Goal: Task Accomplishment & Management: Use online tool/utility

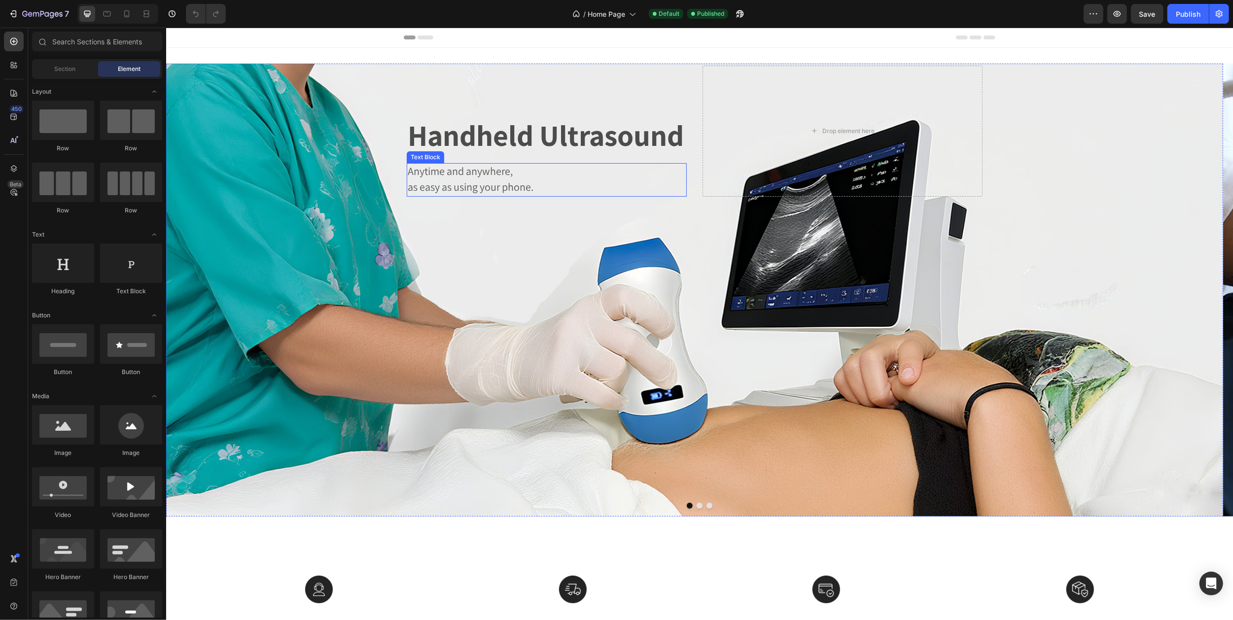
click at [415, 173] on span "Anytime and anywhere," at bounding box center [459, 171] width 105 height 14
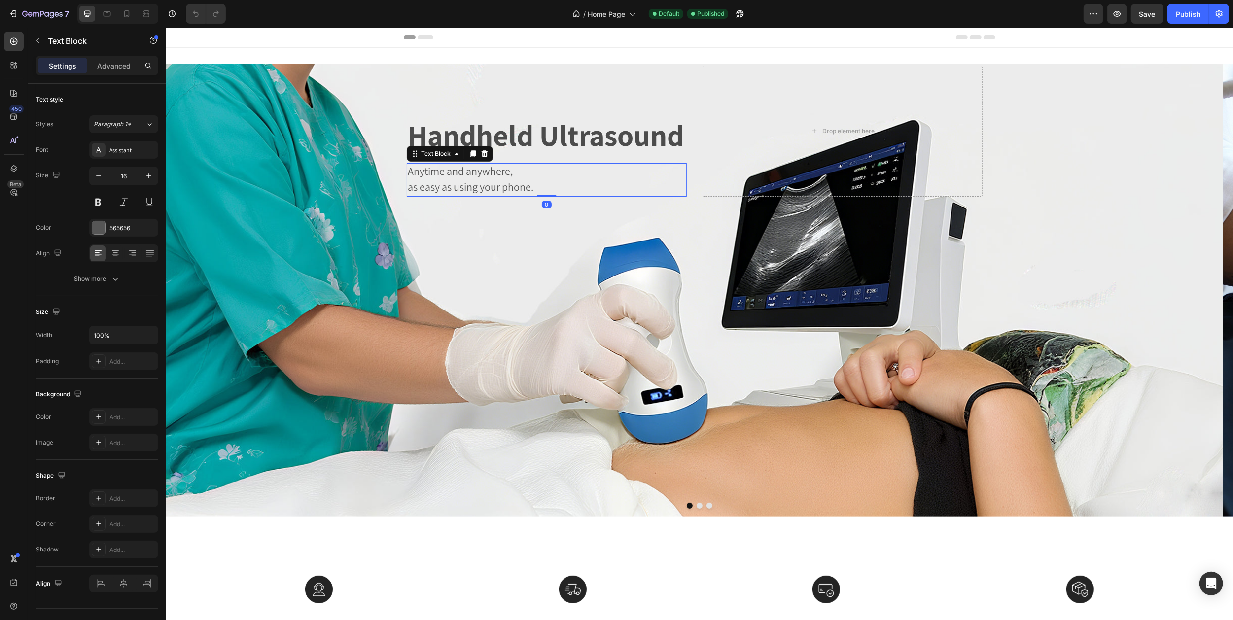
click at [413, 172] on span "Anytime and anywhere," at bounding box center [459, 171] width 105 height 14
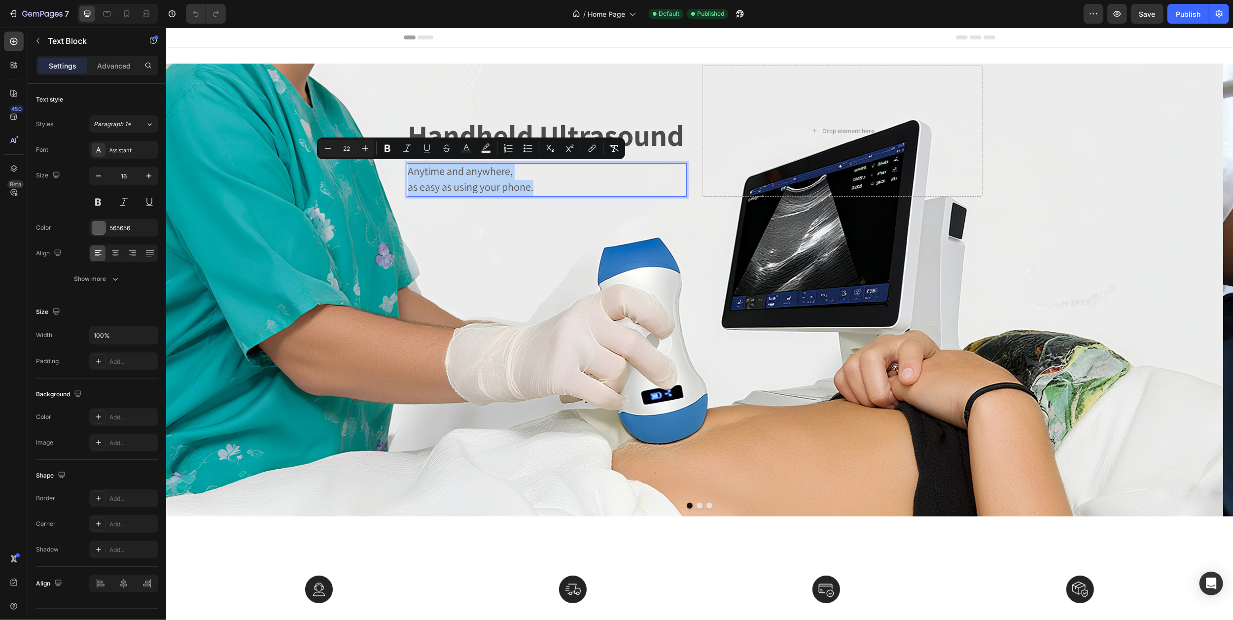
drag, startPoint x: 409, startPoint y: 171, endPoint x: 551, endPoint y: 193, distance: 143.3
click at [551, 193] on div "Anytime and anywhere, as easy as using your phone." at bounding box center [546, 180] width 280 height 34
click at [97, 229] on div at bounding box center [98, 227] width 13 height 13
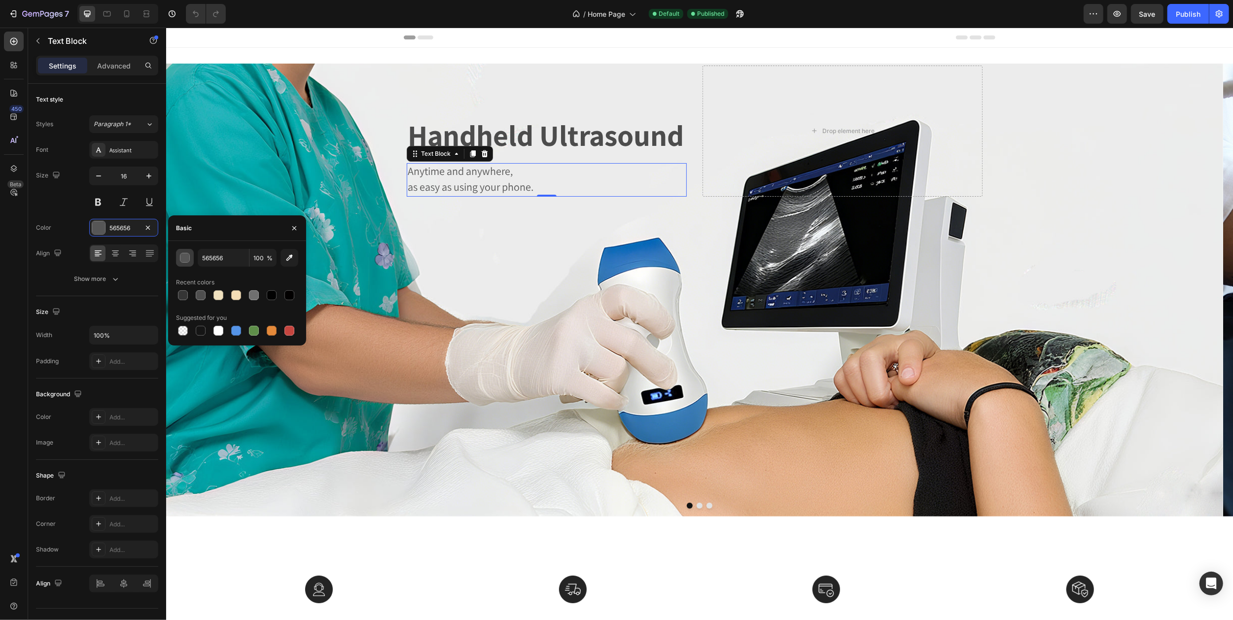
click at [184, 260] on div "button" at bounding box center [185, 258] width 10 height 10
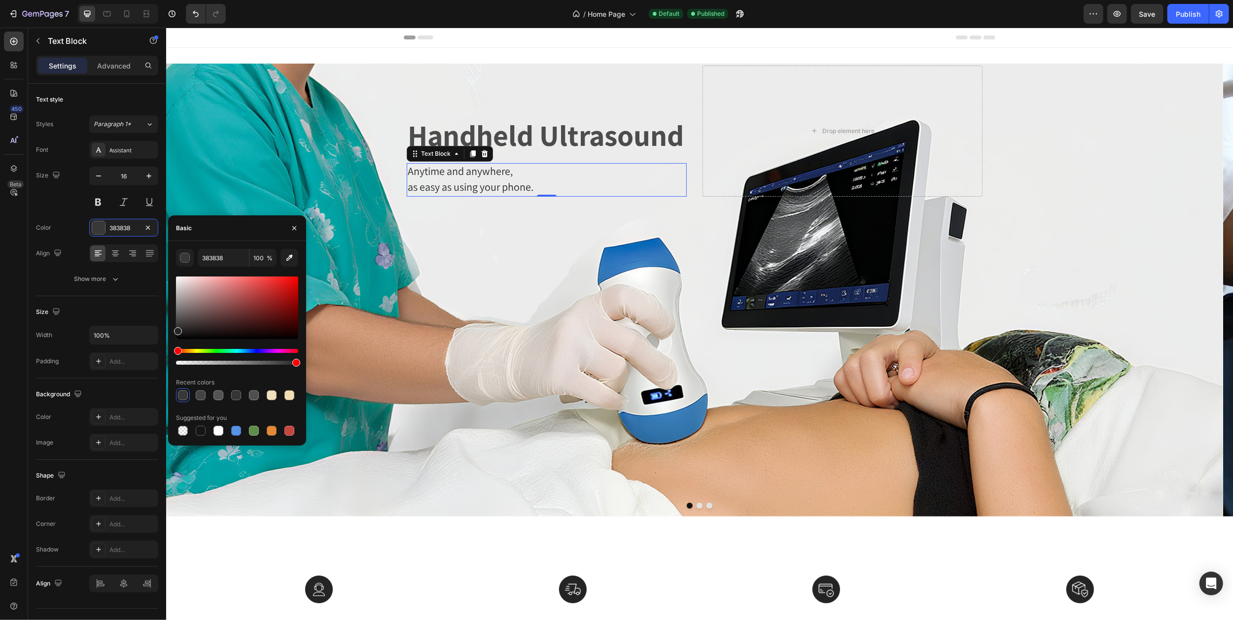
type input "262626"
drag, startPoint x: 178, startPoint y: 318, endPoint x: 174, endPoint y: 330, distance: 12.2
click at [174, 330] on div "262626 100 % Recent colors Suggested for you" at bounding box center [237, 343] width 138 height 189
click at [342, 137] on div "Background Image" at bounding box center [694, 290] width 1057 height 453
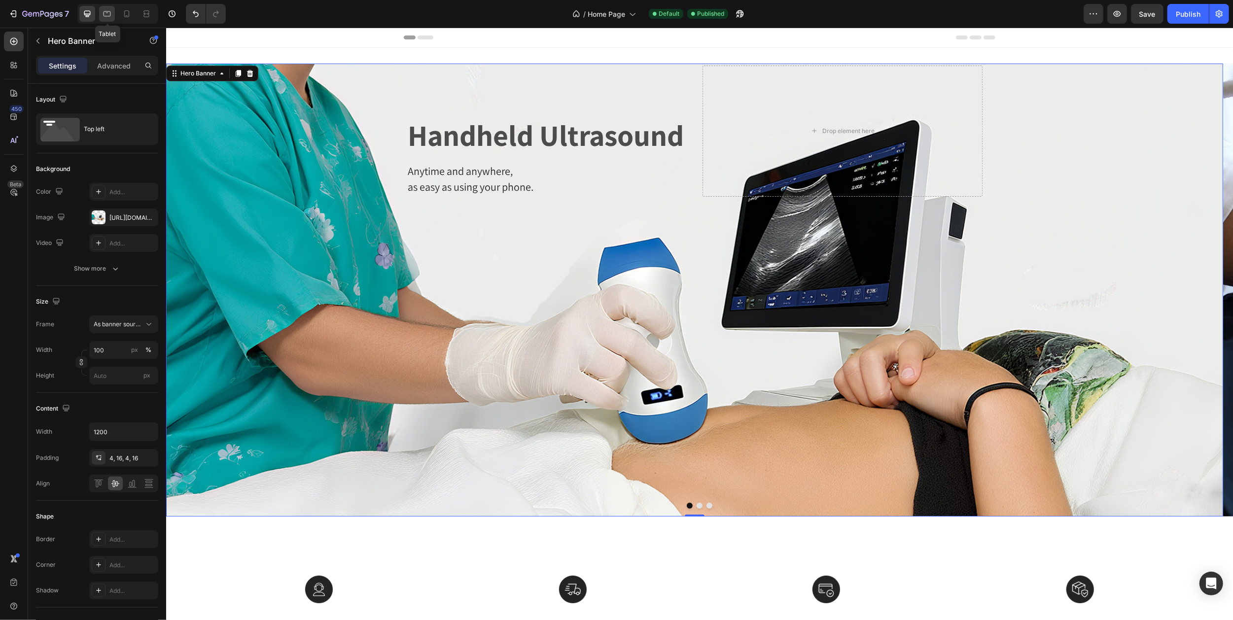
click at [106, 13] on icon at bounding box center [107, 14] width 10 height 10
type input "100%"
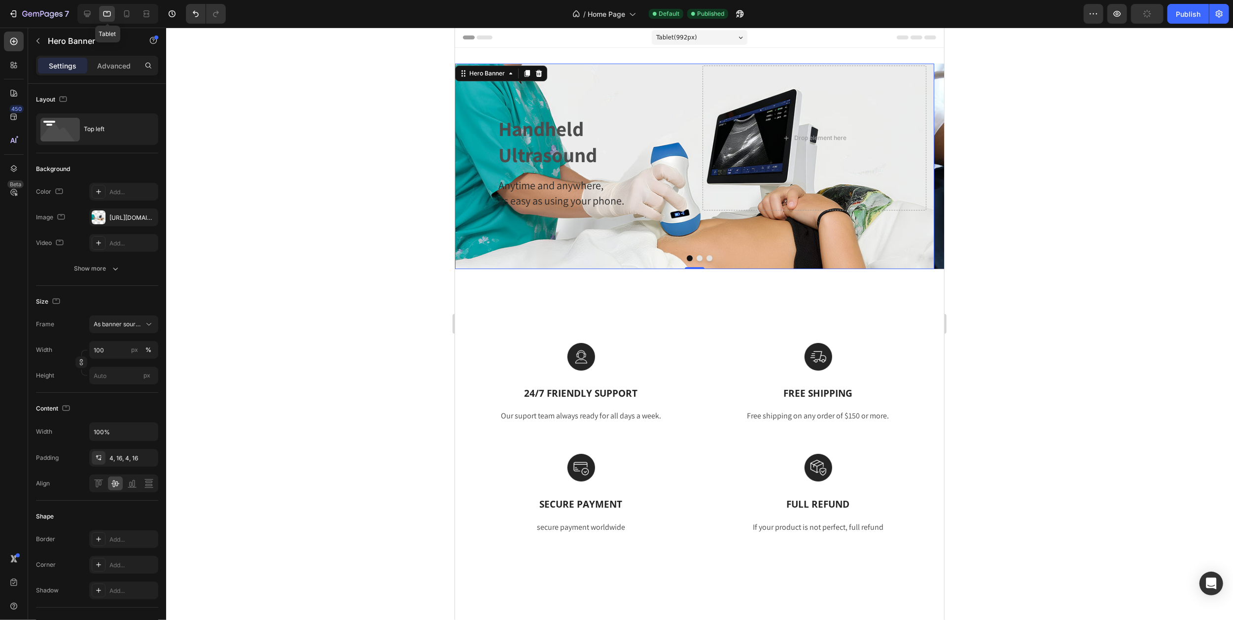
scroll to position [2, 0]
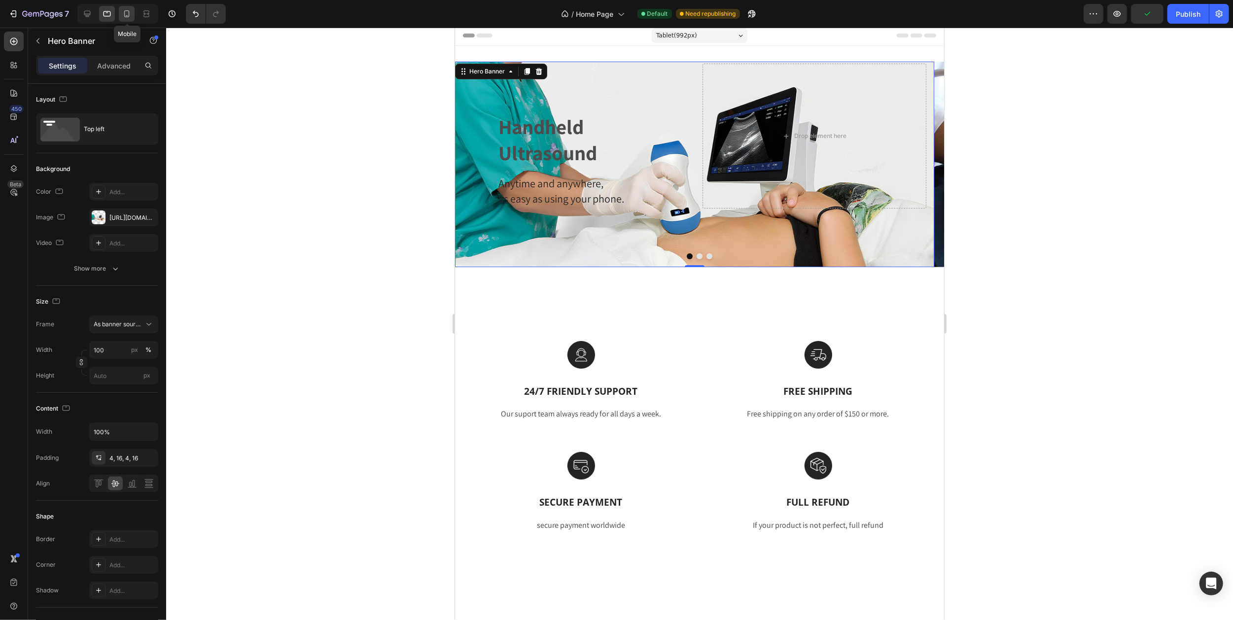
click at [127, 12] on icon at bounding box center [127, 14] width 10 height 10
type input "Auto"
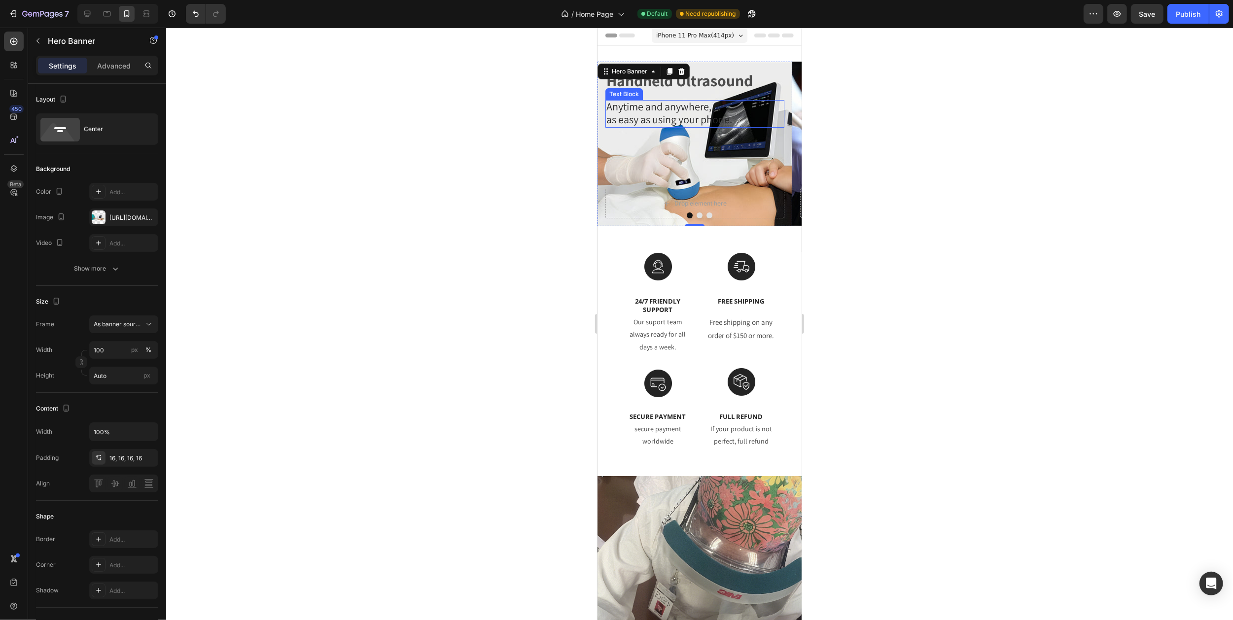
click at [671, 107] on span "Anytime and anywhere," at bounding box center [658, 107] width 105 height 14
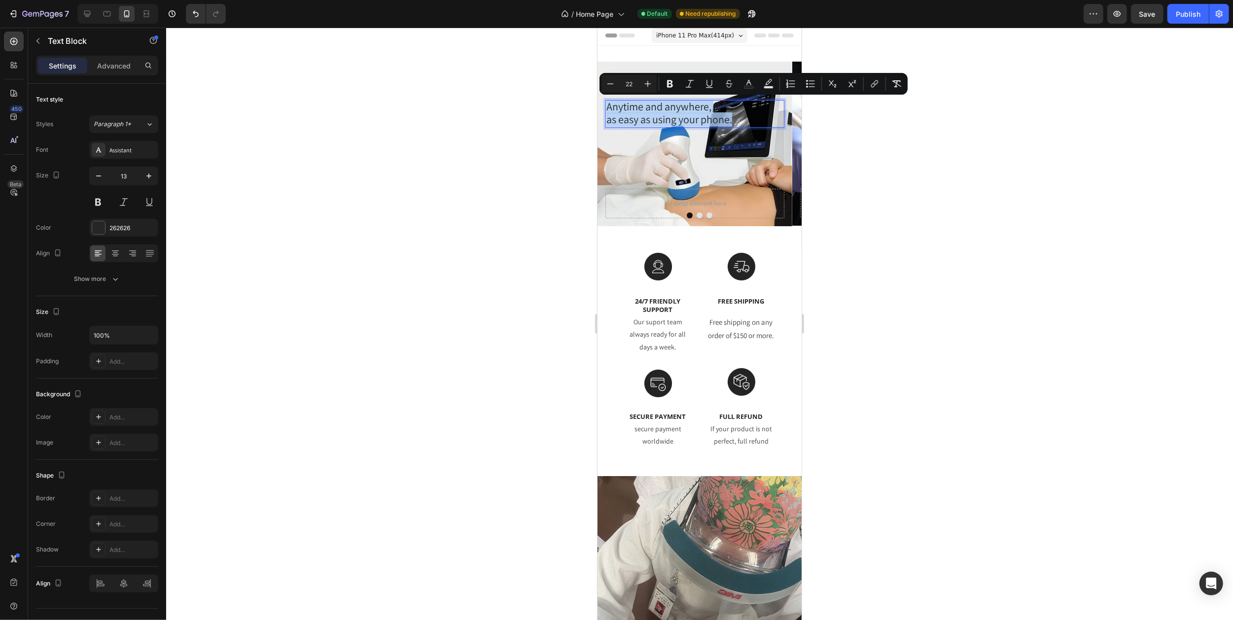
drag, startPoint x: 606, startPoint y: 105, endPoint x: 747, endPoint y: 119, distance: 141.7
click at [747, 119] on div "Anytime and anywhere, as easy as using your phone." at bounding box center [694, 114] width 179 height 28
click at [99, 232] on div at bounding box center [98, 227] width 13 height 13
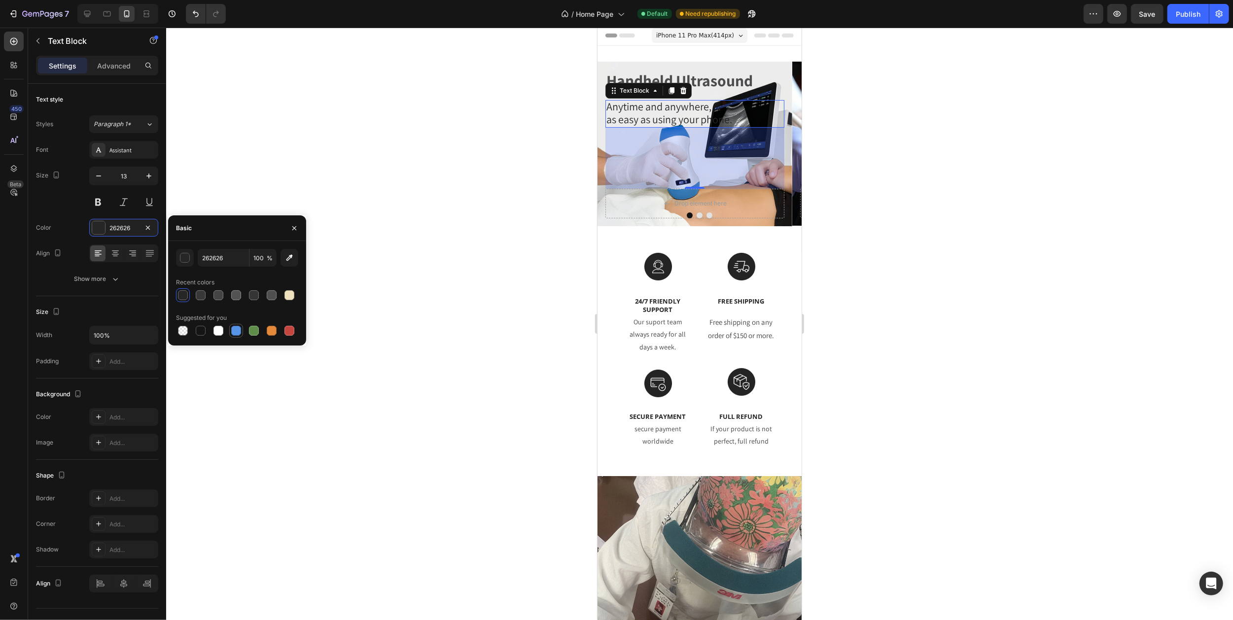
click at [239, 332] on div at bounding box center [236, 331] width 10 height 10
type input "5594E7"
click at [896, 182] on div at bounding box center [699, 324] width 1067 height 593
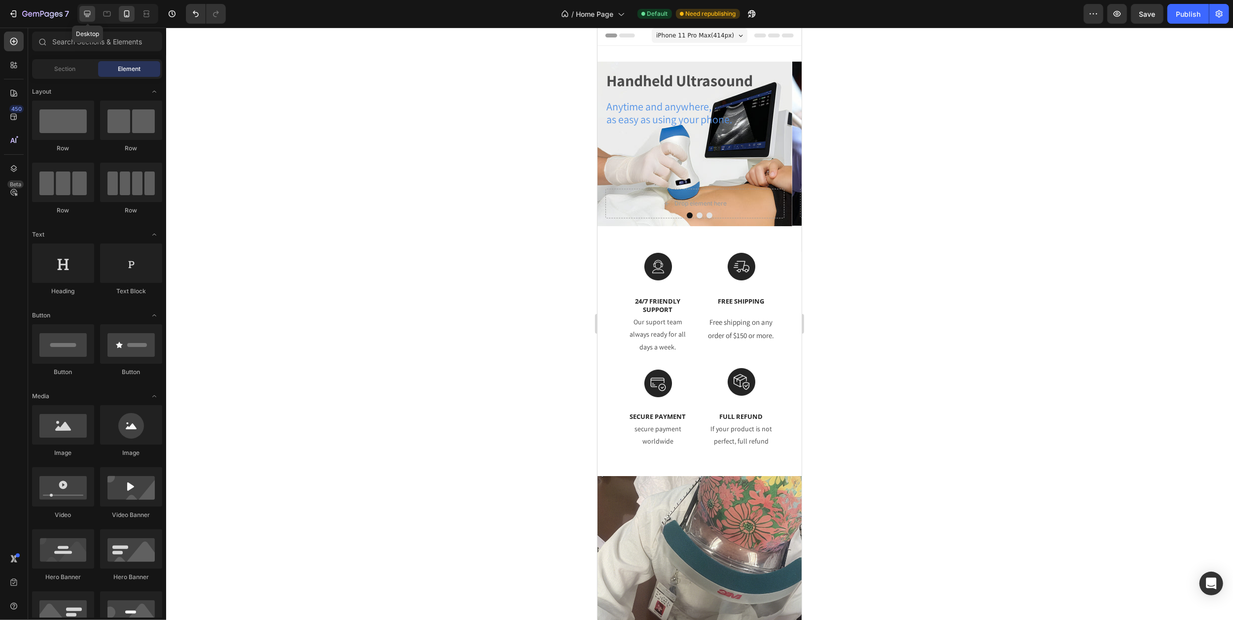
click at [89, 15] on icon at bounding box center [87, 14] width 6 height 6
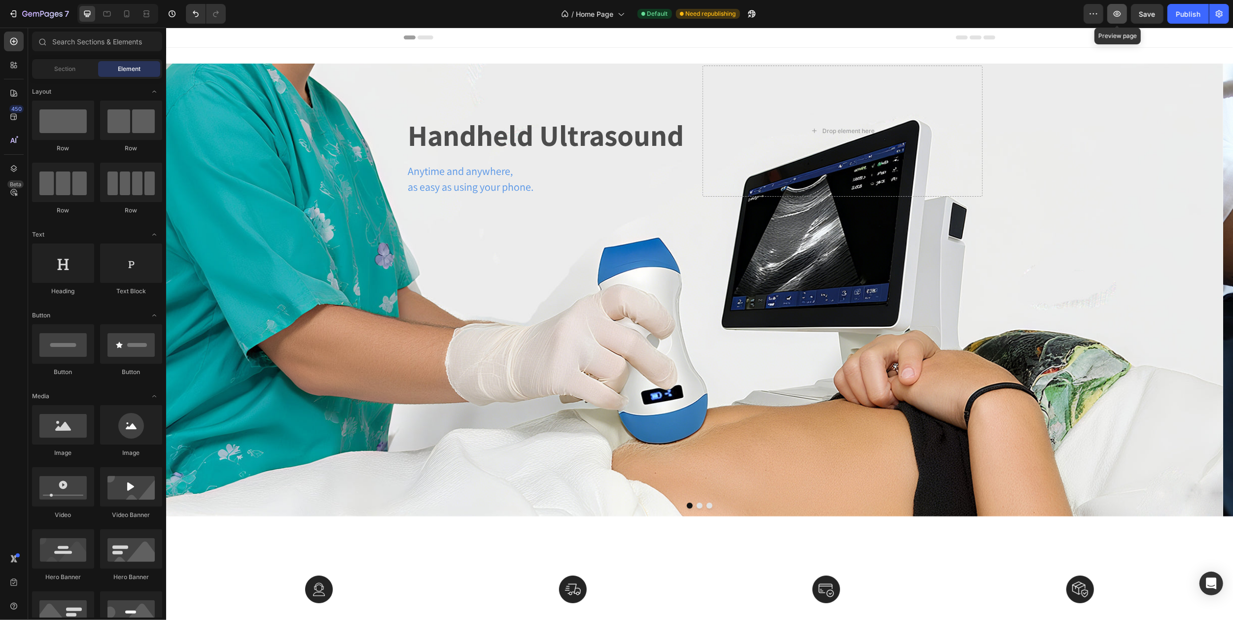
click at [1115, 14] on icon "button" at bounding box center [1117, 14] width 10 height 10
click at [417, 176] on span "Anytime and anywhere," at bounding box center [459, 171] width 105 height 14
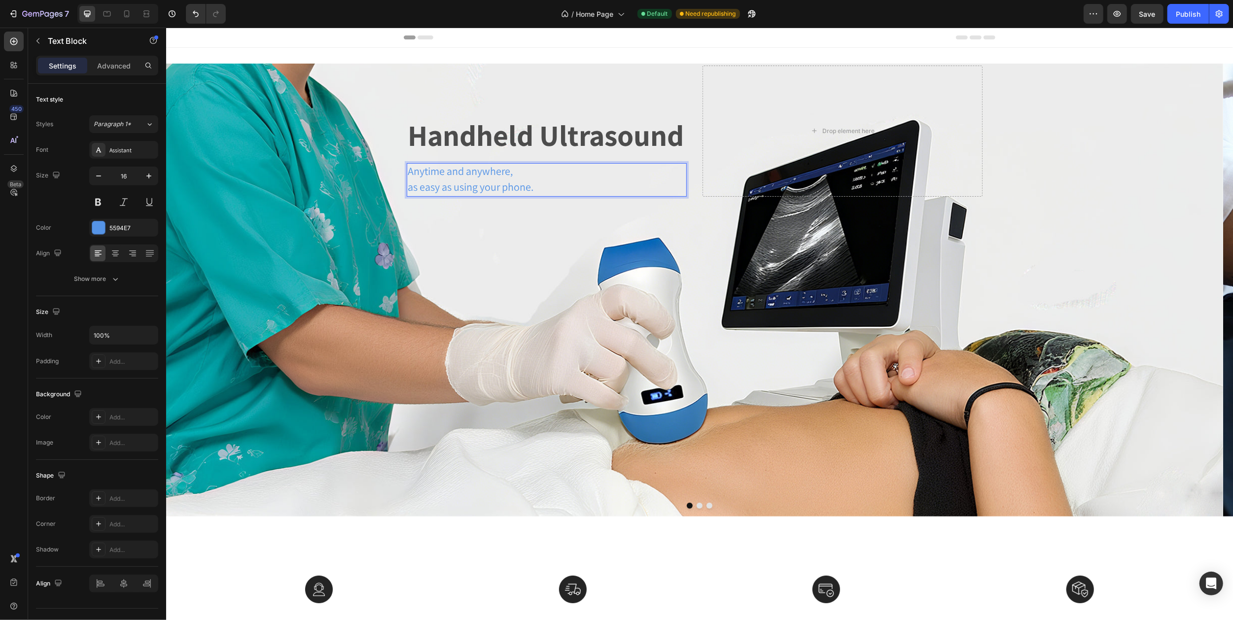
click at [410, 174] on span "Anytime and anywhere," at bounding box center [459, 171] width 105 height 14
click at [149, 177] on icon "button" at bounding box center [149, 176] width 10 height 10
click at [411, 175] on span "Anytime and anywhere," at bounding box center [459, 173] width 105 height 14
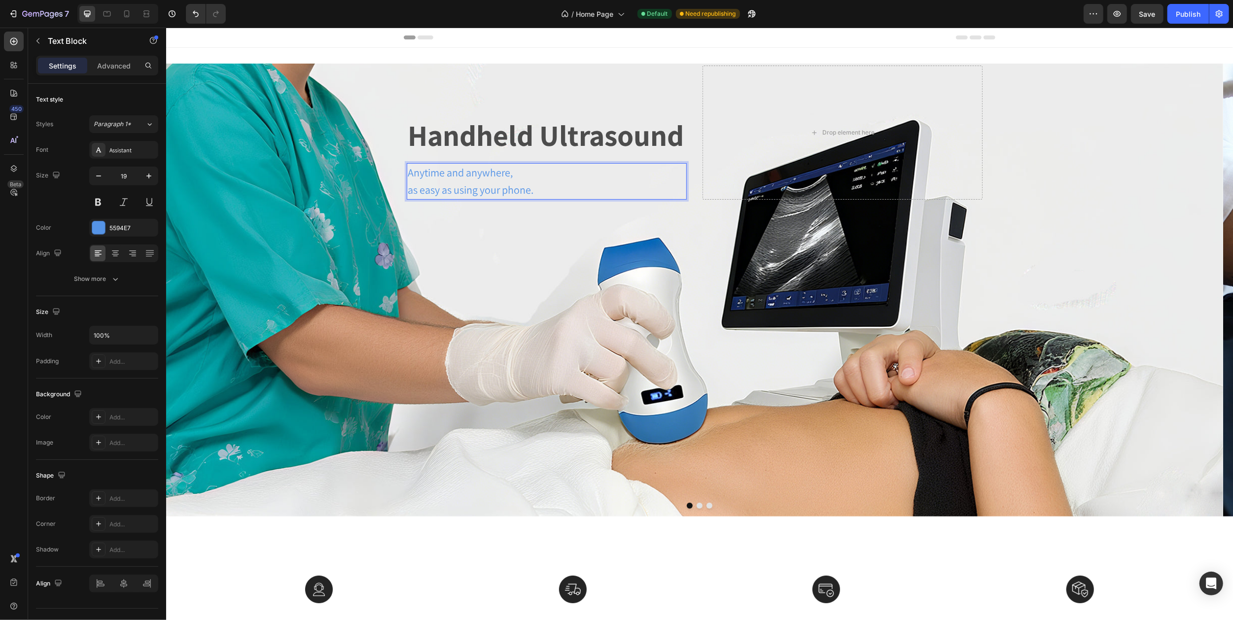
click at [410, 174] on span "Anytime and anywhere," at bounding box center [459, 173] width 105 height 14
click at [109, 12] on icon at bounding box center [107, 14] width 10 height 10
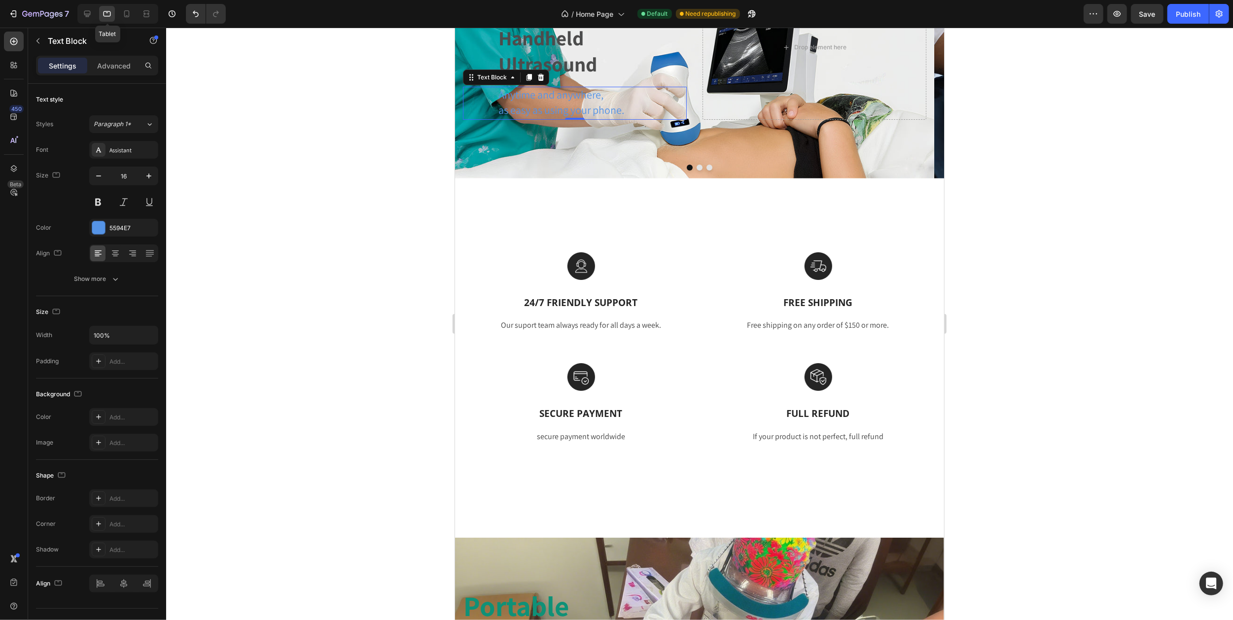
scroll to position [115, 0]
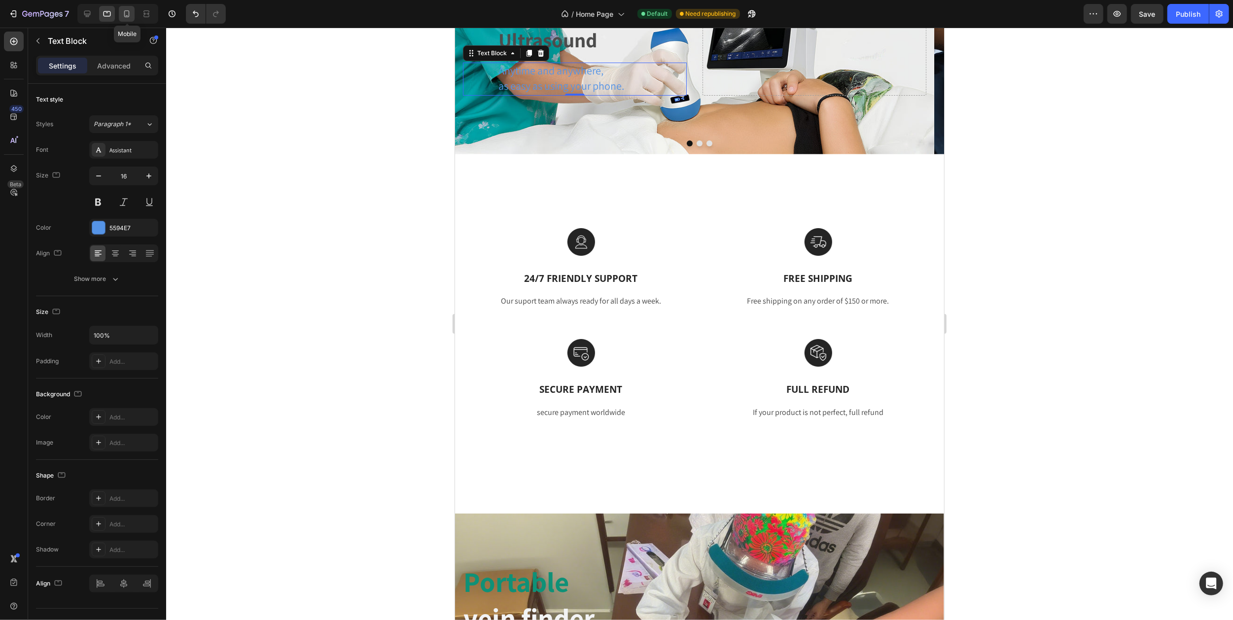
click at [127, 15] on icon at bounding box center [127, 14] width 10 height 10
type input "13"
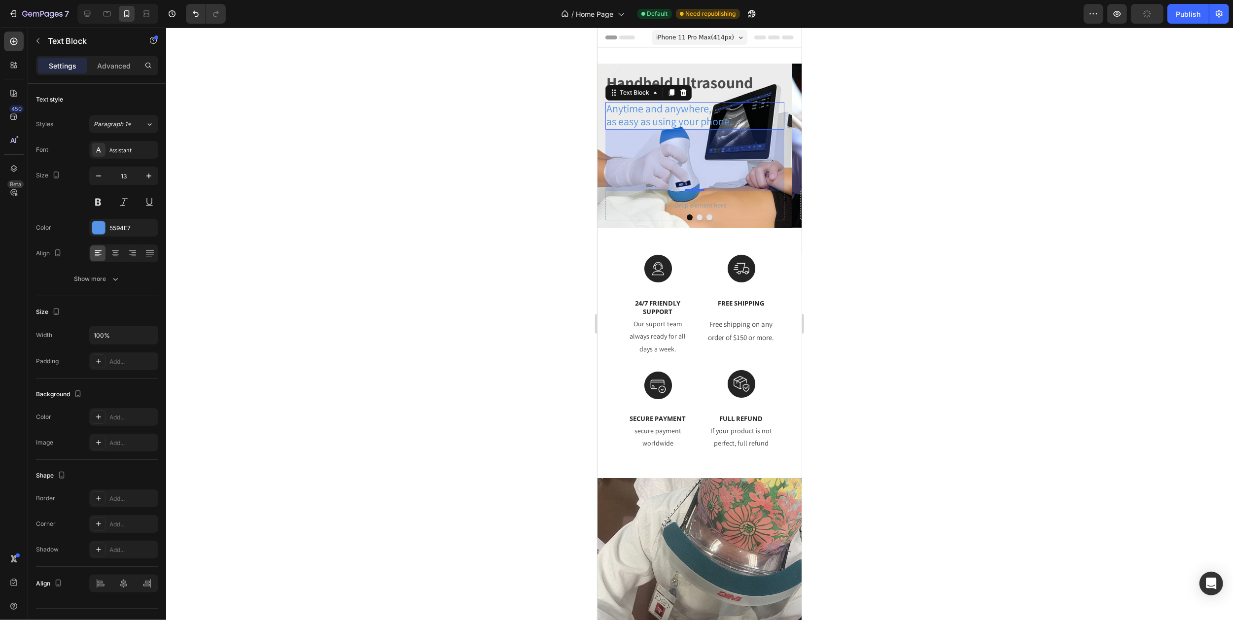
click at [914, 123] on div at bounding box center [699, 324] width 1067 height 593
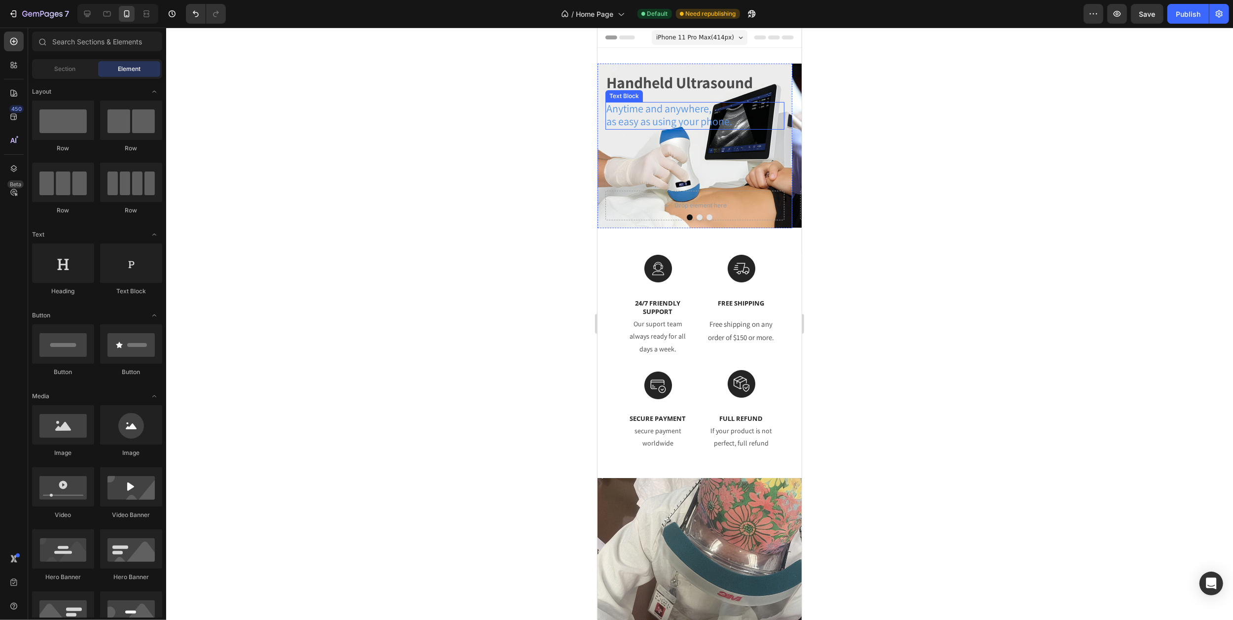
click at [624, 111] on span "Anytime and anywhere," at bounding box center [658, 109] width 105 height 14
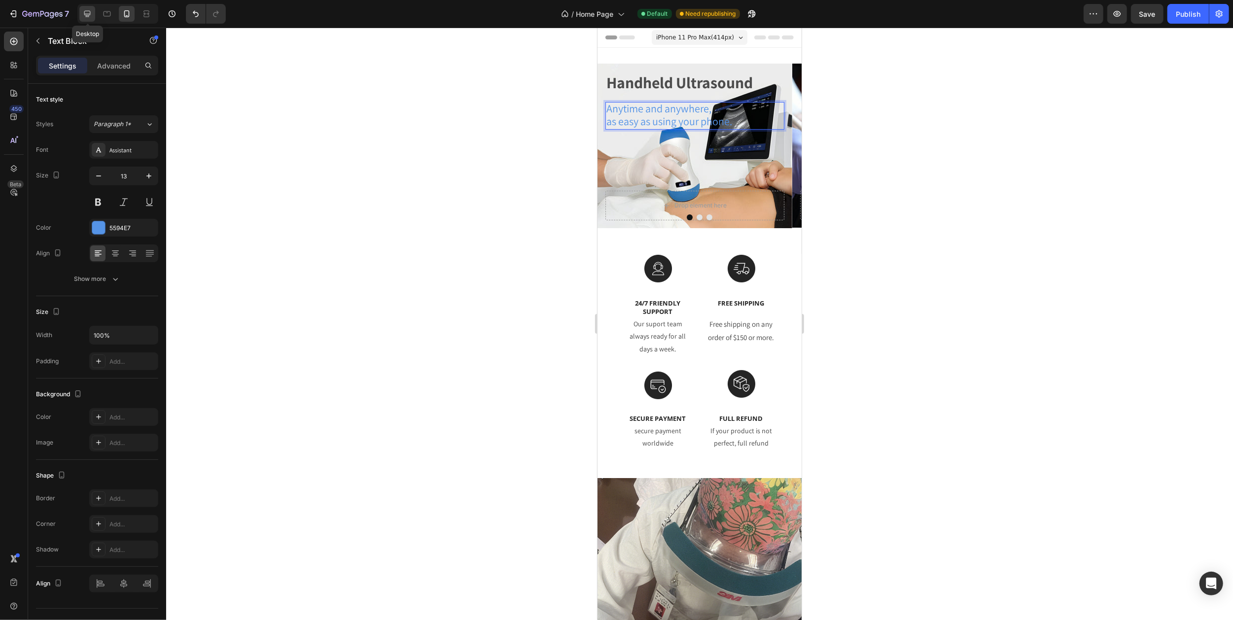
click at [85, 11] on icon at bounding box center [87, 14] width 6 height 6
type input "19"
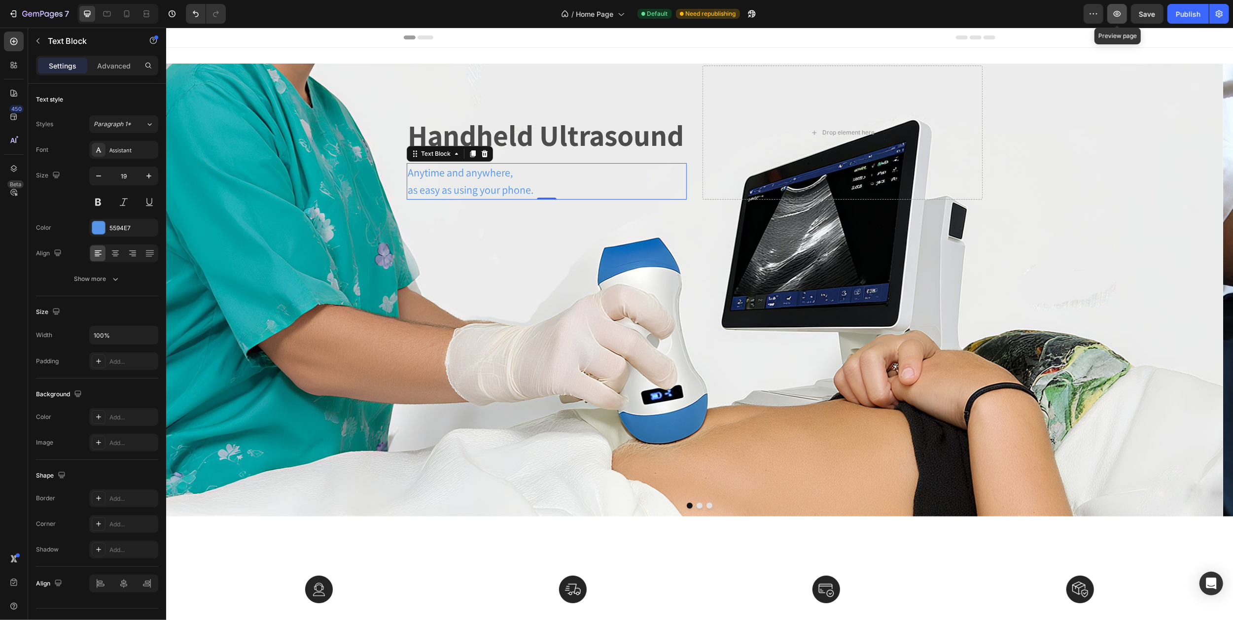
click at [1112, 16] on icon "button" at bounding box center [1117, 14] width 10 height 10
click at [421, 176] on span "Anytime and anywhere," at bounding box center [459, 173] width 105 height 14
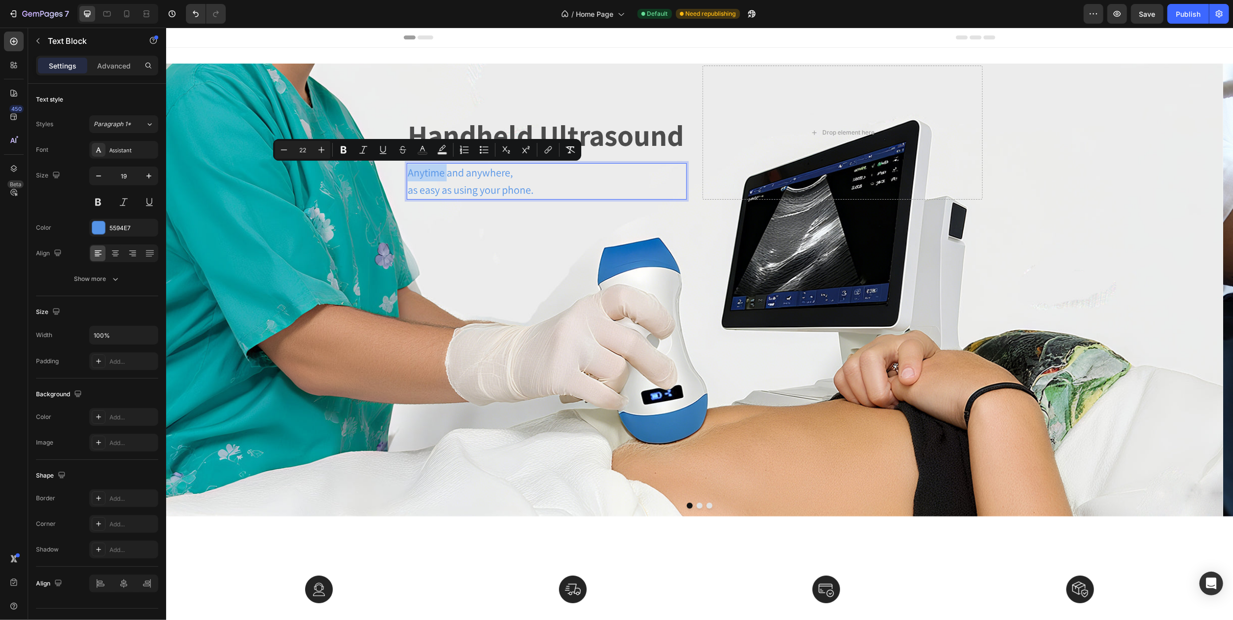
click at [411, 175] on span "Anytime and anywhere," at bounding box center [459, 173] width 105 height 14
drag, startPoint x: 407, startPoint y: 170, endPoint x: 580, endPoint y: 197, distance: 174.7
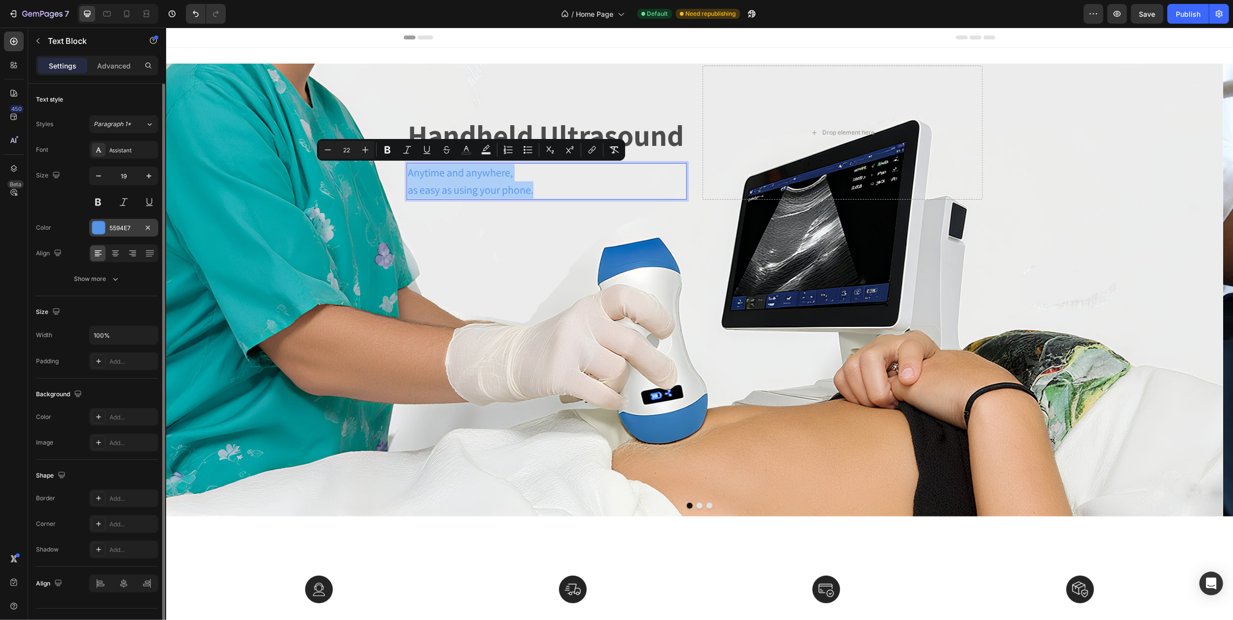
click at [107, 225] on div "5594E7" at bounding box center [123, 228] width 69 height 18
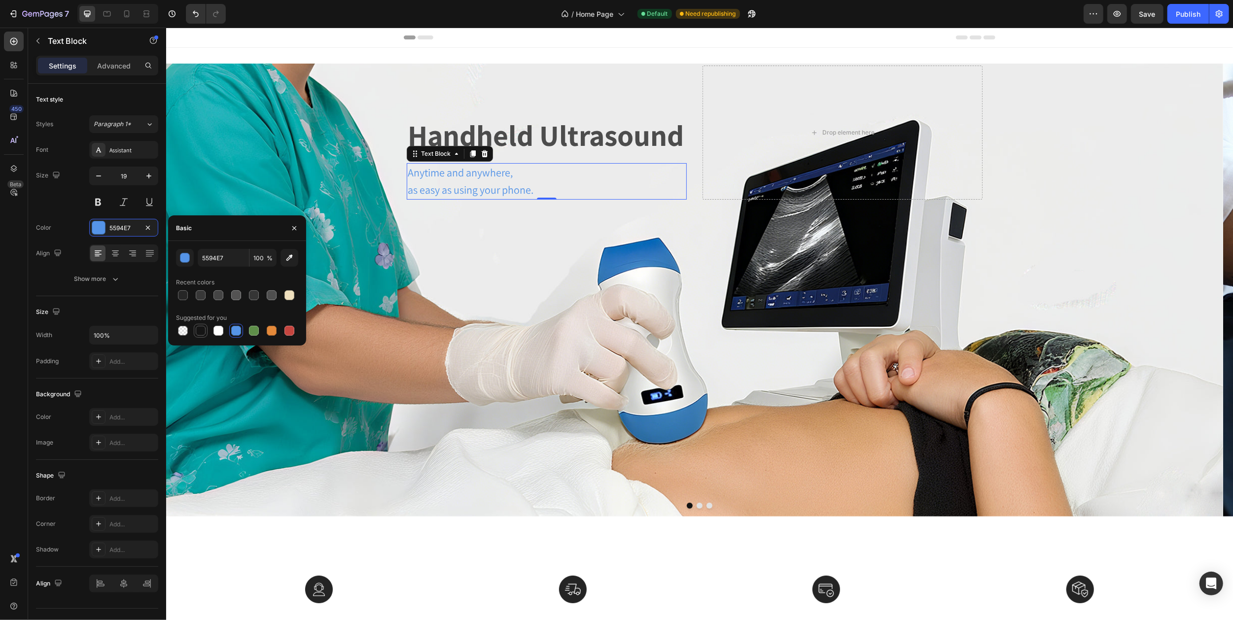
click at [198, 333] on div at bounding box center [201, 331] width 10 height 10
type input "151515"
click at [416, 93] on div "Handheld Ultrasound Heading Anytime and anywhere, as easy as using your phone. …" at bounding box center [546, 133] width 280 height 134
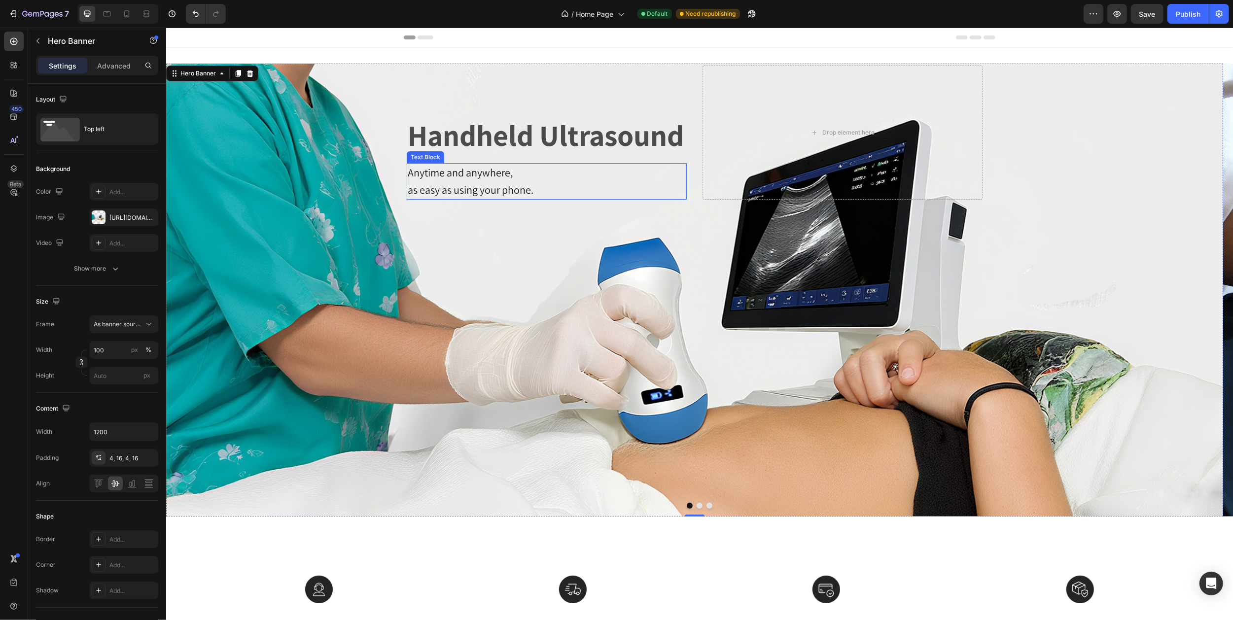
click at [415, 179] on p "Anytime and anywhere," at bounding box center [546, 172] width 278 height 17
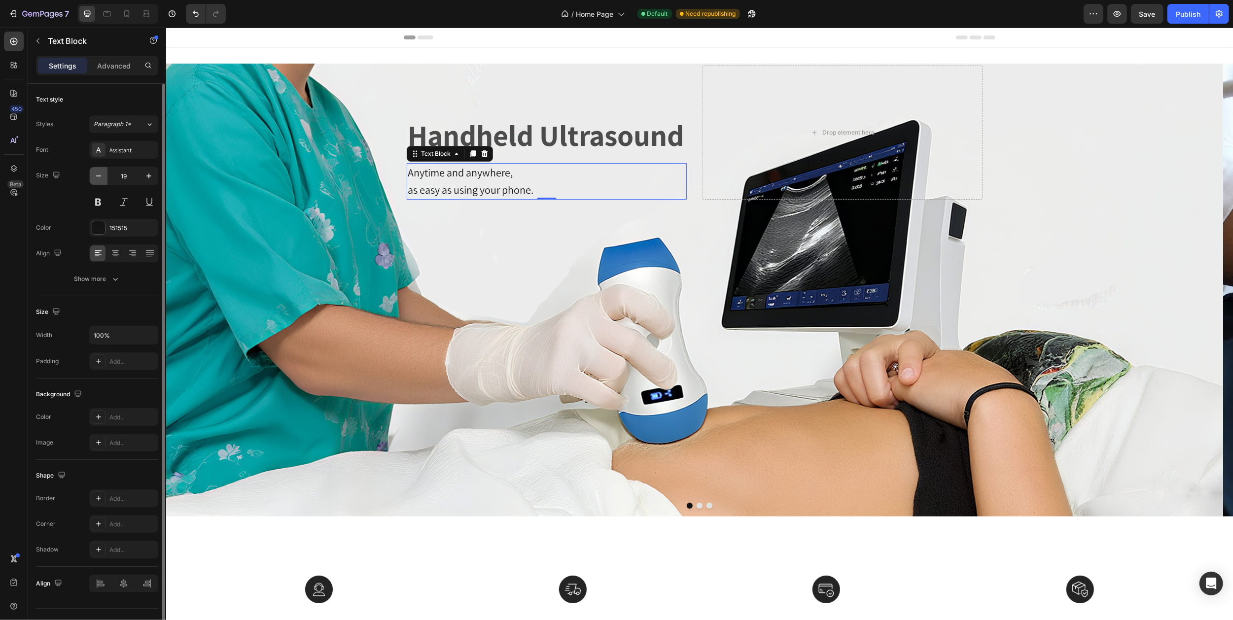
click at [101, 176] on icon "button" at bounding box center [98, 175] width 5 height 1
click at [108, 12] on icon at bounding box center [107, 13] width 7 height 5
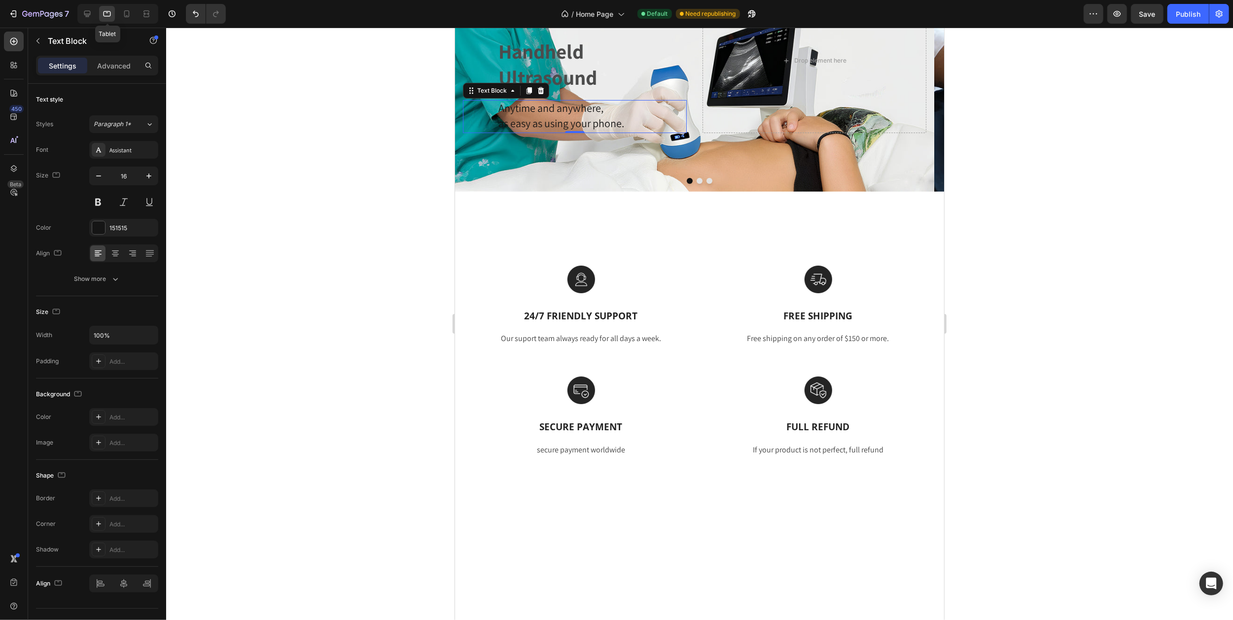
scroll to position [115, 0]
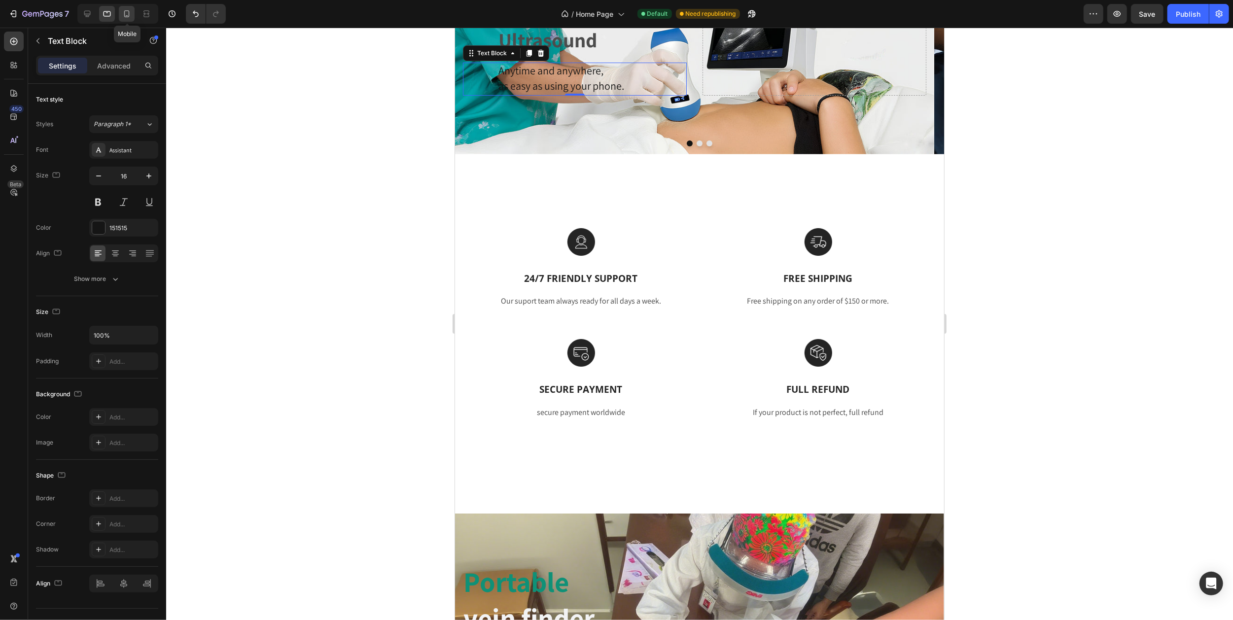
click at [126, 14] on icon at bounding box center [127, 14] width 10 height 10
type input "13"
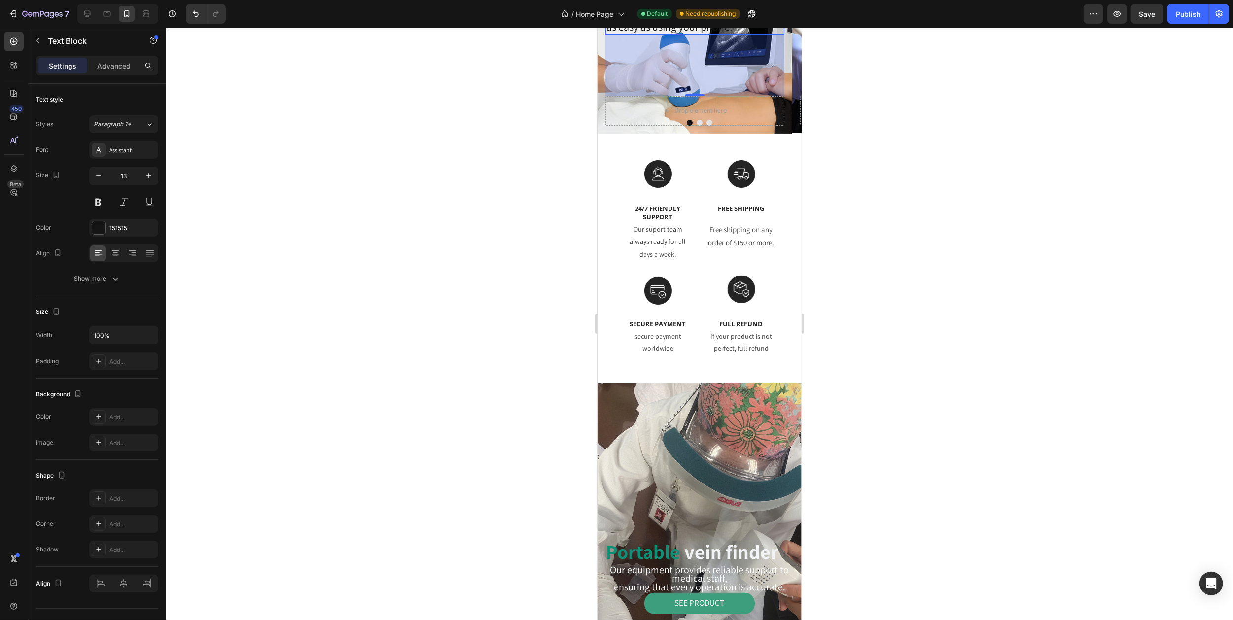
scroll to position [40, 0]
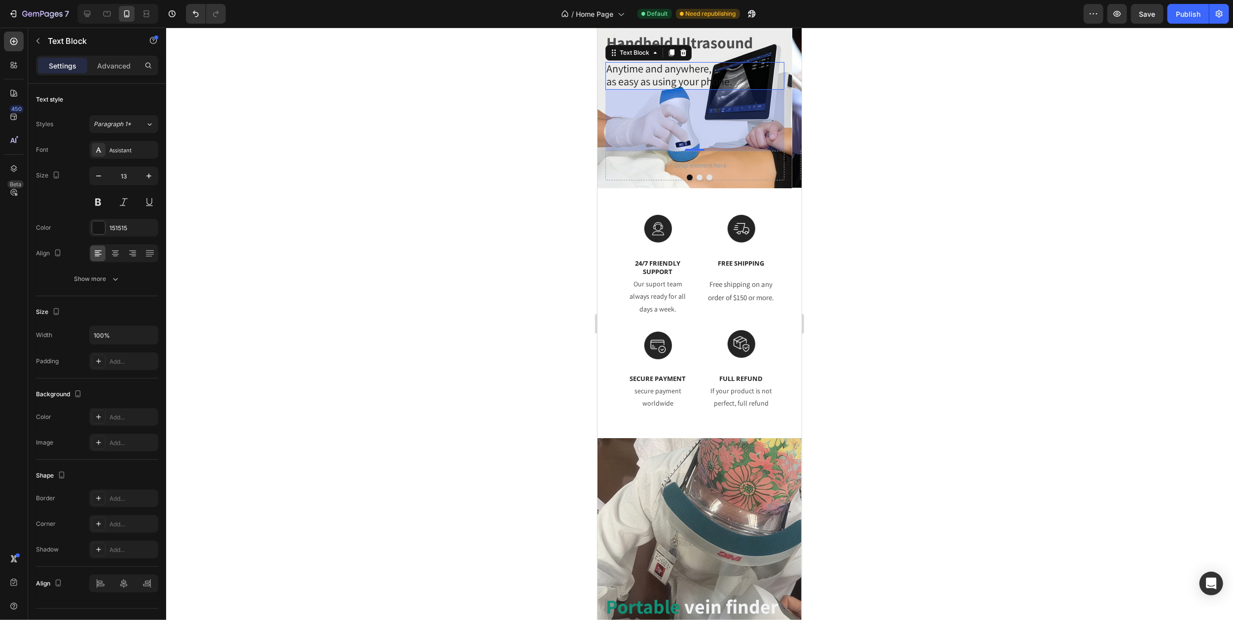
click at [915, 133] on div at bounding box center [699, 324] width 1067 height 593
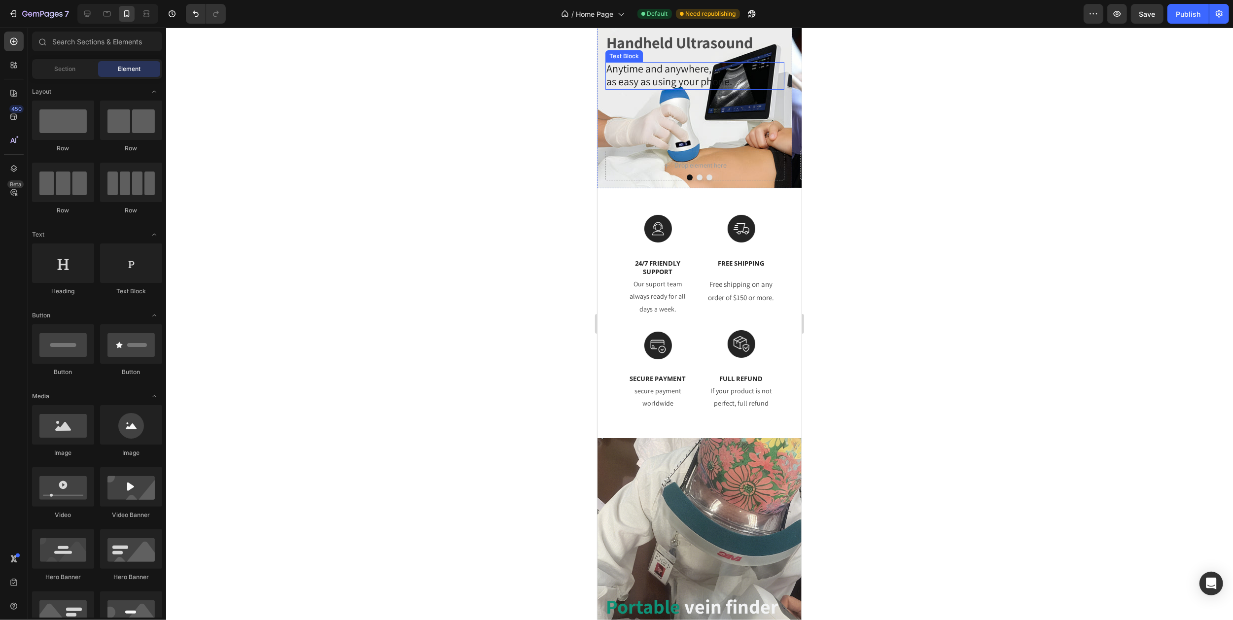
click at [643, 68] on span "Anytime and anywhere," at bounding box center [658, 69] width 105 height 14
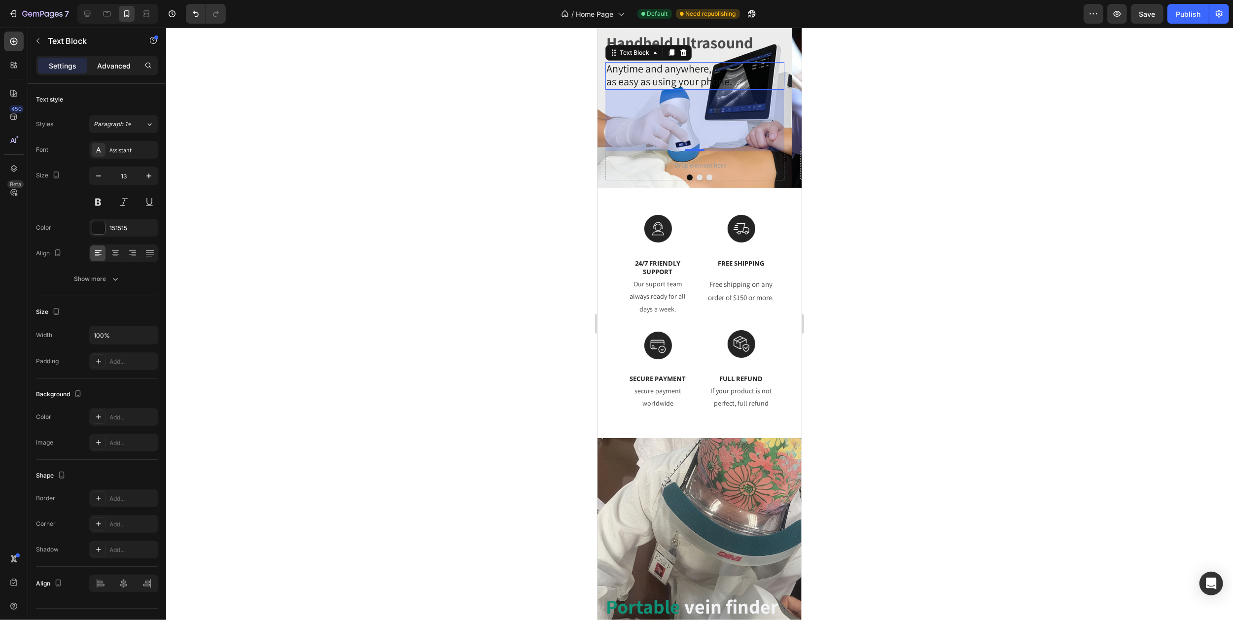
click at [104, 68] on p "Advanced" at bounding box center [114, 66] width 34 height 10
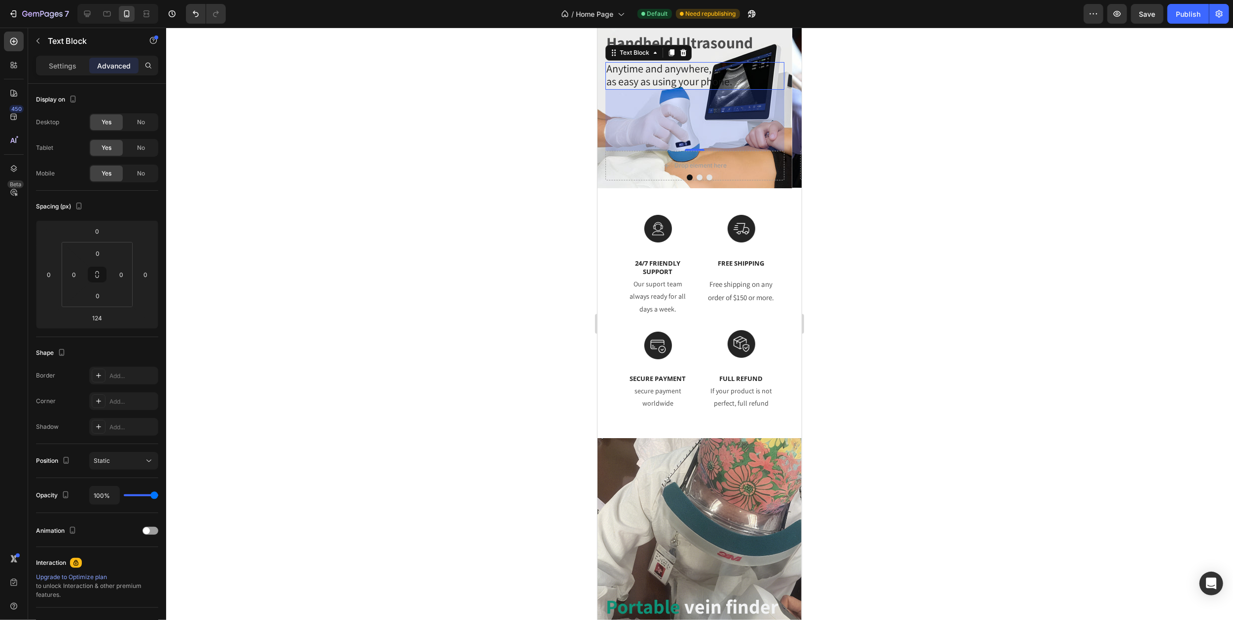
click at [873, 144] on div at bounding box center [699, 324] width 1067 height 593
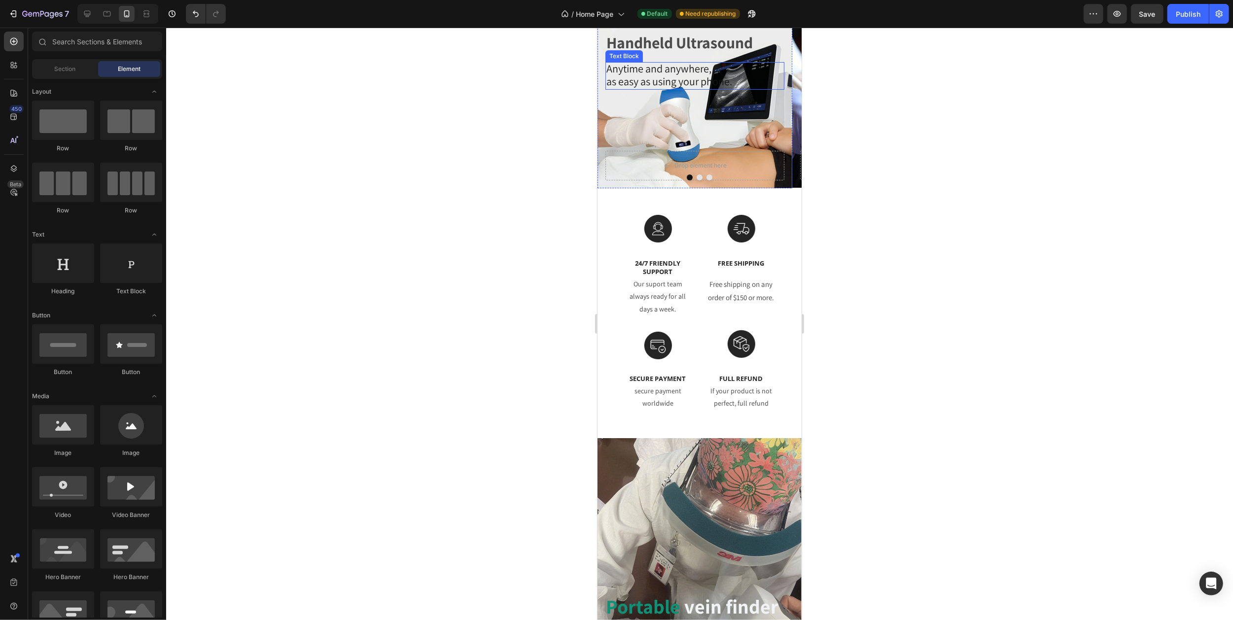
click at [673, 77] on span "as easy as using your phone." at bounding box center [669, 81] width 126 height 14
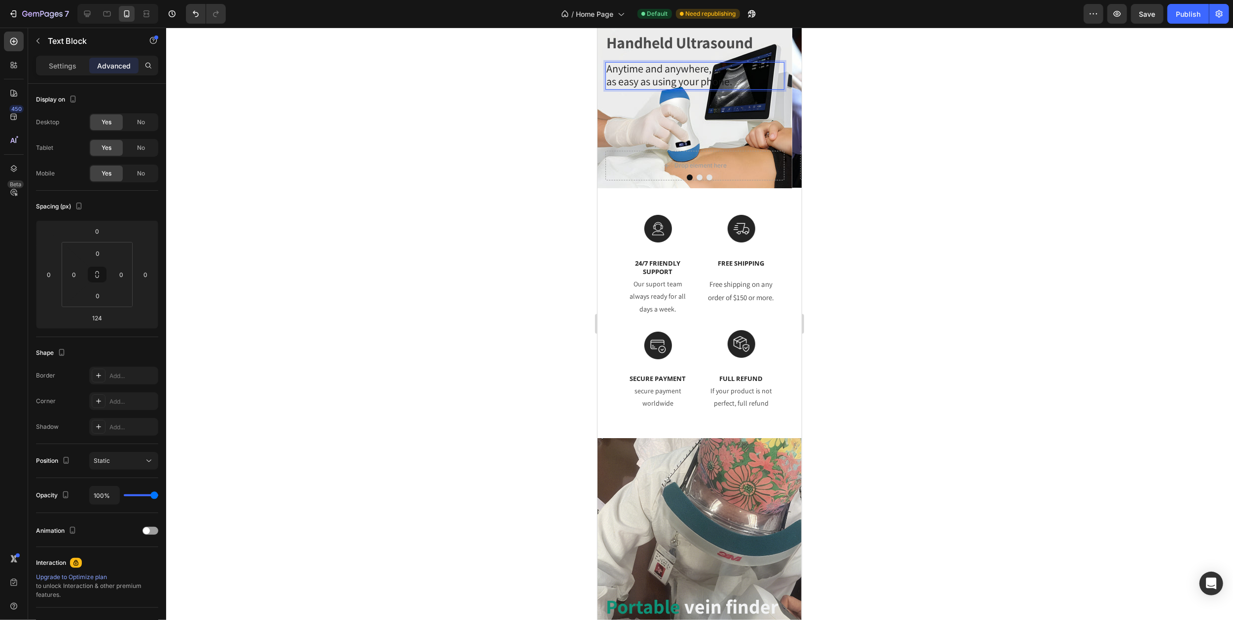
click at [720, 79] on span "as easy as using your phone." at bounding box center [669, 81] width 126 height 14
click at [730, 79] on span "as easy as using your phone." at bounding box center [669, 81] width 126 height 14
click at [649, 71] on span "Anytime and anywhere," at bounding box center [658, 69] width 105 height 14
click at [614, 73] on span "Anytime and anywhere," at bounding box center [658, 69] width 105 height 14
click at [609, 68] on span "Anytime and anywhere," at bounding box center [658, 69] width 105 height 14
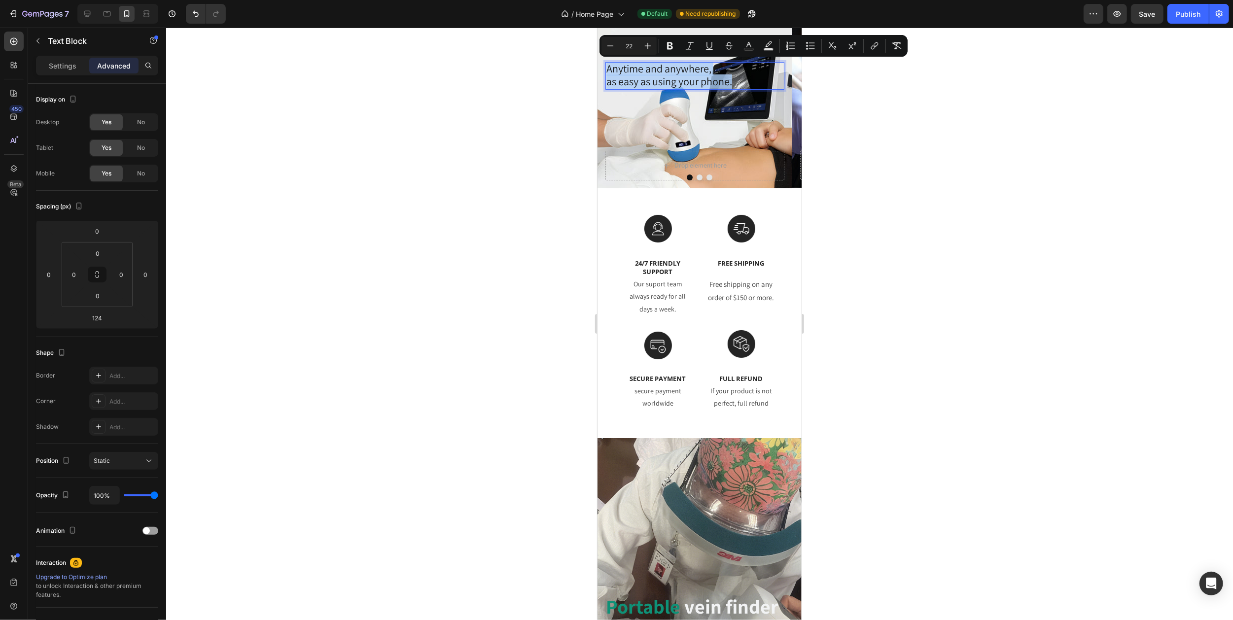
drag, startPoint x: 608, startPoint y: 68, endPoint x: 738, endPoint y: 84, distance: 131.6
click at [63, 61] on p "Settings" at bounding box center [63, 66] width 28 height 10
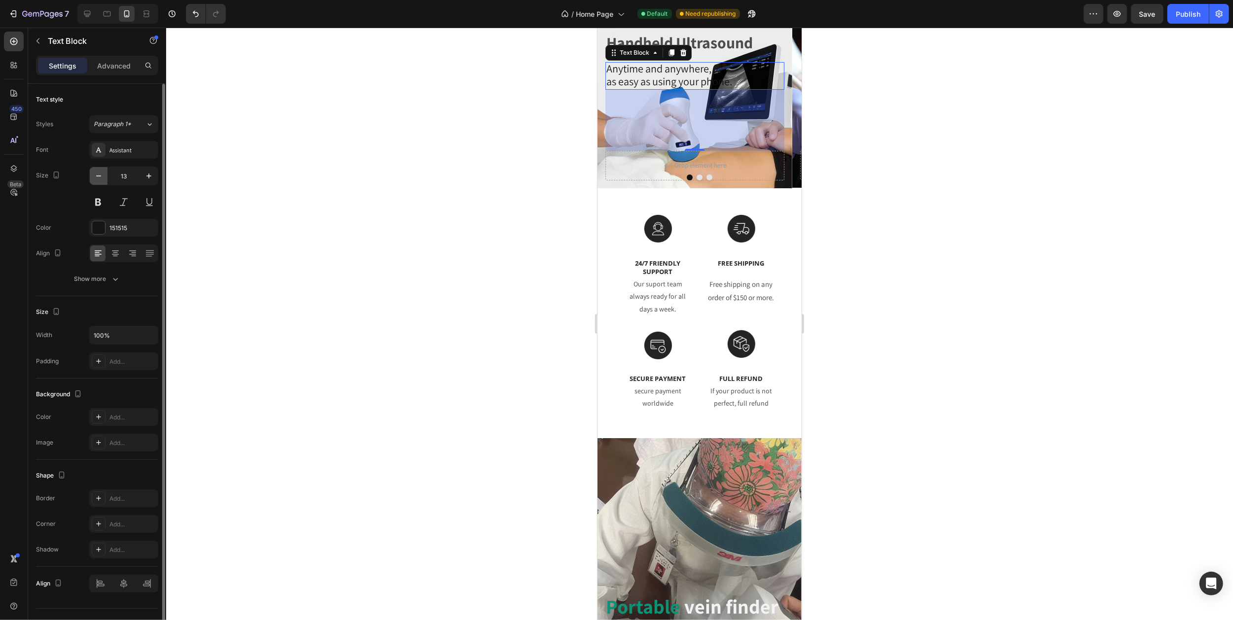
click at [100, 177] on icon "button" at bounding box center [99, 176] width 10 height 10
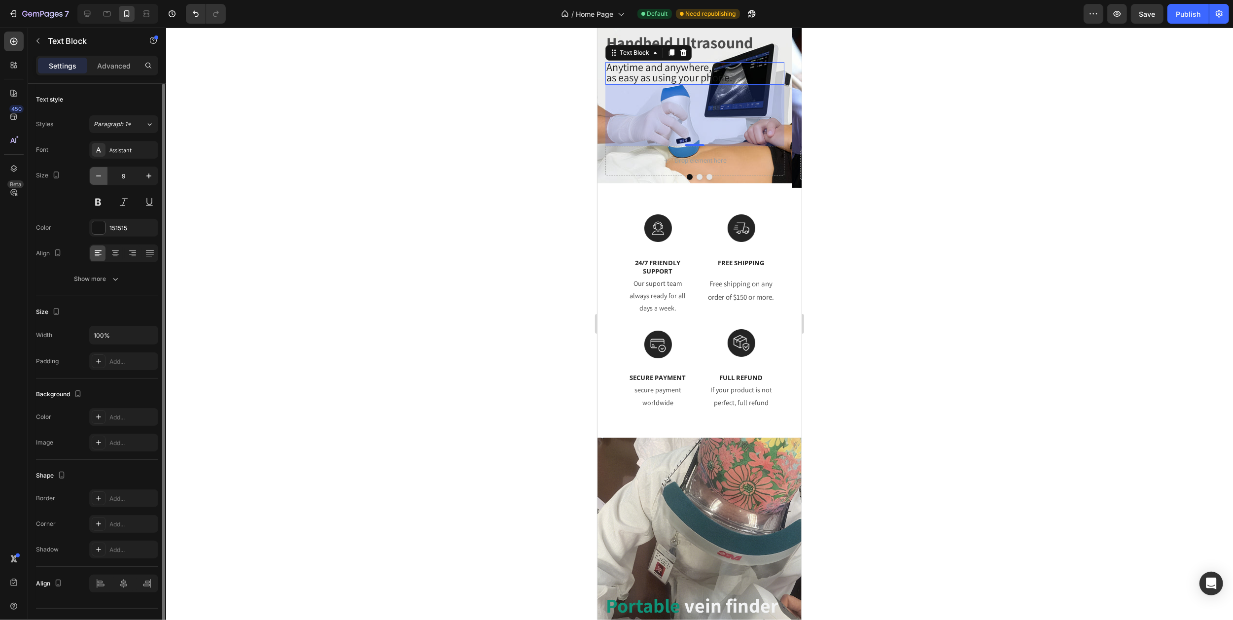
click at [100, 177] on icon "button" at bounding box center [99, 176] width 10 height 10
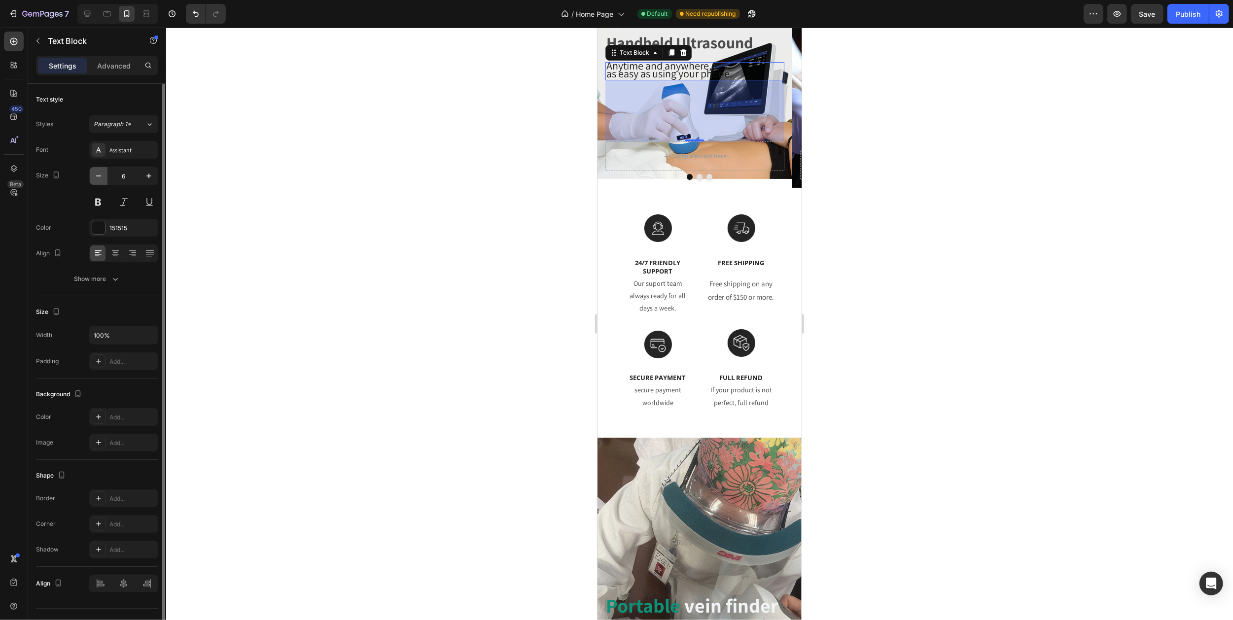
click at [100, 177] on icon "button" at bounding box center [99, 176] width 10 height 10
click at [152, 177] on icon "button" at bounding box center [149, 176] width 10 height 10
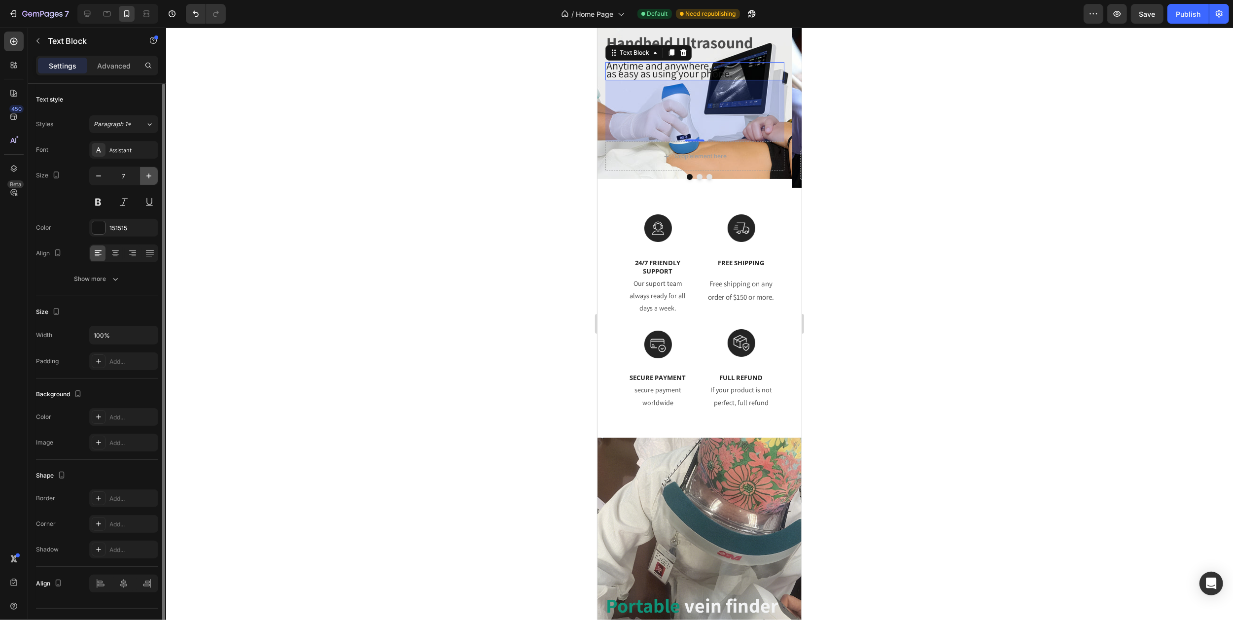
click at [152, 177] on icon "button" at bounding box center [149, 176] width 10 height 10
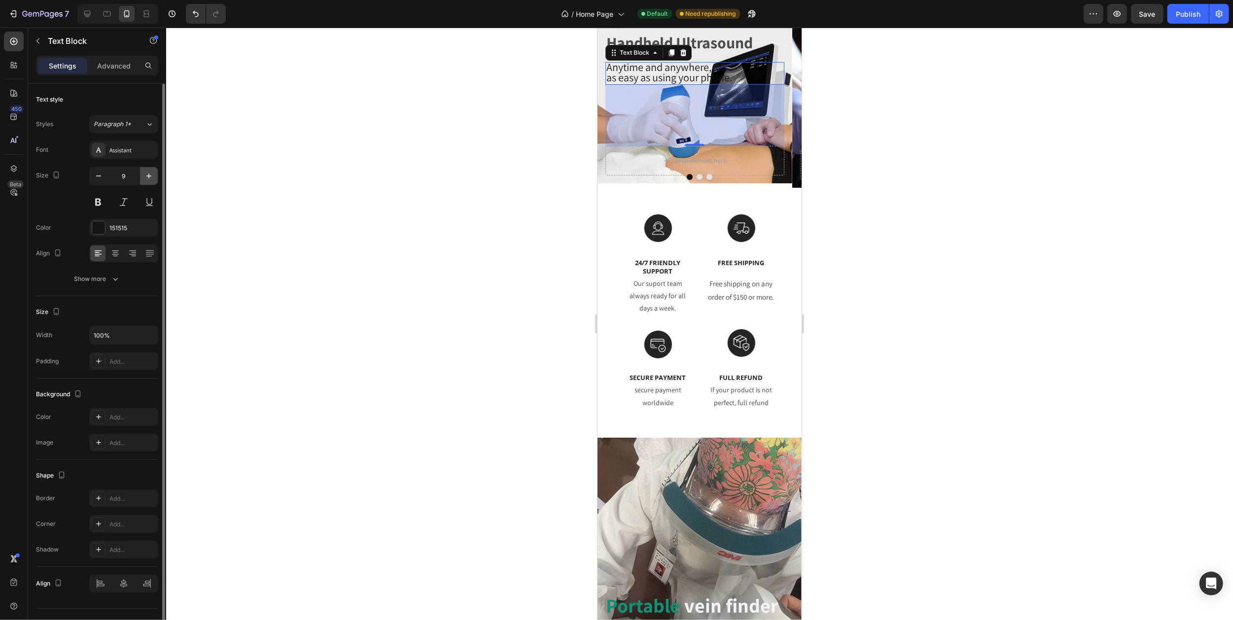
click at [152, 177] on icon "button" at bounding box center [149, 176] width 10 height 10
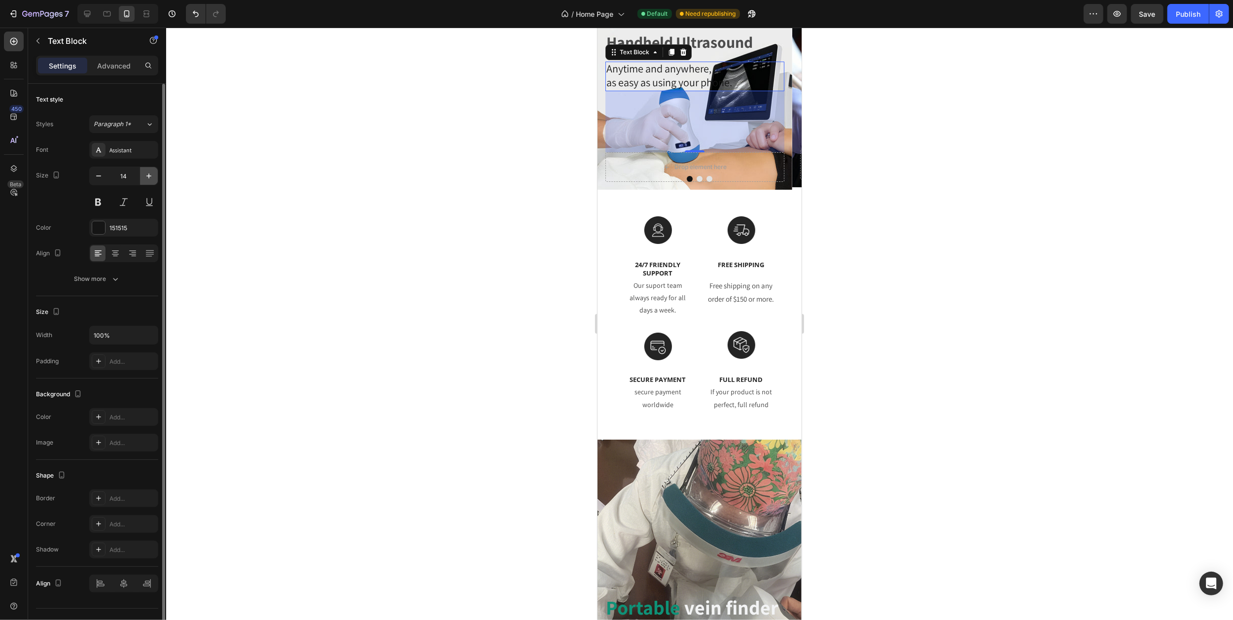
click at [152, 177] on icon "button" at bounding box center [149, 176] width 10 height 10
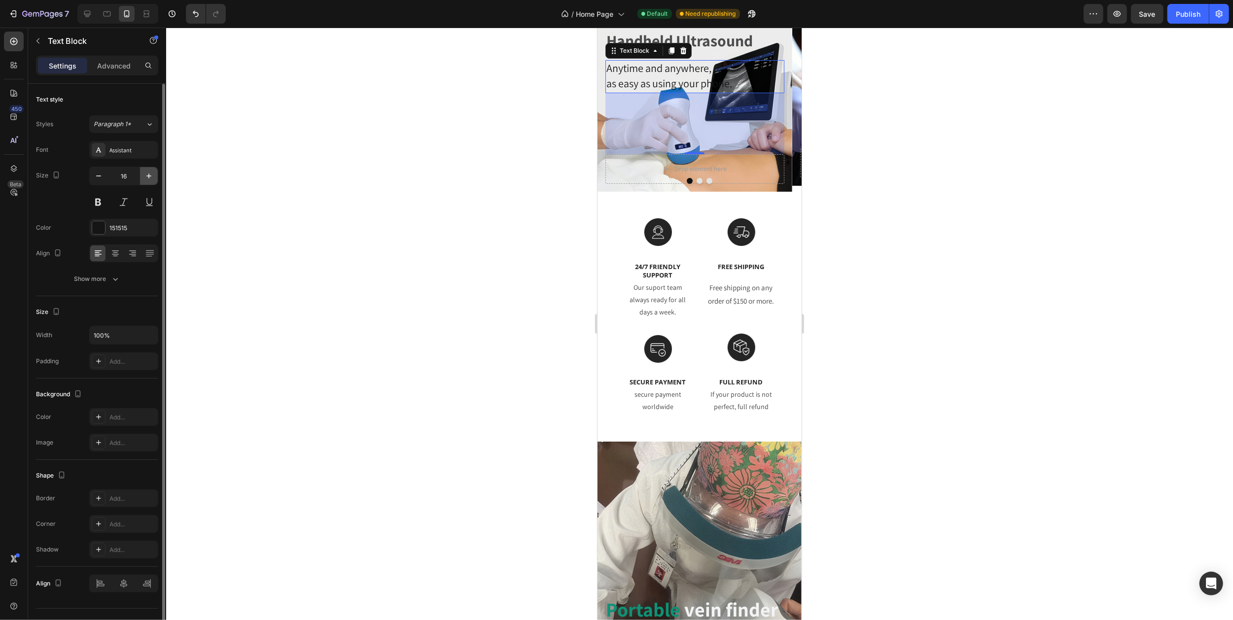
click at [152, 177] on icon "button" at bounding box center [149, 176] width 10 height 10
click at [99, 176] on icon "button" at bounding box center [98, 175] width 5 height 1
type input "16"
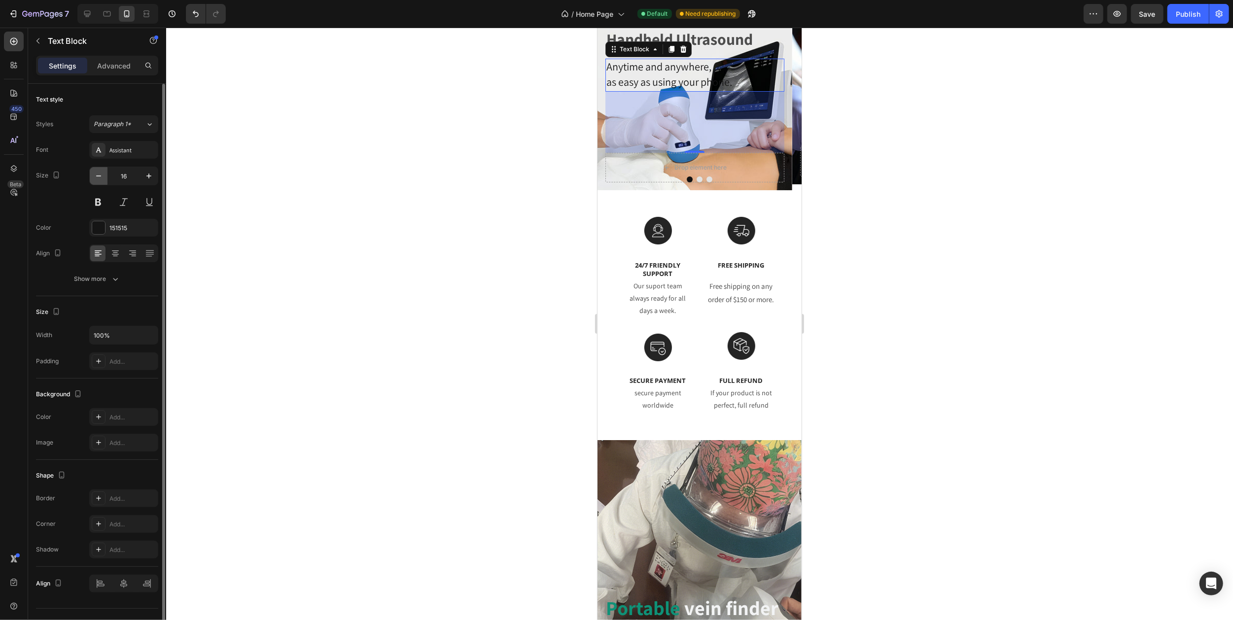
scroll to position [42, 0]
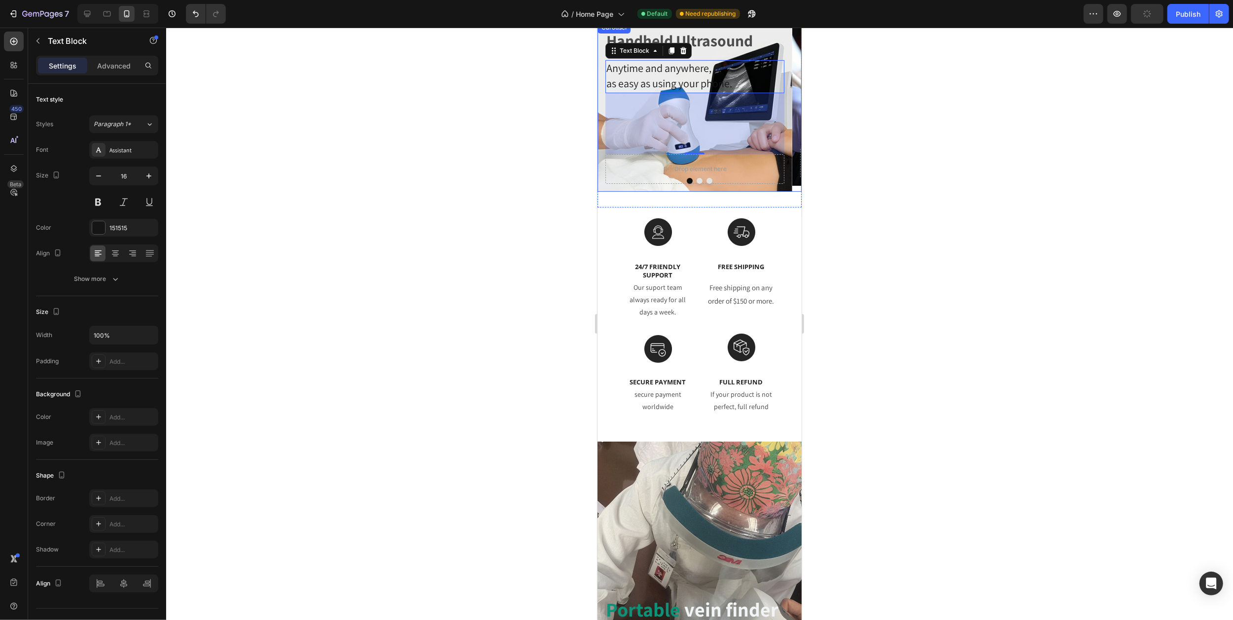
click at [608, 112] on button "Carousel Back Arrow" at bounding box center [609, 107] width 24 height 24
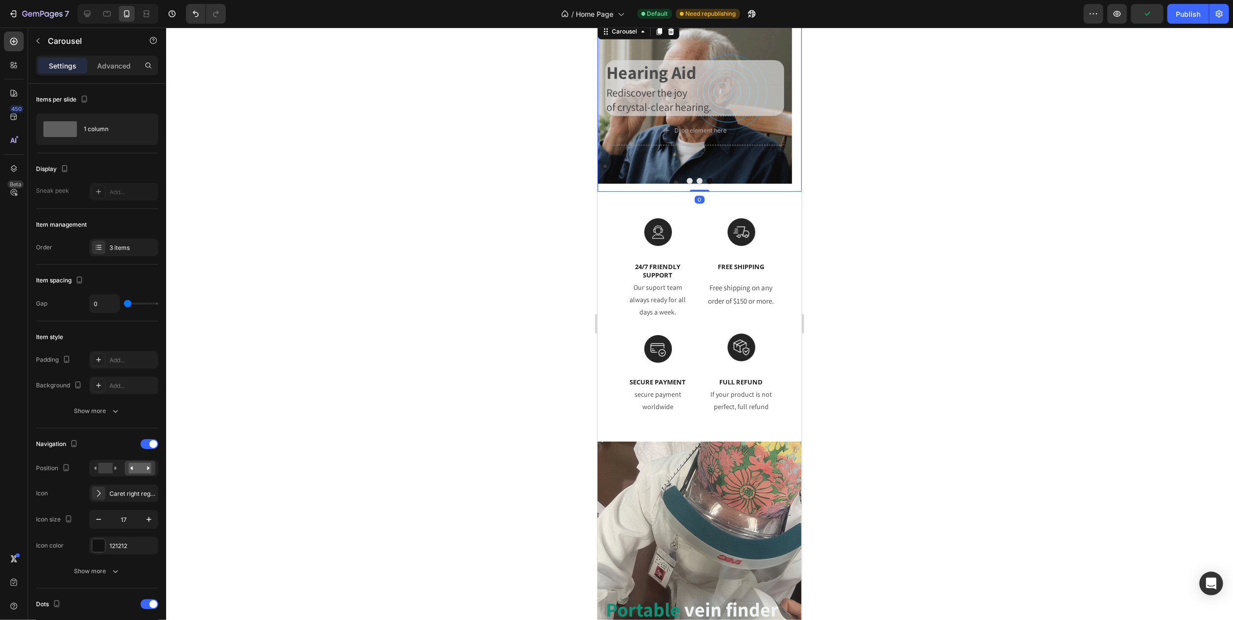
click at [608, 112] on button "Carousel Back Arrow" at bounding box center [609, 107] width 24 height 24
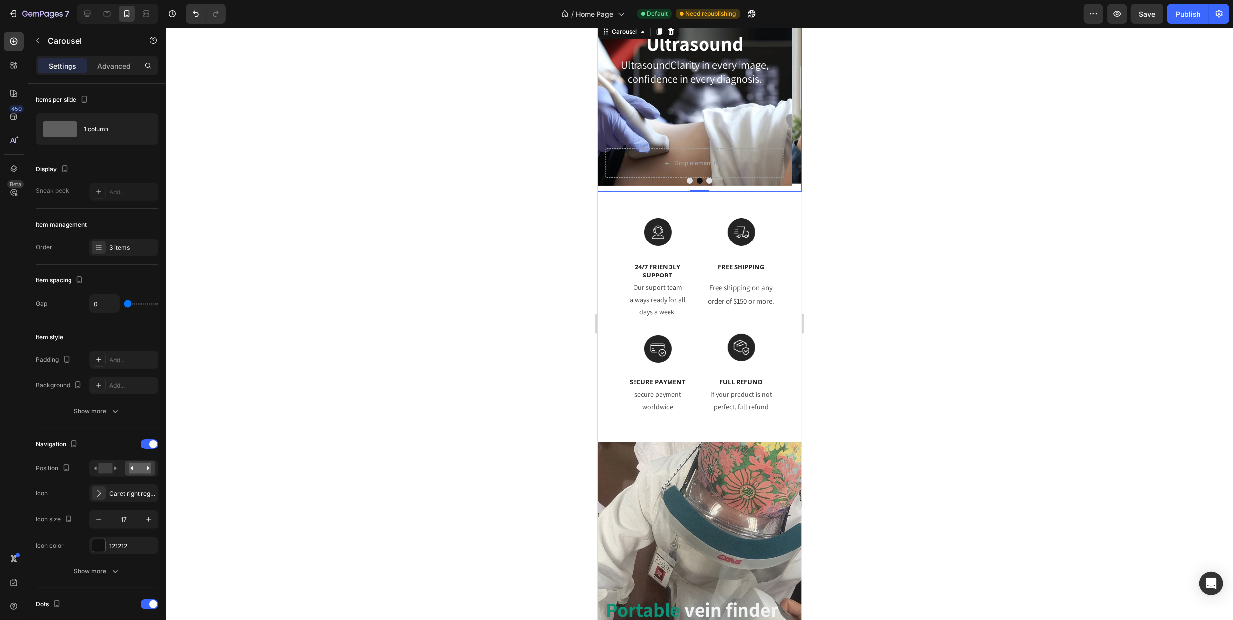
click at [608, 112] on button "Carousel Back Arrow" at bounding box center [609, 107] width 24 height 24
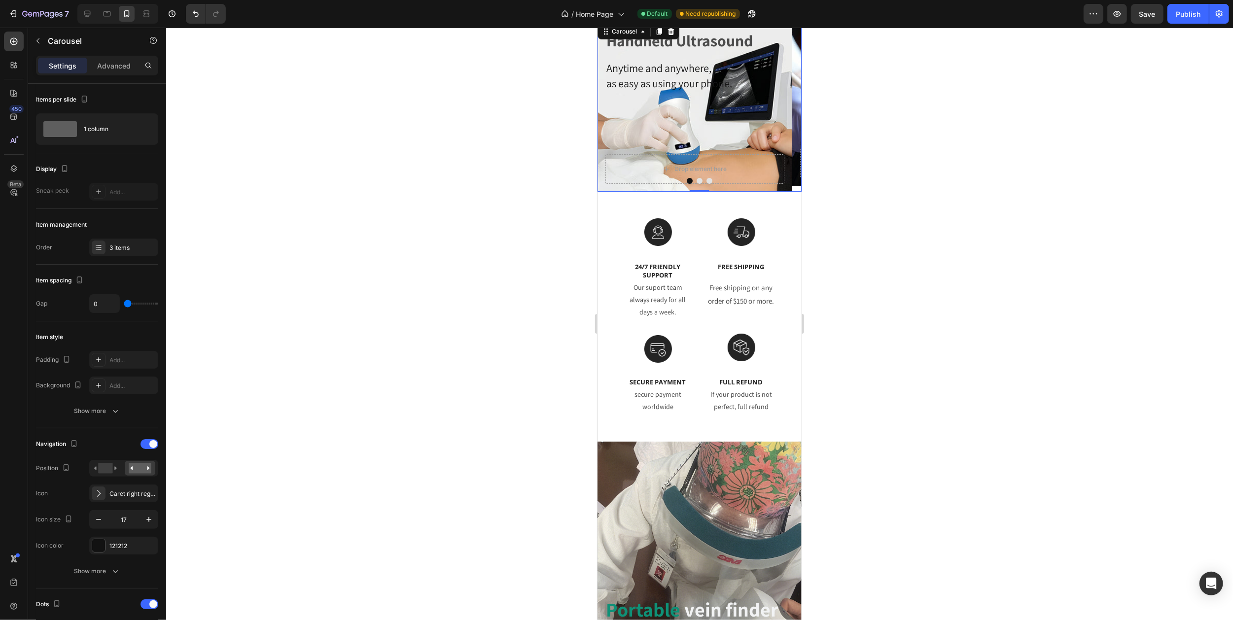
click at [608, 112] on button "Carousel Back Arrow" at bounding box center [609, 107] width 24 height 24
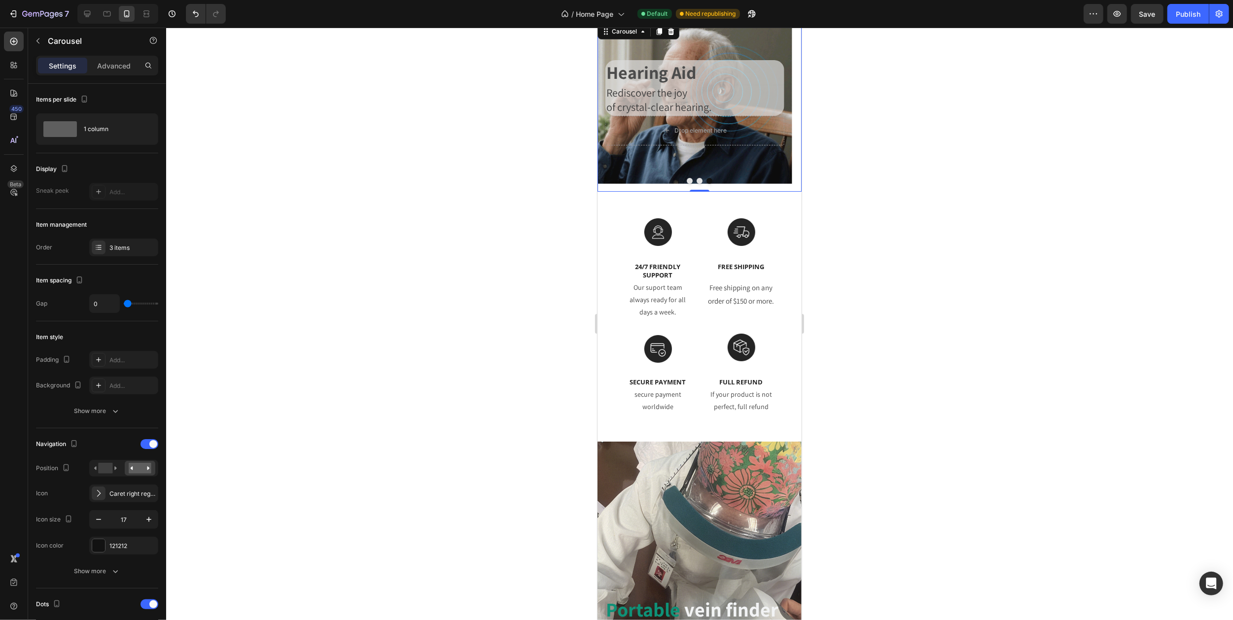
click at [785, 103] on icon "Carousel Next Arrow" at bounding box center [789, 107] width 8 height 8
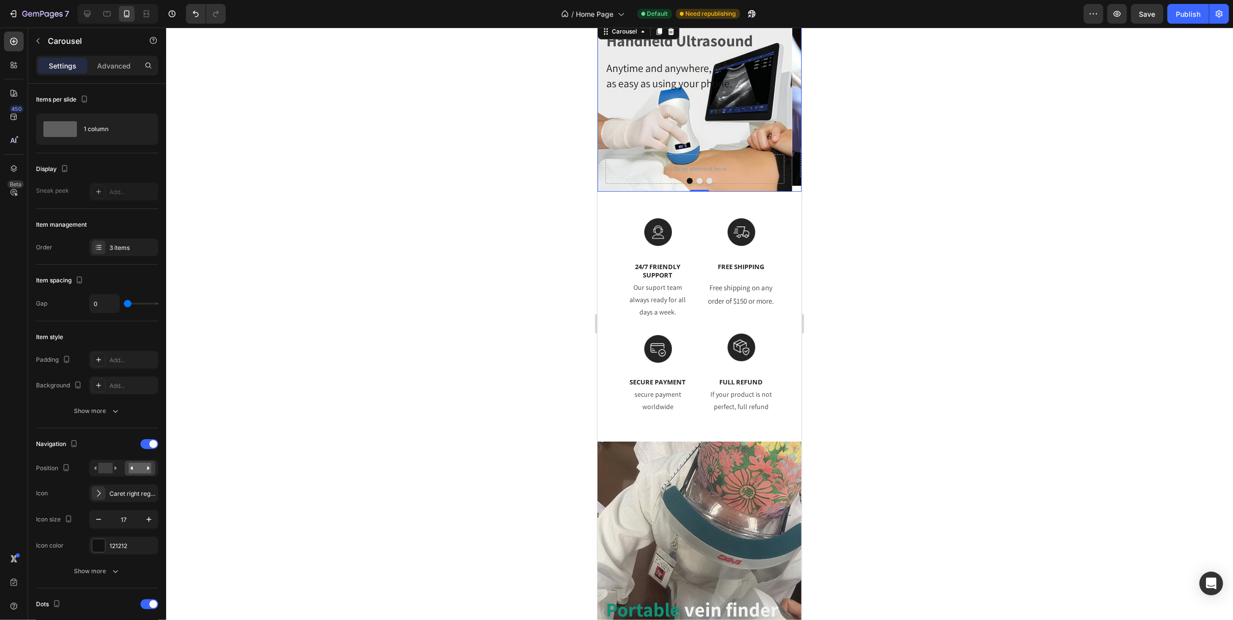
click at [785, 103] on icon "Carousel Next Arrow" at bounding box center [789, 107] width 8 height 8
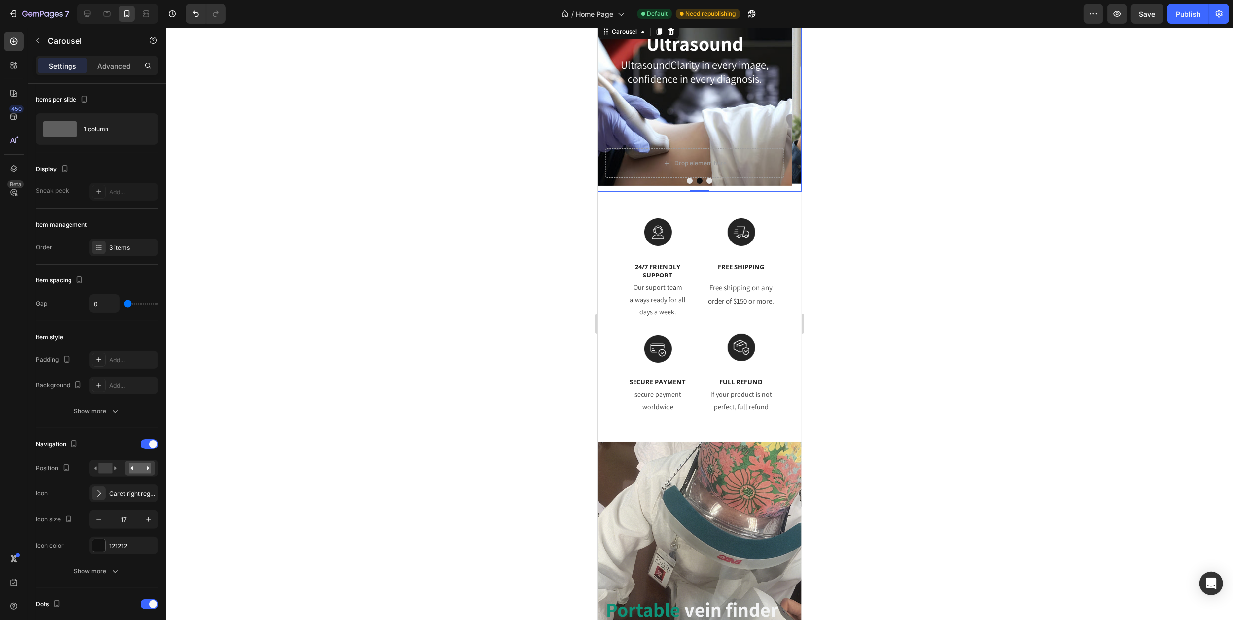
click at [785, 103] on icon "Carousel Next Arrow" at bounding box center [789, 107] width 8 height 8
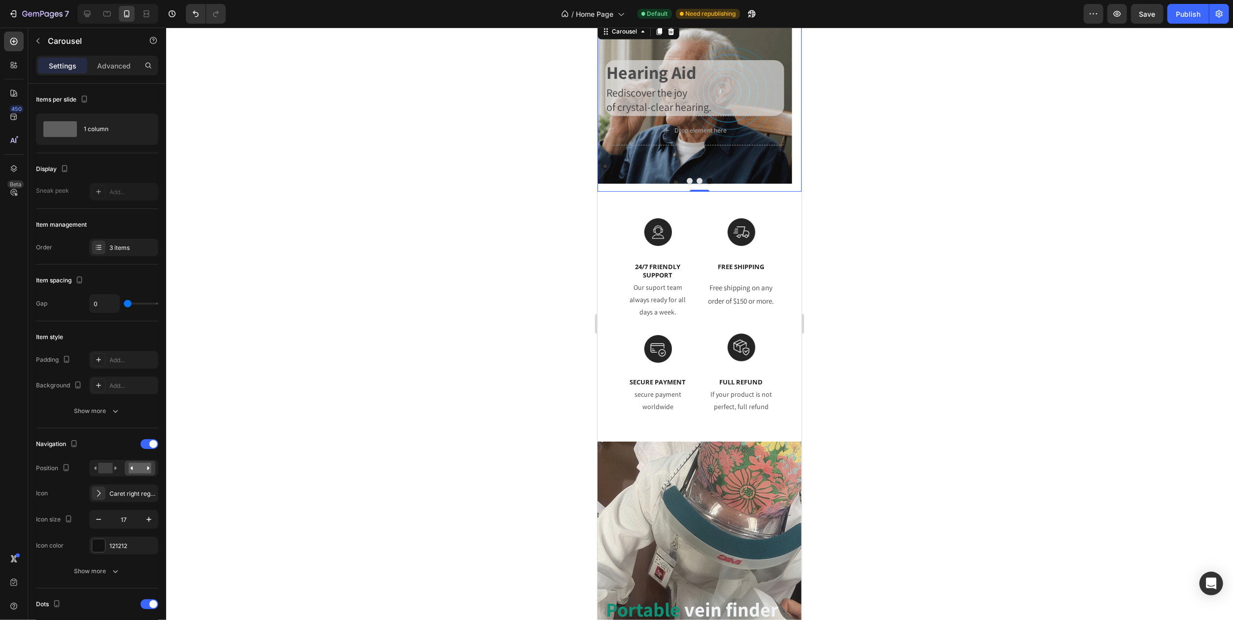
click at [785, 103] on icon "Carousel Next Arrow" at bounding box center [789, 107] width 8 height 8
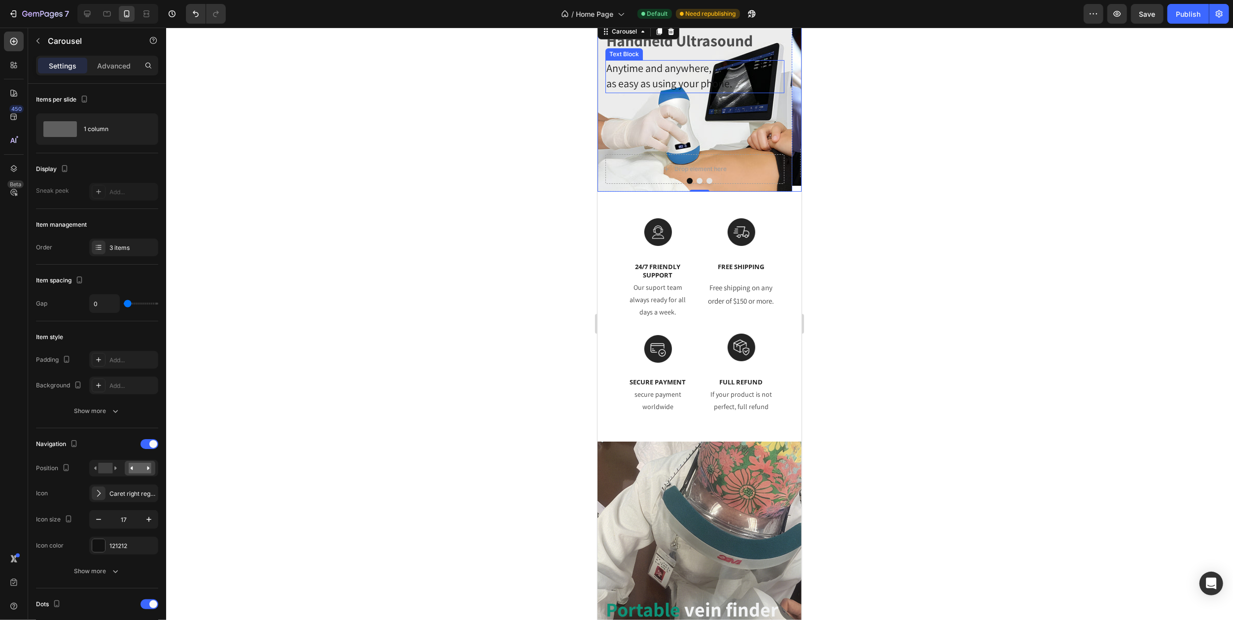
click at [657, 81] on span "as easy as using your phone." at bounding box center [669, 83] width 126 height 14
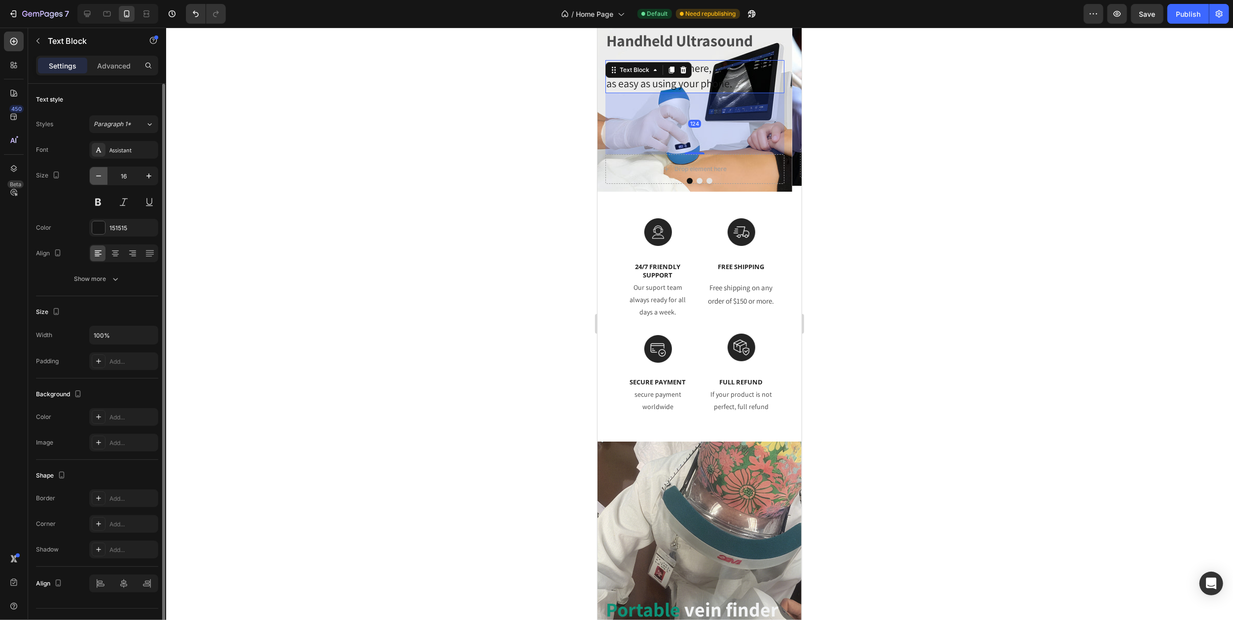
click at [101, 172] on icon "button" at bounding box center [99, 176] width 10 height 10
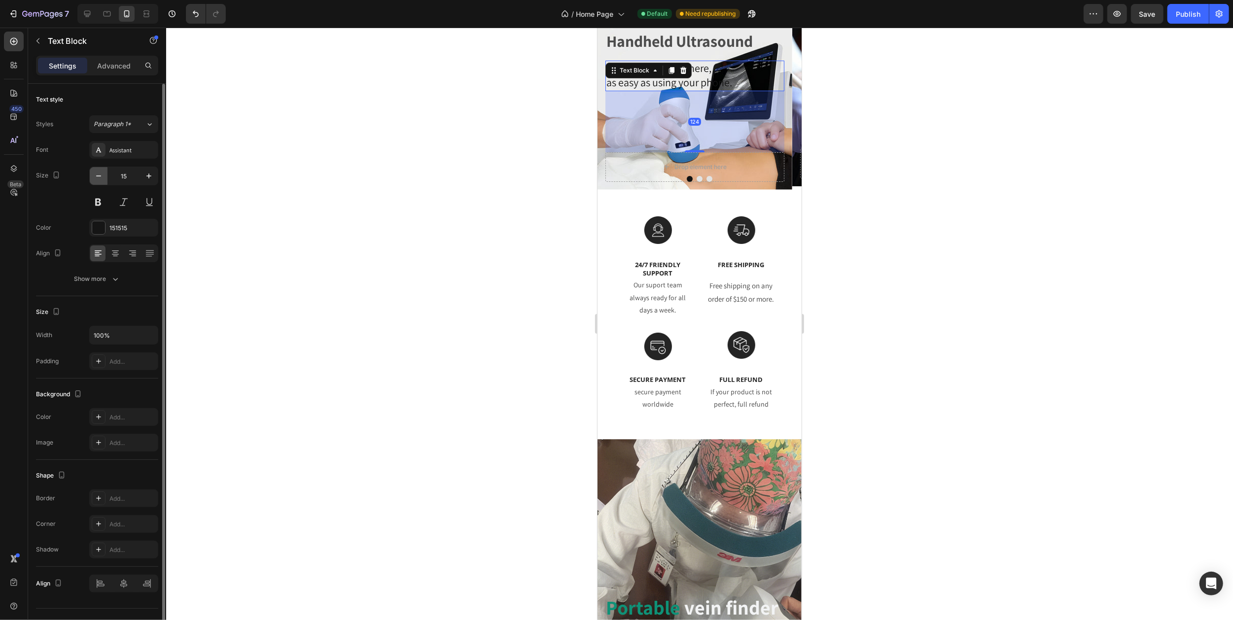
click at [100, 172] on icon "button" at bounding box center [99, 176] width 10 height 10
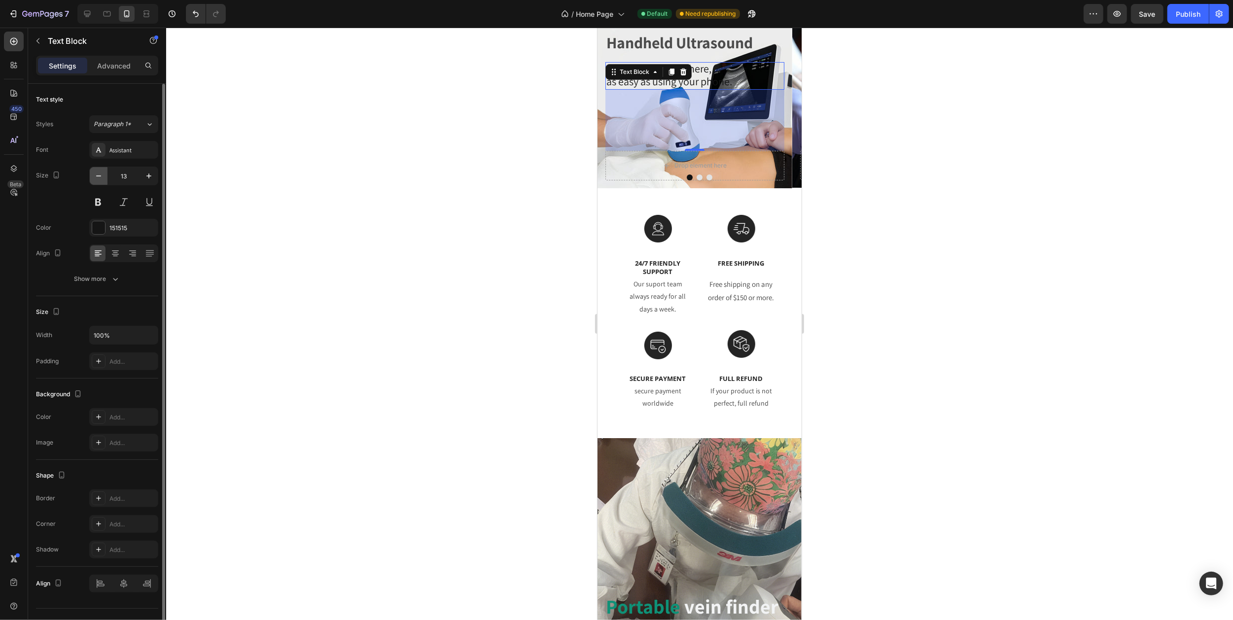
type input "12"
click at [839, 147] on div at bounding box center [699, 324] width 1067 height 593
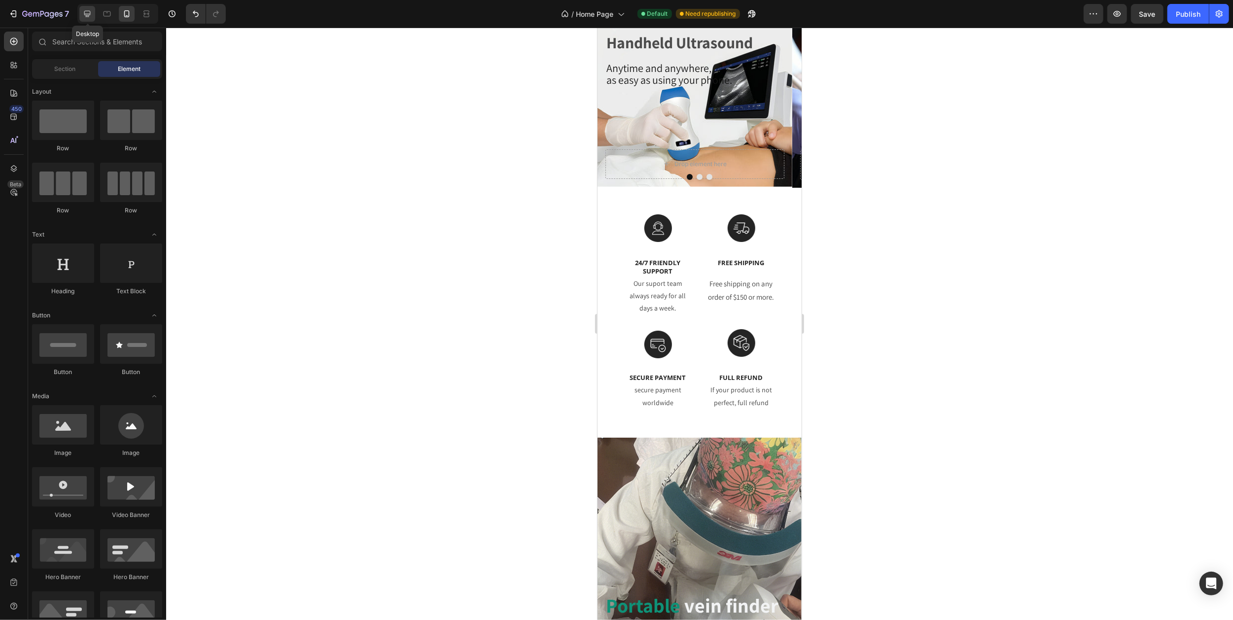
click at [85, 18] on icon at bounding box center [87, 14] width 10 height 10
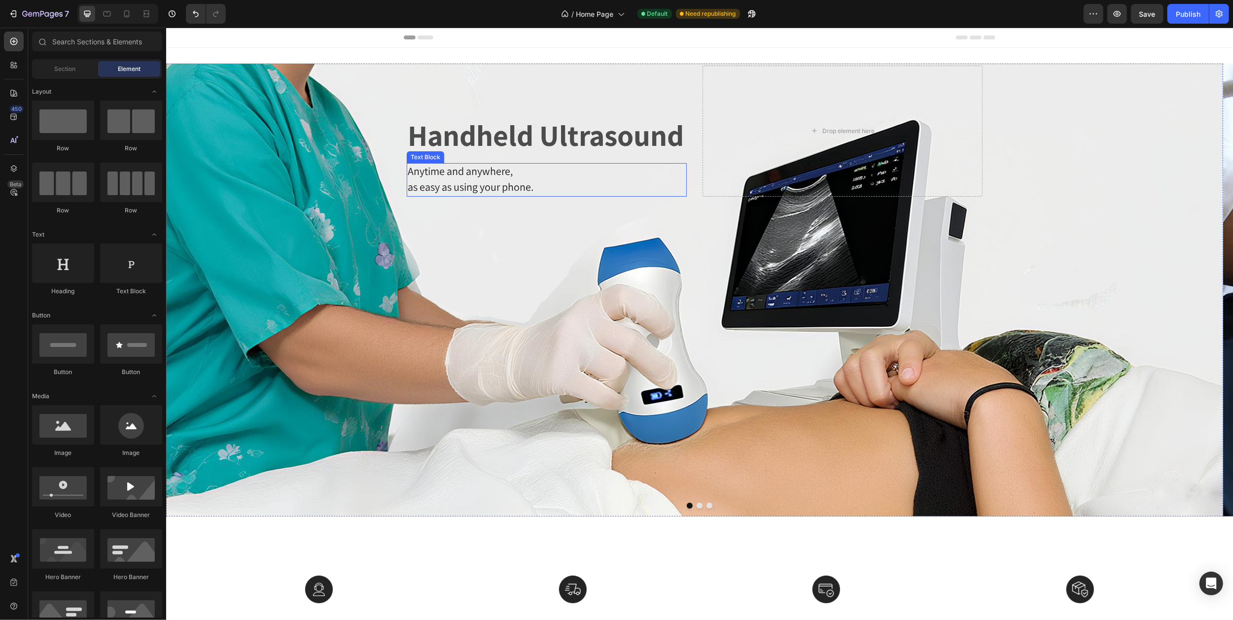
click at [465, 181] on span "as easy as using your phone." at bounding box center [470, 187] width 126 height 14
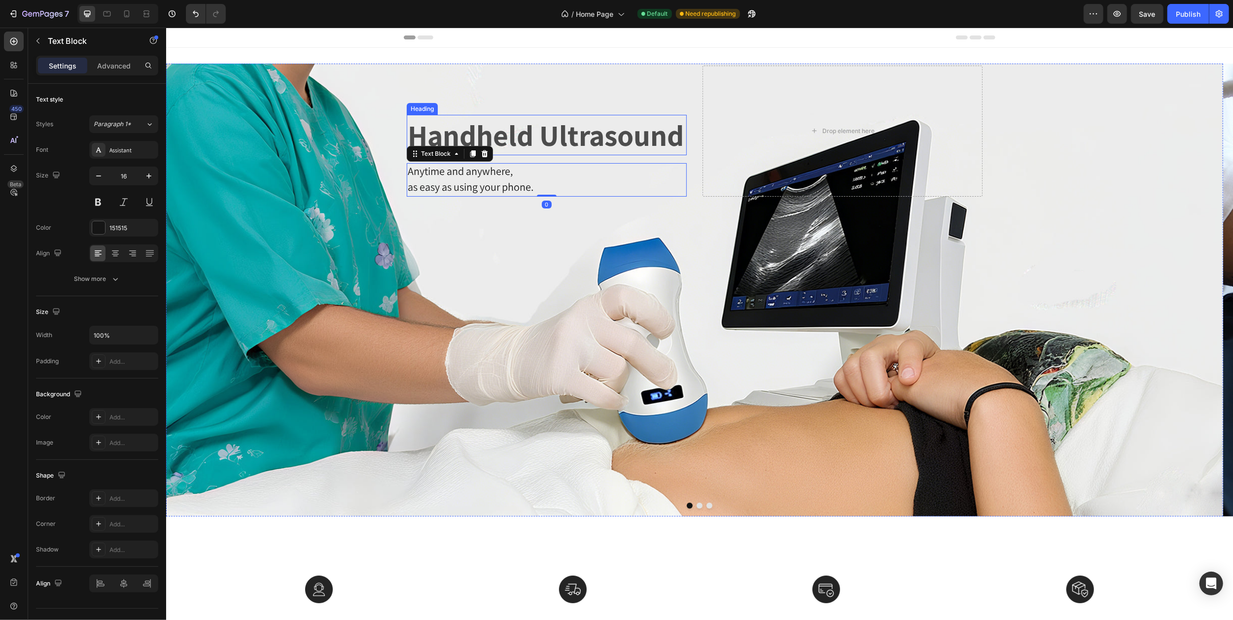
click at [464, 133] on h2 "Handheld Ultrasound" at bounding box center [546, 135] width 280 height 40
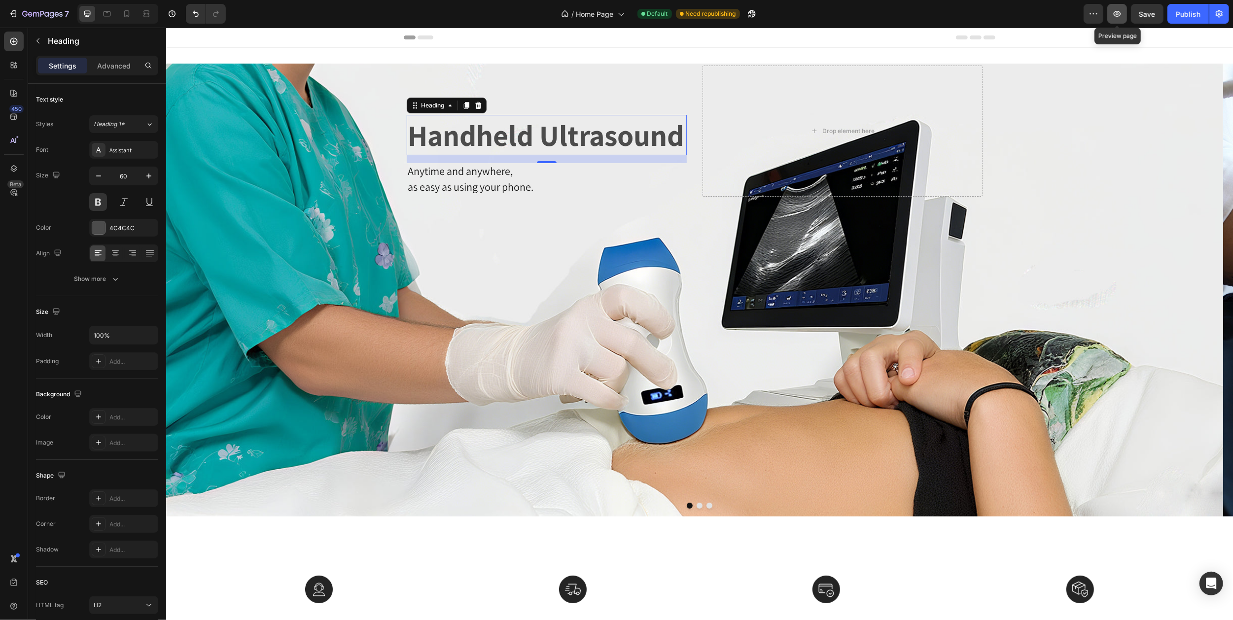
click at [1115, 18] on icon "button" at bounding box center [1117, 14] width 10 height 10
click at [125, 12] on icon at bounding box center [127, 14] width 10 height 10
type input "32"
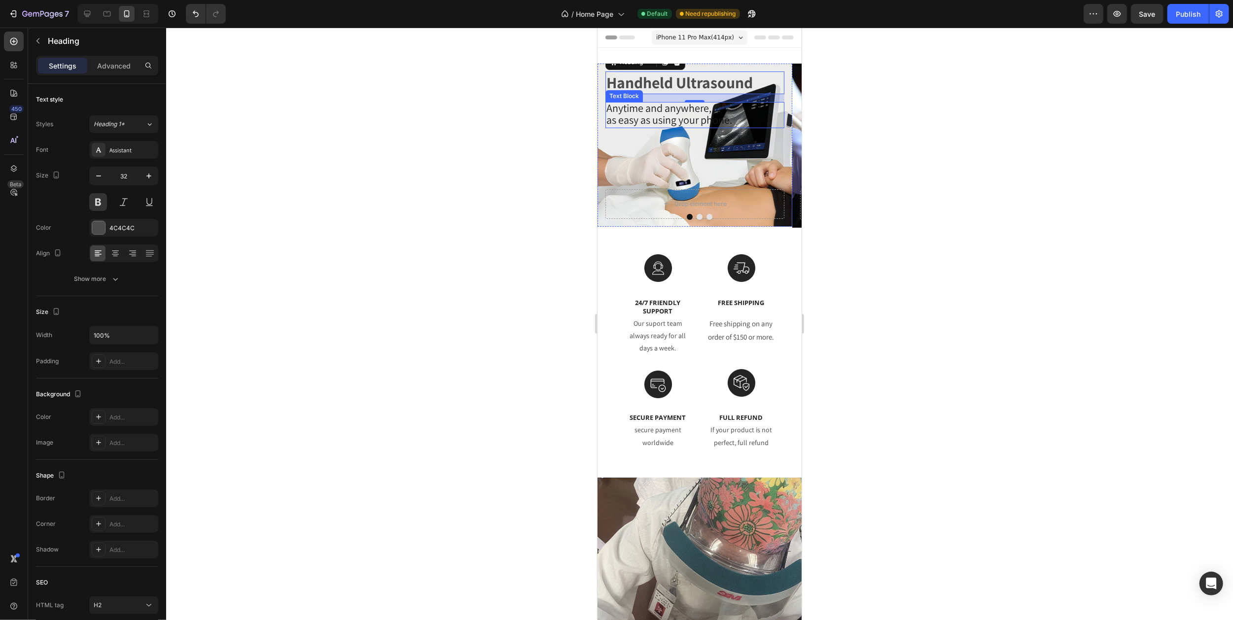
click at [667, 117] on span "as easy as using your phone." at bounding box center [669, 120] width 126 height 14
click at [666, 117] on span "as easy as using your phone." at bounding box center [669, 120] width 126 height 14
click at [624, 109] on span "Anytime and anywhere," at bounding box center [658, 108] width 105 height 14
click at [611, 109] on span "Anytime and anywhere," at bounding box center [658, 108] width 105 height 14
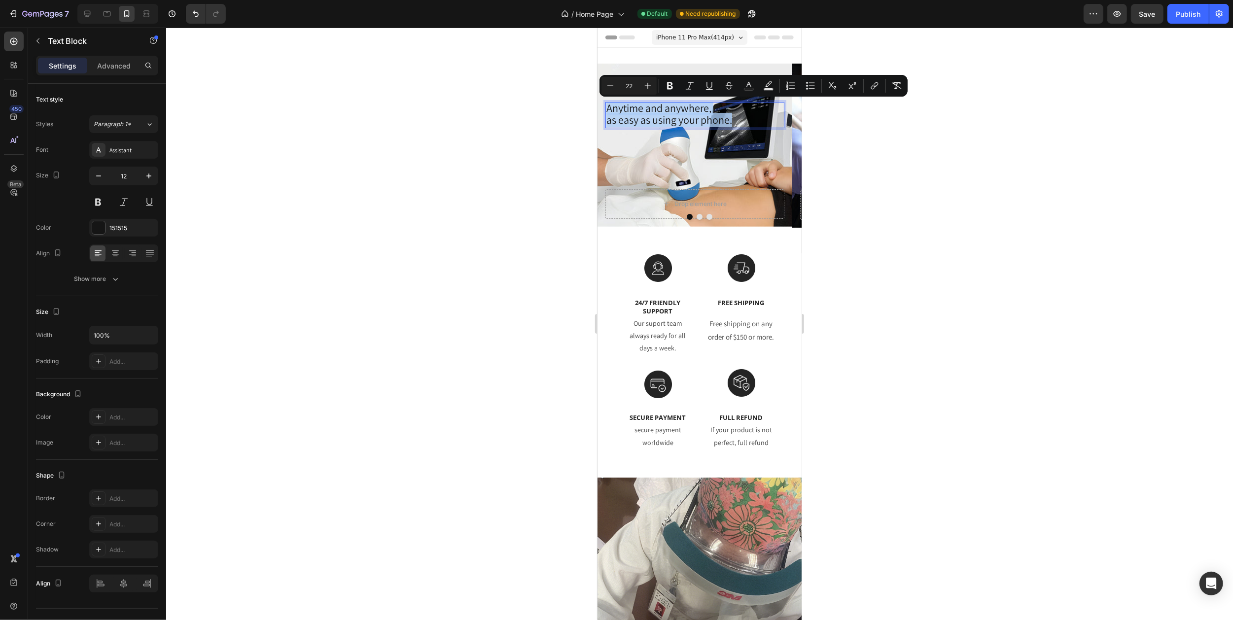
drag, startPoint x: 606, startPoint y: 109, endPoint x: 738, endPoint y: 125, distance: 133.0
click at [738, 125] on div "Anytime and anywhere, as easy as using your phone." at bounding box center [694, 115] width 179 height 26
click at [748, 89] on rect "Editor contextual toolbar" at bounding box center [748, 89] width 9 height 2
type input "151515"
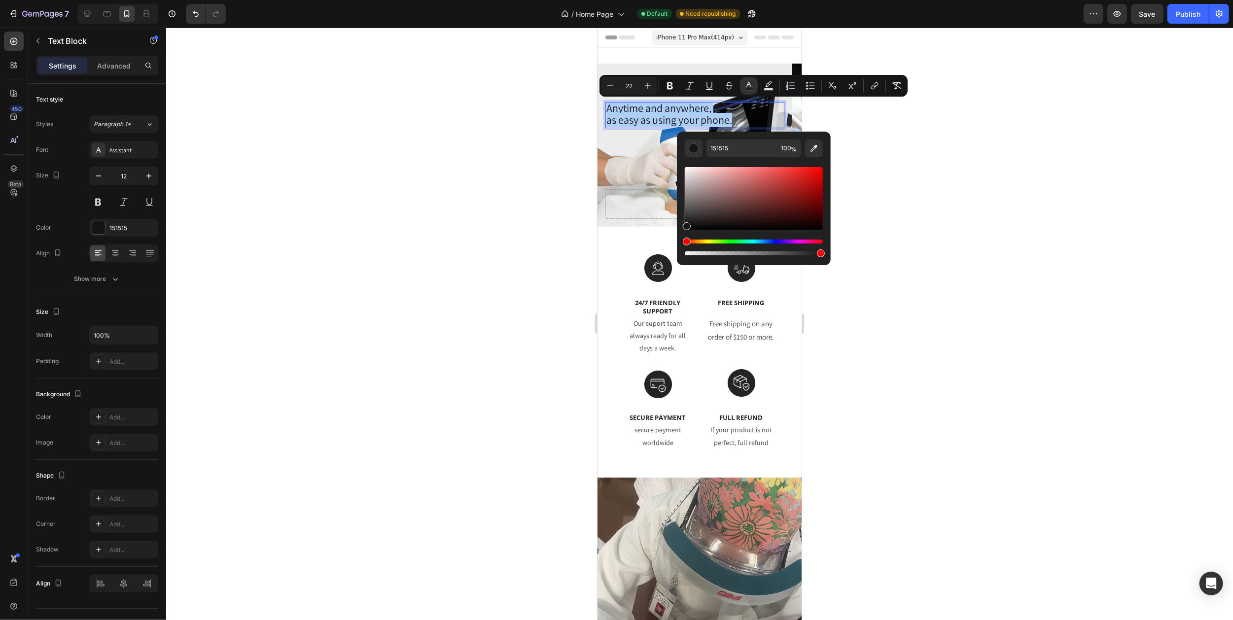
click at [772, 242] on div "Hue" at bounding box center [754, 242] width 138 height 4
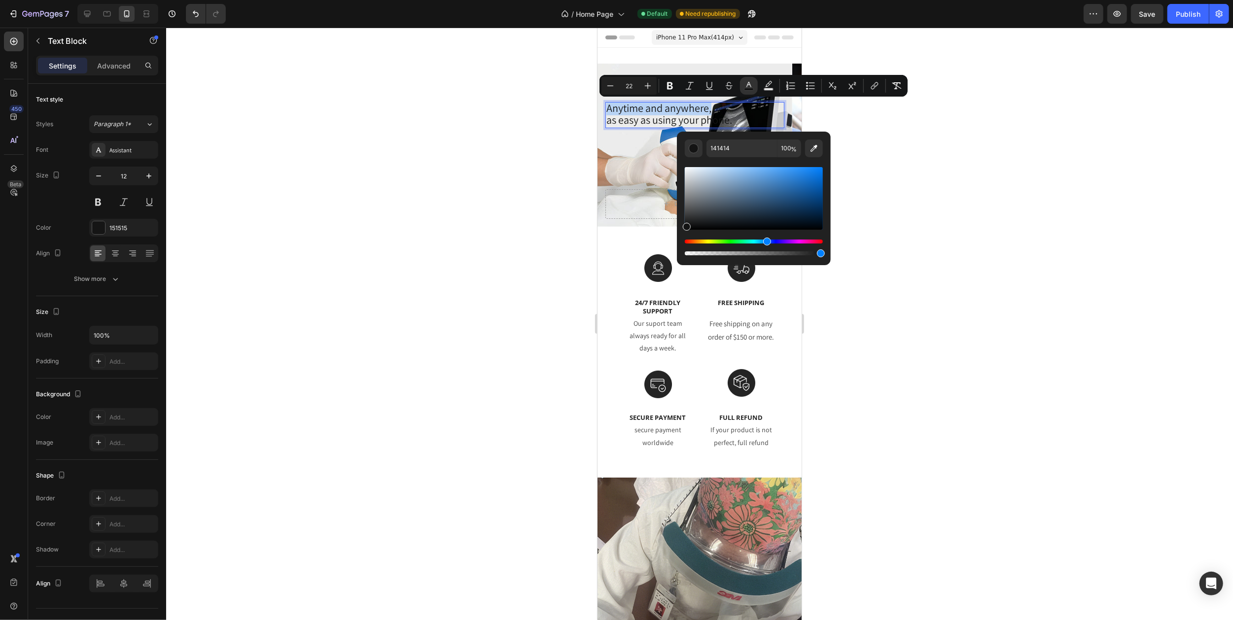
click at [766, 242] on div "Hue" at bounding box center [754, 242] width 138 height 4
type input "131313"
click at [762, 242] on div "Hue" at bounding box center [754, 242] width 138 height 4
click at [890, 184] on div at bounding box center [699, 324] width 1067 height 593
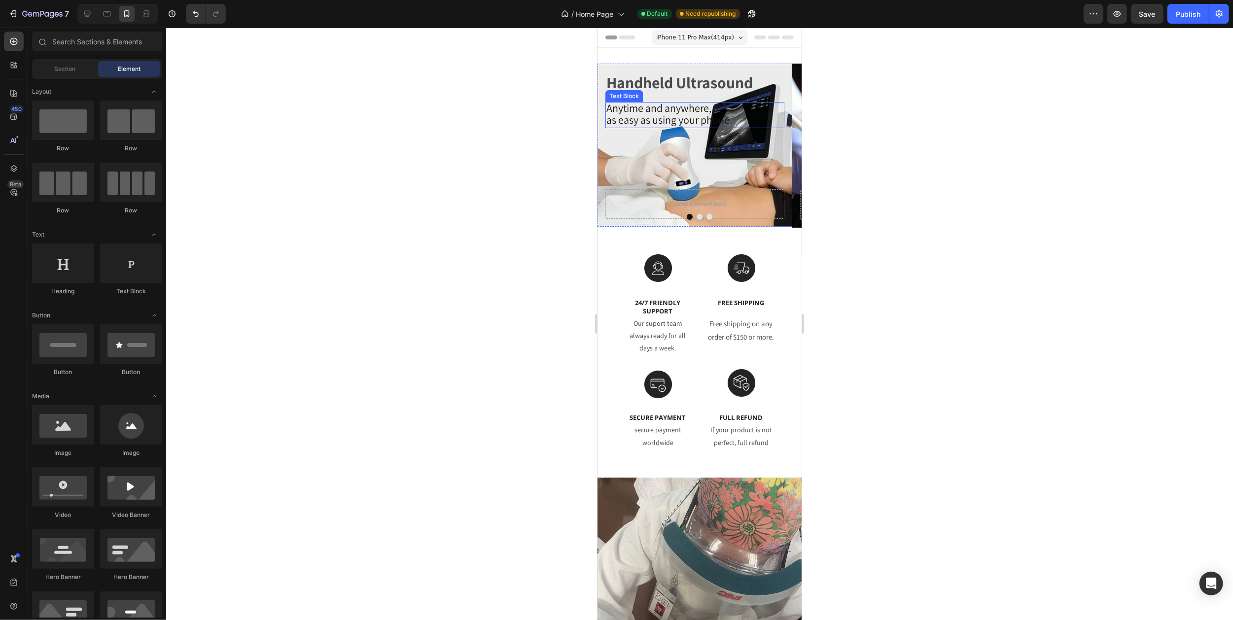
click at [656, 117] on span "as easy as using your phone." at bounding box center [669, 120] width 126 height 14
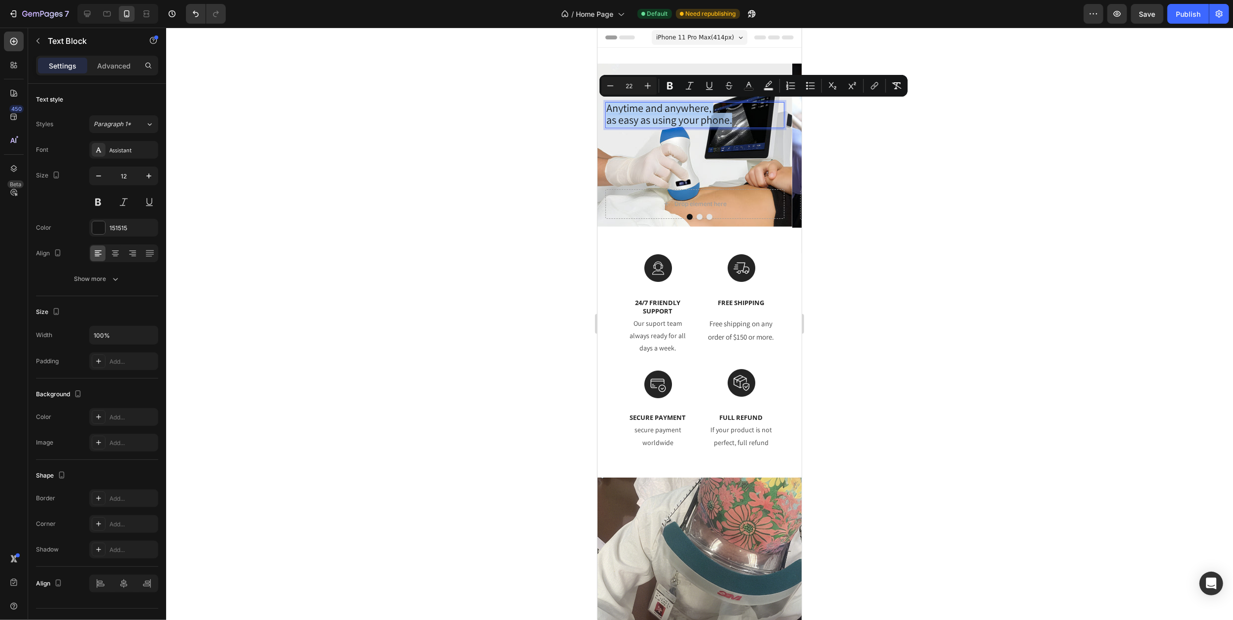
drag, startPoint x: 608, startPoint y: 107, endPoint x: 743, endPoint y: 124, distance: 136.7
click at [748, 83] on icon "Editor contextual toolbar" at bounding box center [749, 86] width 10 height 10
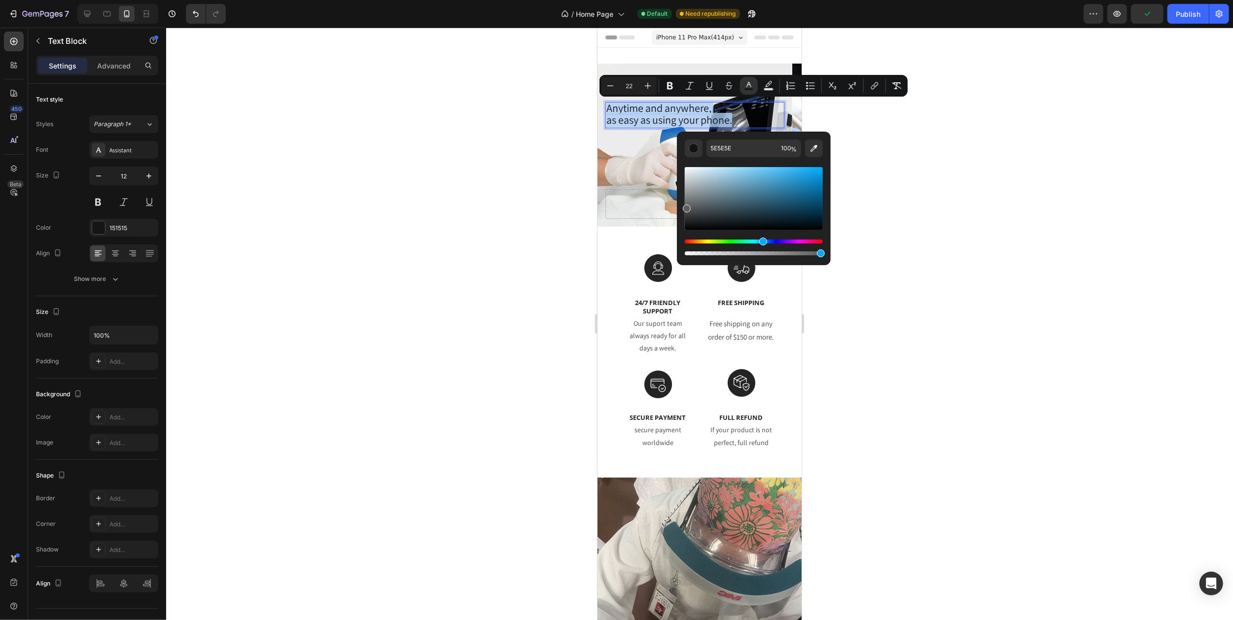
drag, startPoint x: 684, startPoint y: 225, endPoint x: 685, endPoint y: 206, distance: 18.8
click at [685, 206] on div "Editor contextual toolbar" at bounding box center [687, 209] width 8 height 8
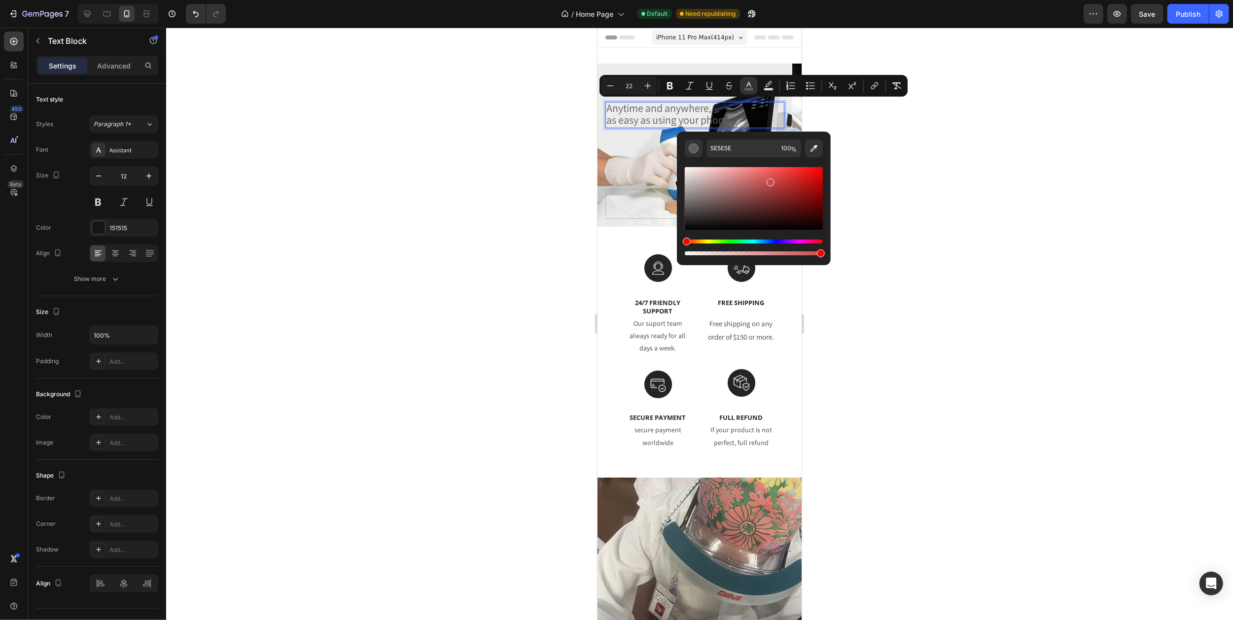
click at [769, 180] on div "Editor contextual toolbar" at bounding box center [754, 198] width 138 height 63
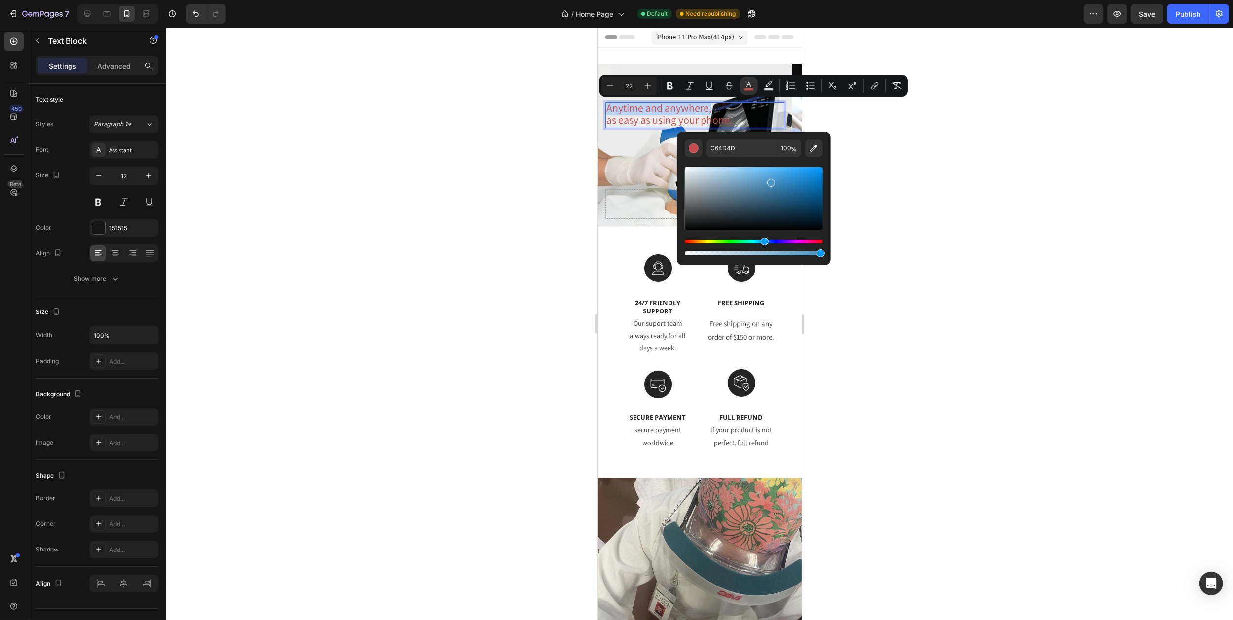
click at [763, 242] on div "Hue" at bounding box center [754, 242] width 138 height 4
click at [793, 174] on div "Editor contextual toolbar" at bounding box center [754, 198] width 138 height 63
click at [825, 175] on div "319AE0 100 %" at bounding box center [754, 195] width 154 height 126
click at [815, 174] on div "Editor contextual toolbar" at bounding box center [754, 198] width 138 height 63
click at [820, 170] on div "Editor contextual toolbar" at bounding box center [754, 198] width 138 height 63
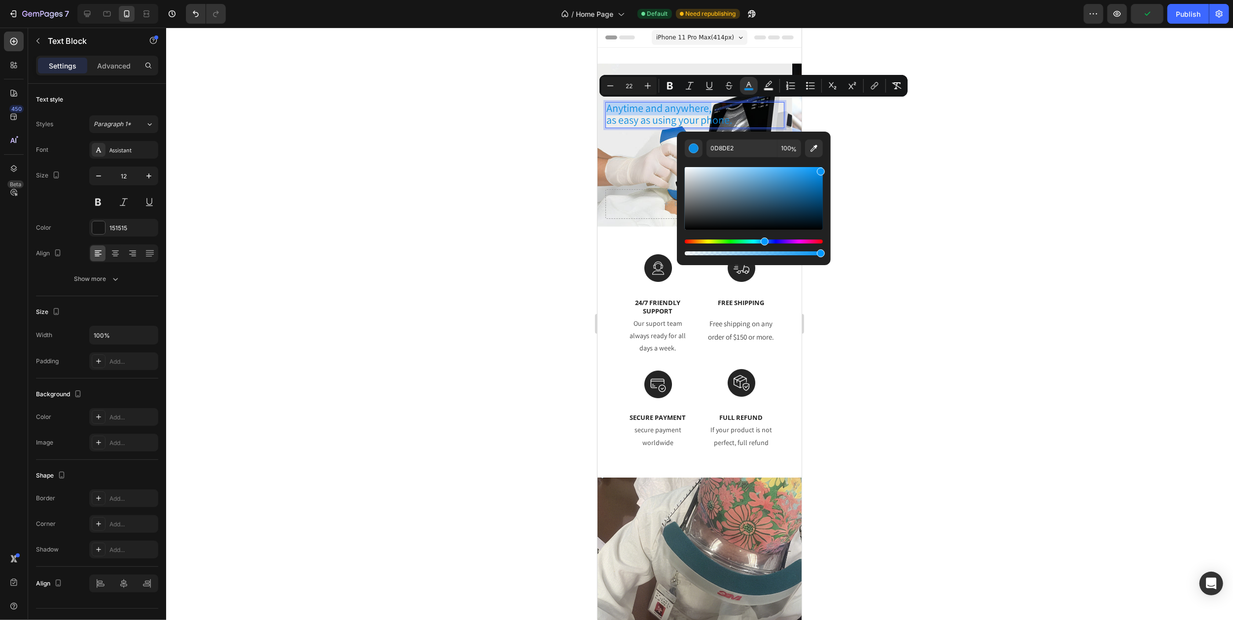
type input "0494F4"
click at [868, 166] on div at bounding box center [699, 324] width 1067 height 593
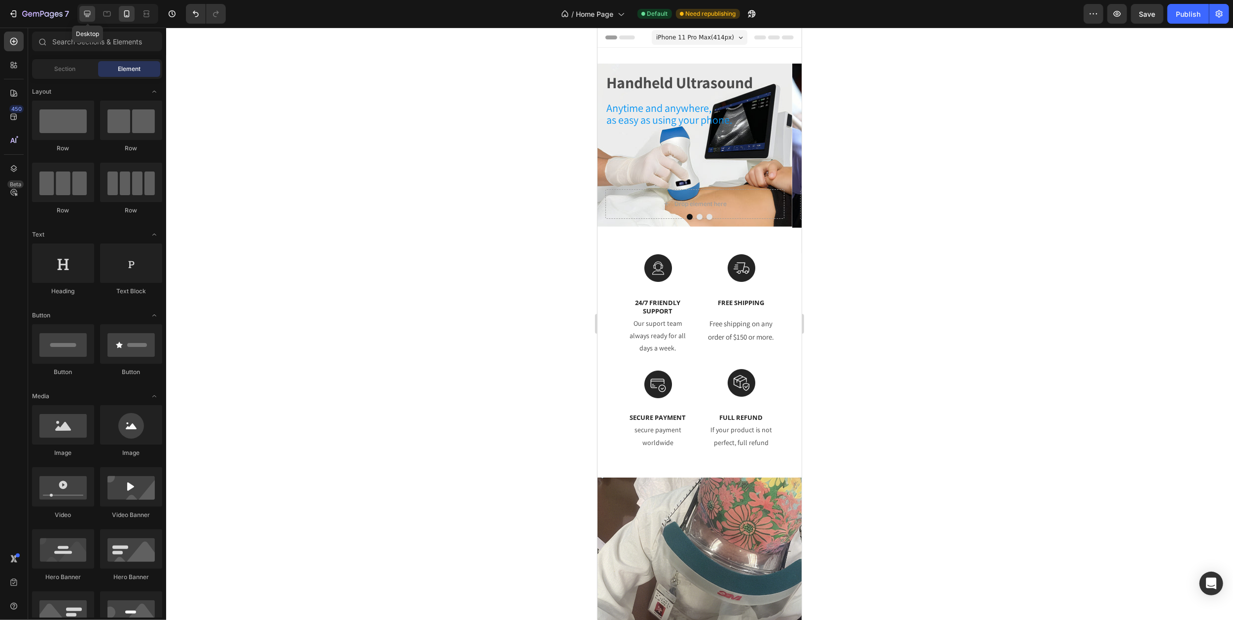
click at [86, 13] on icon at bounding box center [87, 14] width 10 height 10
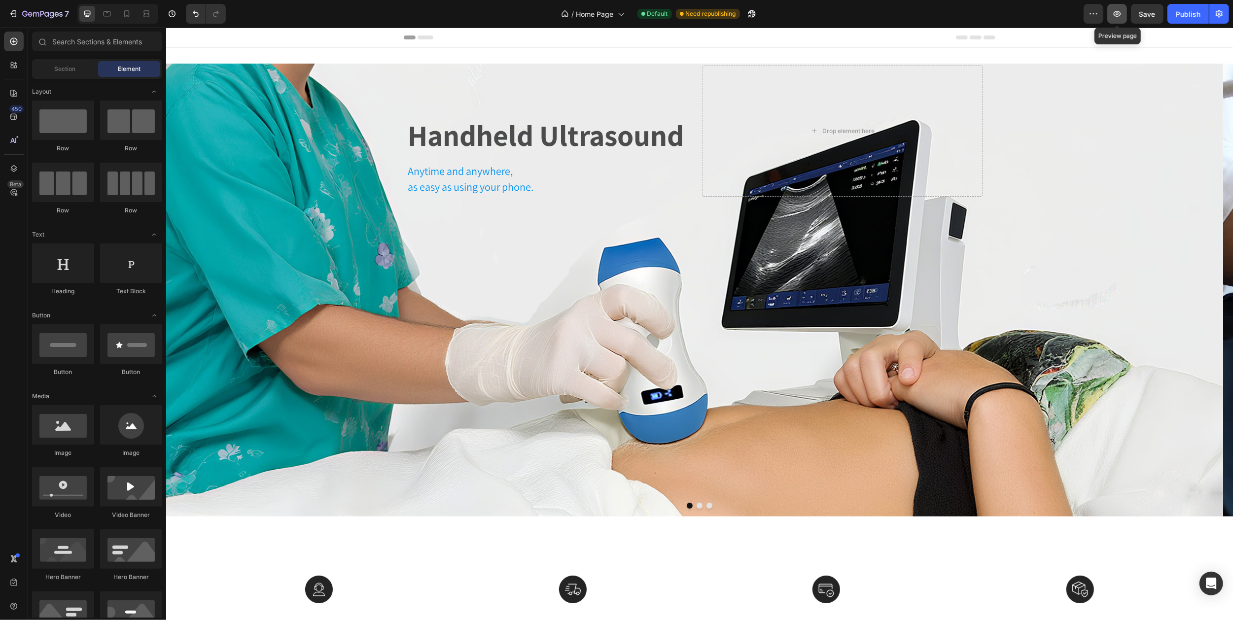
click at [1115, 10] on icon "button" at bounding box center [1117, 14] width 10 height 10
click at [460, 180] on span "as easy as using your phone." at bounding box center [470, 187] width 126 height 14
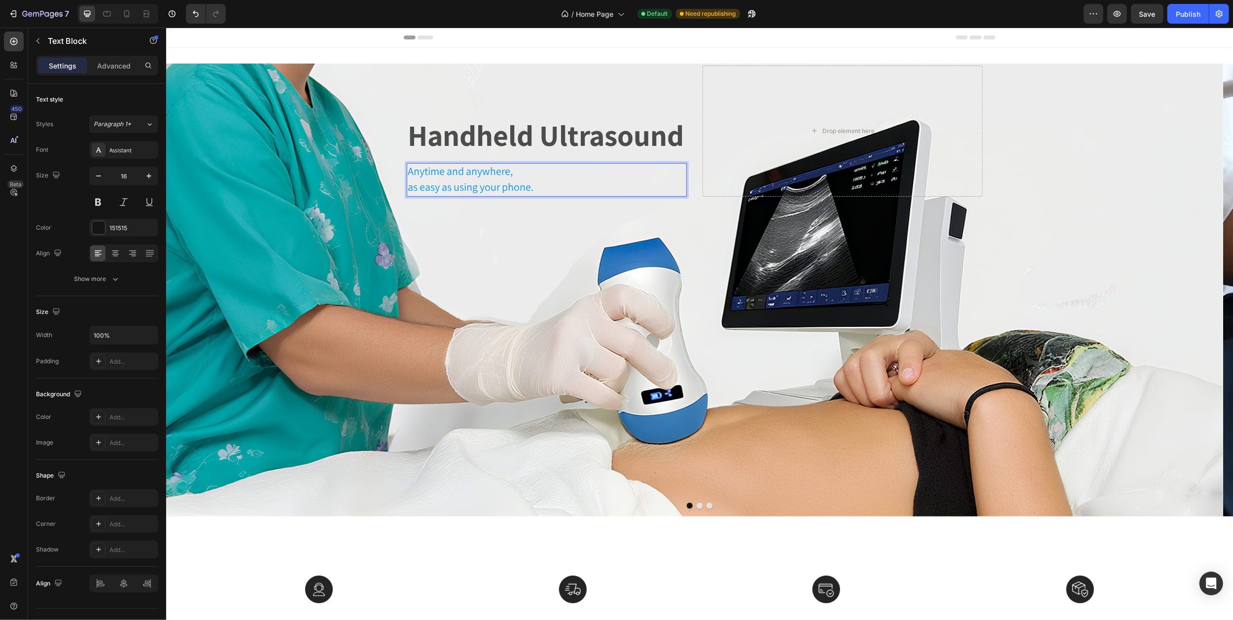
click at [460, 180] on span "as easy as using your phone." at bounding box center [470, 187] width 126 height 14
click at [525, 176] on p "Anytime and anywhere," at bounding box center [546, 172] width 278 height 16
click at [431, 176] on span "Anytime and anywhere," at bounding box center [459, 171] width 105 height 14
click at [411, 174] on span "Anytime and anywhere," at bounding box center [459, 171] width 105 height 14
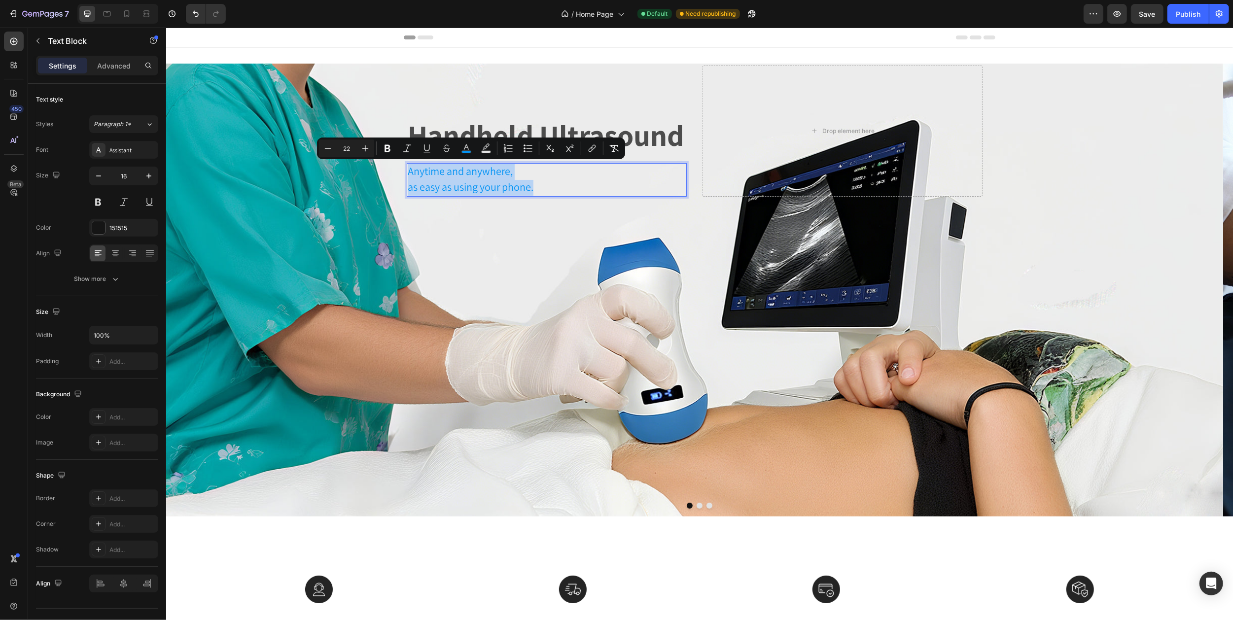
drag, startPoint x: 409, startPoint y: 172, endPoint x: 553, endPoint y: 187, distance: 144.7
click at [464, 151] on rect "Editor contextual toolbar" at bounding box center [466, 152] width 9 height 2
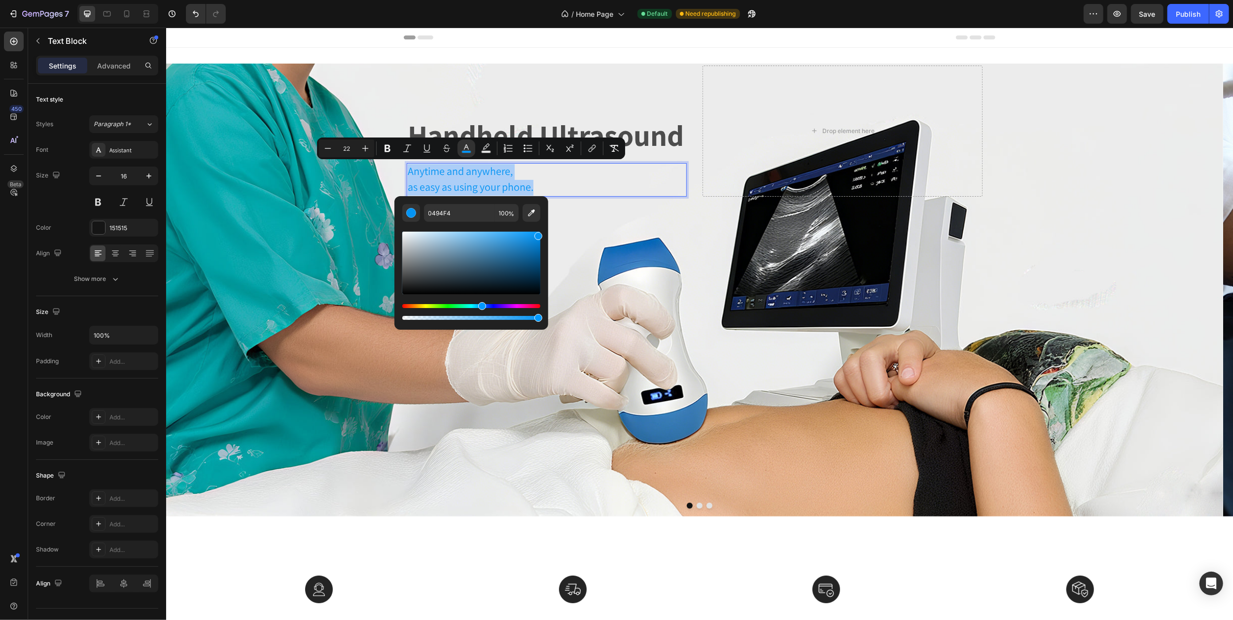
click at [403, 284] on div "Editor contextual toolbar" at bounding box center [471, 263] width 138 height 63
type input "282828"
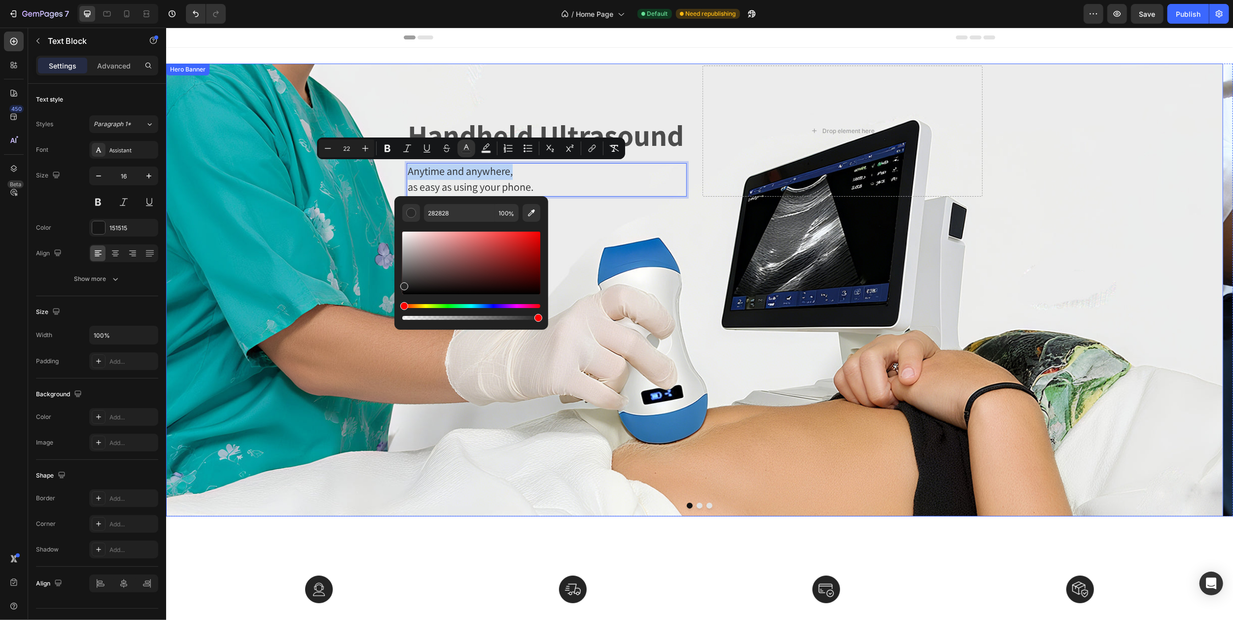
click at [593, 198] on div "Background Image" at bounding box center [694, 290] width 1057 height 453
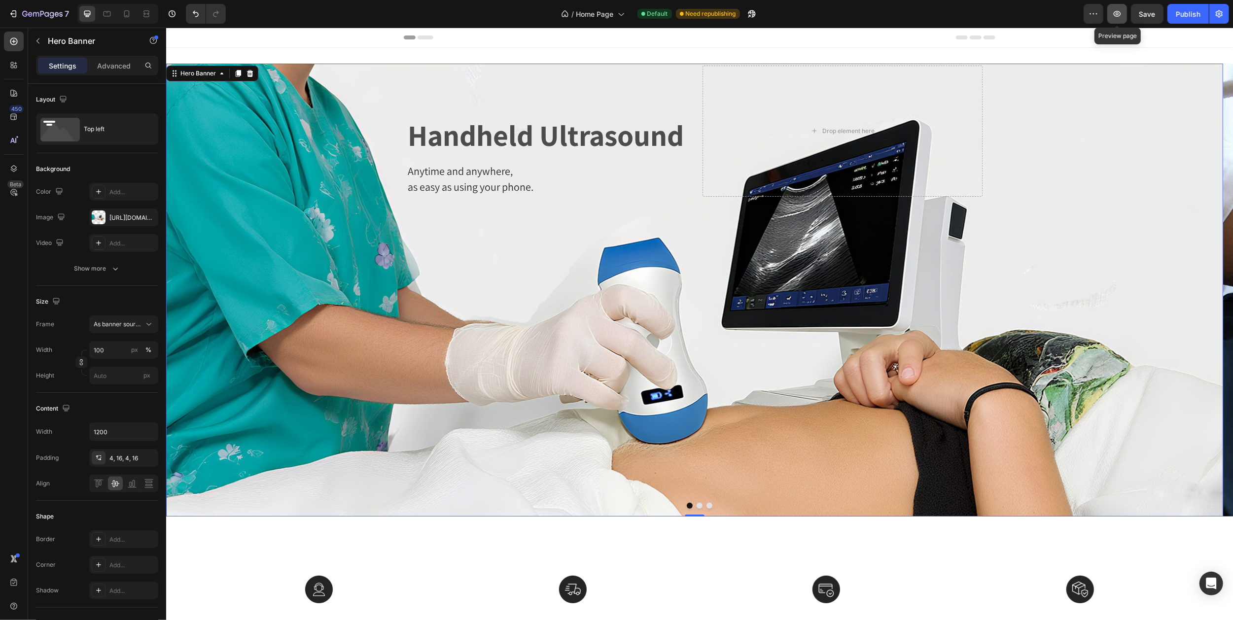
click at [1114, 11] on icon "button" at bounding box center [1117, 14] width 10 height 10
click at [1211, 289] on icon "Carousel Next Arrow" at bounding box center [1215, 290] width 8 height 15
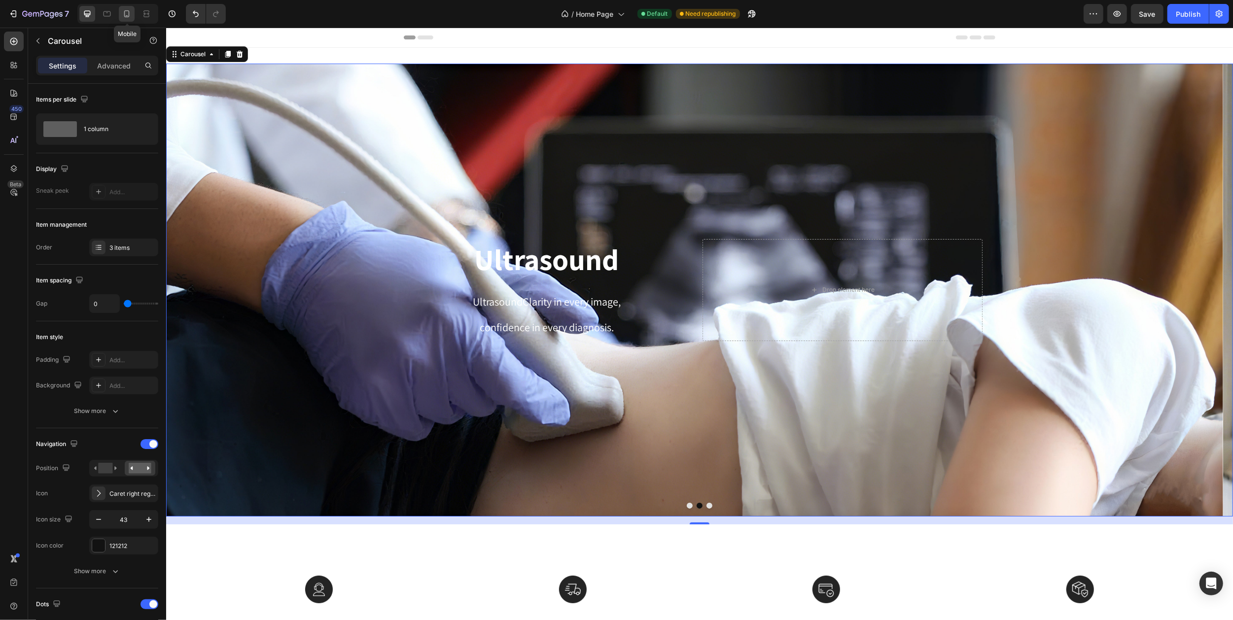
click at [127, 15] on icon at bounding box center [127, 14] width 10 height 10
type input "17"
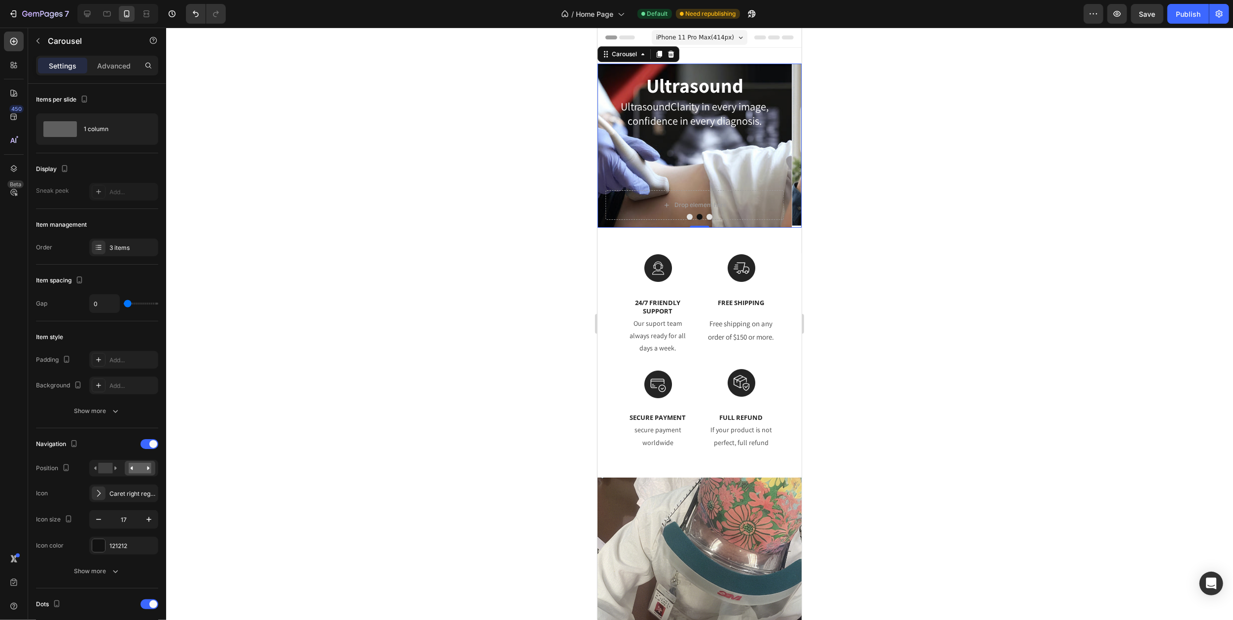
scroll to position [2, 0]
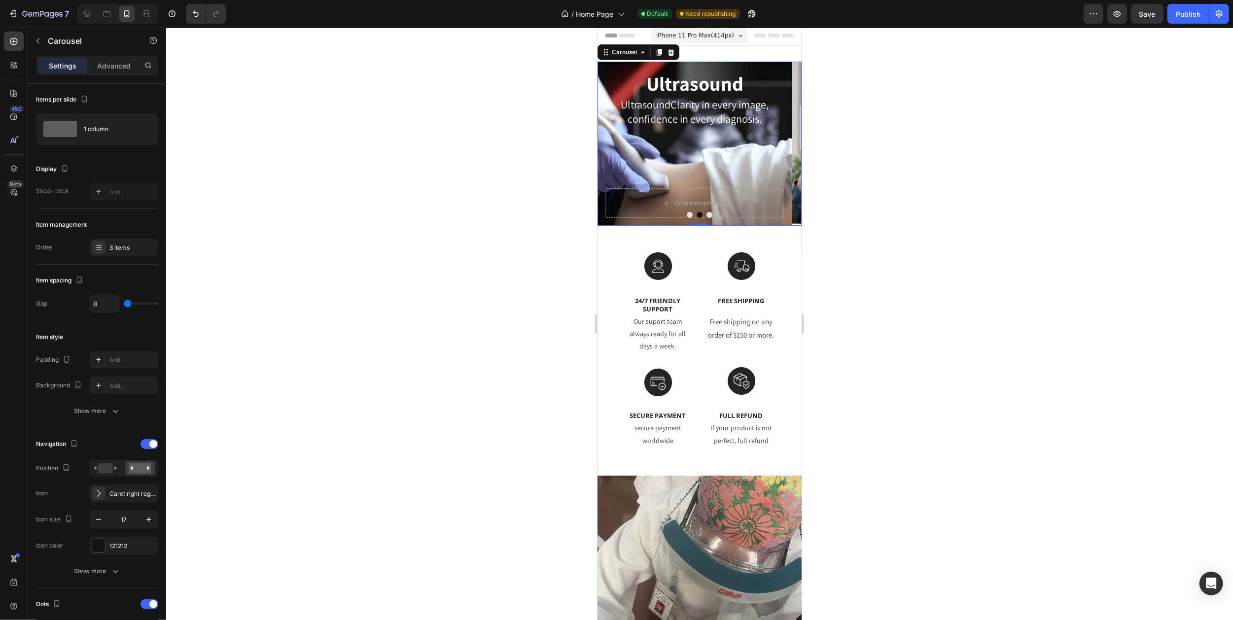
click at [610, 146] on icon "Carousel Back Arrow" at bounding box center [609, 144] width 8 height 8
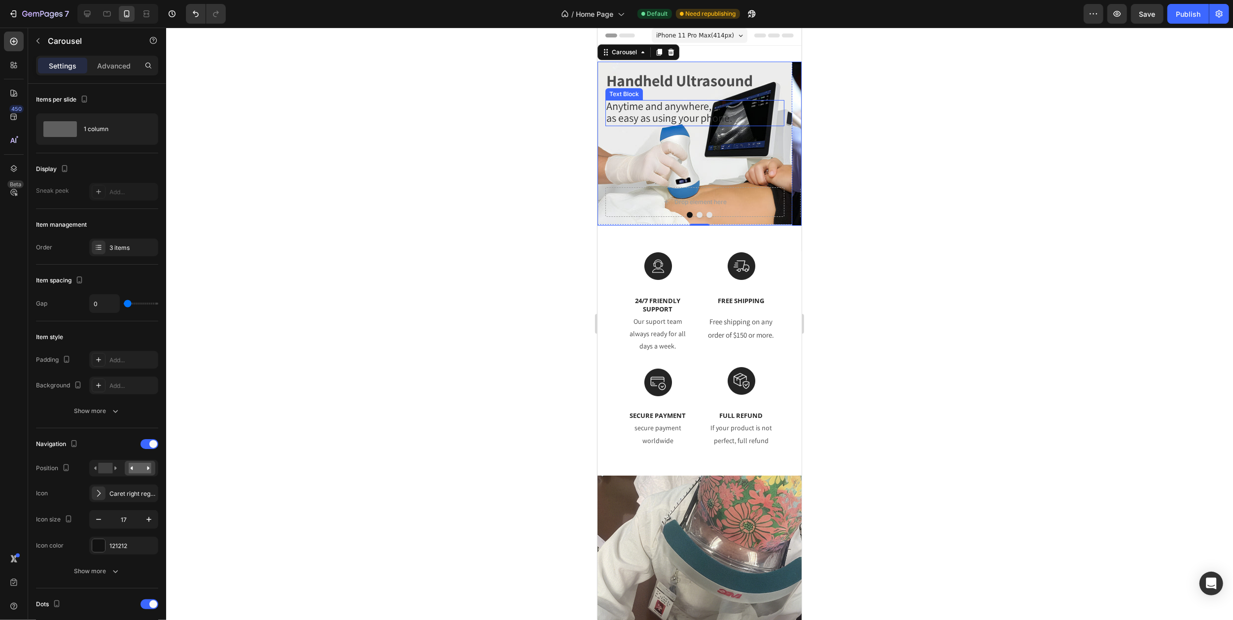
click at [642, 112] on span "as easy as using your phone." at bounding box center [669, 118] width 126 height 14
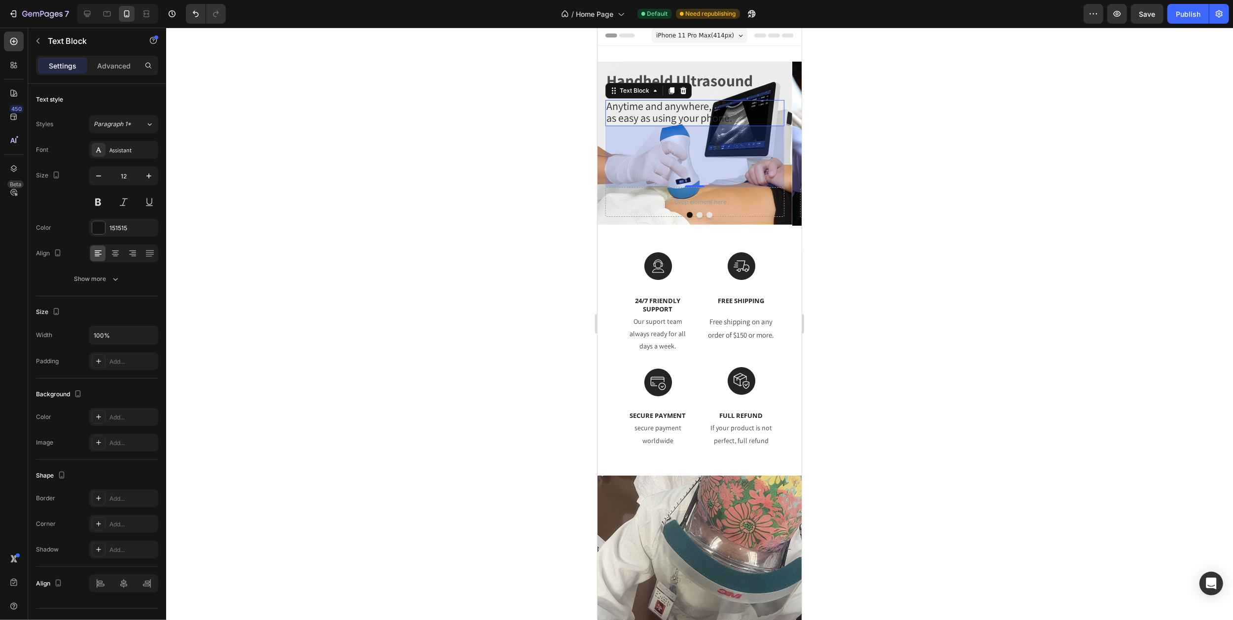
click at [948, 101] on div at bounding box center [699, 324] width 1067 height 593
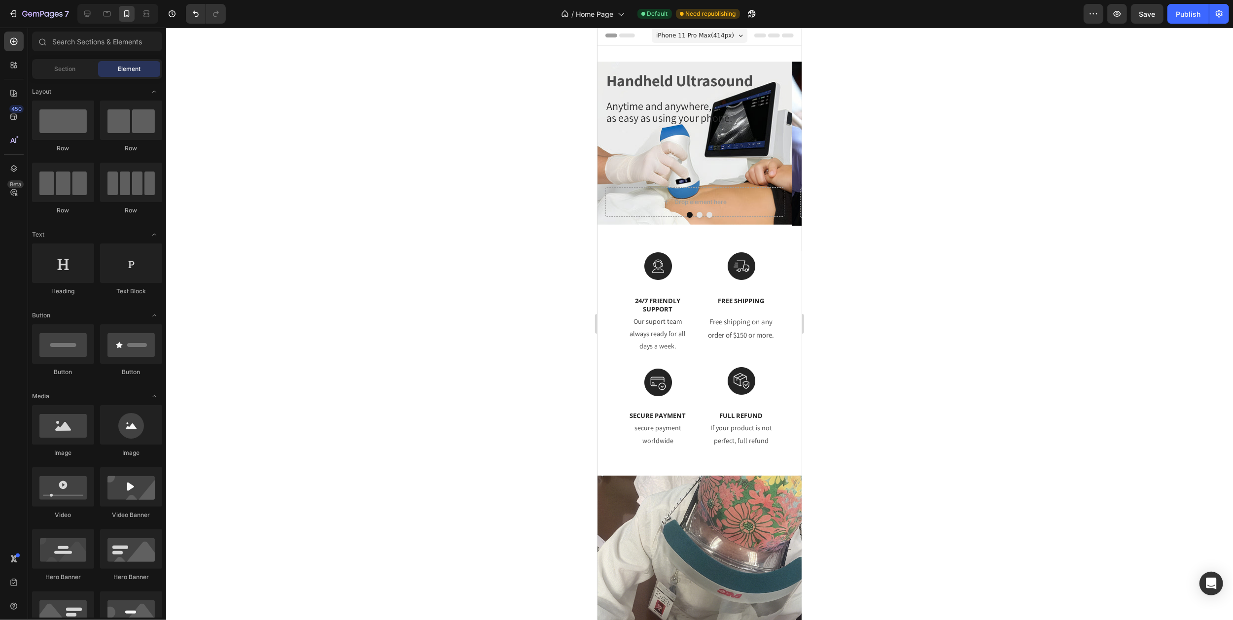
click at [886, 133] on div at bounding box center [699, 324] width 1067 height 593
click at [101, 12] on div at bounding box center [107, 14] width 16 height 16
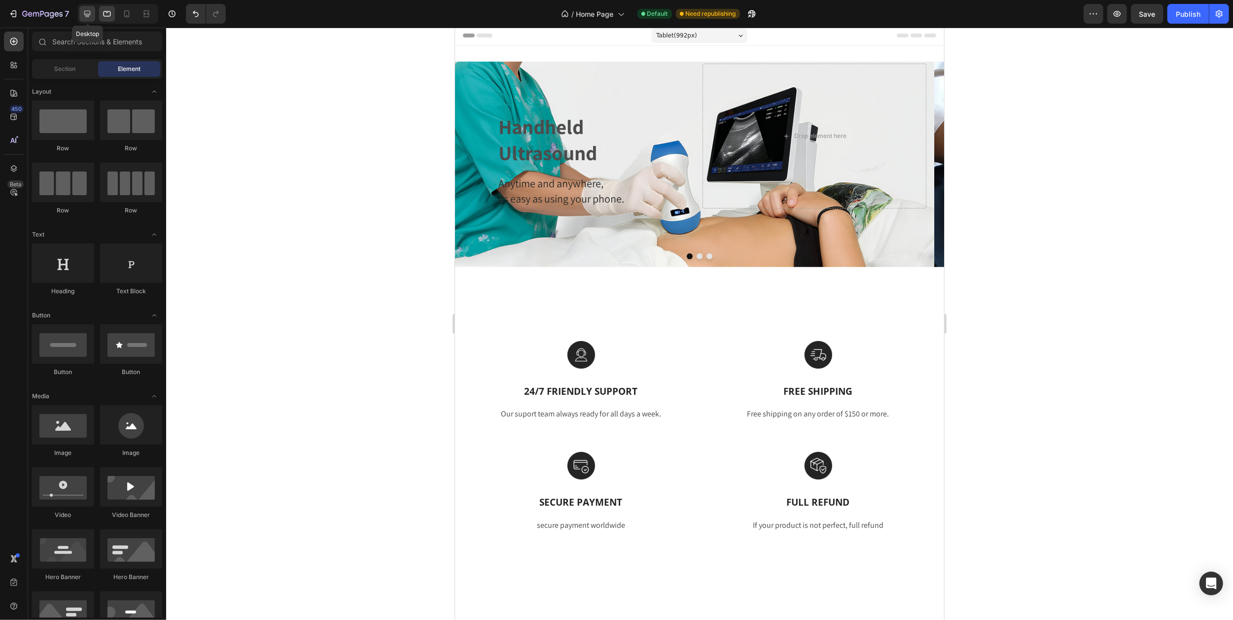
click at [86, 16] on icon at bounding box center [87, 14] width 6 height 6
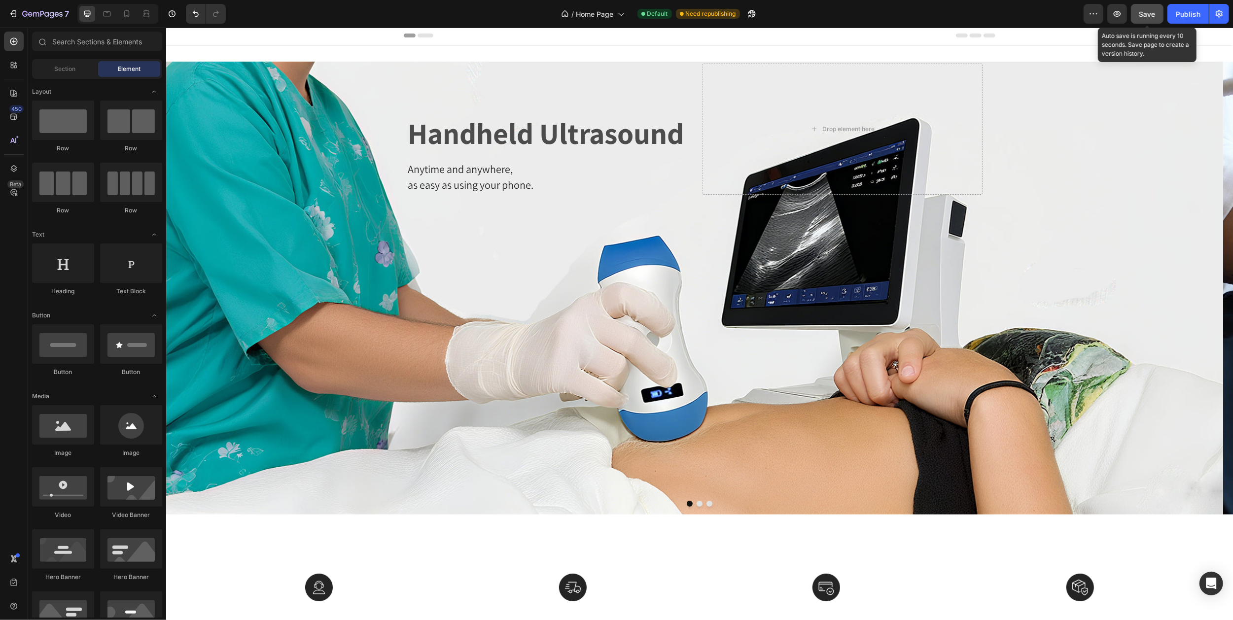
click at [1144, 14] on span "Save" at bounding box center [1147, 14] width 16 height 8
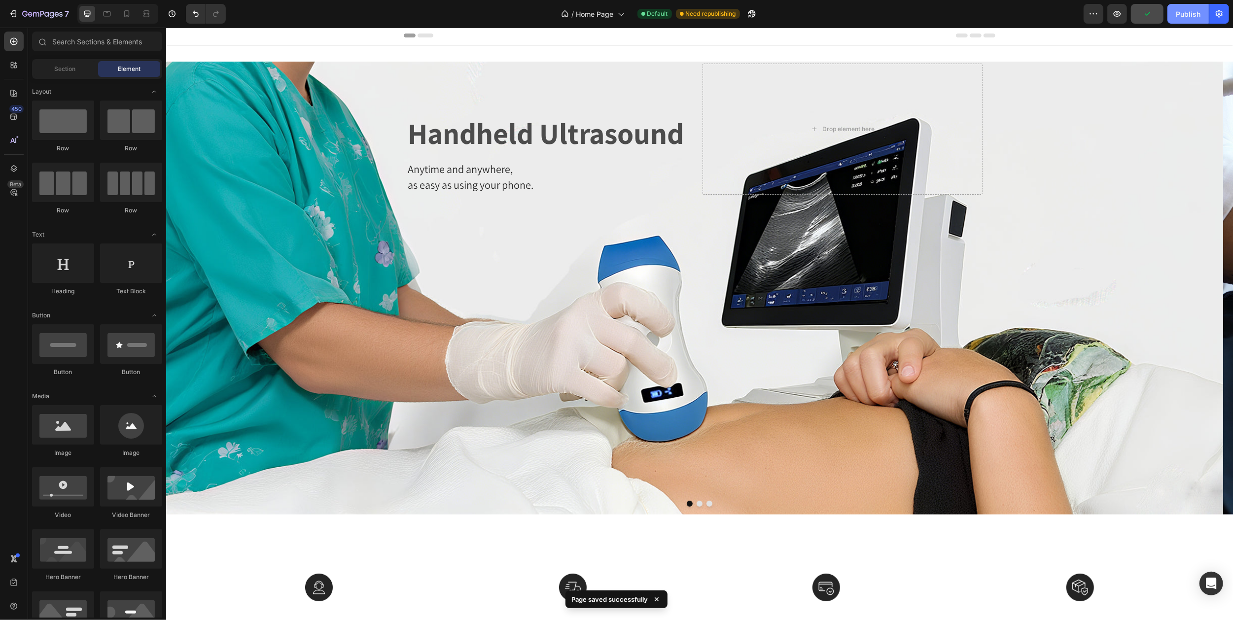
click at [1186, 14] on div "Publish" at bounding box center [1188, 14] width 25 height 10
click at [452, 140] on h2 "Handheld Ultrasound" at bounding box center [546, 133] width 280 height 40
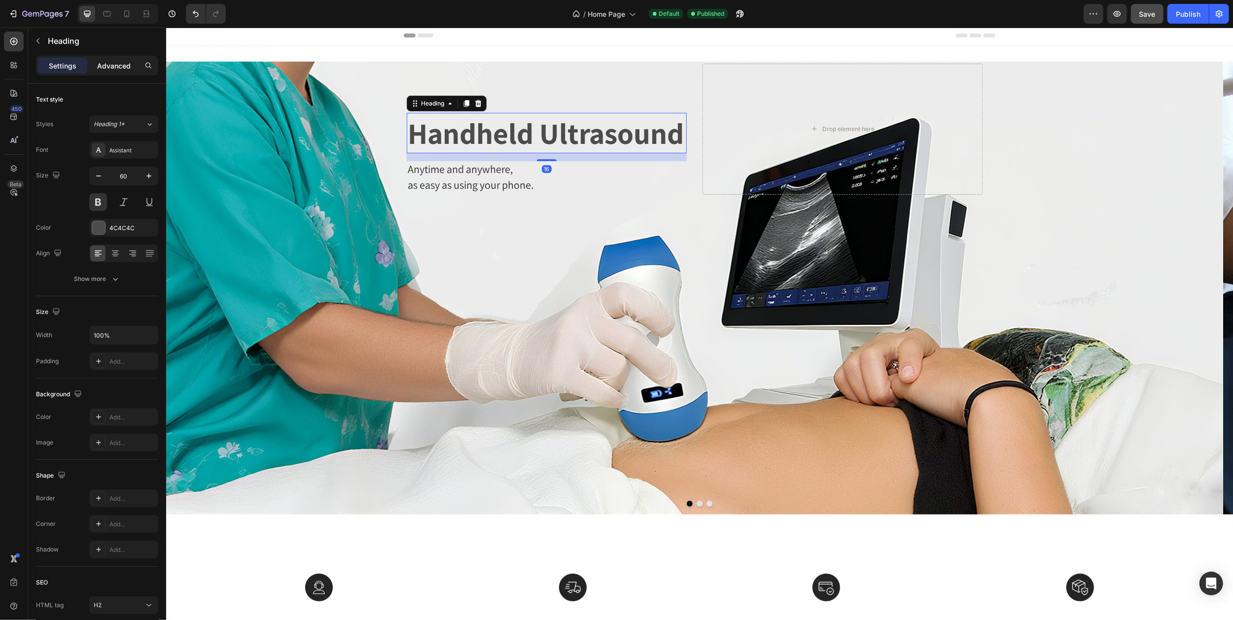
click at [115, 66] on p "Advanced" at bounding box center [114, 66] width 34 height 10
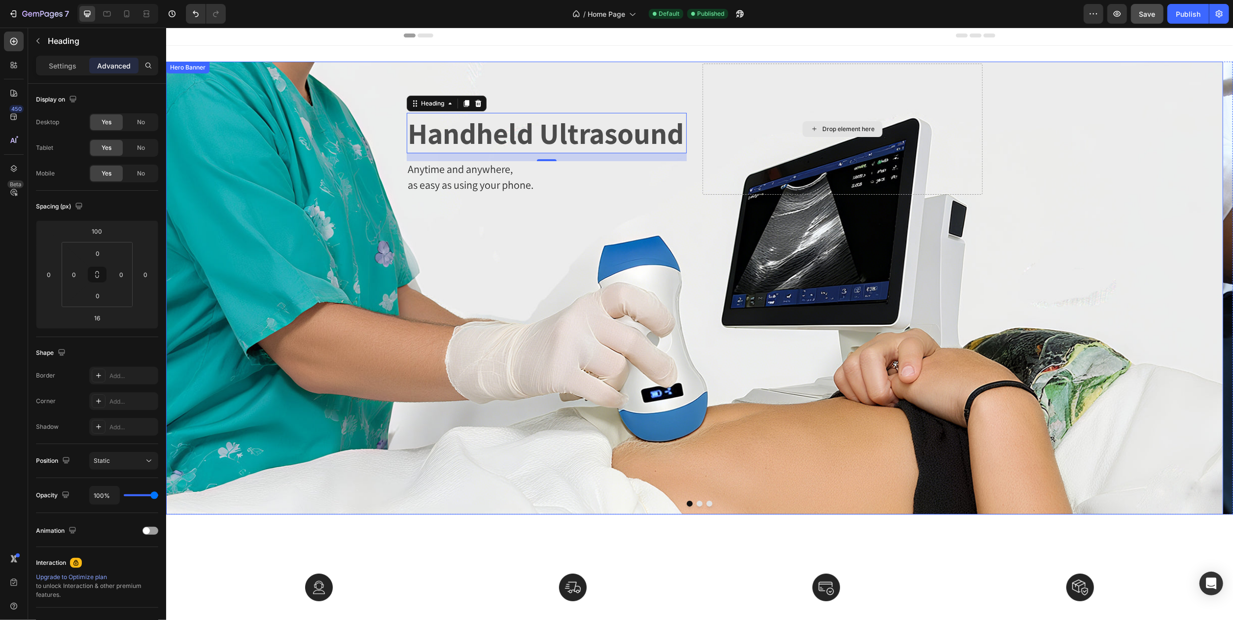
click at [750, 120] on div "Drop element here" at bounding box center [842, 129] width 280 height 131
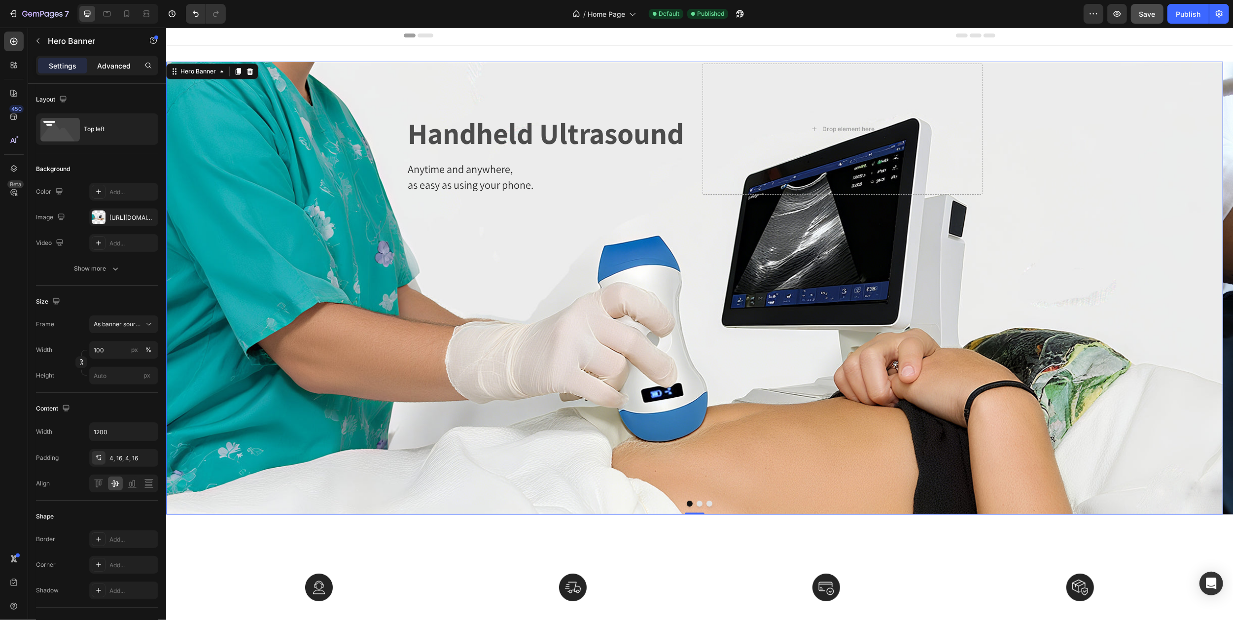
click at [108, 66] on p "Advanced" at bounding box center [114, 66] width 34 height 10
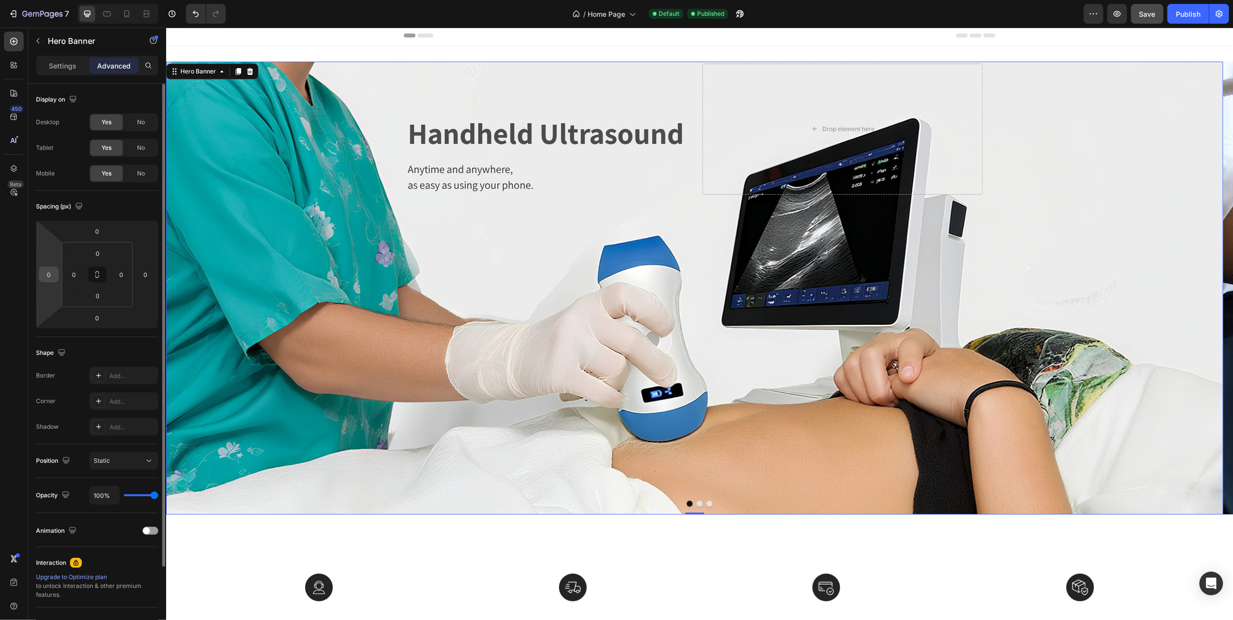
click at [54, 267] on div "0" at bounding box center [49, 275] width 20 height 16
click at [53, 271] on input "0" at bounding box center [48, 274] width 15 height 15
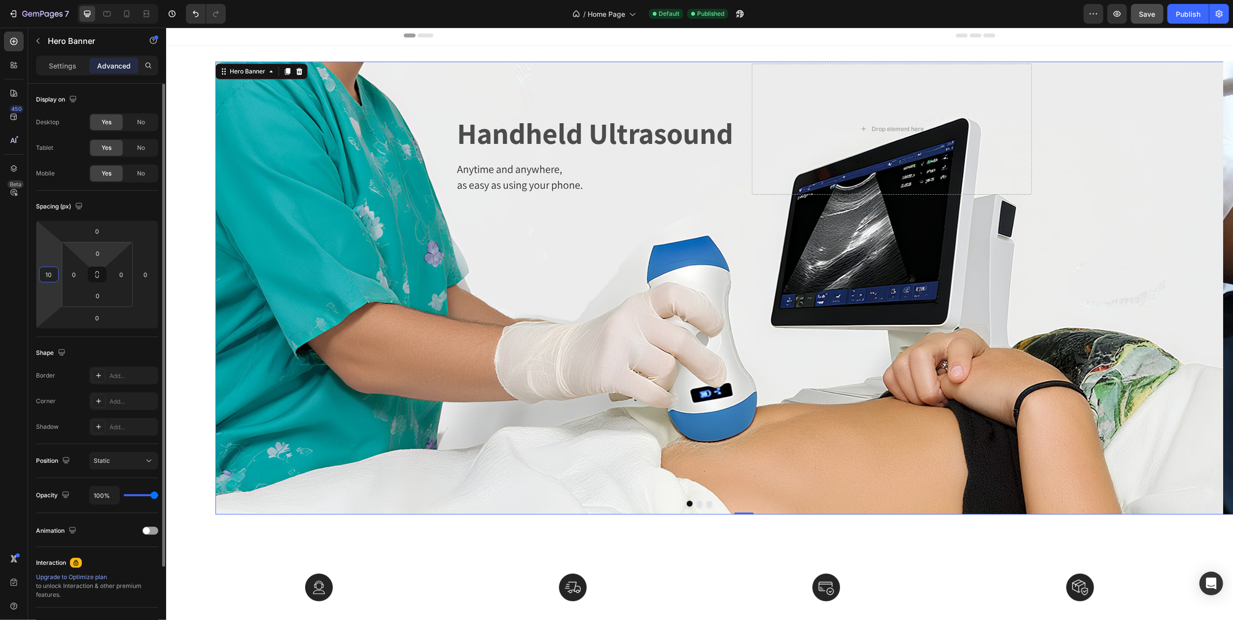
type input "1"
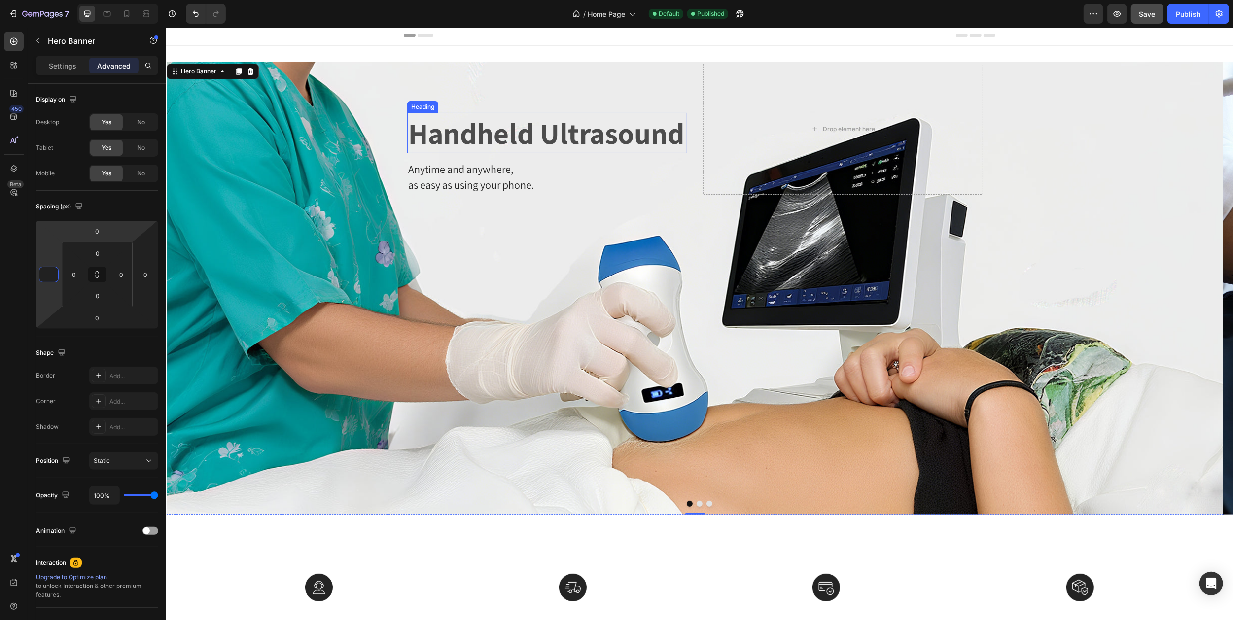
click at [448, 132] on h2 "Handheld Ultrasound" at bounding box center [547, 133] width 280 height 40
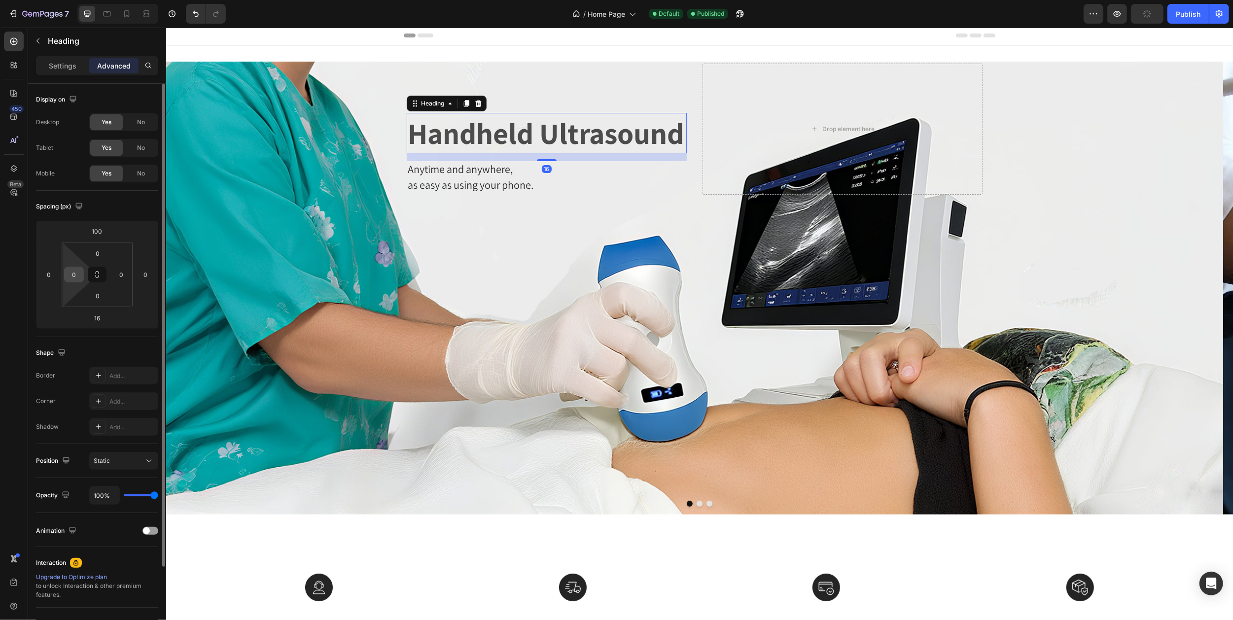
click at [79, 272] on input "0" at bounding box center [74, 274] width 15 height 15
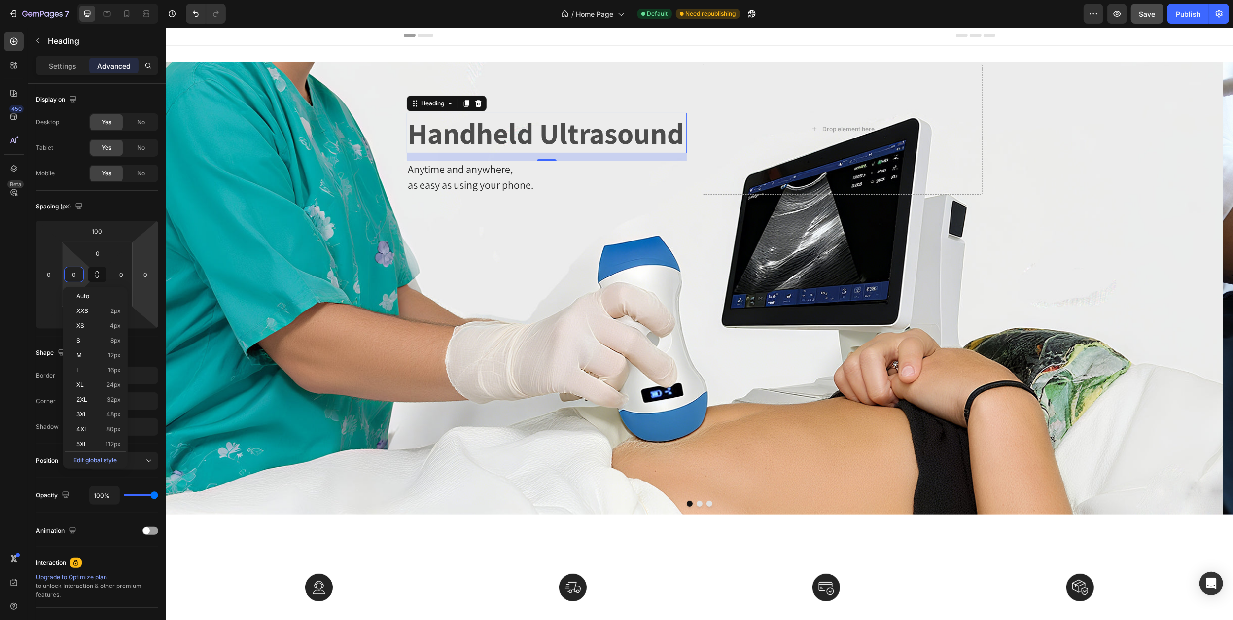
click at [610, 135] on h2 "Handheld Ultrasound" at bounding box center [546, 133] width 280 height 40
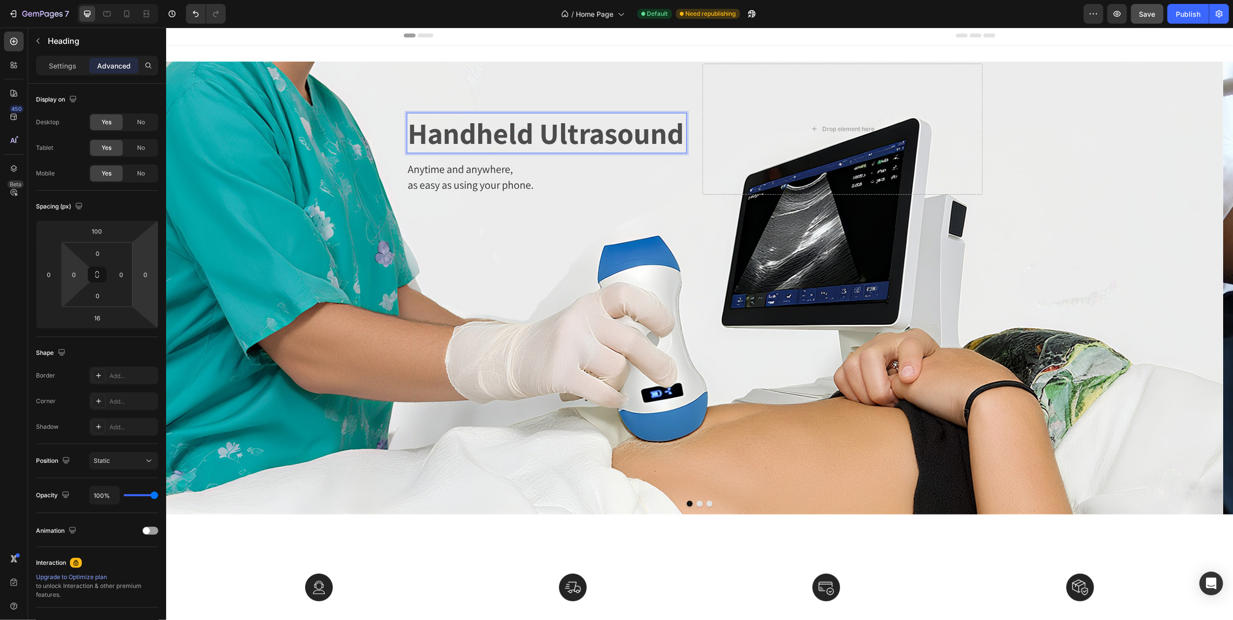
drag, startPoint x: 442, startPoint y: 141, endPoint x: 413, endPoint y: 135, distance: 29.3
click at [441, 141] on p "Handheld Ultrasound" at bounding box center [546, 133] width 278 height 38
click at [413, 135] on p "Handheld Ultrasound" at bounding box center [546, 133] width 278 height 38
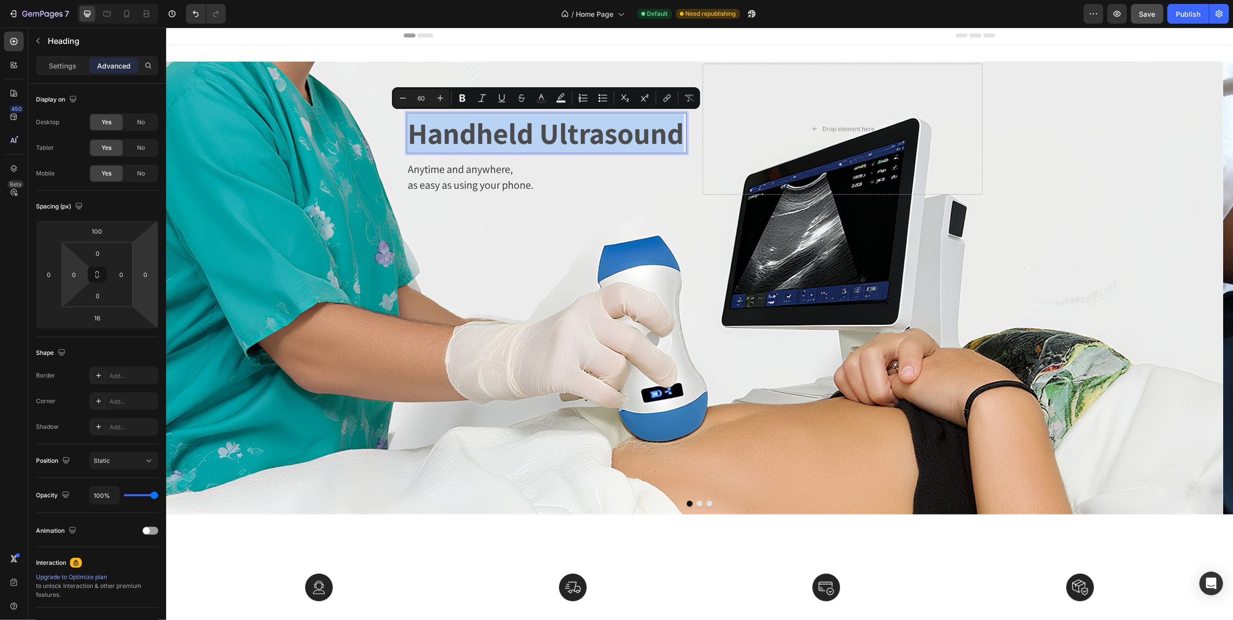
drag, startPoint x: 411, startPoint y: 134, endPoint x: 683, endPoint y: 140, distance: 272.2
click at [683, 140] on p "Handheld Ultrasound" at bounding box center [546, 133] width 278 height 38
click at [417, 118] on p "Handheld Ultrasound" at bounding box center [546, 133] width 278 height 38
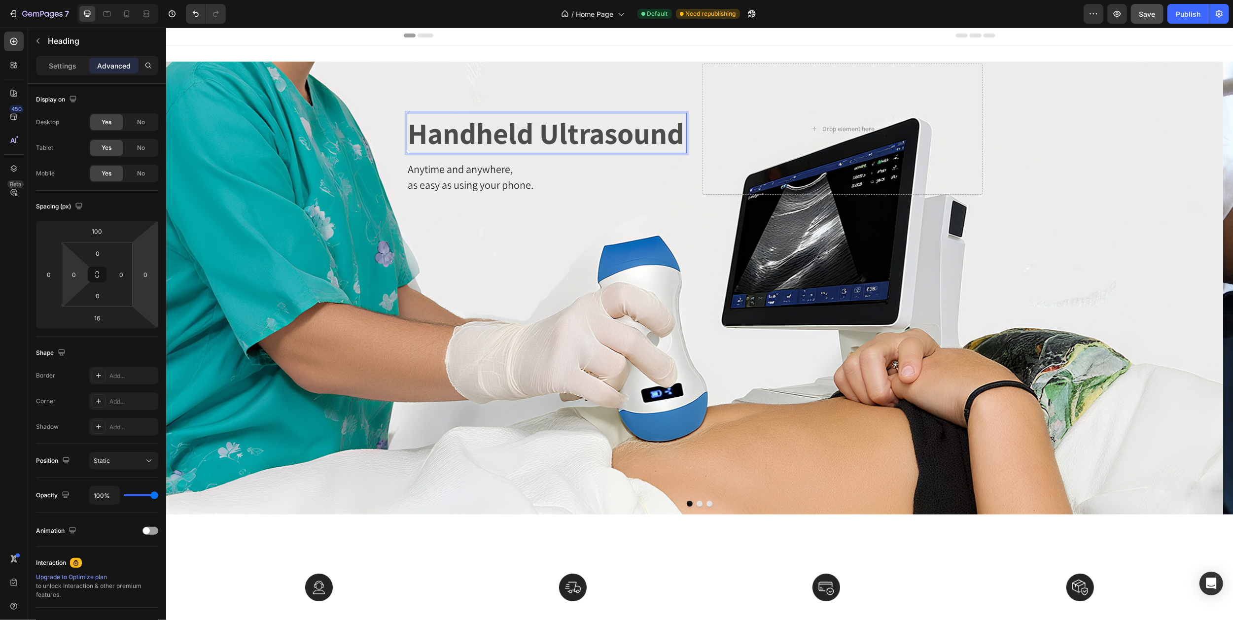
click at [411, 135] on p "Handheld Ultrasound" at bounding box center [546, 133] width 278 height 38
click at [421, 87] on div "Handheld Ultrasound Heading 16 Anytime and anywhere, as easy as using your phon…" at bounding box center [546, 129] width 280 height 131
click at [426, 141] on p "Handheld Ultrasound" at bounding box center [546, 133] width 278 height 38
click at [66, 64] on p "Settings" at bounding box center [63, 66] width 28 height 10
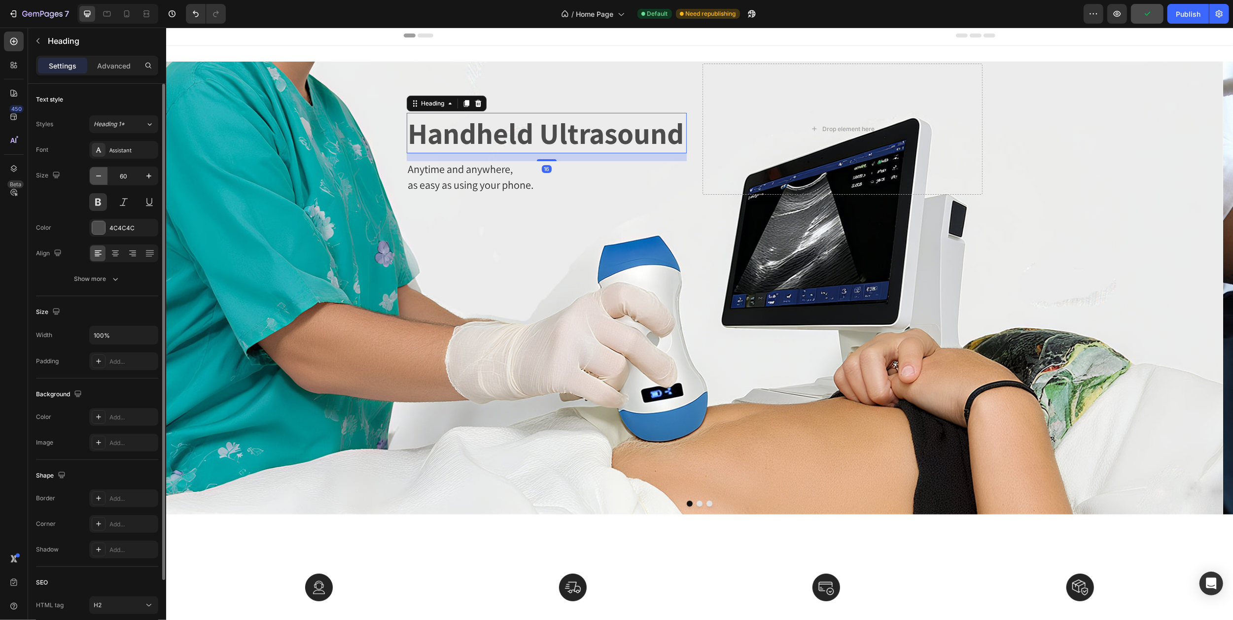
click at [97, 179] on icon "button" at bounding box center [99, 176] width 10 height 10
type input "56"
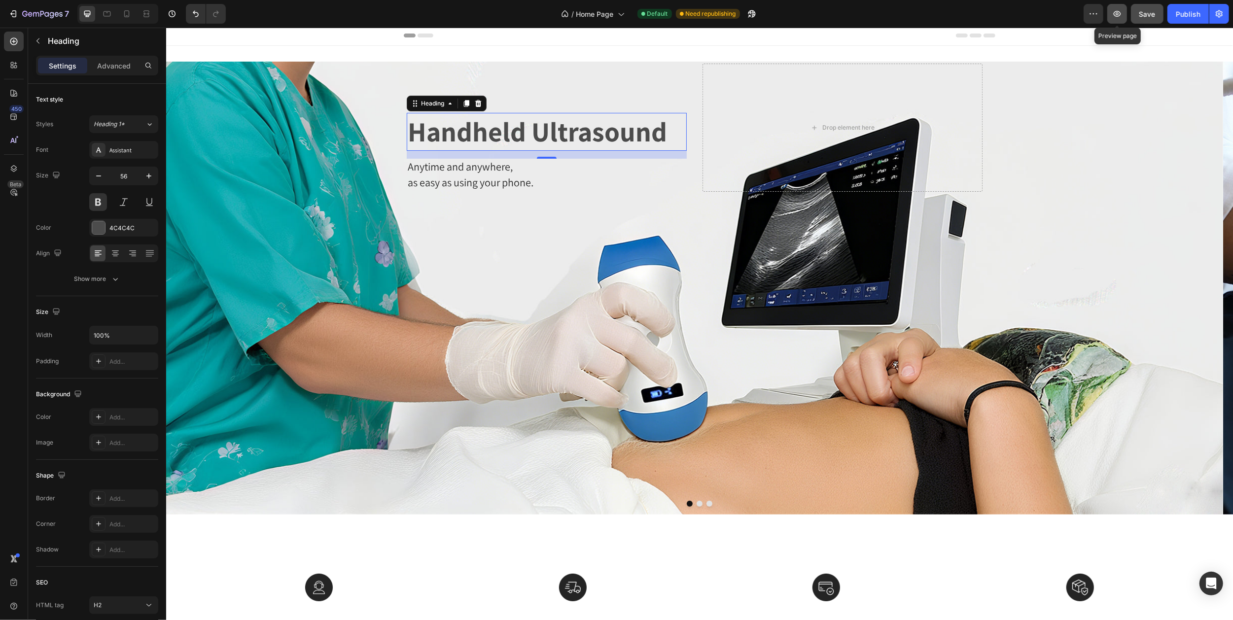
click at [1117, 15] on icon "button" at bounding box center [1117, 14] width 7 height 6
click at [414, 135] on p "Handheld Ultrasound" at bounding box center [546, 132] width 278 height 36
click at [418, 104] on div "Handheld Ultrasound Heading 16 Anytime and anywhere, as easy as using your phon…" at bounding box center [546, 128] width 280 height 128
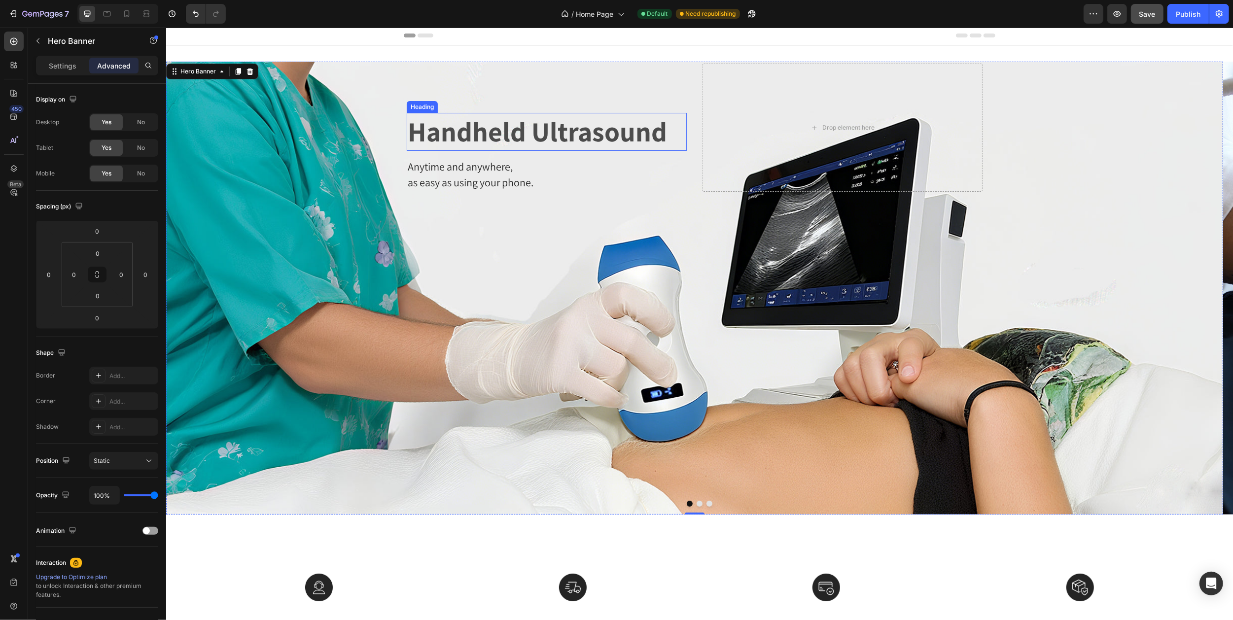
click at [446, 129] on p "Handheld Ultrasound" at bounding box center [546, 132] width 278 height 36
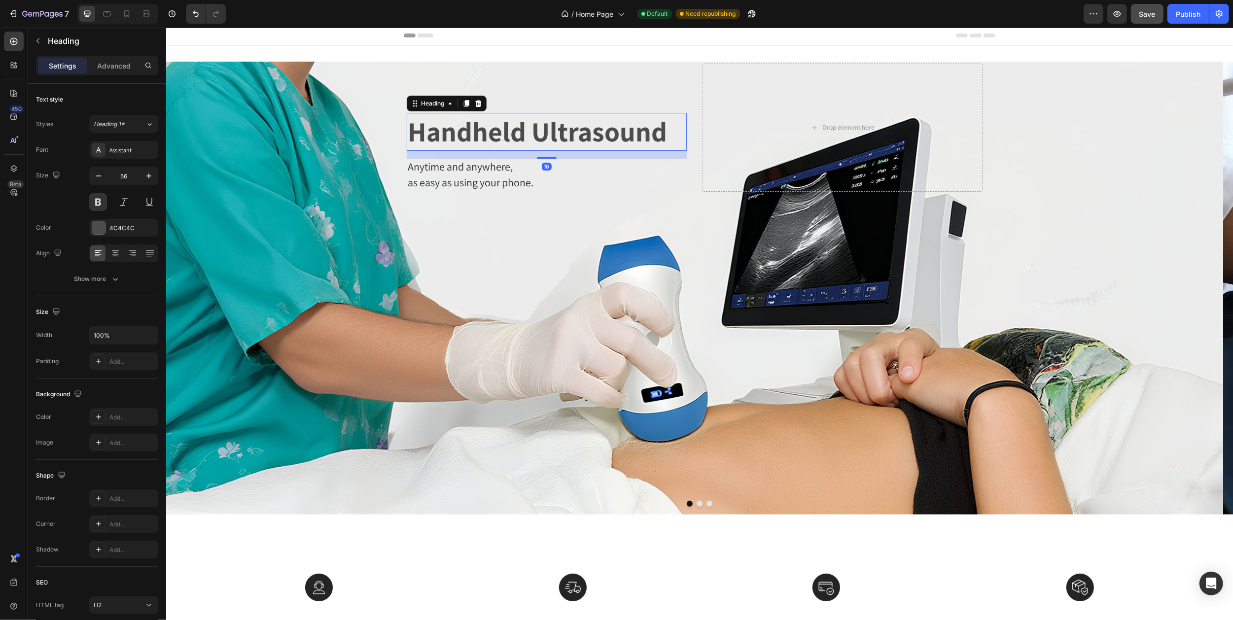
click at [111, 74] on div "Settings Advanced" at bounding box center [97, 66] width 122 height 20
click at [113, 67] on p "Advanced" at bounding box center [114, 66] width 34 height 10
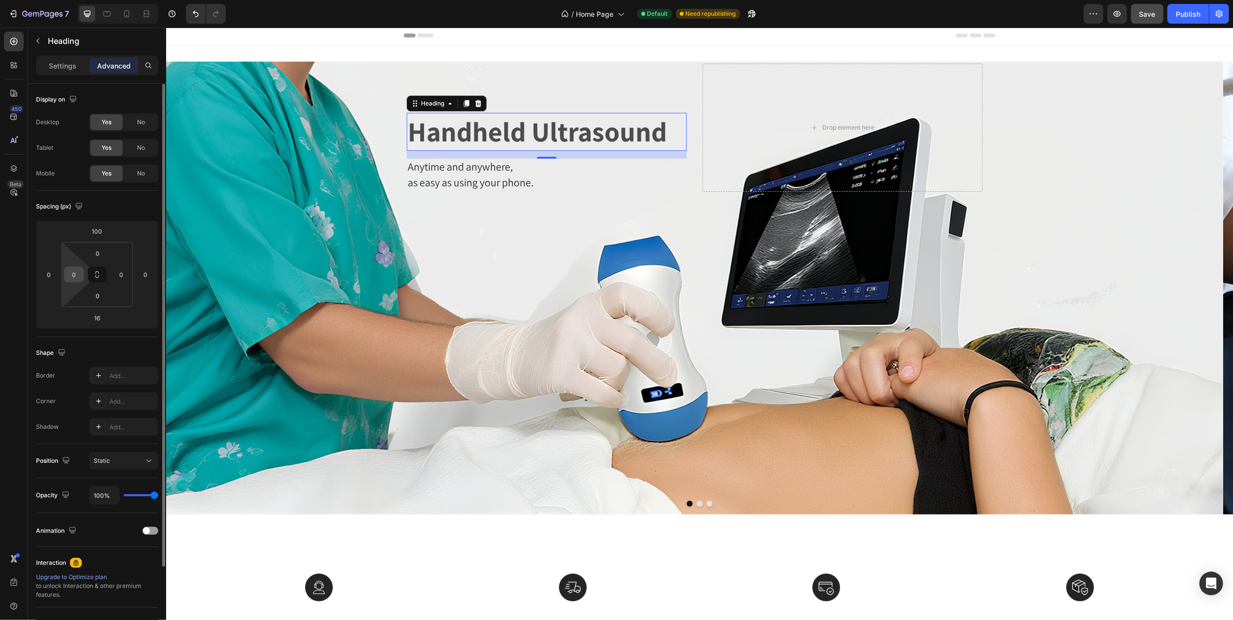
click at [79, 271] on input "0" at bounding box center [74, 274] width 15 height 15
type input "1"
type input "50"
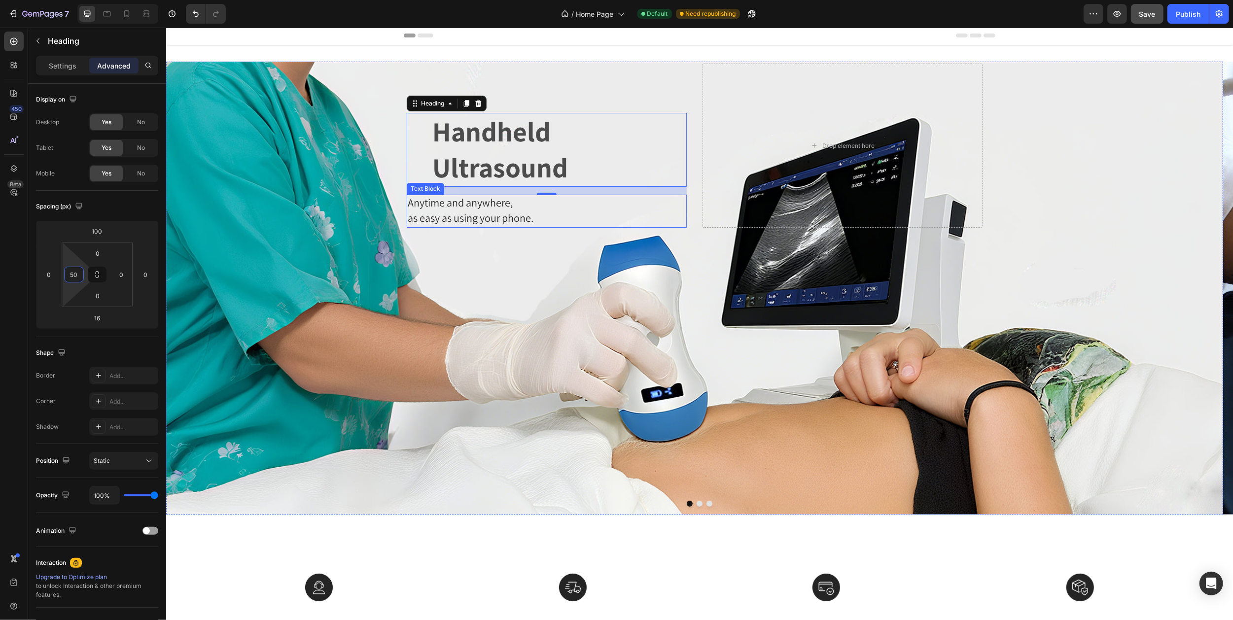
click at [424, 204] on span "Anytime and anywhere," at bounding box center [459, 203] width 105 height 14
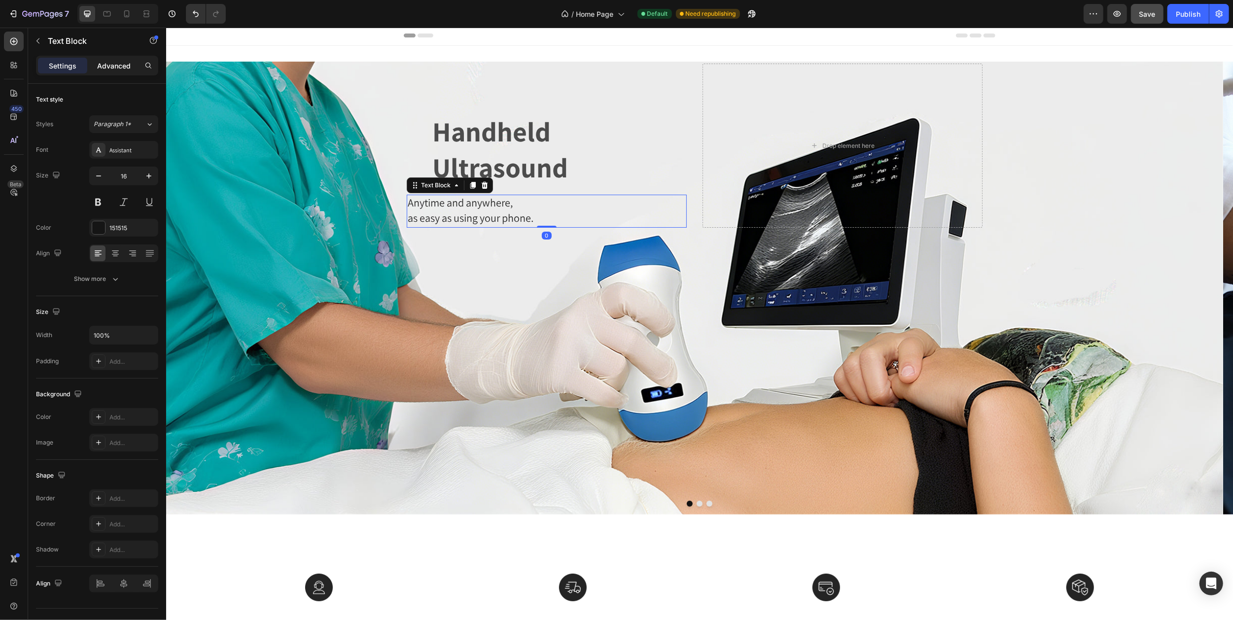
click at [112, 61] on p "Advanced" at bounding box center [114, 66] width 34 height 10
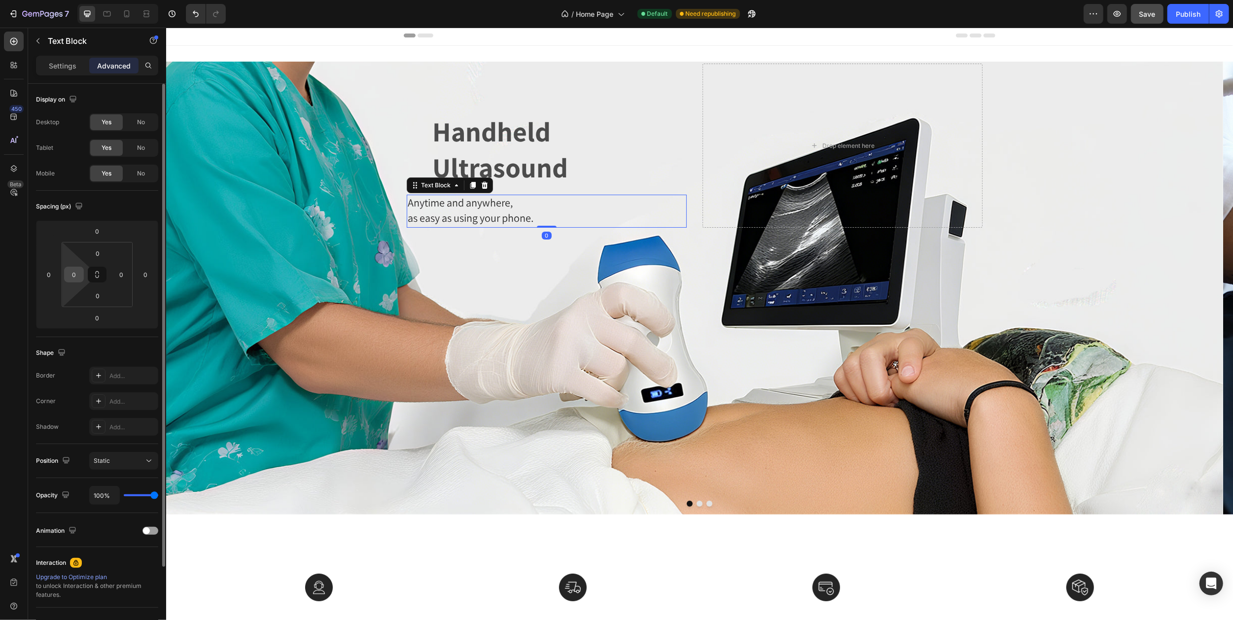
click at [78, 274] on input "0" at bounding box center [74, 274] width 15 height 15
type input "50"
click at [566, 68] on div "Handheld Ultrasound Heading Anytime and anywhere, as easy as using your phone. …" at bounding box center [546, 146] width 280 height 164
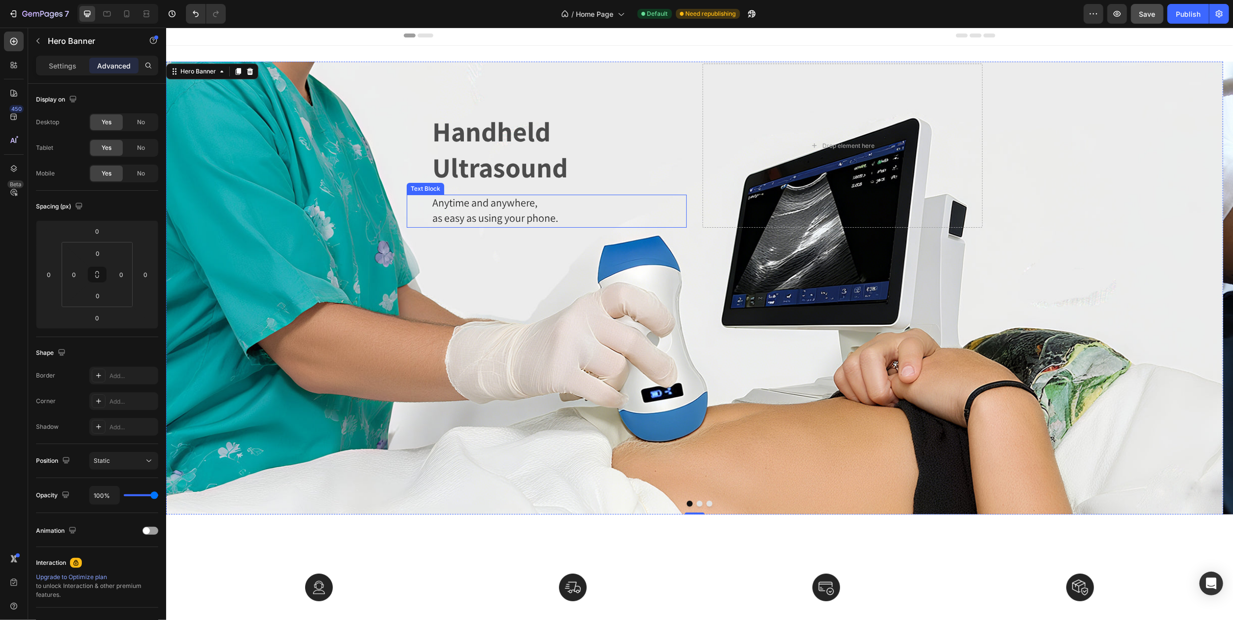
click at [467, 209] on span "Anytime and anywhere," at bounding box center [484, 203] width 105 height 14
click at [456, 89] on div "Handheld Ultrasound Heading Anytime and anywhere, as easy as using your phone. …" at bounding box center [546, 146] width 280 height 164
click at [1115, 18] on icon "button" at bounding box center [1117, 14] width 10 height 10
click at [443, 141] on p "Handheld Ultrasound" at bounding box center [558, 150] width 253 height 72
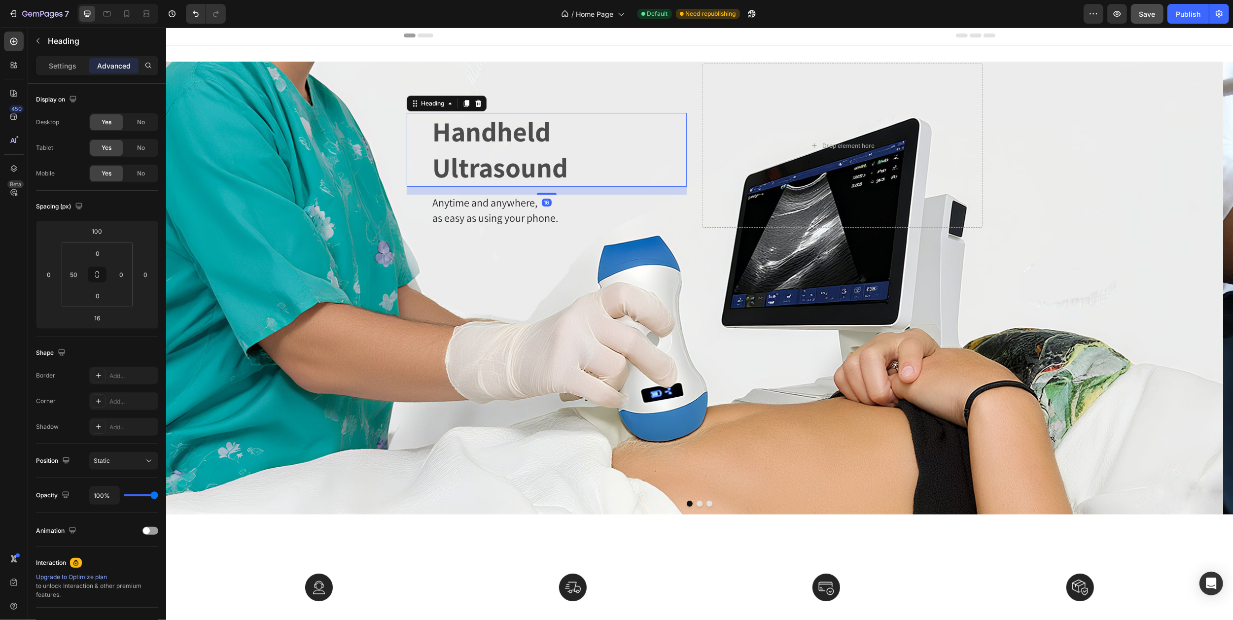
click at [431, 145] on h2 "Handheld Ultrasound" at bounding box center [558, 150] width 255 height 74
click at [106, 12] on icon at bounding box center [107, 13] width 7 height 5
type input "70"
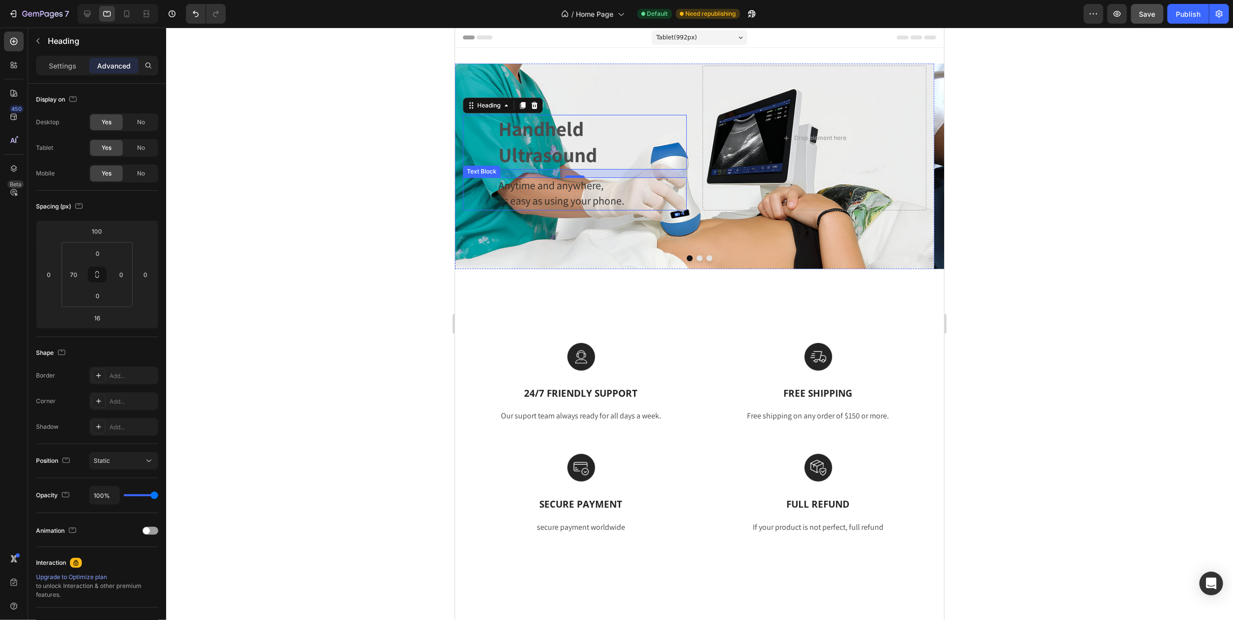
click at [551, 197] on span "as easy as using your phone." at bounding box center [561, 201] width 126 height 14
click at [54, 65] on p "Settings" at bounding box center [63, 66] width 28 height 10
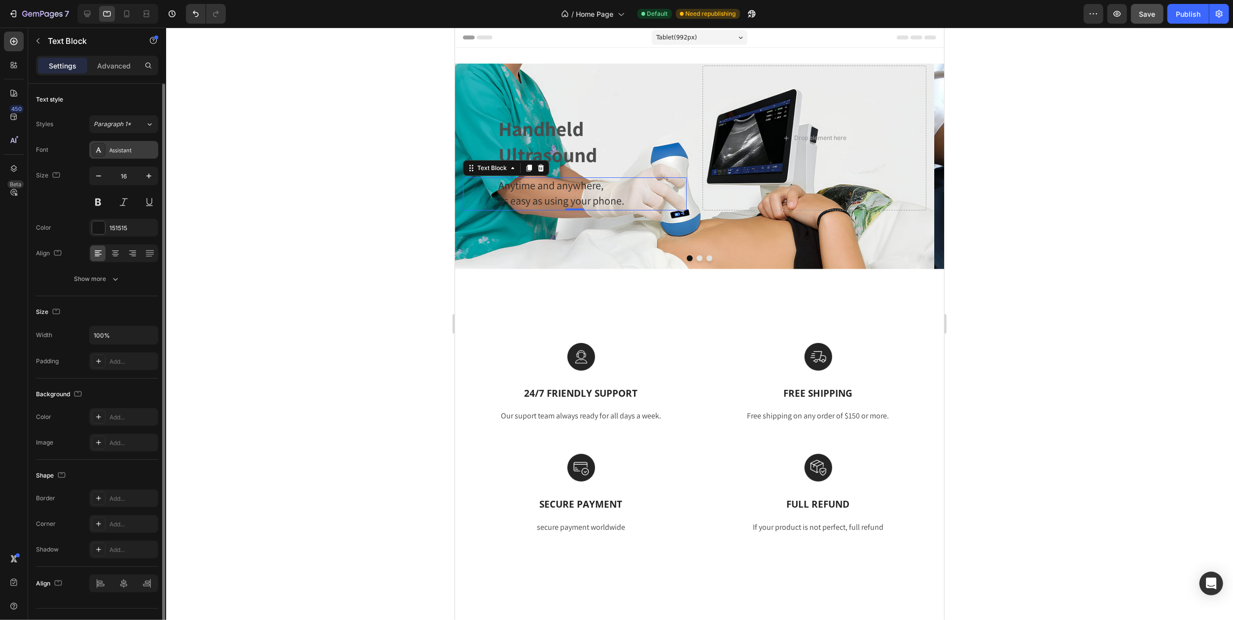
click at [128, 149] on div "Assistant" at bounding box center [132, 150] width 46 height 9
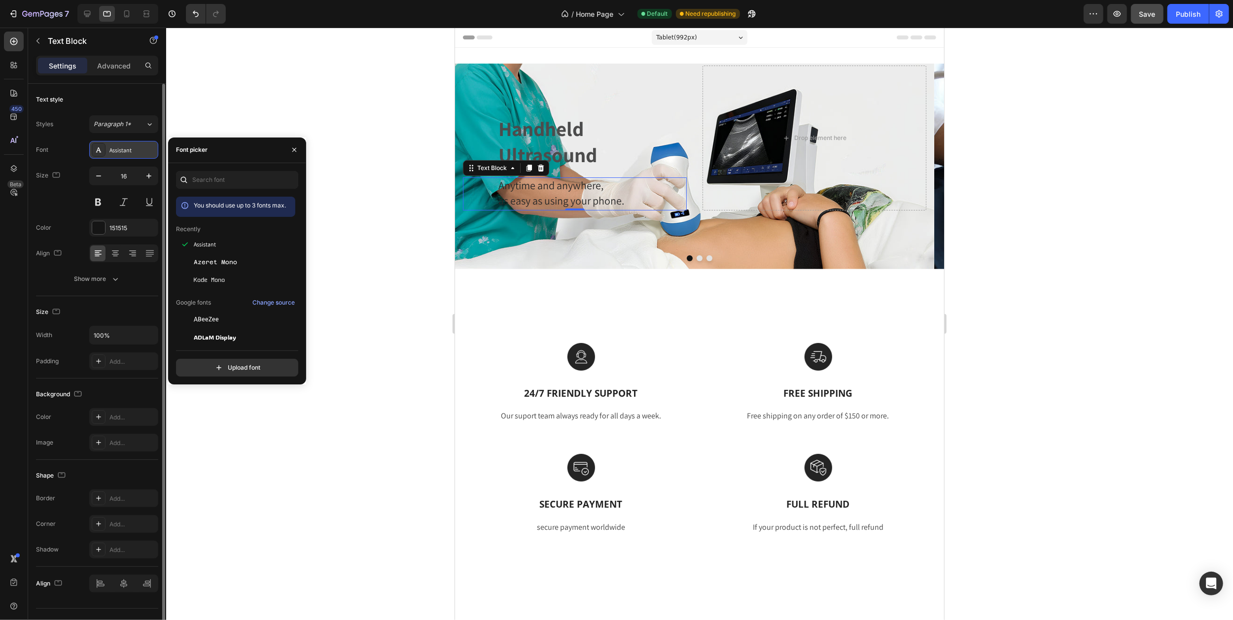
click at [128, 149] on div "Assistant" at bounding box center [132, 150] width 46 height 9
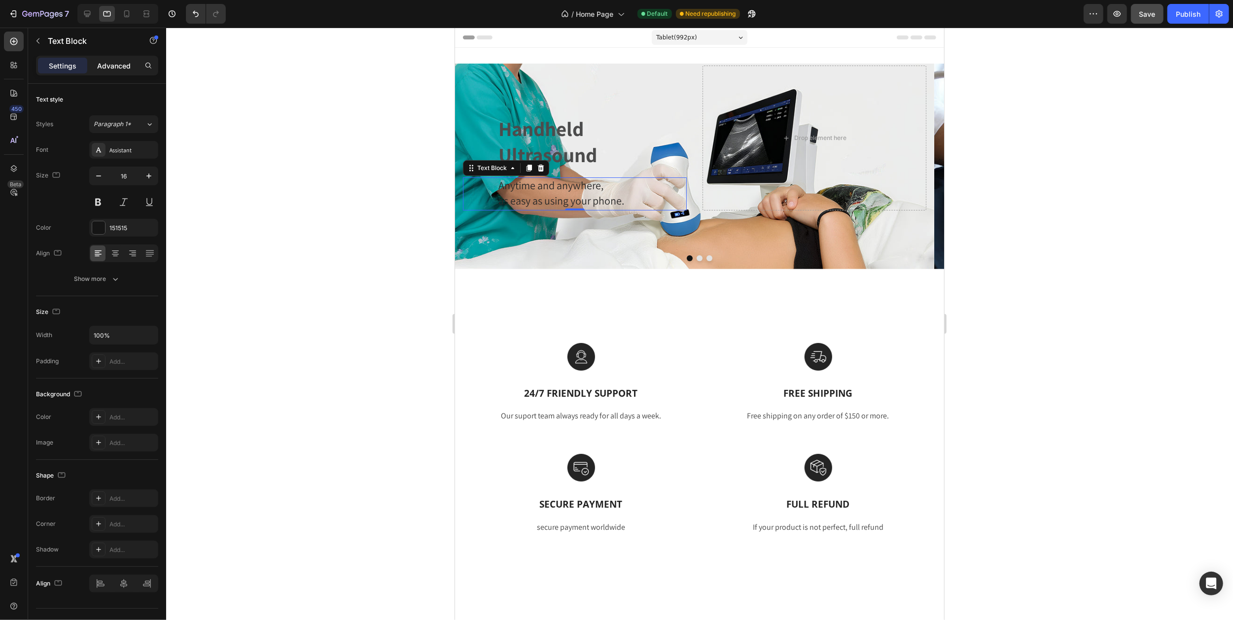
click at [115, 66] on p "Advanced" at bounding box center [114, 66] width 34 height 10
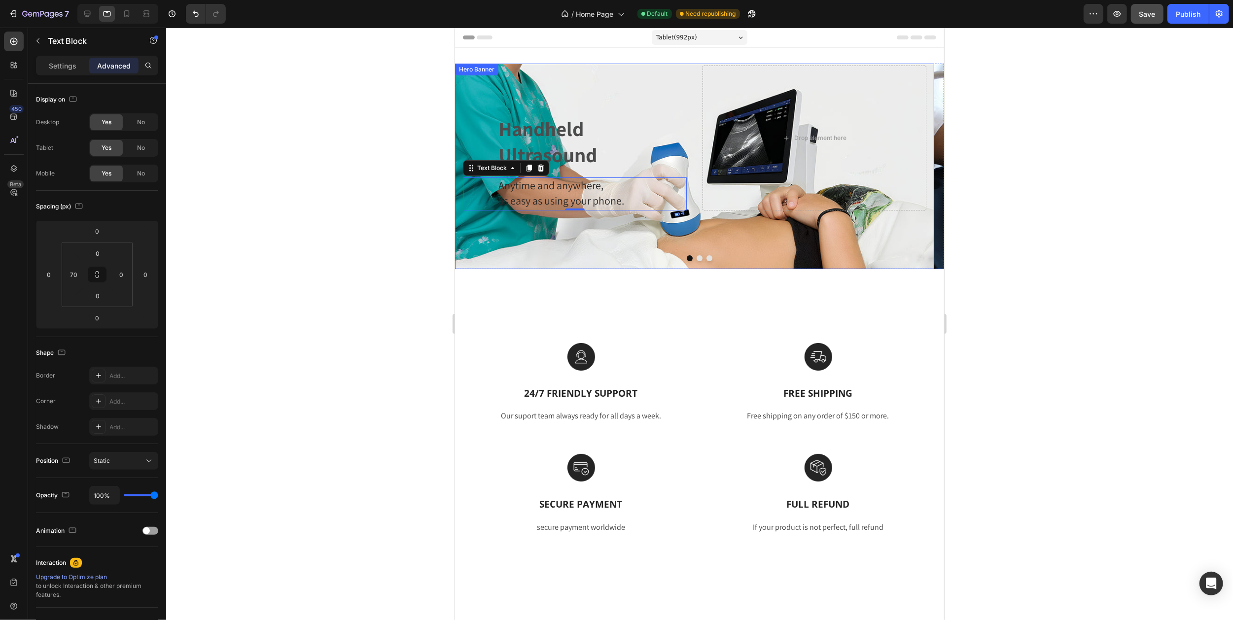
click at [637, 85] on div "Handheld Ultrasound Heading Anytime and anywhere, as easy as using your phone. …" at bounding box center [574, 138] width 224 height 145
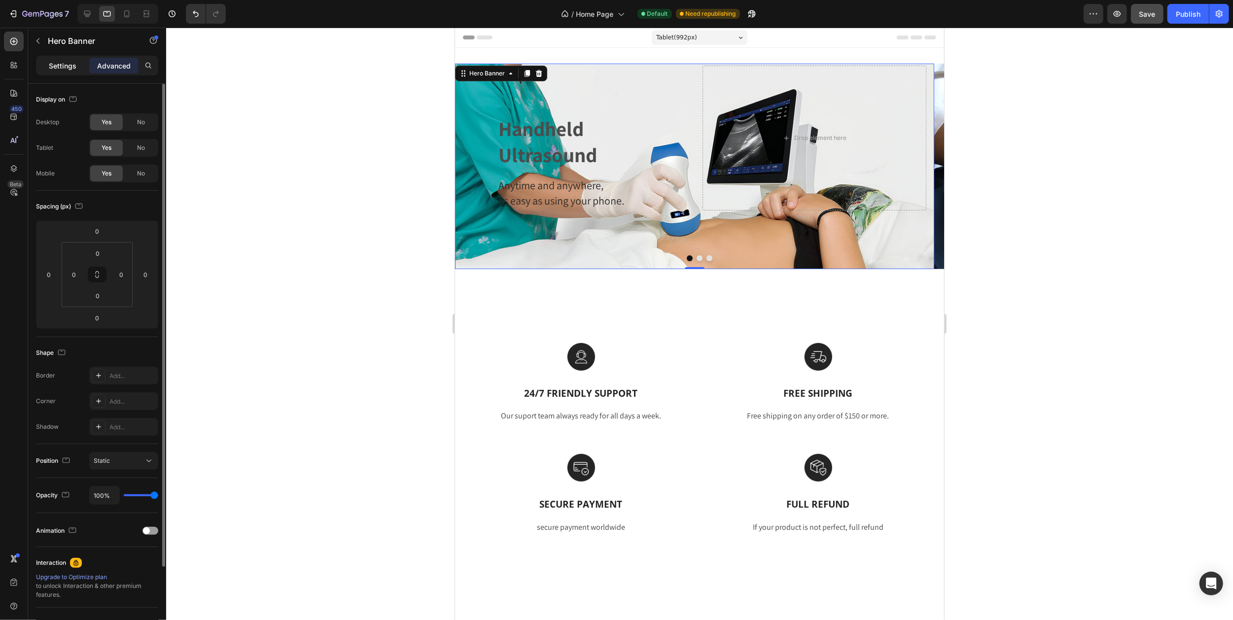
click at [64, 59] on div "Settings" at bounding box center [62, 66] width 49 height 16
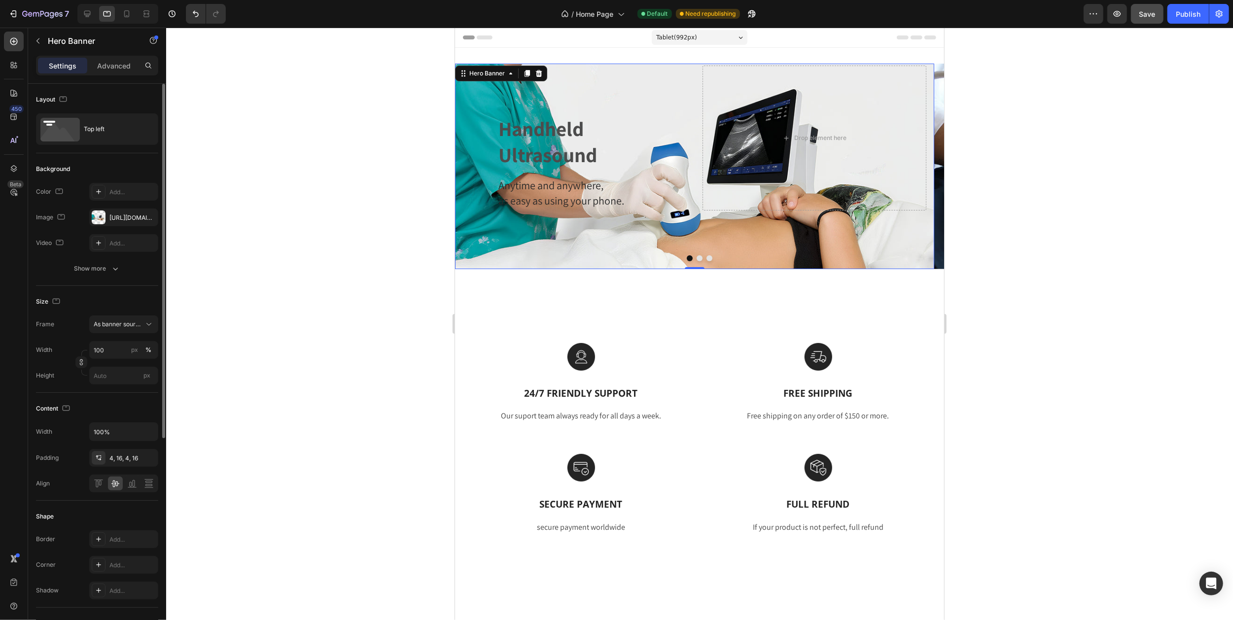
scroll to position [66, 0]
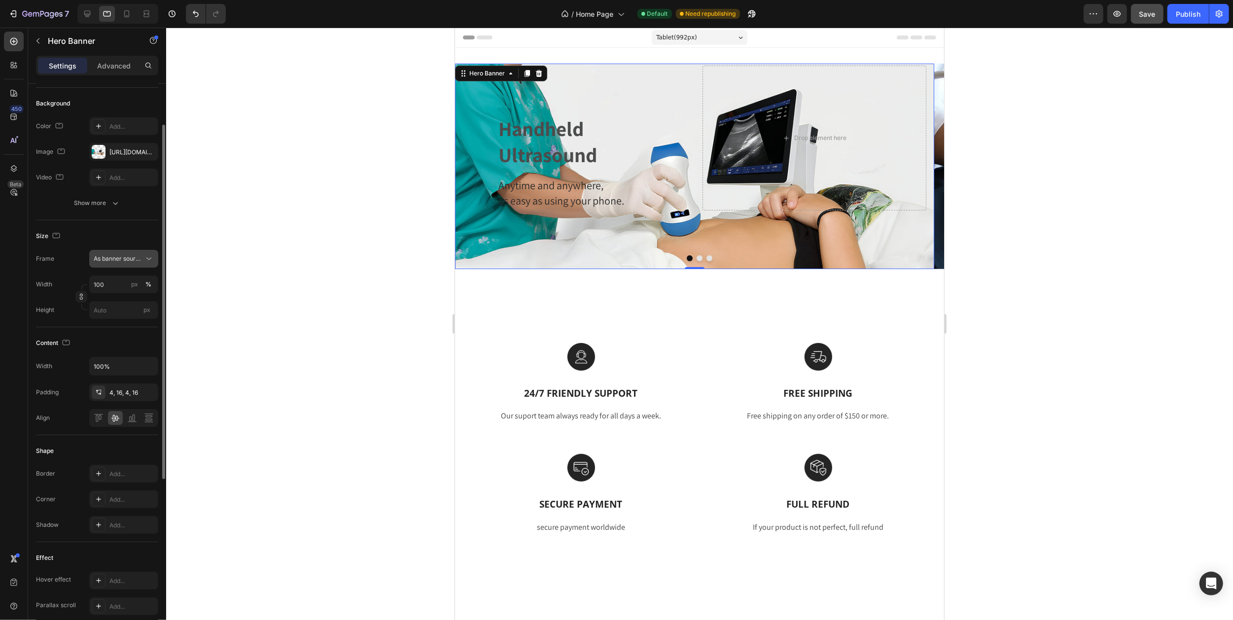
click at [143, 265] on button "As banner source" at bounding box center [123, 259] width 69 height 18
click at [113, 300] on span "Custom" at bounding box center [104, 300] width 22 height 9
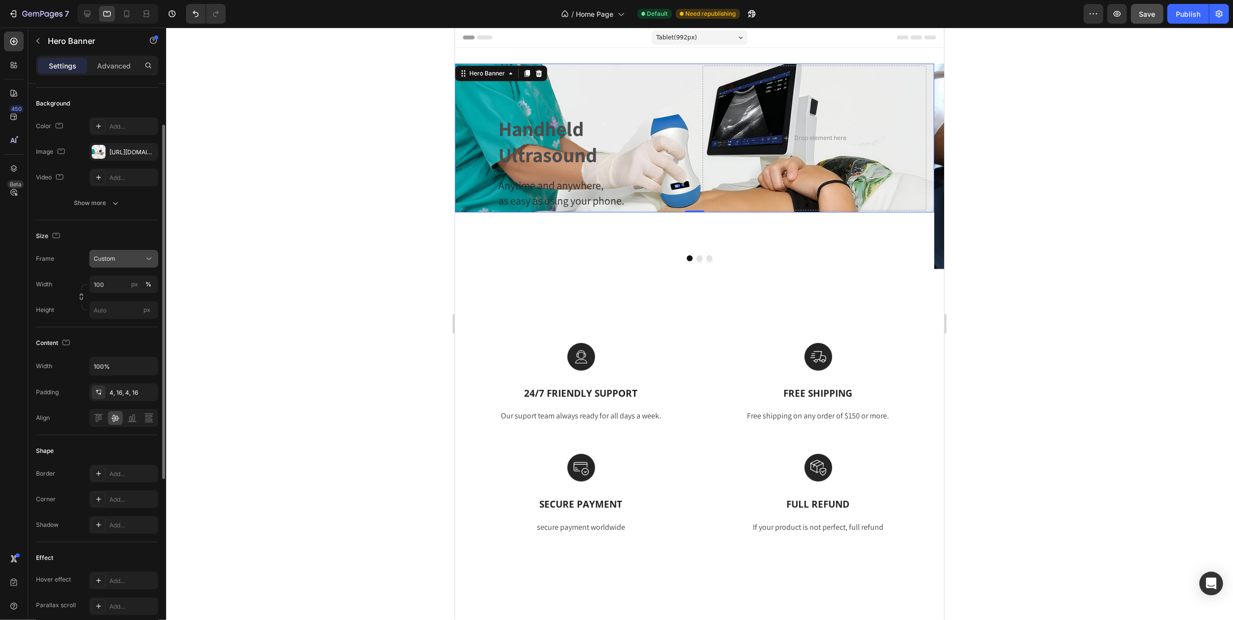
click at [137, 257] on div "Custom" at bounding box center [118, 258] width 48 height 9
click at [127, 282] on span "As banner source" at bounding box center [117, 282] width 49 height 9
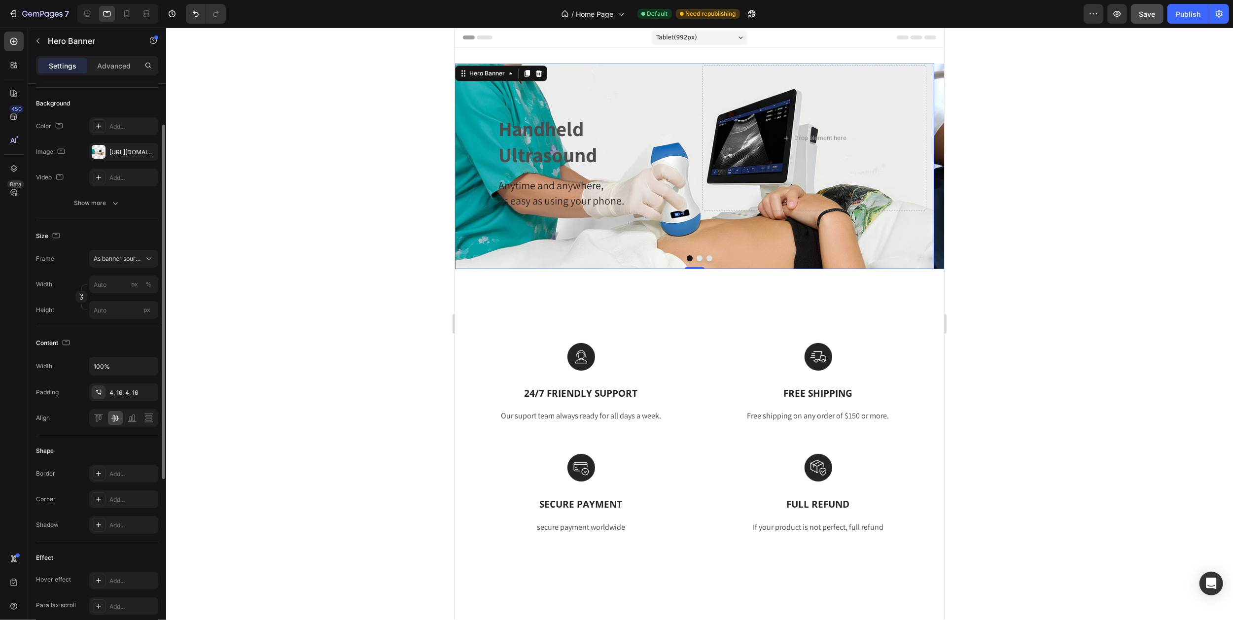
click at [1002, 152] on div at bounding box center [699, 324] width 1067 height 593
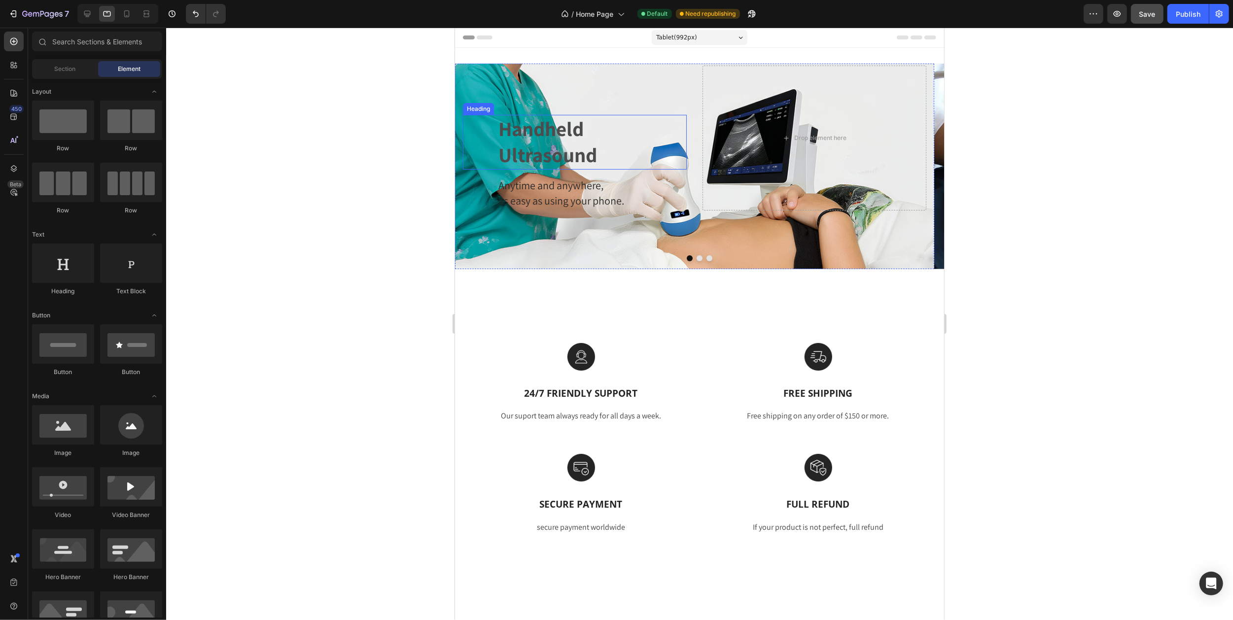
click at [514, 138] on p "Handheld Ultrasound" at bounding box center [591, 142] width 187 height 53
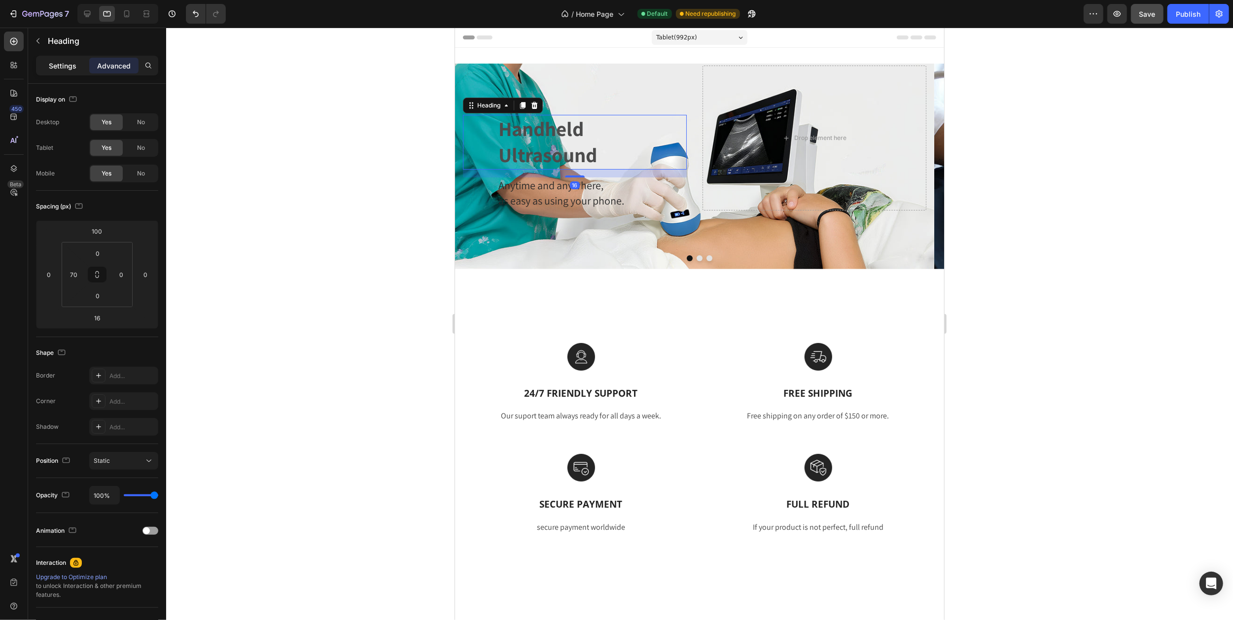
click at [58, 68] on p "Settings" at bounding box center [63, 66] width 28 height 10
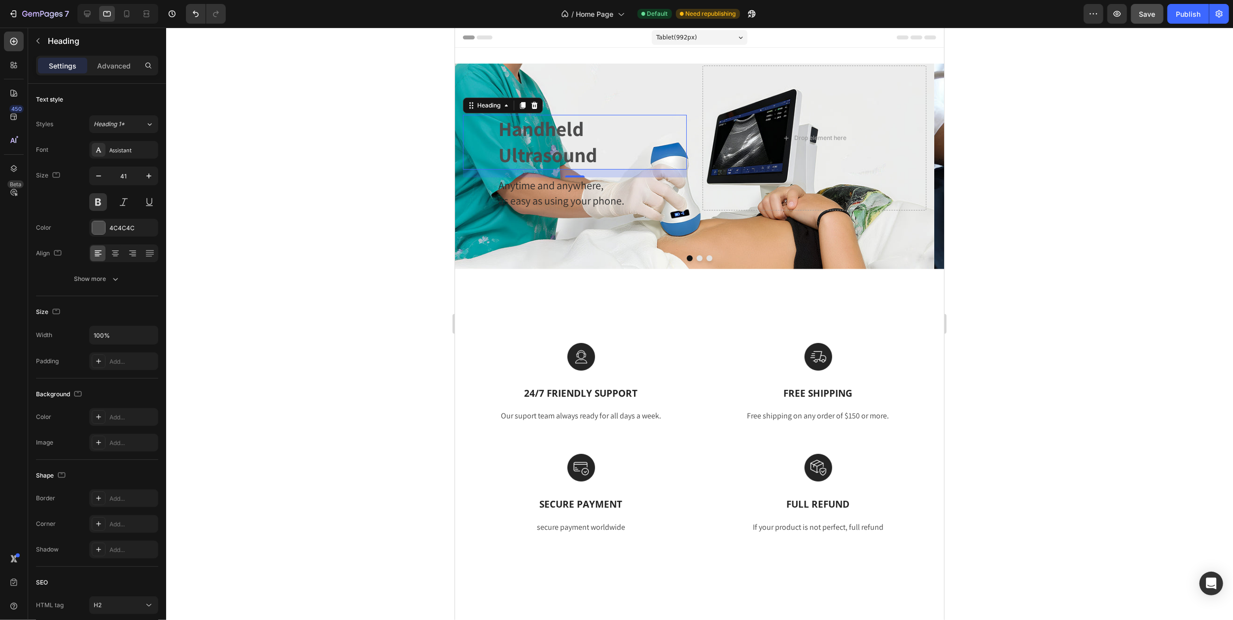
drag, startPoint x: 125, startPoint y: 66, endPoint x: 115, endPoint y: 75, distance: 14.0
click at [125, 66] on p "Advanced" at bounding box center [114, 66] width 34 height 10
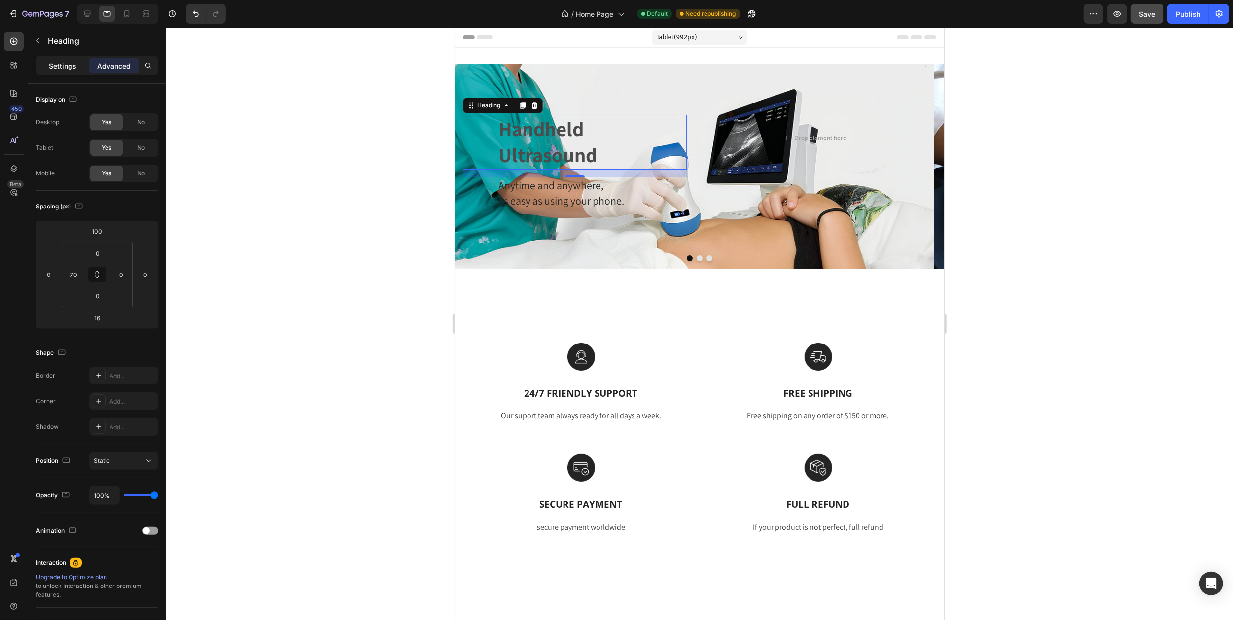
click at [46, 64] on div "Settings" at bounding box center [62, 66] width 49 height 16
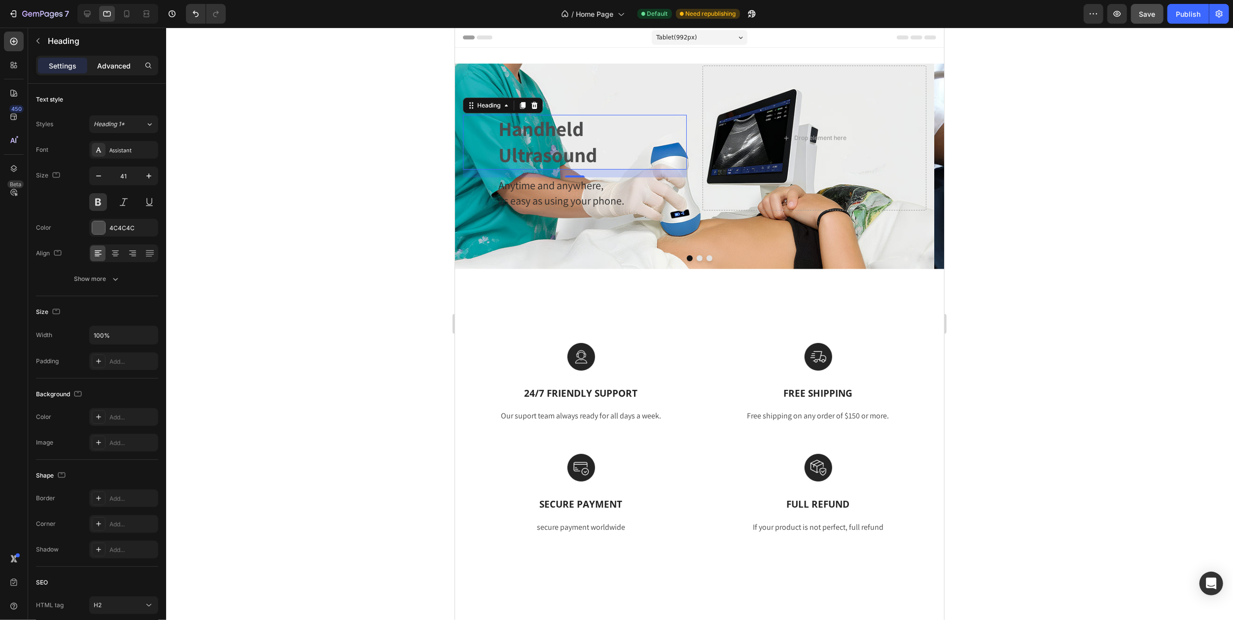
click at [114, 70] on p "Advanced" at bounding box center [114, 66] width 34 height 10
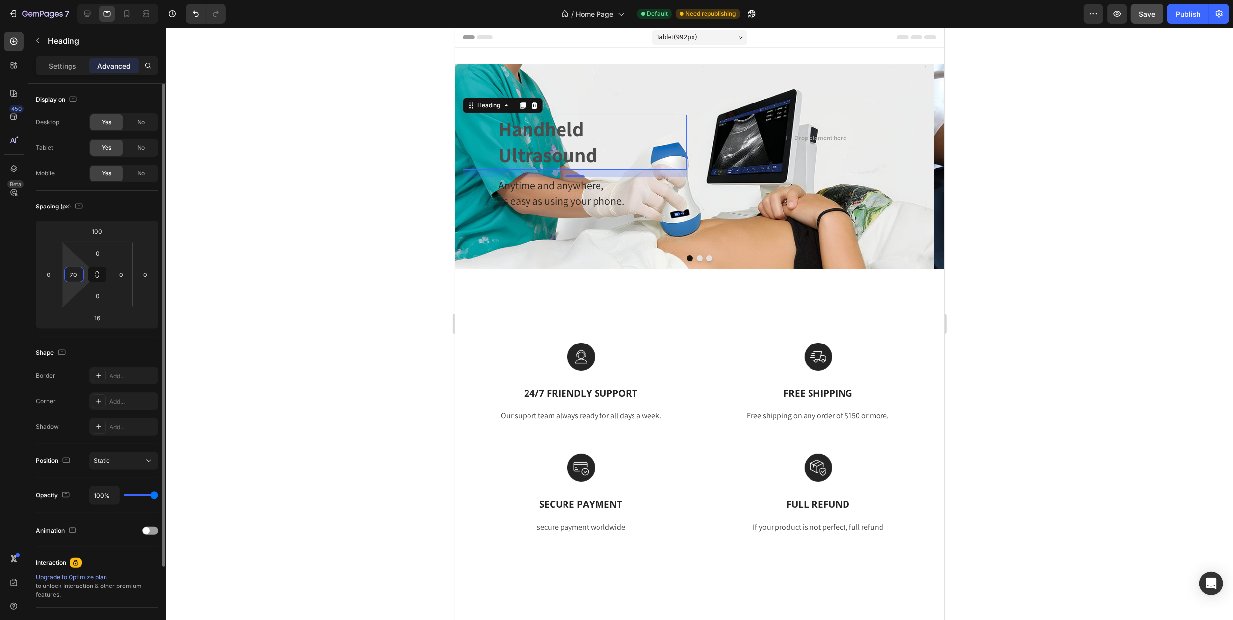
click at [75, 275] on input "70" at bounding box center [74, 274] width 15 height 15
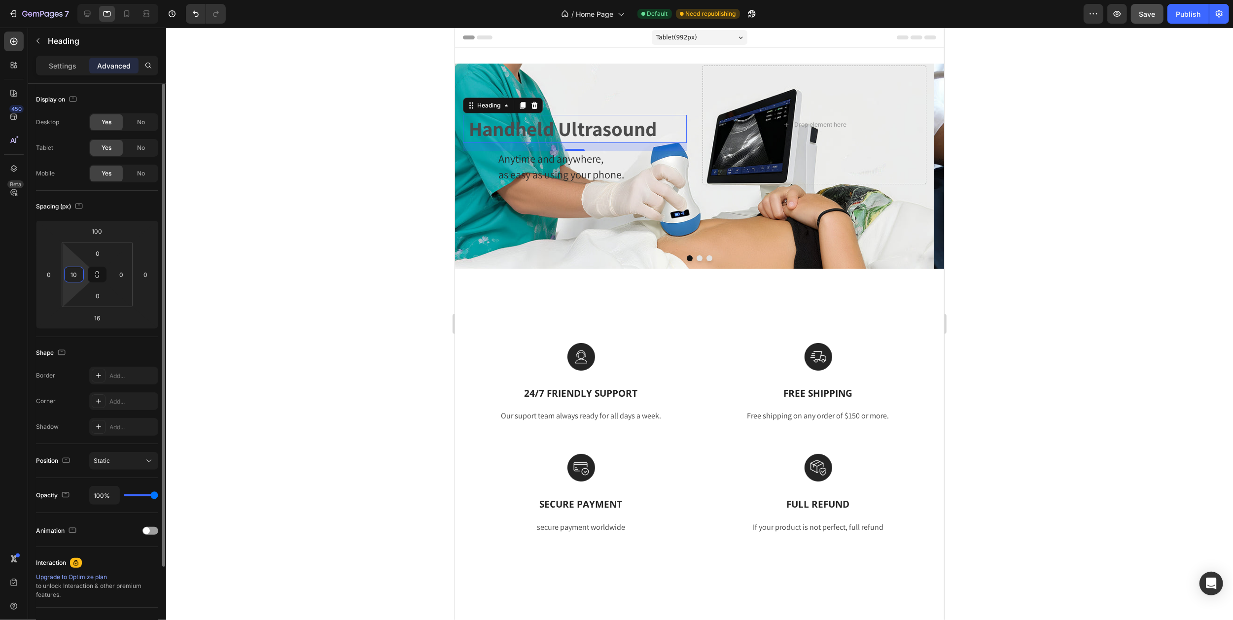
type input "100"
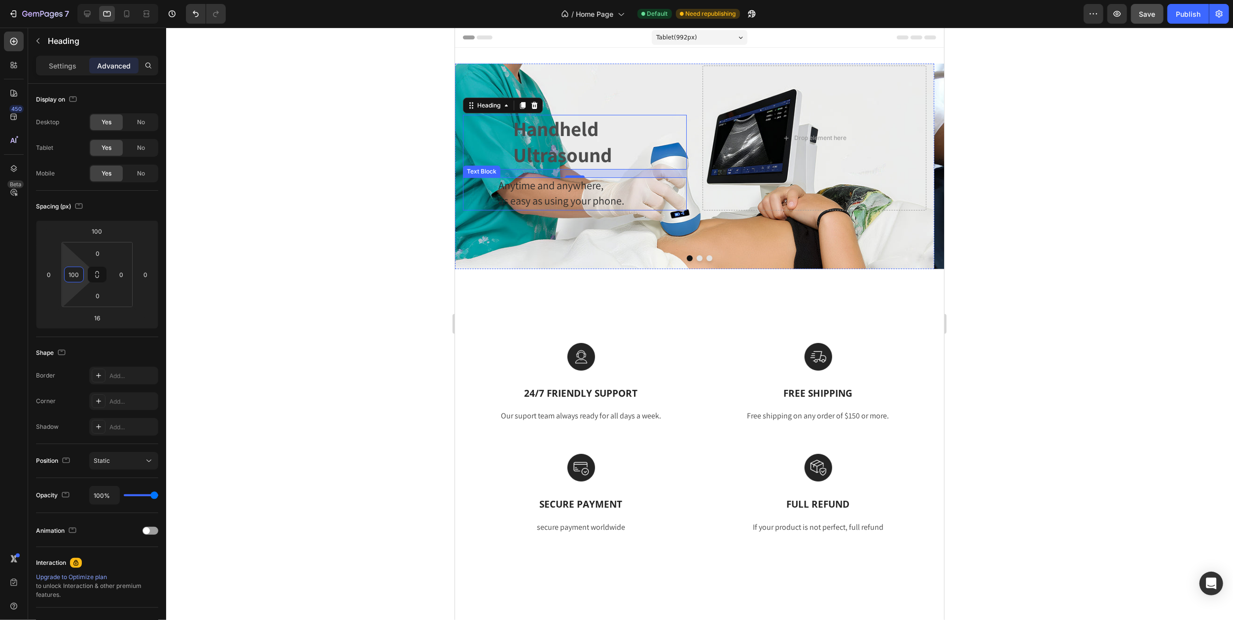
click at [501, 188] on span "Anytime and anywhere," at bounding box center [550, 185] width 105 height 14
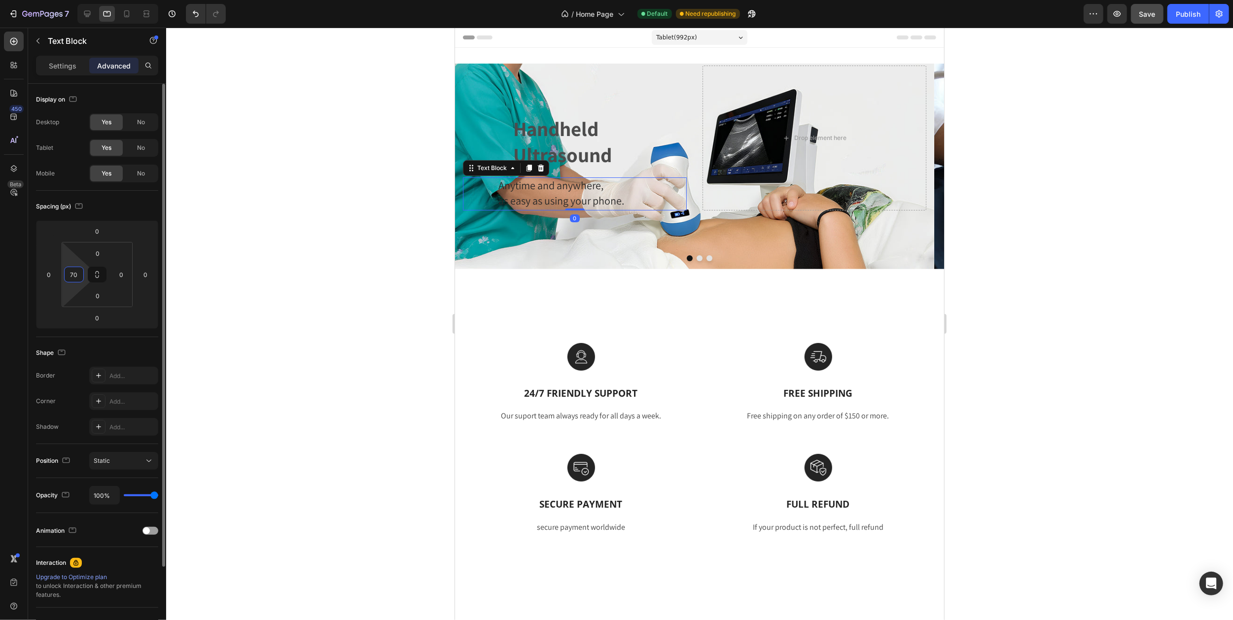
click at [77, 273] on input "70" at bounding box center [74, 274] width 15 height 15
type input "100"
click at [633, 105] on div "Handheld Ultrasound Heading Anytime and anywhere, as easy as using your phone. …" at bounding box center [574, 138] width 224 height 145
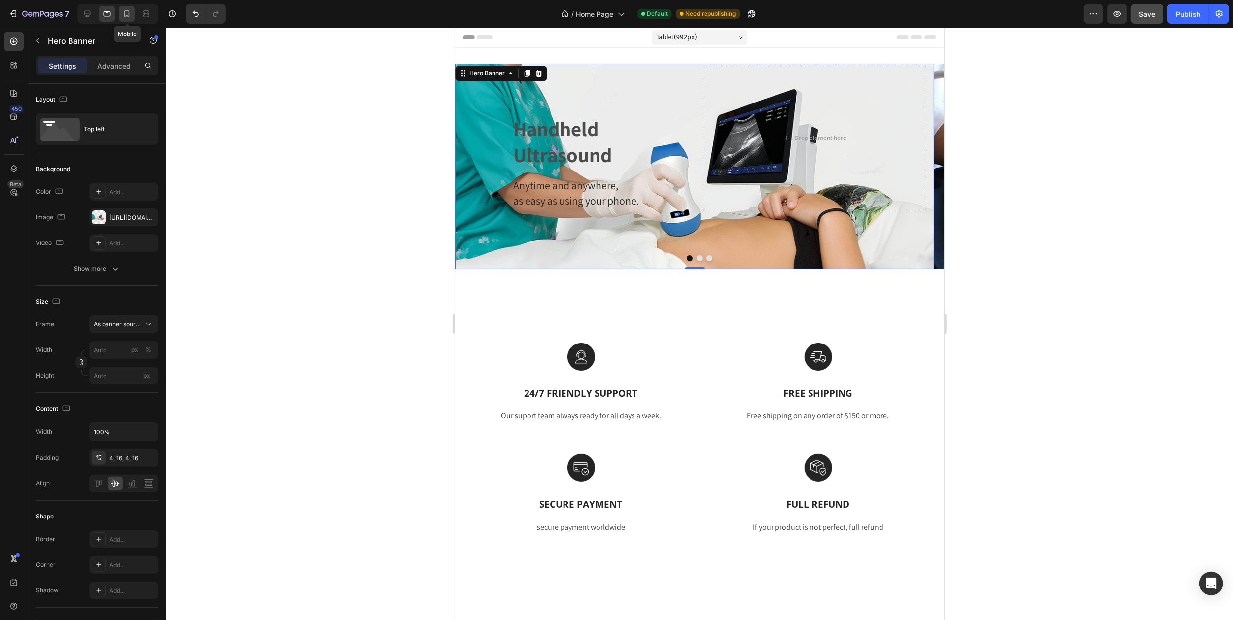
click at [125, 14] on icon at bounding box center [127, 14] width 10 height 10
type input "100"
type input "Auto"
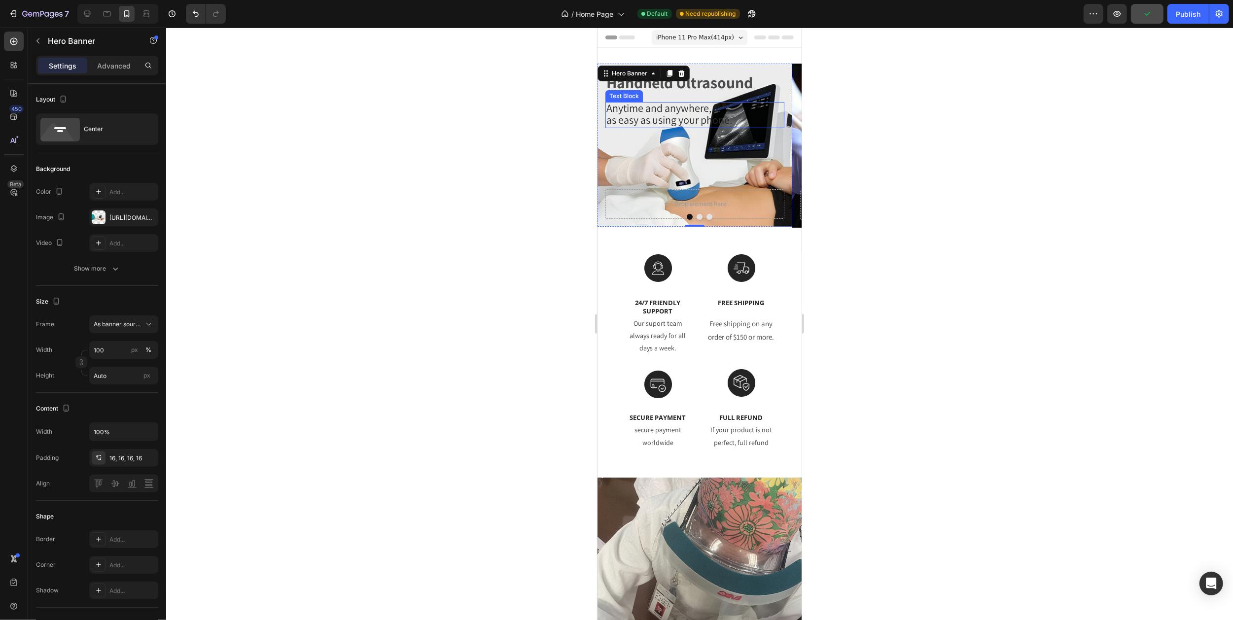
click at [669, 117] on span "as easy as using your phone." at bounding box center [669, 120] width 126 height 14
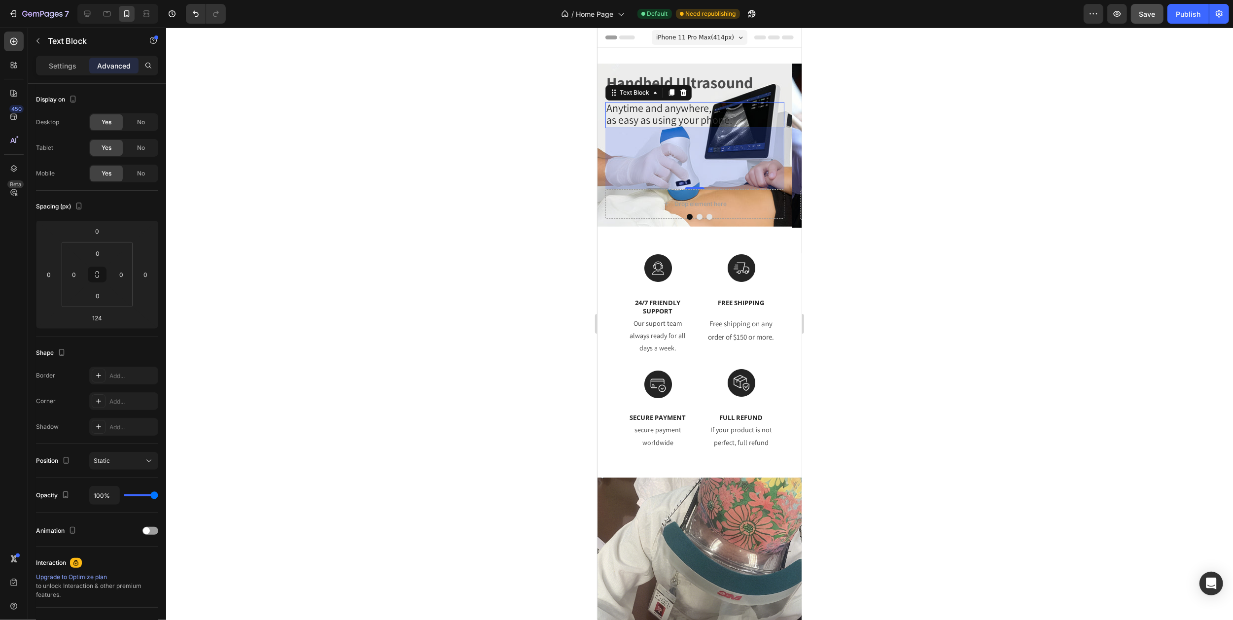
click at [900, 93] on div at bounding box center [699, 324] width 1067 height 593
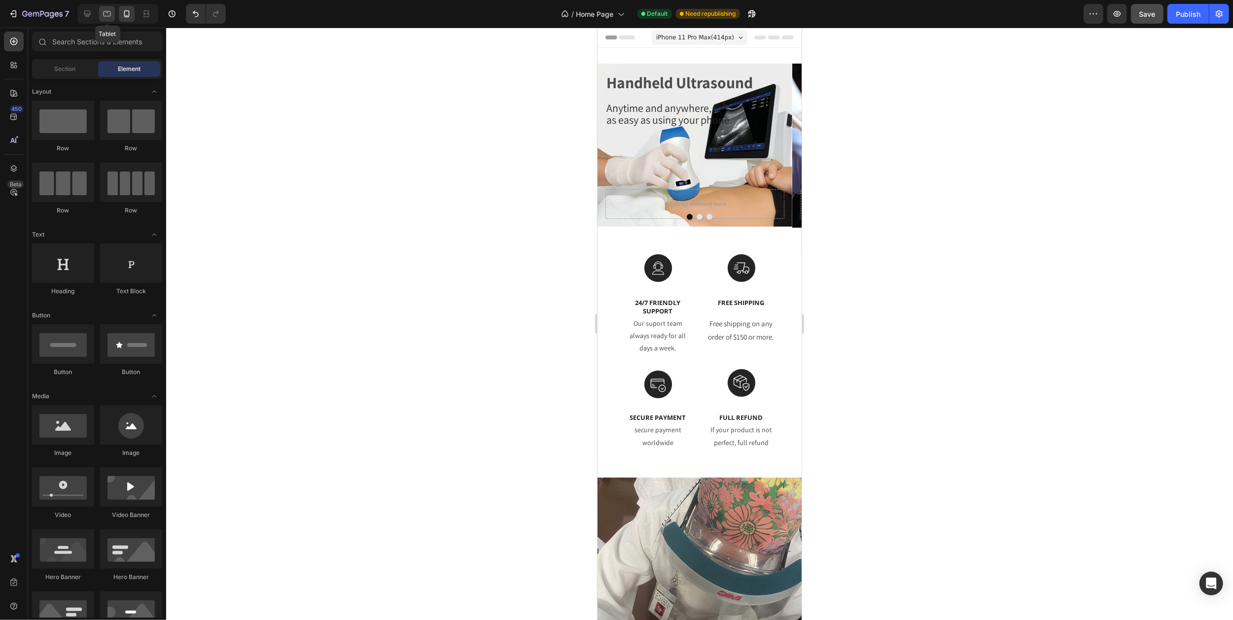
click at [105, 16] on icon at bounding box center [107, 13] width 7 height 5
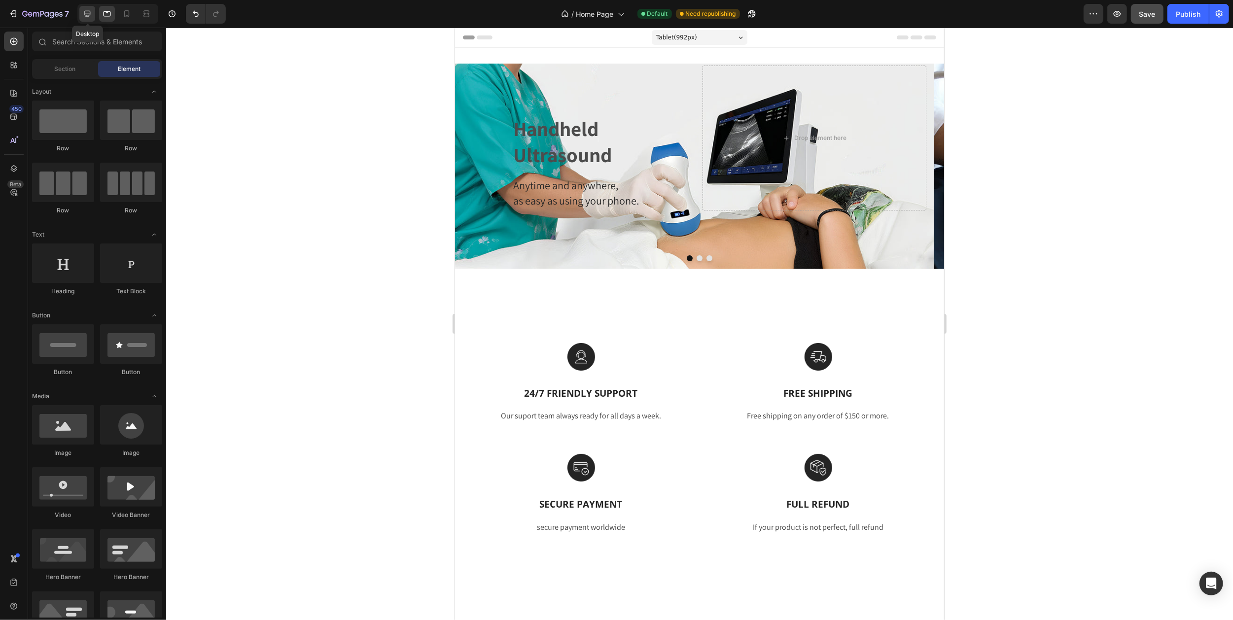
click at [85, 13] on icon at bounding box center [87, 14] width 10 height 10
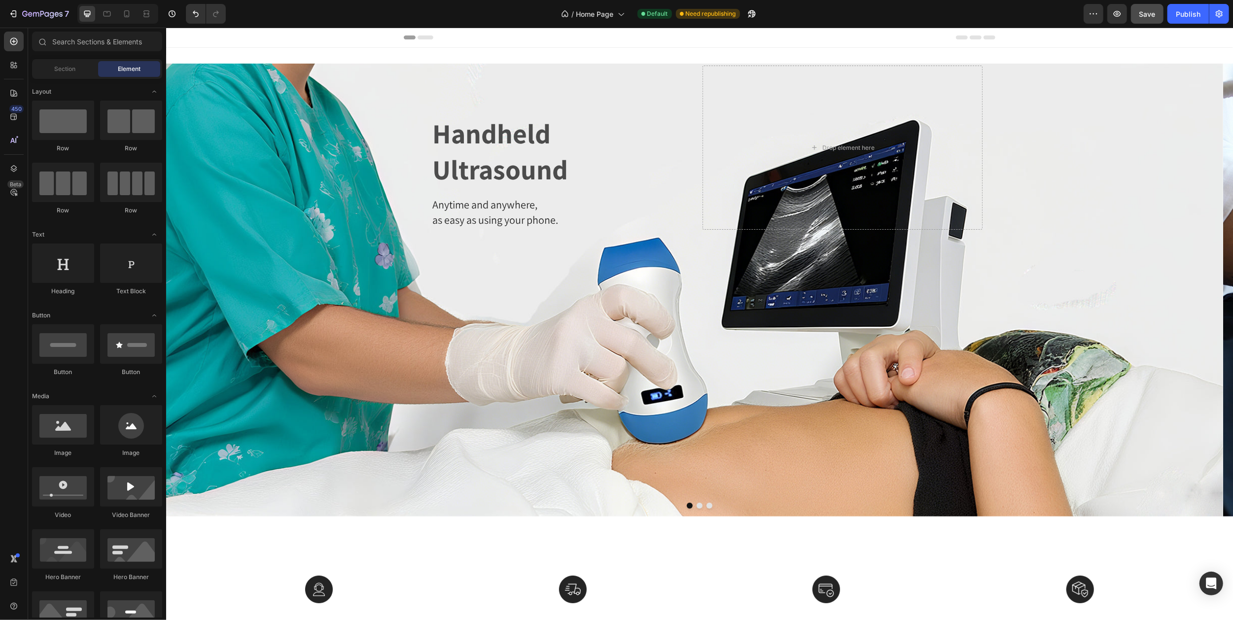
click at [421, 35] on icon at bounding box center [425, 37] width 16 height 4
click at [1142, 16] on span "Save" at bounding box center [1147, 14] width 16 height 8
click at [1185, 14] on div "Publish" at bounding box center [1188, 14] width 25 height 10
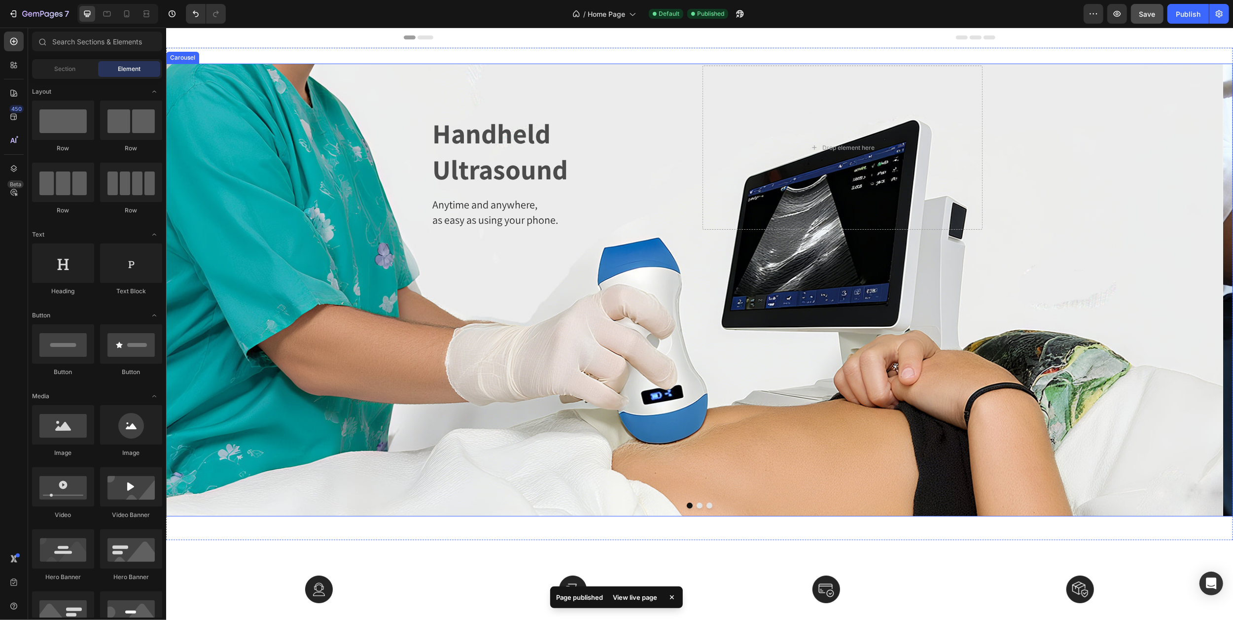
click at [1211, 292] on icon "Carousel Next Arrow" at bounding box center [1215, 290] width 8 height 15
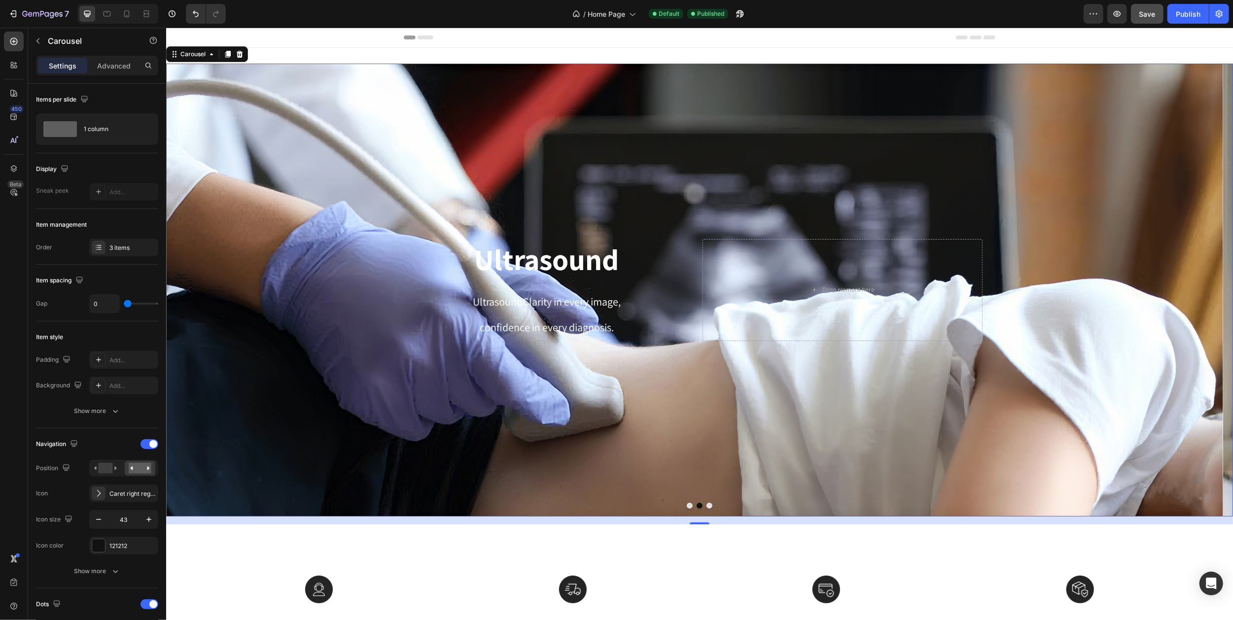
click at [180, 291] on icon "Carousel Back Arrow" at bounding box center [184, 289] width 21 height 21
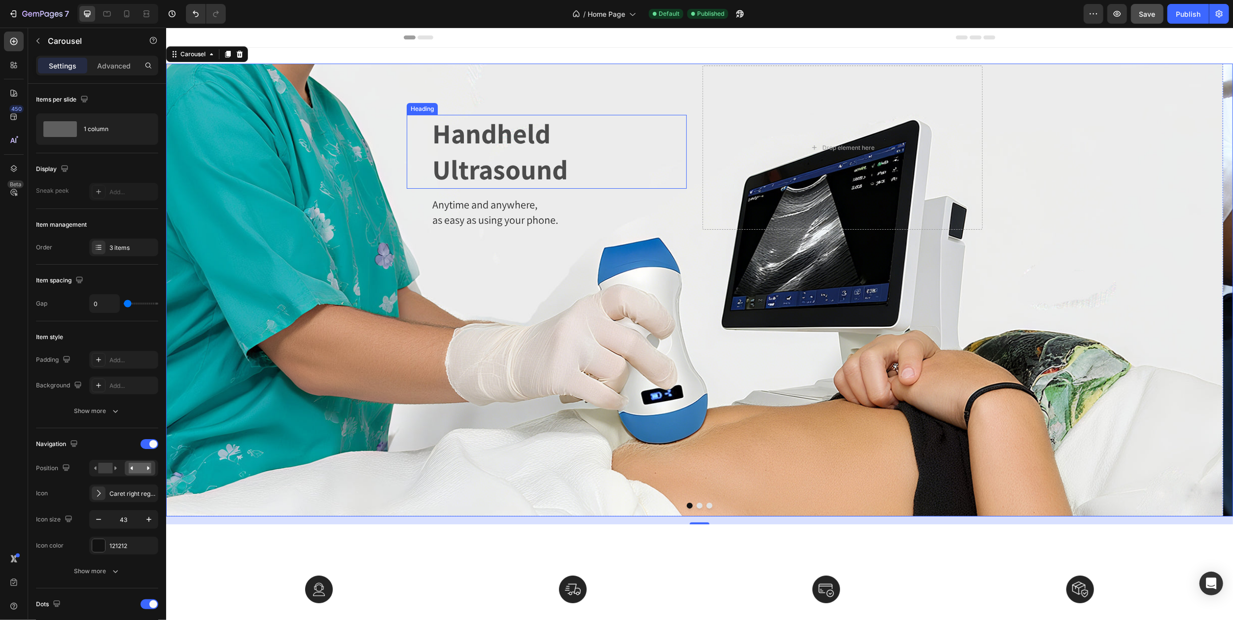
click at [453, 143] on h2 "Handheld Ultrasound" at bounding box center [558, 152] width 255 height 74
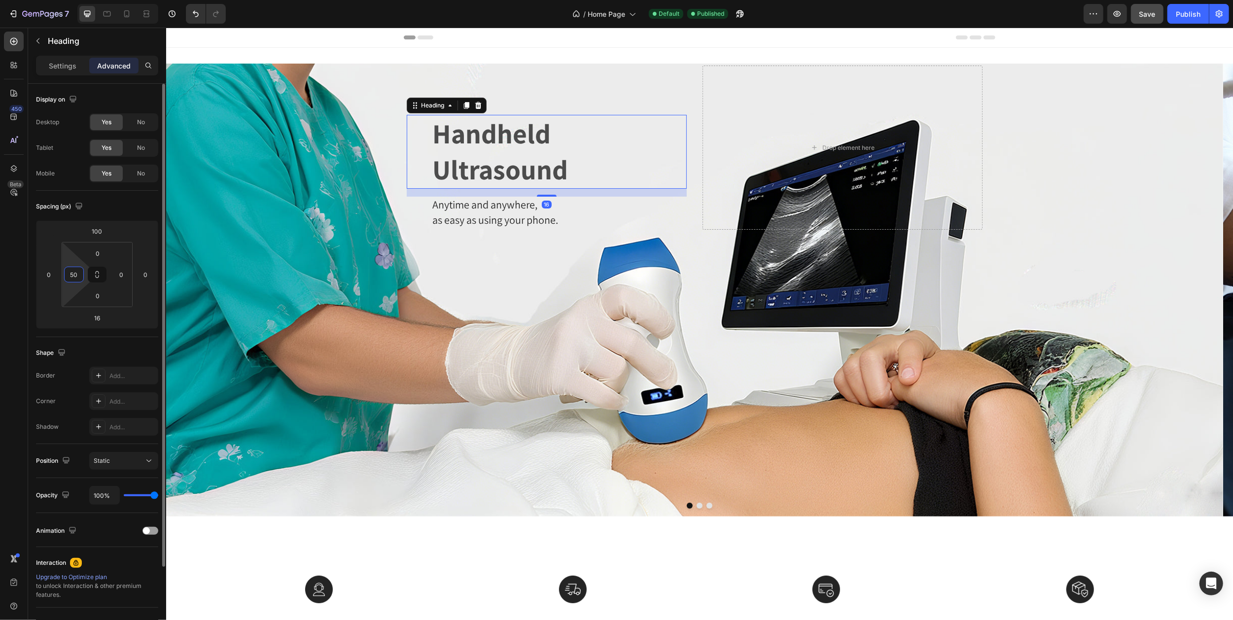
click at [81, 271] on input "50" at bounding box center [74, 274] width 15 height 15
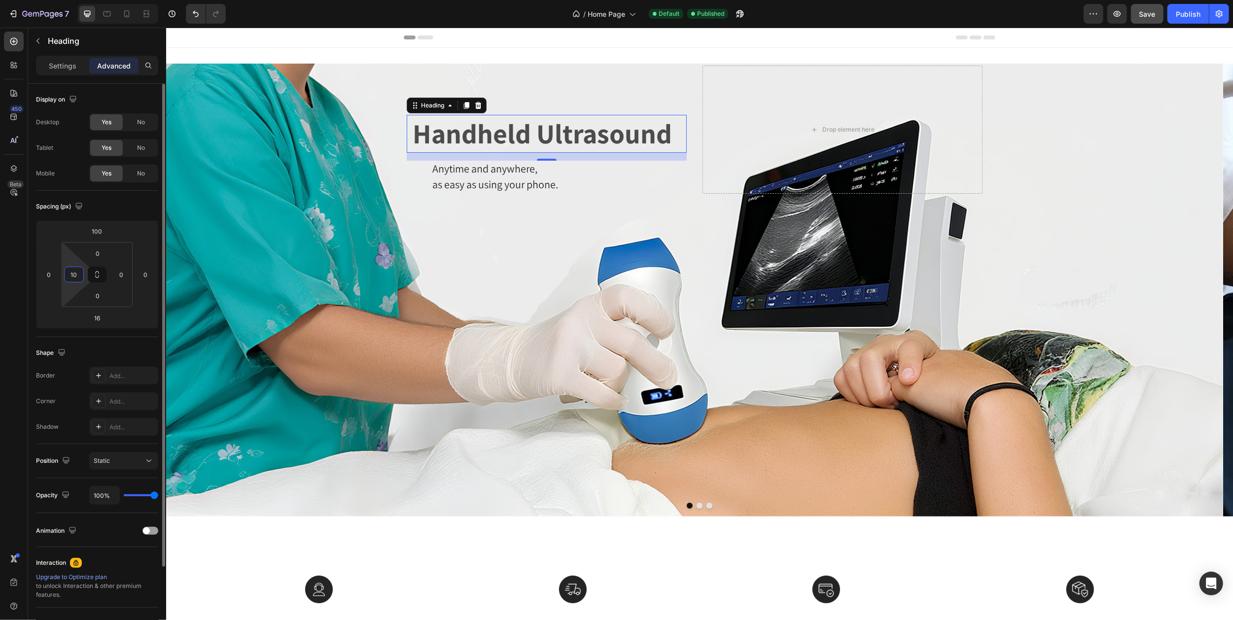
type input "100"
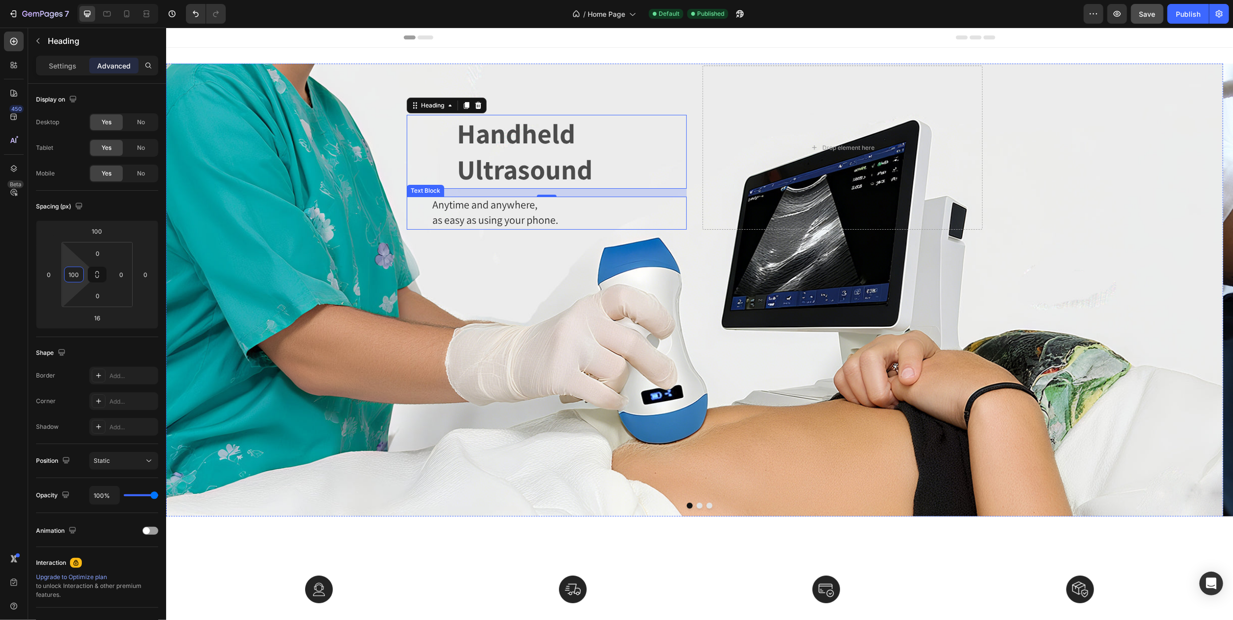
click at [470, 208] on span "Anytime and anywhere," at bounding box center [484, 205] width 105 height 14
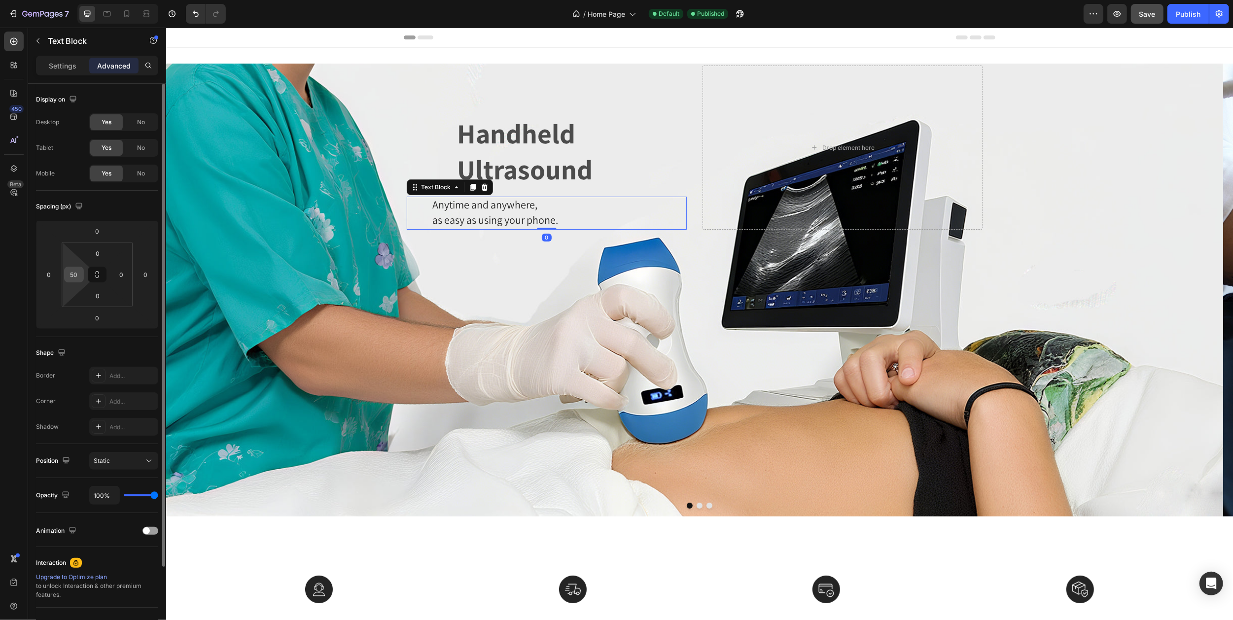
click at [79, 276] on input "50" at bounding box center [74, 274] width 15 height 15
type input "100"
click at [436, 103] on div "Heading" at bounding box center [421, 109] width 31 height 12
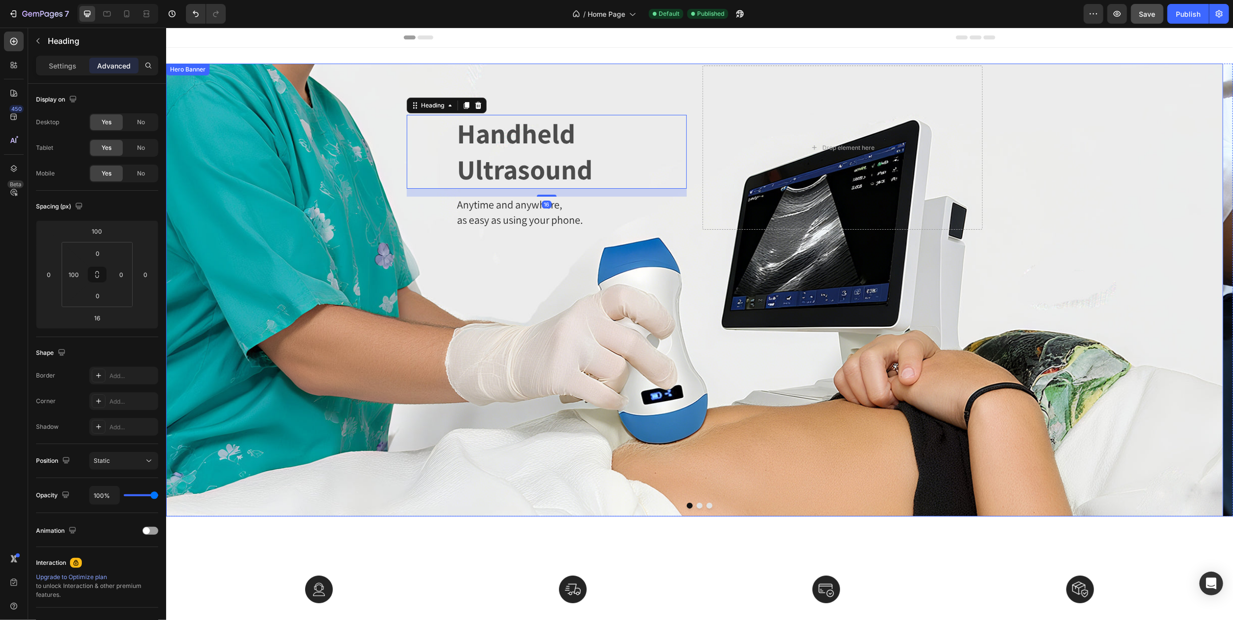
click at [455, 75] on div "Handheld Ultrasound Heading 16 Anytime and anywhere, as easy as using your phon…" at bounding box center [546, 148] width 280 height 164
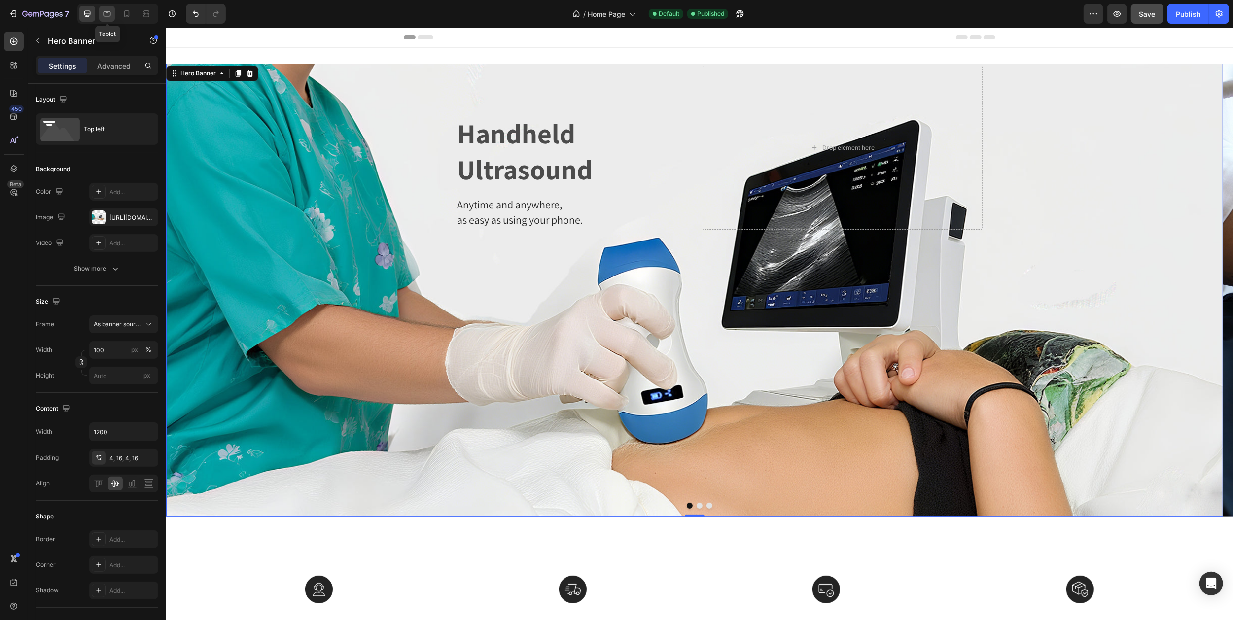
click at [104, 14] on icon at bounding box center [107, 13] width 7 height 5
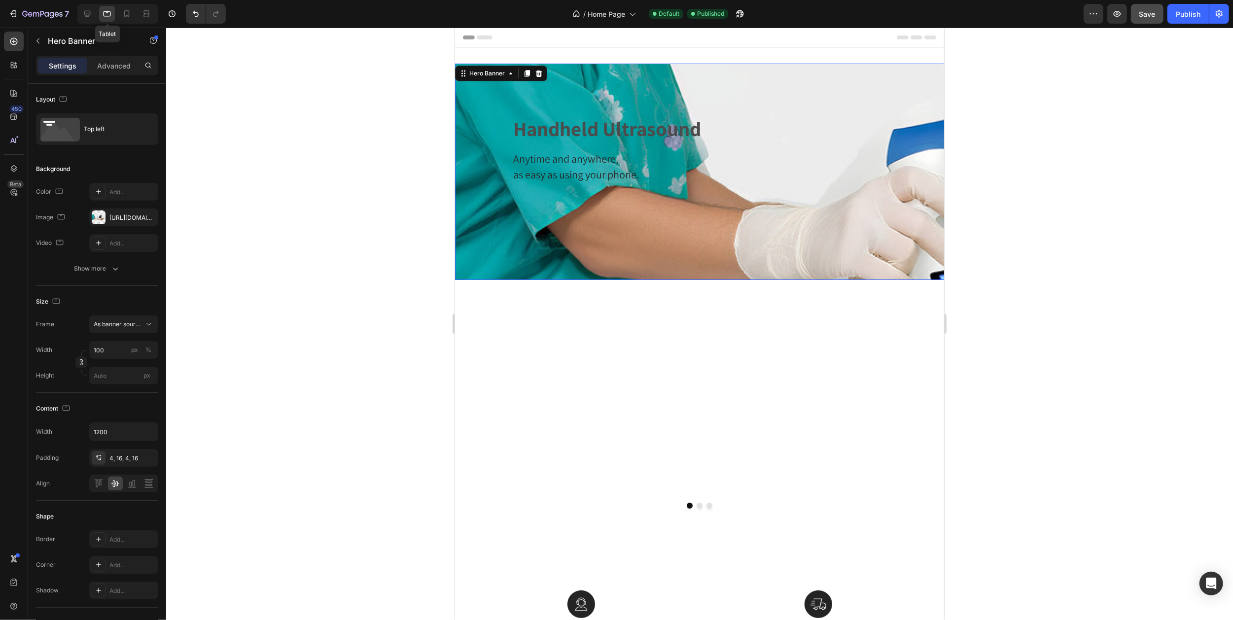
type input "100%"
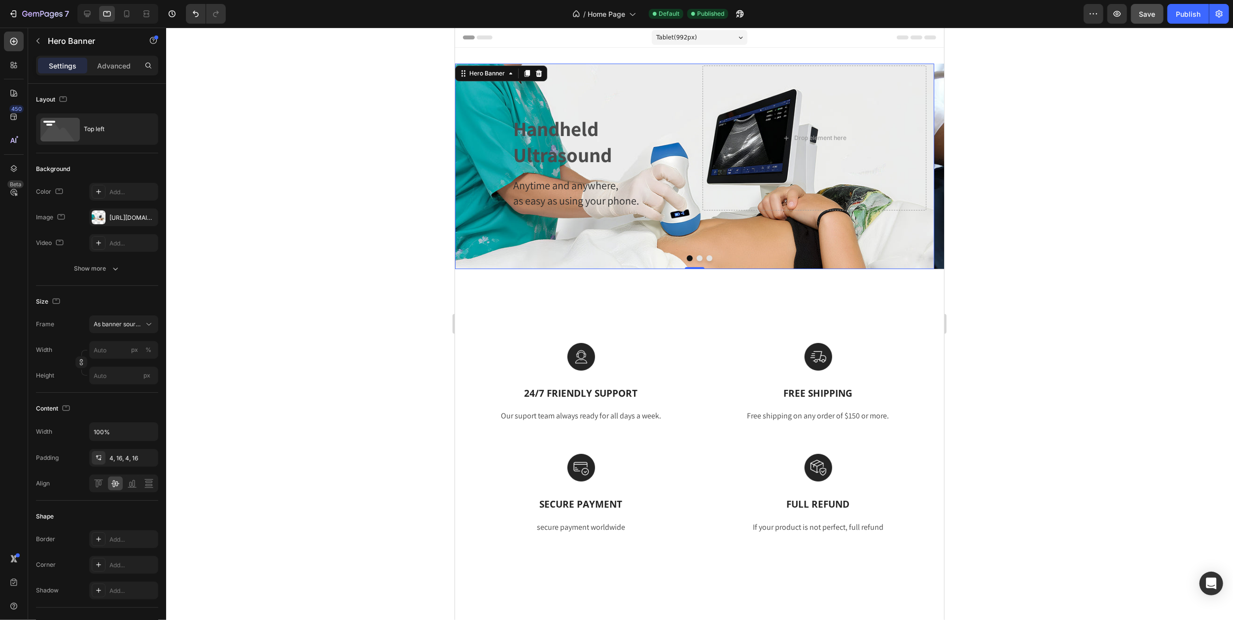
scroll to position [2, 0]
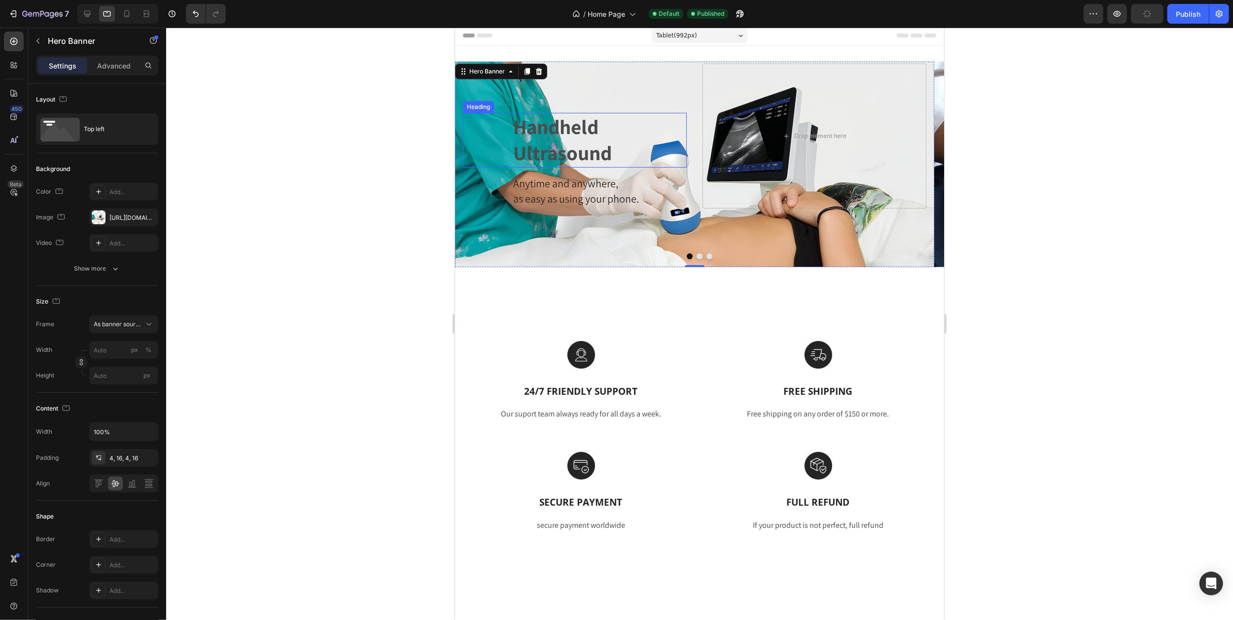
click at [533, 143] on h2 "Handheld Ultrasound" at bounding box center [599, 140] width 175 height 55
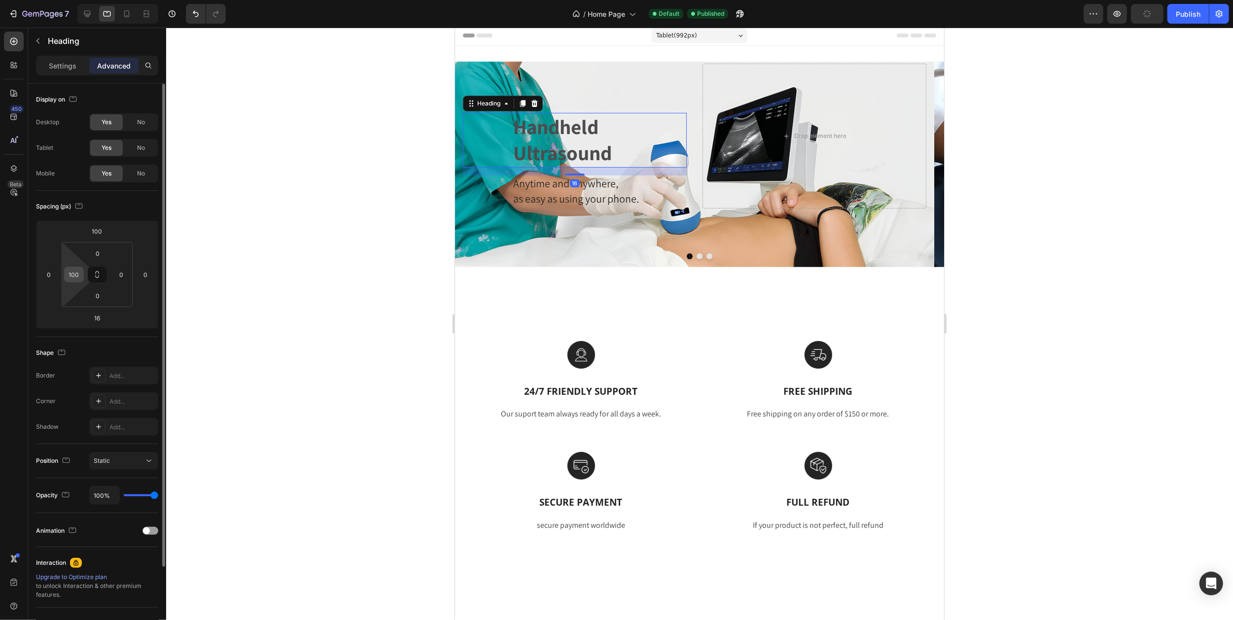
click at [81, 280] on input "100" at bounding box center [74, 274] width 15 height 15
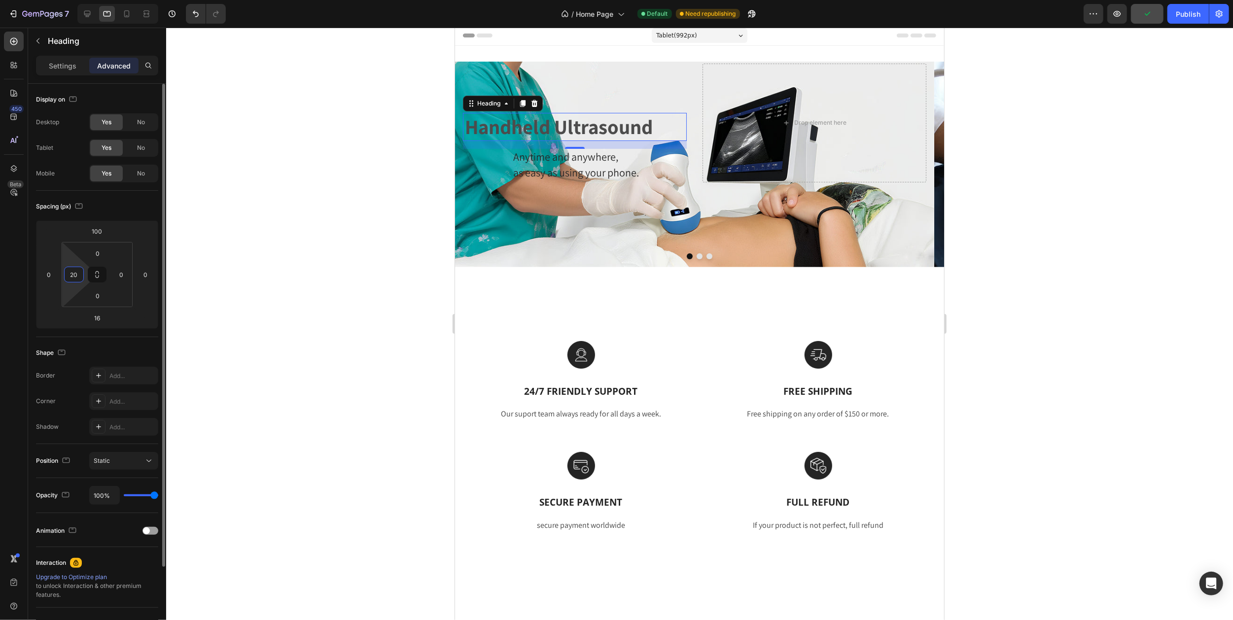
type input "200"
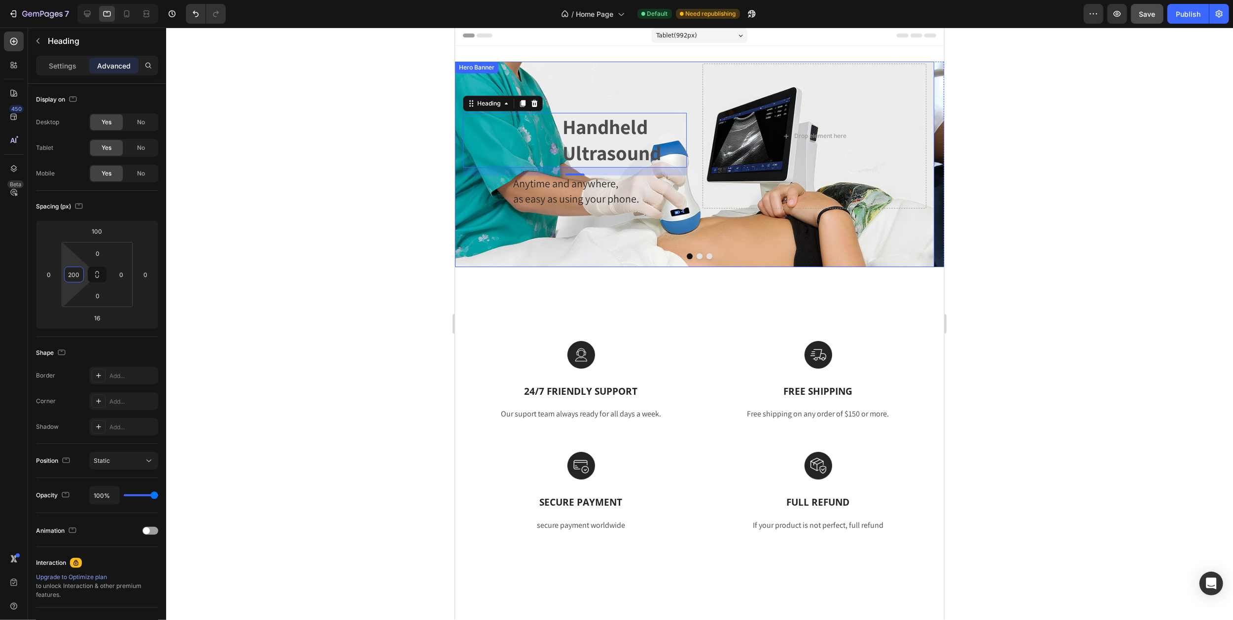
click at [559, 198] on span "as easy as using your phone." at bounding box center [576, 199] width 126 height 14
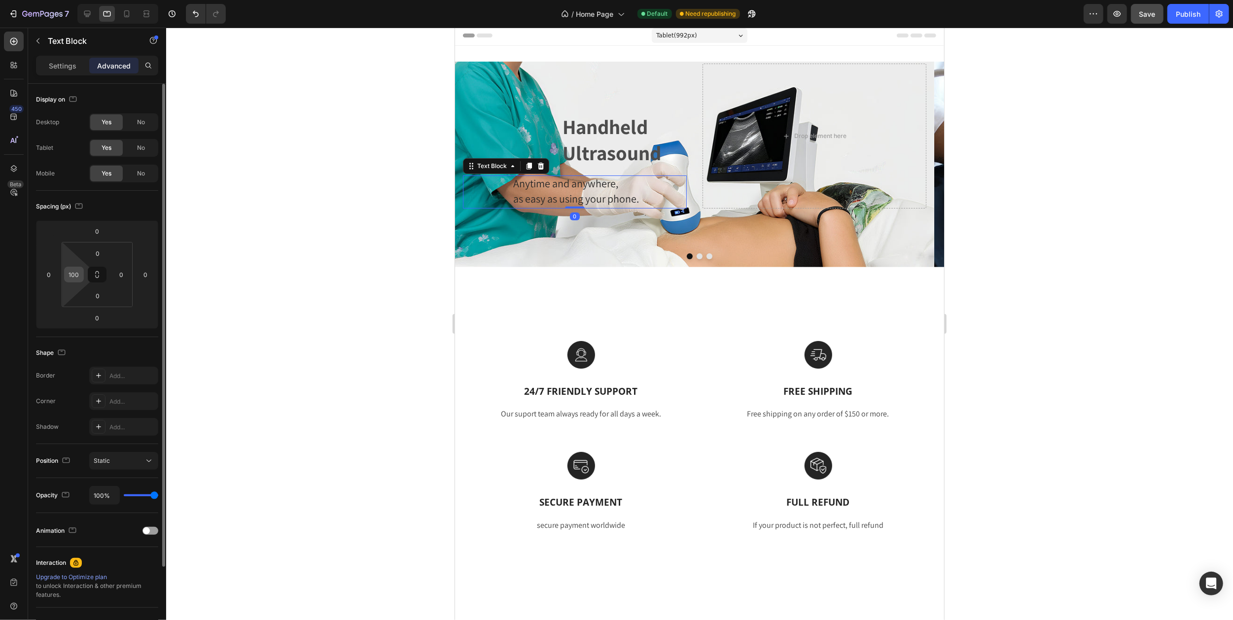
click at [79, 276] on input "100" at bounding box center [74, 274] width 15 height 15
type input "200"
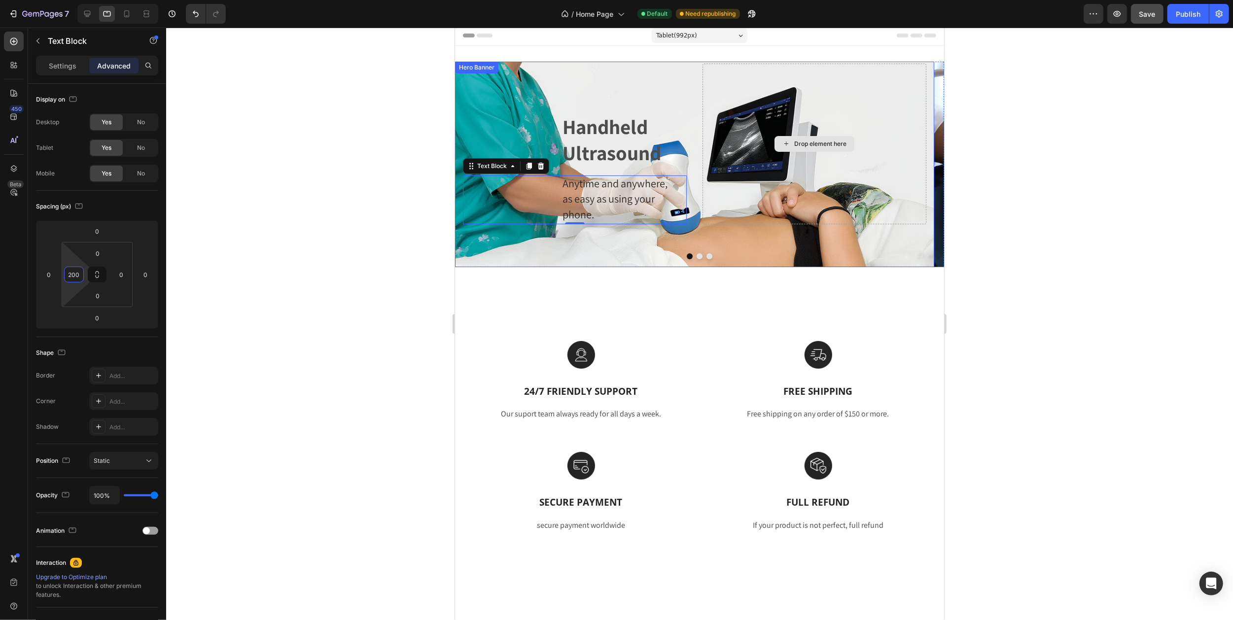
click at [903, 97] on div "Drop element here" at bounding box center [814, 144] width 224 height 161
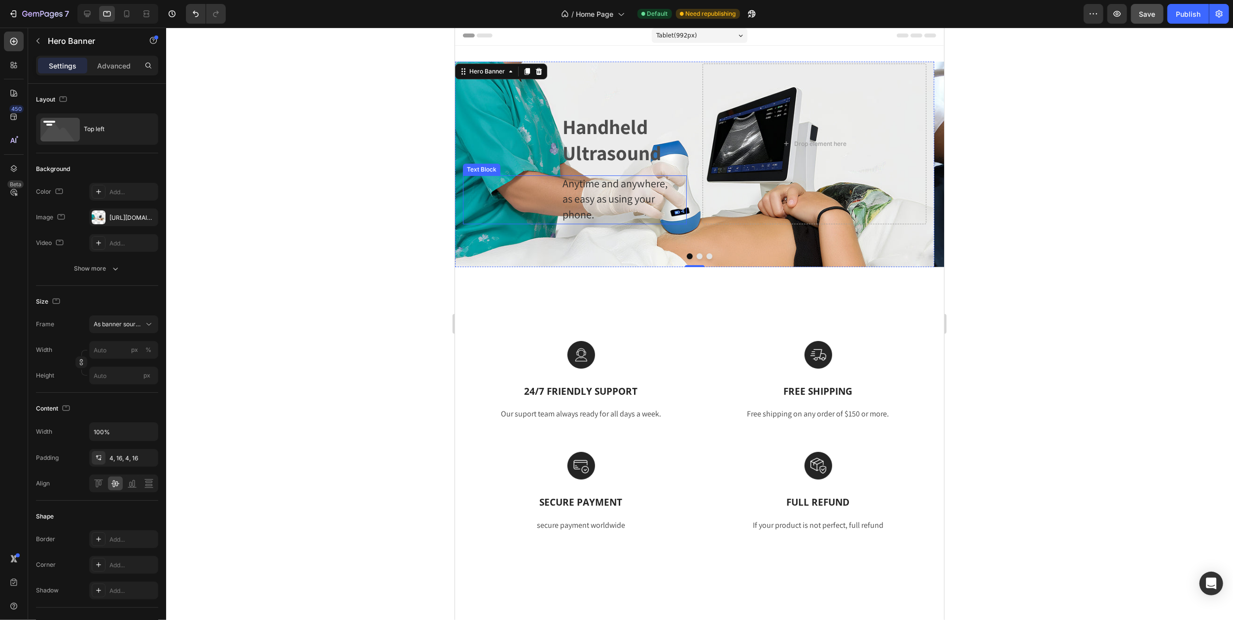
click at [592, 188] on span "Anytime and anywhere," at bounding box center [614, 183] width 105 height 14
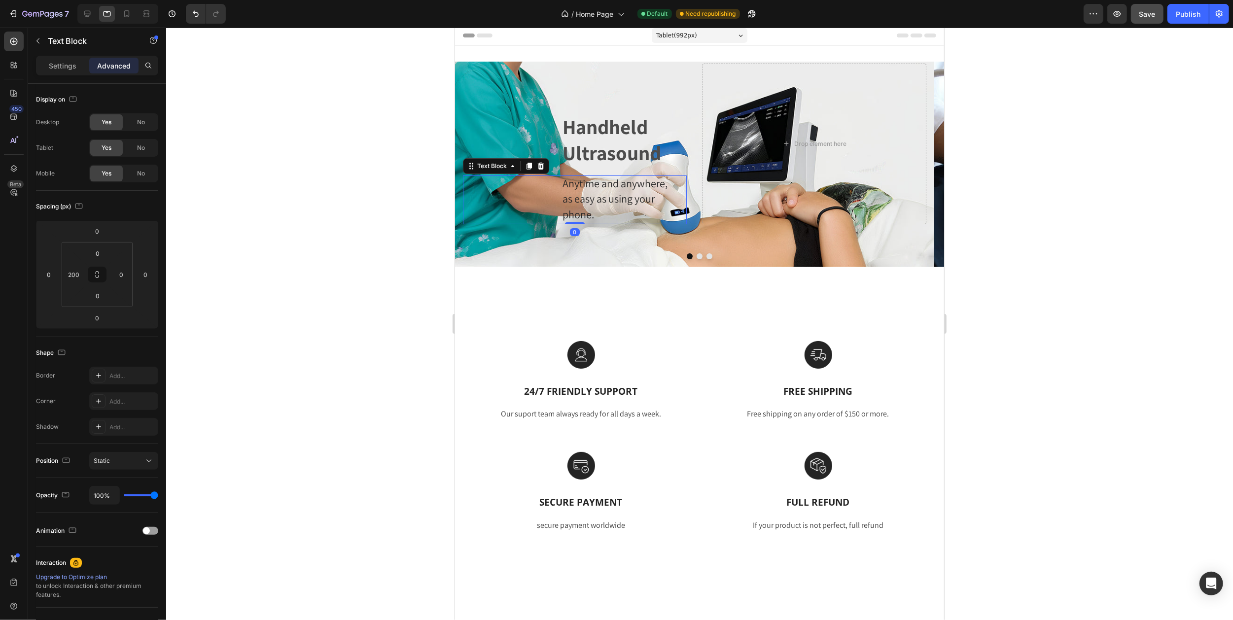
click at [597, 199] on span "as easy as using your phone." at bounding box center [608, 207] width 92 height 30
click at [594, 168] on div "Handheld Ultrasound Heading Anytime and anywhere, as easy as using your phone. …" at bounding box center [574, 144] width 224 height 161
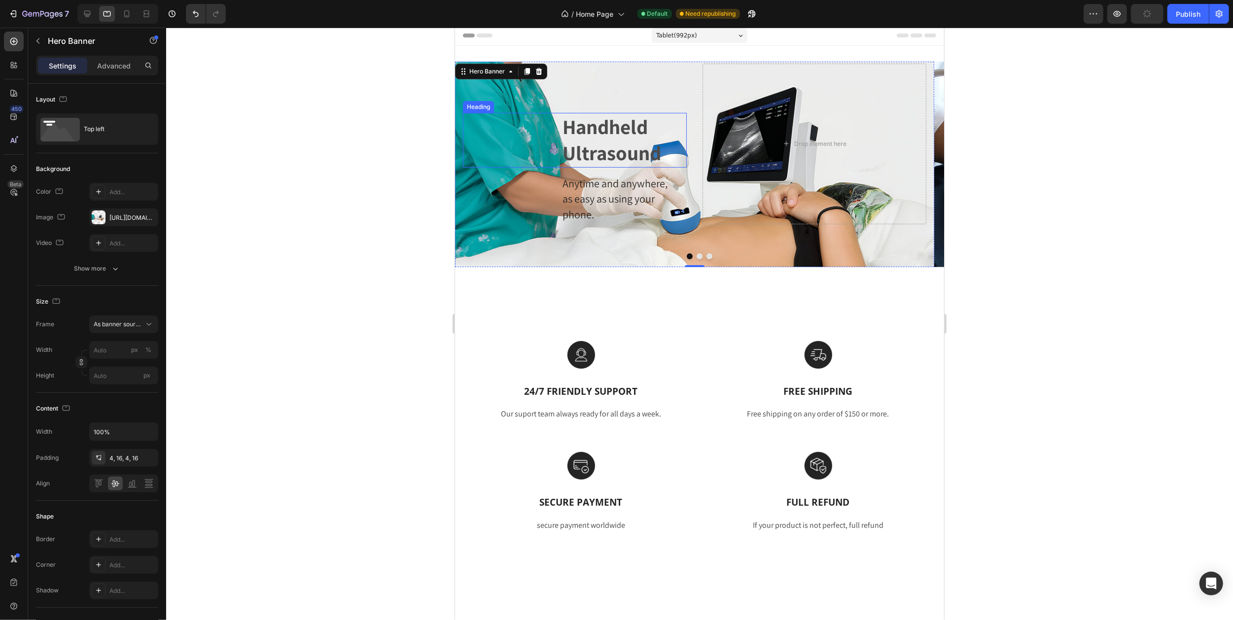
click at [594, 130] on h2 "Handheld Ultrasound" at bounding box center [623, 140] width 125 height 55
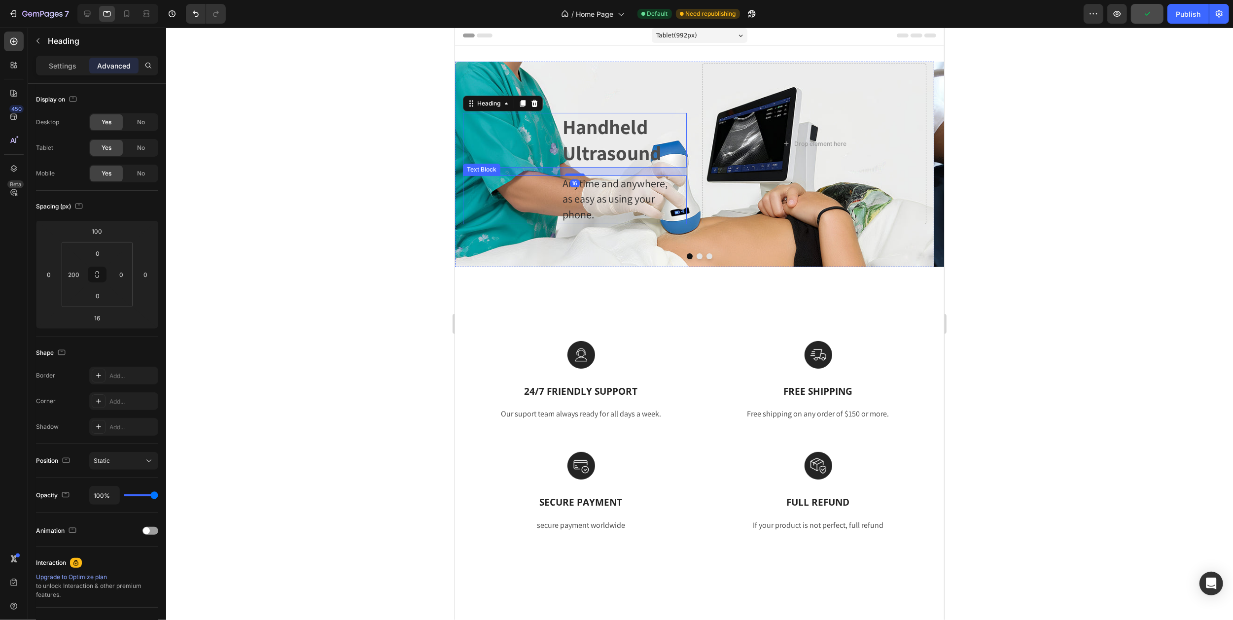
click at [576, 202] on span "as easy as using your phone." at bounding box center [608, 207] width 92 height 30
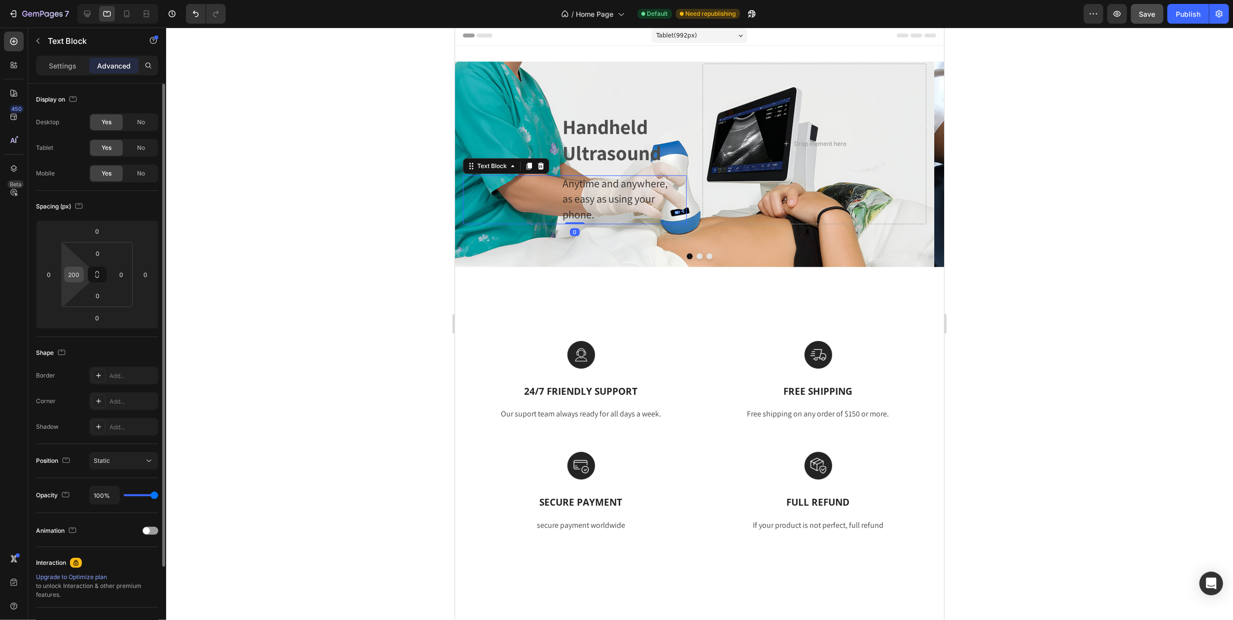
click at [81, 272] on input "200" at bounding box center [74, 274] width 15 height 15
type input "190"
click at [579, 141] on h2 "Handheld Ultrasound" at bounding box center [623, 140] width 125 height 55
click at [81, 275] on input "200" at bounding box center [74, 274] width 15 height 15
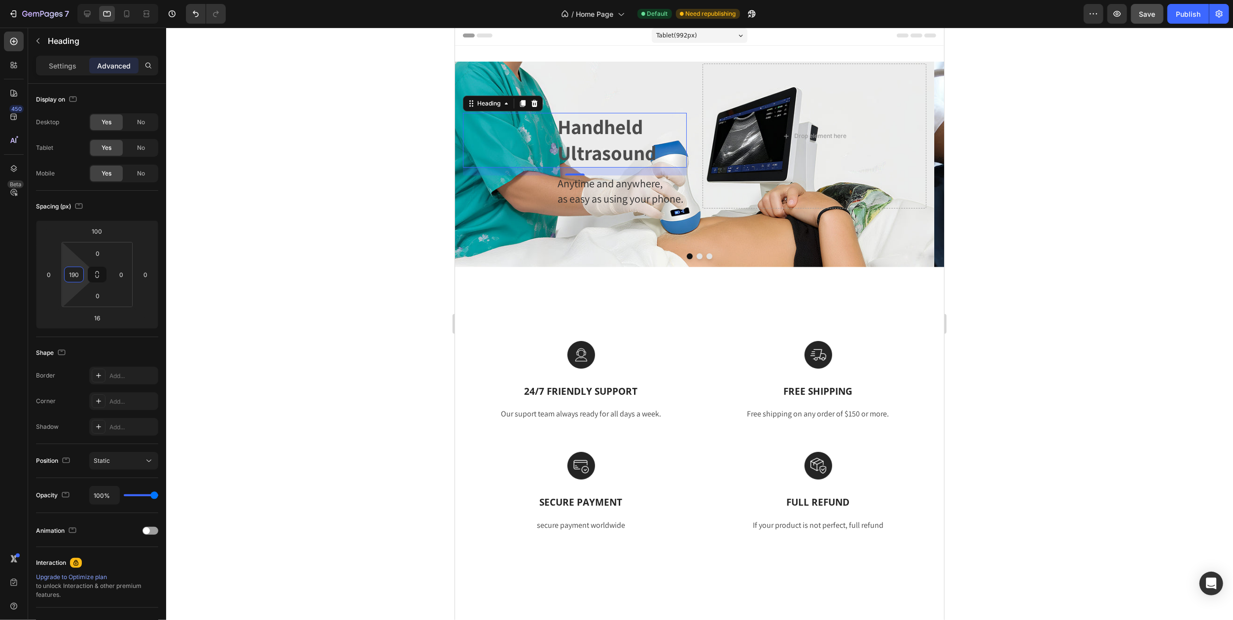
type input "190"
click at [334, 143] on div at bounding box center [699, 324] width 1067 height 593
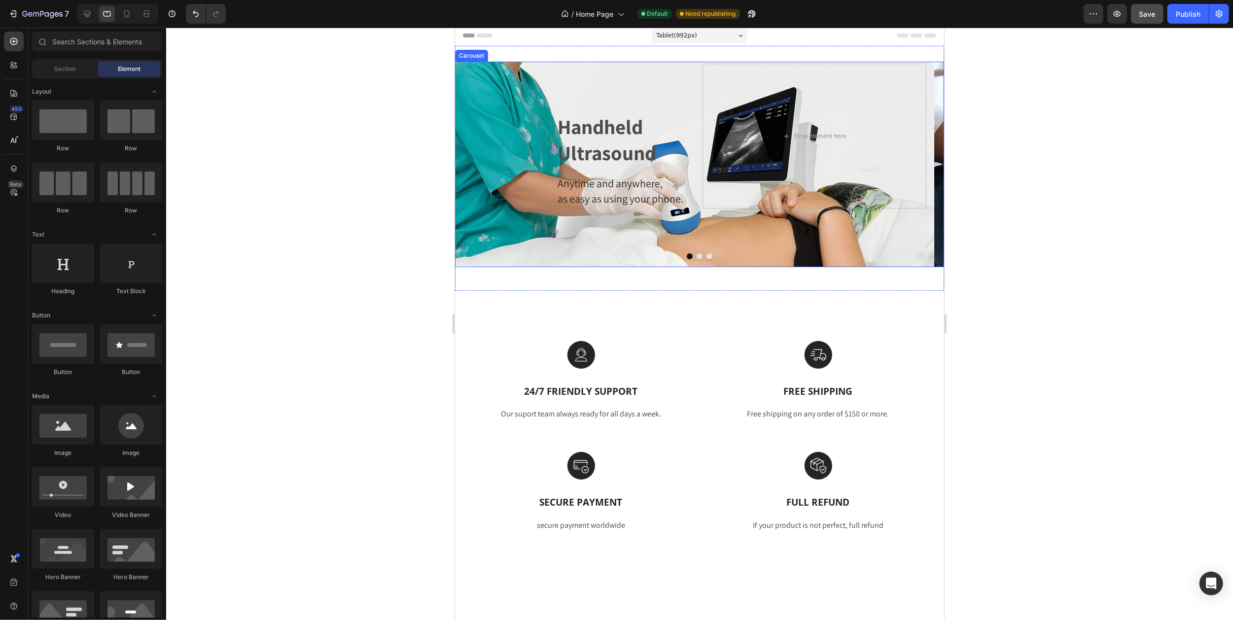
click at [915, 168] on icon "Carousel Next Arrow" at bounding box center [924, 164] width 21 height 21
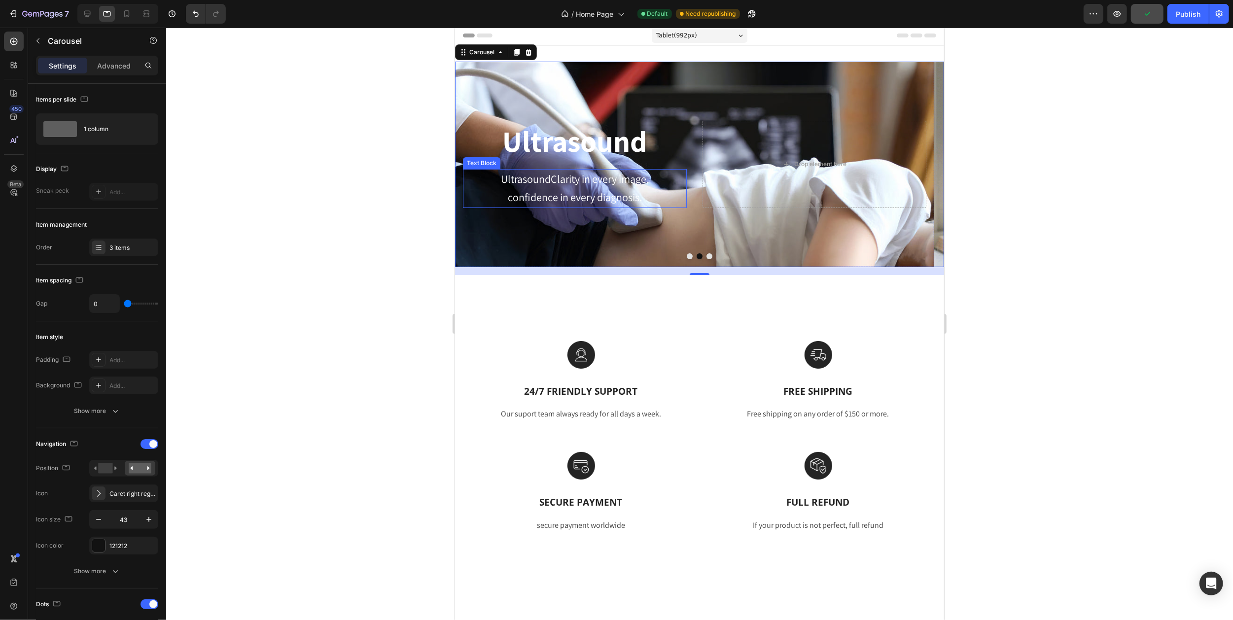
click at [558, 188] on p "UltrasoundClarity in every image," at bounding box center [574, 179] width 222 height 19
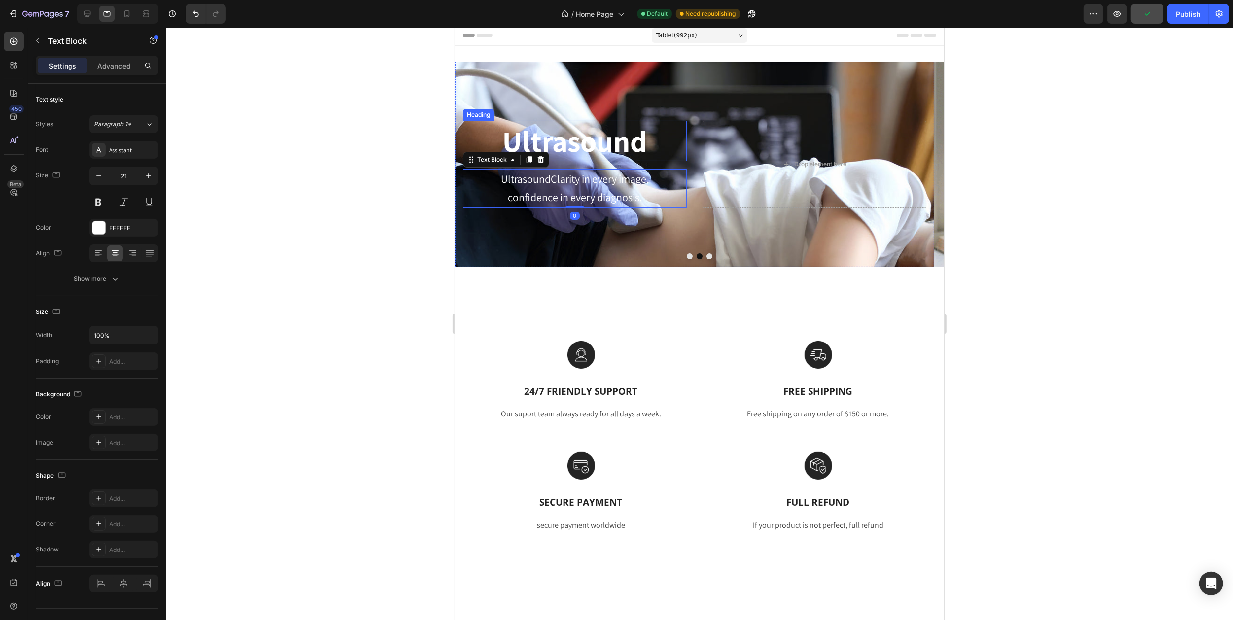
click at [566, 142] on h2 "Ultrasound" at bounding box center [574, 141] width 224 height 40
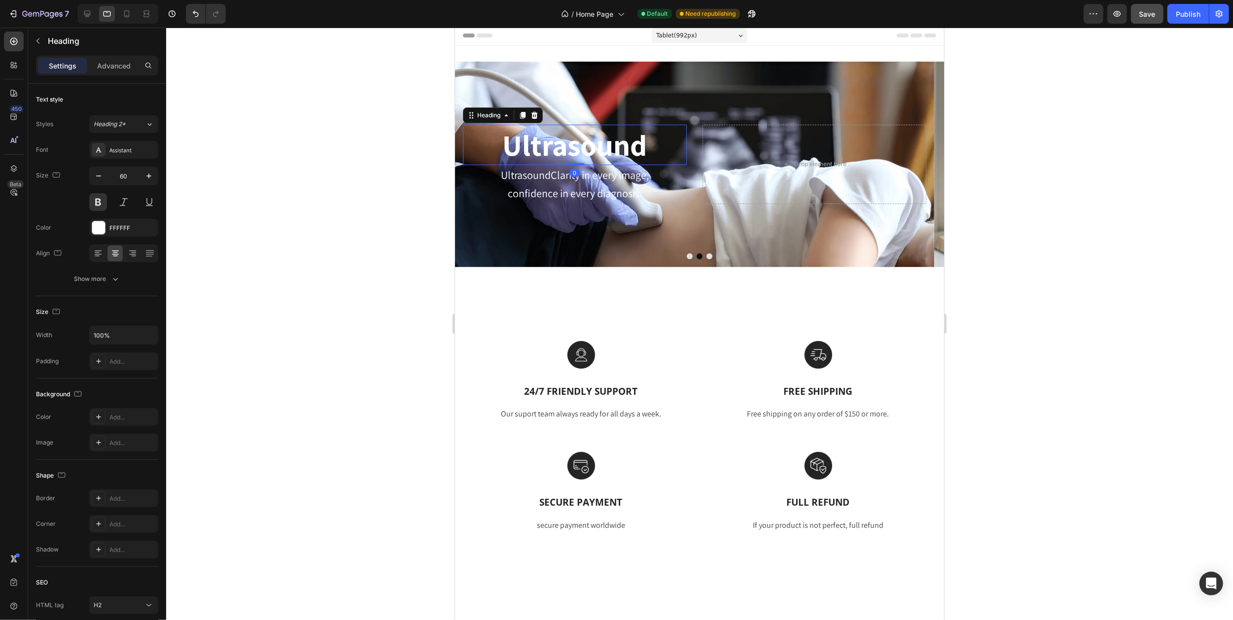
drag, startPoint x: 575, startPoint y: 166, endPoint x: 588, endPoint y: 139, distance: 30.6
click at [574, 152] on div "Ultrasound Heading 0" at bounding box center [574, 145] width 224 height 40
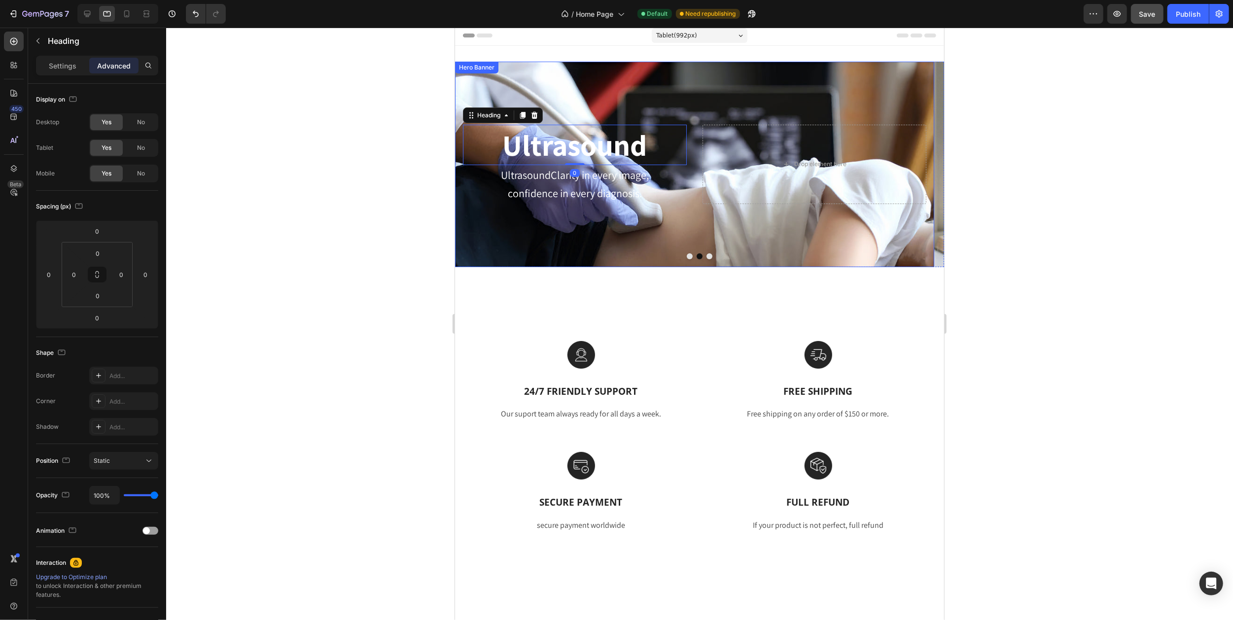
click at [631, 70] on div "Background Image" at bounding box center [693, 165] width 479 height 206
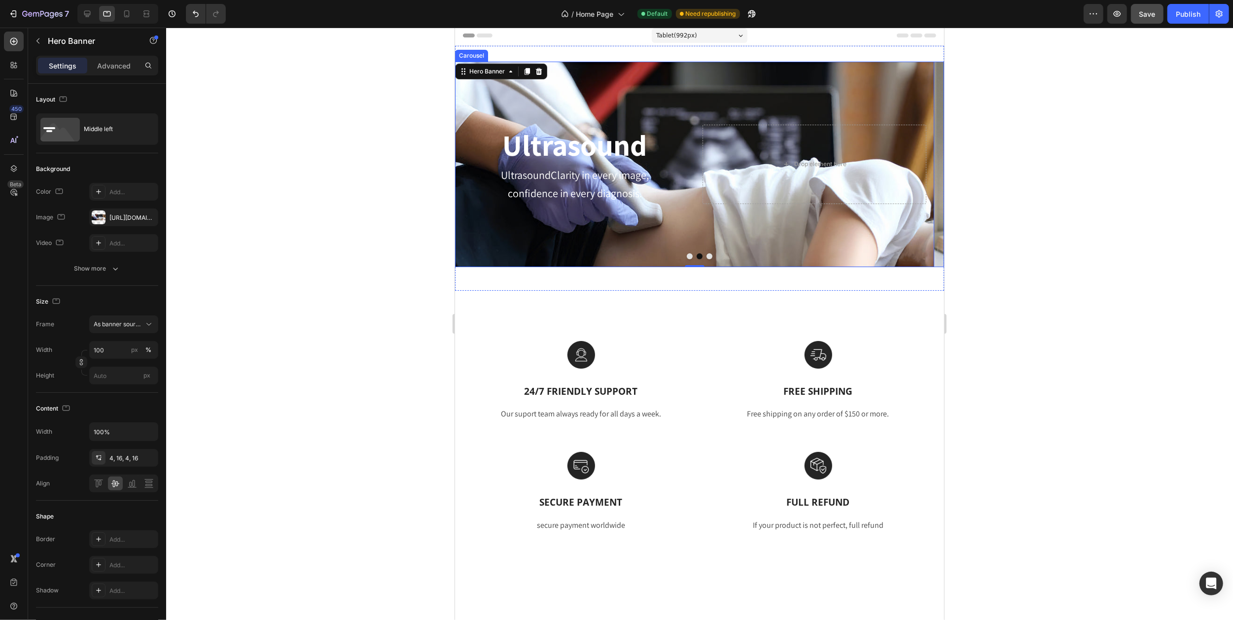
click at [914, 168] on icon "Carousel Next Arrow" at bounding box center [924, 164] width 21 height 21
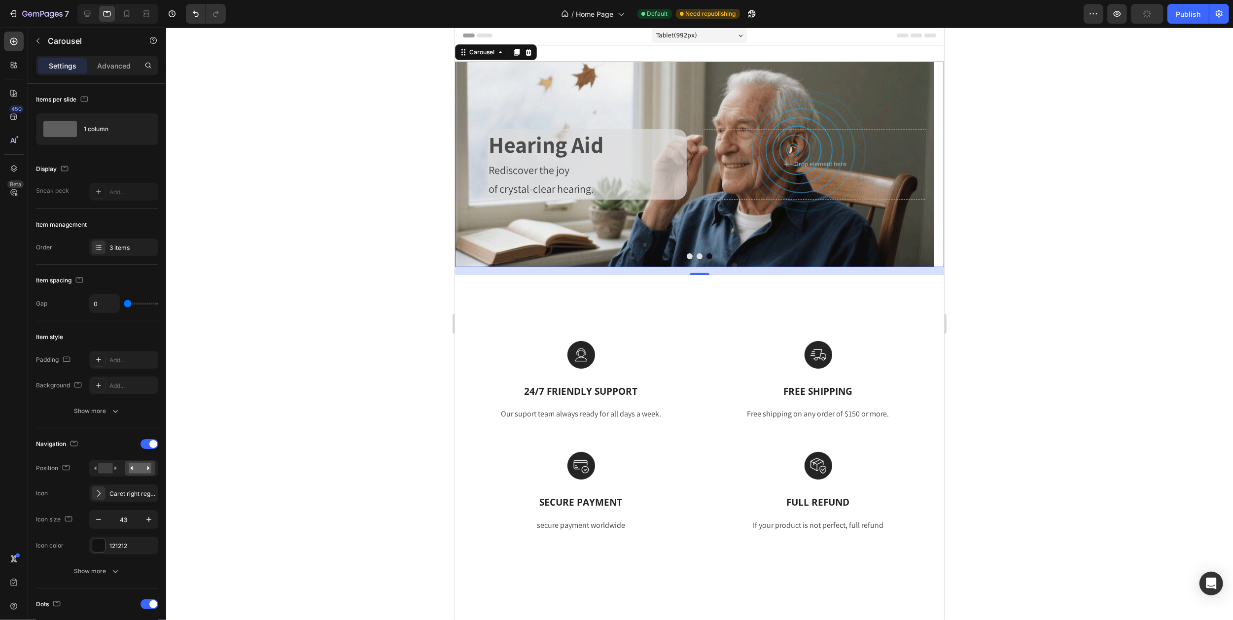
click at [915, 164] on icon "Carousel Next Arrow" at bounding box center [924, 164] width 21 height 21
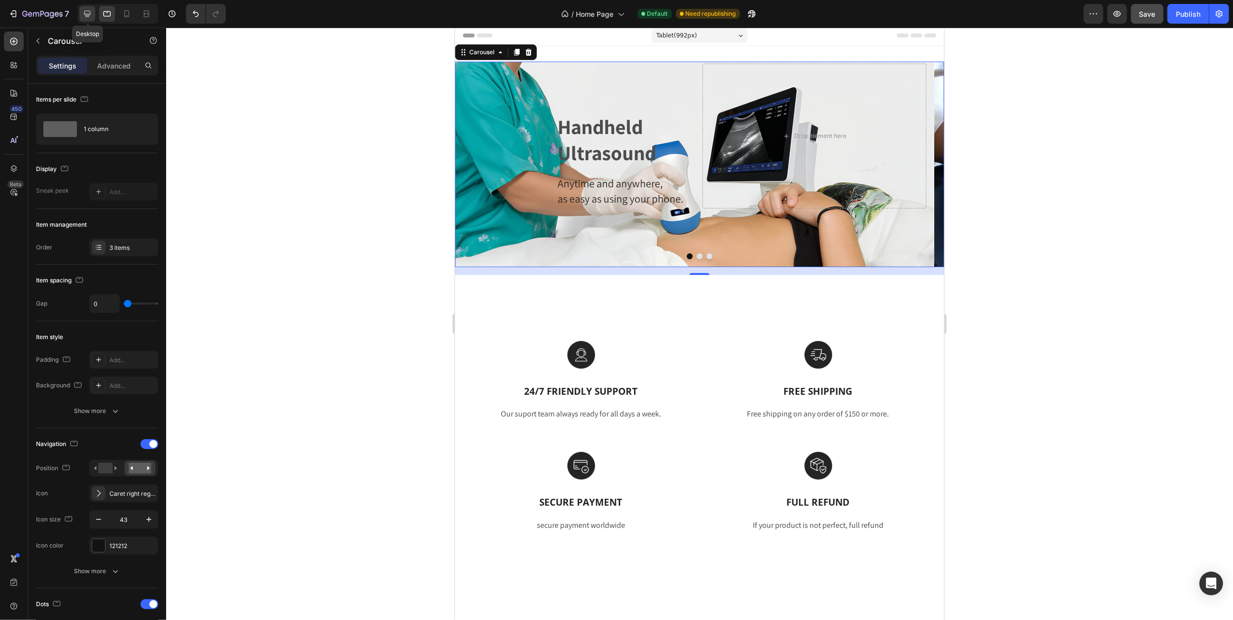
click at [87, 18] on icon at bounding box center [87, 14] width 10 height 10
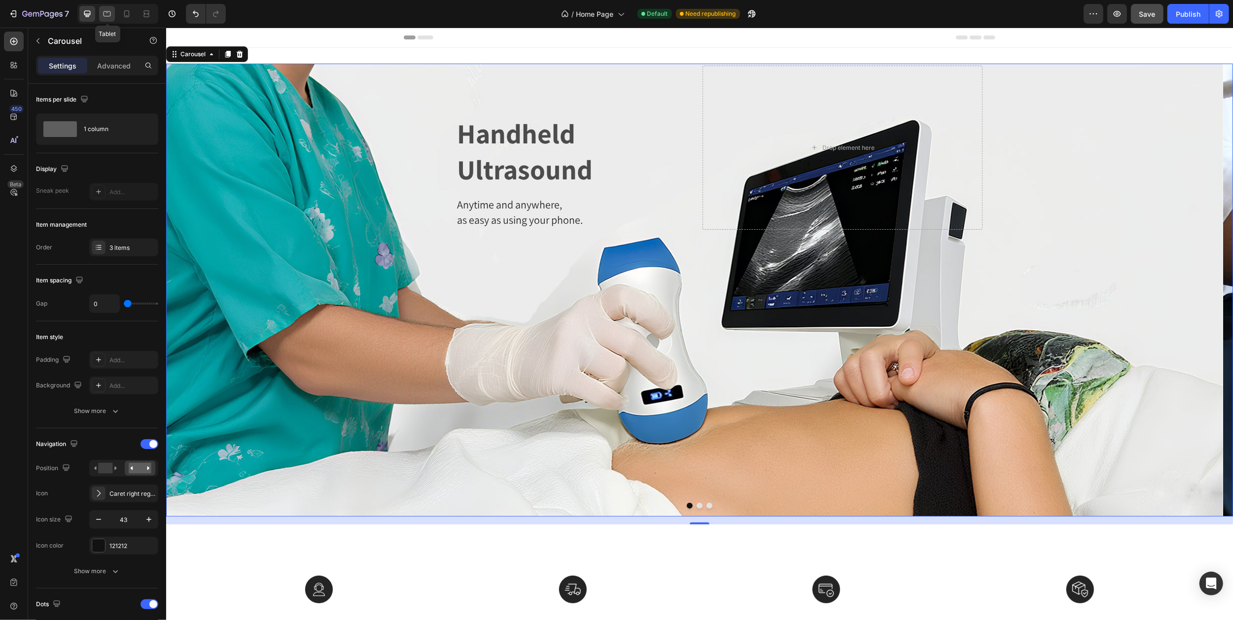
click at [107, 15] on icon at bounding box center [107, 14] width 10 height 10
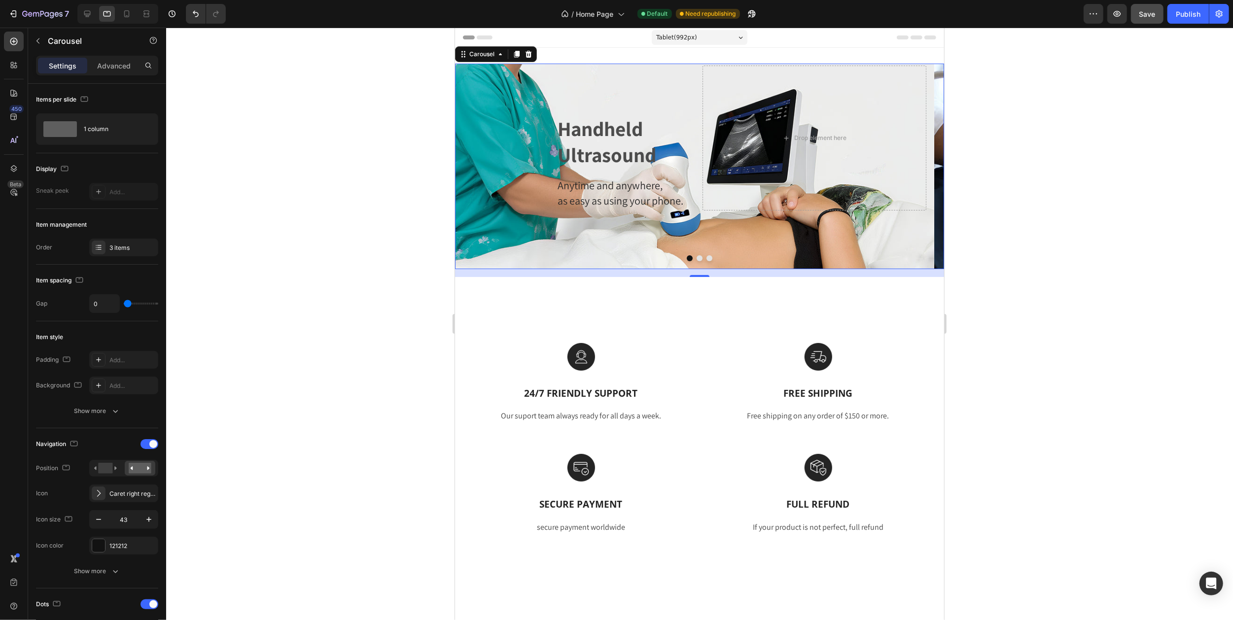
scroll to position [2, 0]
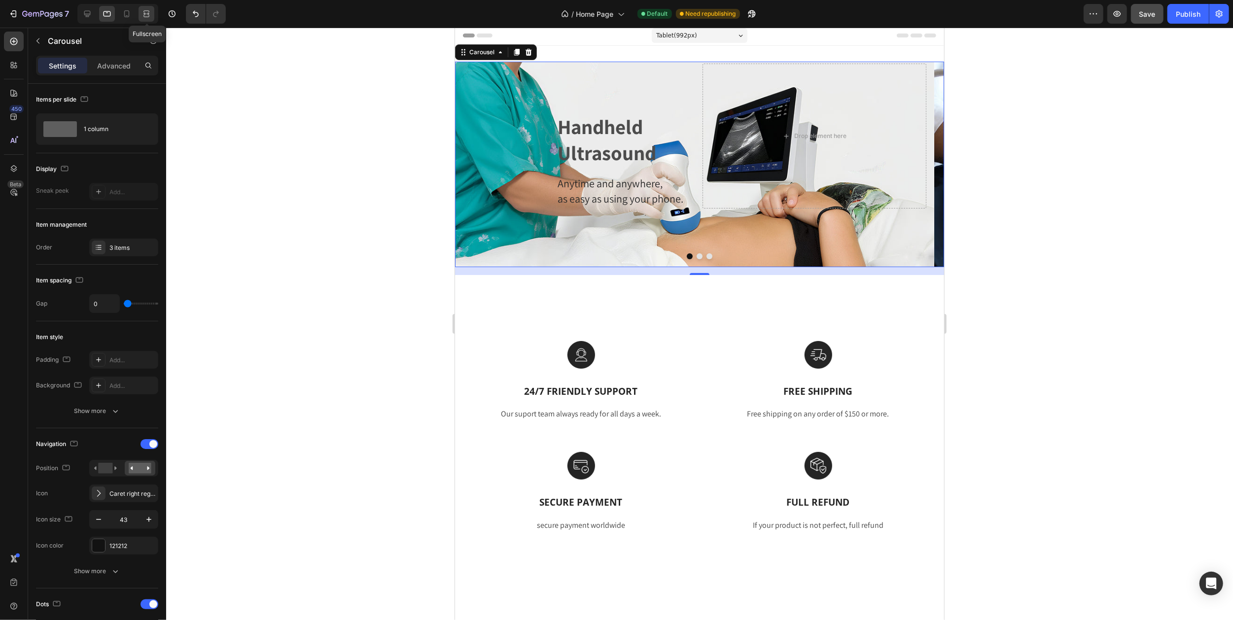
click at [142, 14] on icon at bounding box center [146, 14] width 10 height 10
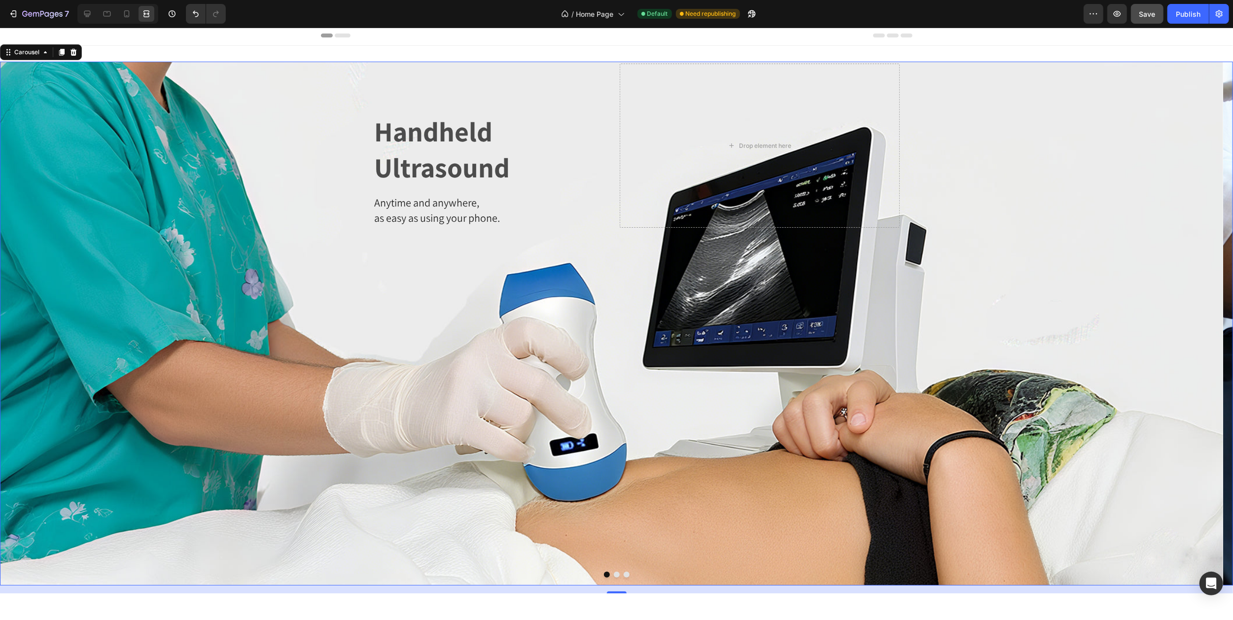
click at [1206, 329] on icon "Carousel Next Arrow" at bounding box center [1214, 323] width 21 height 21
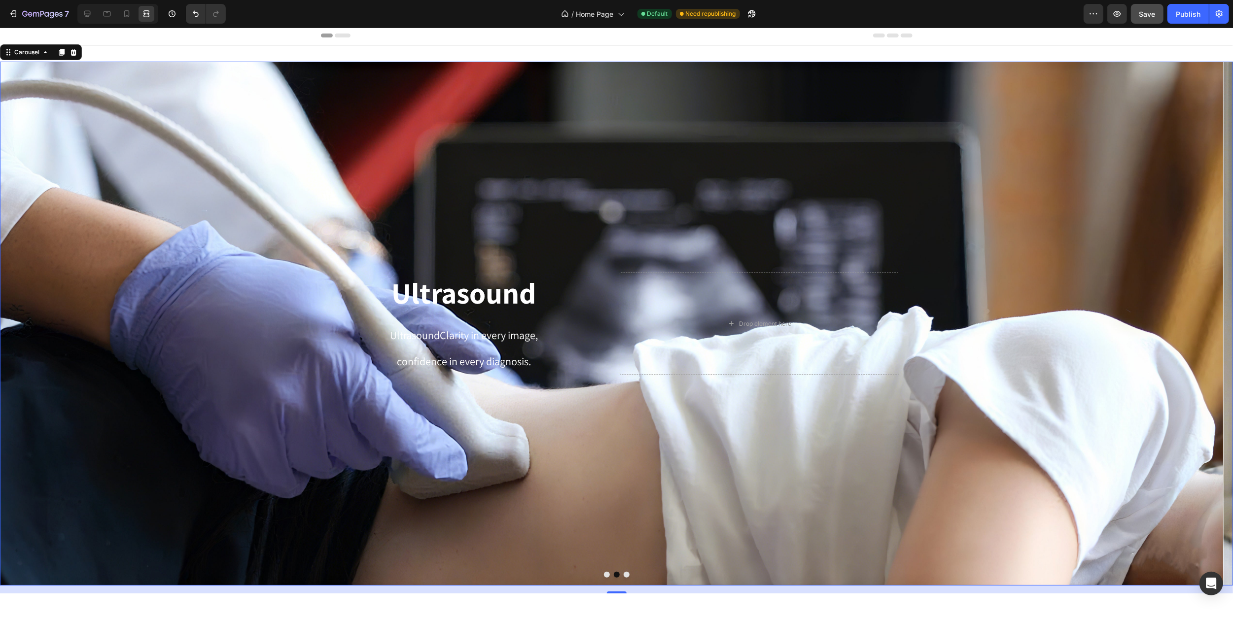
click at [1206, 329] on icon "Carousel Next Arrow" at bounding box center [1214, 323] width 21 height 21
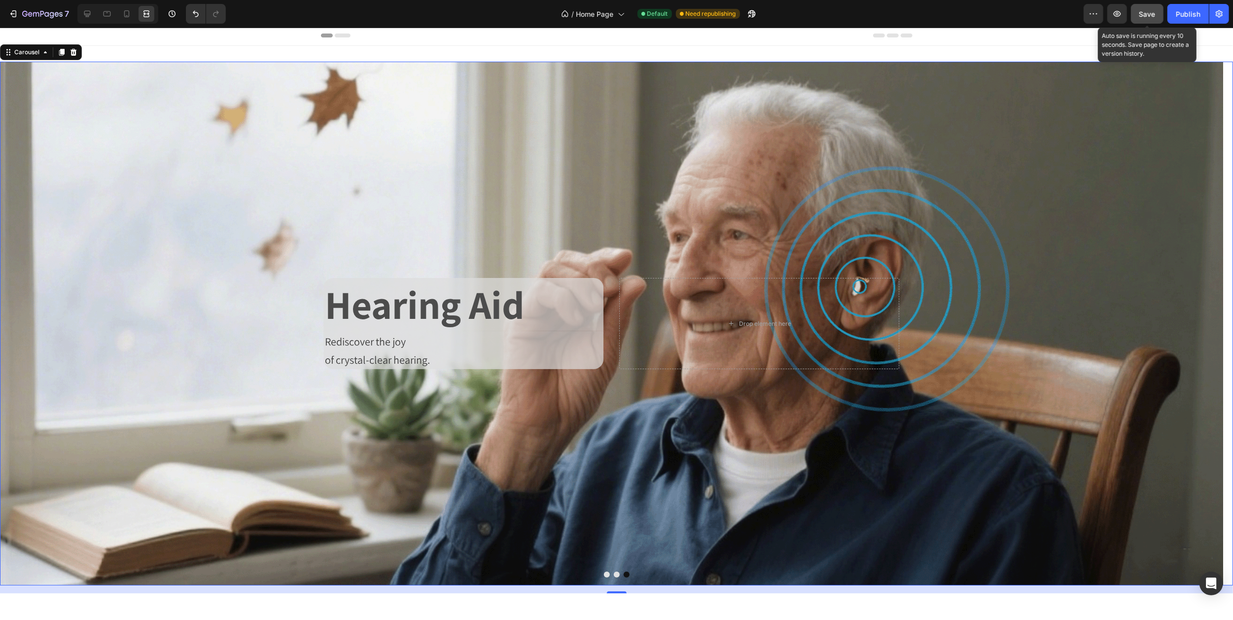
click at [1140, 17] on span "Save" at bounding box center [1147, 14] width 16 height 8
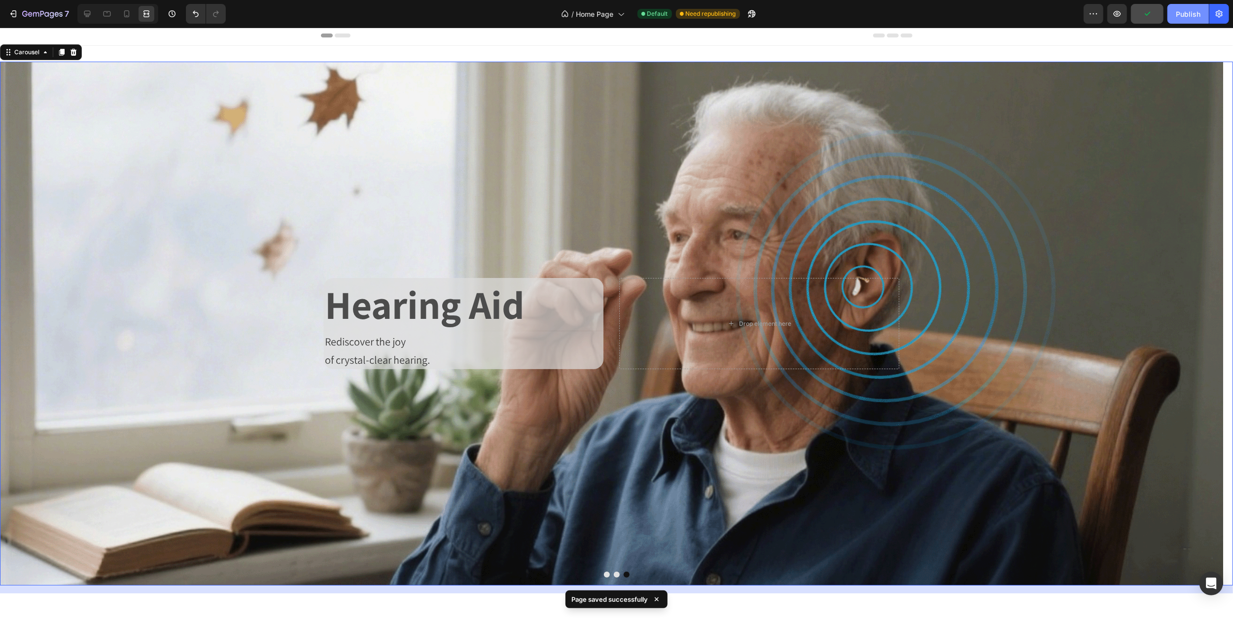
click at [1190, 15] on div "Publish" at bounding box center [1188, 14] width 25 height 10
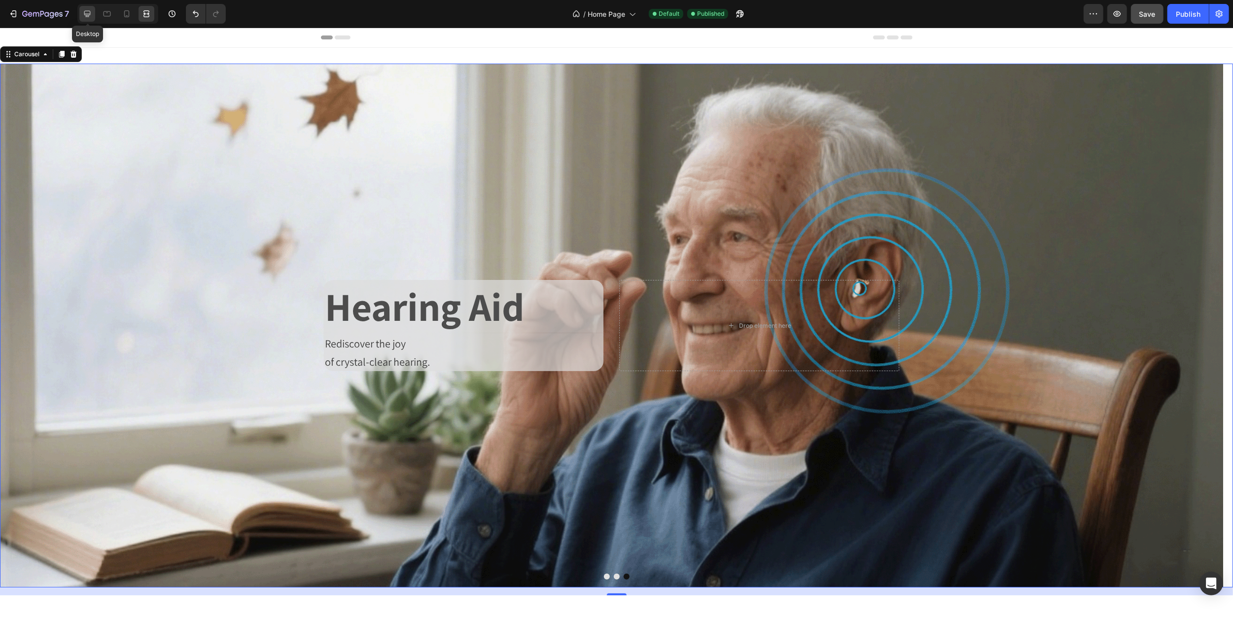
click at [89, 16] on icon at bounding box center [87, 14] width 6 height 6
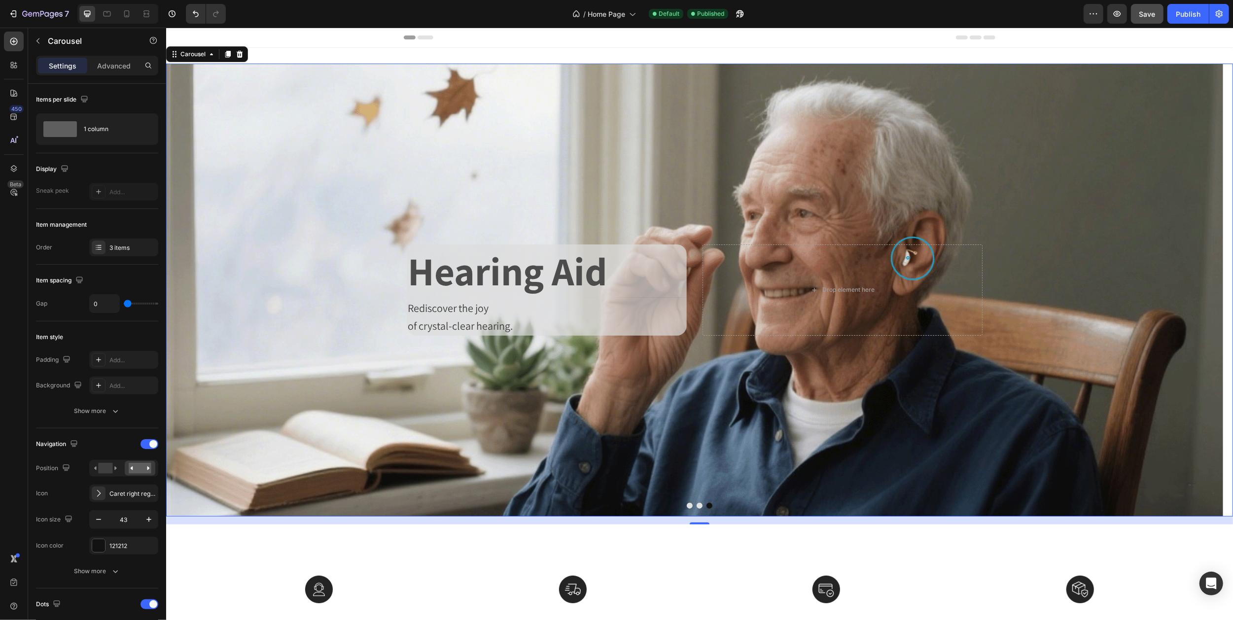
click at [180, 286] on icon "Carousel Back Arrow" at bounding box center [184, 289] width 21 height 21
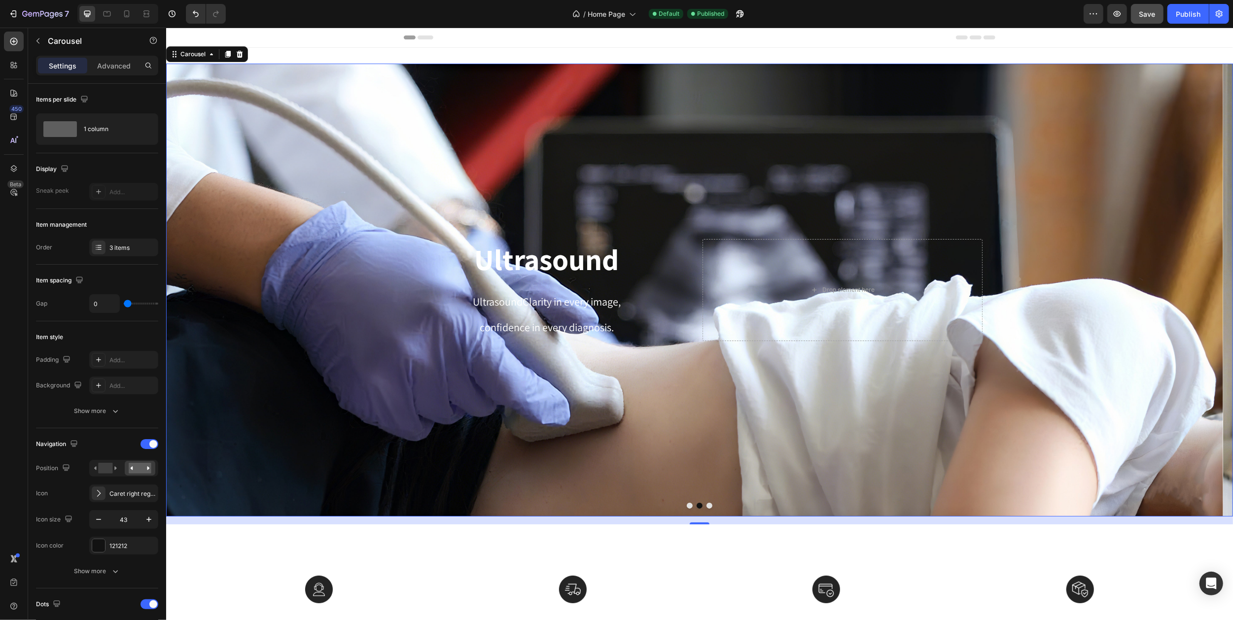
click at [1208, 293] on icon "Carousel Next Arrow" at bounding box center [1213, 289] width 21 height 21
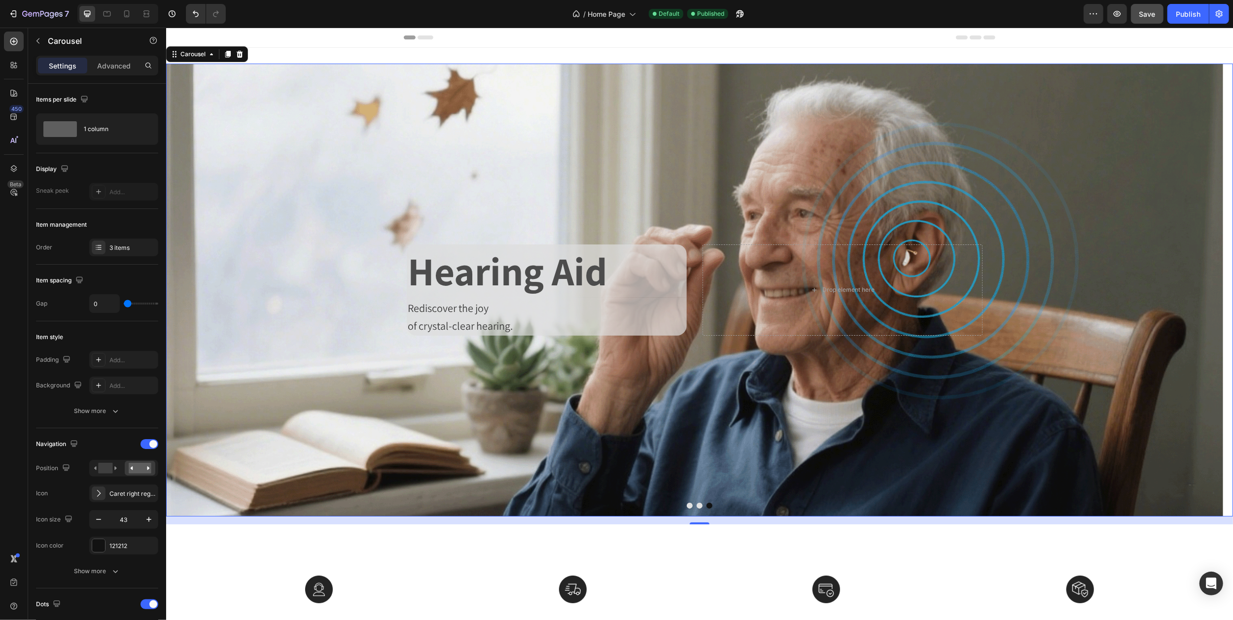
click at [1211, 288] on icon "Carousel Next Arrow" at bounding box center [1215, 290] width 8 height 15
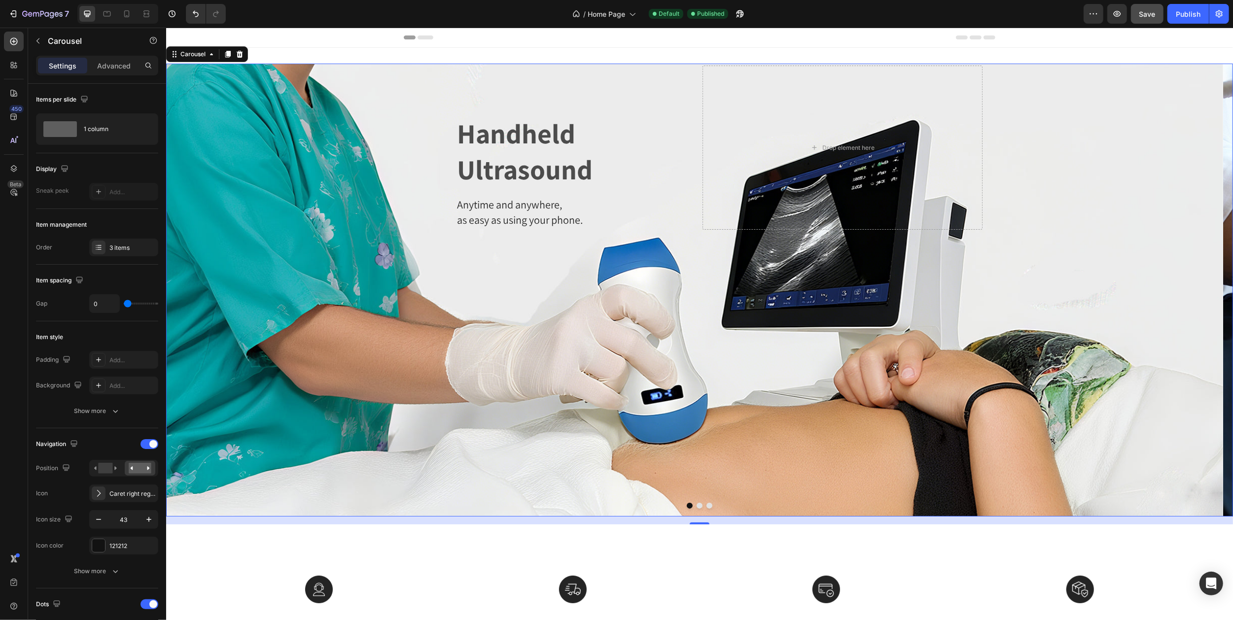
click at [1211, 294] on icon "Carousel Next Arrow" at bounding box center [1215, 290] width 8 height 15
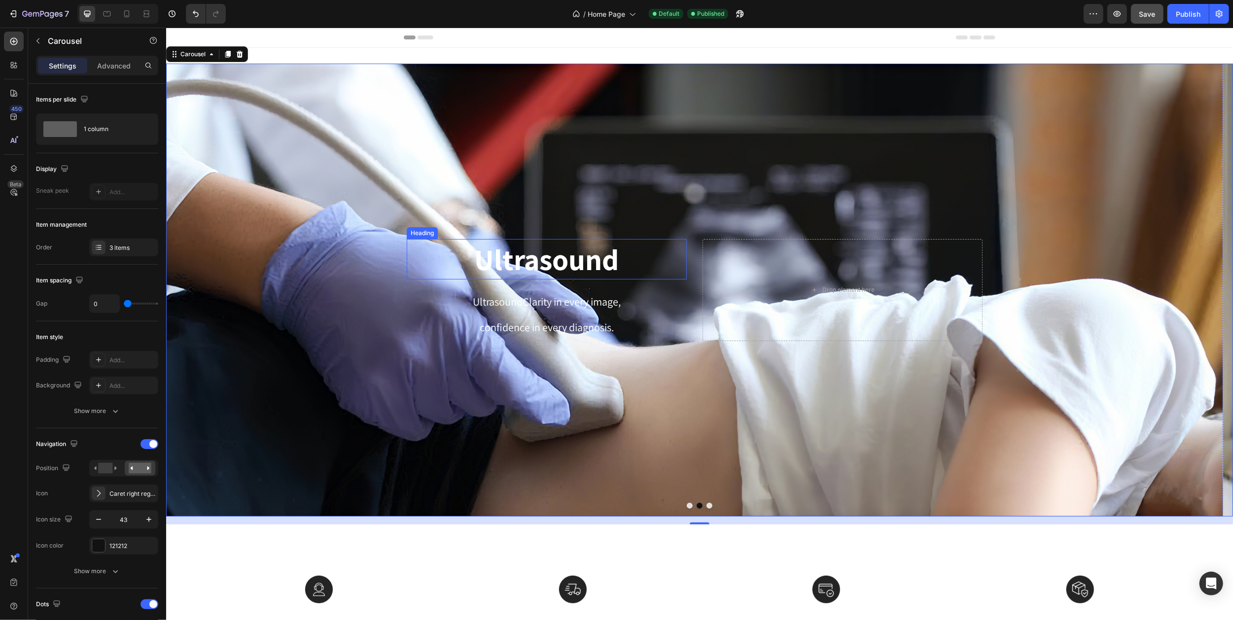
click at [542, 263] on h2 "Ultrasound" at bounding box center [546, 259] width 280 height 40
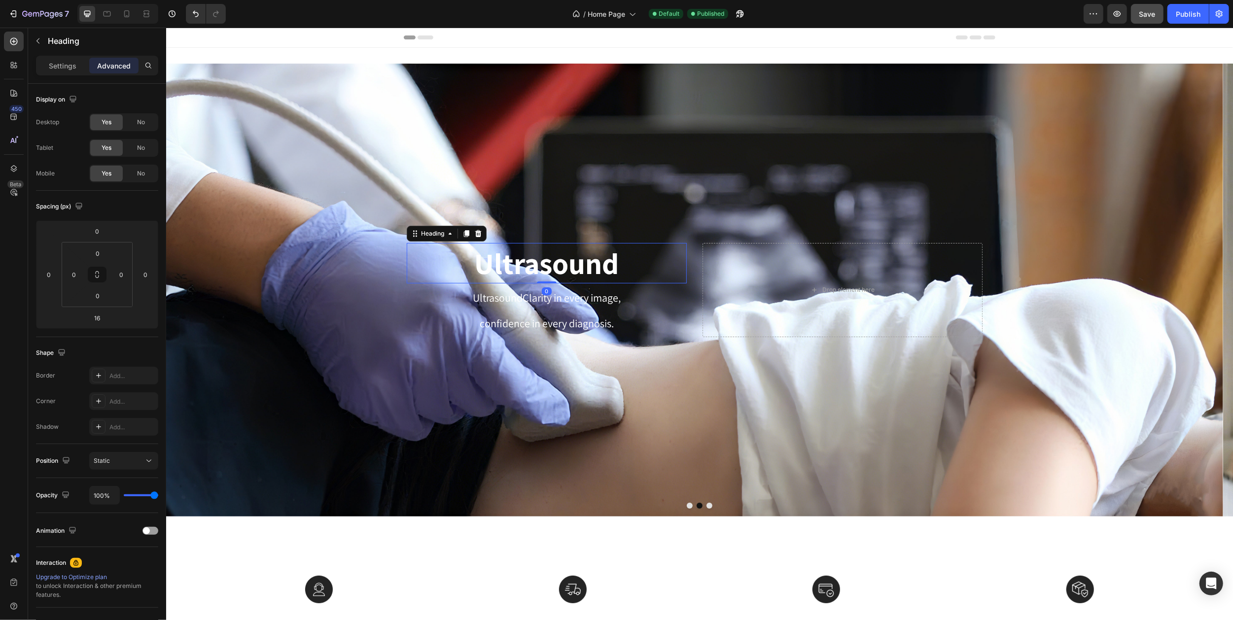
drag, startPoint x: 546, startPoint y: 287, endPoint x: 224, endPoint y: 142, distance: 353.3
click at [546, 279] on div "Ultrasound Heading 0" at bounding box center [546, 263] width 280 height 40
type input "0"
click at [125, 14] on icon at bounding box center [126, 13] width 5 height 7
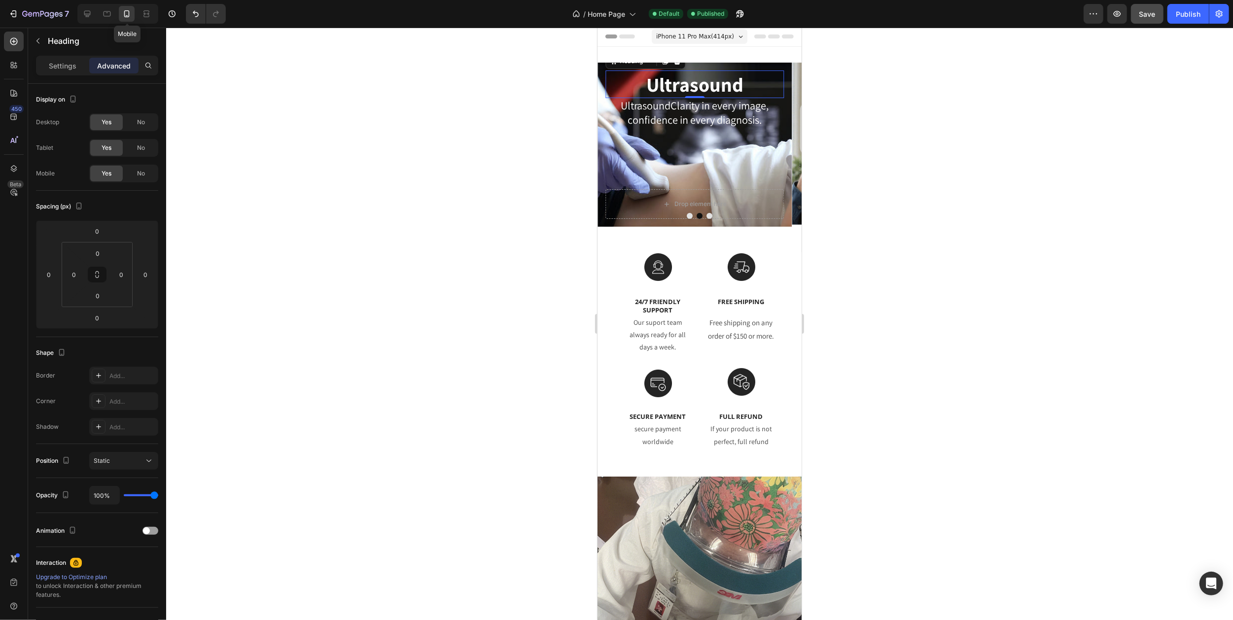
scroll to position [10, 0]
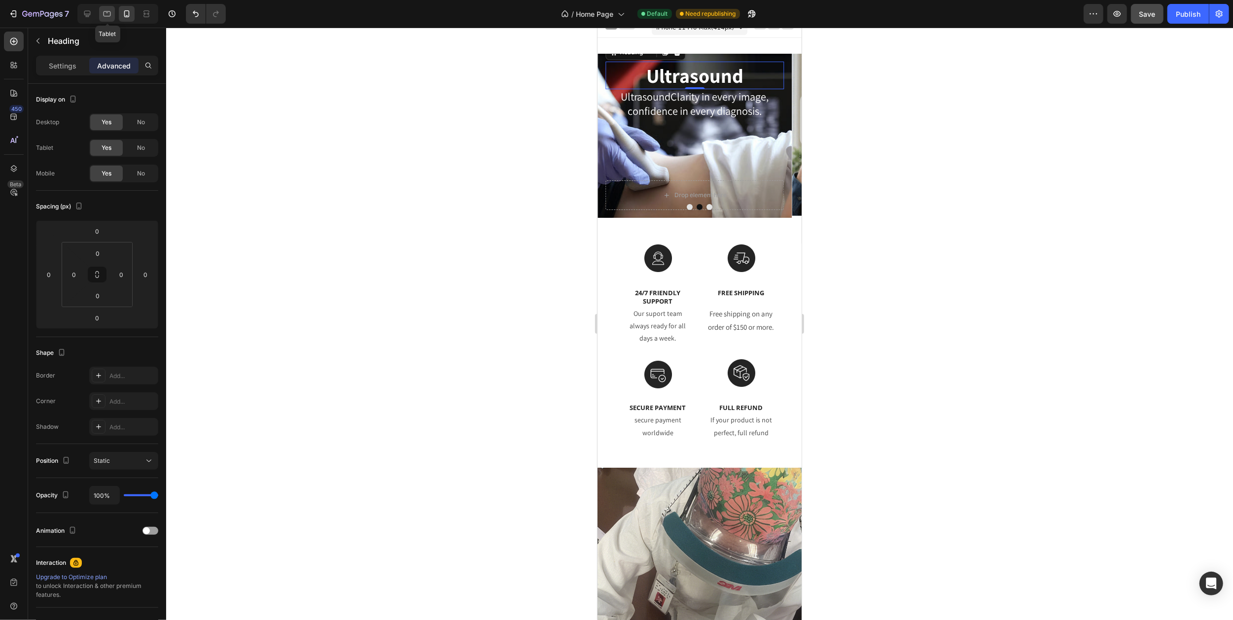
click at [105, 16] on icon at bounding box center [107, 13] width 7 height 5
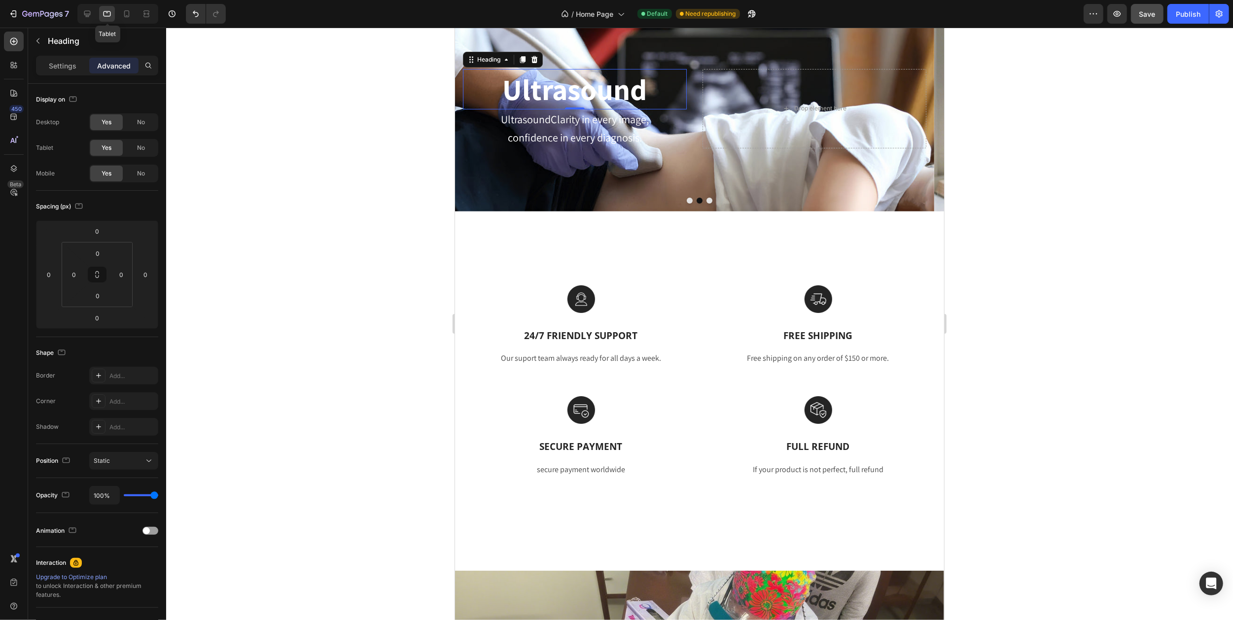
scroll to position [64, 0]
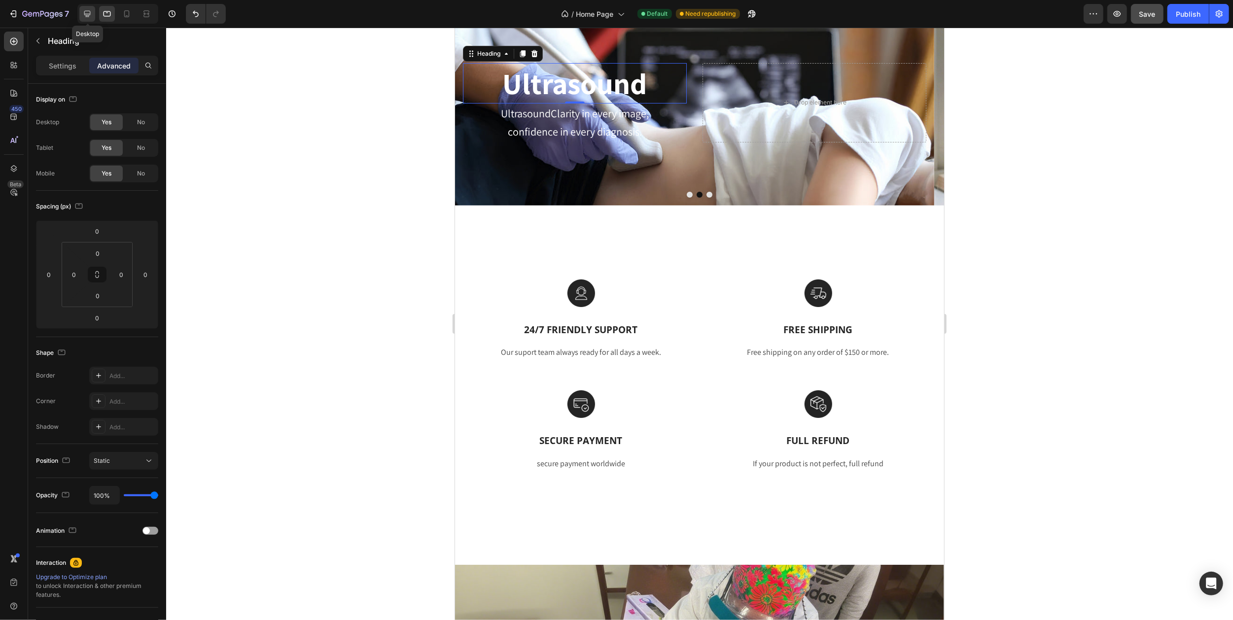
click at [87, 13] on icon at bounding box center [87, 14] width 10 height 10
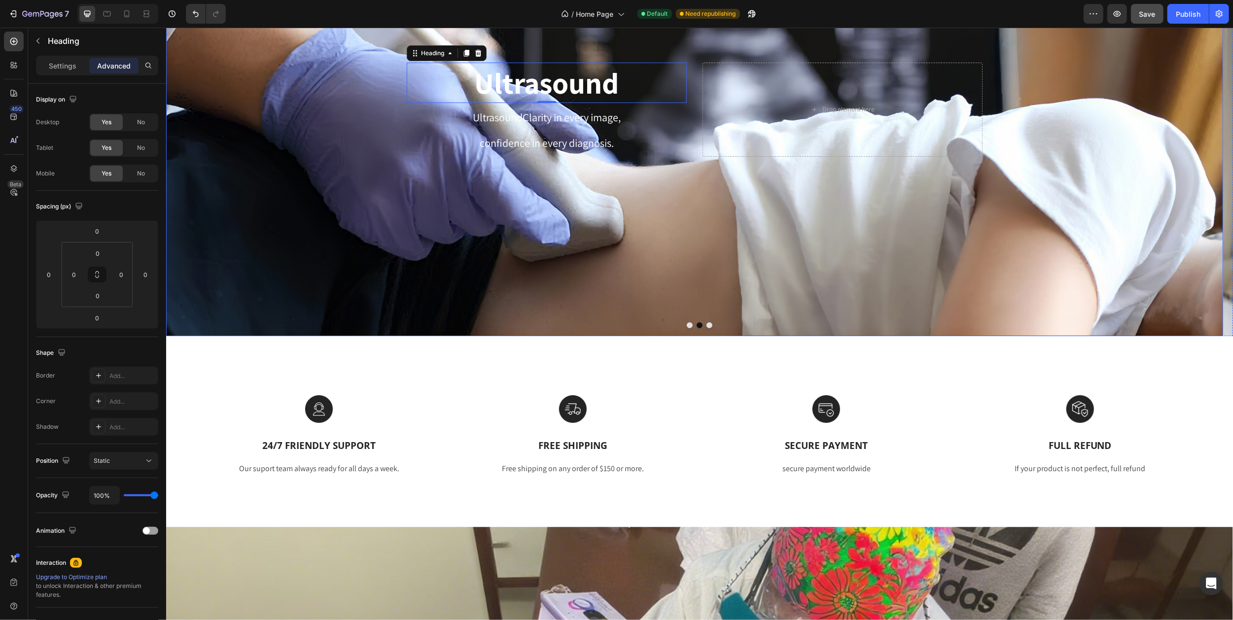
scroll to position [115, 0]
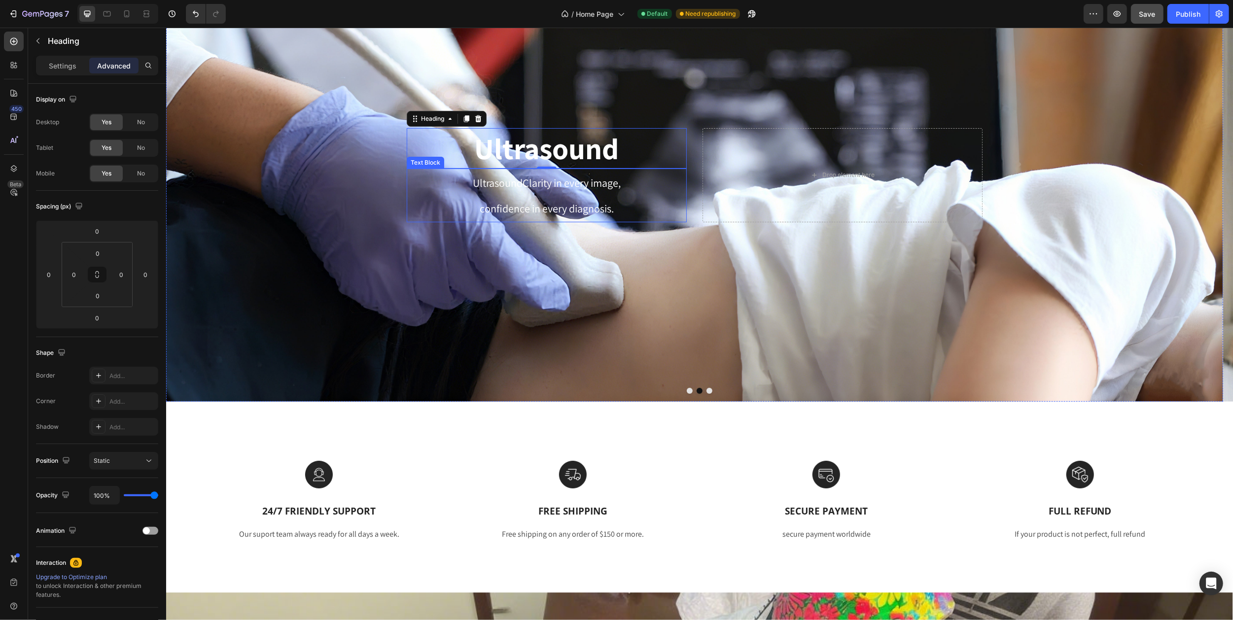
click at [523, 193] on p "UltrasoundClarity in every image," at bounding box center [546, 183] width 278 height 26
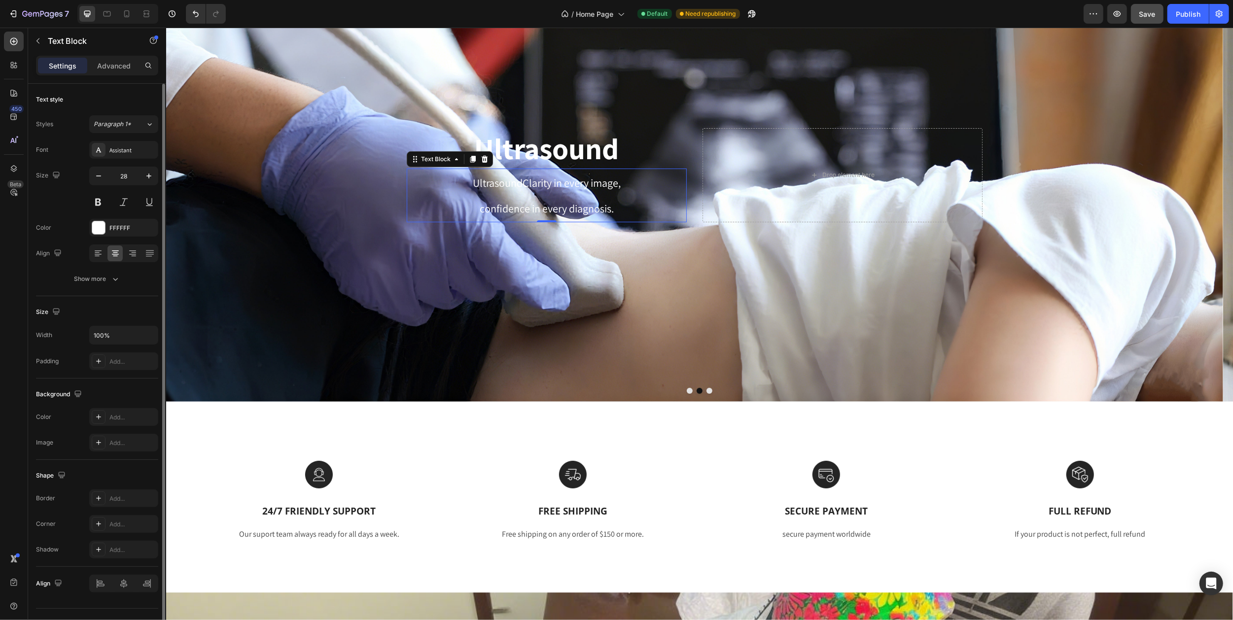
scroll to position [21, 0]
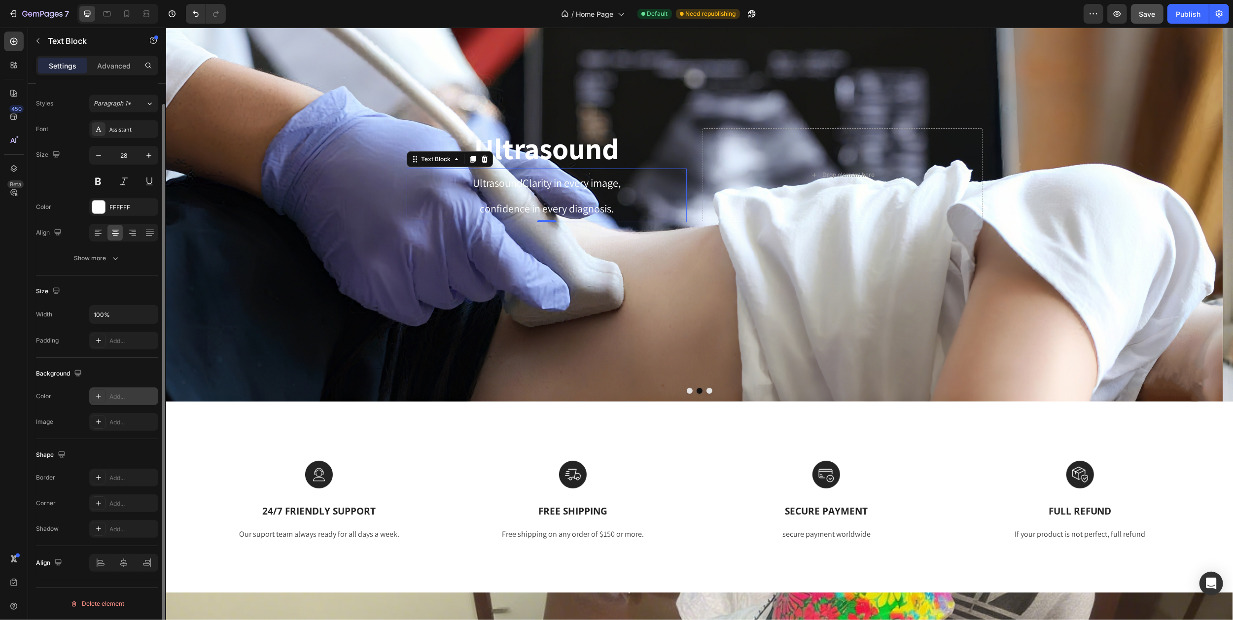
click at [113, 395] on div "Add..." at bounding box center [132, 396] width 46 height 9
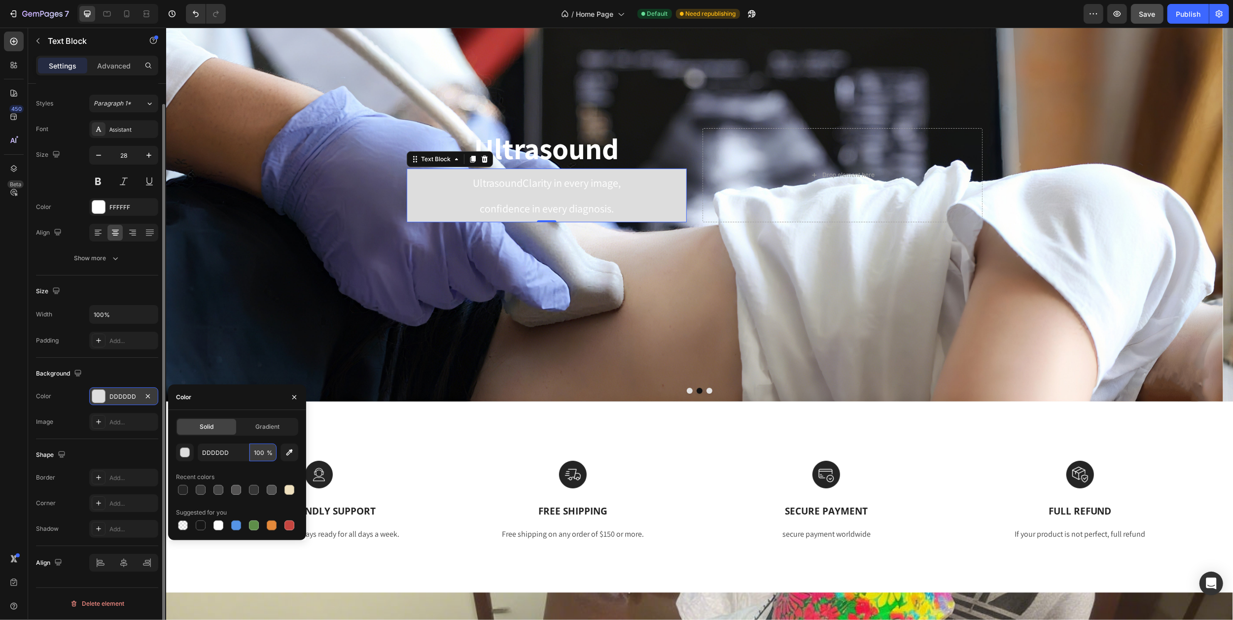
click at [262, 453] on input "100" at bounding box center [262, 453] width 27 height 18
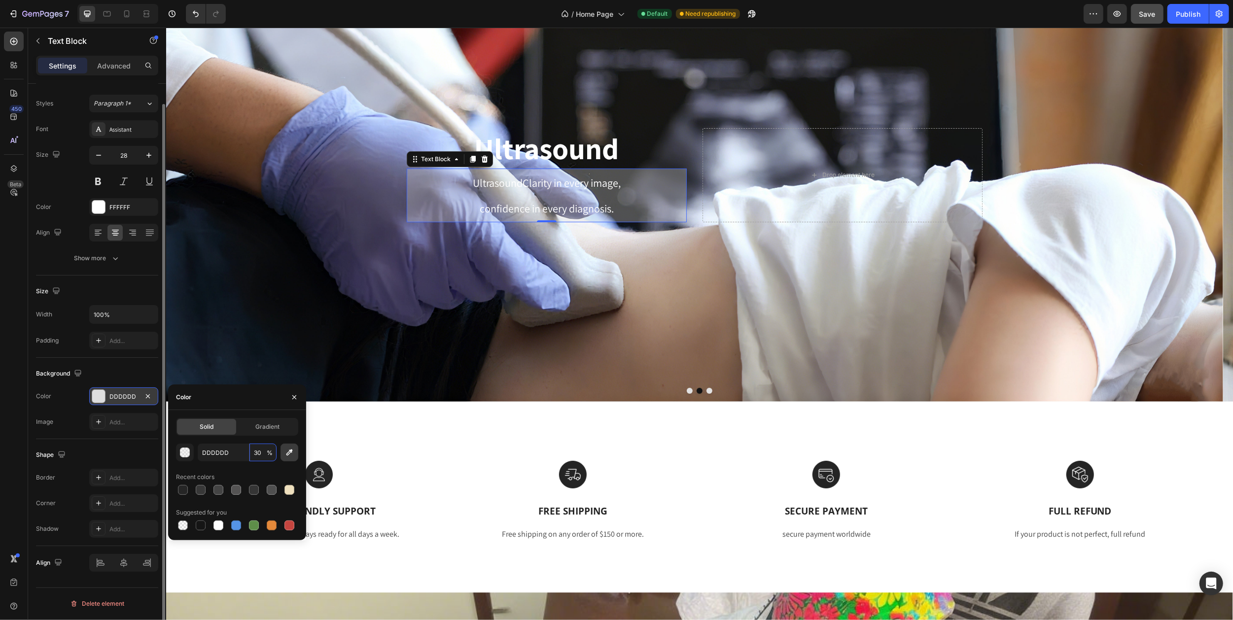
type input "3"
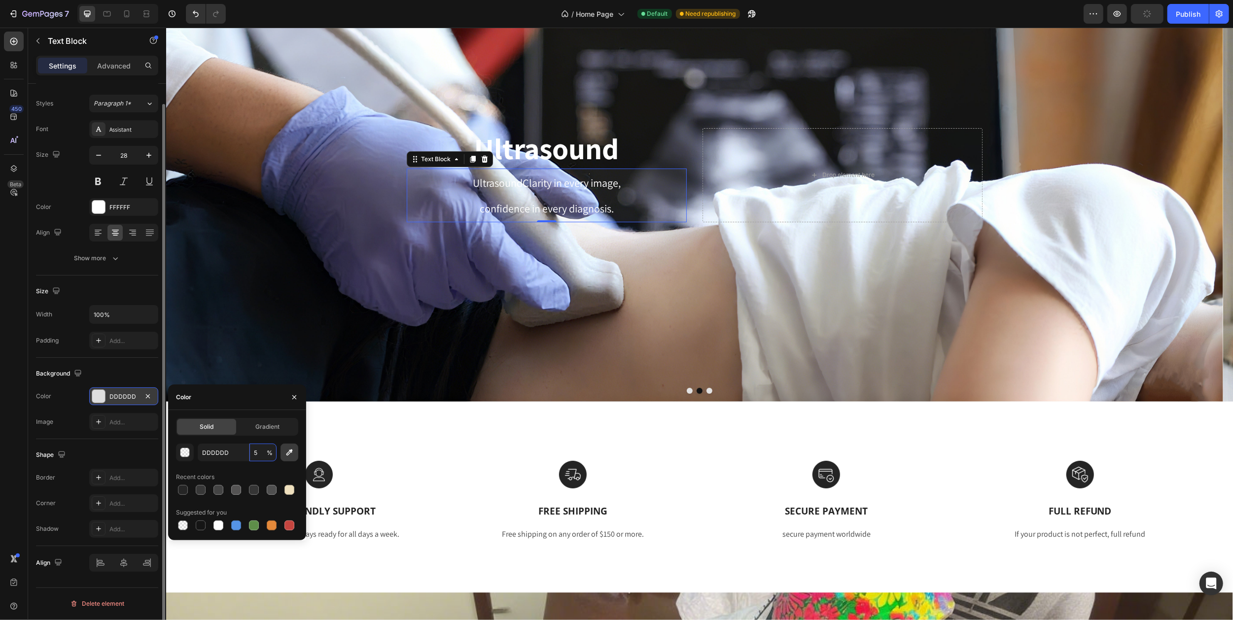
type input "50"
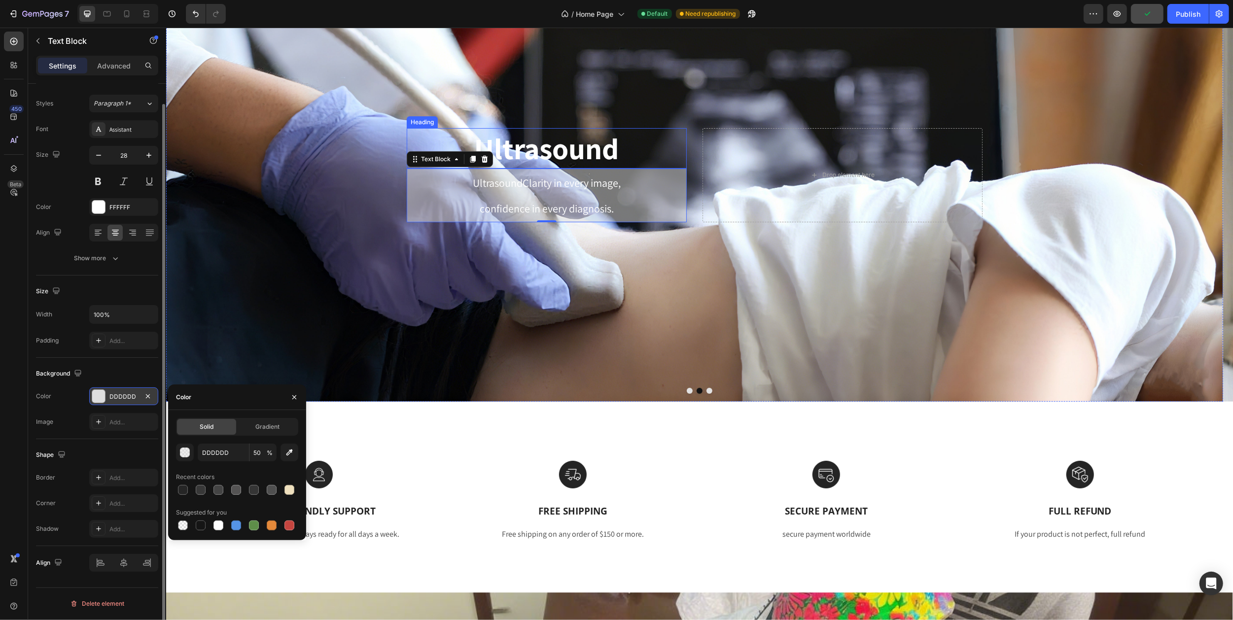
click at [536, 151] on h2 "Ultrasound" at bounding box center [546, 148] width 280 height 40
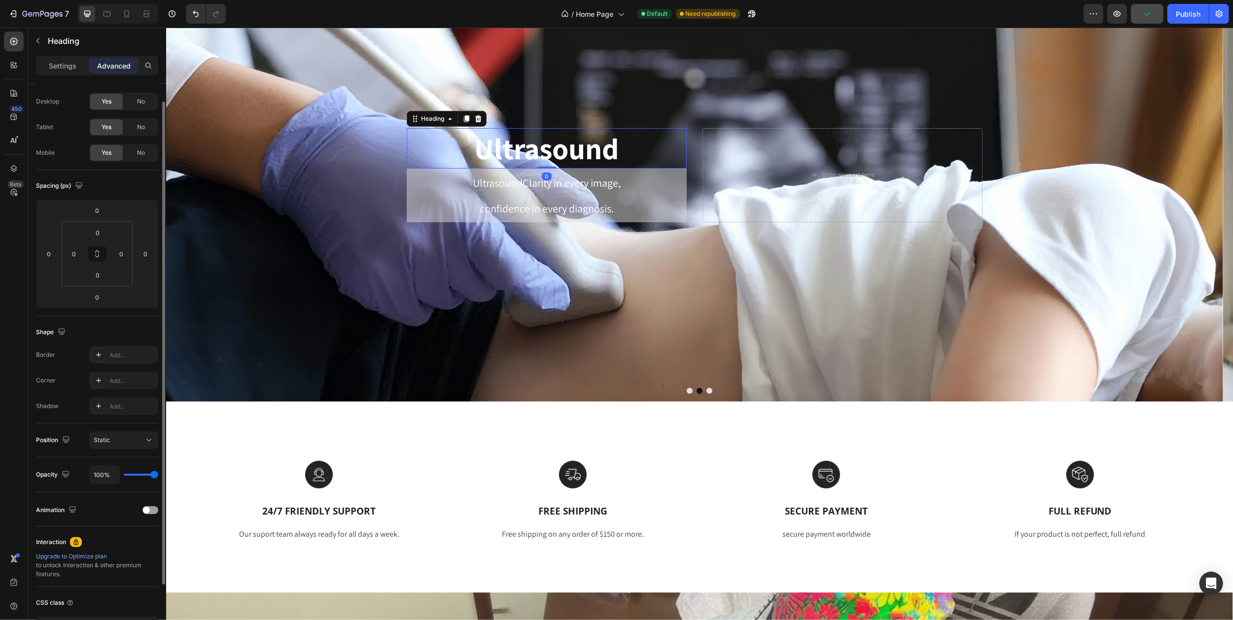
scroll to position [0, 0]
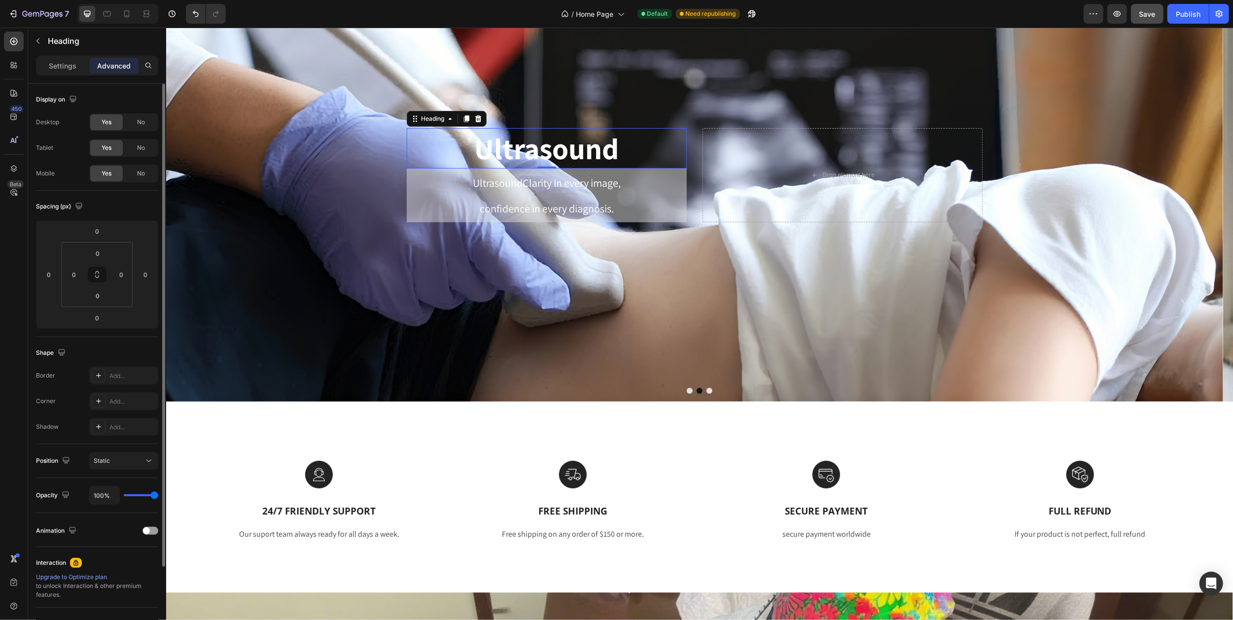
click at [454, 146] on h2 "Ultrasound" at bounding box center [546, 148] width 280 height 40
click at [427, 165] on p "Ultrasound" at bounding box center [546, 148] width 278 height 38
click at [629, 139] on p "Ultrasound" at bounding box center [546, 148] width 278 height 38
click at [557, 89] on div "Background Image" at bounding box center [694, 175] width 1057 height 453
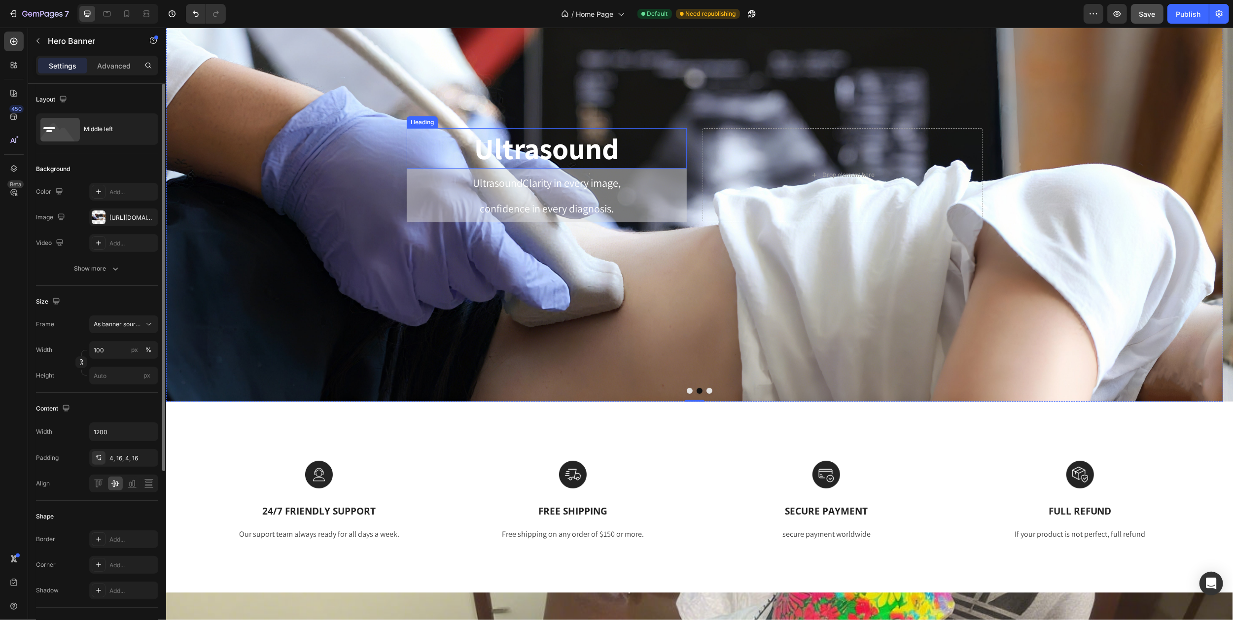
click at [462, 143] on p "Ultrasound" at bounding box center [546, 148] width 278 height 38
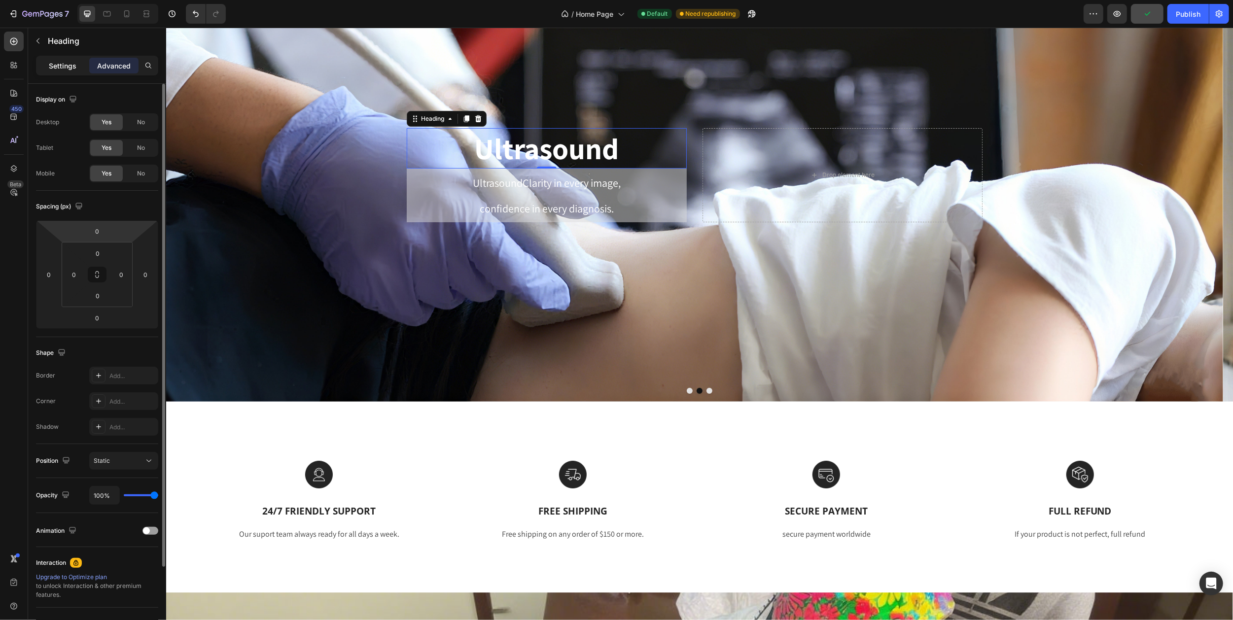
click at [66, 64] on p "Settings" at bounding box center [63, 66] width 28 height 10
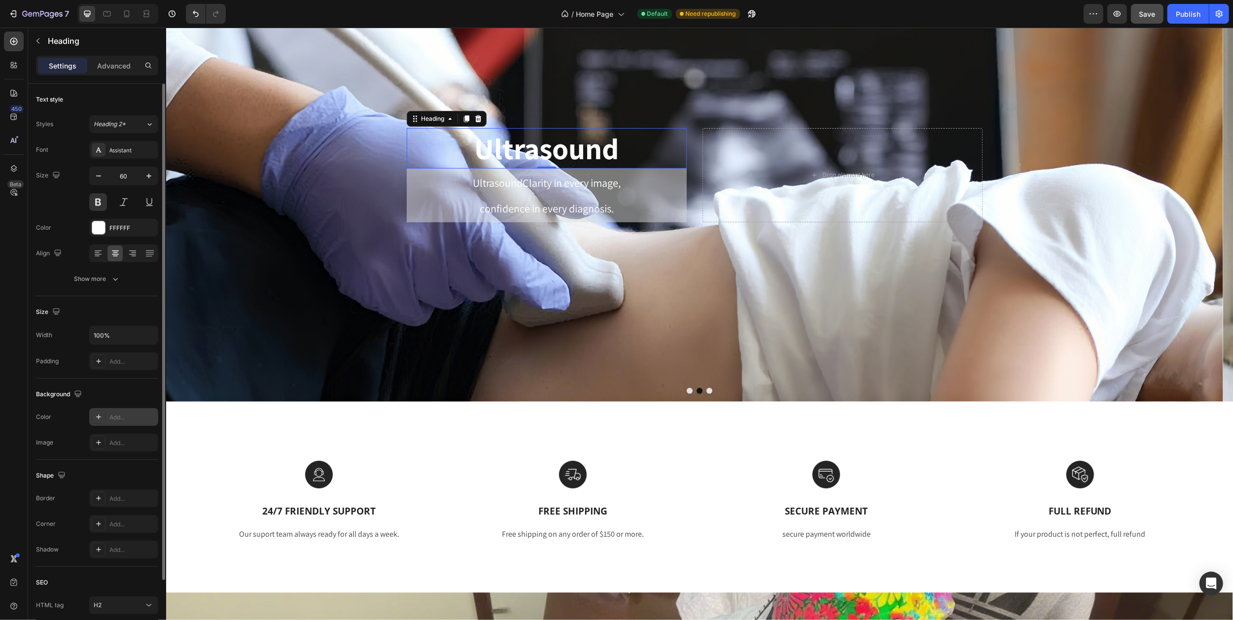
click at [119, 414] on div "Add..." at bounding box center [132, 417] width 46 height 9
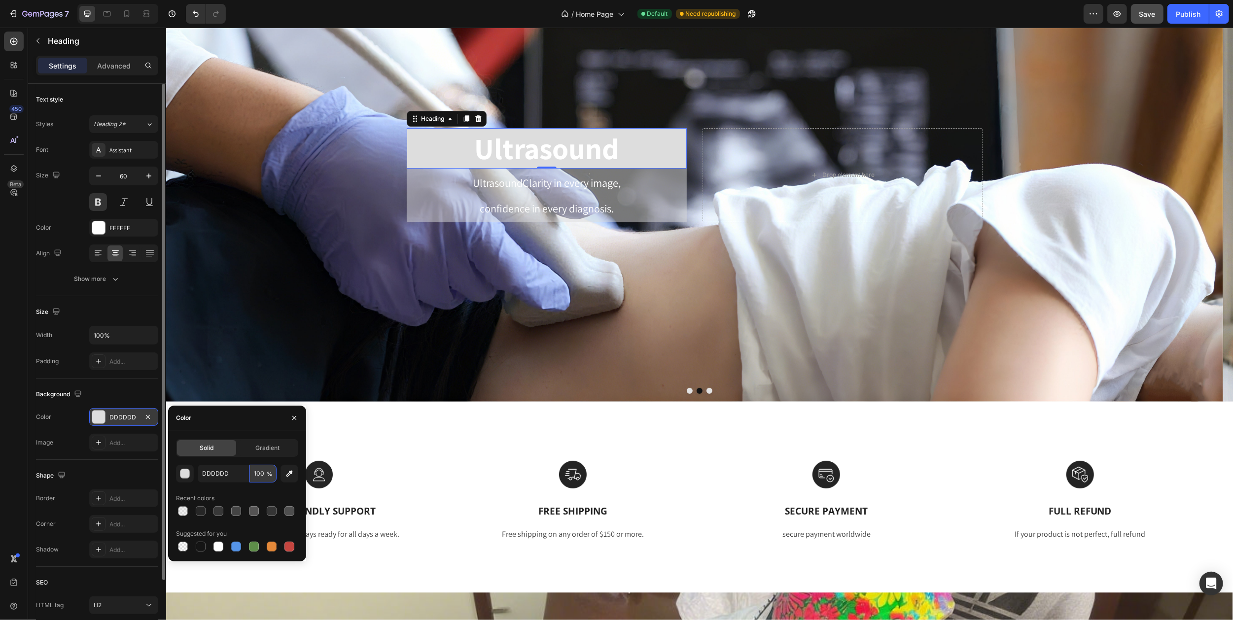
click at [261, 472] on input "100" at bounding box center [262, 474] width 27 height 18
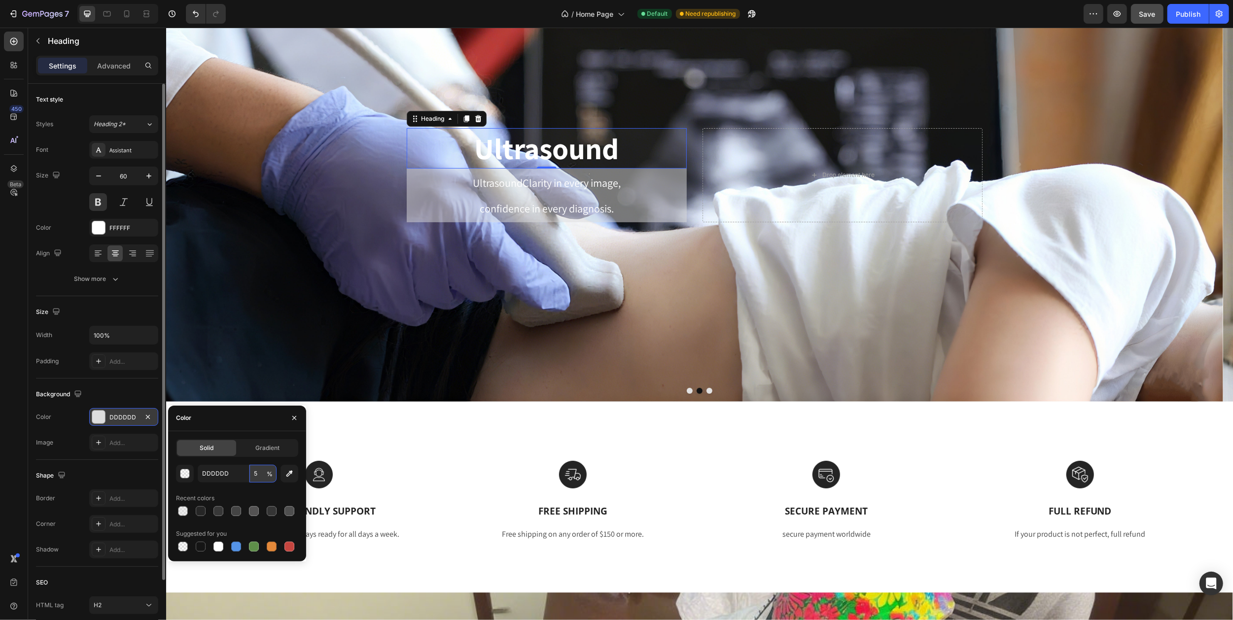
type input "50"
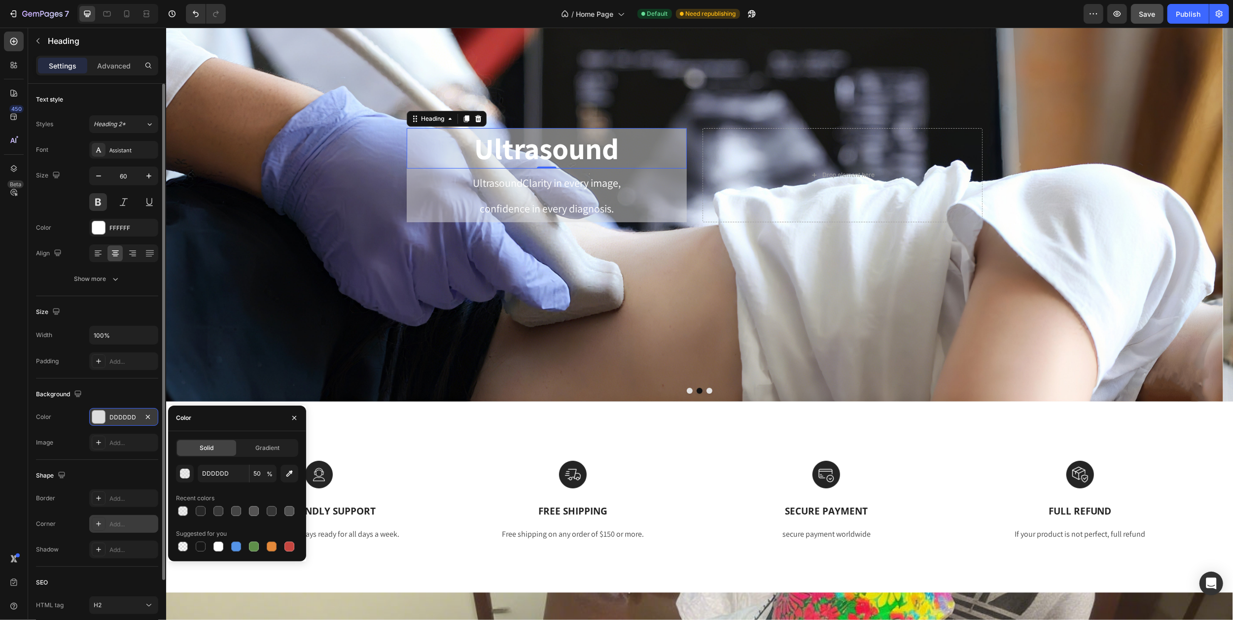
click at [115, 526] on div "Add..." at bounding box center [132, 524] width 46 height 9
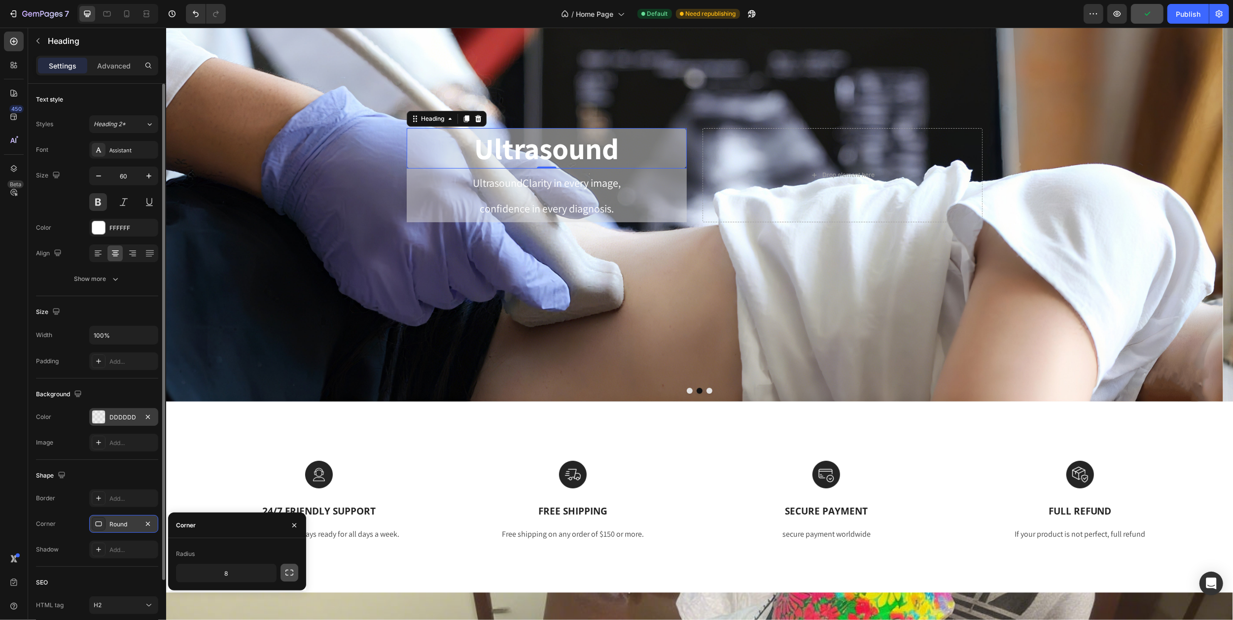
click at [284, 572] on icon "button" at bounding box center [289, 573] width 10 height 10
click at [204, 594] on input "8" at bounding box center [199, 596] width 47 height 18
click at [255, 595] on input "8" at bounding box center [252, 596] width 47 height 18
click at [208, 569] on input "8" at bounding box center [199, 573] width 47 height 18
type input "20"
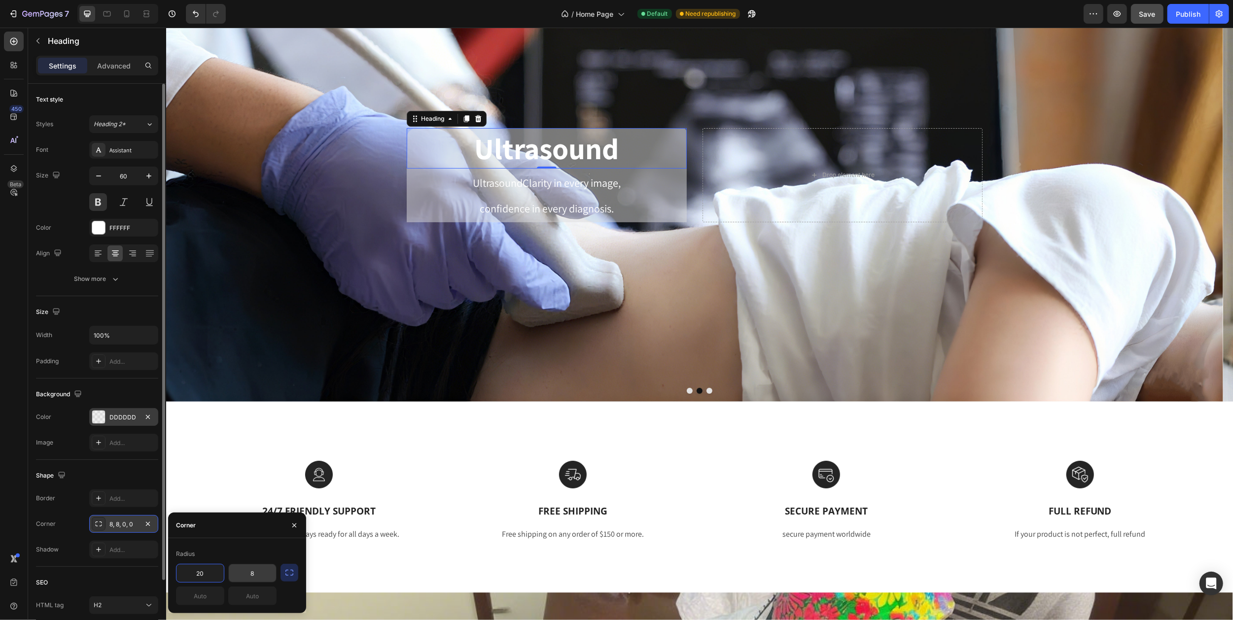
click at [255, 575] on input "8" at bounding box center [252, 573] width 47 height 18
type input "20"
click at [453, 325] on div "Background Image" at bounding box center [694, 175] width 1057 height 453
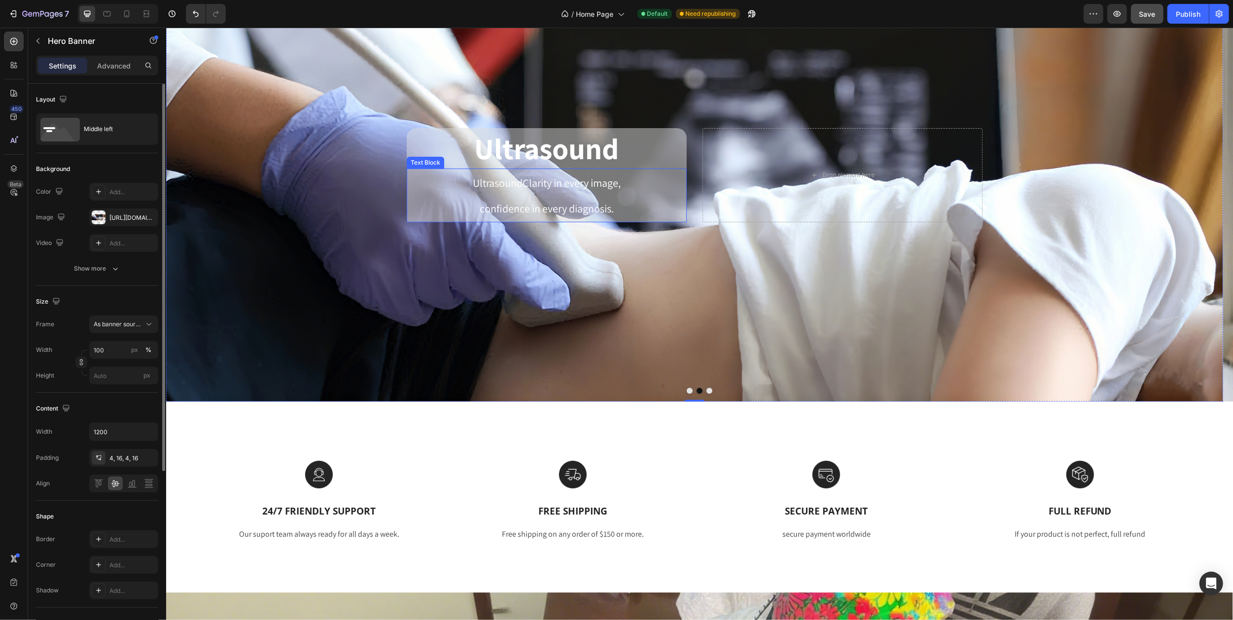
click at [466, 209] on p "confidence in every diagnosis." at bounding box center [546, 208] width 278 height 26
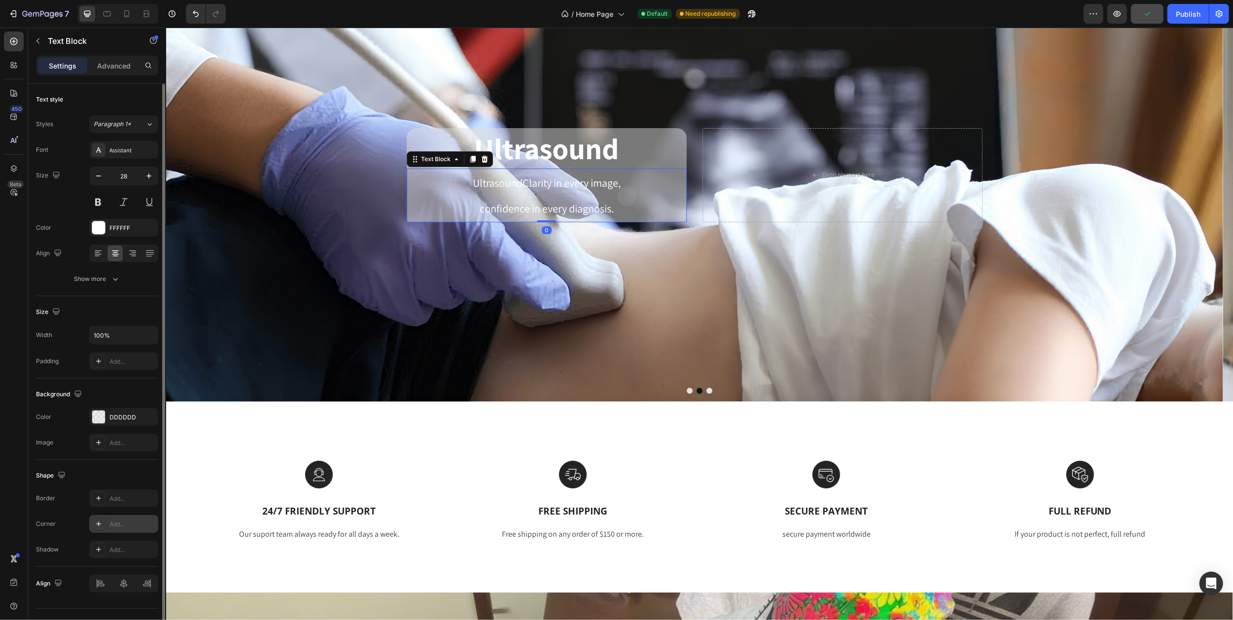
click at [126, 521] on div "Add..." at bounding box center [132, 524] width 46 height 9
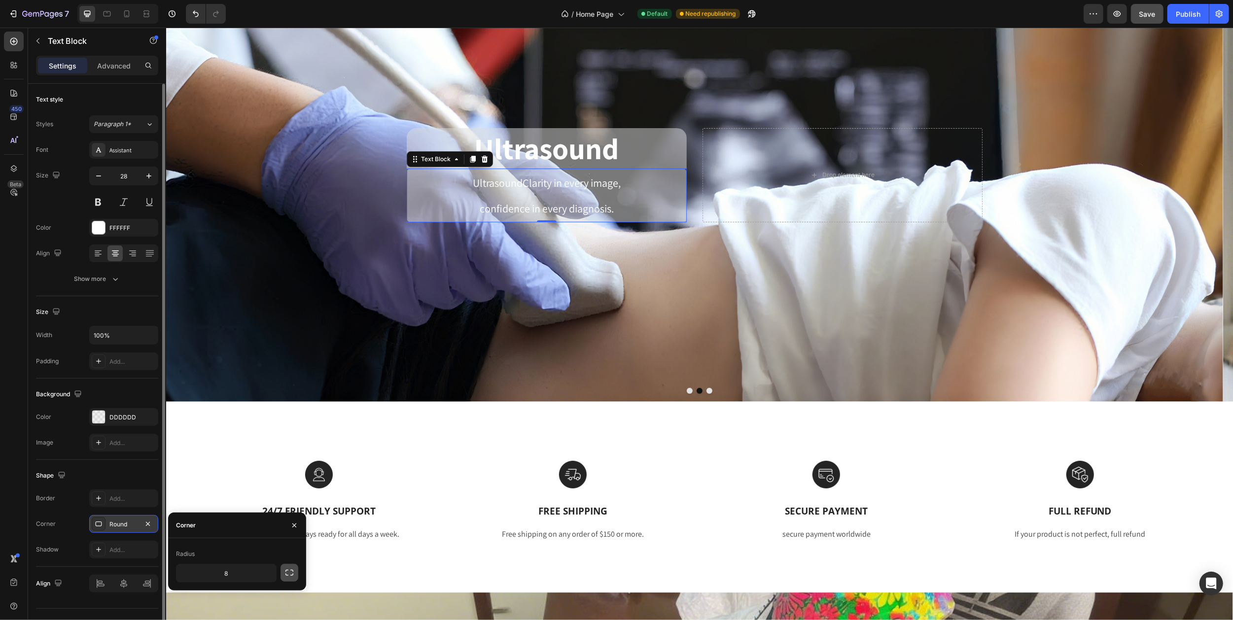
click at [291, 572] on icon "button" at bounding box center [289, 573] width 10 height 10
click at [210, 593] on input "8" at bounding box center [199, 596] width 47 height 18
type input "20"
click at [253, 598] on input "8" at bounding box center [252, 596] width 47 height 18
type input "20"
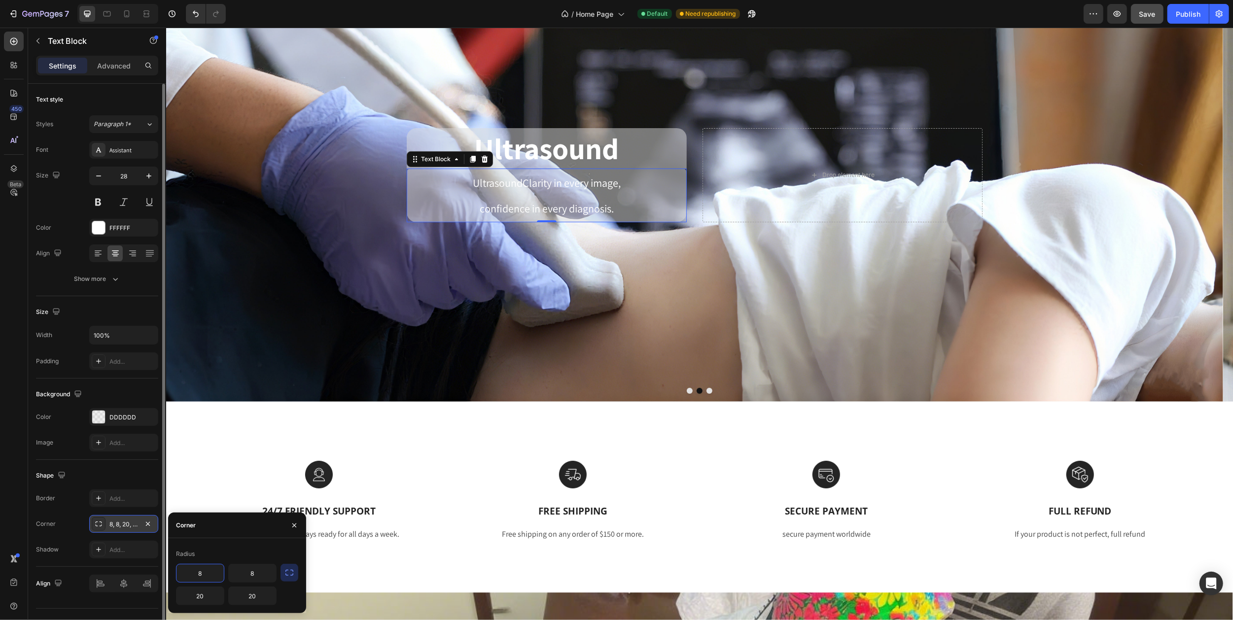
click at [200, 572] on input "8" at bounding box center [199, 573] width 47 height 18
click at [253, 573] on input "8" at bounding box center [252, 573] width 47 height 18
click at [632, 355] on div "Background Image" at bounding box center [694, 175] width 1057 height 453
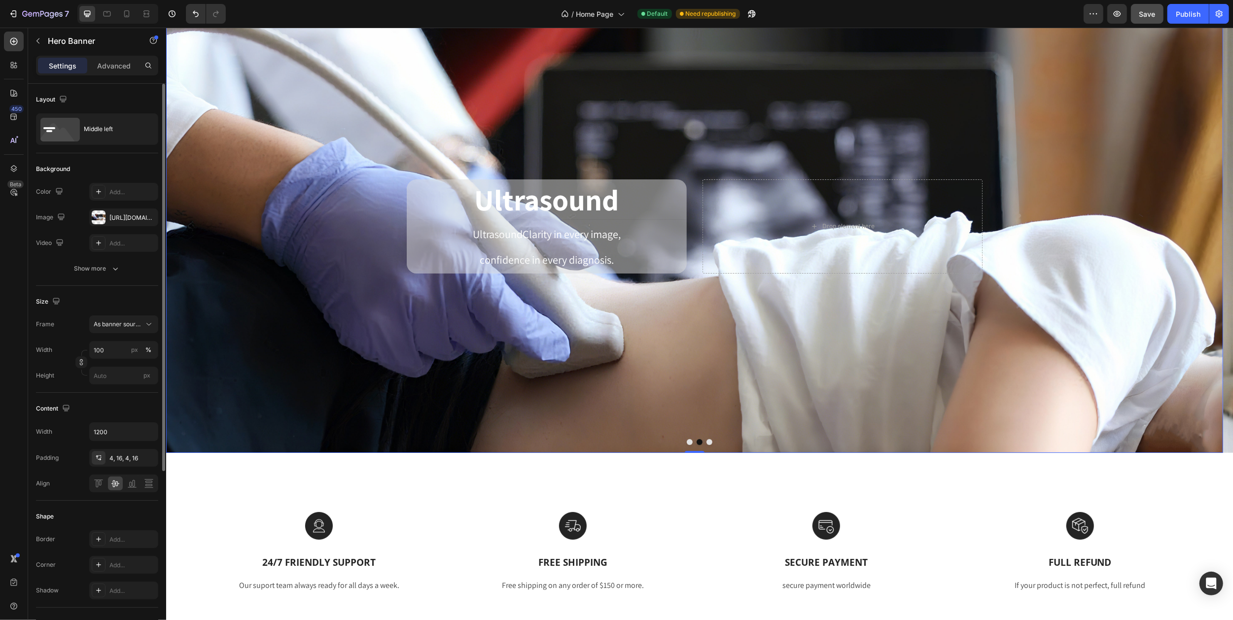
scroll to position [49, 0]
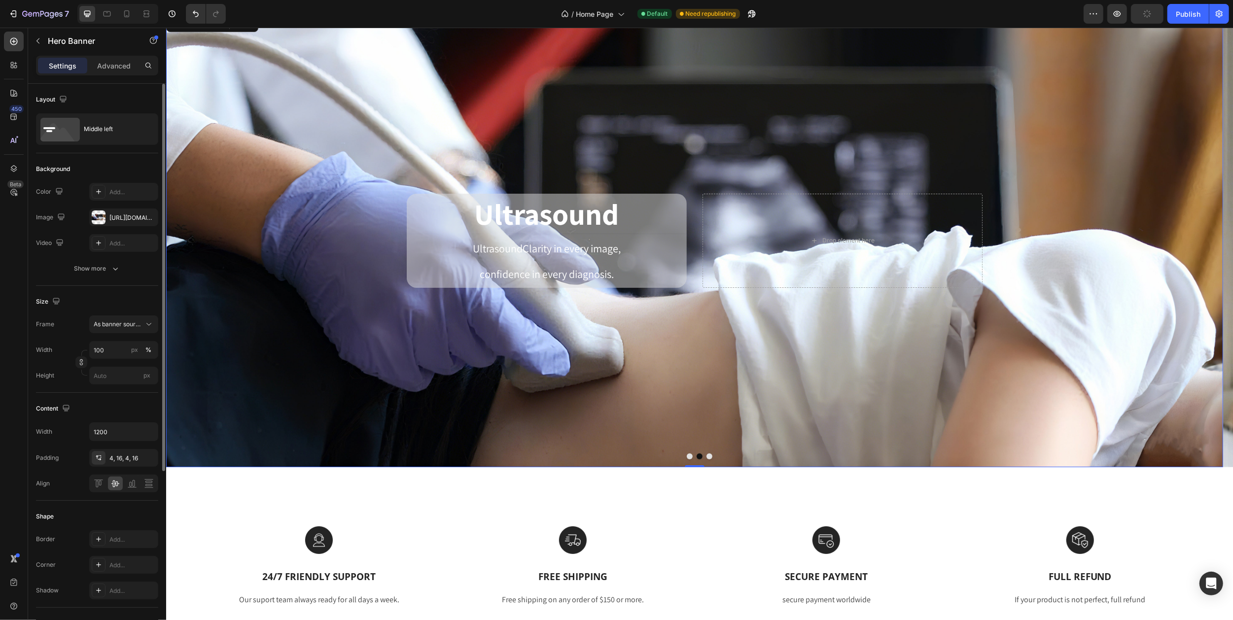
click at [501, 120] on div "Background Image" at bounding box center [694, 240] width 1057 height 453
click at [497, 247] on span "UltrasoundClarity in every image," at bounding box center [546, 249] width 148 height 14
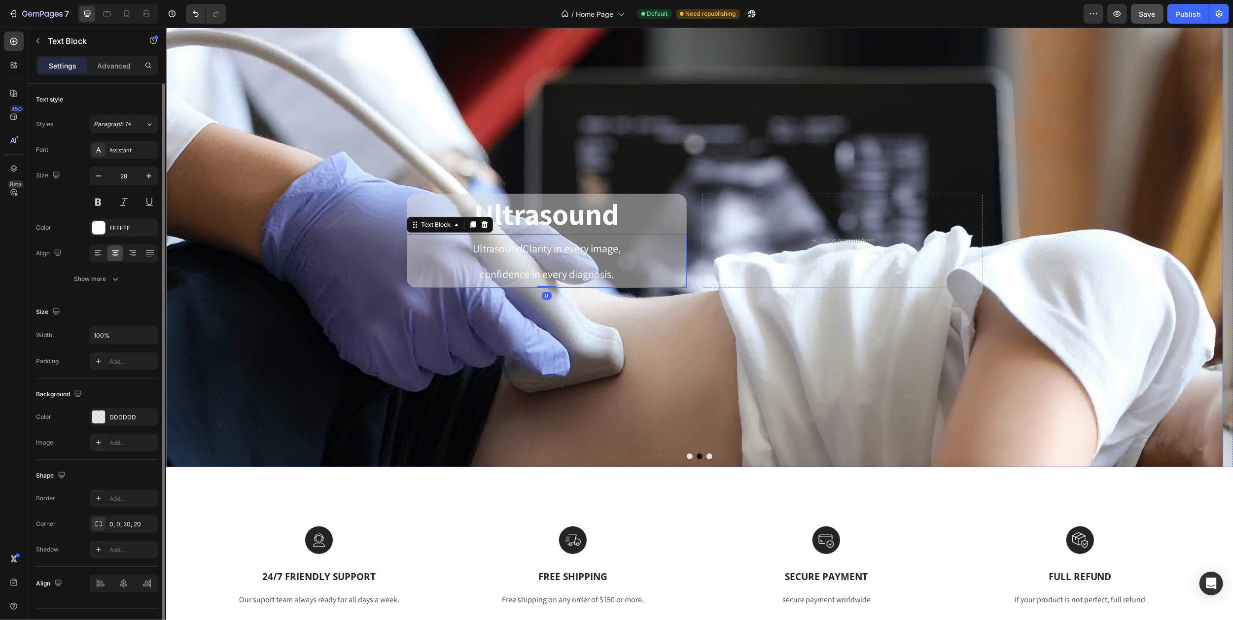
click at [568, 142] on div "Background Image" at bounding box center [694, 240] width 1057 height 453
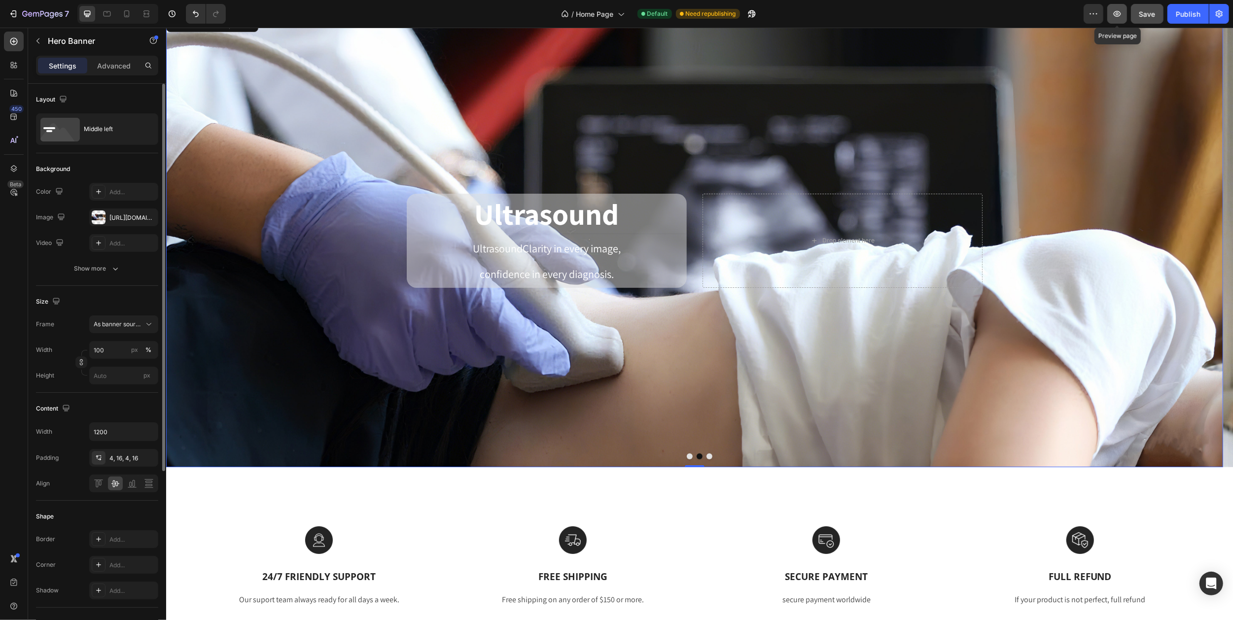
click at [1115, 14] on icon "button" at bounding box center [1117, 14] width 10 height 10
click at [453, 211] on p "Ultrasound" at bounding box center [546, 214] width 278 height 38
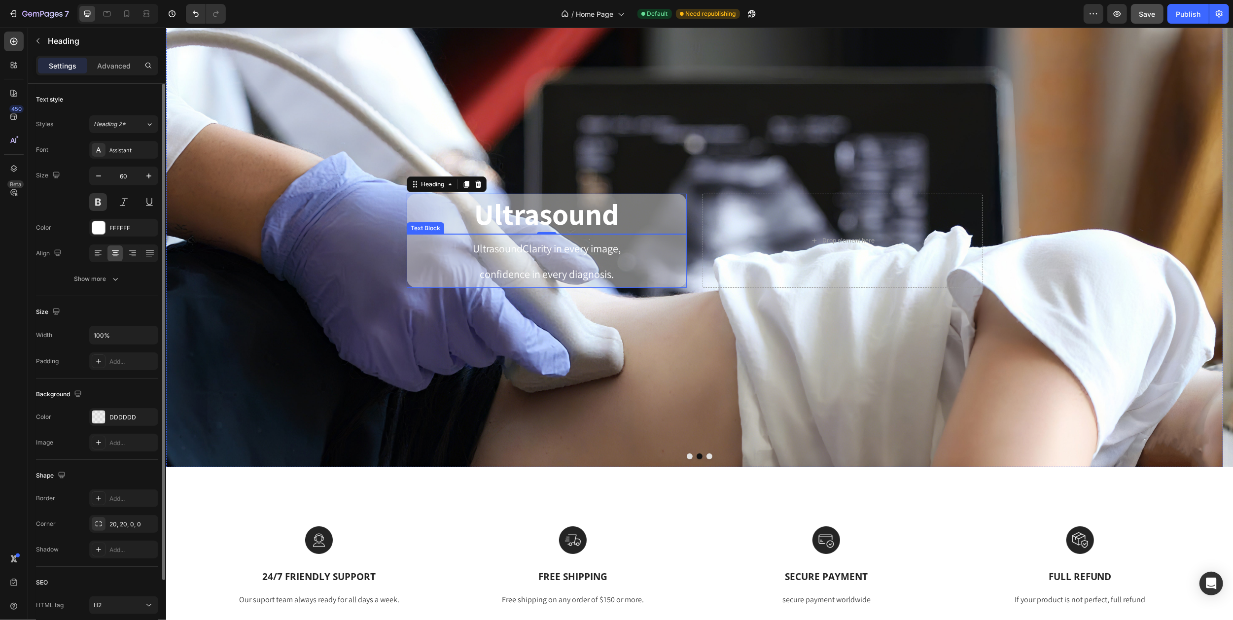
click at [433, 263] on p "confidence in every diagnosis." at bounding box center [546, 274] width 278 height 26
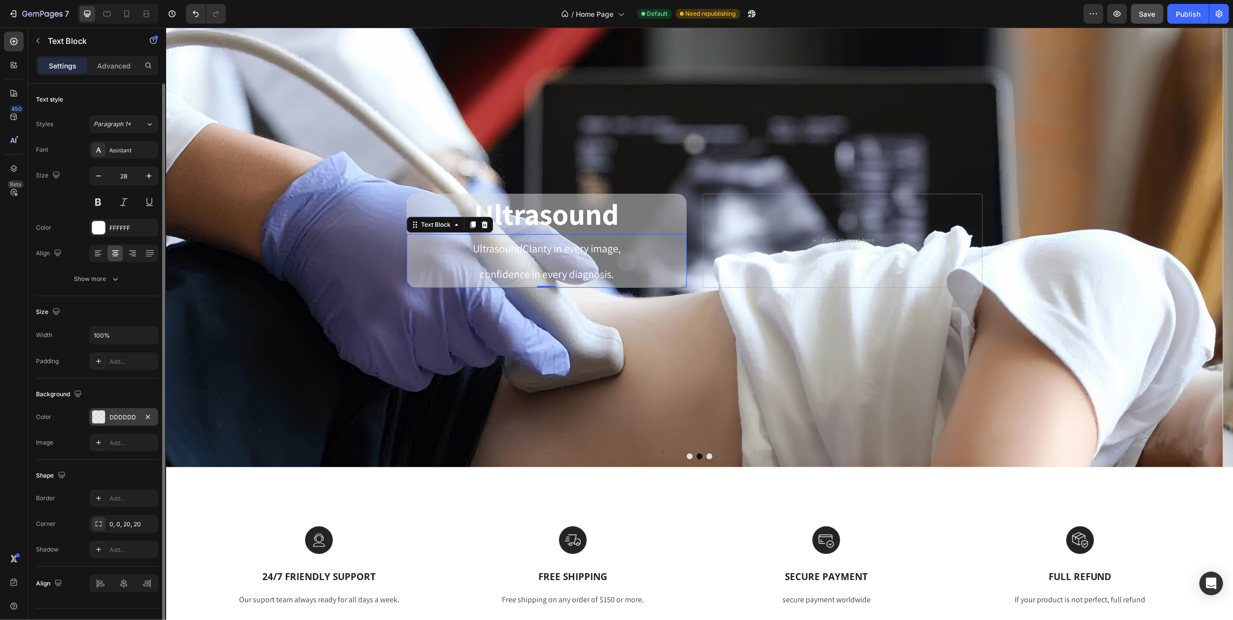
click at [105, 419] on div "DDDDDD" at bounding box center [123, 417] width 69 height 18
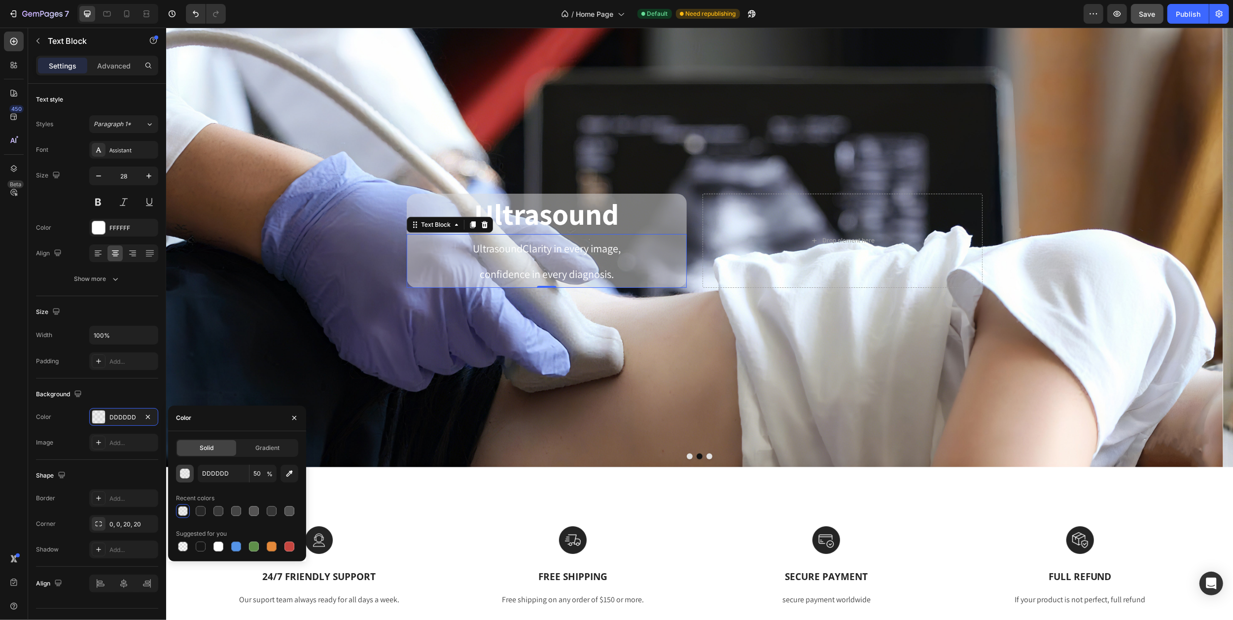
click at [186, 475] on div "button" at bounding box center [185, 474] width 10 height 10
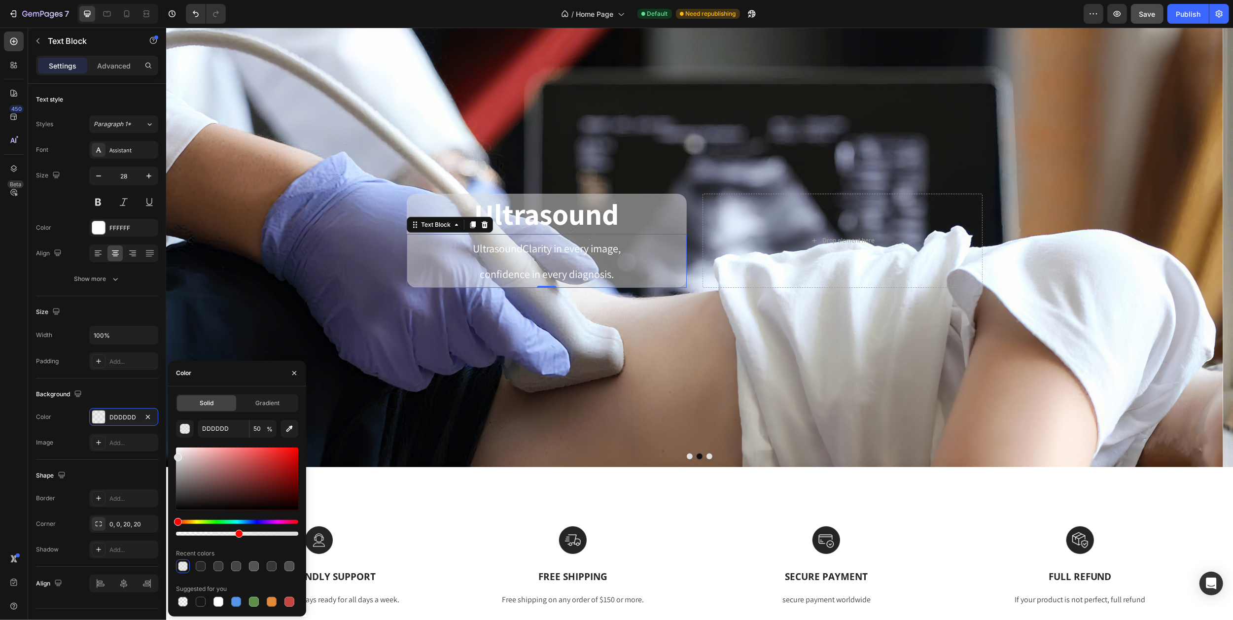
click at [177, 482] on div at bounding box center [237, 479] width 122 height 63
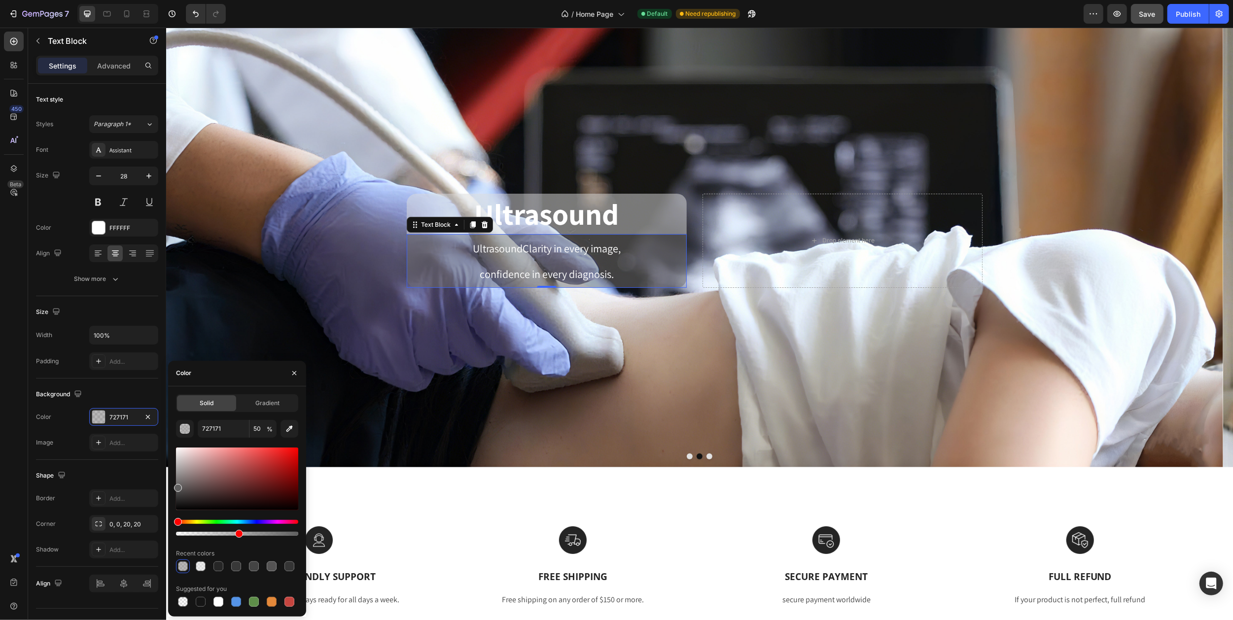
click at [176, 486] on div at bounding box center [178, 488] width 8 height 8
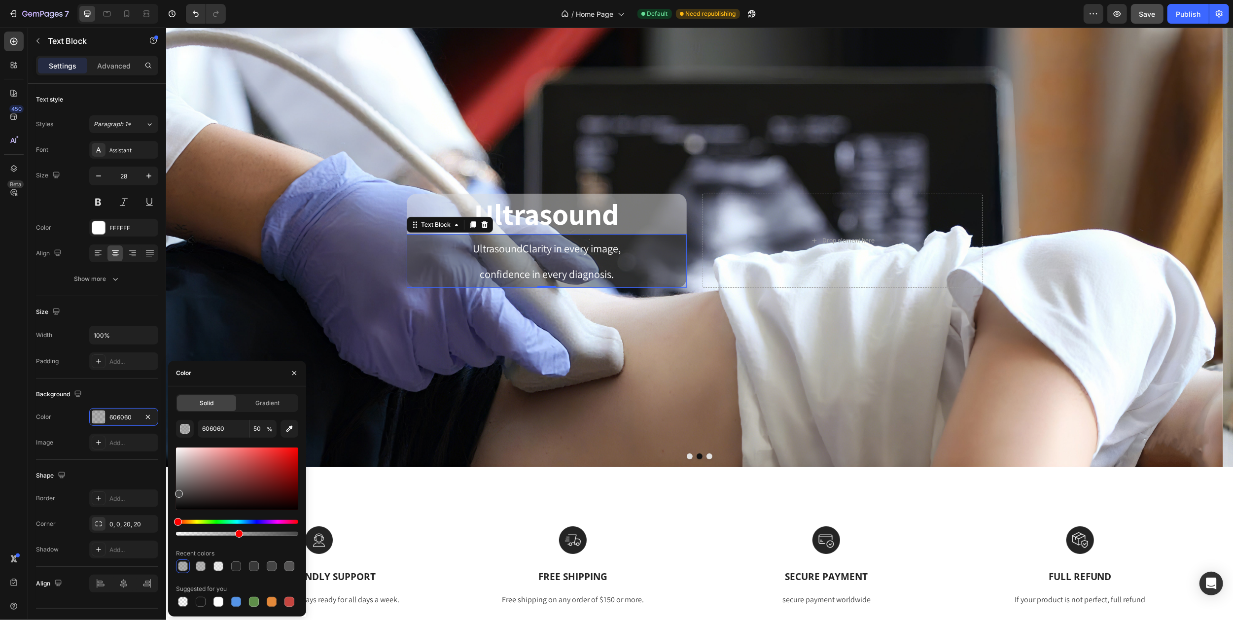
click at [177, 491] on div at bounding box center [179, 494] width 8 height 8
click at [181, 496] on div at bounding box center [179, 494] width 8 height 8
click at [177, 496] on div at bounding box center [237, 479] width 122 height 63
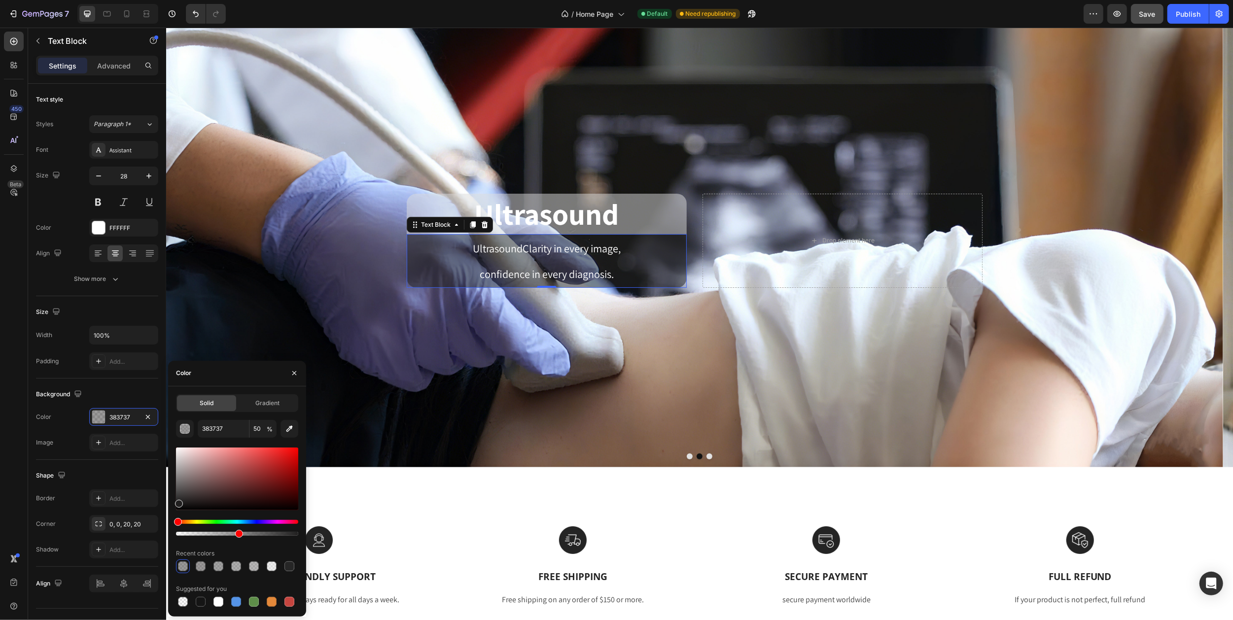
click at [177, 501] on div at bounding box center [179, 504] width 8 height 8
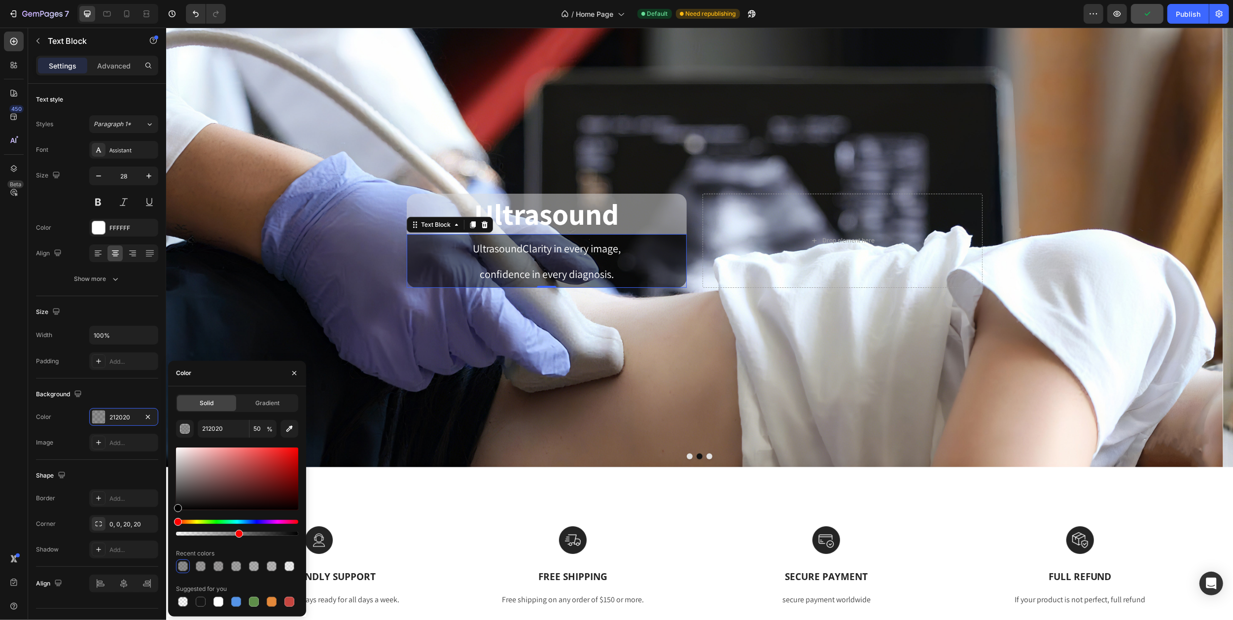
type input "000000"
drag, startPoint x: 176, startPoint y: 504, endPoint x: 174, endPoint y: 511, distance: 7.8
click at [174, 511] on div "Solid Gradient 000000 50 % Recent colors Suggested for you" at bounding box center [237, 501] width 138 height 214
click at [292, 375] on icon "button" at bounding box center [294, 373] width 4 height 4
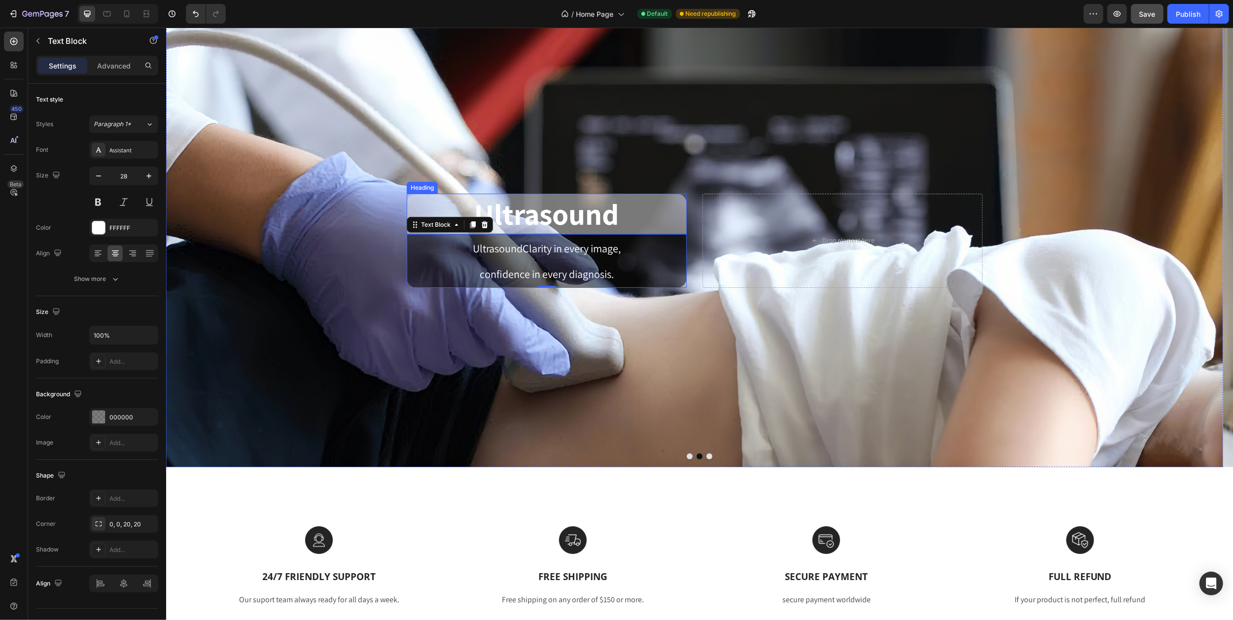
click at [534, 207] on p "Ultrasound" at bounding box center [546, 214] width 278 height 38
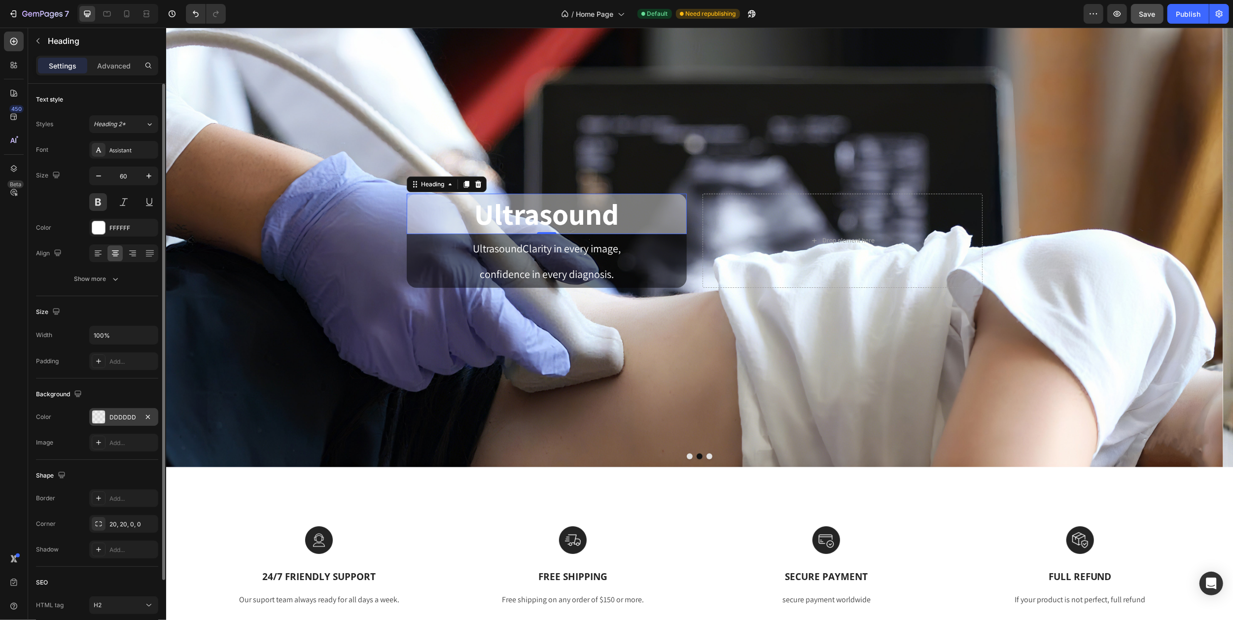
click at [98, 417] on div at bounding box center [98, 417] width 13 height 13
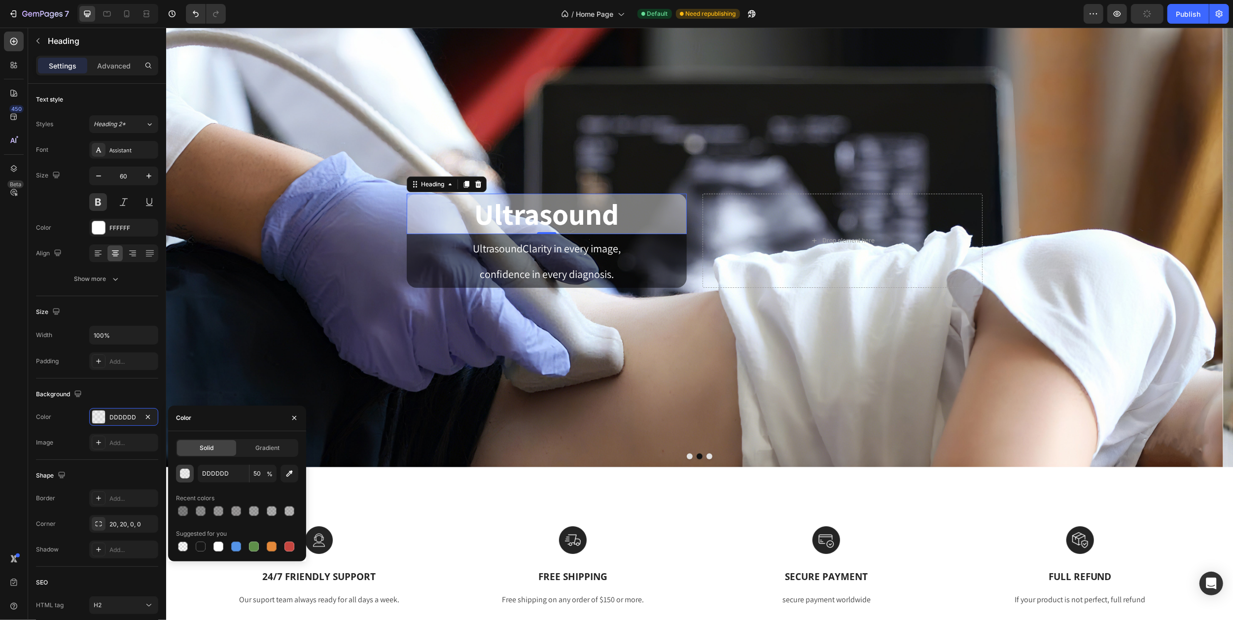
click at [183, 474] on div "button" at bounding box center [185, 474] width 10 height 10
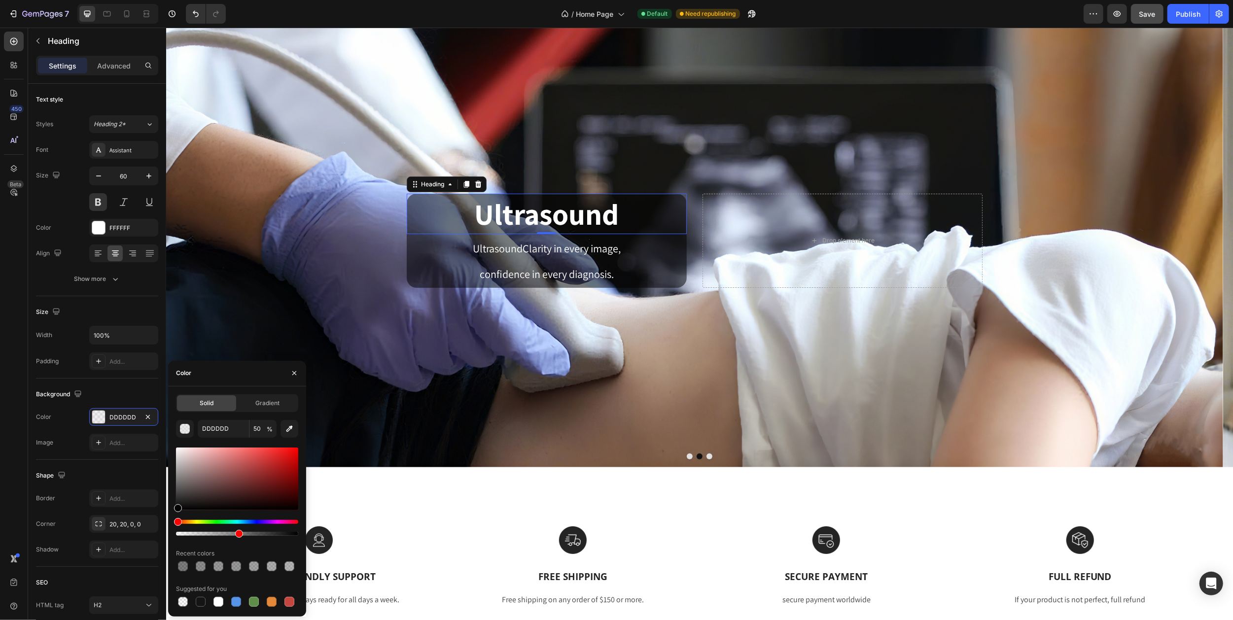
drag, startPoint x: 176, startPoint y: 509, endPoint x: 168, endPoint y: 513, distance: 9.1
click at [168, 513] on div "Solid Gradient DDDDDD 50 % Recent colors Suggested for you" at bounding box center [237, 501] width 138 height 214
type input "000000"
click at [297, 371] on icon "button" at bounding box center [294, 373] width 8 height 8
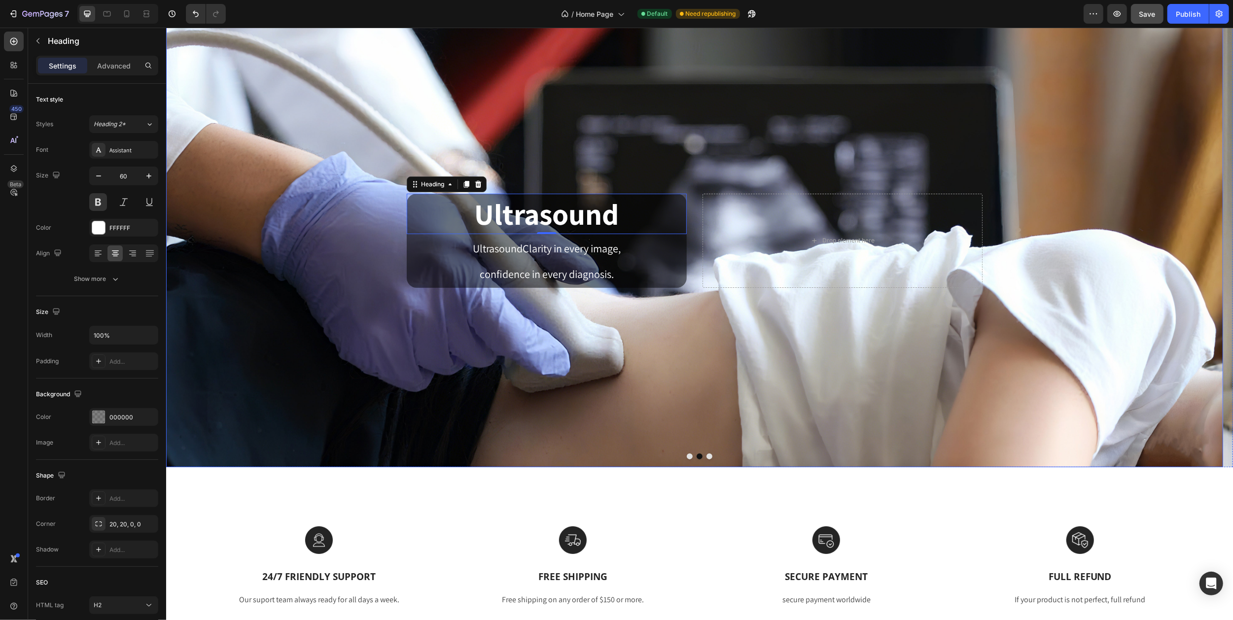
click at [618, 151] on div "Background Image" at bounding box center [694, 240] width 1057 height 453
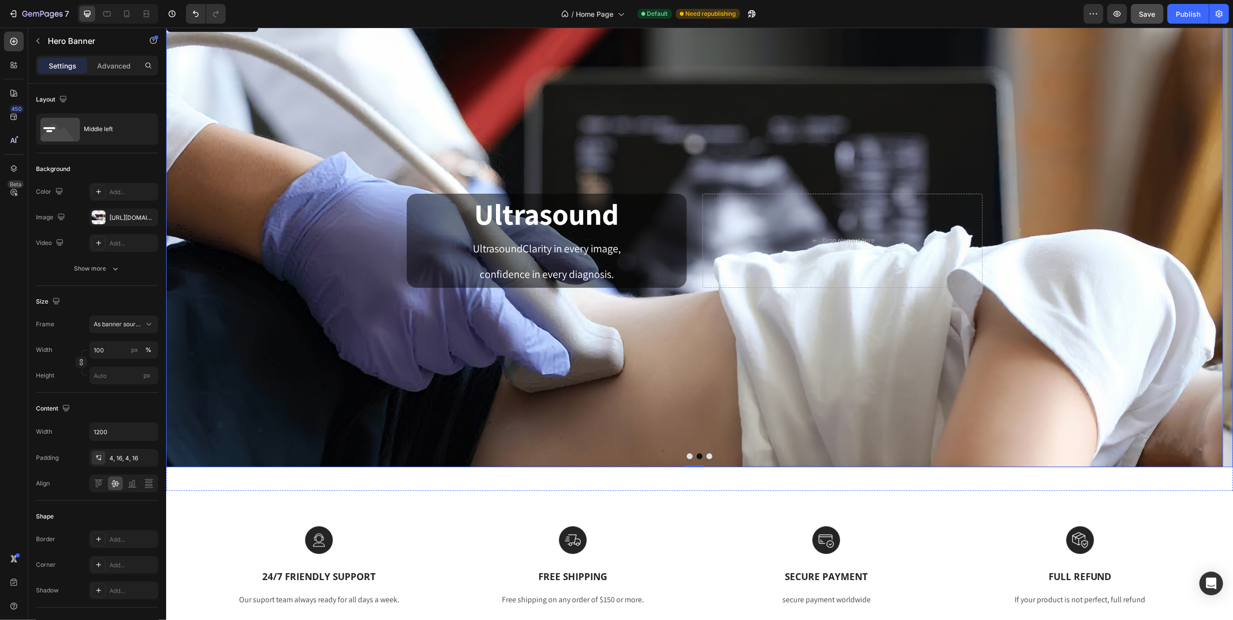
click at [1210, 236] on icon "Carousel Next Arrow" at bounding box center [1213, 240] width 21 height 21
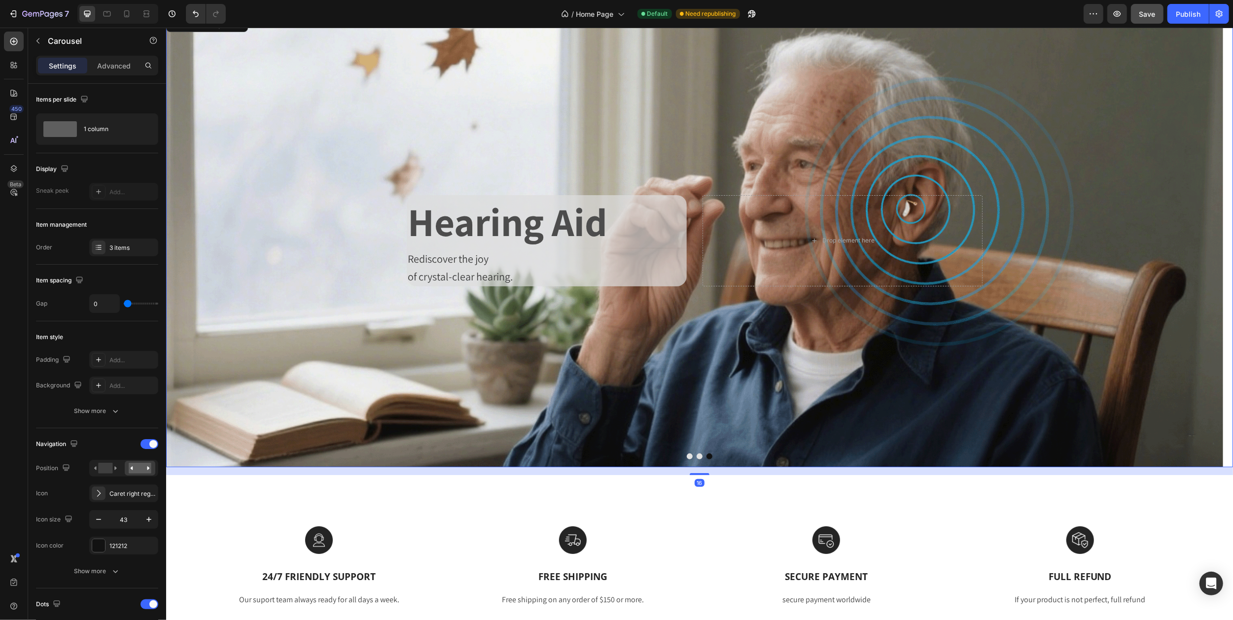
click at [1211, 236] on icon "Carousel Next Arrow" at bounding box center [1215, 241] width 8 height 15
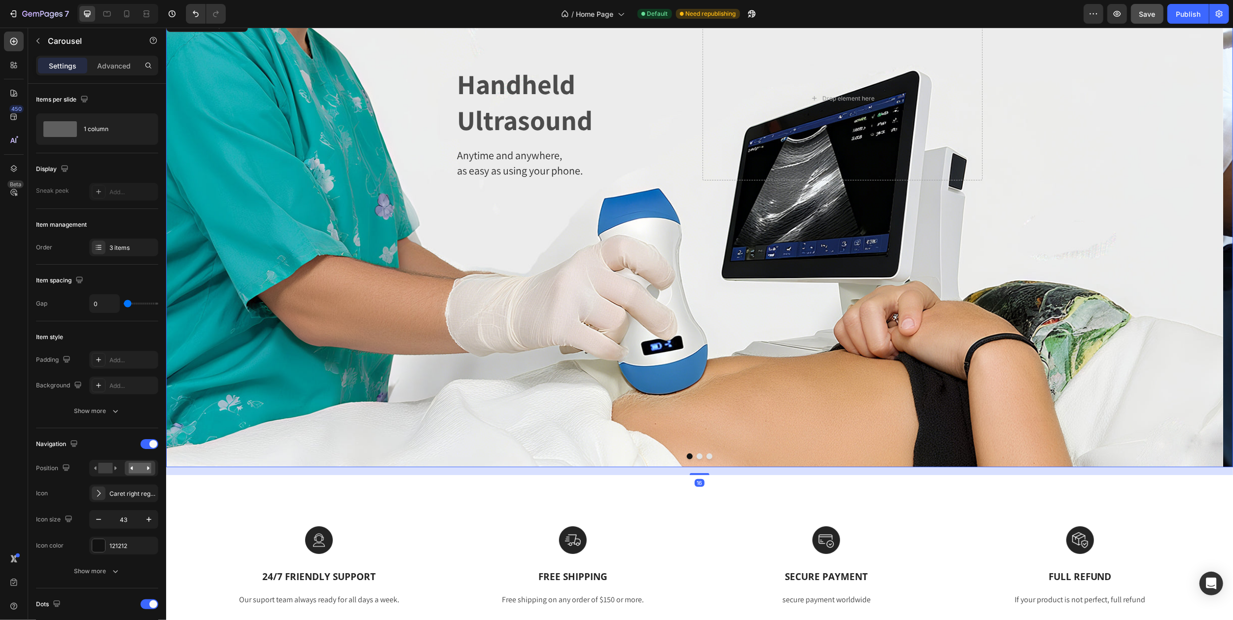
click at [1211, 236] on icon "Carousel Next Arrow" at bounding box center [1215, 241] width 8 height 15
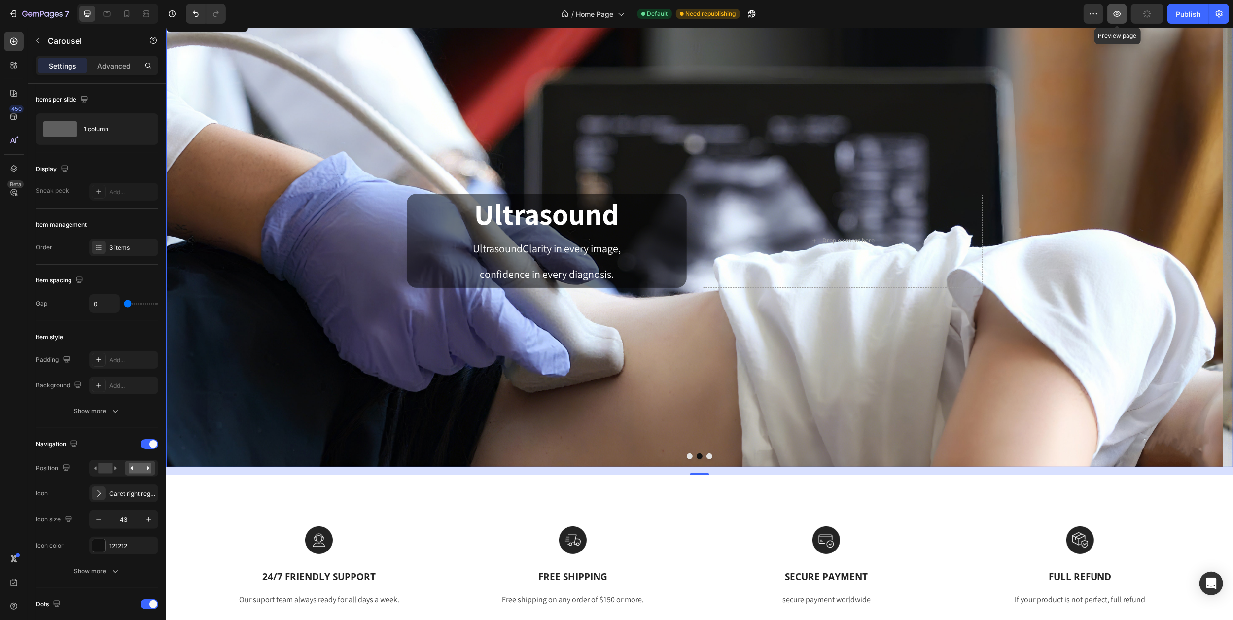
click at [1115, 15] on icon "button" at bounding box center [1117, 14] width 7 height 6
click at [127, 15] on icon at bounding box center [127, 14] width 10 height 10
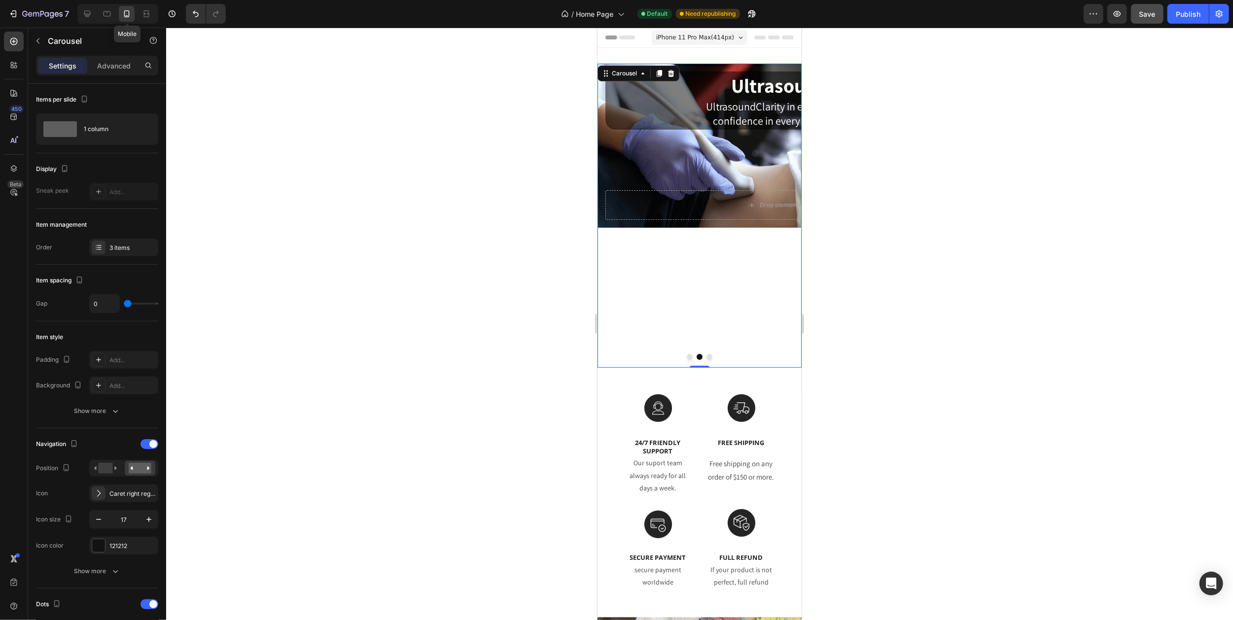
scroll to position [2, 0]
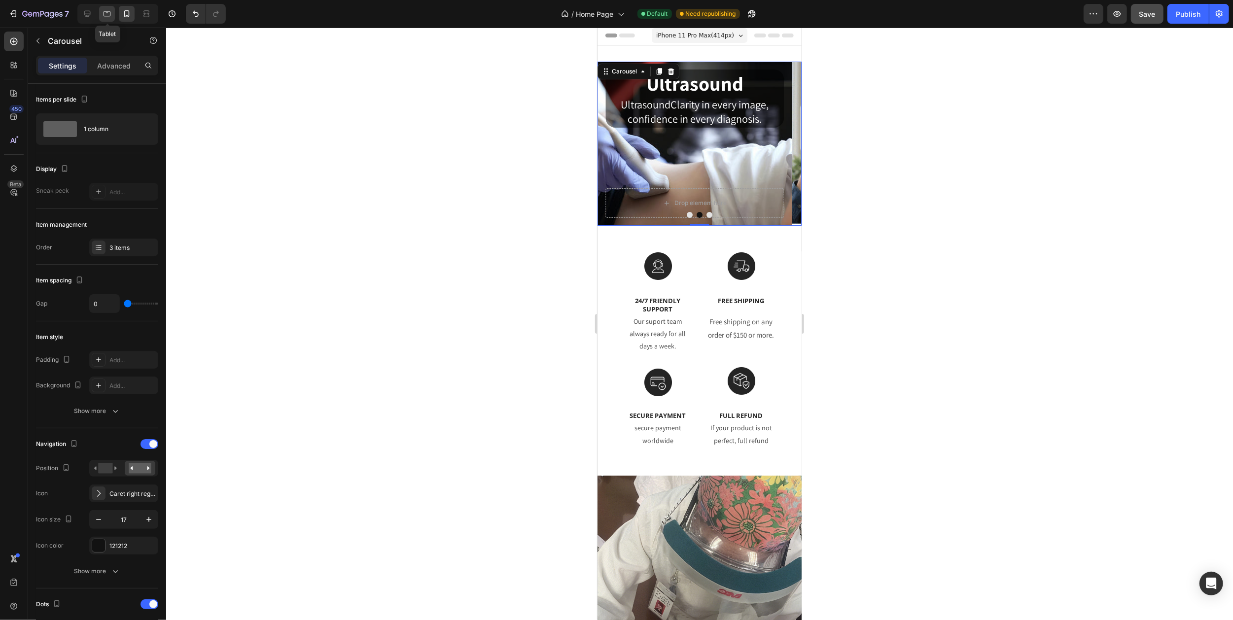
click at [105, 16] on icon at bounding box center [107, 14] width 10 height 10
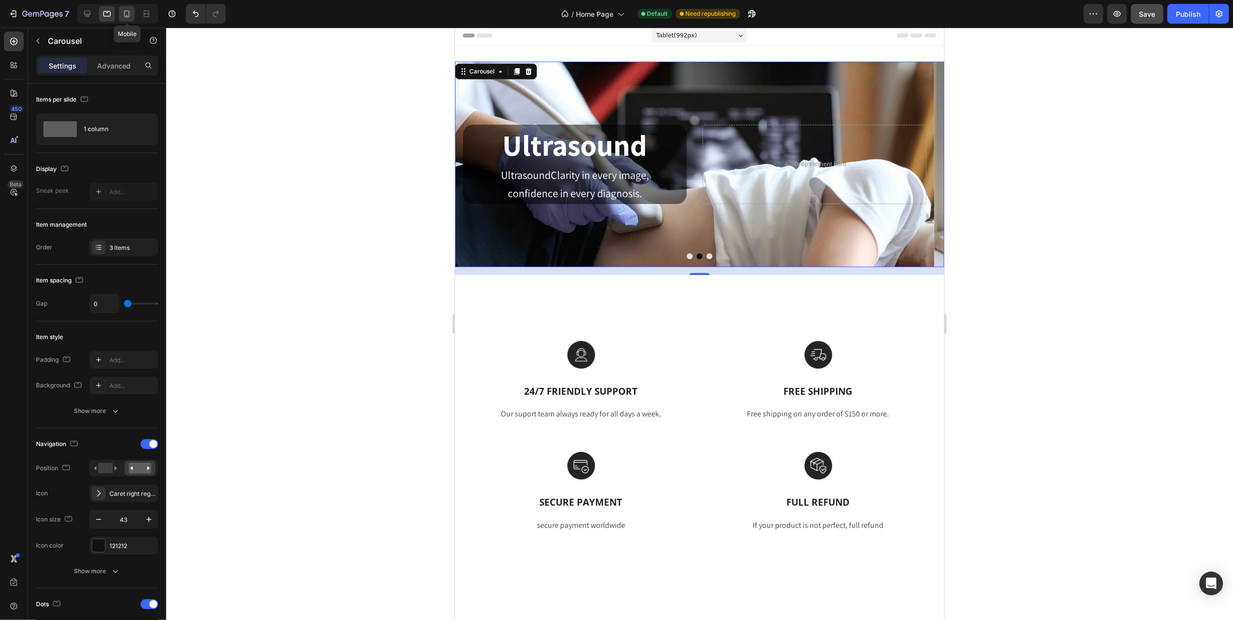
click at [129, 15] on icon at bounding box center [127, 14] width 10 height 10
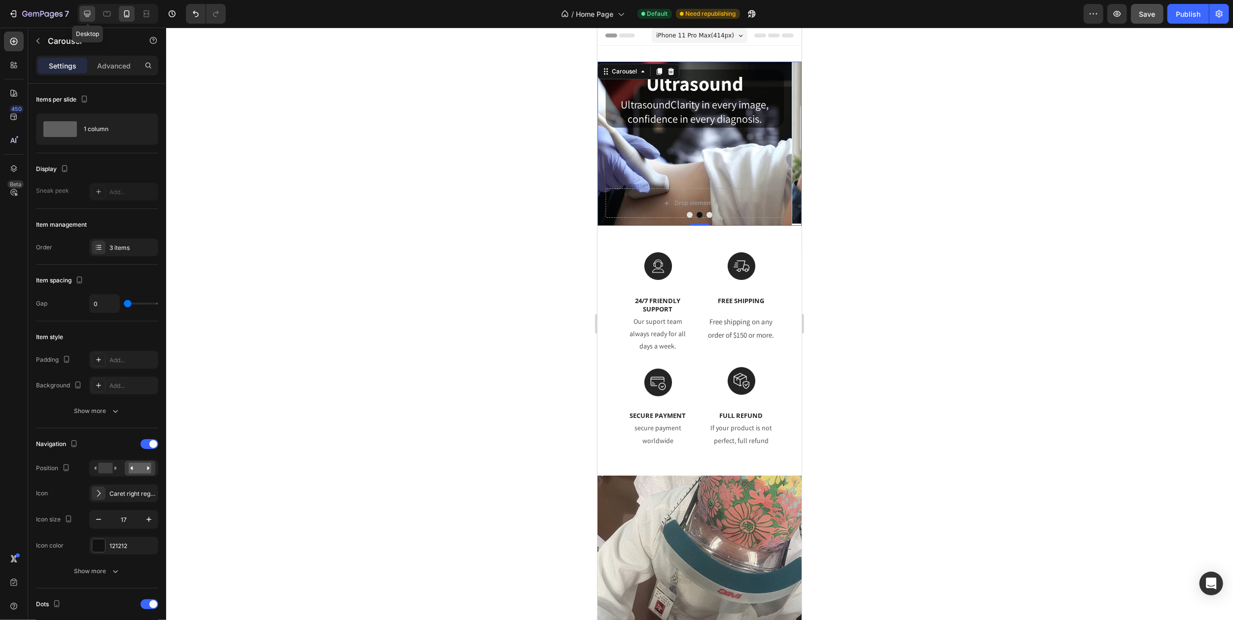
click at [85, 13] on icon at bounding box center [87, 14] width 6 height 6
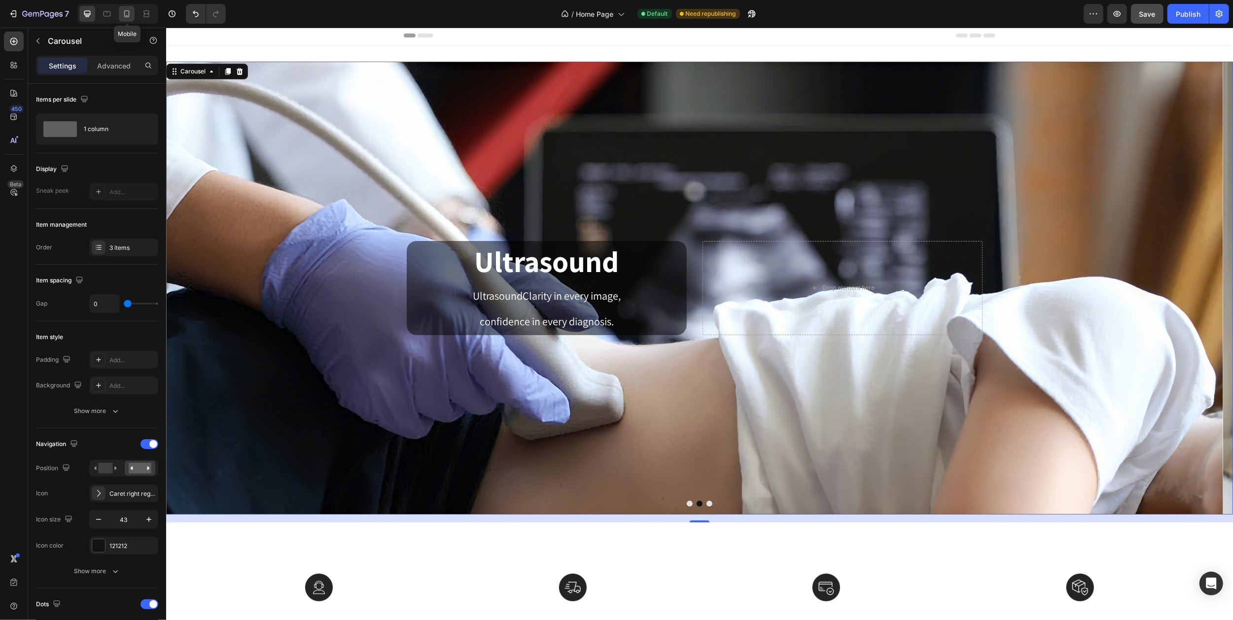
click at [127, 16] on icon at bounding box center [126, 13] width 5 height 7
type input "17"
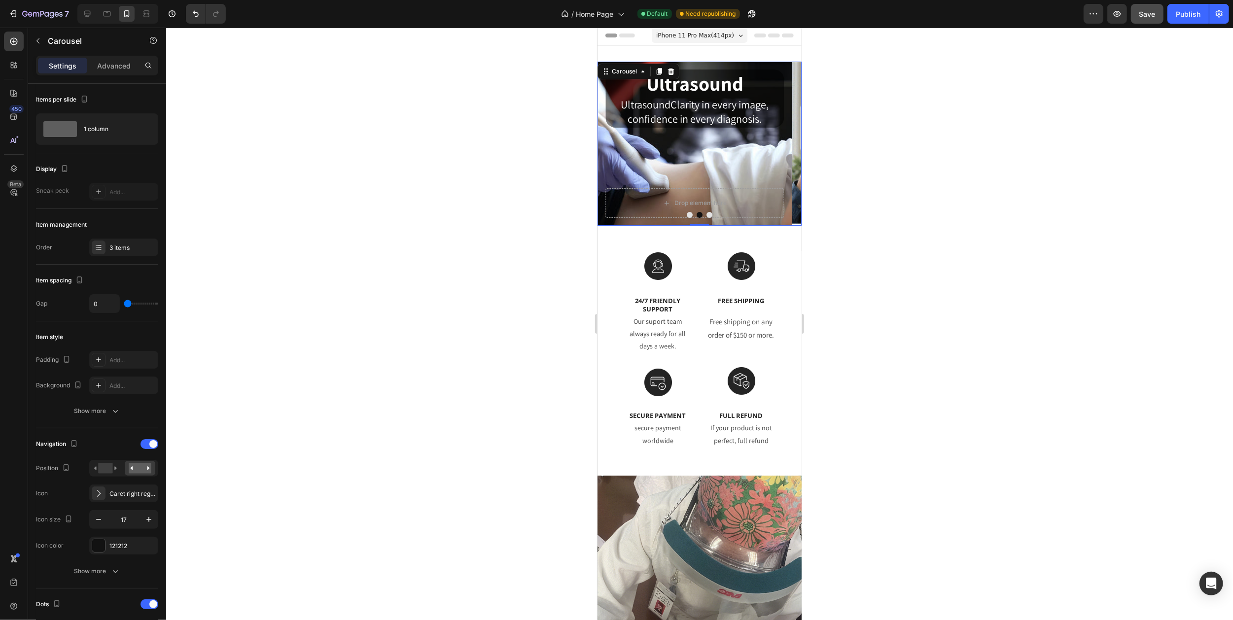
click at [610, 143] on icon "Carousel Back Arrow" at bounding box center [609, 144] width 8 height 8
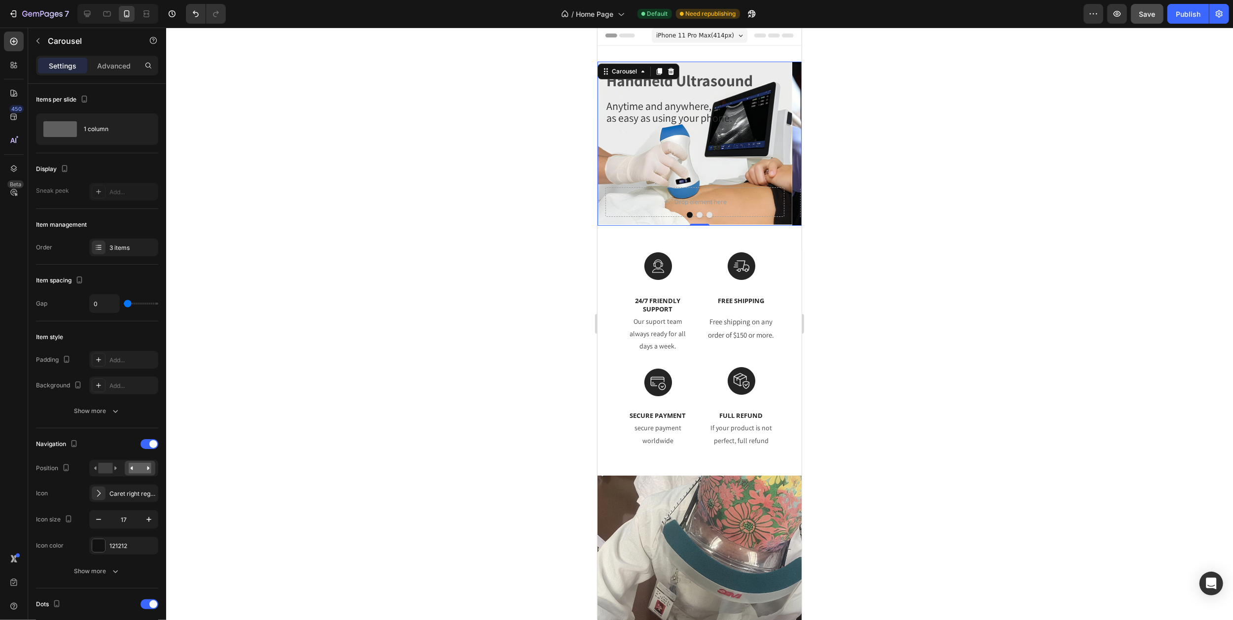
click at [610, 143] on icon "Carousel Back Arrow" at bounding box center [609, 144] width 8 height 8
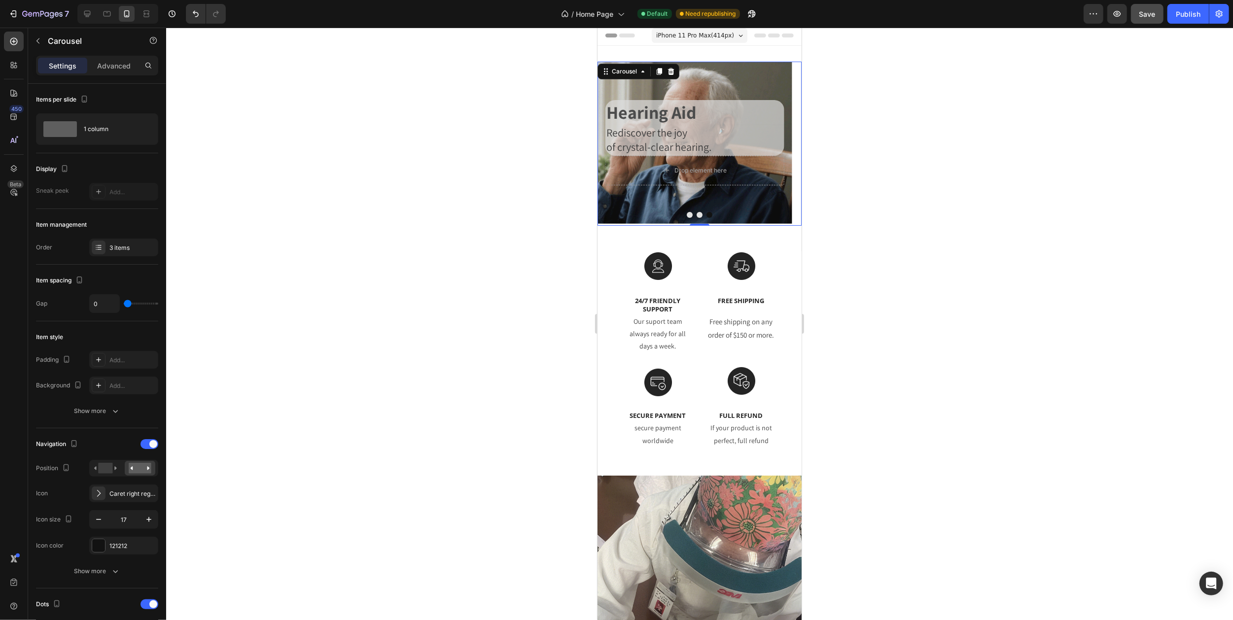
click at [785, 145] on icon "Carousel Next Arrow" at bounding box center [789, 144] width 8 height 8
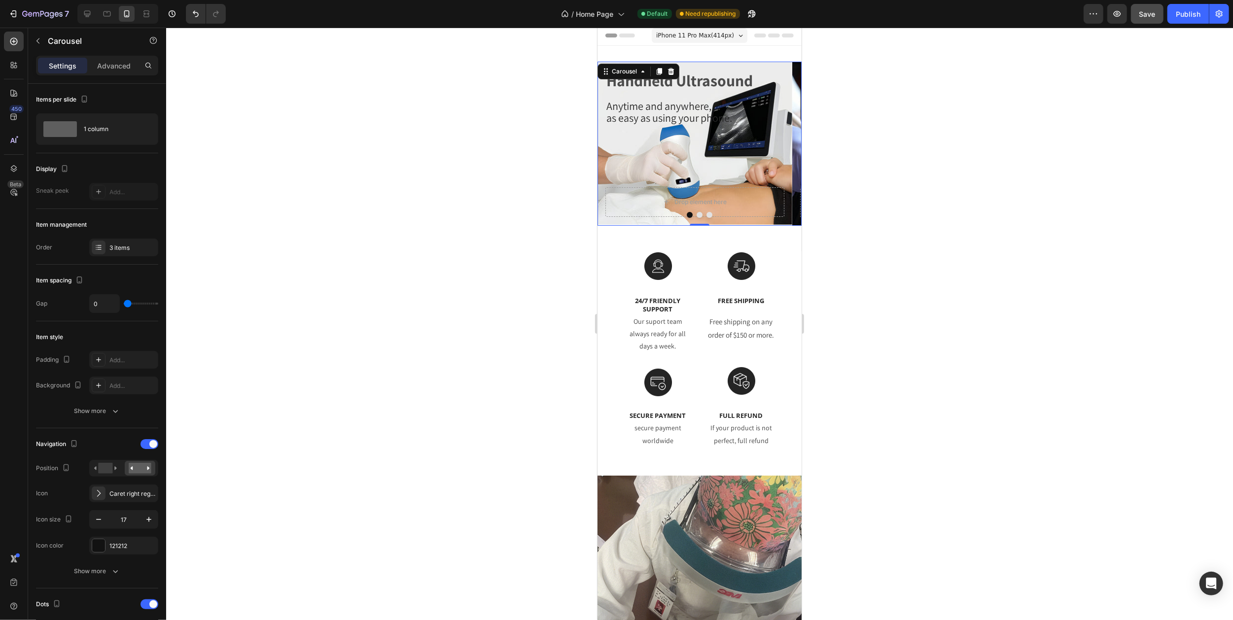
click at [611, 142] on icon "Carousel Back Arrow" at bounding box center [609, 144] width 8 height 8
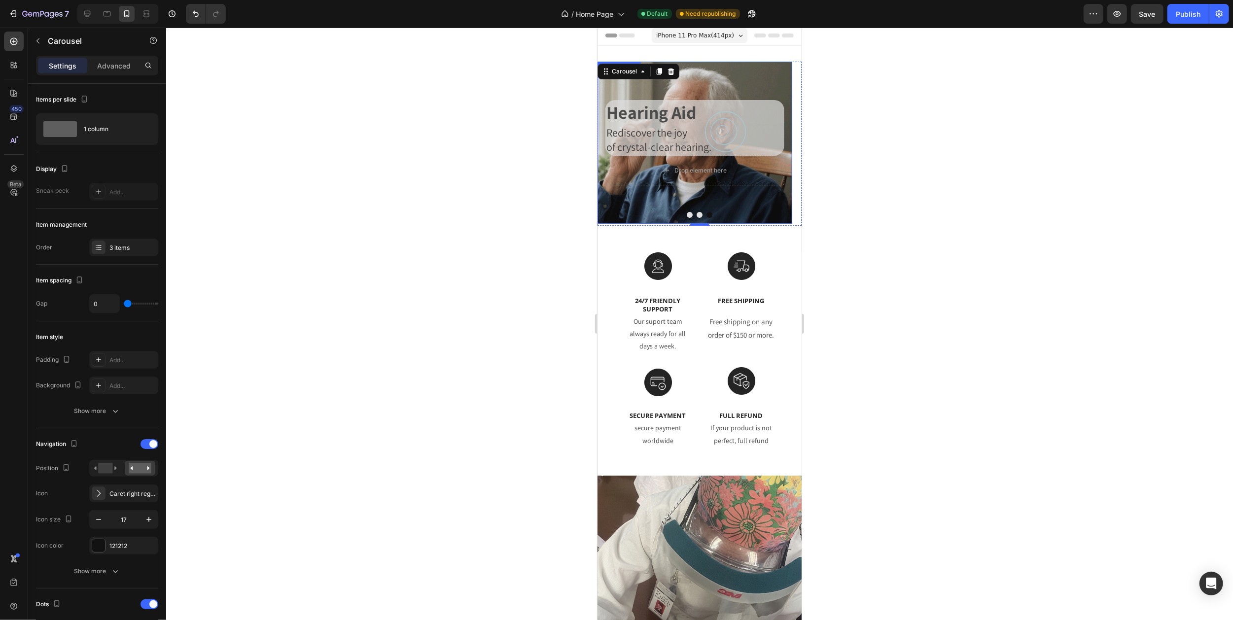
click at [708, 88] on div "Background Image" at bounding box center [694, 143] width 195 height 162
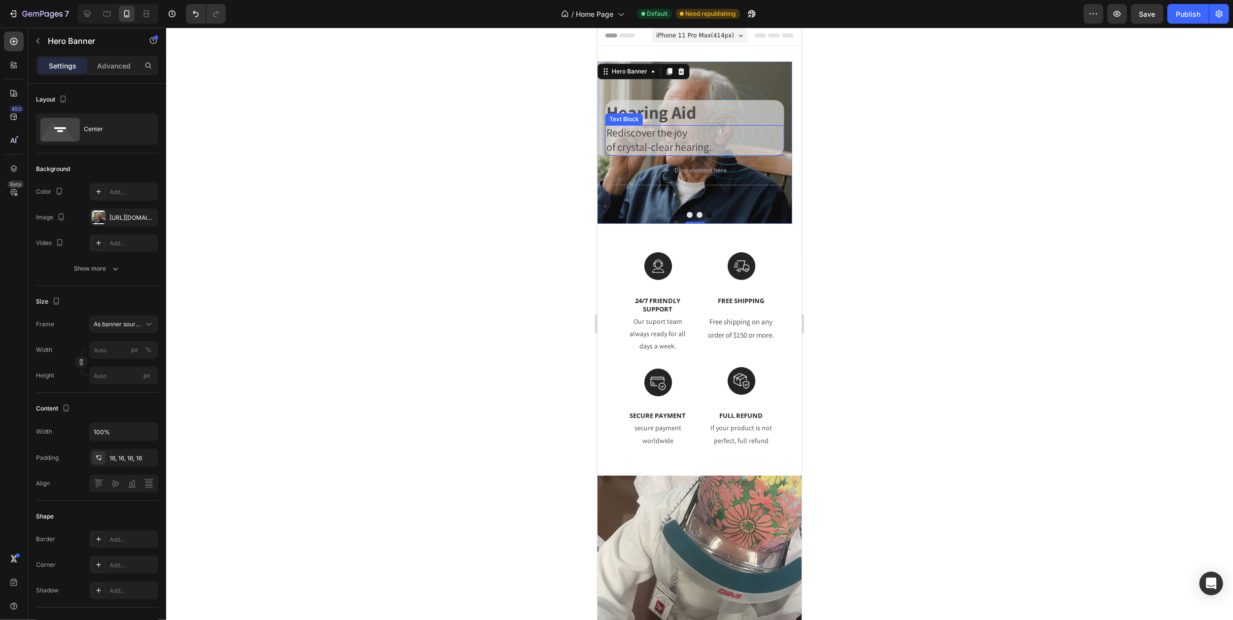
click at [645, 150] on span "of crystal-clear hearing." at bounding box center [658, 147] width 105 height 14
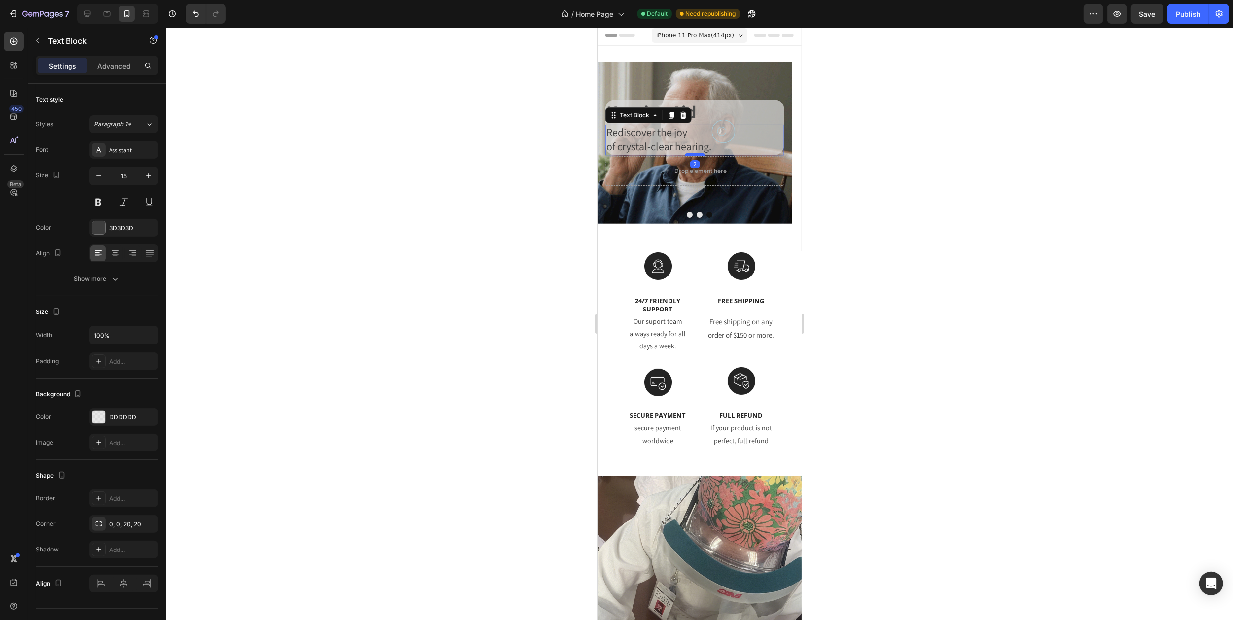
click at [689, 156] on div at bounding box center [694, 154] width 20 height 3
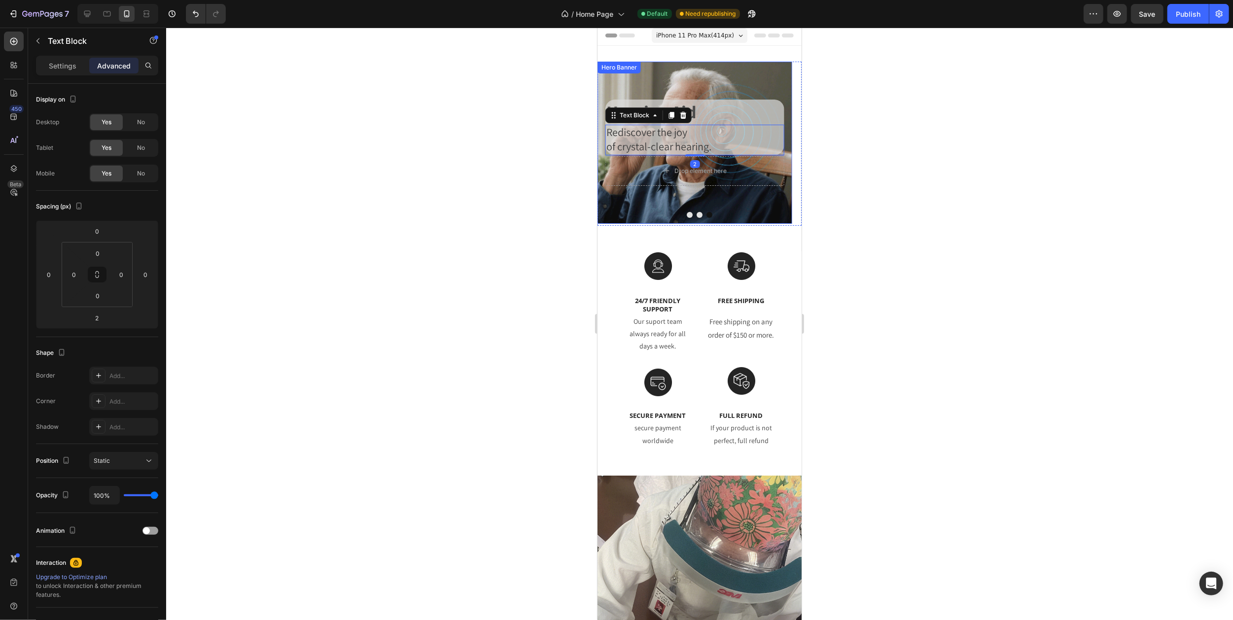
click at [740, 69] on div "Background Image" at bounding box center [694, 143] width 195 height 162
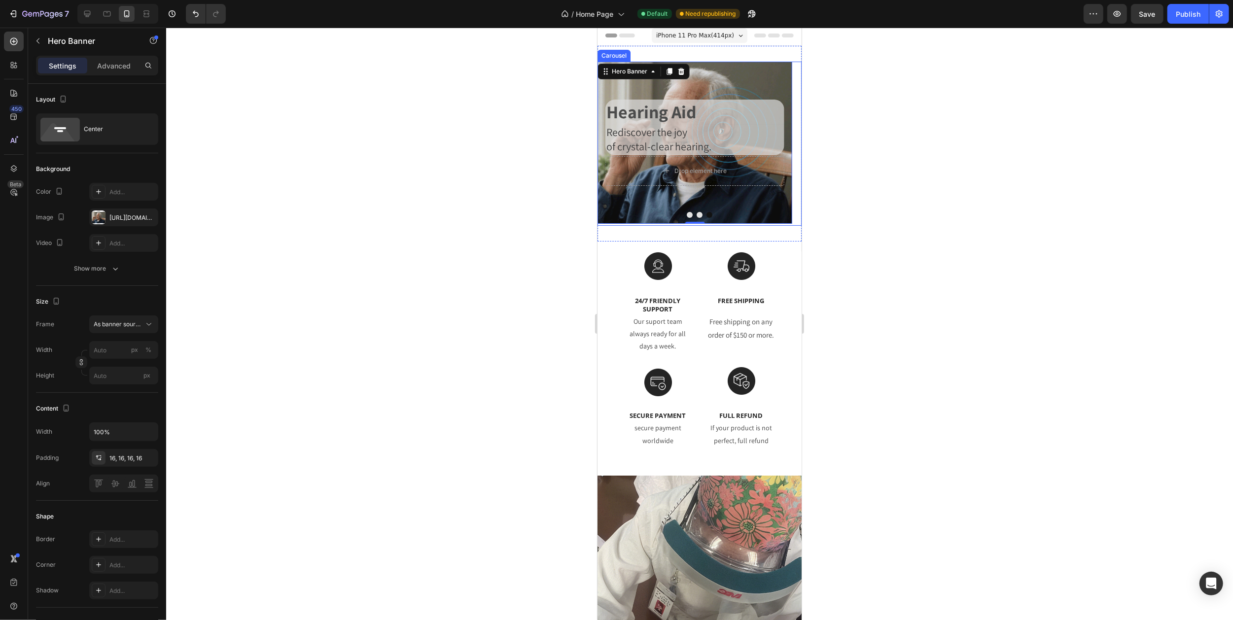
click at [788, 142] on icon "Carousel Next Arrow" at bounding box center [789, 144] width 3 height 6
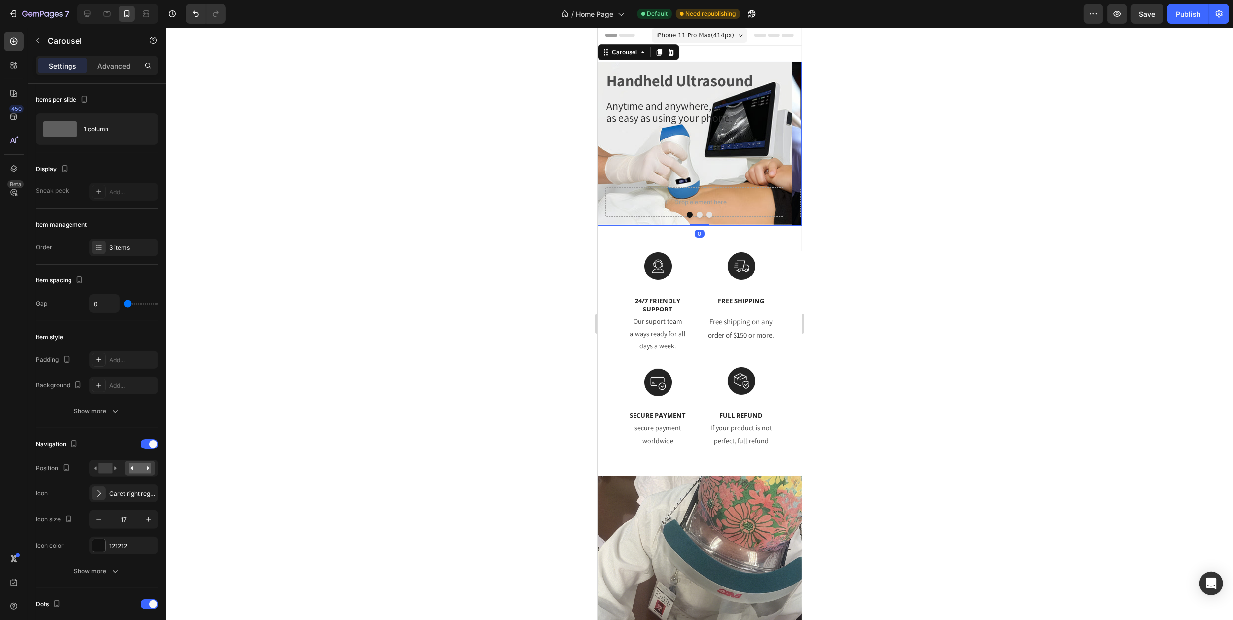
click at [785, 143] on icon "Carousel Next Arrow" at bounding box center [789, 144] width 8 height 8
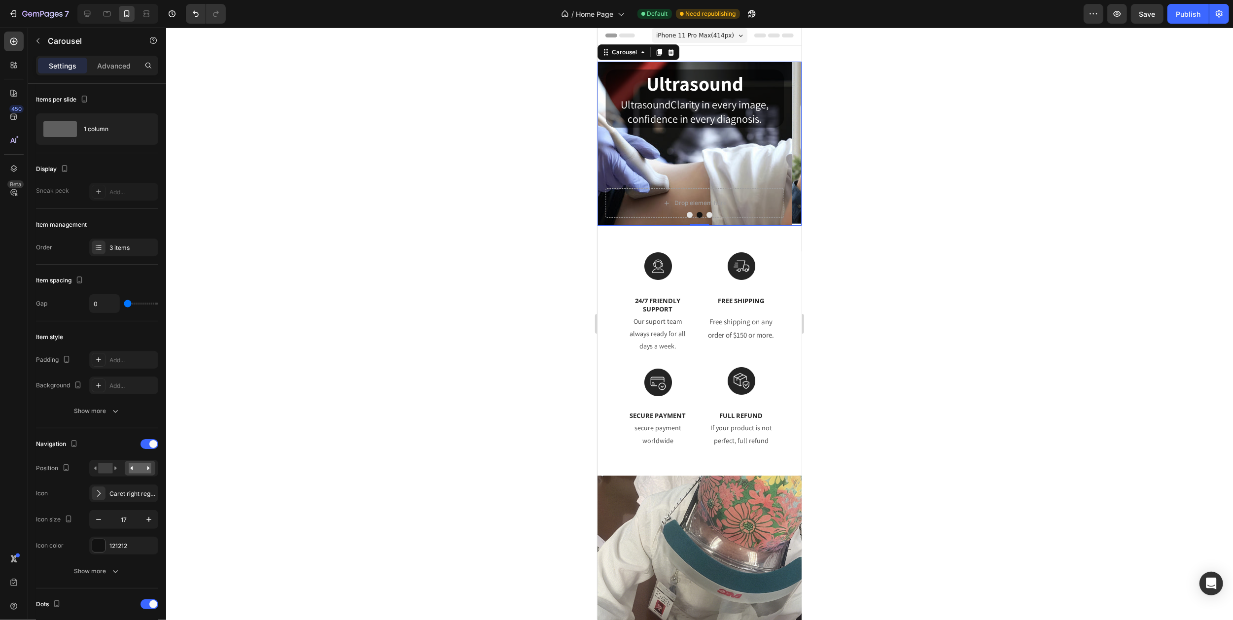
click at [785, 143] on icon "Carousel Next Arrow" at bounding box center [789, 144] width 8 height 8
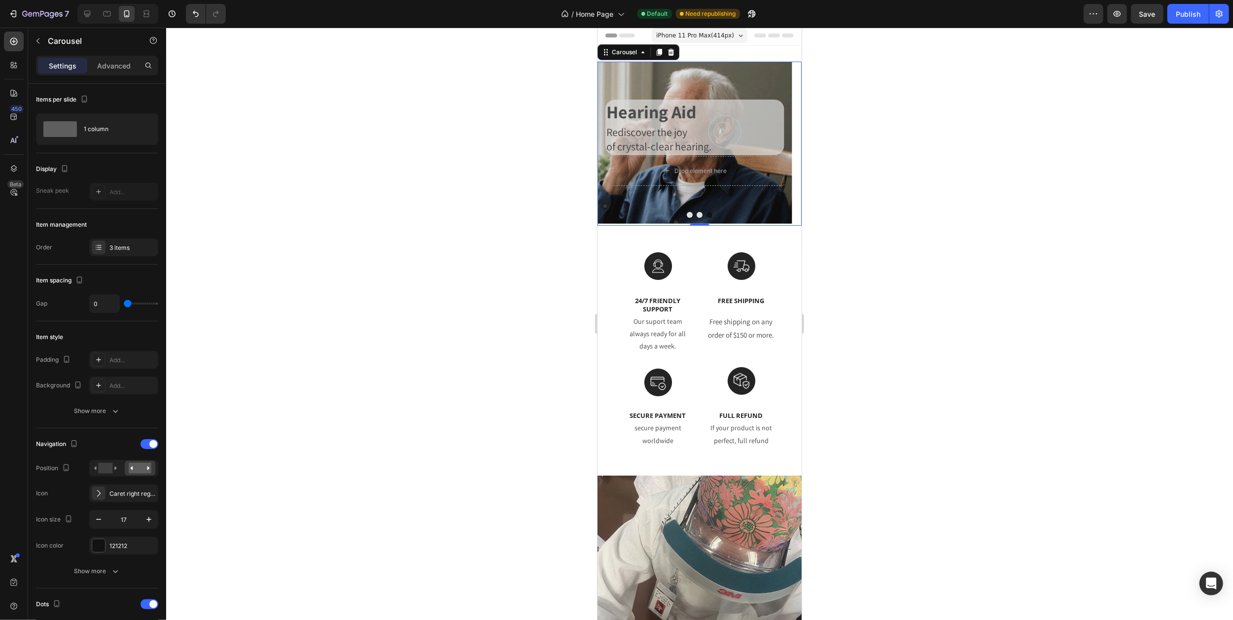
click at [785, 143] on icon "Carousel Next Arrow" at bounding box center [789, 144] width 8 height 8
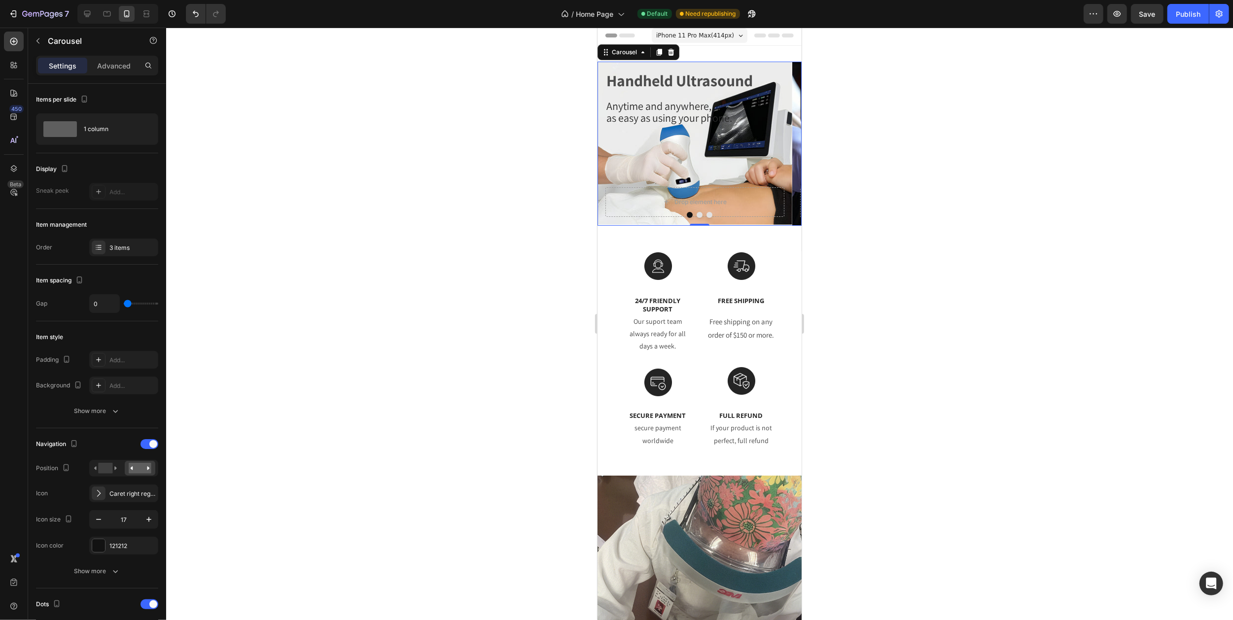
click at [706, 35] on span "iPhone 11 Pro Max ( 414 px)" at bounding box center [695, 36] width 78 height 10
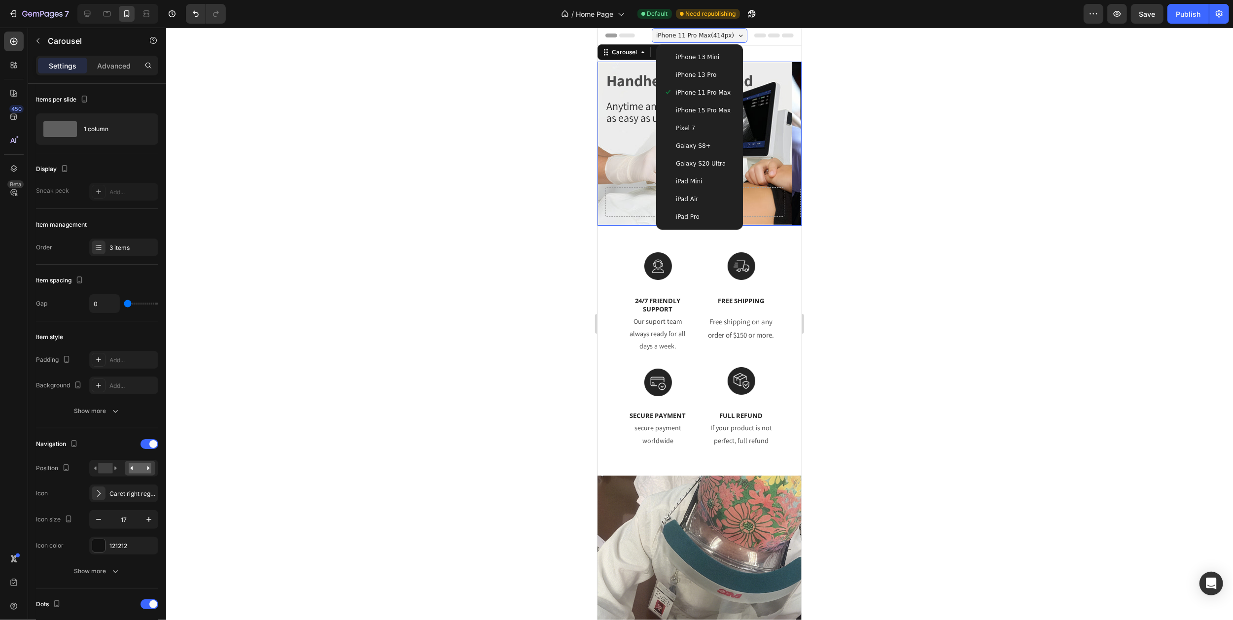
click at [702, 58] on span "iPhone 13 Mini" at bounding box center [696, 57] width 43 height 10
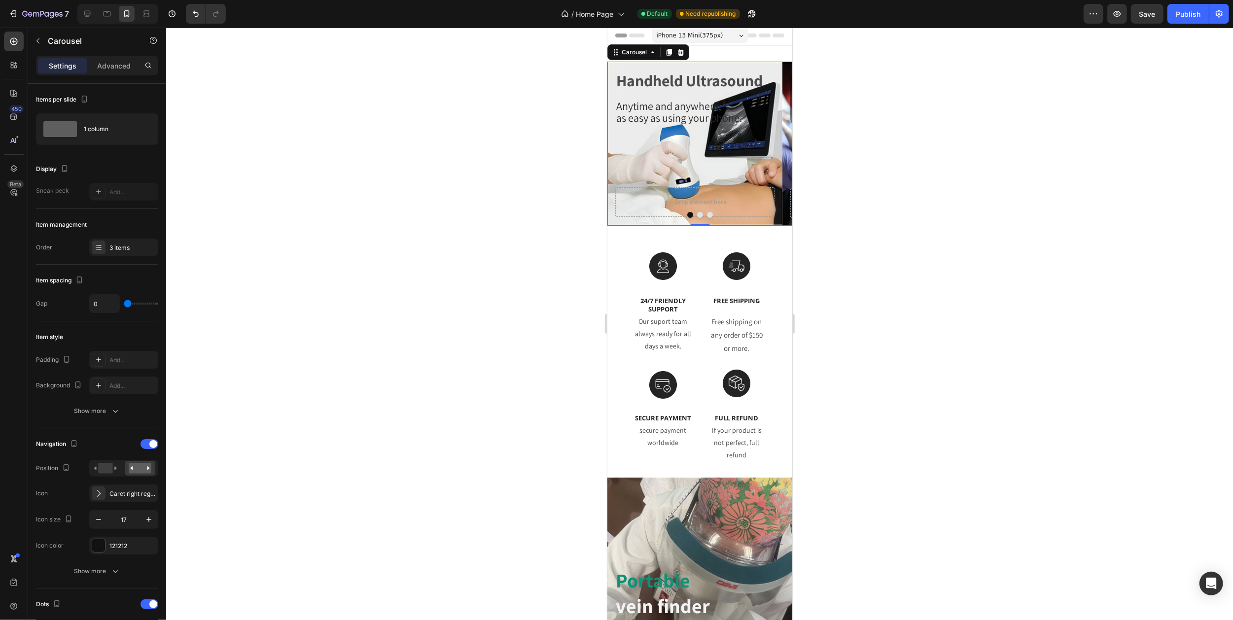
click at [775, 142] on icon "Carousel Next Arrow" at bounding box center [779, 144] width 8 height 8
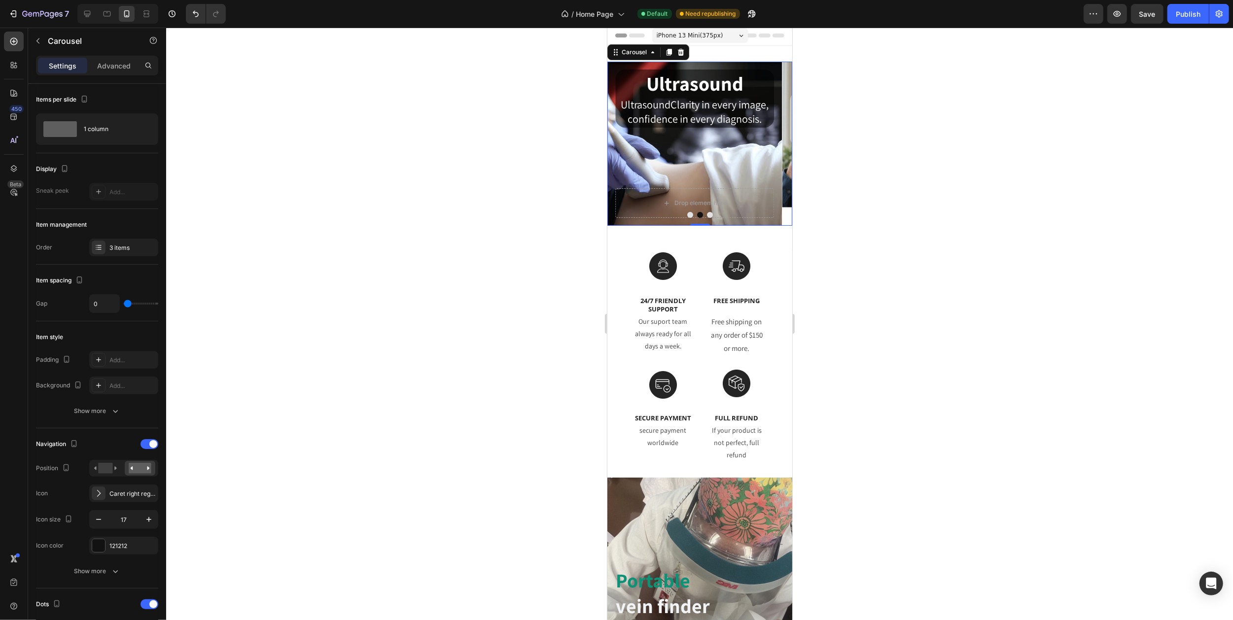
click at [775, 142] on icon "Carousel Next Arrow" at bounding box center [779, 144] width 8 height 8
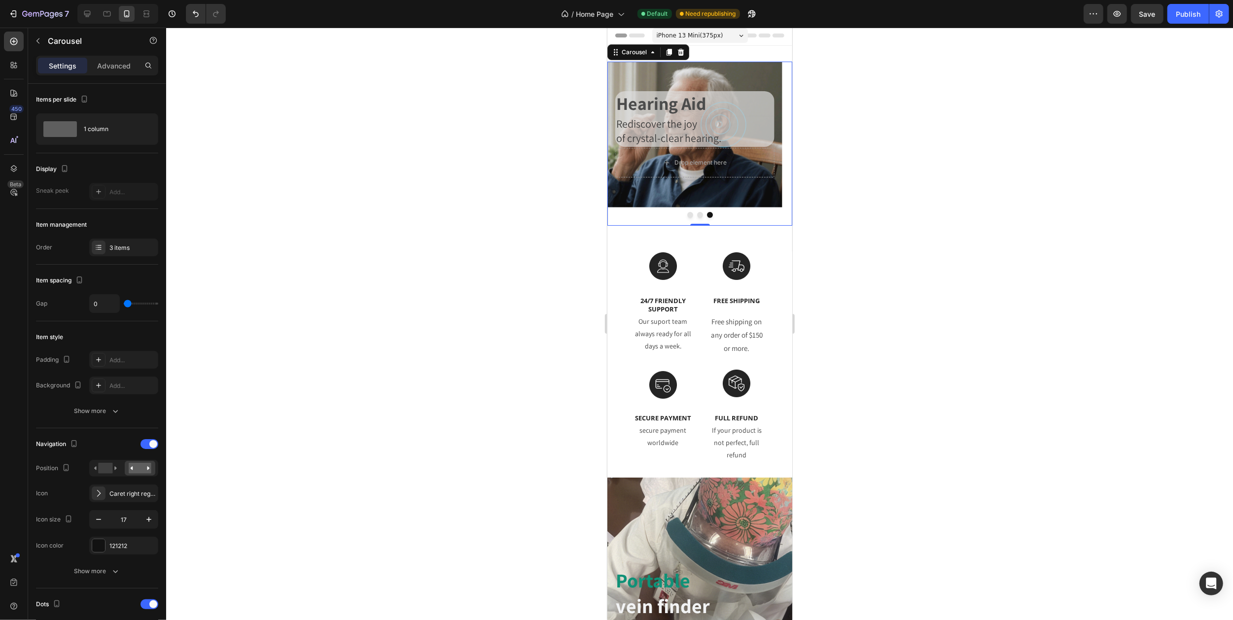
click at [775, 142] on icon "Carousel Next Arrow" at bounding box center [779, 144] width 8 height 8
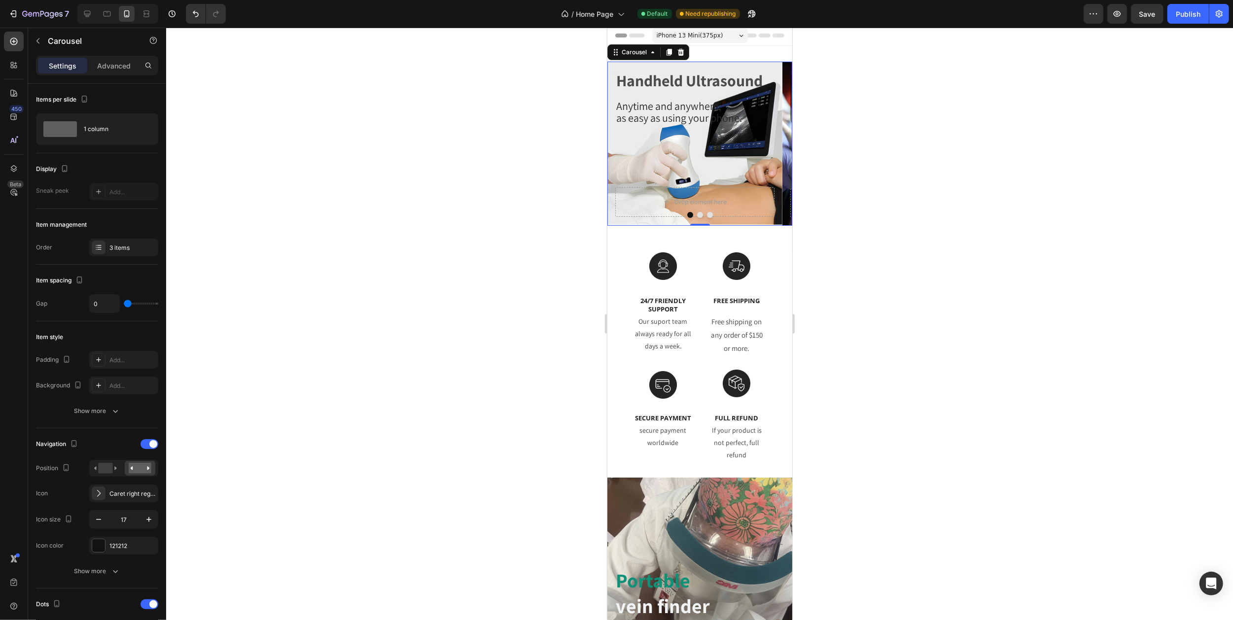
click at [775, 142] on icon "Carousel Next Arrow" at bounding box center [779, 144] width 8 height 8
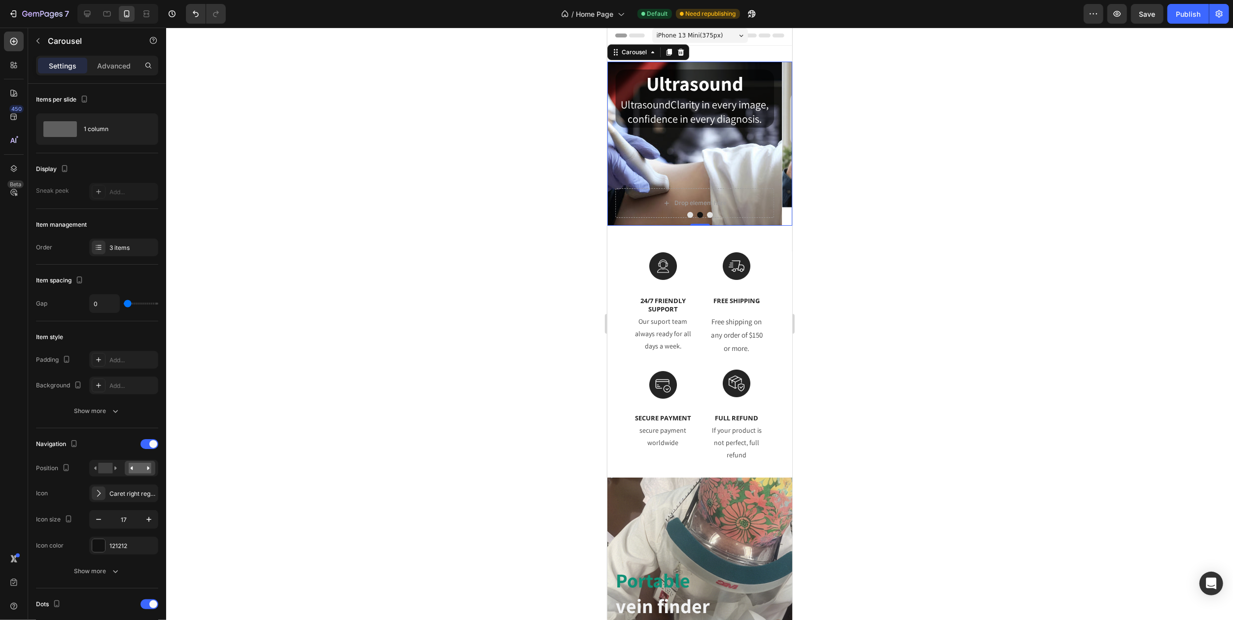
click at [775, 142] on icon "Carousel Next Arrow" at bounding box center [779, 144] width 8 height 8
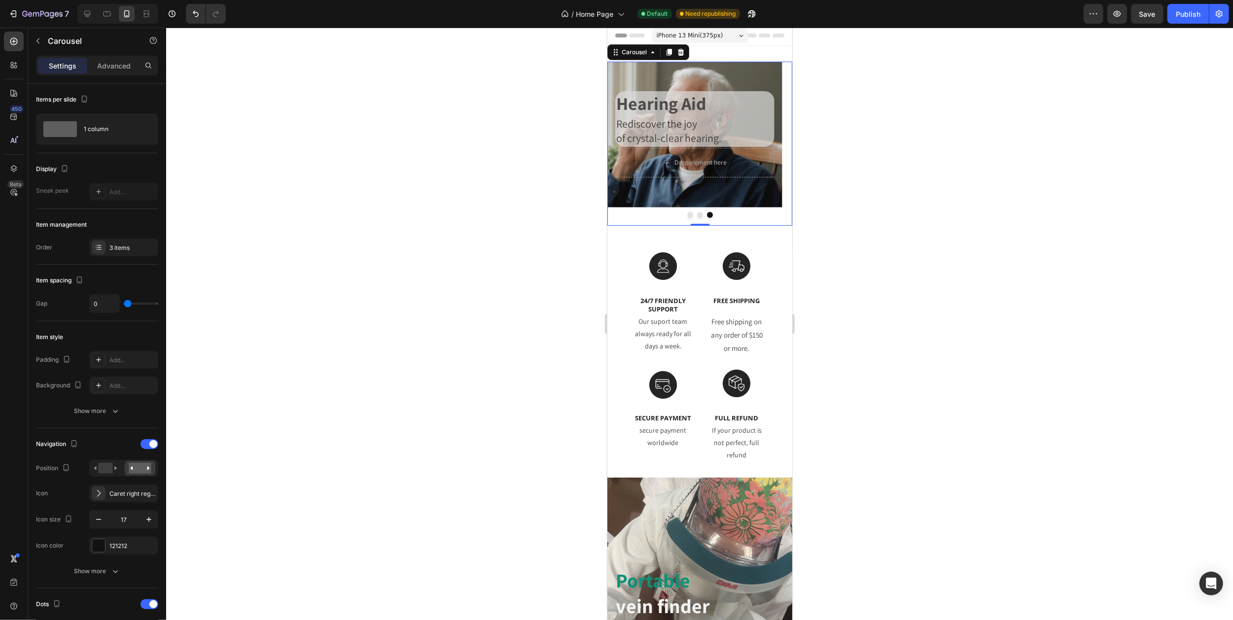
click at [775, 142] on icon "Carousel Next Arrow" at bounding box center [779, 144] width 8 height 8
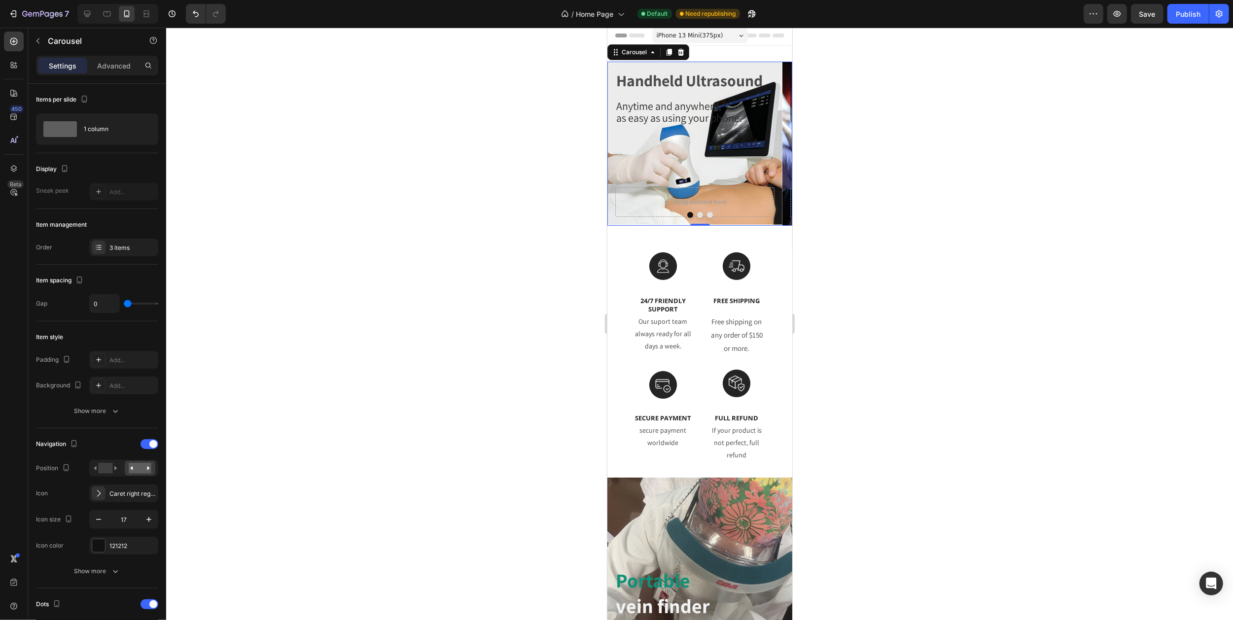
click at [775, 142] on icon "Carousel Next Arrow" at bounding box center [779, 144] width 8 height 8
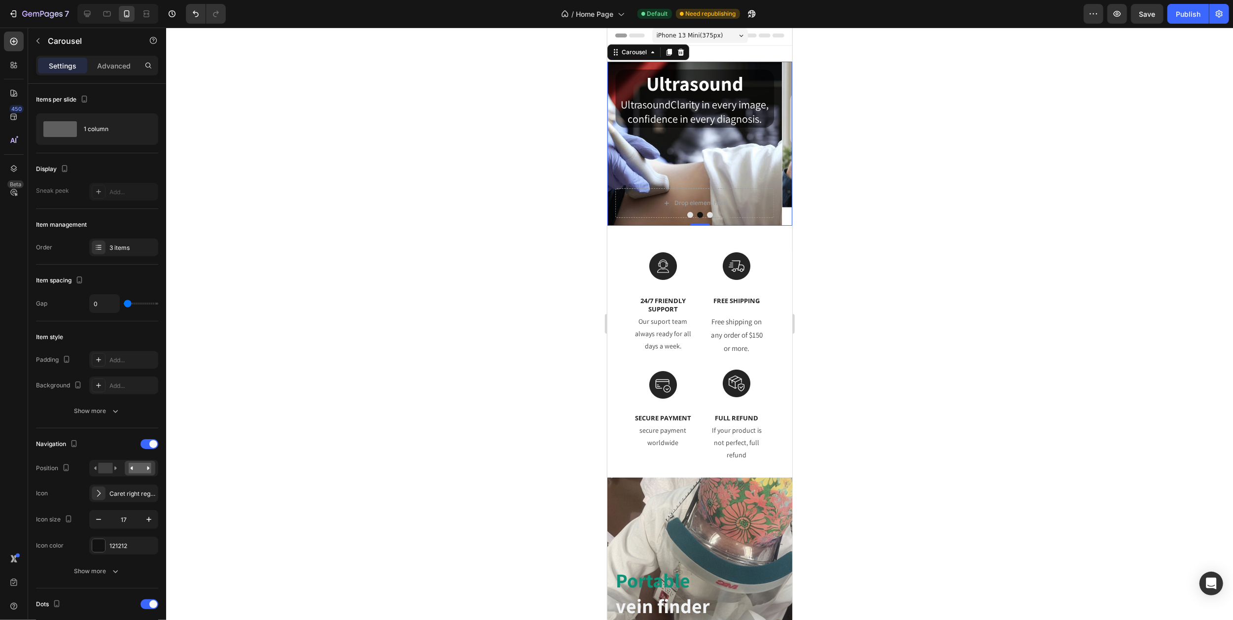
click at [775, 142] on icon "Carousel Next Arrow" at bounding box center [779, 144] width 8 height 8
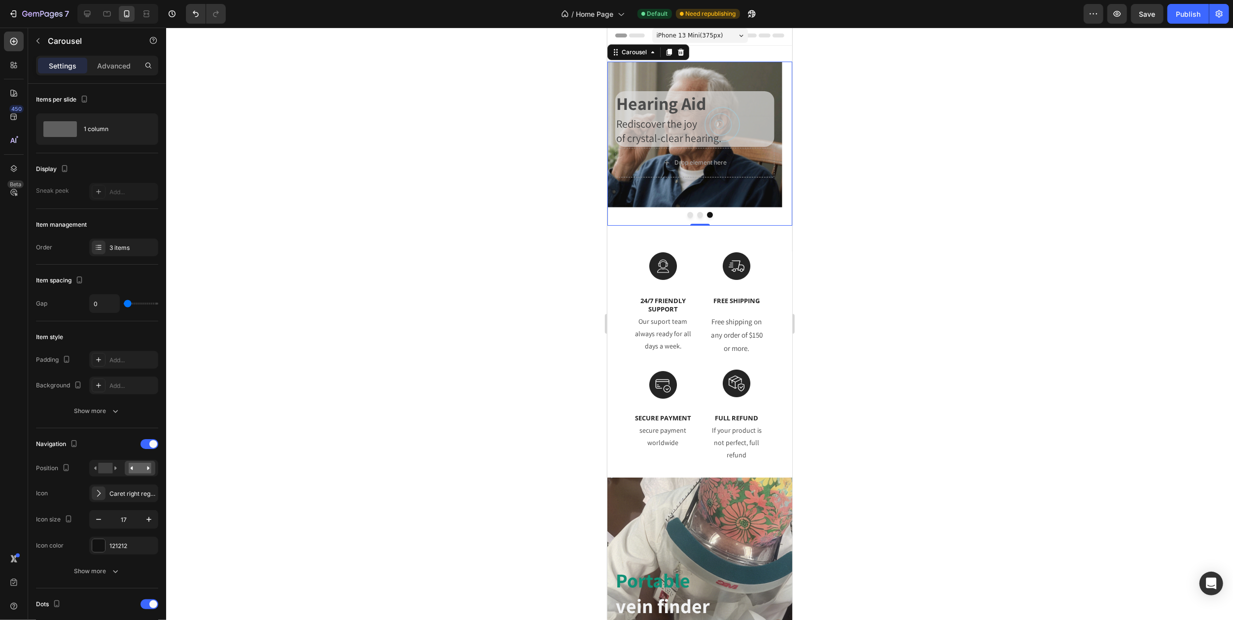
click at [621, 143] on icon "Carousel Back Arrow" at bounding box center [619, 144] width 8 height 8
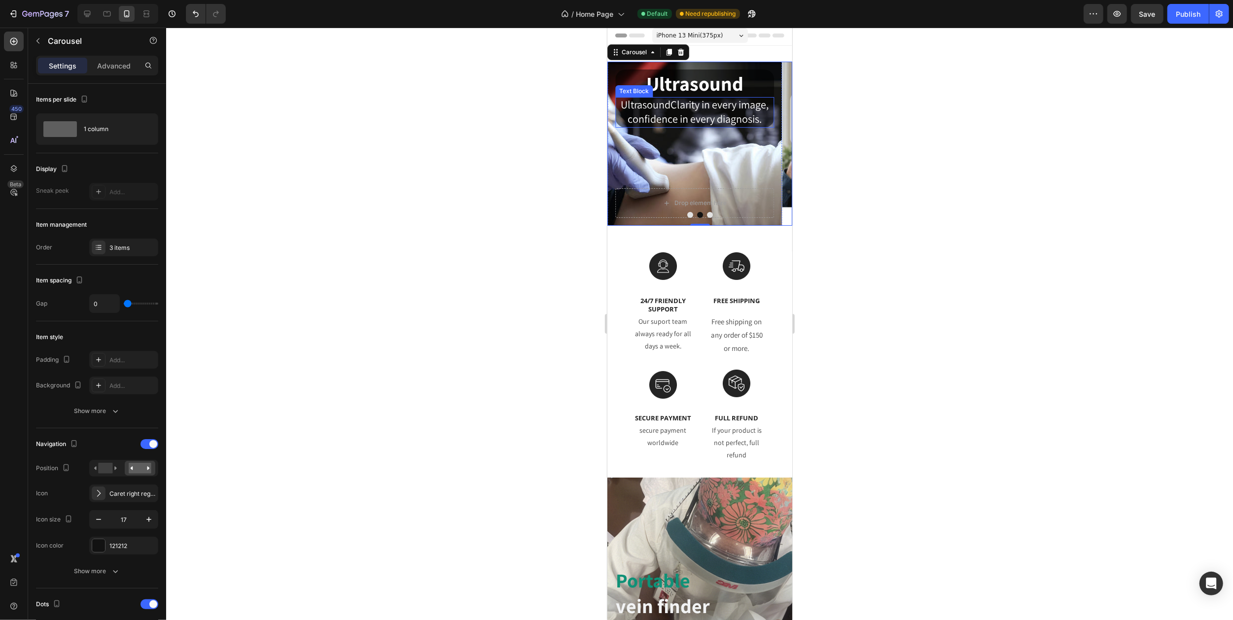
click at [656, 109] on span "UltrasoundClarity in every image," at bounding box center [694, 105] width 148 height 14
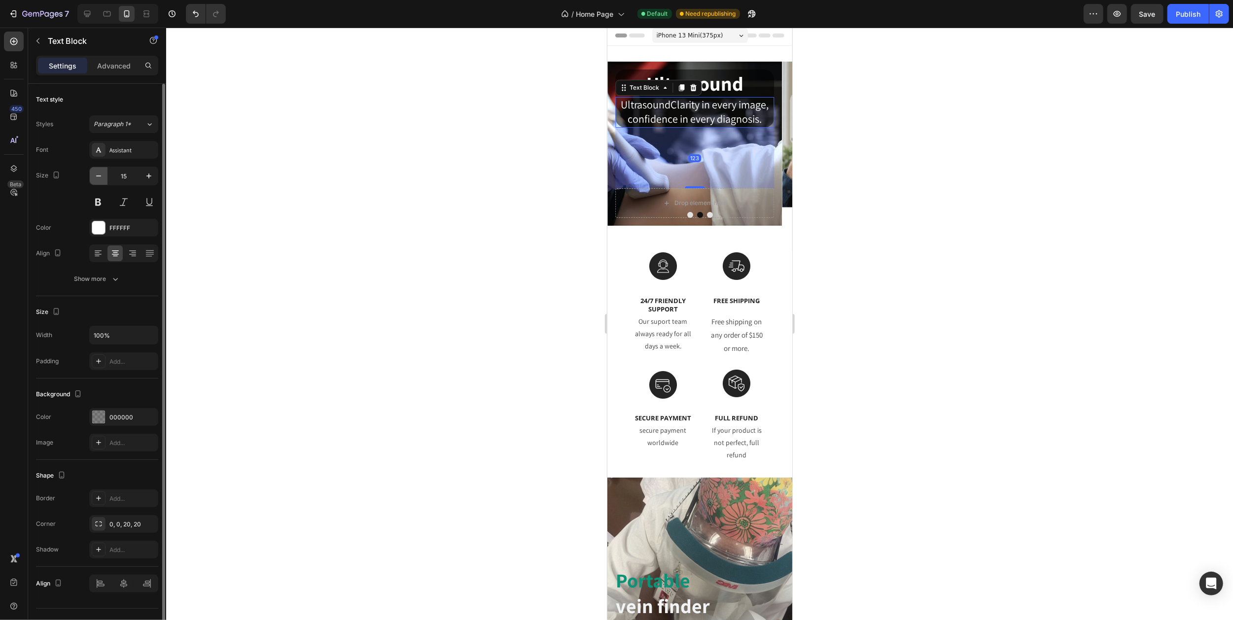
click at [96, 176] on icon "button" at bounding box center [99, 176] width 10 height 10
type input "13"
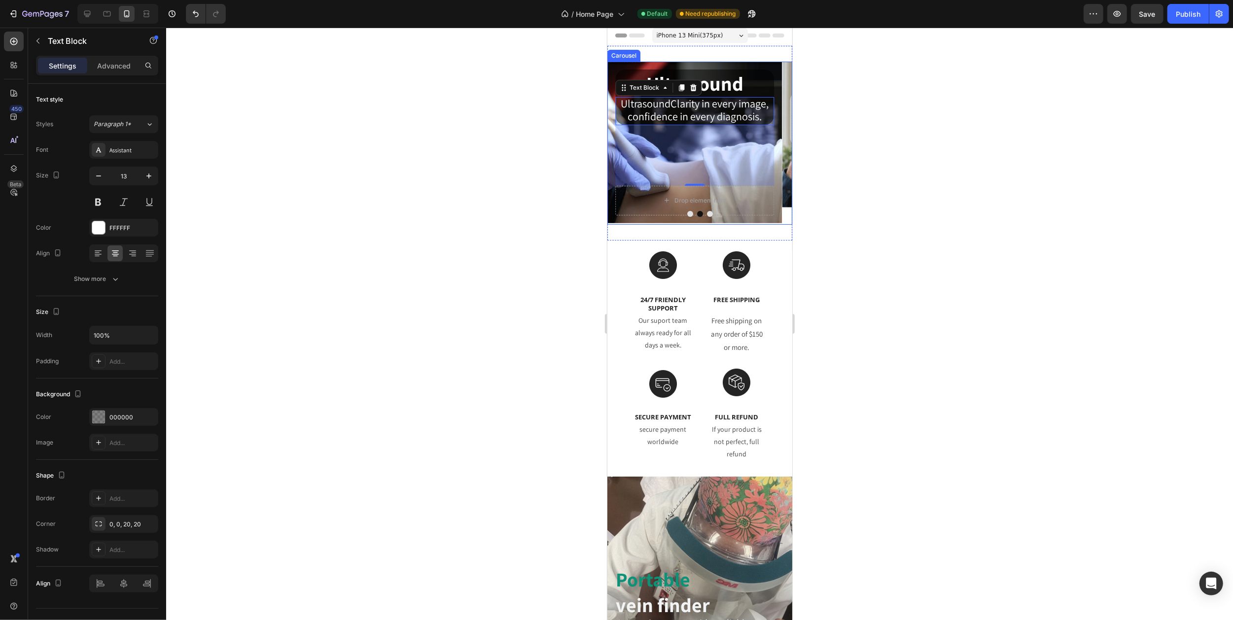
click at [615, 143] on icon "Carousel Back Arrow" at bounding box center [619, 143] width 8 height 8
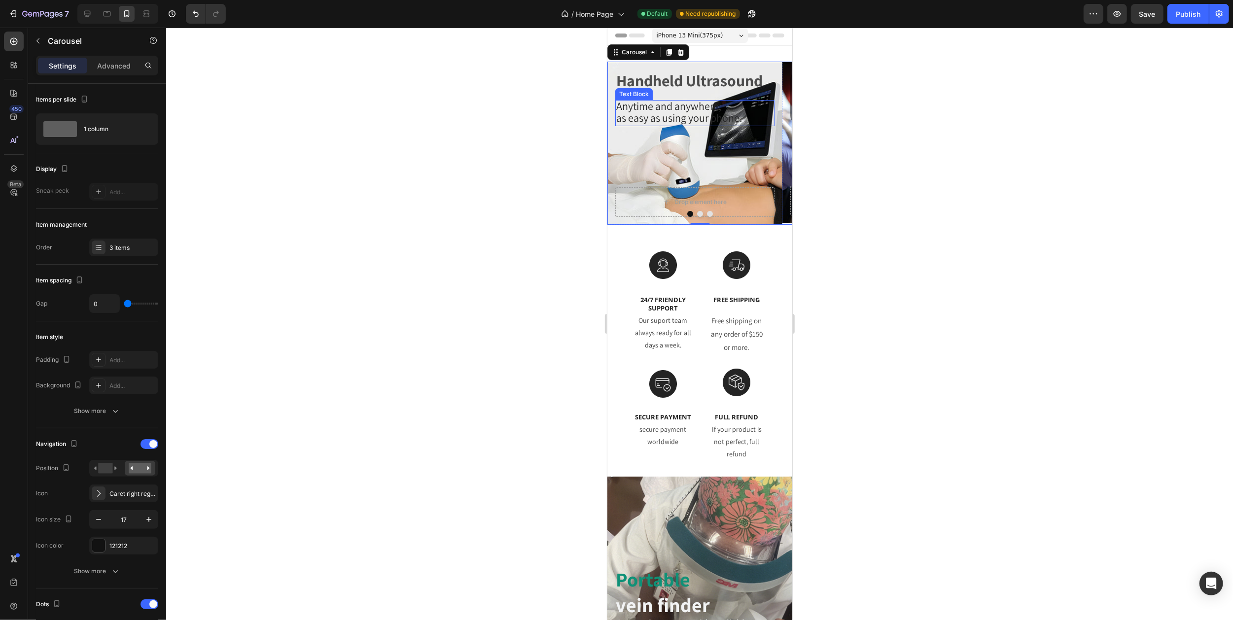
click at [678, 122] on span "as easy as using your phone." at bounding box center [679, 118] width 126 height 14
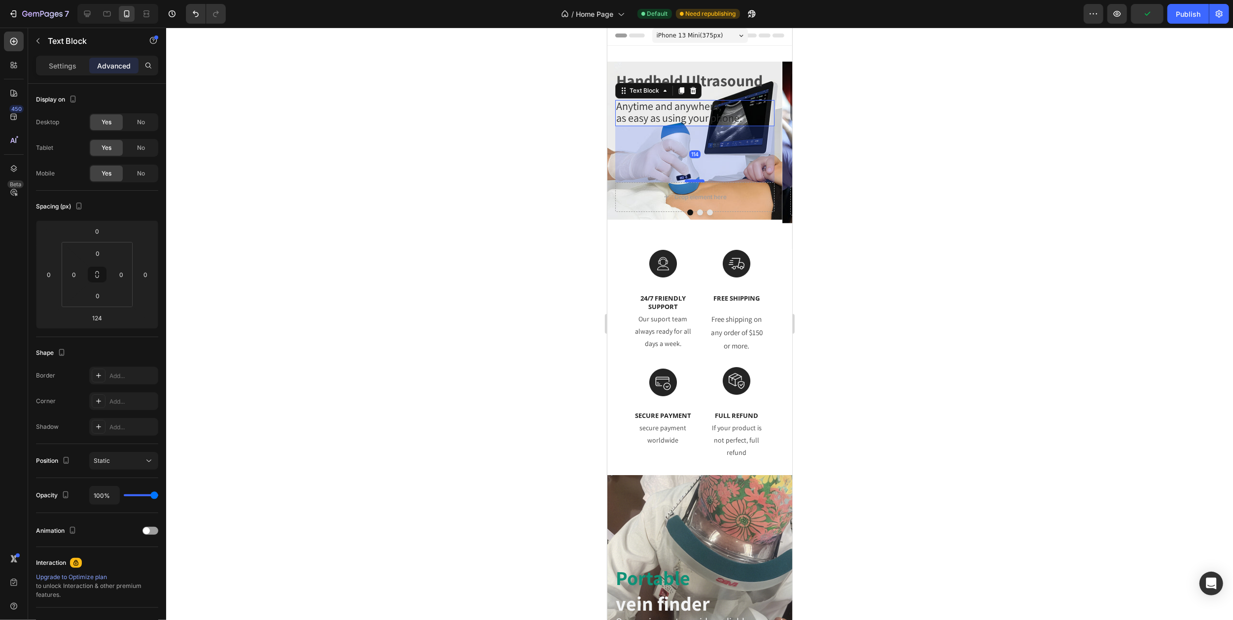
drag, startPoint x: 692, startPoint y: 186, endPoint x: 691, endPoint y: 181, distance: 5.0
click at [691, 181] on div at bounding box center [694, 180] width 20 height 3
type input "114"
click at [768, 148] on button "Carousel Next Arrow" at bounding box center [780, 142] width 24 height 24
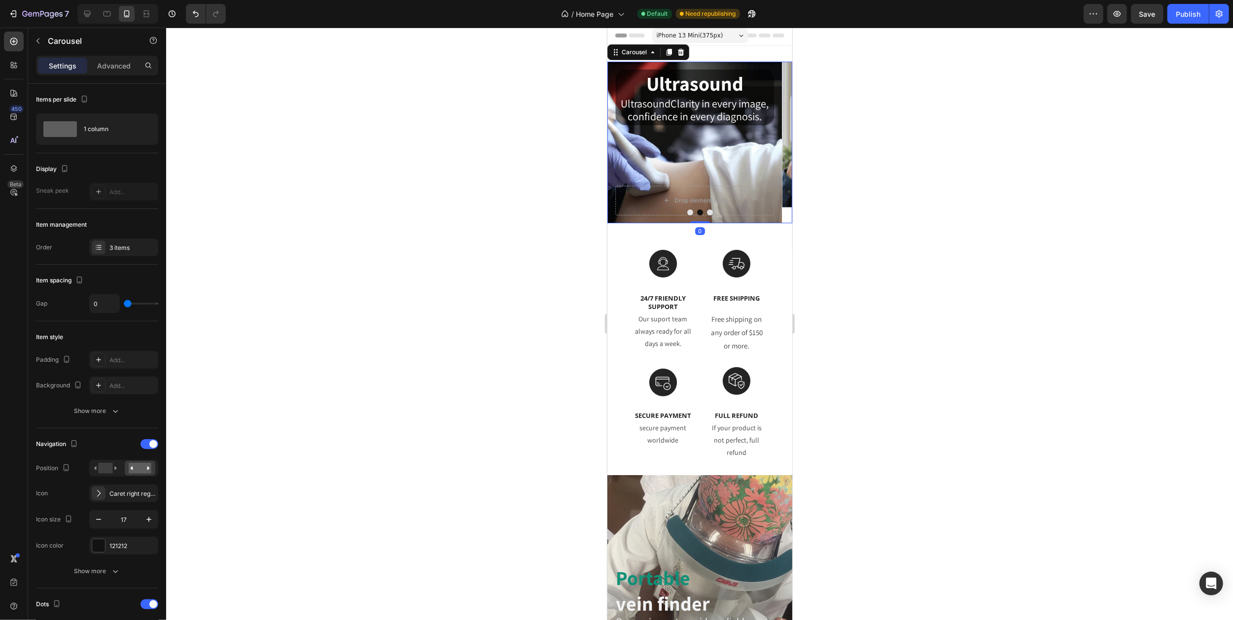
click at [768, 148] on button "Carousel Next Arrow" at bounding box center [780, 142] width 24 height 24
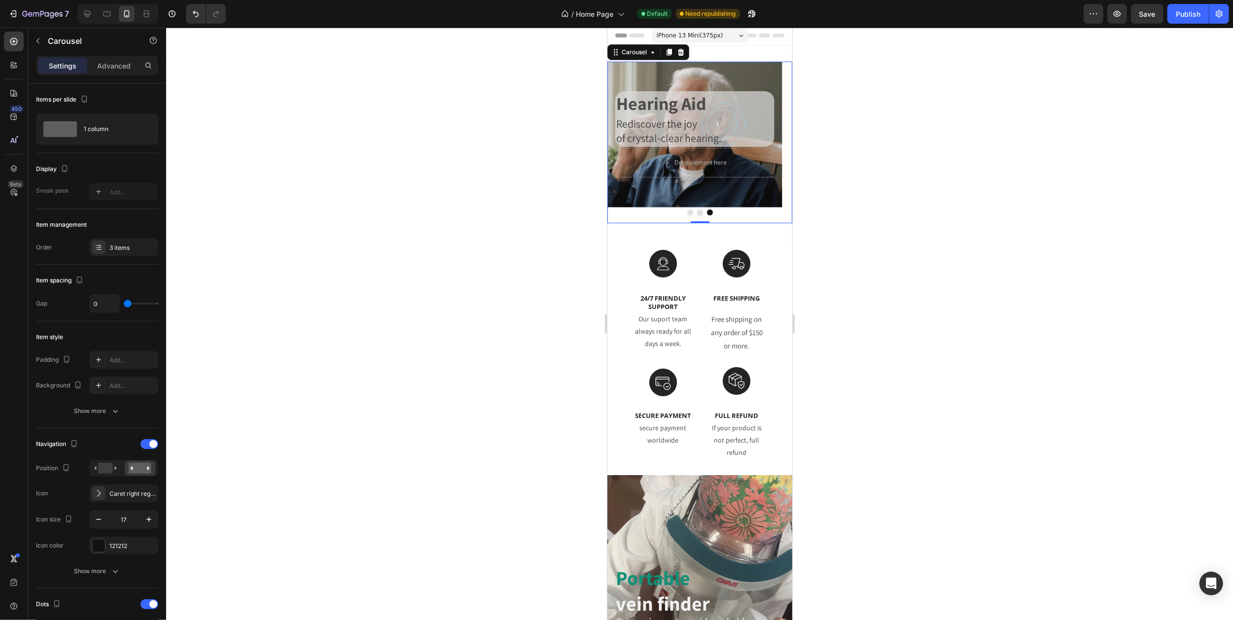
click at [680, 198] on div "Background Image" at bounding box center [694, 135] width 175 height 146
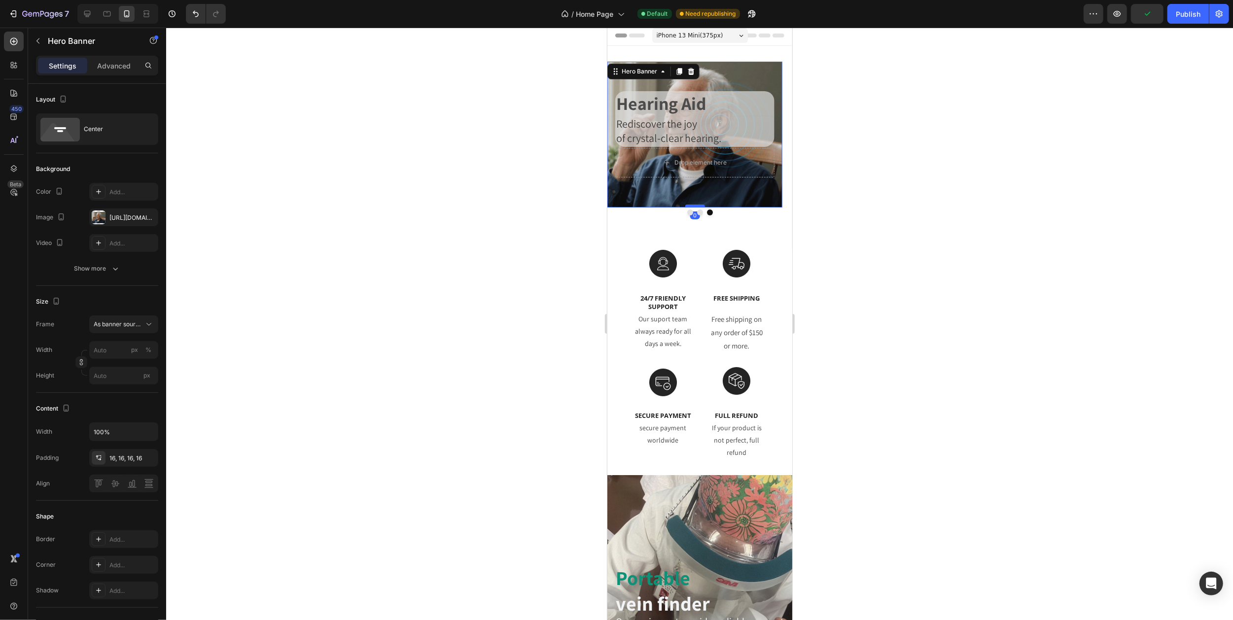
click at [692, 205] on div at bounding box center [694, 206] width 20 height 3
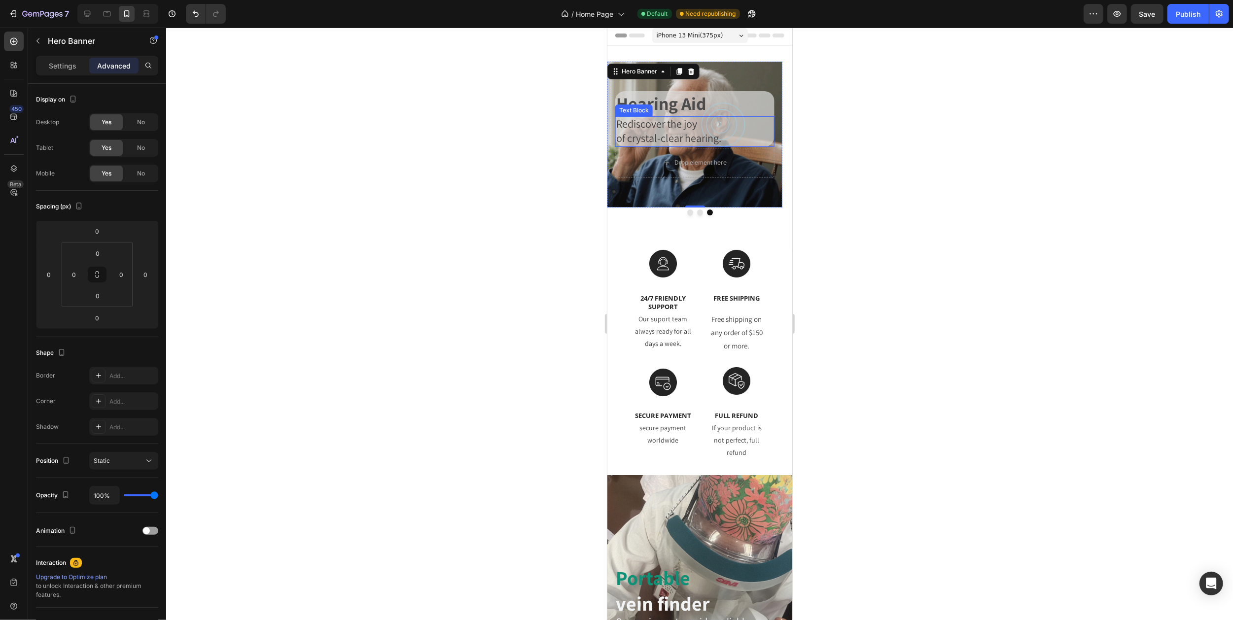
click at [715, 135] on span "of crystal-clear hearing." at bounding box center [668, 138] width 105 height 14
drag, startPoint x: 696, startPoint y: 146, endPoint x: 698, endPoint y: 139, distance: 7.7
click at [698, 139] on div "Rediscover the joy of crystal-clear hearing. Text Block 0" at bounding box center [694, 132] width 159 height 31
type input "0"
click at [618, 142] on icon "Carousel Back Arrow" at bounding box center [619, 142] width 8 height 8
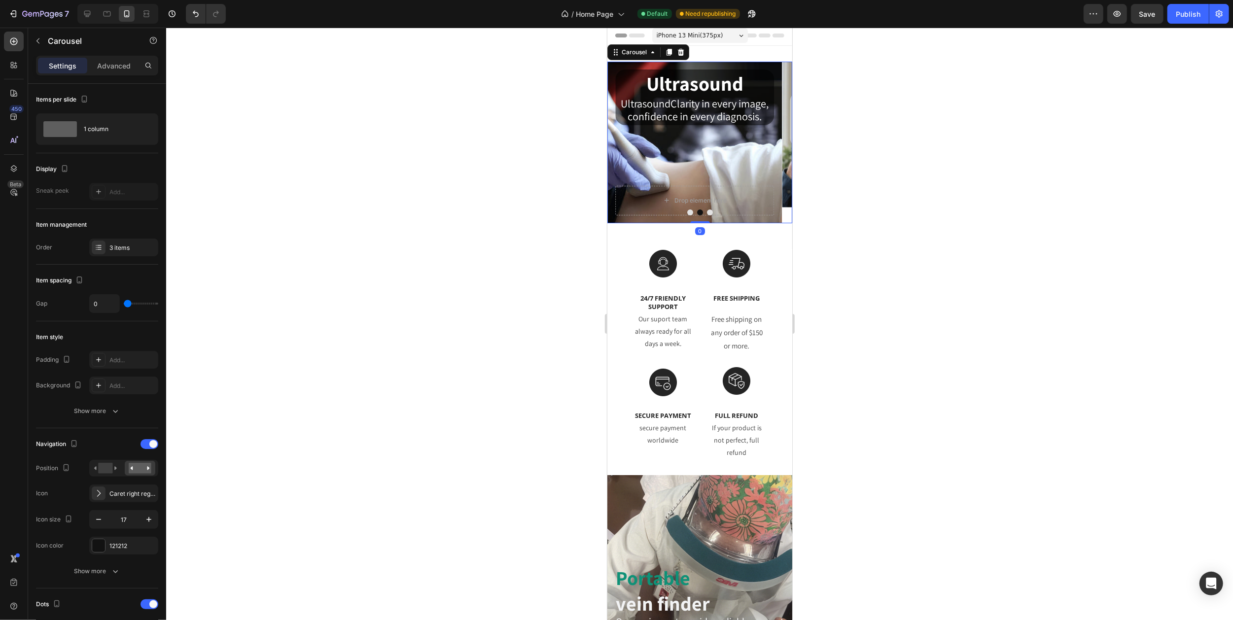
click at [775, 143] on icon "Carousel Next Arrow" at bounding box center [779, 142] width 8 height 8
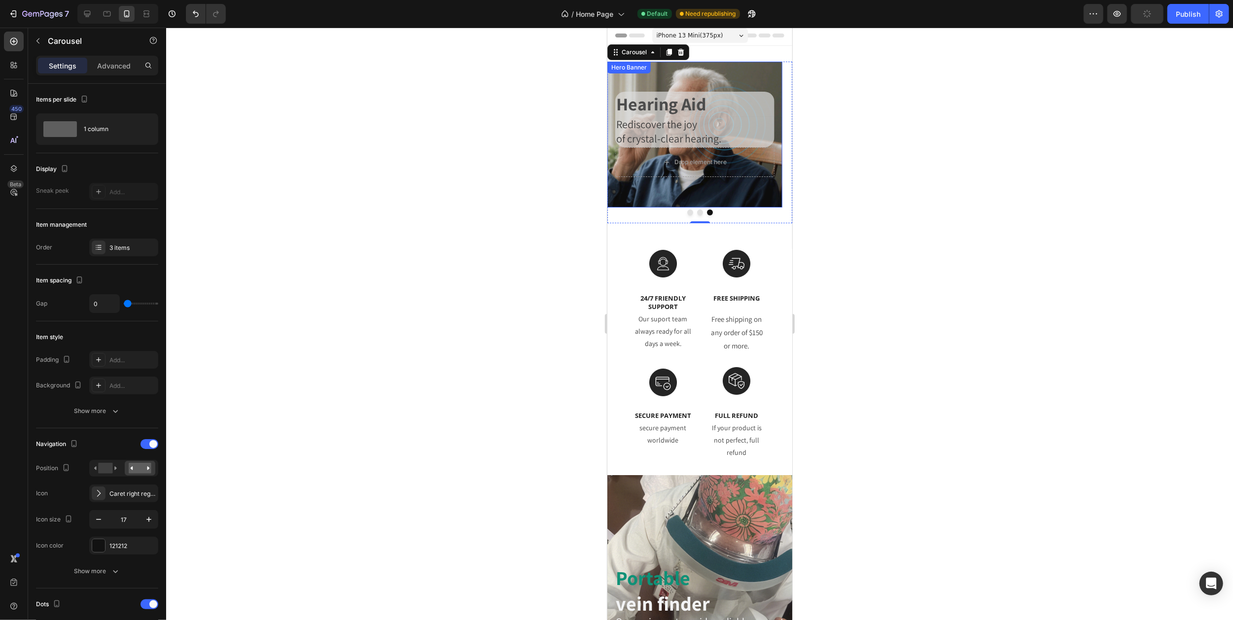
click at [745, 192] on div "Background Image" at bounding box center [694, 135] width 175 height 146
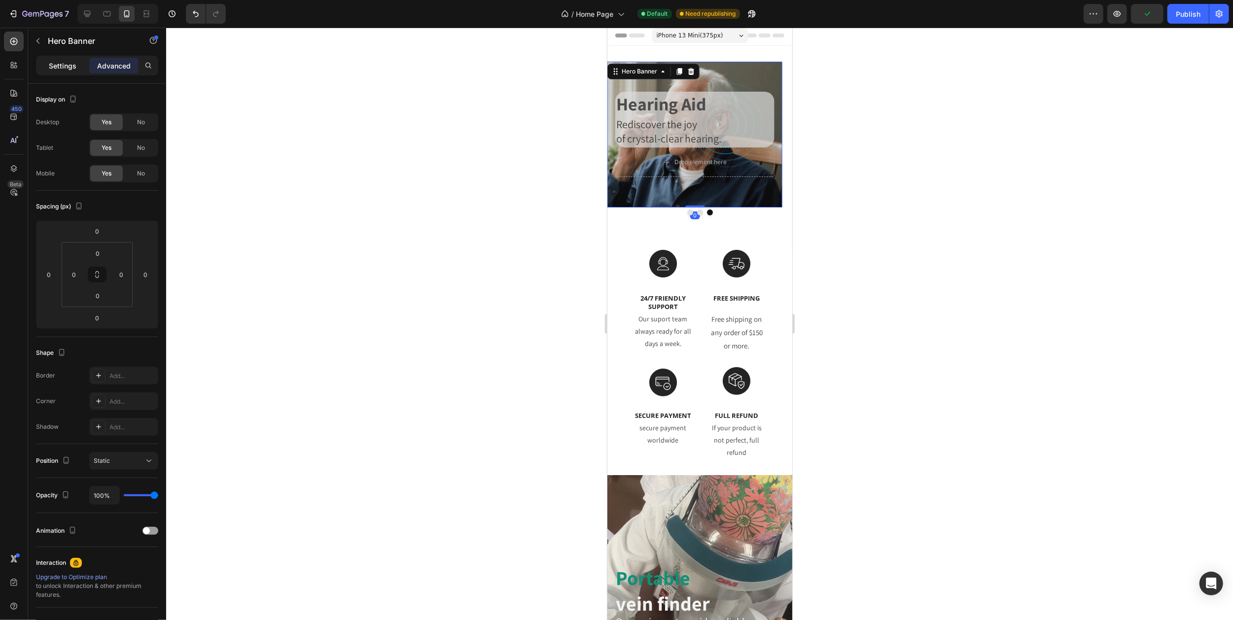
click at [58, 64] on p "Settings" at bounding box center [63, 66] width 28 height 10
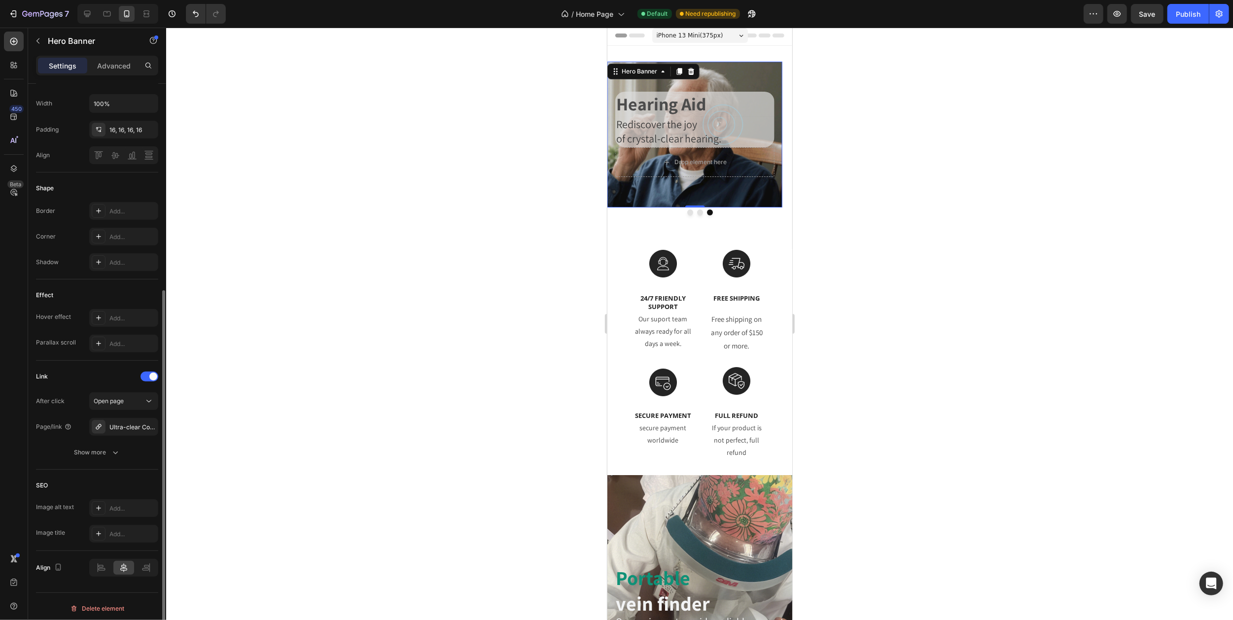
scroll to position [131, 0]
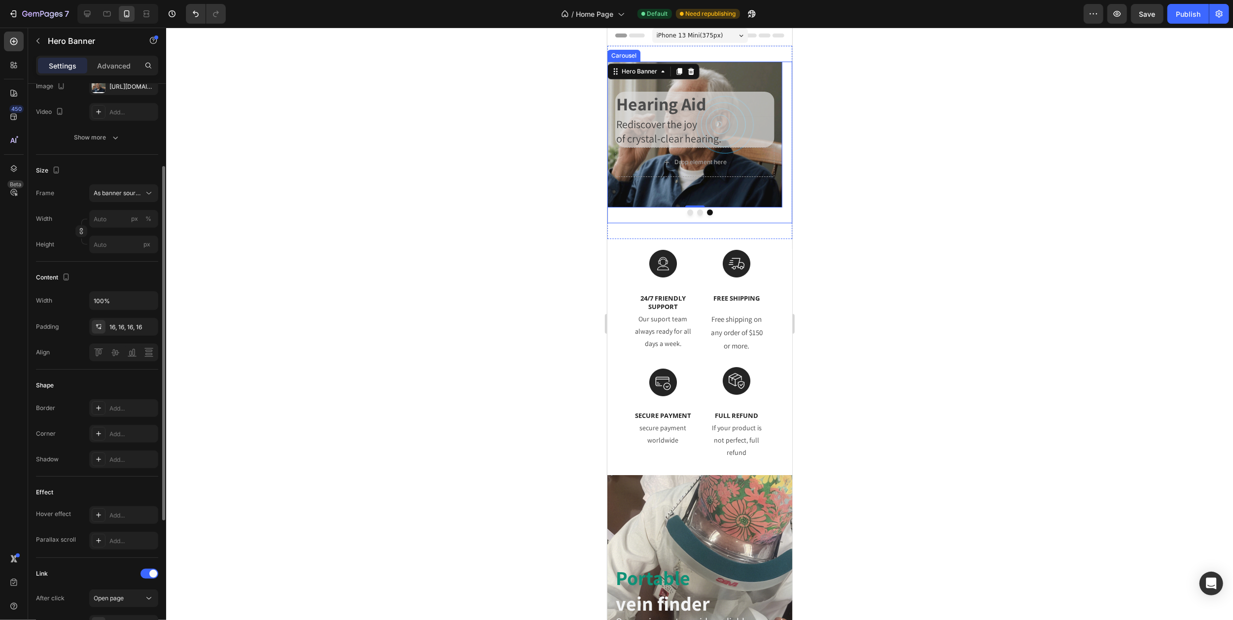
click at [697, 211] on button "Dot" at bounding box center [700, 212] width 6 height 6
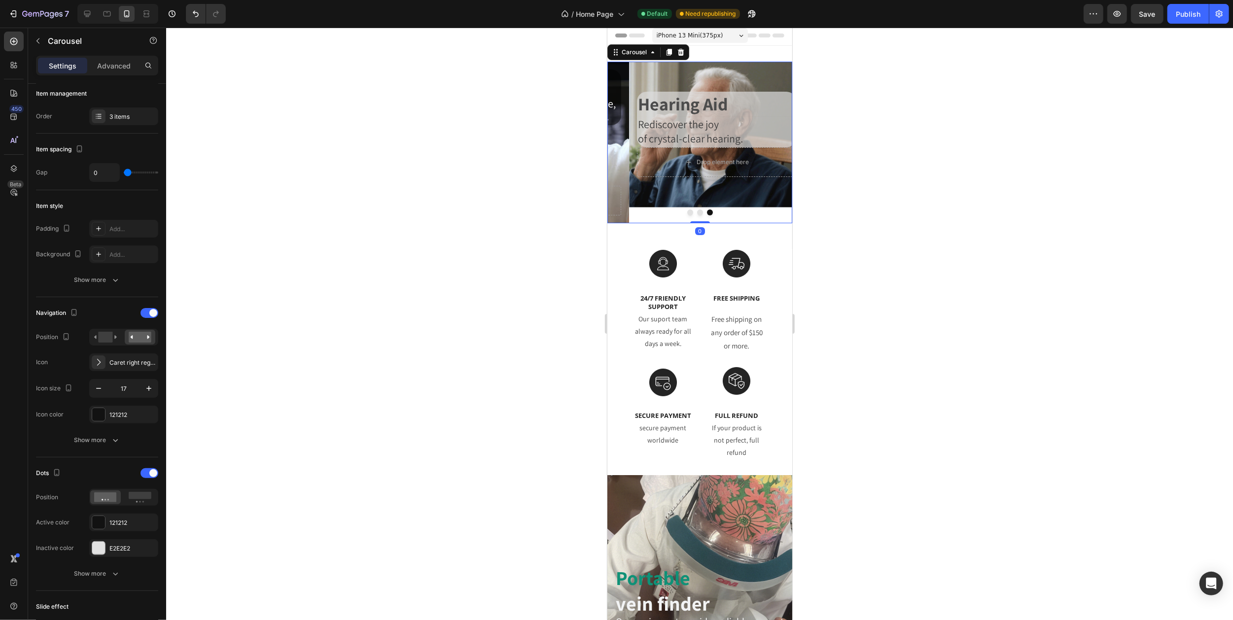
scroll to position [0, 0]
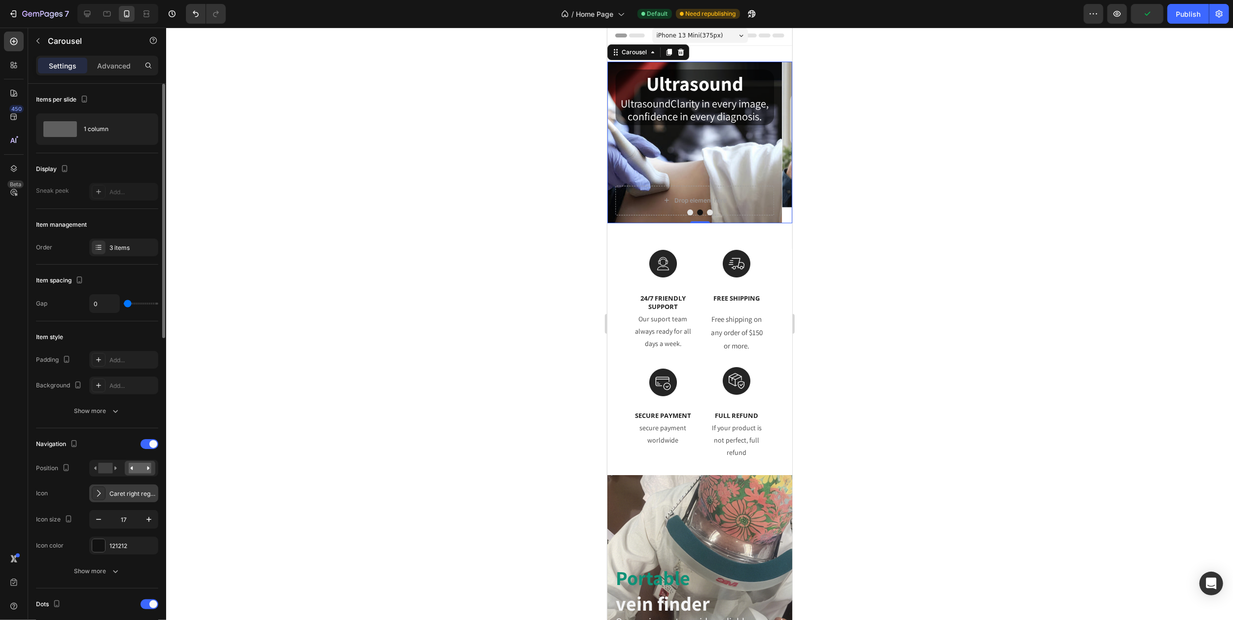
click at [107, 495] on div "Caret right regular" at bounding box center [123, 494] width 69 height 18
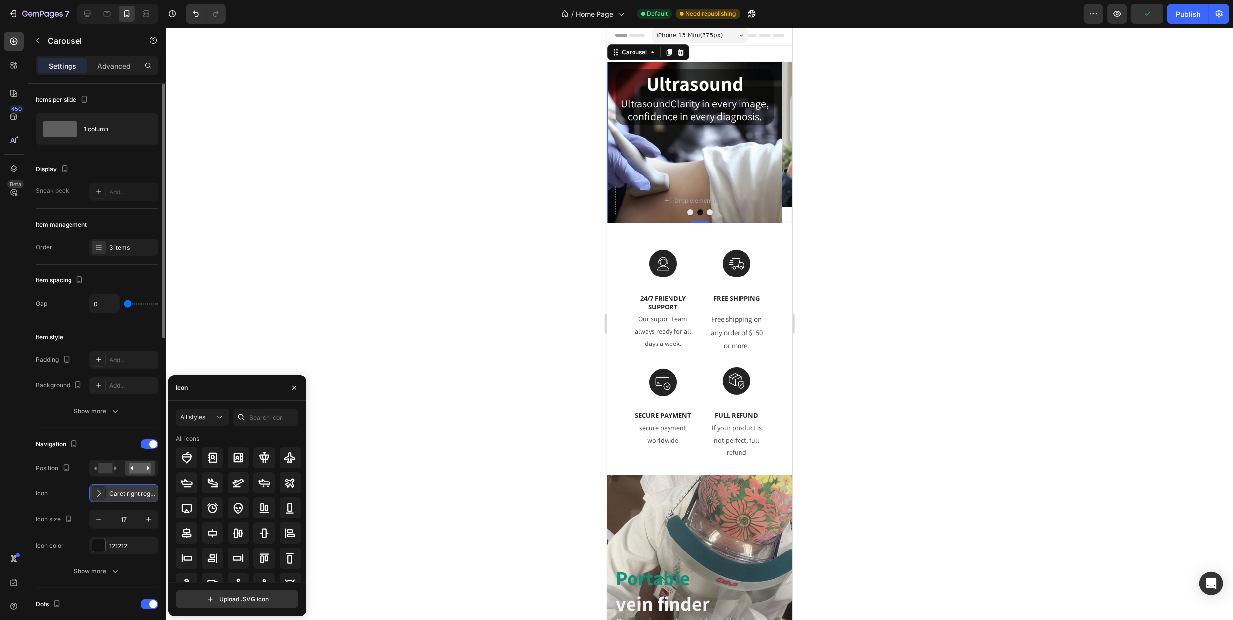
click at [107, 495] on div "Caret right regular" at bounding box center [123, 494] width 69 height 18
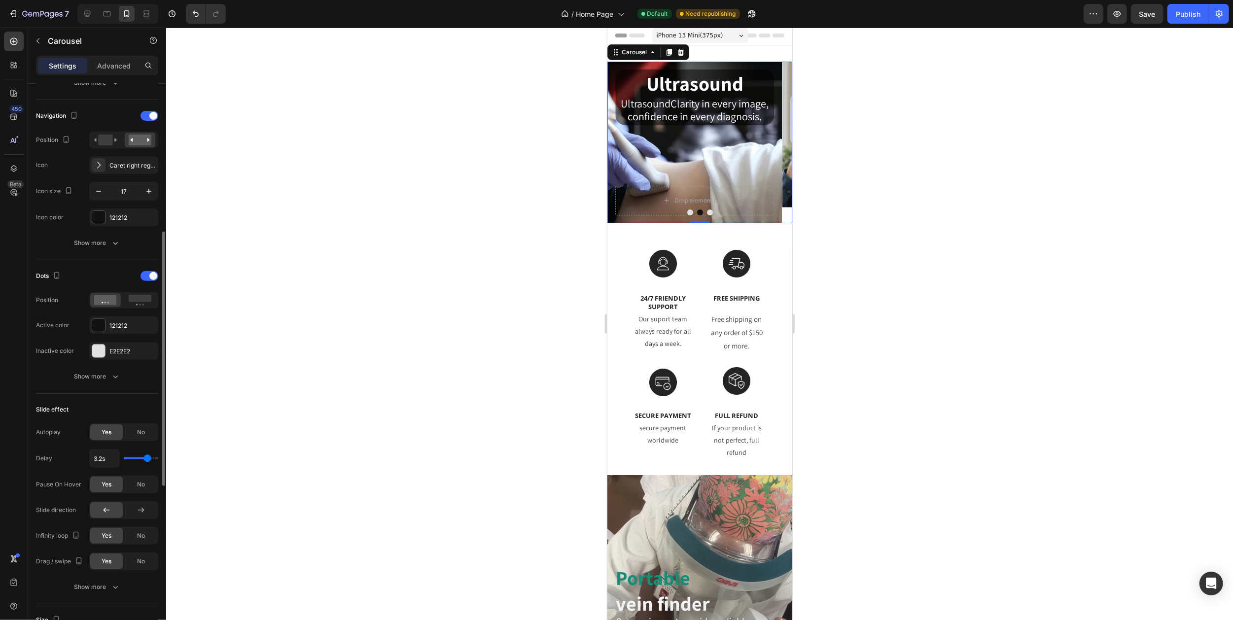
scroll to position [394, 0]
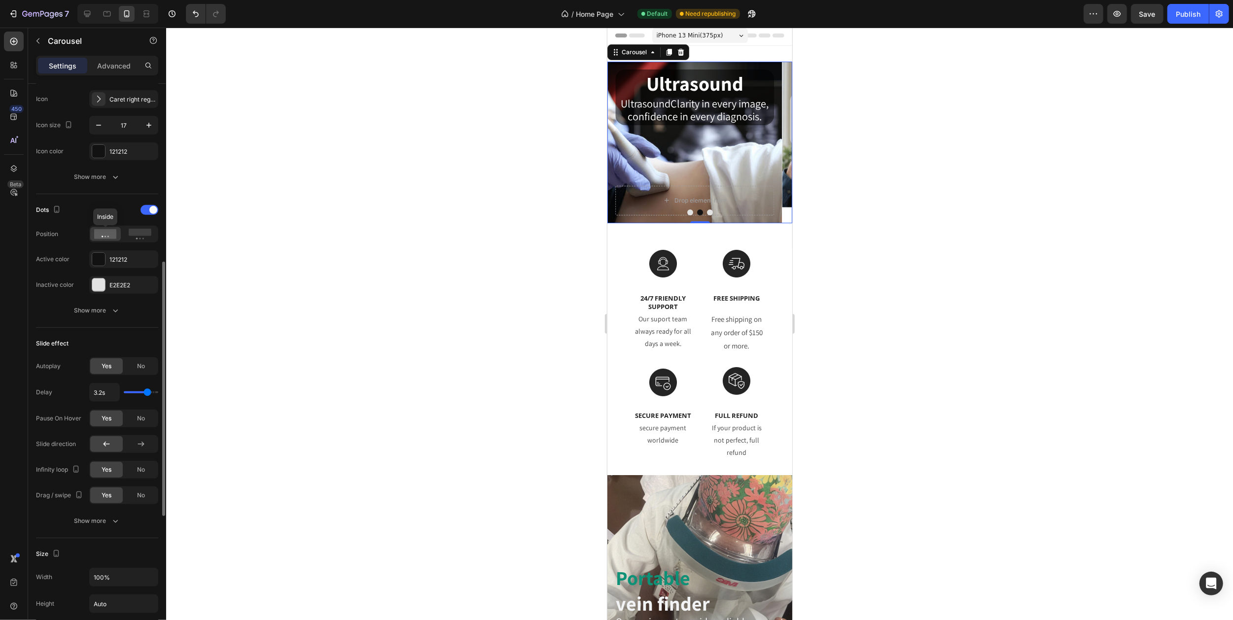
click at [106, 238] on icon at bounding box center [105, 234] width 23 height 10
click at [146, 236] on rect at bounding box center [140, 232] width 23 height 7
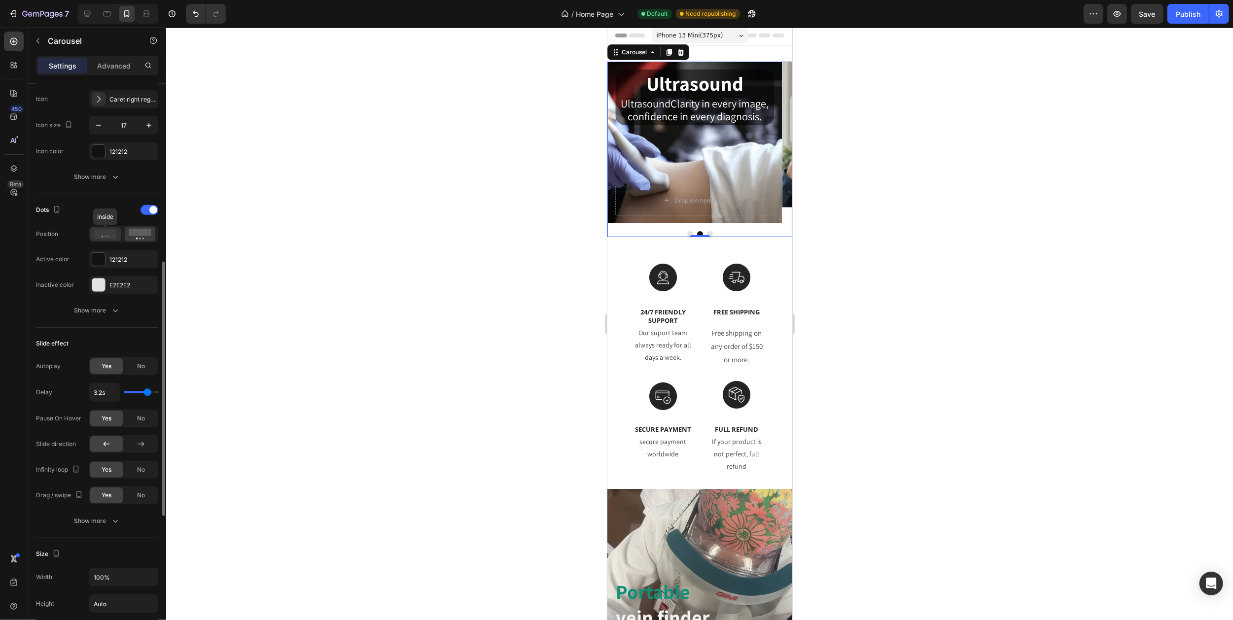
click at [101, 241] on div at bounding box center [105, 234] width 31 height 14
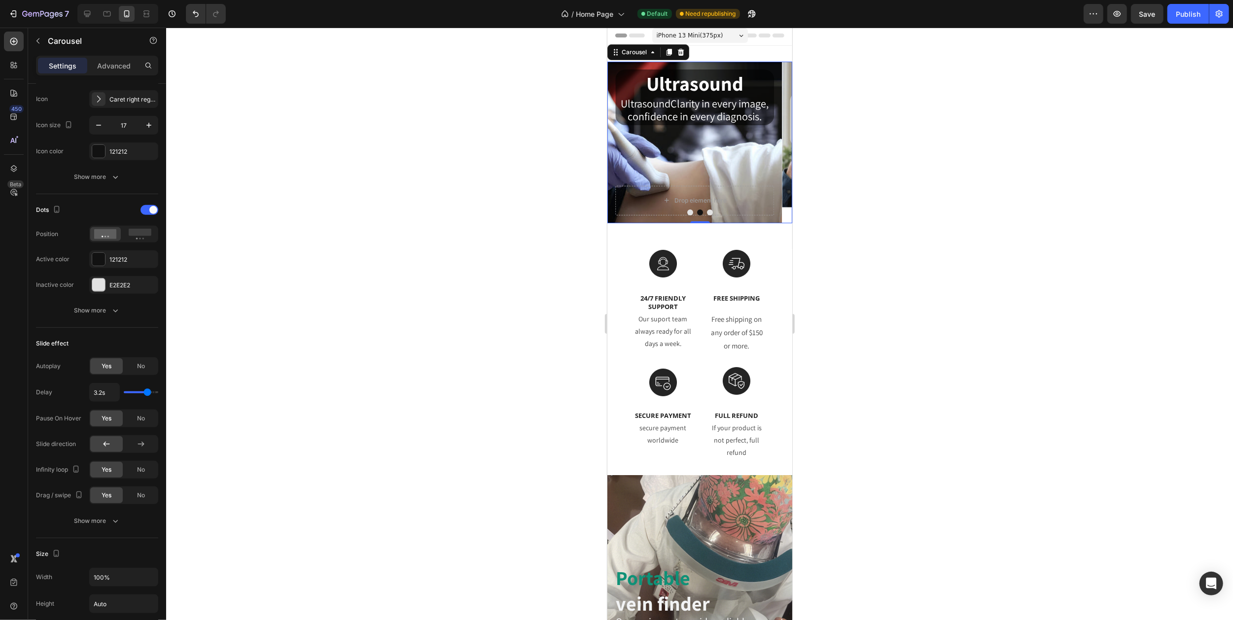
click at [768, 140] on button "Carousel Next Arrow" at bounding box center [780, 142] width 24 height 24
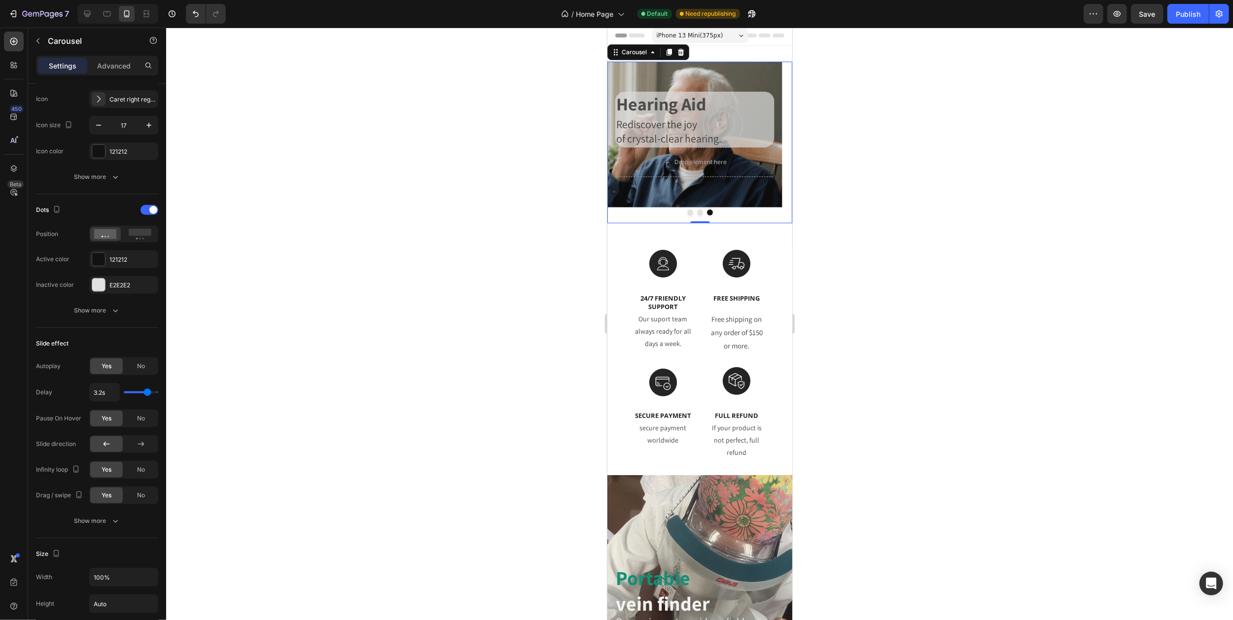
click at [775, 140] on icon "Carousel Next Arrow" at bounding box center [779, 142] width 8 height 8
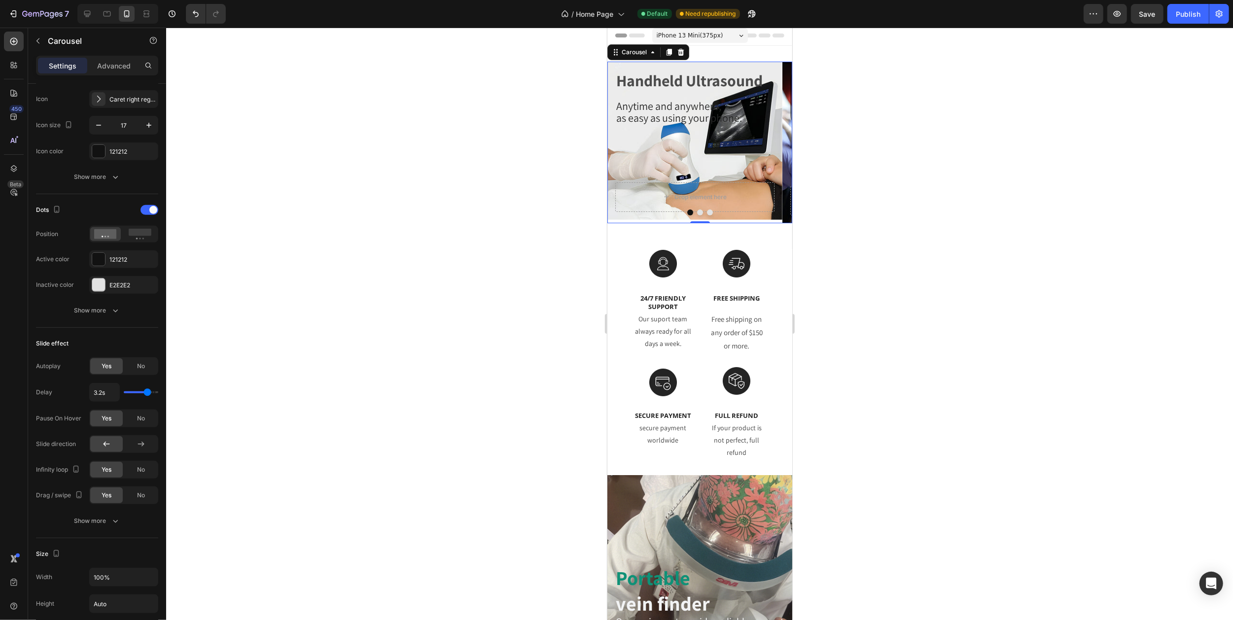
click at [616, 144] on icon "Carousel Back Arrow" at bounding box center [619, 142] width 8 height 8
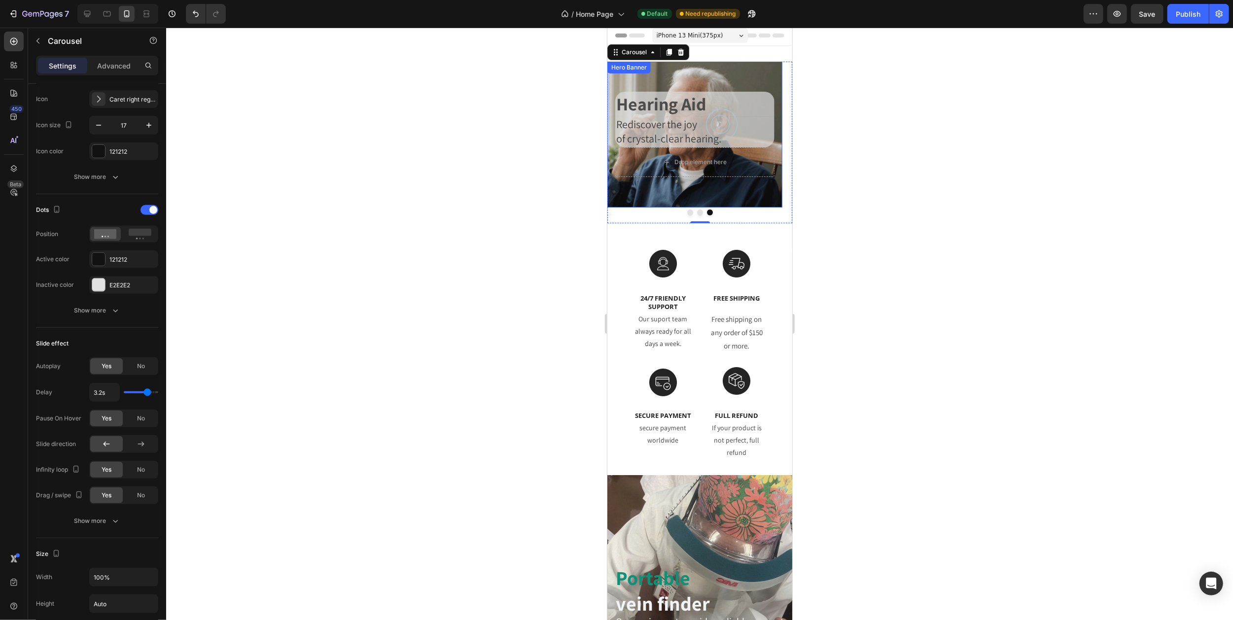
click at [682, 75] on div "Background Image" at bounding box center [694, 135] width 175 height 146
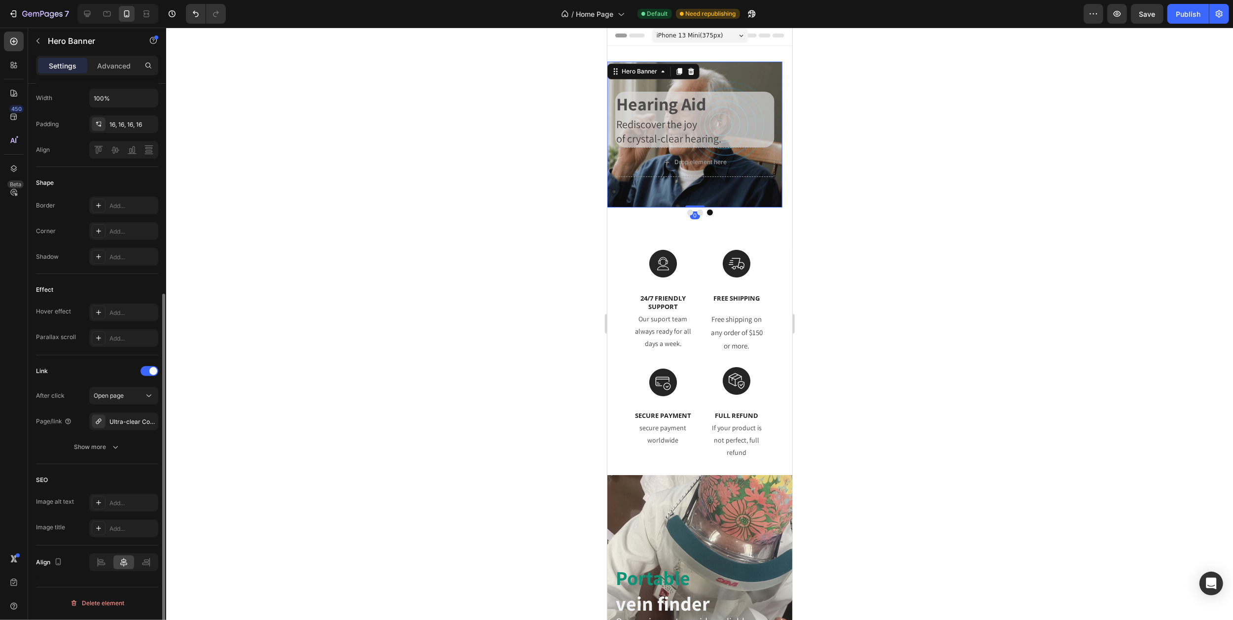
scroll to position [0, 0]
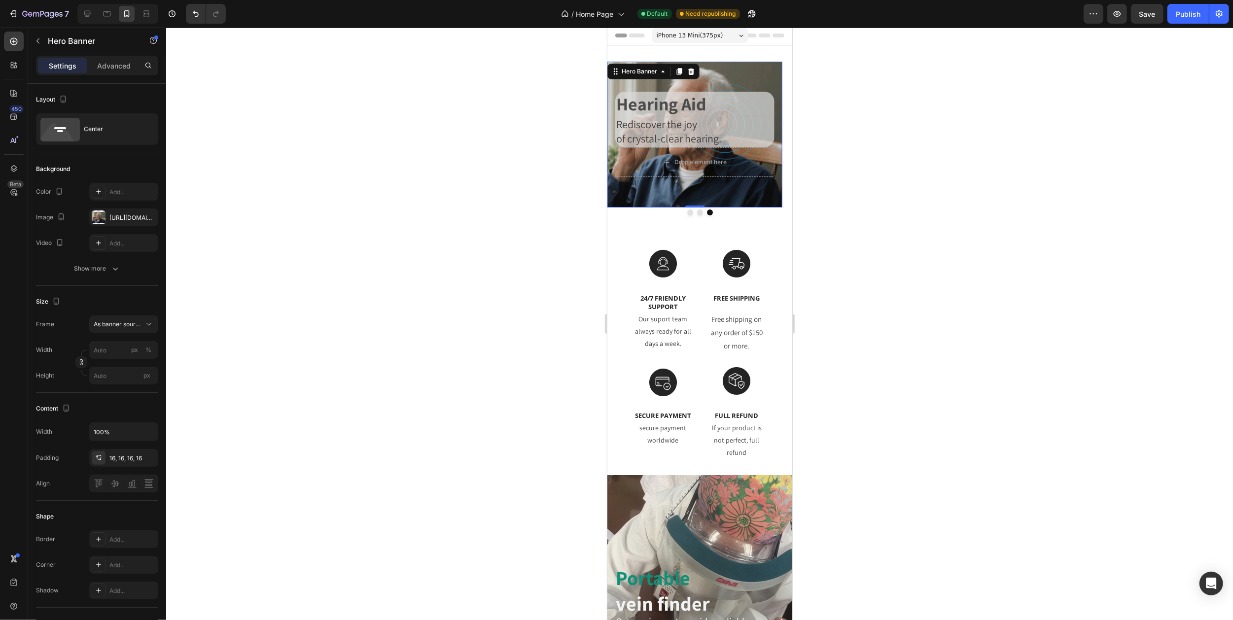
click at [665, 193] on div "Background Image" at bounding box center [694, 135] width 175 height 146
click at [660, 198] on div "Background Image" at bounding box center [694, 135] width 175 height 146
click at [708, 77] on div "Background Image" at bounding box center [694, 135] width 175 height 146
click at [775, 141] on icon "Carousel Next Arrow" at bounding box center [779, 142] width 8 height 8
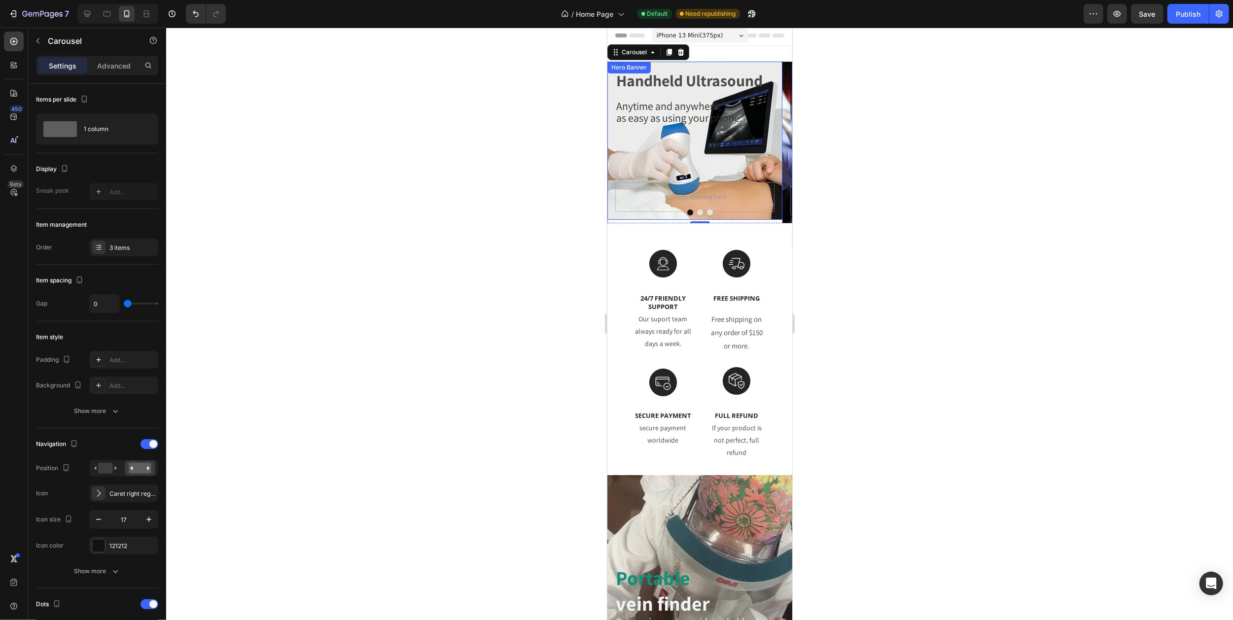
click at [668, 115] on span "as easy as using your phone." at bounding box center [679, 118] width 126 height 14
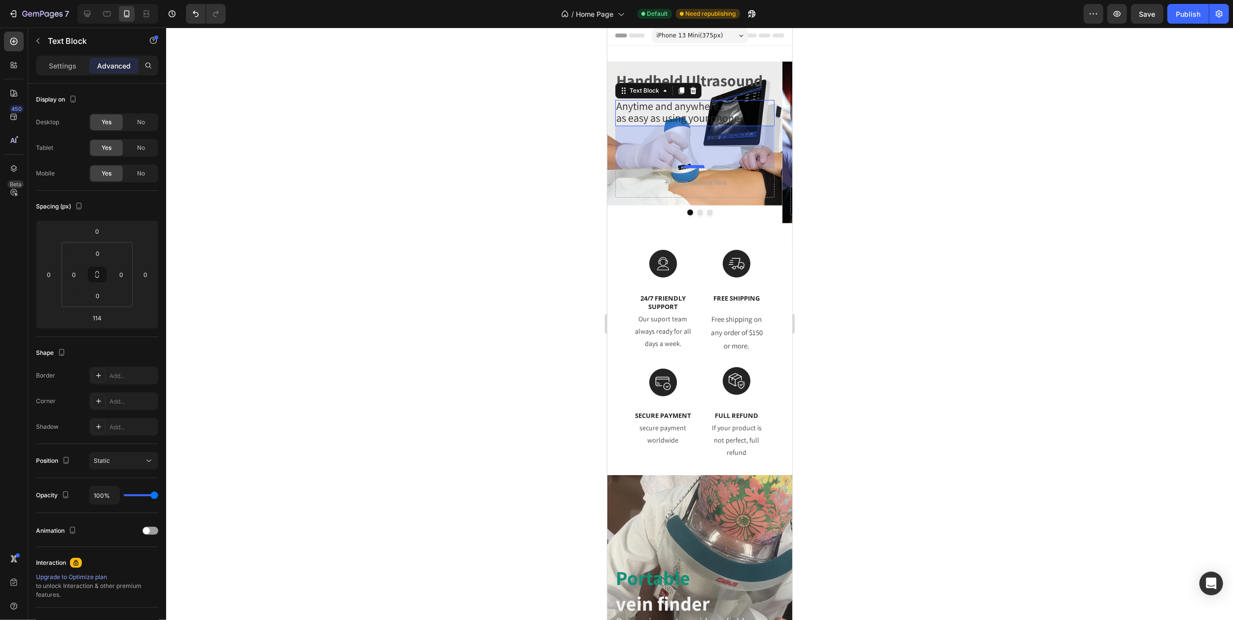
drag, startPoint x: 694, startPoint y: 182, endPoint x: 692, endPoint y: 168, distance: 14.4
click at [692, 168] on div at bounding box center [694, 166] width 20 height 3
type input "85"
click at [617, 139] on icon "Carousel Back Arrow" at bounding box center [619, 142] width 8 height 8
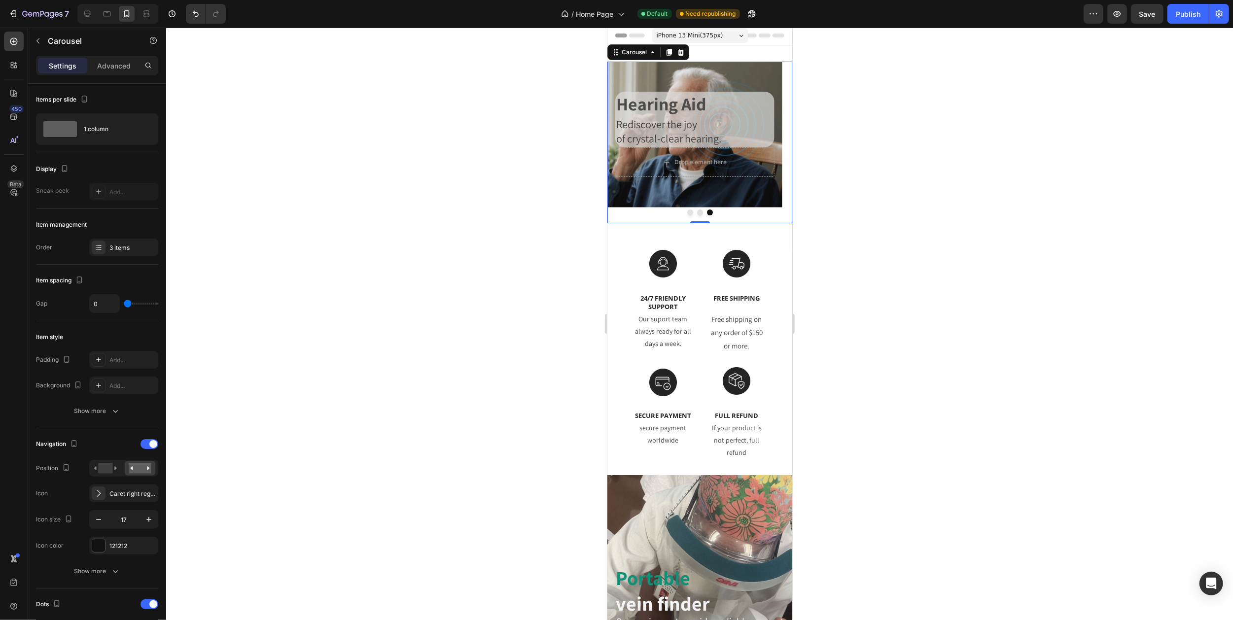
click at [619, 140] on icon "Carousel Back Arrow" at bounding box center [618, 143] width 3 height 6
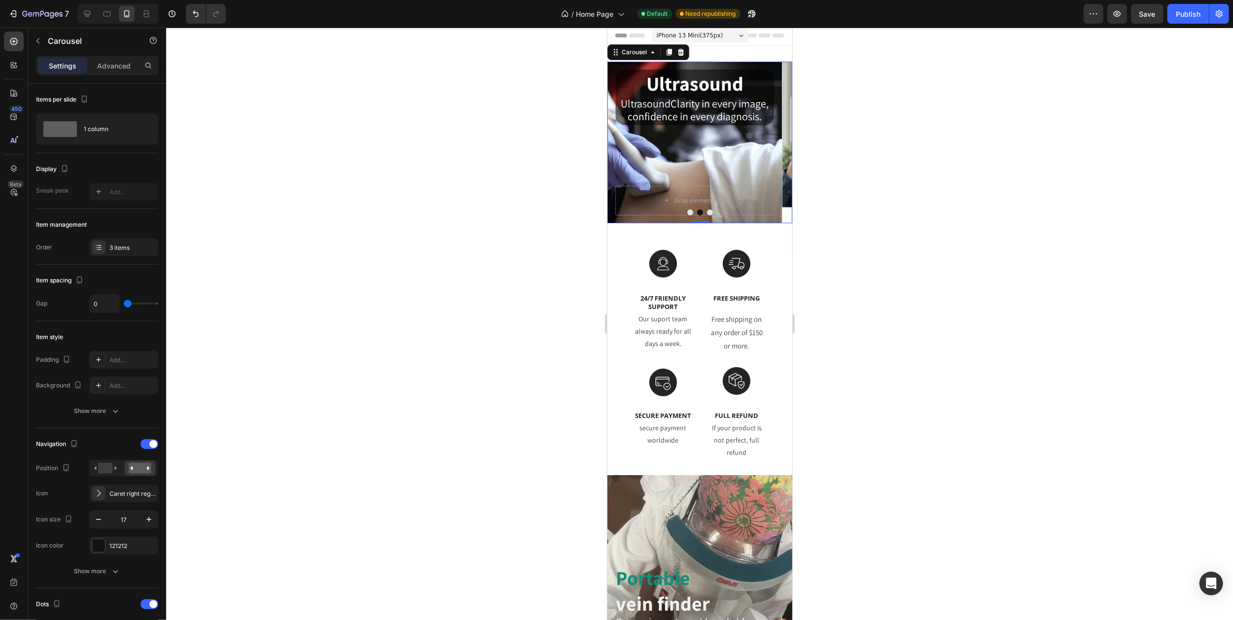
click at [775, 139] on icon "Carousel Next Arrow" at bounding box center [779, 142] width 8 height 8
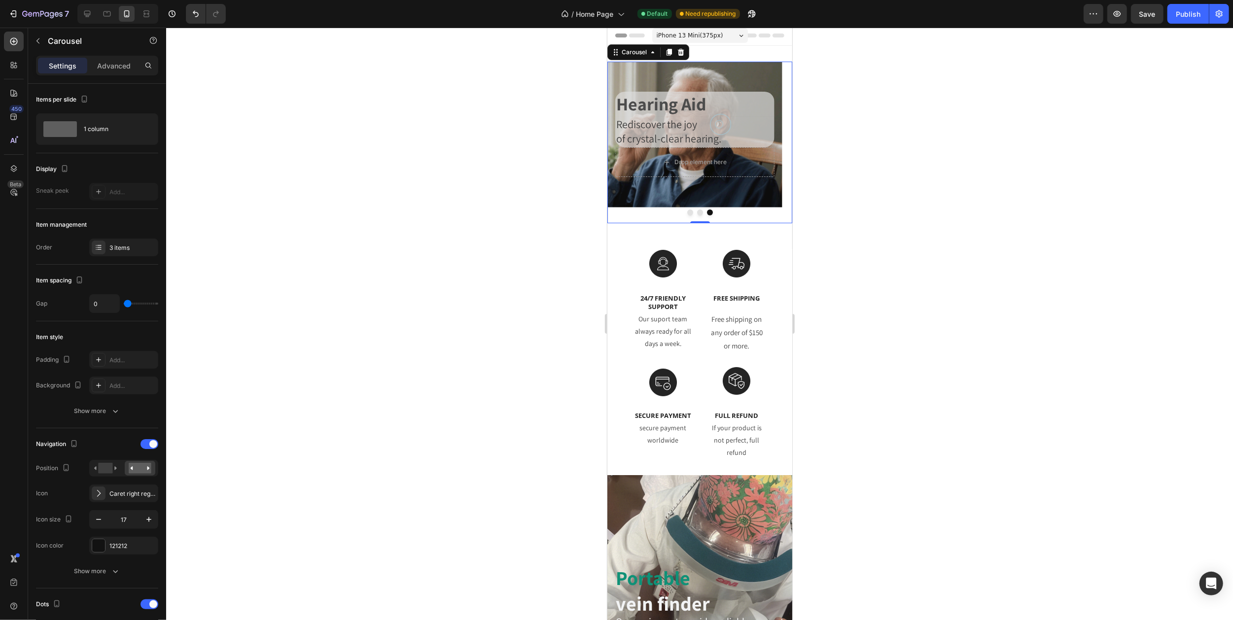
click at [775, 139] on icon "Carousel Next Arrow" at bounding box center [779, 142] width 8 height 8
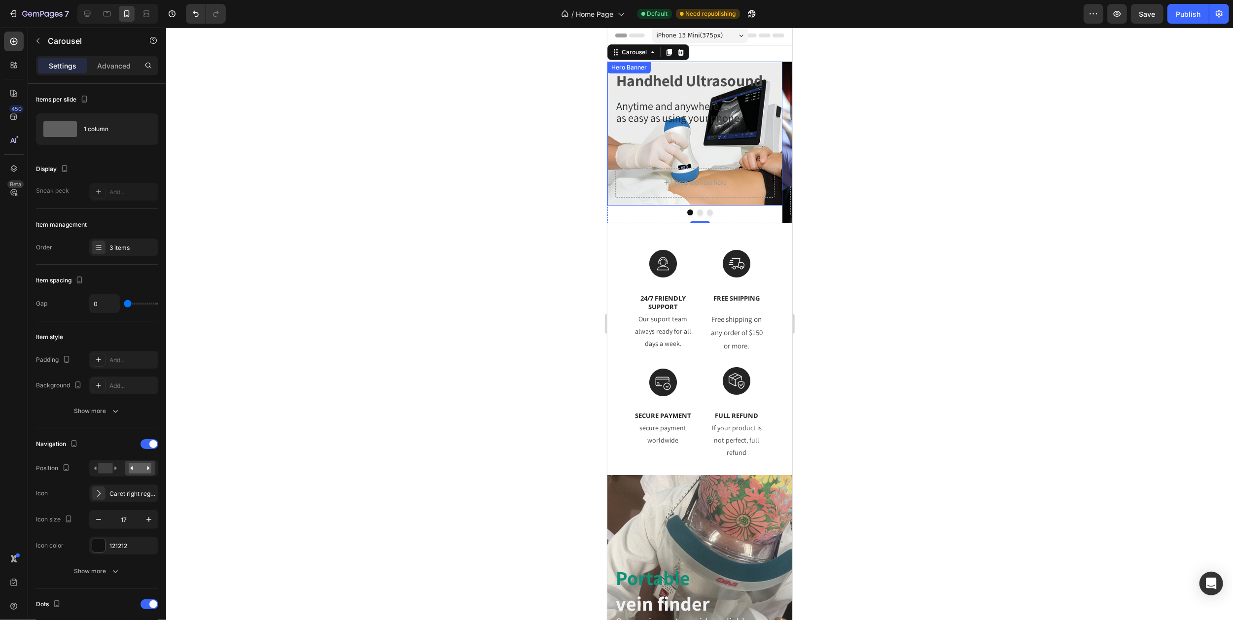
click at [668, 131] on div "Handheld Ultrasound Heading Anytime and anywhere, as easy as using your phone. …" at bounding box center [694, 119] width 159 height 99
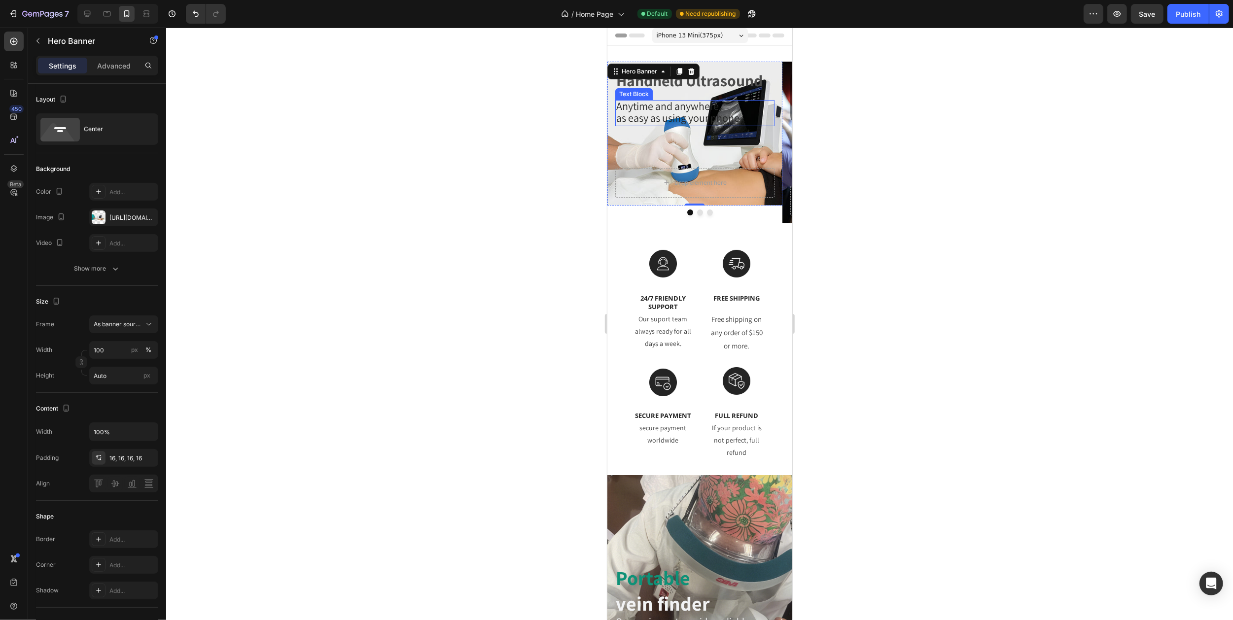
click at [670, 117] on span "as easy as using your phone." at bounding box center [679, 118] width 126 height 14
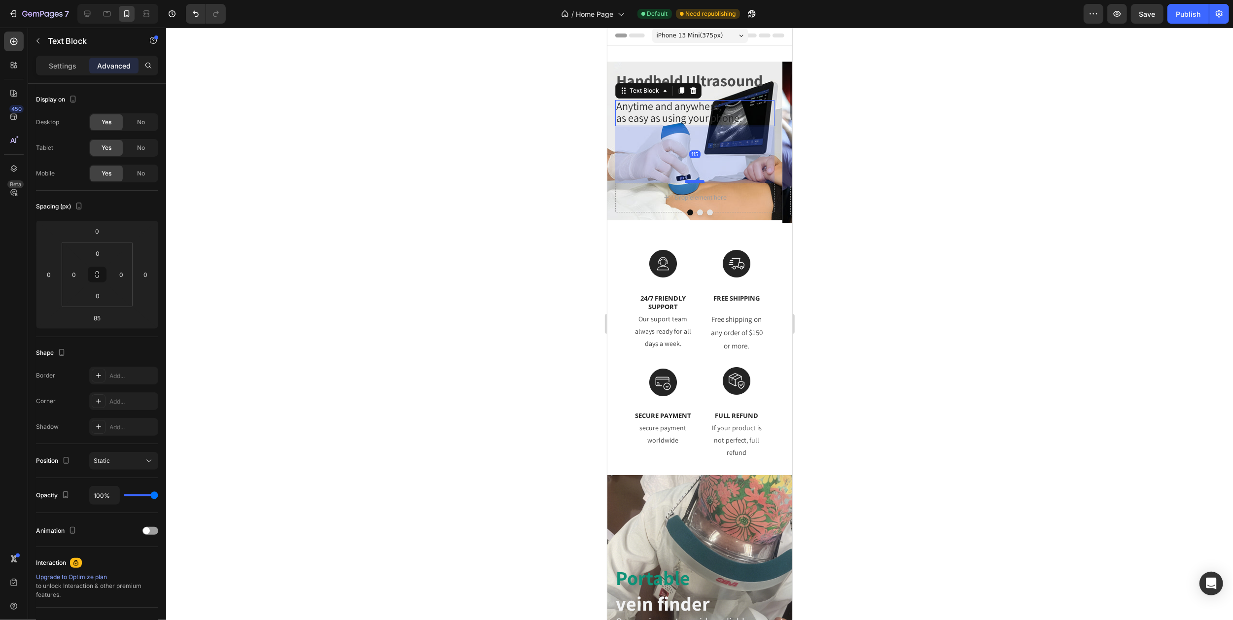
drag, startPoint x: 691, startPoint y: 167, endPoint x: 692, endPoint y: 181, distance: 14.8
click at [692, 181] on div at bounding box center [694, 181] width 20 height 3
type input "115"
click at [621, 142] on icon "Carousel Back Arrow" at bounding box center [619, 142] width 8 height 8
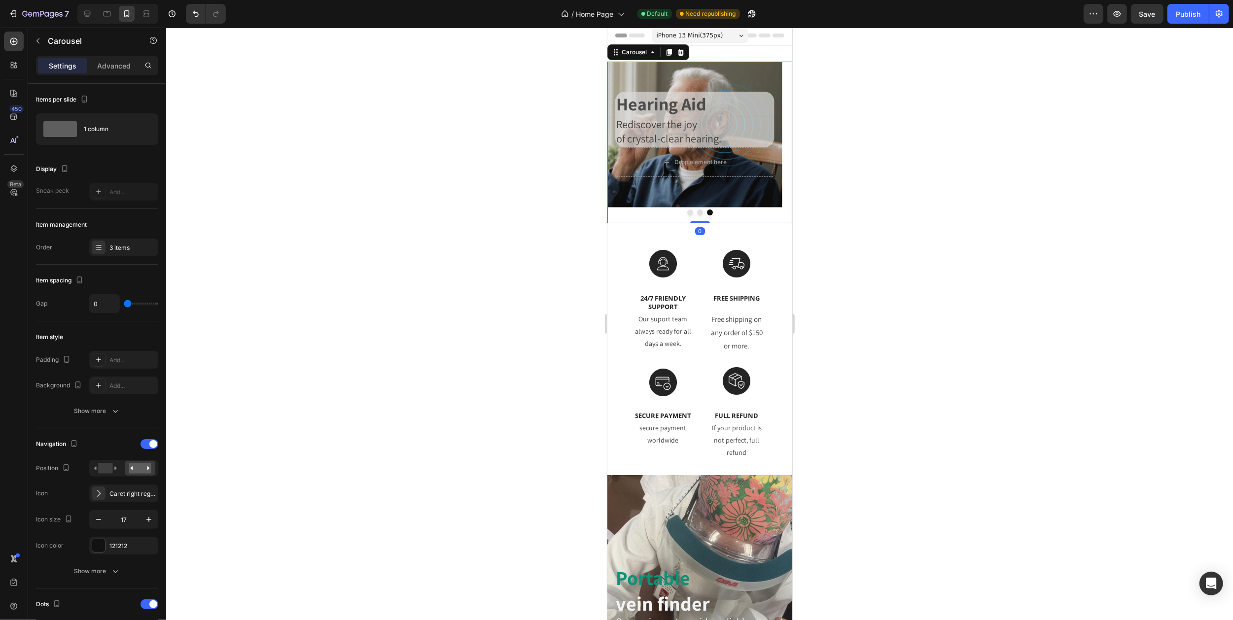
click at [621, 142] on icon "Carousel Back Arrow" at bounding box center [619, 142] width 8 height 8
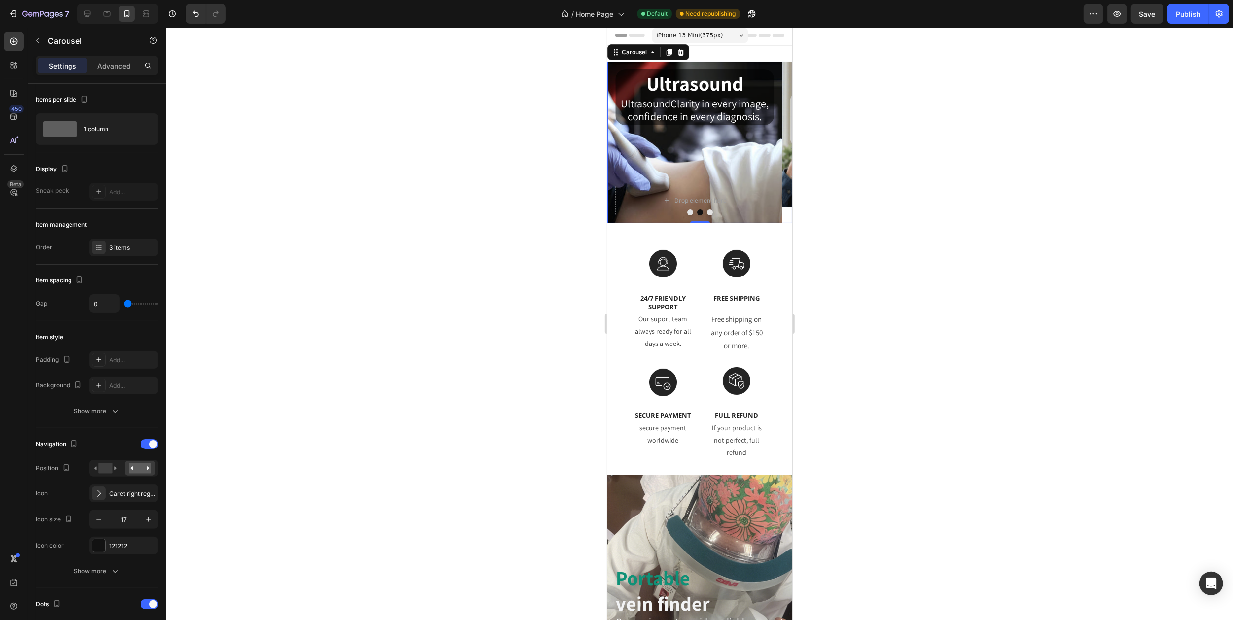
click at [775, 142] on icon "Carousel Next Arrow" at bounding box center [779, 142] width 8 height 8
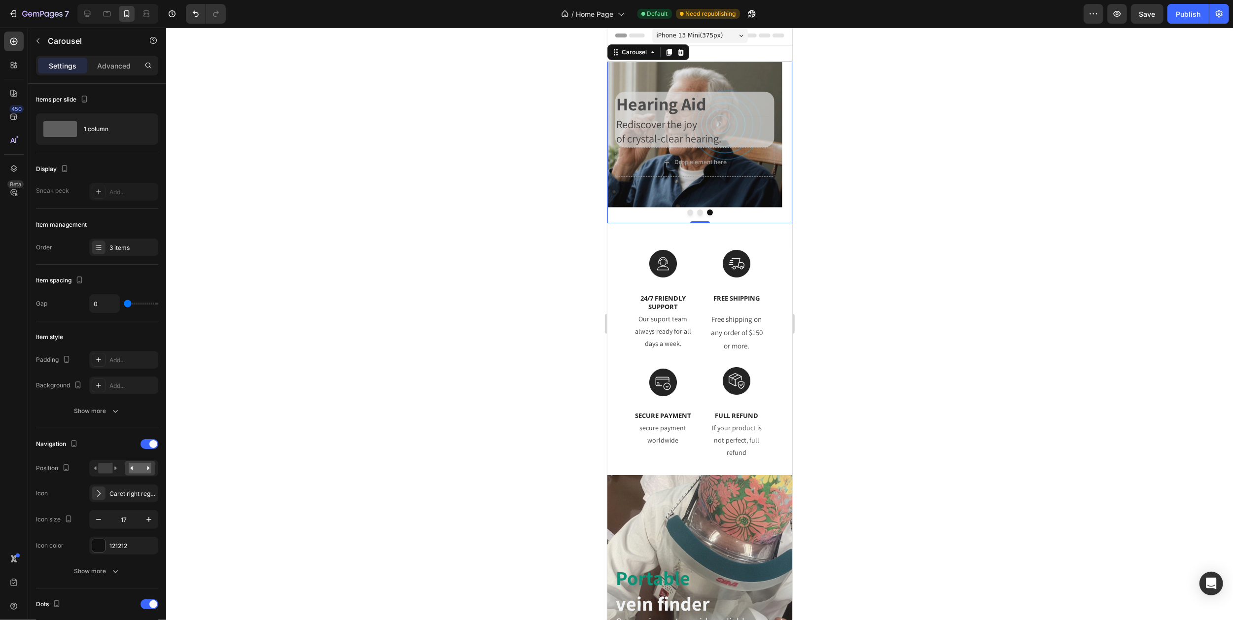
click at [775, 143] on icon "Carousel Next Arrow" at bounding box center [779, 142] width 8 height 8
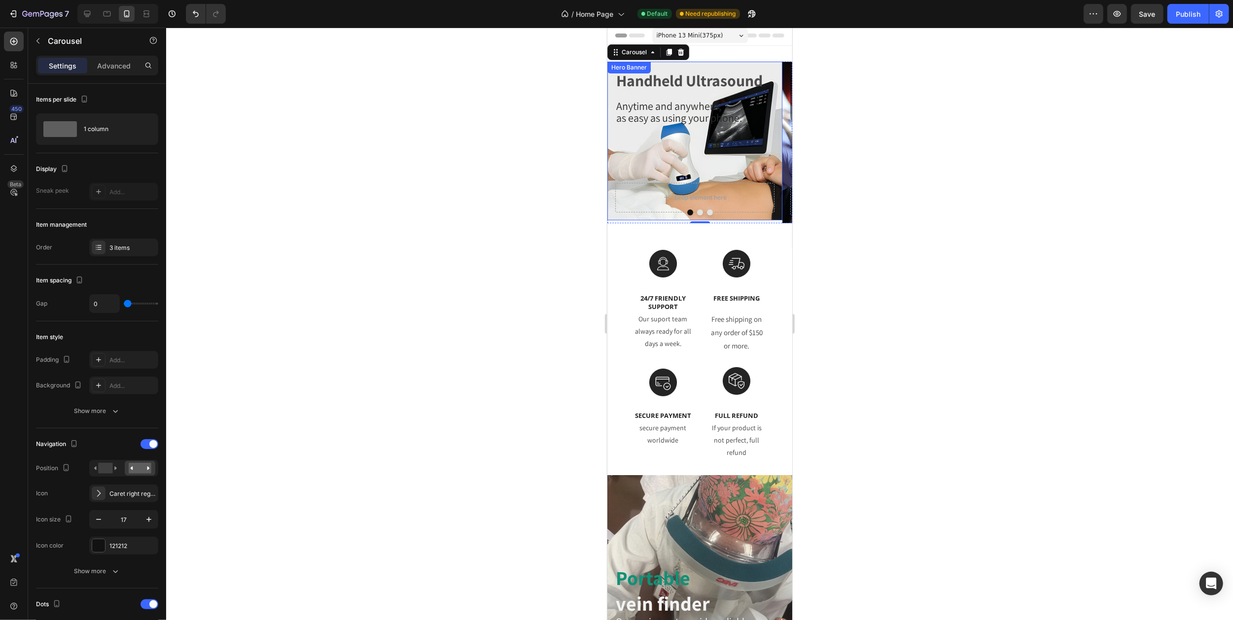
click at [696, 150] on div "Handheld Ultrasound Heading Anytime and anywhere, as easy as using your phone. …" at bounding box center [694, 126] width 159 height 113
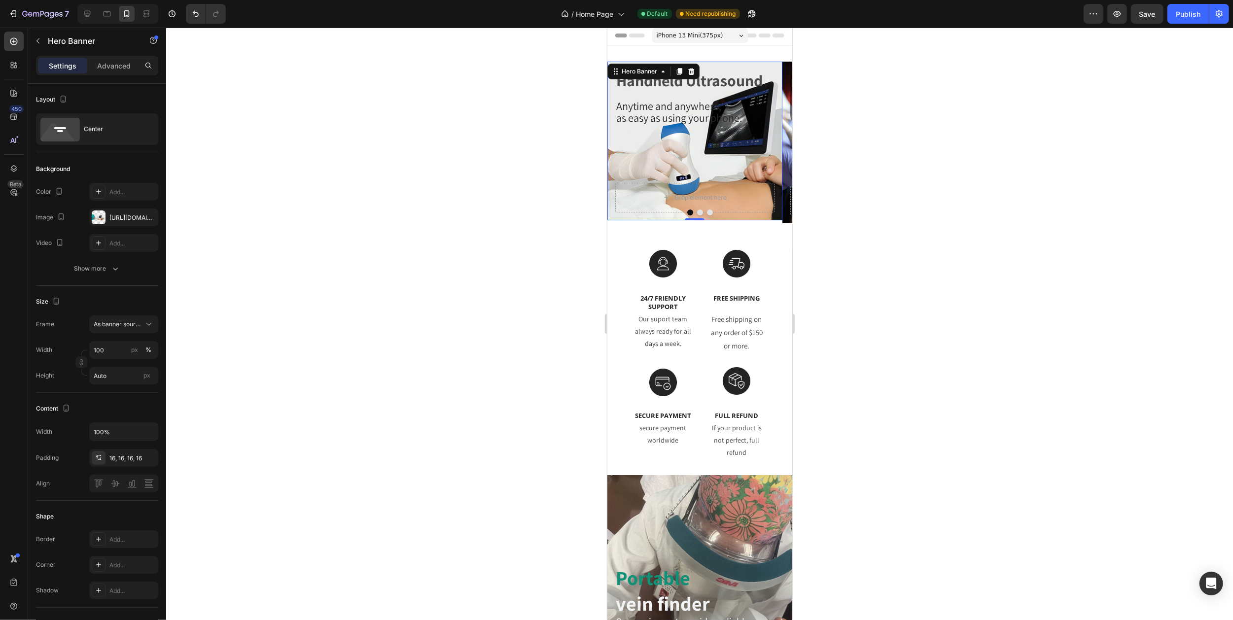
click at [768, 144] on button "Carousel Next Arrow" at bounding box center [780, 142] width 24 height 24
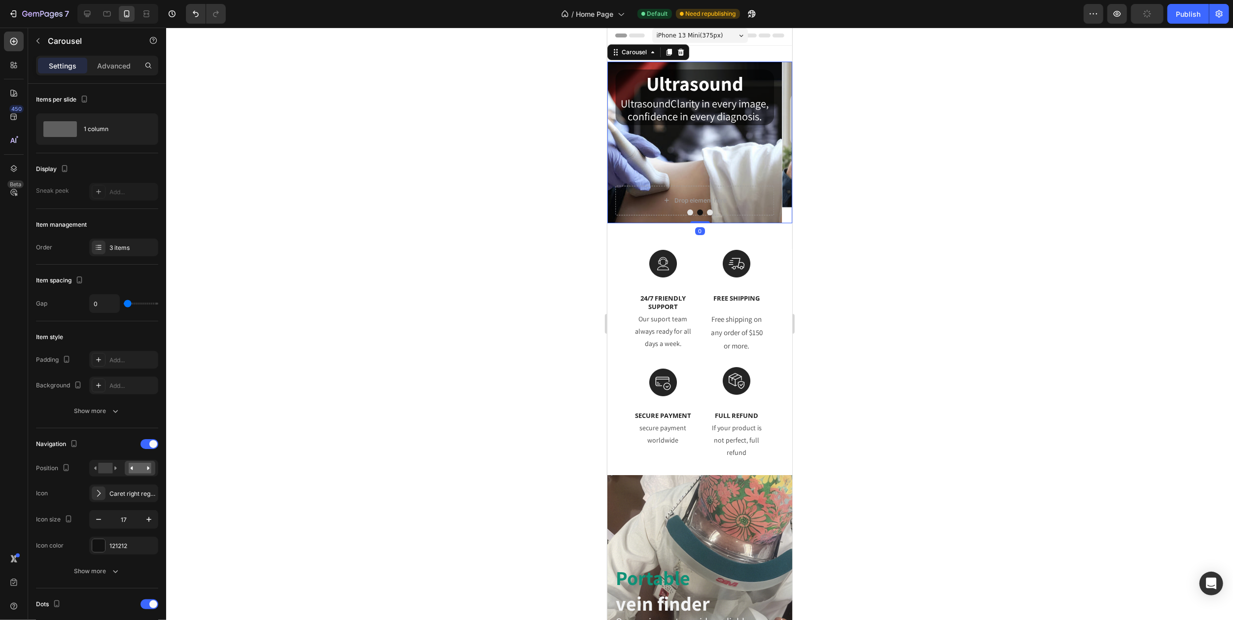
click at [775, 140] on icon "Carousel Next Arrow" at bounding box center [779, 142] width 8 height 8
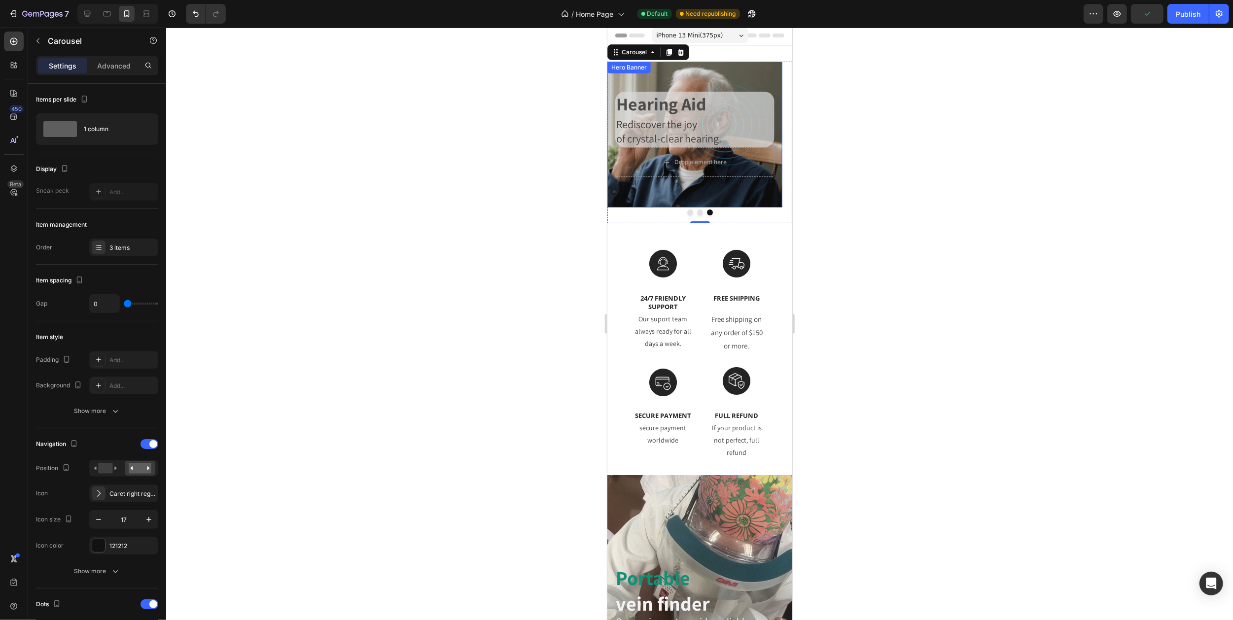
click at [698, 80] on div "Background Image" at bounding box center [694, 135] width 175 height 146
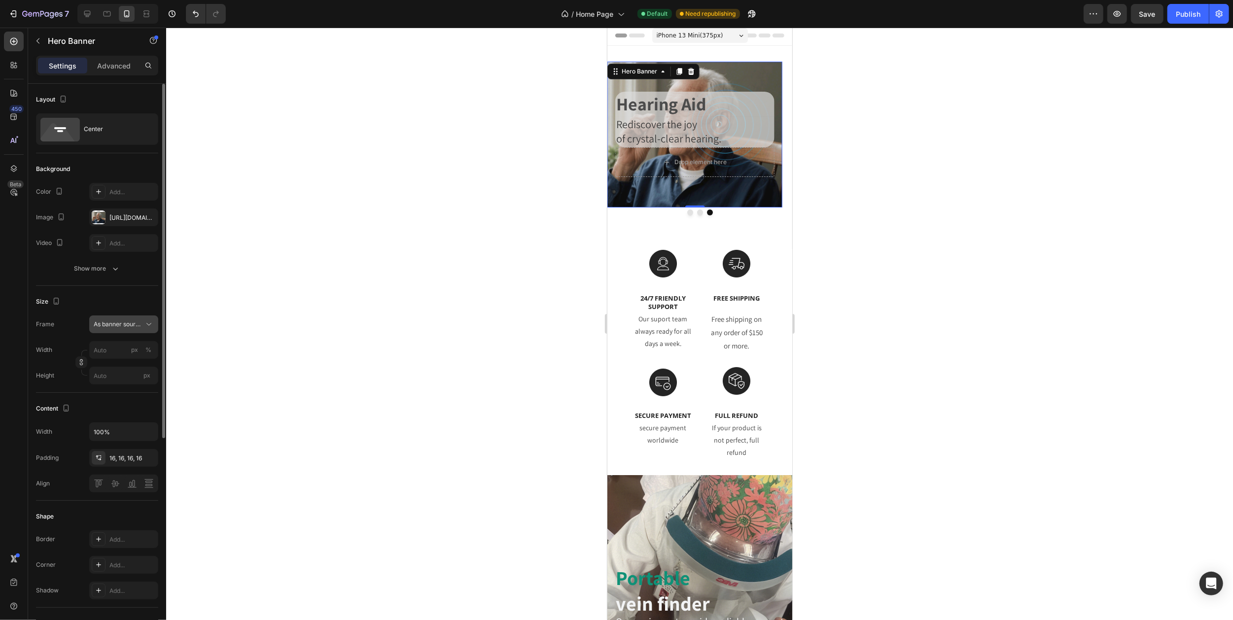
click at [142, 318] on button "As banner source" at bounding box center [123, 324] width 69 height 18
click at [117, 367] on div "Custom" at bounding box center [121, 365] width 57 height 9
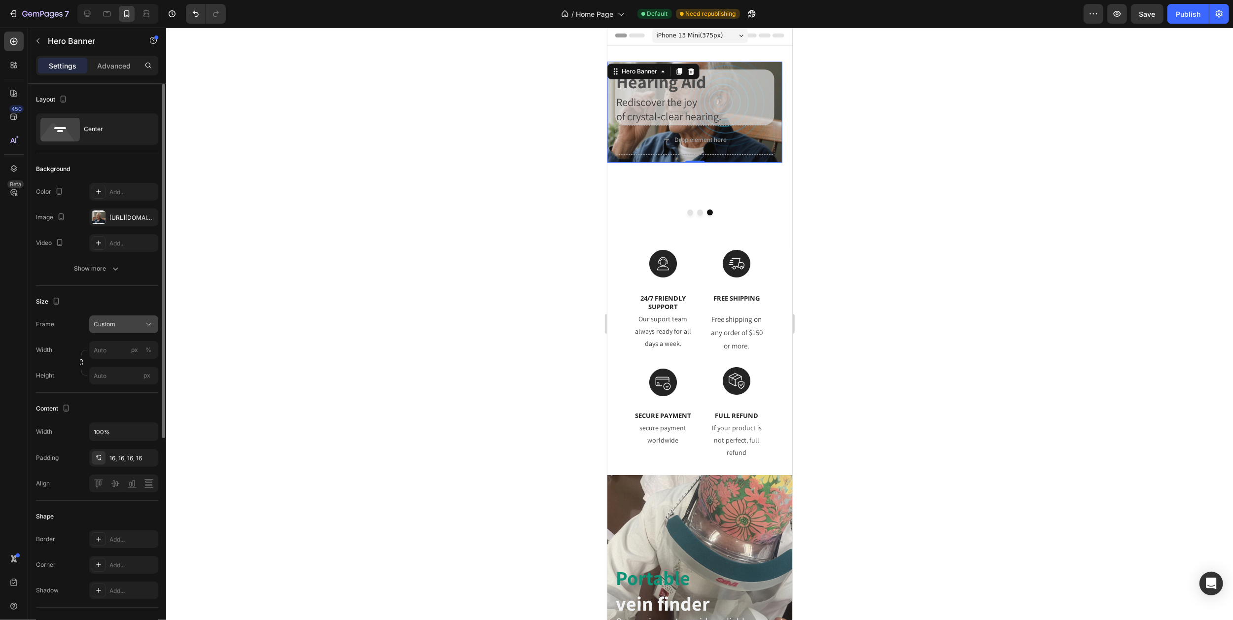
click at [139, 329] on div "Custom" at bounding box center [118, 324] width 48 height 9
click at [117, 351] on span "As banner source" at bounding box center [117, 348] width 49 height 9
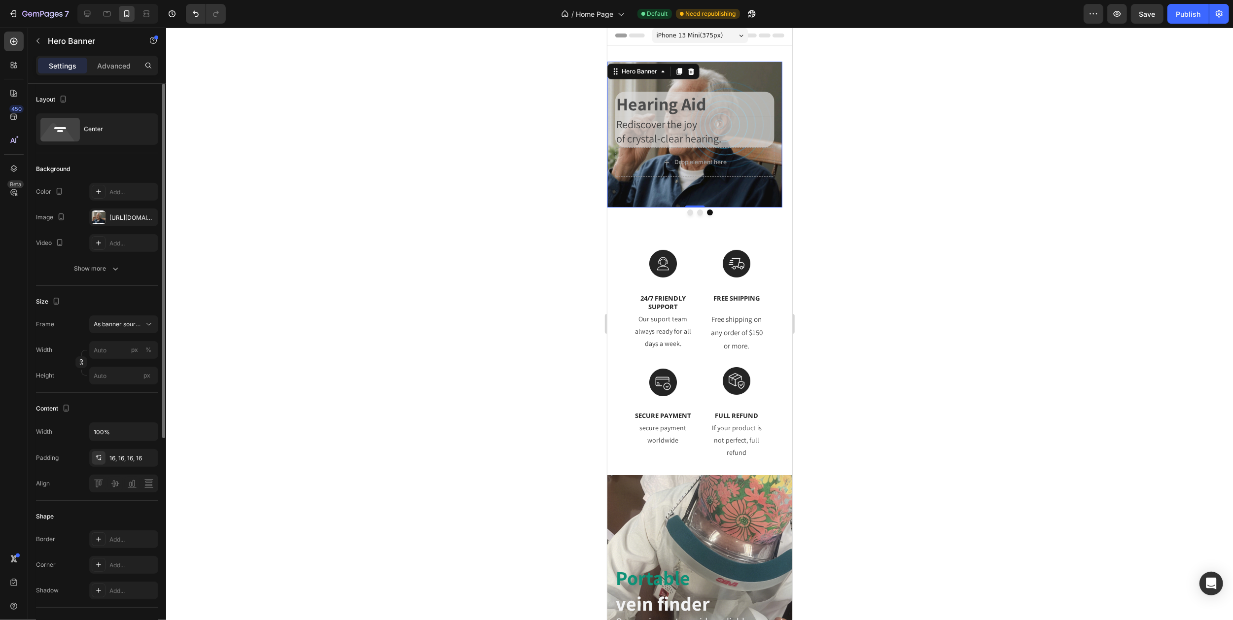
click at [687, 188] on div "Background Image" at bounding box center [694, 135] width 175 height 146
click at [125, 67] on p "Advanced" at bounding box center [114, 66] width 34 height 10
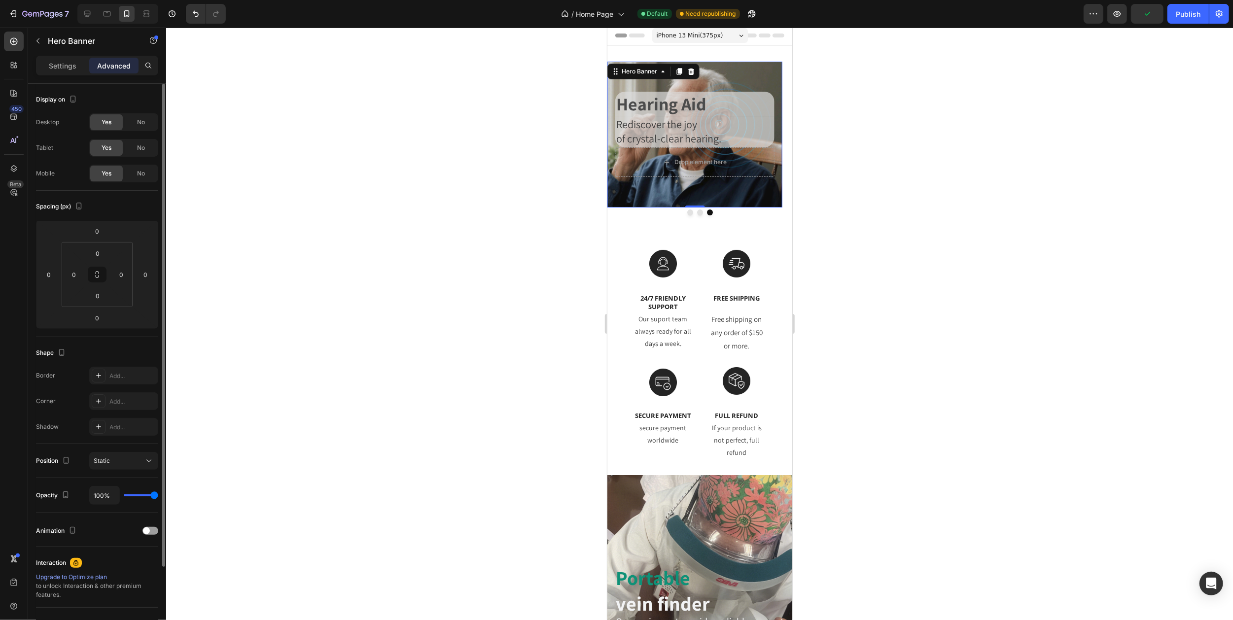
click at [711, 81] on div "Background Image" at bounding box center [694, 135] width 175 height 146
click at [668, 214] on div at bounding box center [699, 212] width 185 height 6
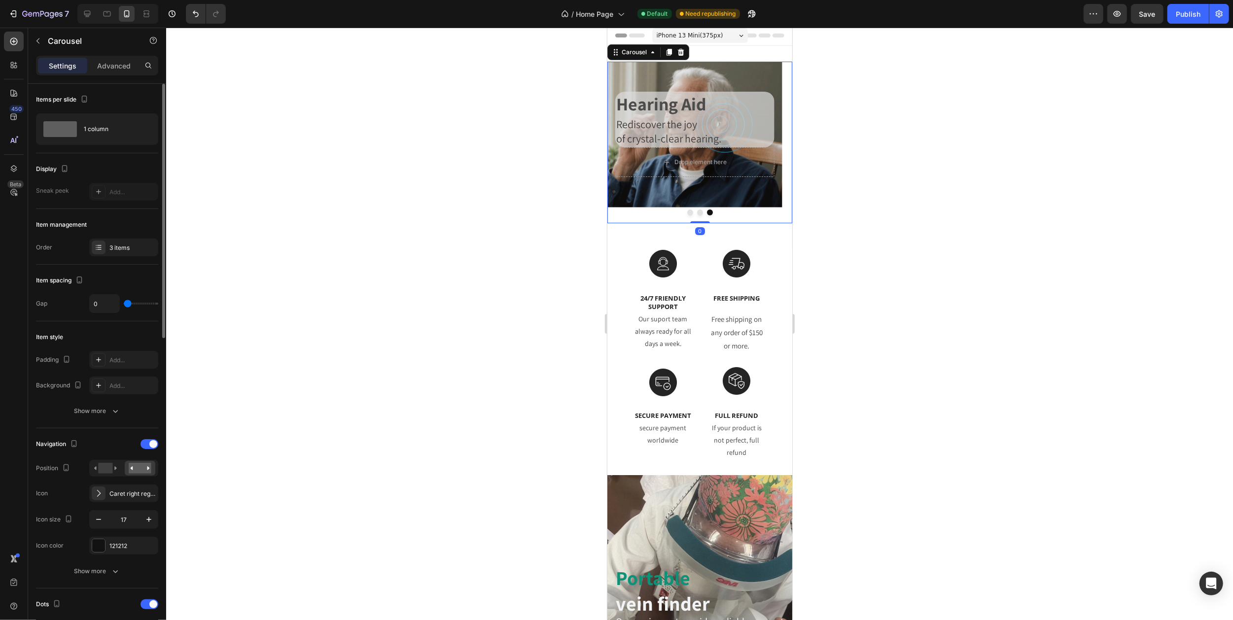
drag, startPoint x: 694, startPoint y: 221, endPoint x: 693, endPoint y: 211, distance: 9.9
click at [693, 211] on div "Handheld Ultrasound Heading Anytime and anywhere, as easy as using your phone. …" at bounding box center [699, 143] width 185 height 162
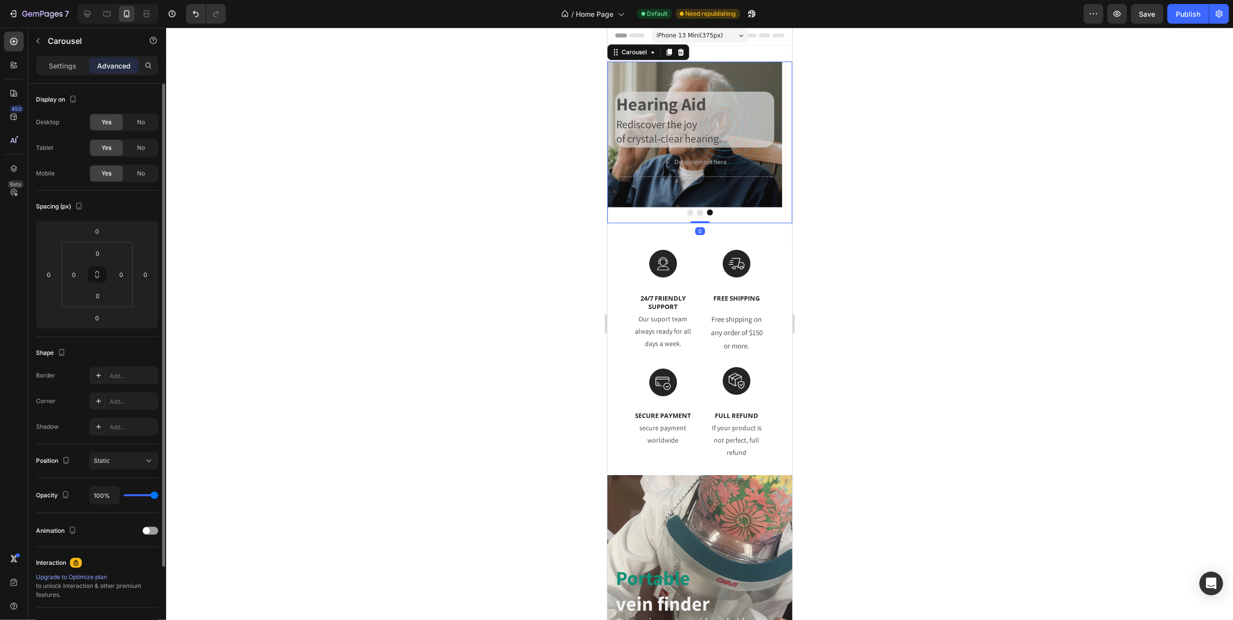
drag, startPoint x: 694, startPoint y: 222, endPoint x: 693, endPoint y: 210, distance: 11.8
click at [693, 210] on div "Handheld Ultrasound Heading Anytime and anywhere, as easy as using your phone. …" at bounding box center [699, 143] width 185 height 162
click at [54, 62] on p "Settings" at bounding box center [63, 66] width 28 height 10
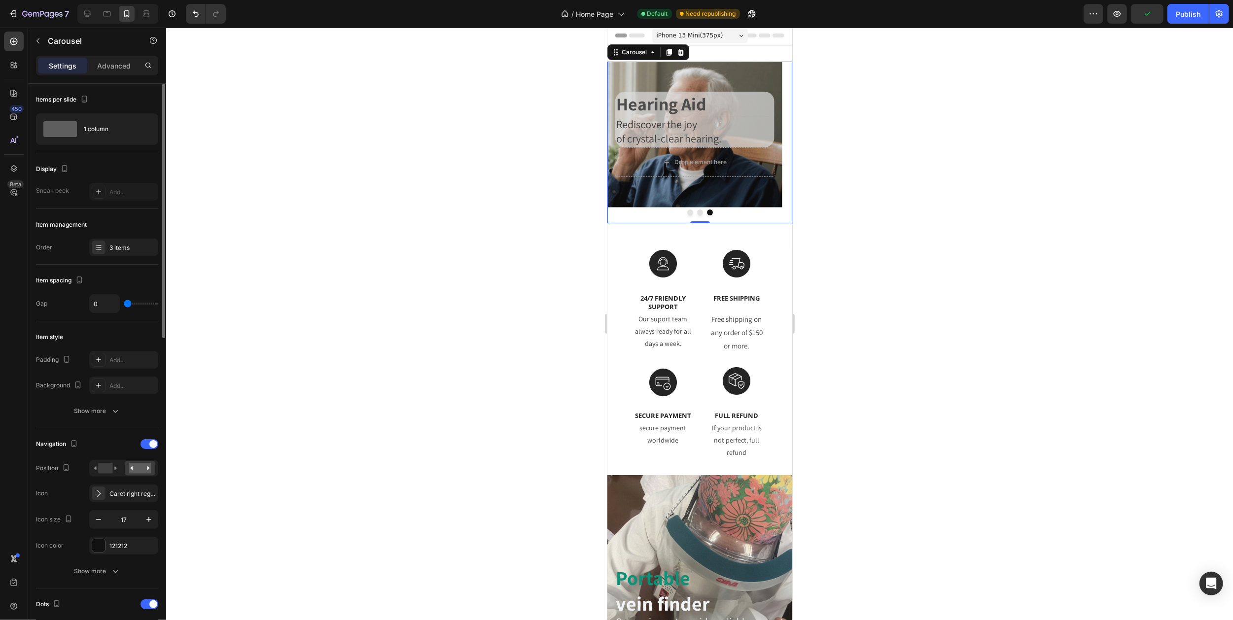
click at [616, 139] on icon "Carousel Back Arrow" at bounding box center [619, 142] width 8 height 8
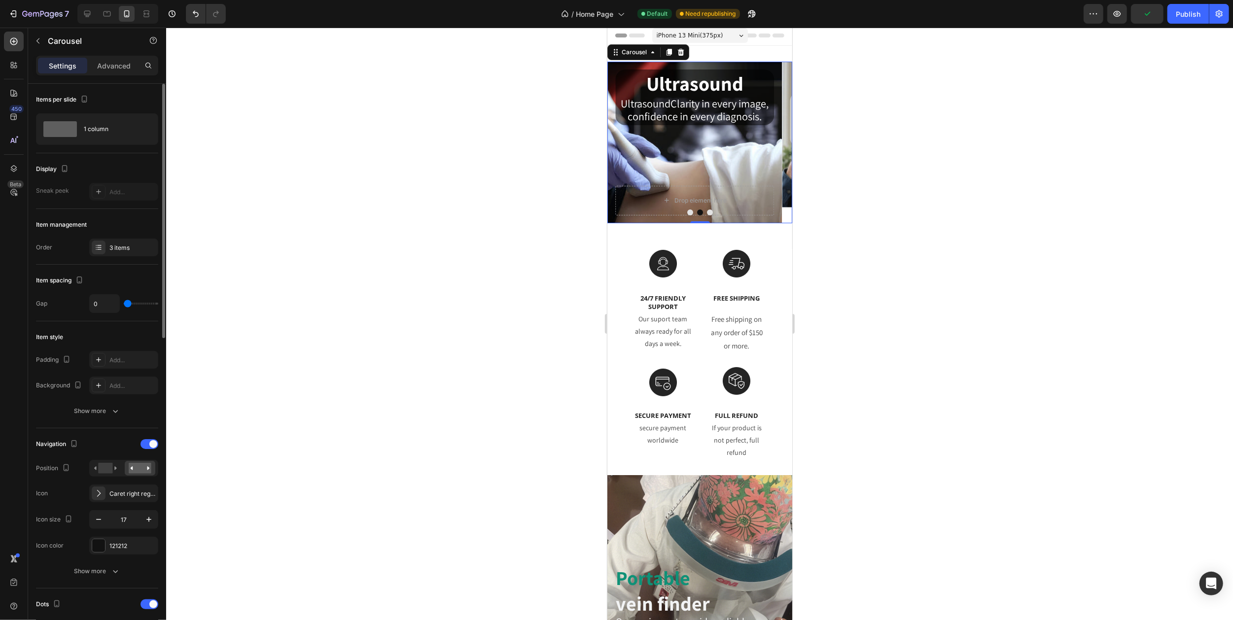
click at [616, 139] on icon "Carousel Back Arrow" at bounding box center [619, 142] width 8 height 8
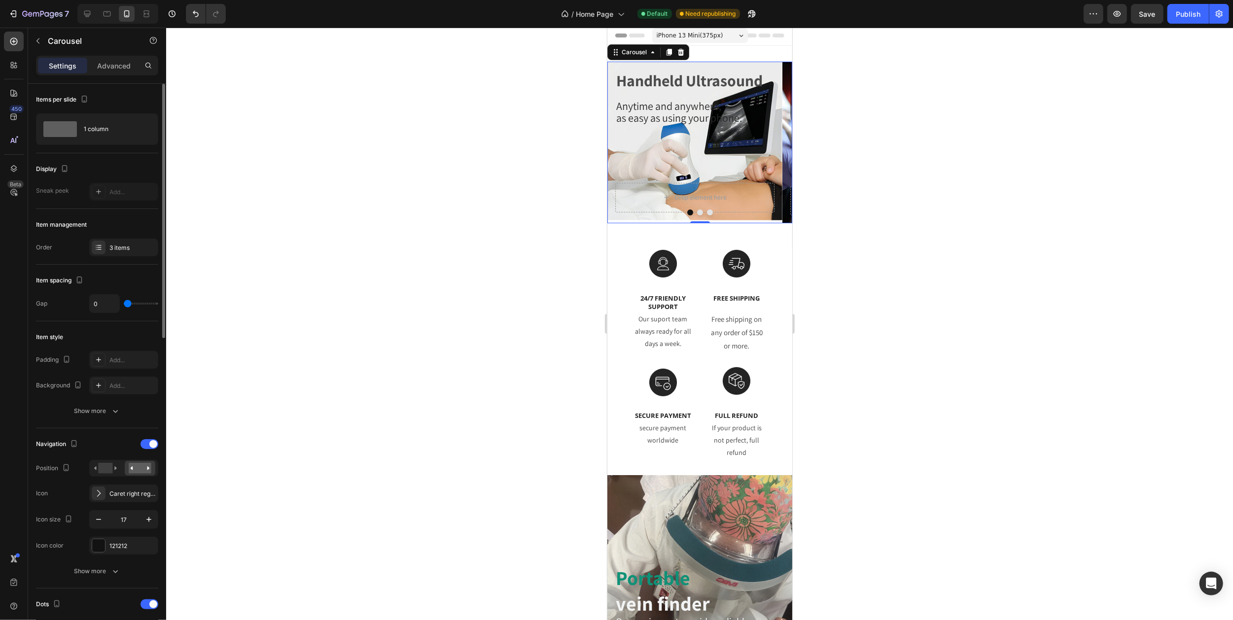
click at [775, 142] on icon "Carousel Next Arrow" at bounding box center [779, 142] width 8 height 8
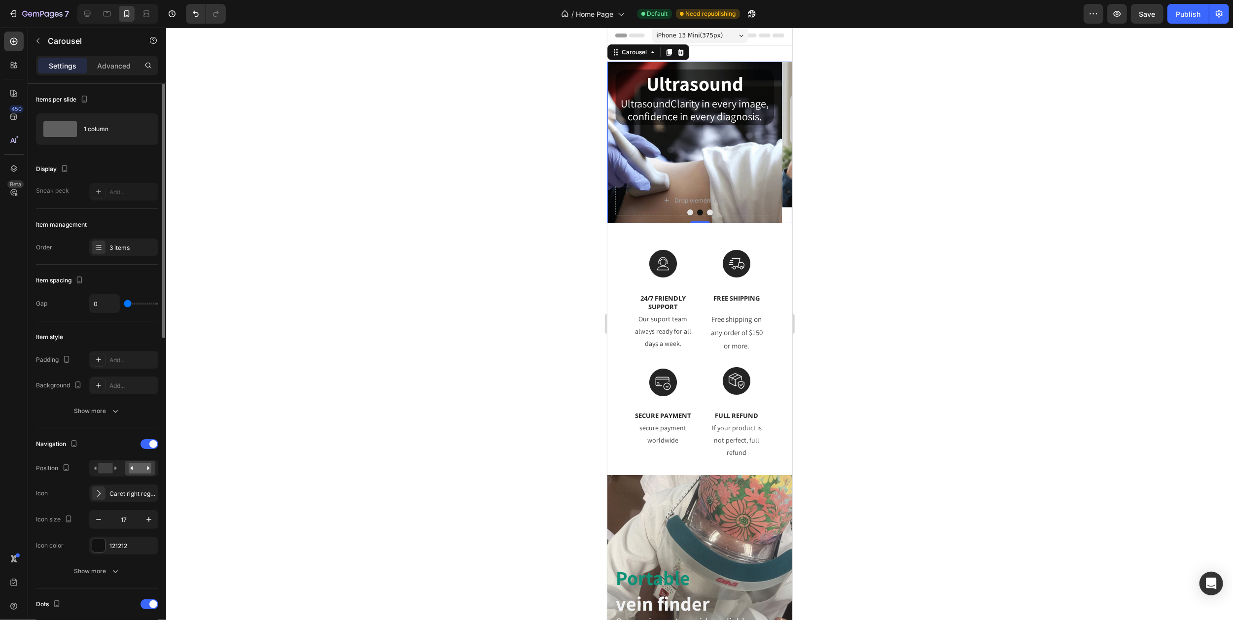
click at [617, 142] on icon "Carousel Back Arrow" at bounding box center [619, 142] width 8 height 8
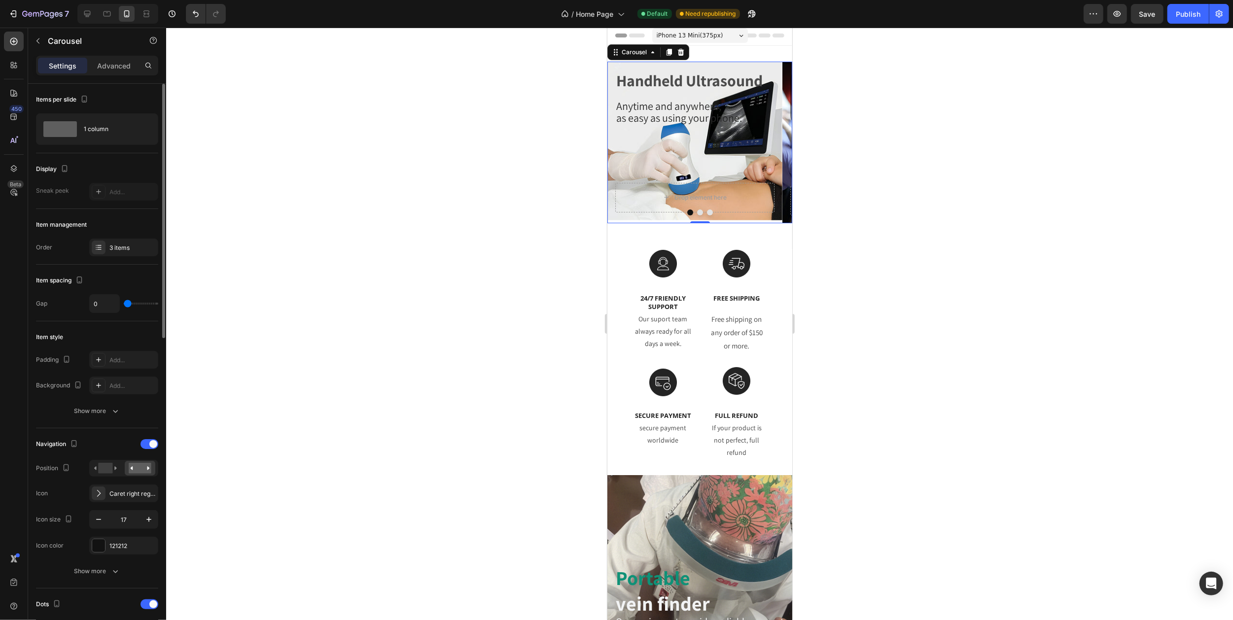
click at [617, 142] on icon "Carousel Back Arrow" at bounding box center [619, 142] width 8 height 8
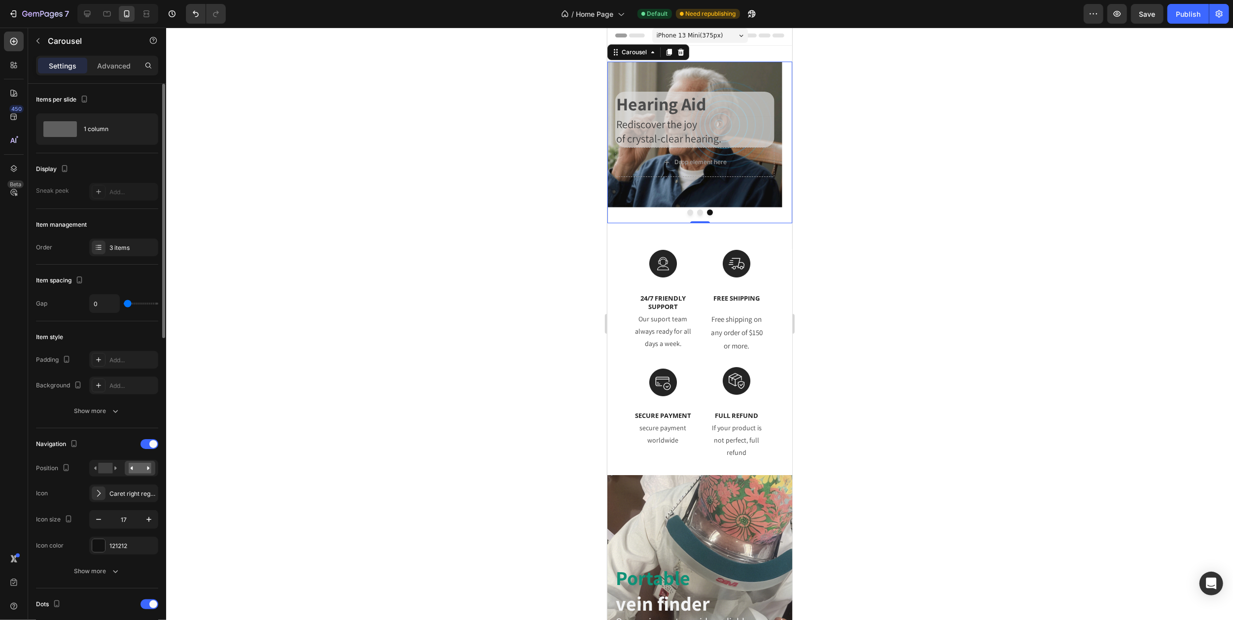
click at [617, 142] on icon "Carousel Back Arrow" at bounding box center [619, 142] width 8 height 8
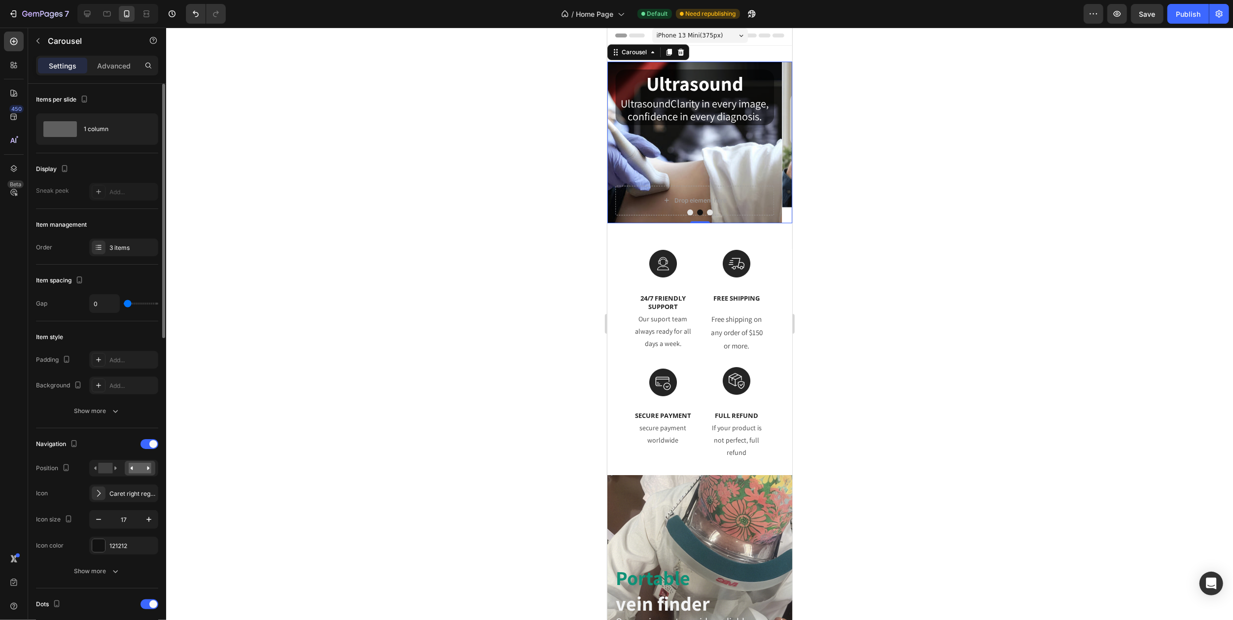
click at [728, 35] on div "iPhone 13 Mini ( 375 px)" at bounding box center [700, 35] width 96 height 15
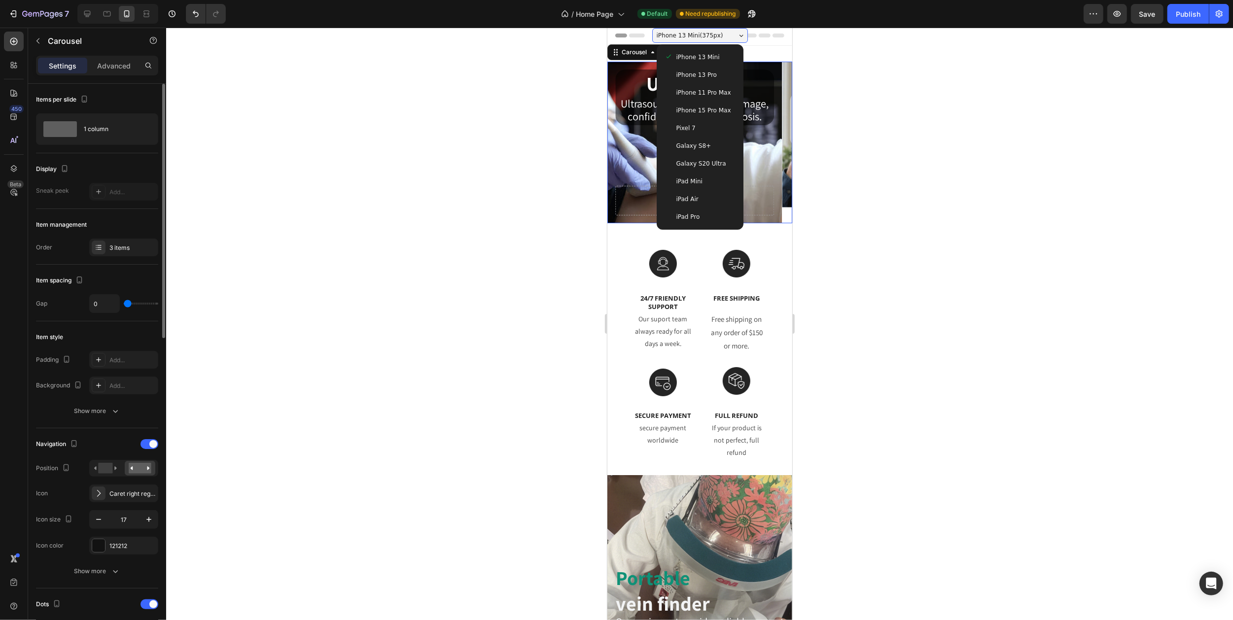
click at [692, 179] on span "iPad Mini" at bounding box center [689, 181] width 26 height 10
type input "43"
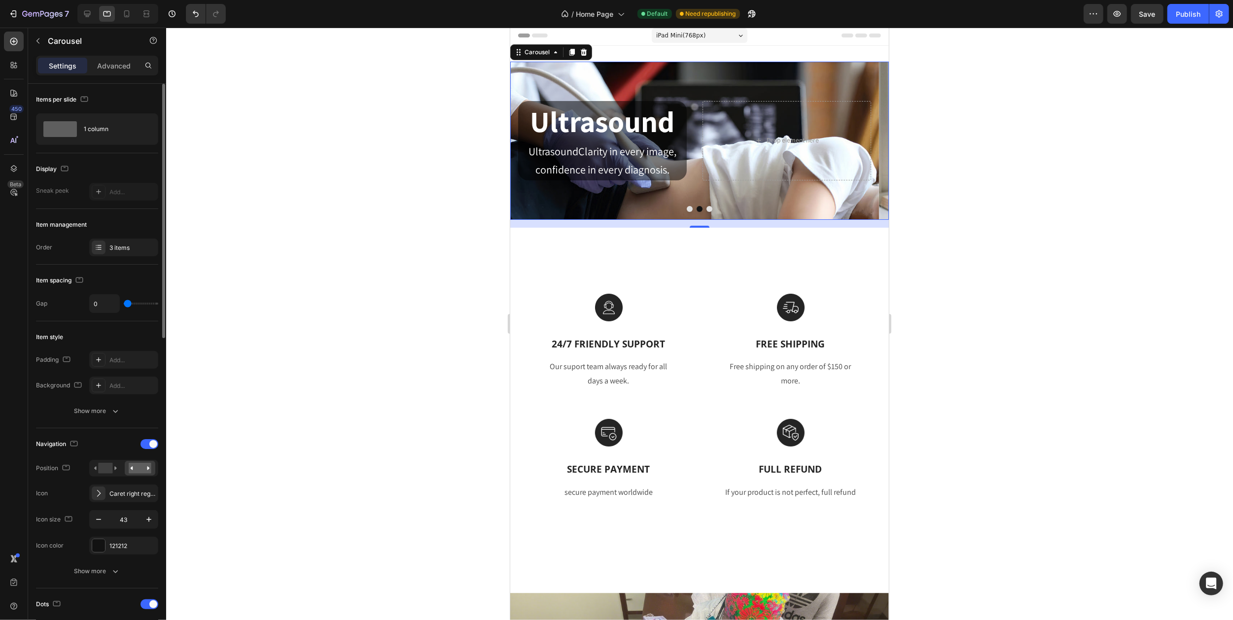
click at [859, 140] on icon "Carousel Next Arrow" at bounding box center [869, 140] width 21 height 21
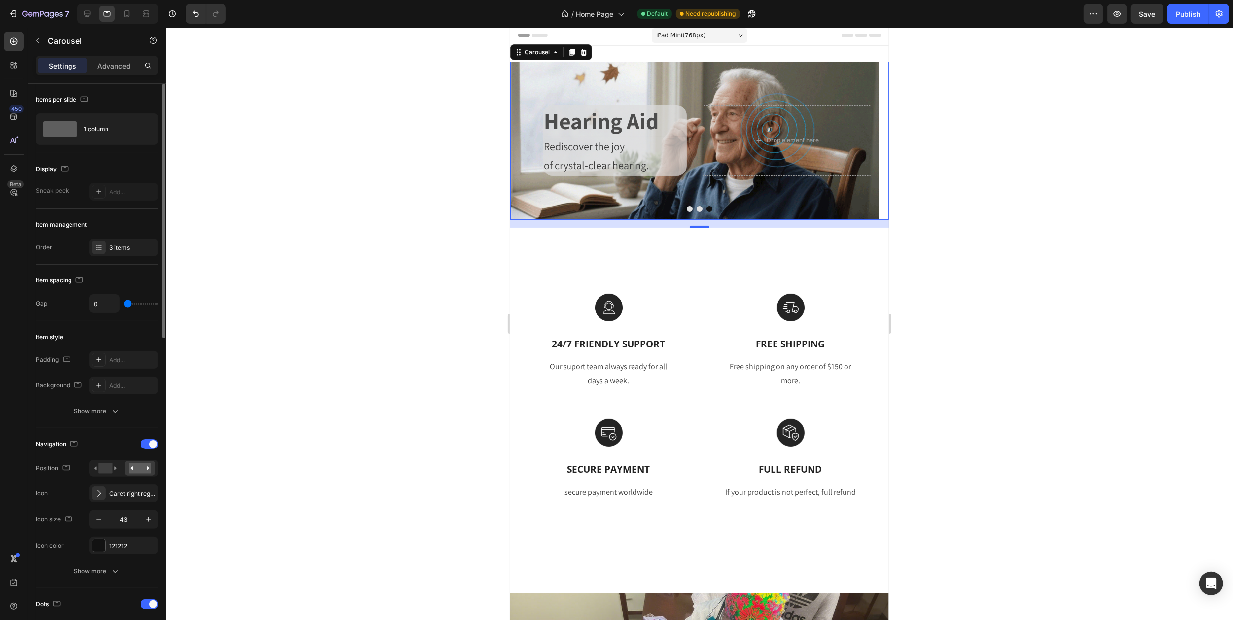
click at [859, 140] on icon "Carousel Next Arrow" at bounding box center [869, 140] width 21 height 21
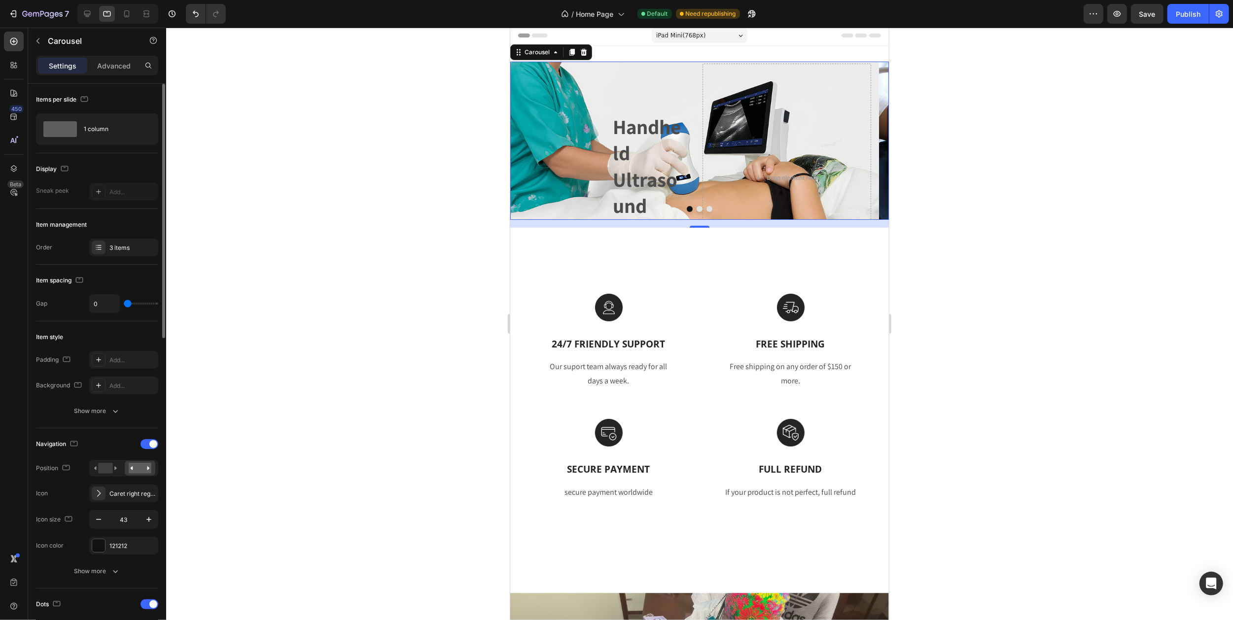
click at [859, 140] on icon "Carousel Next Arrow" at bounding box center [869, 140] width 21 height 21
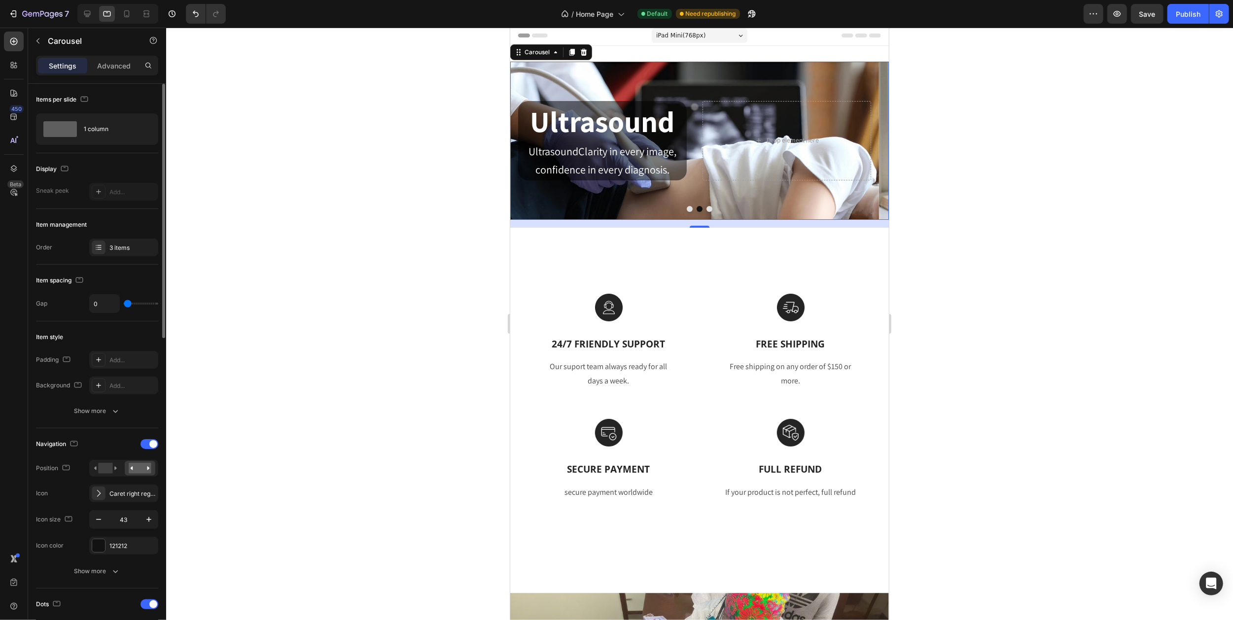
click at [859, 140] on icon "Carousel Next Arrow" at bounding box center [869, 140] width 21 height 21
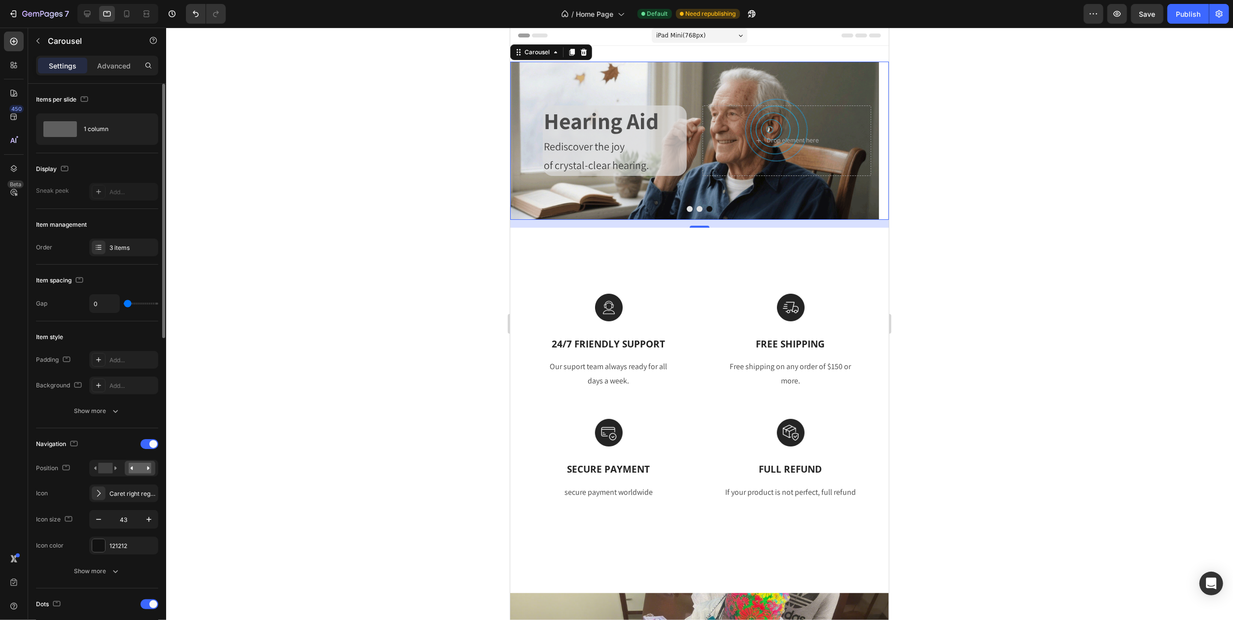
click at [859, 140] on icon "Carousel Next Arrow" at bounding box center [869, 140] width 21 height 21
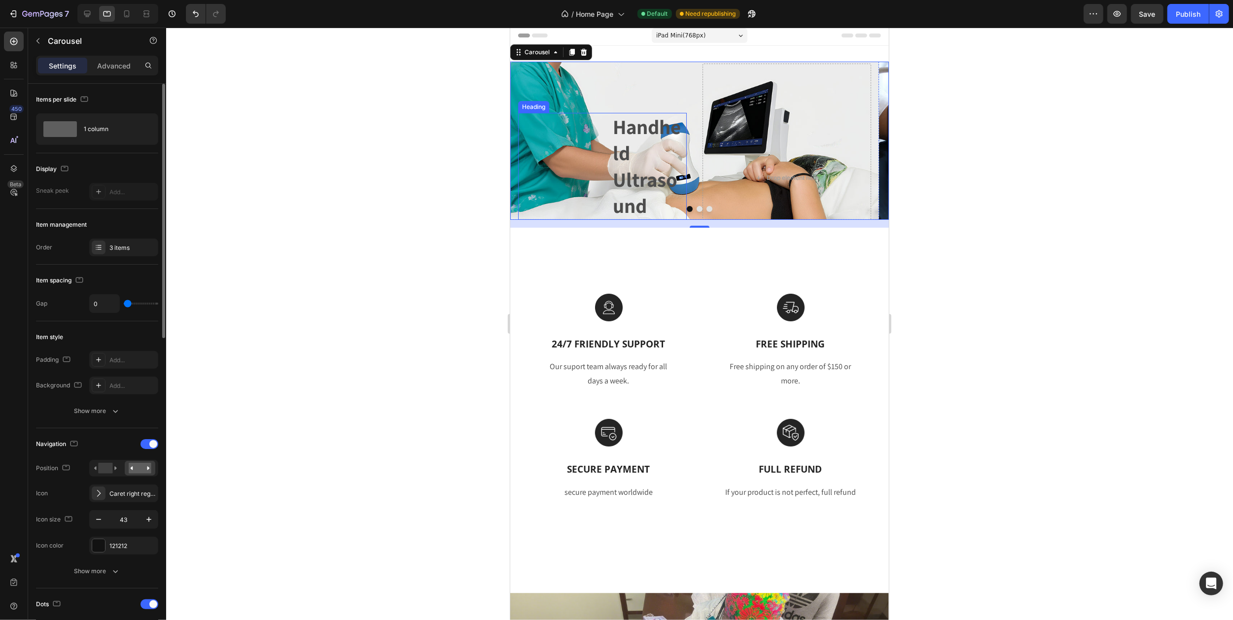
click at [634, 156] on h2 "Handheld Ultrasound" at bounding box center [648, 166] width 75 height 107
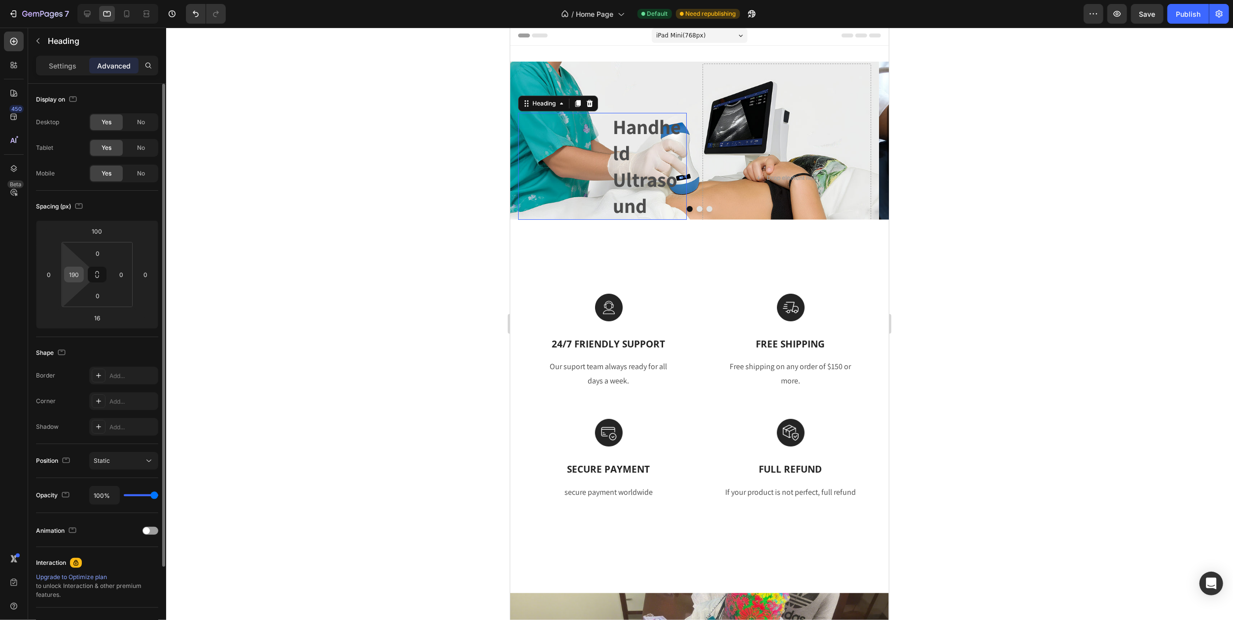
click at [81, 276] on div "190" at bounding box center [74, 275] width 20 height 16
click at [79, 274] on input "190" at bounding box center [74, 274] width 15 height 15
click at [419, 213] on div at bounding box center [699, 324] width 1067 height 593
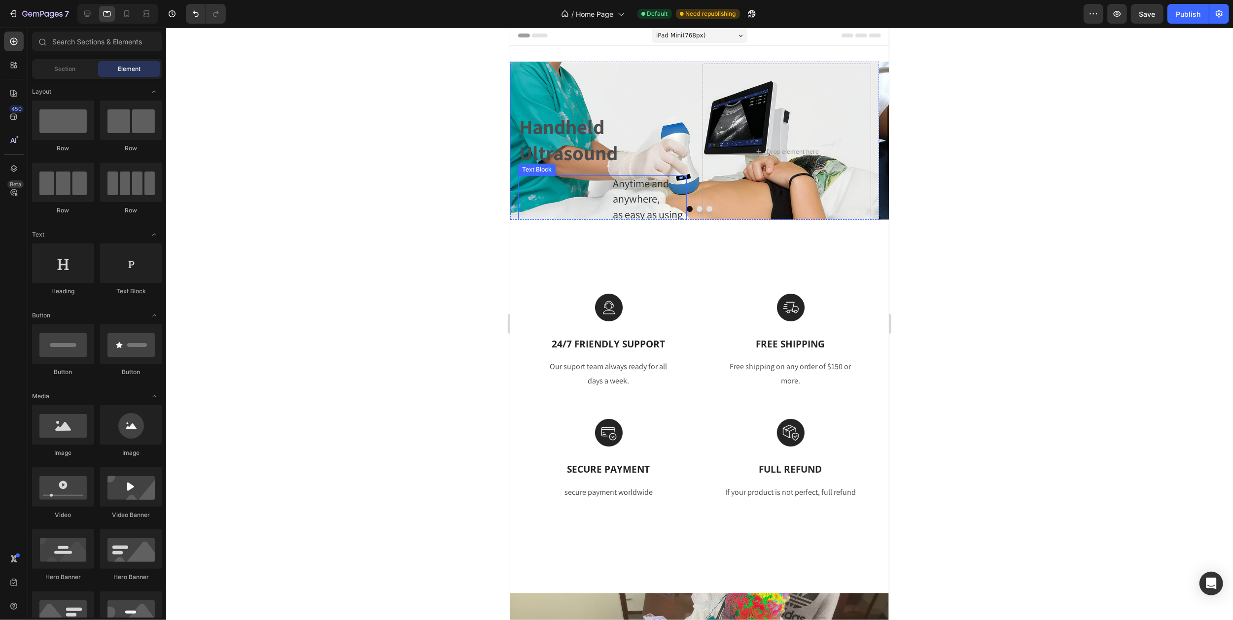
click at [638, 192] on span "Anytime and anywhere," at bounding box center [640, 191] width 56 height 30
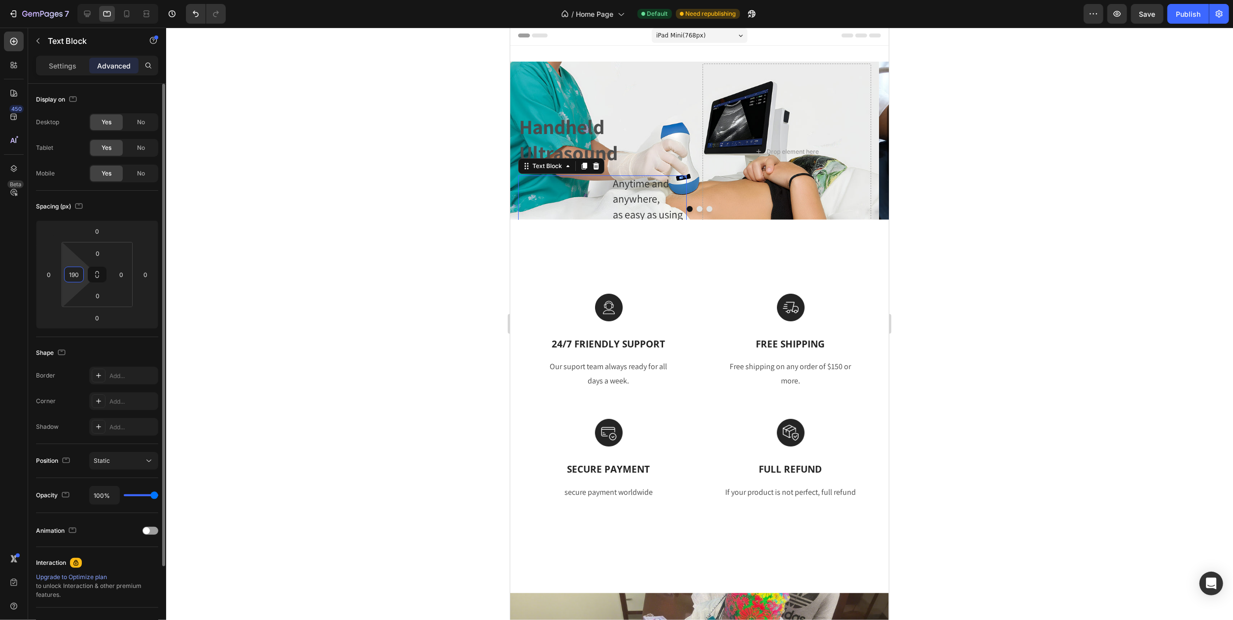
click at [79, 272] on input "190" at bounding box center [74, 274] width 15 height 15
click at [204, 235] on div at bounding box center [699, 324] width 1067 height 593
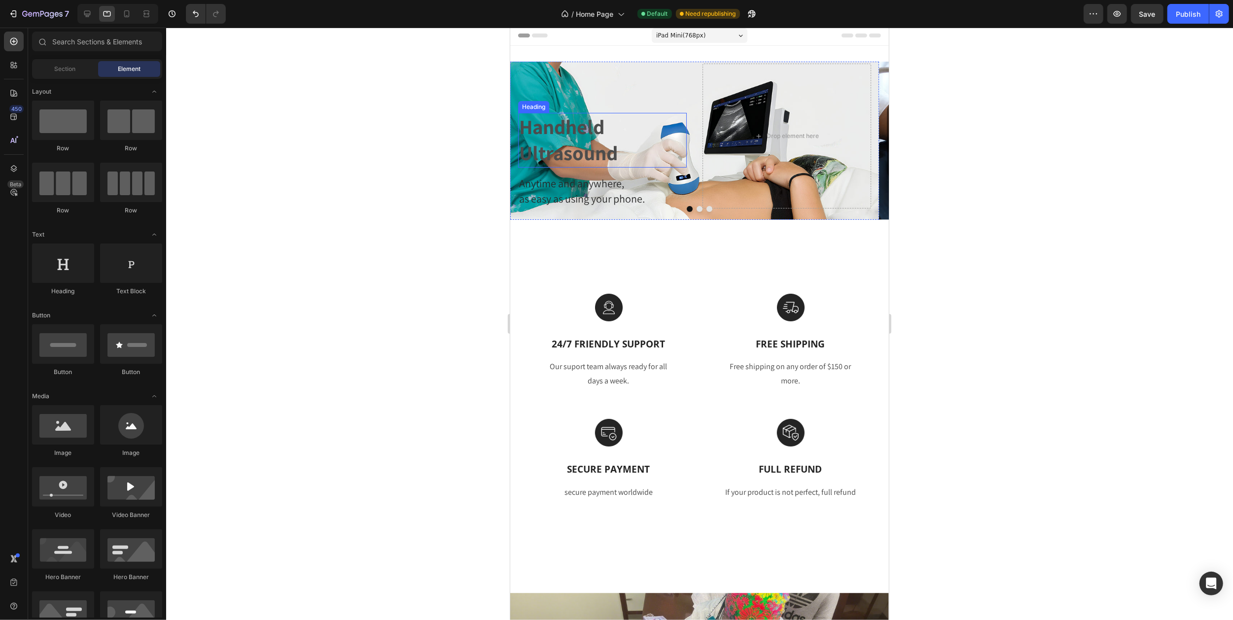
click at [574, 137] on h2 "Handheld Ultrasound" at bounding box center [602, 140] width 169 height 55
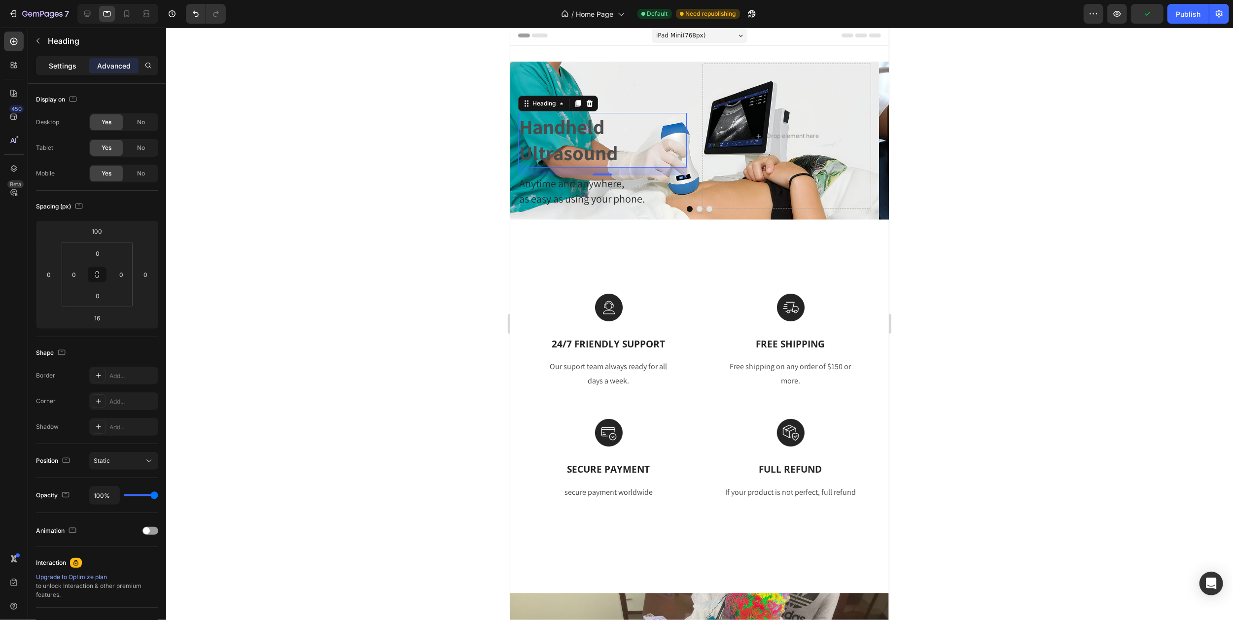
click at [64, 68] on p "Settings" at bounding box center [63, 66] width 28 height 10
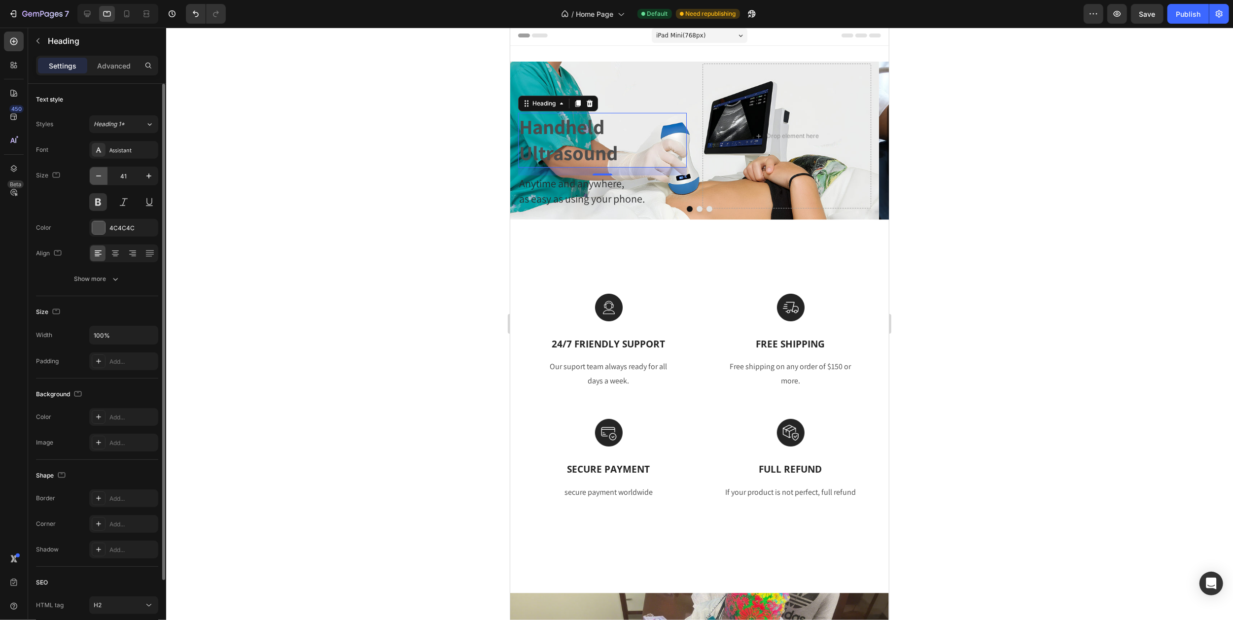
click at [100, 176] on icon "button" at bounding box center [98, 175] width 5 height 1
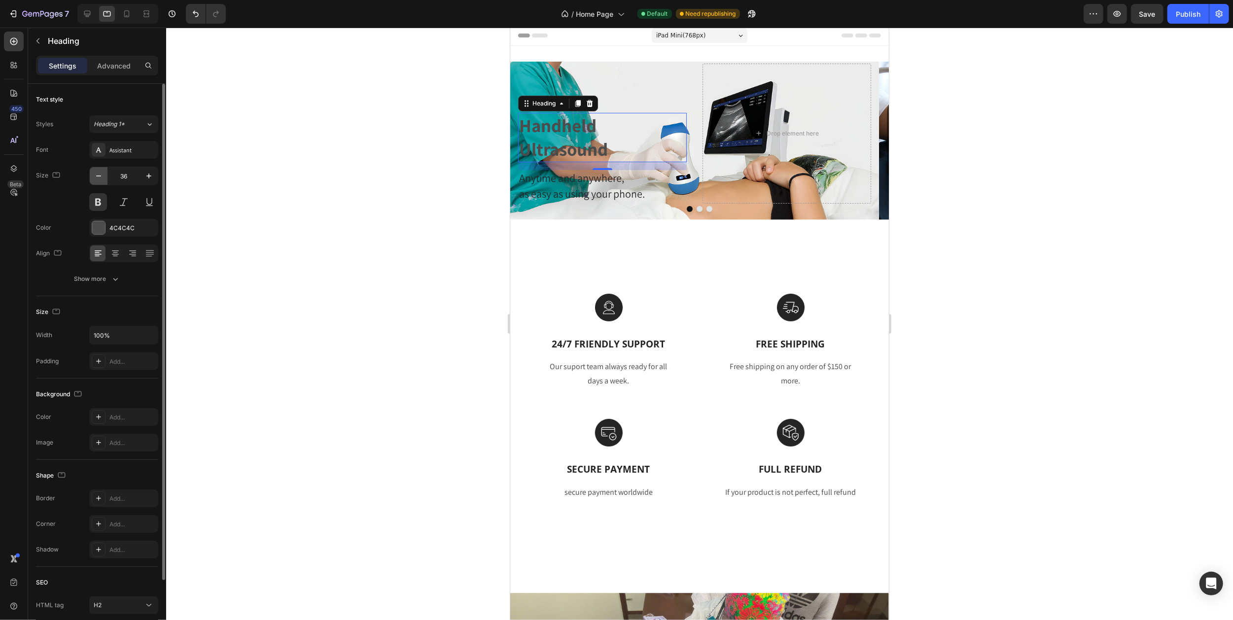
click at [100, 176] on icon "button" at bounding box center [98, 175] width 5 height 1
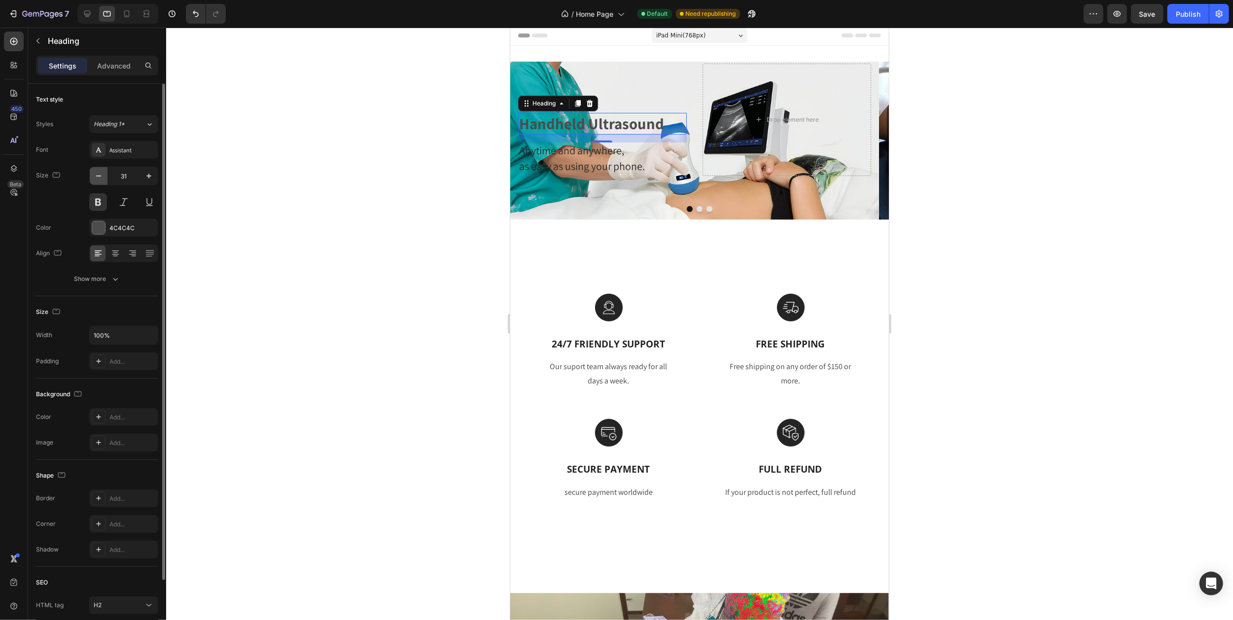
click at [100, 176] on icon "button" at bounding box center [98, 175] width 5 height 1
type input "30"
click at [566, 152] on span "Anytime and anywhere," at bounding box center [571, 150] width 105 height 14
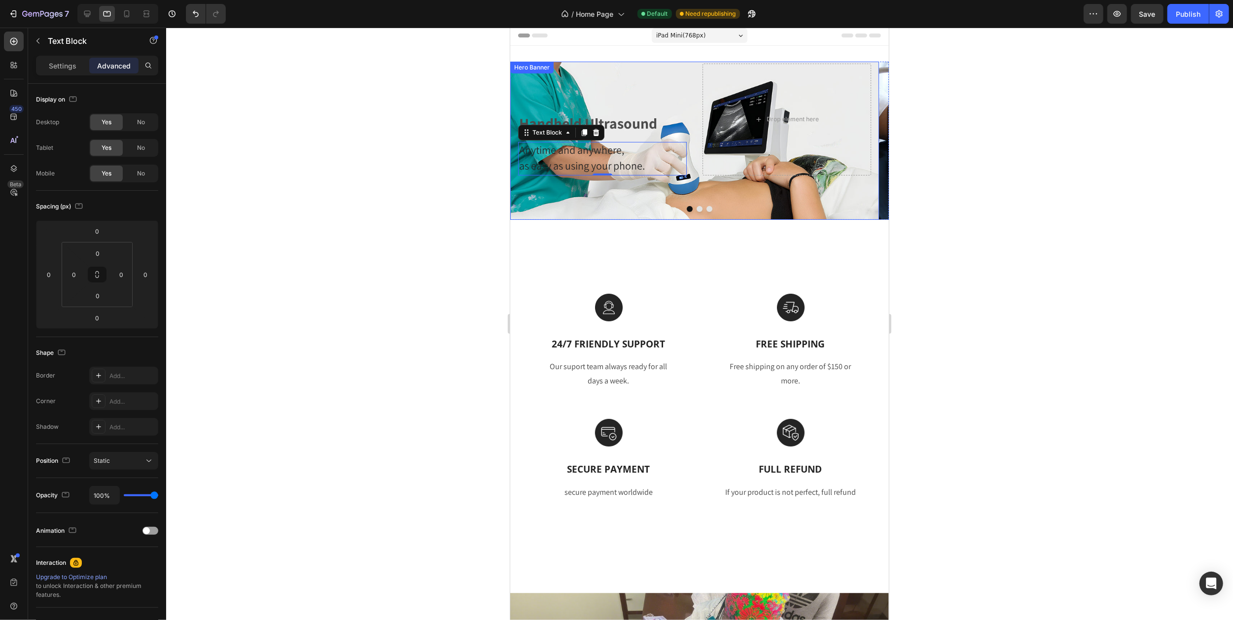
click at [642, 96] on div "Handheld Ultrasound Heading Anytime and anywhere, as easy as using your phone. …" at bounding box center [602, 120] width 169 height 112
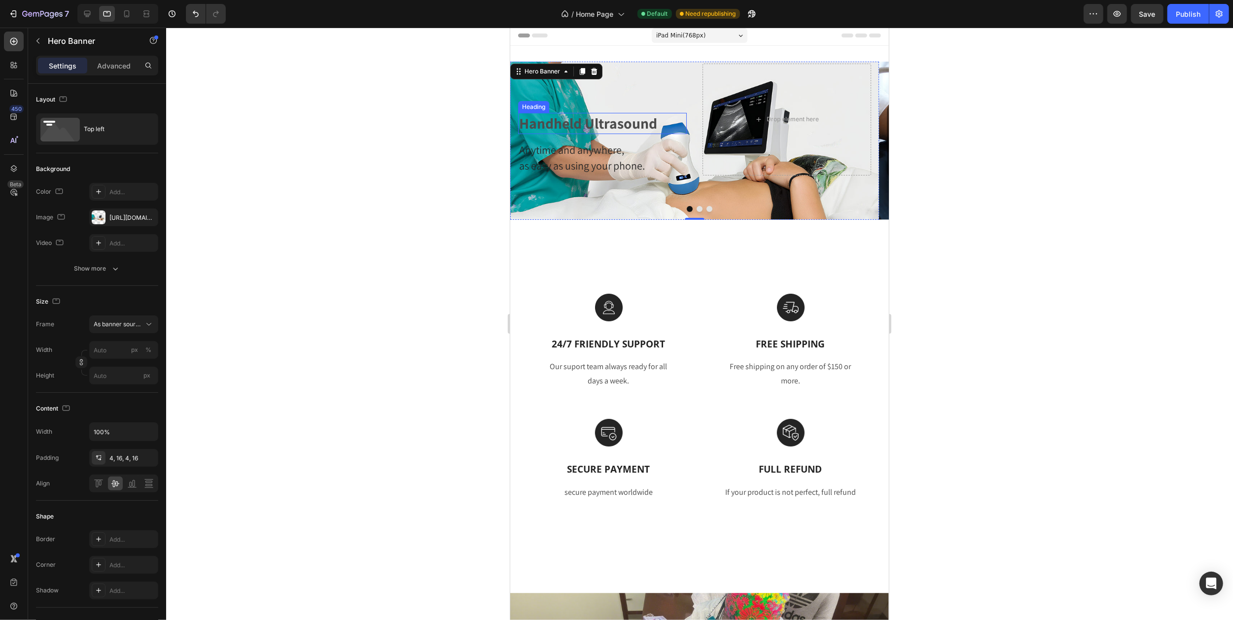
click at [609, 125] on h2 "Handheld Ultrasound" at bounding box center [602, 123] width 169 height 21
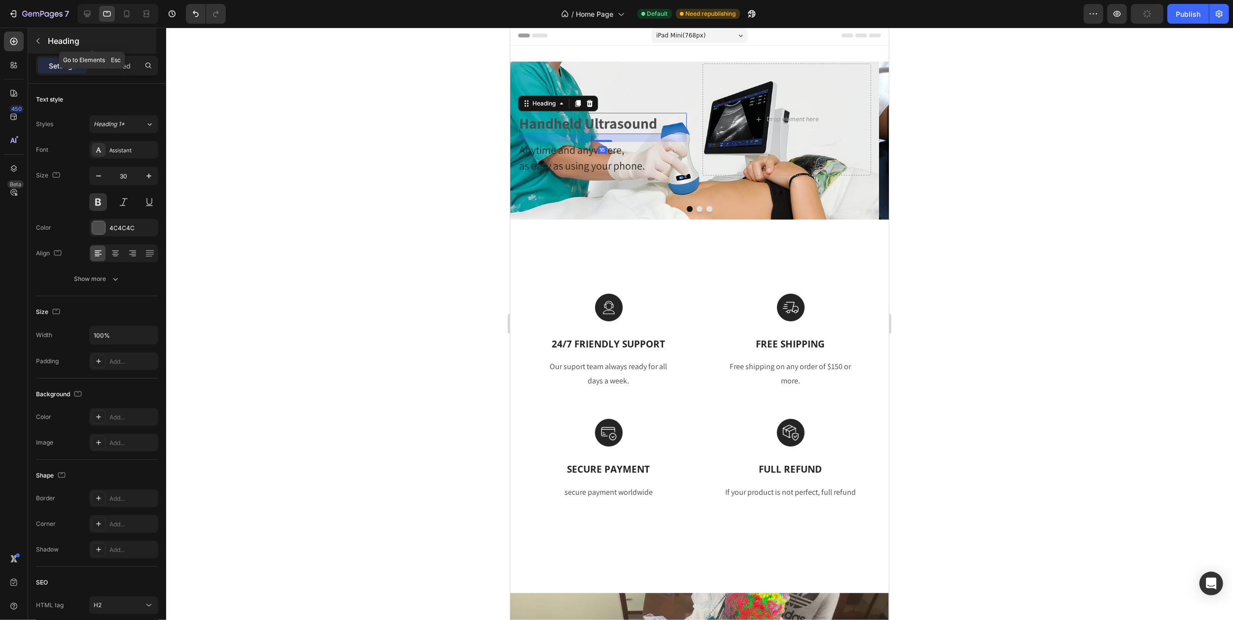
click at [114, 52] on div "Heading" at bounding box center [92, 41] width 128 height 26
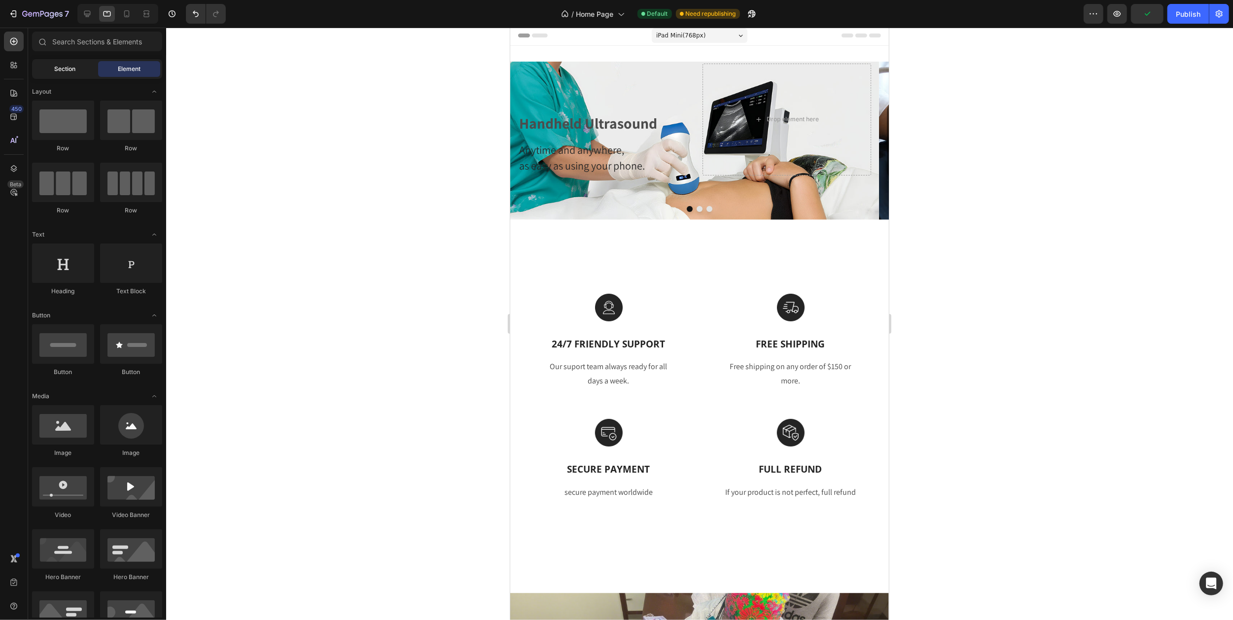
click at [62, 70] on span "Section" at bounding box center [65, 69] width 21 height 9
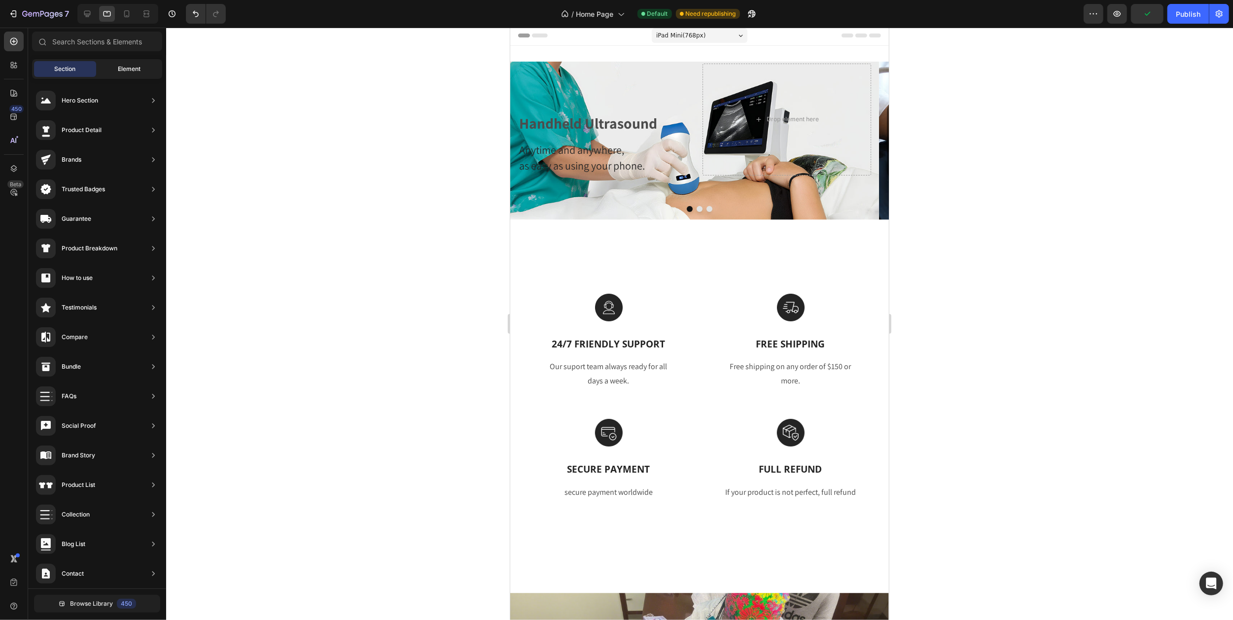
click at [127, 68] on span "Element" at bounding box center [129, 69] width 23 height 9
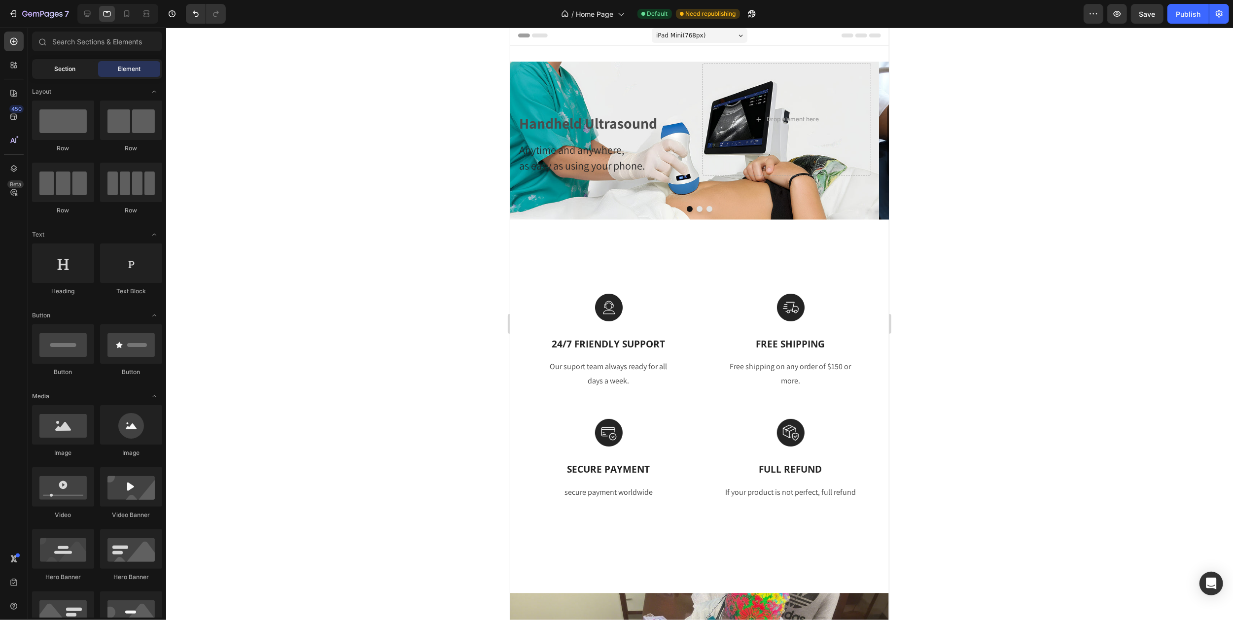
click at [62, 69] on span "Section" at bounding box center [65, 69] width 21 height 9
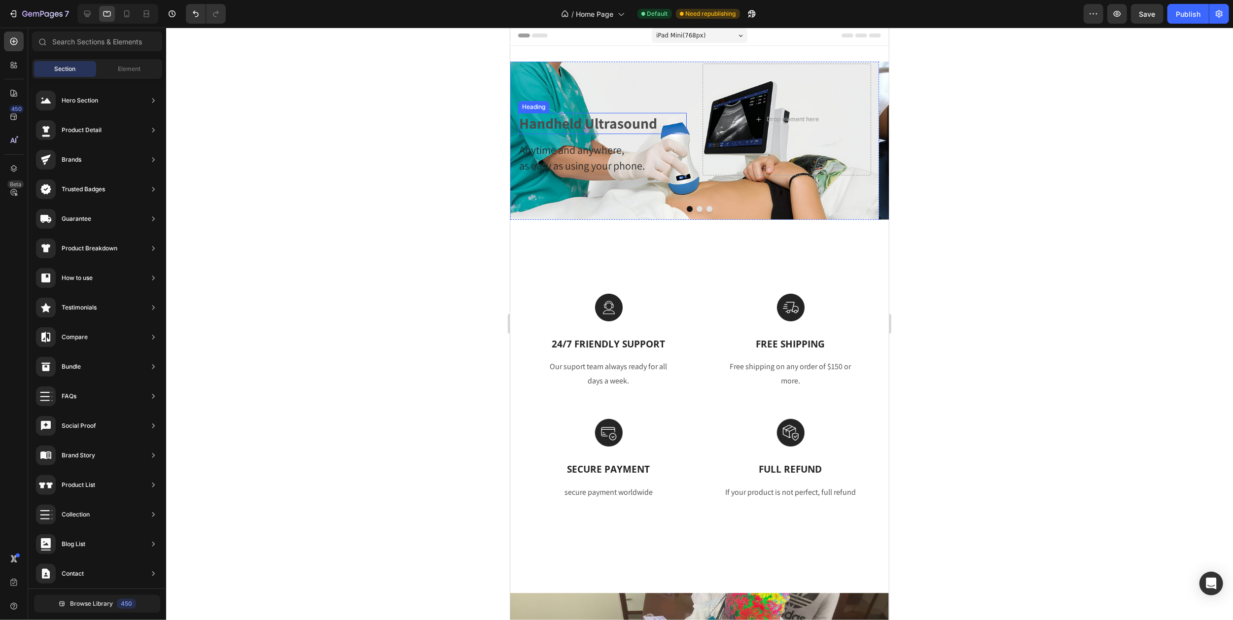
click at [588, 120] on h2 "Handheld Ultrasound" at bounding box center [602, 123] width 169 height 21
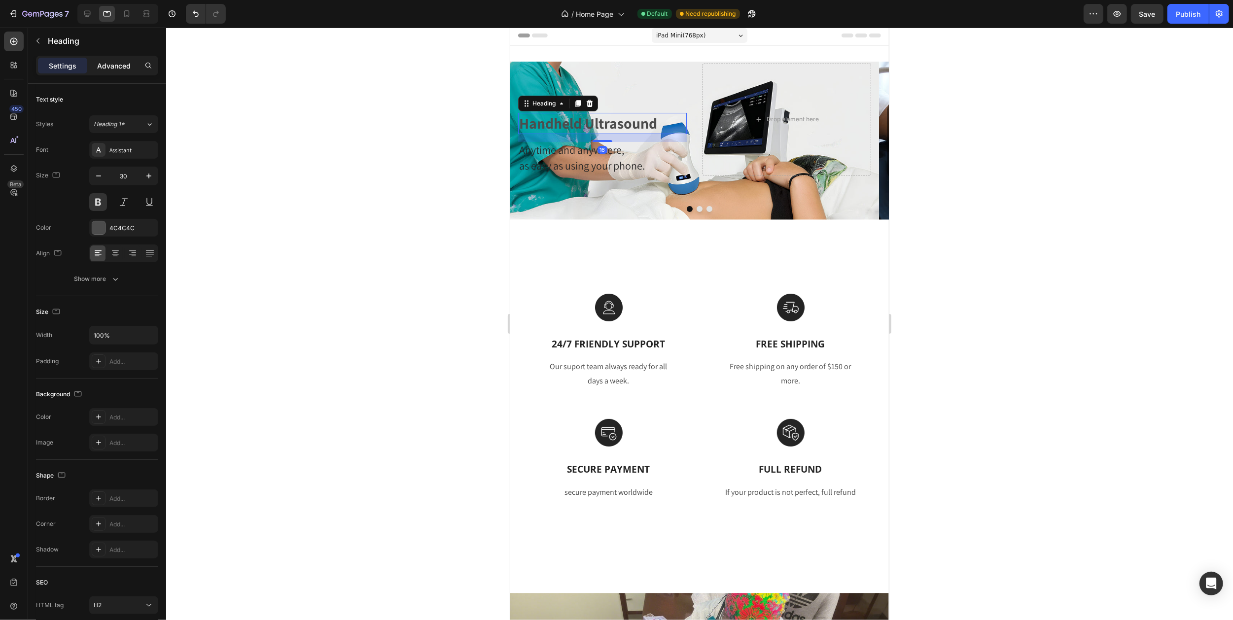
click at [116, 64] on p "Advanced" at bounding box center [114, 66] width 34 height 10
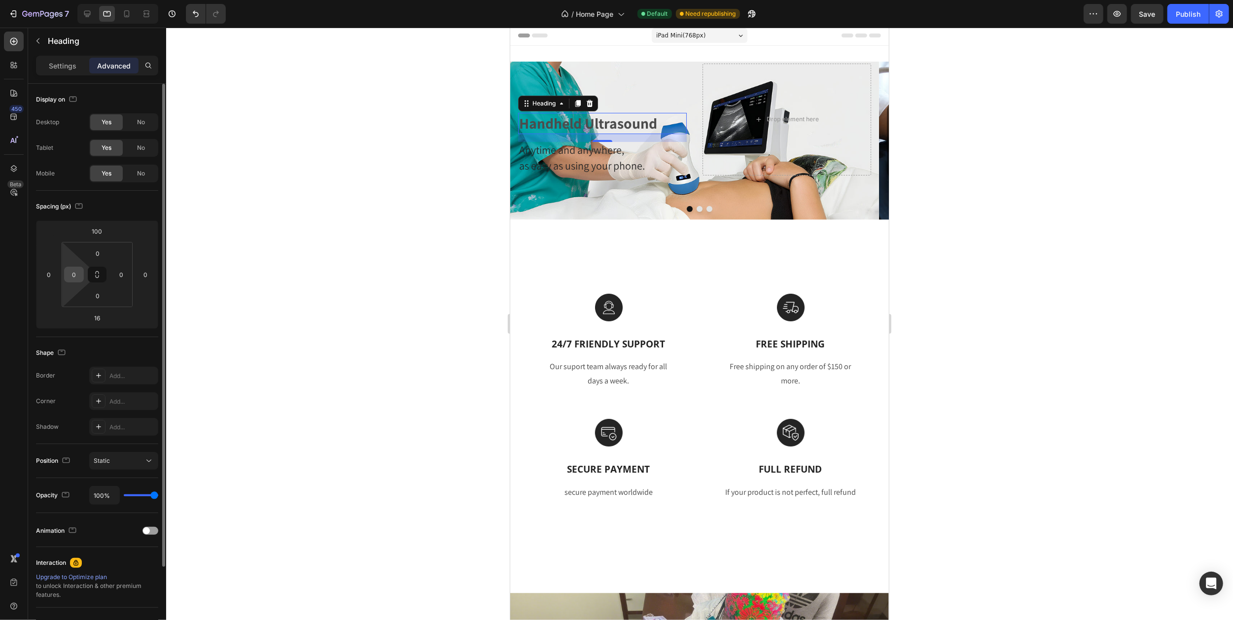
click at [79, 274] on input "0" at bounding box center [74, 274] width 15 height 15
type input "20"
click at [545, 158] on button "Carousel Back Arrow" at bounding box center [528, 140] width 37 height 37
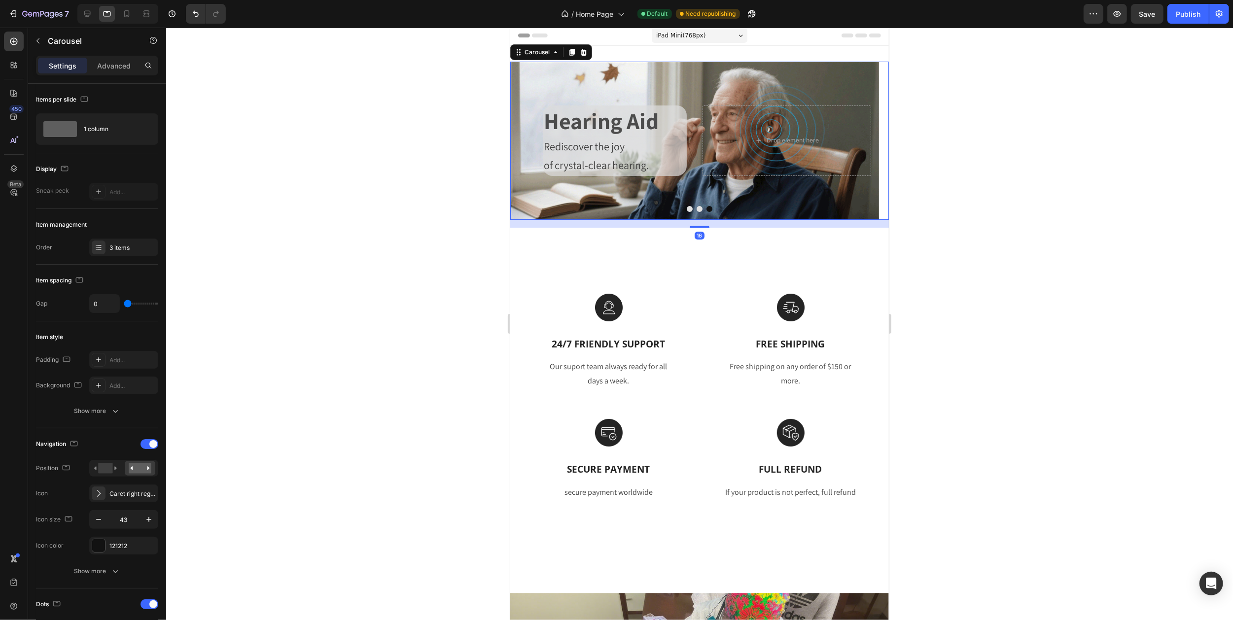
click at [860, 139] on icon "Carousel Next Arrow" at bounding box center [869, 140] width 21 height 21
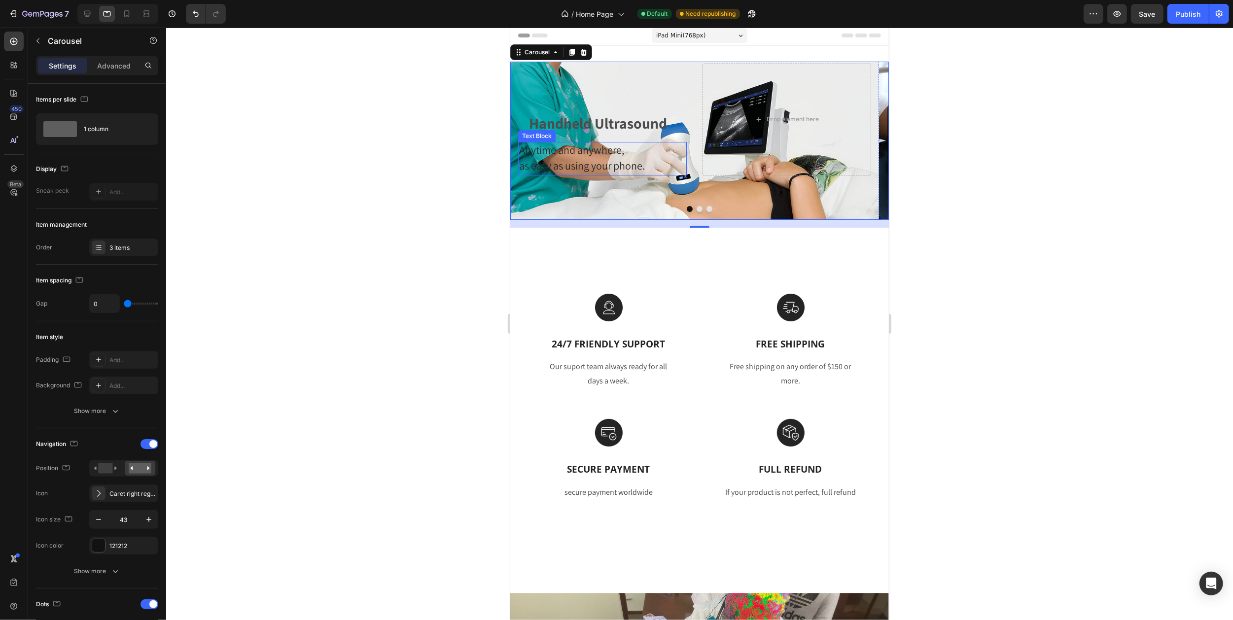
click at [594, 154] on span "Anytime and anywhere," at bounding box center [571, 150] width 105 height 14
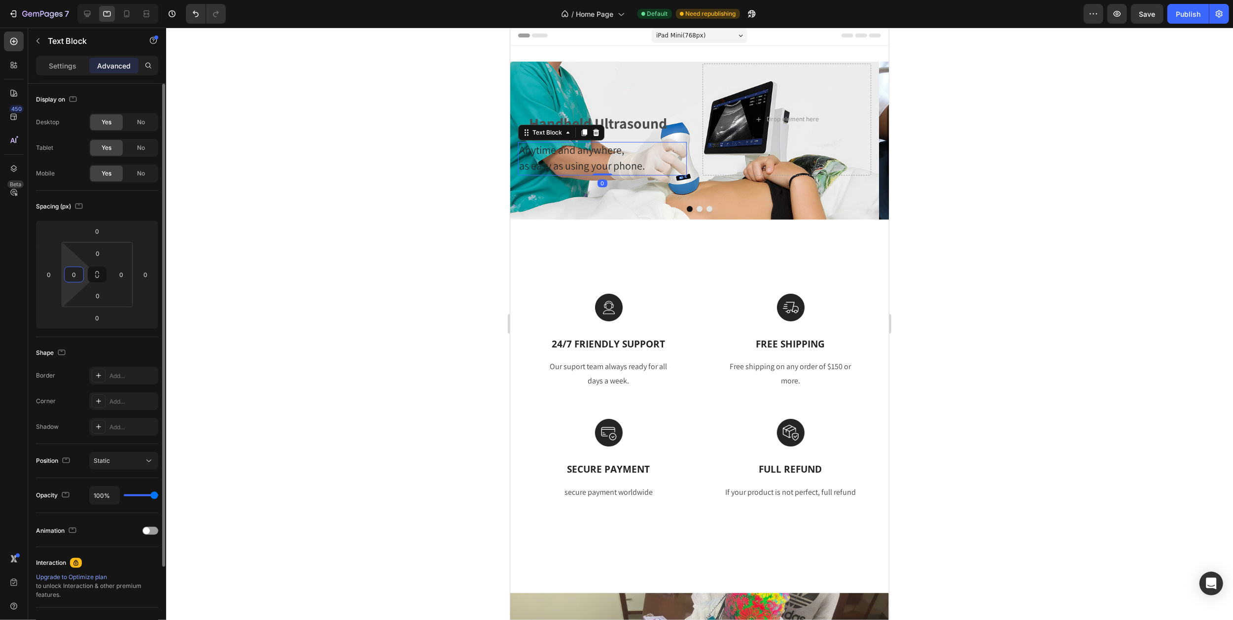
click at [75, 274] on input "0" at bounding box center [74, 274] width 15 height 15
type input "20"
click at [626, 89] on div "Handheld Ultrasound Heading Anytime and anywhere, as easy as using your phone. …" at bounding box center [602, 120] width 169 height 112
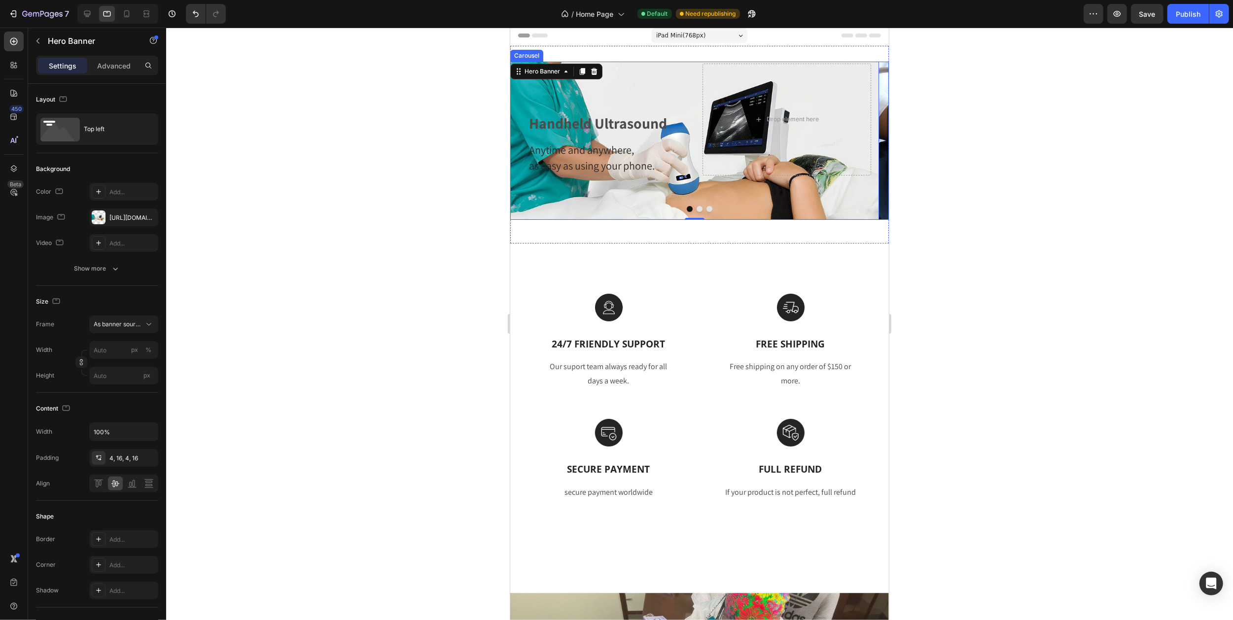
click at [860, 143] on icon "Carousel Next Arrow" at bounding box center [869, 140] width 21 height 21
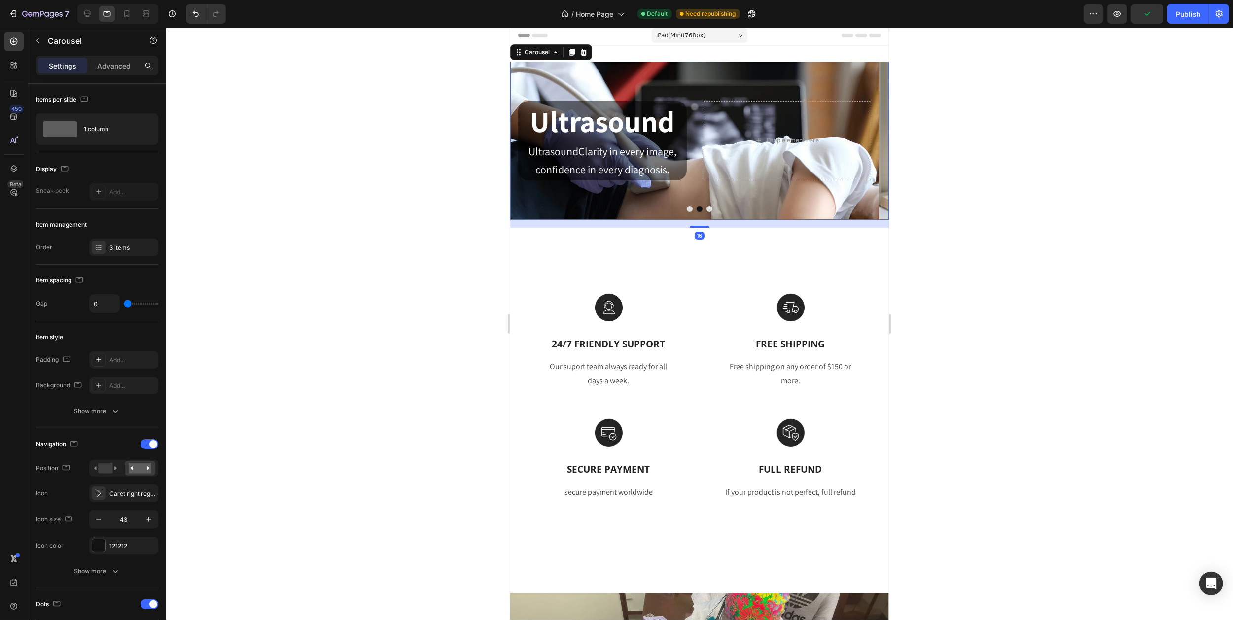
click at [860, 143] on icon "Carousel Next Arrow" at bounding box center [869, 140] width 21 height 21
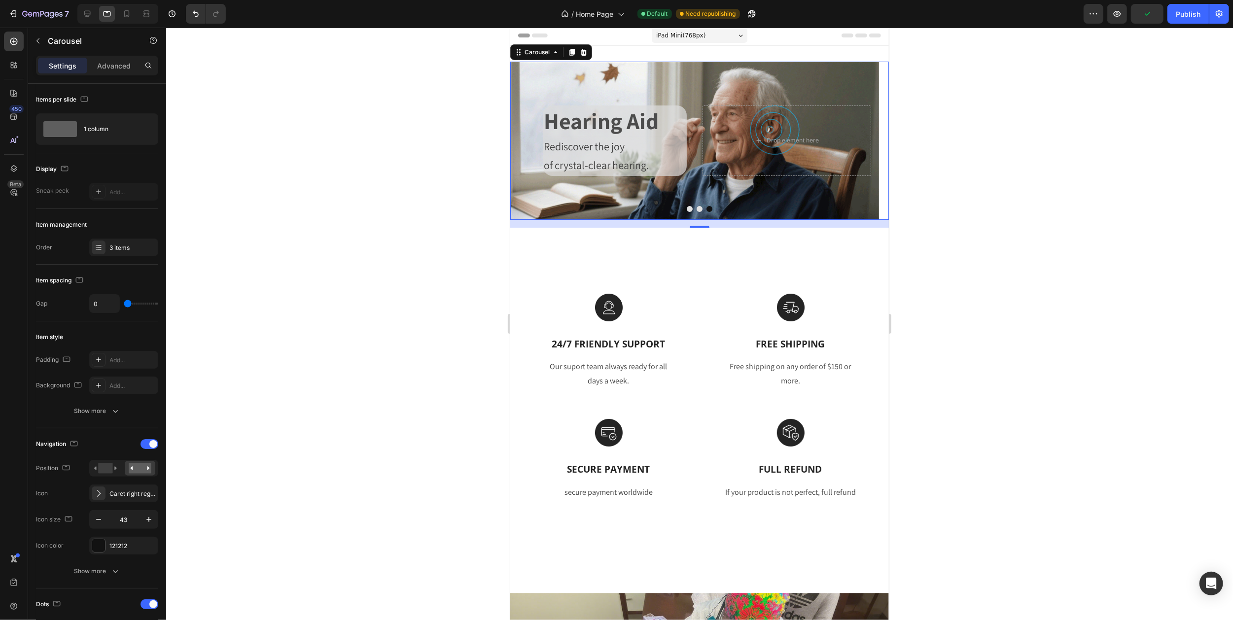
click at [860, 143] on icon "Carousel Next Arrow" at bounding box center [869, 140] width 21 height 21
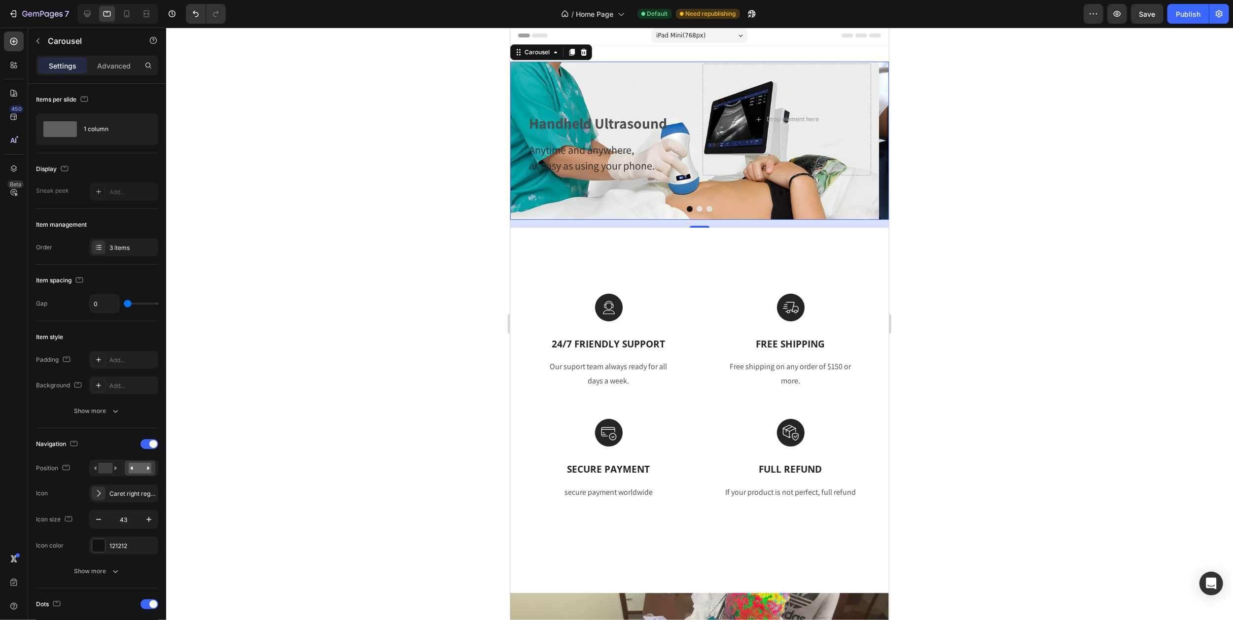
click at [719, 38] on div "iPad Mini ( 768 px)" at bounding box center [699, 35] width 96 height 15
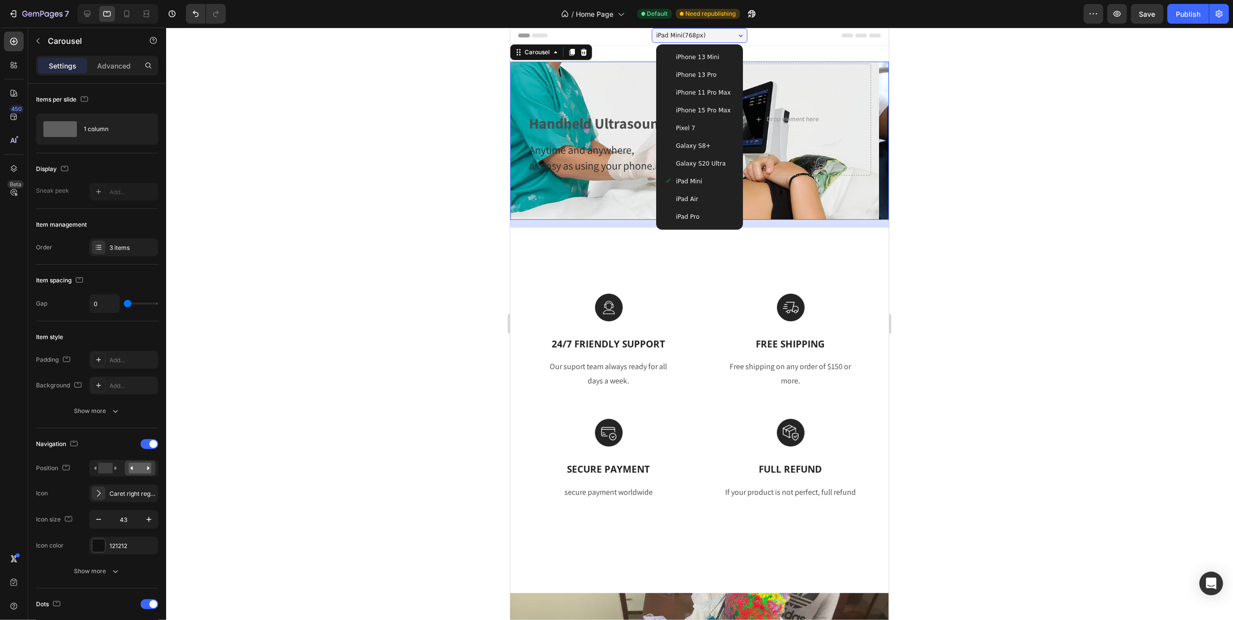
click at [691, 215] on span "iPad Pro" at bounding box center [687, 217] width 24 height 10
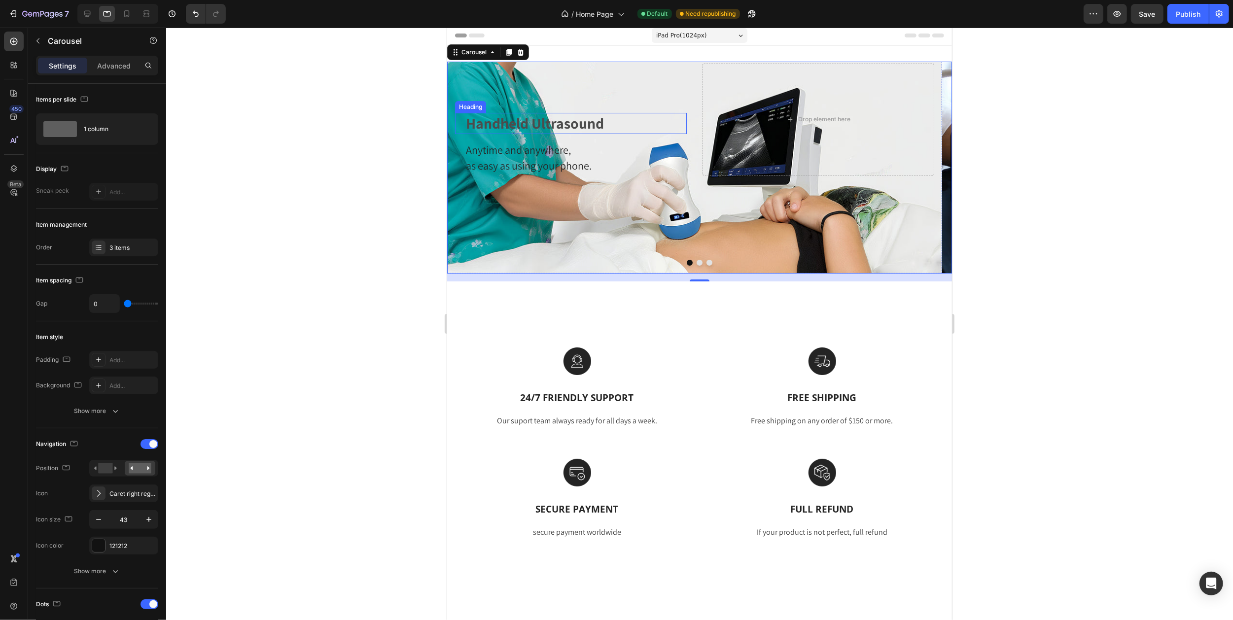
click at [493, 121] on h2 "Handheld Ultrasound" at bounding box center [575, 123] width 222 height 21
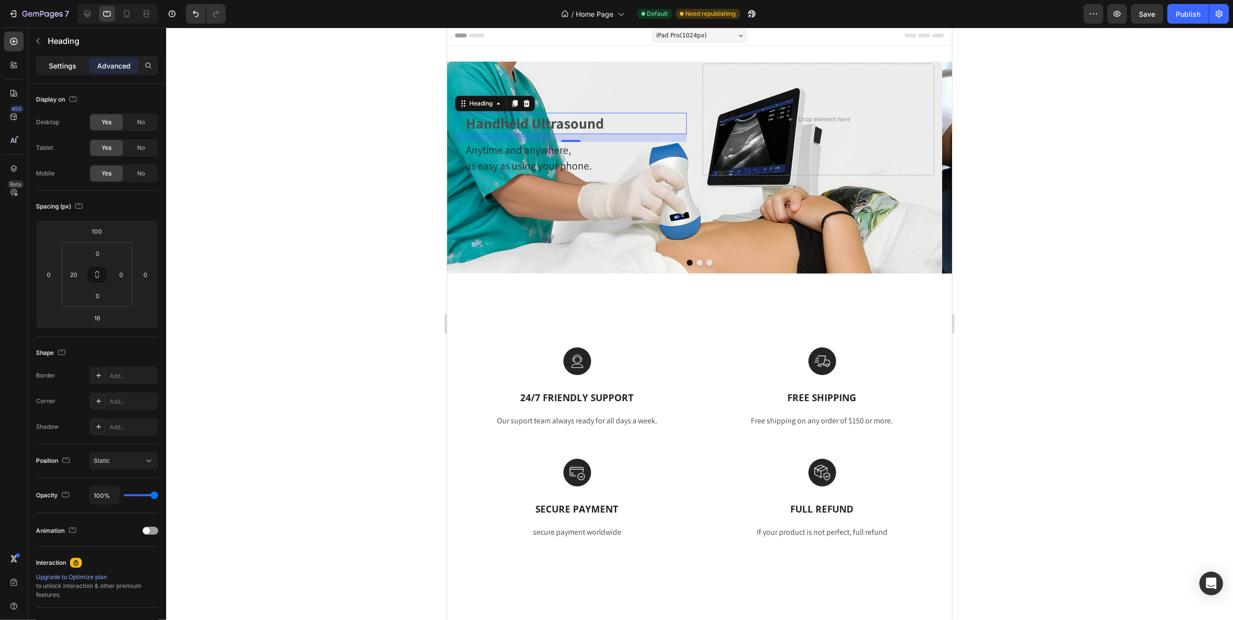
click at [70, 64] on p "Settings" at bounding box center [63, 66] width 28 height 10
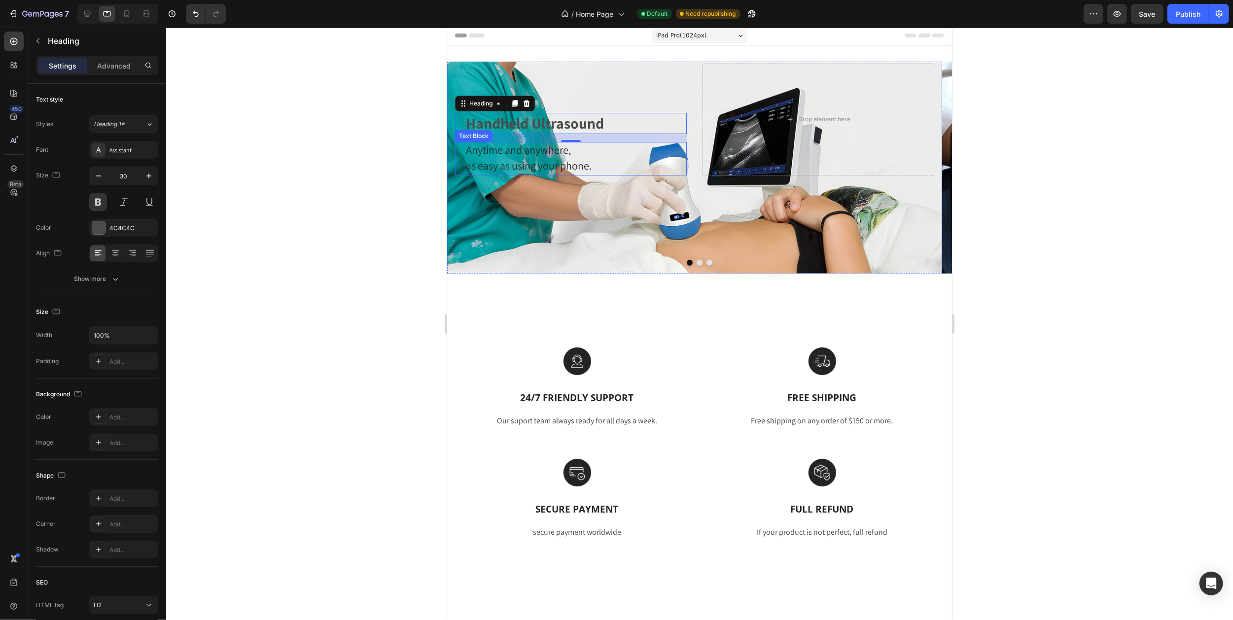
click at [493, 153] on span "Anytime and anywhere," at bounding box center [517, 150] width 105 height 14
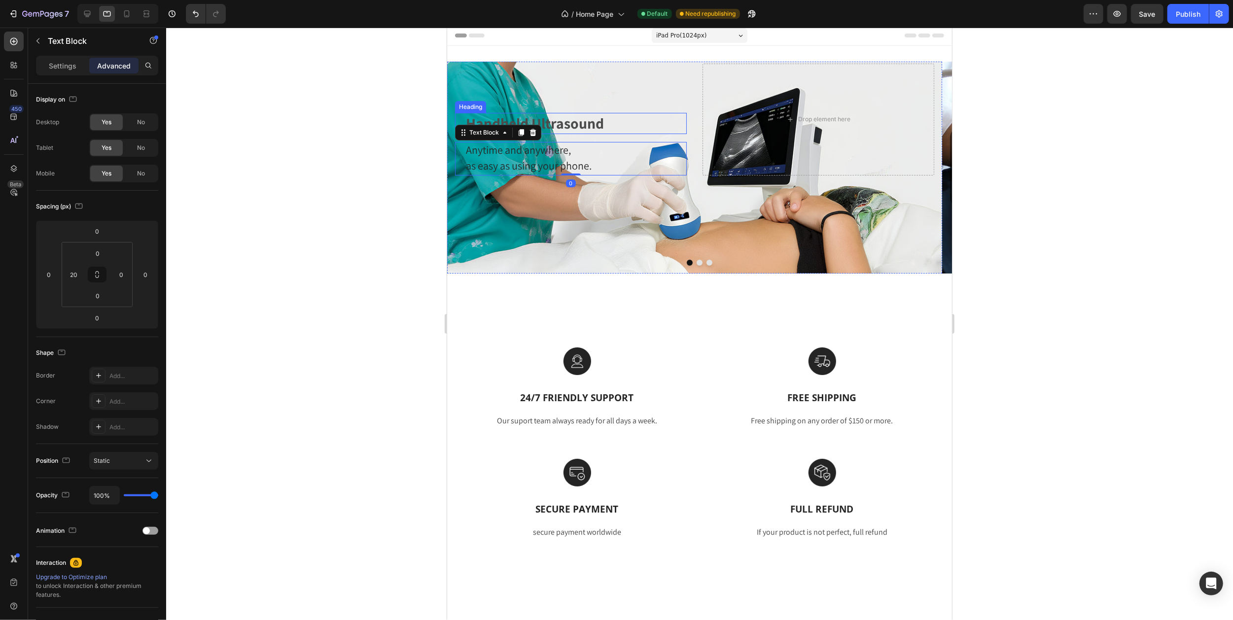
click at [560, 123] on h2 "Handheld Ultrasound" at bounding box center [575, 123] width 222 height 21
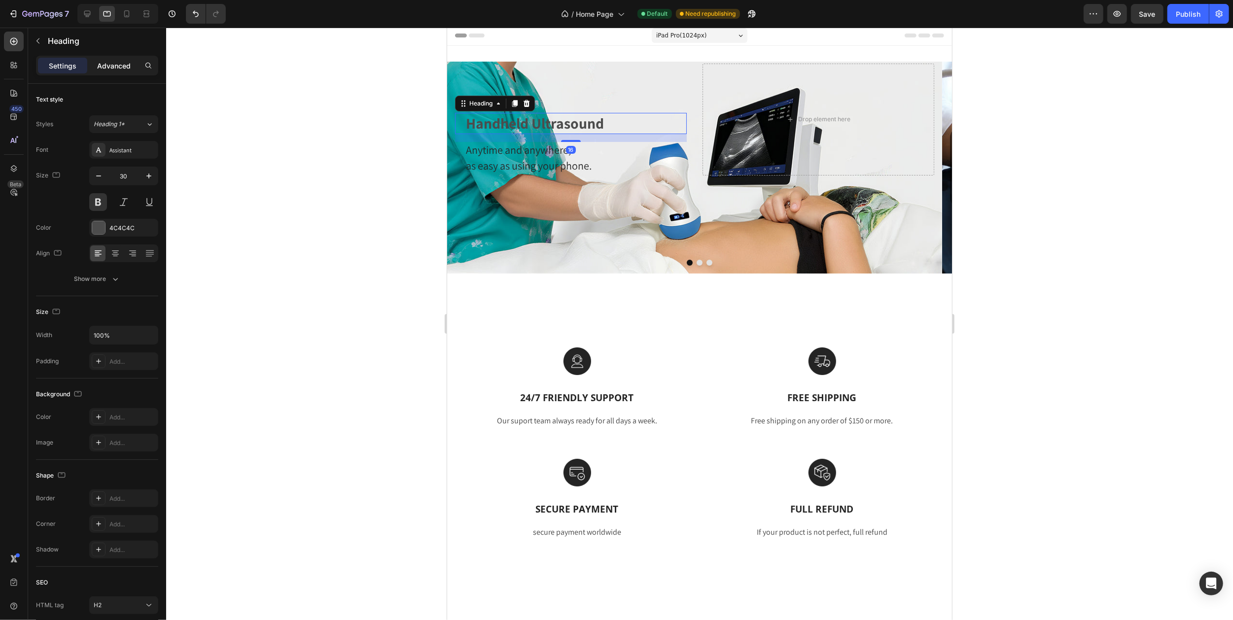
click at [100, 67] on p "Advanced" at bounding box center [114, 66] width 34 height 10
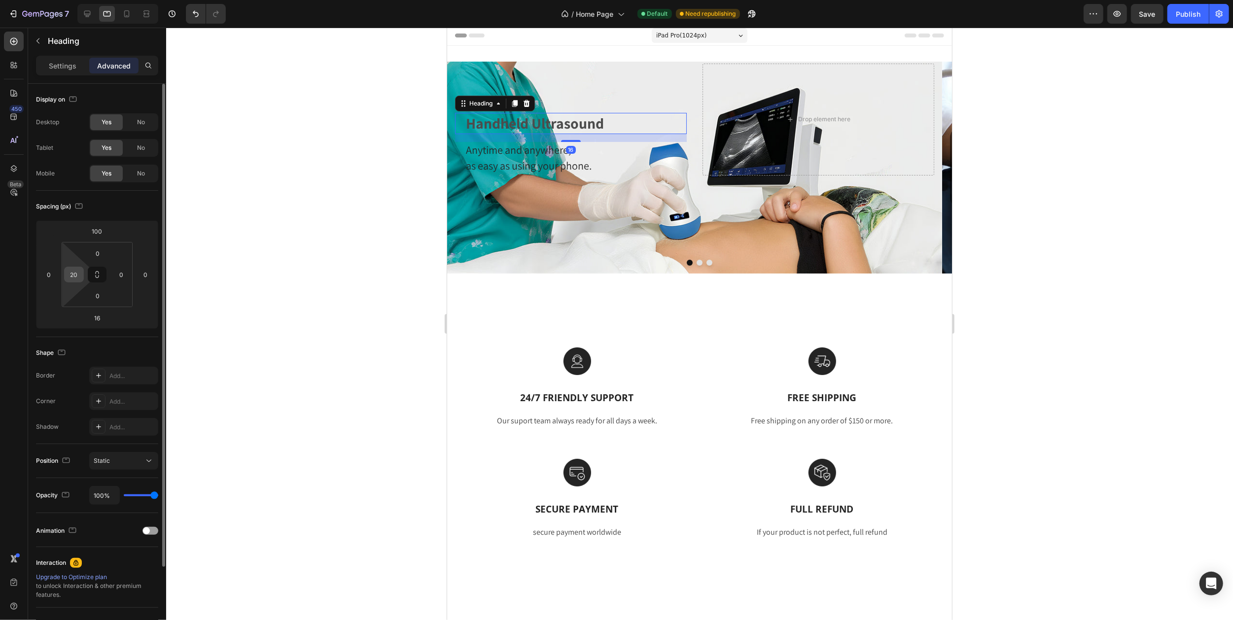
click at [79, 276] on input "20" at bounding box center [74, 274] width 15 height 15
type input "50"
click at [521, 163] on span "as easy as using your phone." at bounding box center [528, 166] width 126 height 14
click at [80, 274] on input "20" at bounding box center [74, 274] width 15 height 15
type input "50"
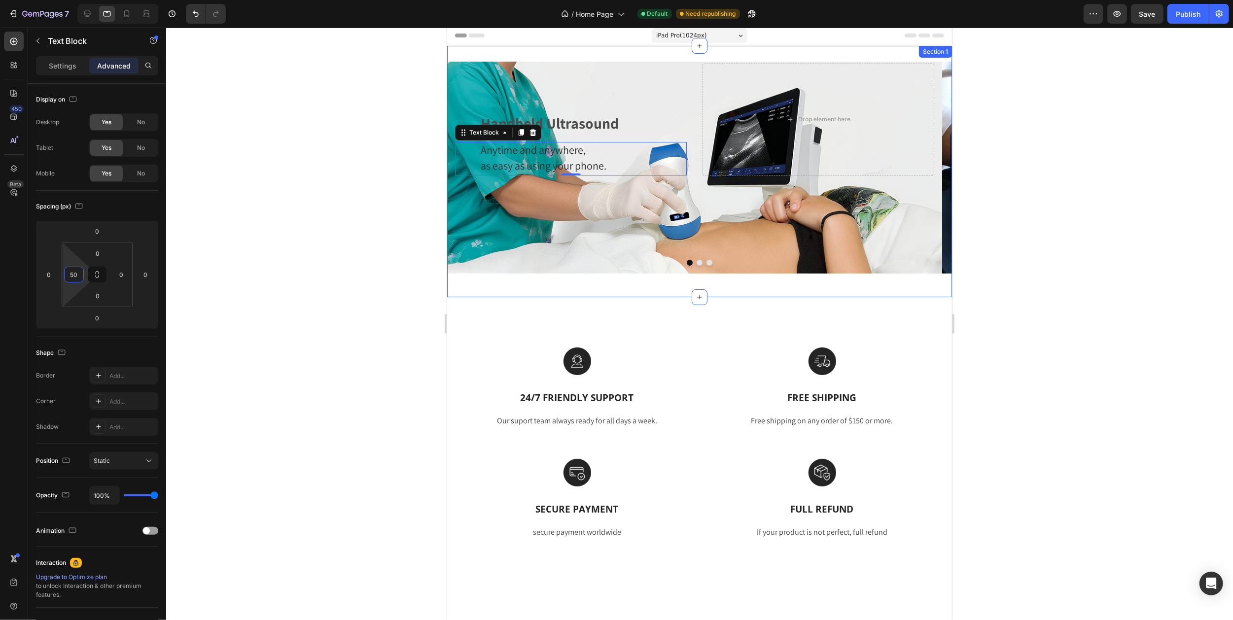
click at [656, 81] on div "Handheld Ultrasound Heading Anytime and anywhere, as easy as using your phone. …" at bounding box center [570, 120] width 232 height 112
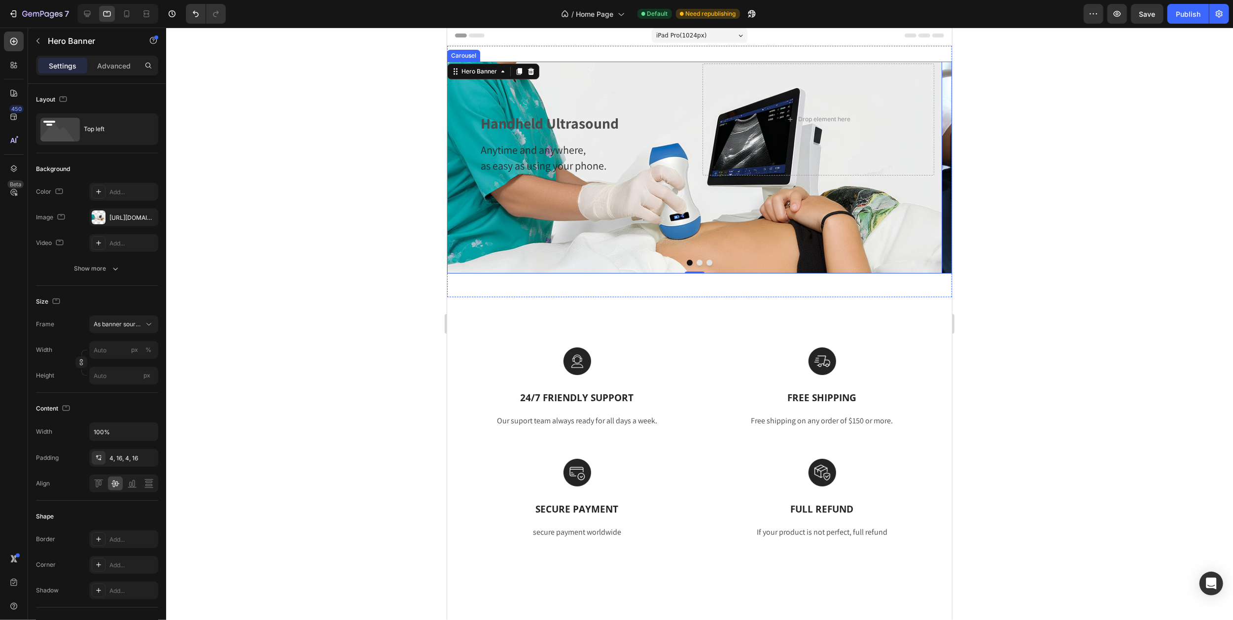
click at [923, 165] on icon "Carousel Next Arrow" at bounding box center [932, 167] width 21 height 21
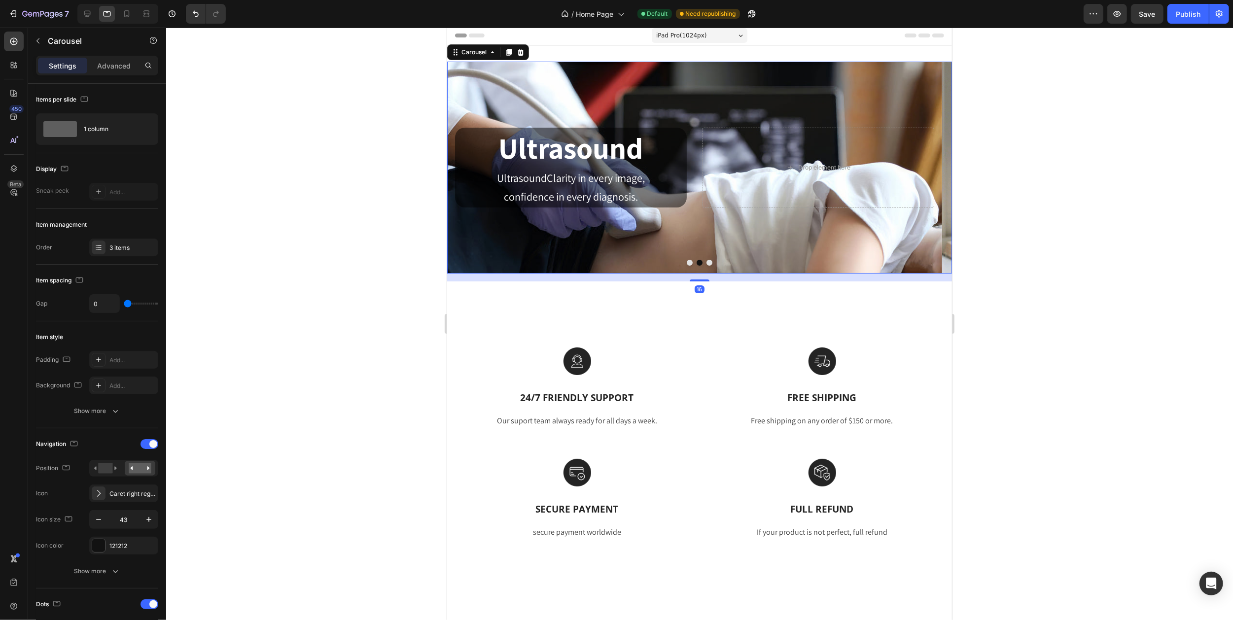
click at [923, 165] on icon "Carousel Next Arrow" at bounding box center [932, 167] width 21 height 21
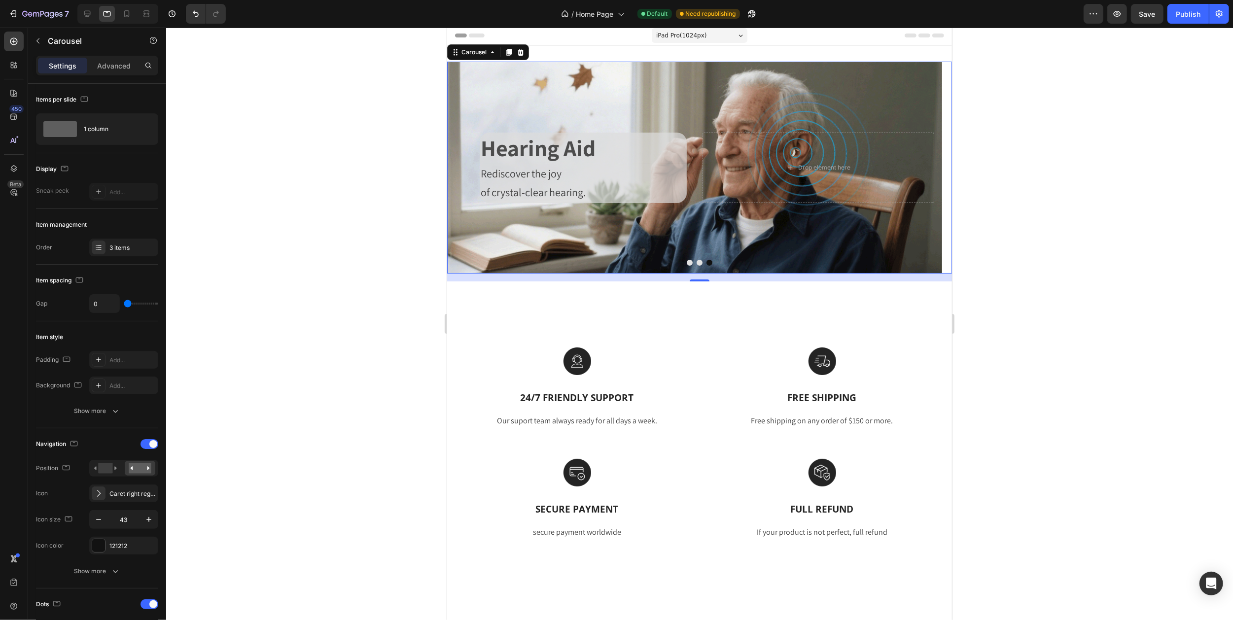
click at [722, 31] on div "iPad Pro ( 1024 px)" at bounding box center [699, 35] width 96 height 15
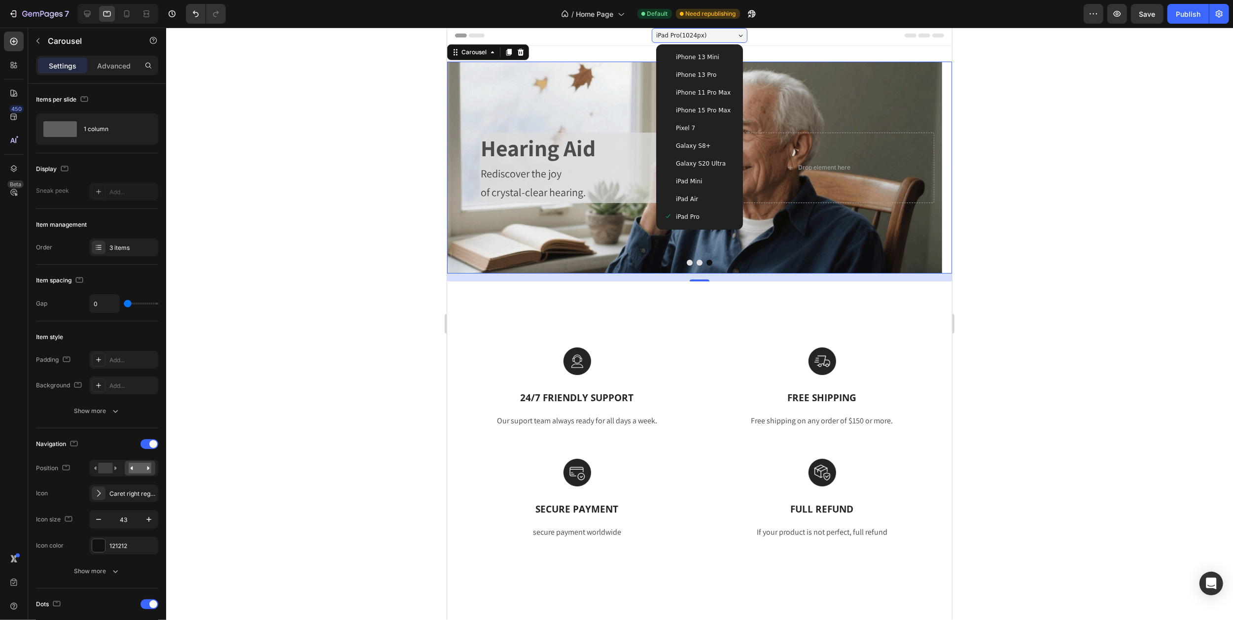
click at [691, 200] on span "iPad Air" at bounding box center [686, 199] width 22 height 10
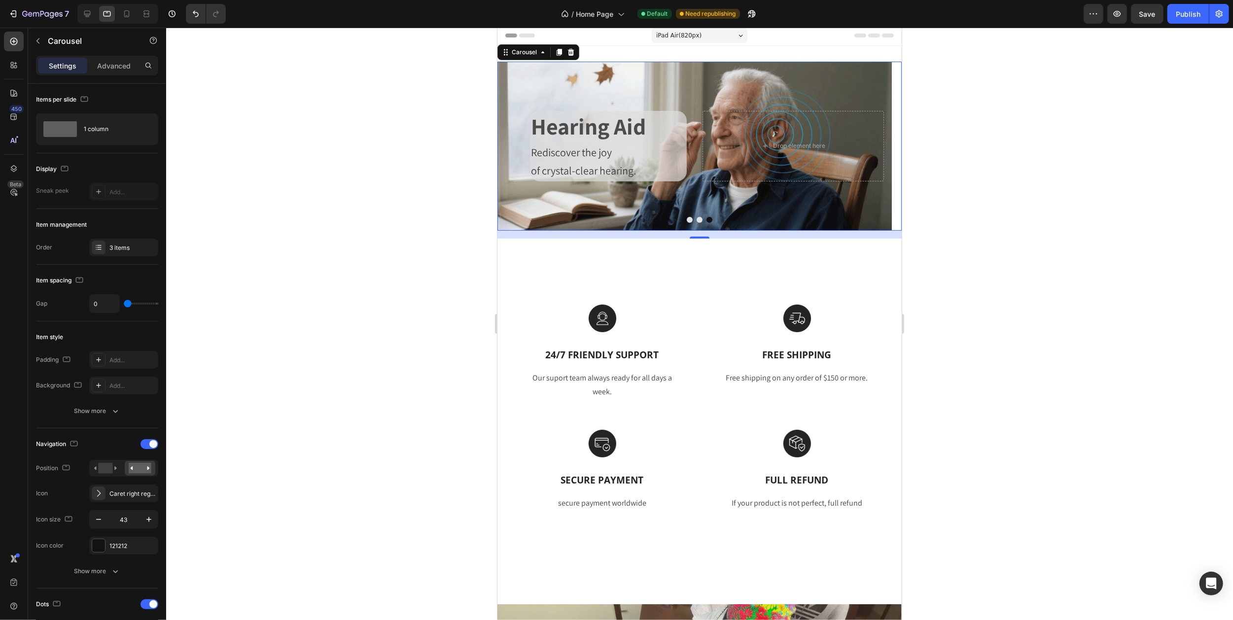
click at [517, 146] on icon "Carousel Back Arrow" at bounding box center [515, 146] width 21 height 21
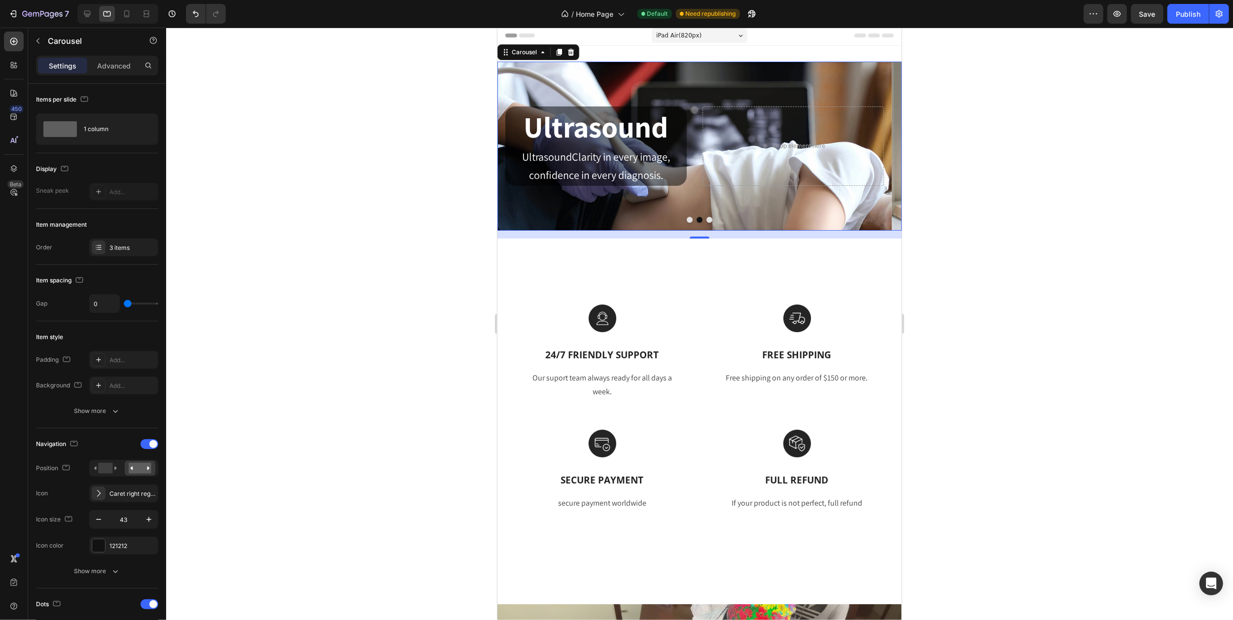
click at [517, 146] on icon "Carousel Back Arrow" at bounding box center [515, 146] width 21 height 21
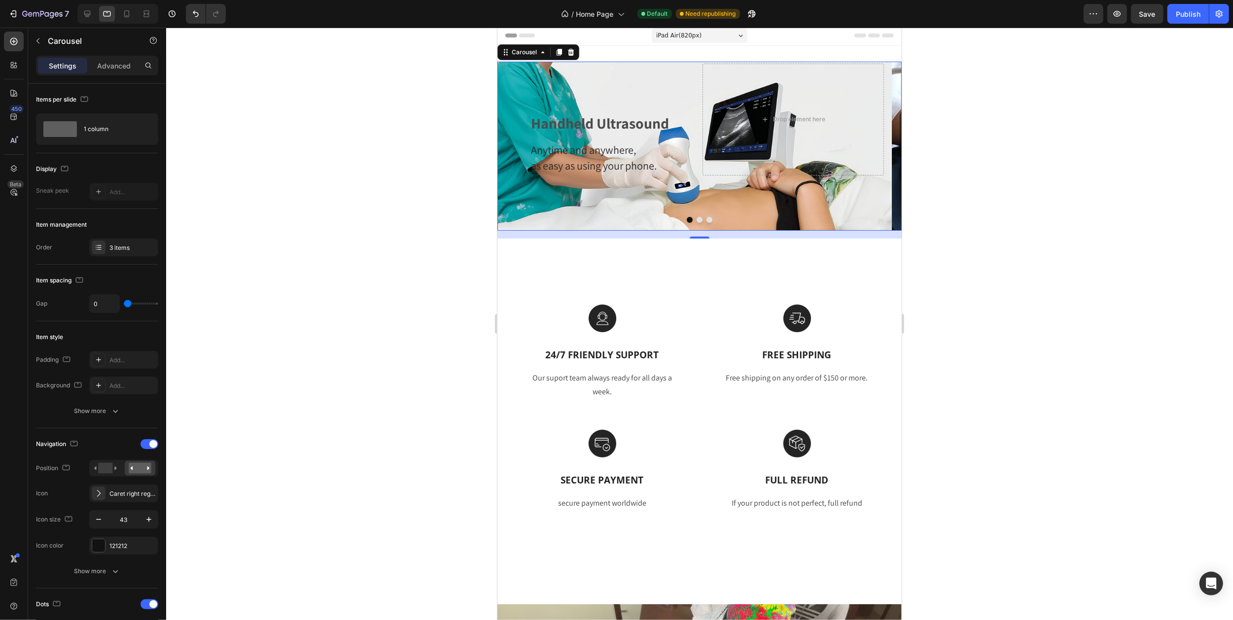
click at [517, 146] on icon "Carousel Back Arrow" at bounding box center [515, 146] width 21 height 21
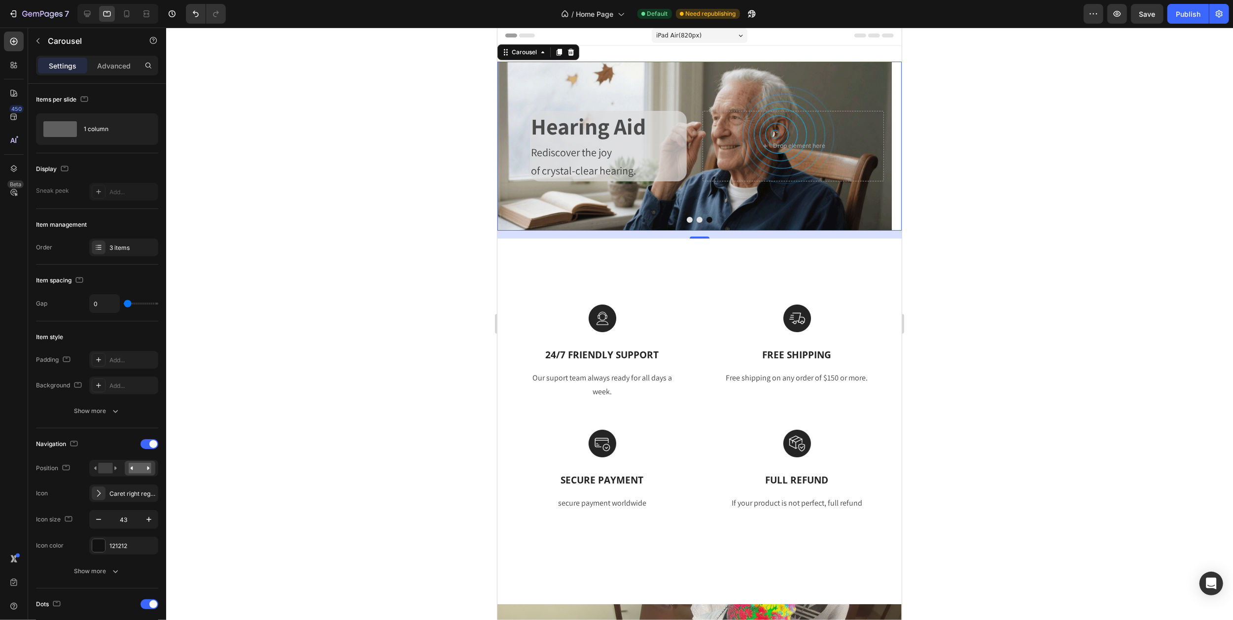
click at [679, 34] on span "iPad Air ( 820 px)" at bounding box center [678, 36] width 45 height 10
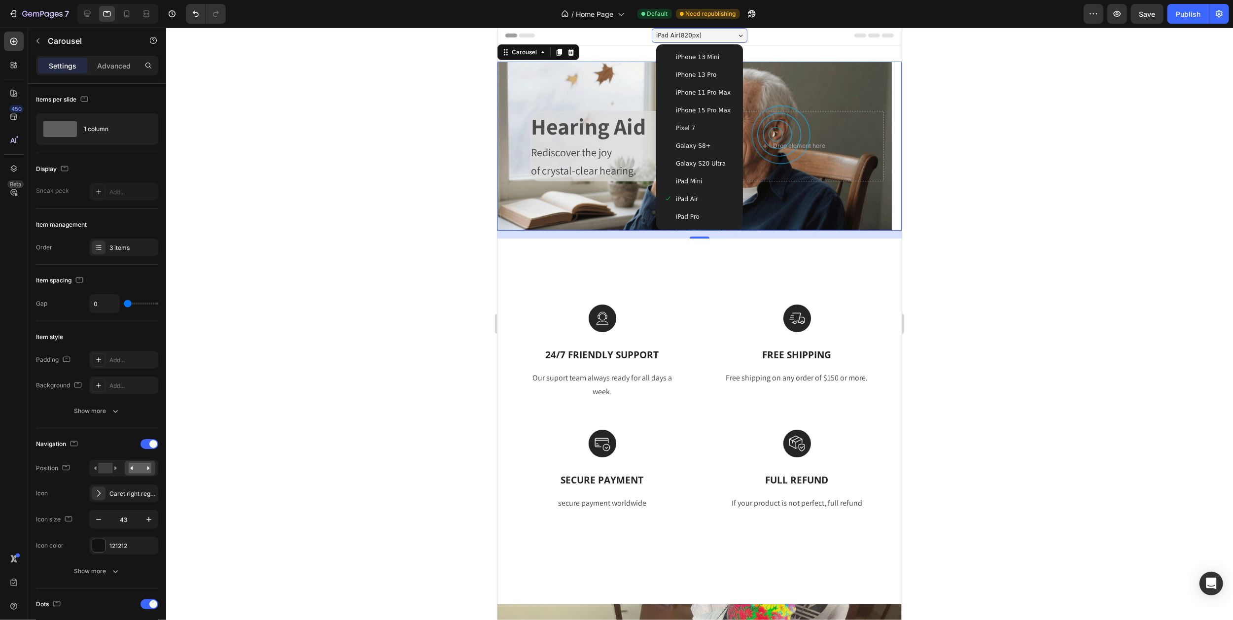
click at [687, 174] on div "iPad Mini" at bounding box center [699, 182] width 79 height 18
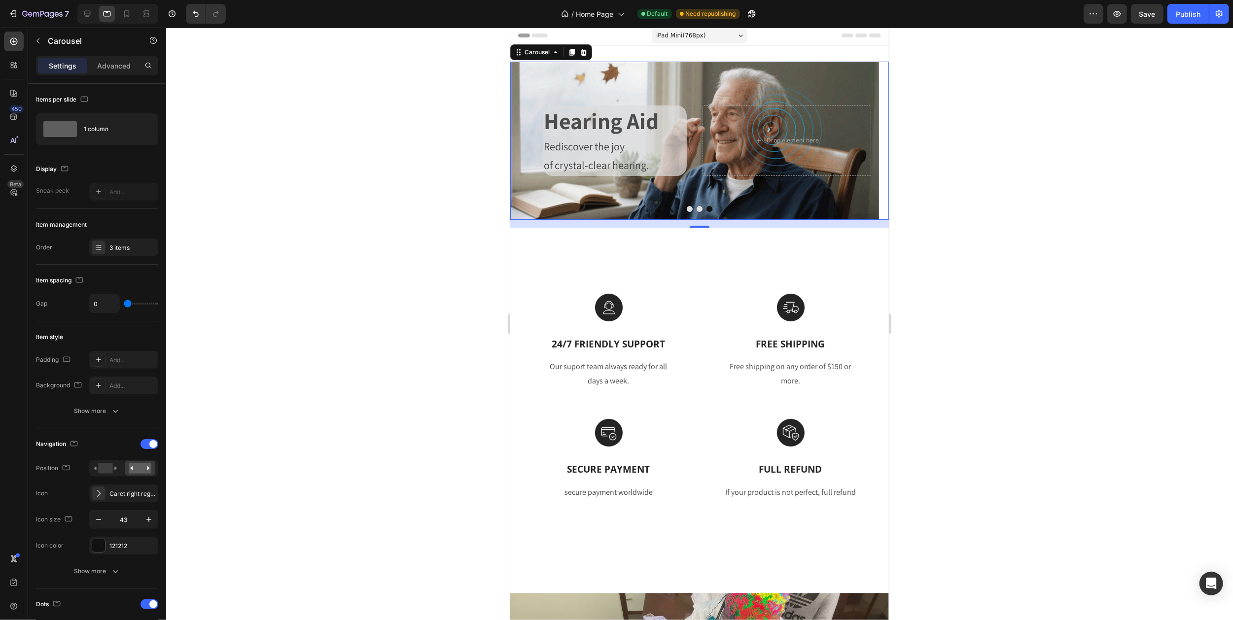
click at [859, 140] on icon "Carousel Next Arrow" at bounding box center [869, 140] width 21 height 21
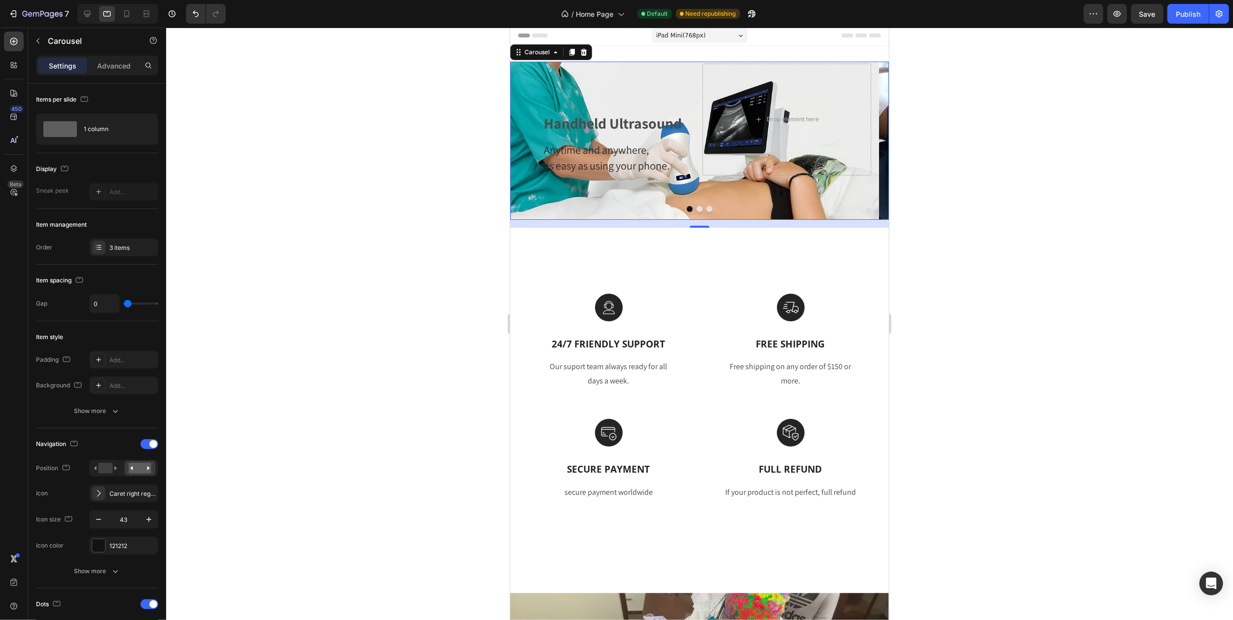
click at [859, 140] on icon "Carousel Next Arrow" at bounding box center [869, 140] width 21 height 21
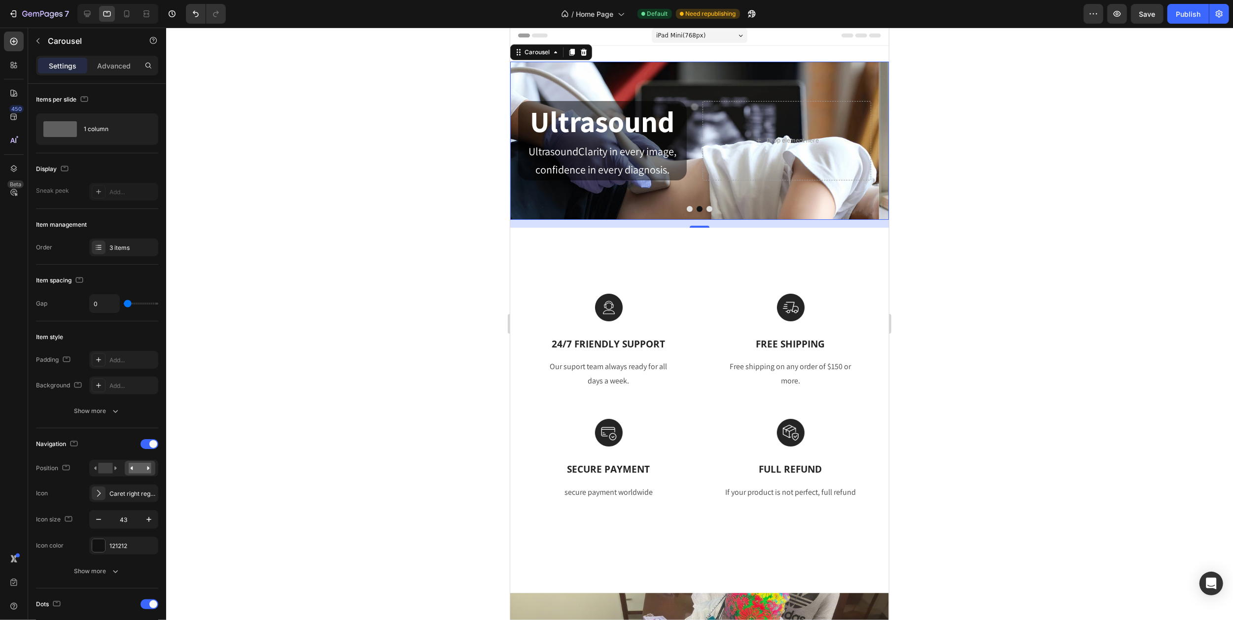
click at [859, 140] on icon "Carousel Next Arrow" at bounding box center [869, 140] width 21 height 21
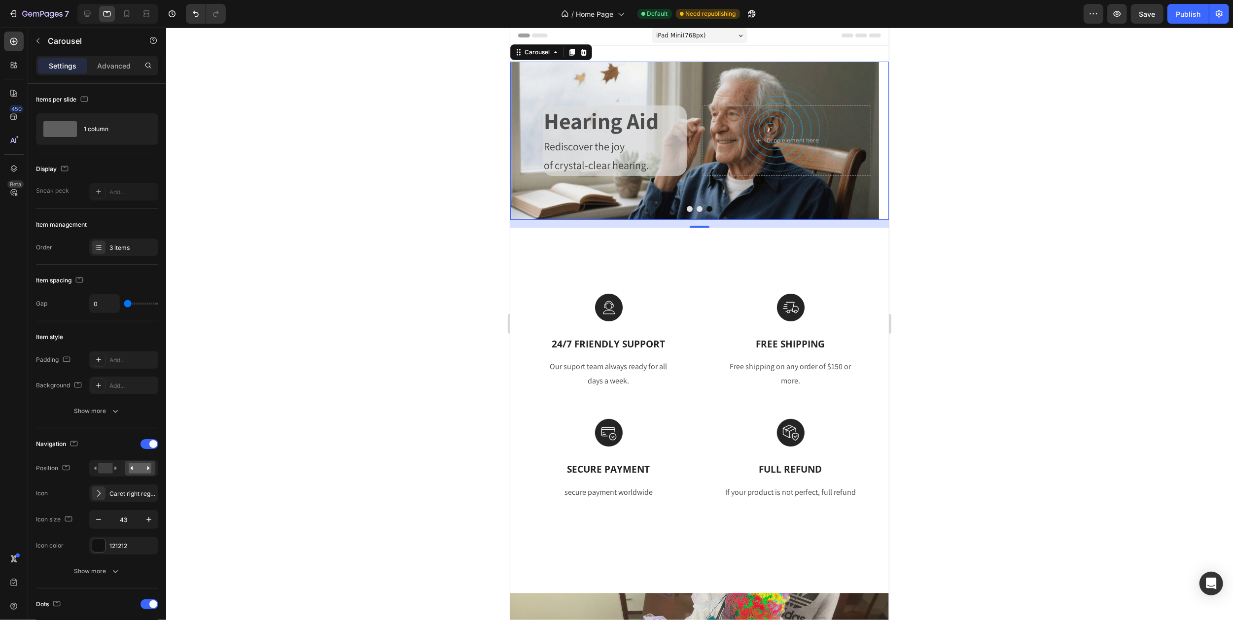
click at [684, 35] on span "iPad Mini ( 768 px)" at bounding box center [680, 36] width 49 height 10
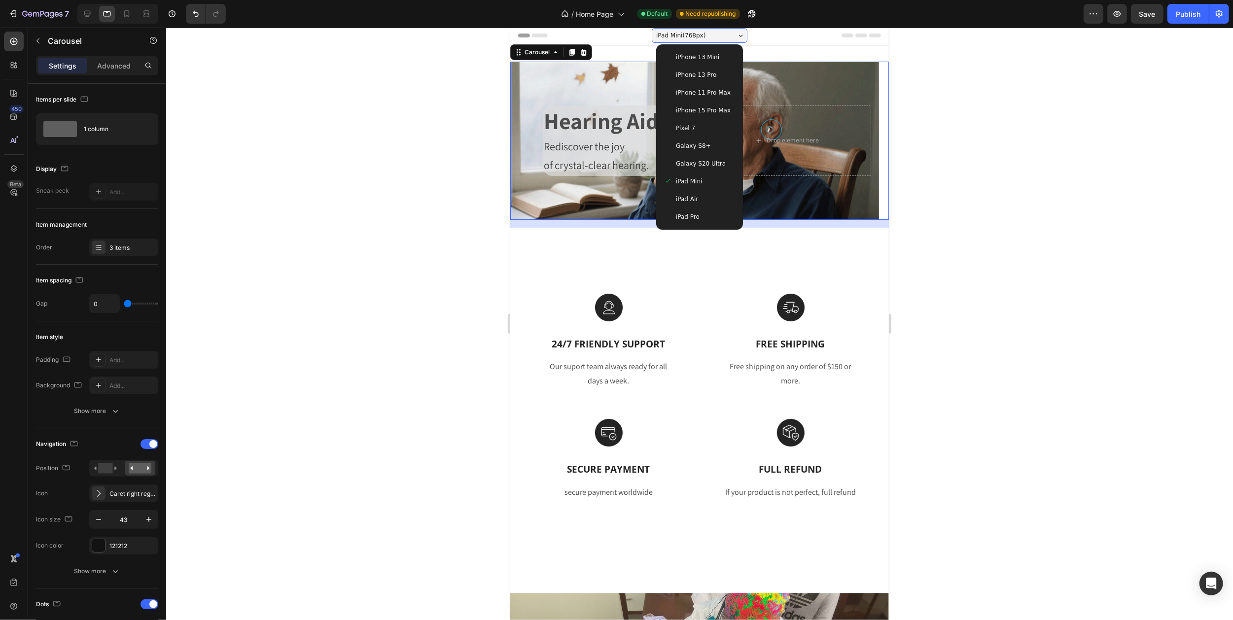
click at [687, 142] on span "Galaxy S8+" at bounding box center [692, 146] width 35 height 10
type input "17"
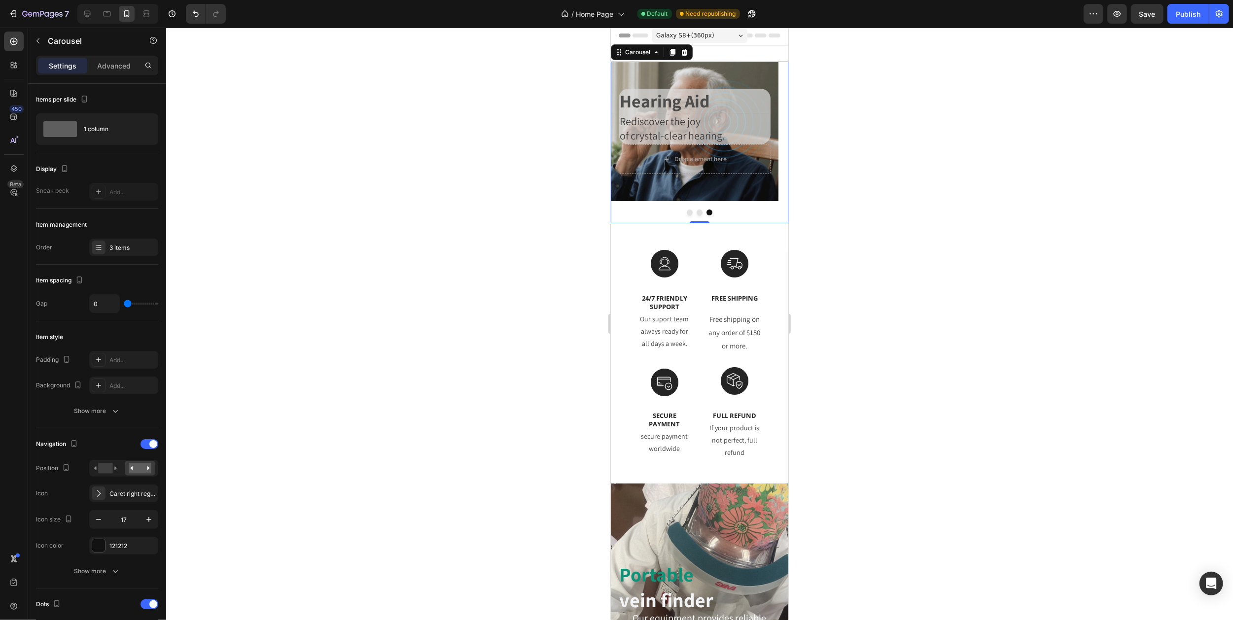
click at [620, 146] on icon "Carousel Back Arrow" at bounding box center [622, 142] width 8 height 8
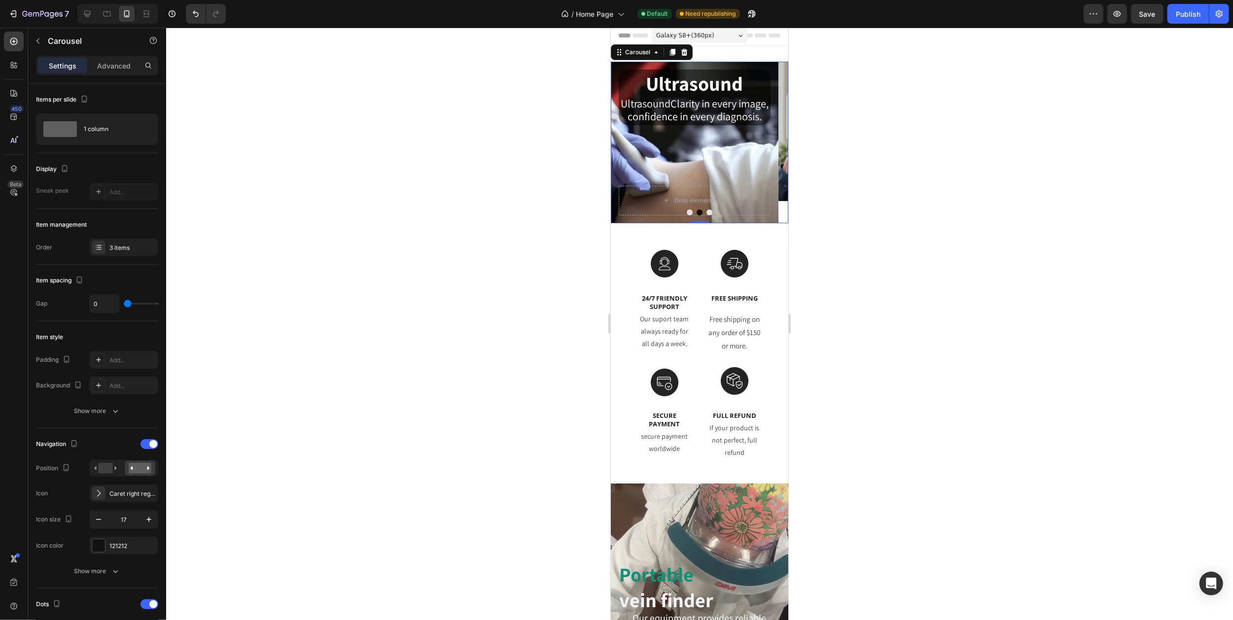
click at [620, 146] on icon "Carousel Back Arrow" at bounding box center [622, 142] width 8 height 8
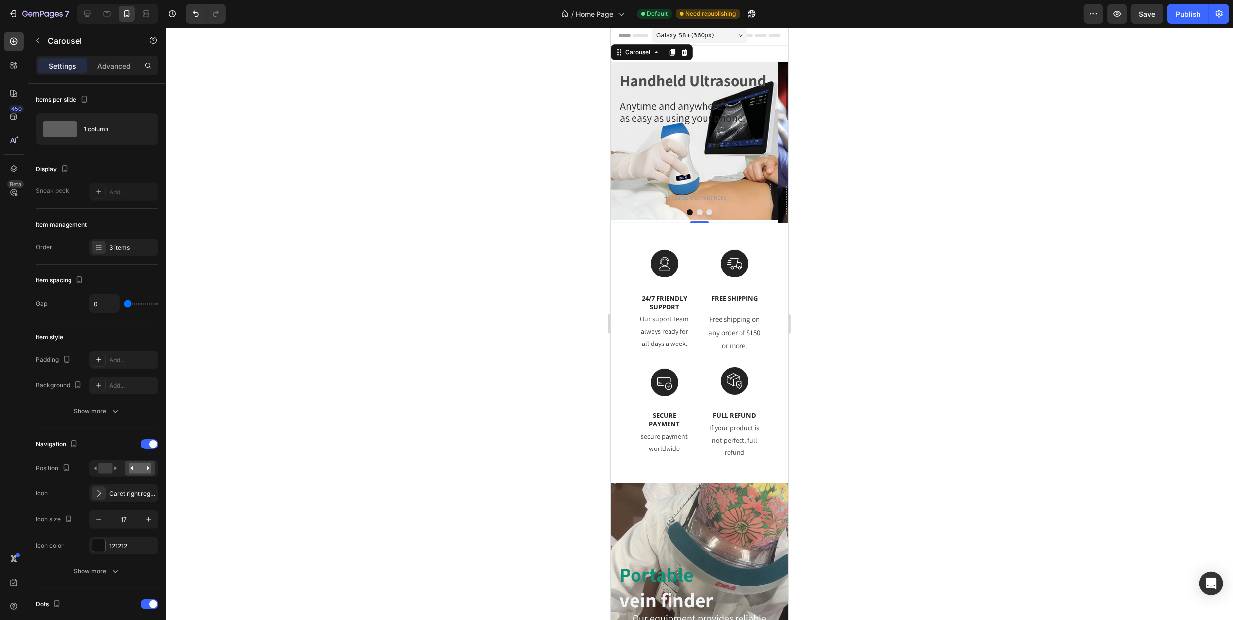
click at [620, 146] on icon "Carousel Back Arrow" at bounding box center [622, 142] width 8 height 8
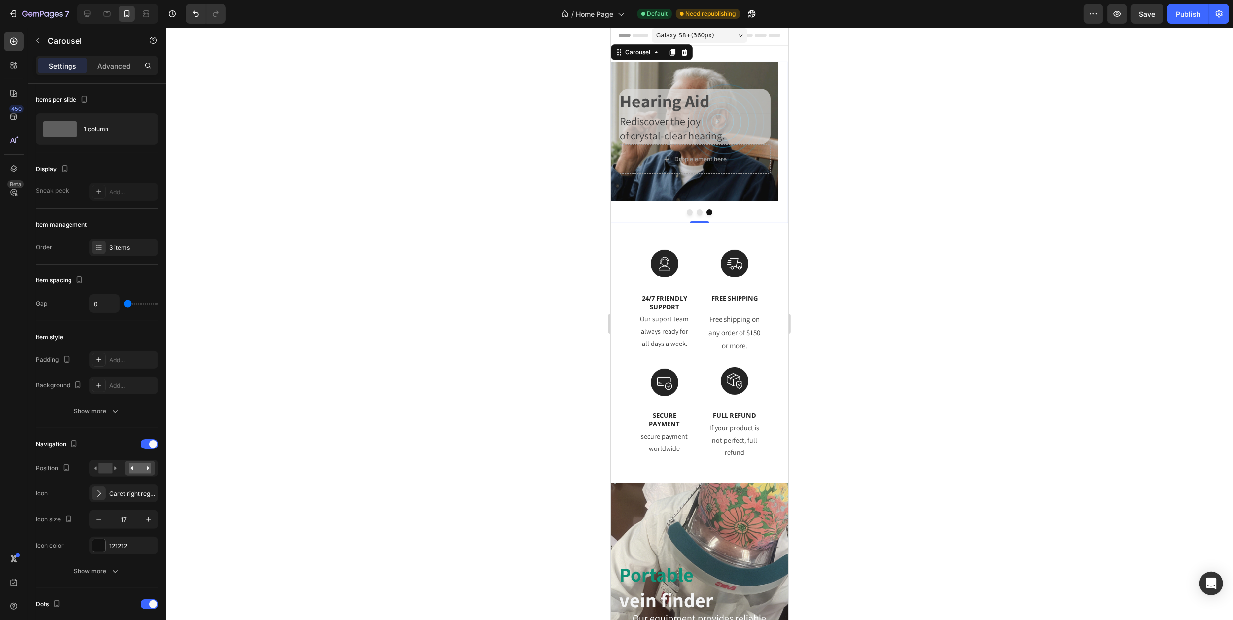
click at [620, 146] on icon "Carousel Back Arrow" at bounding box center [622, 142] width 8 height 8
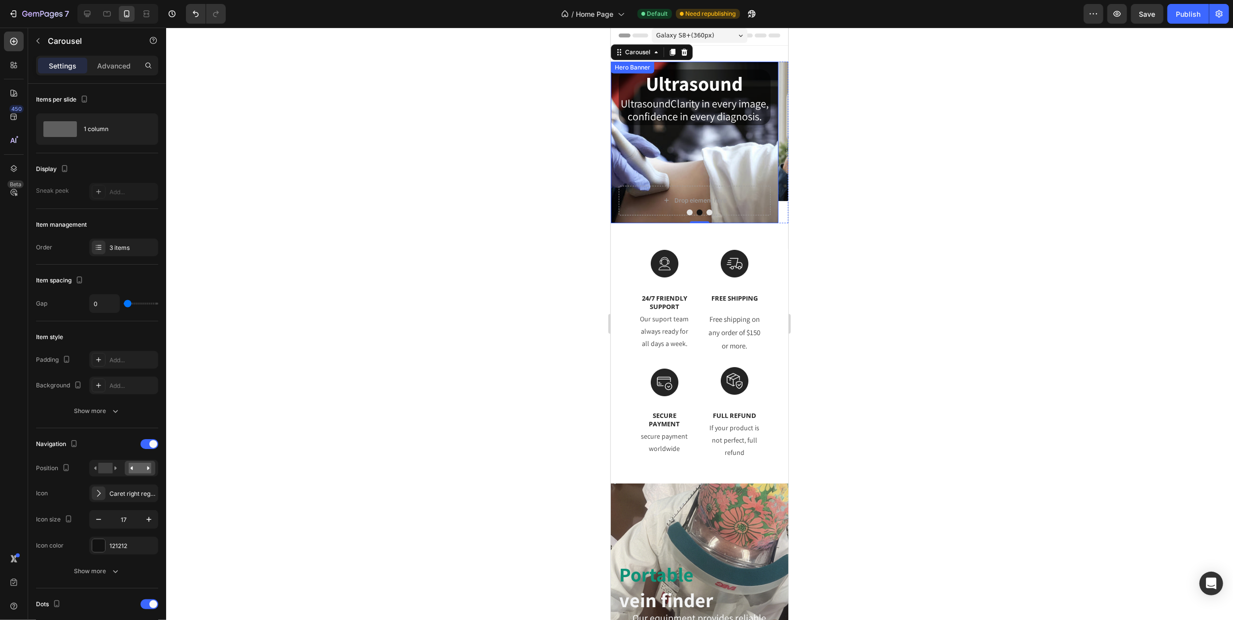
click at [685, 123] on span "confidence in every diagnosis." at bounding box center [694, 116] width 134 height 14
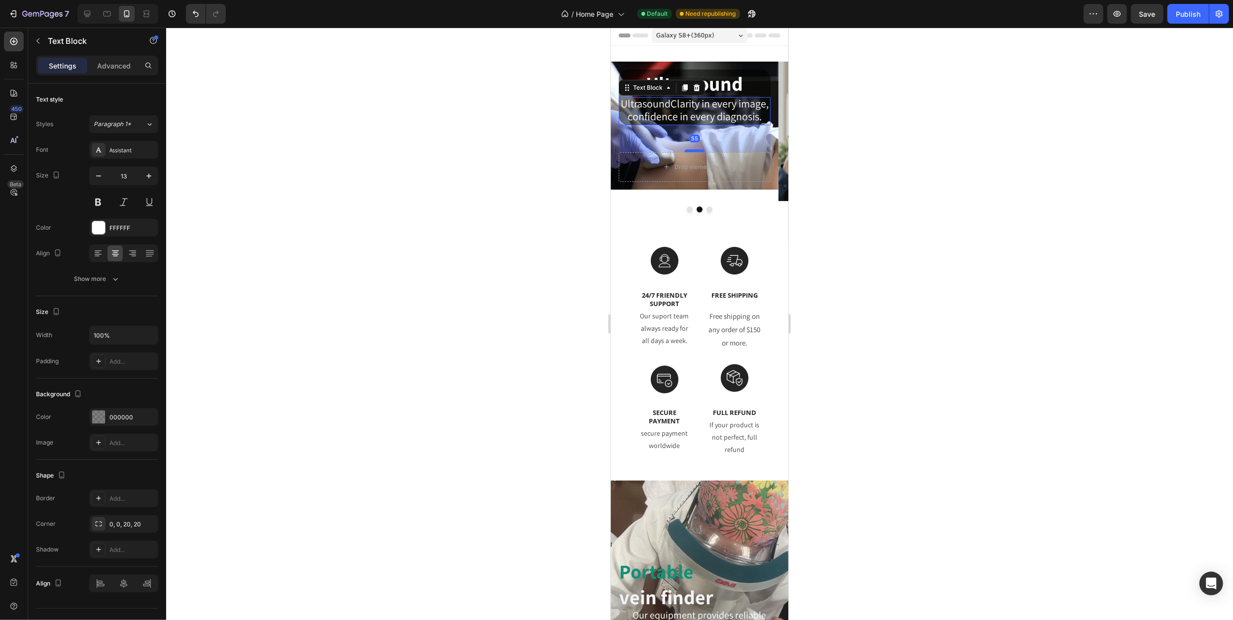
drag, startPoint x: 696, startPoint y: 196, endPoint x: 695, endPoint y: 162, distance: 33.6
click at [695, 152] on div at bounding box center [694, 150] width 20 height 3
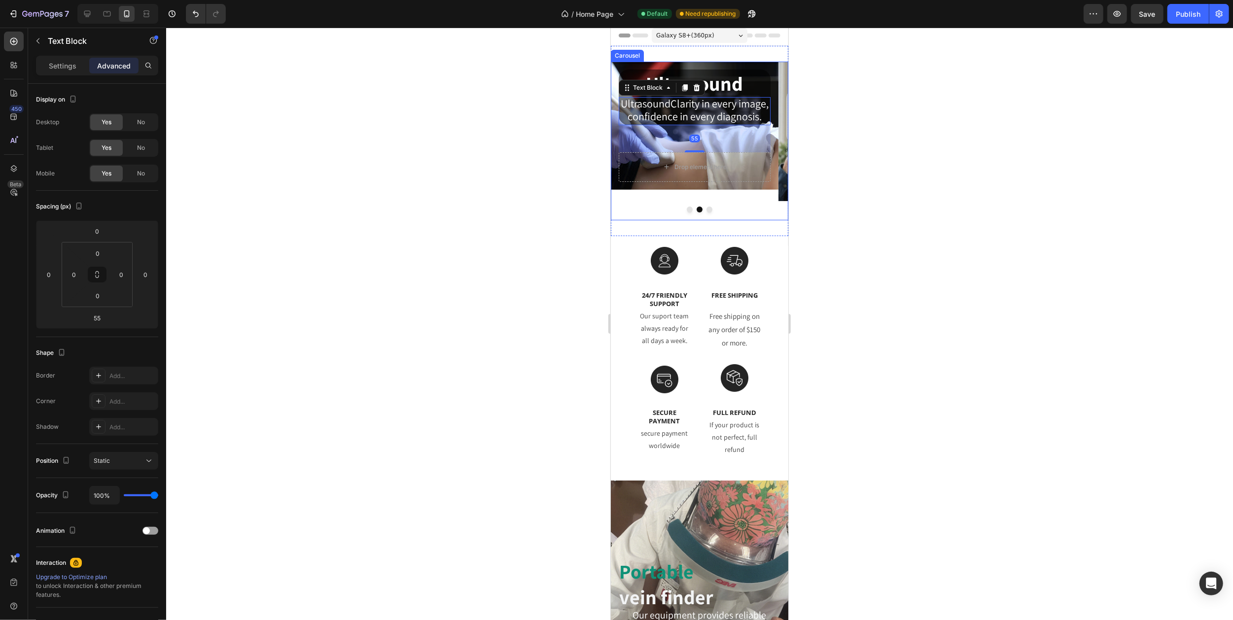
click at [771, 145] on icon "Carousel Next Arrow" at bounding box center [775, 141] width 8 height 8
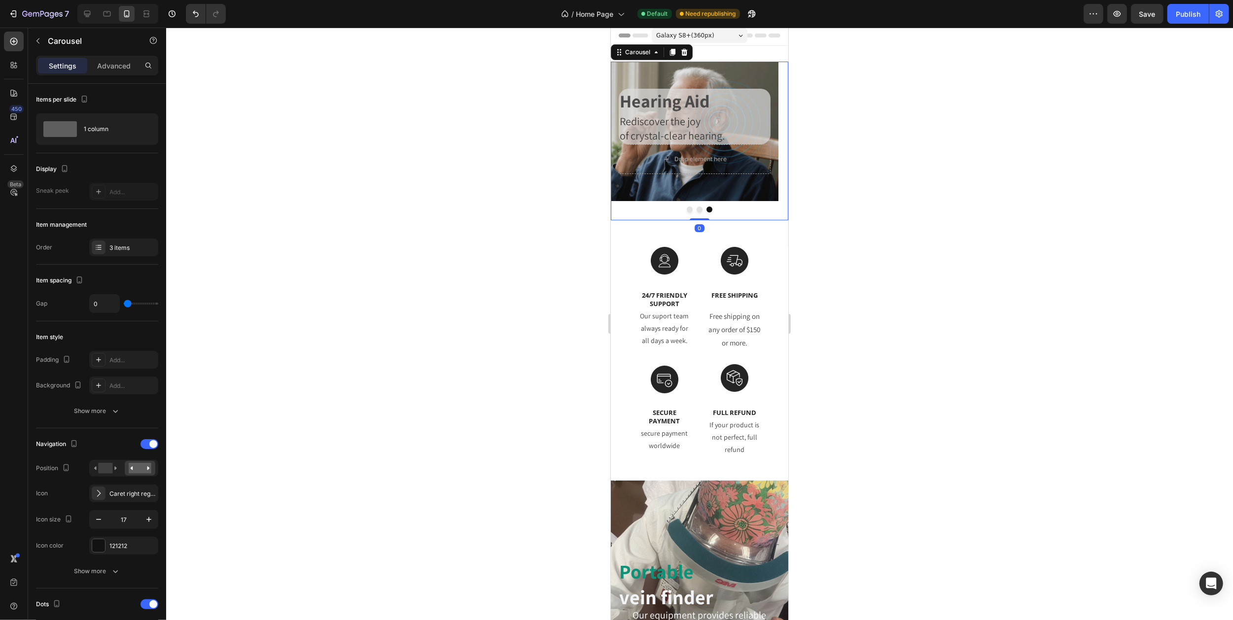
click at [771, 145] on icon "Carousel Next Arrow" at bounding box center [775, 141] width 8 height 8
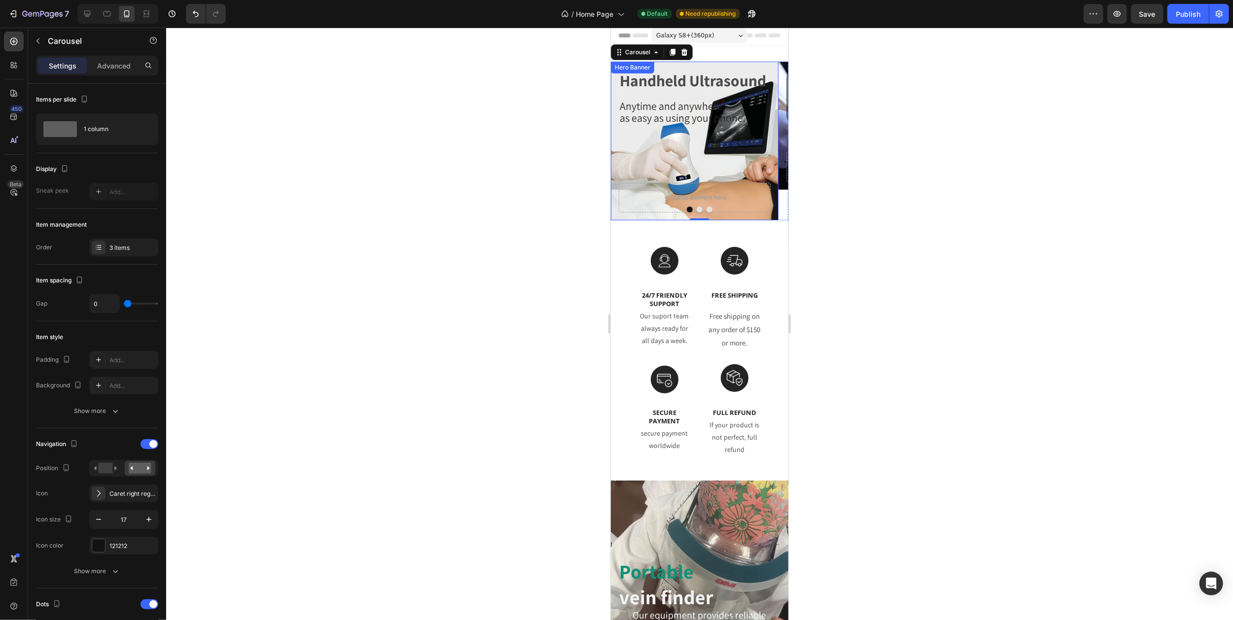
click at [669, 158] on div "Handheld Ultrasound Heading Anytime and anywhere, as easy as using your phone. …" at bounding box center [694, 126] width 152 height 113
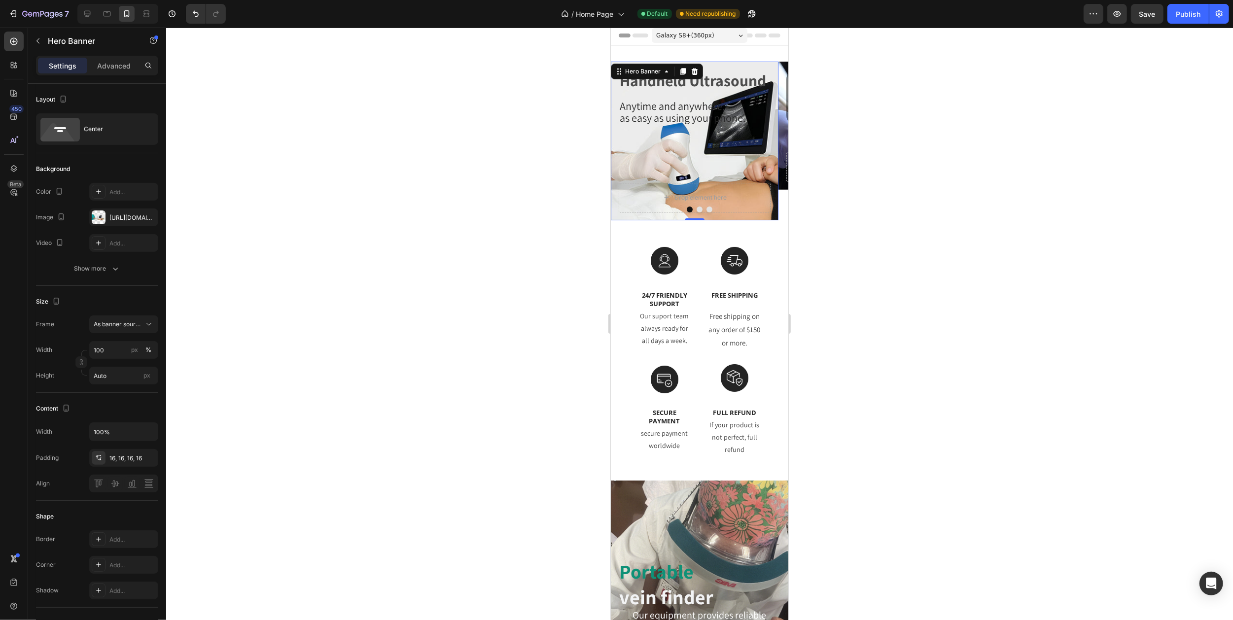
click at [679, 131] on div "Handheld Ultrasound Heading Anytime and anywhere, as easy as using your phone. …" at bounding box center [694, 126] width 152 height 113
click at [688, 187] on div "Drop element here" at bounding box center [694, 198] width 152 height 30
click at [679, 119] on span "as easy as using your phone." at bounding box center [682, 118] width 126 height 14
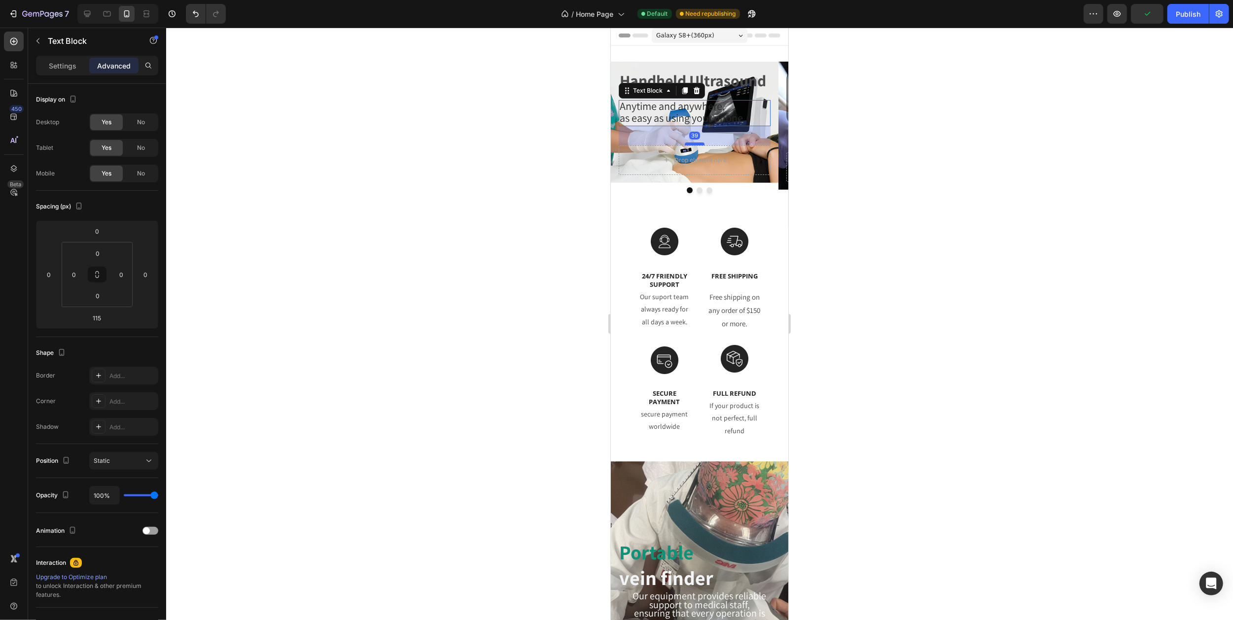
drag, startPoint x: 693, startPoint y: 181, endPoint x: 693, endPoint y: 143, distance: 38.4
click at [693, 143] on div at bounding box center [694, 143] width 20 height 3
type input "37"
click at [620, 133] on icon "Carousel Back Arrow" at bounding box center [622, 131] width 8 height 8
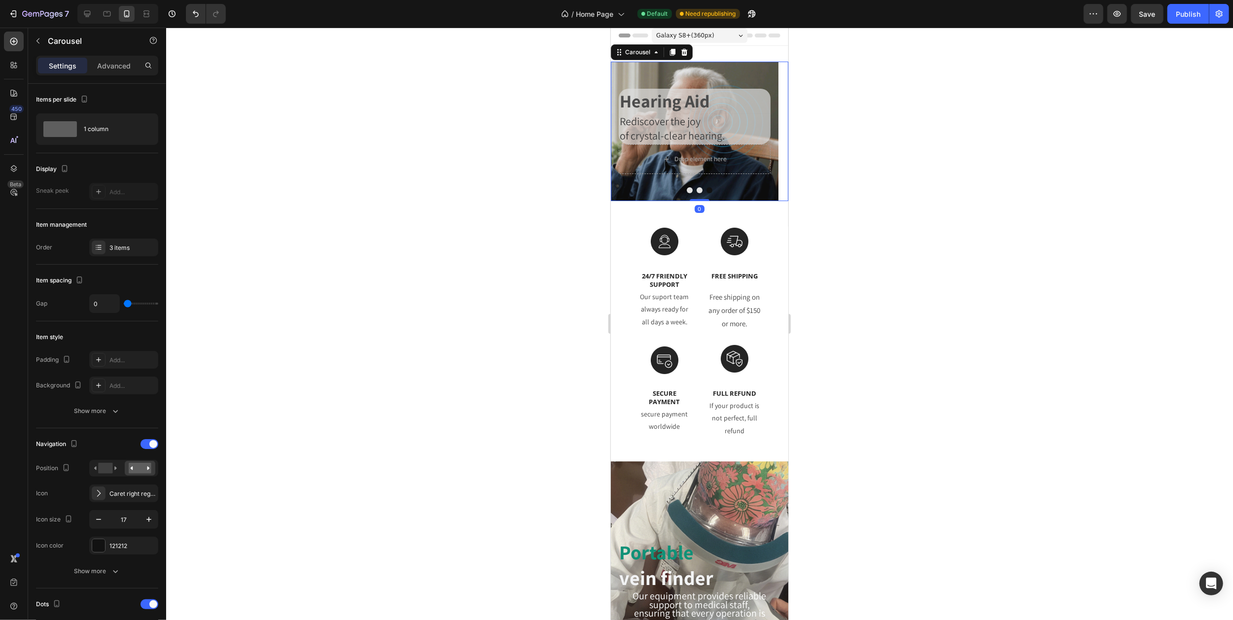
click at [771, 133] on icon "Carousel Next Arrow" at bounding box center [775, 131] width 8 height 8
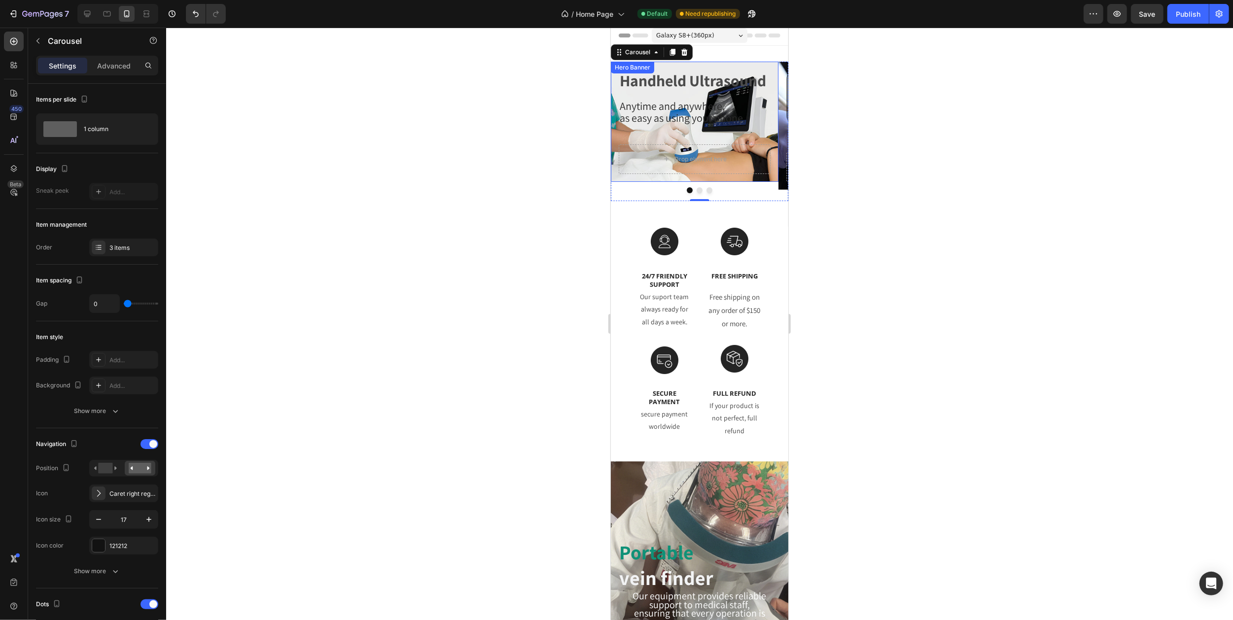
click at [680, 127] on div "Handheld Ultrasound Heading Anytime and anywhere, as easy as using your phone. …" at bounding box center [694, 107] width 152 height 75
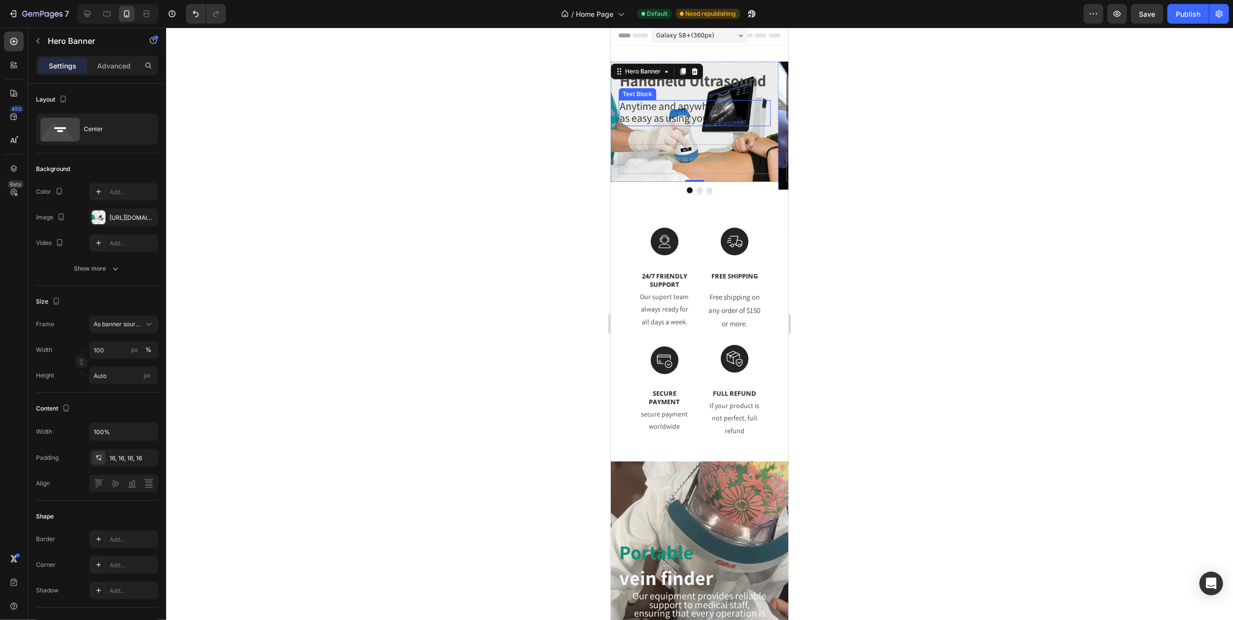
click at [676, 118] on span "as easy as using your phone." at bounding box center [682, 118] width 126 height 14
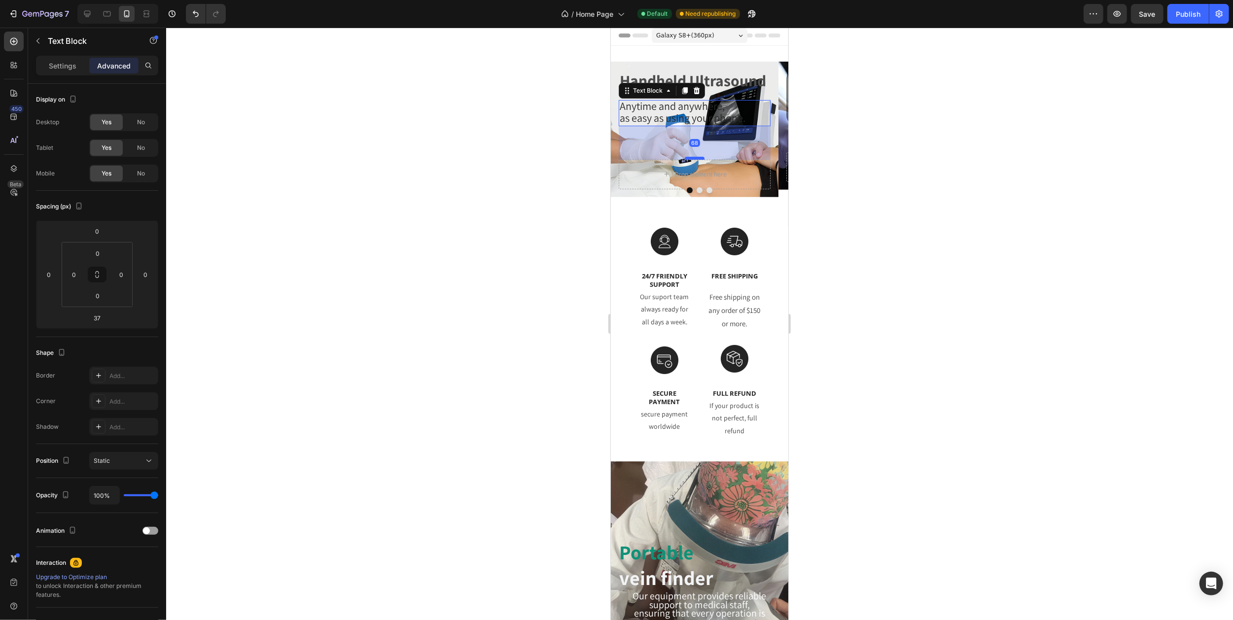
drag, startPoint x: 687, startPoint y: 143, endPoint x: 689, endPoint y: 158, distance: 15.4
click at [689, 158] on div at bounding box center [694, 158] width 20 height 3
type input "68"
click at [621, 133] on icon "Carousel Back Arrow" at bounding box center [622, 131] width 8 height 8
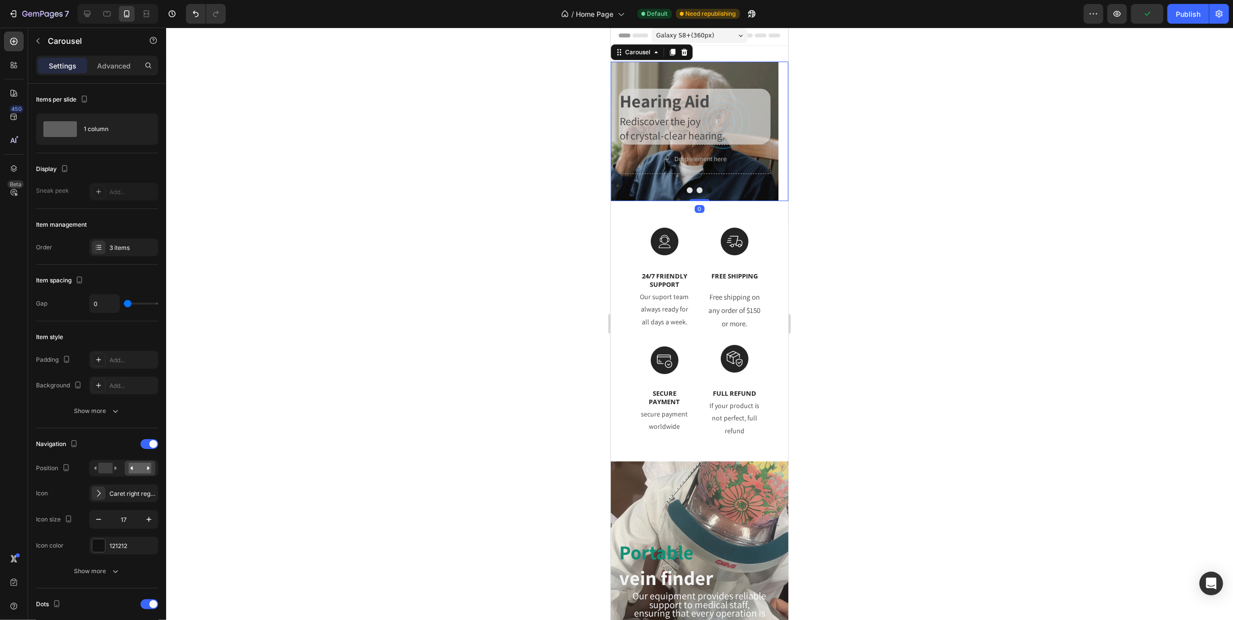
click at [770, 127] on button "Carousel Next Arrow" at bounding box center [776, 131] width 24 height 24
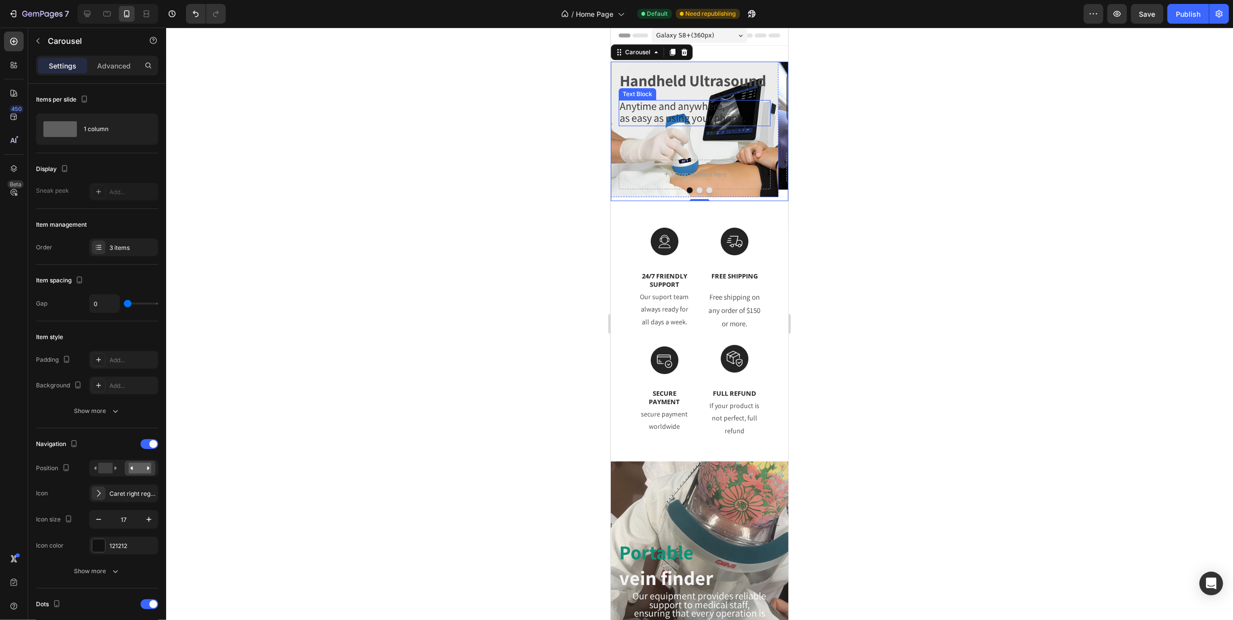
click at [688, 114] on span "as easy as using your phone." at bounding box center [682, 118] width 126 height 14
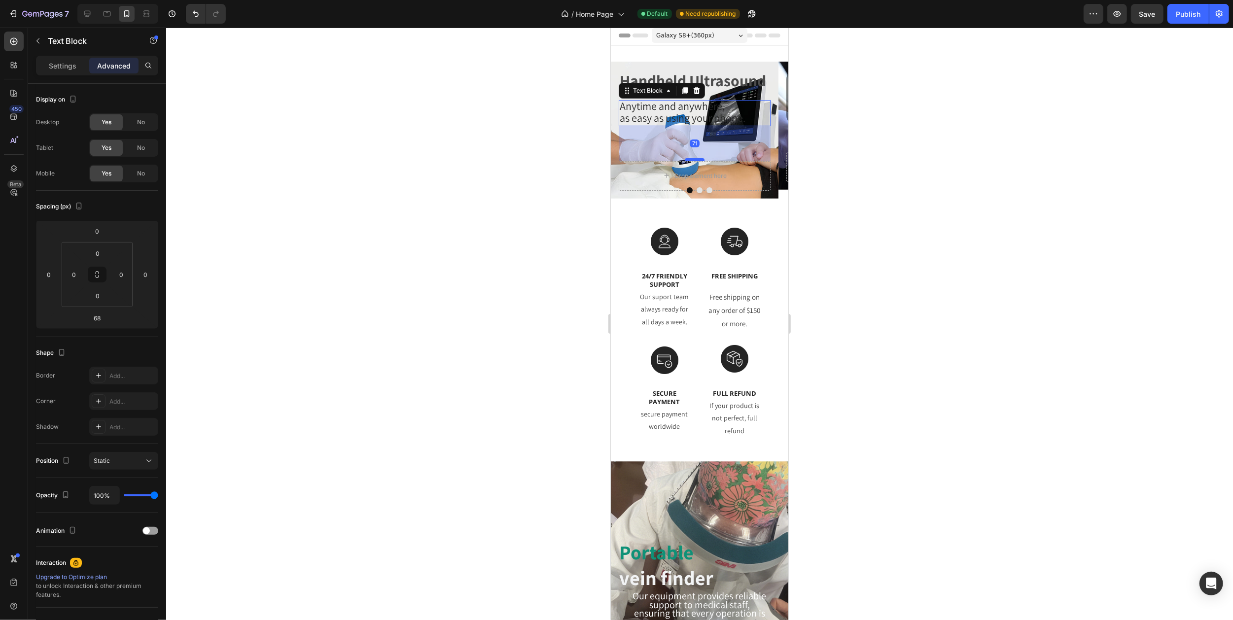
click at [697, 160] on div at bounding box center [694, 159] width 20 height 3
type input "71"
click at [621, 135] on icon "Carousel Back Arrow" at bounding box center [622, 131] width 8 height 8
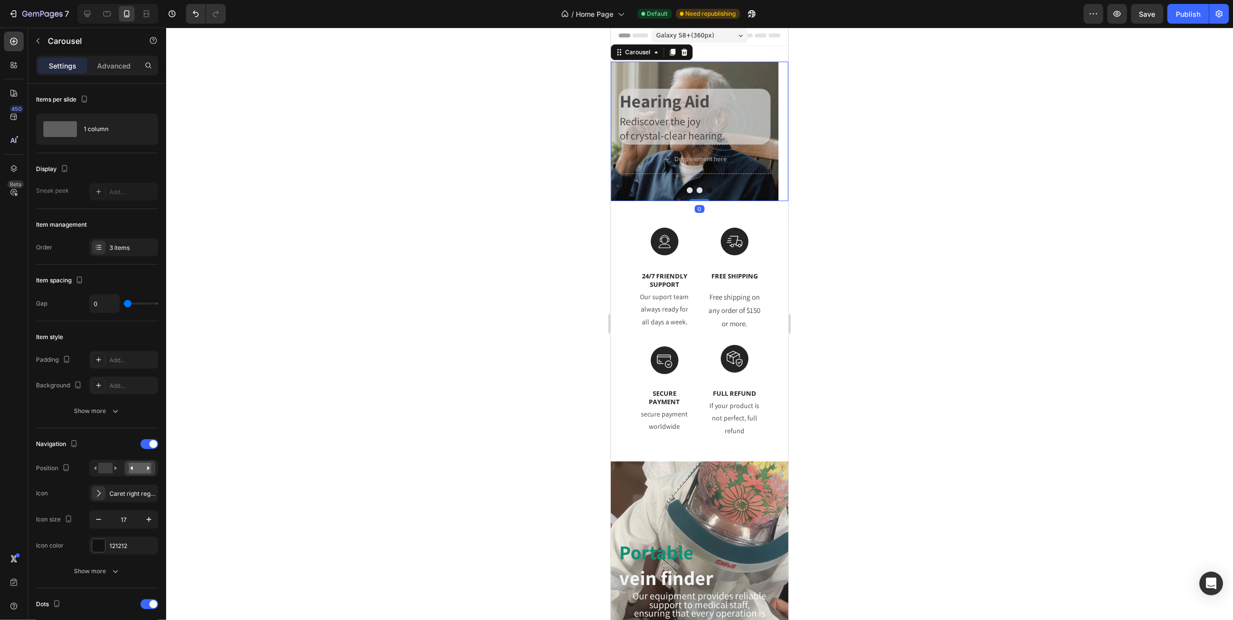
click at [621, 135] on icon "Carousel Back Arrow" at bounding box center [622, 131] width 8 height 8
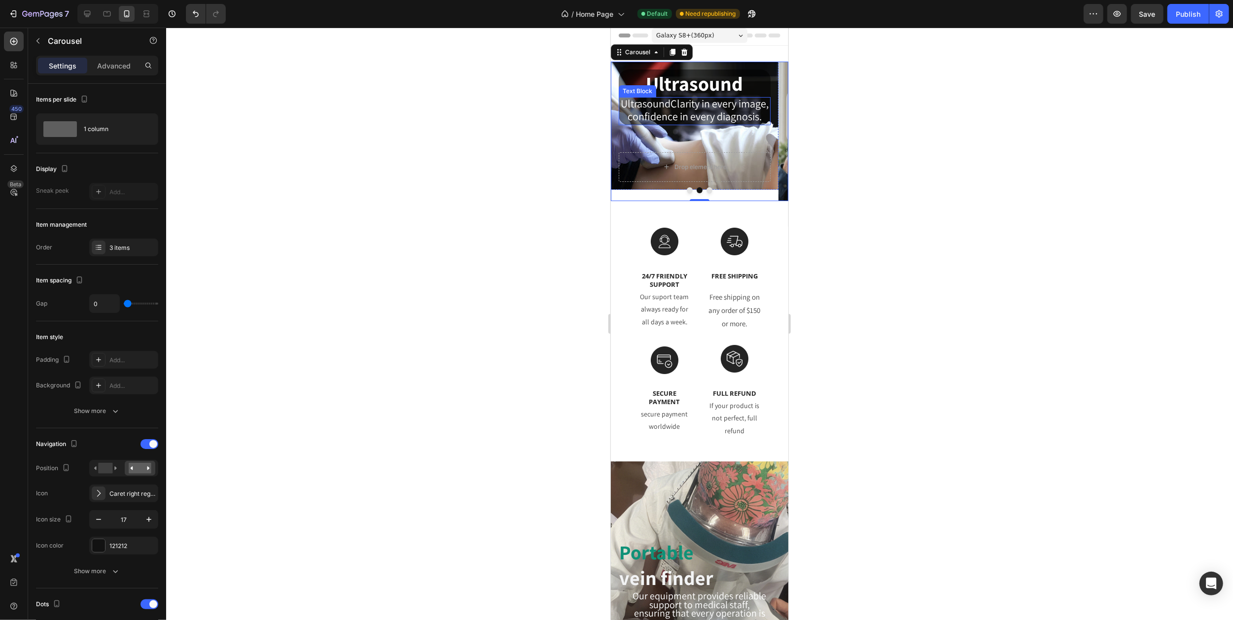
click at [703, 110] on span "UltrasoundClarity in every image," at bounding box center [694, 104] width 148 height 14
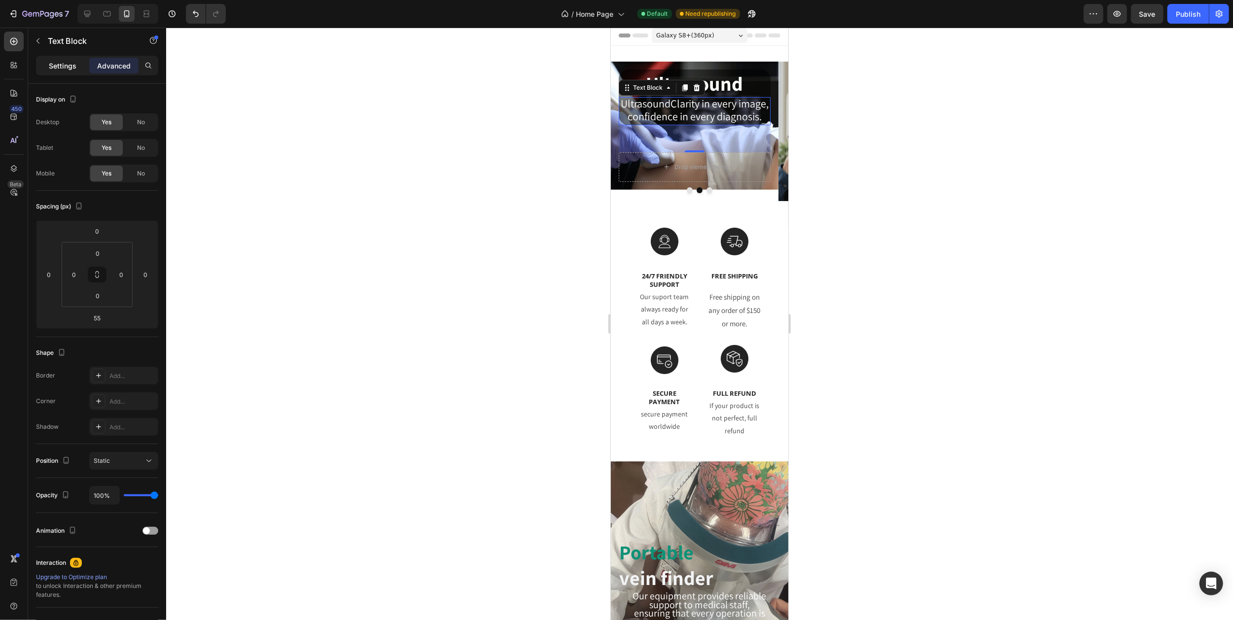
click at [65, 64] on p "Settings" at bounding box center [63, 66] width 28 height 10
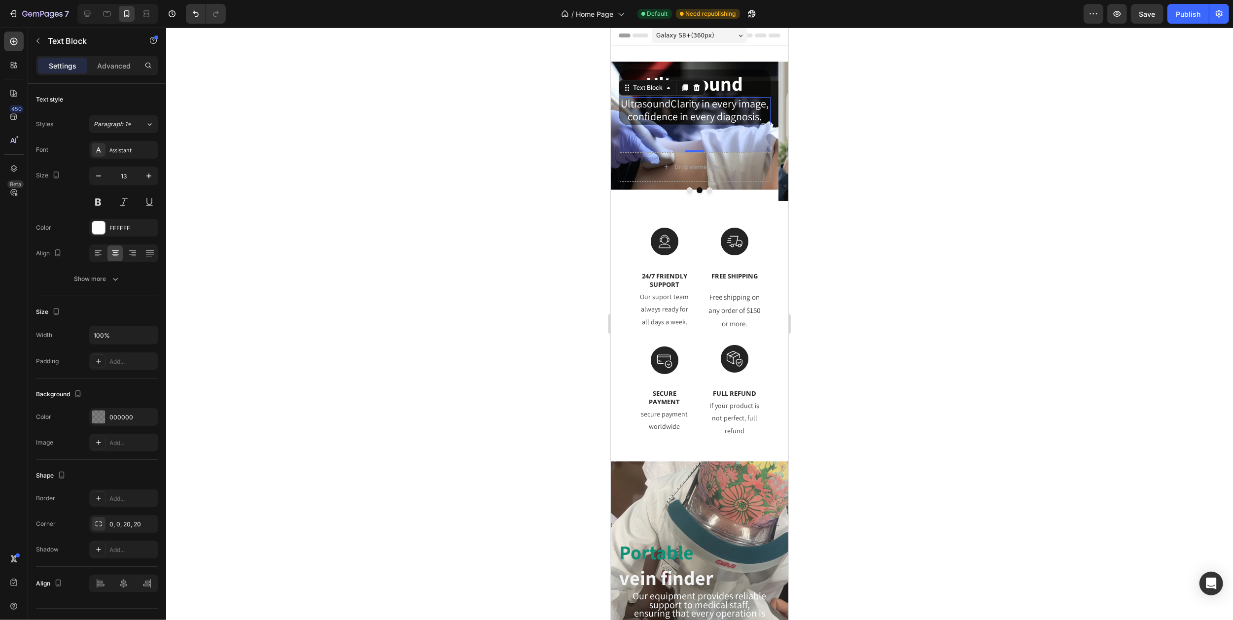
click at [672, 111] on p "UltrasoundClarity in every image," at bounding box center [694, 104] width 150 height 13
click at [649, 106] on span "UltrasoundClarity in every image," at bounding box center [694, 104] width 148 height 14
click at [639, 101] on span "UltrasoundClarity in every image," at bounding box center [694, 104] width 148 height 14
click at [683, 105] on span "UltrasoundClarity in every image," at bounding box center [694, 104] width 148 height 14
click at [646, 60] on div "Hero Banner" at bounding box center [632, 55] width 39 height 9
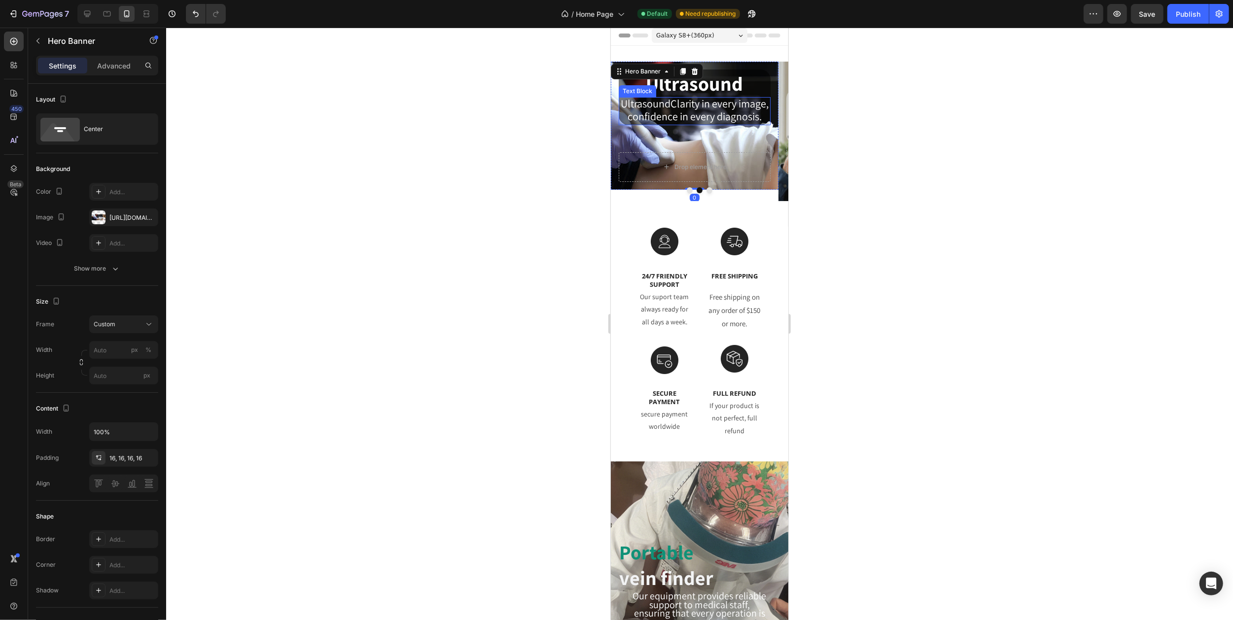
click at [679, 110] on span "UltrasoundClarity in every image," at bounding box center [694, 104] width 148 height 14
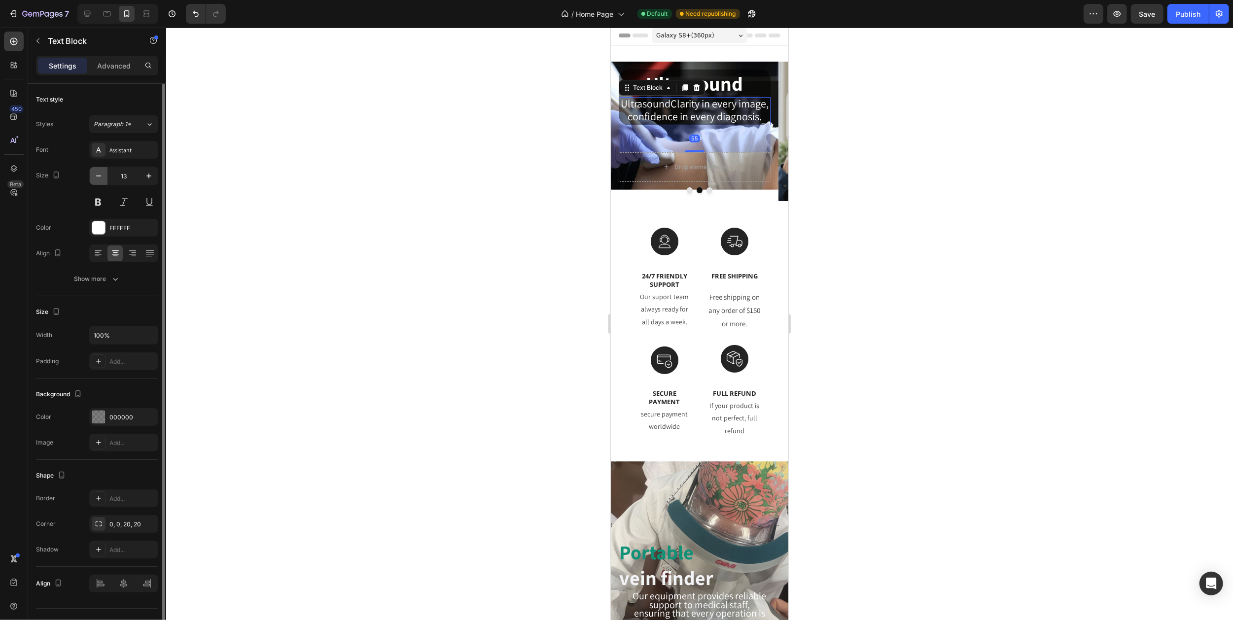
click at [103, 176] on icon "button" at bounding box center [99, 176] width 10 height 10
click at [146, 174] on icon "button" at bounding box center [149, 176] width 10 height 10
click at [147, 174] on icon "button" at bounding box center [149, 176] width 10 height 10
type input "13"
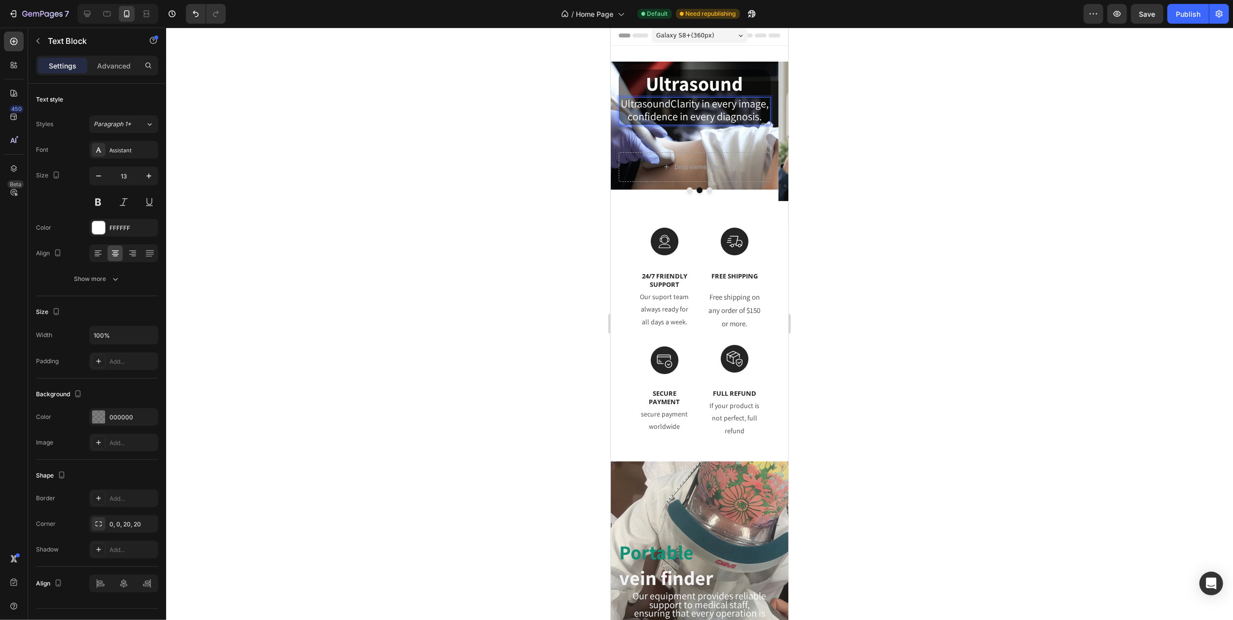
click at [640, 105] on span "UltrasoundClarity in every image," at bounding box center [694, 104] width 148 height 14
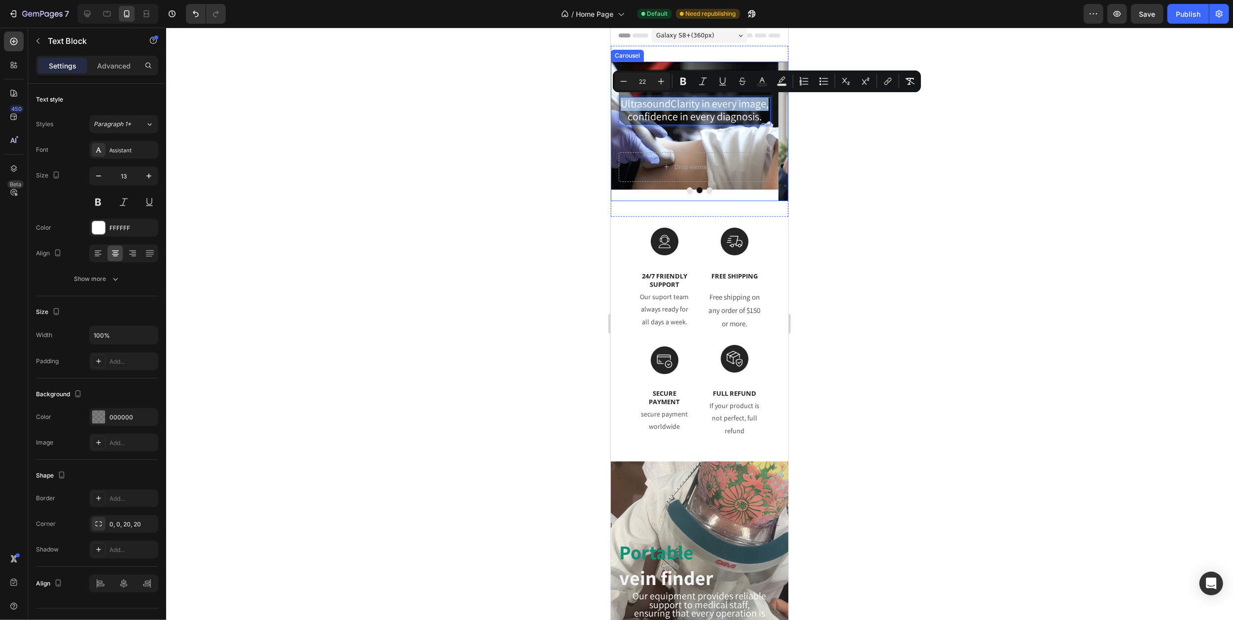
drag, startPoint x: 636, startPoint y: 103, endPoint x: 755, endPoint y: 131, distance: 122.6
click at [737, 123] on span "confidence in every diagnosis." at bounding box center [694, 116] width 134 height 14
drag, startPoint x: 636, startPoint y: 103, endPoint x: 756, endPoint y: 128, distance: 122.4
click at [534, 122] on div at bounding box center [699, 324] width 1067 height 593
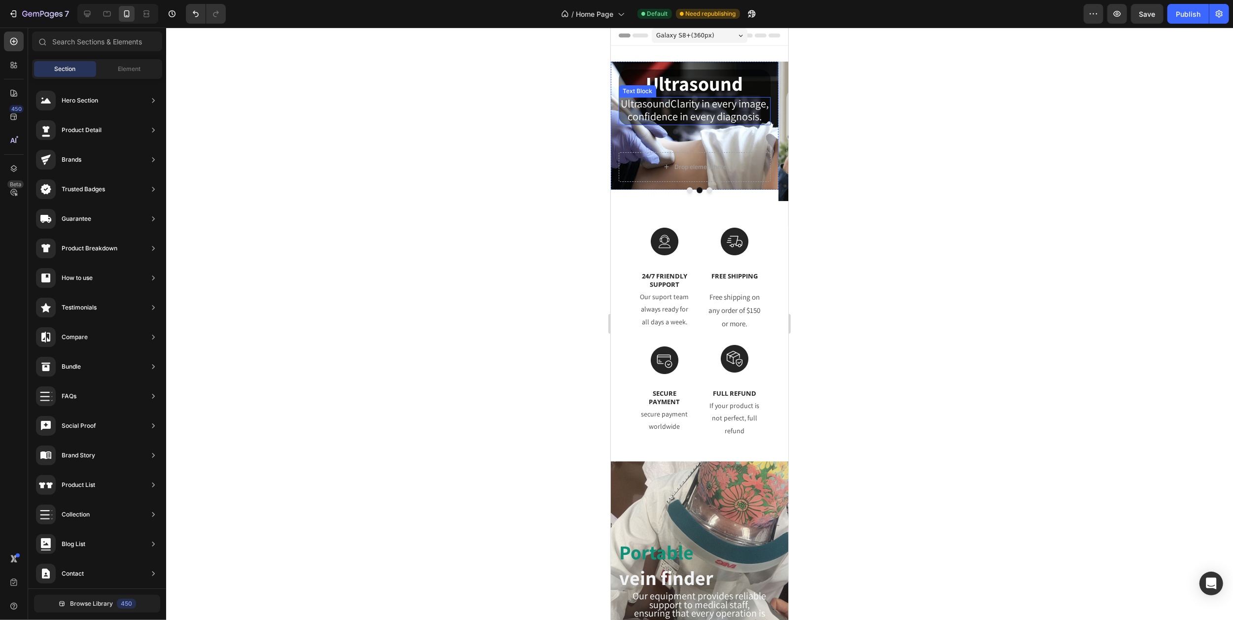
click at [652, 111] on p "UltrasoundClarity in every image," at bounding box center [694, 104] width 150 height 13
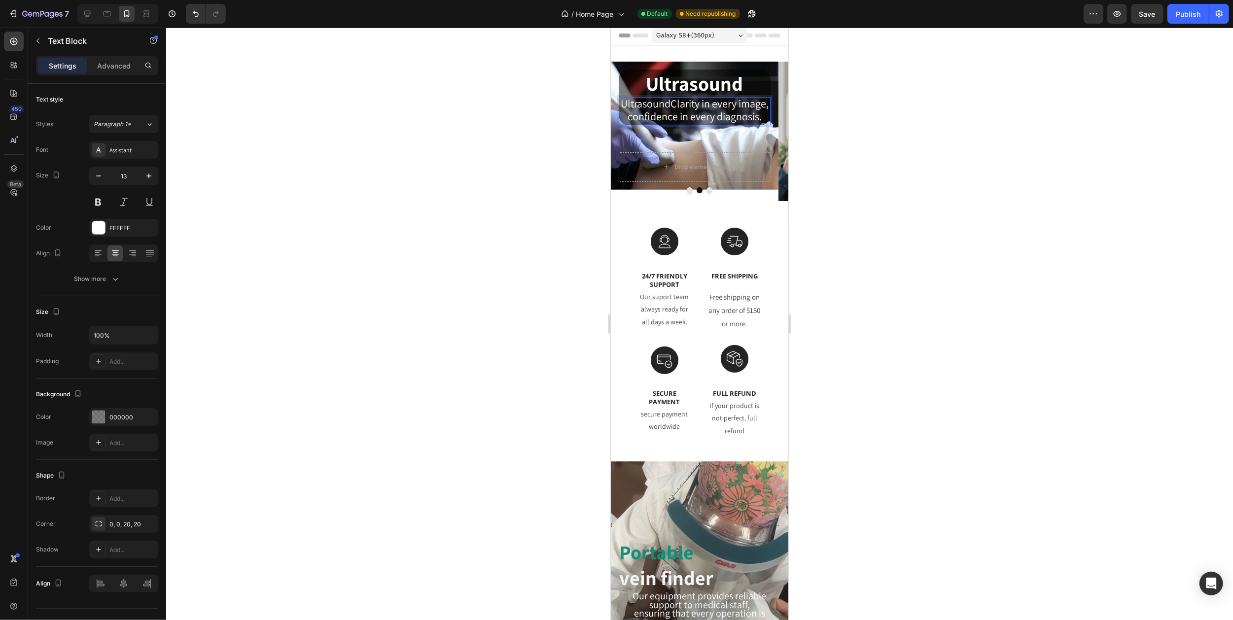
click at [647, 108] on span "UltrasoundClarity in every image," at bounding box center [694, 104] width 148 height 14
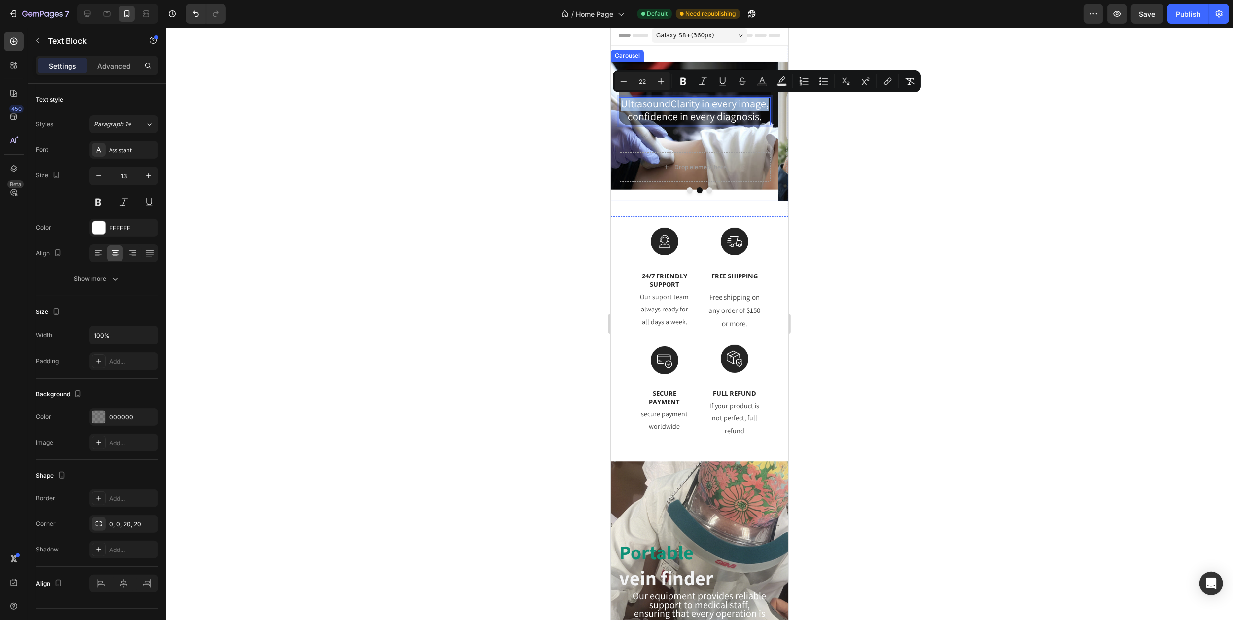
drag, startPoint x: 637, startPoint y: 102, endPoint x: 754, endPoint y: 125, distance: 119.7
click at [764, 125] on button "Carousel Next Arrow" at bounding box center [776, 131] width 24 height 24
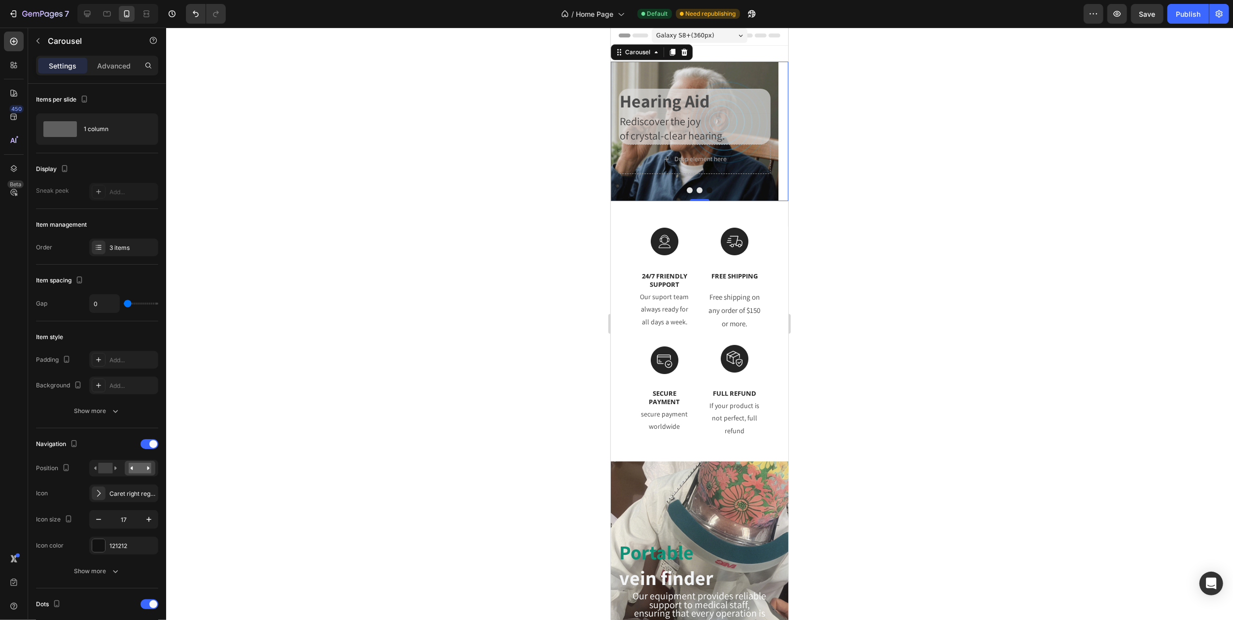
click at [624, 131] on icon "Carousel Back Arrow" at bounding box center [622, 131] width 8 height 8
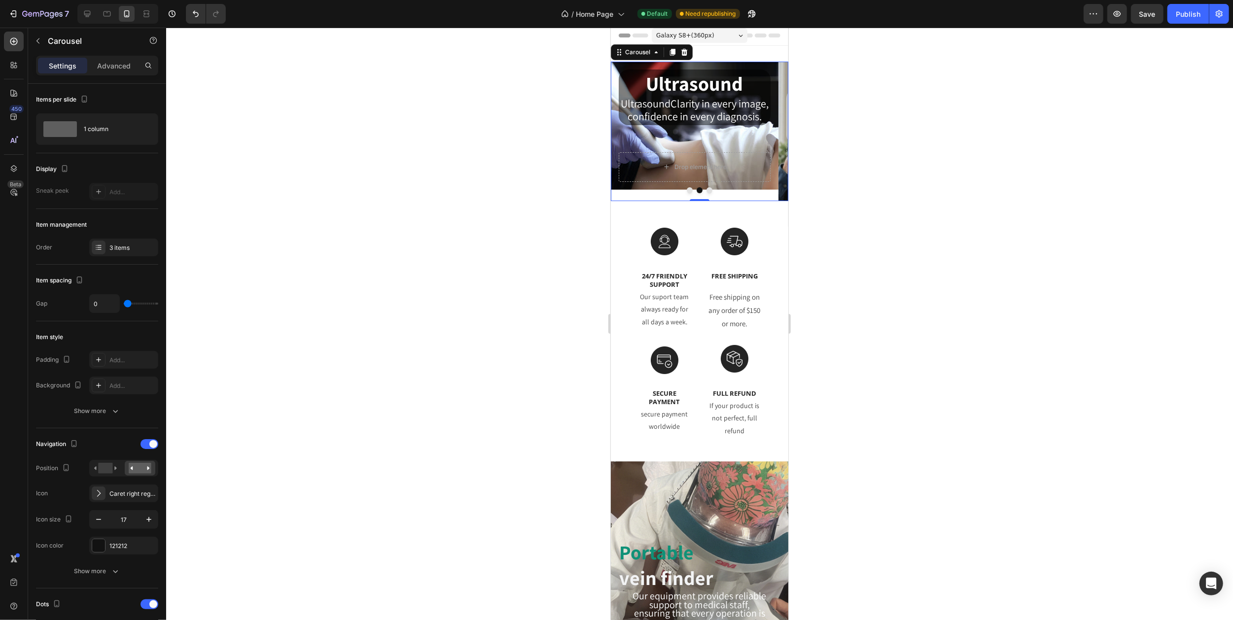
click at [771, 129] on icon "Carousel Next Arrow" at bounding box center [775, 131] width 8 height 8
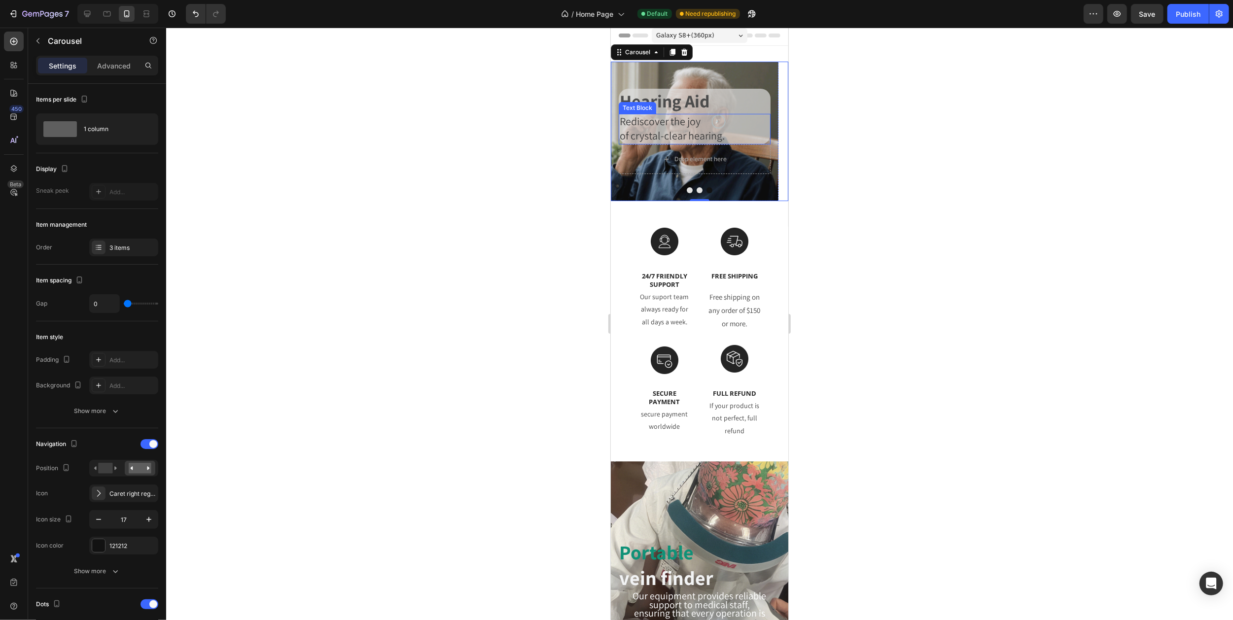
click at [681, 123] on span "Rediscover the joy" at bounding box center [659, 121] width 81 height 14
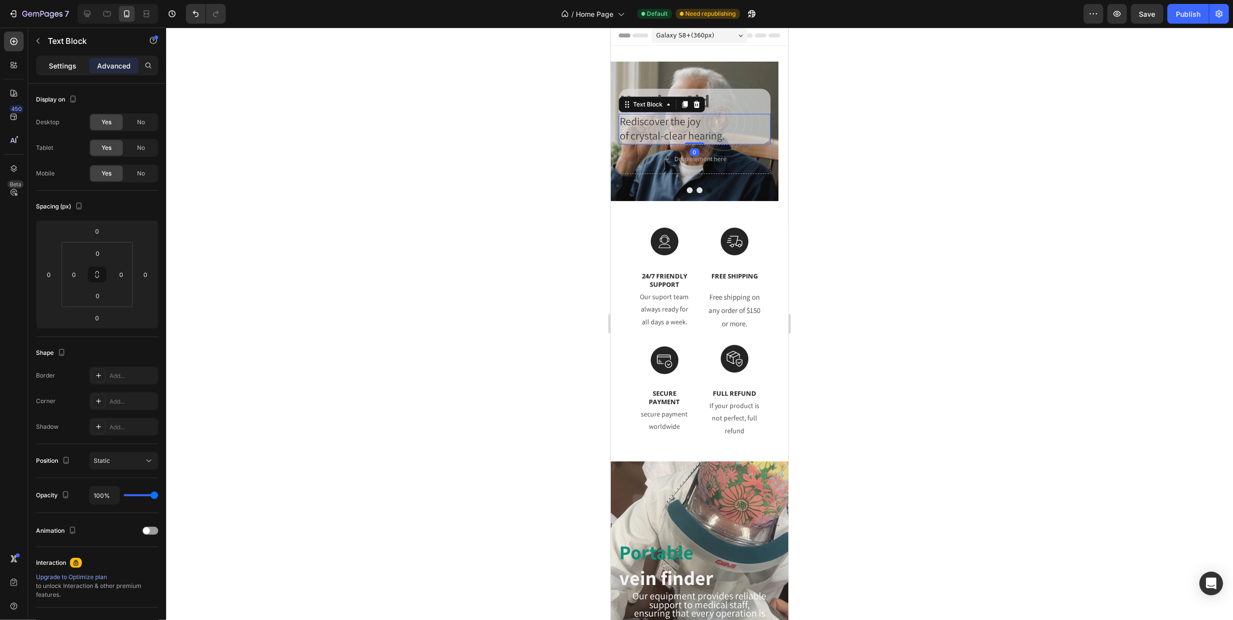
click at [55, 63] on p "Settings" at bounding box center [63, 66] width 28 height 10
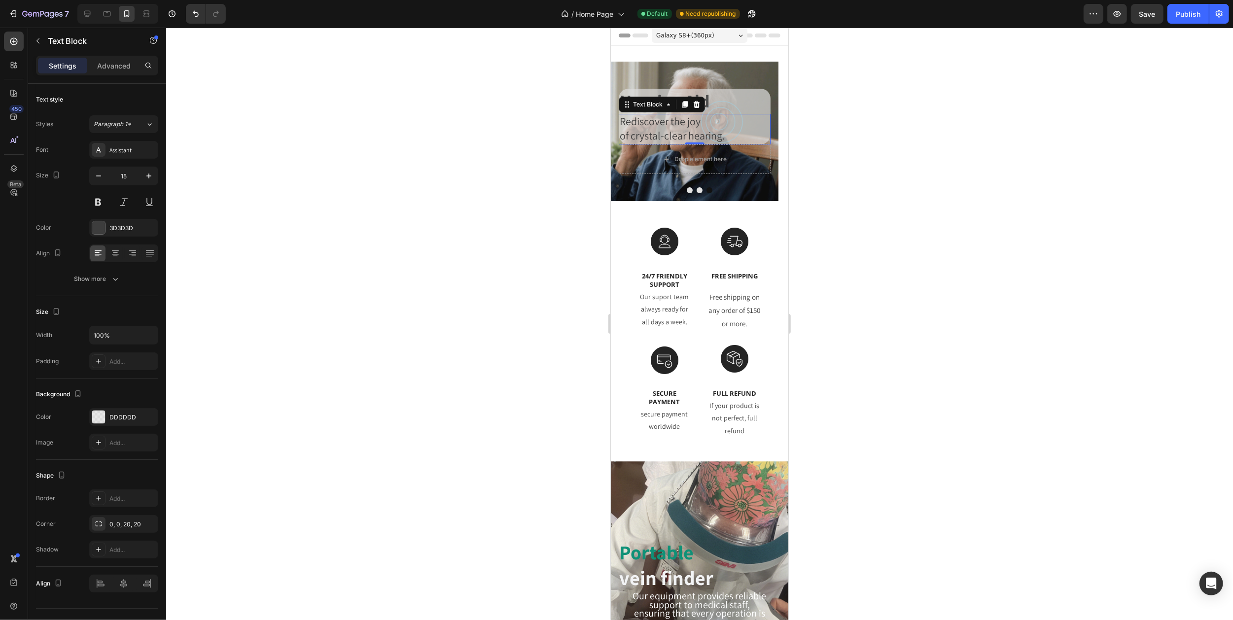
click at [641, 121] on span "Rediscover the joy" at bounding box center [659, 121] width 81 height 14
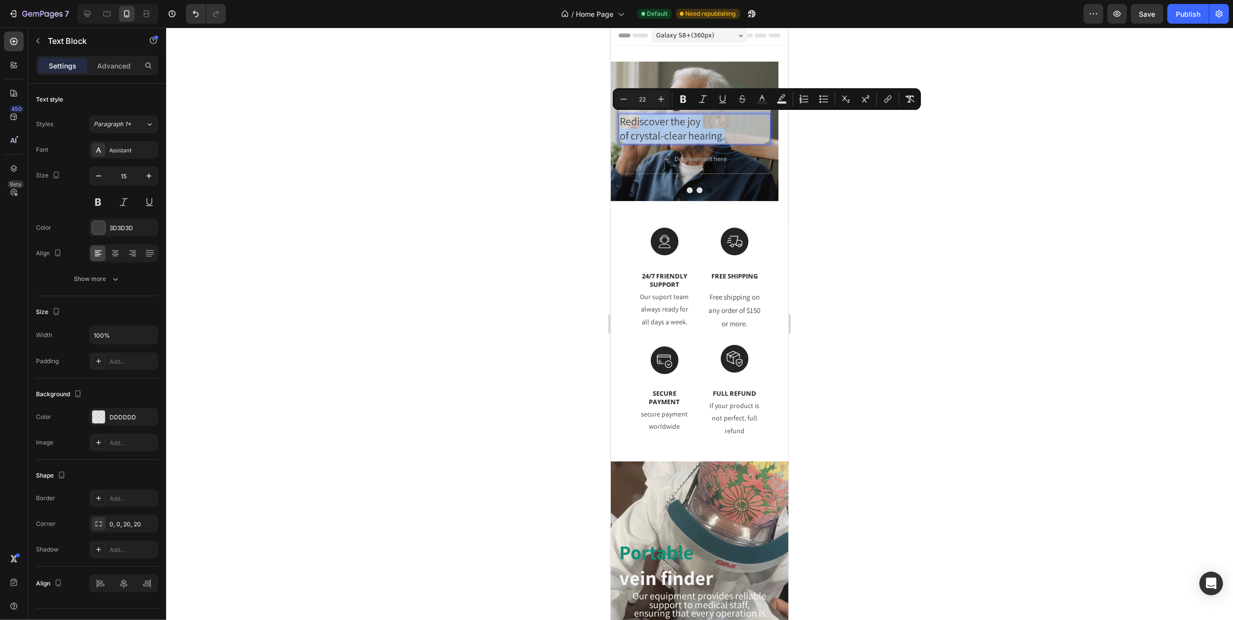
drag, startPoint x: 639, startPoint y: 120, endPoint x: 733, endPoint y: 140, distance: 95.7
click at [733, 140] on div "Rediscover the joy of crystal-clear hearing." at bounding box center [694, 129] width 152 height 31
click at [505, 126] on div at bounding box center [699, 324] width 1067 height 593
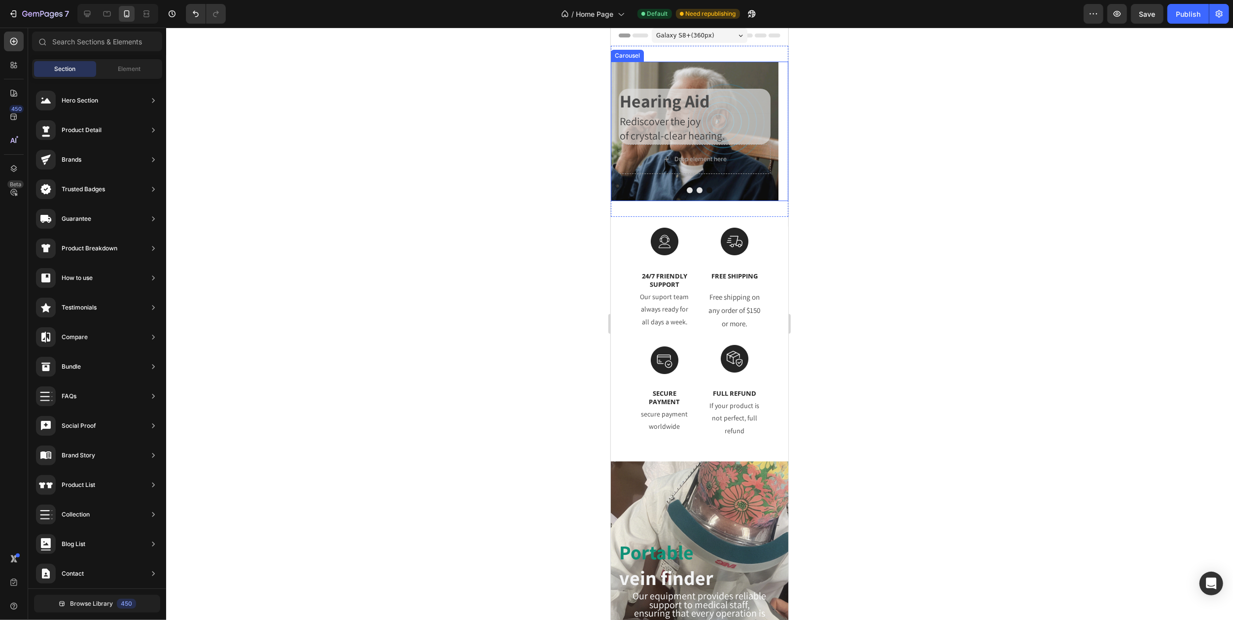
click at [624, 131] on icon "Carousel Back Arrow" at bounding box center [622, 131] width 8 height 8
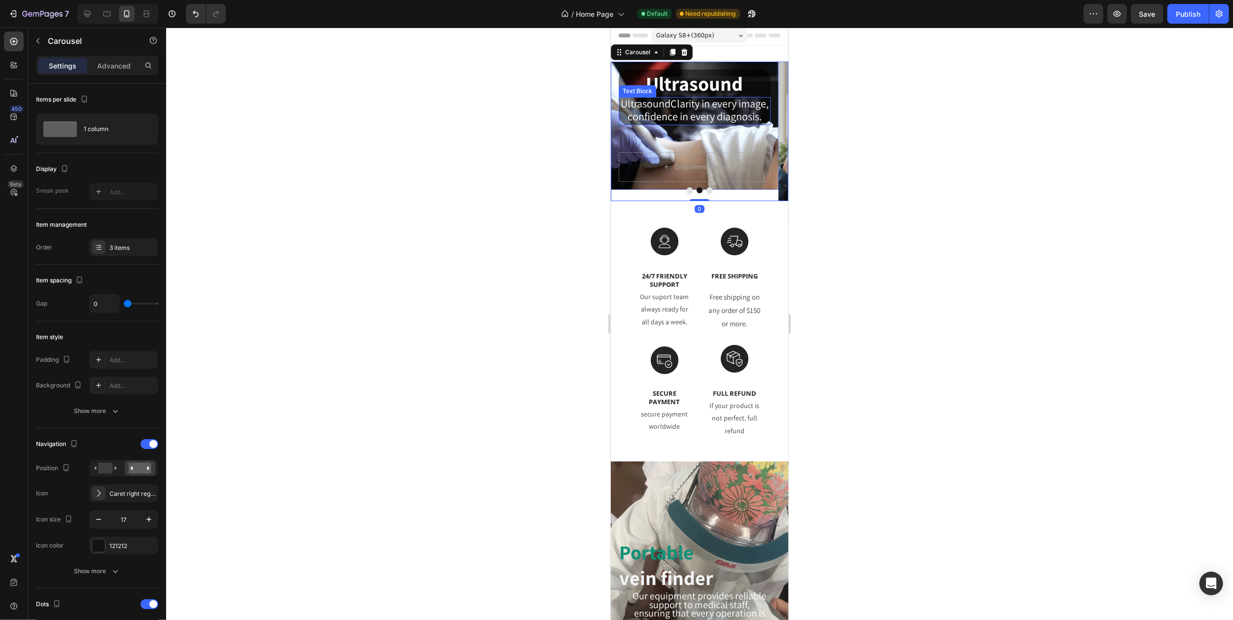
click at [685, 108] on span "UltrasoundClarity in every image," at bounding box center [694, 104] width 148 height 14
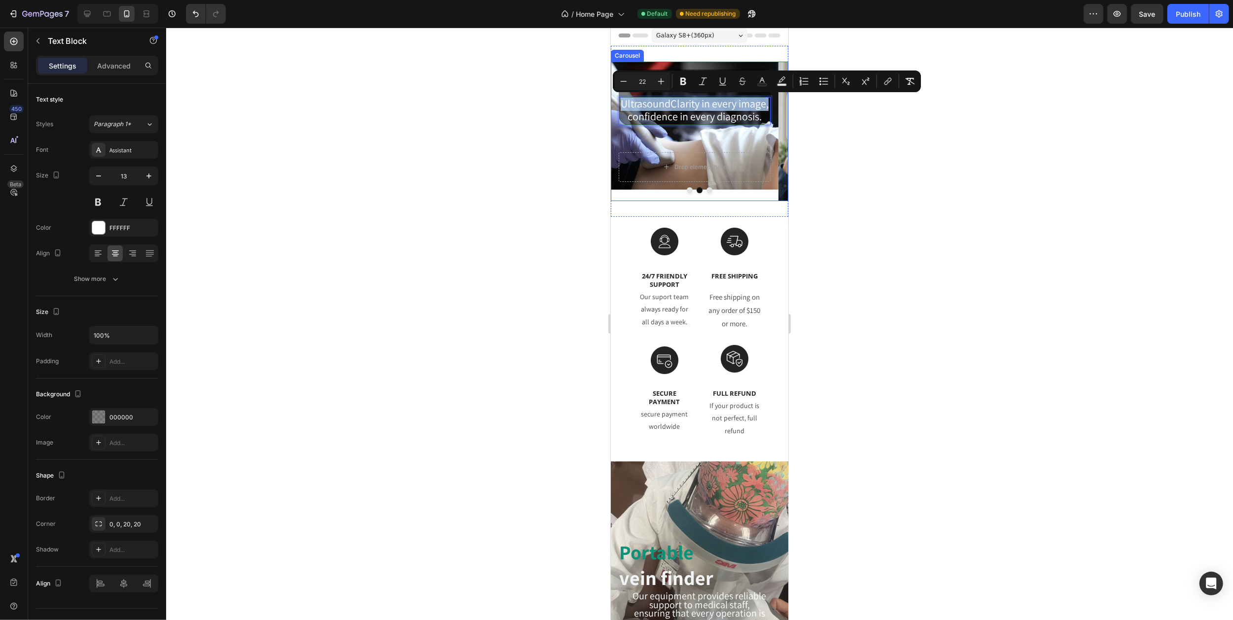
drag, startPoint x: 638, startPoint y: 102, endPoint x: 756, endPoint y: 131, distance: 121.5
click at [756, 131] on div "Handheld Ultrasound Heading Anytime and anywhere, as easy as using your phone. …" at bounding box center [698, 132] width 177 height 140
click at [454, 114] on div at bounding box center [699, 324] width 1067 height 593
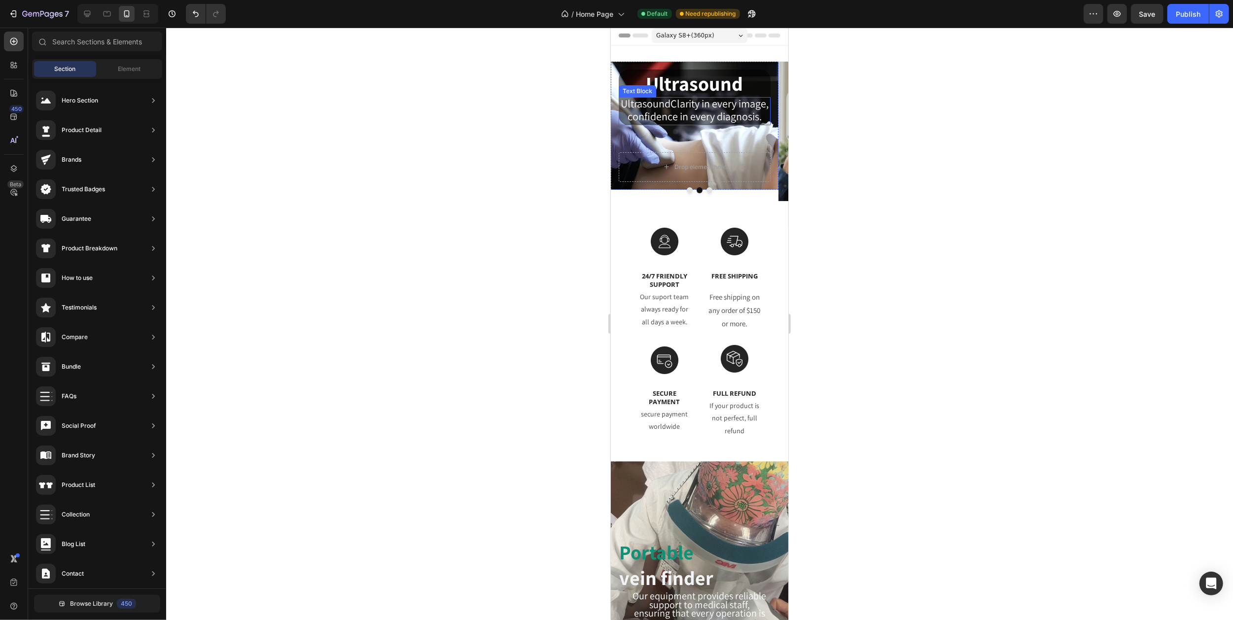
click at [718, 111] on p "UltrasoundClarity in every image," at bounding box center [694, 104] width 150 height 13
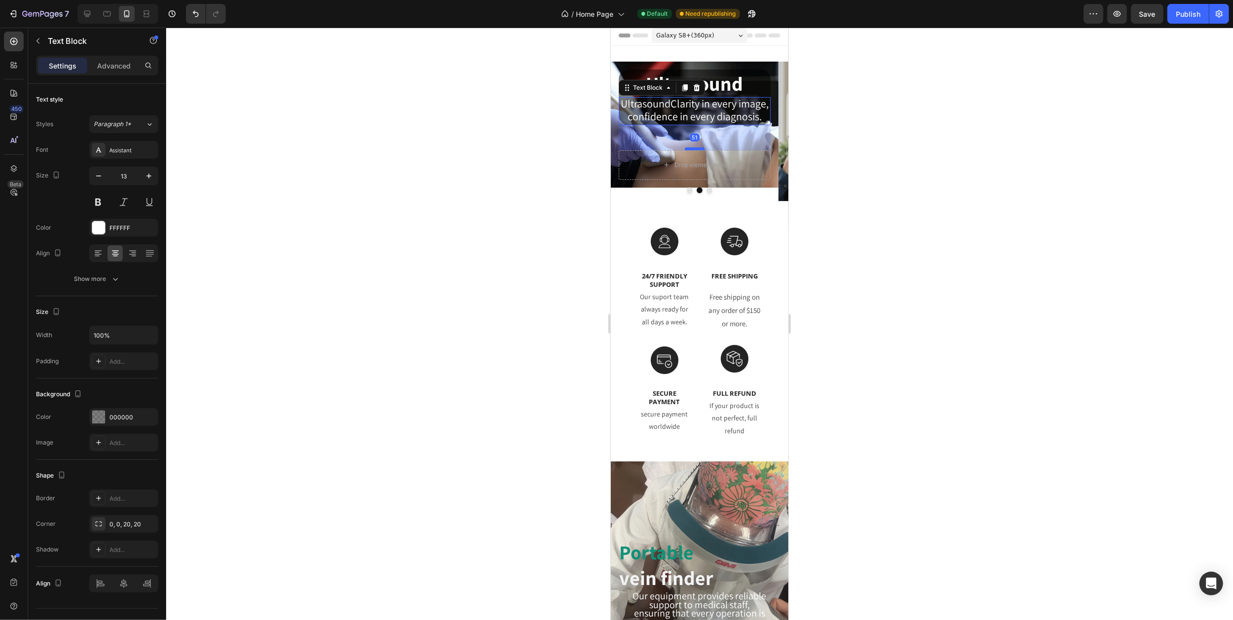
click at [695, 150] on div at bounding box center [694, 148] width 20 height 3
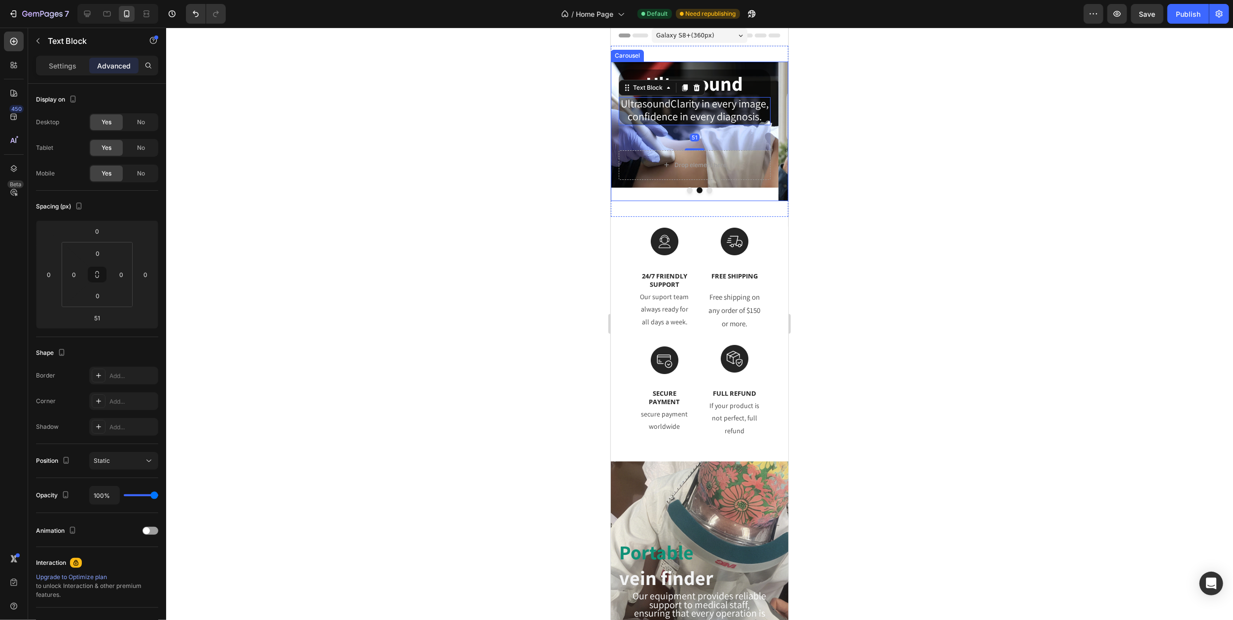
click at [771, 131] on icon "Carousel Next Arrow" at bounding box center [775, 131] width 8 height 8
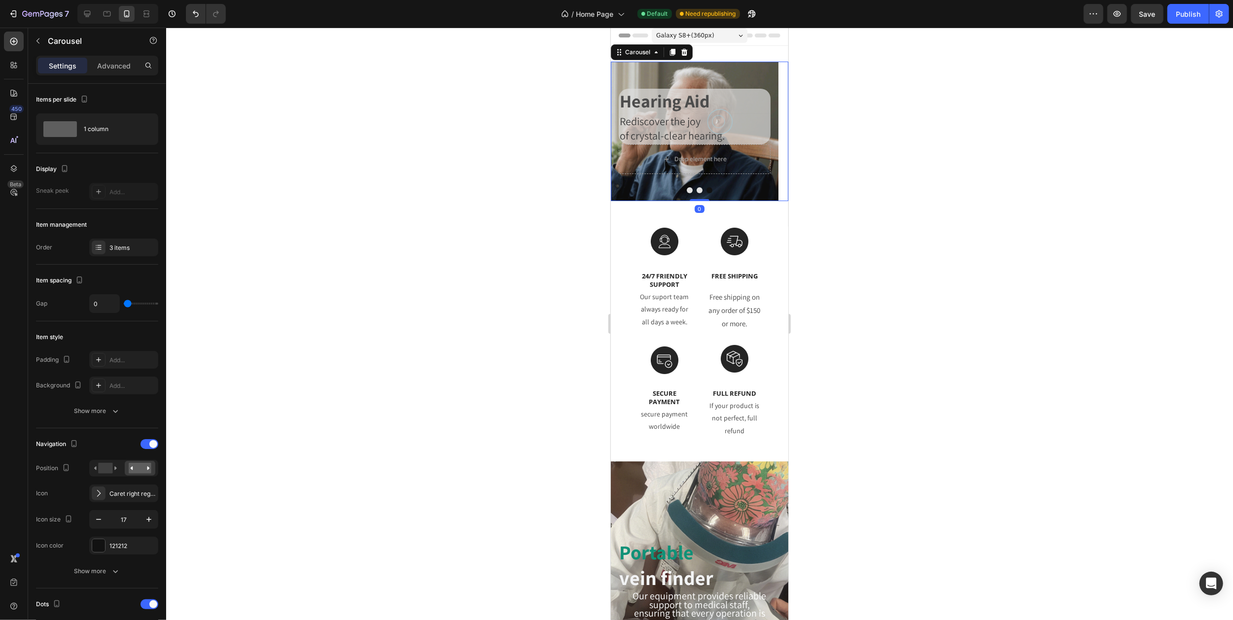
click at [771, 131] on icon "Carousel Next Arrow" at bounding box center [775, 131] width 8 height 8
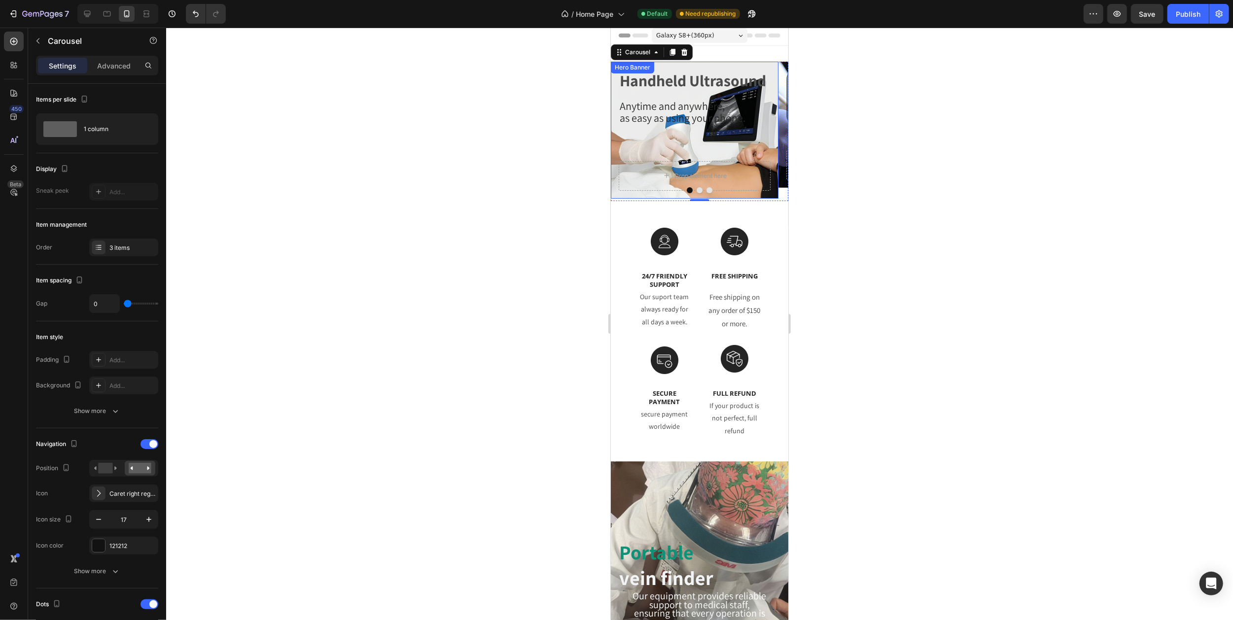
click at [673, 85] on h2 "Handheld Ultrasound" at bounding box center [694, 81] width 152 height 23
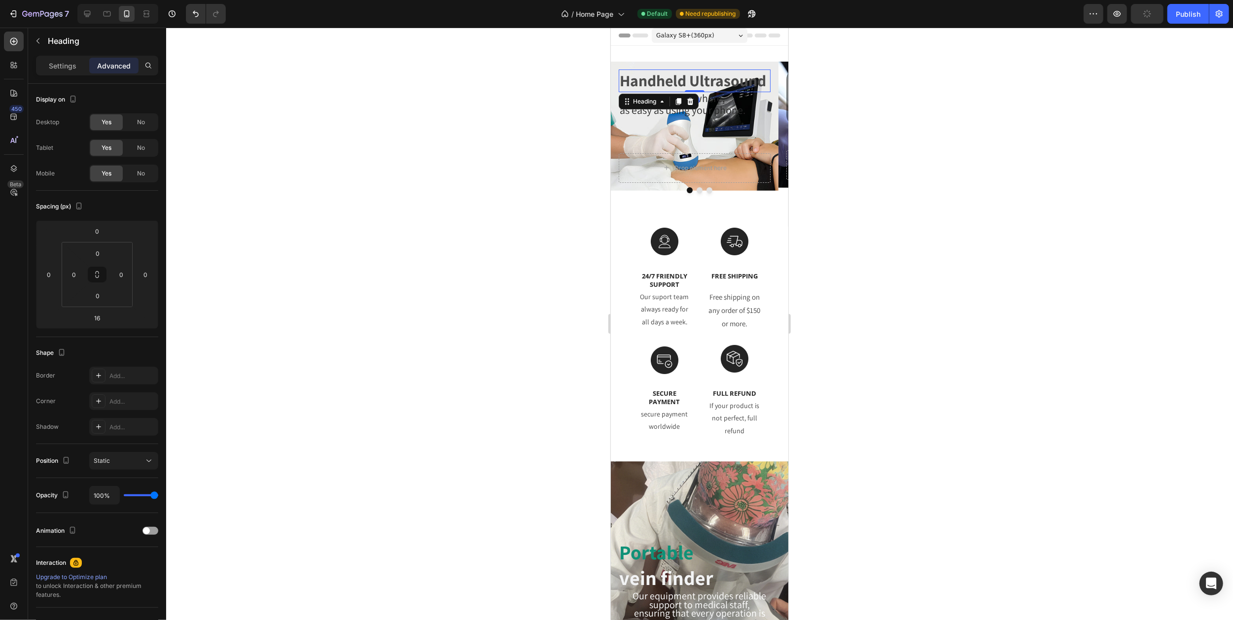
drag, startPoint x: 703, startPoint y: 99, endPoint x: 703, endPoint y: 87, distance: 11.8
click at [703, 87] on div "Handheld Ultrasound Heading 0" at bounding box center [694, 81] width 152 height 23
type input "0"
click at [717, 74] on h2 "Handheld Ultrasound" at bounding box center [694, 81] width 152 height 23
click at [774, 132] on icon "Carousel Next Arrow" at bounding box center [775, 132] width 3 height 6
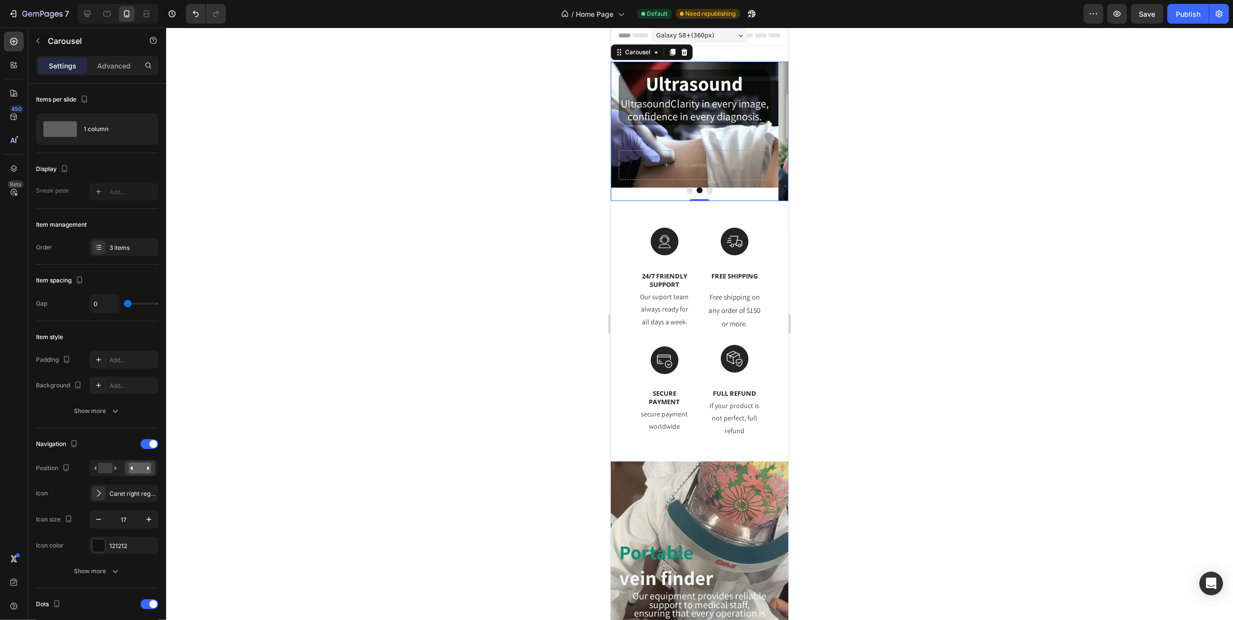
click at [625, 129] on icon "Carousel Back Arrow" at bounding box center [622, 131] width 8 height 8
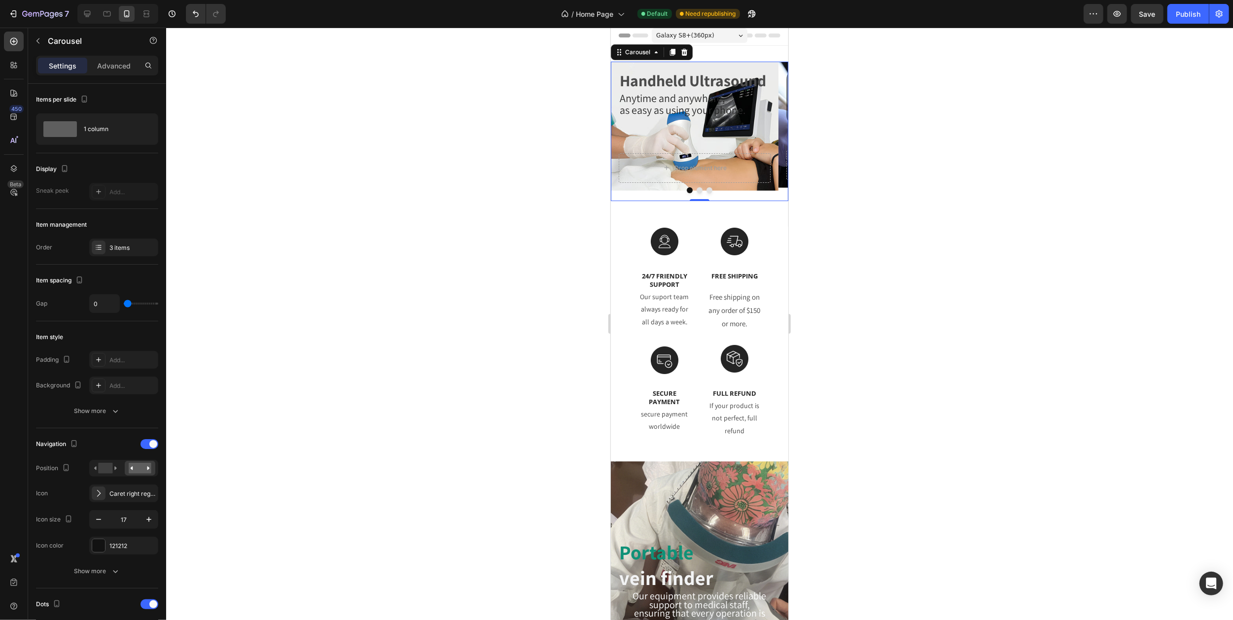
click at [764, 135] on button "Carousel Next Arrow" at bounding box center [776, 131] width 24 height 24
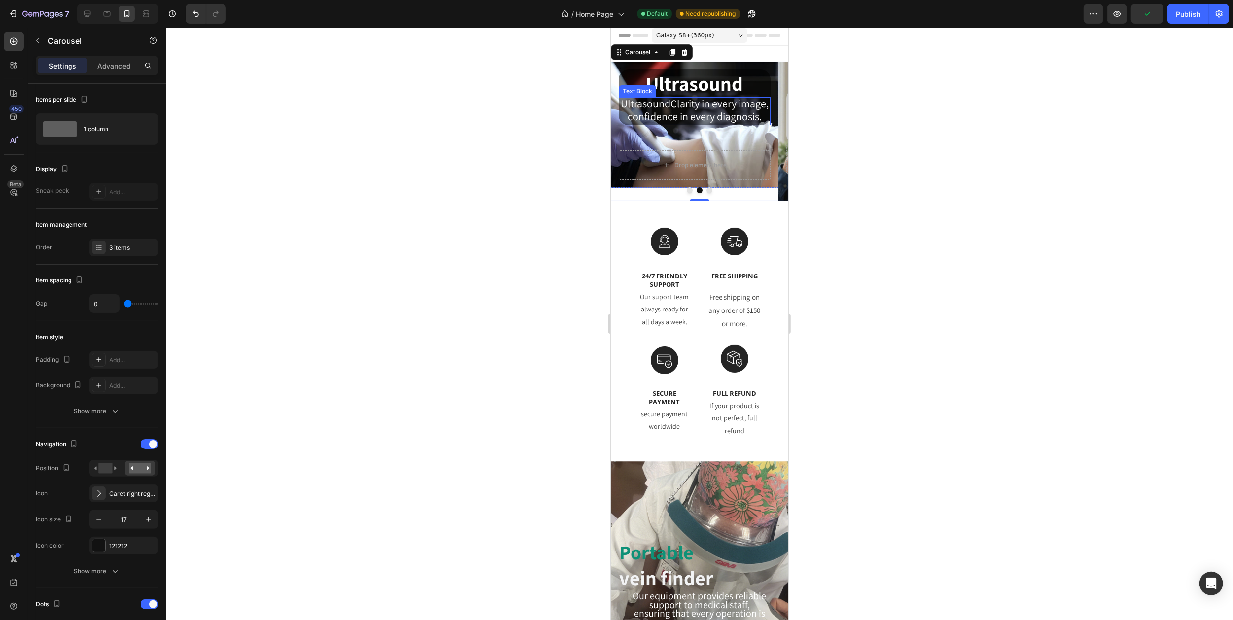
click at [689, 123] on span "confidence in every diagnosis." at bounding box center [694, 116] width 134 height 14
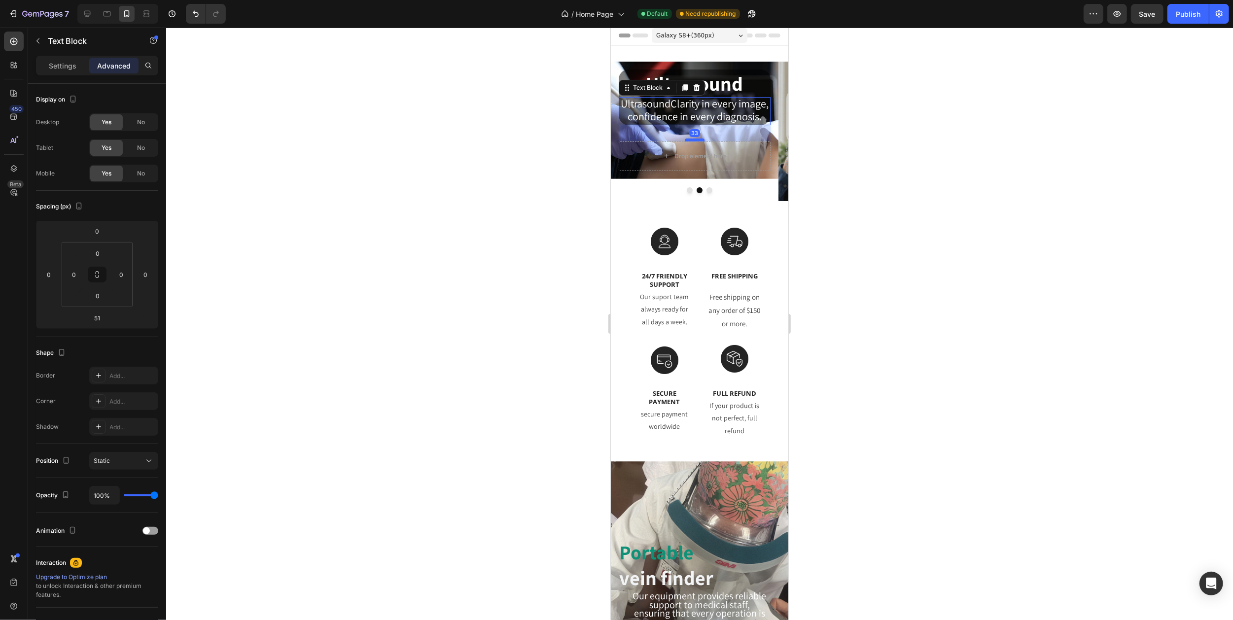
drag, startPoint x: 695, startPoint y: 161, endPoint x: 693, endPoint y: 152, distance: 9.2
click at [693, 141] on div at bounding box center [694, 140] width 20 height 3
type input "33"
click at [771, 133] on icon "Carousel Next Arrow" at bounding box center [775, 131] width 8 height 8
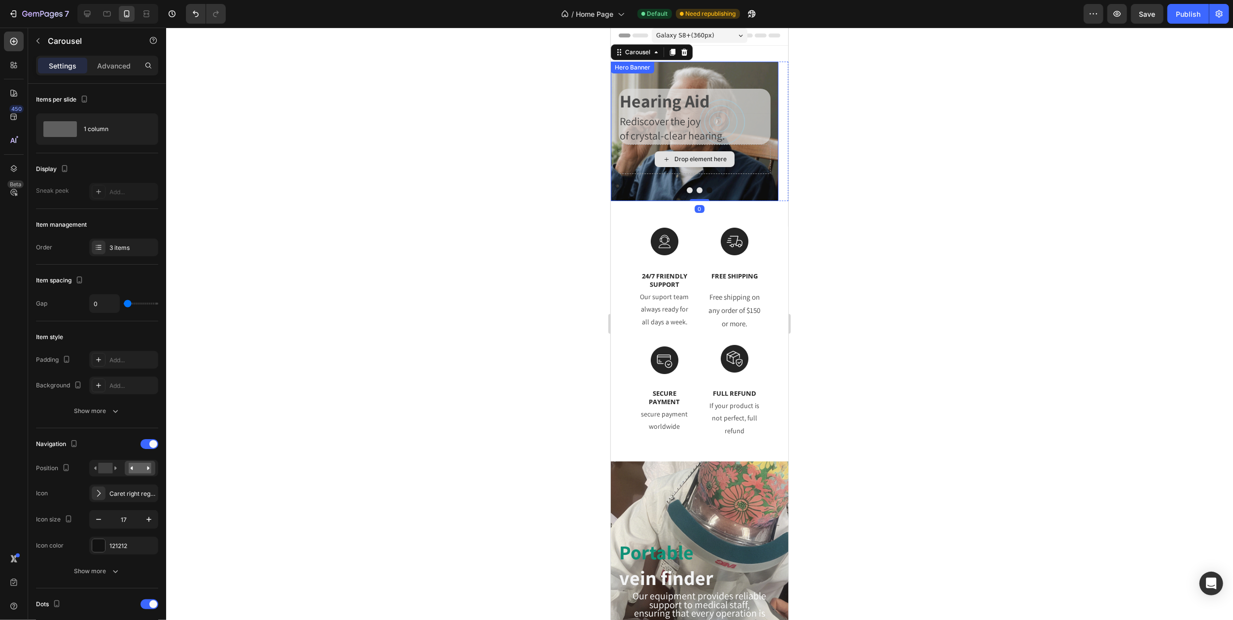
click at [697, 158] on div "Drop element here" at bounding box center [700, 159] width 52 height 8
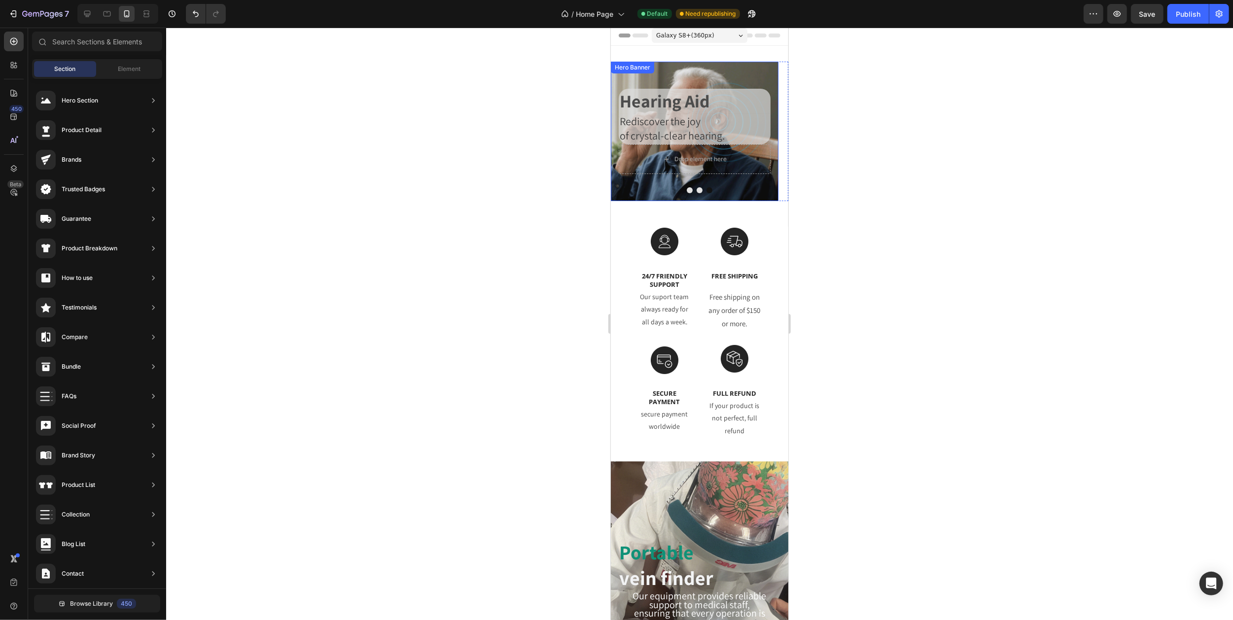
click at [642, 182] on div "Background Image" at bounding box center [694, 132] width 168 height 140
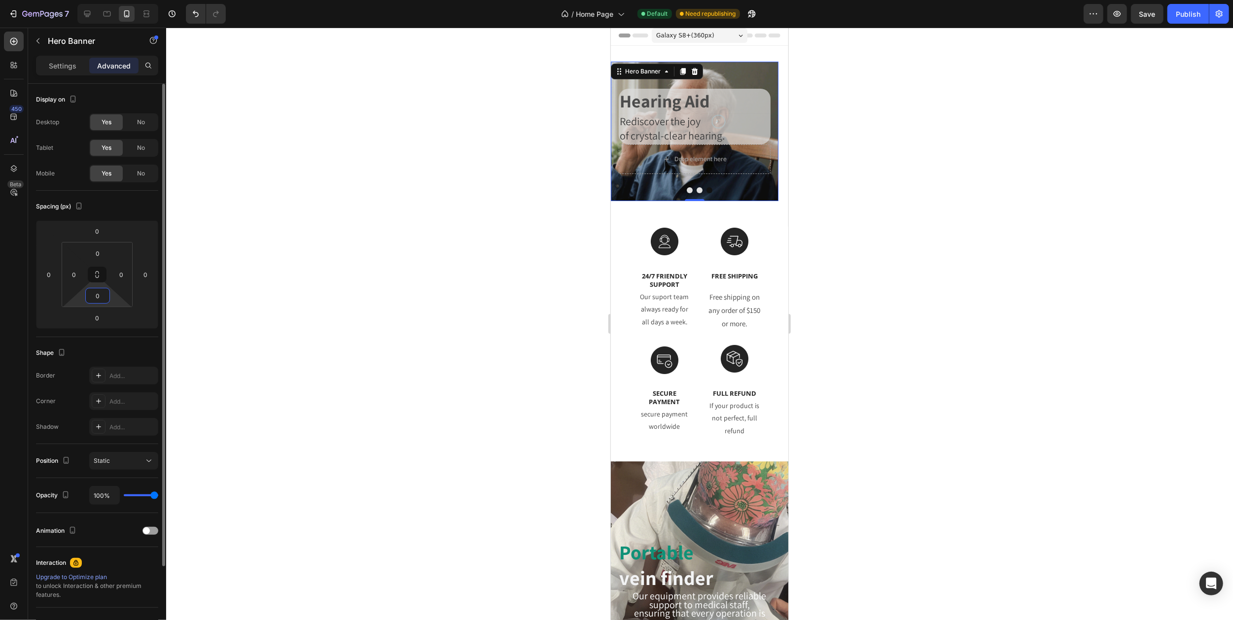
click at [100, 299] on input "0" at bounding box center [98, 295] width 20 height 15
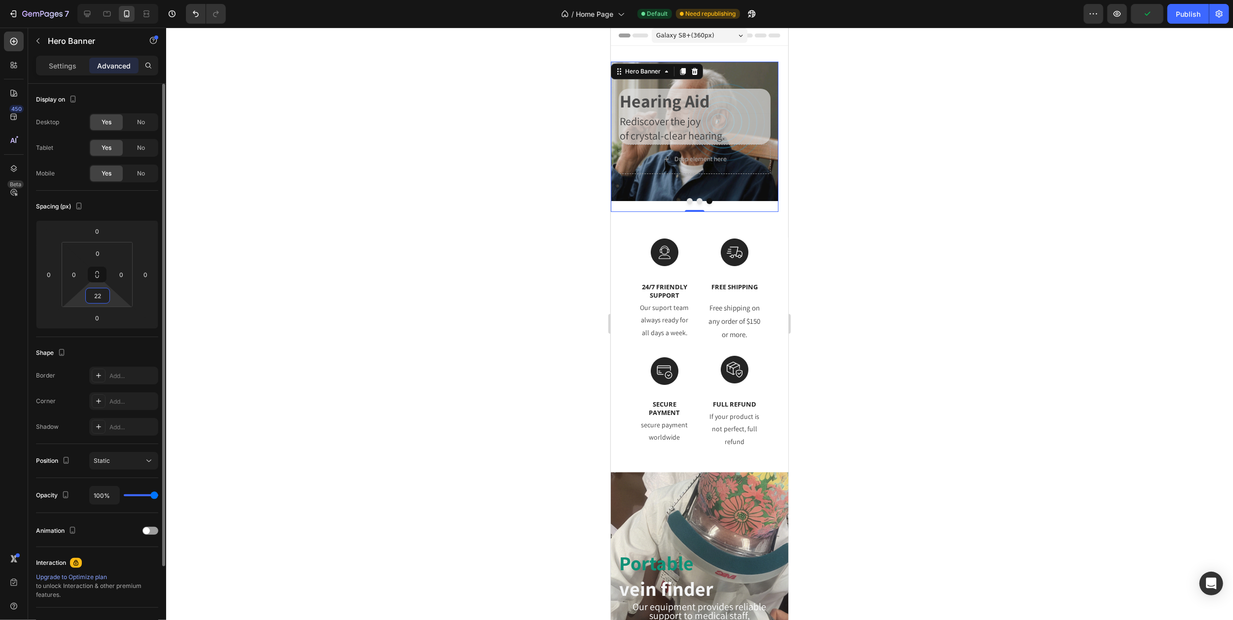
type input "2"
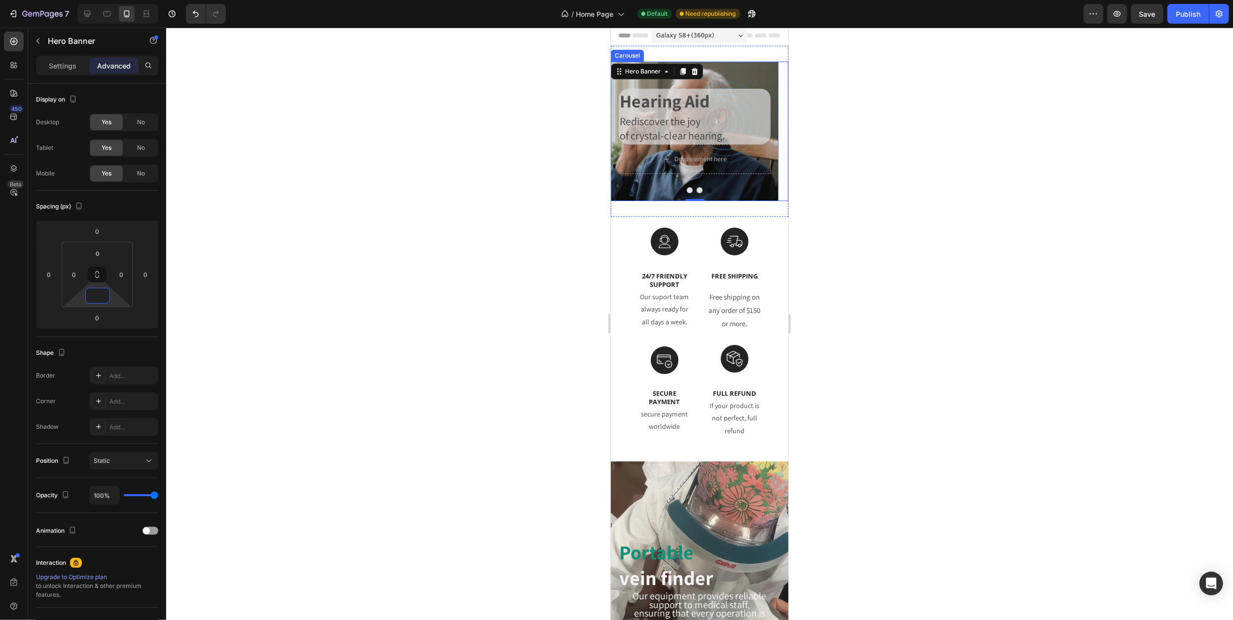
click at [687, 192] on button "Dot" at bounding box center [689, 190] width 6 height 6
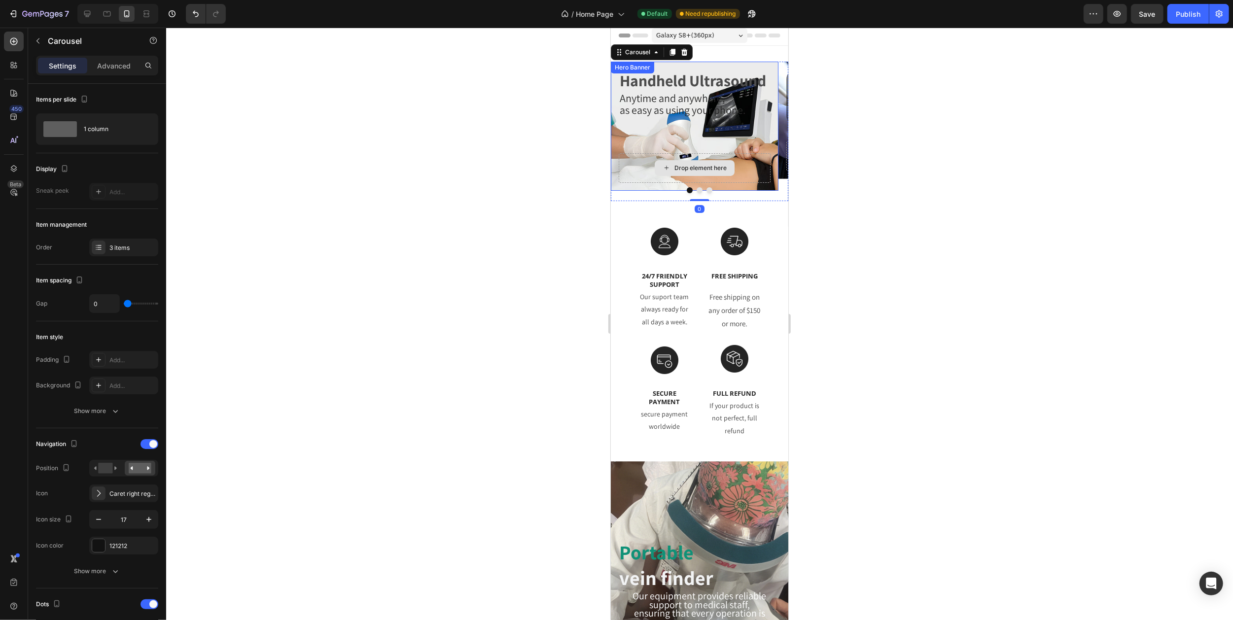
click at [693, 160] on div "Drop element here" at bounding box center [694, 168] width 152 height 30
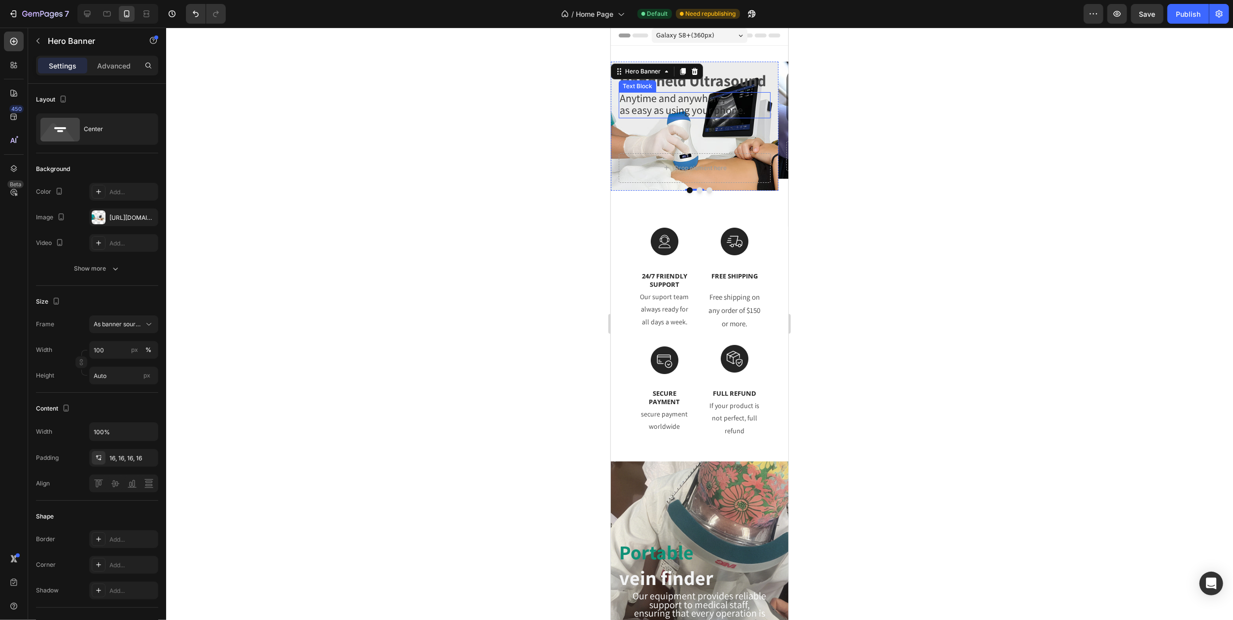
click at [689, 112] on span "as easy as using your phone." at bounding box center [682, 110] width 126 height 14
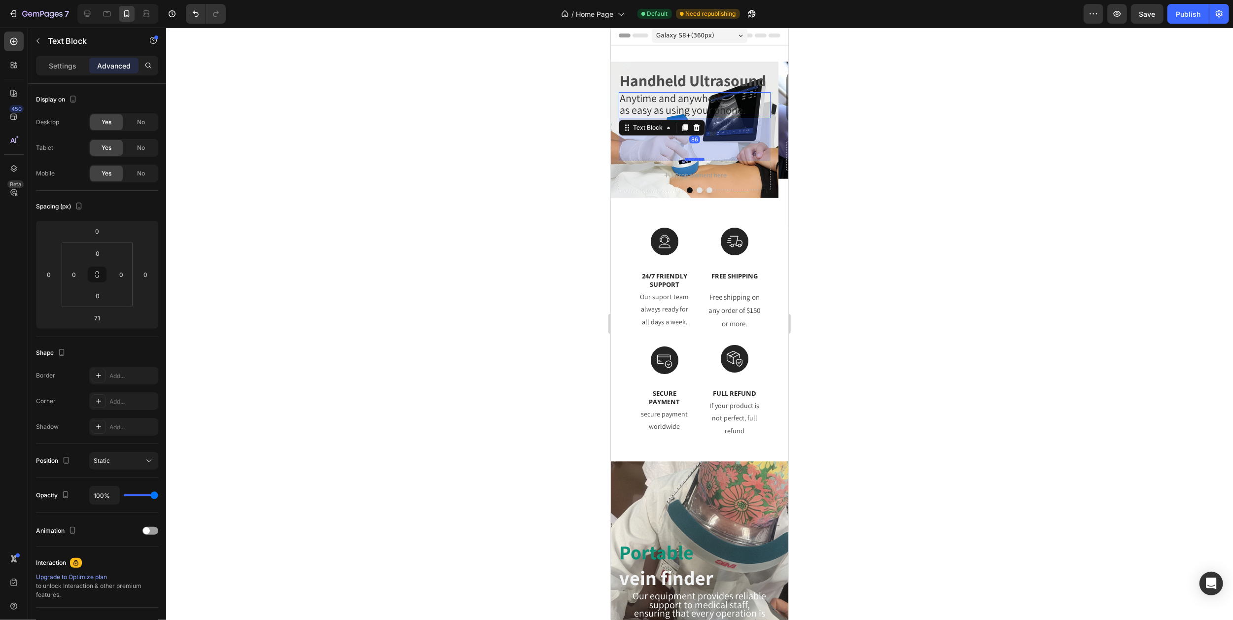
drag, startPoint x: 691, startPoint y: 152, endPoint x: 691, endPoint y: 160, distance: 7.4
click at [691, 160] on div at bounding box center [694, 159] width 20 height 3
type input "86"
click at [771, 131] on icon "Carousel Next Arrow" at bounding box center [775, 131] width 8 height 8
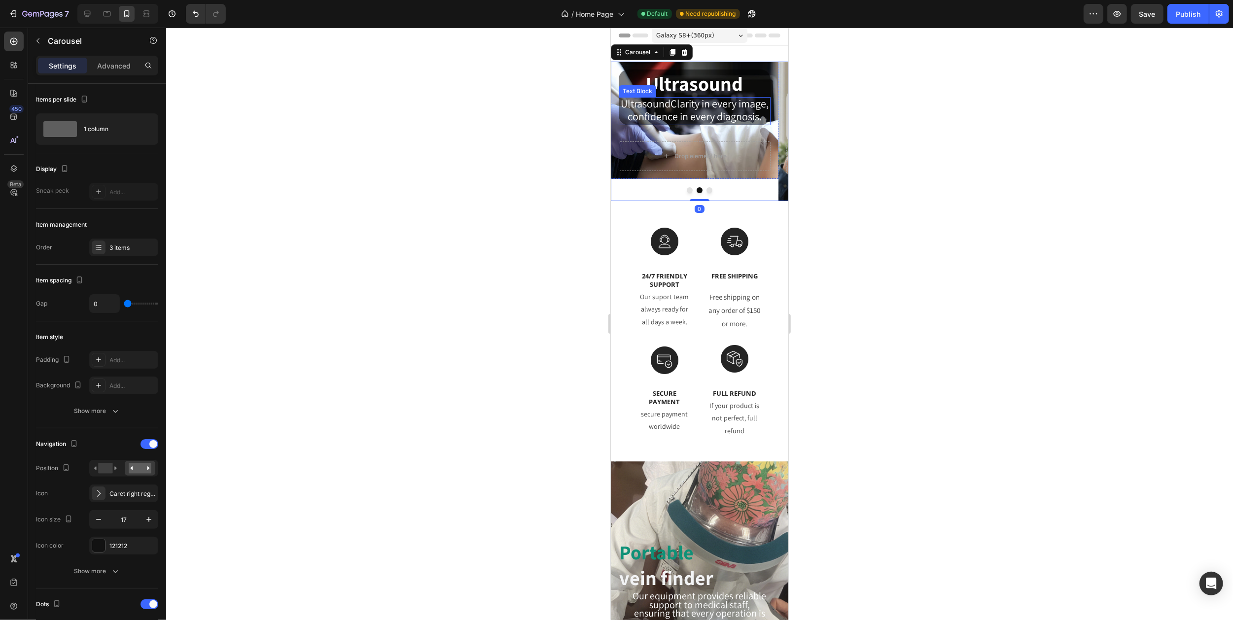
click at [681, 123] on span "confidence in every diagnosis." at bounding box center [694, 116] width 134 height 14
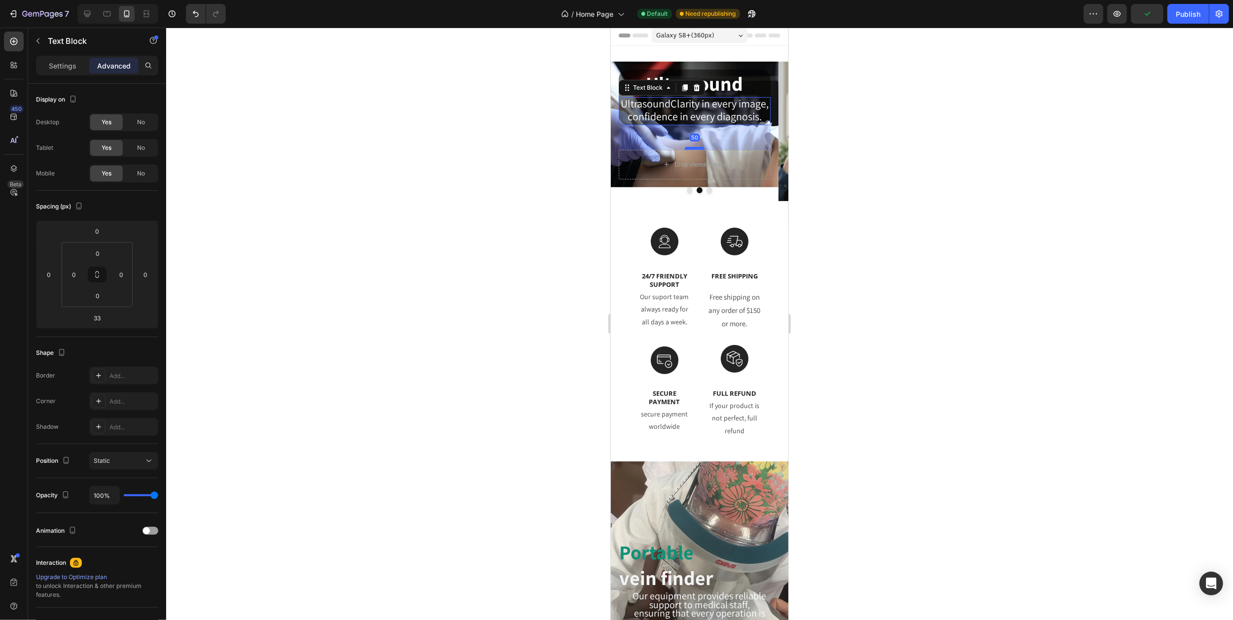
drag, startPoint x: 689, startPoint y: 152, endPoint x: 689, endPoint y: 160, distance: 8.4
click at [689, 150] on div at bounding box center [694, 148] width 20 height 3
type input "50"
click at [771, 131] on icon "Carousel Next Arrow" at bounding box center [775, 131] width 8 height 8
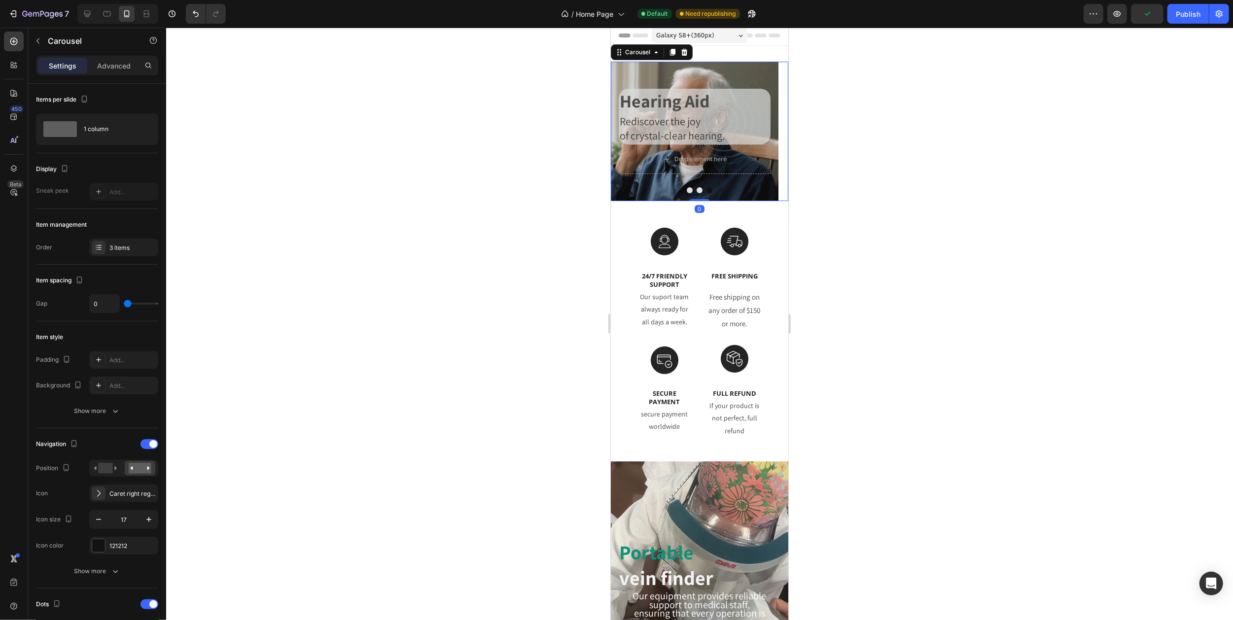
click at [771, 131] on icon "Carousel Next Arrow" at bounding box center [775, 131] width 8 height 8
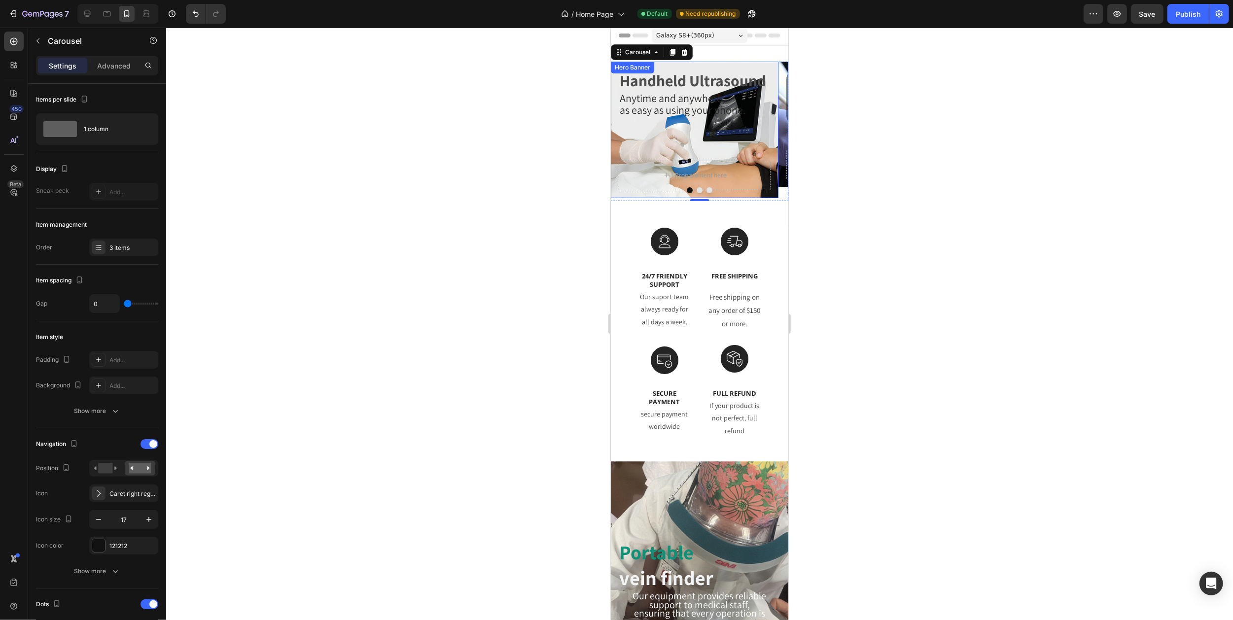
click at [691, 121] on div "Handheld Ultrasound Heading Anytime and anywhere, as easy as using your phone. …" at bounding box center [694, 115] width 152 height 91
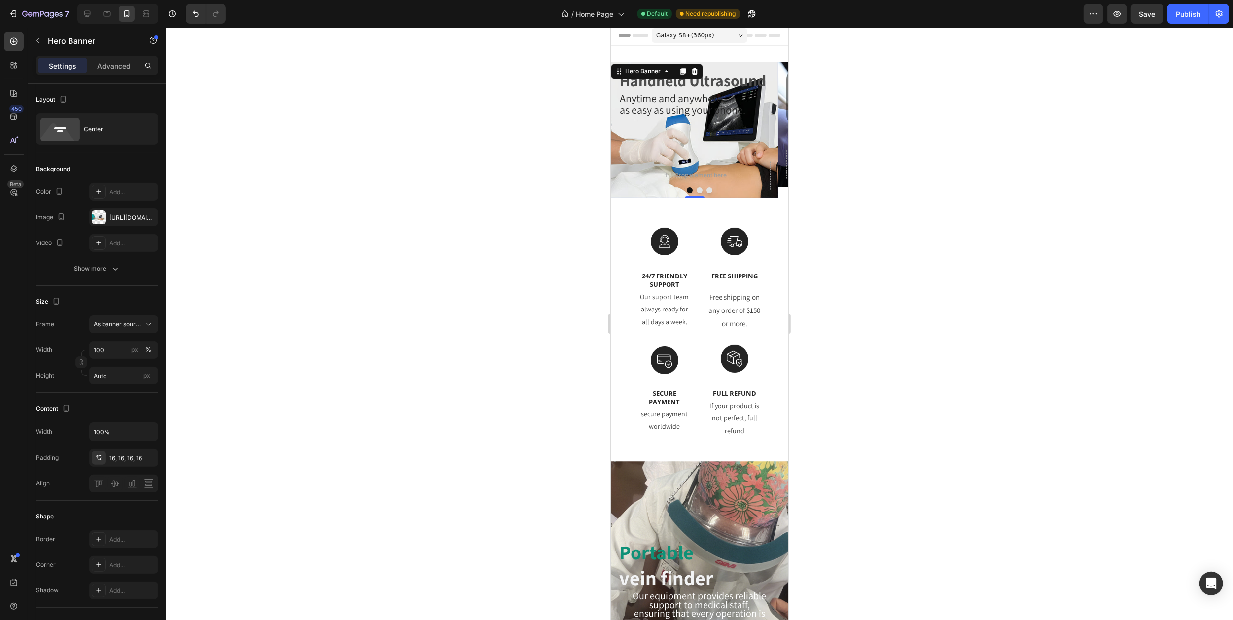
click at [687, 140] on div "Handheld Ultrasound Heading Anytime and anywhere, as easy as using your phone. …" at bounding box center [694, 115] width 152 height 91
click at [681, 111] on span "as easy as using your phone." at bounding box center [682, 110] width 126 height 14
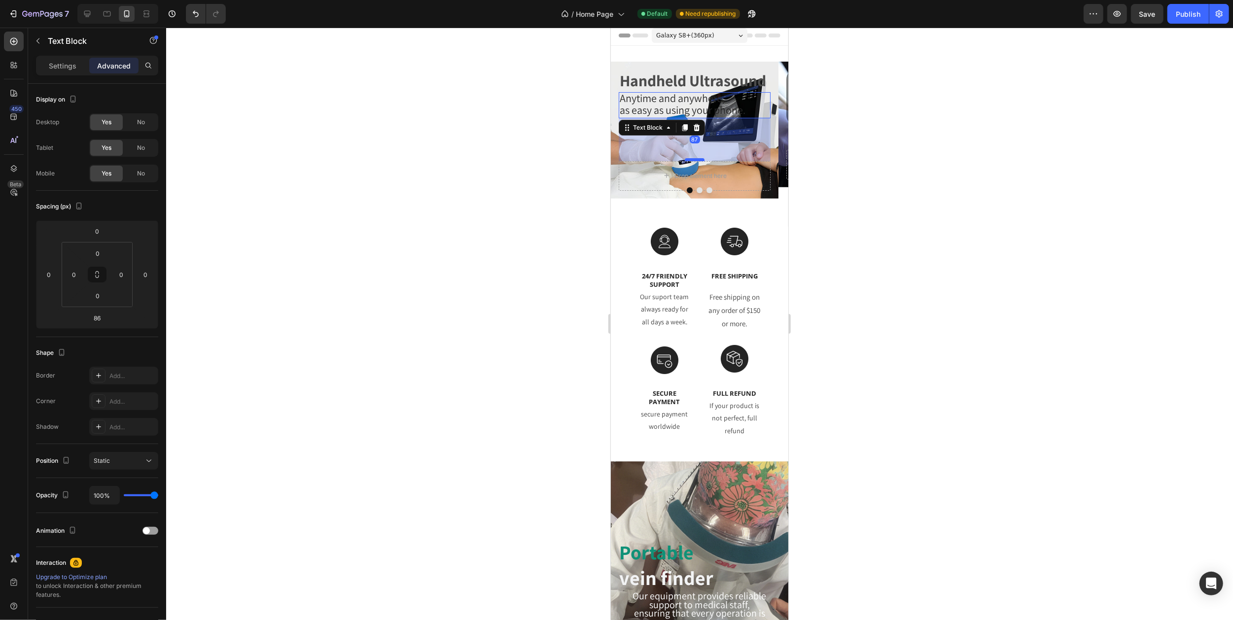
click at [691, 160] on div at bounding box center [694, 159] width 20 height 3
type input "87"
click at [771, 131] on icon "Carousel Next Arrow" at bounding box center [775, 131] width 8 height 8
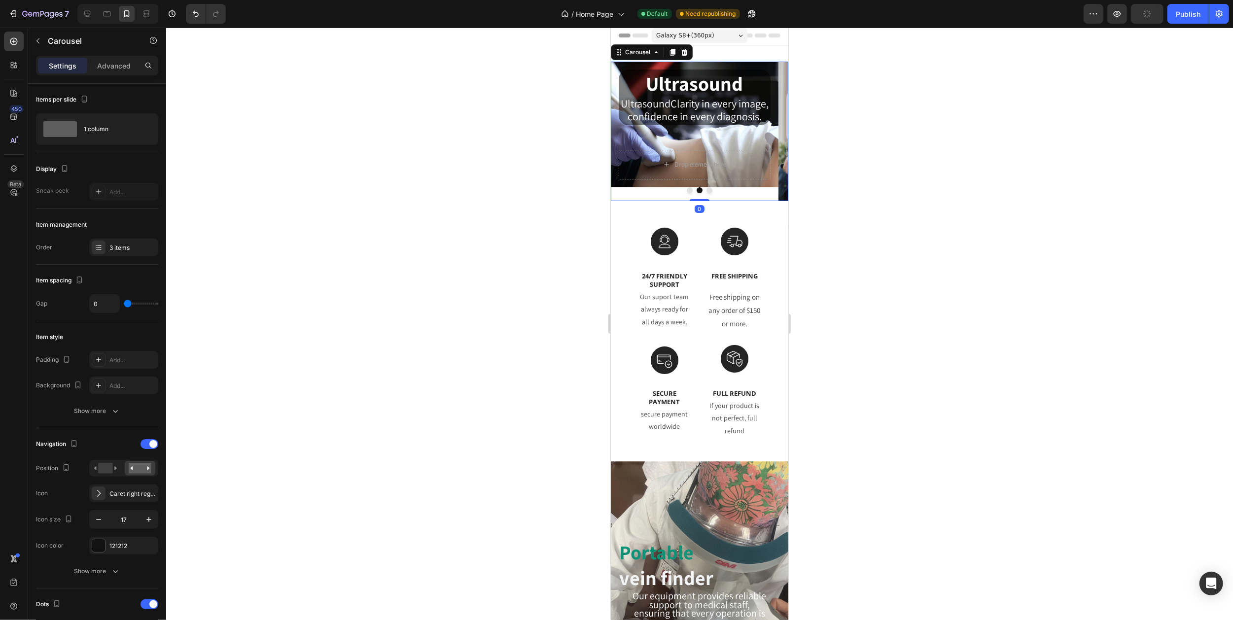
click at [771, 131] on icon "Carousel Next Arrow" at bounding box center [775, 131] width 8 height 8
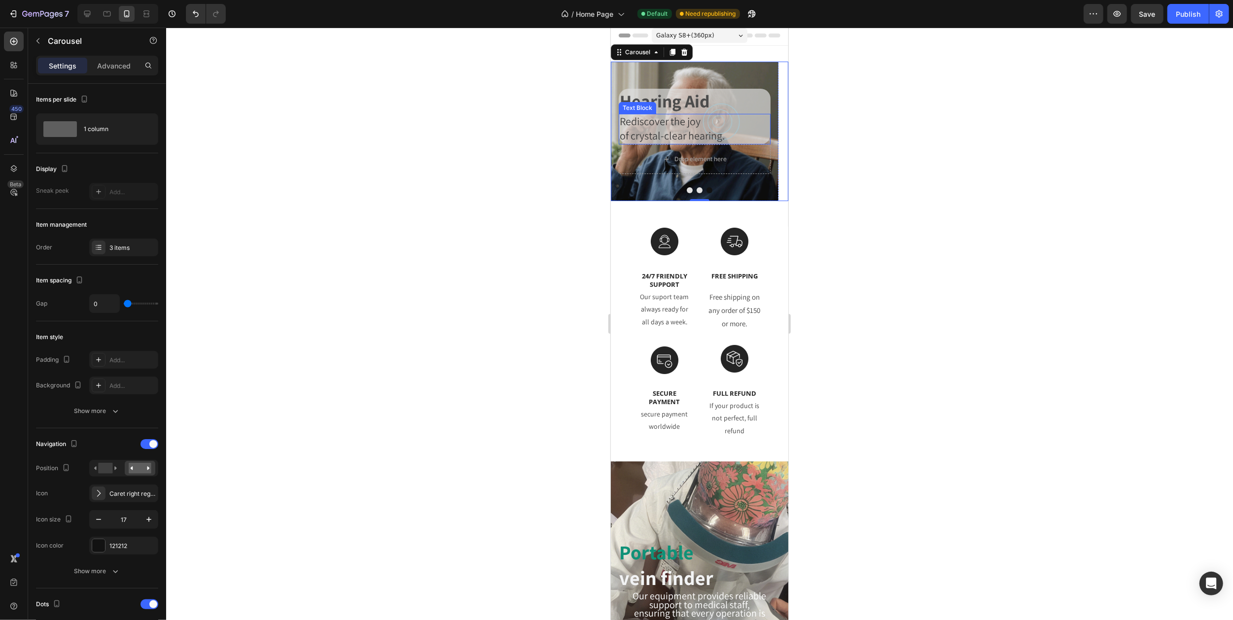
click at [693, 129] on span "of crystal-clear hearing." at bounding box center [671, 136] width 105 height 14
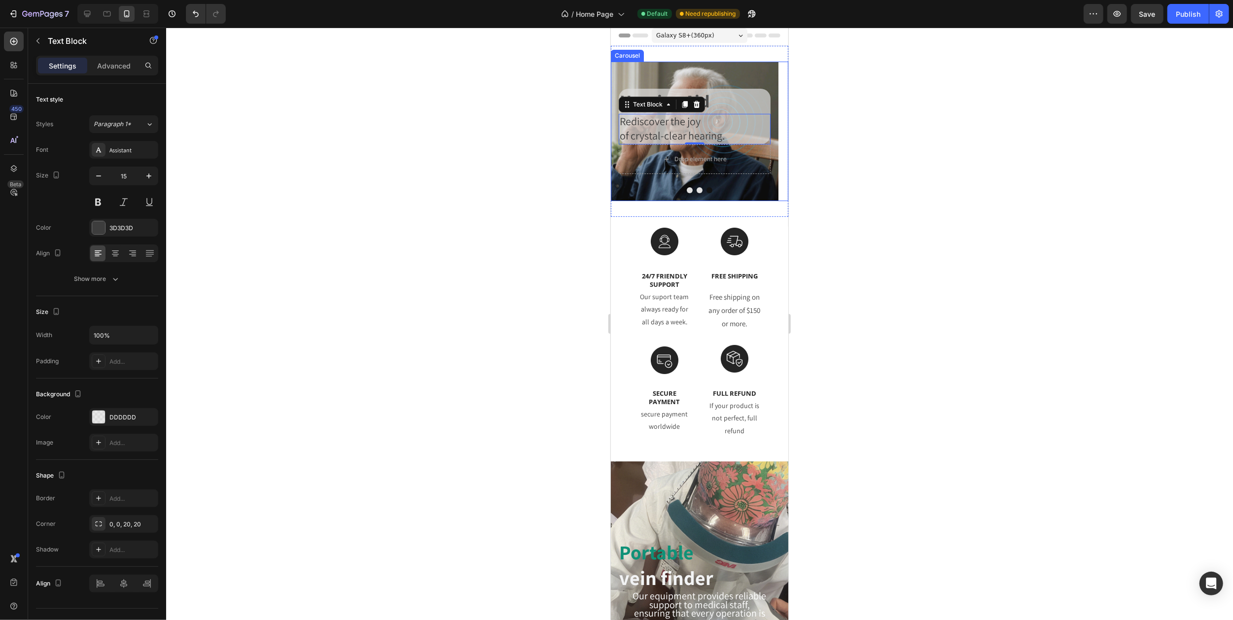
click at [622, 131] on icon "Carousel Back Arrow" at bounding box center [622, 131] width 8 height 8
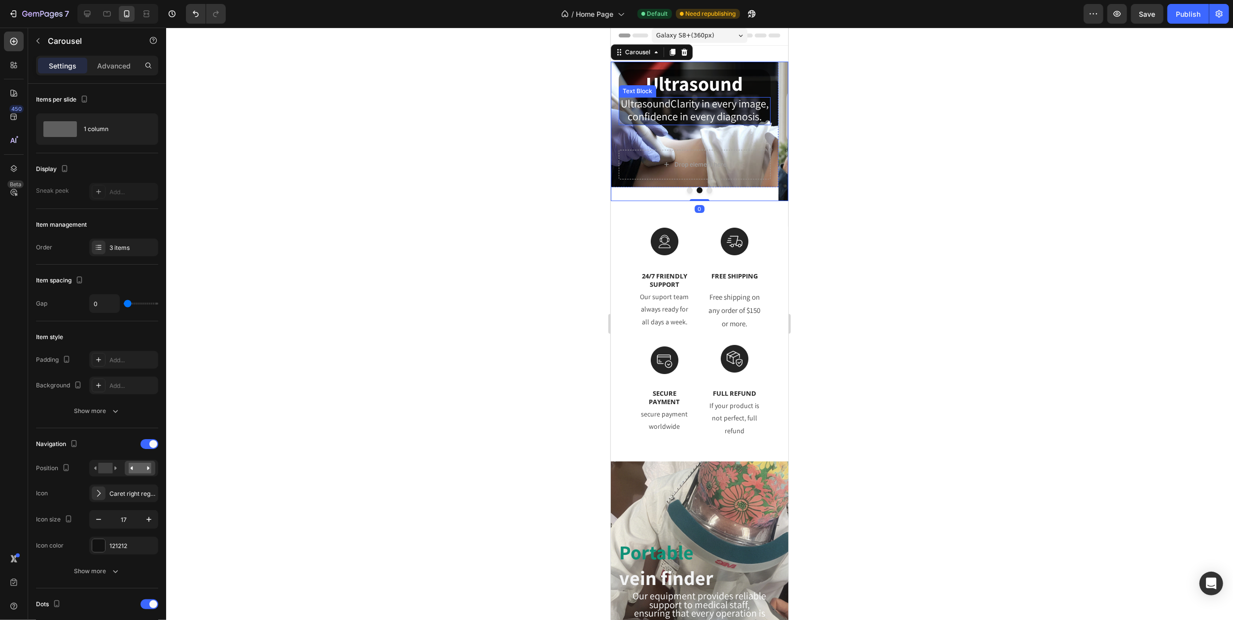
click at [691, 110] on span "UltrasoundClarity in every image," at bounding box center [694, 104] width 148 height 14
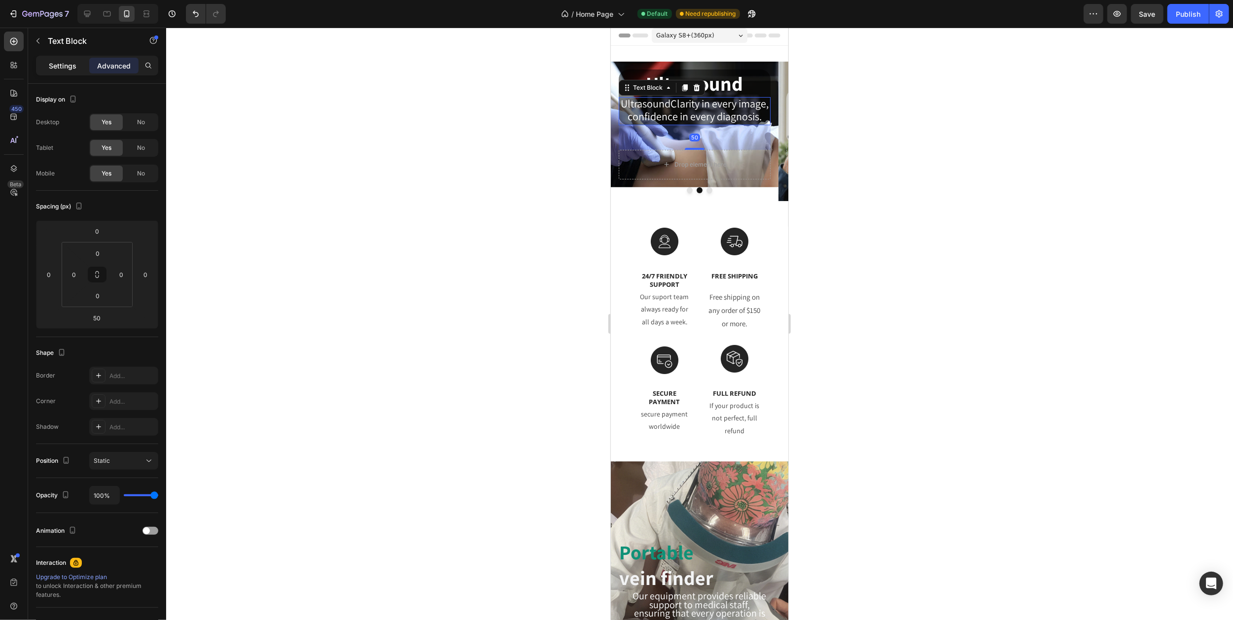
click at [62, 68] on p "Settings" at bounding box center [63, 66] width 28 height 10
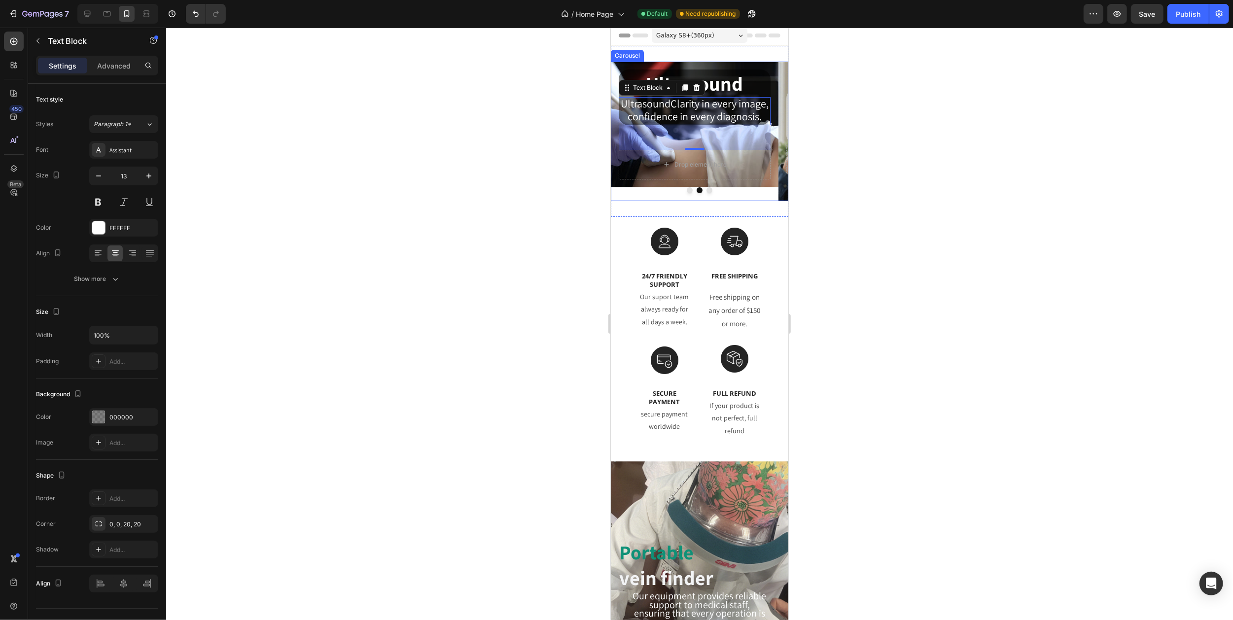
click at [764, 131] on button "Carousel Next Arrow" at bounding box center [776, 131] width 24 height 24
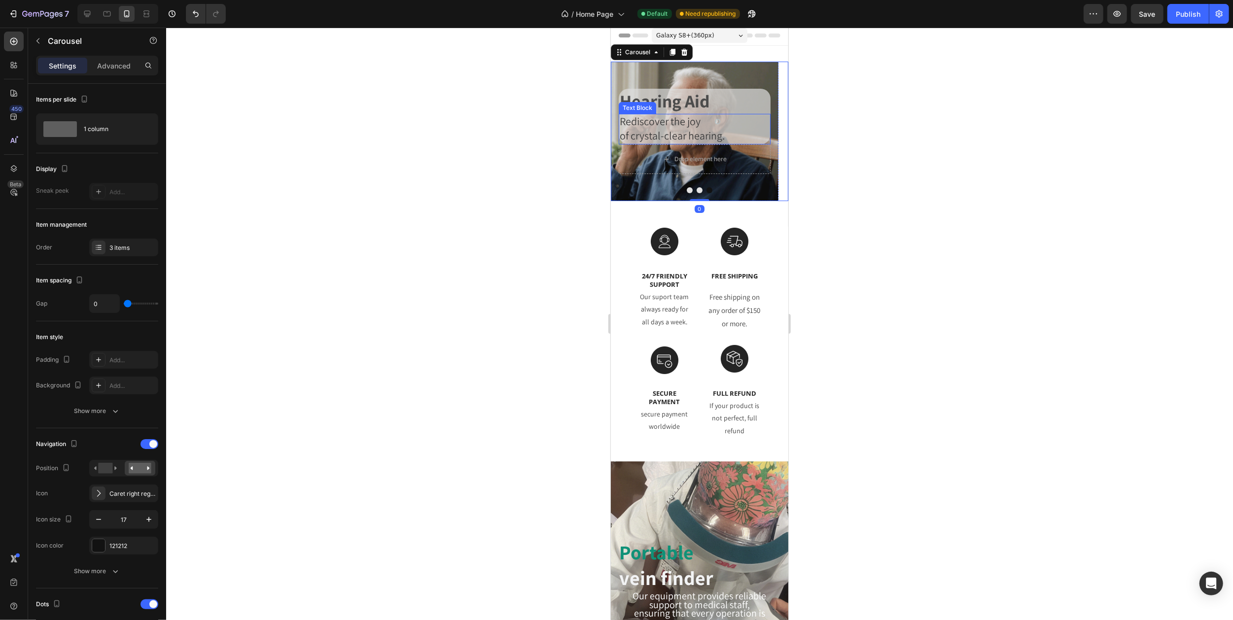
click at [687, 126] on span "Rediscover the joy" at bounding box center [659, 121] width 81 height 14
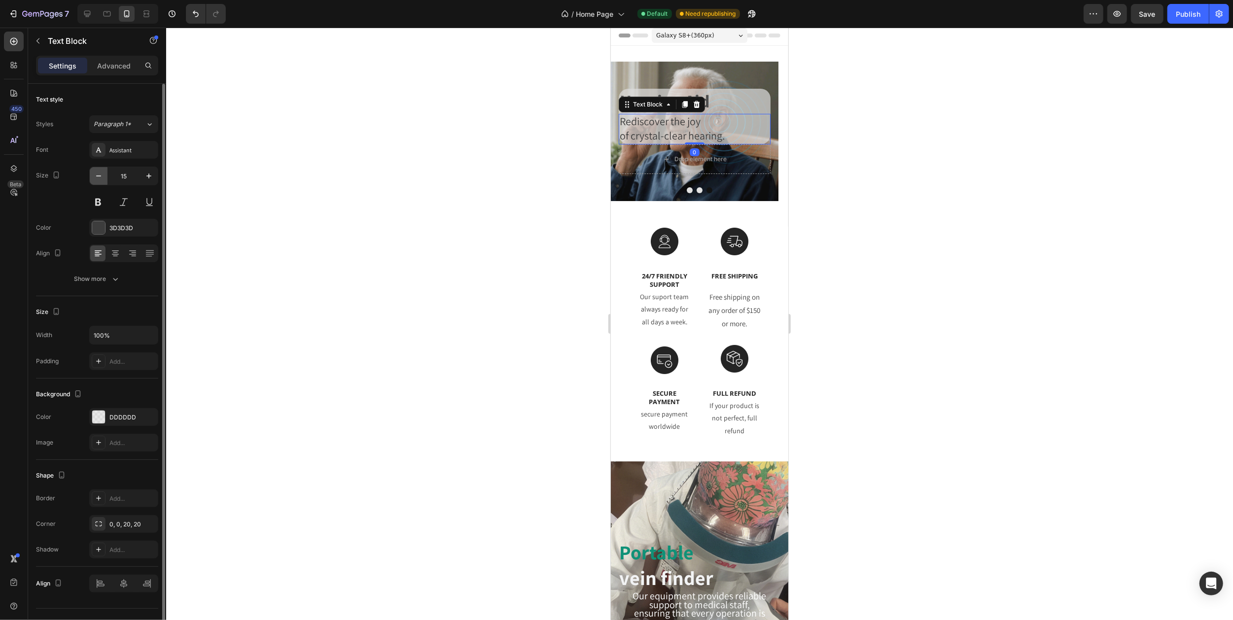
click at [94, 176] on icon "button" at bounding box center [99, 176] width 10 height 10
type input "13"
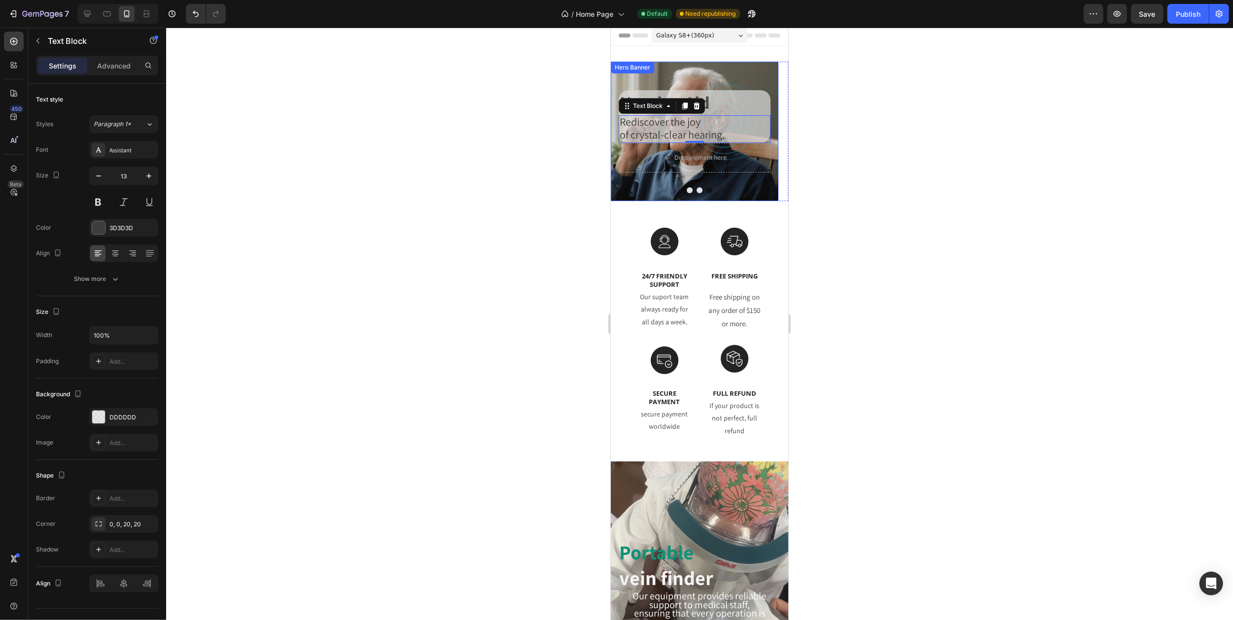
click at [716, 69] on div "Background Image" at bounding box center [694, 132] width 168 height 140
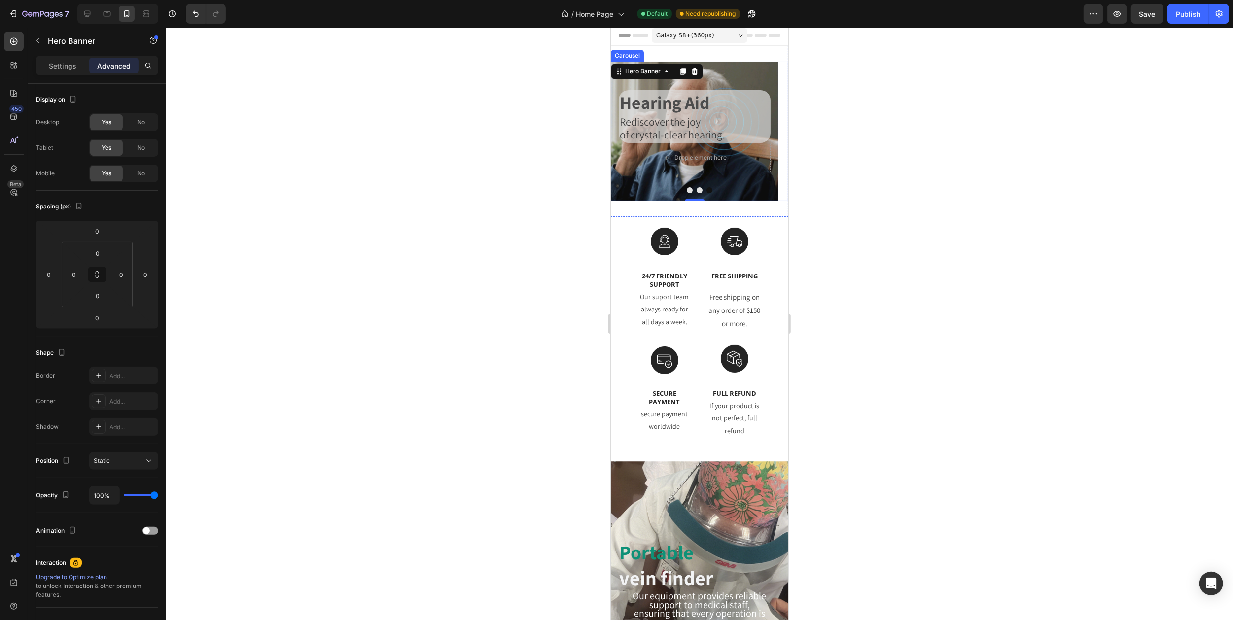
click at [621, 130] on icon "Carousel Back Arrow" at bounding box center [622, 131] width 8 height 8
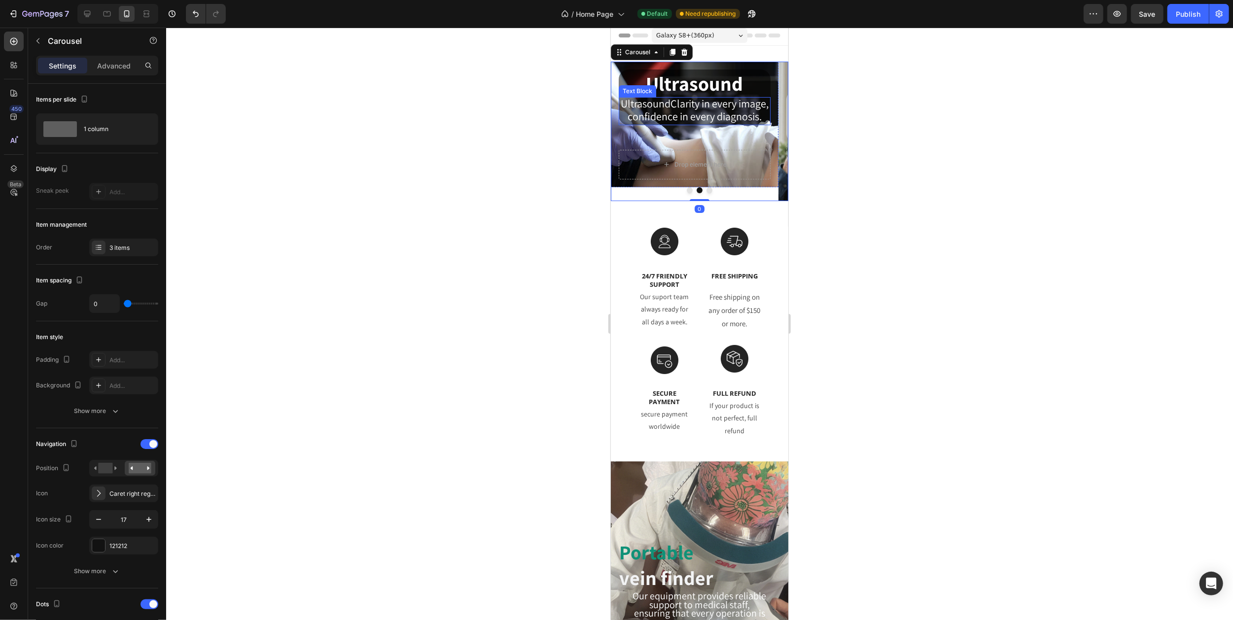
click at [687, 110] on span "UltrasoundClarity in every image," at bounding box center [694, 104] width 148 height 14
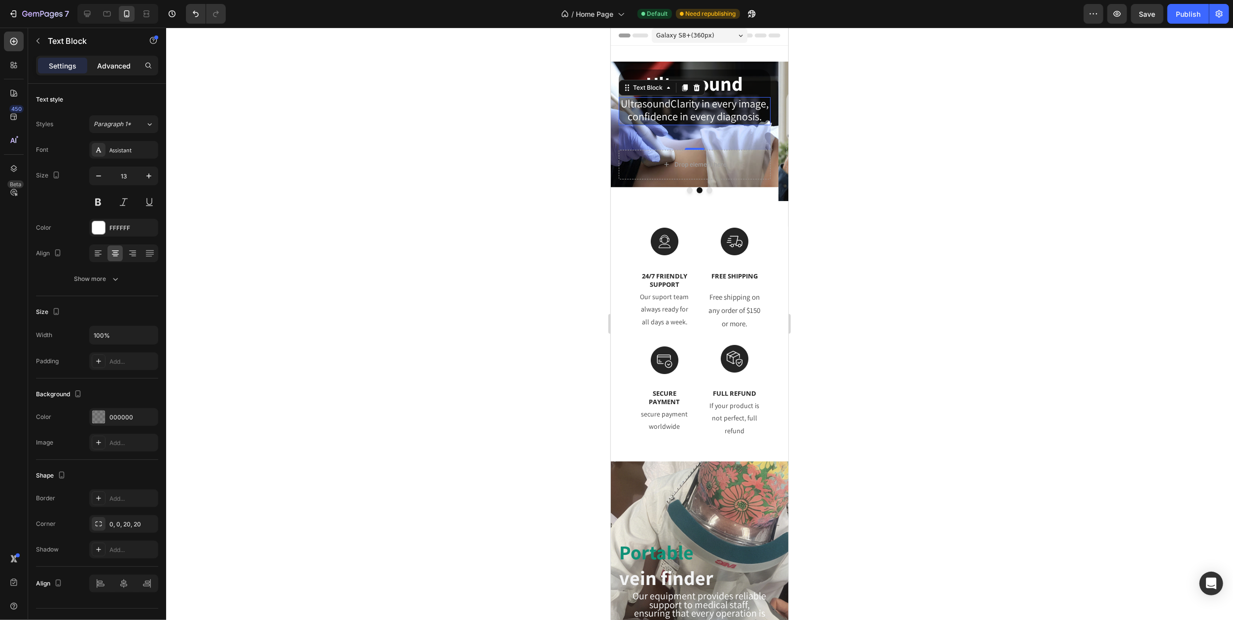
click at [118, 69] on p "Advanced" at bounding box center [114, 66] width 34 height 10
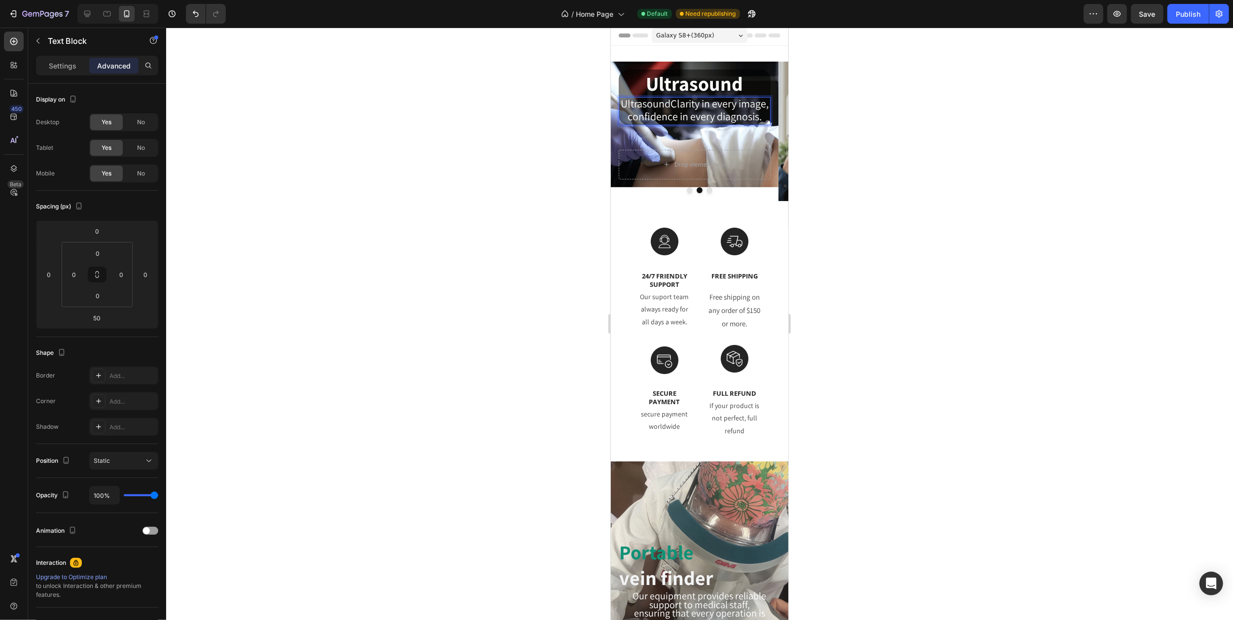
click at [680, 110] on span "UltrasoundClarity in every image," at bounding box center [694, 104] width 148 height 14
click at [703, 110] on span "UltrasoundClarity in every image," at bounding box center [694, 104] width 148 height 14
click at [727, 111] on p "UltrasoundClarity in every image," at bounding box center [694, 104] width 150 height 13
click at [706, 110] on span "UltrasoundClarity in every image," at bounding box center [694, 104] width 148 height 14
click at [679, 110] on span "UltrasoundClarity in every image," at bounding box center [694, 104] width 148 height 14
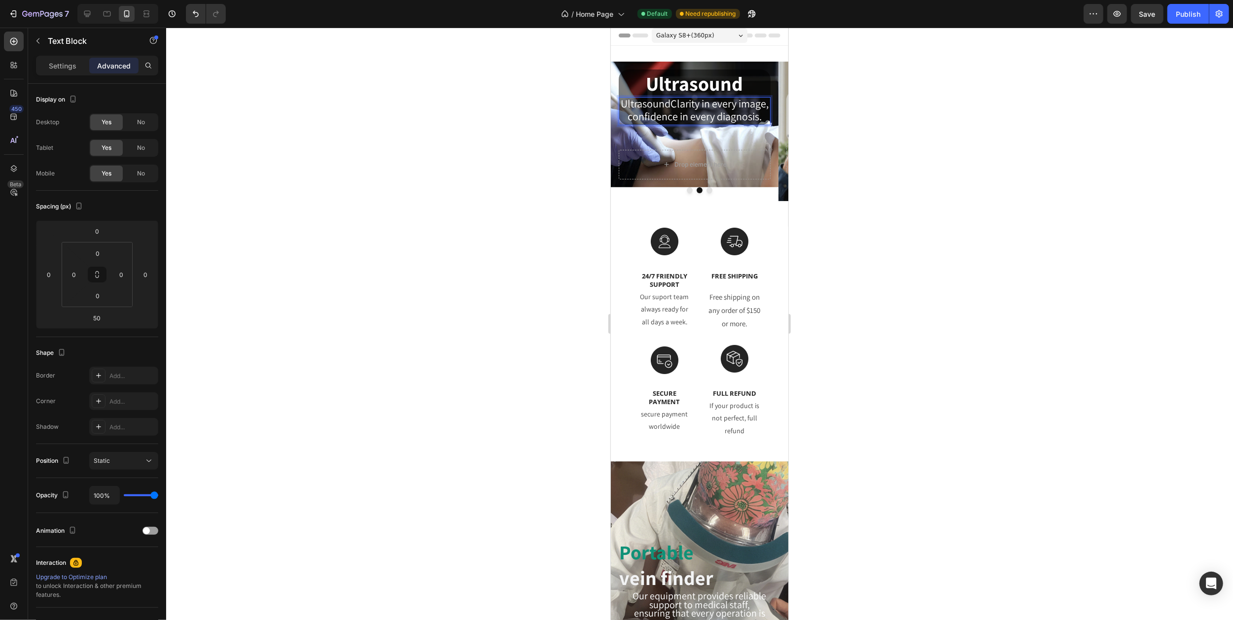
click at [673, 111] on p "UltrasoundClarity in every image," at bounding box center [694, 104] width 150 height 13
click at [679, 110] on span "UltrasoundClarity in every image," at bounding box center [694, 104] width 148 height 14
click at [88, 12] on icon at bounding box center [87, 14] width 10 height 10
type input "0"
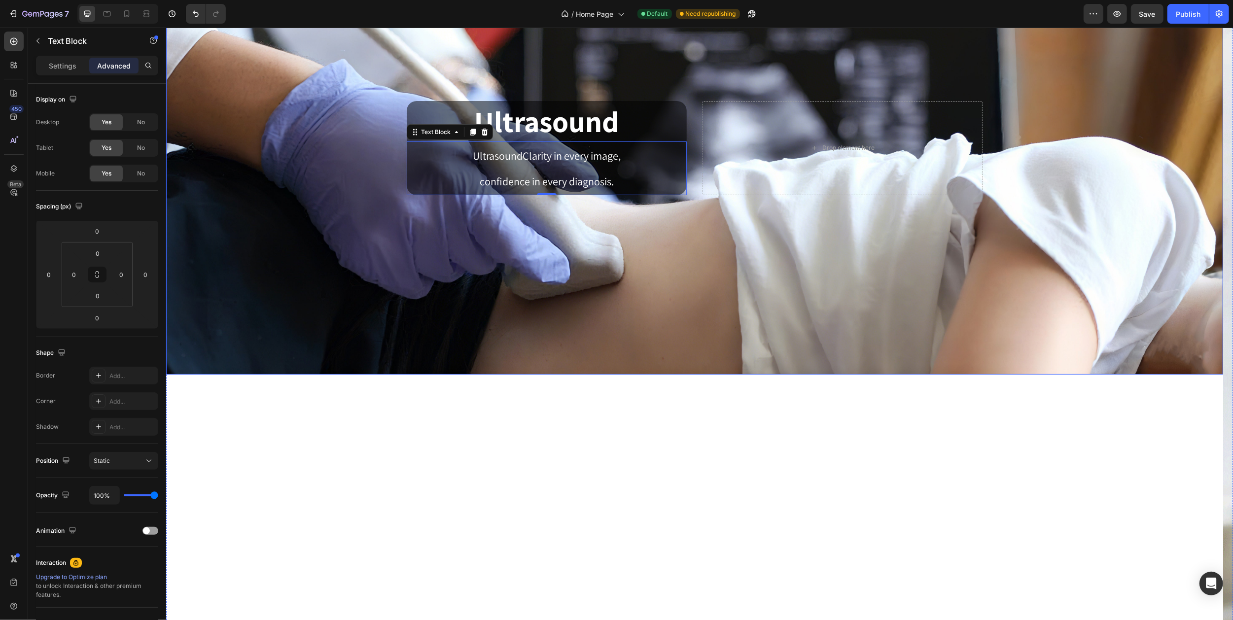
scroll to position [90, 0]
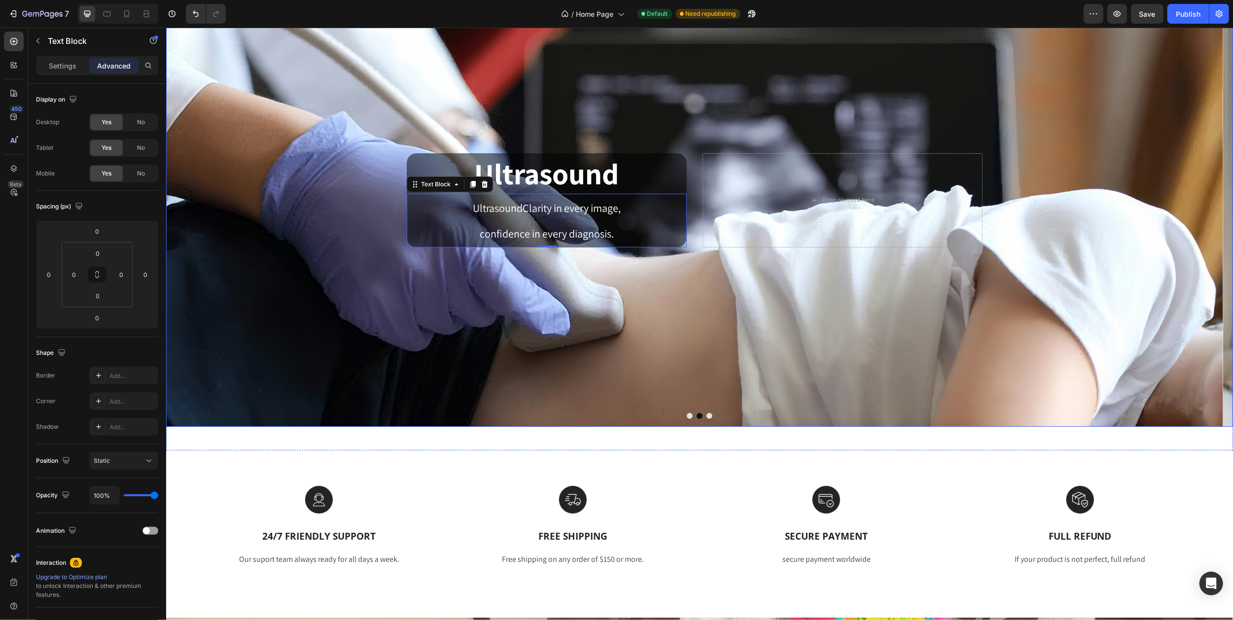
click at [186, 201] on icon "Carousel Back Arrow" at bounding box center [184, 200] width 21 height 21
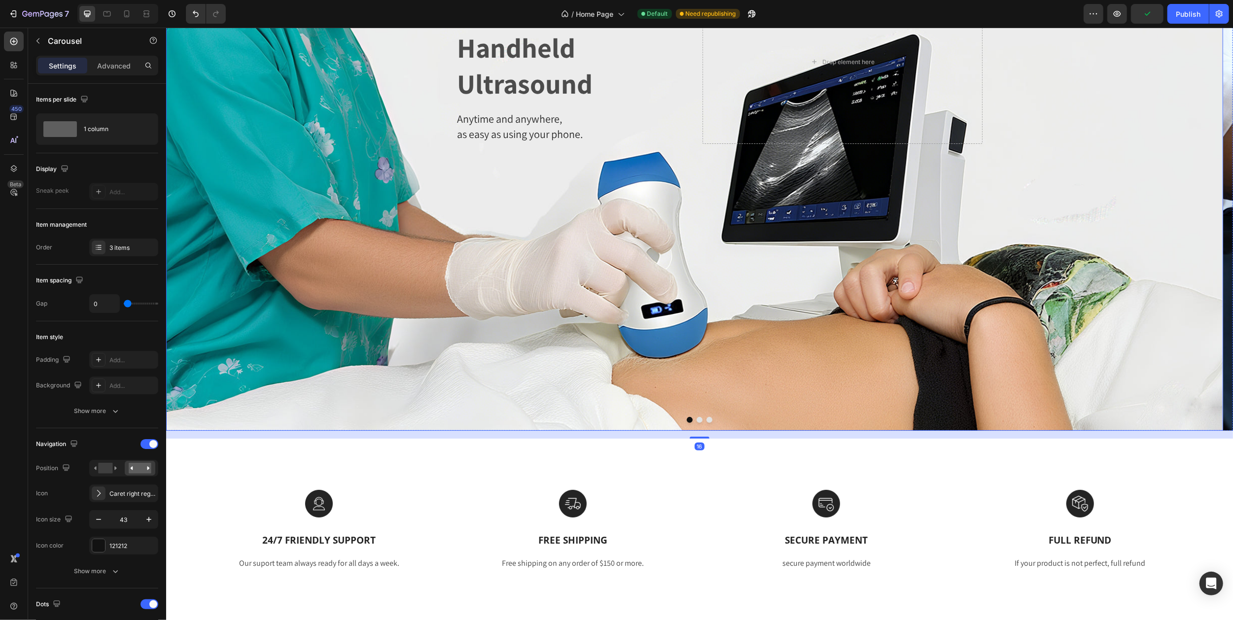
scroll to position [0, 0]
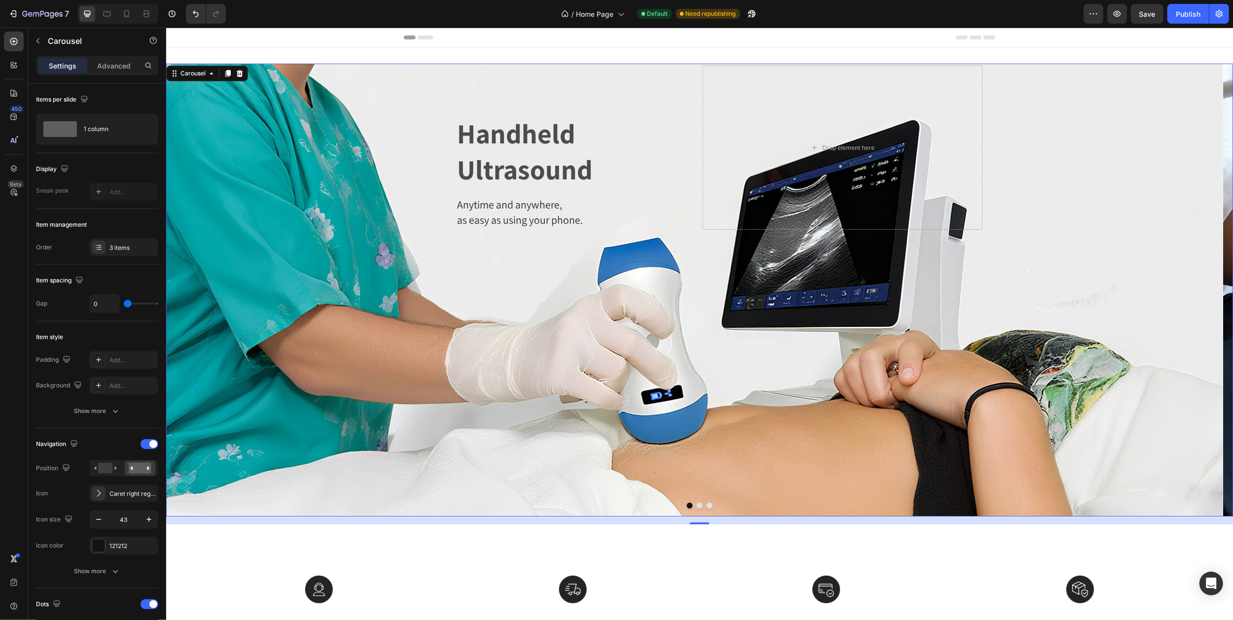
click at [1203, 293] on icon "Carousel Next Arrow" at bounding box center [1213, 289] width 21 height 21
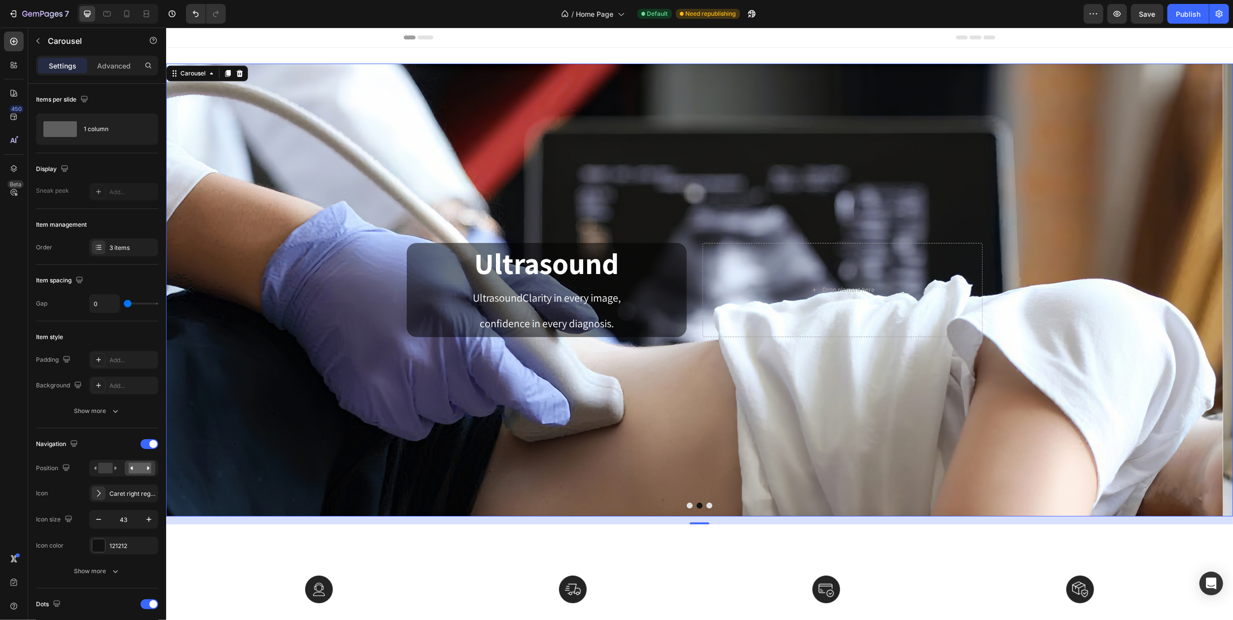
click at [1203, 293] on icon "Carousel Next Arrow" at bounding box center [1213, 289] width 21 height 21
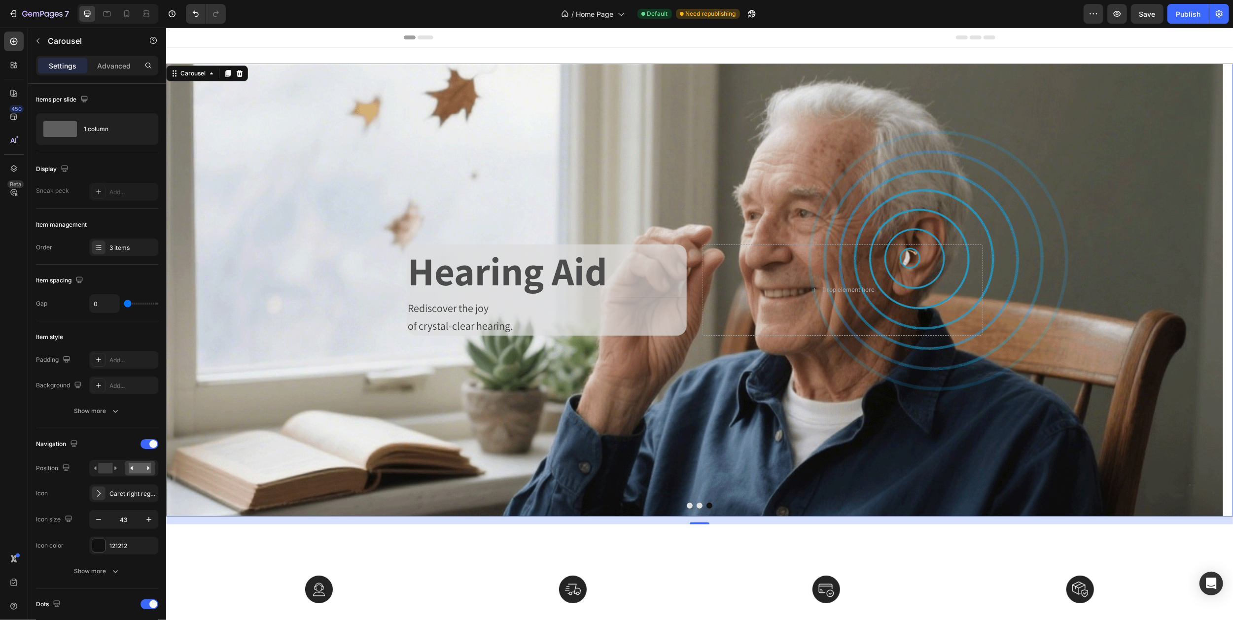
click at [1203, 293] on icon "Carousel Next Arrow" at bounding box center [1213, 289] width 21 height 21
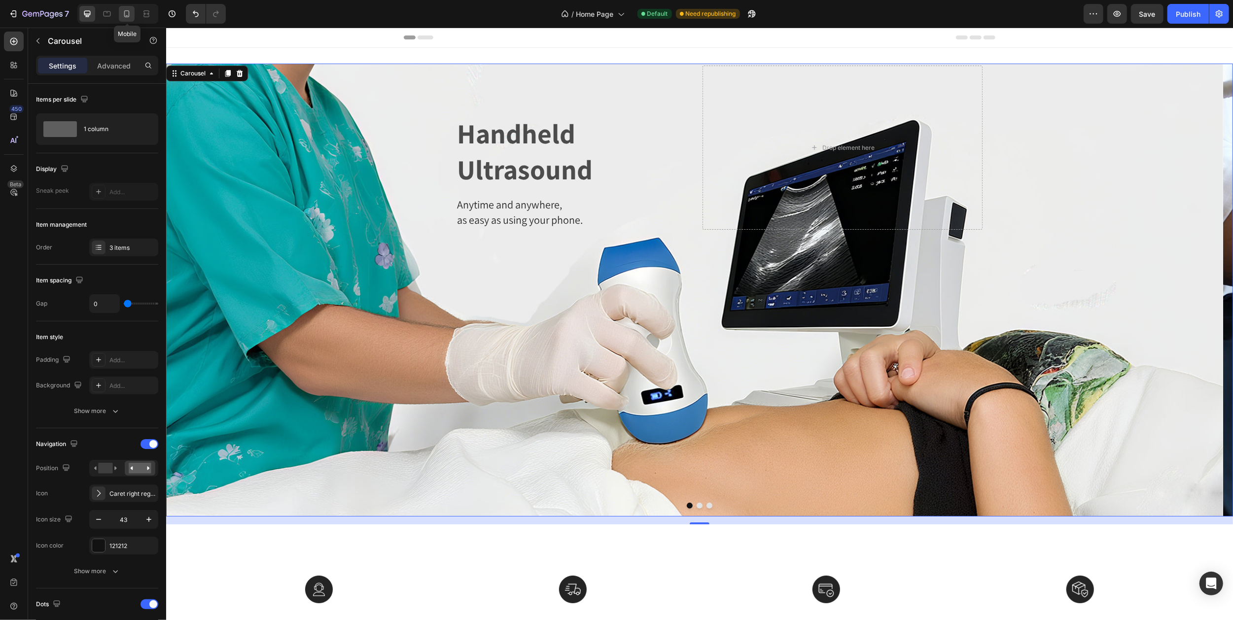
click at [125, 16] on icon at bounding box center [126, 13] width 5 height 7
type input "17"
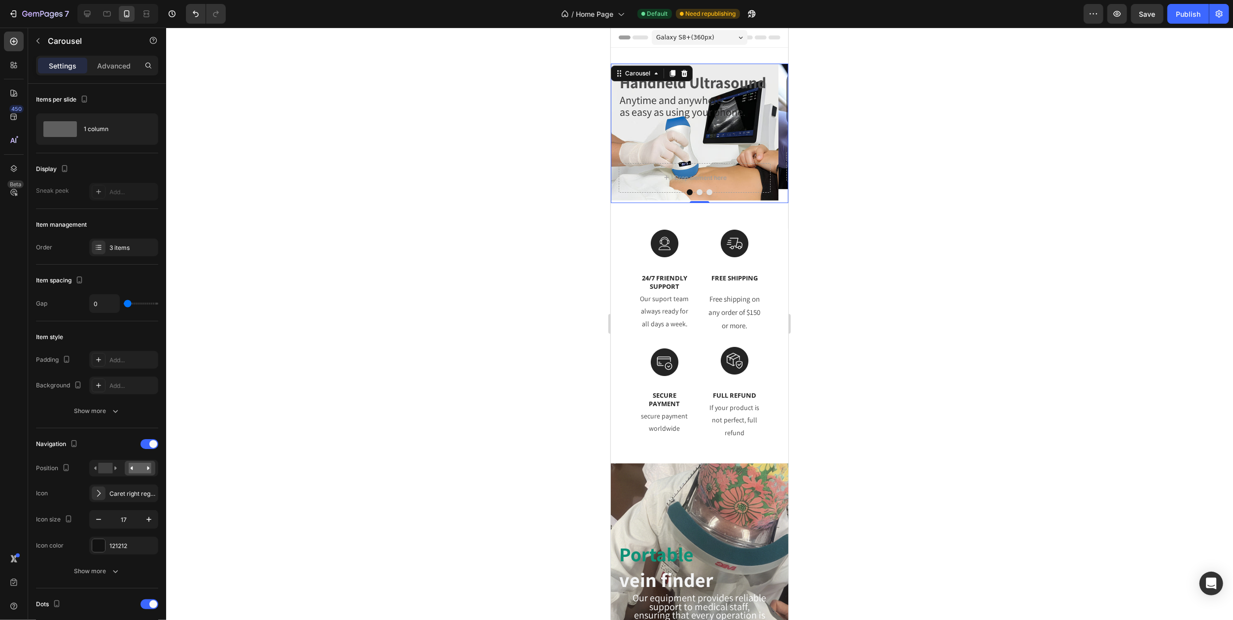
scroll to position [2, 0]
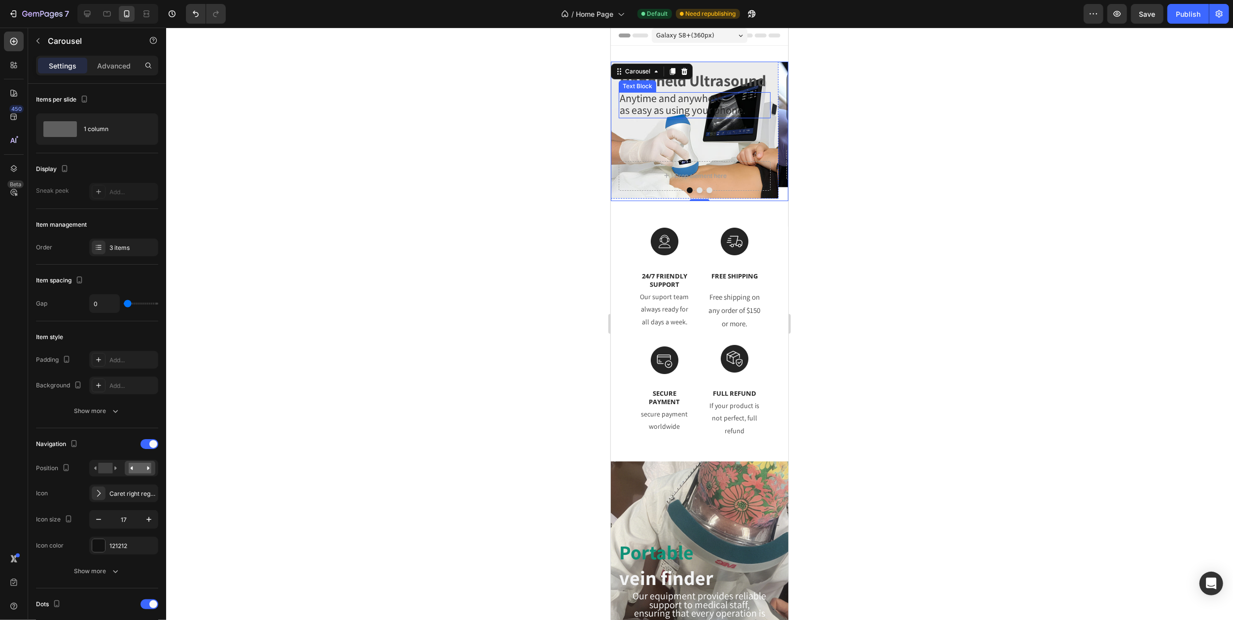
click at [663, 105] on span "as easy as using your phone." at bounding box center [682, 110] width 126 height 14
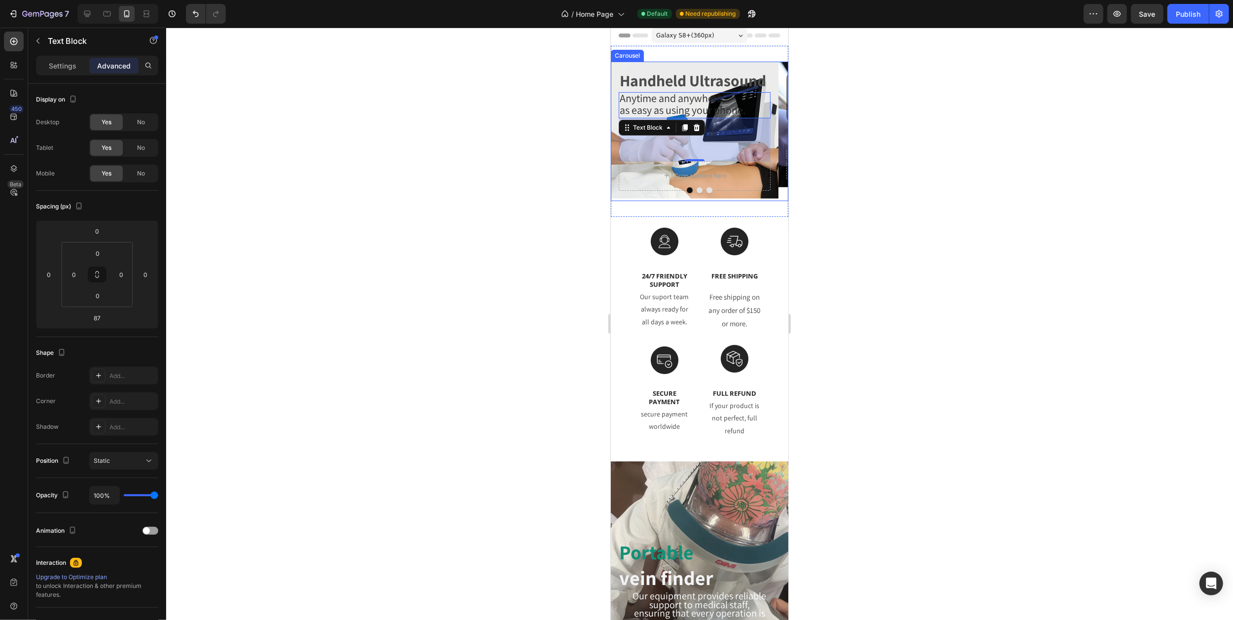
click at [771, 130] on icon "Carousel Next Arrow" at bounding box center [775, 131] width 8 height 8
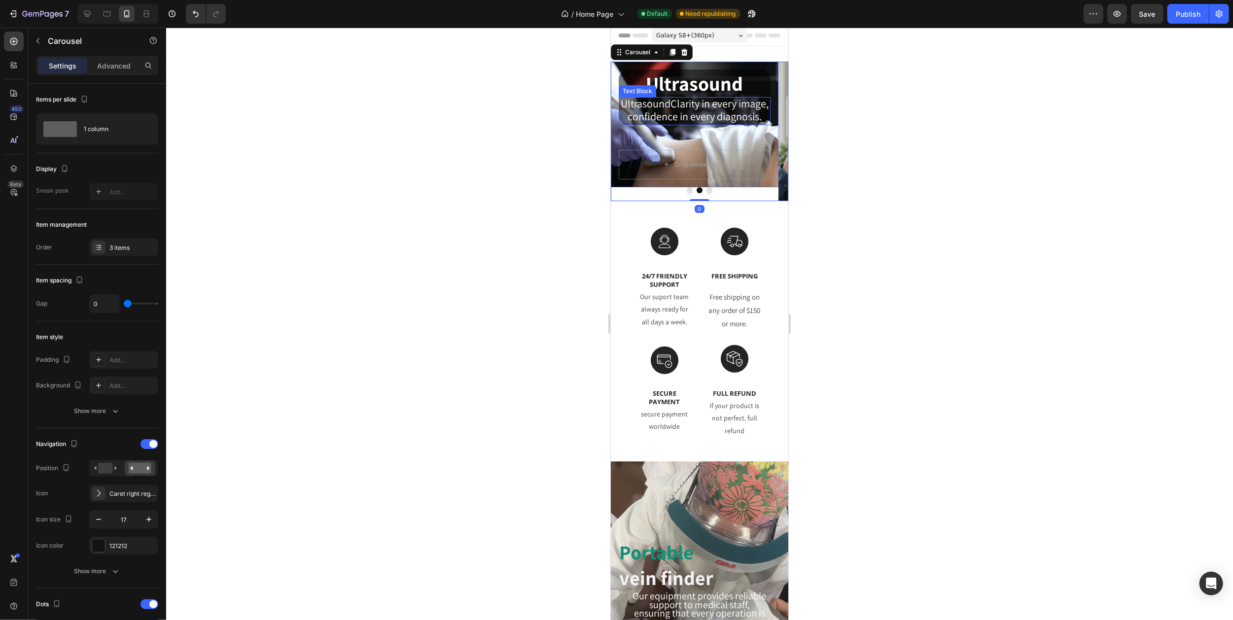
click at [705, 110] on span "UltrasoundClarity in every image," at bounding box center [694, 104] width 148 height 14
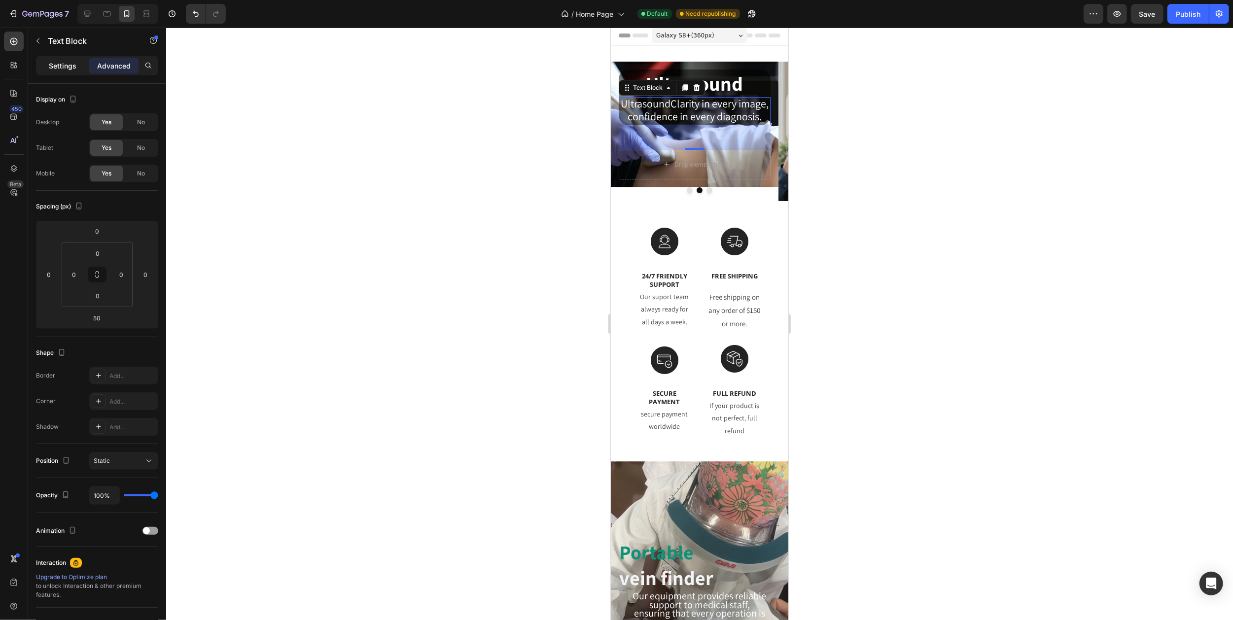
click at [71, 66] on p "Settings" at bounding box center [63, 66] width 28 height 10
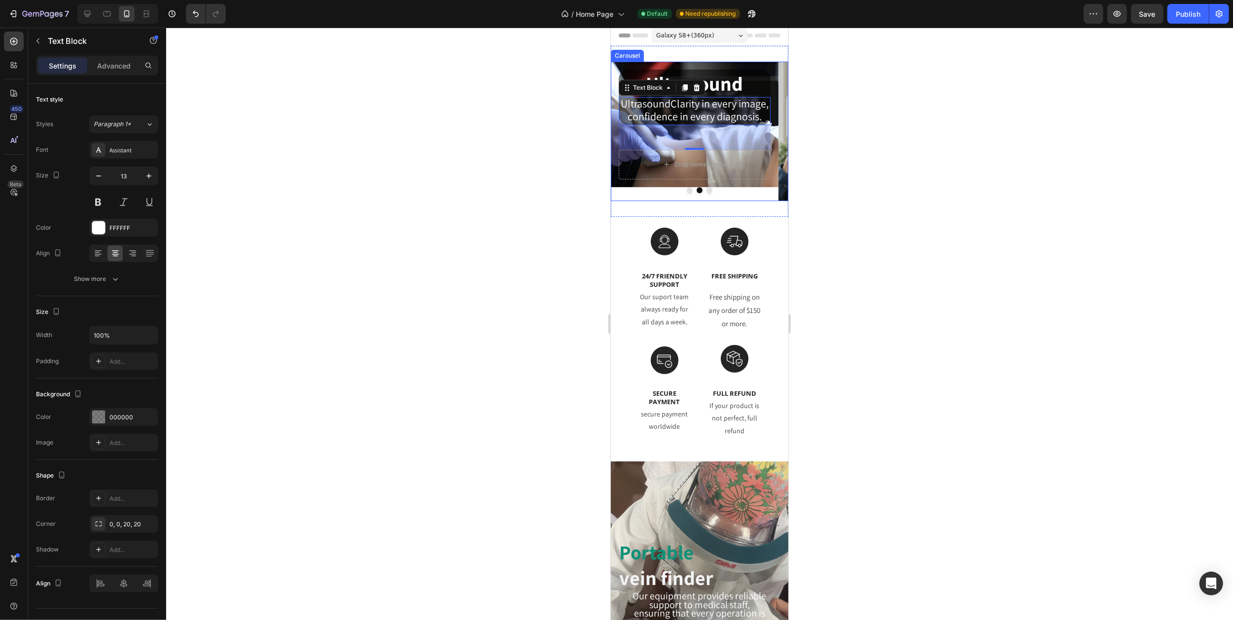
click at [771, 129] on icon "Carousel Next Arrow" at bounding box center [775, 131] width 8 height 8
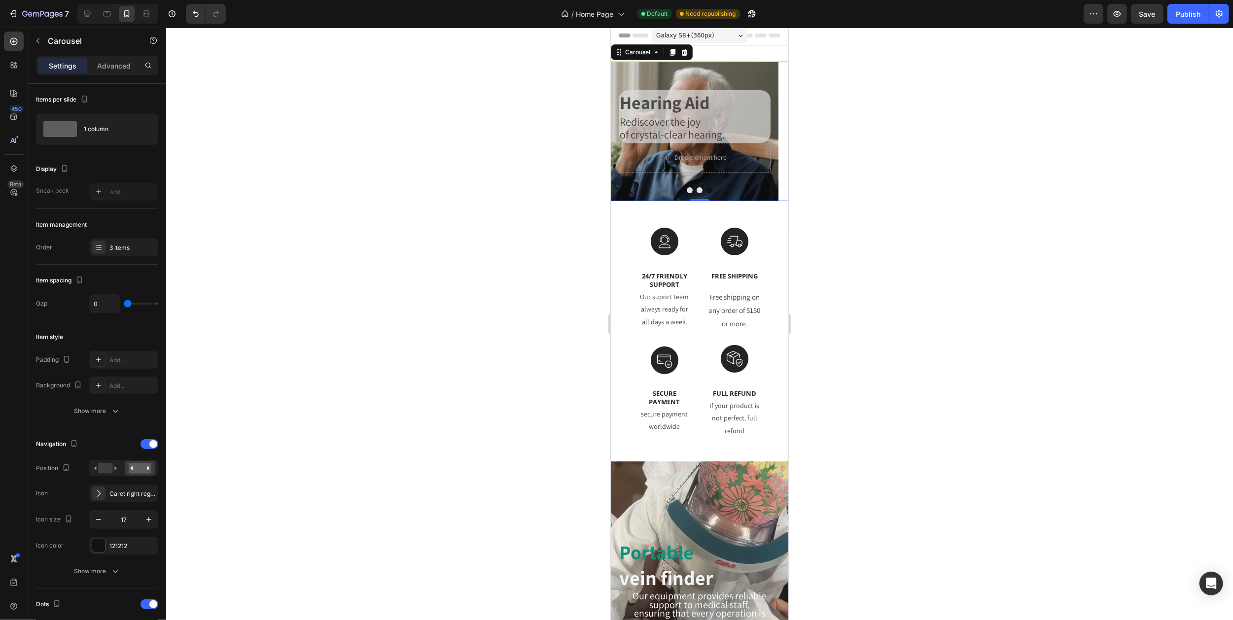
click at [623, 123] on button "Carousel Back Arrow" at bounding box center [622, 131] width 24 height 24
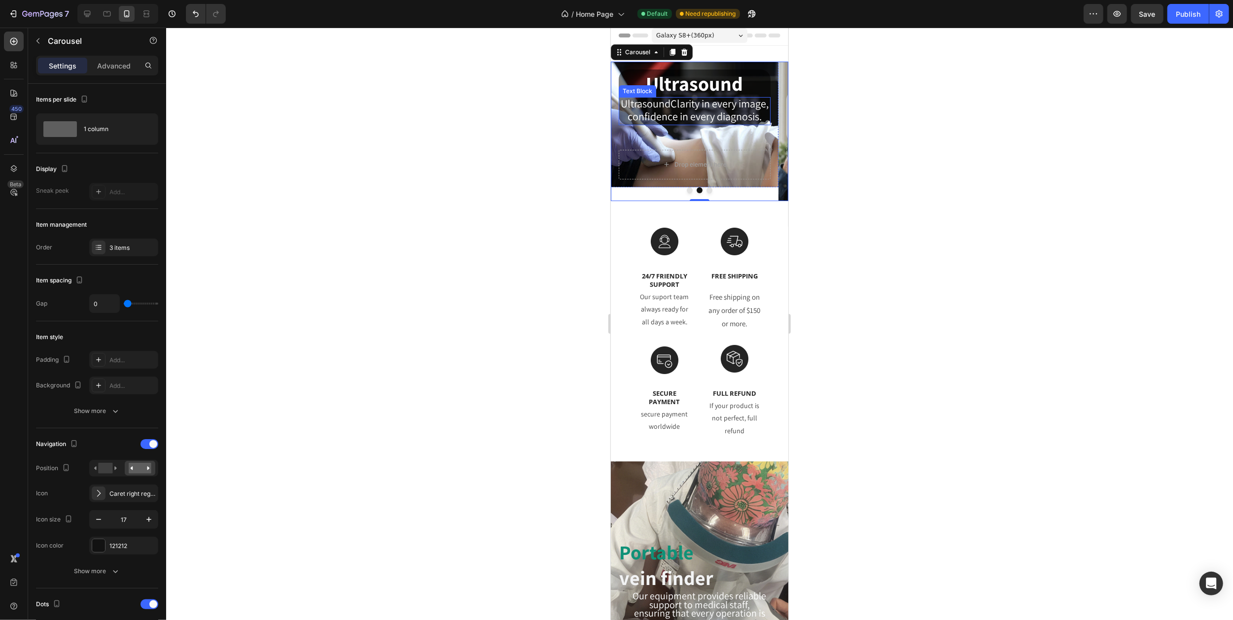
click at [664, 111] on p "UltrasoundClarity in every image," at bounding box center [694, 104] width 150 height 13
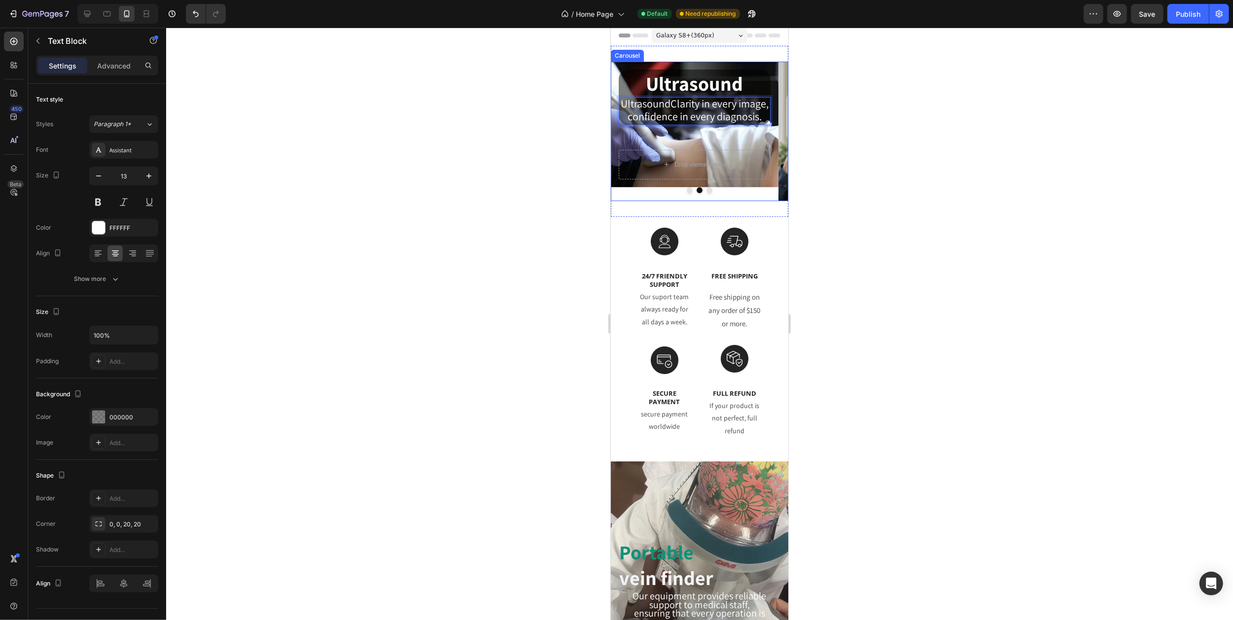
click at [629, 130] on button "Carousel Back Arrow" at bounding box center [622, 131] width 24 height 24
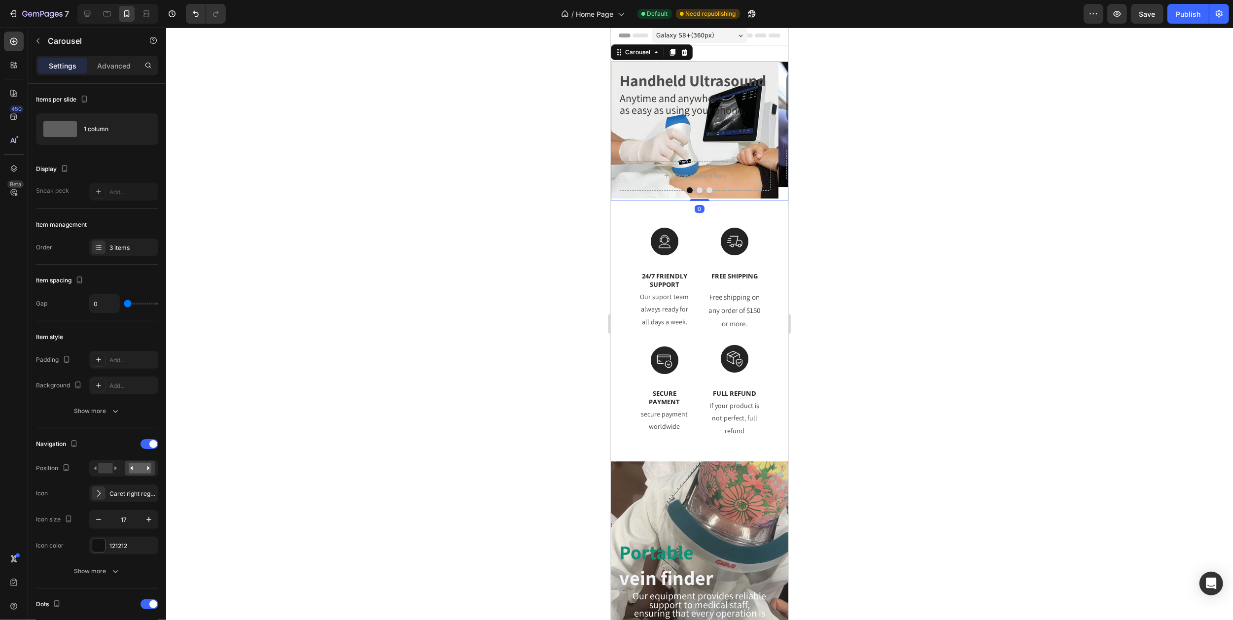
click at [626, 132] on icon "Carousel Back Arrow" at bounding box center [622, 131] width 8 height 8
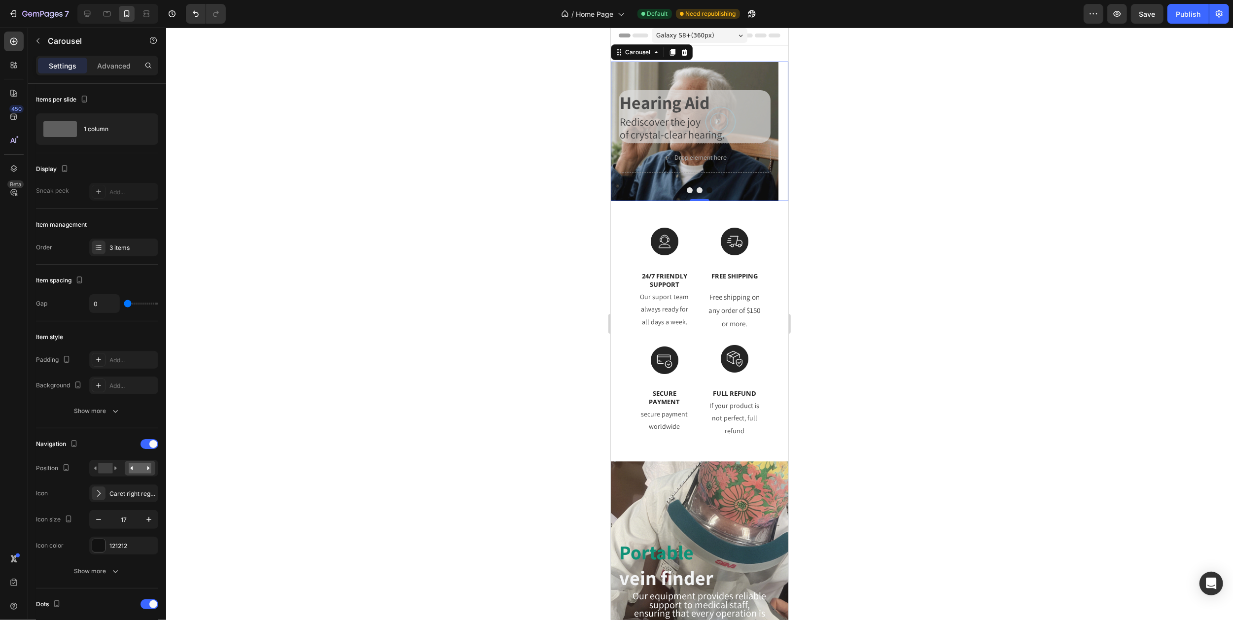
click at [624, 131] on icon "Carousel Back Arrow" at bounding box center [622, 131] width 8 height 8
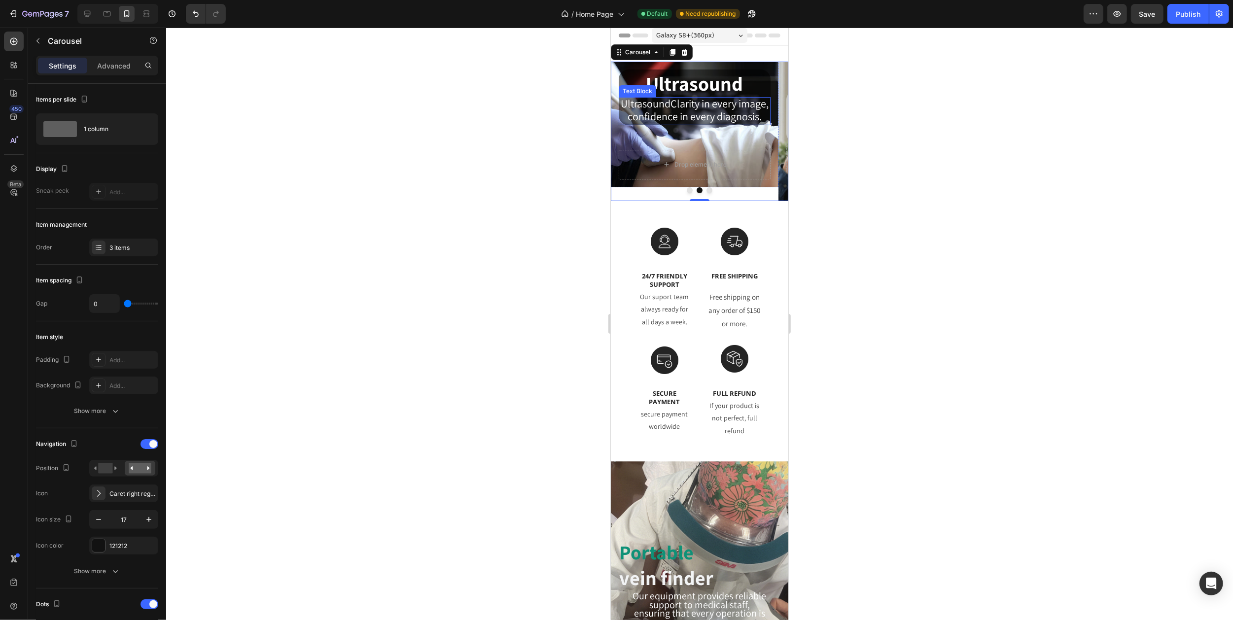
click at [697, 111] on p "UltrasoundClarity in every image," at bounding box center [694, 104] width 150 height 13
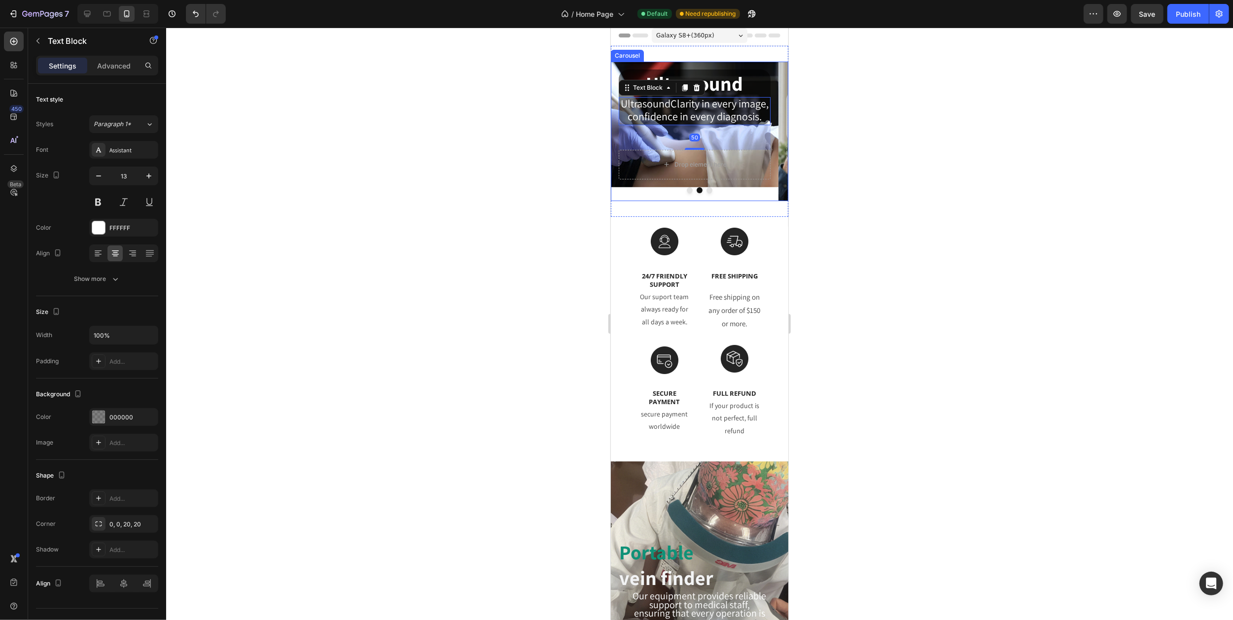
click at [631, 127] on button "Carousel Back Arrow" at bounding box center [622, 131] width 24 height 24
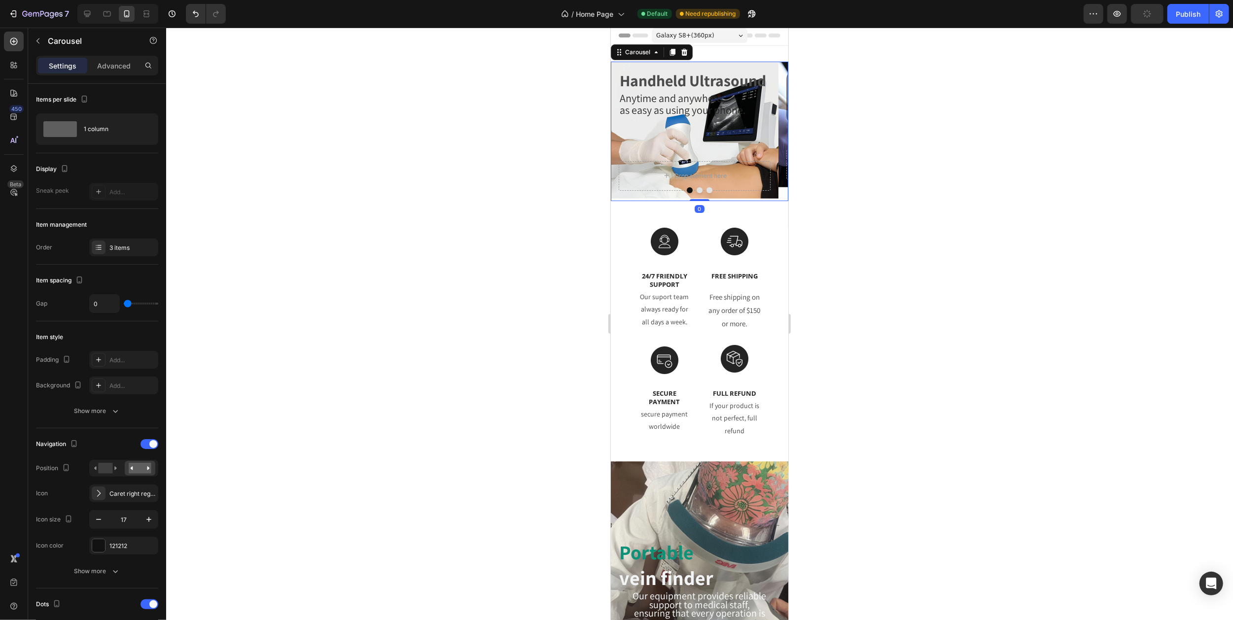
click at [774, 130] on icon "Carousel Next Arrow" at bounding box center [775, 132] width 3 height 6
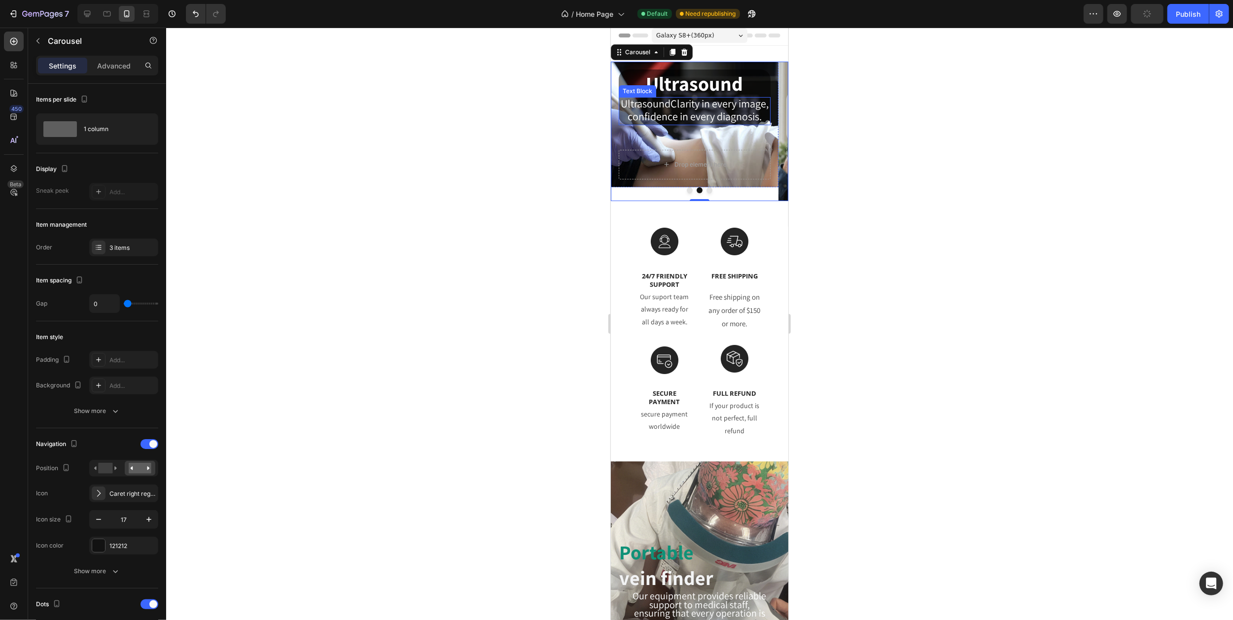
click at [683, 111] on p "UltrasoundClarity in every image," at bounding box center [694, 104] width 150 height 13
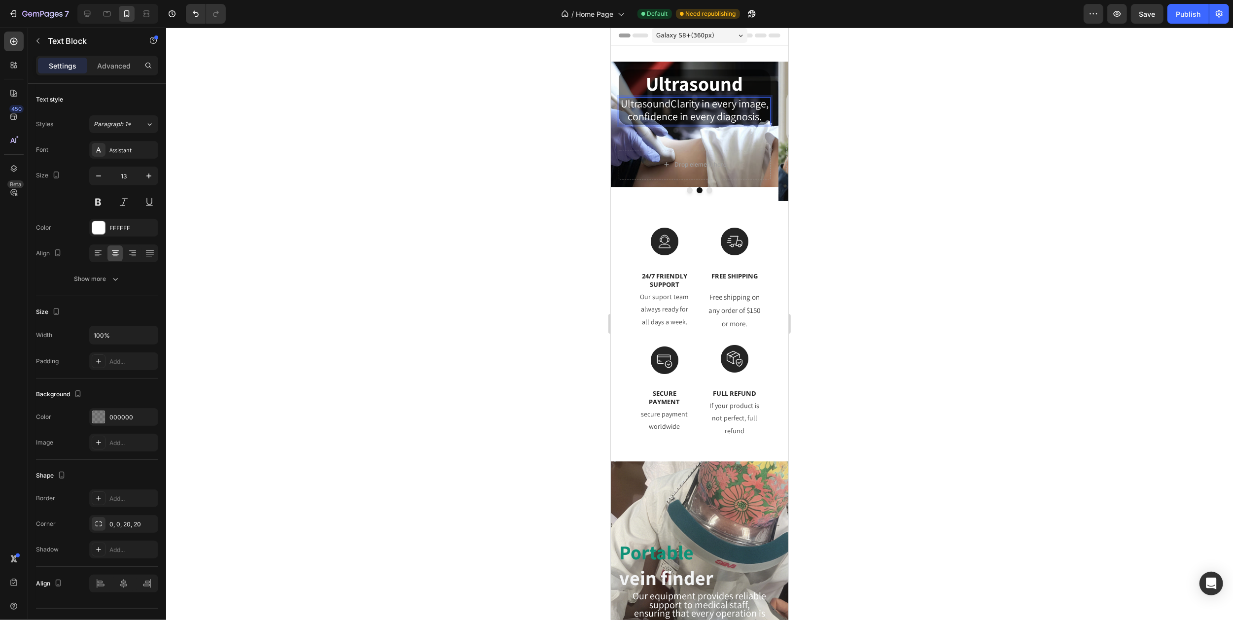
click at [647, 111] on p "UltrasoundClarity in every image," at bounding box center [694, 104] width 150 height 13
click at [764, 131] on button "Carousel Next Arrow" at bounding box center [776, 131] width 24 height 24
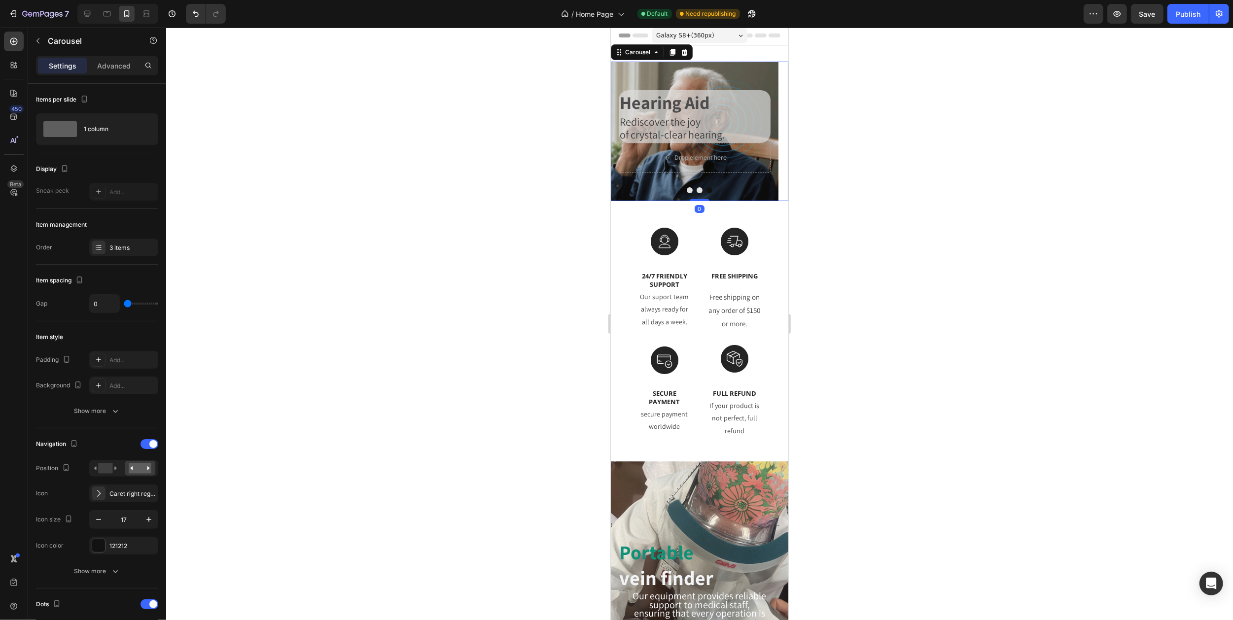
click at [624, 128] on icon "Carousel Back Arrow" at bounding box center [622, 131] width 8 height 8
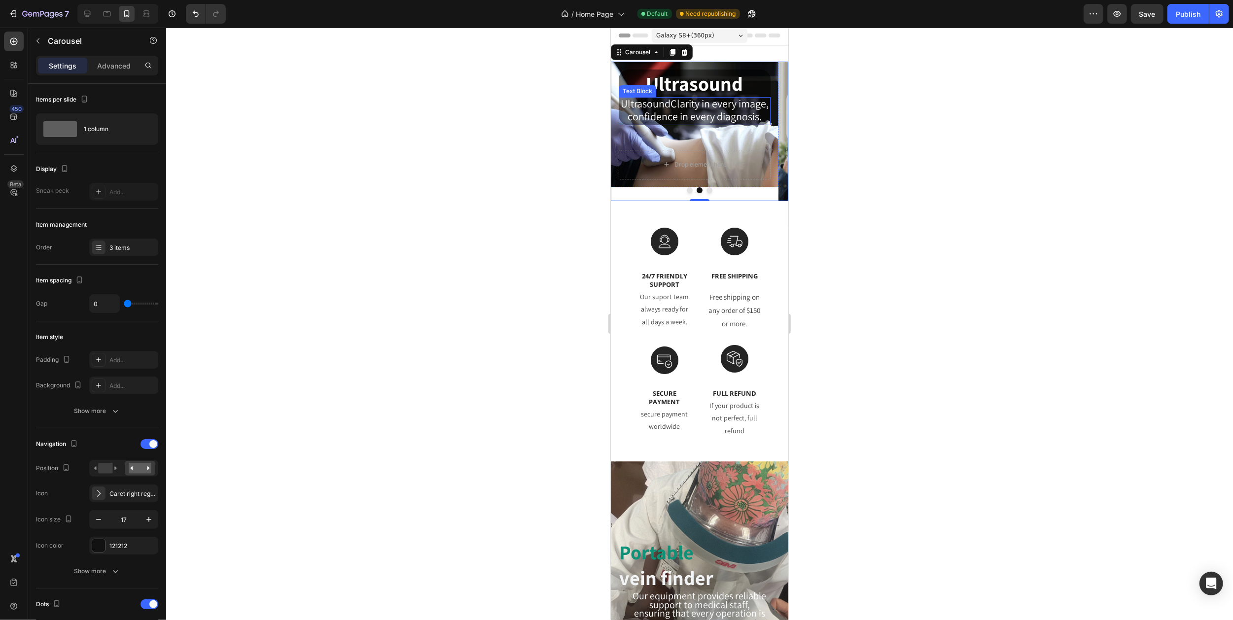
click at [722, 111] on p "UltrasoundClarity in every image," at bounding box center [694, 104] width 150 height 13
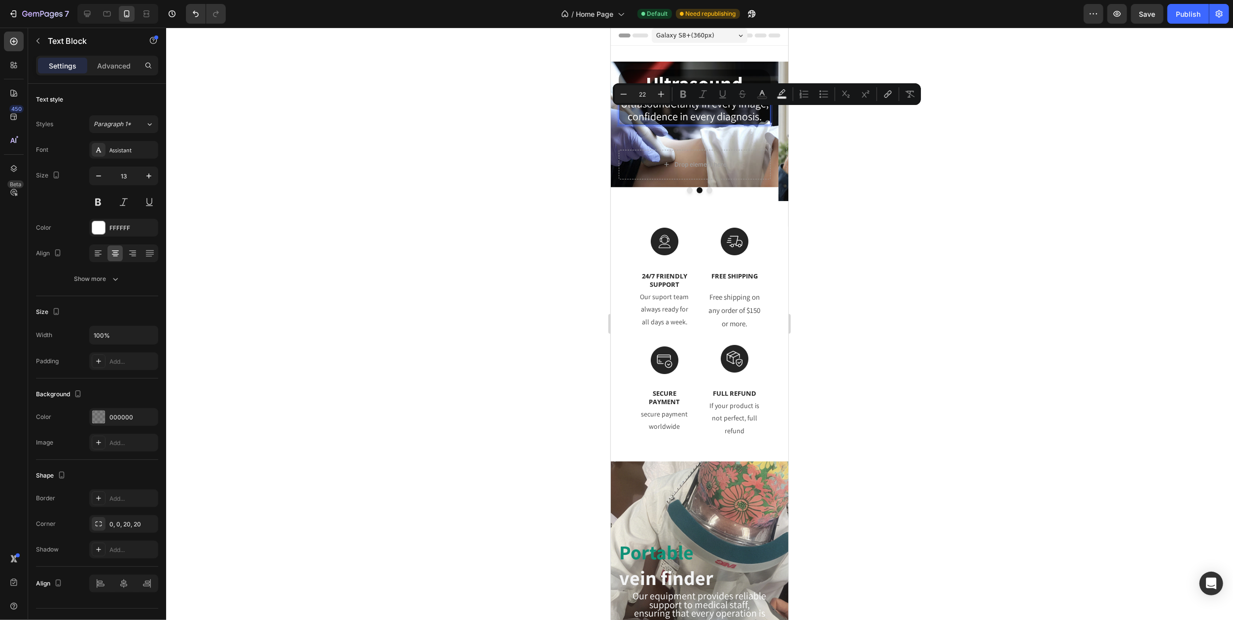
click at [736, 111] on p "UltrasoundClarity in every image," at bounding box center [694, 104] width 150 height 13
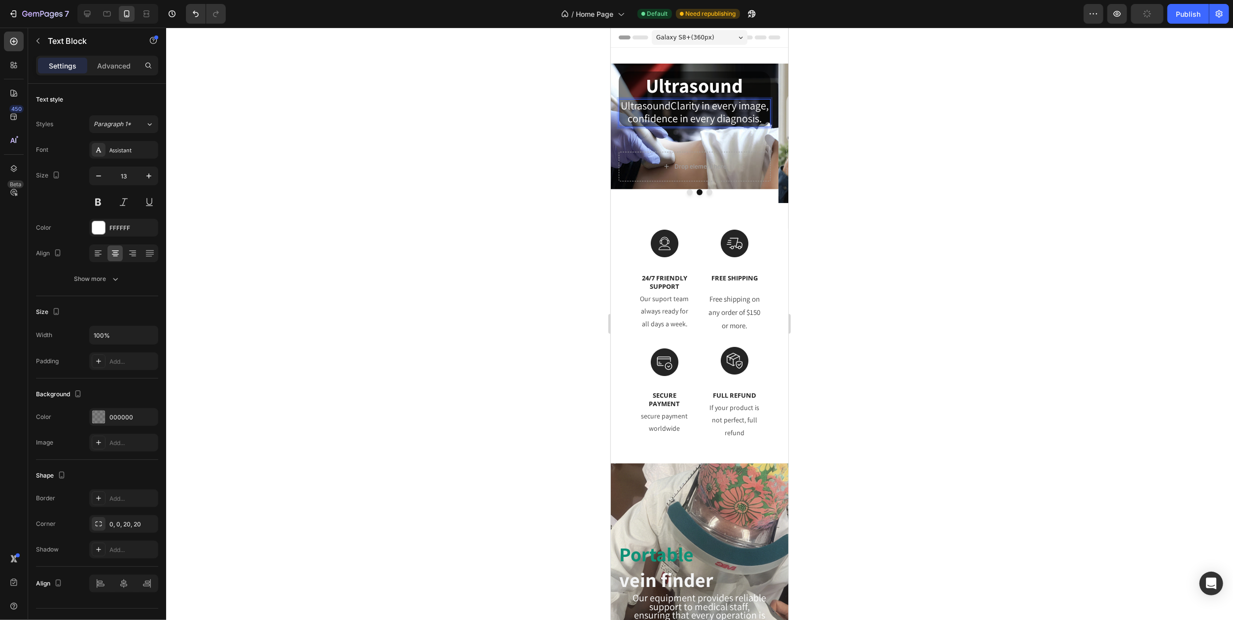
click at [739, 113] on p "UltrasoundClarity in every image," at bounding box center [694, 106] width 150 height 13
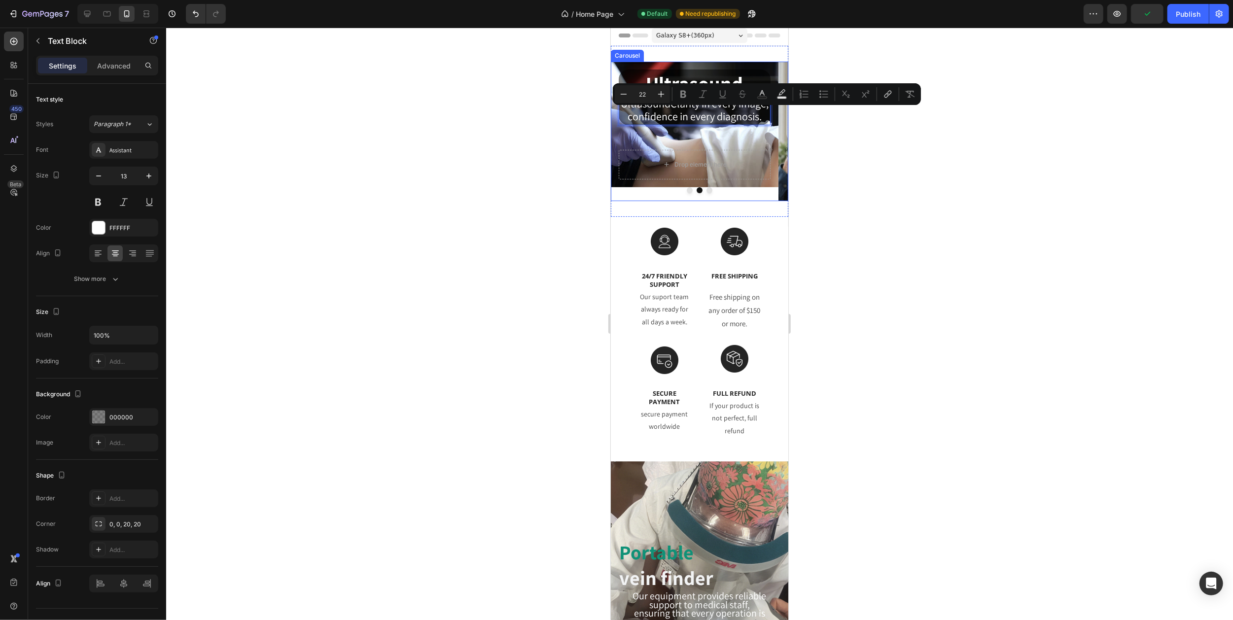
click at [764, 129] on button "Carousel Next Arrow" at bounding box center [776, 131] width 24 height 24
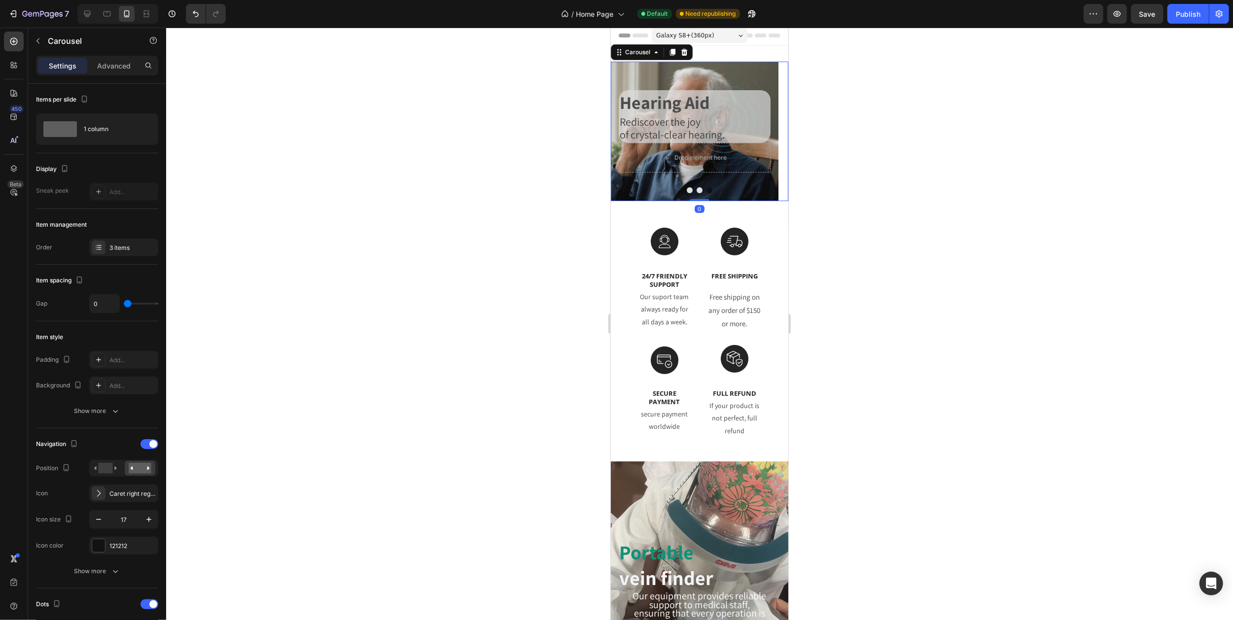
click at [625, 131] on icon "Carousel Back Arrow" at bounding box center [622, 131] width 8 height 8
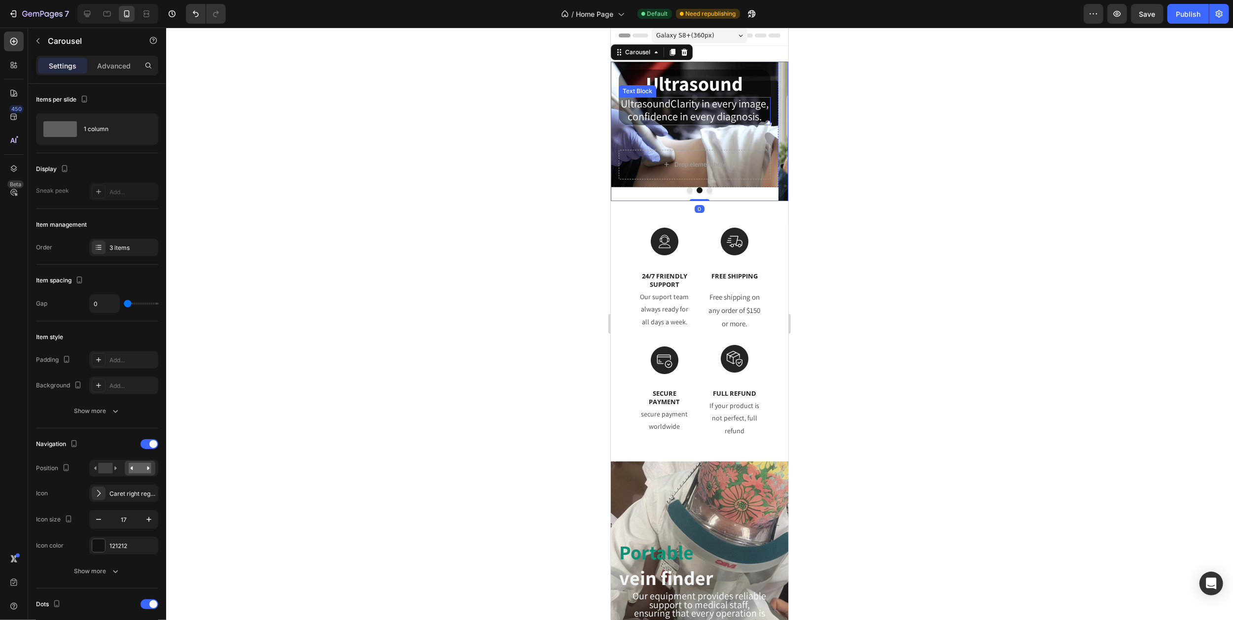
click at [738, 123] on span "confidence in every diagnosis." at bounding box center [694, 116] width 134 height 14
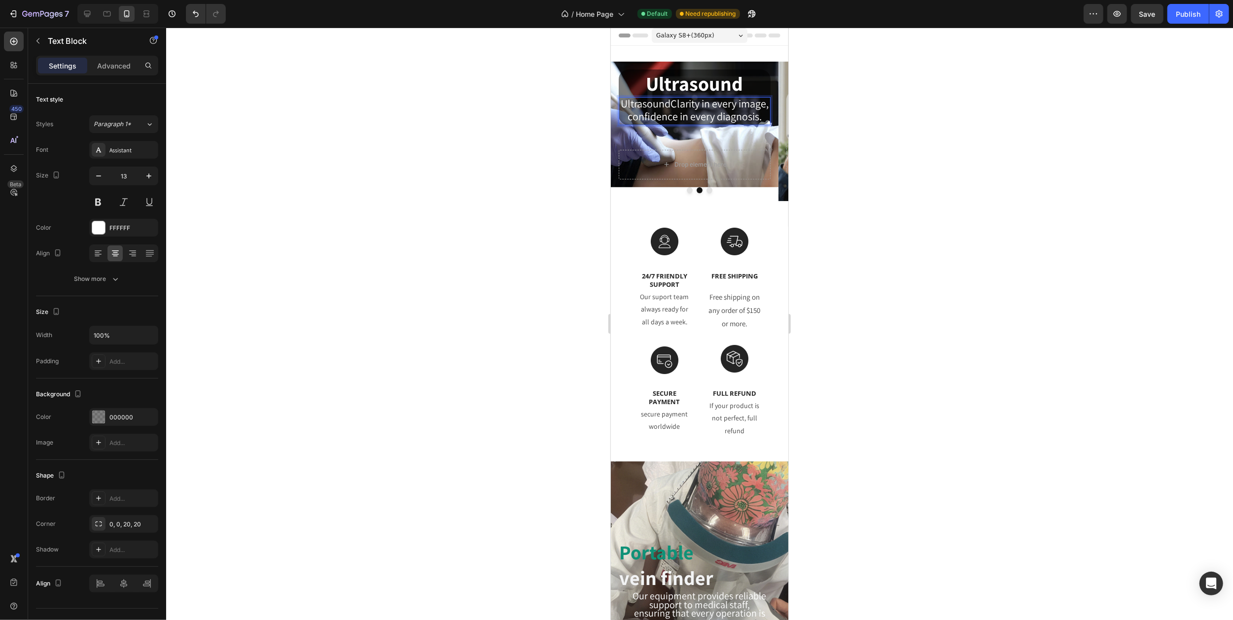
click at [744, 123] on span "confidence in every diagnosis." at bounding box center [694, 116] width 134 height 14
click at [715, 111] on p "UltrasoundClarity in every image," at bounding box center [694, 104] width 150 height 13
click at [710, 122] on span "confidence in every diagnosis." at bounding box center [694, 116] width 134 height 14
click at [673, 123] on span "confidence in every diagnosis." at bounding box center [694, 116] width 134 height 14
click at [860, 121] on div at bounding box center [699, 324] width 1067 height 593
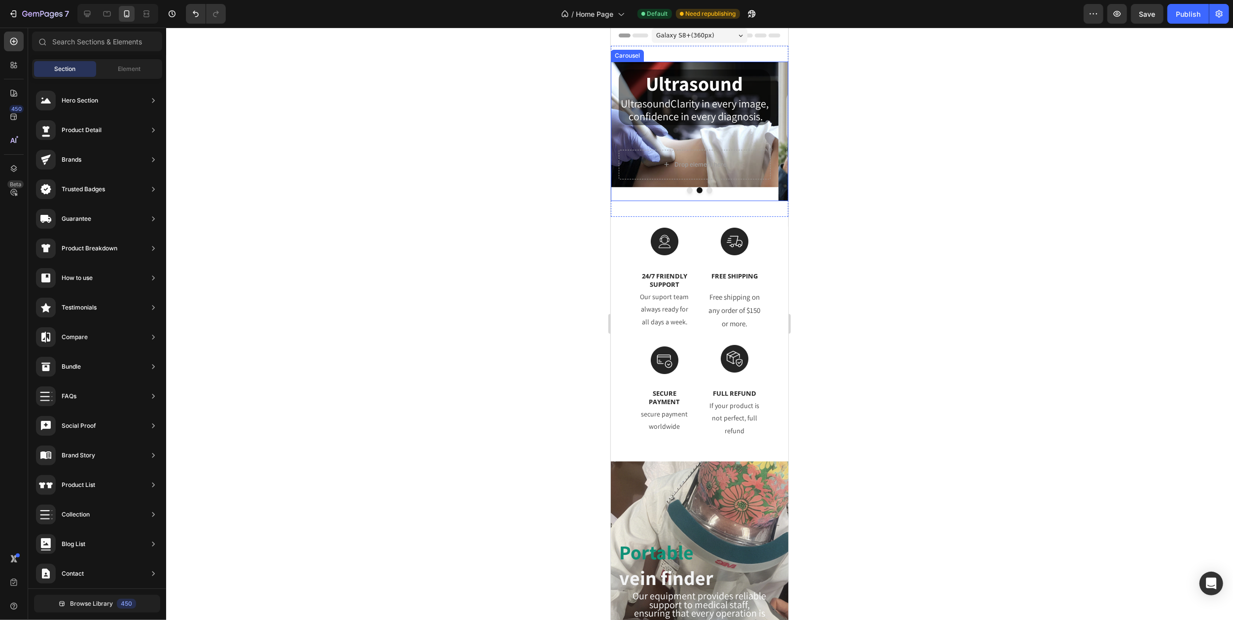
click at [623, 130] on icon "Carousel Back Arrow" at bounding box center [622, 131] width 8 height 8
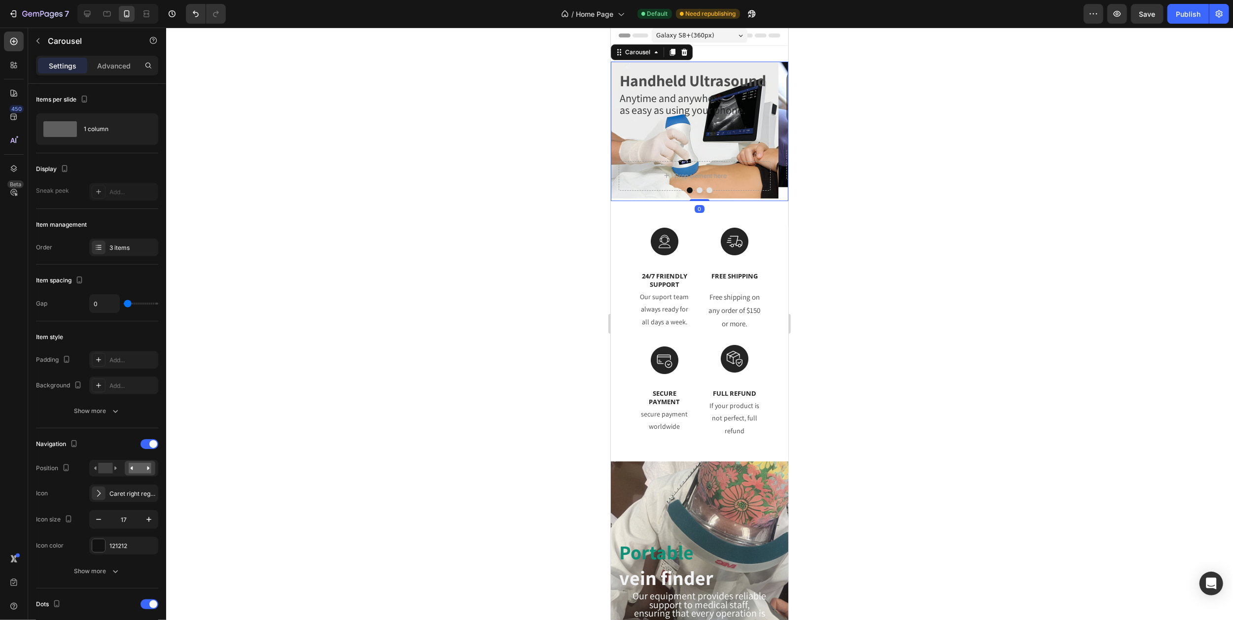
click at [623, 130] on icon "Carousel Back Arrow" at bounding box center [622, 131] width 8 height 8
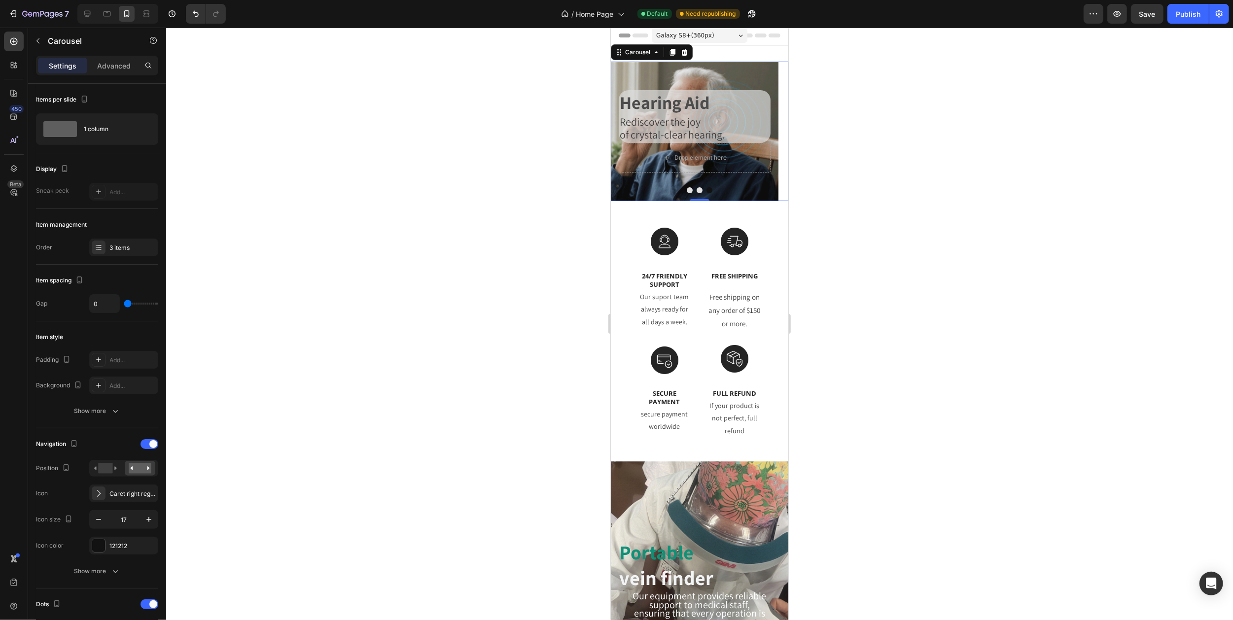
click at [771, 129] on button "Carousel Next Arrow" at bounding box center [776, 131] width 24 height 24
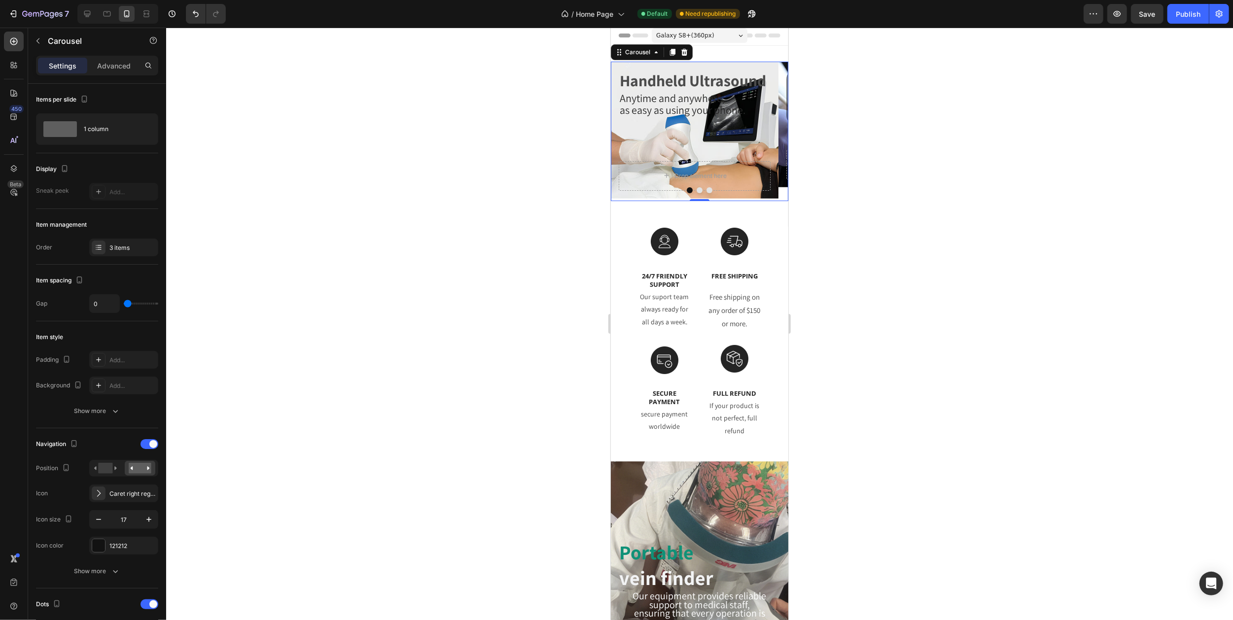
click at [771, 129] on button "Carousel Next Arrow" at bounding box center [776, 131] width 24 height 24
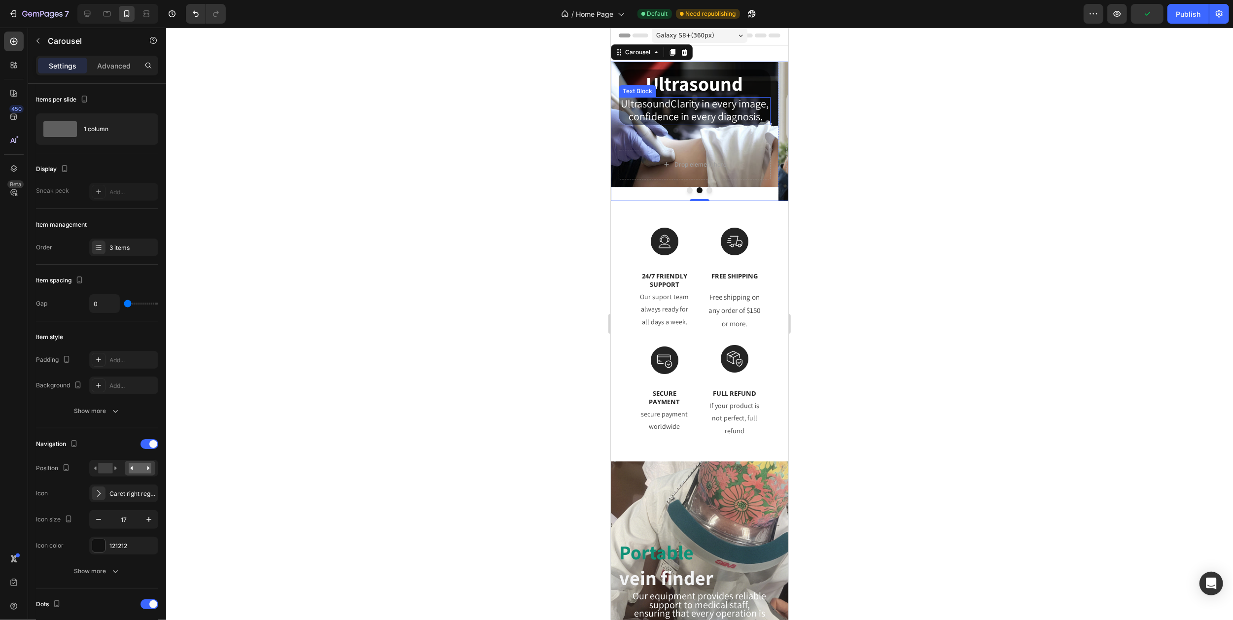
click at [687, 119] on span "UltrasoundClarity in every image, confidence in every diagnosis." at bounding box center [694, 110] width 148 height 27
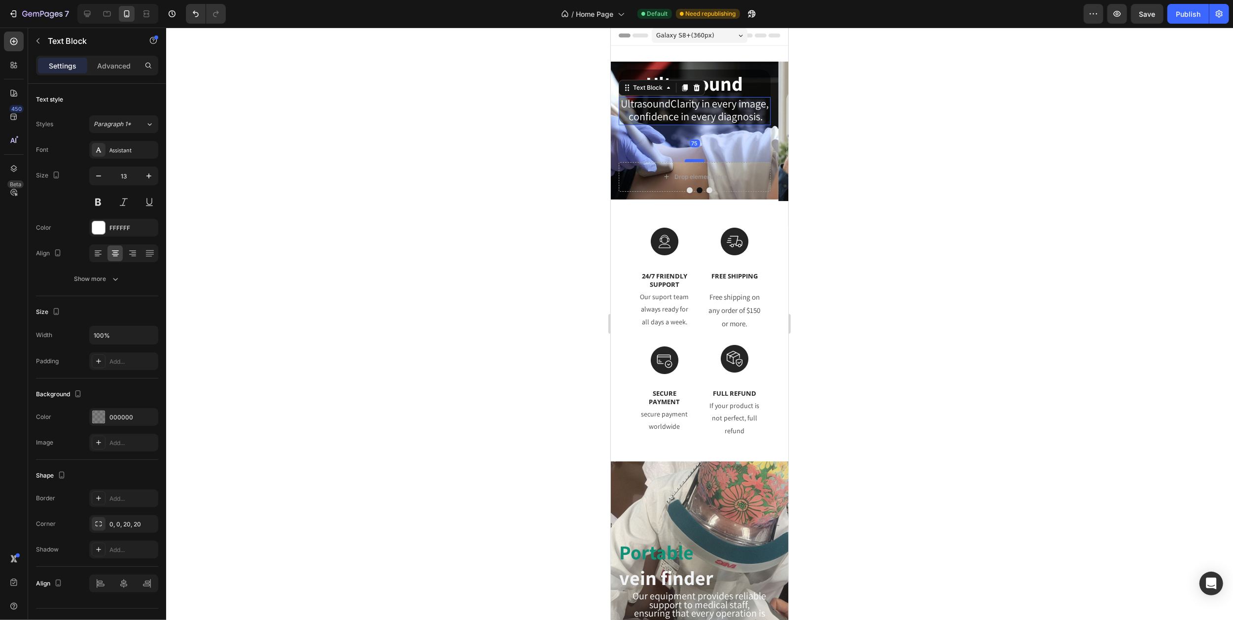
drag, startPoint x: 693, startPoint y: 148, endPoint x: 1421, endPoint y: 172, distance: 728.9
click at [693, 161] on div at bounding box center [694, 160] width 20 height 3
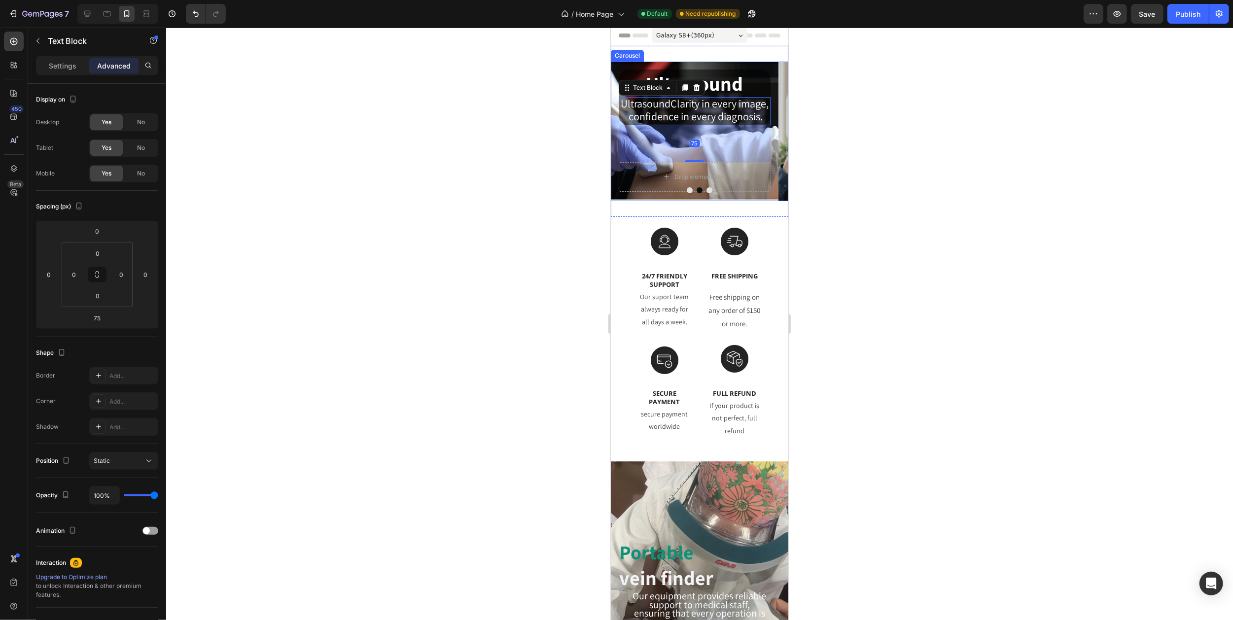
click at [771, 134] on icon "Carousel Next Arrow" at bounding box center [775, 131] width 8 height 8
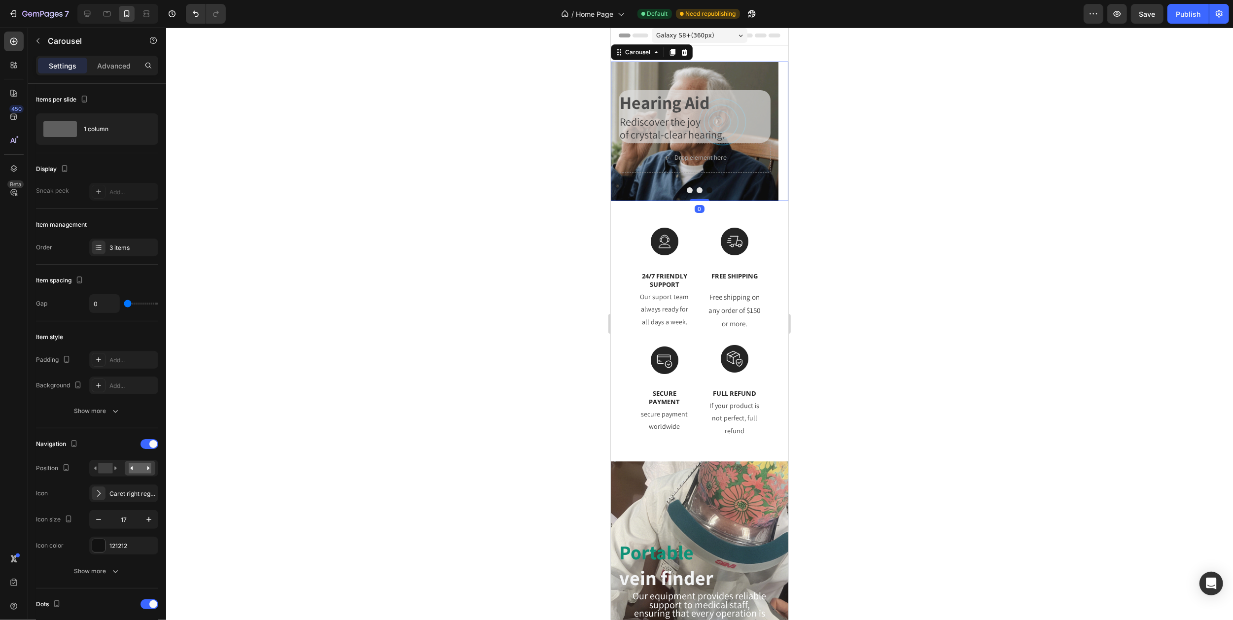
click at [771, 134] on icon "Carousel Next Arrow" at bounding box center [775, 131] width 8 height 8
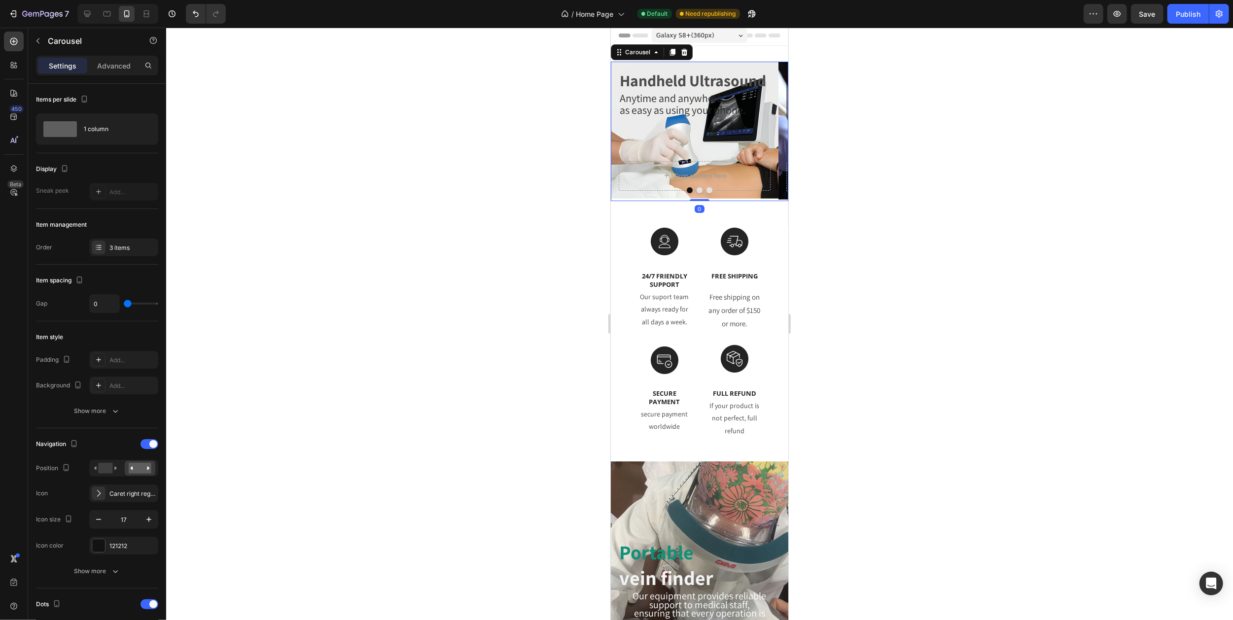
click at [771, 134] on icon "Carousel Next Arrow" at bounding box center [775, 131] width 8 height 8
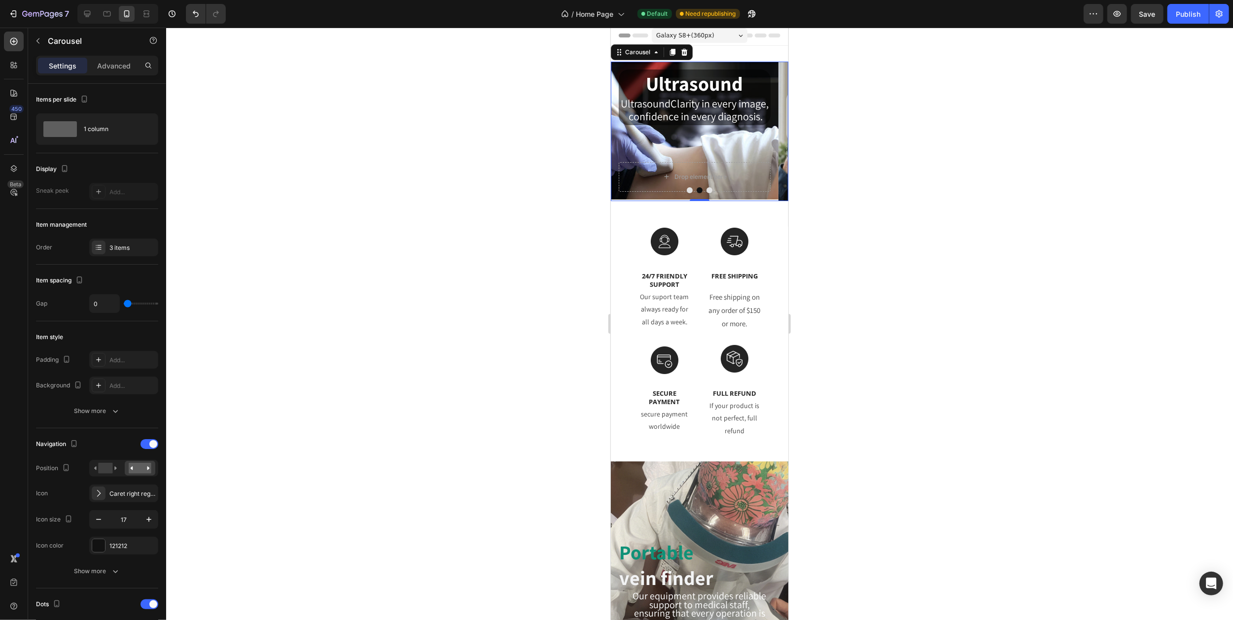
click at [771, 134] on icon "Carousel Next Arrow" at bounding box center [775, 131] width 8 height 8
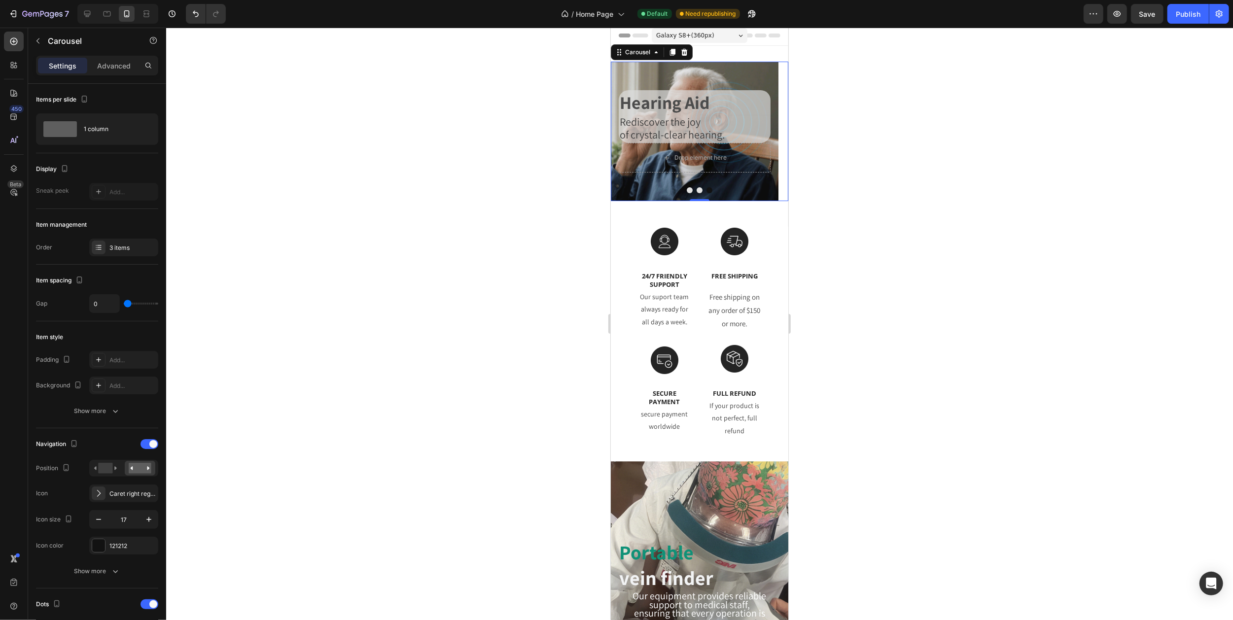
click at [622, 129] on icon "Carousel Back Arrow" at bounding box center [622, 131] width 8 height 8
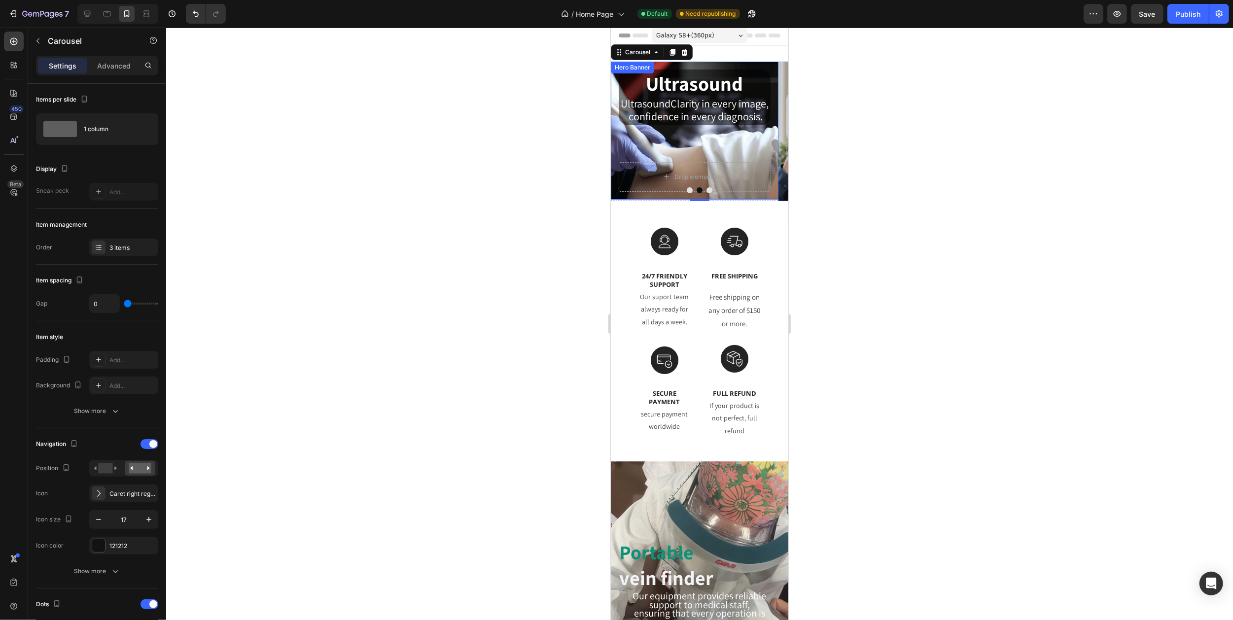
click at [712, 133] on div "Ultrasound Heading UltrasoundClarity in every image, confidence in every diagno…" at bounding box center [694, 116] width 152 height 93
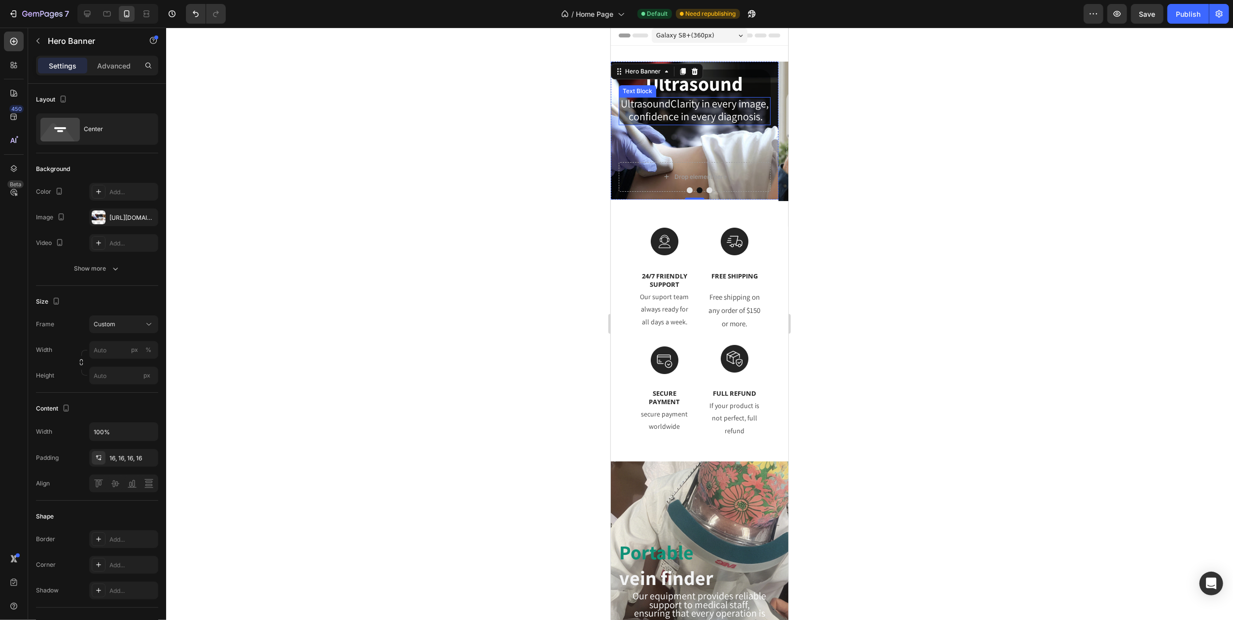
click at [689, 121] on span "UltrasoundClarity in every image, confidence in every diagnosis." at bounding box center [694, 110] width 148 height 27
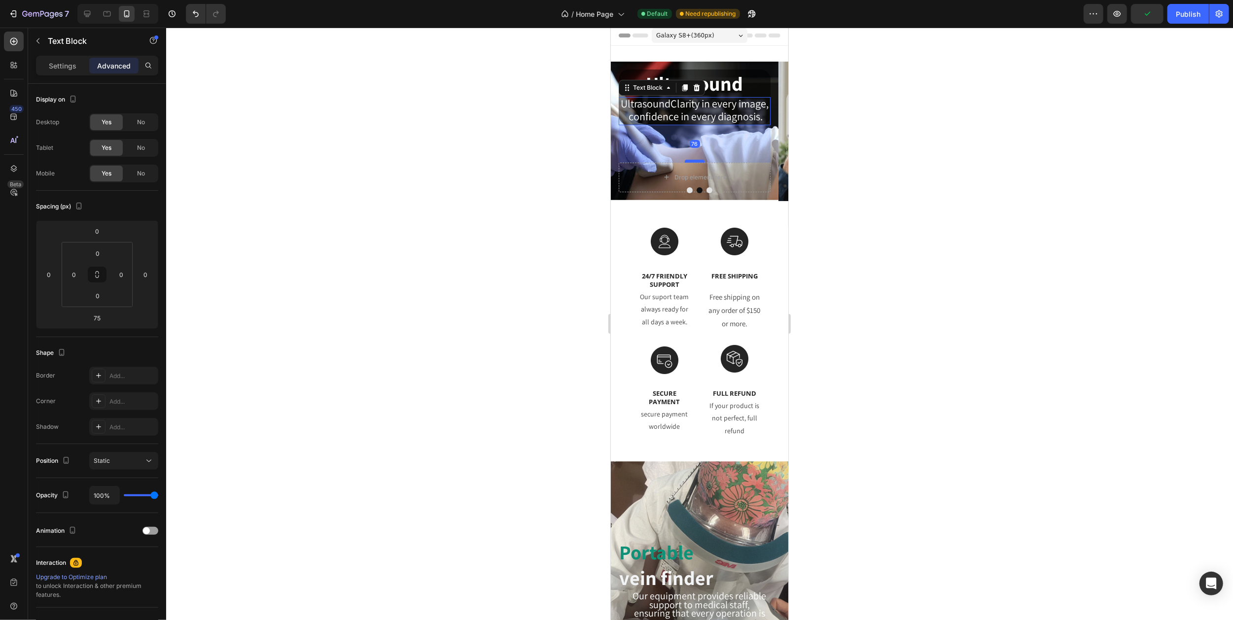
click at [695, 161] on div at bounding box center [694, 161] width 20 height 3
type input "76"
click at [771, 130] on icon "Carousel Next Arrow" at bounding box center [775, 131] width 8 height 8
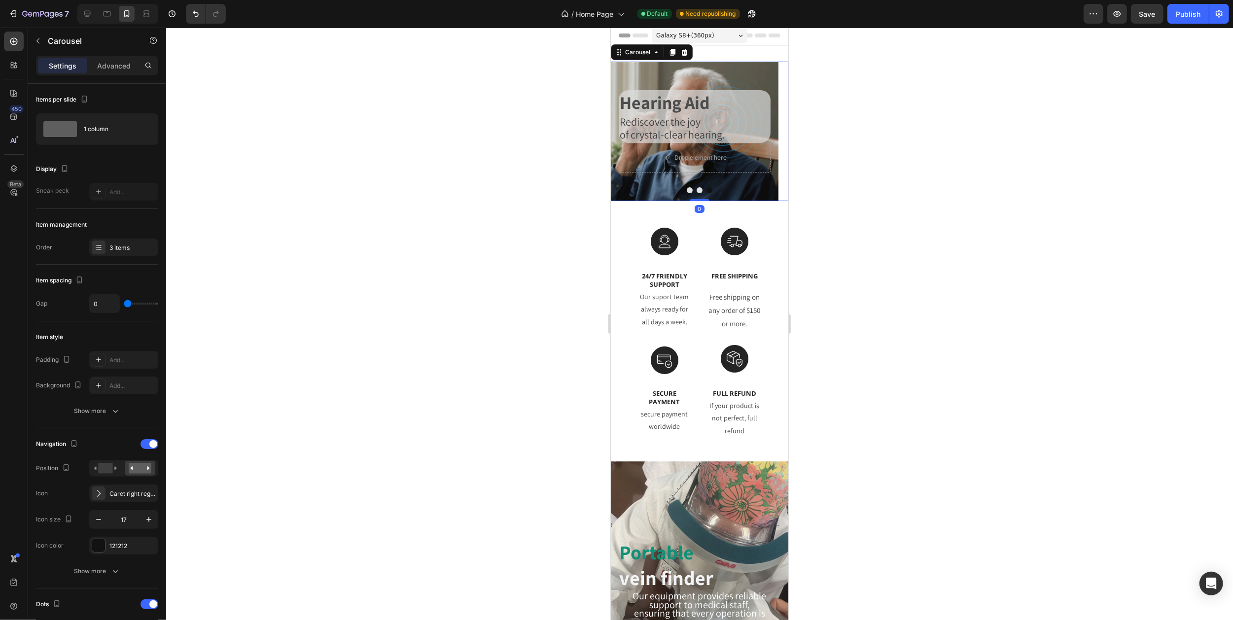
click at [771, 130] on icon "Carousel Next Arrow" at bounding box center [775, 131] width 8 height 8
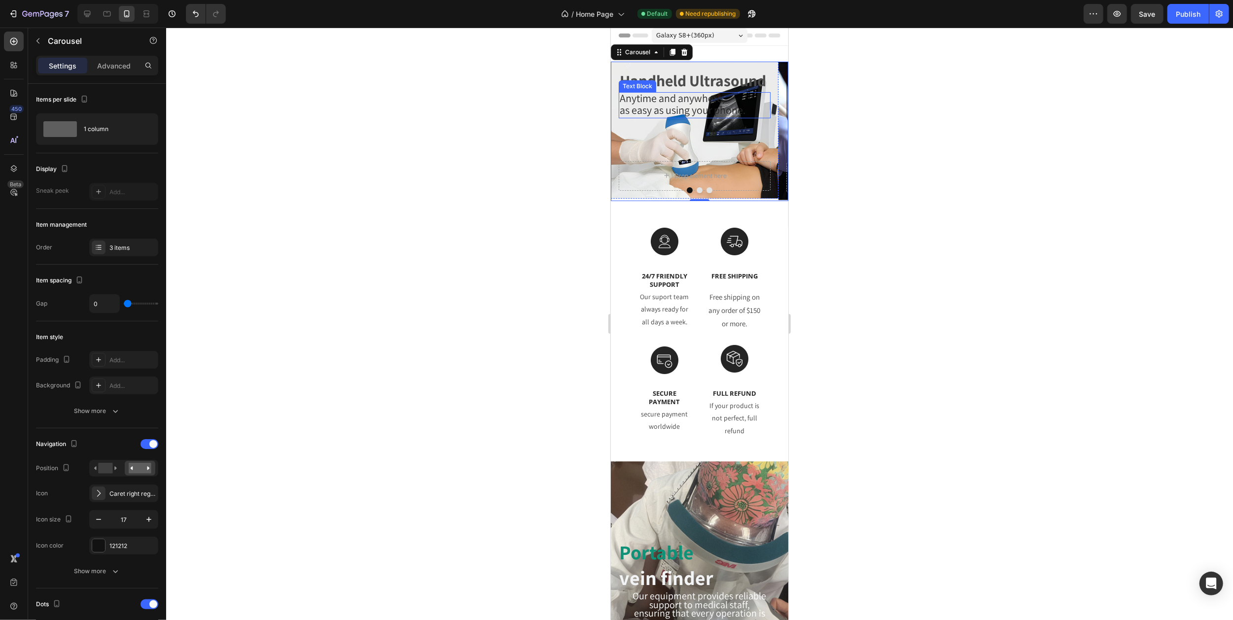
click at [681, 109] on span "as easy as using your phone." at bounding box center [682, 110] width 126 height 14
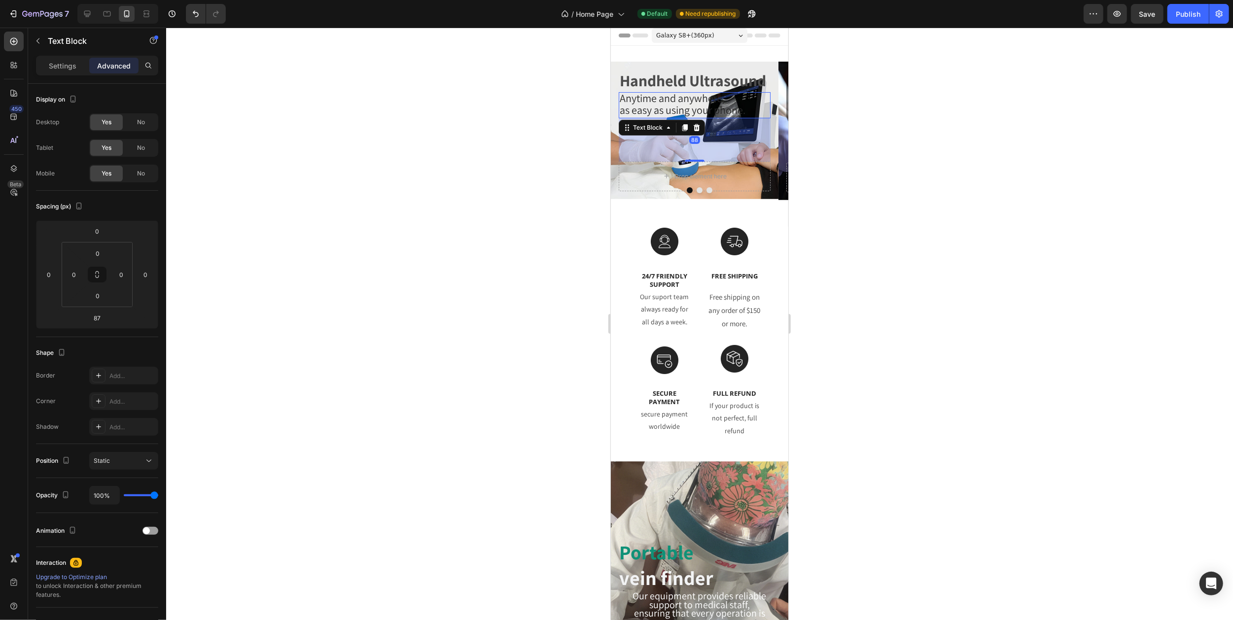
click at [692, 160] on div at bounding box center [694, 161] width 20 height 2
type input "88"
click at [771, 132] on icon "Carousel Next Arrow" at bounding box center [775, 131] width 8 height 8
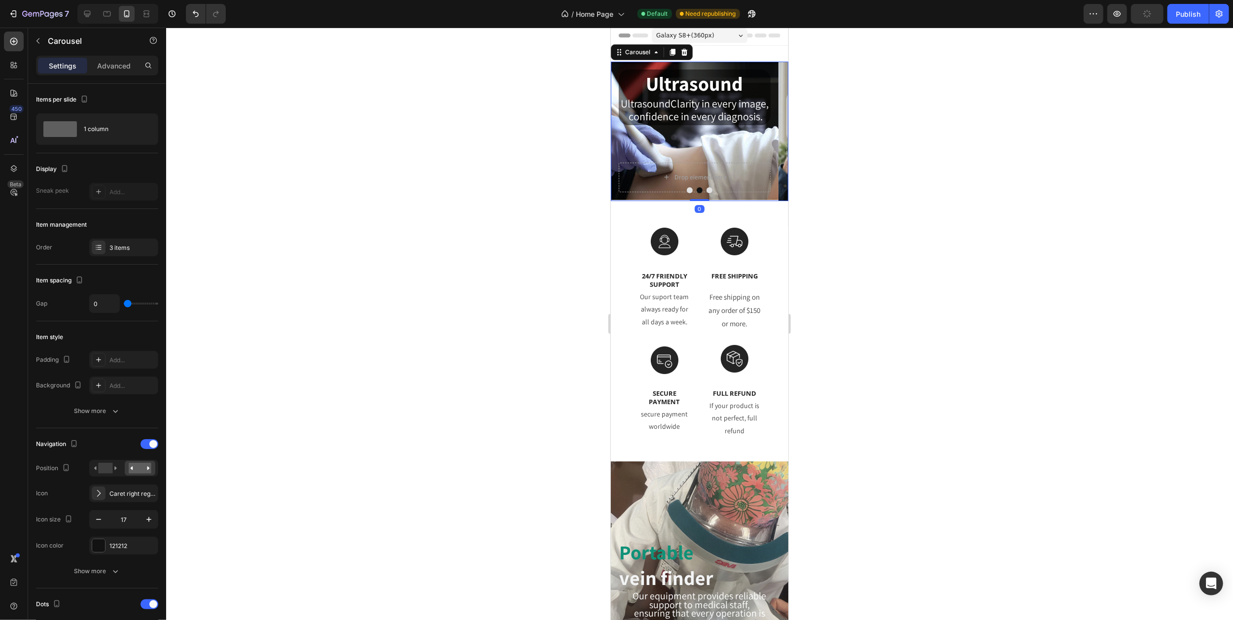
click at [771, 132] on icon "Carousel Next Arrow" at bounding box center [775, 131] width 8 height 8
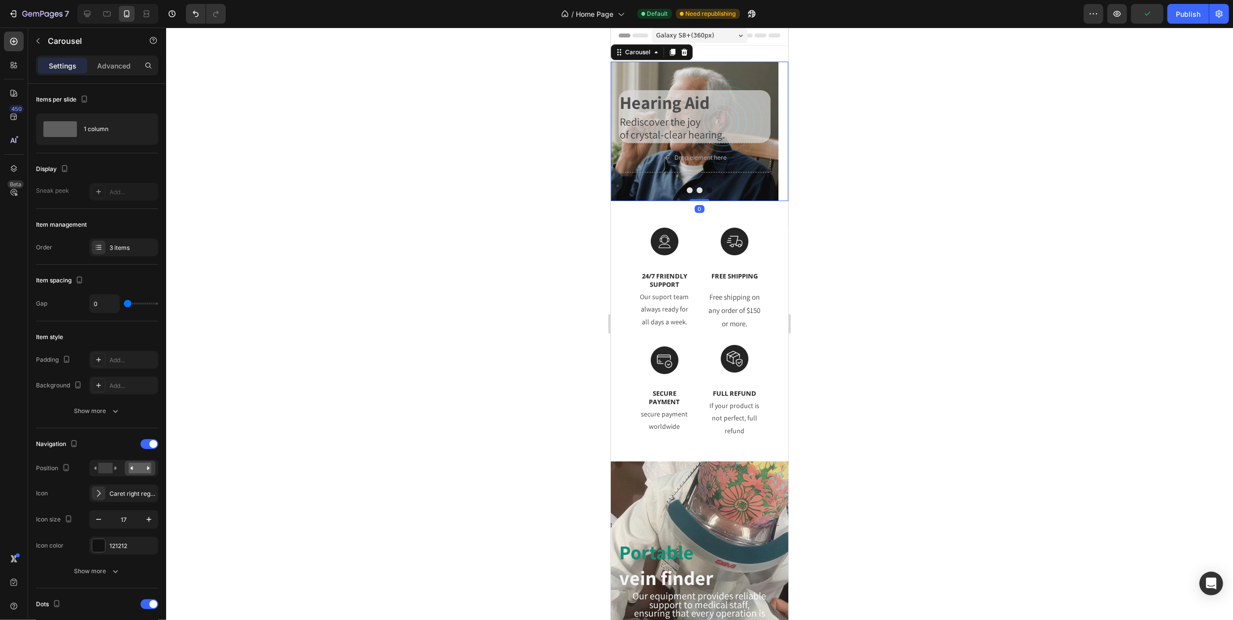
click at [771, 132] on icon "Carousel Next Arrow" at bounding box center [775, 131] width 8 height 8
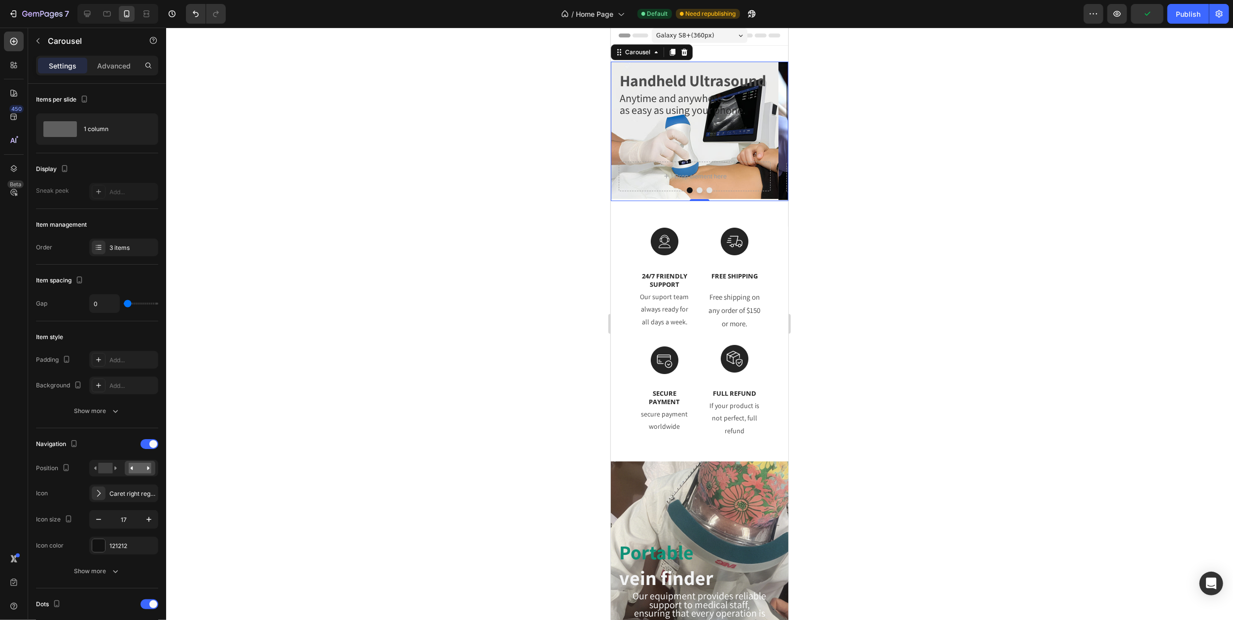
click at [771, 132] on icon "Carousel Next Arrow" at bounding box center [775, 131] width 8 height 8
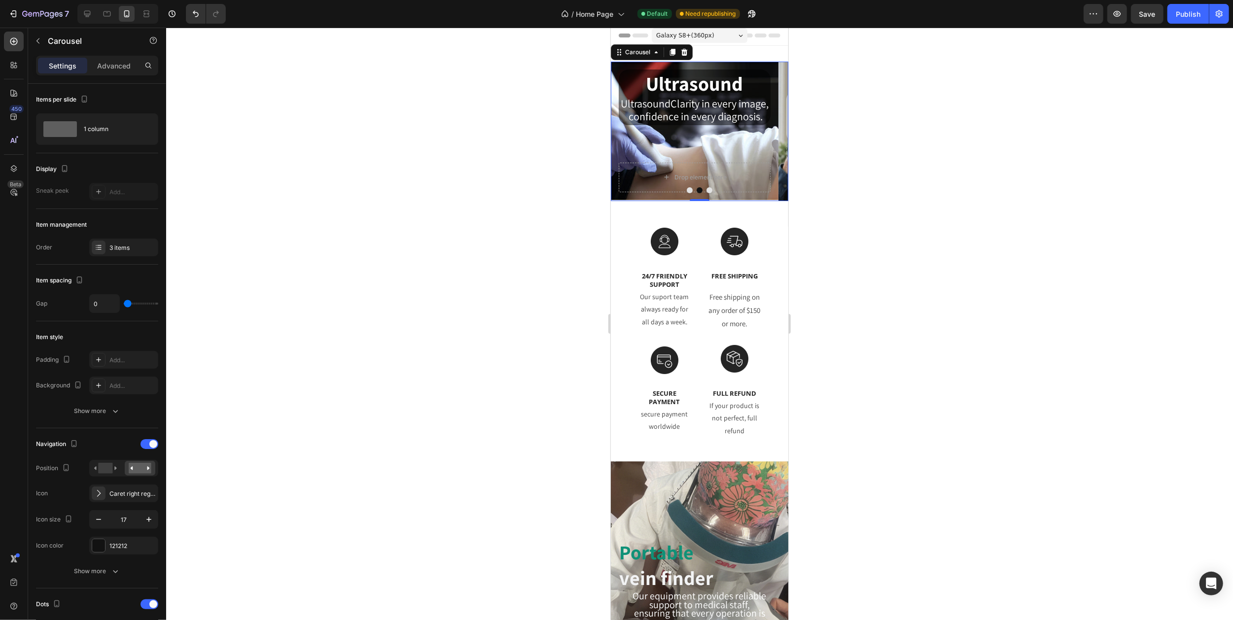
click at [771, 132] on icon "Carousel Next Arrow" at bounding box center [775, 131] width 8 height 8
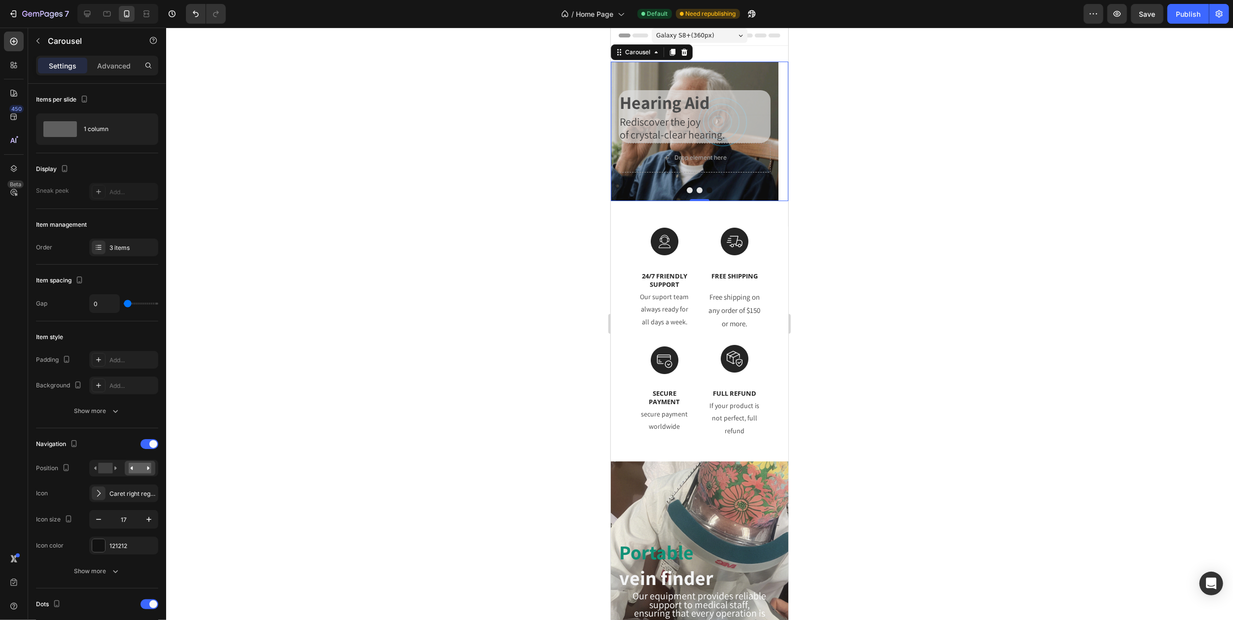
click at [771, 132] on icon "Carousel Next Arrow" at bounding box center [775, 131] width 8 height 8
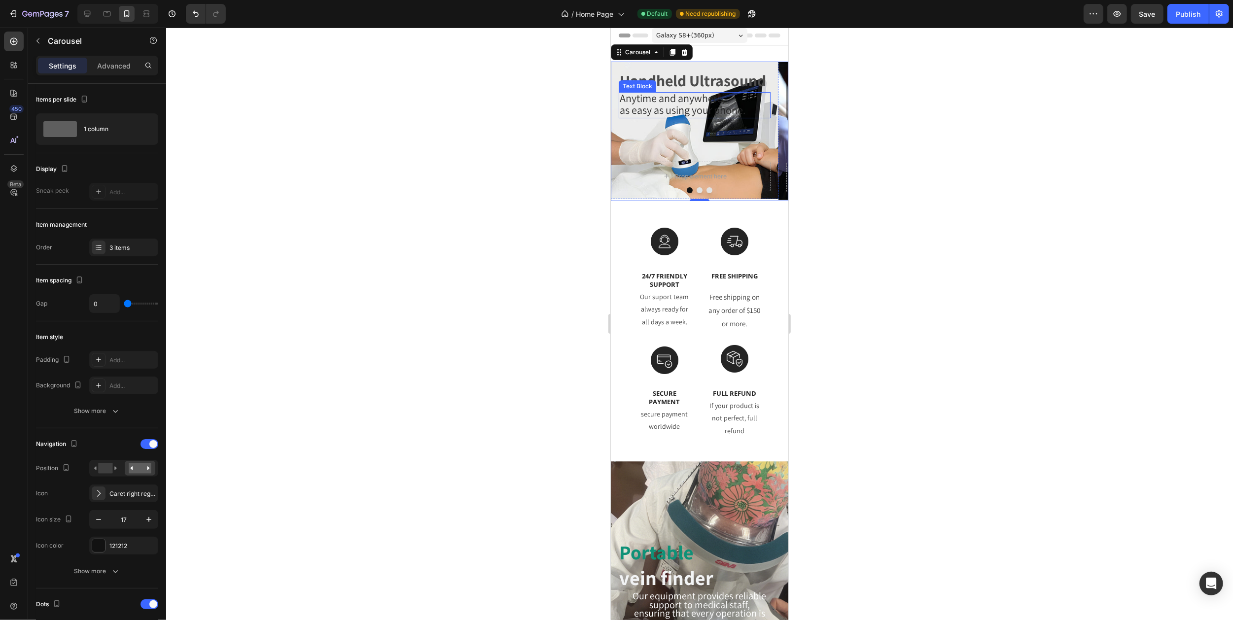
click at [663, 109] on span "as easy as using your phone." at bounding box center [682, 110] width 126 height 14
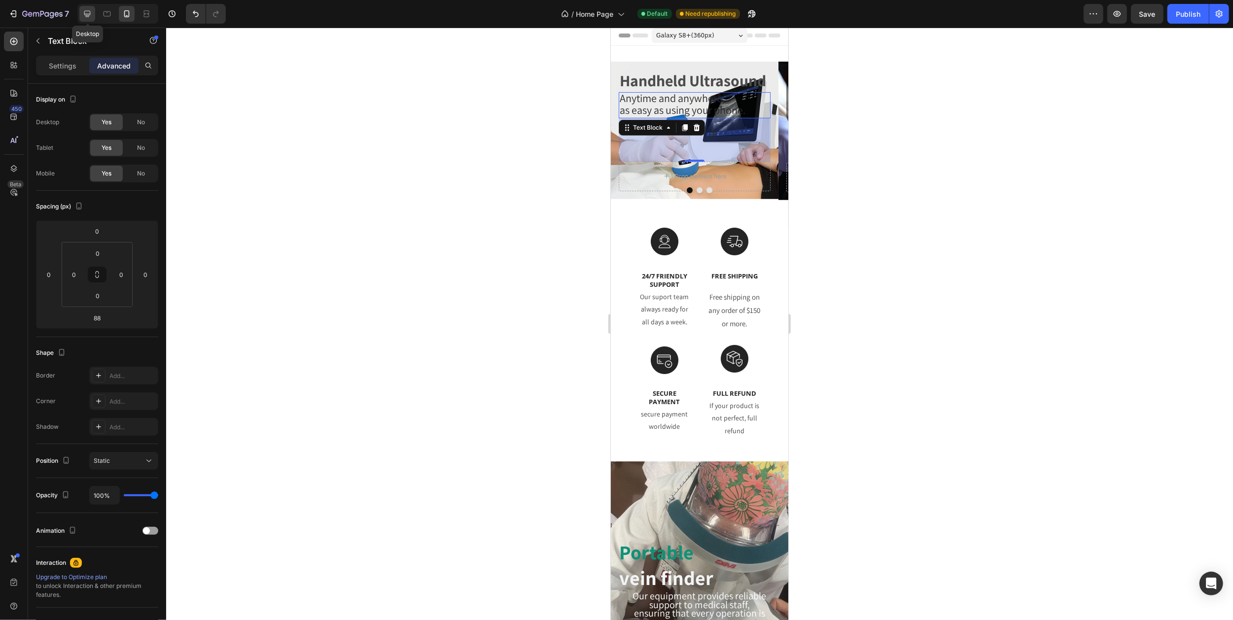
click at [93, 16] on div at bounding box center [87, 14] width 16 height 16
type input "0"
type input "100"
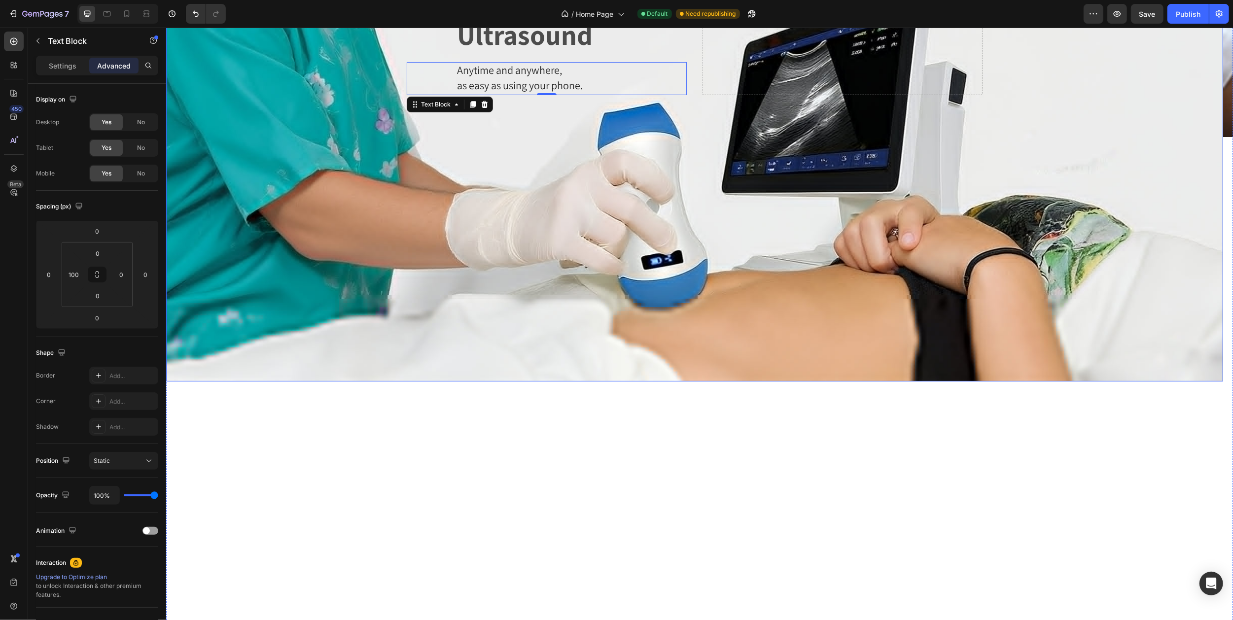
scroll to position [69, 0]
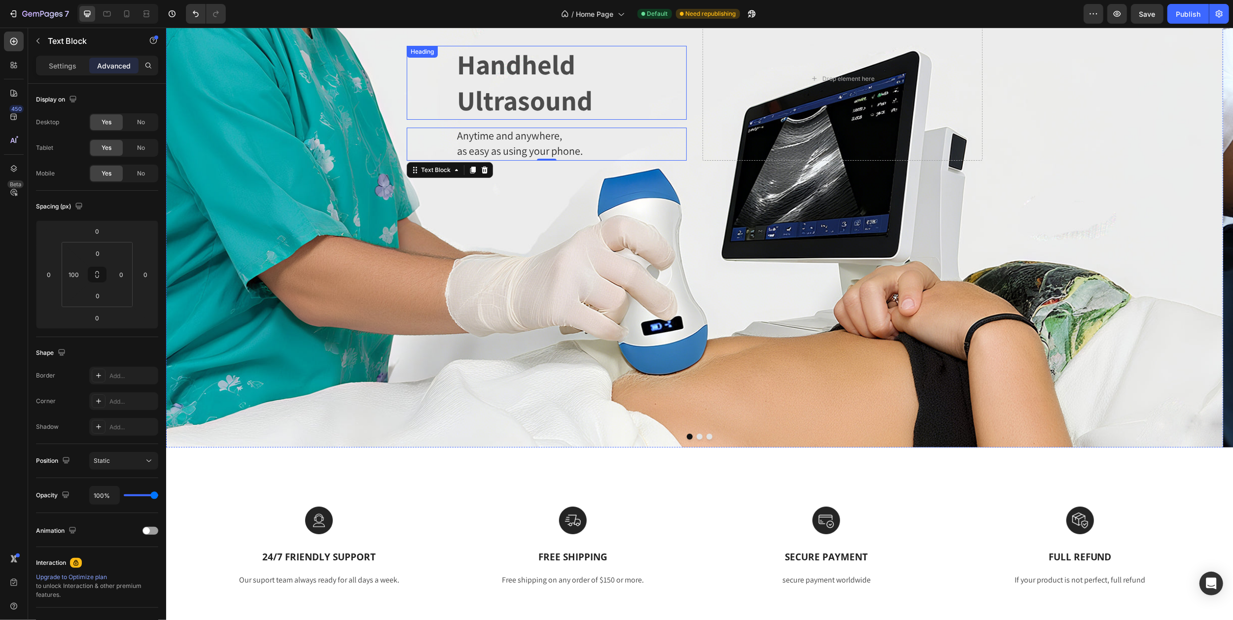
click at [492, 84] on p "Handheld Ultrasound" at bounding box center [570, 83] width 229 height 72
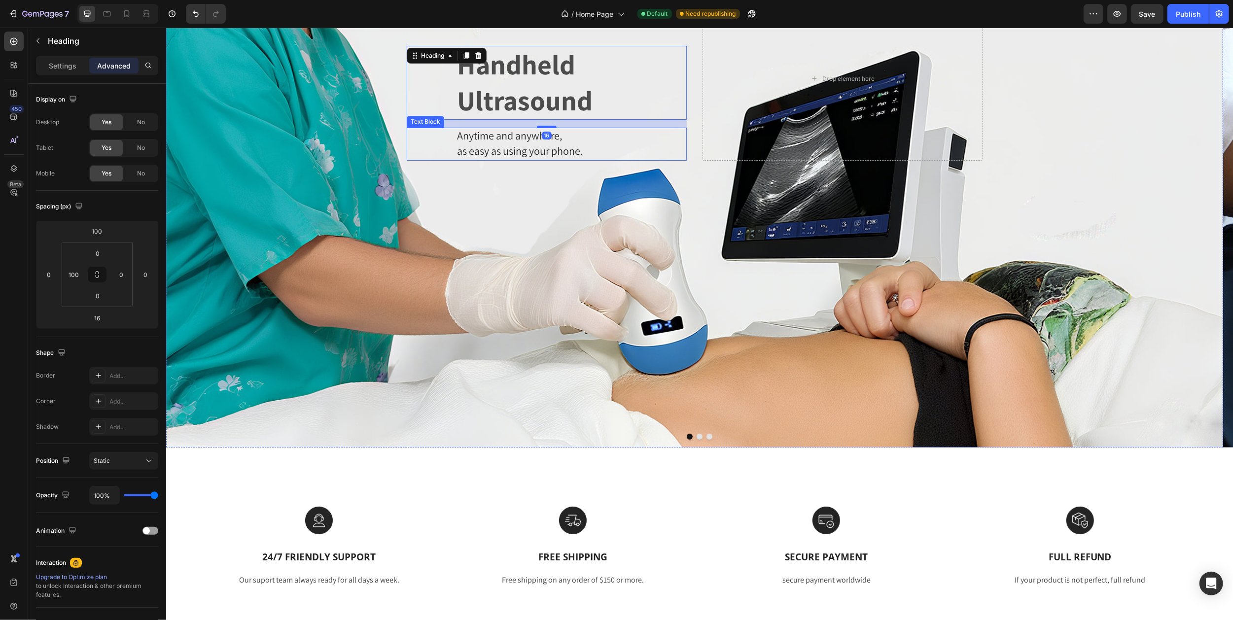
click at [479, 144] on span "as easy as using your phone." at bounding box center [519, 151] width 126 height 14
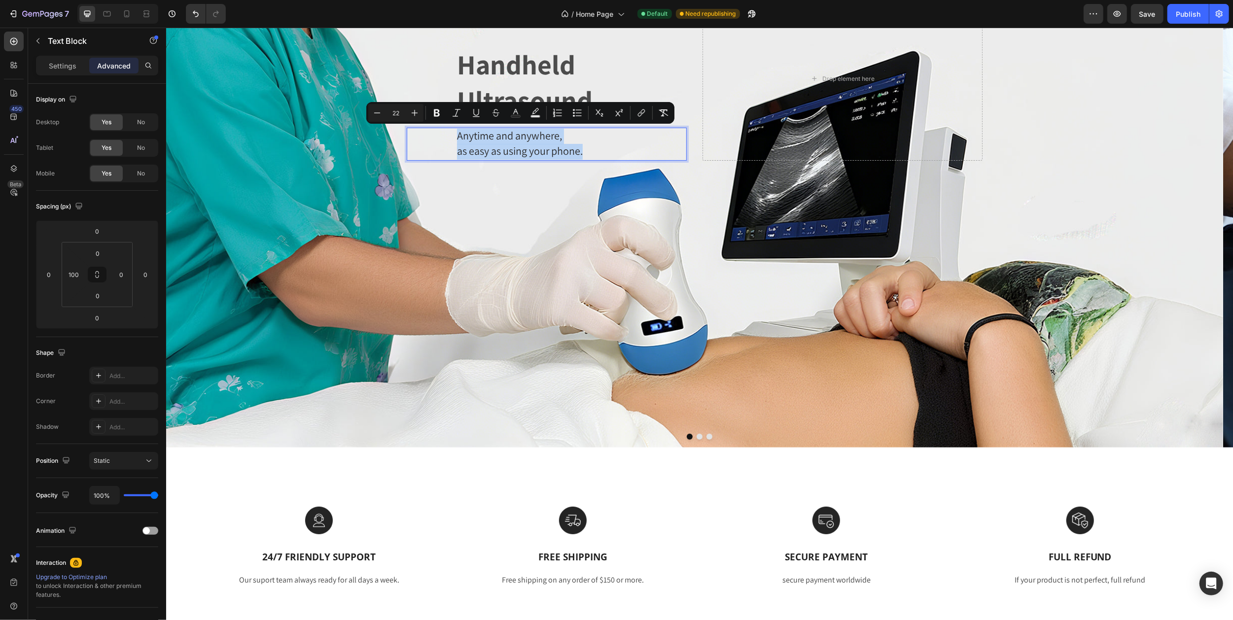
drag, startPoint x: 458, startPoint y: 135, endPoint x: 600, endPoint y: 152, distance: 143.4
click at [600, 152] on div "Anytime and anywhere, as easy as using your phone." at bounding box center [570, 145] width 231 height 34
click at [58, 66] on p "Settings" at bounding box center [63, 66] width 28 height 10
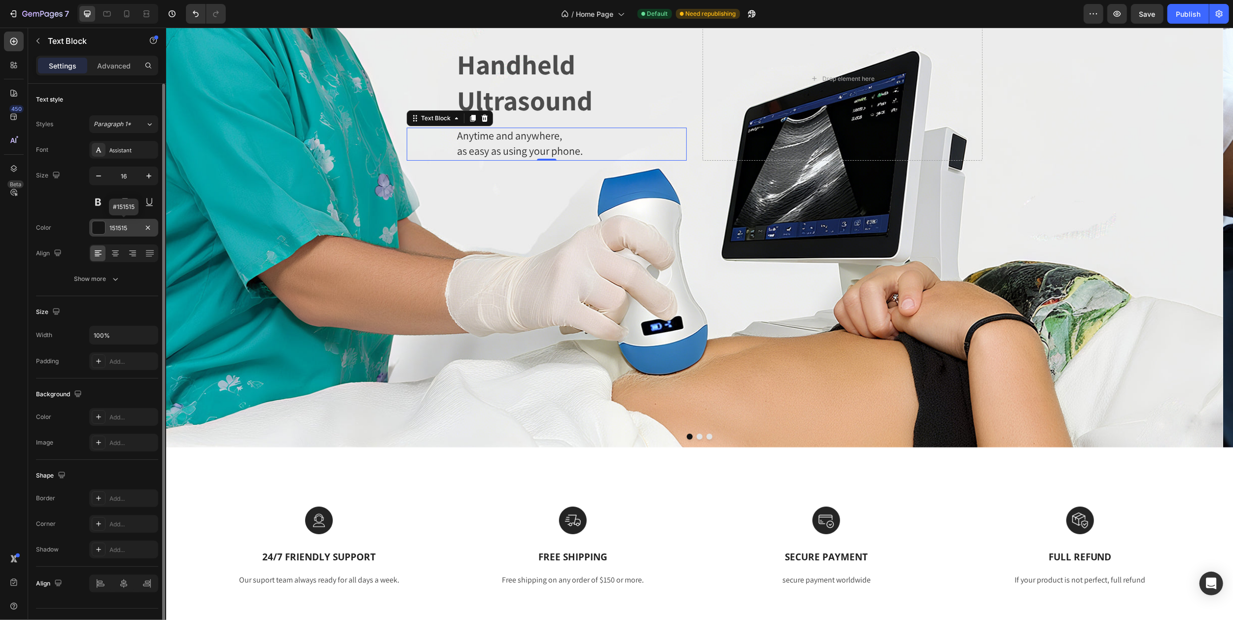
click at [99, 229] on div at bounding box center [98, 227] width 13 height 13
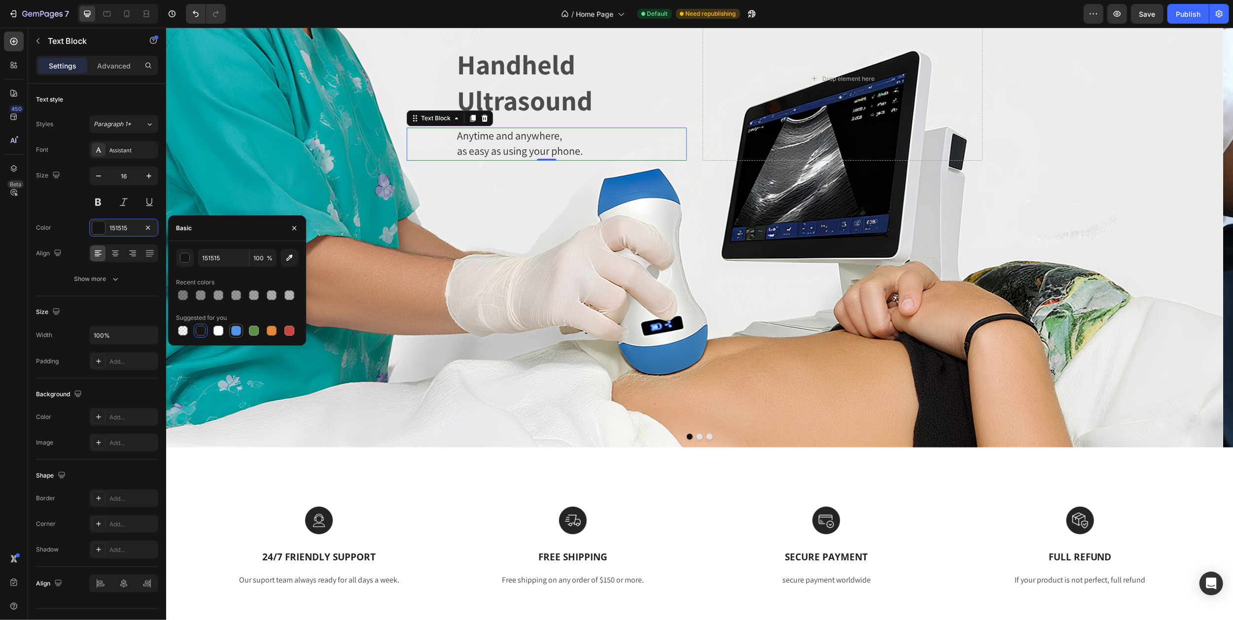
click at [236, 334] on div at bounding box center [236, 331] width 10 height 10
type input "5594E7"
click at [307, 162] on div "Background Image" at bounding box center [694, 221] width 1057 height 453
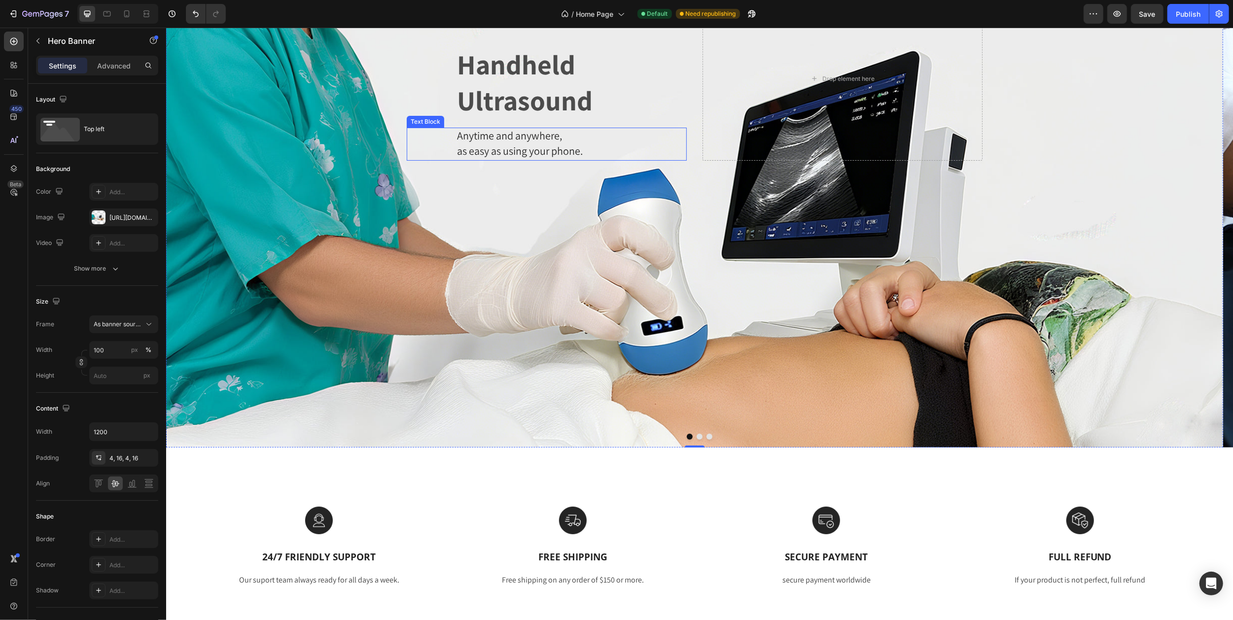
click at [464, 144] on span "as easy as using your phone." at bounding box center [519, 151] width 126 height 14
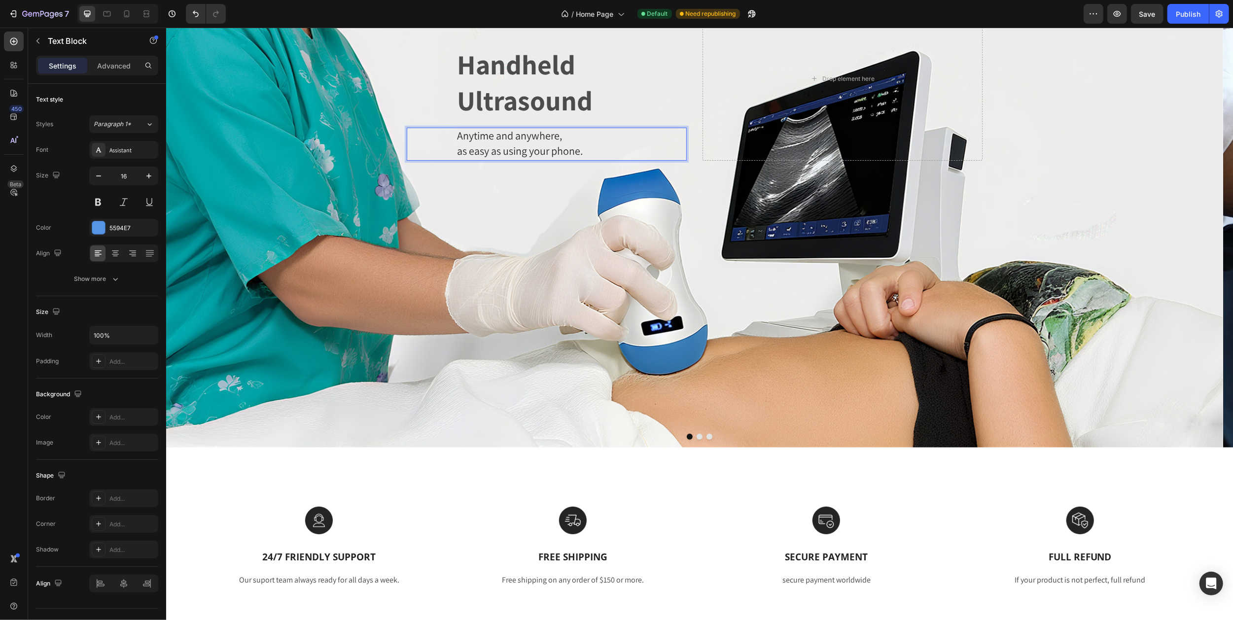
click at [455, 139] on div "Anytime and anywhere, as easy as using your phone." at bounding box center [570, 145] width 231 height 34
click at [453, 111] on div "Handheld Ultrasound Heading" at bounding box center [546, 83] width 280 height 74
drag, startPoint x: 456, startPoint y: 139, endPoint x: 480, endPoint y: 140, distance: 23.7
click at [450, 172] on div "Background Image" at bounding box center [694, 221] width 1057 height 453
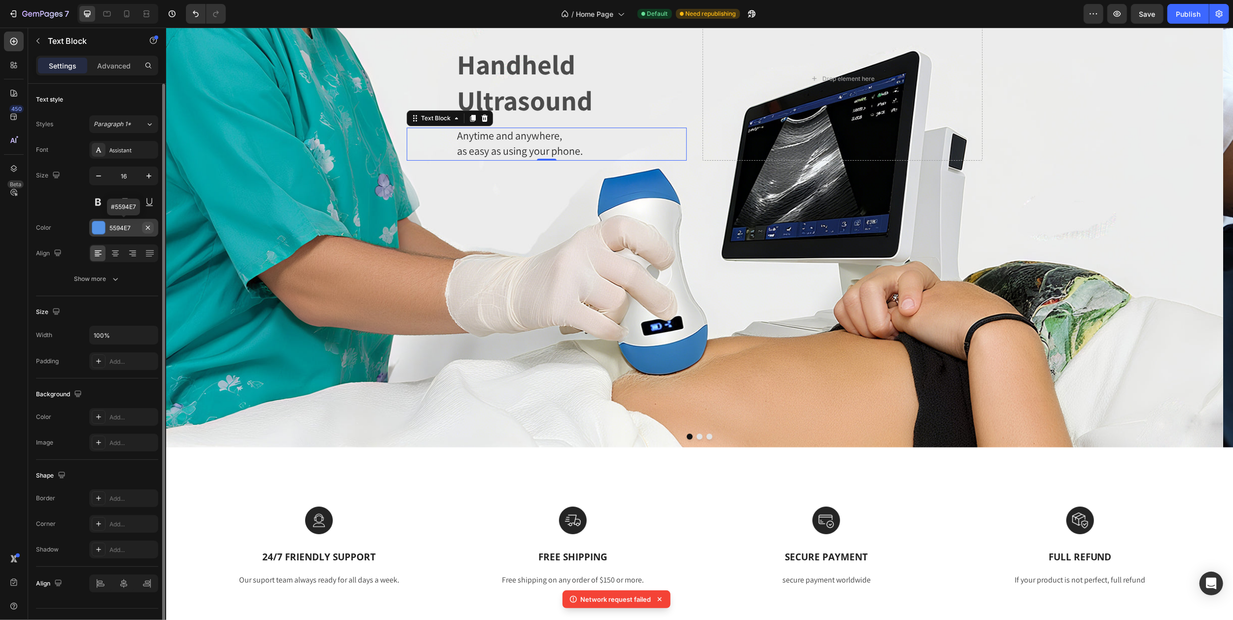
click at [148, 228] on icon "button" at bounding box center [148, 228] width 8 height 8
click at [331, 69] on div "Background Image" at bounding box center [694, 221] width 1057 height 453
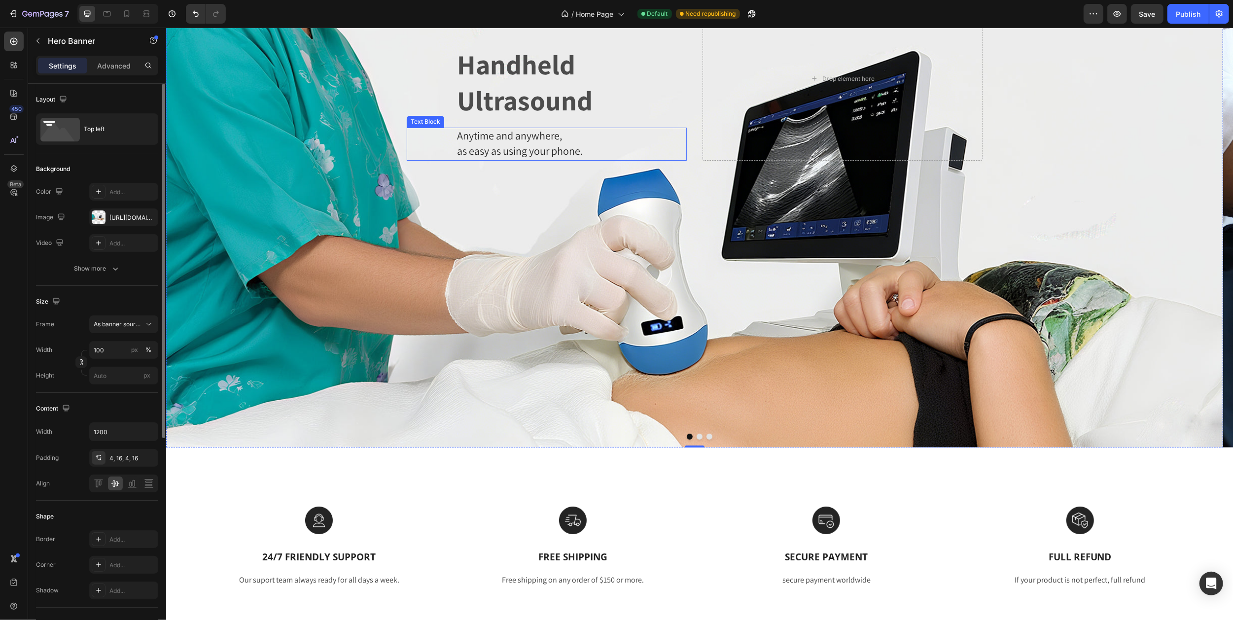
click at [462, 132] on span "Anytime and anywhere," at bounding box center [508, 136] width 105 height 14
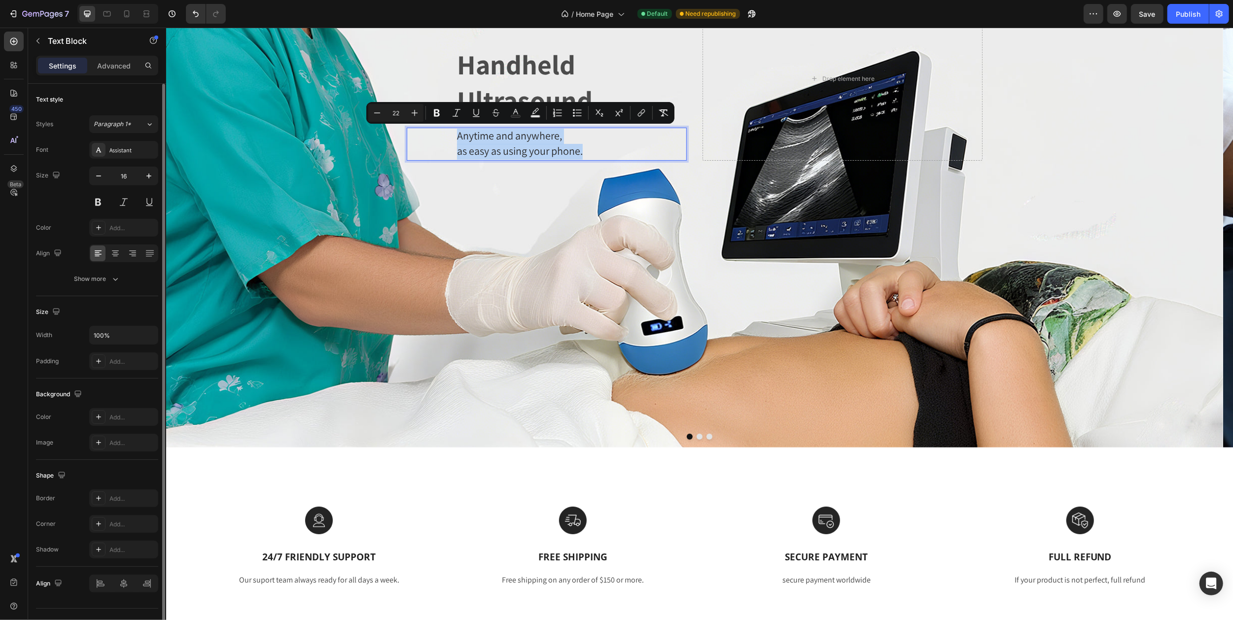
drag, startPoint x: 458, startPoint y: 135, endPoint x: 596, endPoint y: 148, distance: 138.7
click at [515, 116] on rect "Editor contextual toolbar" at bounding box center [515, 116] width 9 height 2
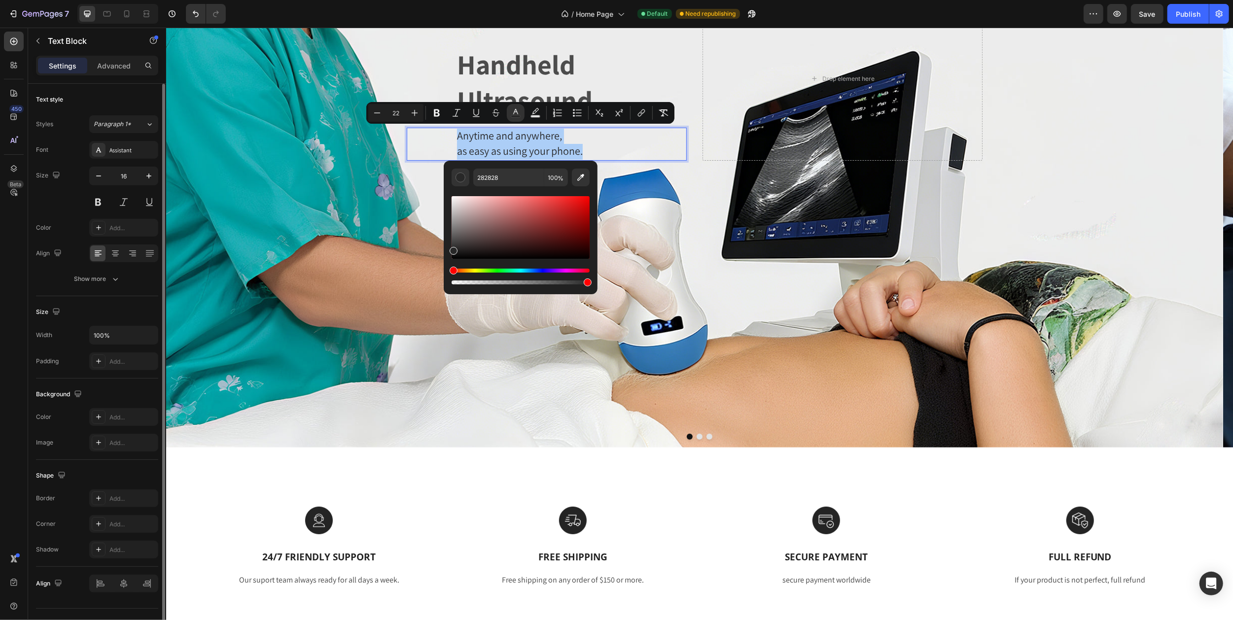
click at [533, 271] on div "Hue" at bounding box center [521, 271] width 138 height 4
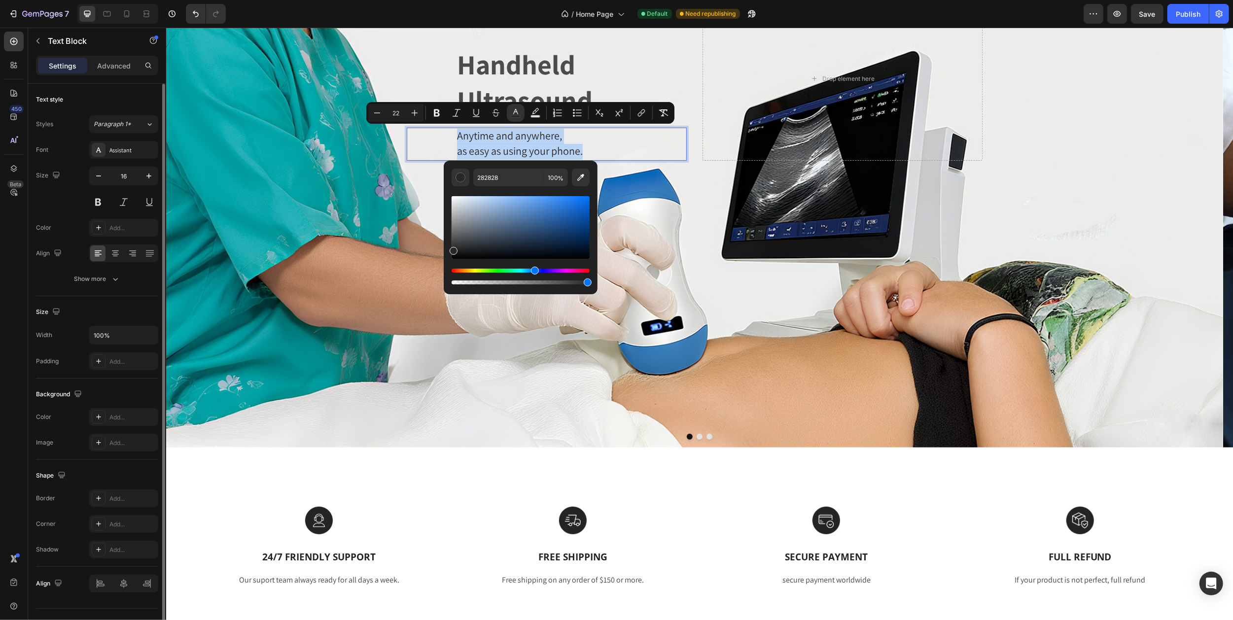
click at [585, 202] on div "Editor contextual toolbar" at bounding box center [521, 227] width 138 height 63
click at [587, 198] on div "Editor contextual toolbar" at bounding box center [521, 227] width 138 height 63
type input "0472F7"
click at [686, 87] on div "Handheld Ultrasound Heading Anytime and anywhere, as easy as using your phone. …" at bounding box center [694, 79] width 592 height 168
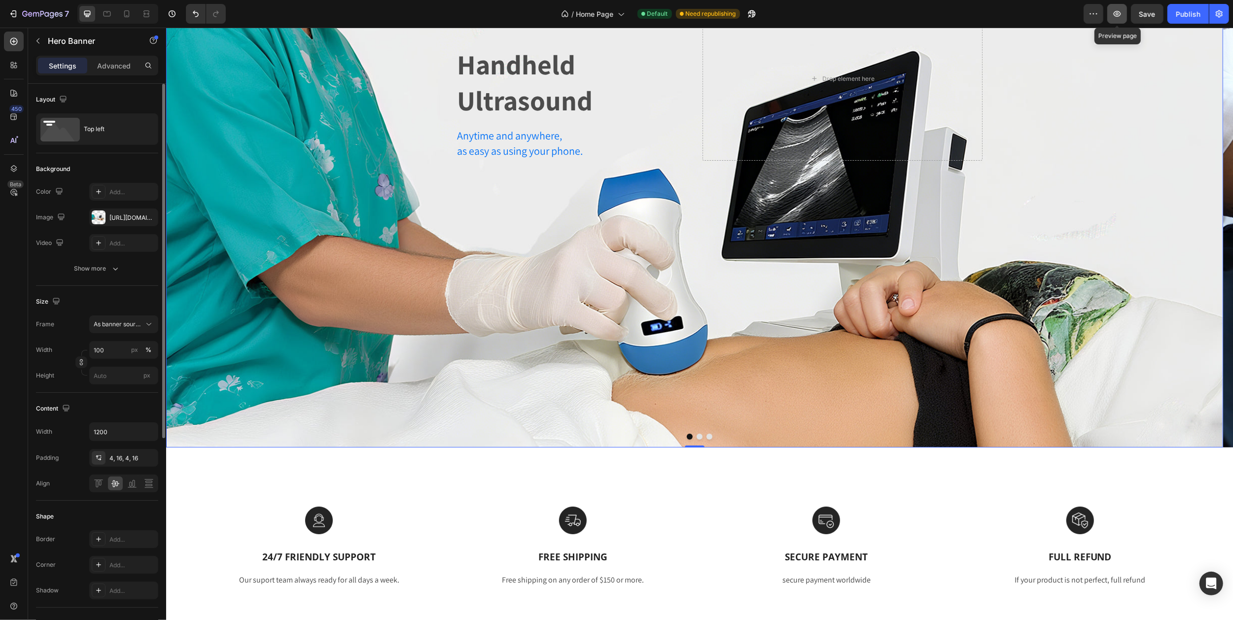
click at [1118, 15] on icon "button" at bounding box center [1117, 14] width 10 height 10
click at [127, 14] on icon at bounding box center [127, 14] width 10 height 10
type input "Auto"
type input "100%"
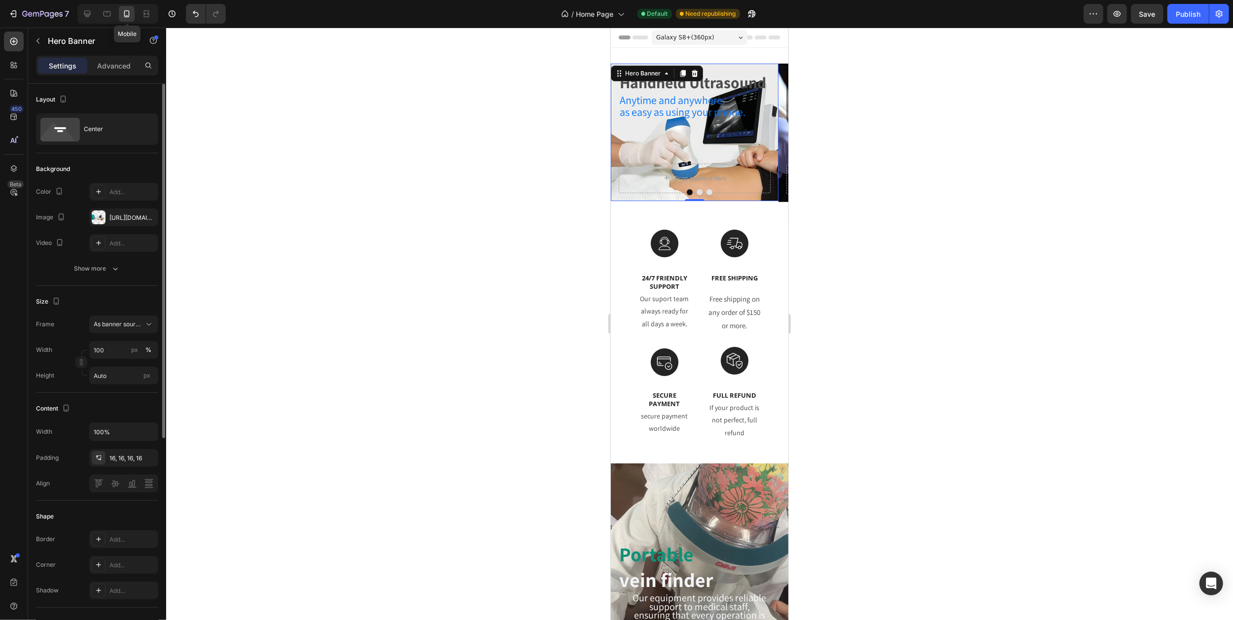
scroll to position [2, 0]
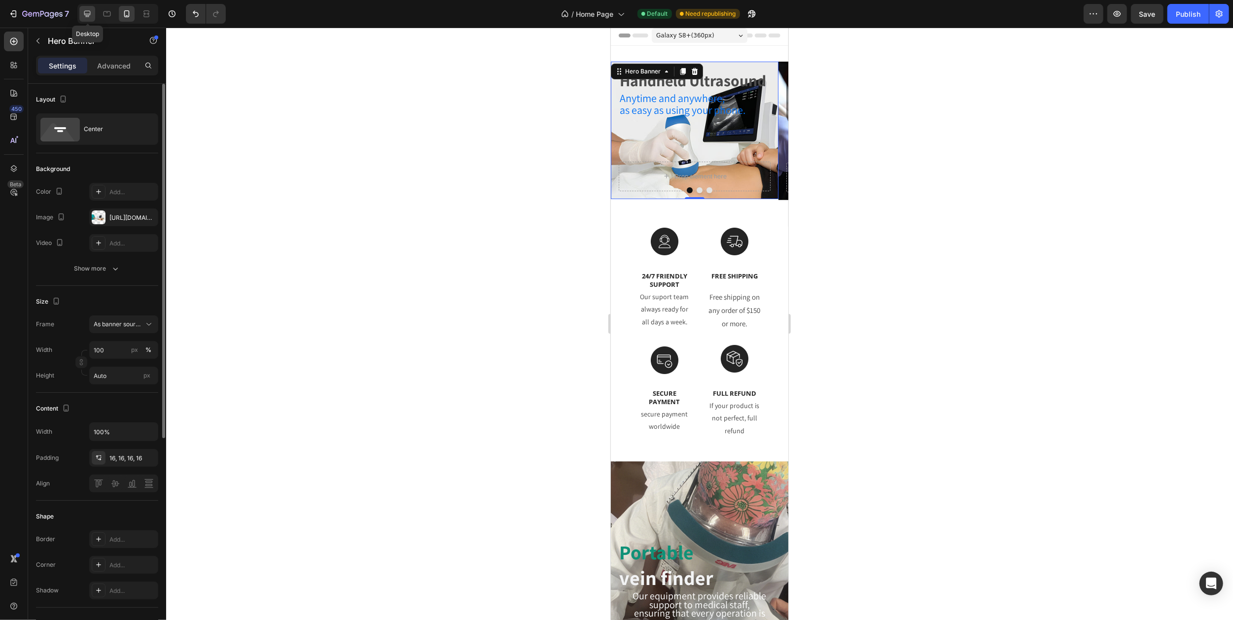
click at [89, 14] on icon at bounding box center [87, 14] width 10 height 10
type input "1200"
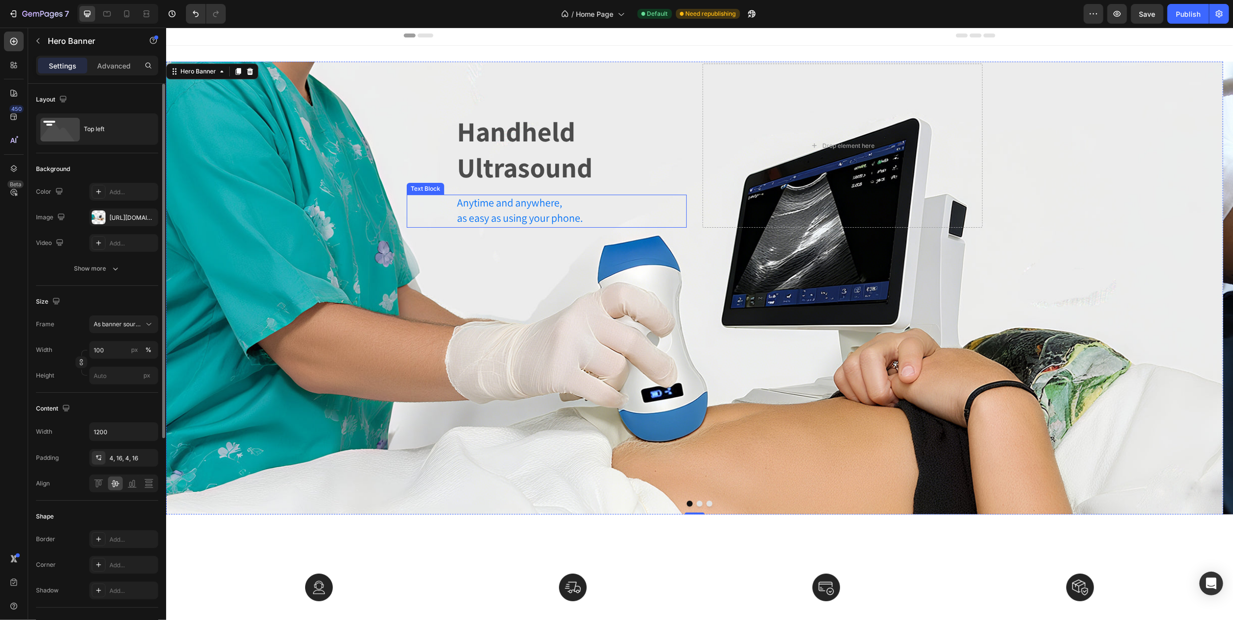
click at [520, 213] on span "as easy as using your phone." at bounding box center [519, 218] width 126 height 14
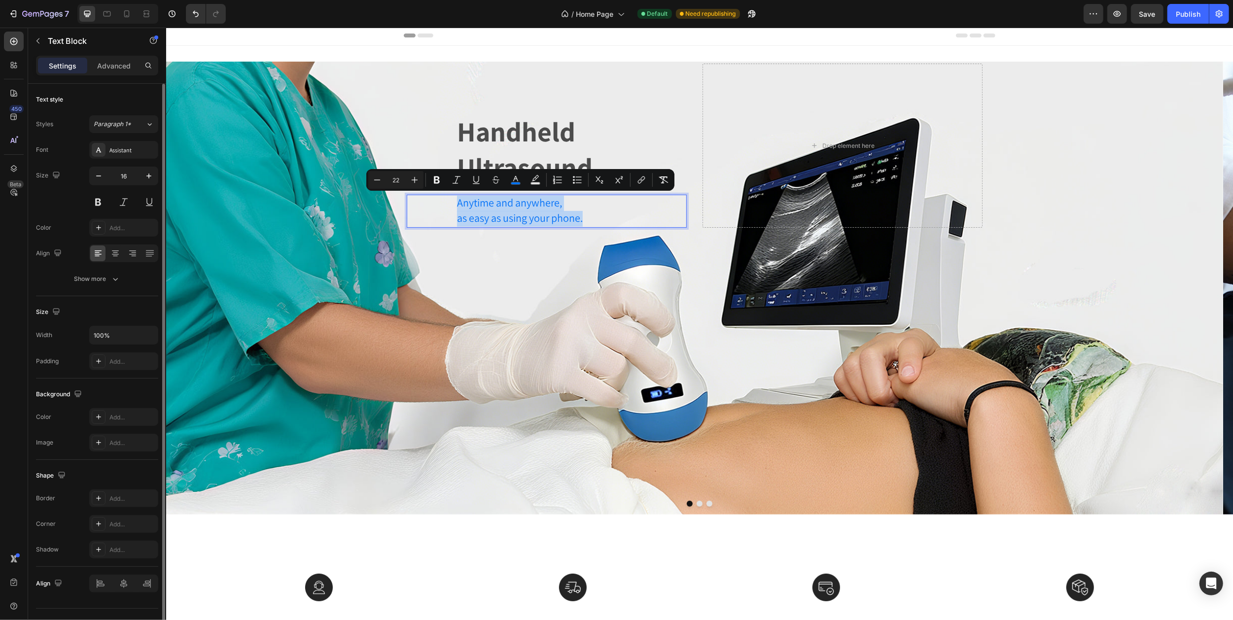
drag, startPoint x: 457, startPoint y: 203, endPoint x: 595, endPoint y: 217, distance: 138.8
click at [595, 217] on div "Anytime and anywhere, as easy as using your phone." at bounding box center [570, 212] width 231 height 34
click at [516, 182] on rect "Editor contextual toolbar" at bounding box center [515, 183] width 9 height 2
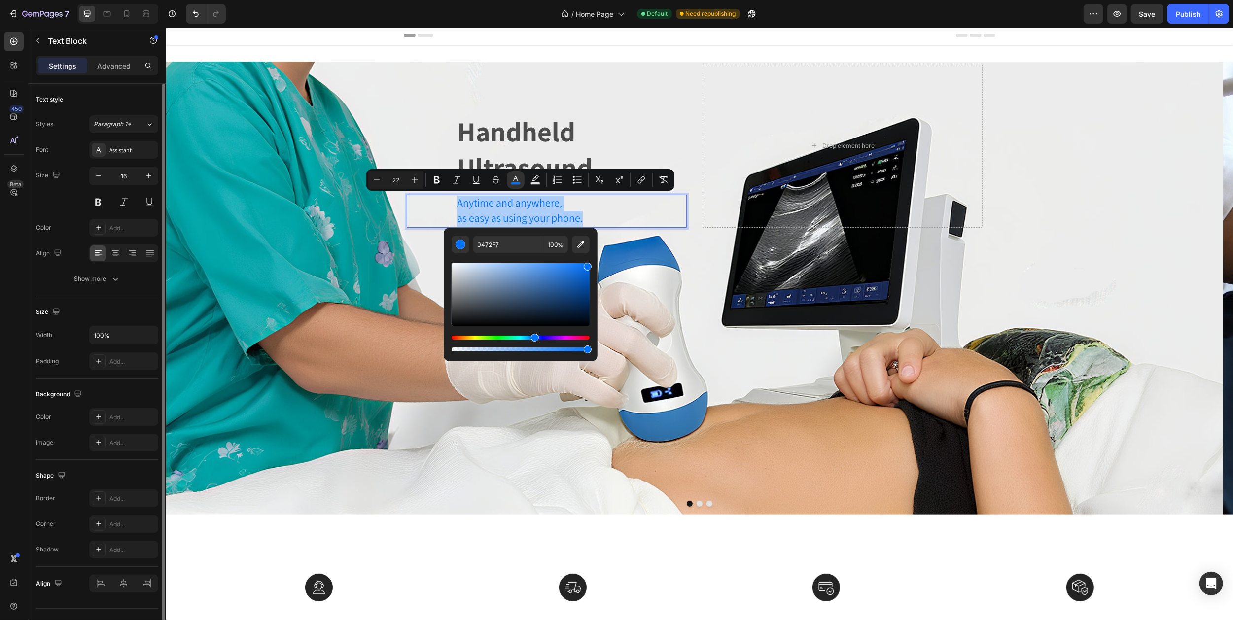
click at [453, 320] on div "Editor contextual toolbar" at bounding box center [521, 294] width 138 height 63
type input "161616"
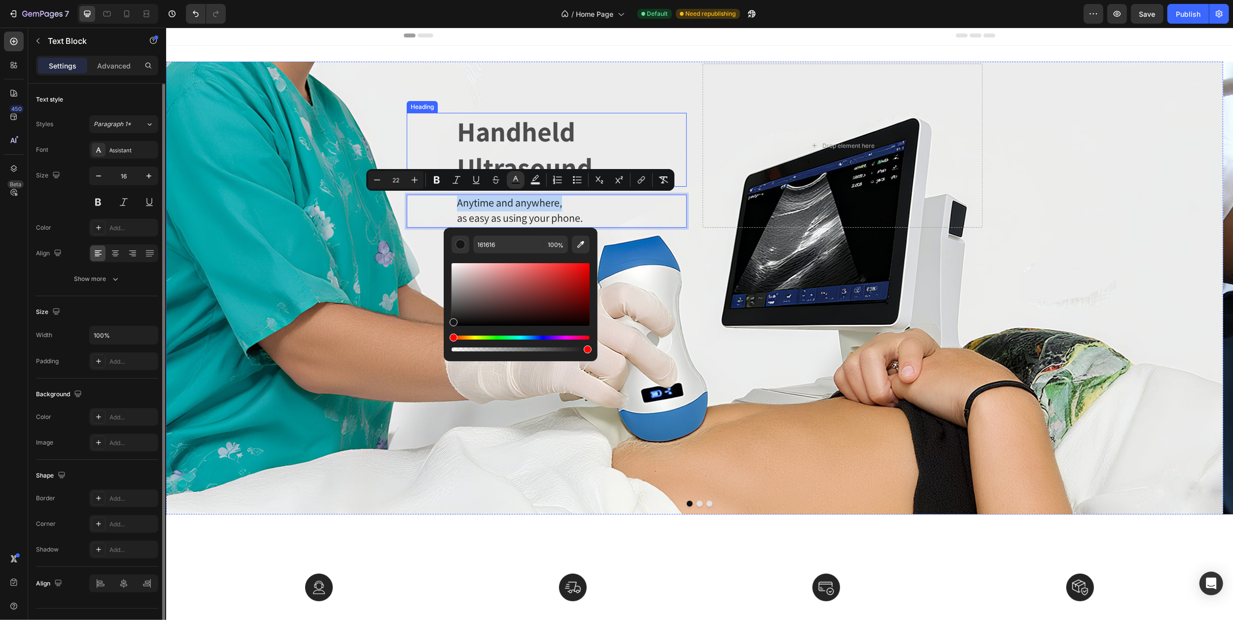
click at [651, 123] on p "Handheld Ultrasound" at bounding box center [570, 150] width 229 height 72
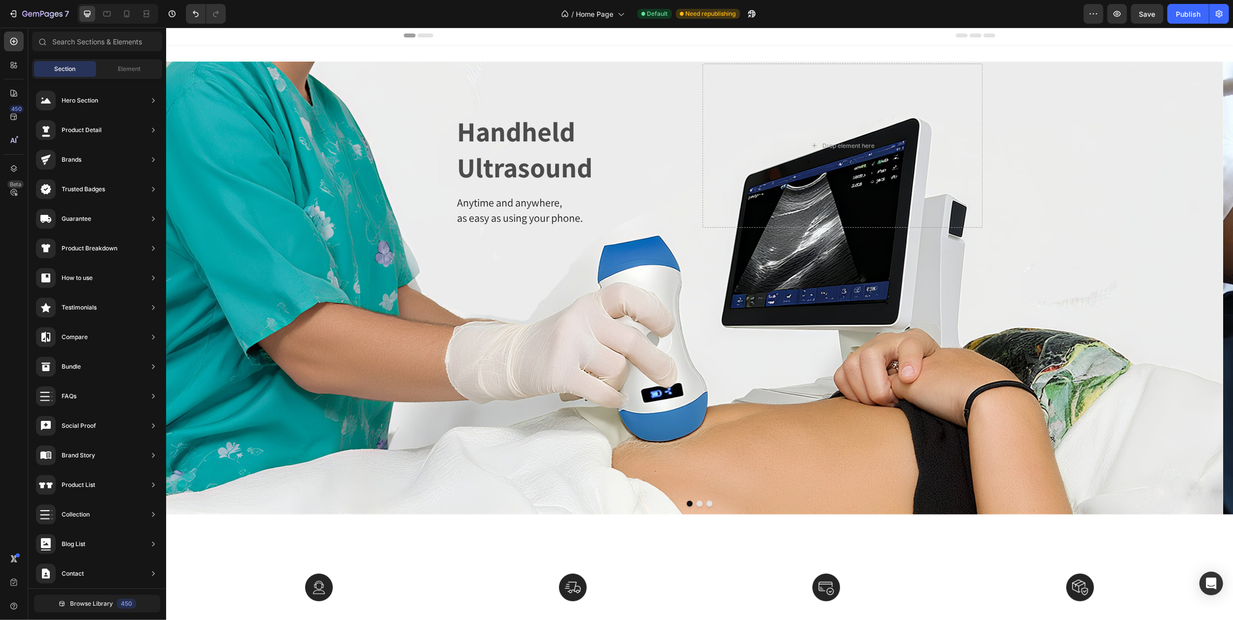
click at [489, 35] on div "Header" at bounding box center [699, 36] width 592 height 20
click at [503, 151] on p "Handheld Ultrasound" at bounding box center [570, 150] width 229 height 72
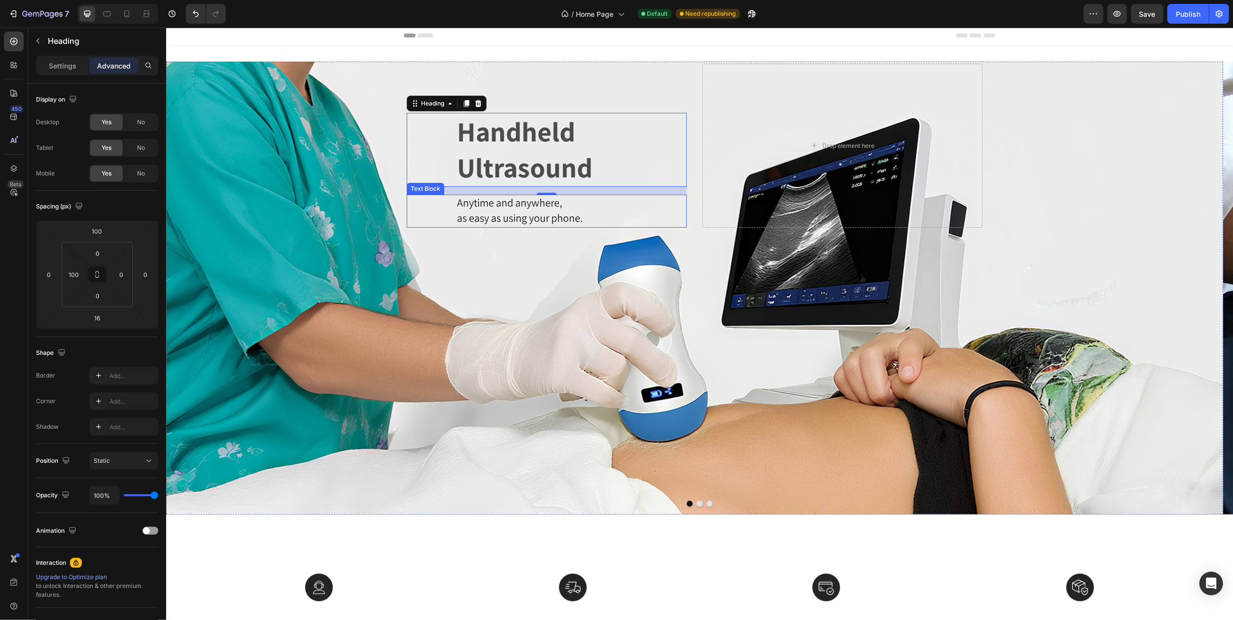
click at [509, 218] on span "as easy as using your phone." at bounding box center [519, 218] width 126 height 14
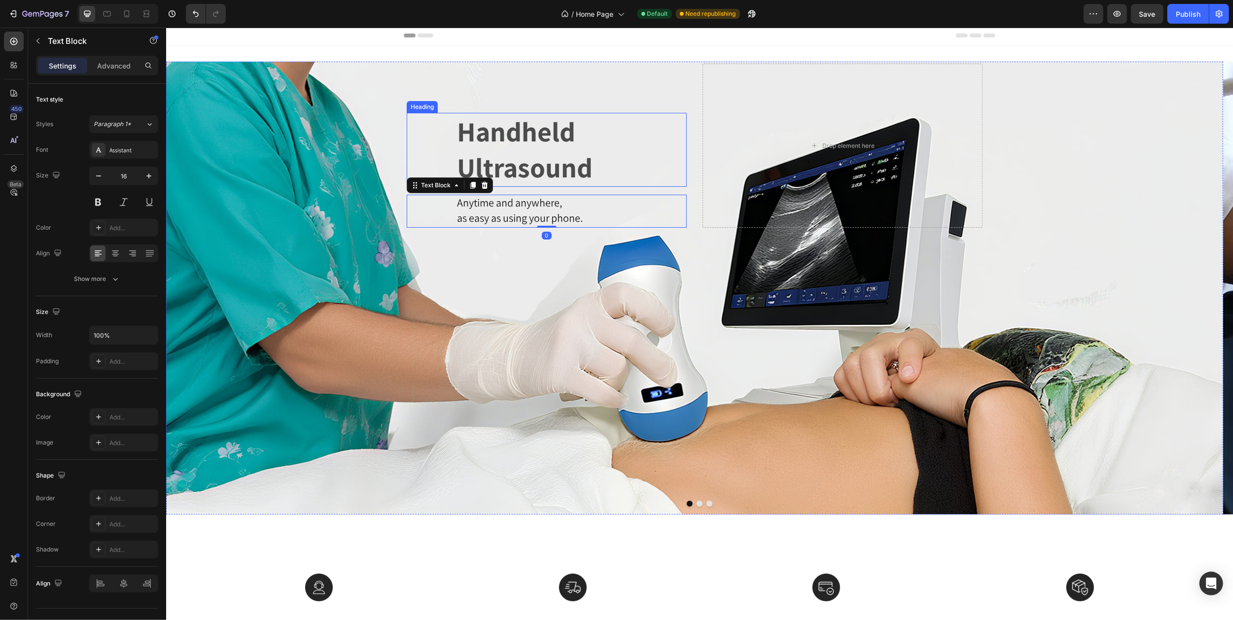
click at [523, 168] on p "Handheld Ultrasound" at bounding box center [570, 150] width 229 height 72
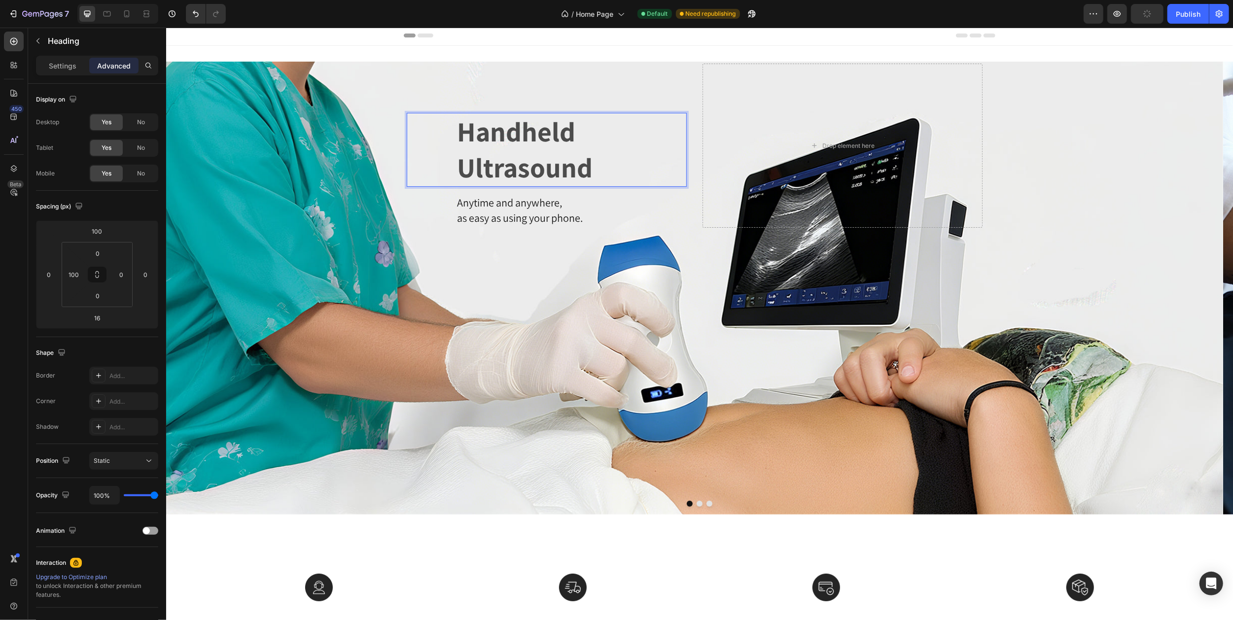
click at [532, 147] on p "Handheld Ultrasound" at bounding box center [570, 150] width 229 height 72
click at [496, 142] on p "Handheld Ultrasound" at bounding box center [570, 150] width 229 height 72
click at [1203, 289] on icon "Carousel Next Arrow" at bounding box center [1213, 288] width 21 height 21
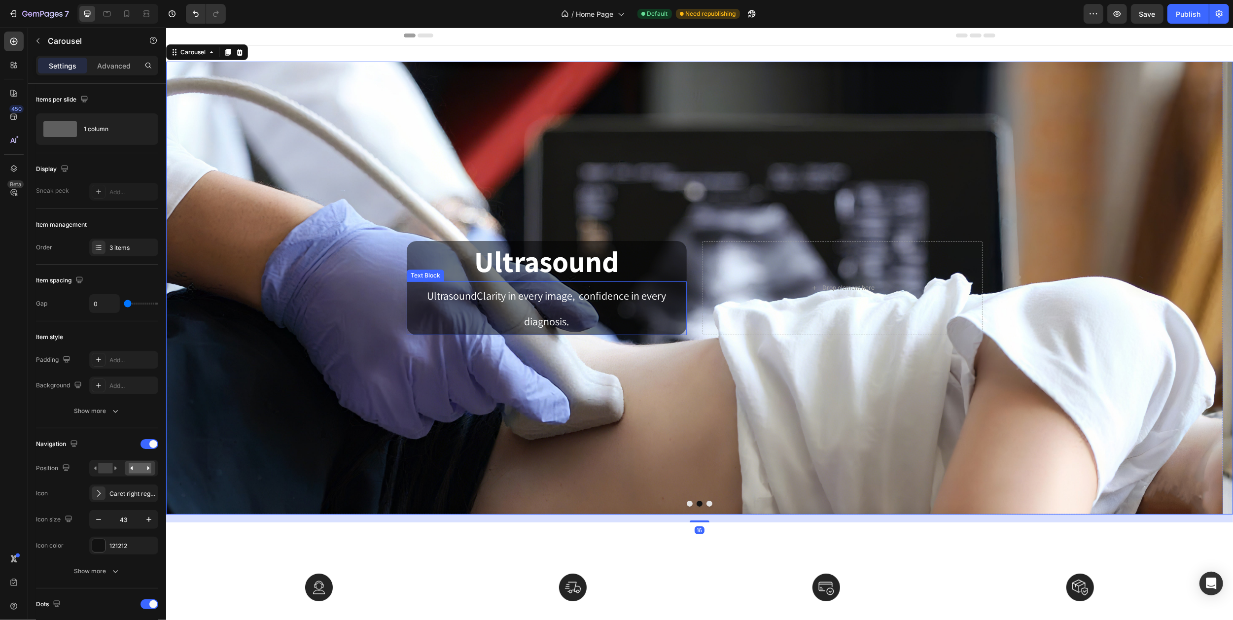
click at [535, 310] on p "UltrasoundClarity in every image, confidence in every diagnosis." at bounding box center [546, 308] width 278 height 52
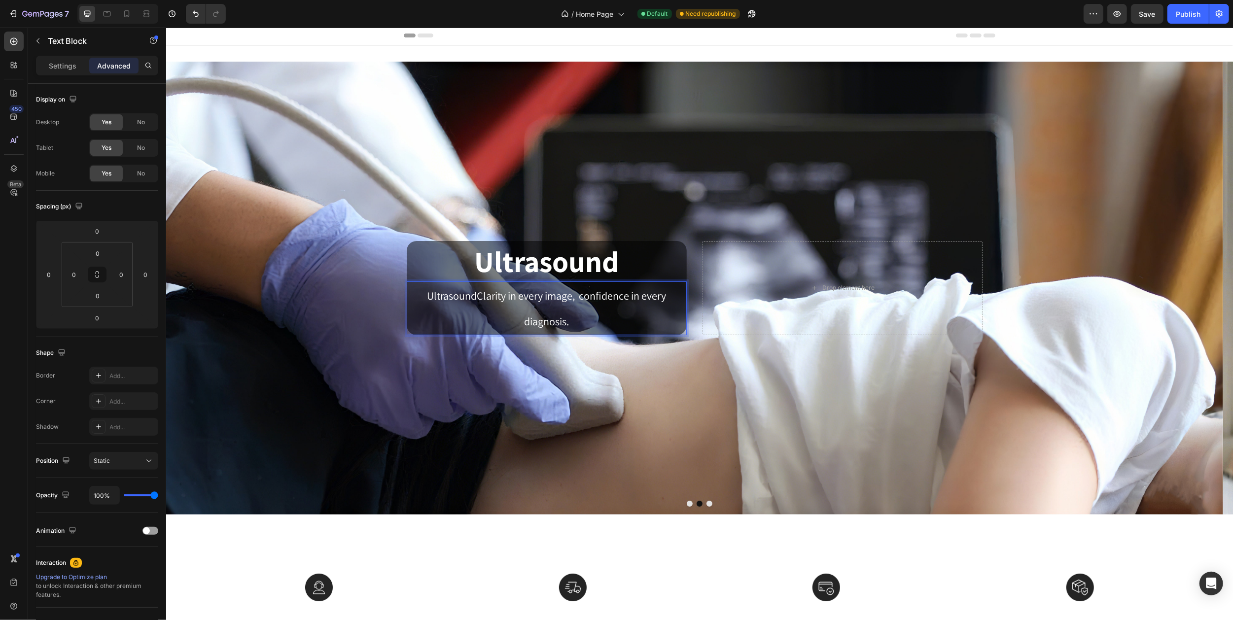
click at [521, 323] on p "UltrasoundClarity in every image, confidence in every diagnosis." at bounding box center [546, 308] width 278 height 52
click at [581, 297] on span "UltrasoundClarity in every image, confidence in every diagnosis." at bounding box center [546, 308] width 239 height 39
click at [622, 206] on div "Background Image" at bounding box center [694, 288] width 1057 height 453
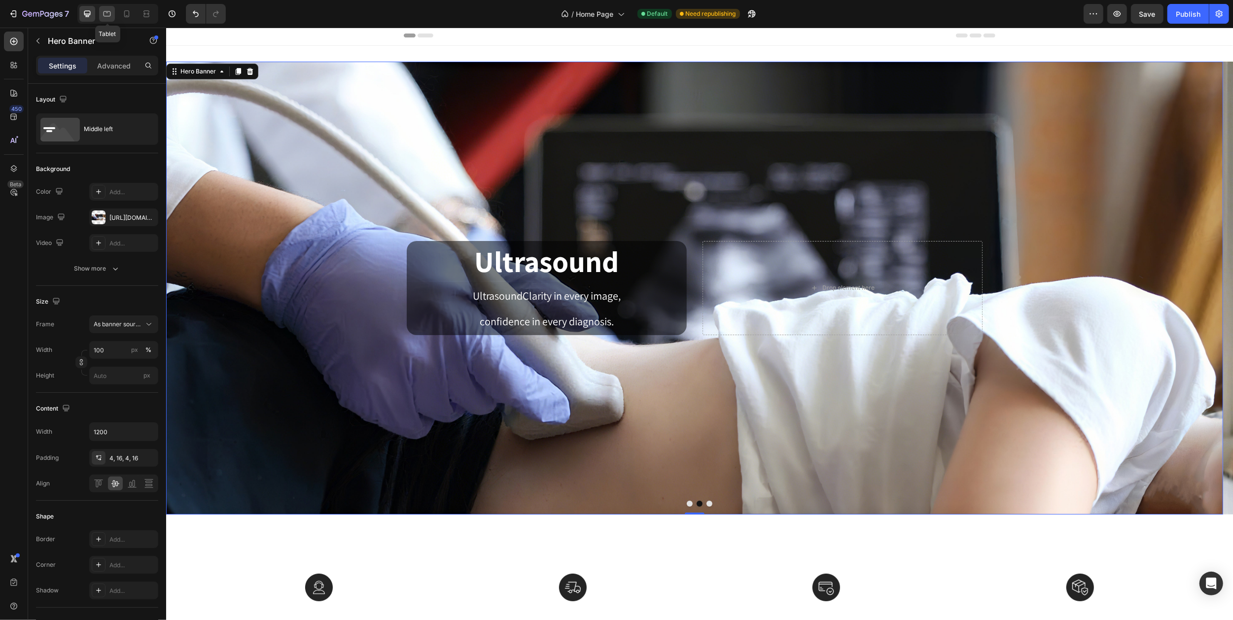
click at [108, 16] on icon at bounding box center [107, 13] width 7 height 5
type input "100%"
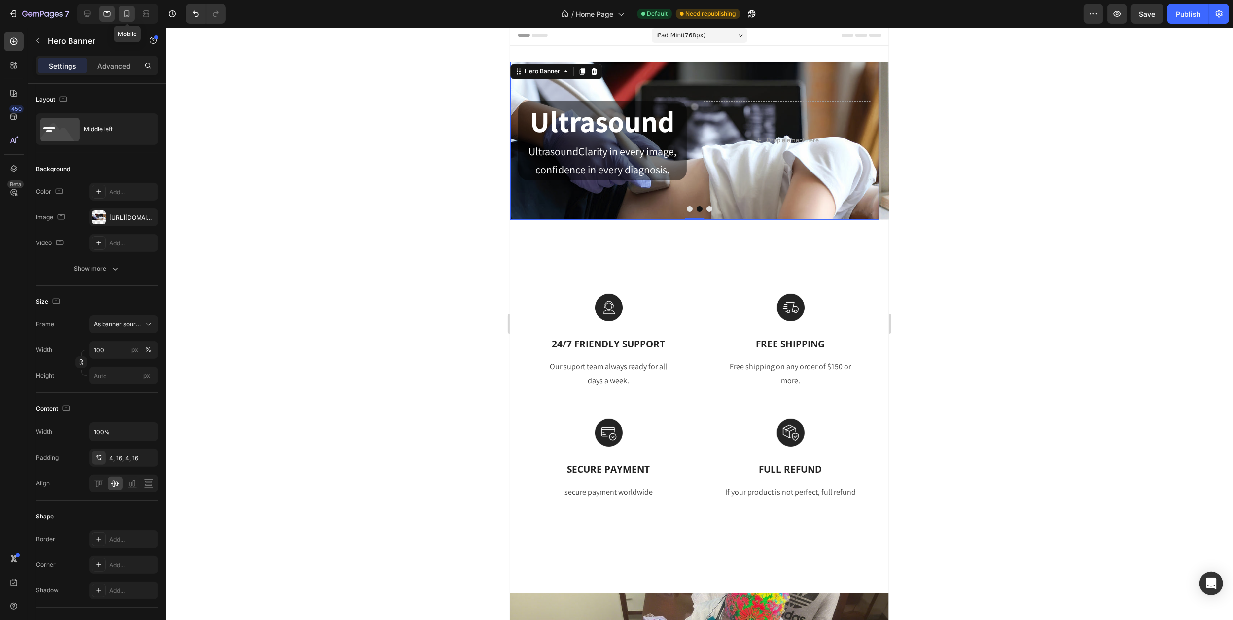
click at [123, 16] on icon at bounding box center [127, 14] width 10 height 10
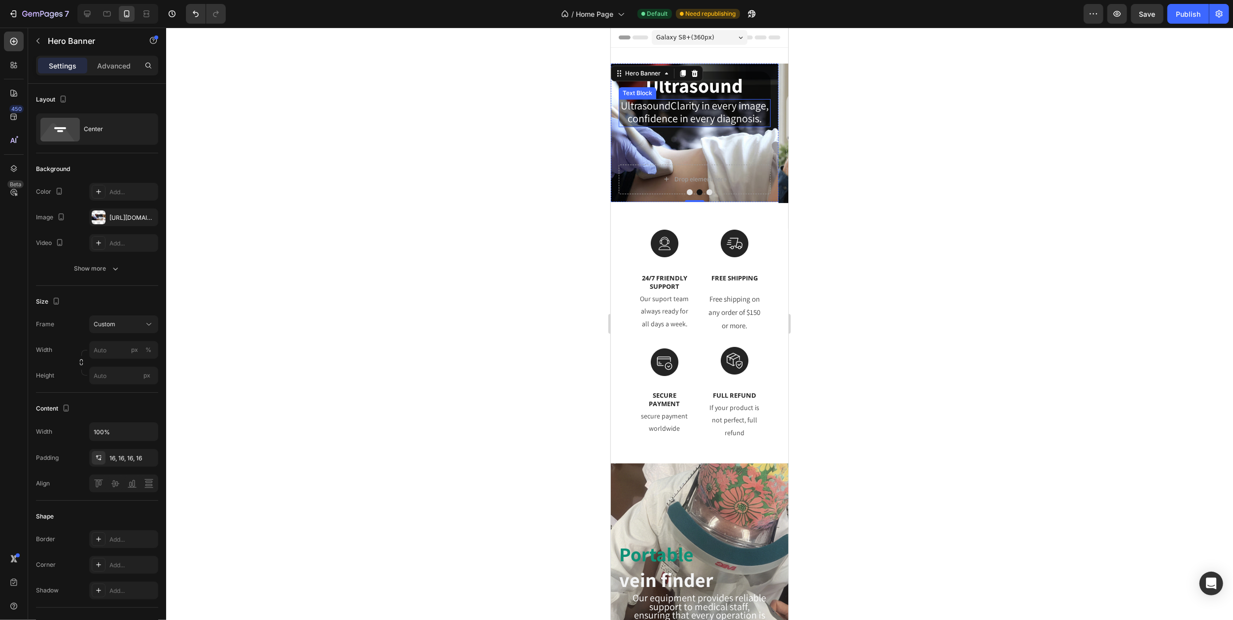
click at [669, 105] on span "UltrasoundClarity in every image," at bounding box center [694, 106] width 148 height 14
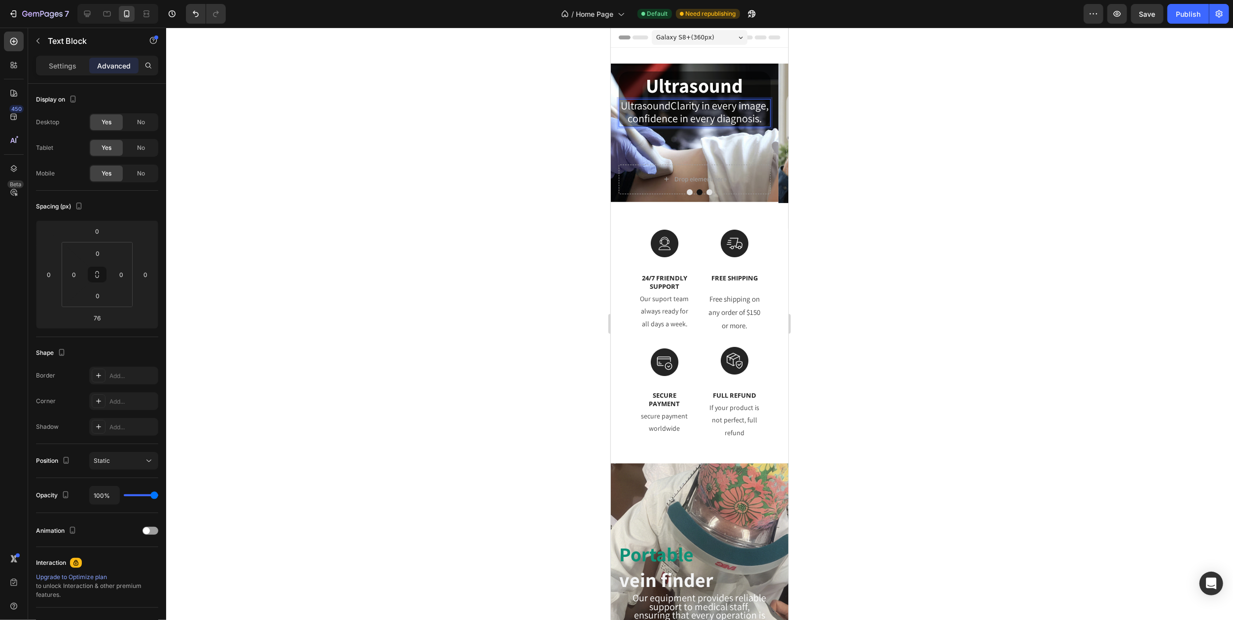
click at [669, 105] on span "UltrasoundClarity in every image," at bounding box center [694, 106] width 148 height 14
click at [81, 14] on div at bounding box center [87, 14] width 16 height 16
type input "0"
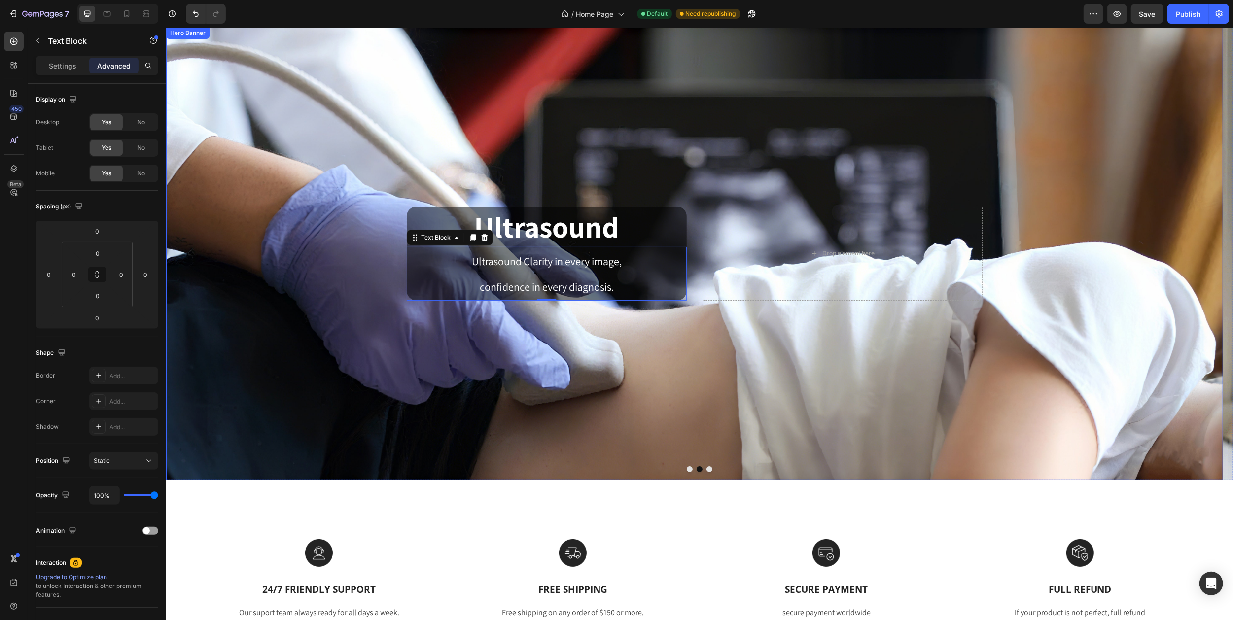
scroll to position [24, 0]
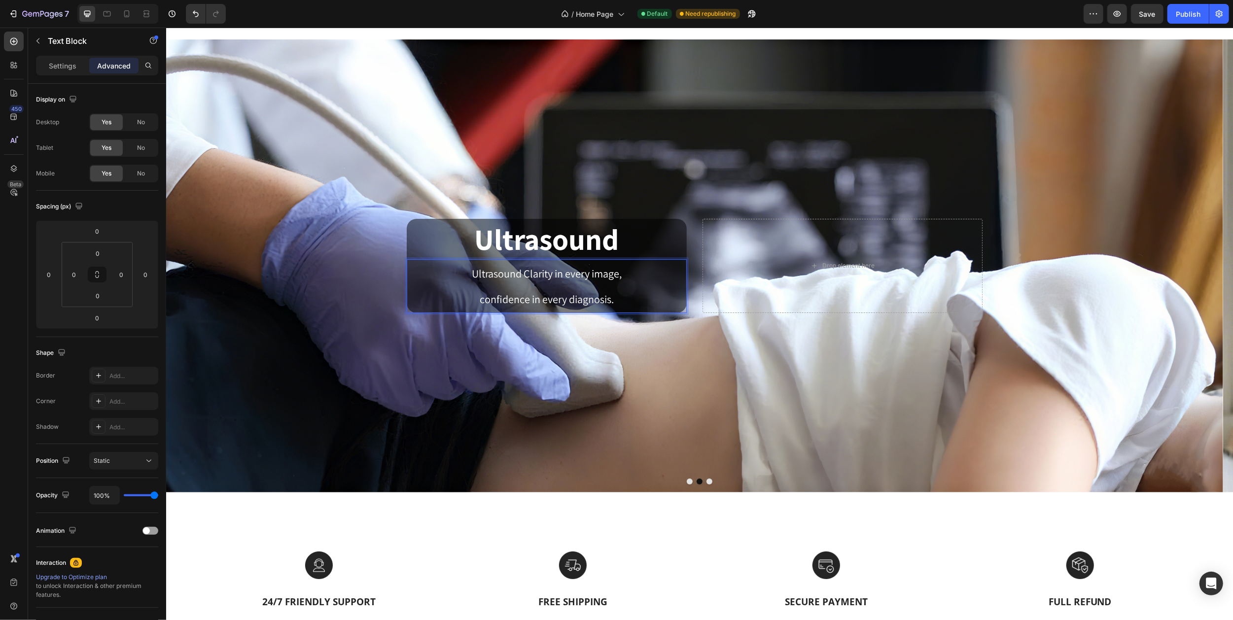
click at [480, 290] on p "confidence in every diagnosis." at bounding box center [546, 299] width 278 height 26
click at [486, 286] on p "confidence in every diagnosis." at bounding box center [546, 299] width 278 height 26
click at [483, 286] on p "confidence in every diagnosis." at bounding box center [546, 299] width 278 height 26
click at [480, 285] on p "Ultrasound Clarity in every image," at bounding box center [546, 273] width 278 height 26
click at [186, 265] on icon "Carousel Back Arrow" at bounding box center [184, 265] width 21 height 21
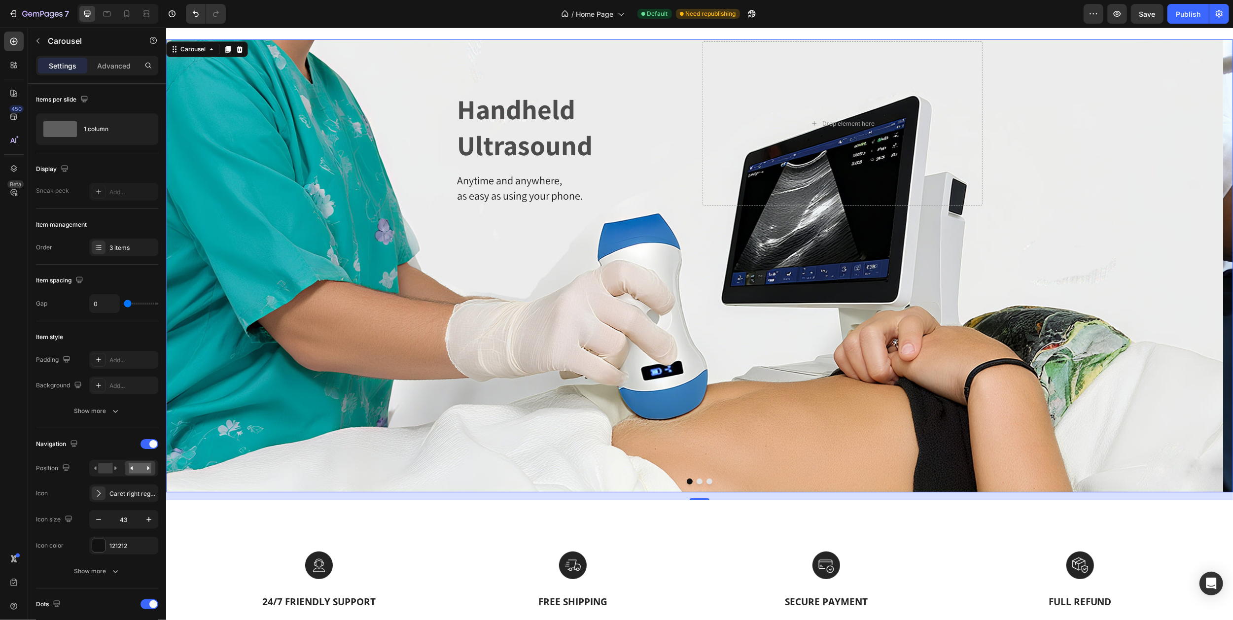
click at [1203, 267] on icon "Carousel Next Arrow" at bounding box center [1213, 265] width 21 height 21
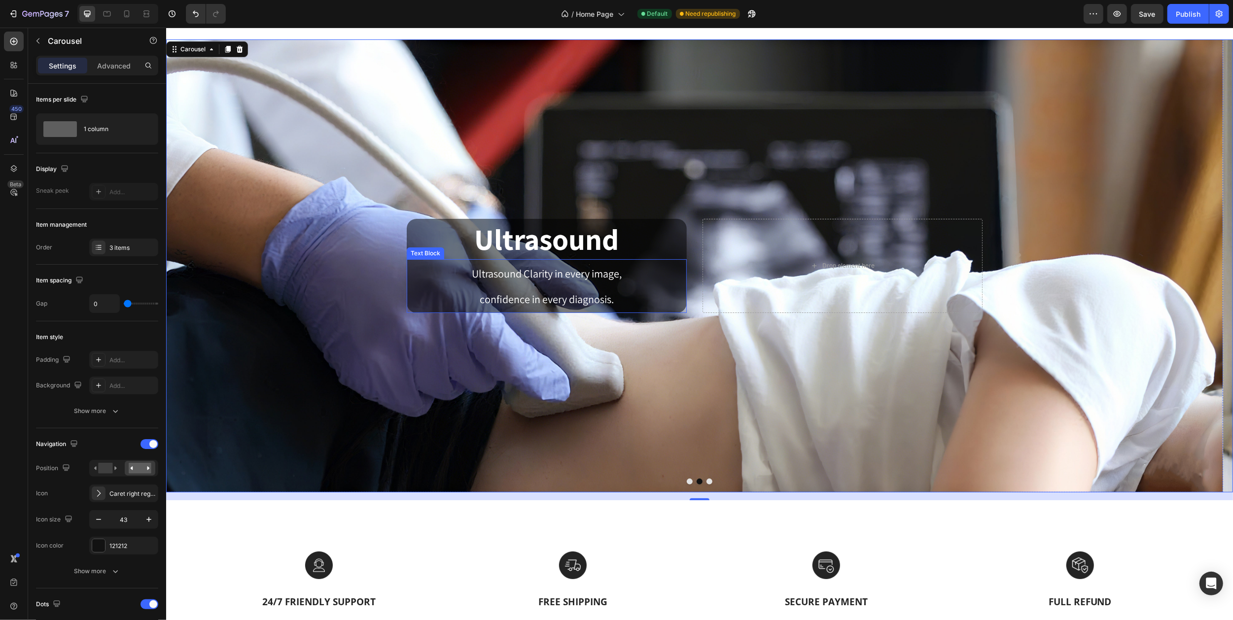
click at [513, 289] on p "confidence in every diagnosis." at bounding box center [546, 299] width 278 height 26
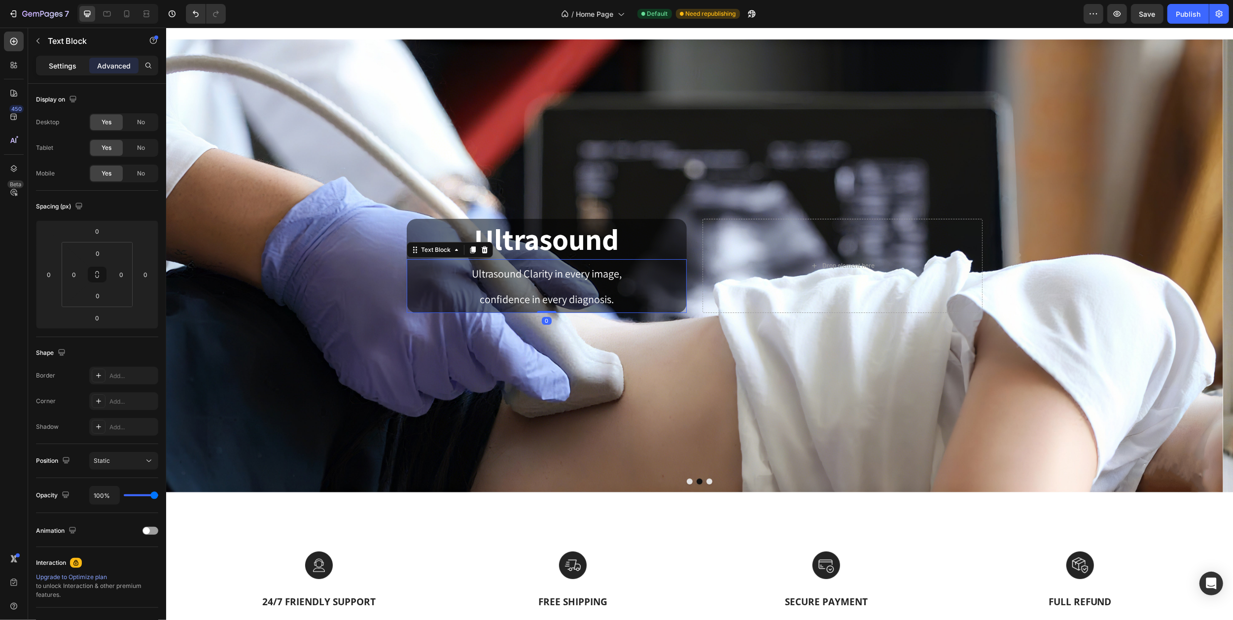
click at [62, 62] on p "Settings" at bounding box center [63, 66] width 28 height 10
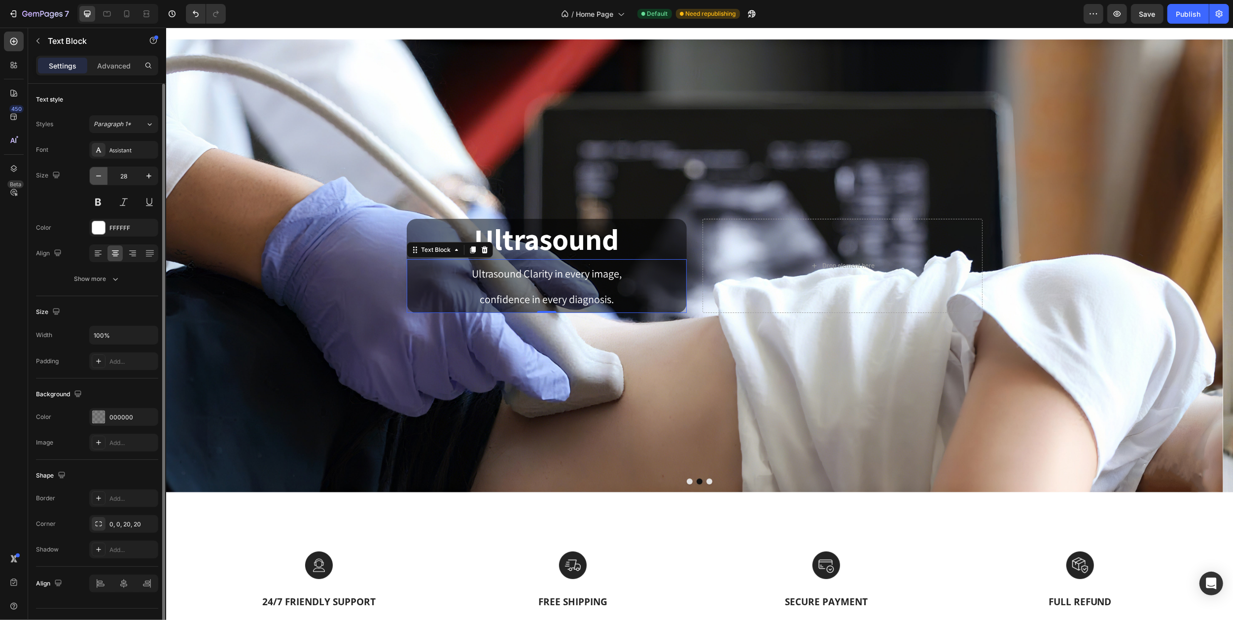
click at [95, 175] on icon "button" at bounding box center [99, 176] width 10 height 10
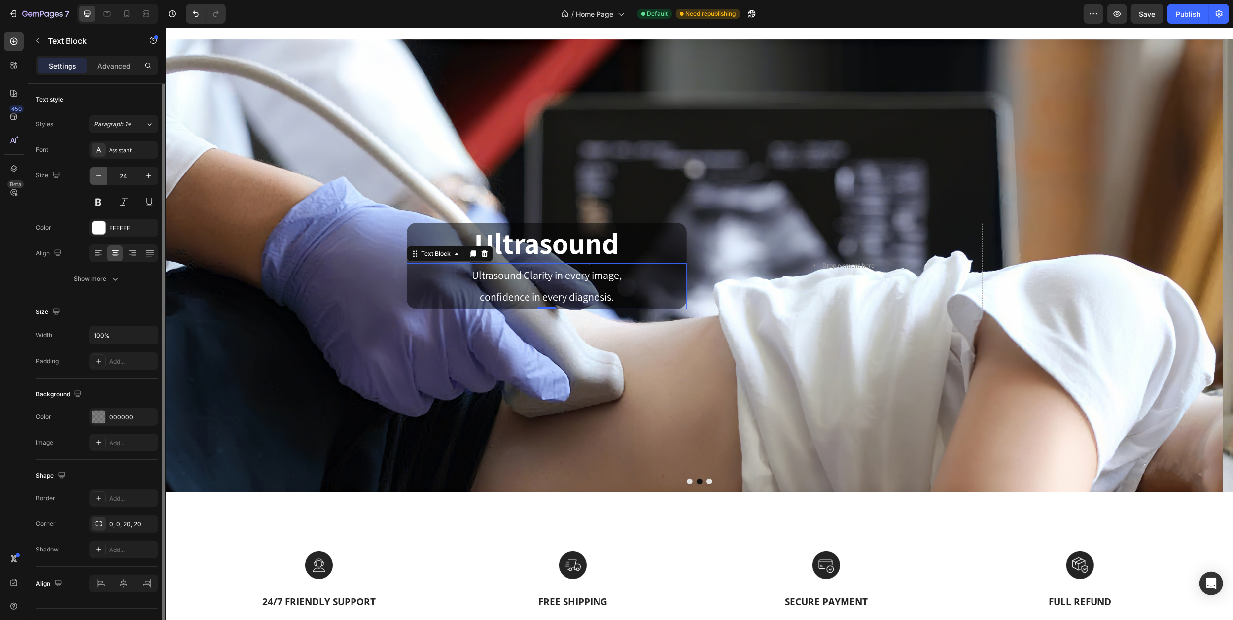
click at [95, 175] on icon "button" at bounding box center [99, 176] width 10 height 10
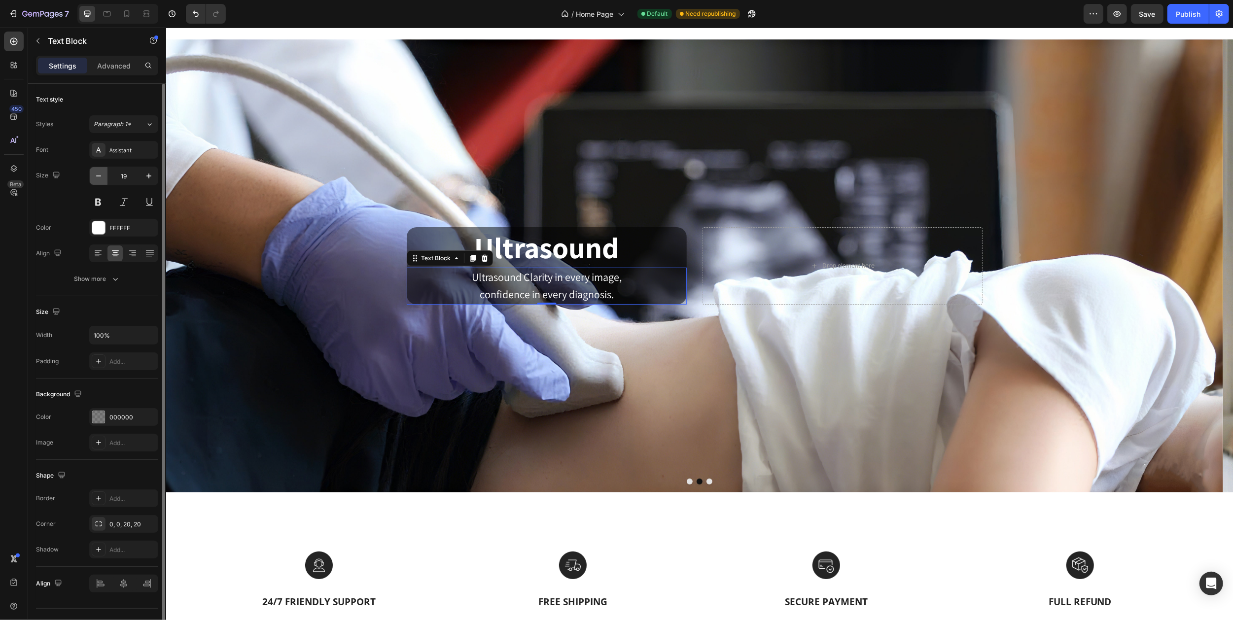
type input "18"
click at [184, 265] on icon "Carousel Back Arrow" at bounding box center [184, 265] width 21 height 21
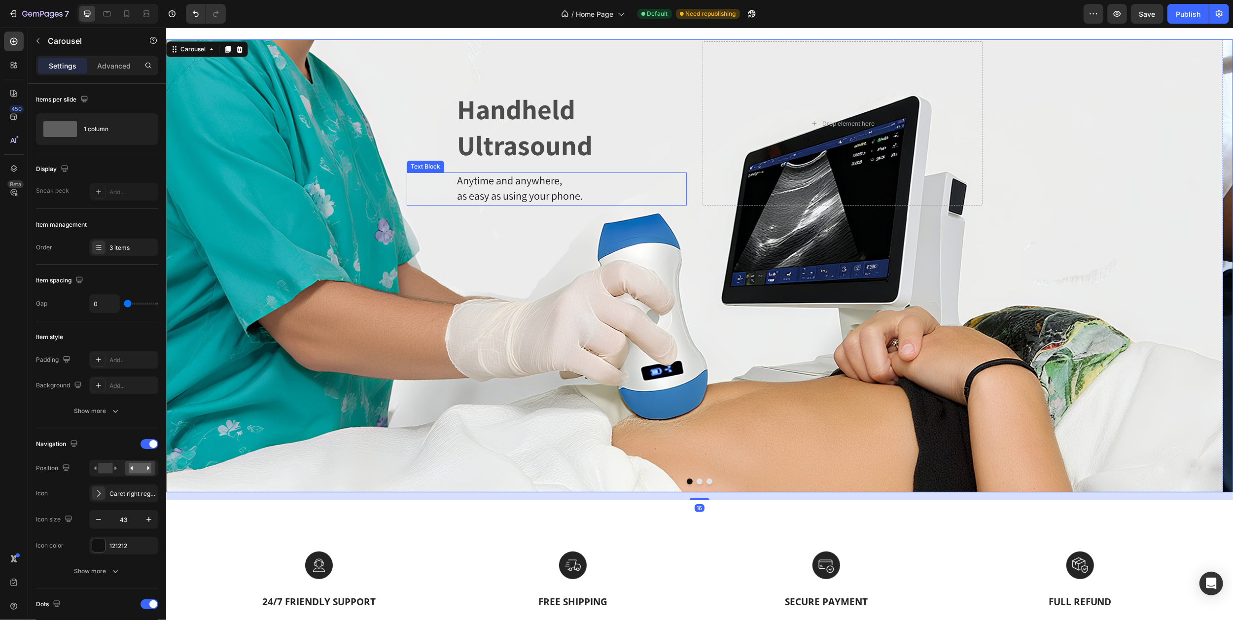
click at [497, 190] on span "as easy as using your phone." at bounding box center [519, 196] width 126 height 14
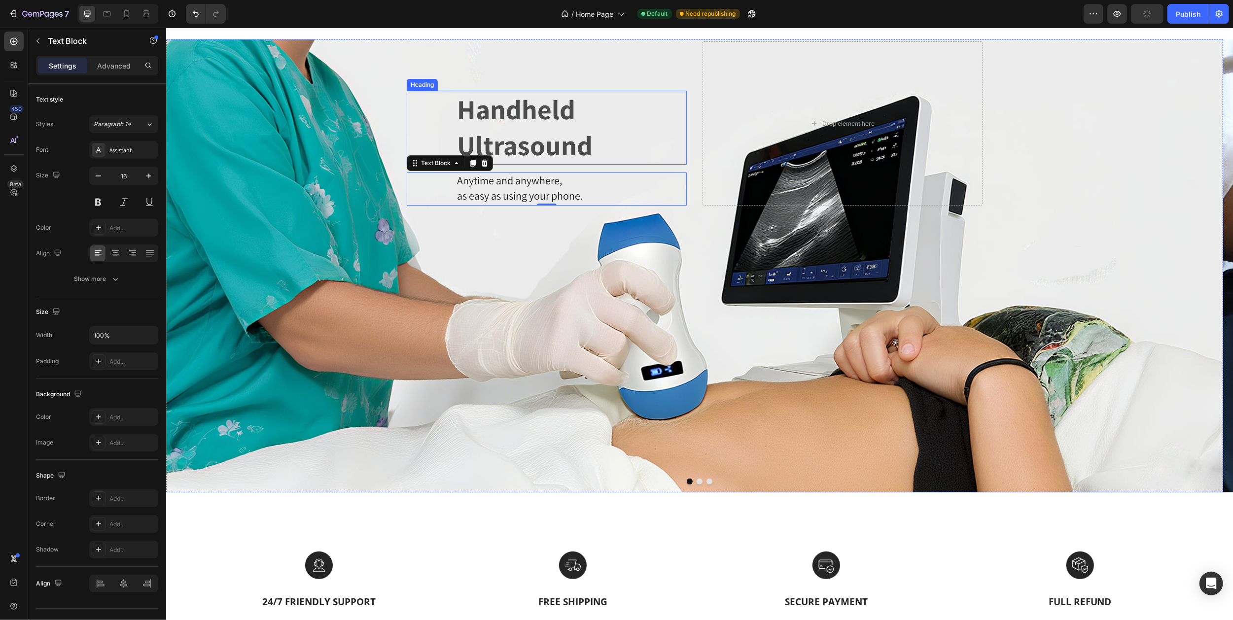
click at [505, 143] on p "Handheld Ultrasound" at bounding box center [570, 128] width 229 height 72
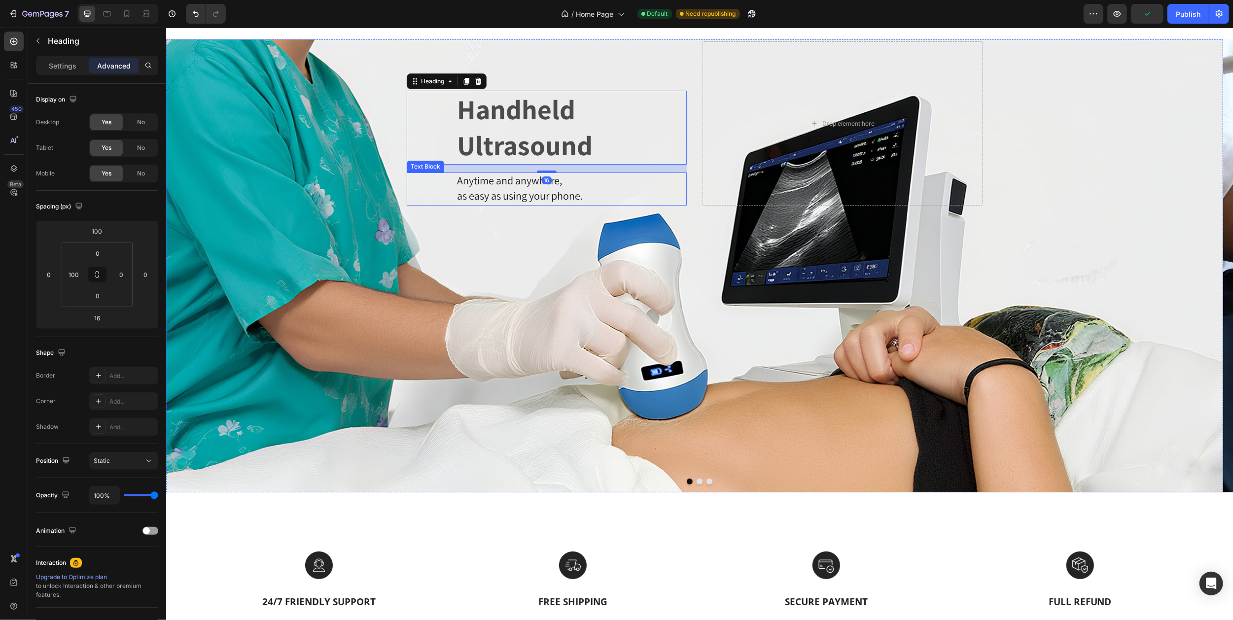
click at [511, 185] on span "Anytime and anywhere," at bounding box center [508, 181] width 105 height 14
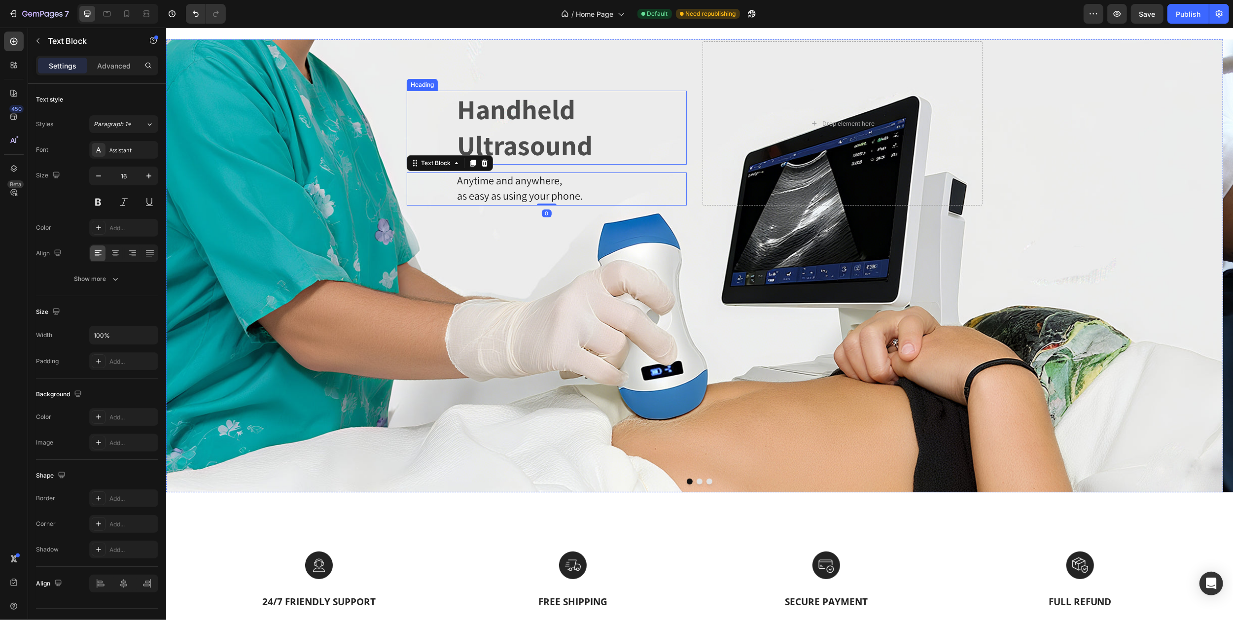
click at [501, 119] on p "Handheld Ultrasound" at bounding box center [570, 128] width 229 height 72
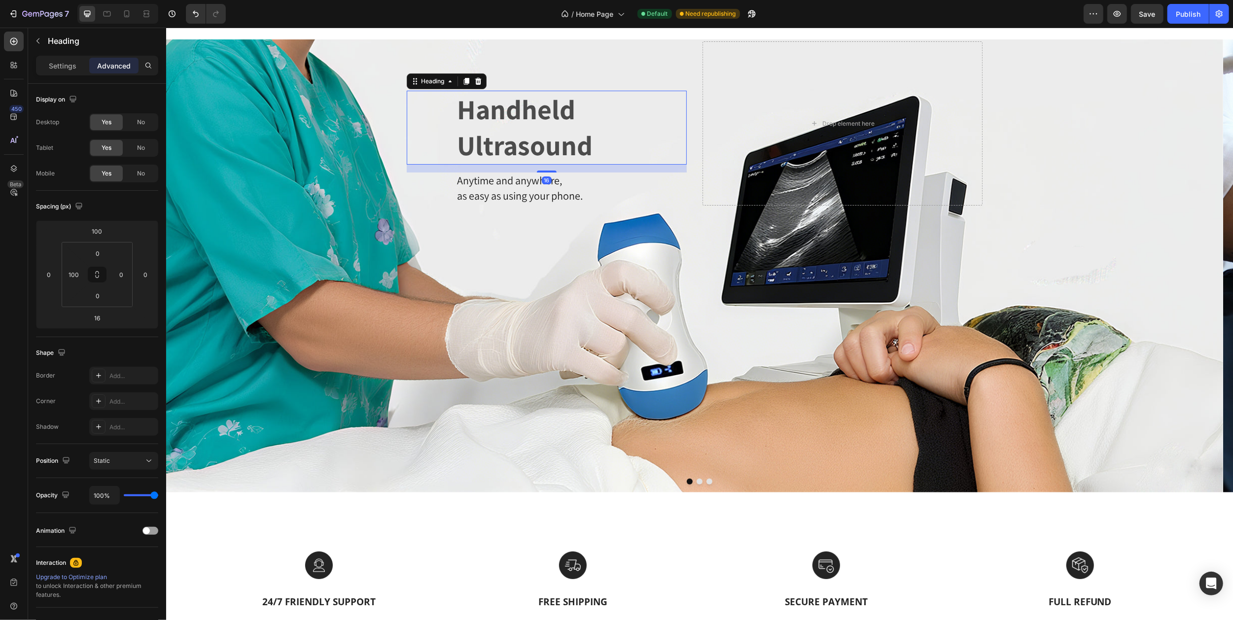
click at [512, 166] on div "16" at bounding box center [546, 169] width 280 height 8
click at [511, 197] on span "as easy as using your phone." at bounding box center [519, 196] width 126 height 14
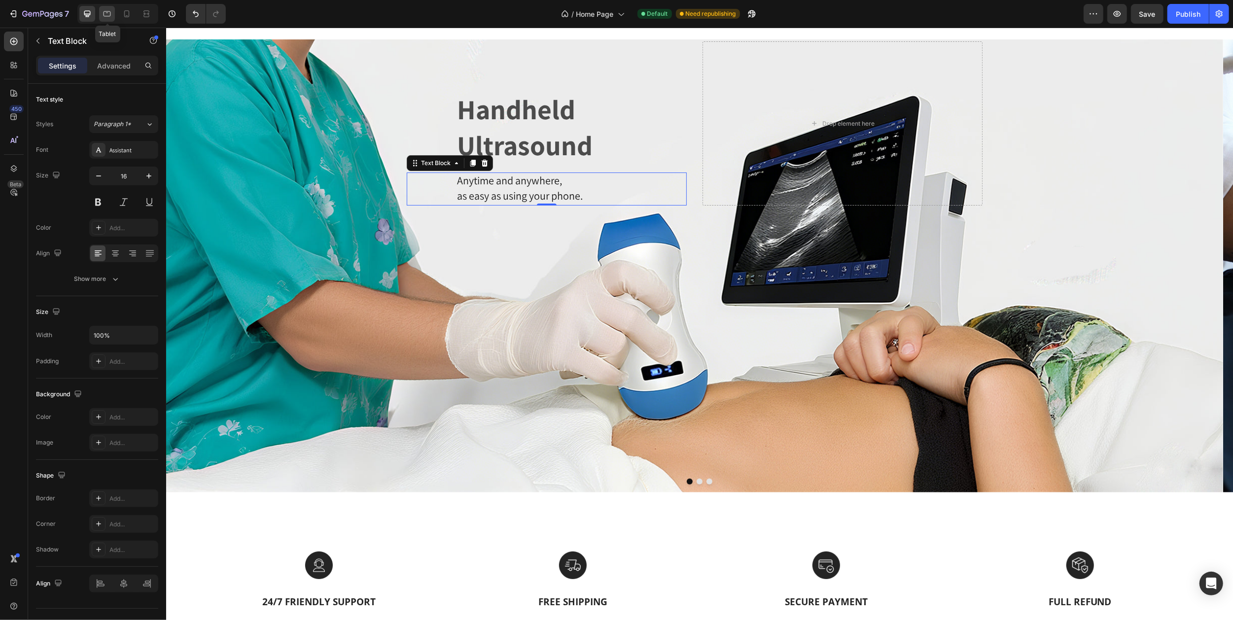
click at [109, 14] on icon at bounding box center [107, 14] width 10 height 10
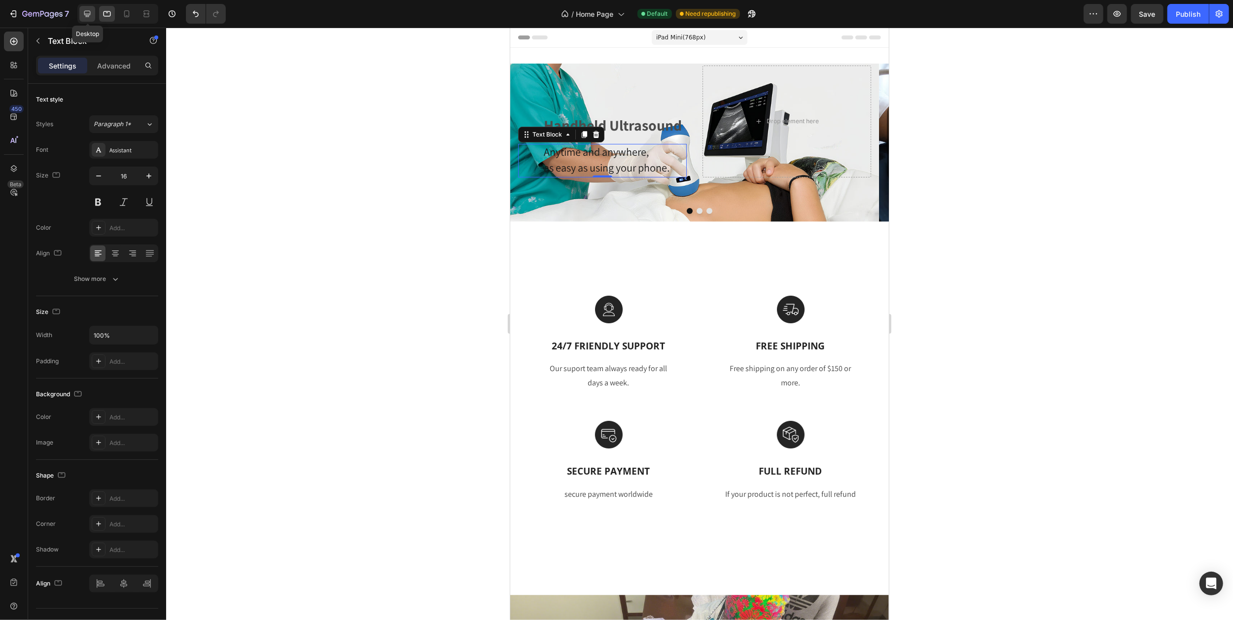
click at [84, 16] on icon at bounding box center [87, 14] width 10 height 10
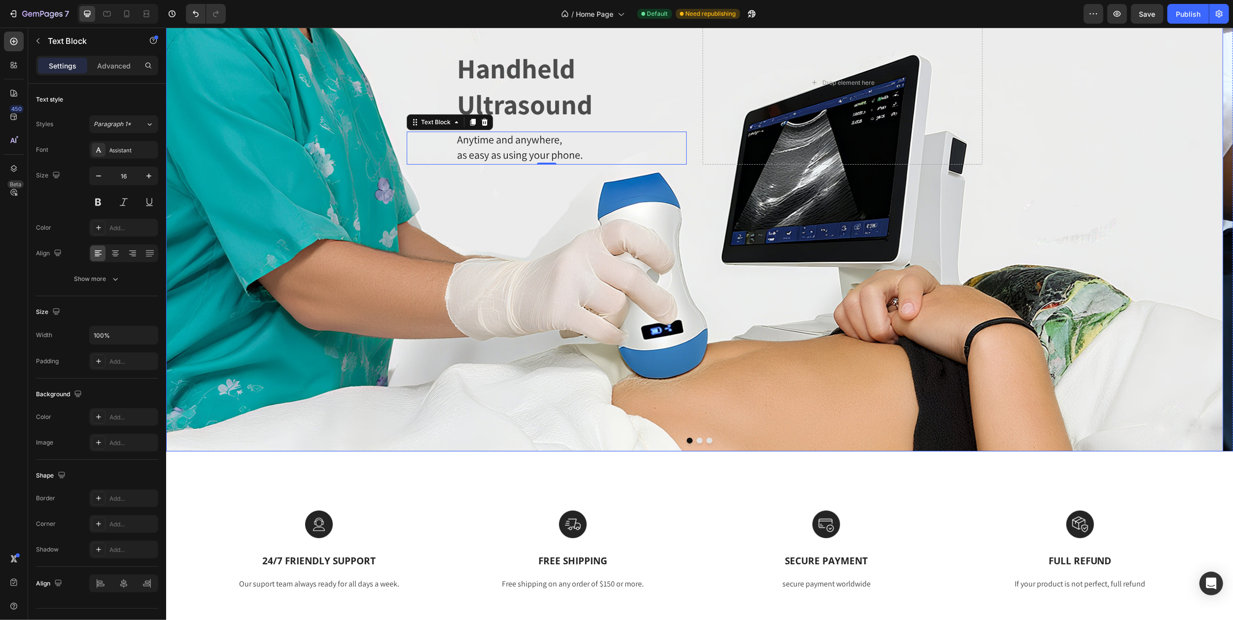
scroll to position [135, 0]
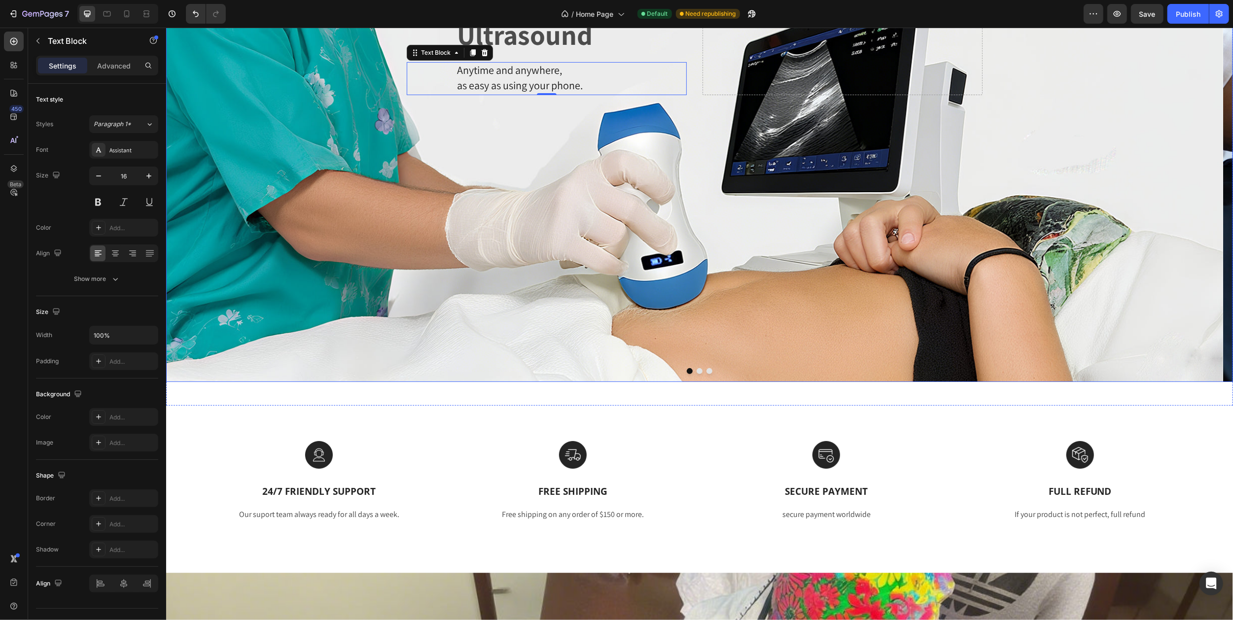
click at [1196, 142] on button "Carousel Next Arrow" at bounding box center [1213, 155] width 37 height 37
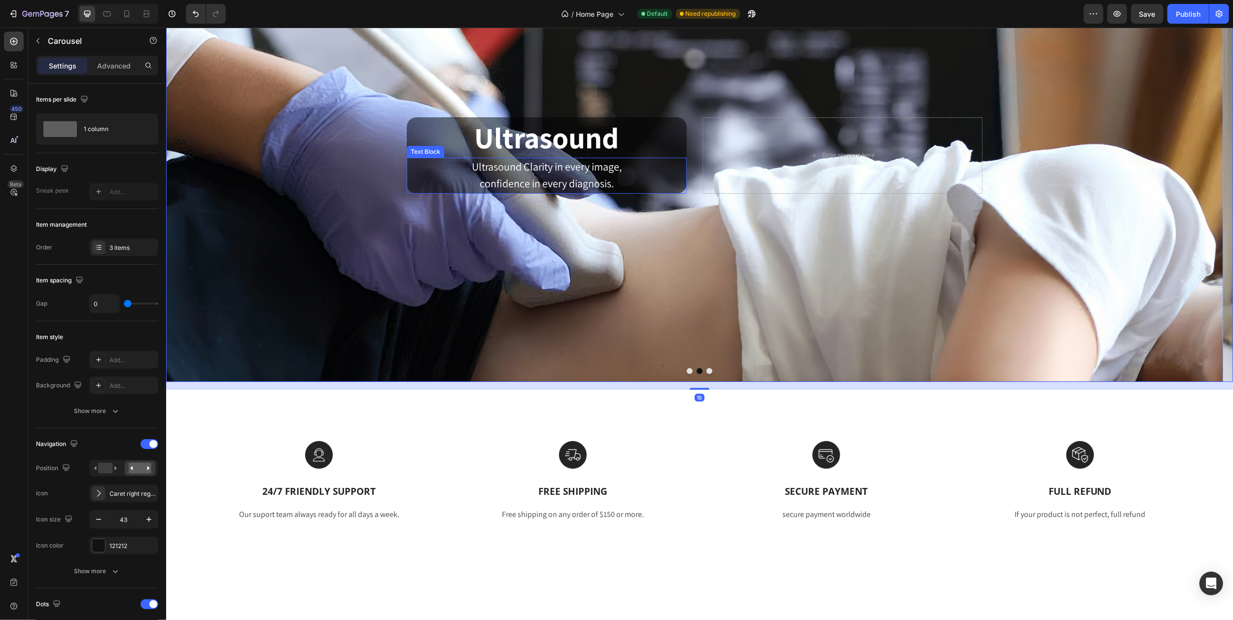
scroll to position [3, 0]
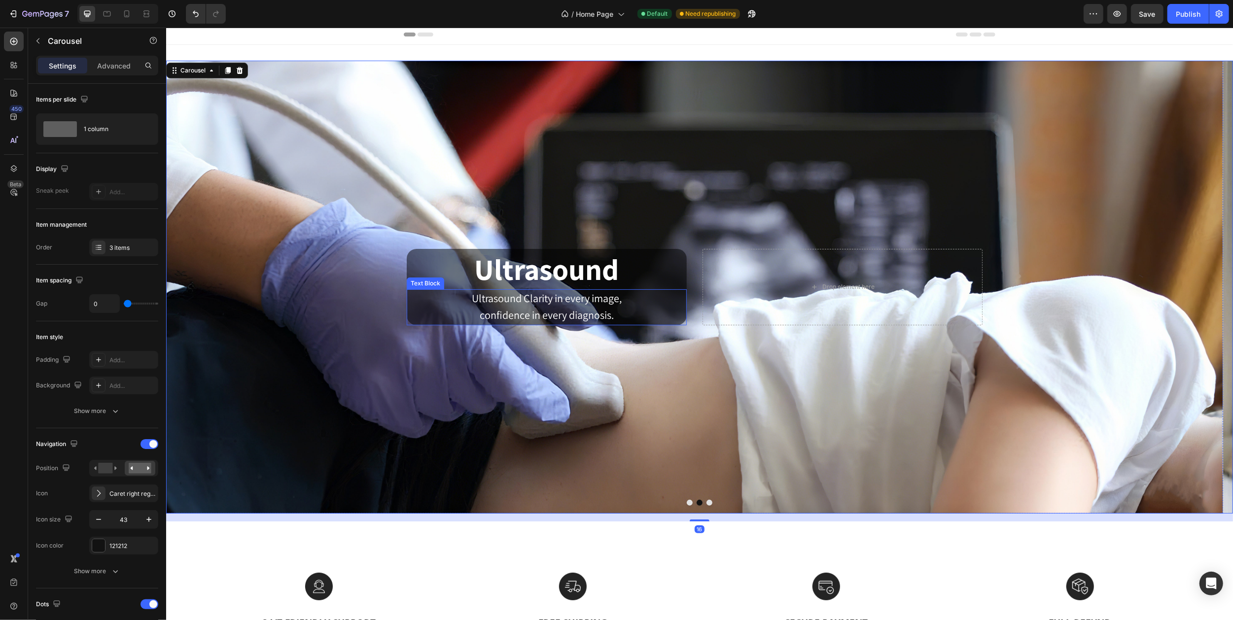
click at [531, 307] on p "confidence in every diagnosis." at bounding box center [546, 315] width 278 height 17
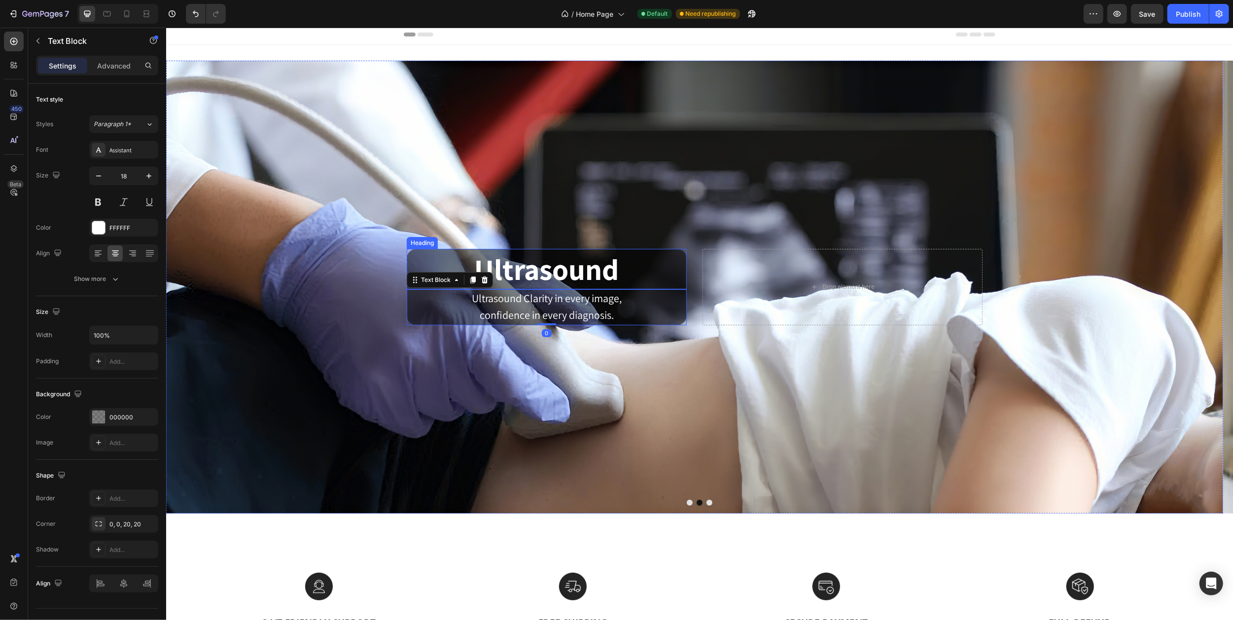
click at [531, 270] on p "Ultrasound" at bounding box center [546, 269] width 278 height 38
click at [462, 296] on p "Ultrasound Clarity in every image," at bounding box center [546, 298] width 278 height 17
click at [489, 257] on p "Ultrasound" at bounding box center [546, 269] width 278 height 38
click at [465, 304] on p "Ultrasound Clarity in every image," at bounding box center [546, 298] width 278 height 17
click at [128, 14] on icon at bounding box center [127, 14] width 10 height 10
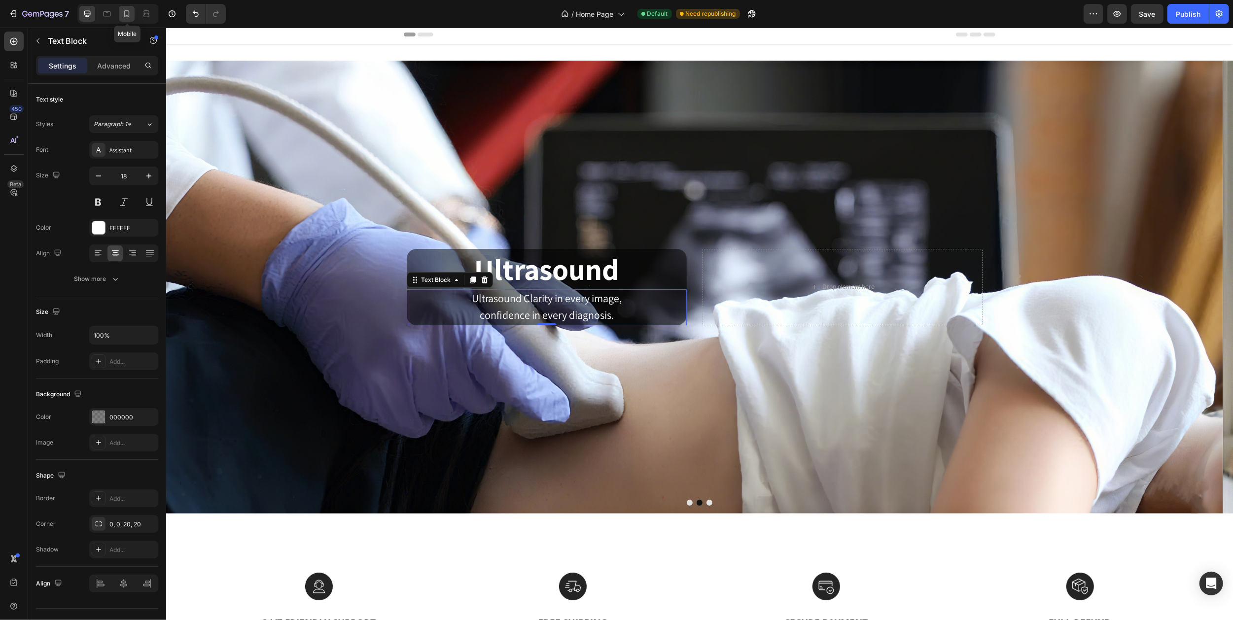
type input "13"
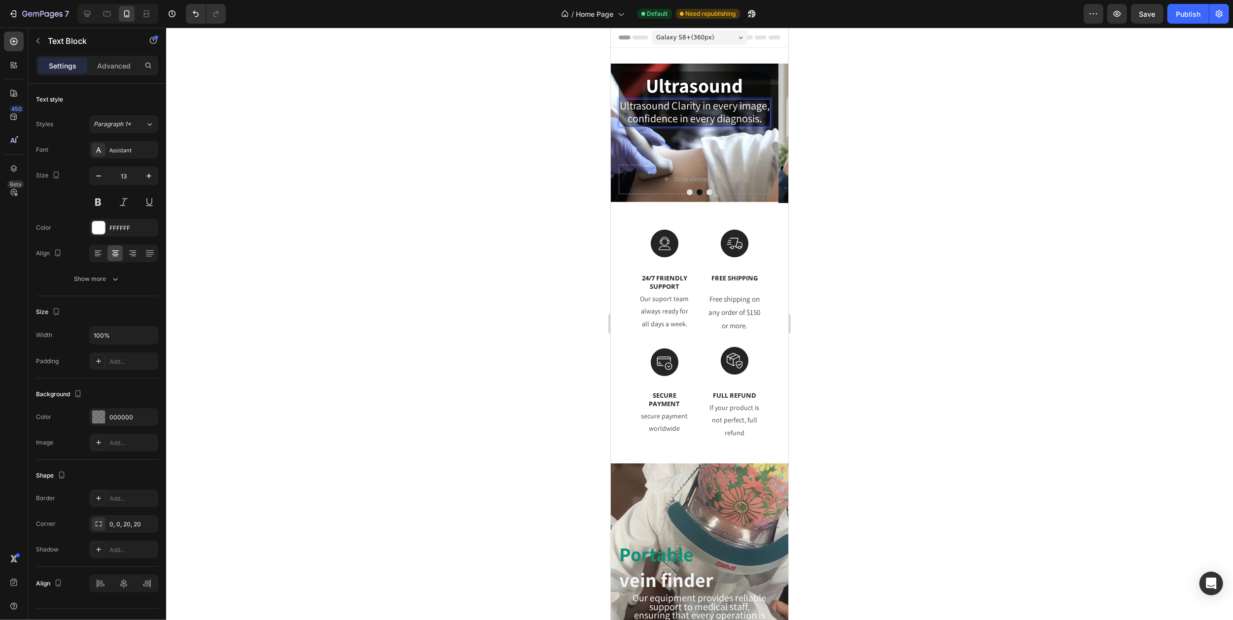
click at [666, 125] on span "confidence in every diagnosis." at bounding box center [694, 118] width 134 height 14
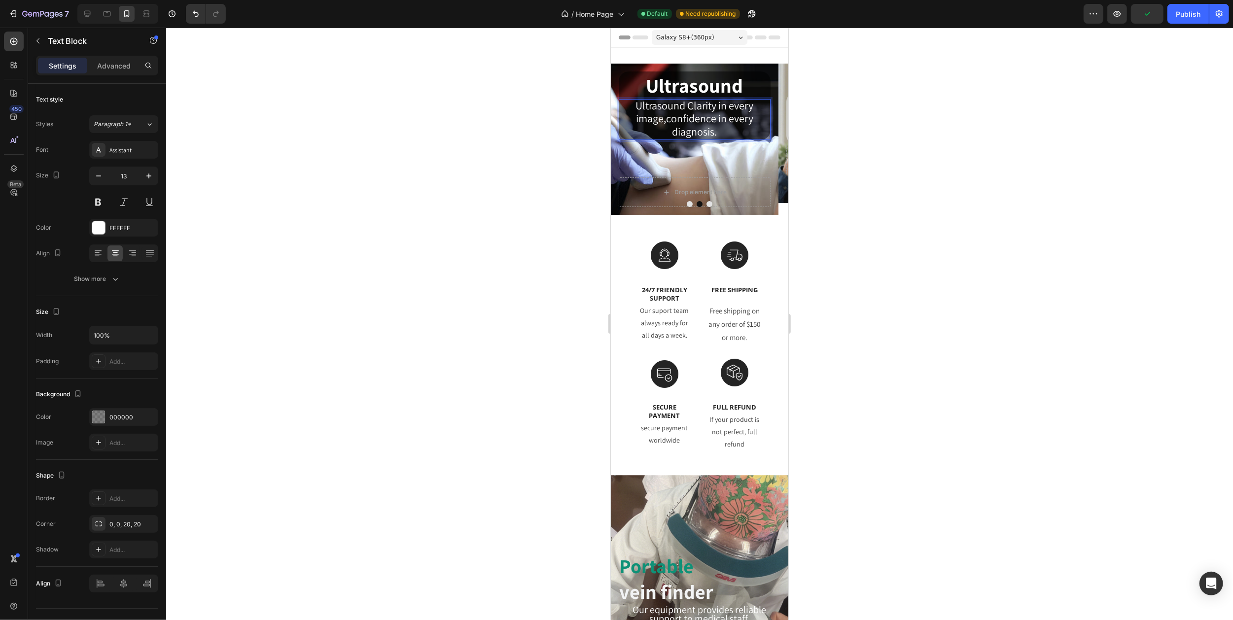
click at [669, 133] on p "Ultrasound Clarity in every image,confidence in every diagnosis." at bounding box center [694, 119] width 150 height 39
click at [665, 117] on span "Ultrasound Clarity in every image,confidence in every diagnosis." at bounding box center [694, 119] width 118 height 40
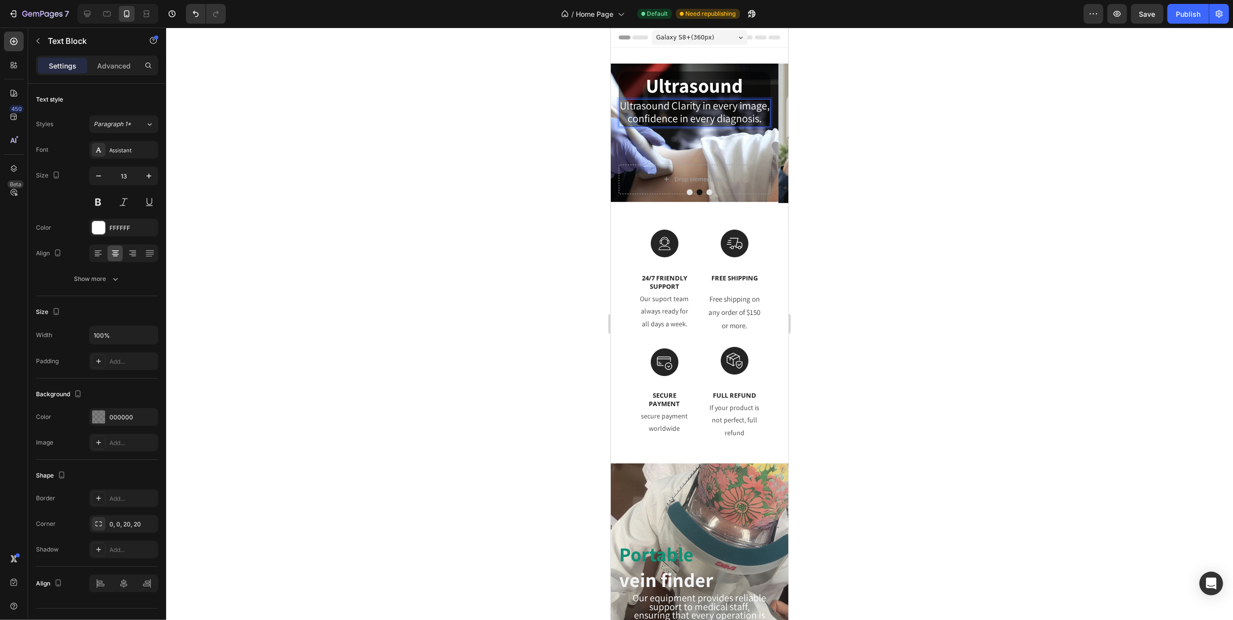
click at [679, 112] on span "Ultrasound Clarity in every image," at bounding box center [694, 106] width 150 height 14
click at [669, 125] on span "confidence in every diagnosis." at bounding box center [694, 118] width 134 height 14
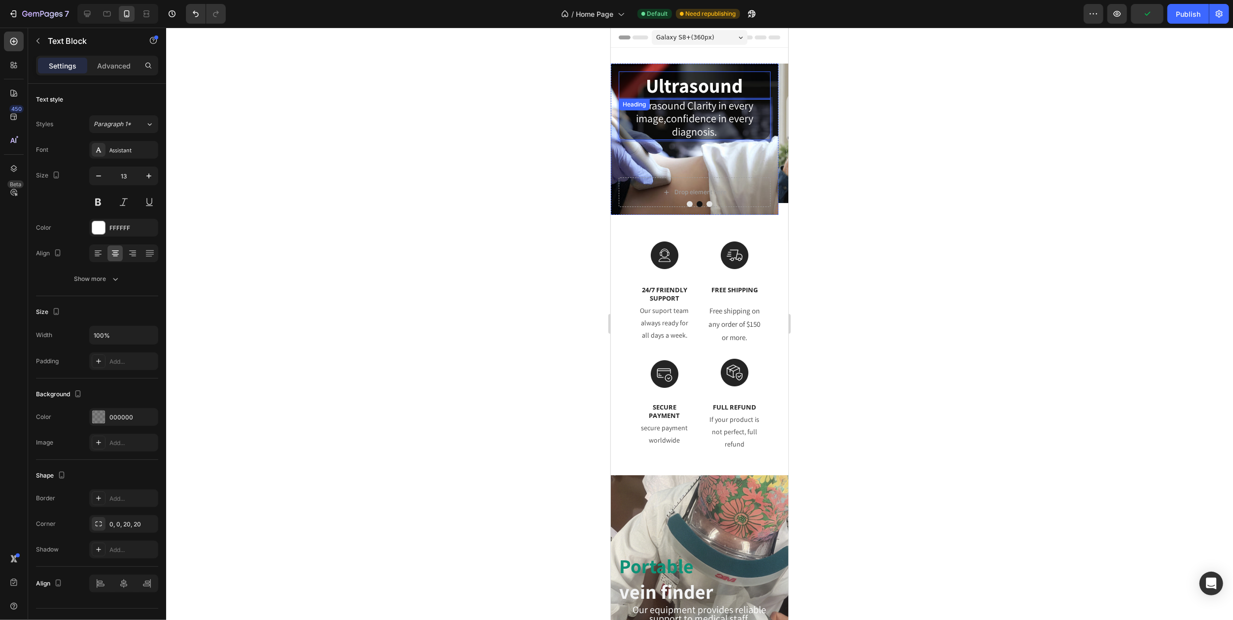
click at [749, 97] on p "Ultrasound" at bounding box center [694, 85] width 150 height 26
click at [722, 115] on span "Ultrasound Clarity in every image,confidence in every diagnosis." at bounding box center [694, 119] width 118 height 40
click at [626, 139] on icon "Carousel Back Arrow" at bounding box center [622, 139] width 8 height 8
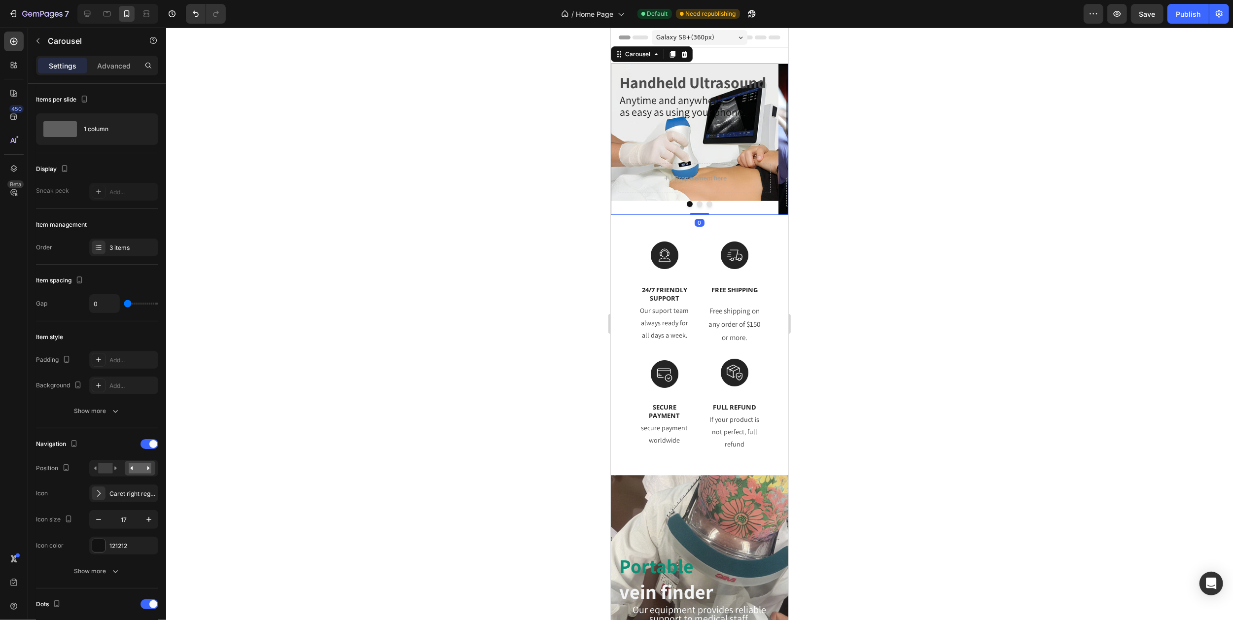
click at [626, 139] on icon "Carousel Back Arrow" at bounding box center [622, 139] width 8 height 8
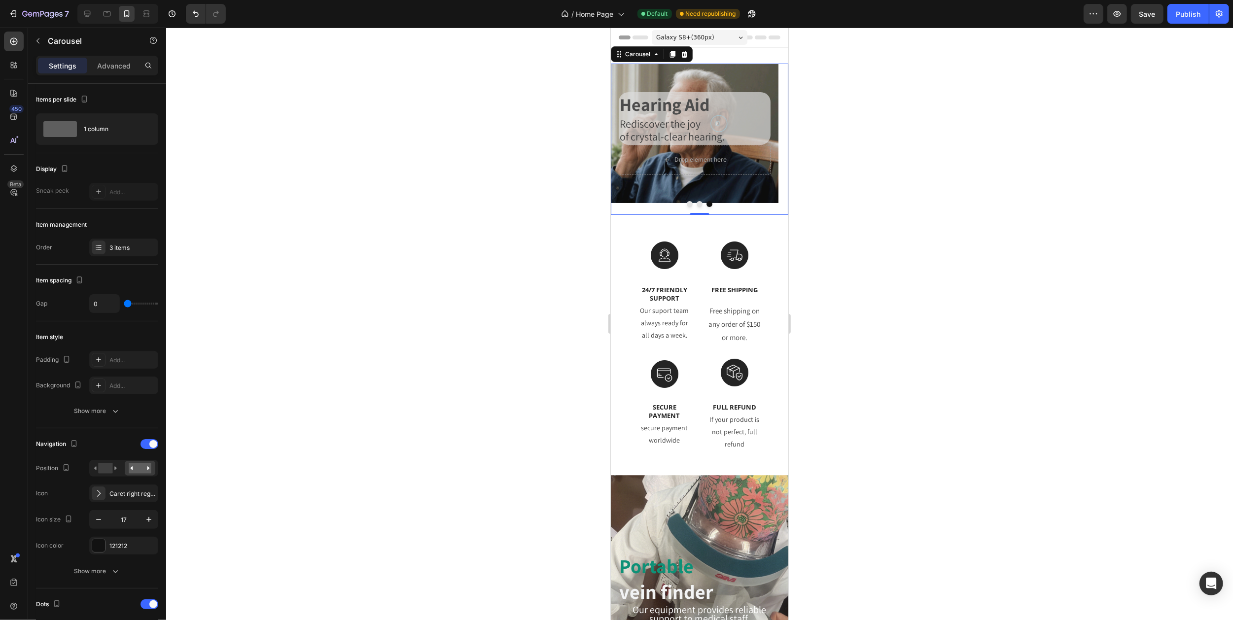
click at [626, 139] on icon "Carousel Back Arrow" at bounding box center [622, 139] width 8 height 8
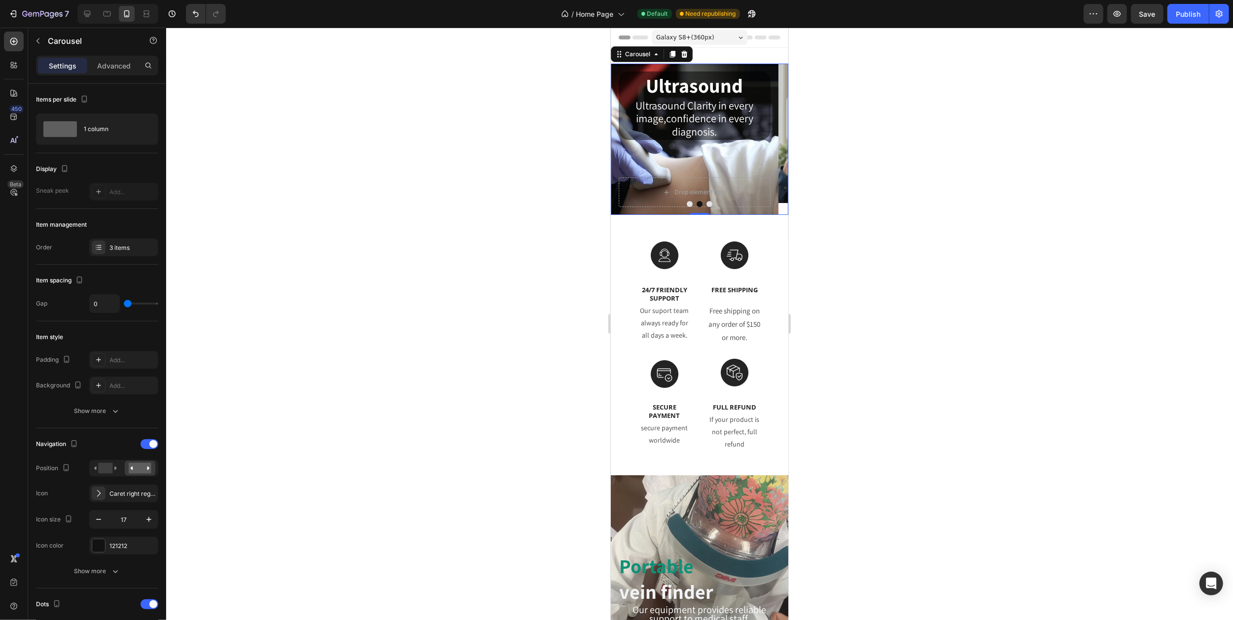
click at [626, 139] on icon "Carousel Back Arrow" at bounding box center [622, 139] width 8 height 8
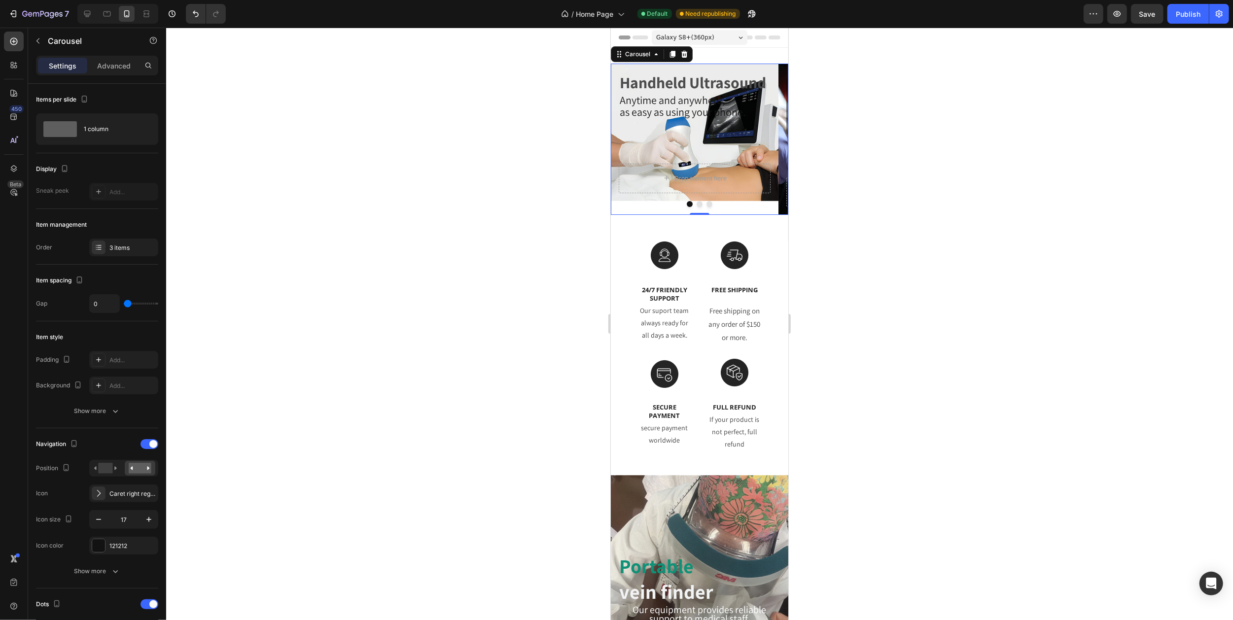
click at [626, 139] on icon "Carousel Back Arrow" at bounding box center [622, 139] width 8 height 8
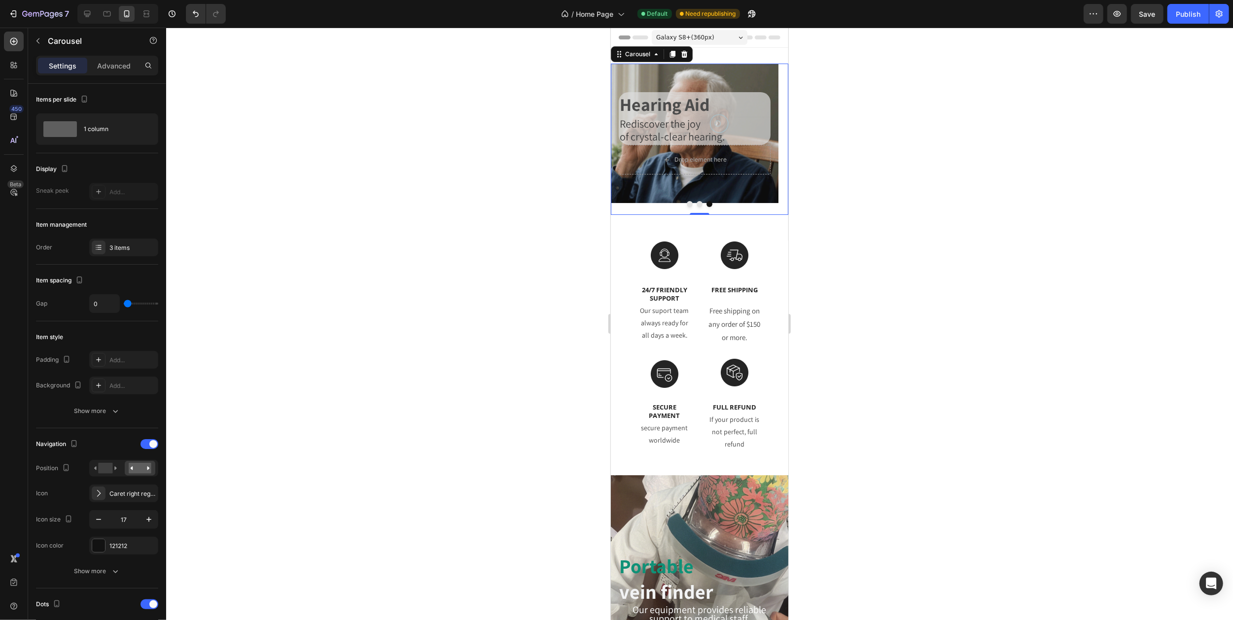
click at [626, 139] on icon "Carousel Back Arrow" at bounding box center [622, 139] width 8 height 8
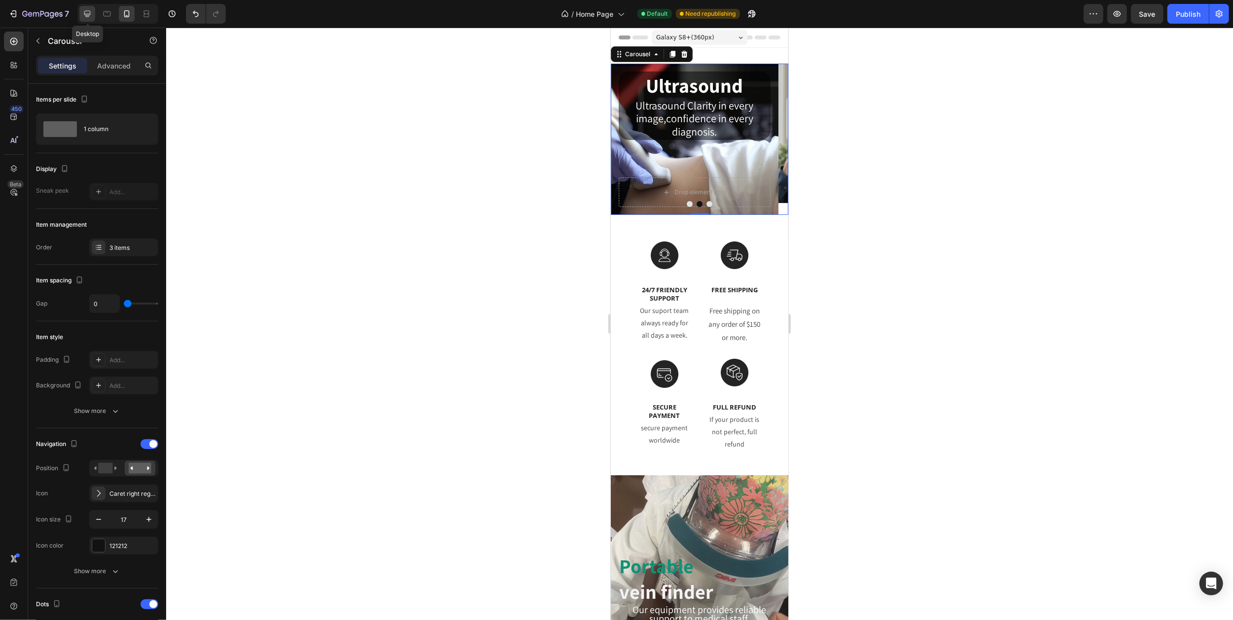
click at [88, 14] on icon at bounding box center [87, 14] width 10 height 10
type input "43"
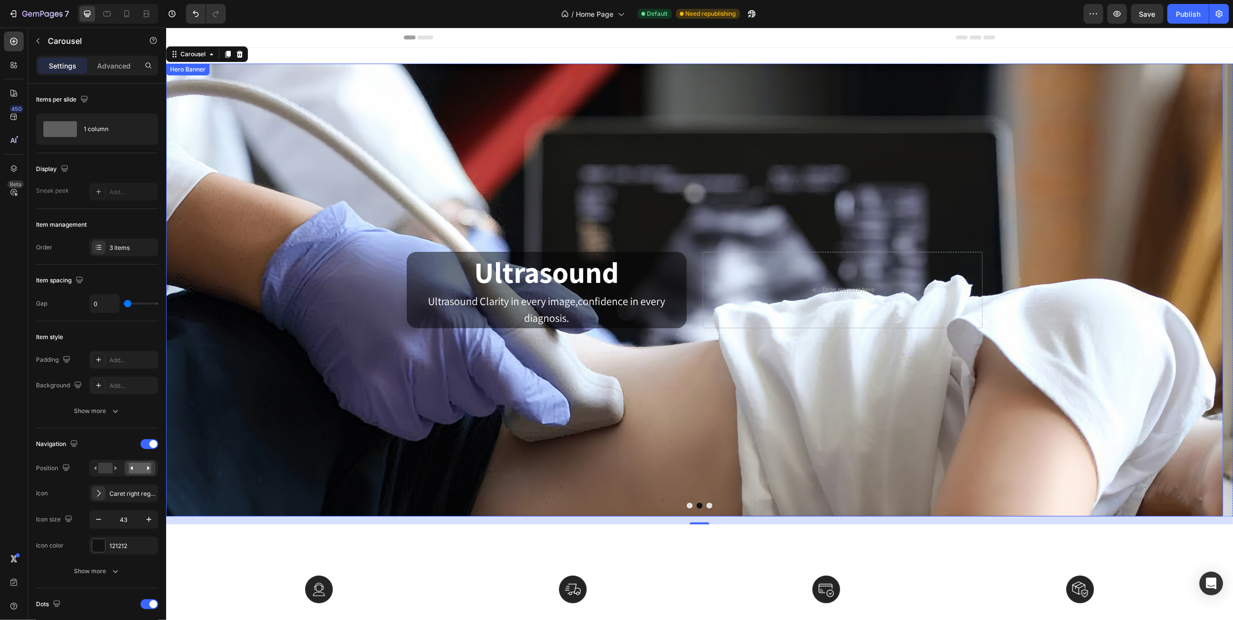
scroll to position [2, 0]
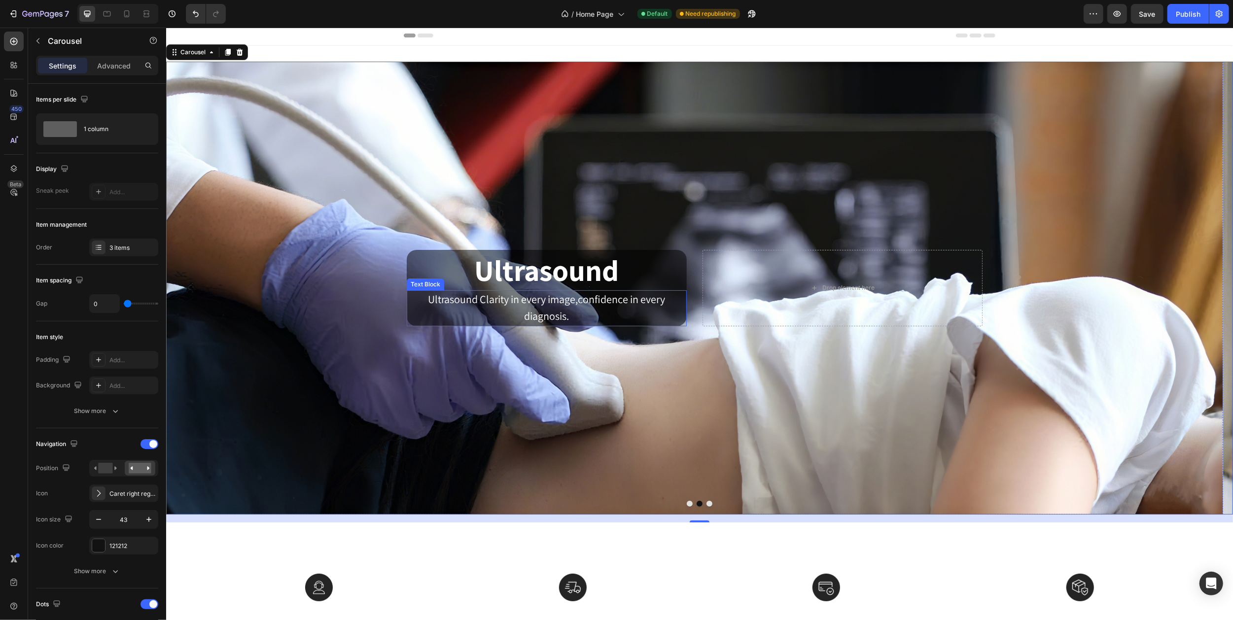
click at [564, 313] on span "Ultrasound Clarity in every image,confidence in every diagnosis." at bounding box center [546, 307] width 237 height 31
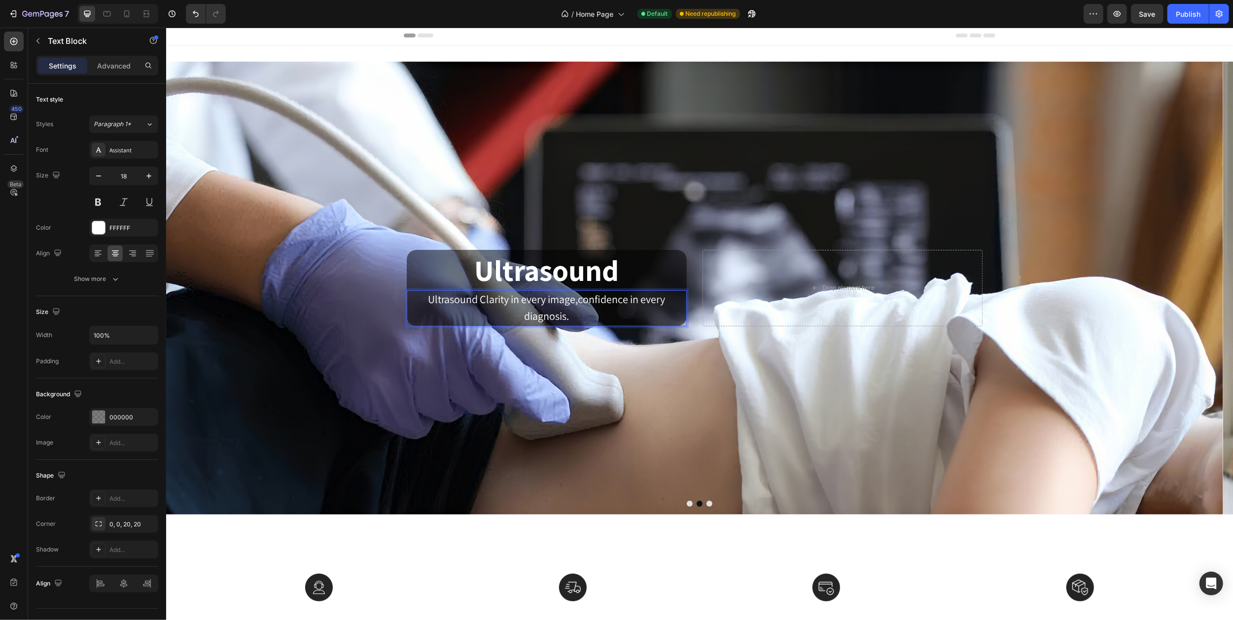
click at [580, 301] on span "Ultrasound Clarity in every image,confidence in every diagnosis." at bounding box center [546, 307] width 237 height 31
click at [626, 308] on p "Ultrasound Clarity in every image," at bounding box center [546, 299] width 278 height 17
click at [104, 16] on icon at bounding box center [107, 14] width 10 height 10
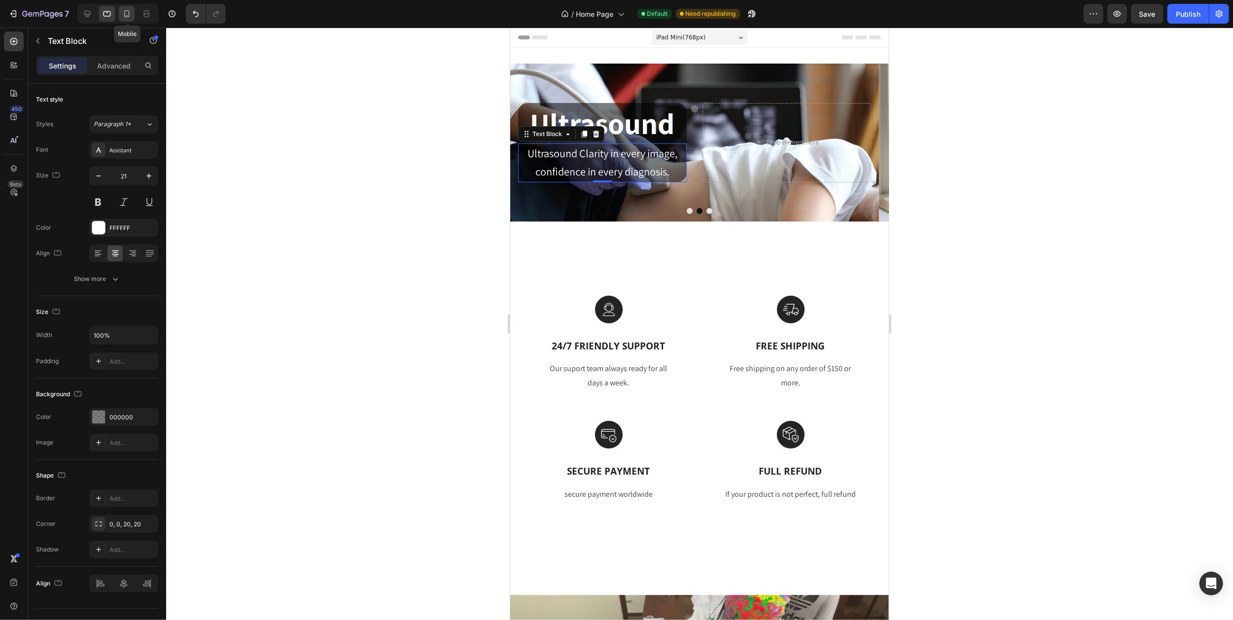
click at [127, 14] on icon at bounding box center [127, 14] width 10 height 10
type input "13"
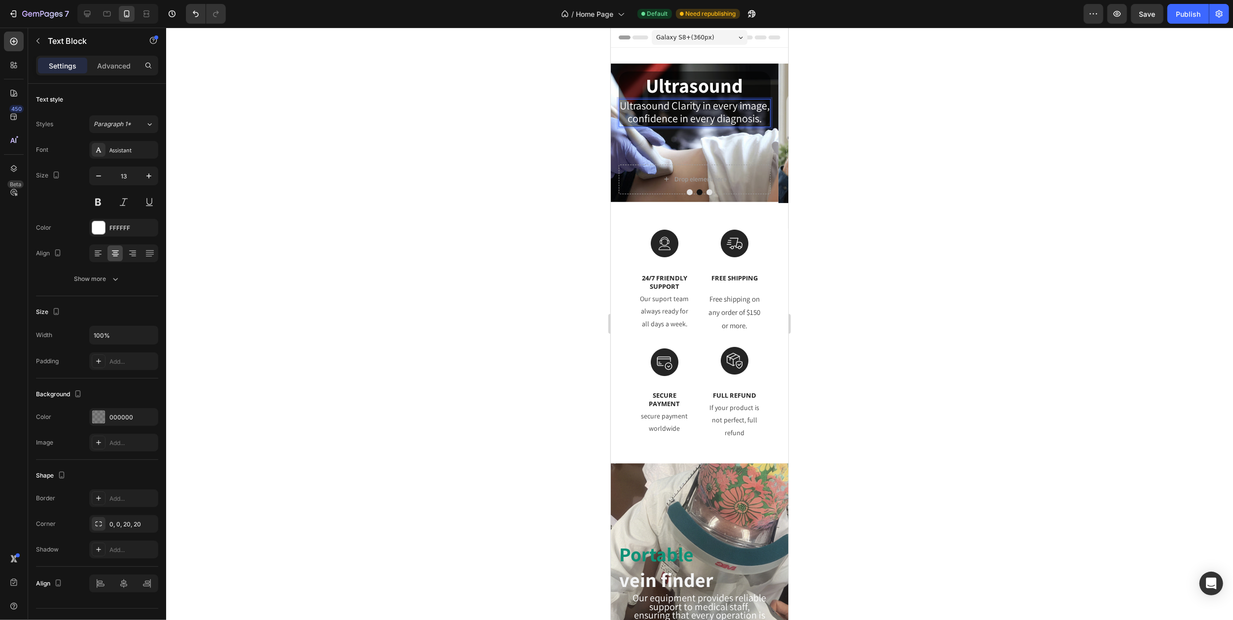
click at [697, 112] on span "Ultrasound Clarity in every image," at bounding box center [694, 106] width 150 height 14
click at [764, 132] on button "Carousel Next Arrow" at bounding box center [776, 133] width 24 height 24
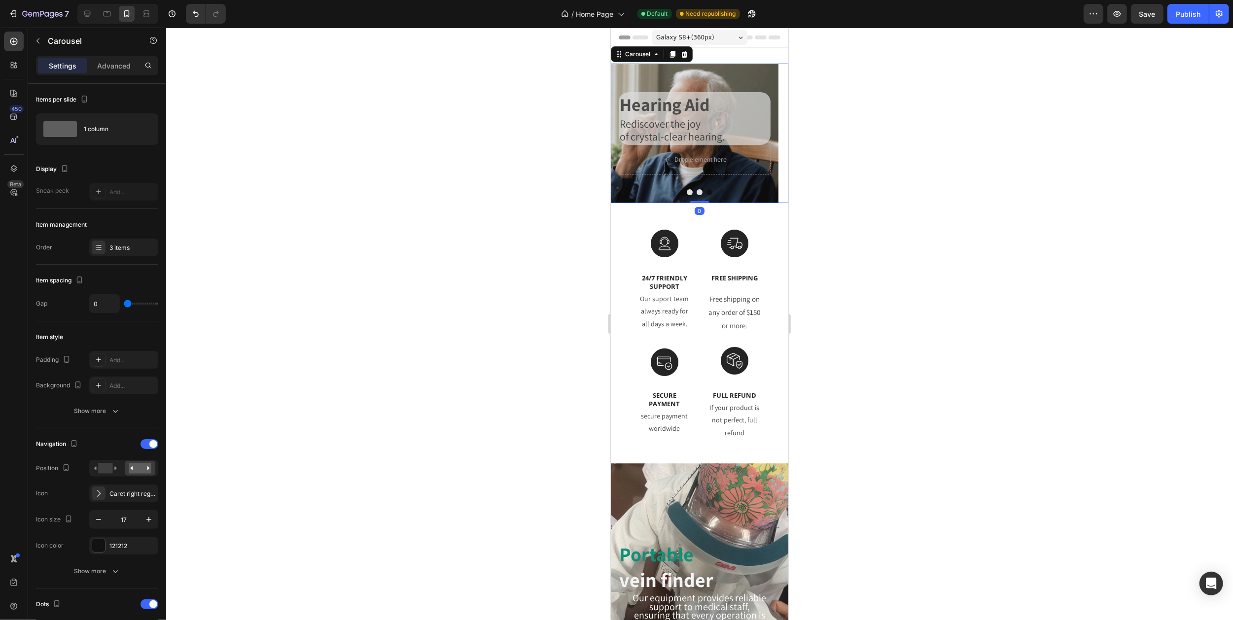
click at [625, 137] on icon "Carousel Back Arrow" at bounding box center [622, 133] width 8 height 8
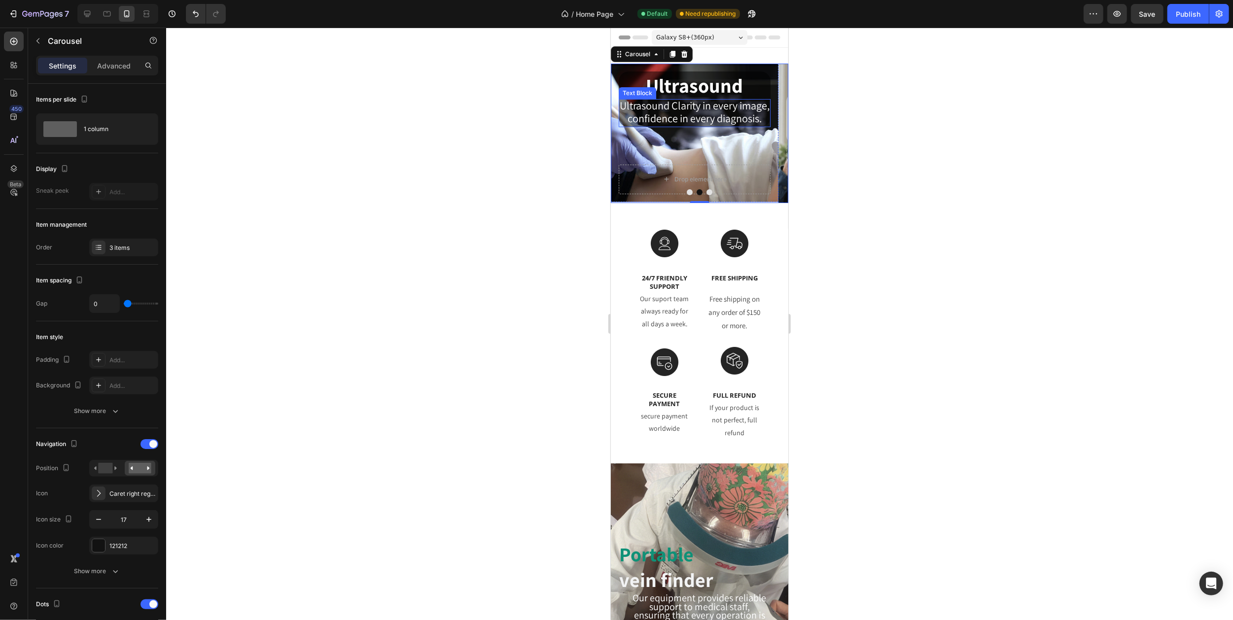
click at [726, 113] on p "Ultrasound Clarity in every image," at bounding box center [694, 106] width 150 height 13
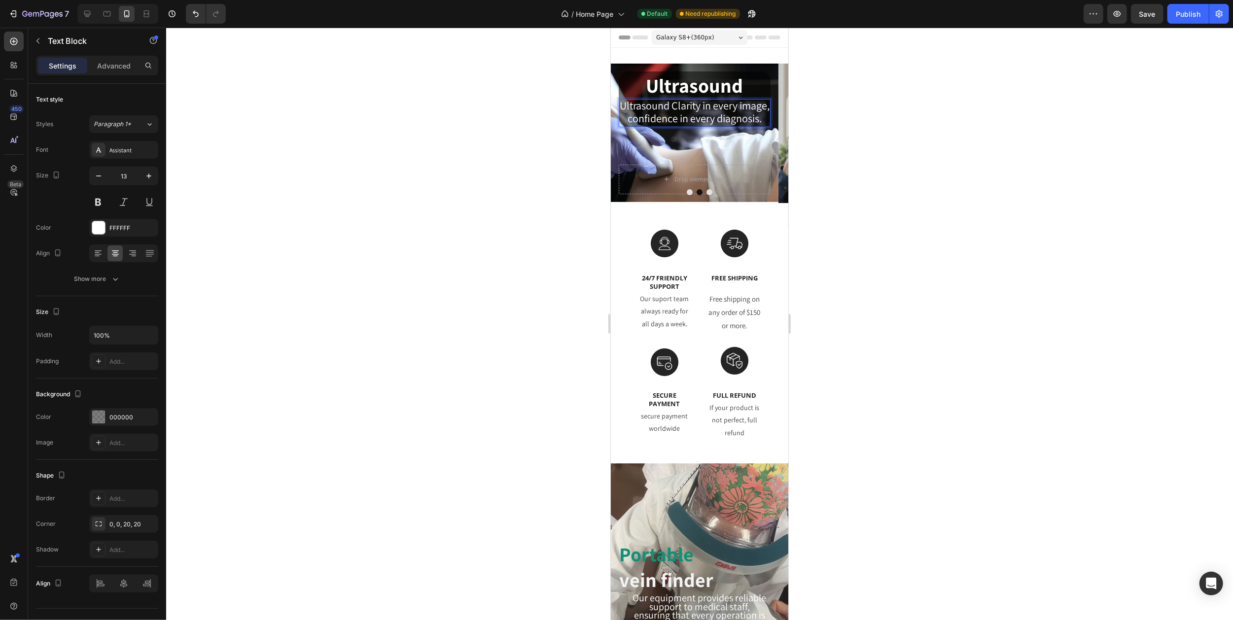
click at [732, 125] on span "confidence in every diagnosis." at bounding box center [694, 118] width 134 height 14
click at [689, 112] on span "Ultrasound Clarity in every image," at bounding box center [694, 106] width 150 height 14
click at [668, 107] on span "Ultrasound Clarity in every image," at bounding box center [694, 106] width 150 height 14
click at [643, 103] on span "Ultrasound Clarity in every image," at bounding box center [694, 106] width 150 height 14
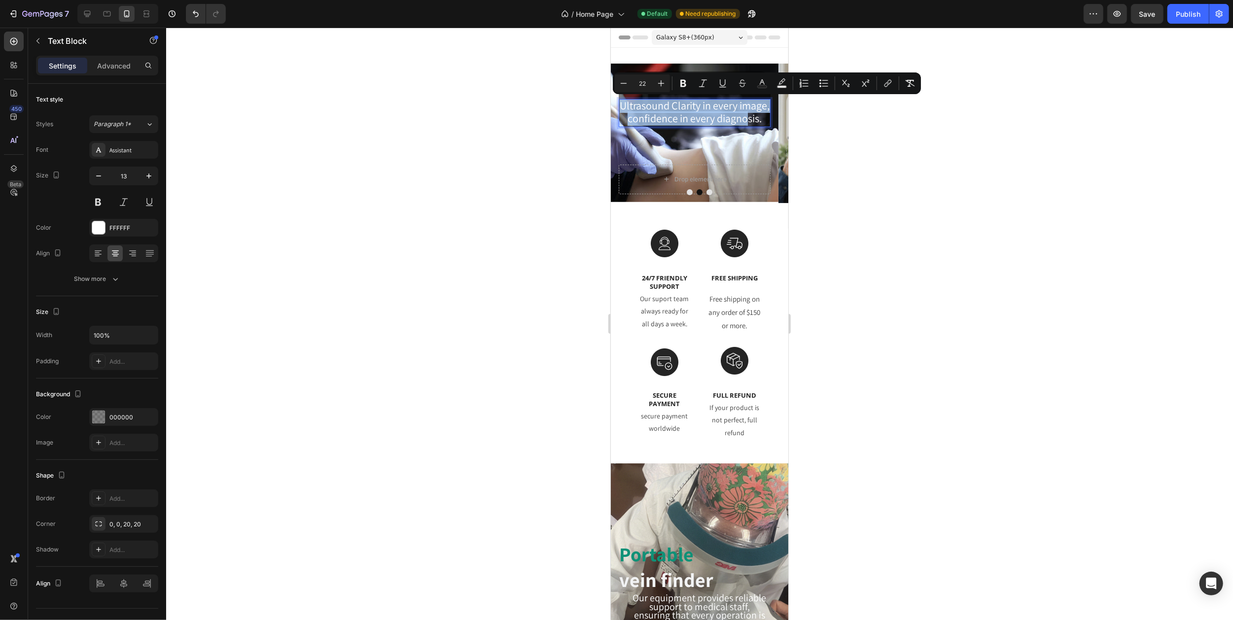
drag, startPoint x: 636, startPoint y: 103, endPoint x: 748, endPoint y: 133, distance: 115.7
click at [506, 103] on div at bounding box center [699, 324] width 1067 height 593
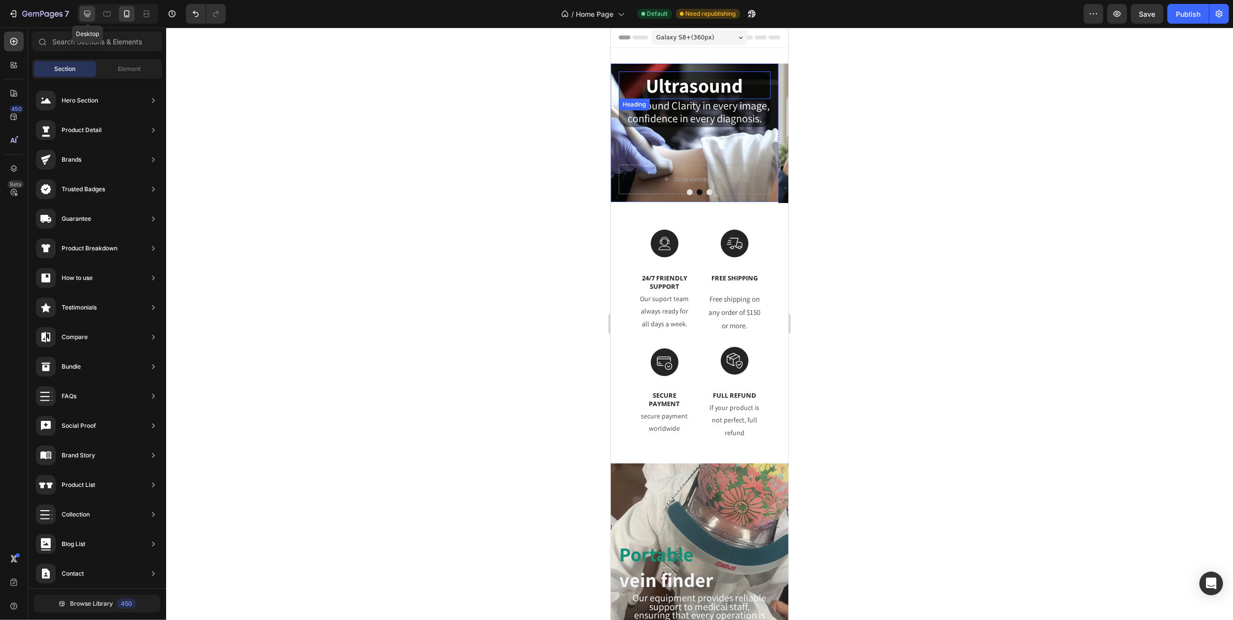
click at [88, 16] on icon at bounding box center [87, 14] width 10 height 10
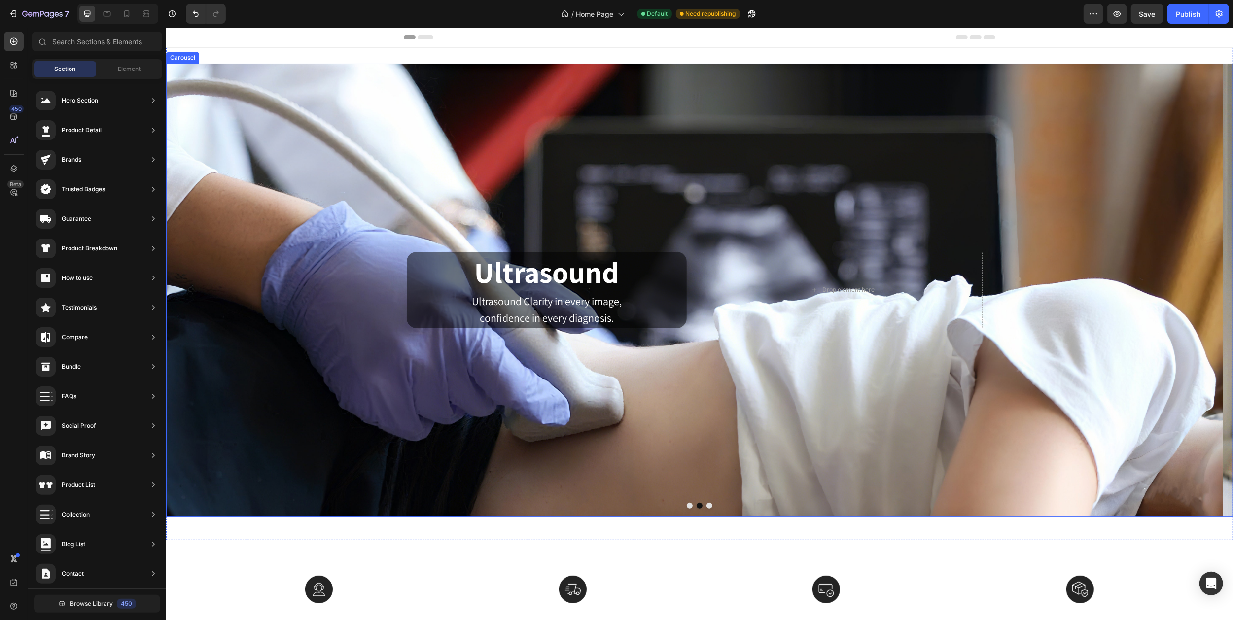
click at [186, 292] on icon "Carousel Back Arrow" at bounding box center [184, 289] width 21 height 21
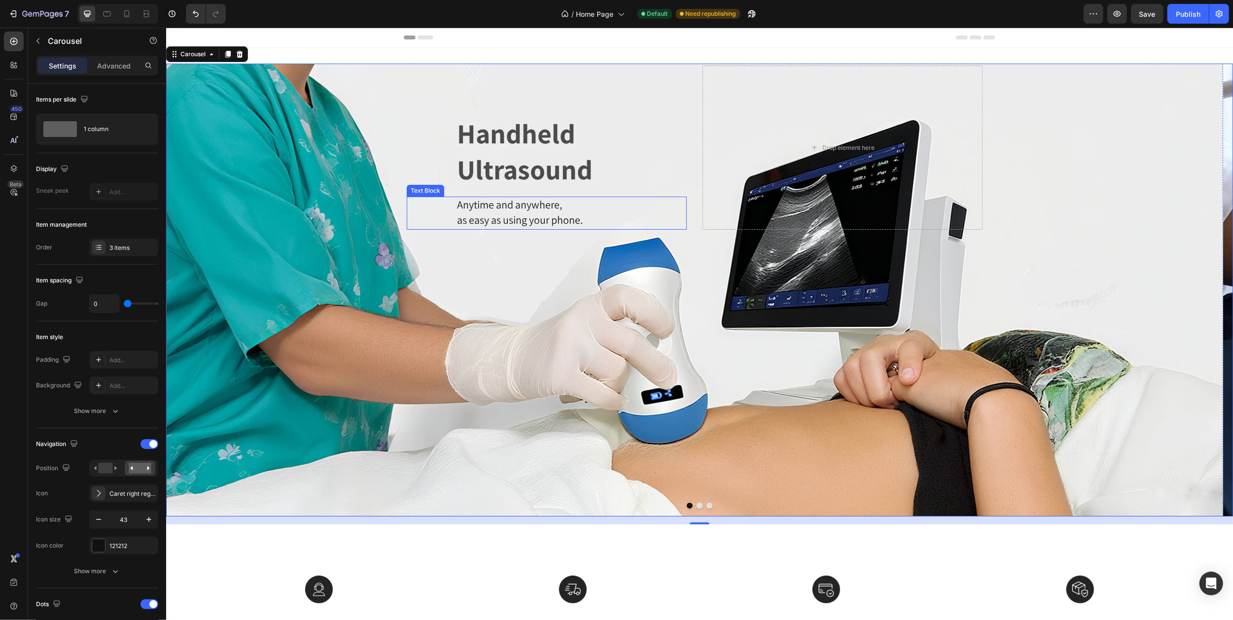
click at [487, 213] on span "as easy as using your phone." at bounding box center [519, 220] width 126 height 14
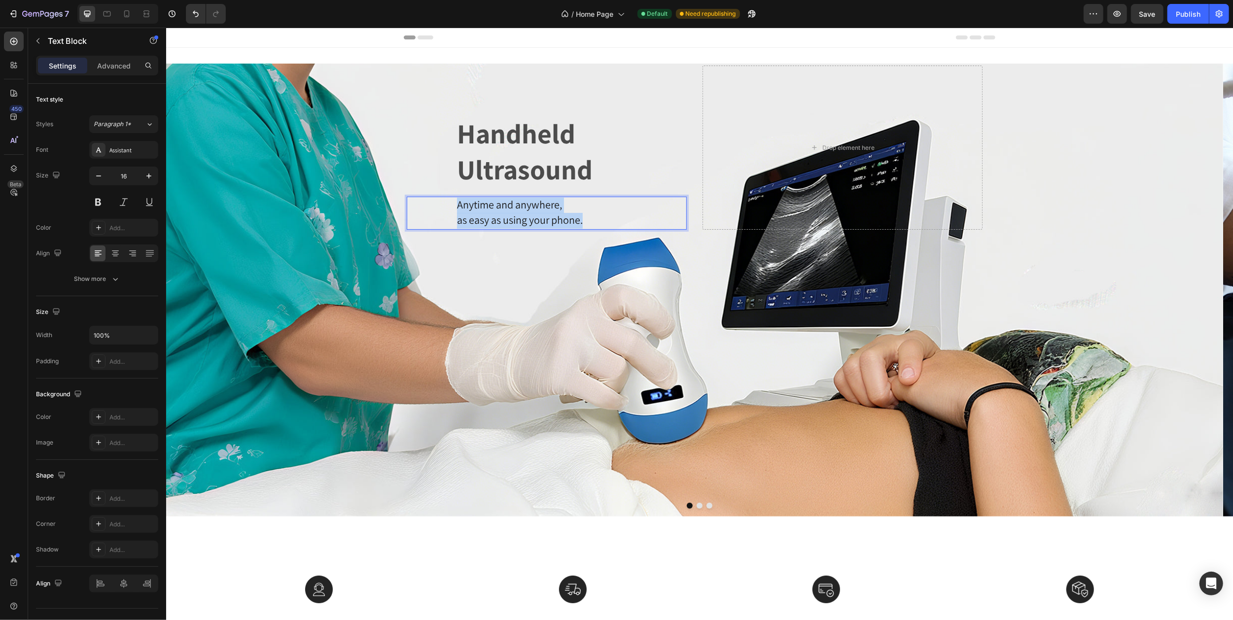
drag, startPoint x: 456, startPoint y: 204, endPoint x: 607, endPoint y: 218, distance: 151.5
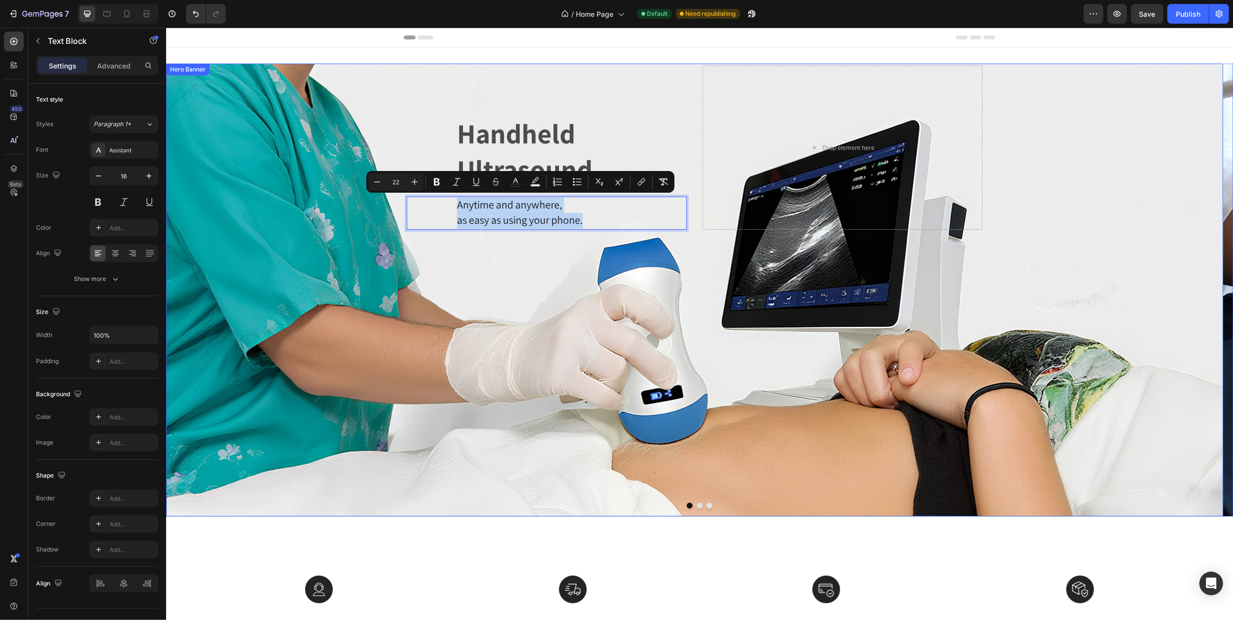
click at [488, 93] on div "Handheld Ultrasound Heading Anytime and anywhere, as easy as using your phone. …" at bounding box center [546, 148] width 280 height 164
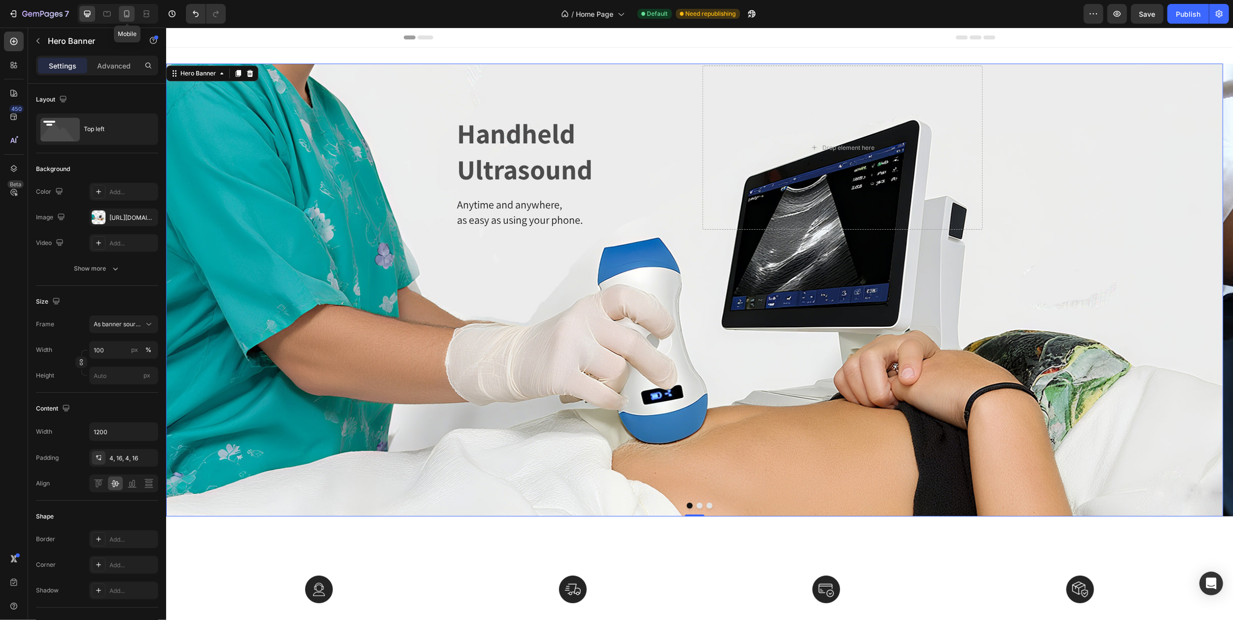
click at [131, 14] on icon at bounding box center [127, 14] width 10 height 10
type input "Auto"
type input "100%"
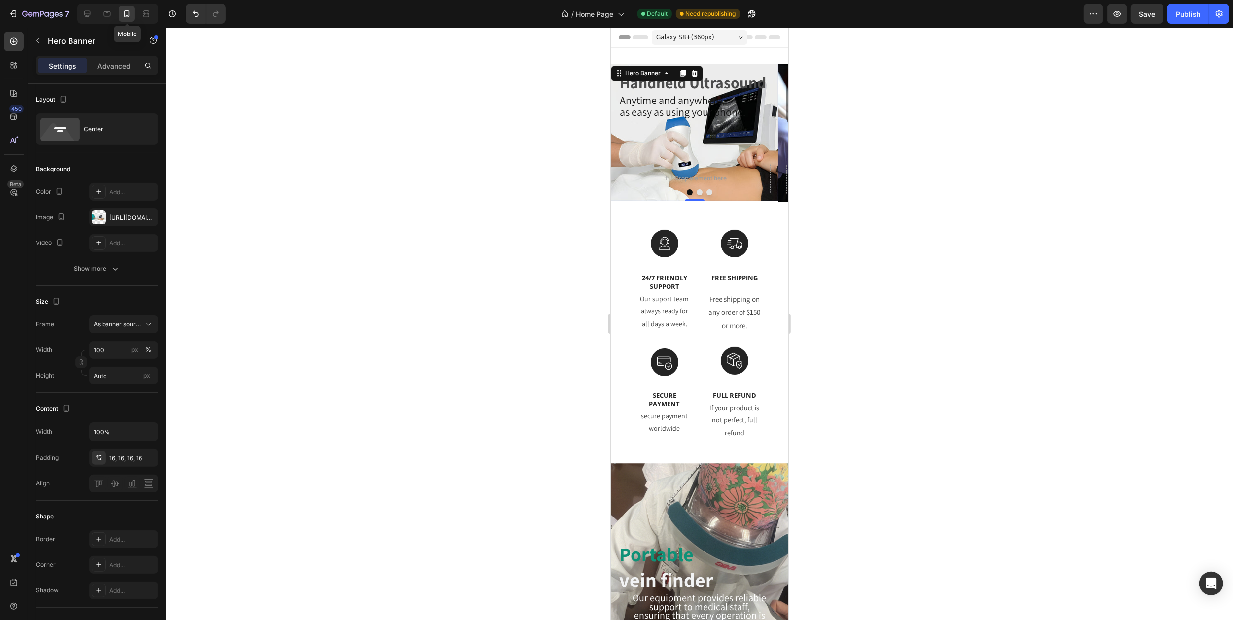
scroll to position [2, 0]
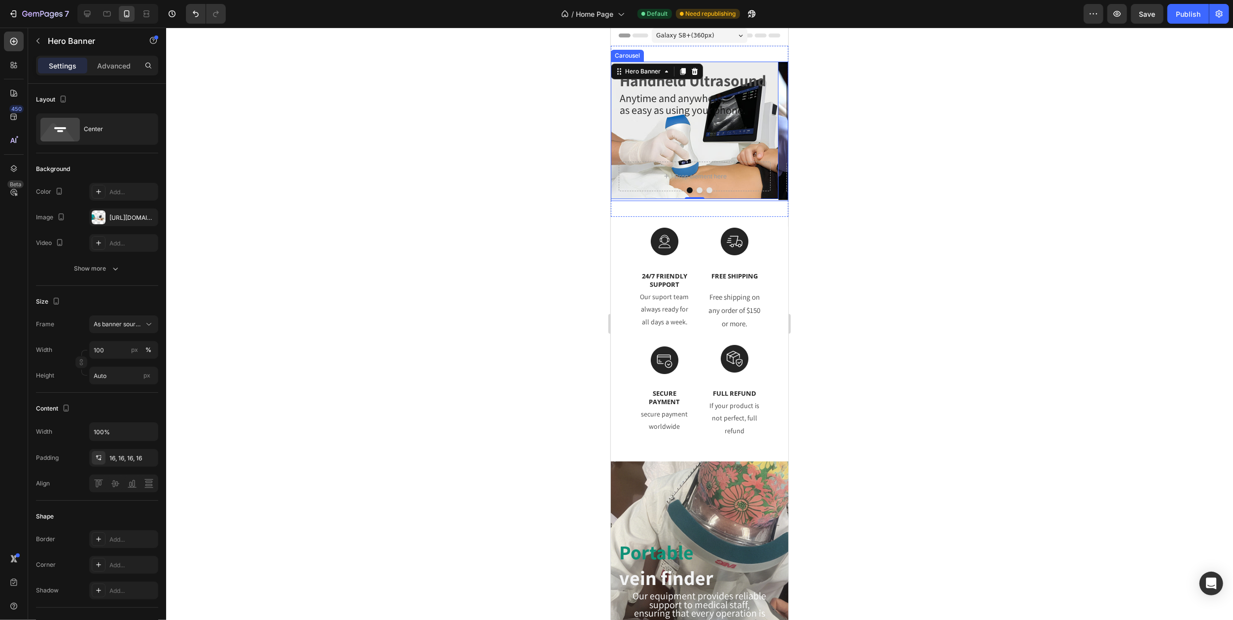
click at [771, 136] on icon "Carousel Next Arrow" at bounding box center [775, 131] width 8 height 8
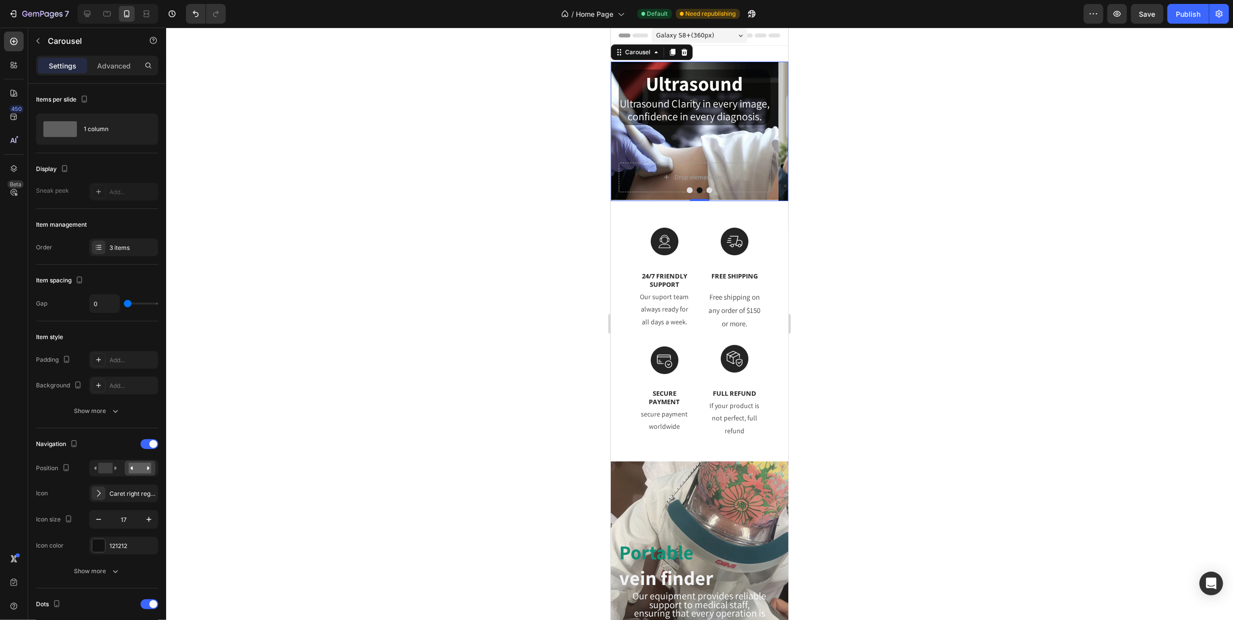
click at [771, 136] on icon "Carousel Next Arrow" at bounding box center [775, 131] width 8 height 8
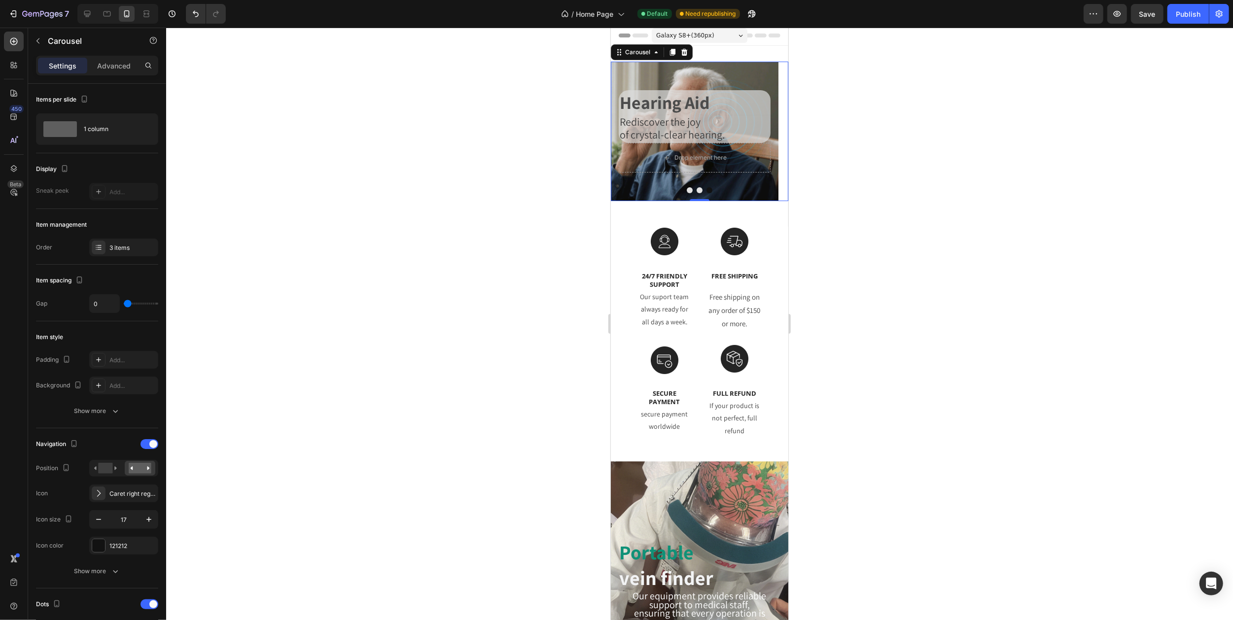
click at [771, 136] on icon "Carousel Next Arrow" at bounding box center [775, 131] width 8 height 8
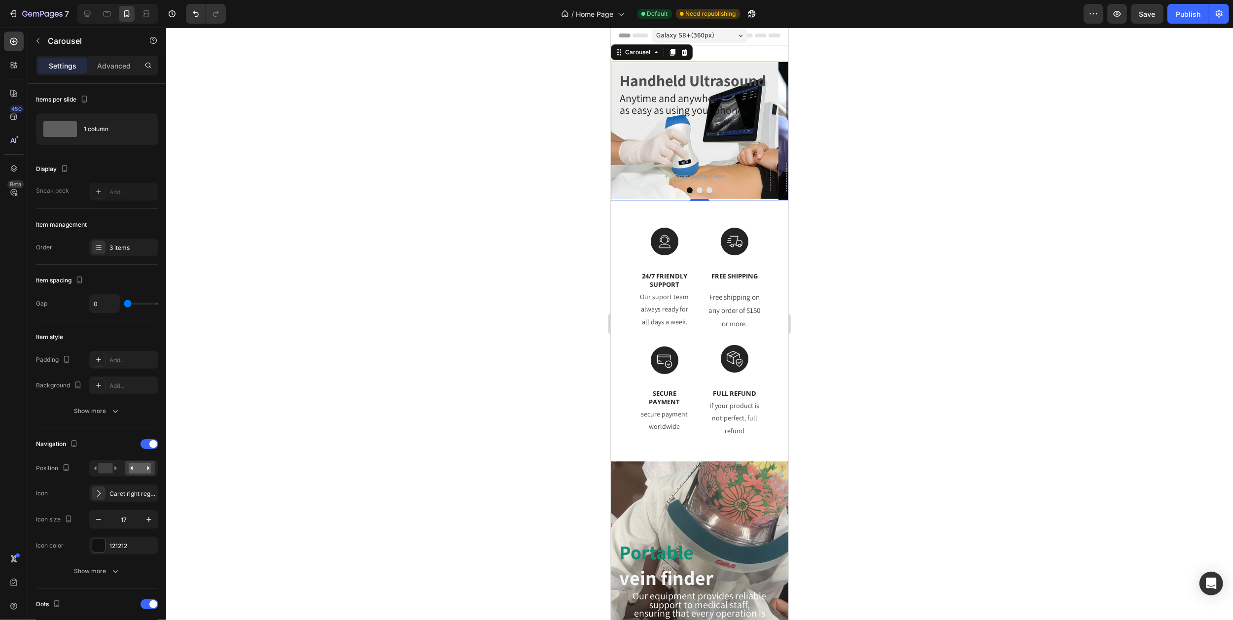
click at [771, 136] on icon "Carousel Next Arrow" at bounding box center [775, 131] width 8 height 8
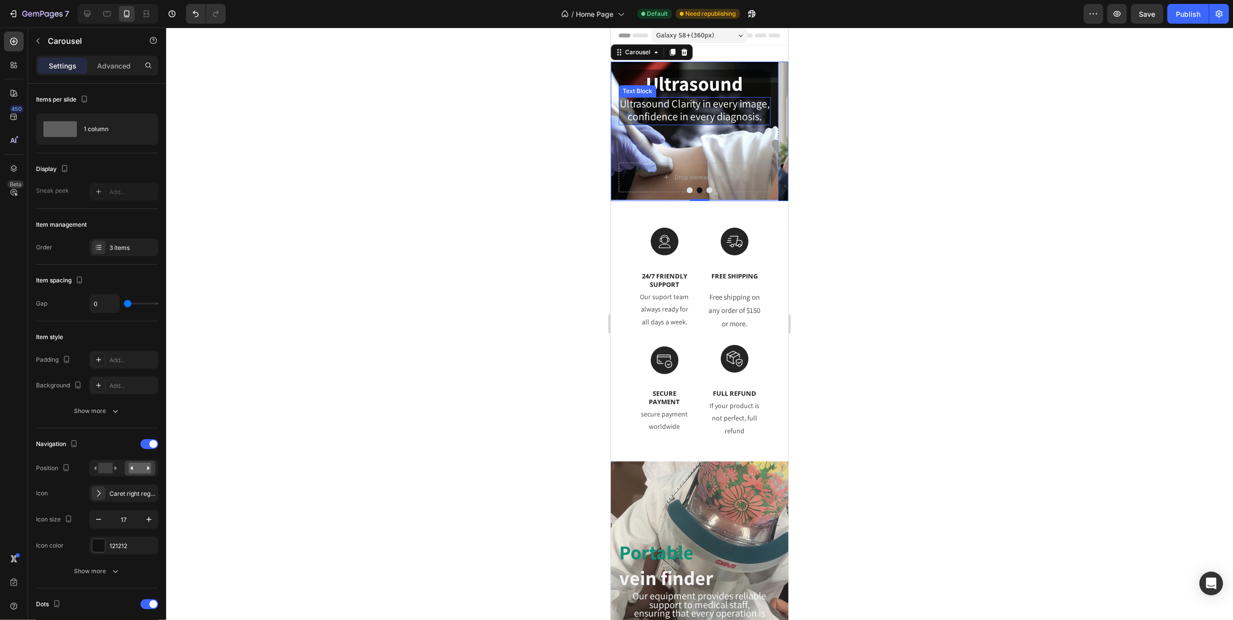
click at [655, 109] on span "Ultrasound Clarity in every image," at bounding box center [694, 104] width 150 height 14
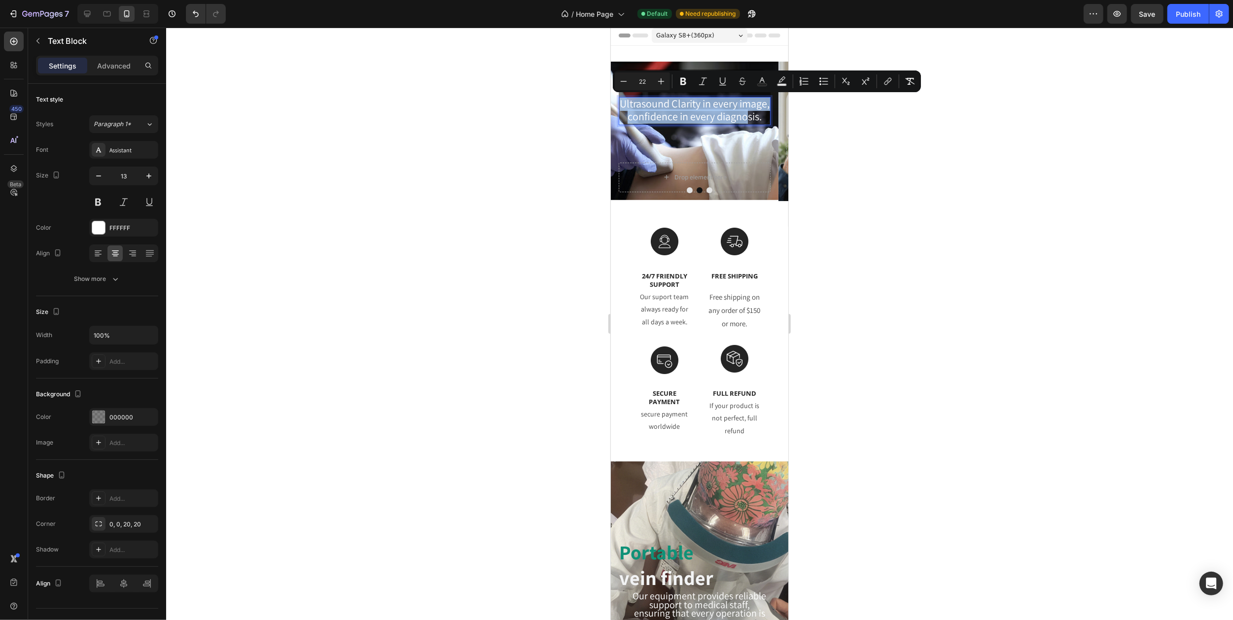
drag, startPoint x: 636, startPoint y: 101, endPoint x: 748, endPoint y: 129, distance: 115.5
click at [748, 125] on div "Ultrasound Clarity in every image, confidence in every diagnosis." at bounding box center [694, 111] width 152 height 28
click at [101, 16] on div at bounding box center [107, 14] width 16 height 16
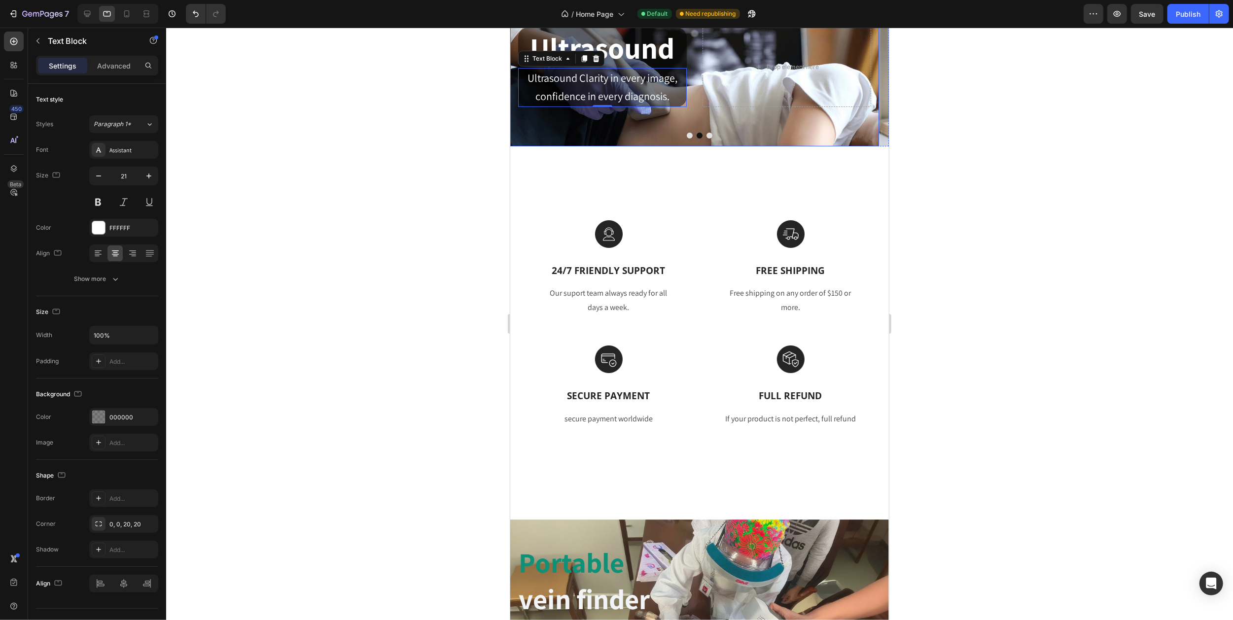
scroll to position [81, 0]
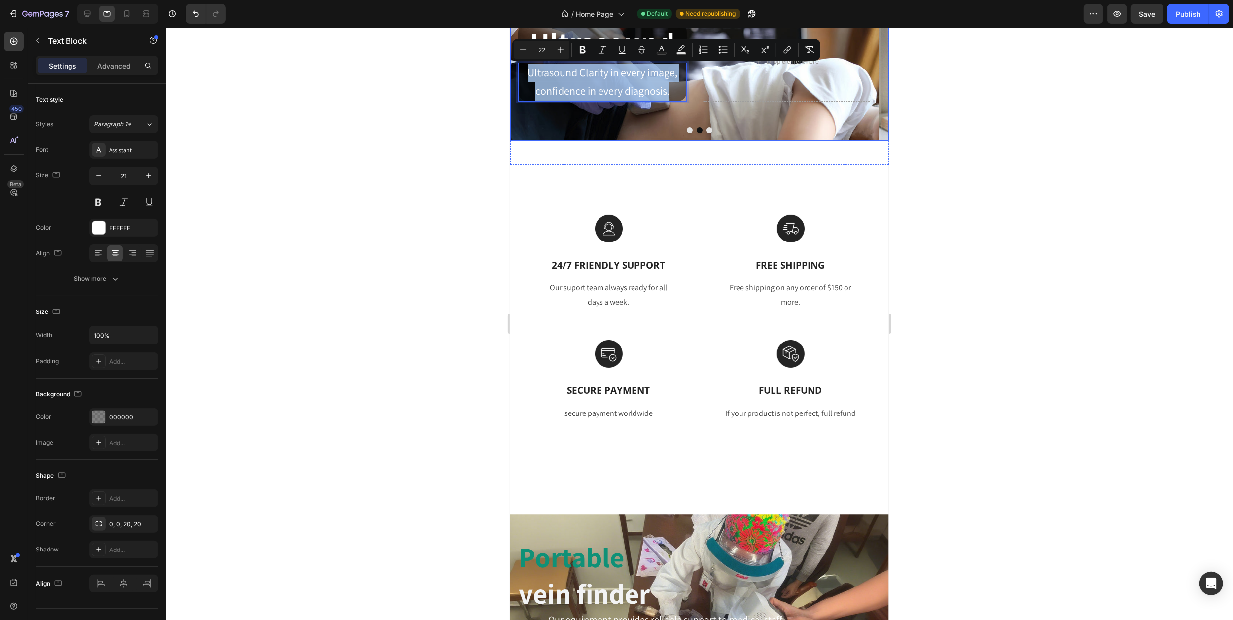
drag, startPoint x: 668, startPoint y: 91, endPoint x: 524, endPoint y: 71, distance: 145.3
click at [524, 71] on div "Handheld Ultrasound Heading Anytime and anywhere, as easy as using your phone. …" at bounding box center [699, 62] width 379 height 158
copy div "Ultrasound Clarity in every image, confidence in every diagnosis."
click at [127, 11] on icon at bounding box center [127, 14] width 10 height 10
type input "13"
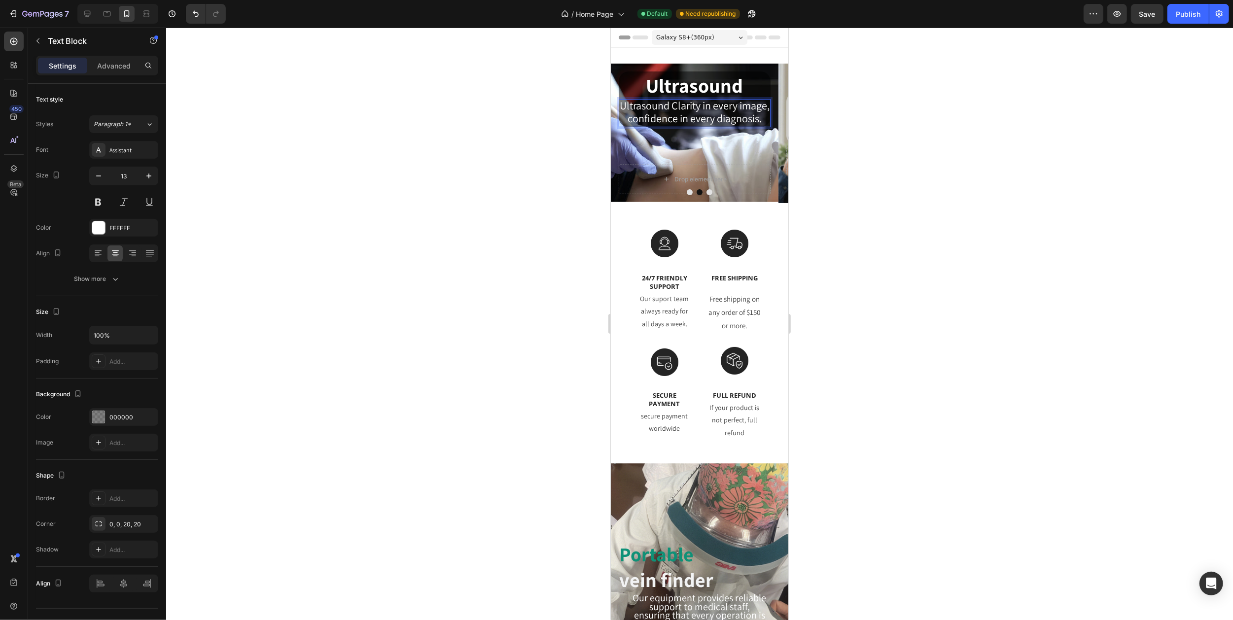
click at [740, 125] on span "confidence in every diagnosis." at bounding box center [694, 118] width 134 height 14
click at [764, 130] on button "Carousel Next Arrow" at bounding box center [776, 133] width 24 height 24
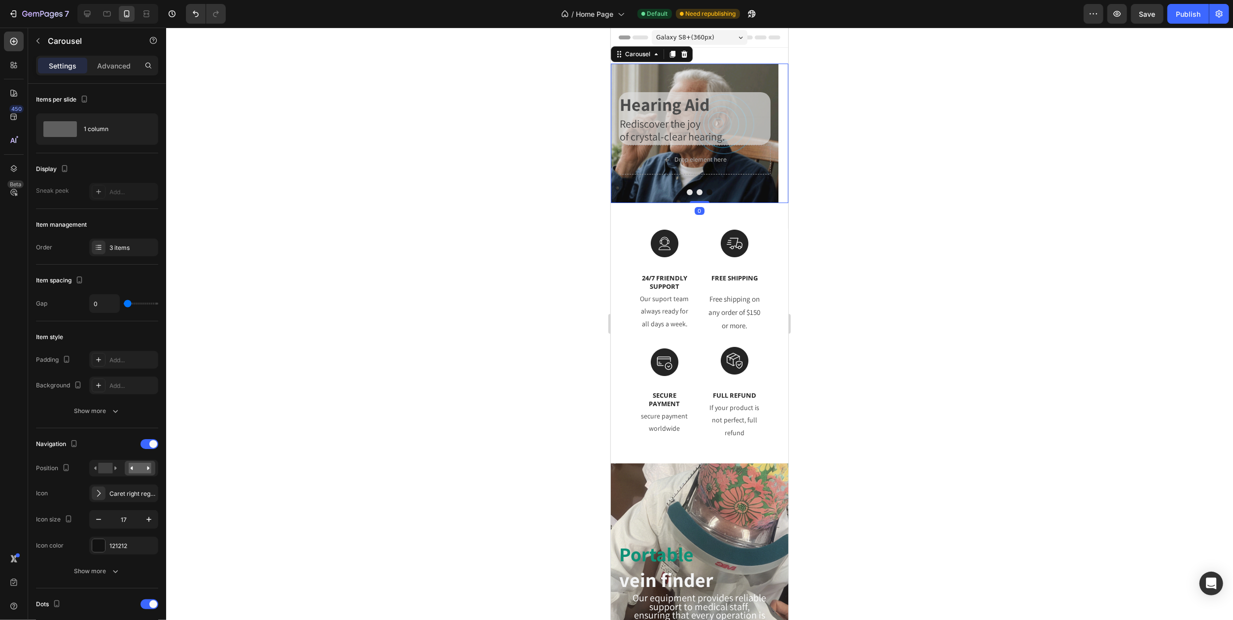
click at [618, 138] on icon "Carousel Back Arrow" at bounding box center [622, 133] width 8 height 8
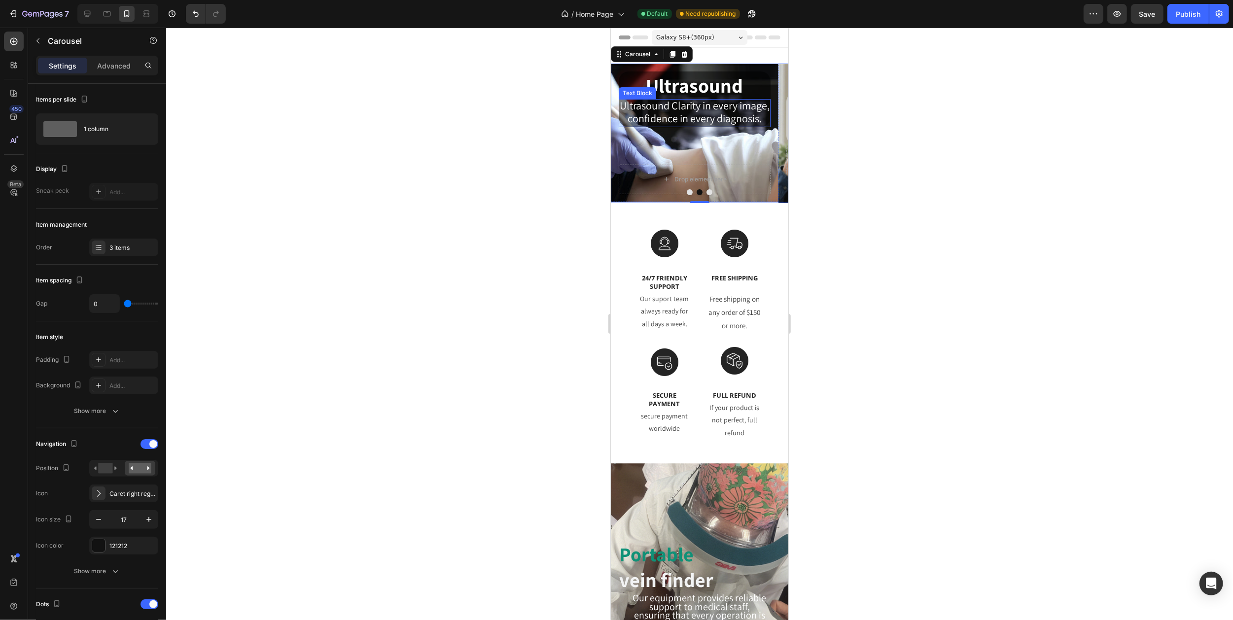
click at [723, 125] on span "confidence in every diagnosis." at bounding box center [694, 118] width 134 height 14
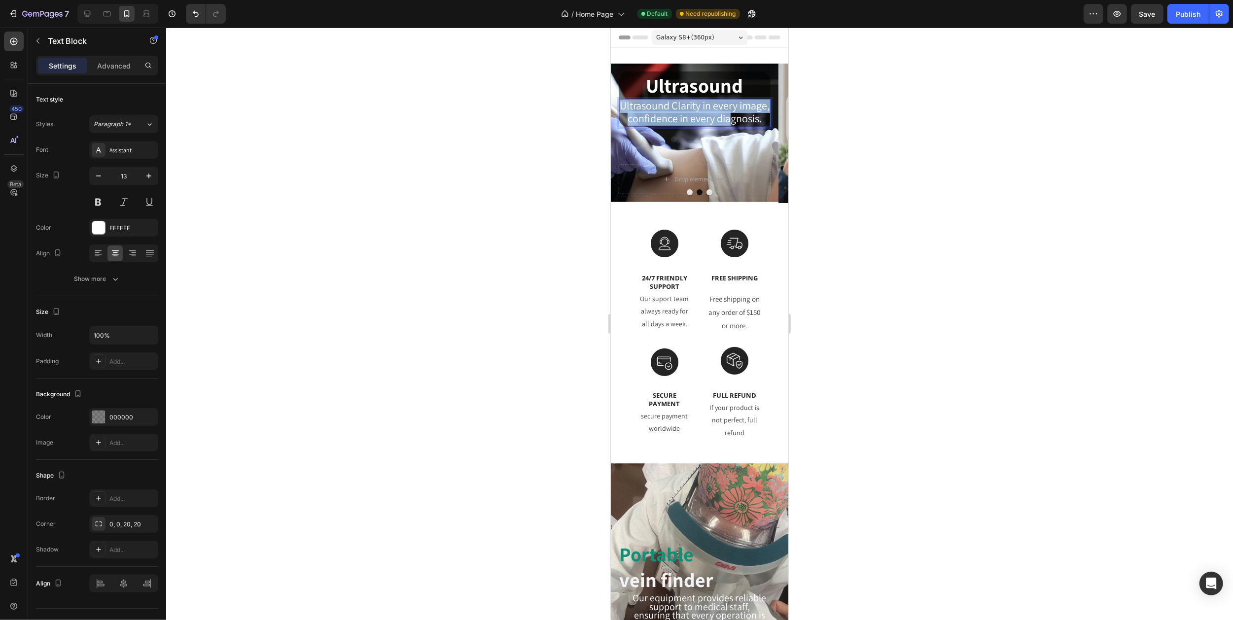
drag, startPoint x: 635, startPoint y: 104, endPoint x: 732, endPoint y: 133, distance: 100.4
click at [732, 127] on div "Ultrasound Clarity in every image, confidence in every diagnosis." at bounding box center [694, 113] width 152 height 28
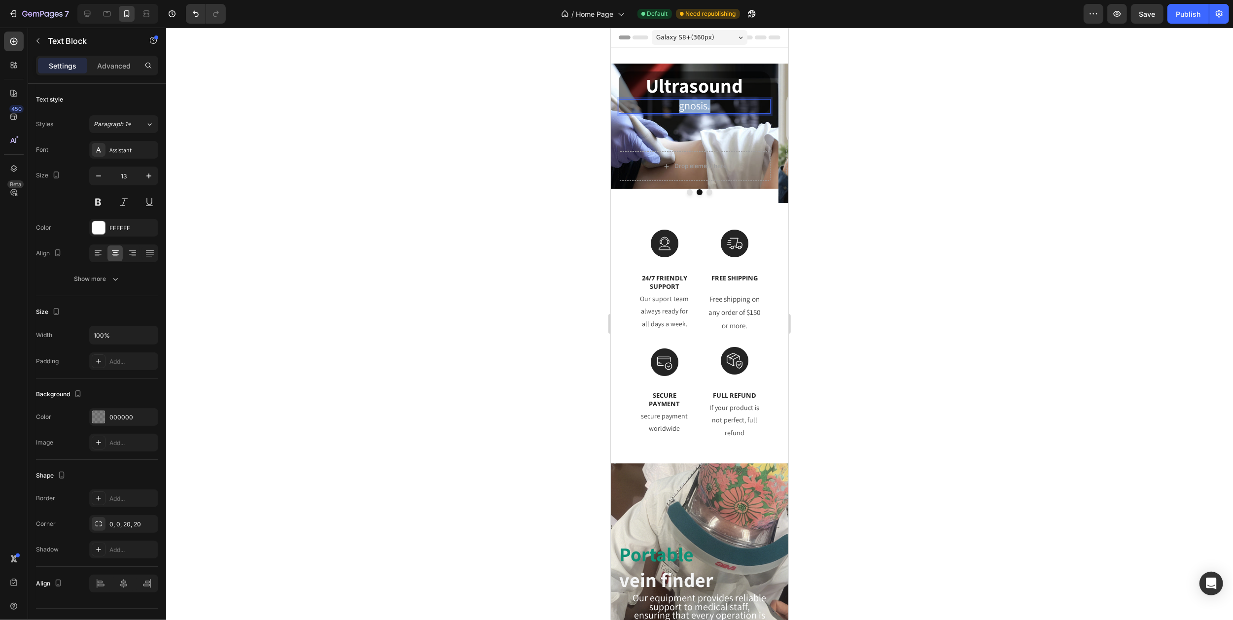
drag, startPoint x: 708, startPoint y: 103, endPoint x: 667, endPoint y: 103, distance: 40.9
click at [667, 103] on p "gnosis." at bounding box center [694, 106] width 150 height 13
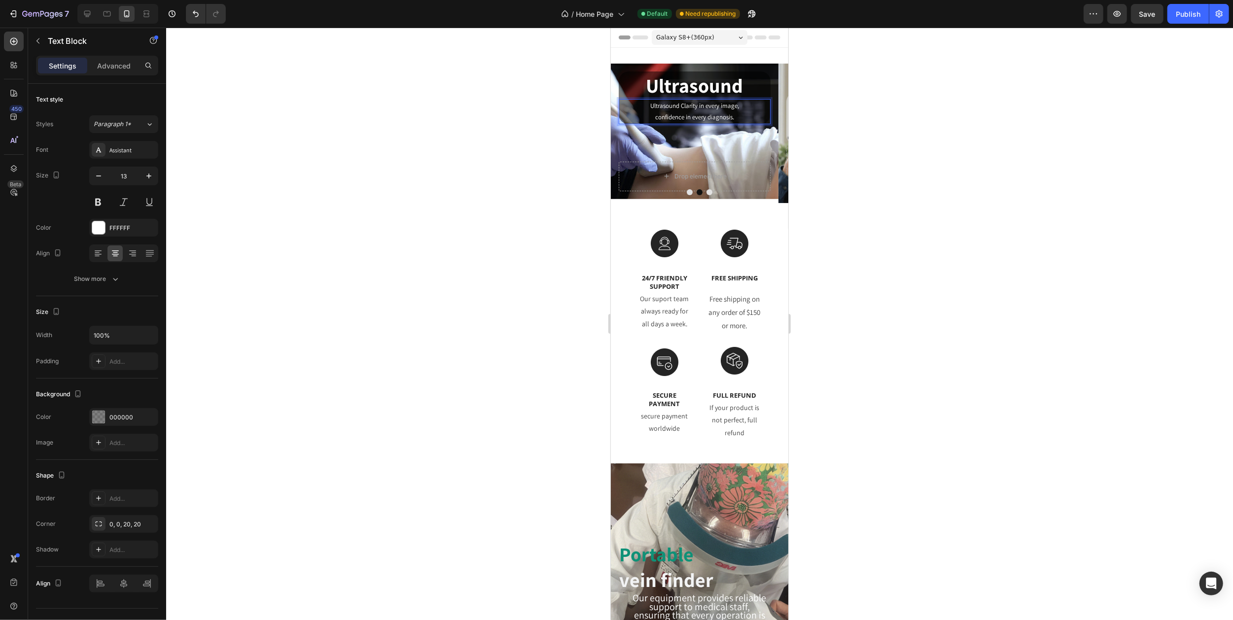
click at [679, 105] on p "Ultrasound Clarity in every image," at bounding box center [694, 105] width 150 height 11
click at [651, 105] on p "Ultrasound Clarity in every image," at bounding box center [694, 105] width 150 height 11
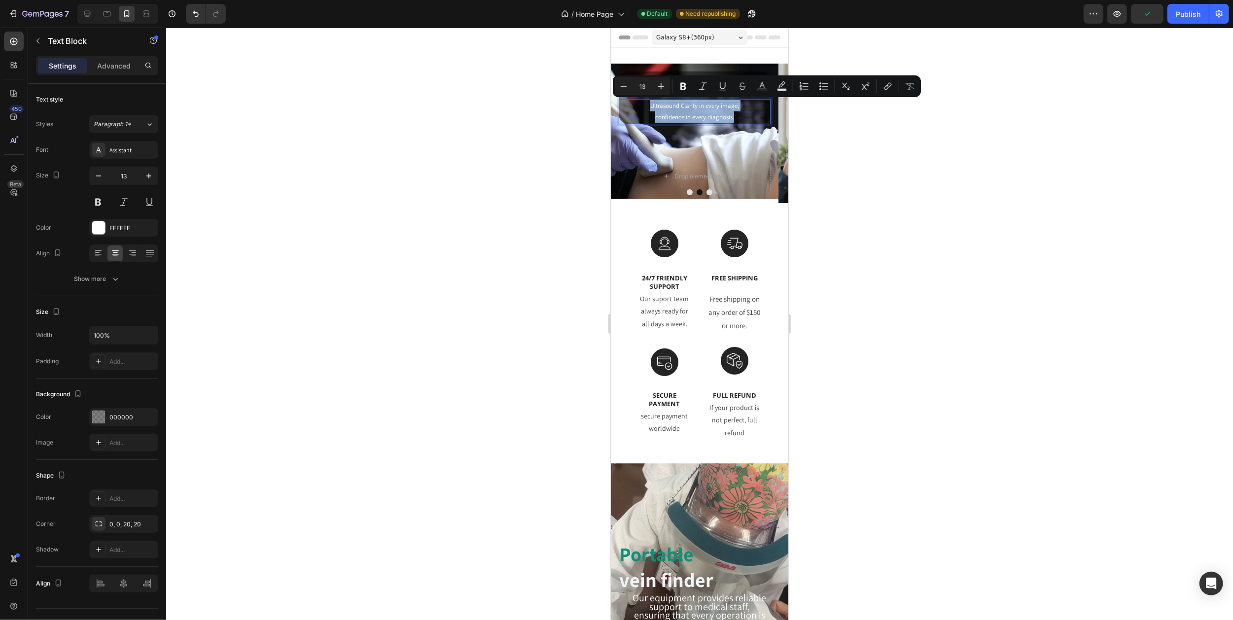
drag, startPoint x: 649, startPoint y: 103, endPoint x: 741, endPoint y: 119, distance: 94.0
click at [741, 119] on div "Ultrasound Clarity in every image, confidence in every diagnosis." at bounding box center [694, 111] width 152 height 25
click at [660, 84] on icon "Editor contextual toolbar" at bounding box center [661, 86] width 10 height 10
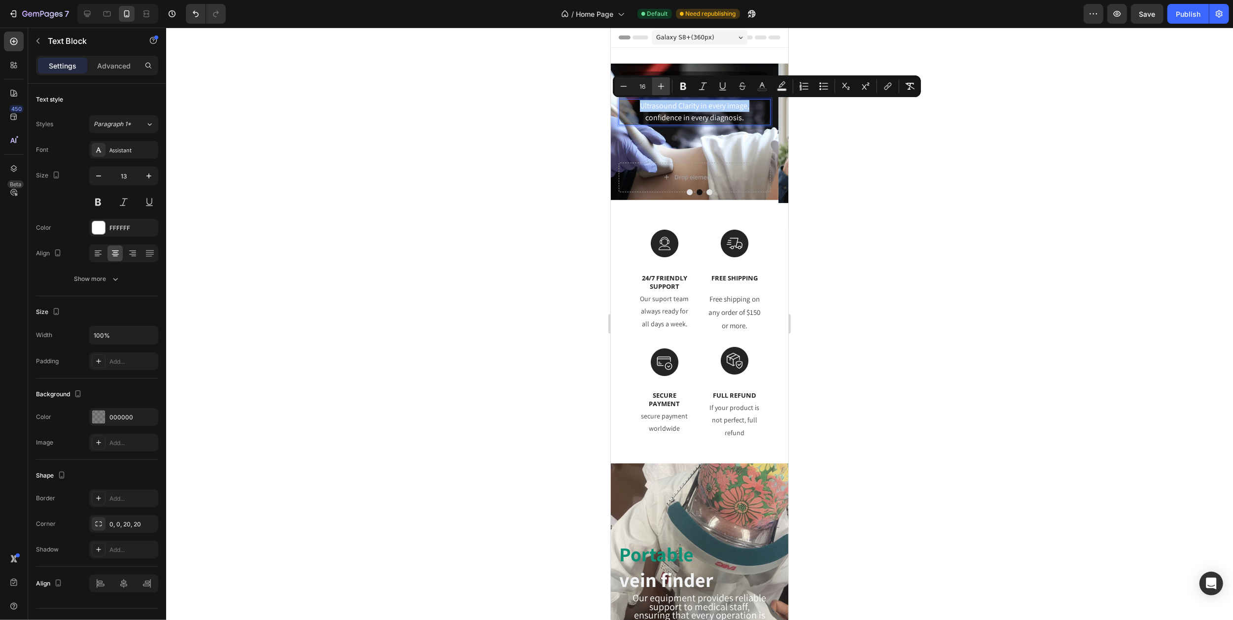
click at [660, 84] on icon "Editor contextual toolbar" at bounding box center [661, 86] width 10 height 10
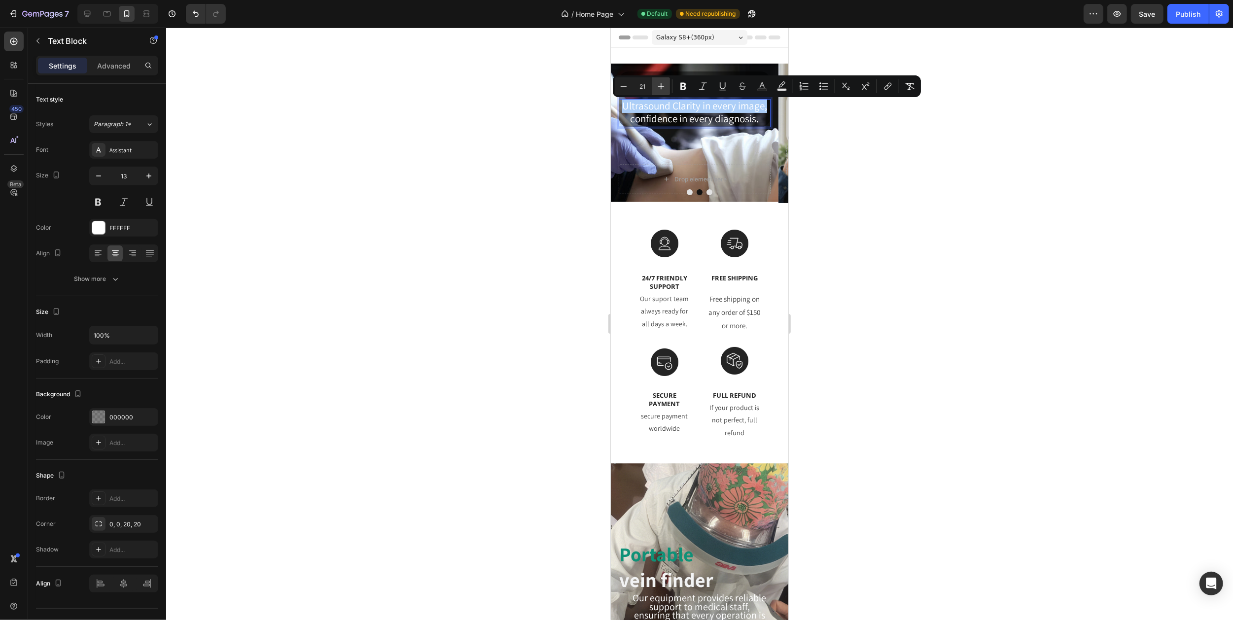
click at [660, 84] on icon "Editor contextual toolbar" at bounding box center [661, 86] width 10 height 10
type input "22"
click at [866, 139] on div at bounding box center [699, 324] width 1067 height 593
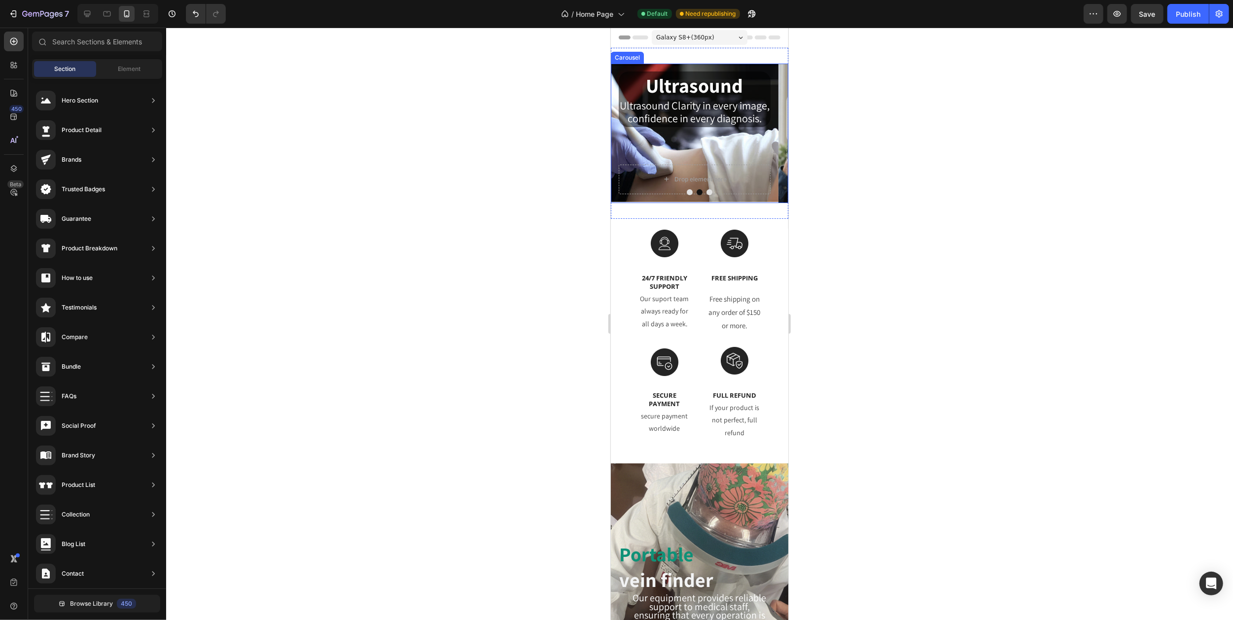
click at [623, 136] on icon "Carousel Back Arrow" at bounding box center [622, 133] width 8 height 8
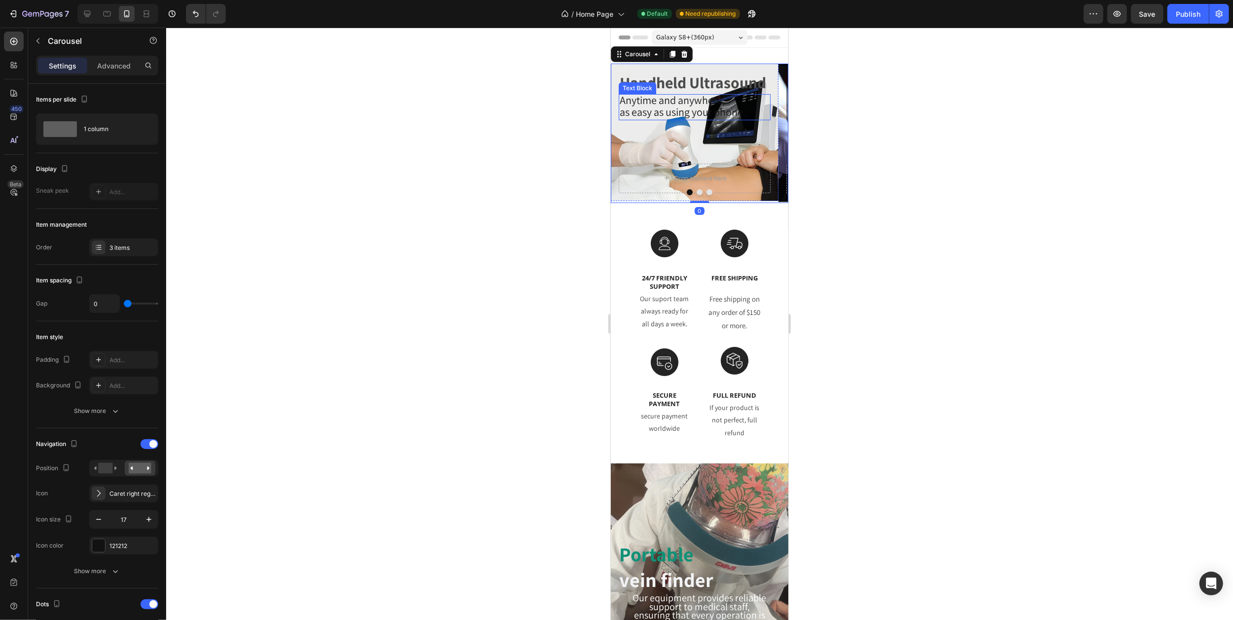
click at [666, 96] on span "Anytime and anywhere," at bounding box center [671, 100] width 105 height 14
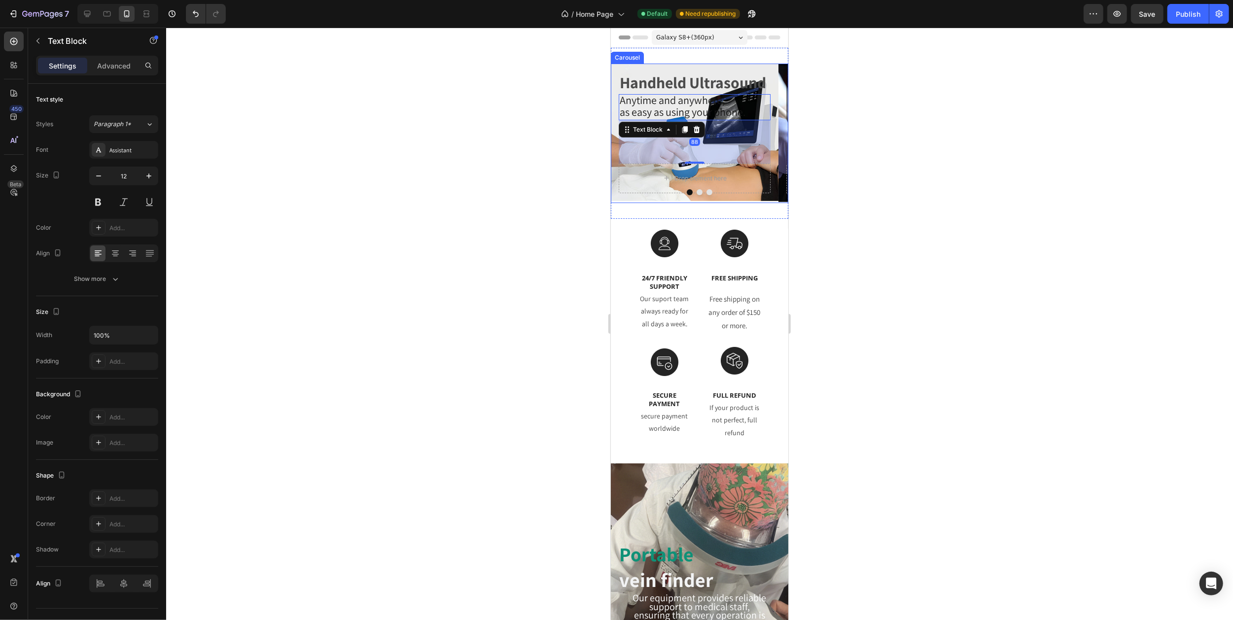
click at [771, 138] on icon "Carousel Next Arrow" at bounding box center [775, 133] width 8 height 8
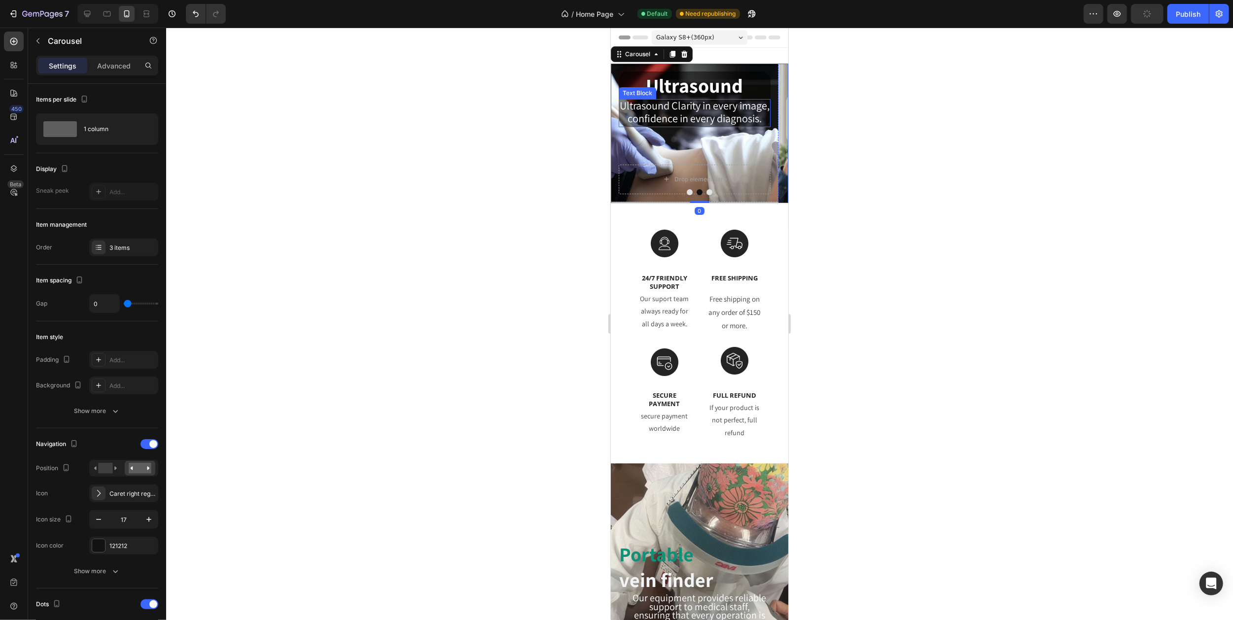
click at [696, 110] on span "Ultrasound Clarity in every image," at bounding box center [694, 106] width 150 height 14
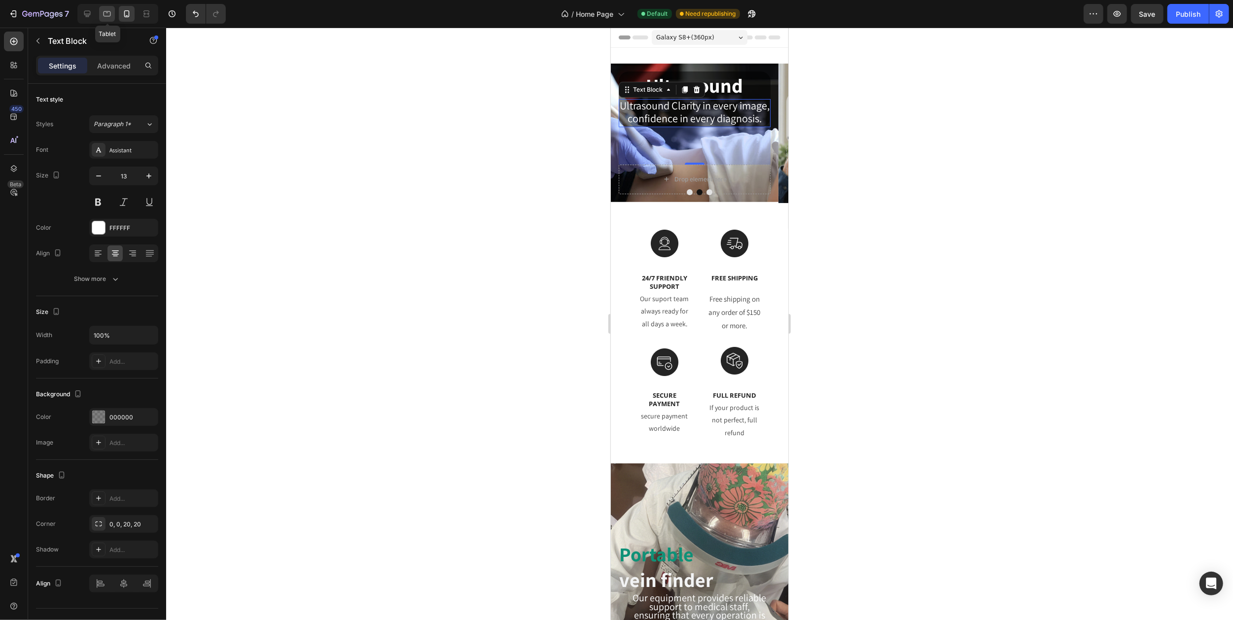
click at [105, 12] on icon at bounding box center [107, 14] width 10 height 10
type input "21"
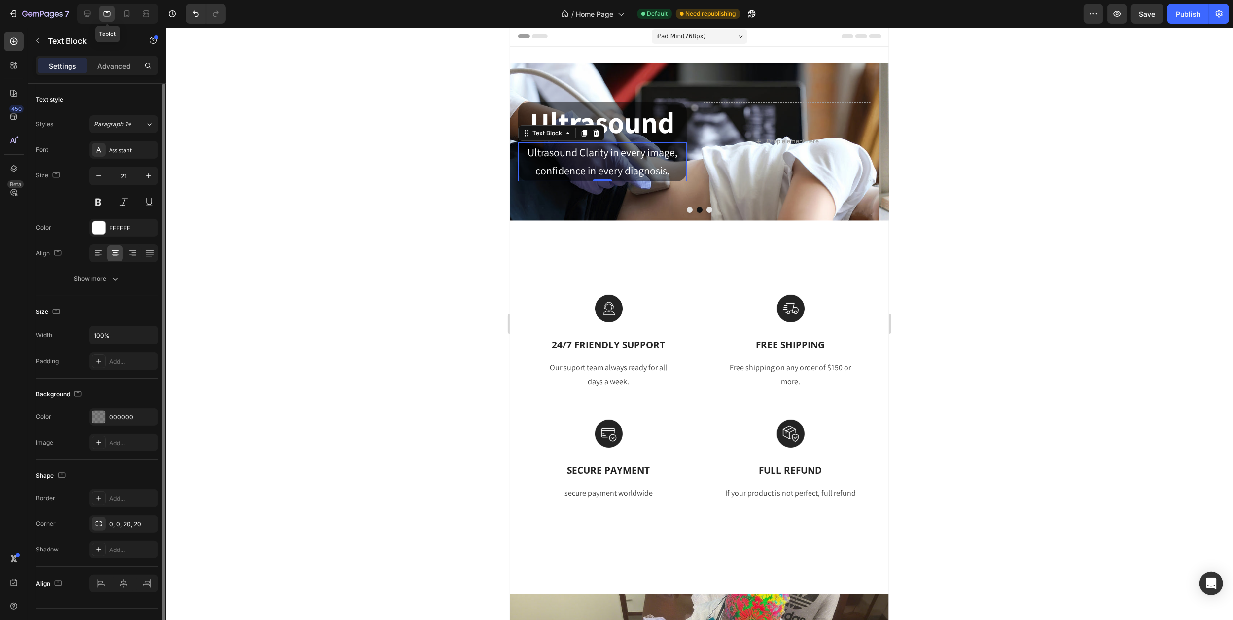
scroll to position [81, 0]
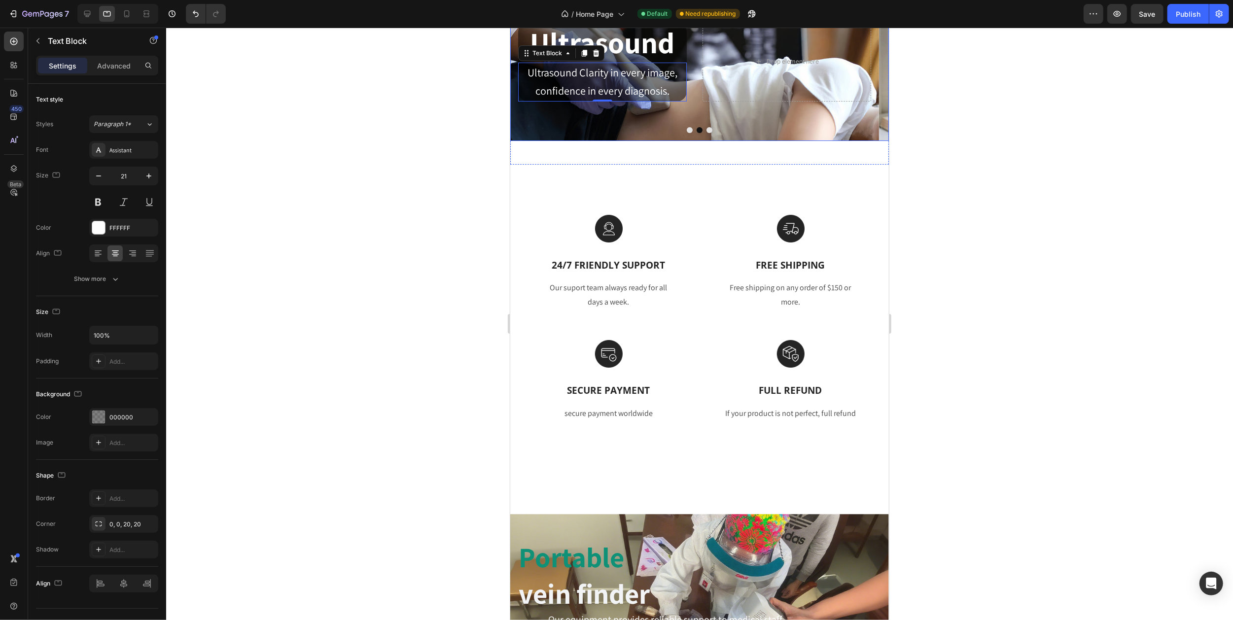
click at [531, 62] on icon "Carousel Back Arrow" at bounding box center [528, 61] width 21 height 21
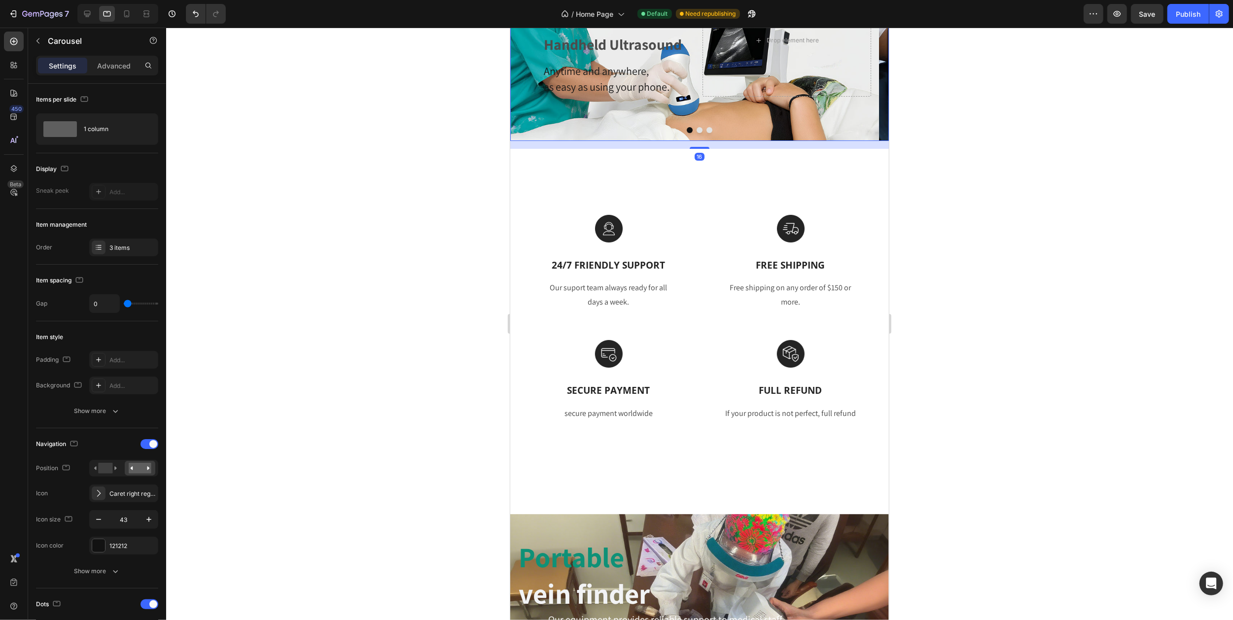
click at [531, 62] on icon "Carousel Back Arrow" at bounding box center [528, 61] width 21 height 21
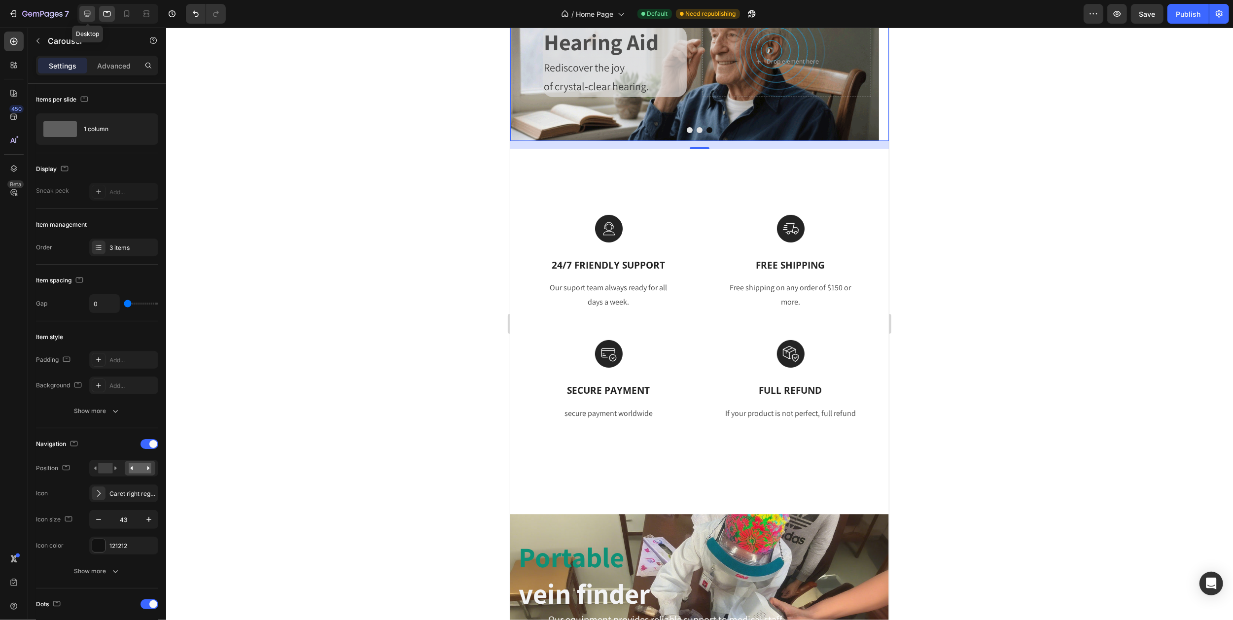
click at [87, 12] on icon at bounding box center [87, 14] width 10 height 10
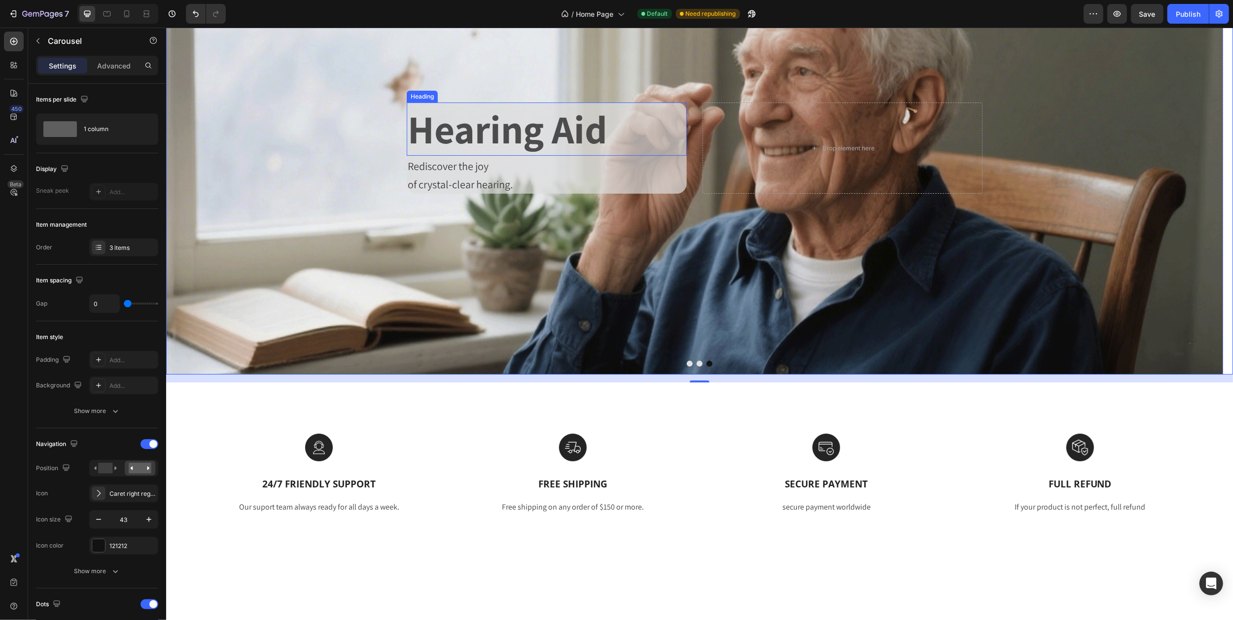
scroll to position [1, 0]
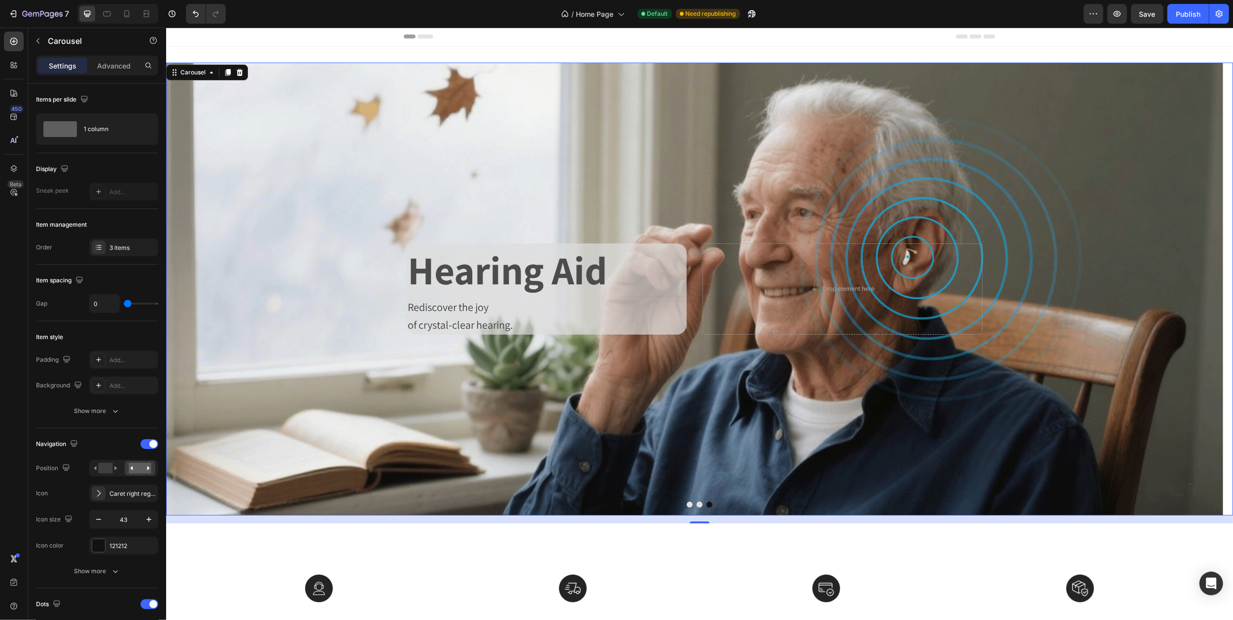
click at [1203, 290] on icon "Carousel Next Arrow" at bounding box center [1213, 289] width 21 height 21
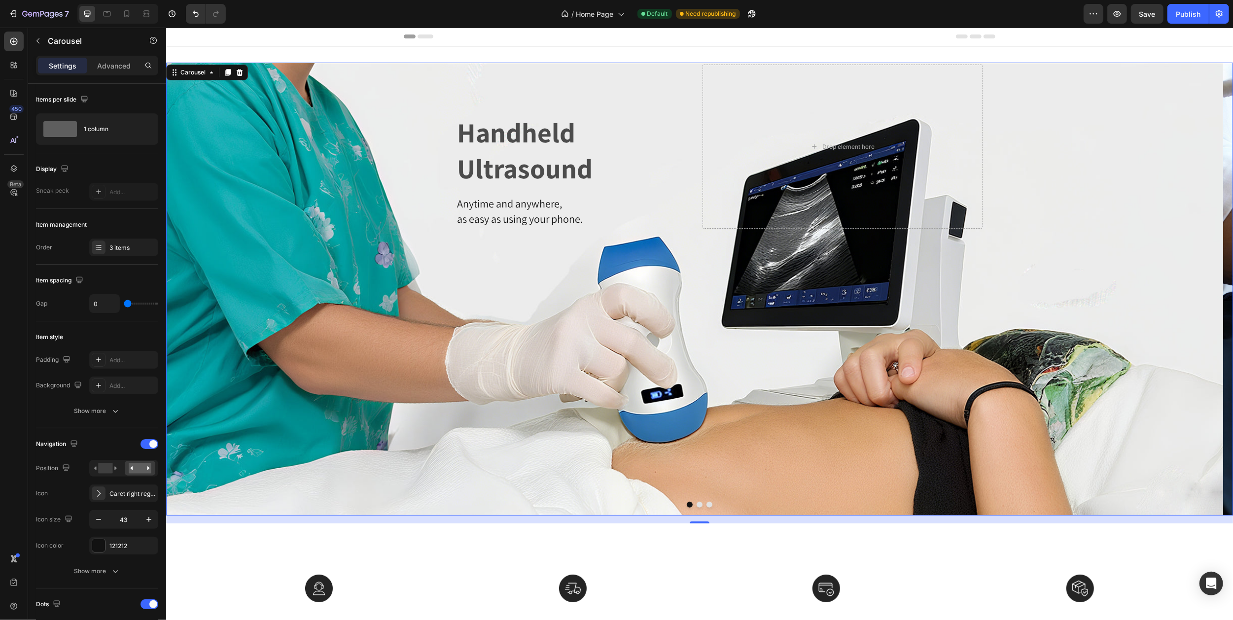
click at [1203, 290] on icon "Carousel Next Arrow" at bounding box center [1213, 289] width 21 height 21
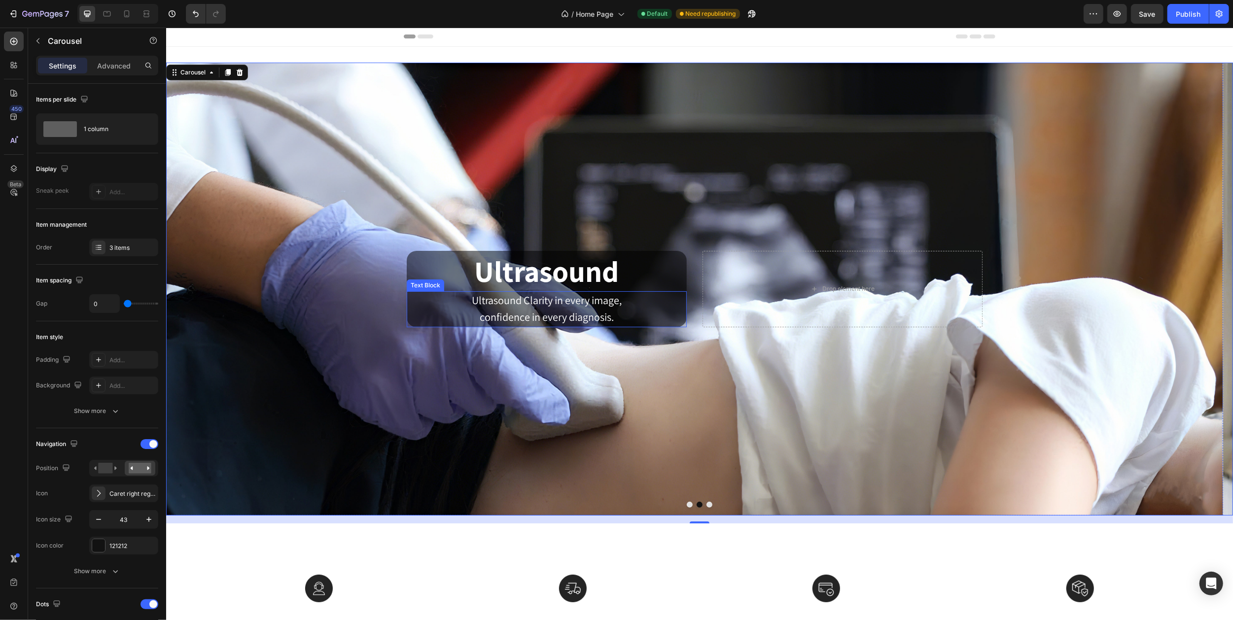
click at [552, 307] on span "Ultrasound Clarity in every image," at bounding box center [546, 300] width 150 height 14
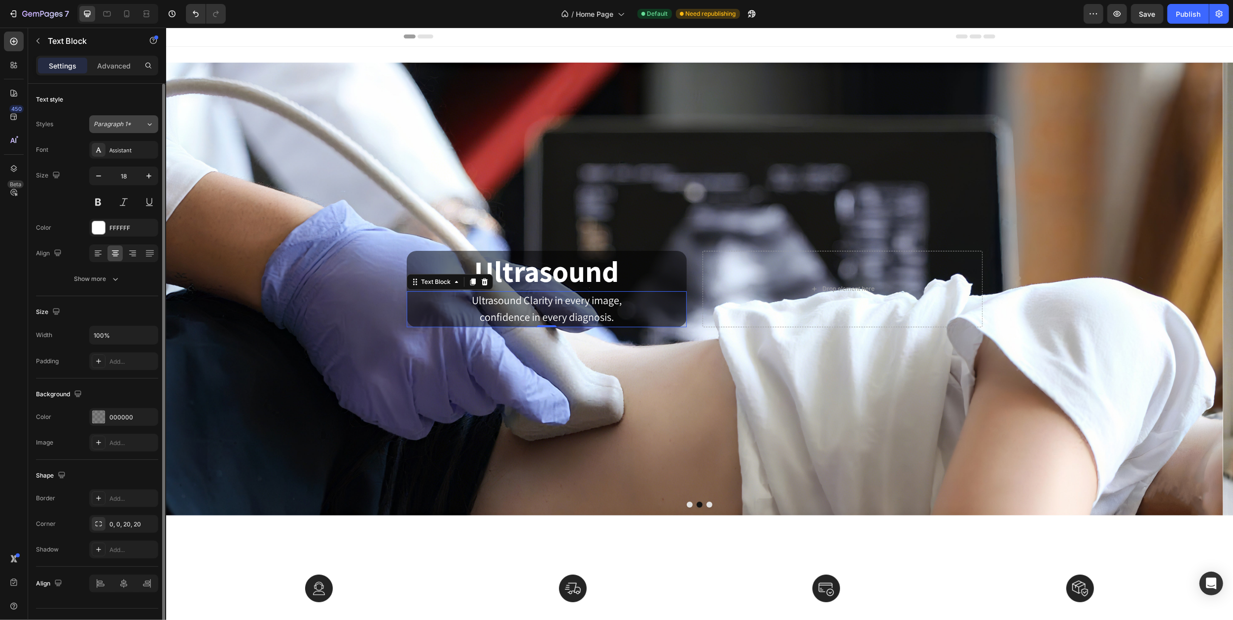
click at [148, 123] on icon at bounding box center [149, 124] width 8 height 10
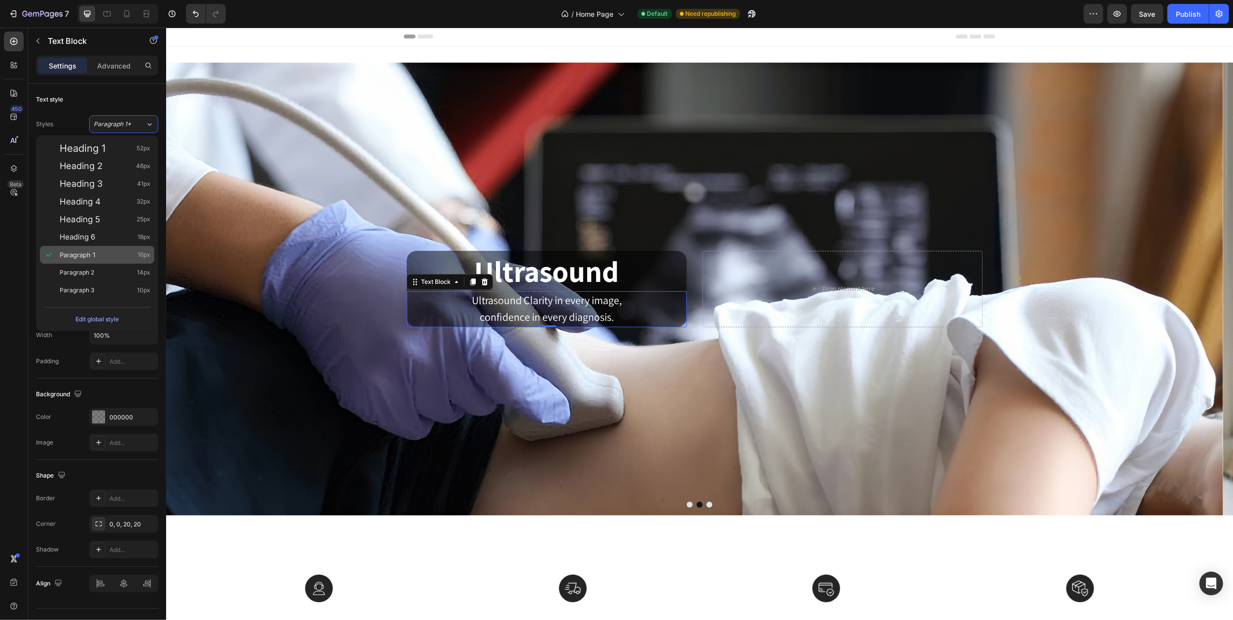
click at [91, 251] on span "Paragraph 1" at bounding box center [77, 255] width 35 height 10
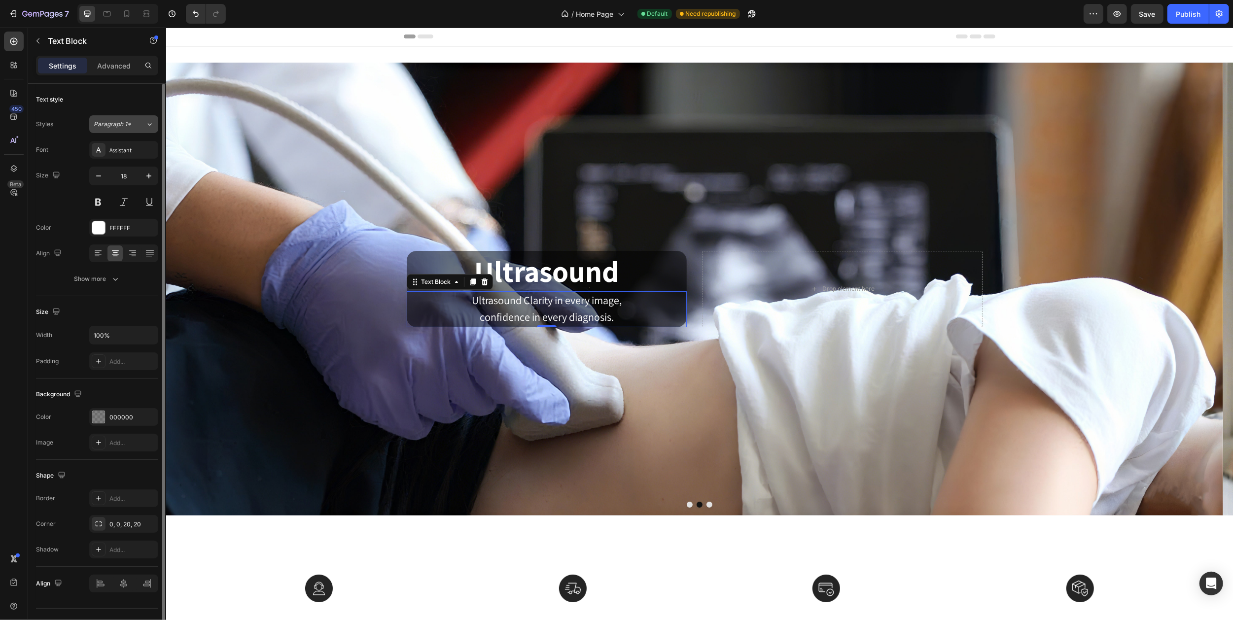
click at [146, 121] on icon at bounding box center [149, 124] width 8 height 10
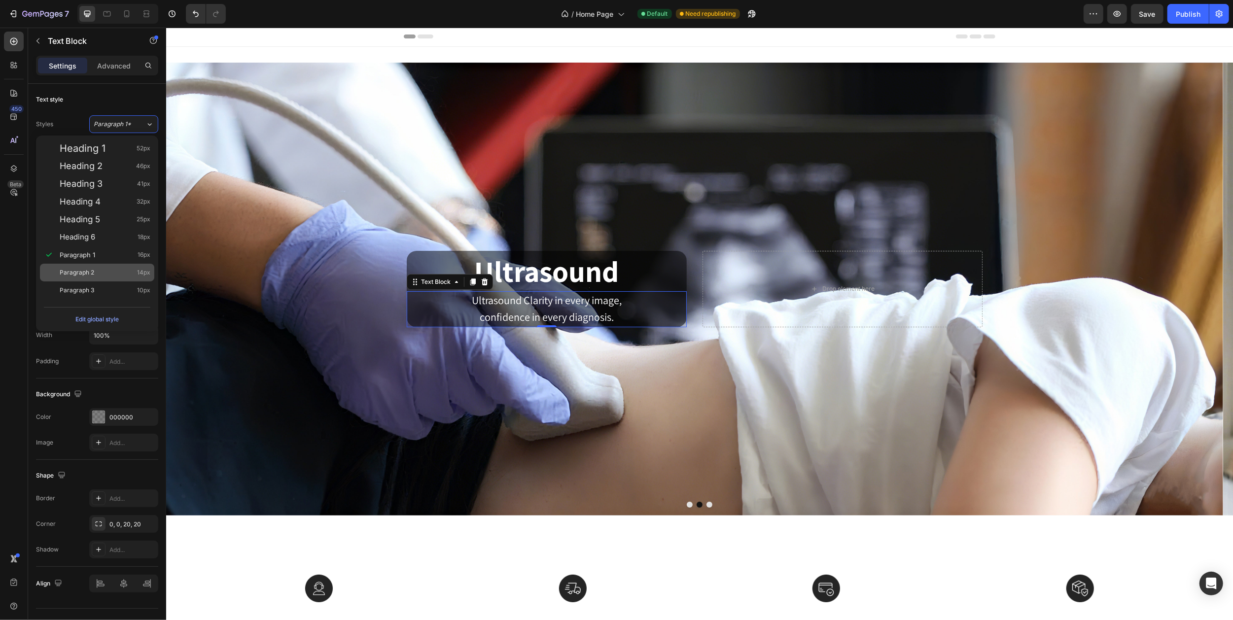
click at [93, 272] on span "Paragraph 2" at bounding box center [77, 273] width 35 height 10
type input "14"
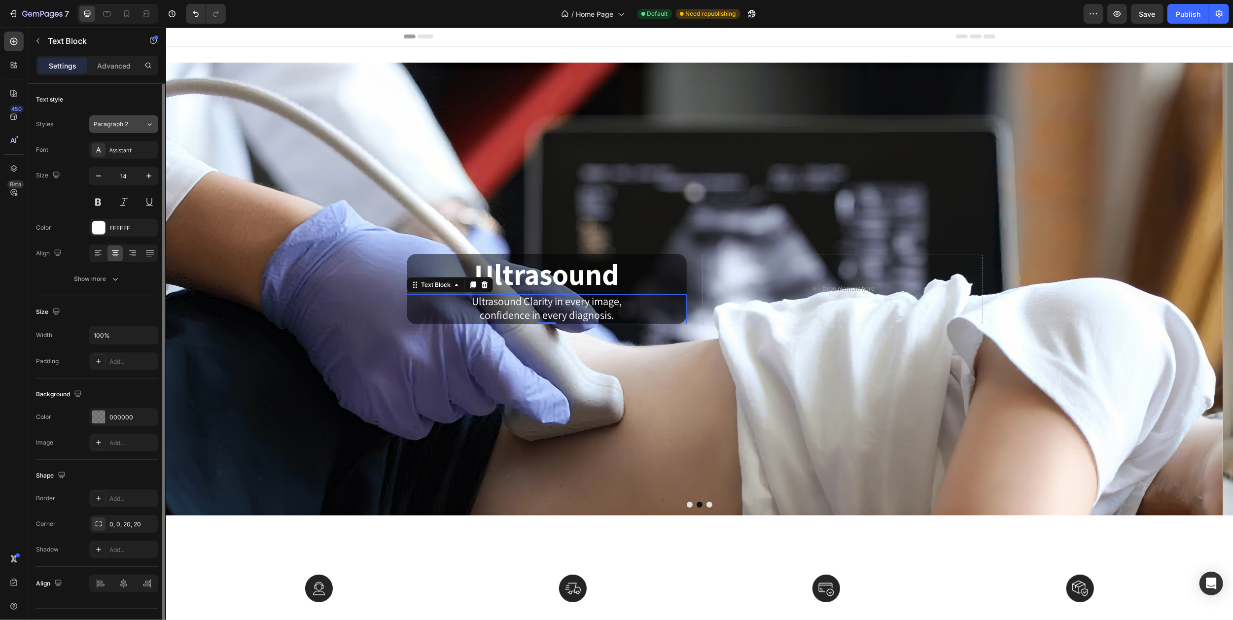
click at [146, 125] on icon at bounding box center [149, 124] width 8 height 10
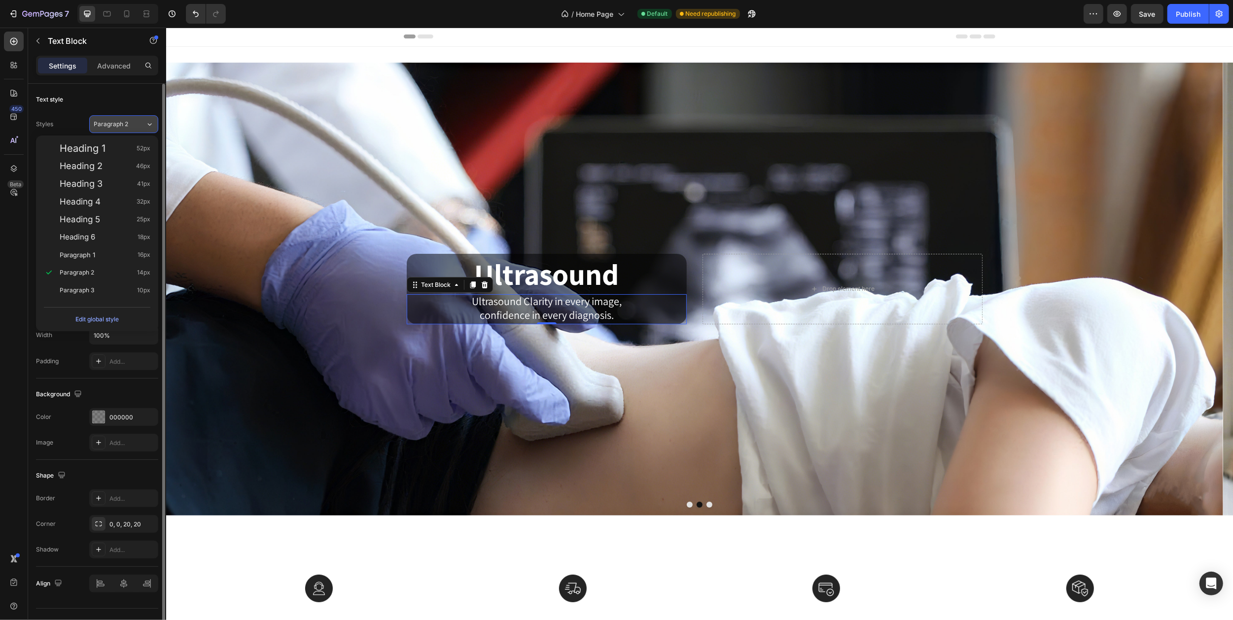
click at [146, 125] on icon at bounding box center [149, 124] width 8 height 10
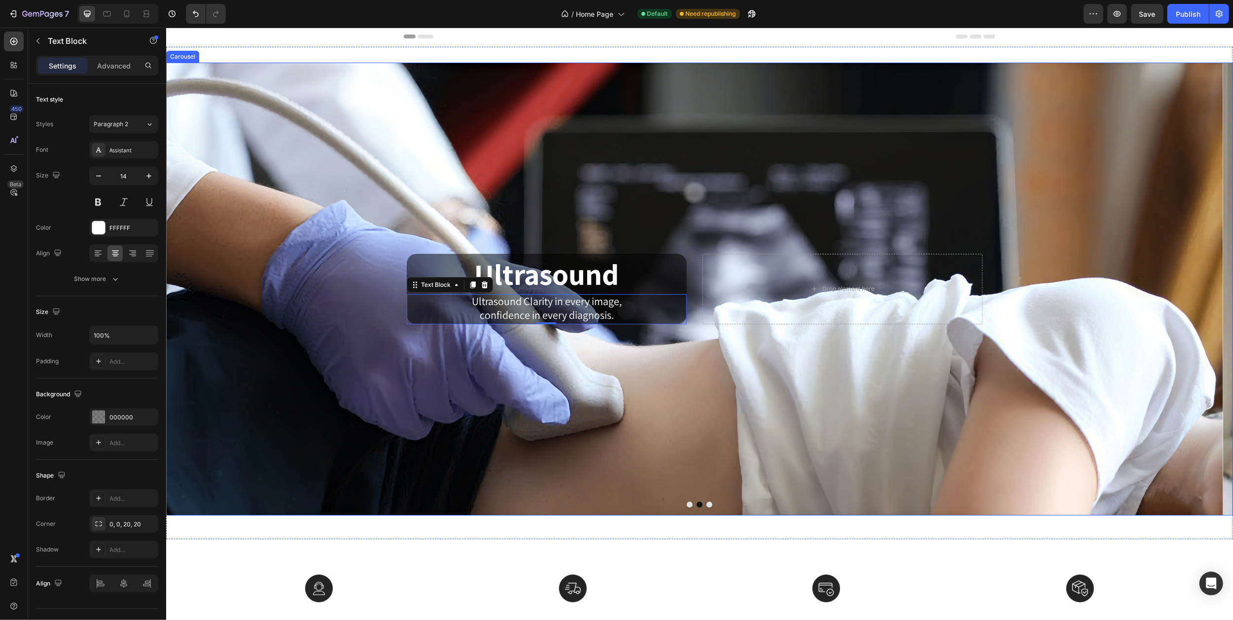
click at [188, 288] on icon "Carousel Back Arrow" at bounding box center [184, 289] width 21 height 21
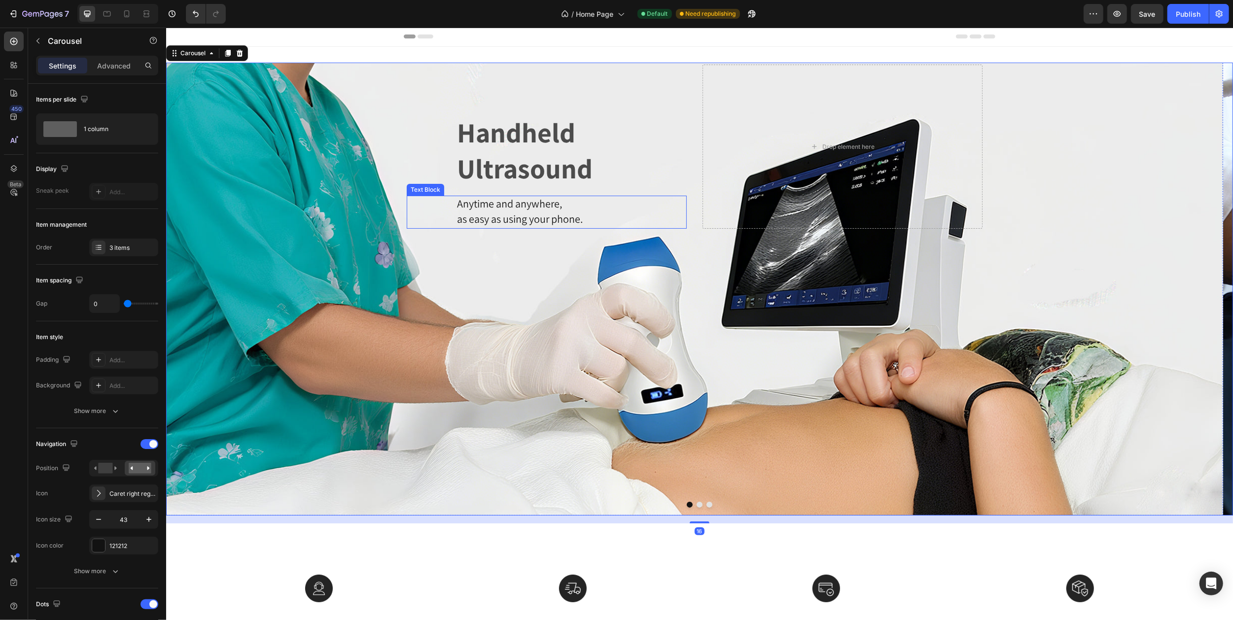
click at [511, 212] on span "as easy as using your phone." at bounding box center [519, 219] width 126 height 14
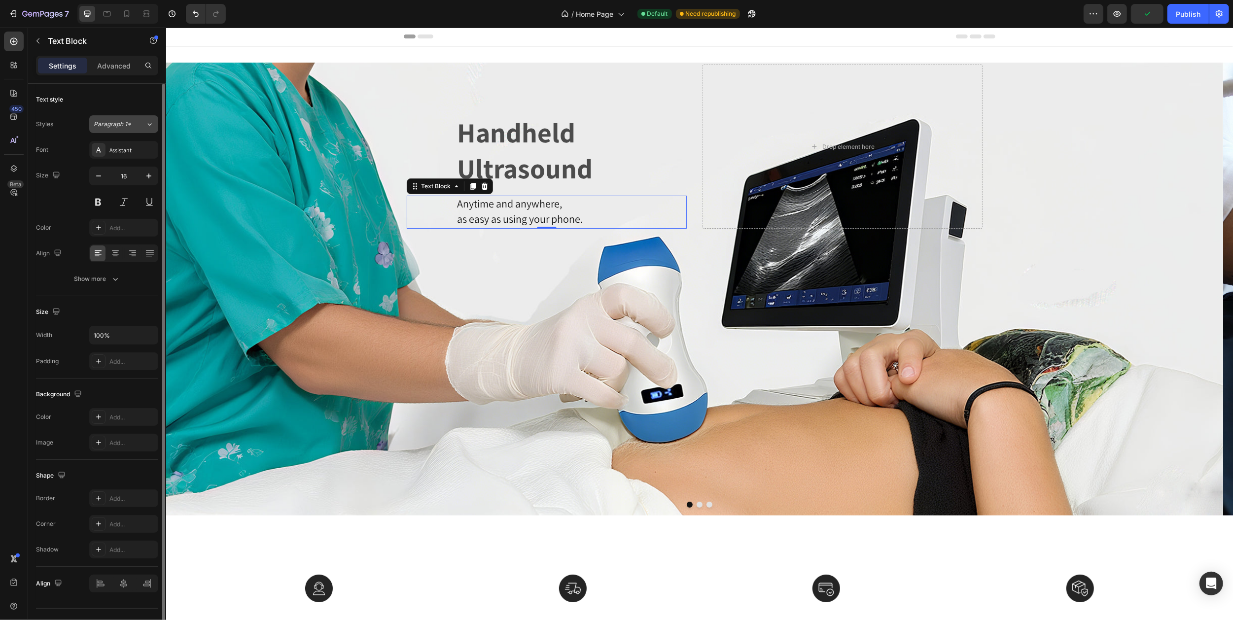
click at [146, 123] on icon at bounding box center [149, 124] width 8 height 10
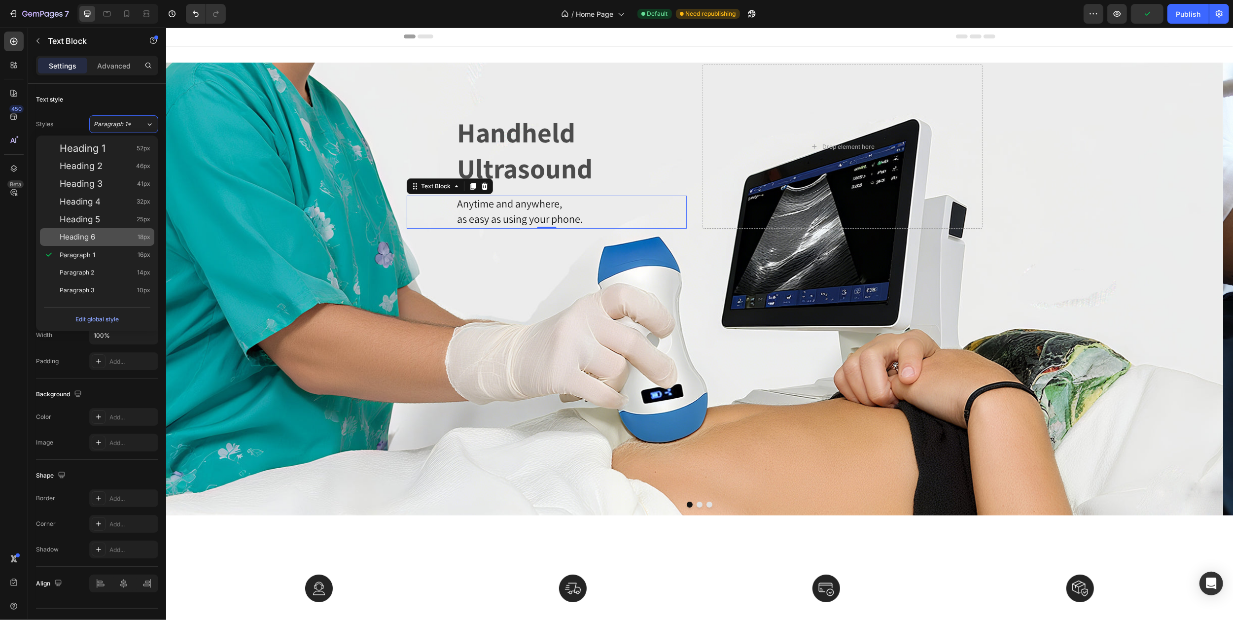
click at [89, 236] on span "Heading 6" at bounding box center [77, 237] width 35 height 10
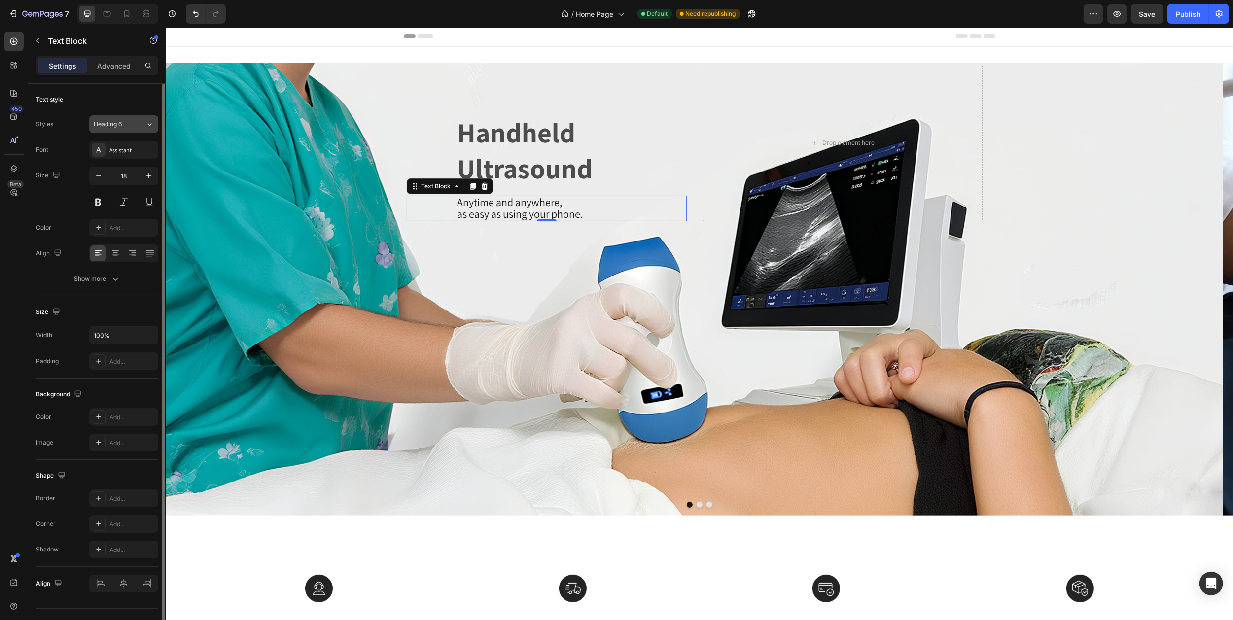
click at [149, 125] on icon at bounding box center [150, 124] width 4 height 2
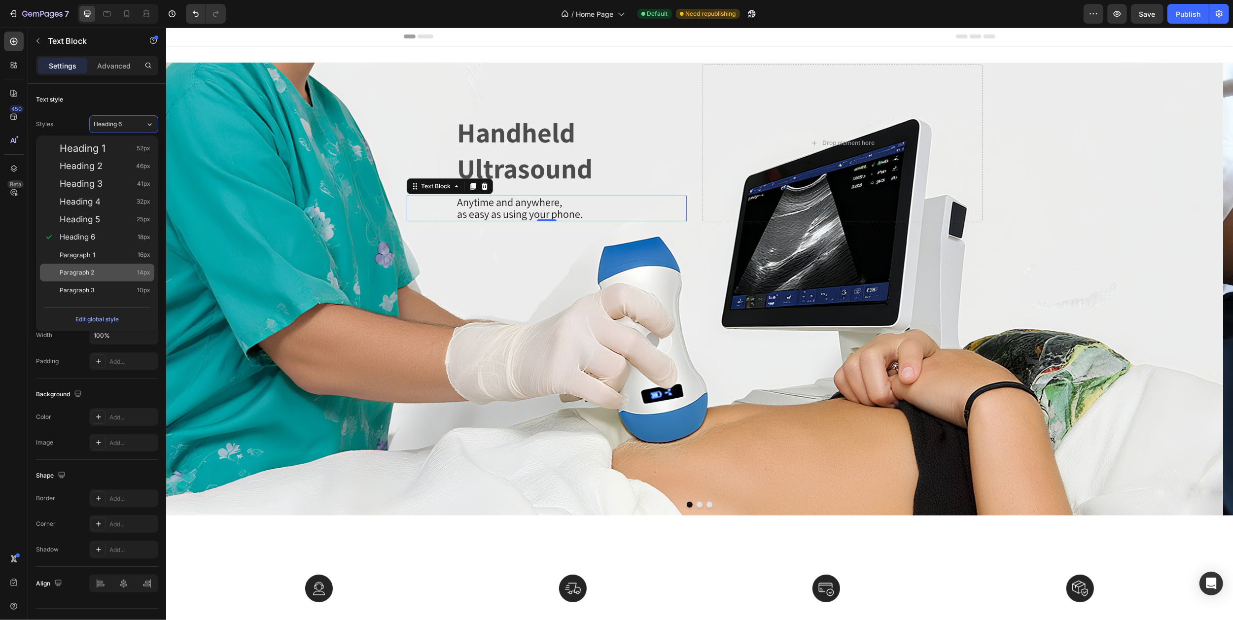
click at [95, 271] on div "Paragraph 2 14px" at bounding box center [105, 273] width 91 height 10
type input "14"
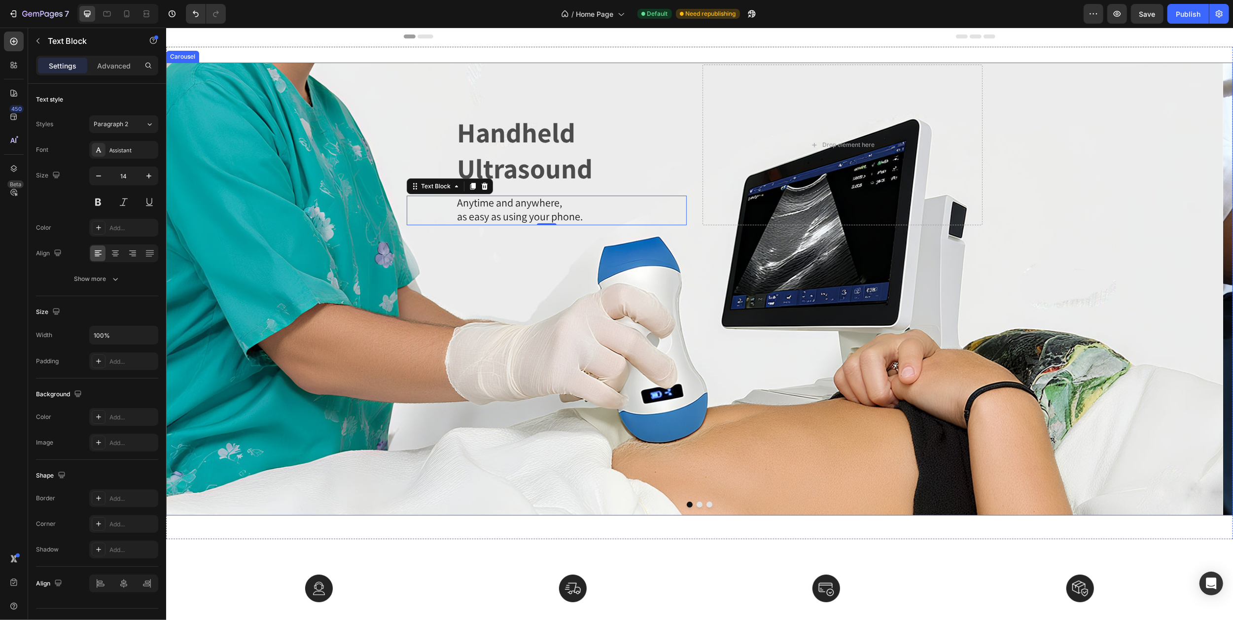
click at [1211, 286] on icon "Carousel Next Arrow" at bounding box center [1215, 289] width 8 height 15
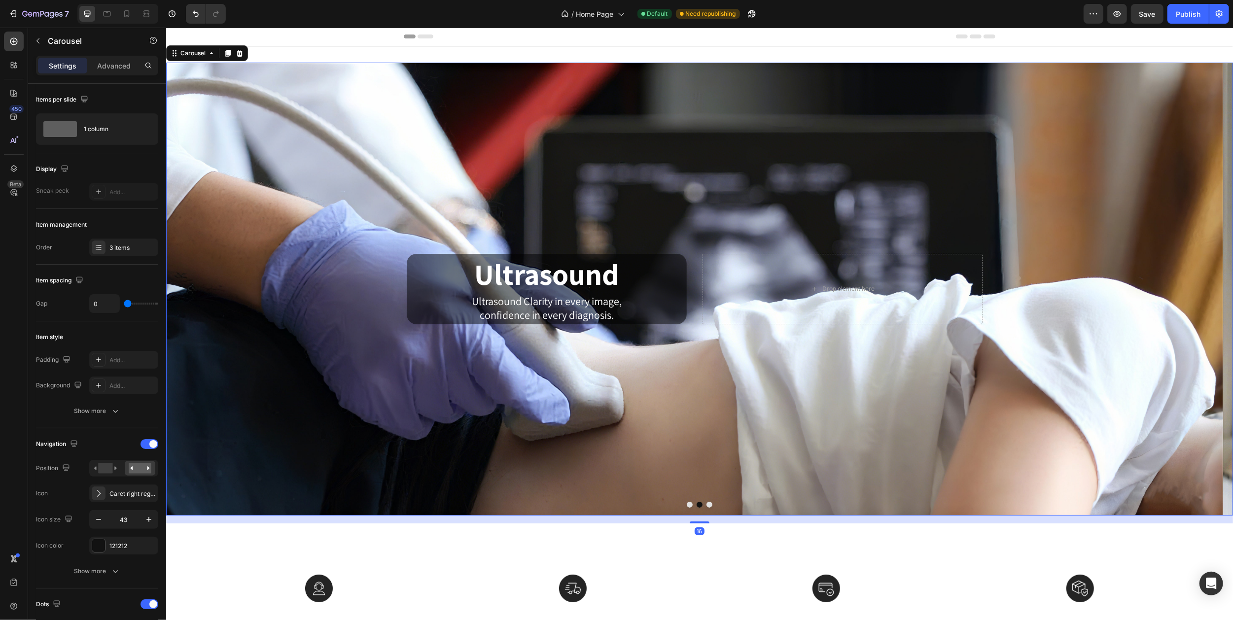
click at [1195, 290] on button "Carousel Next Arrow" at bounding box center [1213, 289] width 37 height 37
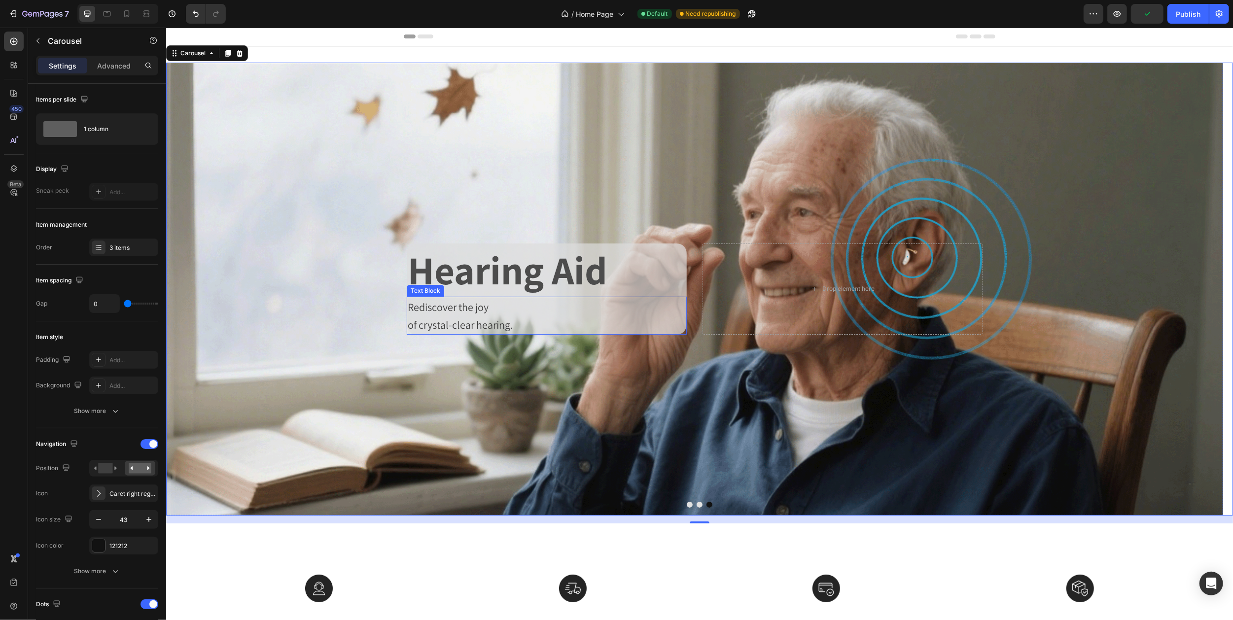
click at [465, 310] on span "Rediscover the joy" at bounding box center [447, 307] width 81 height 14
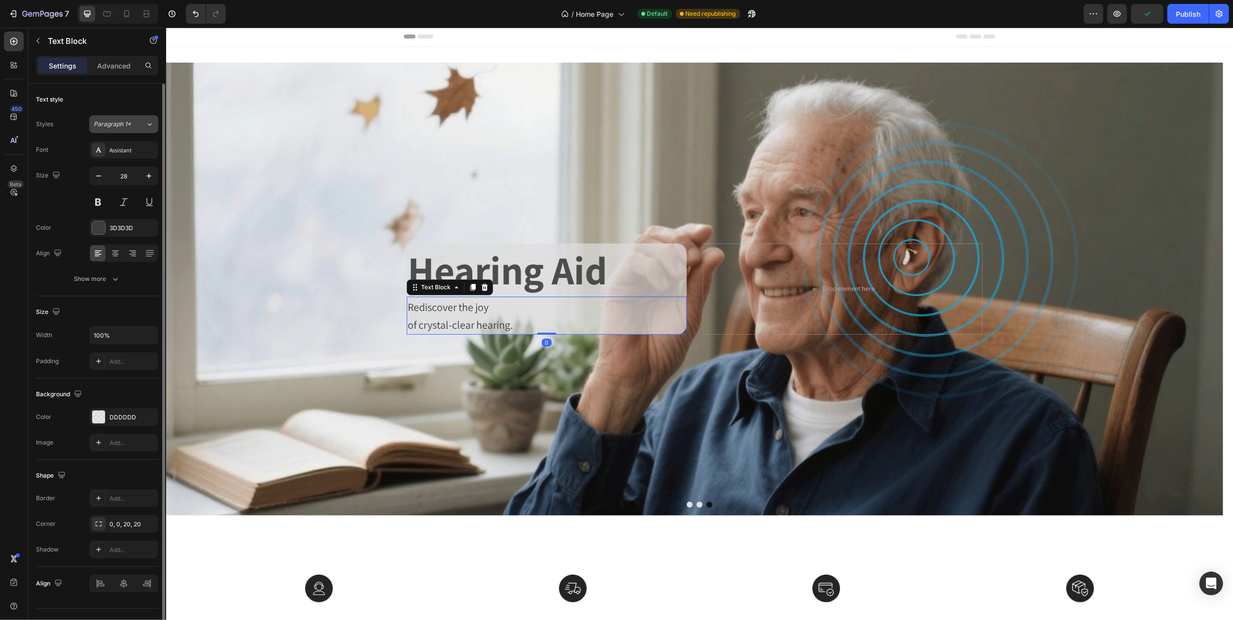
click at [146, 123] on icon at bounding box center [149, 124] width 8 height 10
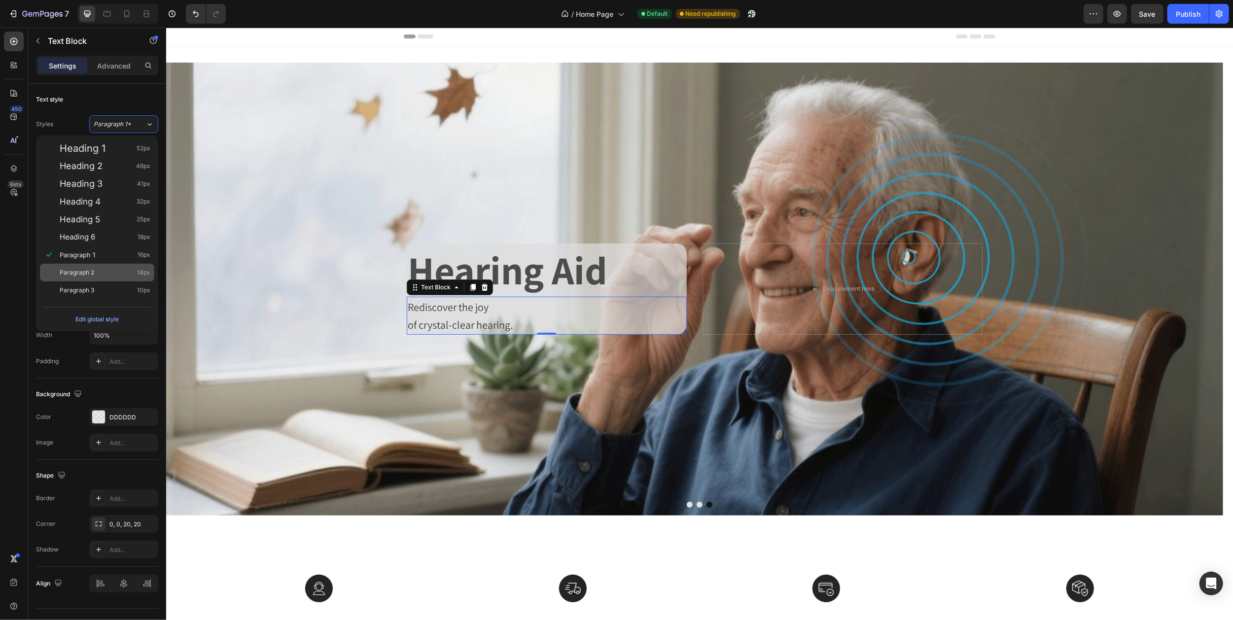
click at [91, 273] on span "Paragraph 2" at bounding box center [77, 273] width 35 height 10
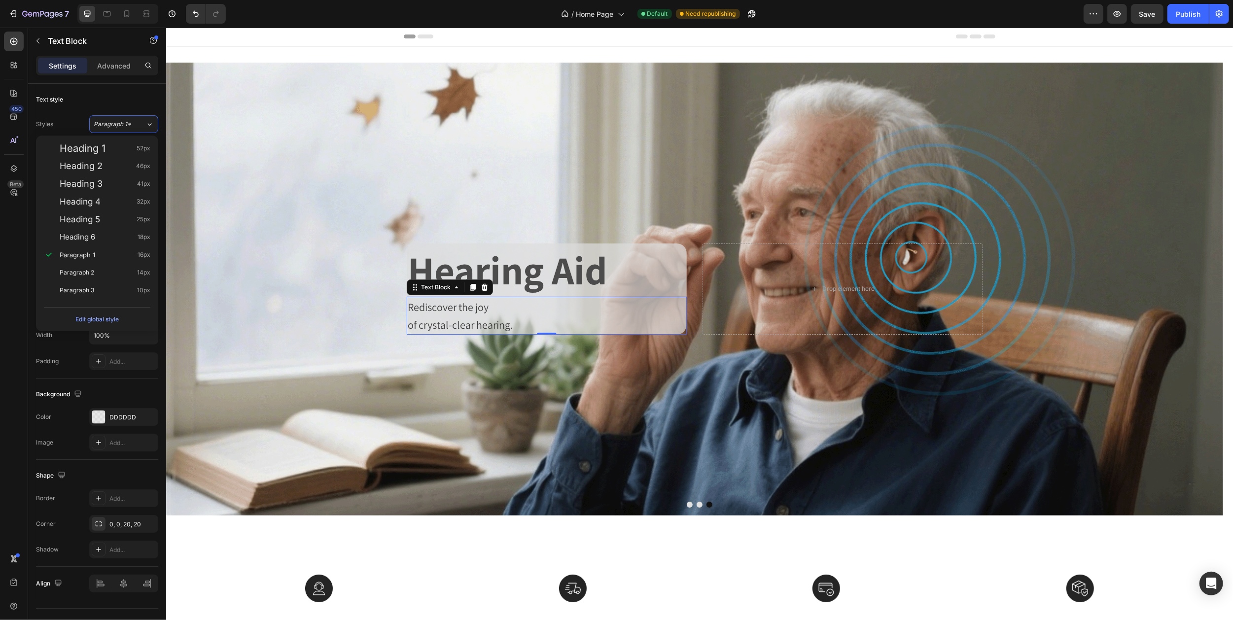
type input "14"
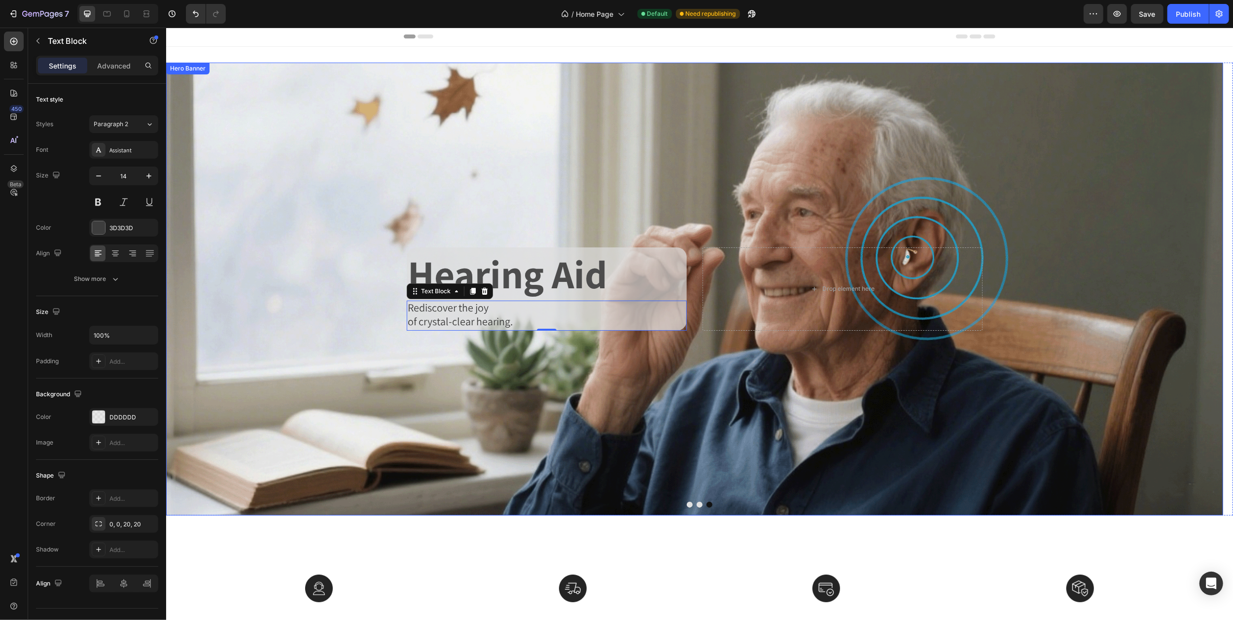
click at [509, 141] on div "Background Image" at bounding box center [694, 289] width 1057 height 453
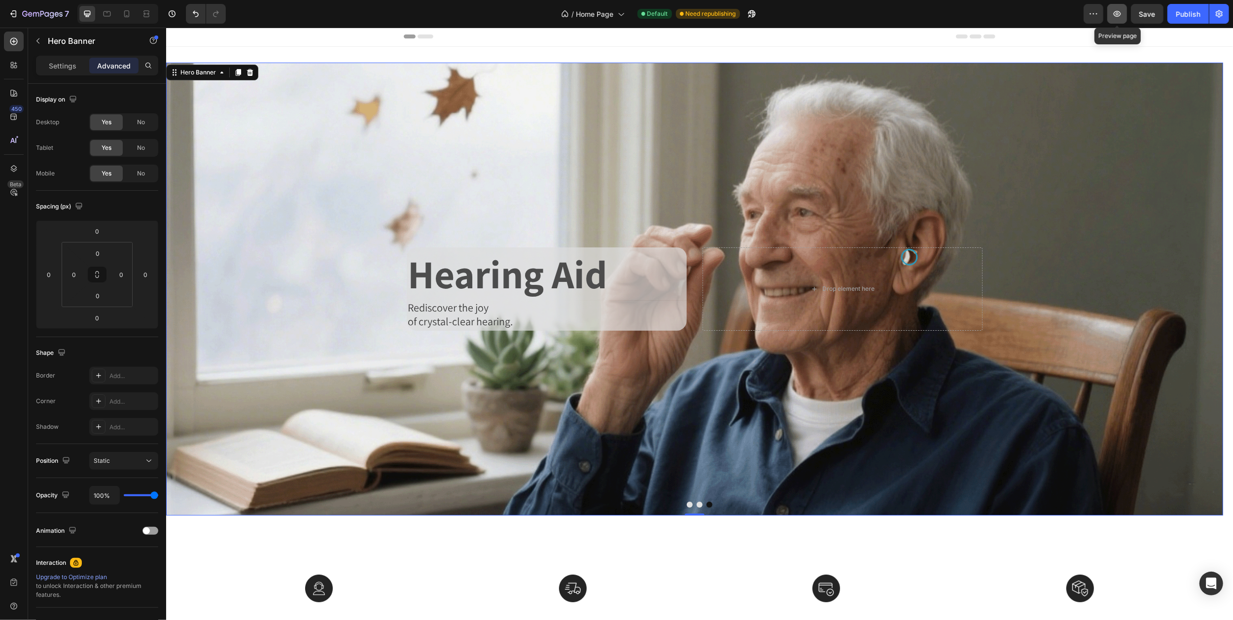
click at [1116, 14] on icon "button" at bounding box center [1117, 14] width 7 height 6
click at [101, 13] on div at bounding box center [107, 14] width 16 height 16
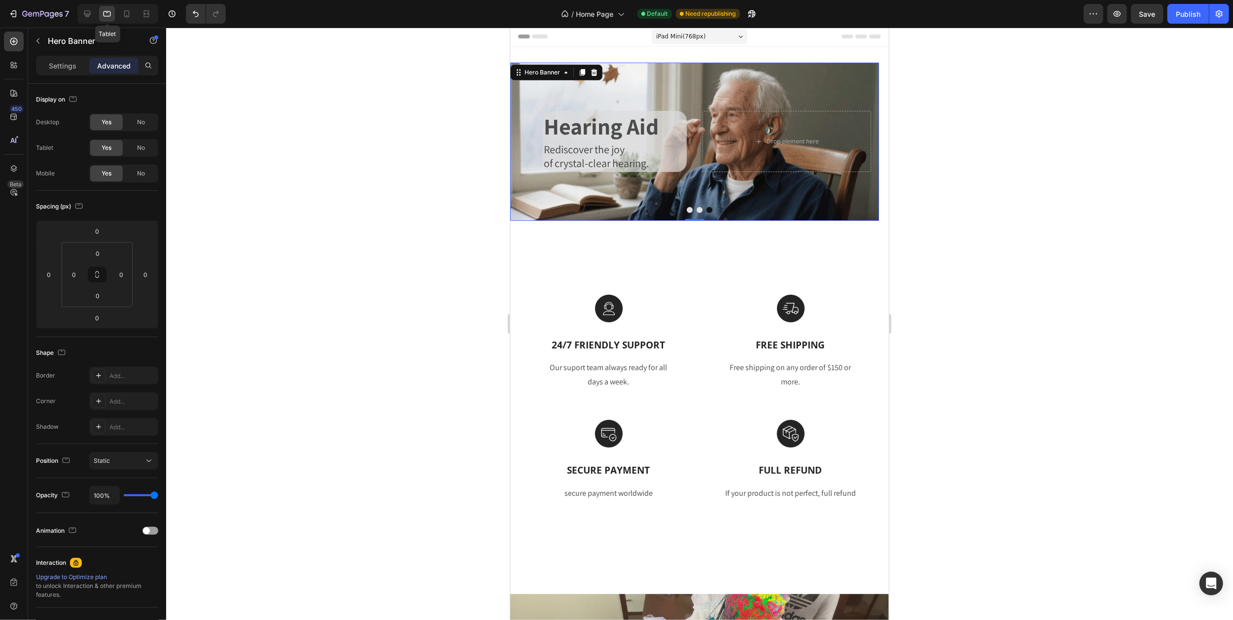
scroll to position [2, 0]
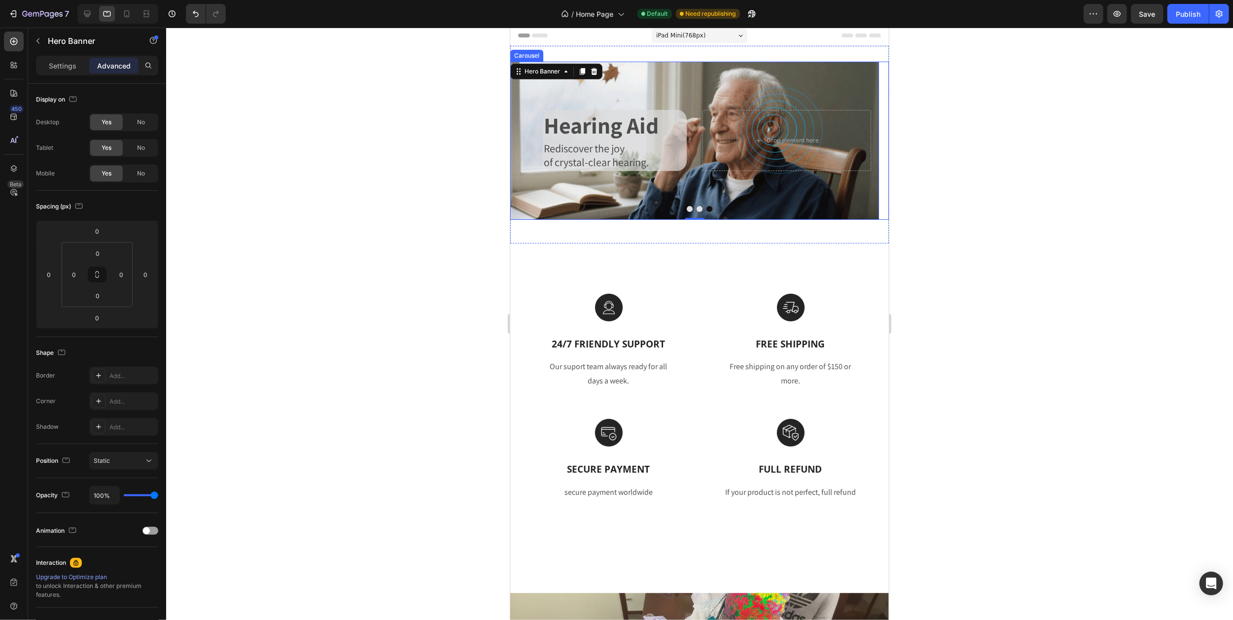
click at [530, 142] on icon "Carousel Back Arrow" at bounding box center [528, 140] width 21 height 21
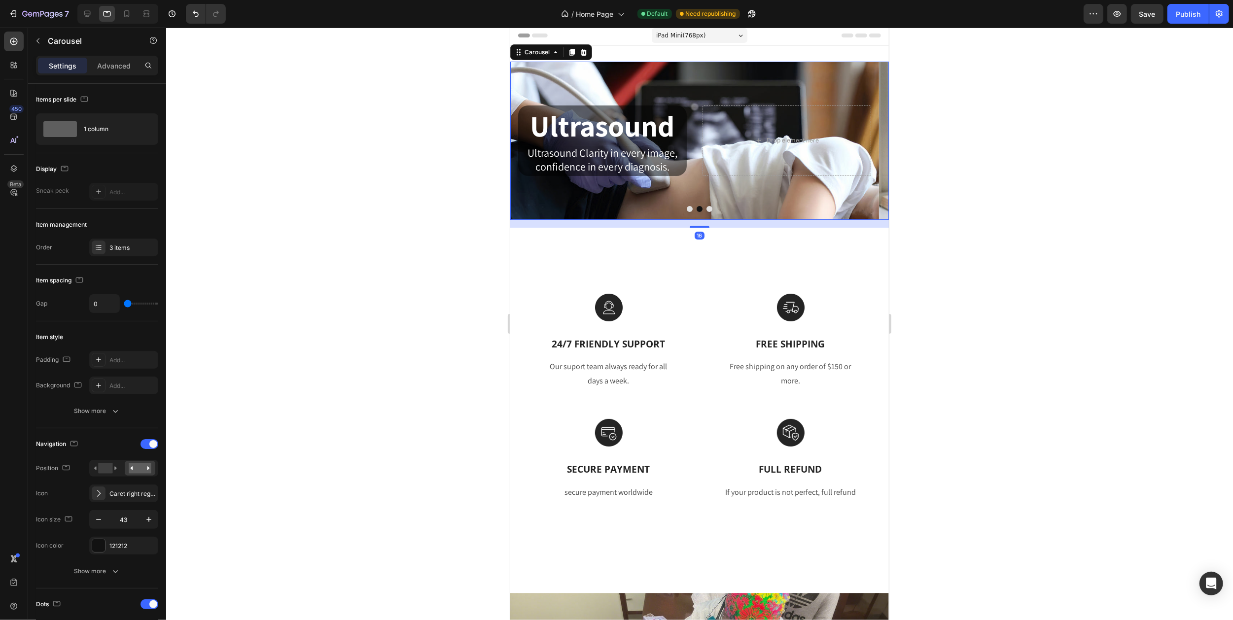
click at [530, 142] on icon "Carousel Back Arrow" at bounding box center [528, 140] width 21 height 21
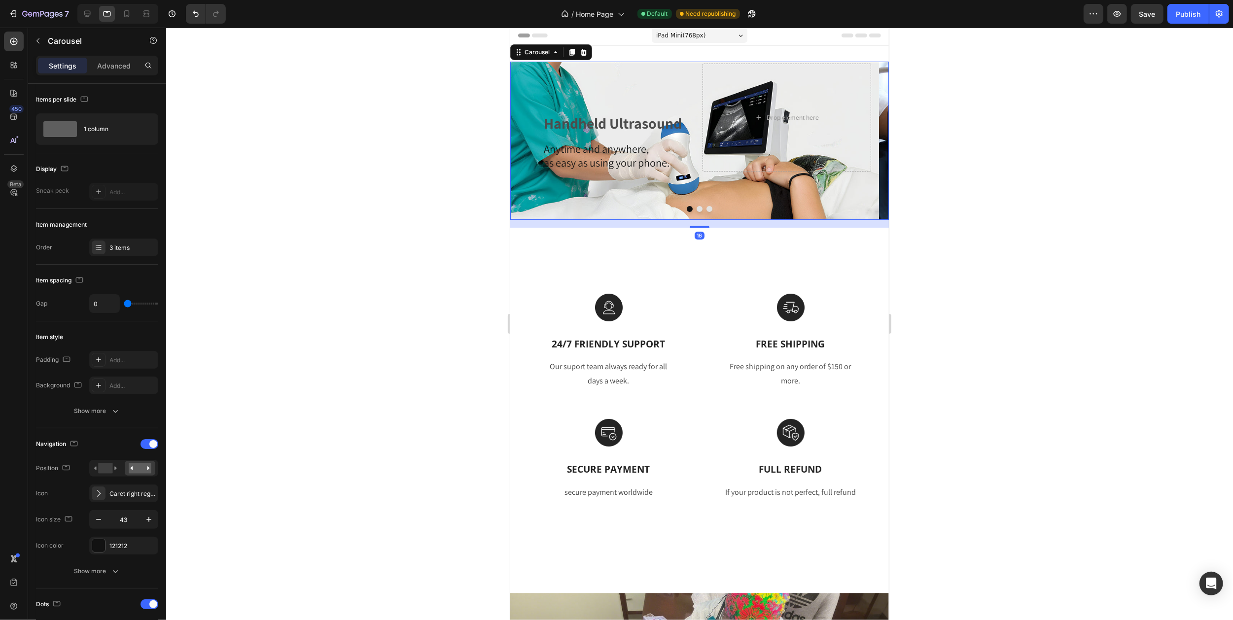
click at [530, 142] on icon "Carousel Back Arrow" at bounding box center [528, 140] width 21 height 21
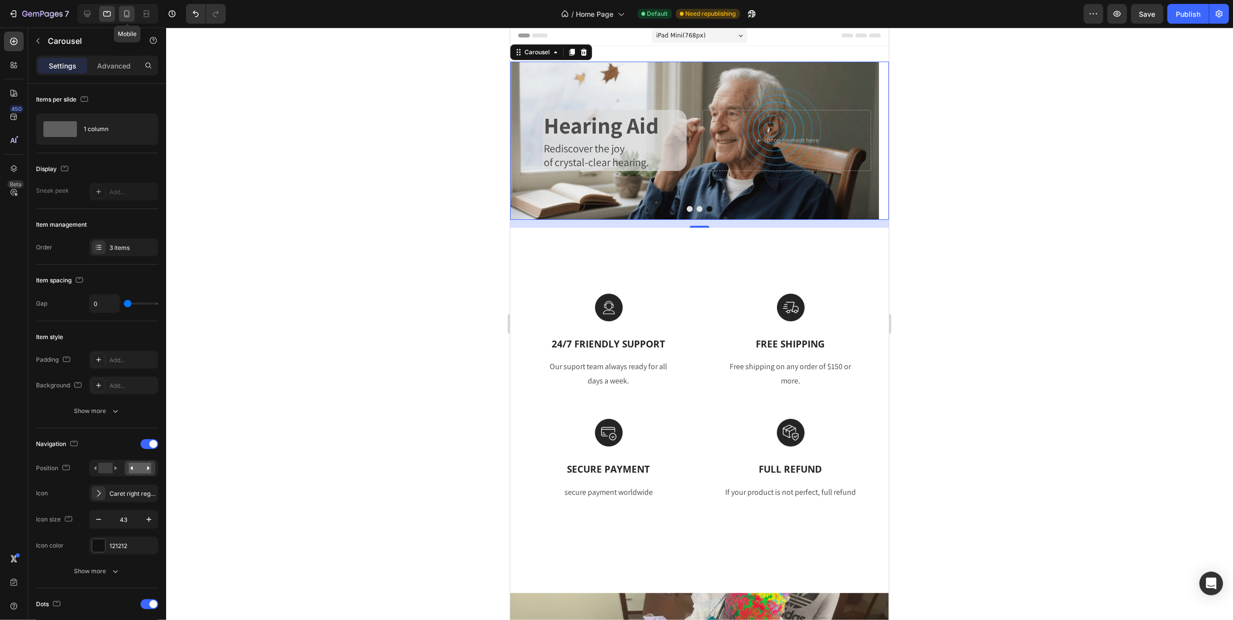
click at [127, 15] on icon at bounding box center [127, 14] width 10 height 10
type input "17"
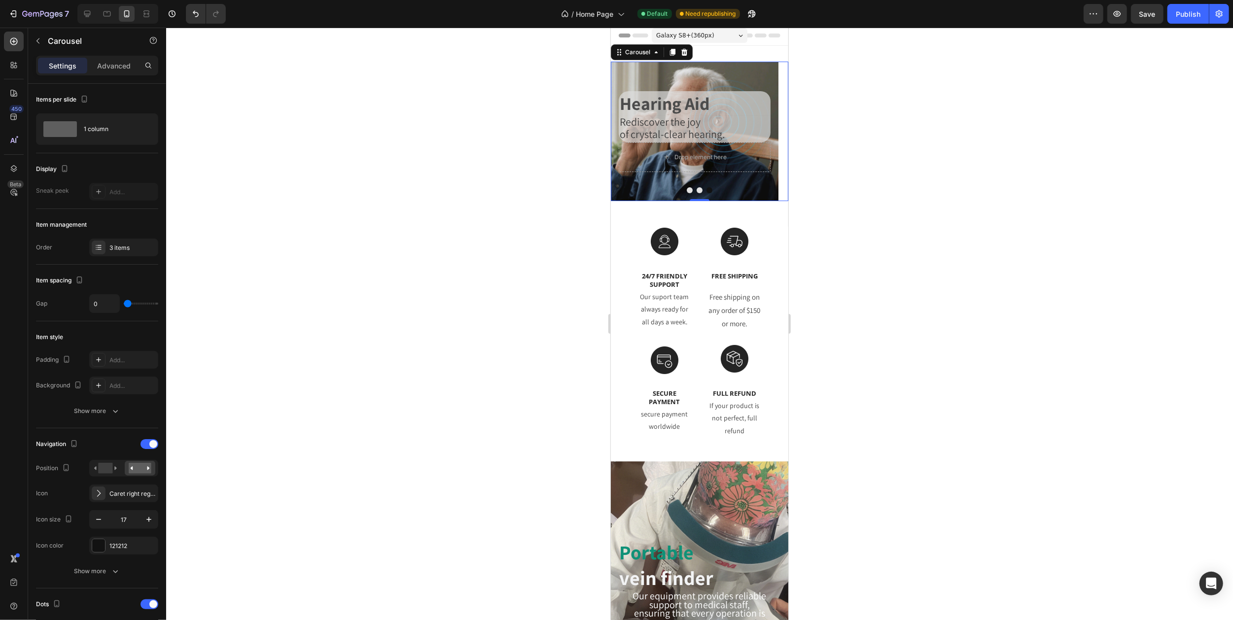
click at [620, 136] on icon "Carousel Back Arrow" at bounding box center [622, 131] width 8 height 8
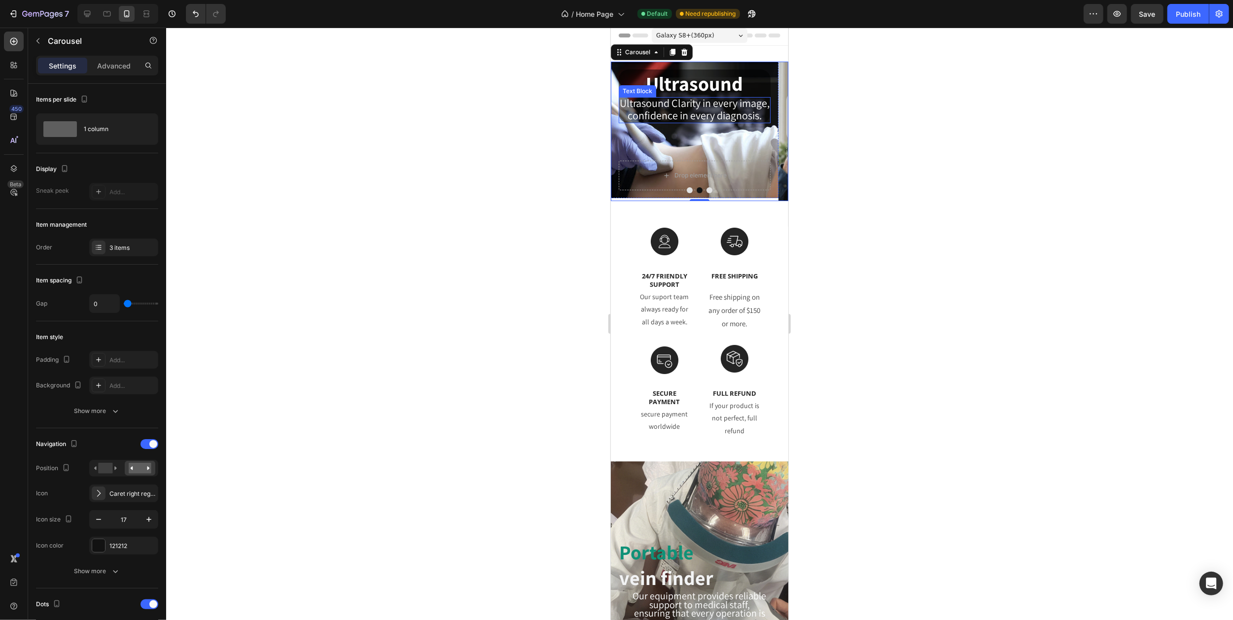
click at [678, 110] on span "Ultrasound Clarity in every image," at bounding box center [694, 103] width 150 height 14
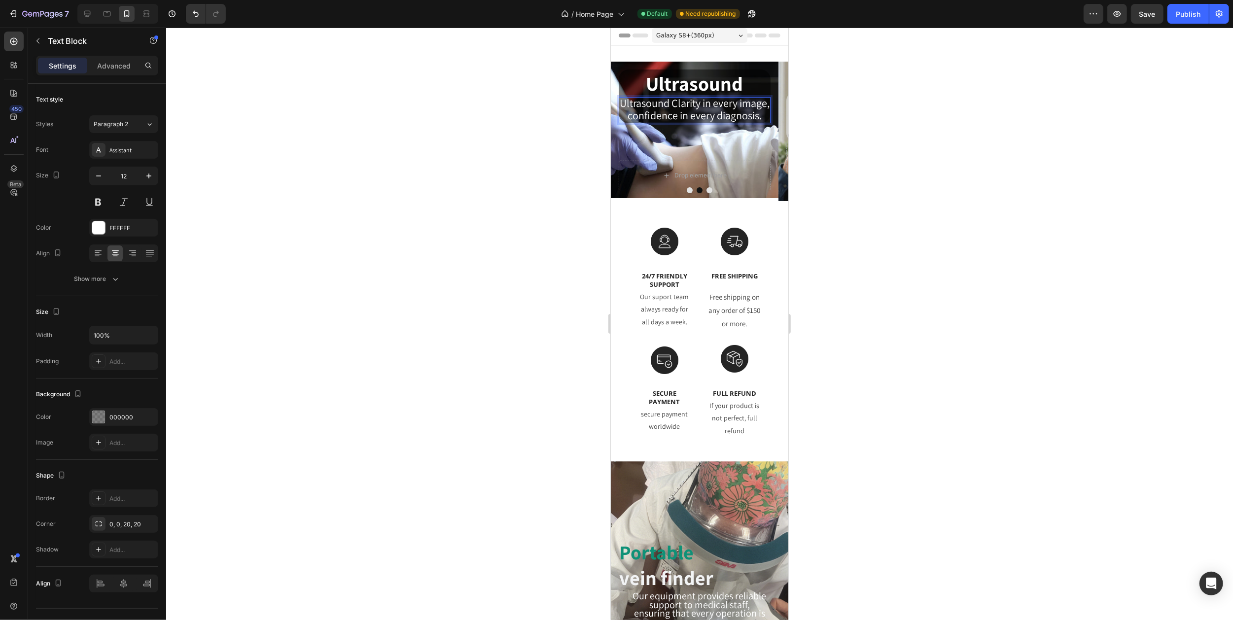
click at [712, 110] on p "Ultrasound Clarity in every image," at bounding box center [694, 104] width 150 height 12
click at [663, 122] on span "confidence in every diagnosis." at bounding box center [694, 115] width 134 height 14
click at [740, 106] on span "Ultrasound Clarity in every image," at bounding box center [694, 103] width 150 height 14
click at [96, 255] on icon at bounding box center [98, 253] width 10 height 10
click at [650, 122] on span "confidence in every diagnosis." at bounding box center [686, 115] width 134 height 14
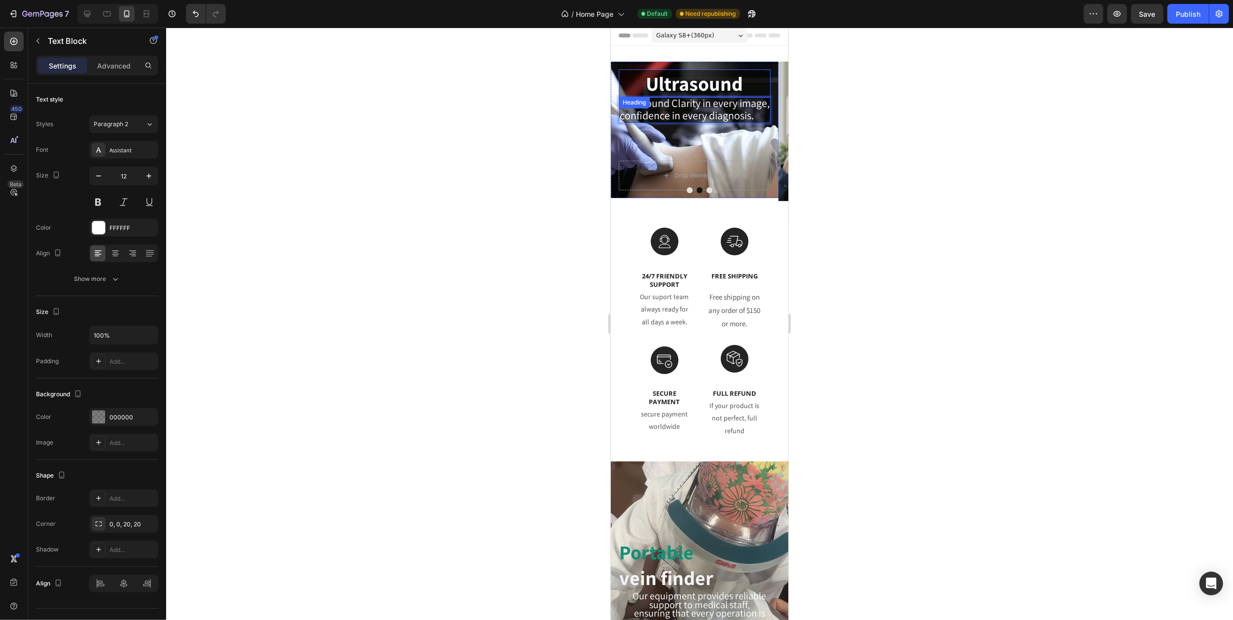
click at [667, 81] on p "Ultrasound" at bounding box center [694, 83] width 150 height 26
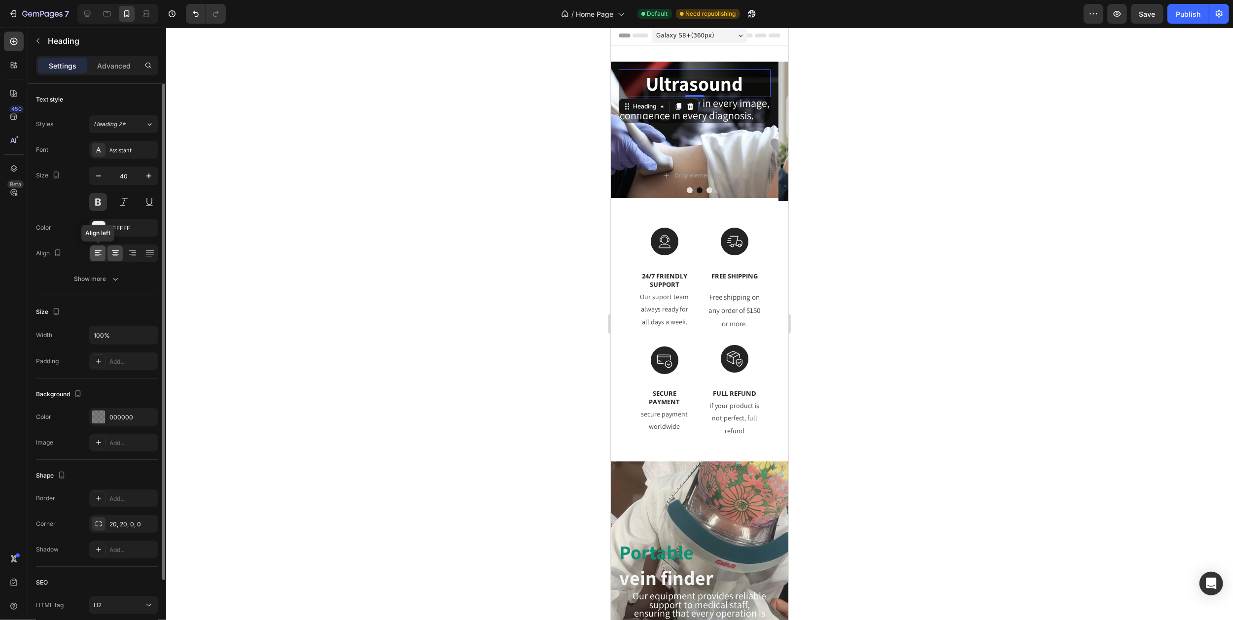
click at [97, 254] on icon at bounding box center [98, 253] width 10 height 10
click at [683, 122] on span "confidence in every diagnosis." at bounding box center [686, 115] width 134 height 14
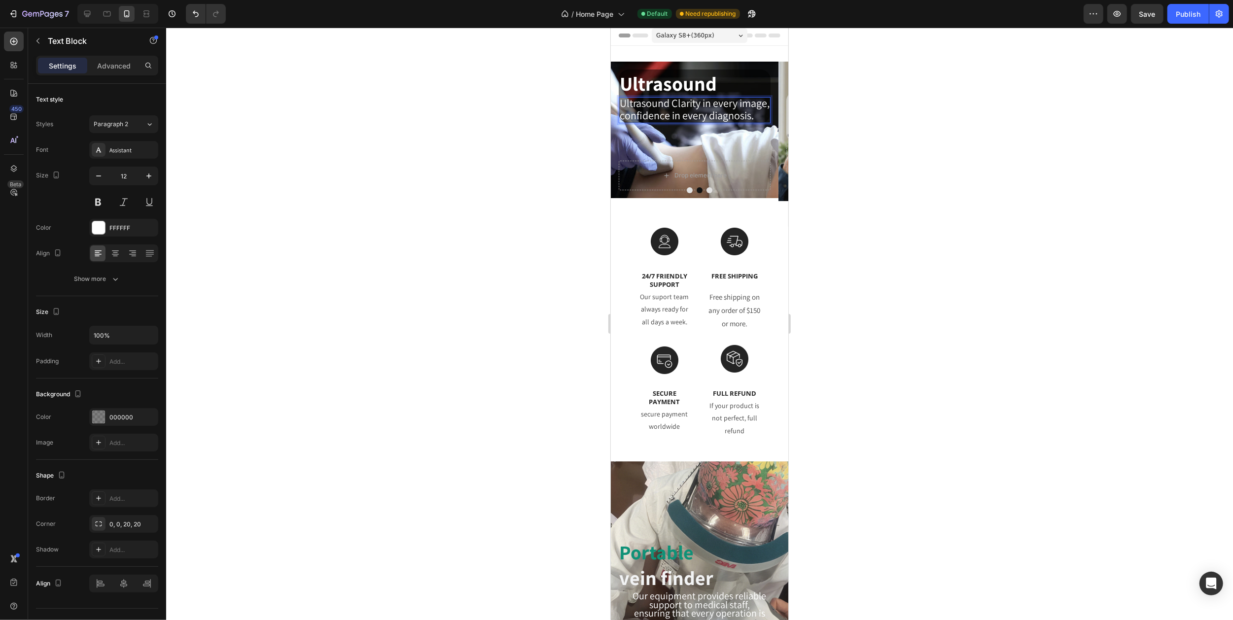
click at [653, 110] on p "Ultrasound Clarity in every image," at bounding box center [694, 104] width 150 height 12
click at [663, 122] on span "confidence in every diagnosis." at bounding box center [686, 115] width 134 height 14
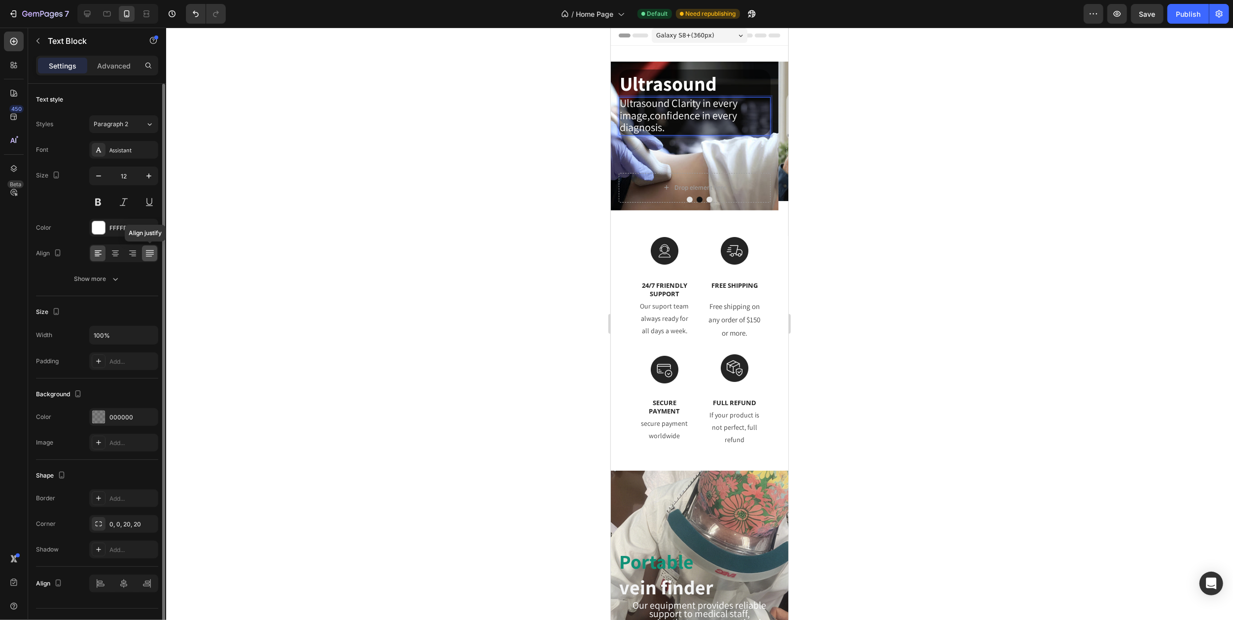
click at [149, 252] on icon at bounding box center [149, 252] width 8 height 0
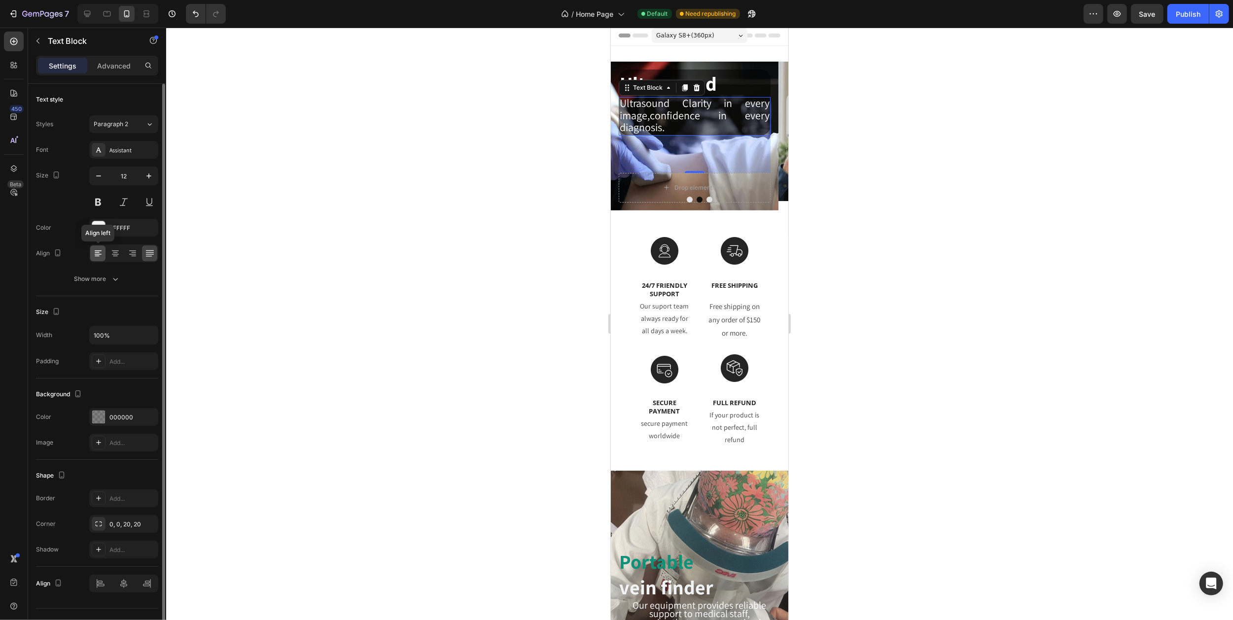
click at [98, 253] on icon at bounding box center [98, 253] width 10 height 10
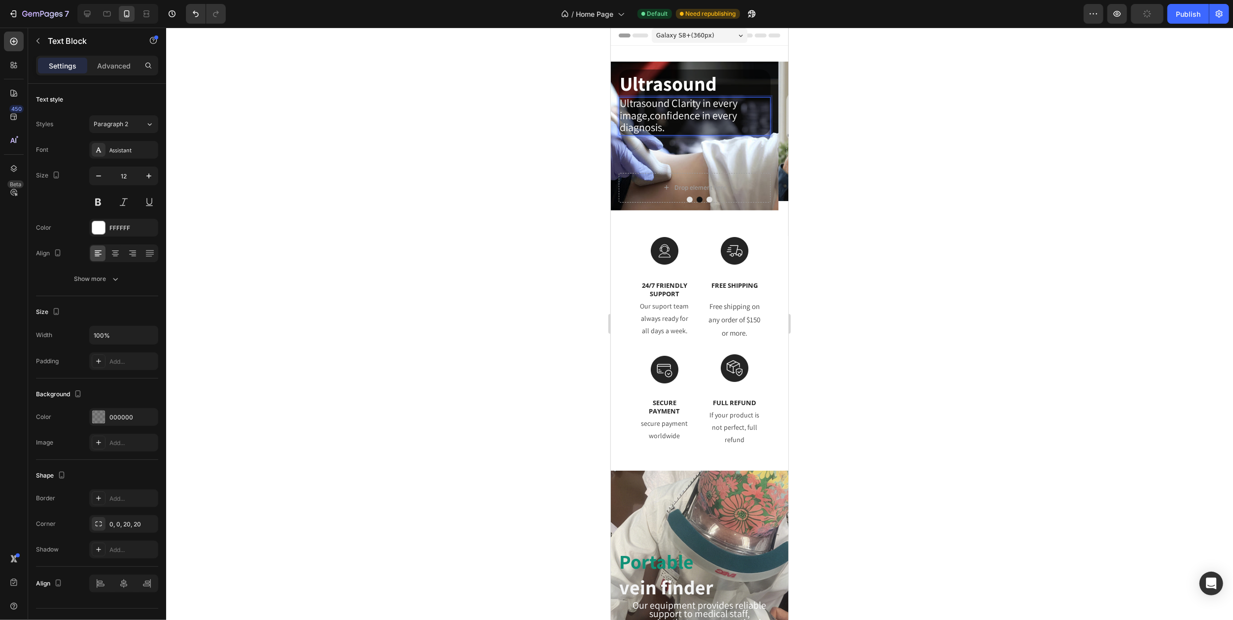
click at [663, 127] on span "Ultrasound Clarity in every image,confidence in every diagnosis." at bounding box center [678, 115] width 118 height 38
click at [743, 113] on p "Ultrasound Clarity in every image,confidence in every diagnosis." at bounding box center [694, 116] width 150 height 36
click at [739, 93] on p "Ultrasound" at bounding box center [694, 83] width 150 height 26
click at [740, 112] on p "Ultrasound Clarity in every image,confidence in every diagnosis." at bounding box center [694, 116] width 150 height 36
click at [95, 65] on div "Advanced" at bounding box center [113, 66] width 49 height 16
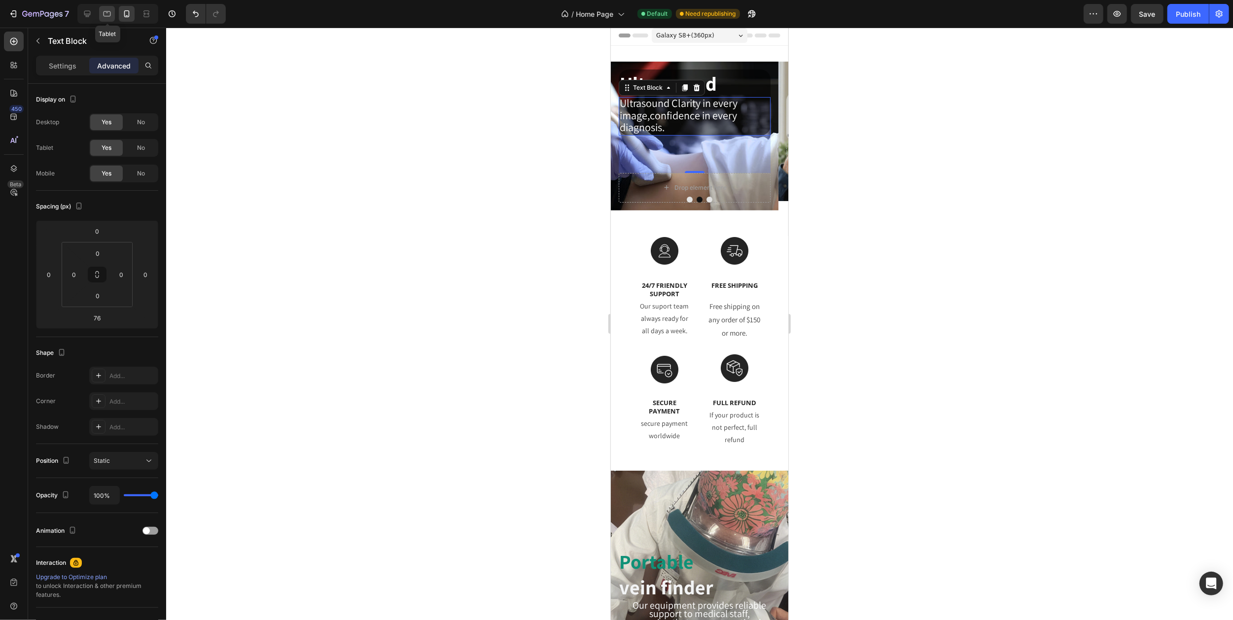
click at [108, 13] on icon at bounding box center [107, 14] width 10 height 10
type input "0"
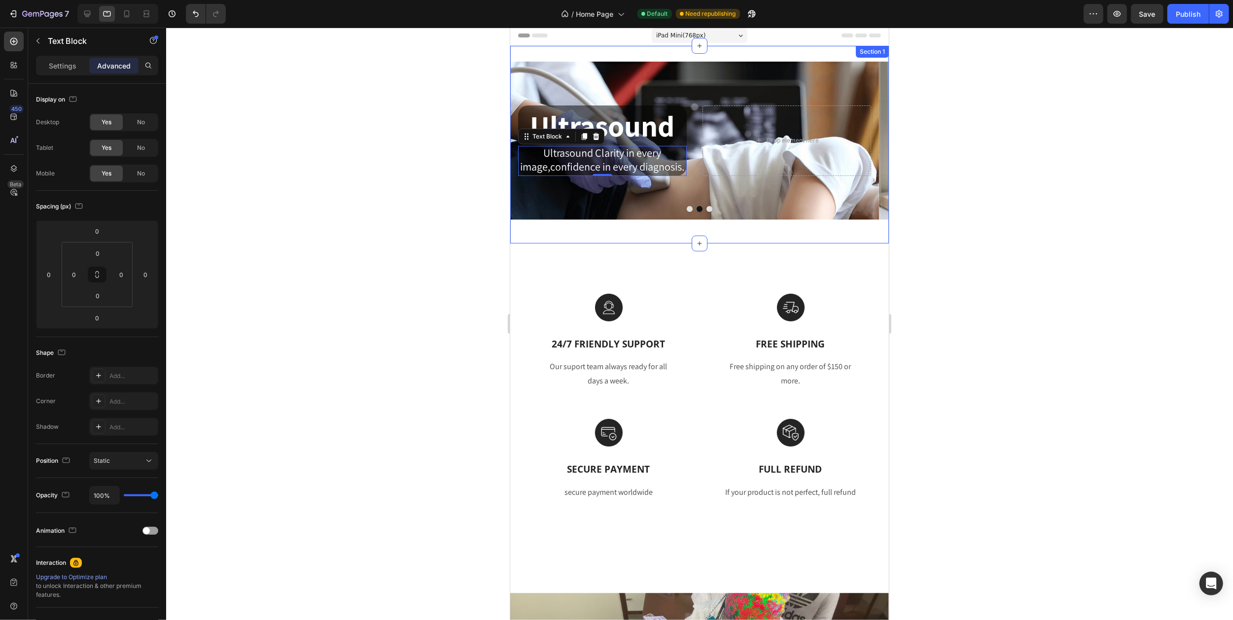
scroll to position [86, 0]
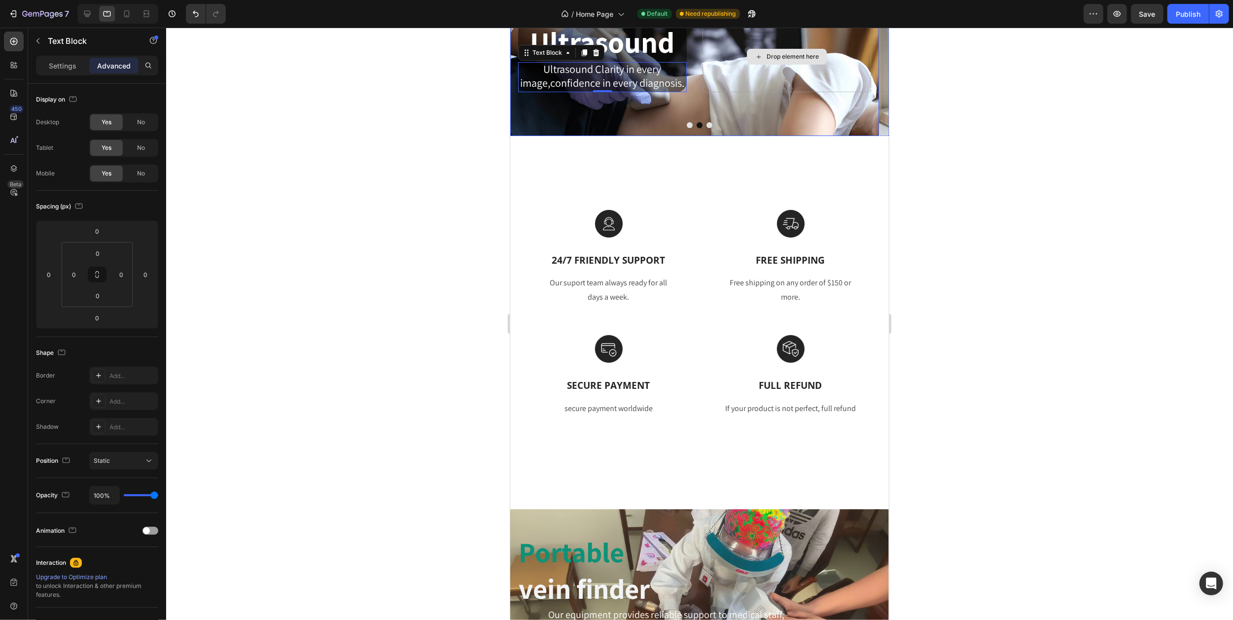
click at [720, 68] on div "Drop element here" at bounding box center [786, 57] width 169 height 70
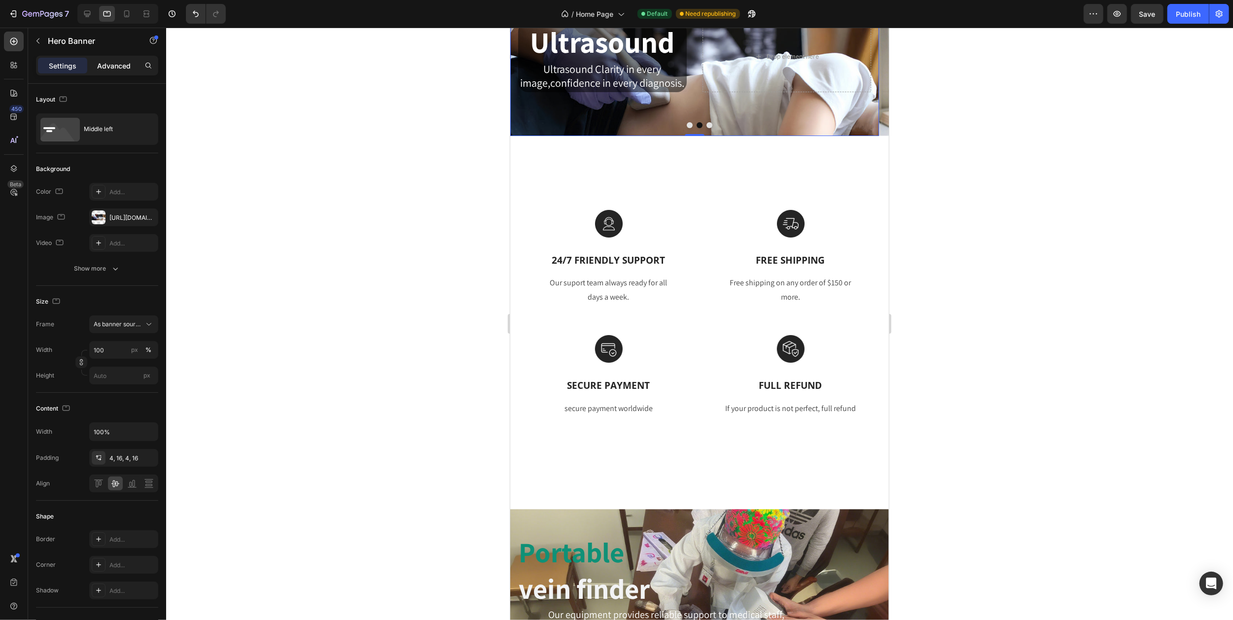
click at [123, 63] on p "Advanced" at bounding box center [114, 66] width 34 height 10
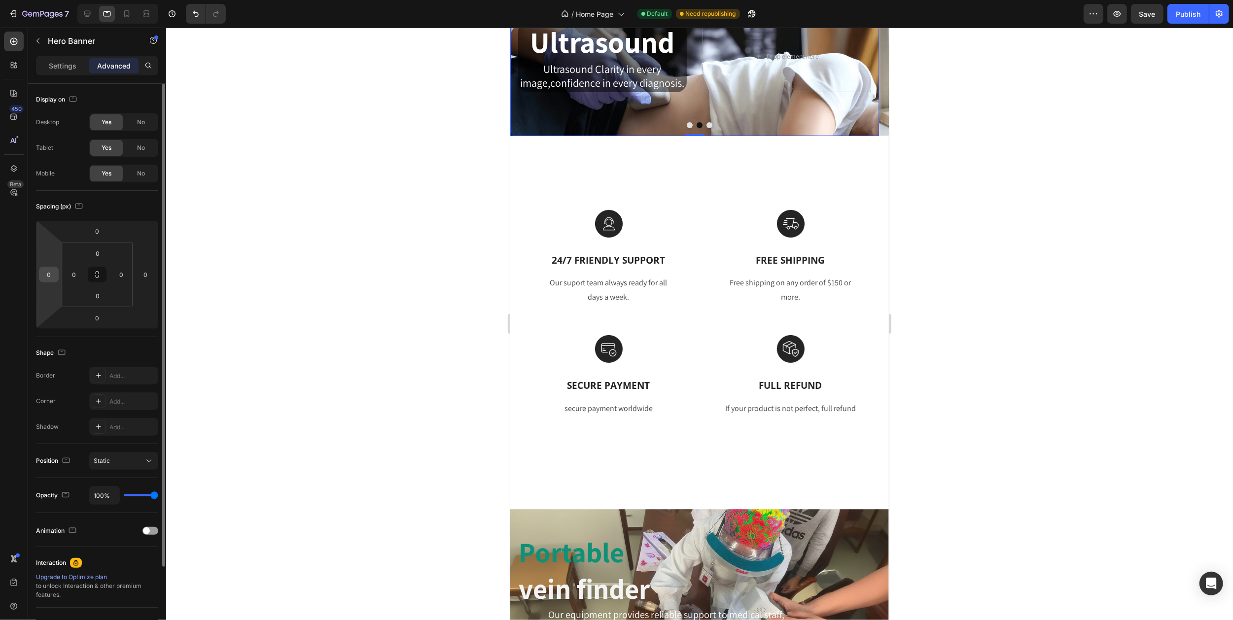
click at [53, 277] on input "0" at bounding box center [48, 274] width 15 height 15
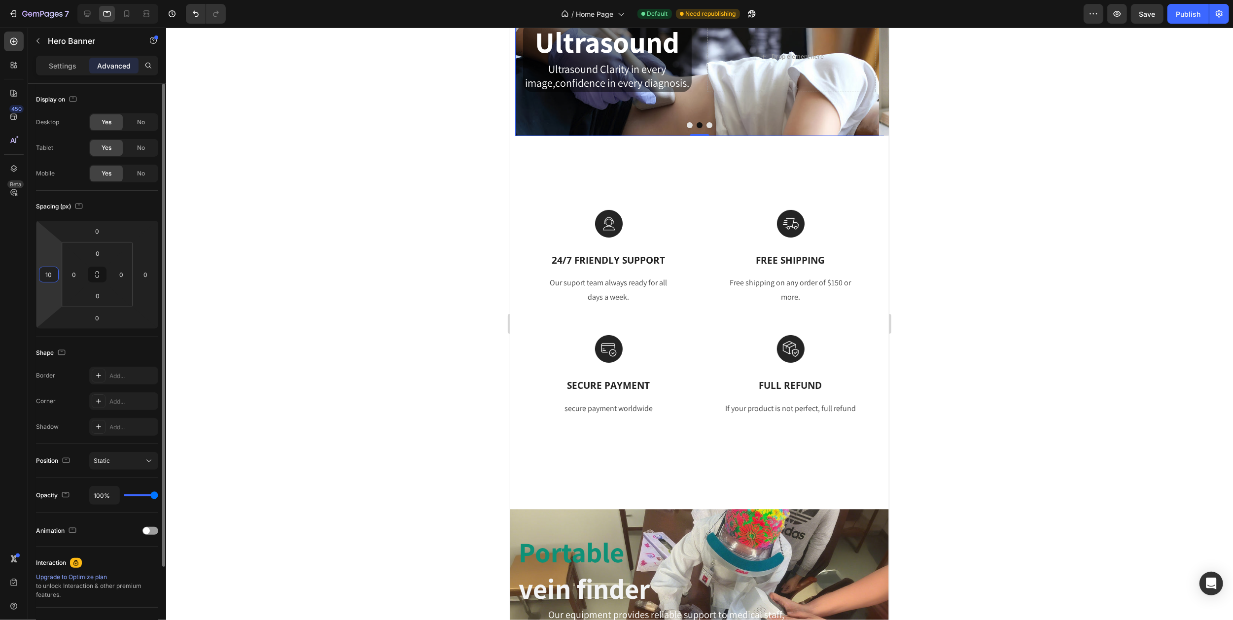
type input "1"
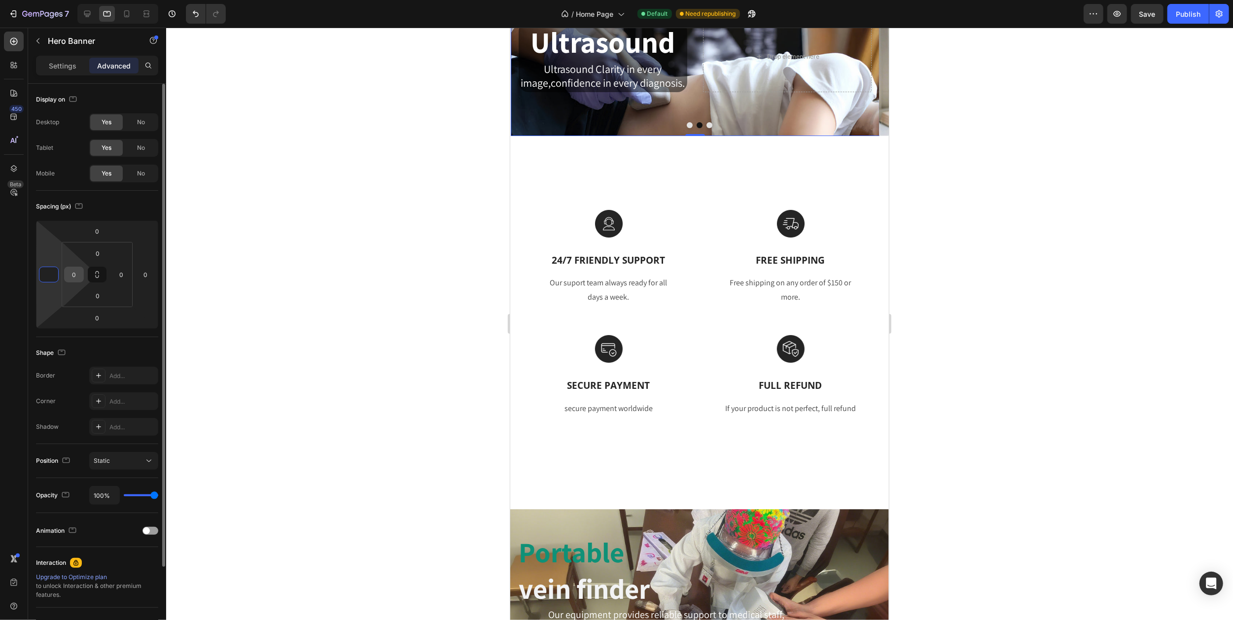
click at [77, 275] on input "0" at bounding box center [74, 274] width 15 height 15
type input "0"
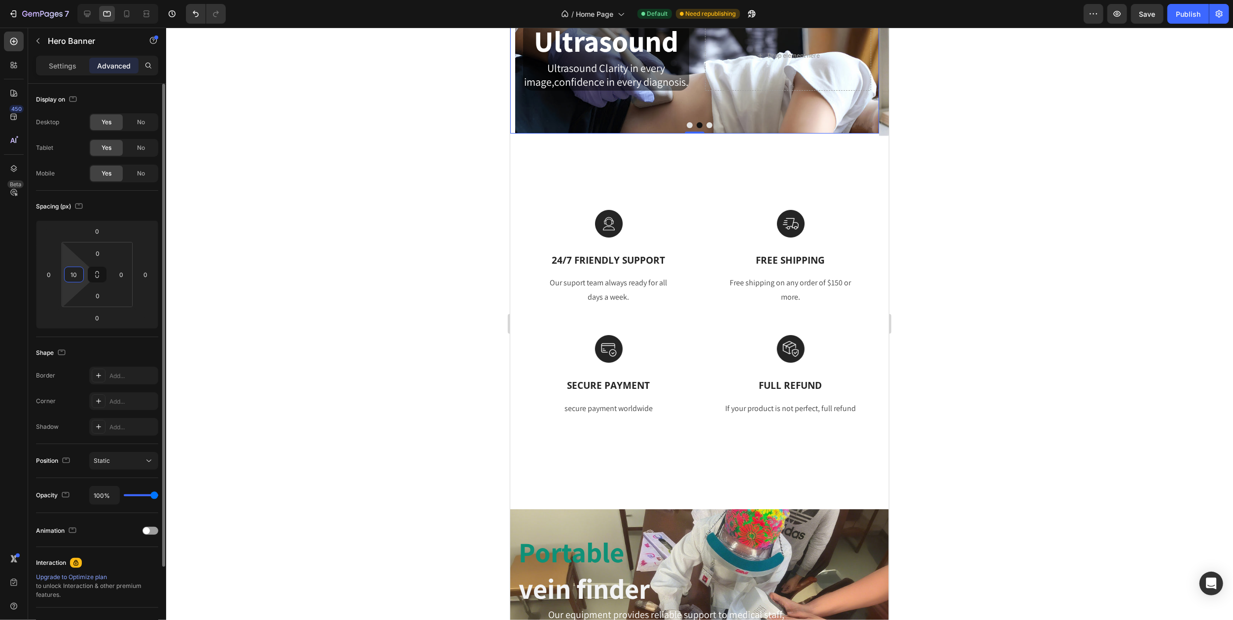
type input "1"
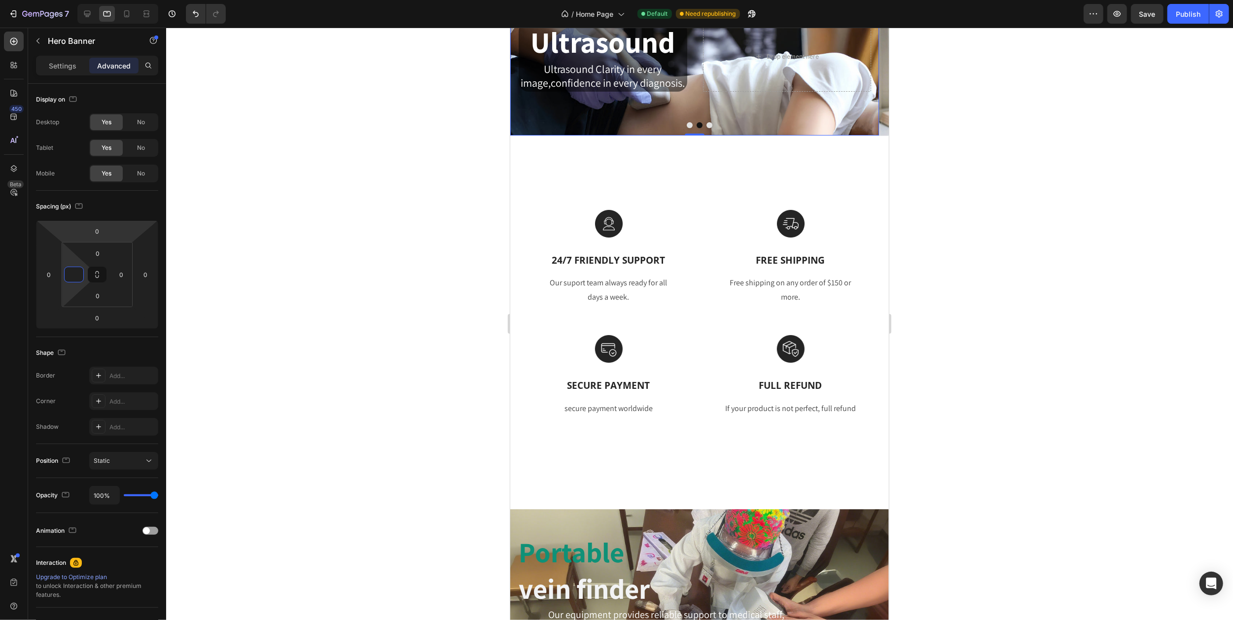
click at [366, 144] on div at bounding box center [699, 324] width 1067 height 593
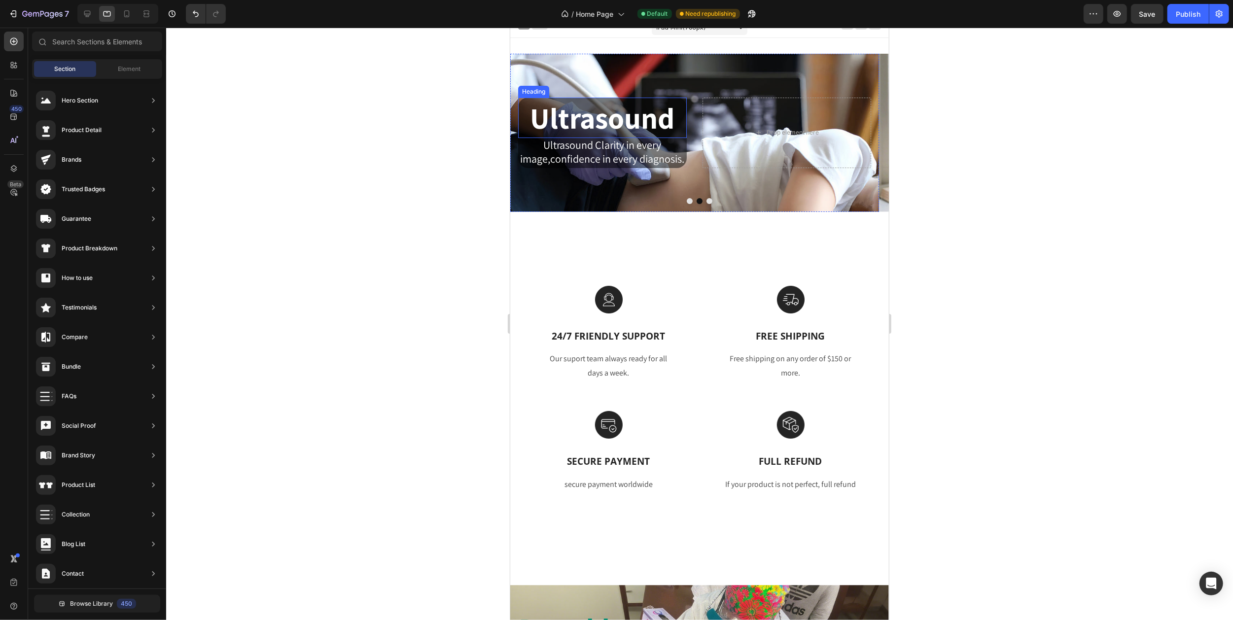
scroll to position [0, 0]
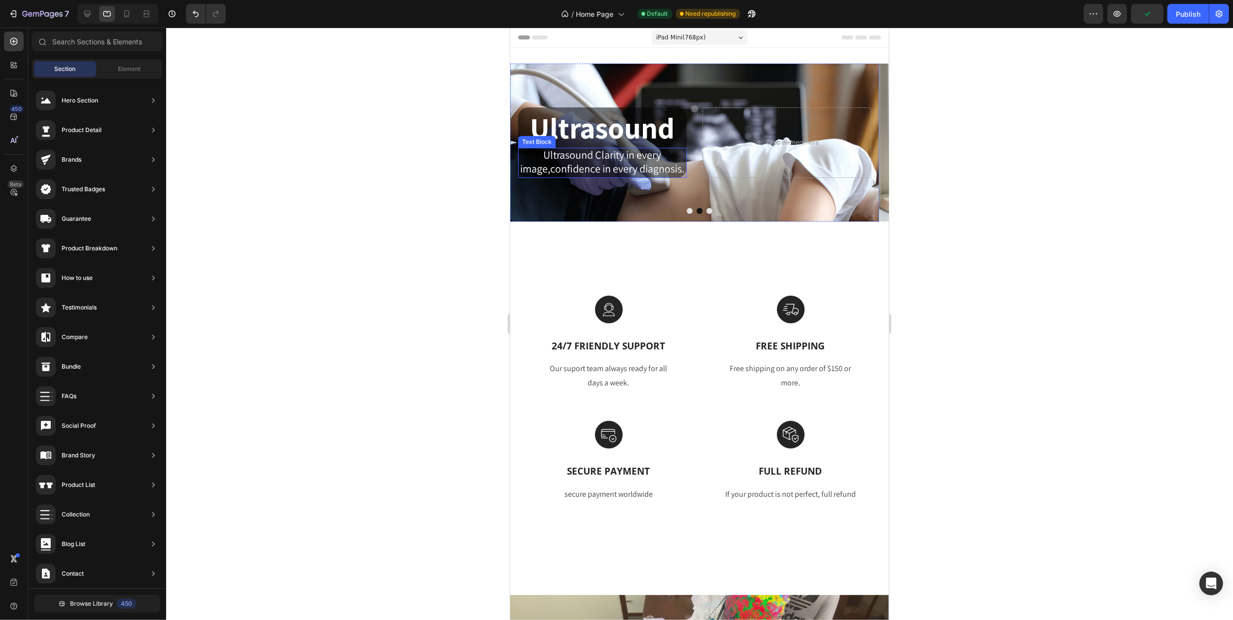
click at [615, 166] on span "Ultrasound Clarity in every image,confidence in every diagnosis." at bounding box center [602, 162] width 164 height 28
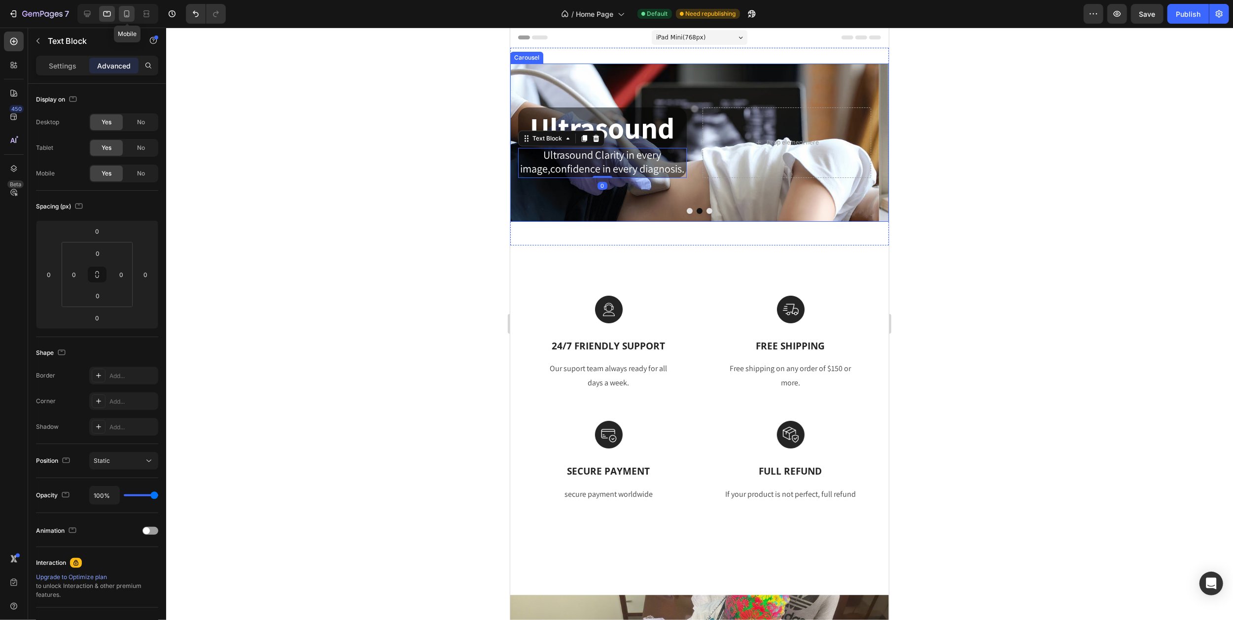
click at [127, 14] on icon at bounding box center [127, 14] width 10 height 10
type input "76"
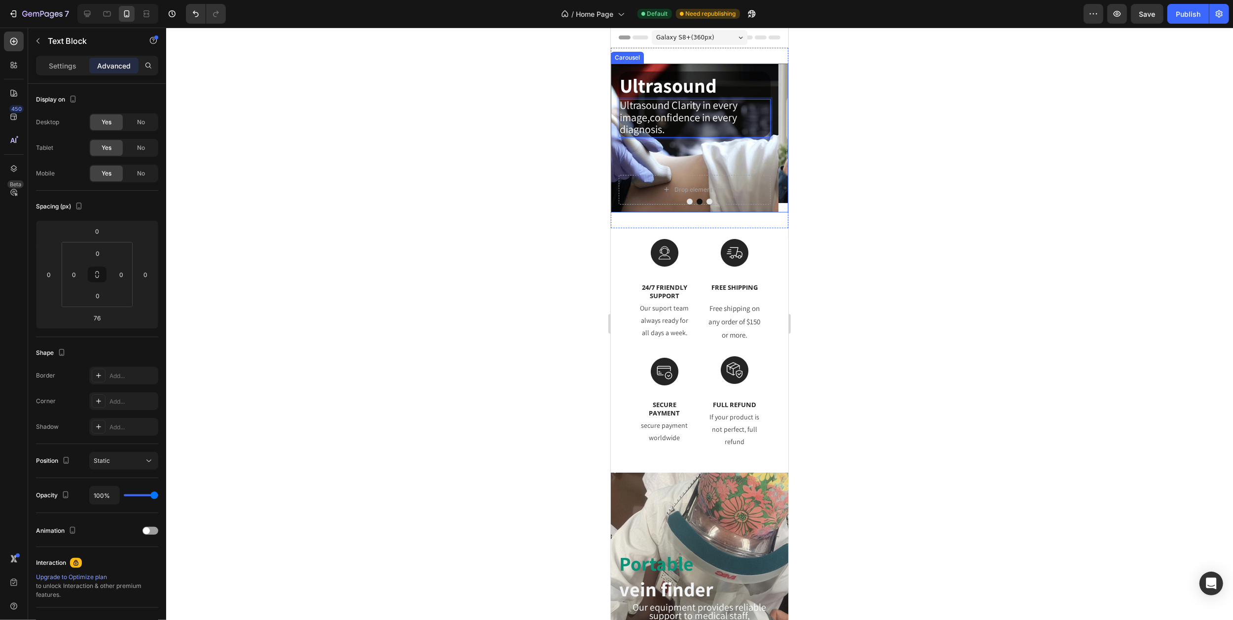
click at [624, 140] on icon "Carousel Back Arrow" at bounding box center [622, 138] width 8 height 8
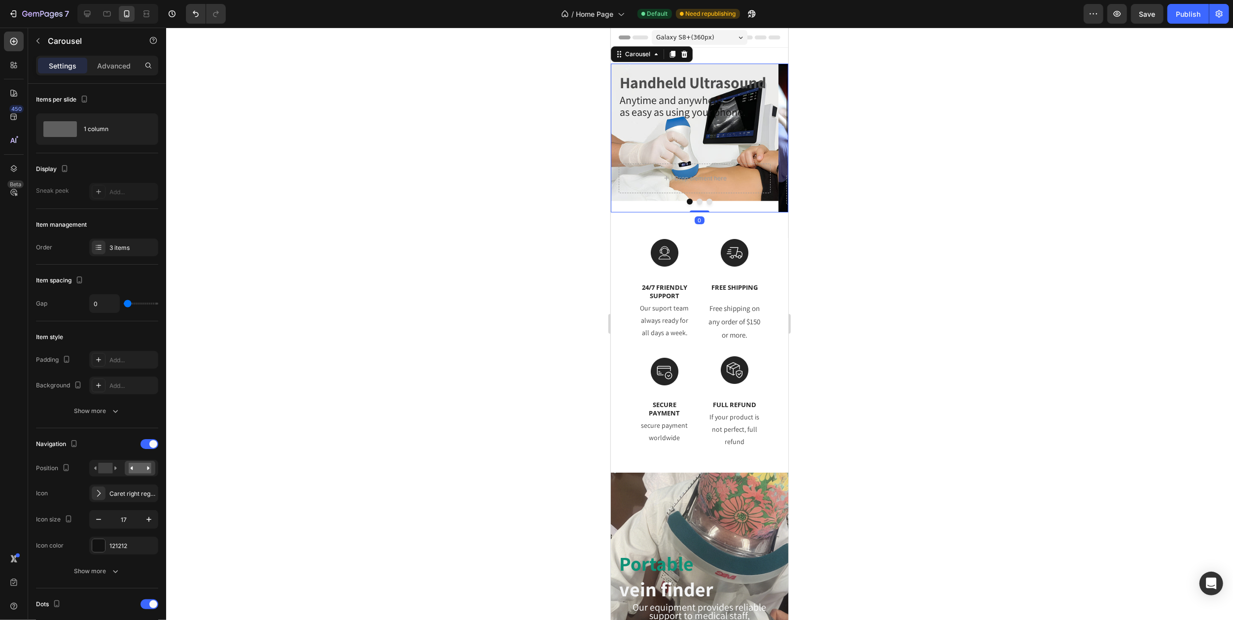
click at [764, 139] on button "Carousel Next Arrow" at bounding box center [776, 138] width 24 height 24
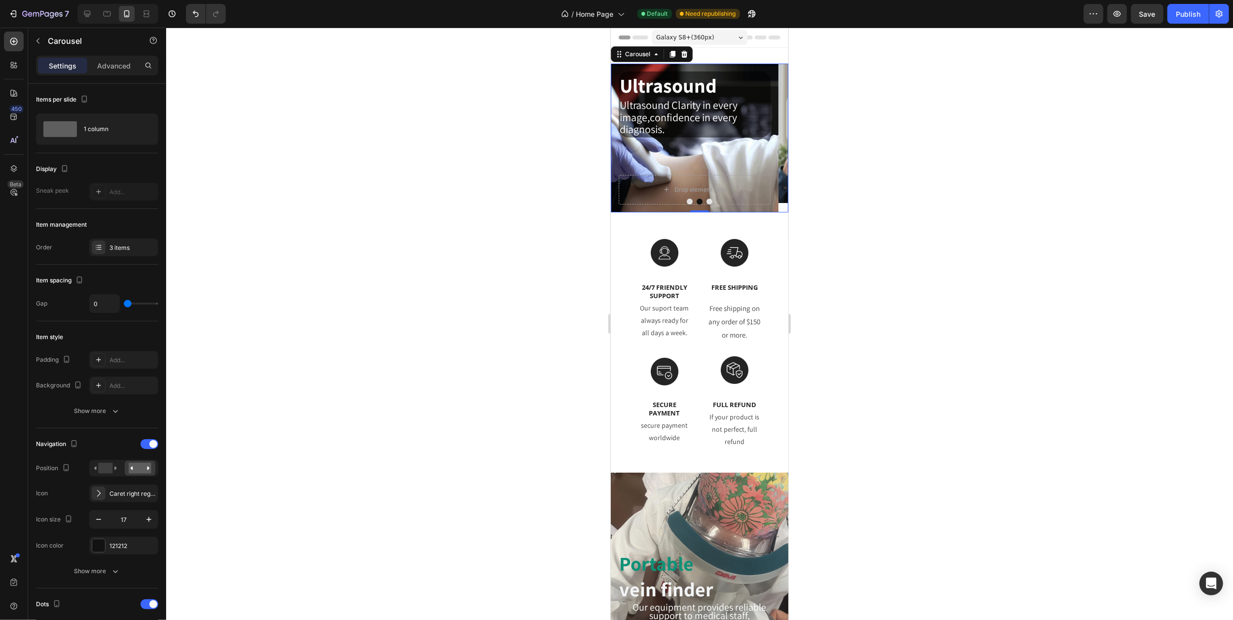
click at [764, 139] on button "Carousel Next Arrow" at bounding box center [776, 138] width 24 height 24
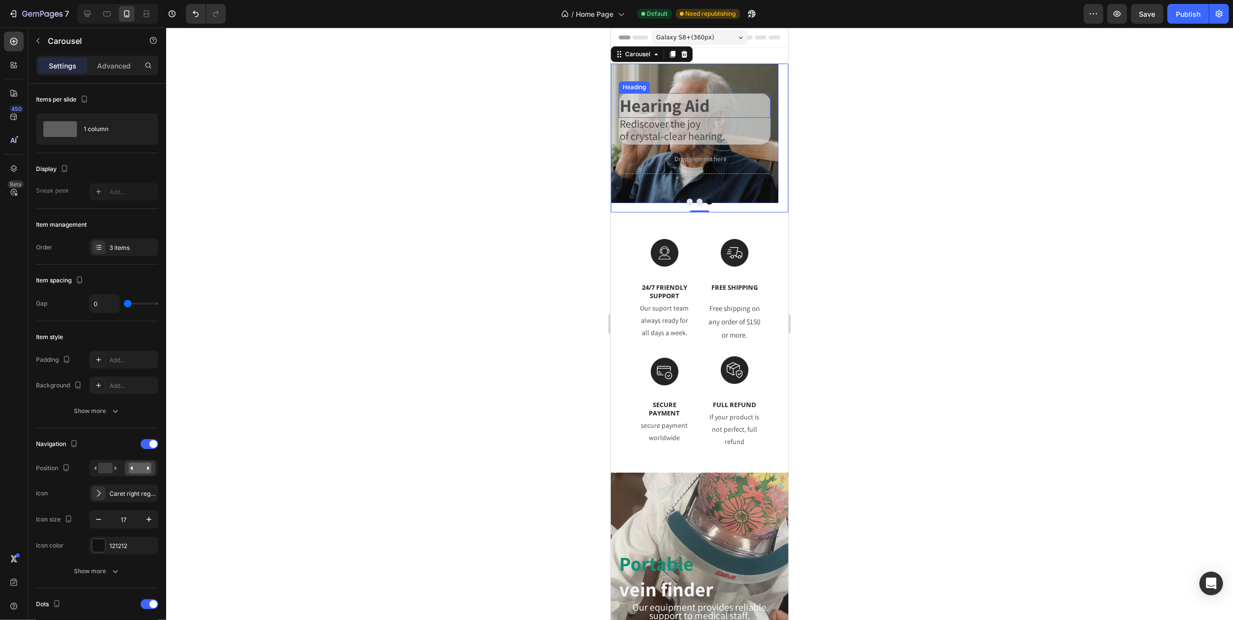
click at [630, 103] on h2 "Hearing Aid" at bounding box center [694, 105] width 152 height 25
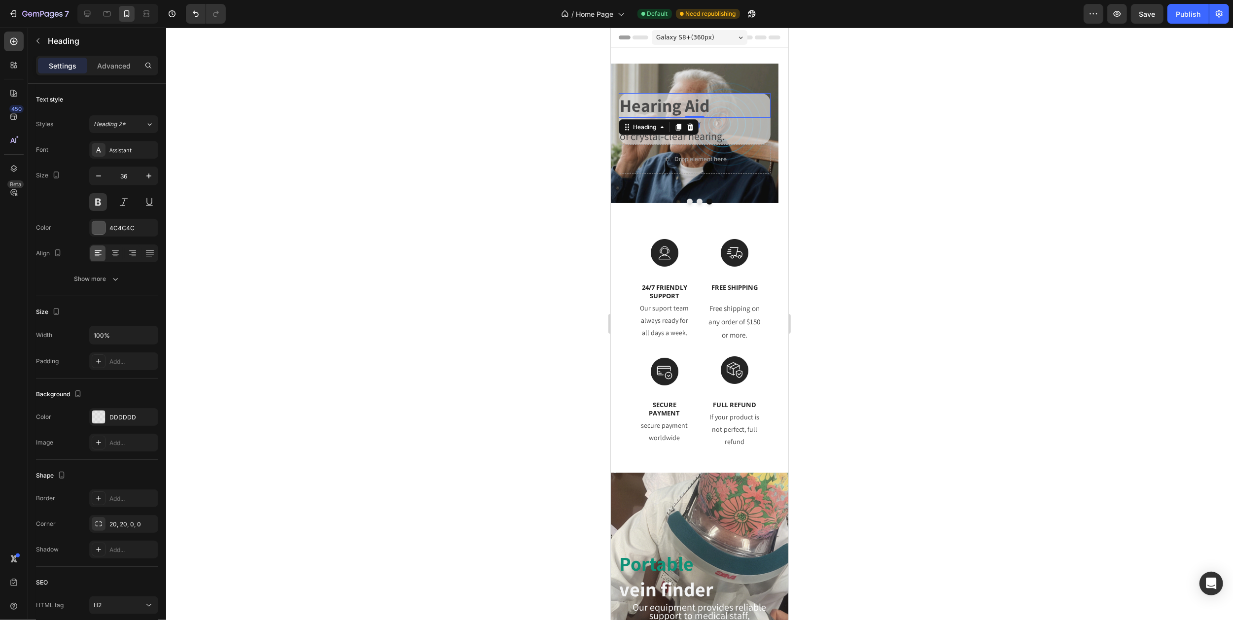
click at [622, 104] on h2 "Hearing Aid" at bounding box center [694, 105] width 152 height 25
click at [99, 64] on p "Advanced" at bounding box center [114, 66] width 34 height 10
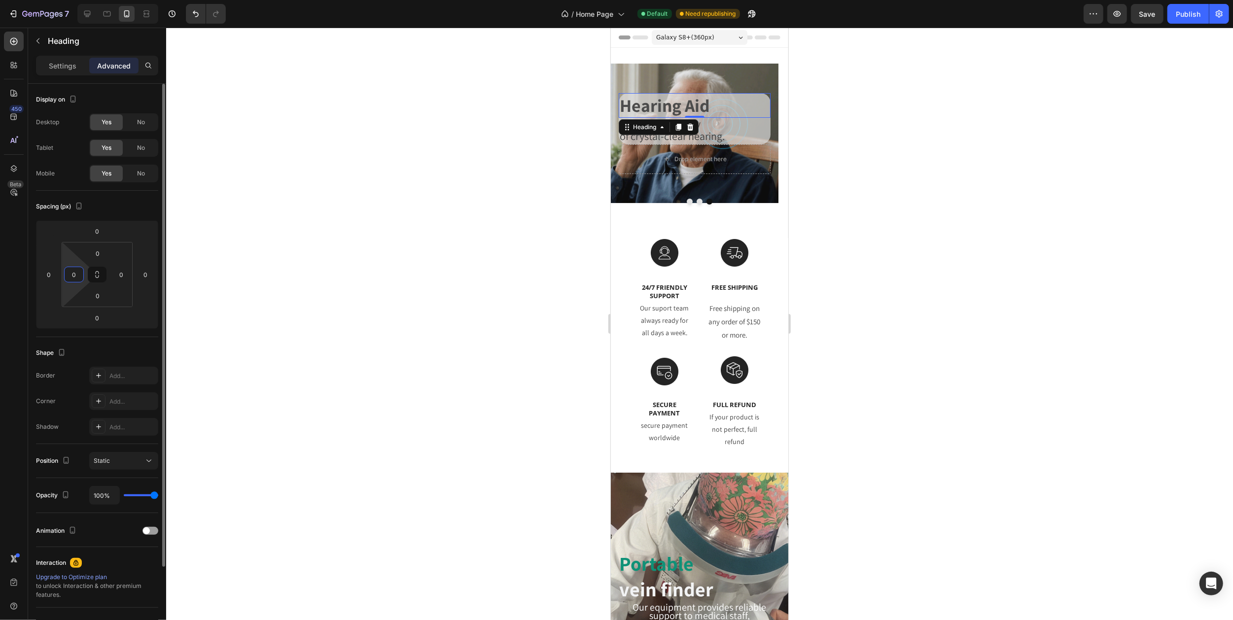
click at [78, 279] on input "0" at bounding box center [74, 274] width 15 height 15
type input "2"
type input "0"
click at [621, 105] on p "Hearing Aid" at bounding box center [694, 105] width 150 height 23
click at [635, 137] on span "of crystal-clear hearing." at bounding box center [671, 136] width 105 height 14
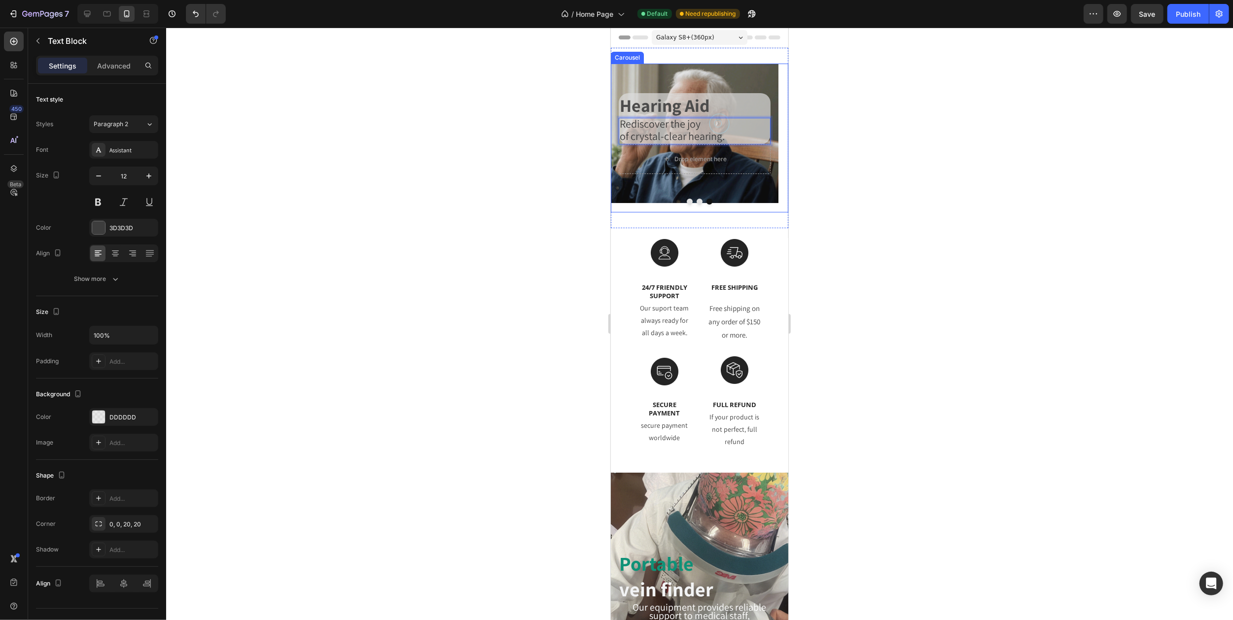
click at [636, 133] on span "of crystal-clear hearing." at bounding box center [671, 136] width 105 height 14
click at [872, 133] on div at bounding box center [699, 324] width 1067 height 593
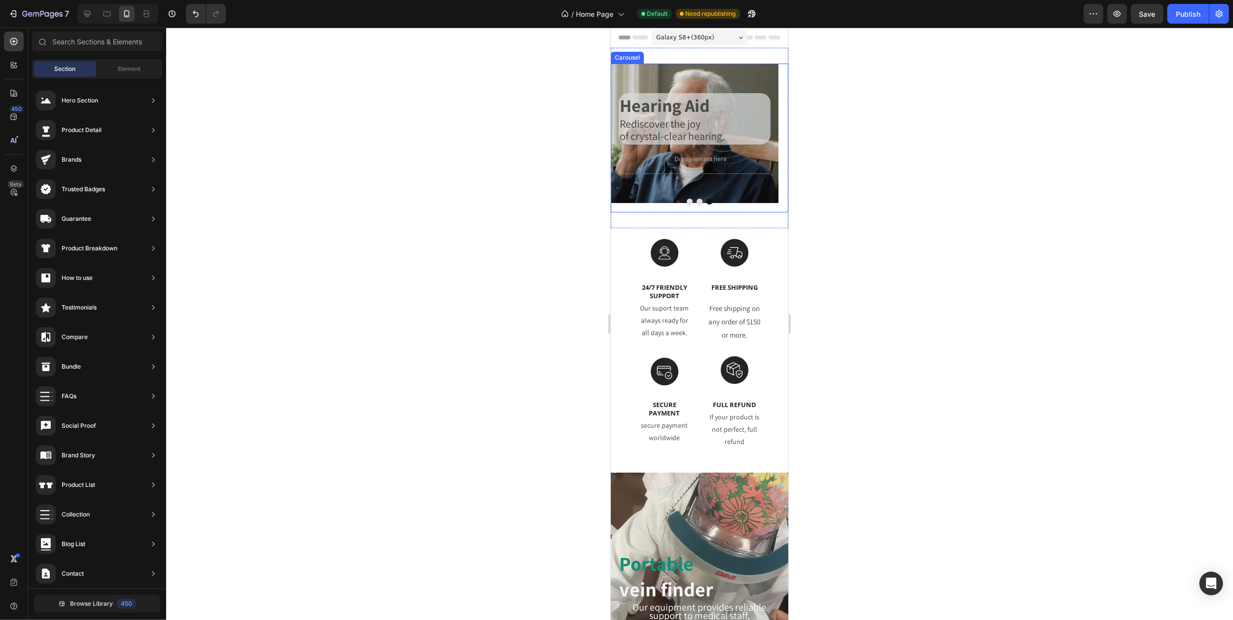
click at [618, 140] on icon "Carousel Back Arrow" at bounding box center [622, 138] width 8 height 8
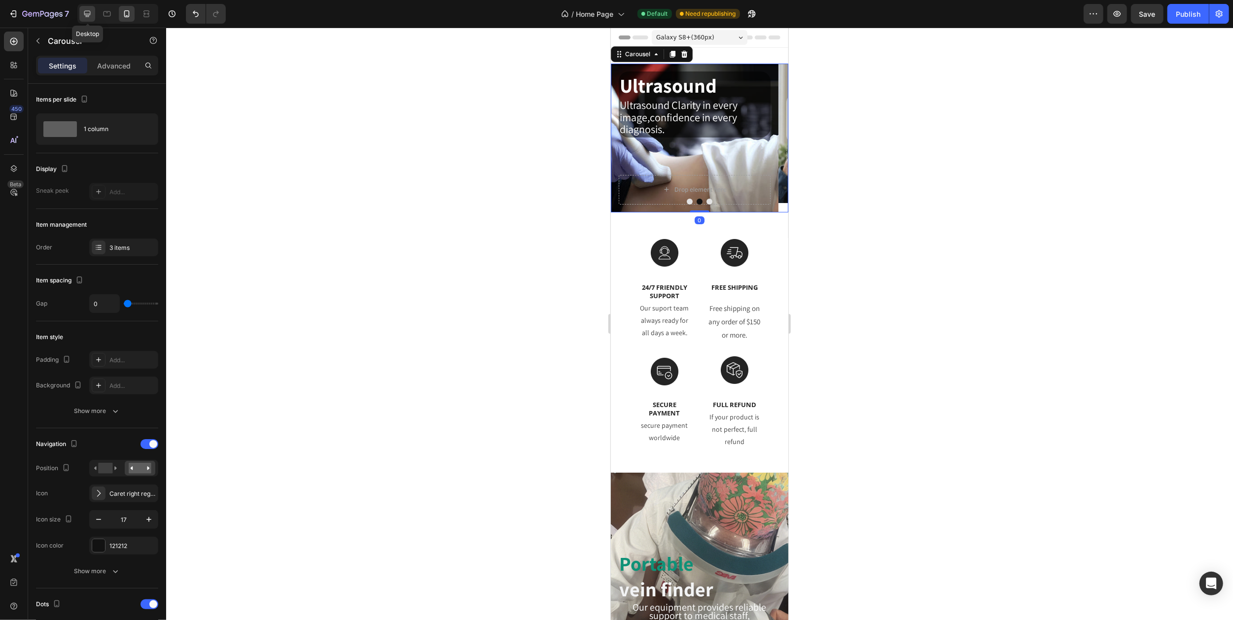
click at [91, 13] on icon at bounding box center [87, 14] width 10 height 10
type input "43"
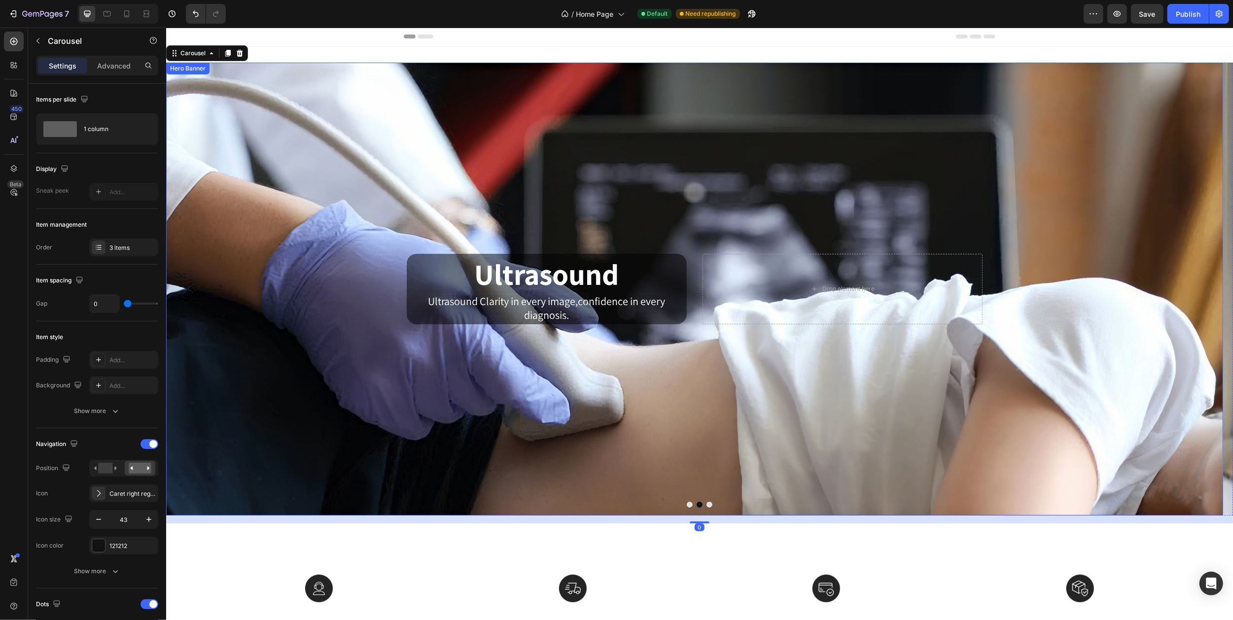
scroll to position [2, 0]
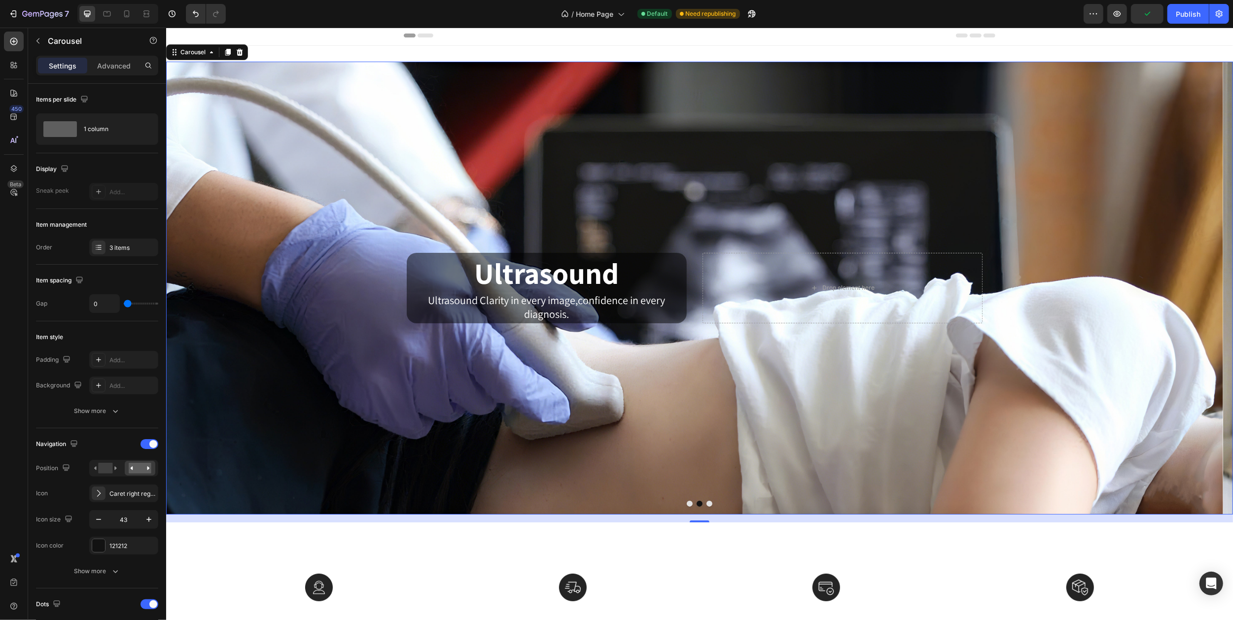
click at [180, 291] on icon "Carousel Back Arrow" at bounding box center [184, 288] width 21 height 21
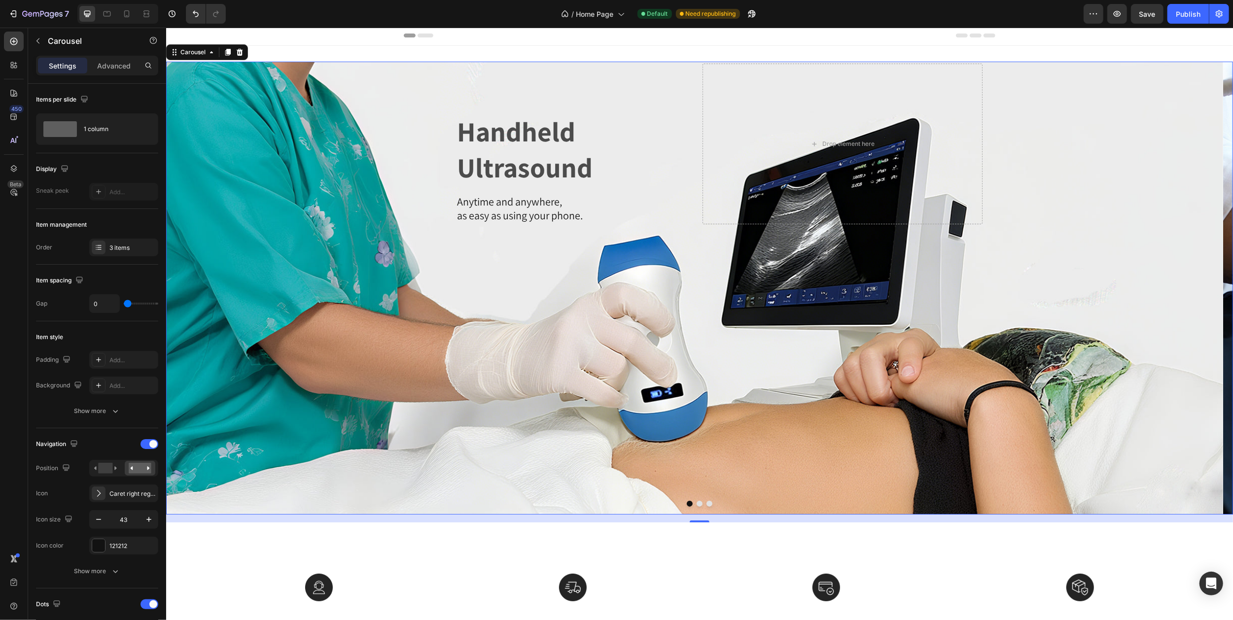
click at [1203, 294] on icon "Carousel Next Arrow" at bounding box center [1213, 288] width 21 height 21
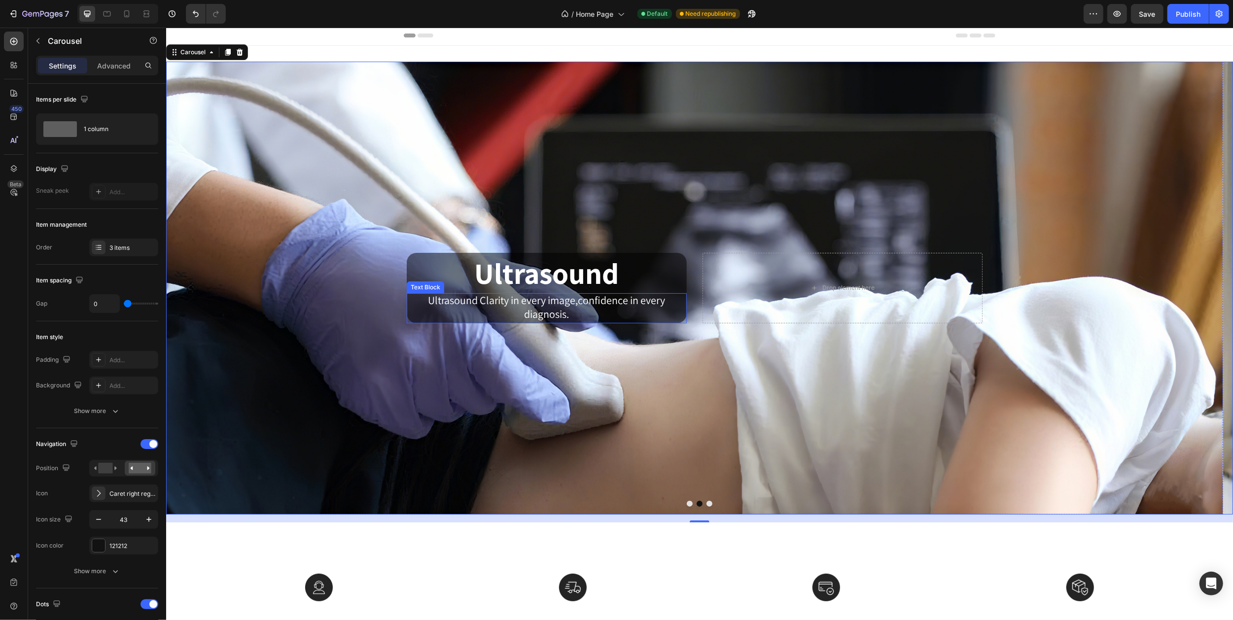
click at [505, 302] on span "Ultrasound Clarity in every image,confidence in every diagnosis." at bounding box center [546, 307] width 237 height 28
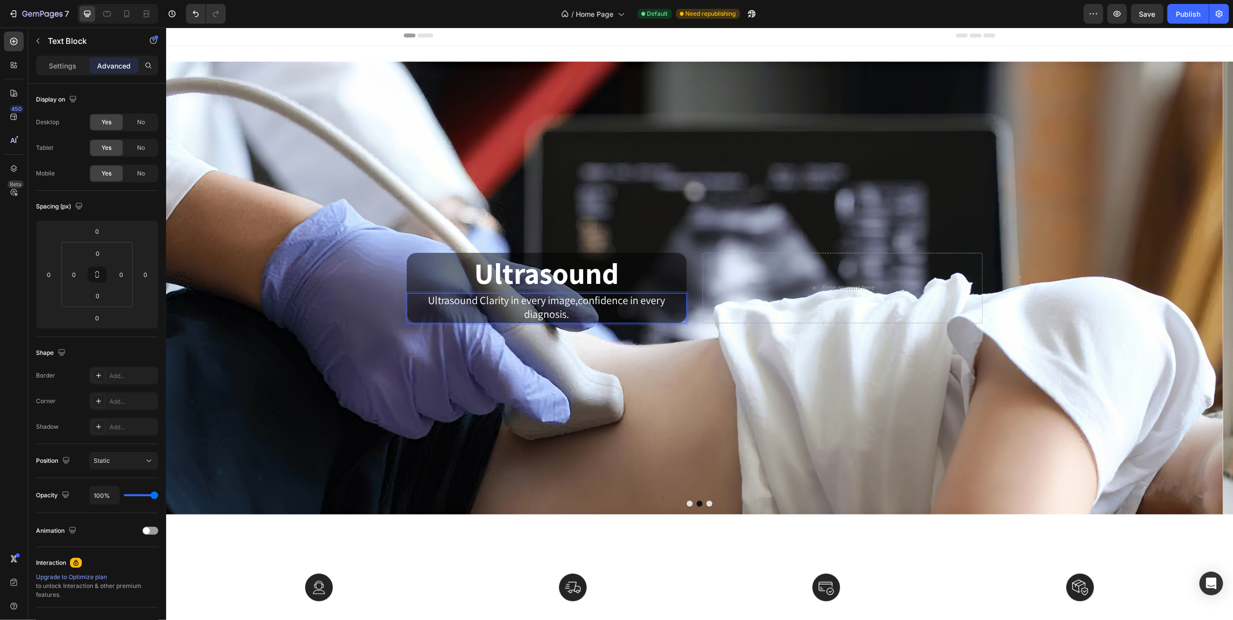
click at [461, 303] on span "Ultrasound Clarity in every image,confidence in every diagnosis." at bounding box center [546, 307] width 237 height 28
click at [185, 288] on icon "Carousel Back Arrow" at bounding box center [184, 288] width 21 height 21
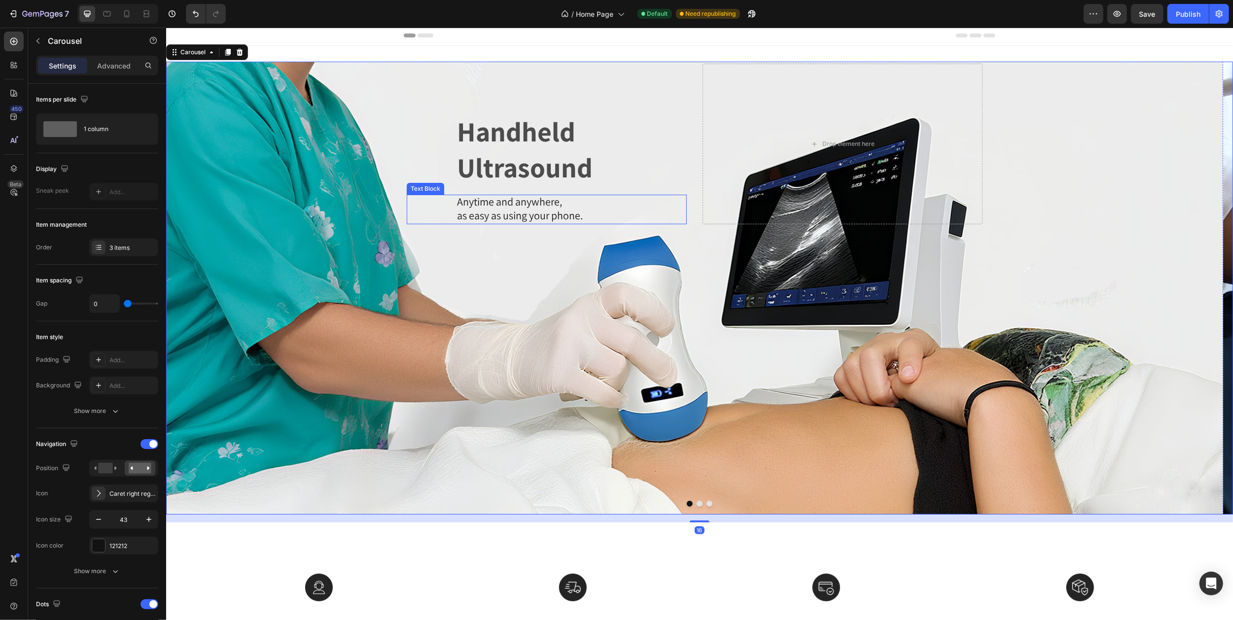
click at [494, 206] on span "Anytime and anywhere," at bounding box center [508, 202] width 105 height 14
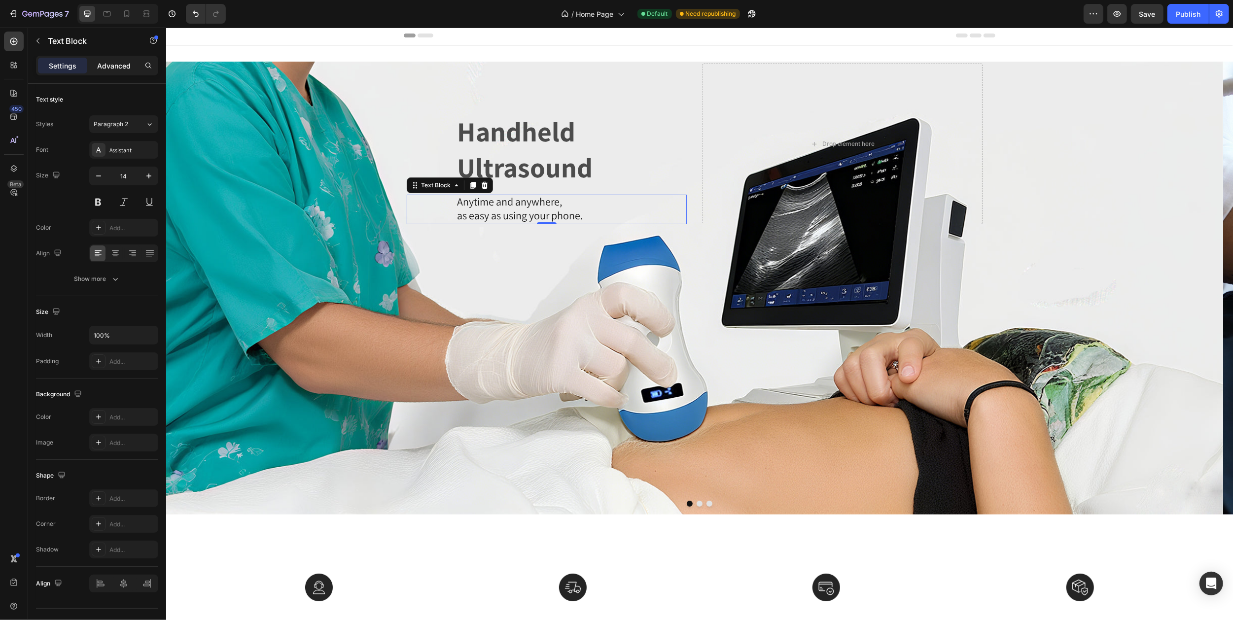
click at [113, 66] on p "Advanced" at bounding box center [114, 66] width 34 height 10
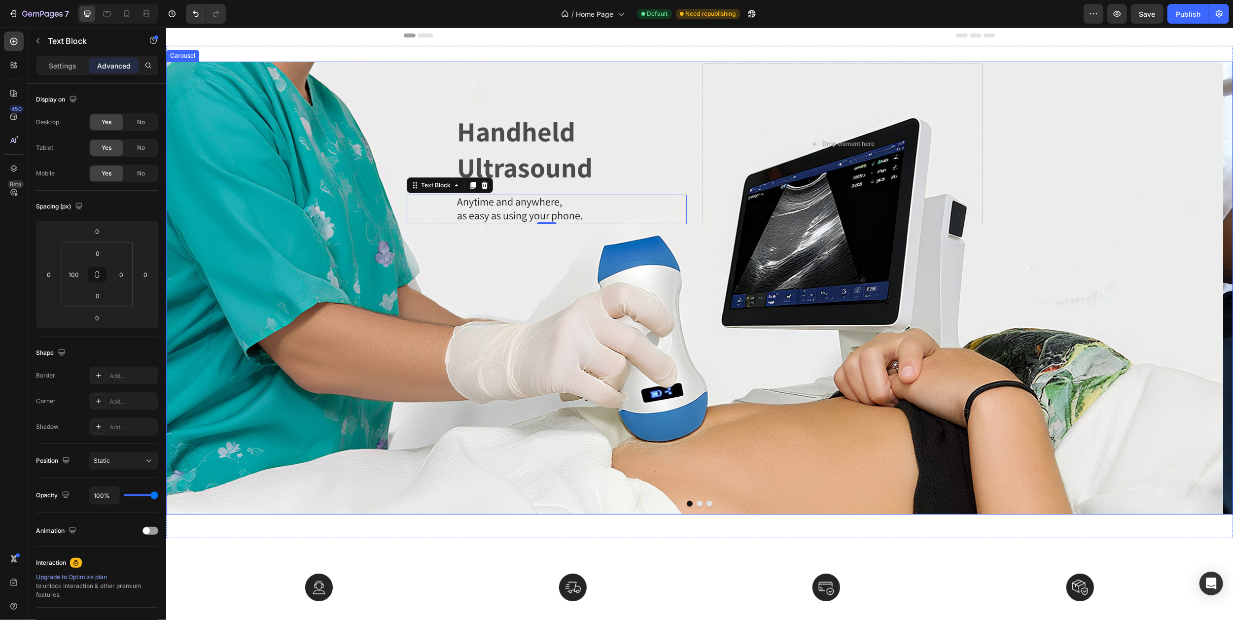
click at [1203, 291] on icon "Carousel Next Arrow" at bounding box center [1213, 288] width 21 height 21
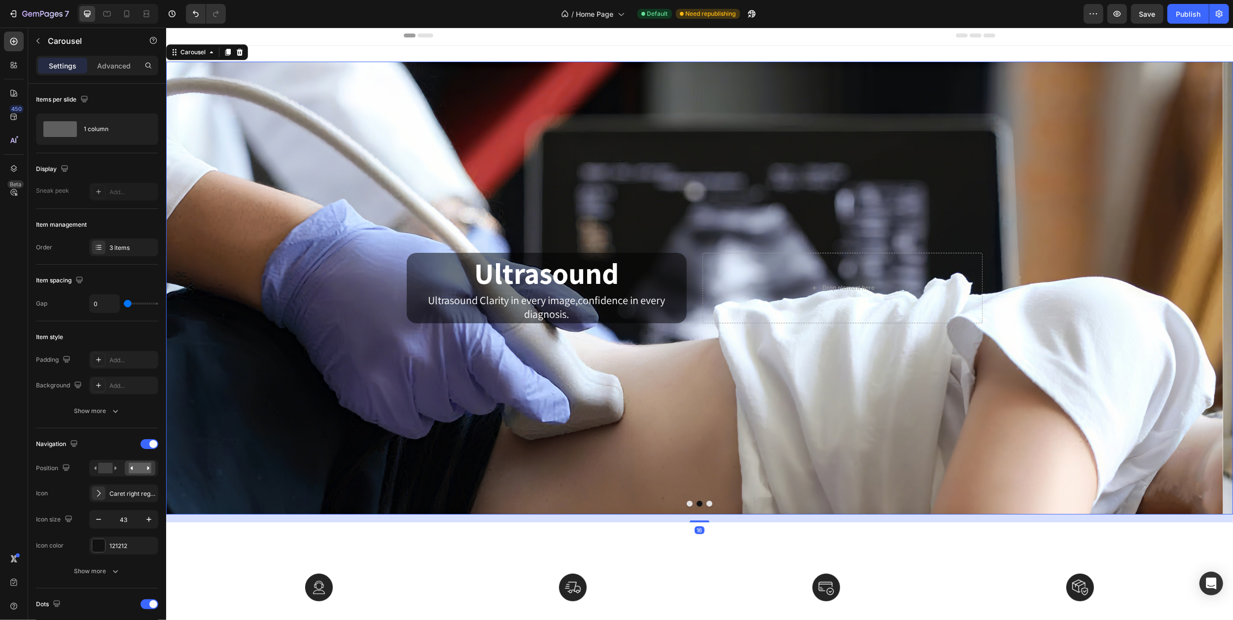
click at [1203, 291] on icon "Carousel Next Arrow" at bounding box center [1213, 288] width 21 height 21
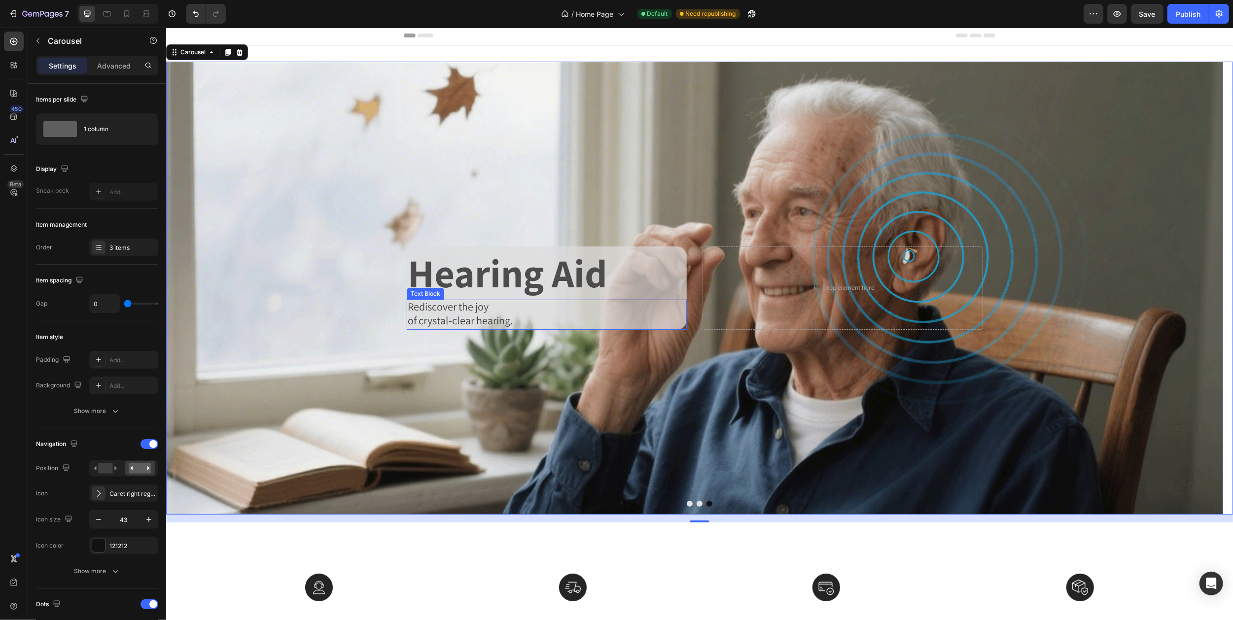
click at [426, 307] on span "Rediscover the joy" at bounding box center [447, 307] width 81 height 14
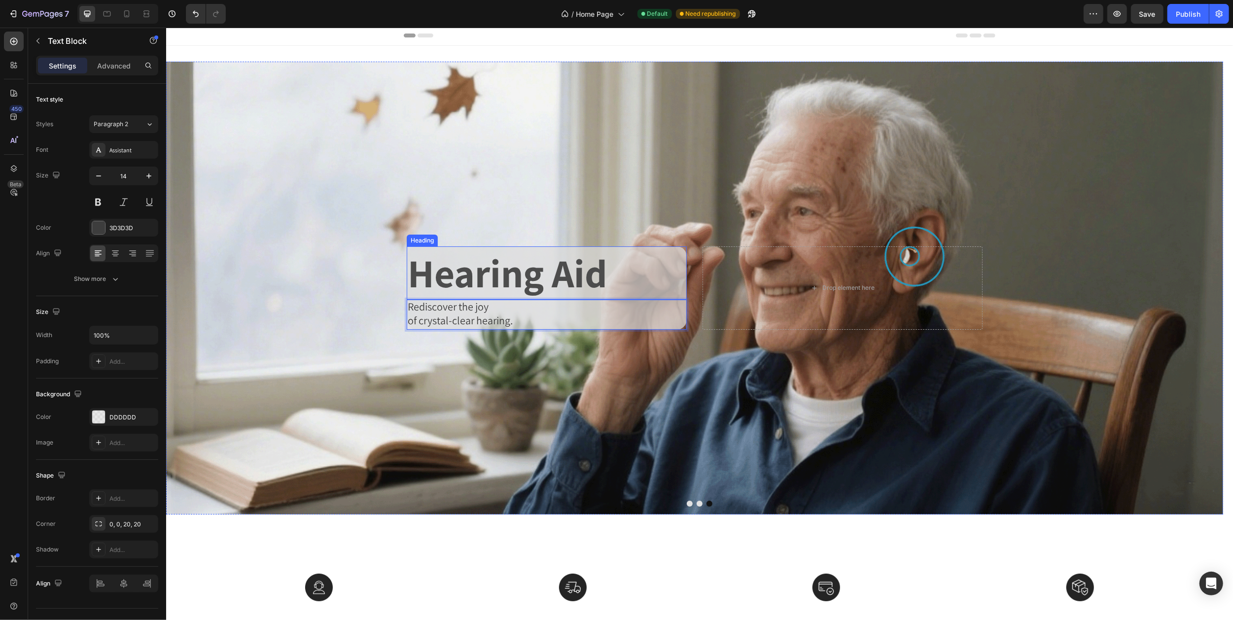
click at [423, 280] on p "Hearing Aid" at bounding box center [546, 272] width 278 height 51
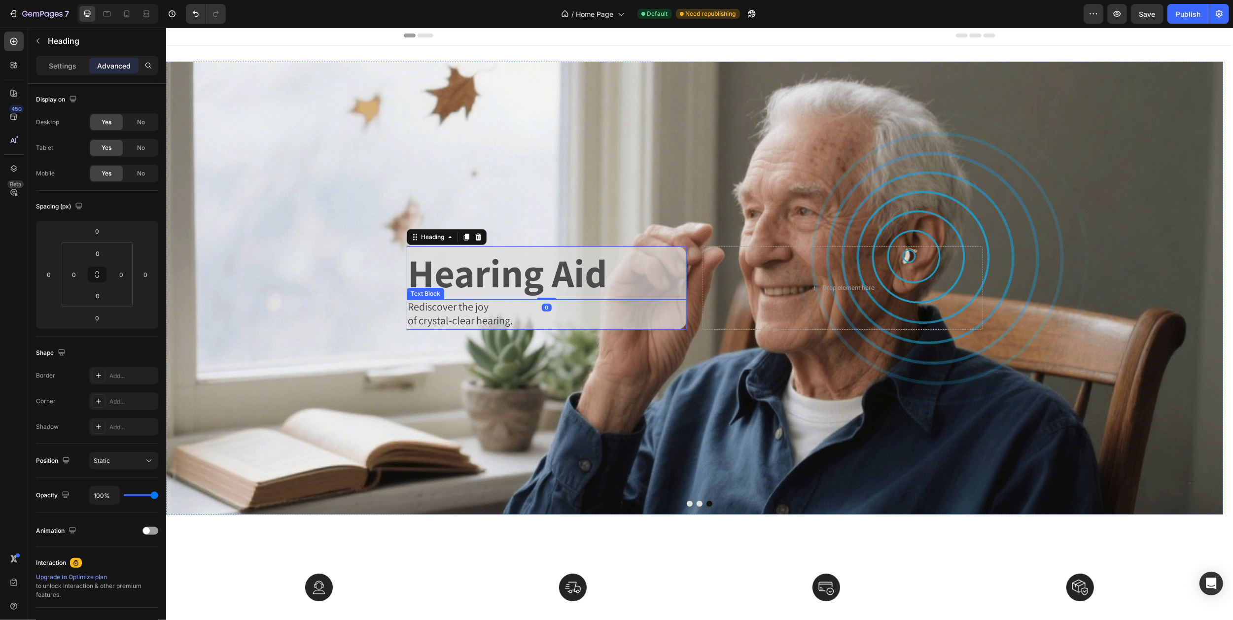
click at [419, 309] on span "Rediscover the joy" at bounding box center [447, 307] width 81 height 14
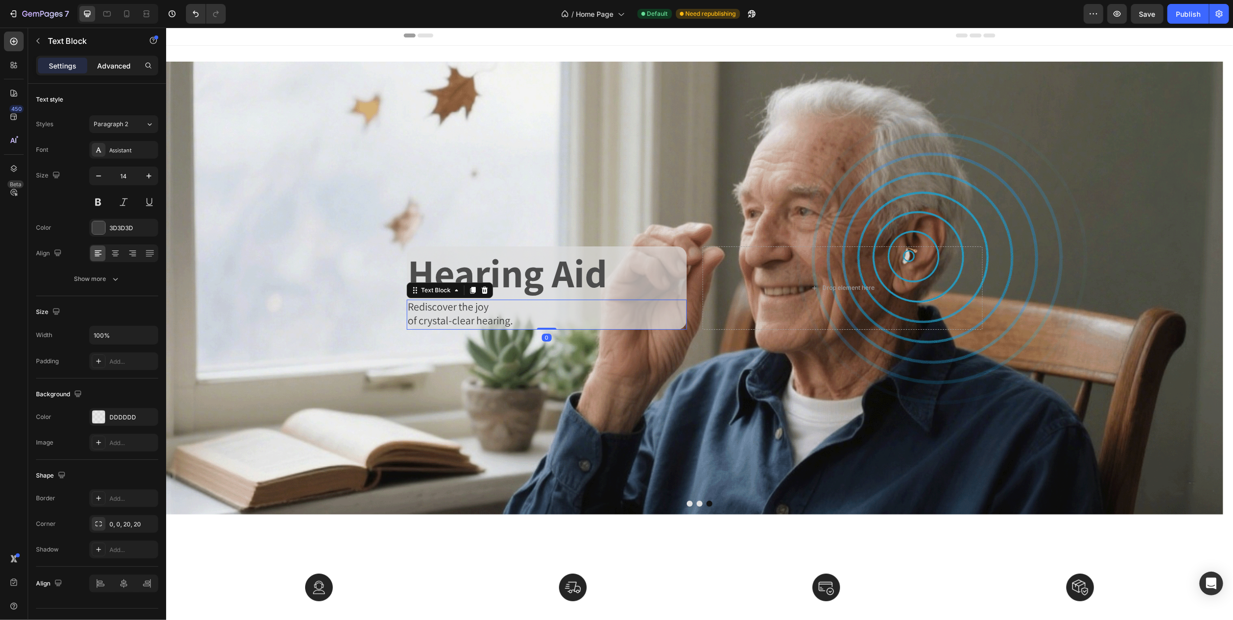
click at [128, 66] on p "Advanced" at bounding box center [114, 66] width 34 height 10
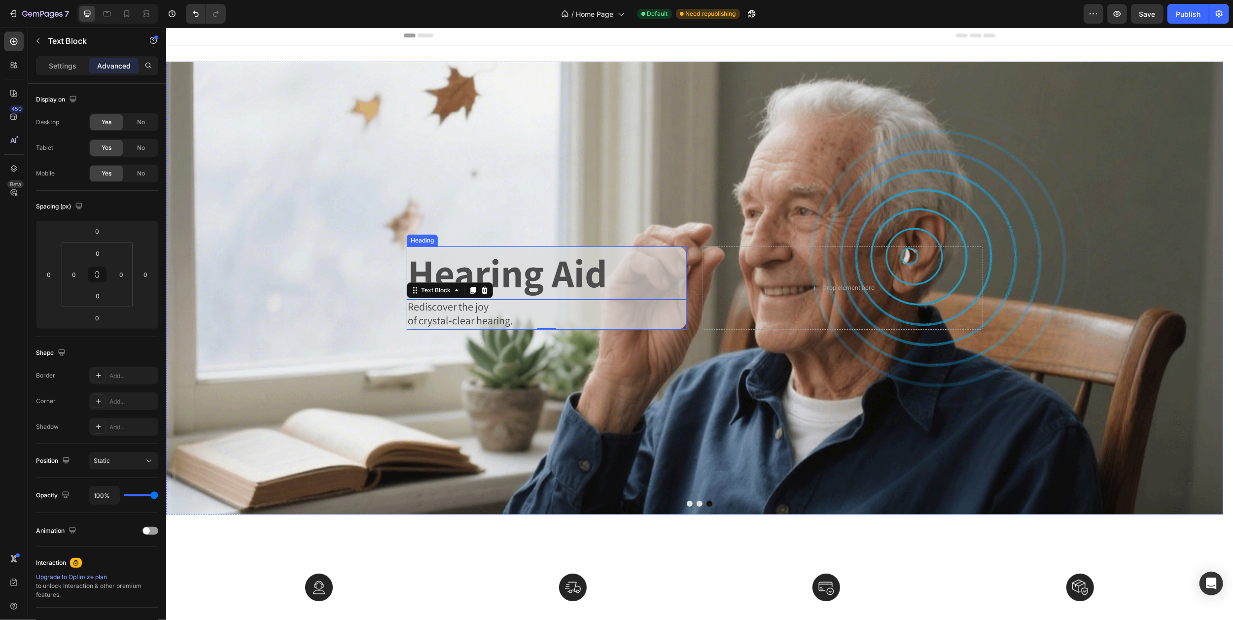
click at [480, 265] on p "Hearing Aid" at bounding box center [546, 272] width 278 height 51
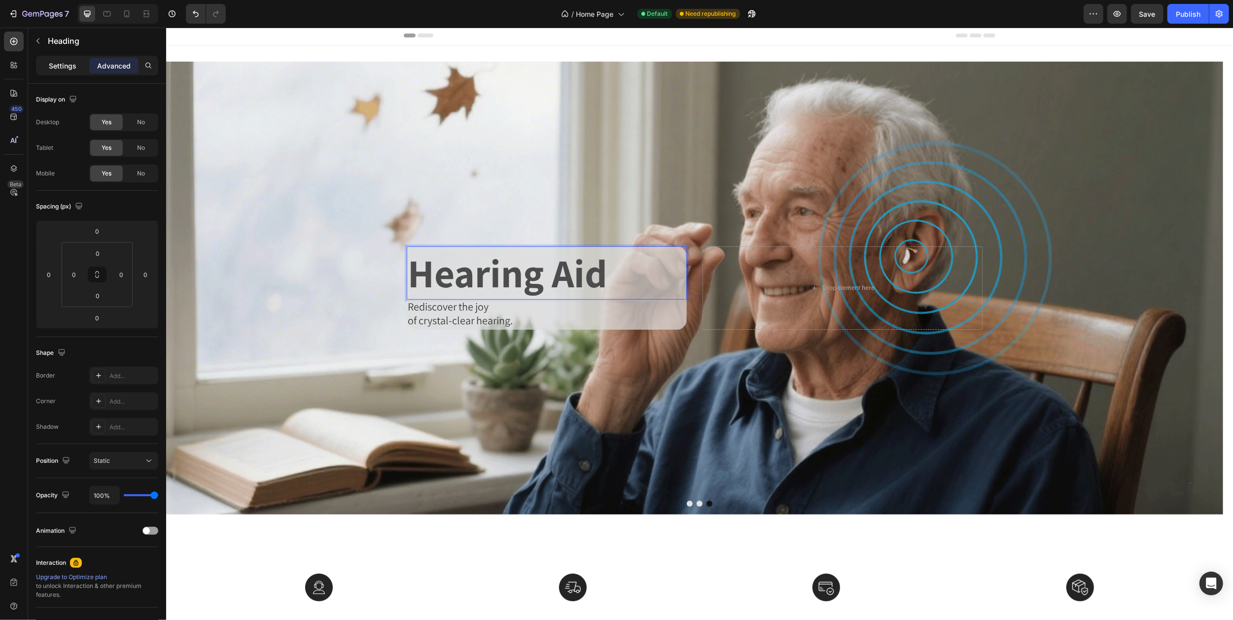
click at [57, 66] on p "Settings" at bounding box center [63, 66] width 28 height 10
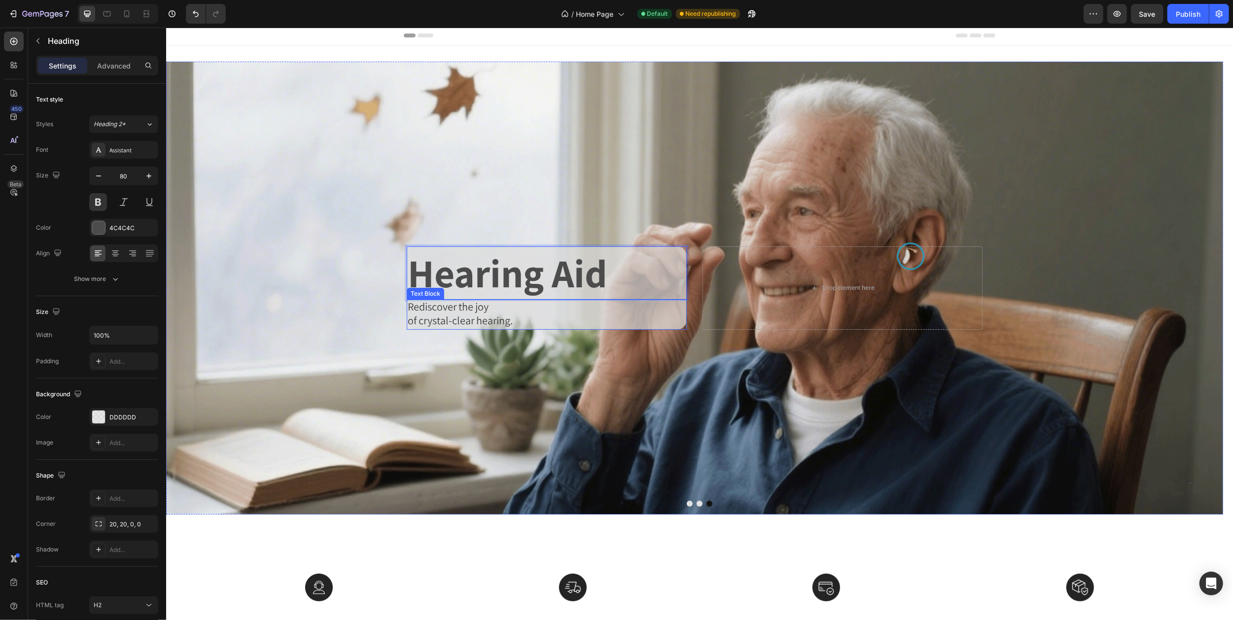
click at [498, 317] on span "of crystal-clear hearing." at bounding box center [459, 321] width 105 height 14
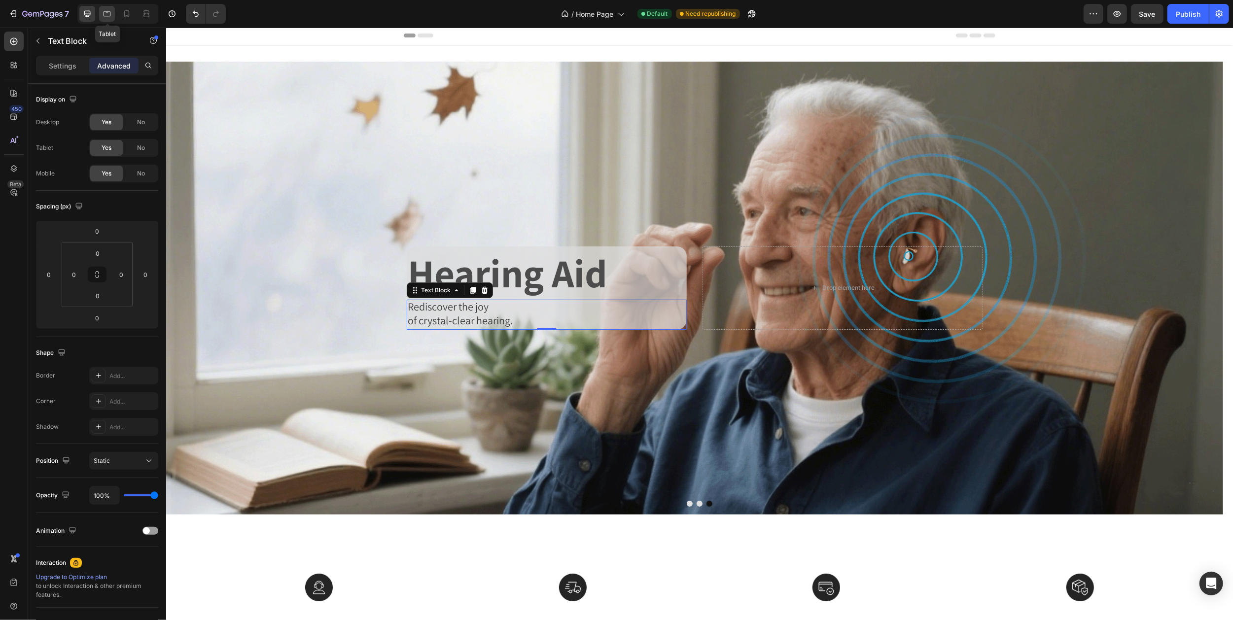
click at [106, 12] on icon at bounding box center [107, 14] width 10 height 10
type input "50"
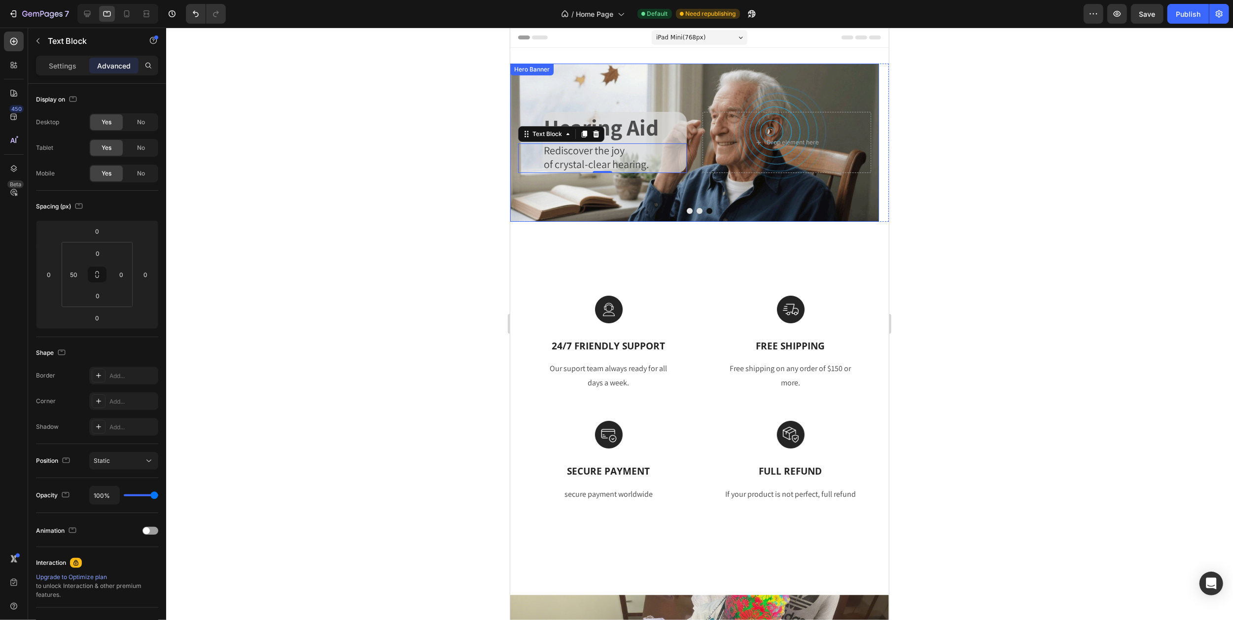
click at [628, 99] on div "Background Image" at bounding box center [694, 143] width 369 height 158
click at [859, 145] on icon "Carousel Next Arrow" at bounding box center [869, 142] width 21 height 21
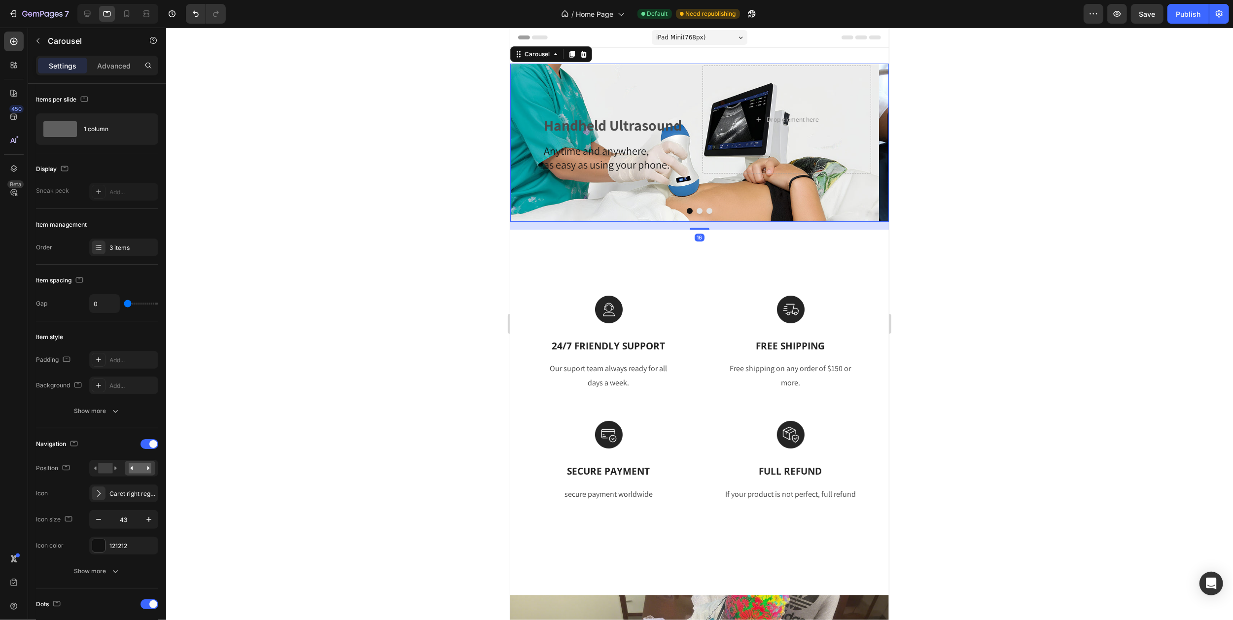
click at [859, 145] on icon "Carousel Next Arrow" at bounding box center [869, 142] width 21 height 21
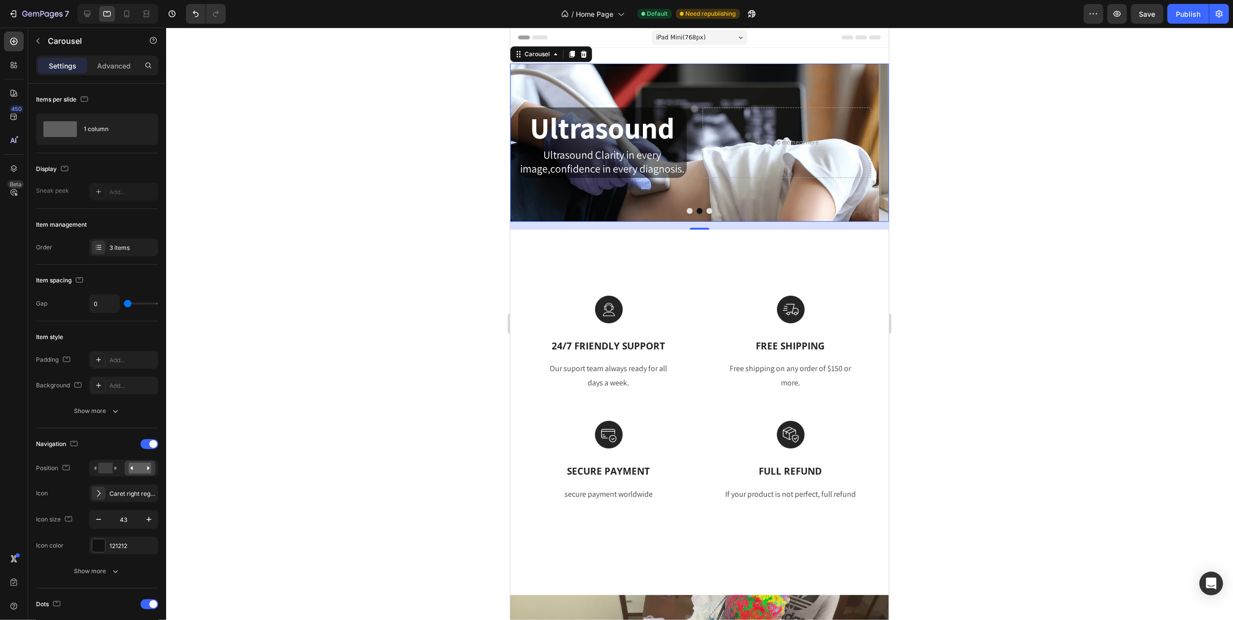
click at [859, 145] on icon "Carousel Next Arrow" at bounding box center [869, 142] width 21 height 21
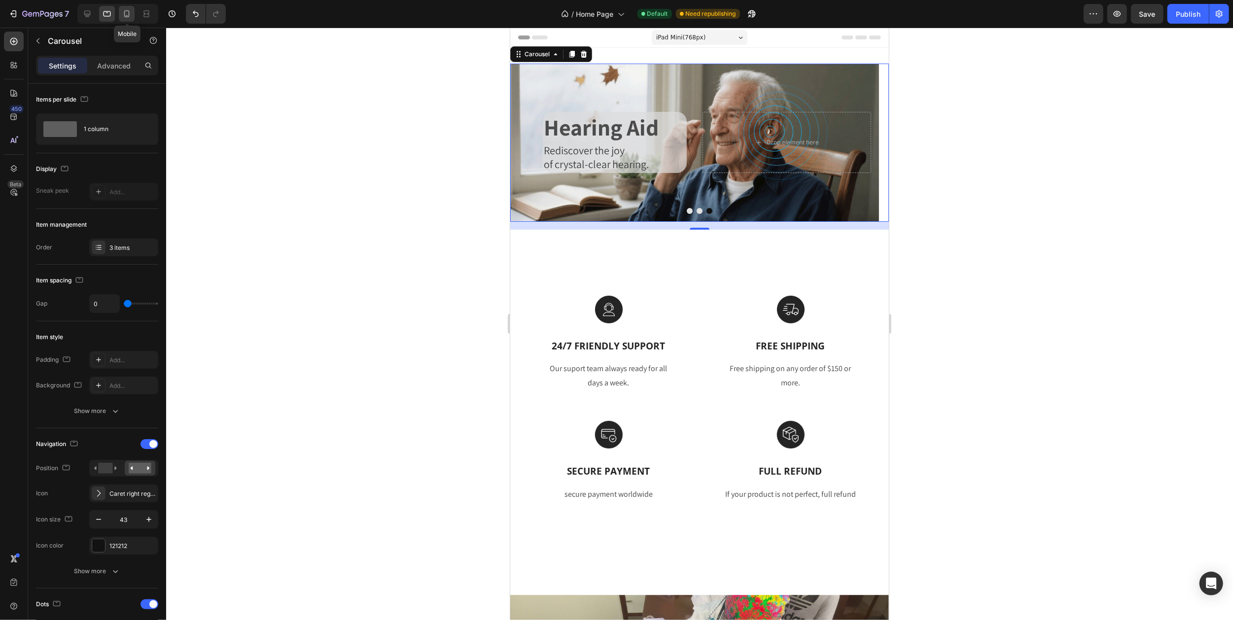
click at [127, 15] on icon at bounding box center [127, 14] width 10 height 10
type input "17"
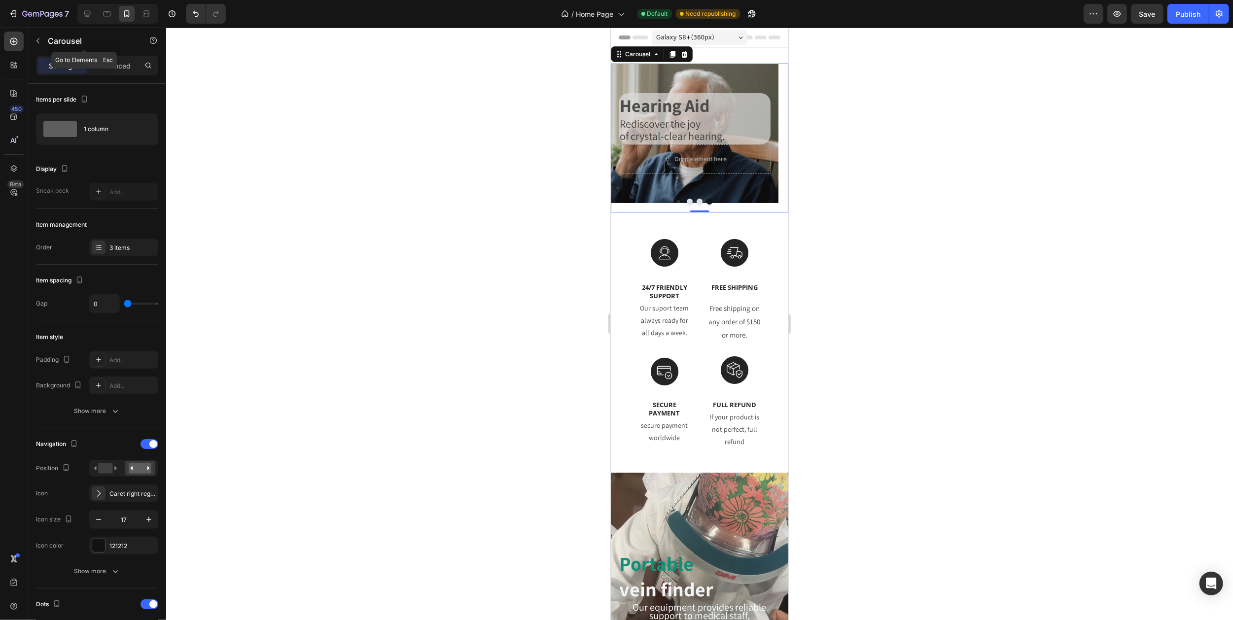
scroll to position [2, 0]
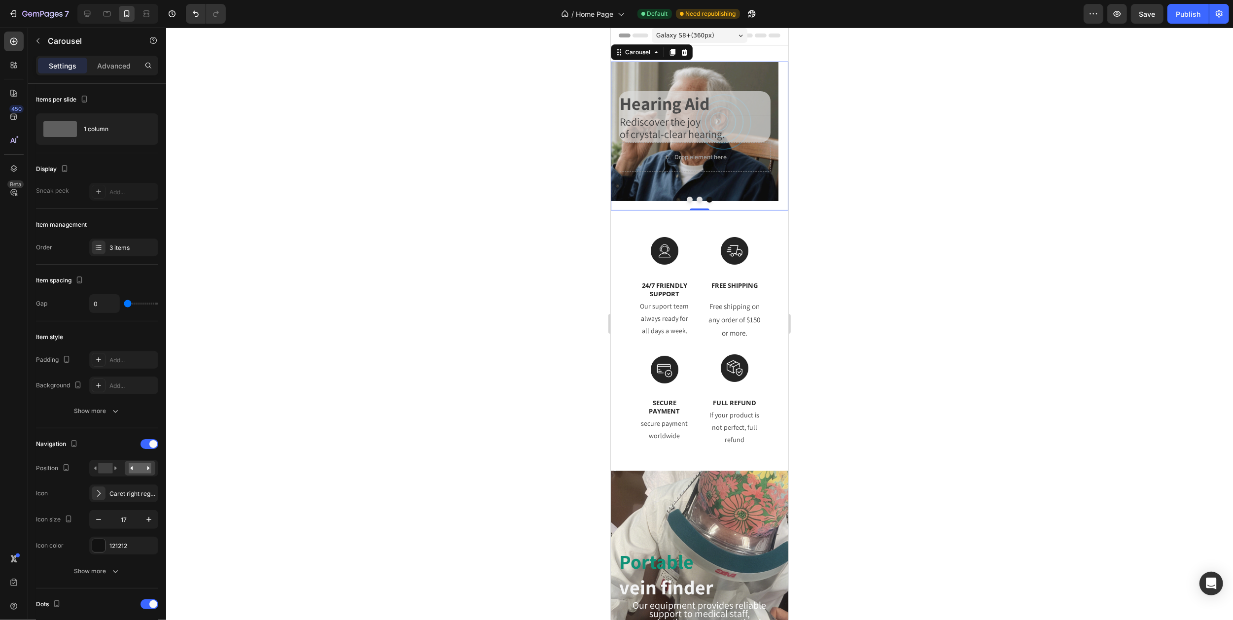
click at [771, 139] on icon "Carousel Next Arrow" at bounding box center [775, 136] width 8 height 8
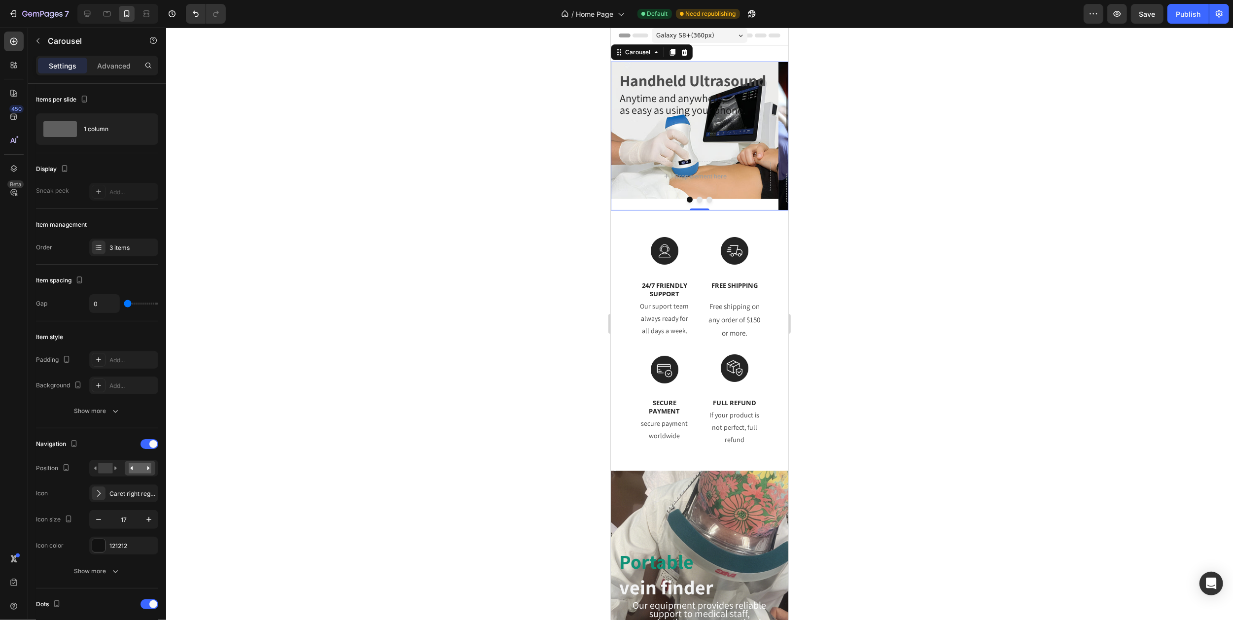
click at [771, 139] on icon "Carousel Next Arrow" at bounding box center [775, 136] width 8 height 8
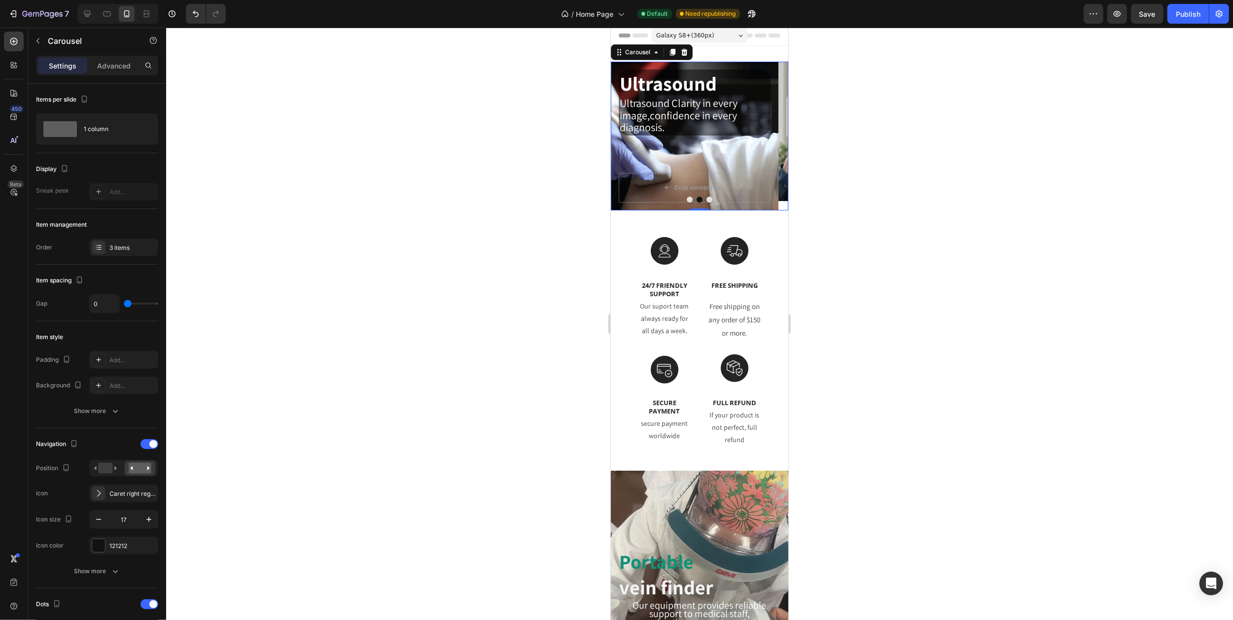
click at [624, 137] on icon "Carousel Back Arrow" at bounding box center [622, 136] width 8 height 8
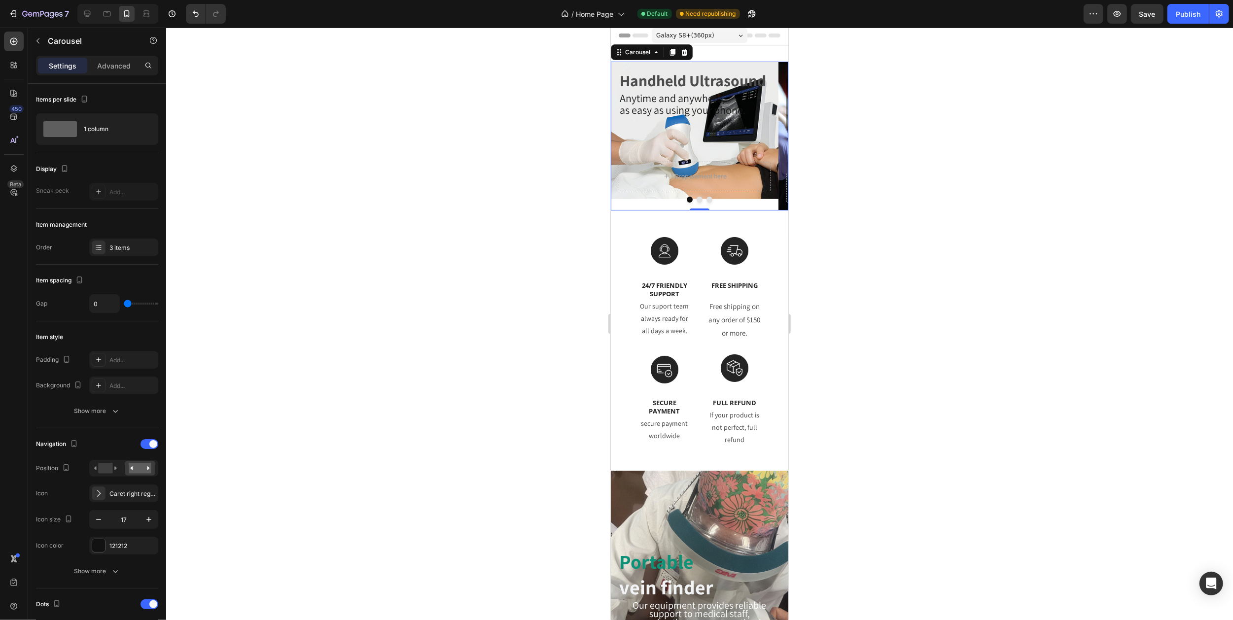
click at [771, 140] on icon "Carousel Next Arrow" at bounding box center [775, 136] width 8 height 8
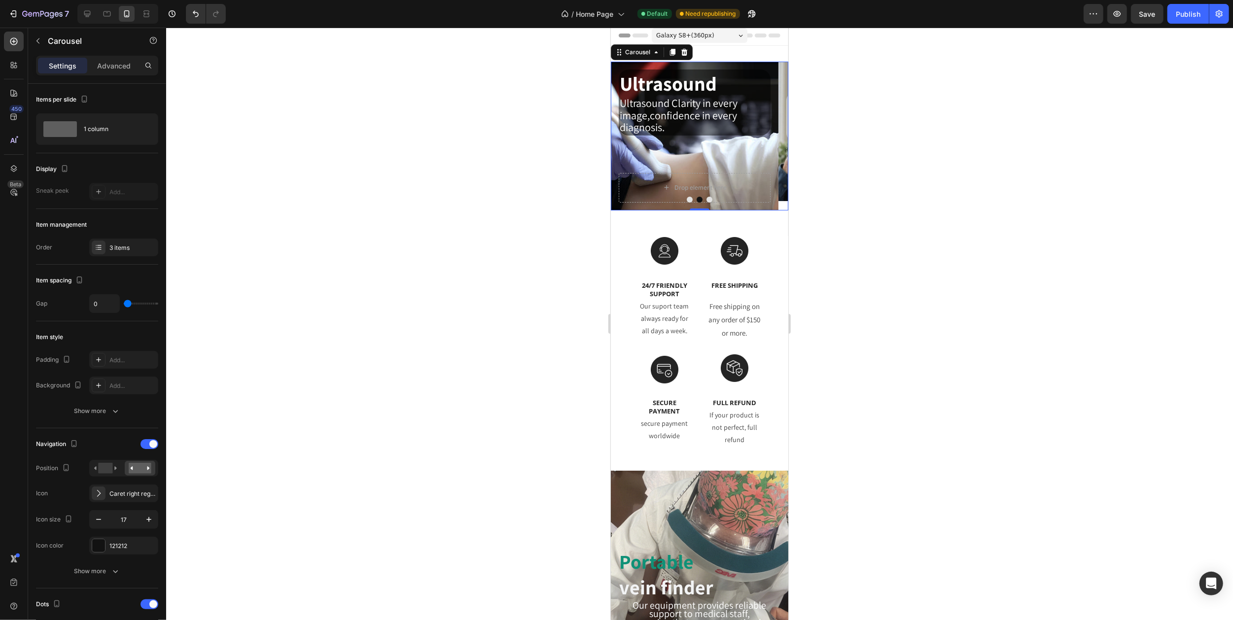
click at [771, 138] on icon "Carousel Next Arrow" at bounding box center [775, 136] width 8 height 8
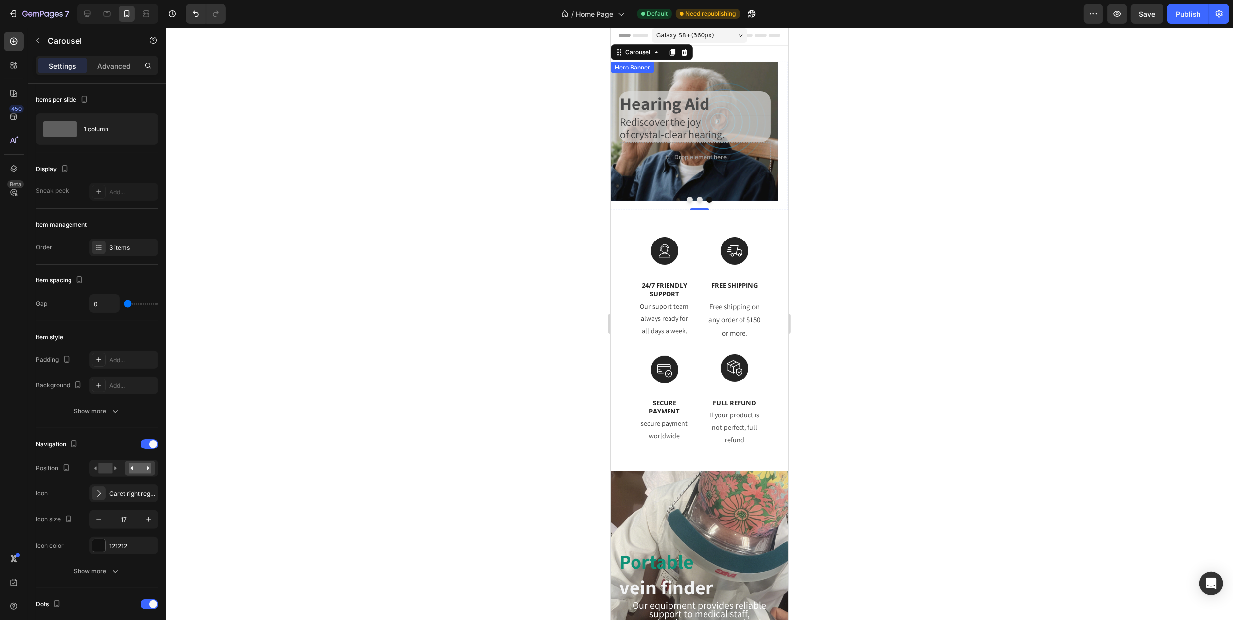
click at [679, 182] on div "Background Image" at bounding box center [694, 132] width 168 height 140
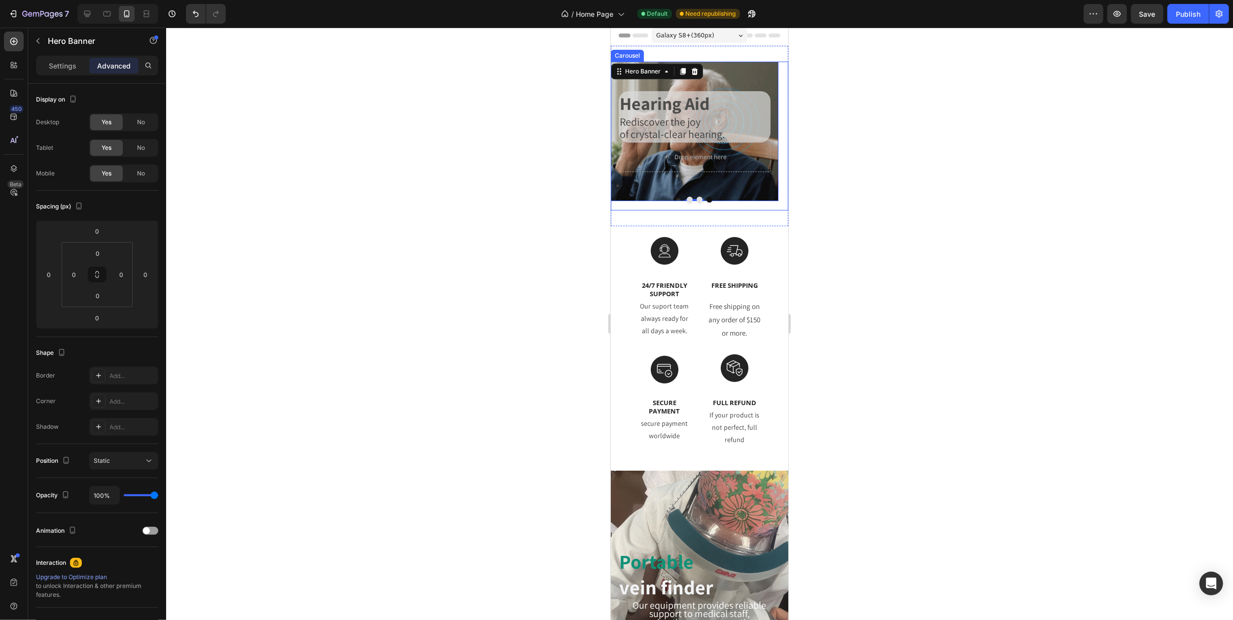
click at [651, 202] on div at bounding box center [698, 200] width 177 height 6
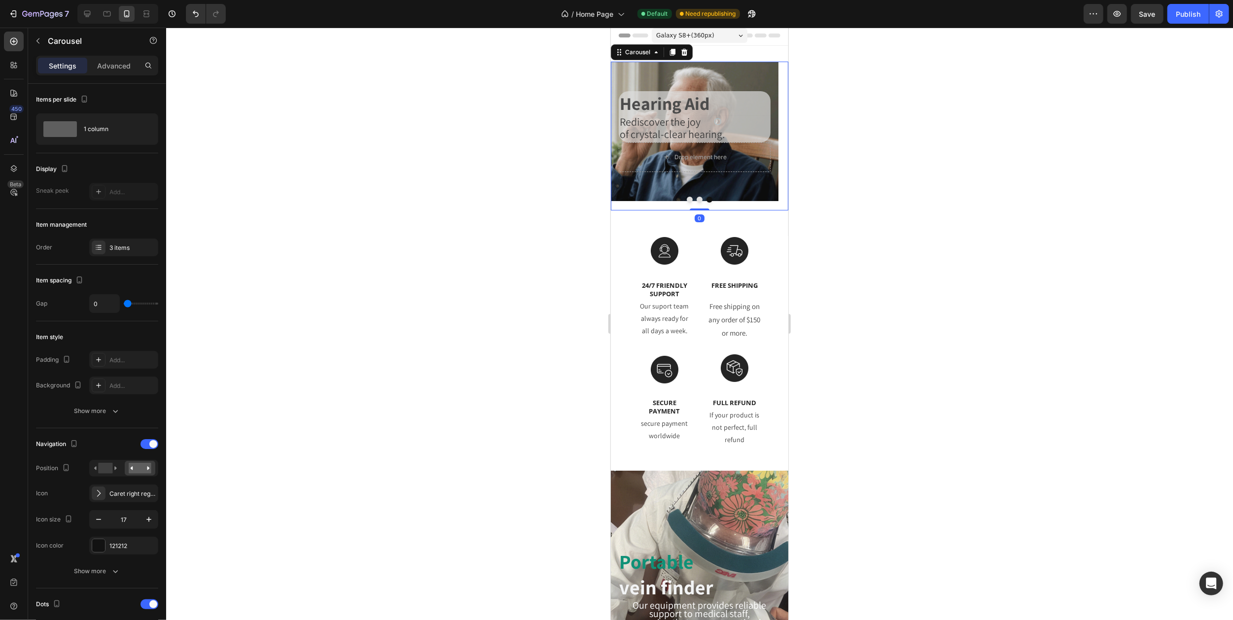
drag, startPoint x: 697, startPoint y: 209, endPoint x: 697, endPoint y: 203, distance: 5.9
click at [697, 203] on div "Handheld Ultrasound Heading Anytime and anywhere, as easy as using your phone. …" at bounding box center [698, 136] width 177 height 149
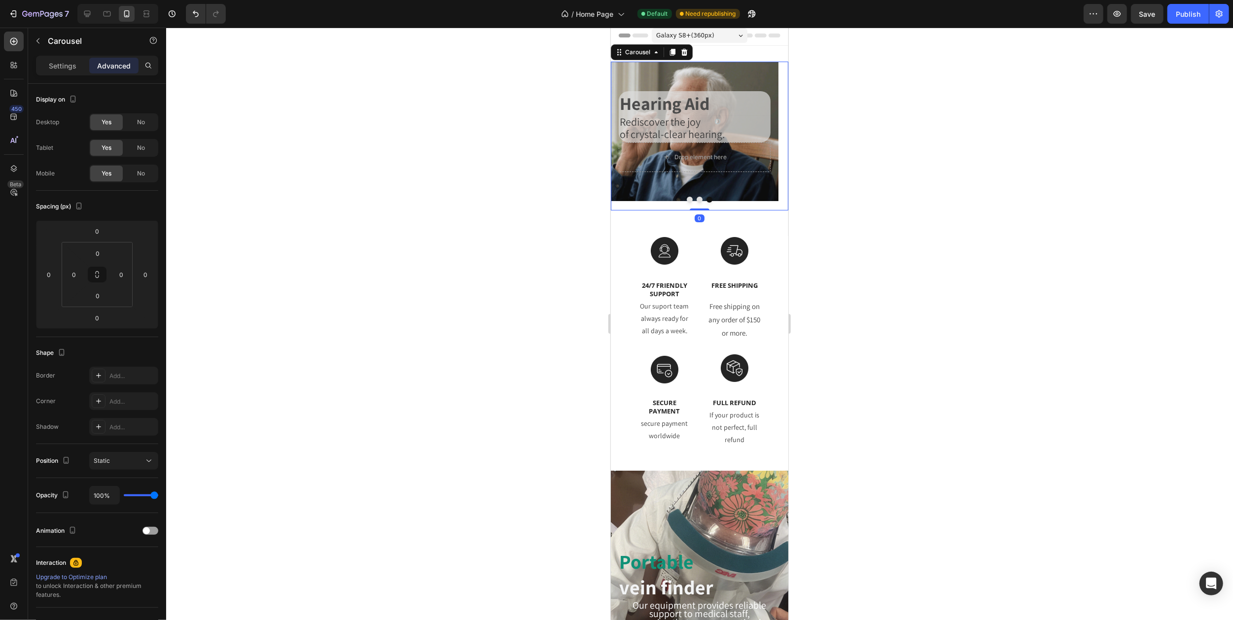
drag, startPoint x: 695, startPoint y: 211, endPoint x: 697, endPoint y: 202, distance: 10.1
click at [697, 202] on div "Handheld Ultrasound Heading Anytime and anywhere, as easy as using your phone. …" at bounding box center [698, 136] width 177 height 149
click at [653, 192] on div "Background Image" at bounding box center [694, 132] width 168 height 140
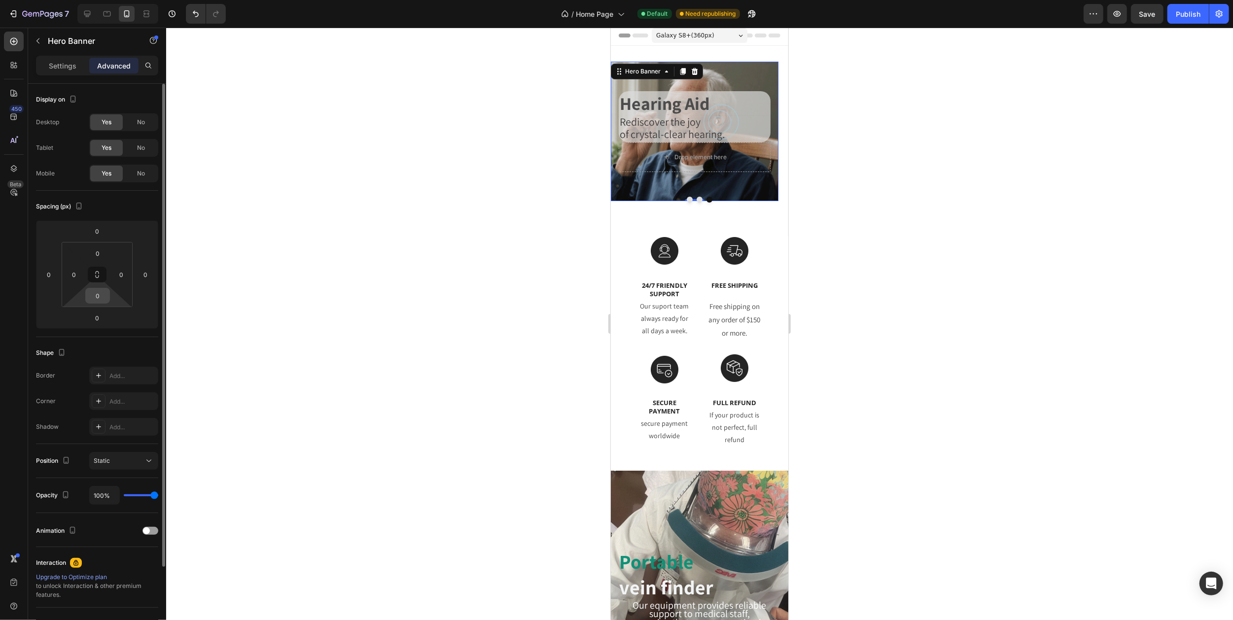
click at [106, 294] on input "0" at bounding box center [98, 295] width 20 height 15
type input "2"
click at [103, 316] on input "0" at bounding box center [97, 318] width 20 height 15
type input "0"
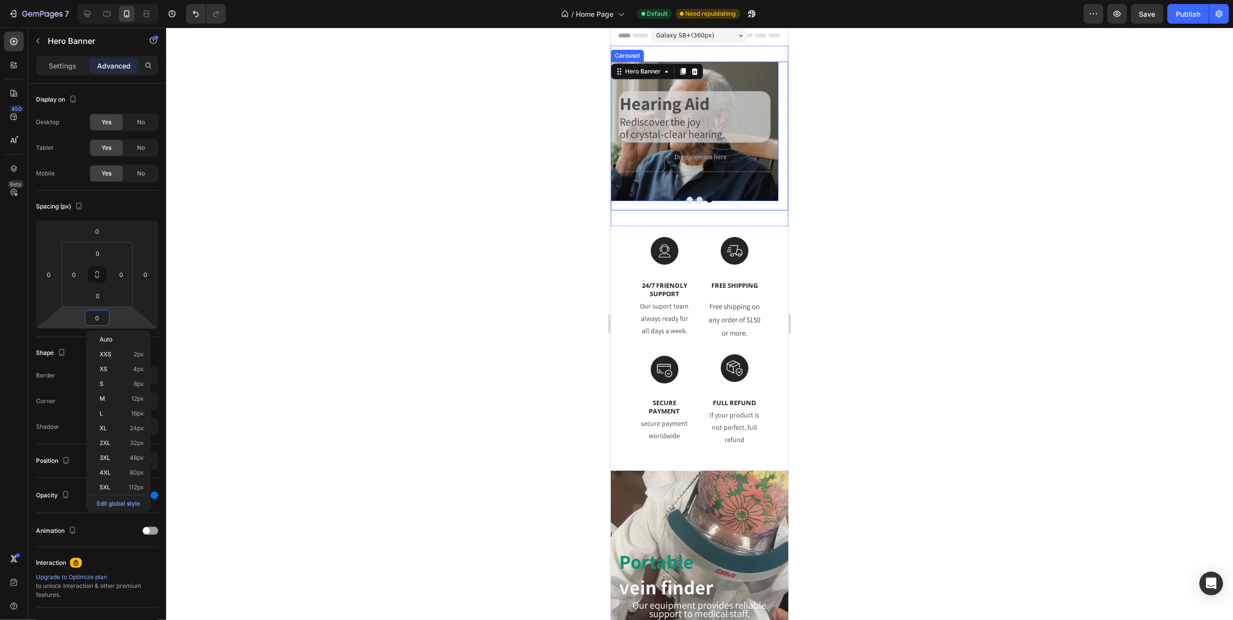
click at [624, 131] on button "Carousel Back Arrow" at bounding box center [622, 136] width 24 height 24
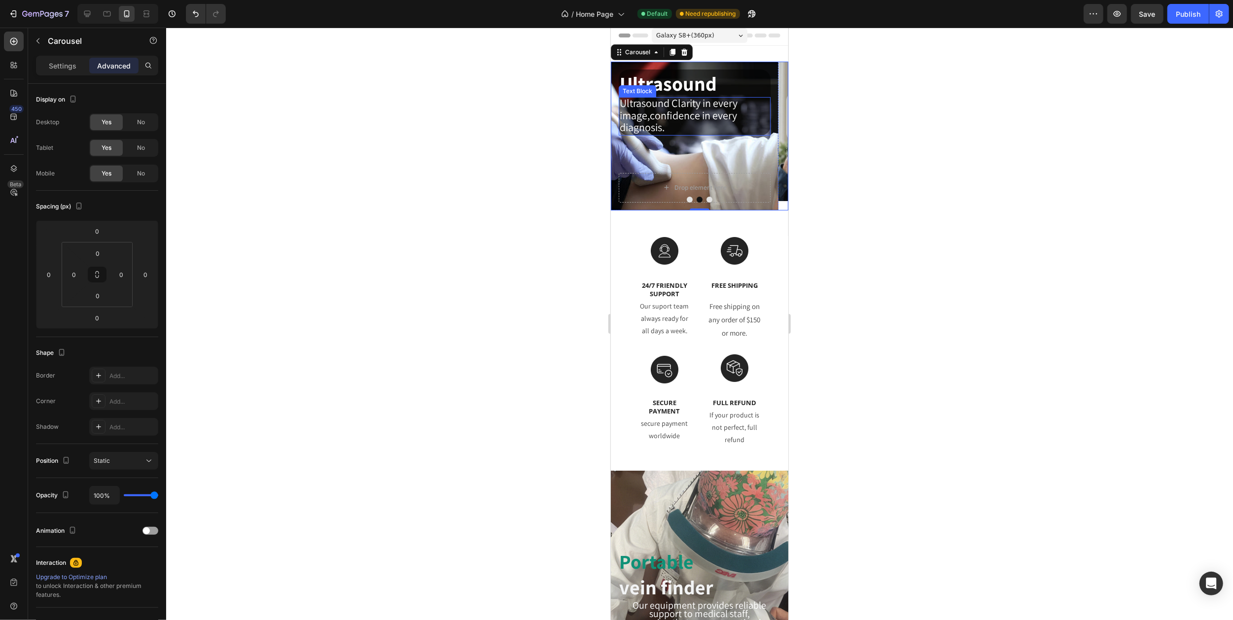
click at [675, 131] on p "Ultrasound Clarity in every image,confidence in every diagnosis." at bounding box center [694, 116] width 150 height 36
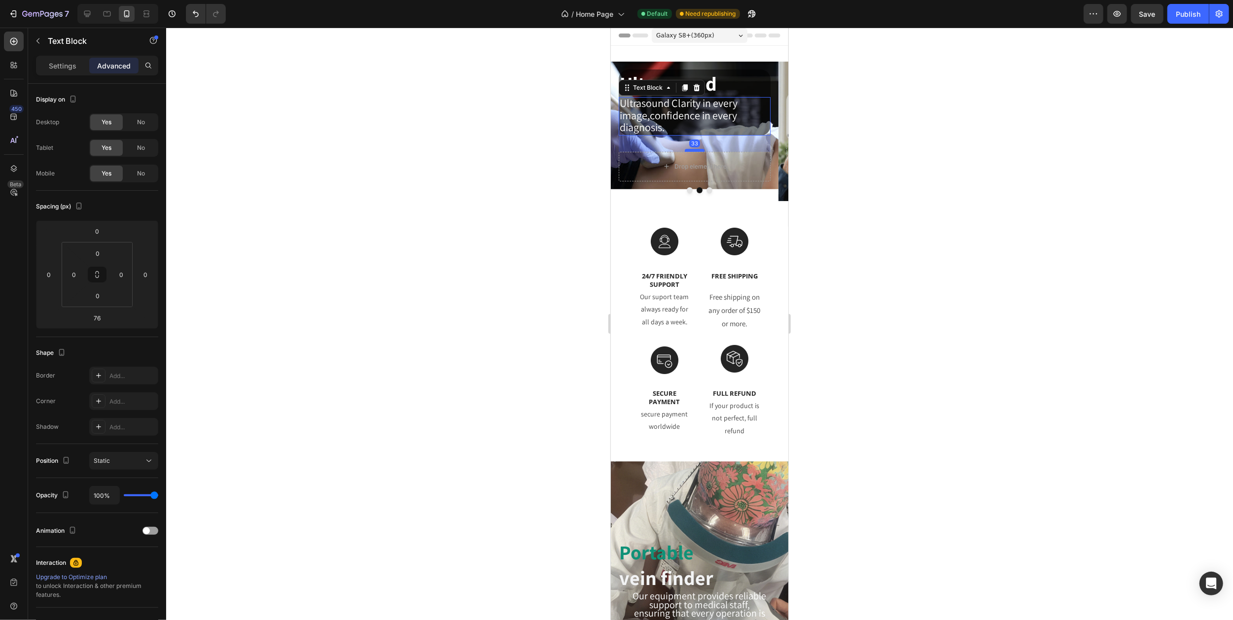
drag, startPoint x: 695, startPoint y: 172, endPoint x: 698, endPoint y: 151, distance: 21.5
click at [698, 151] on div at bounding box center [694, 150] width 20 height 3
type input "33"
click at [626, 127] on button "Carousel Back Arrow" at bounding box center [622, 131] width 24 height 24
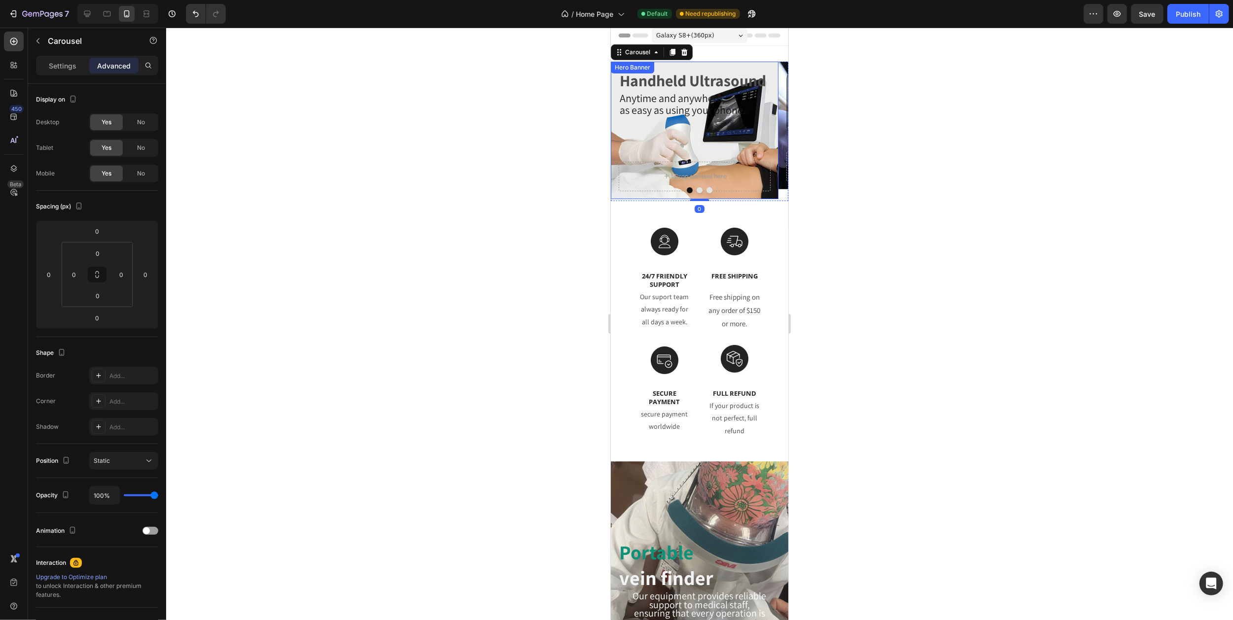
click at [687, 127] on div "Handheld Ultrasound Heading Anytime and anywhere, as easy as using your phone. …" at bounding box center [694, 116] width 152 height 92
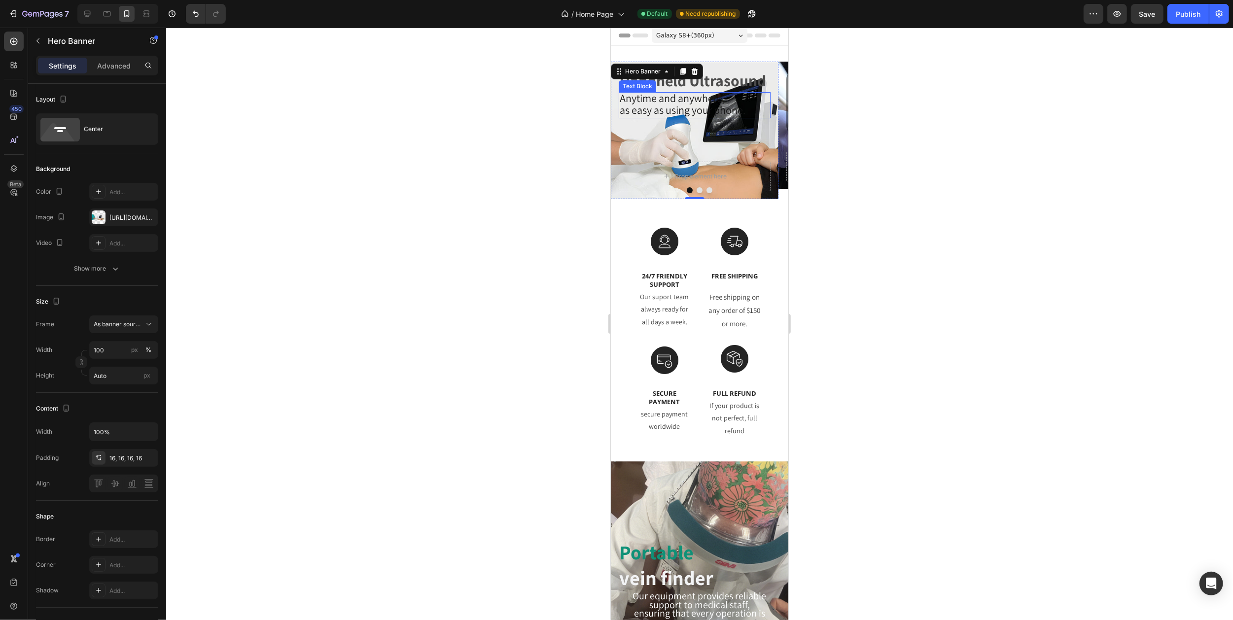
click at [688, 116] on span "as easy as using your phone." at bounding box center [682, 110] width 126 height 14
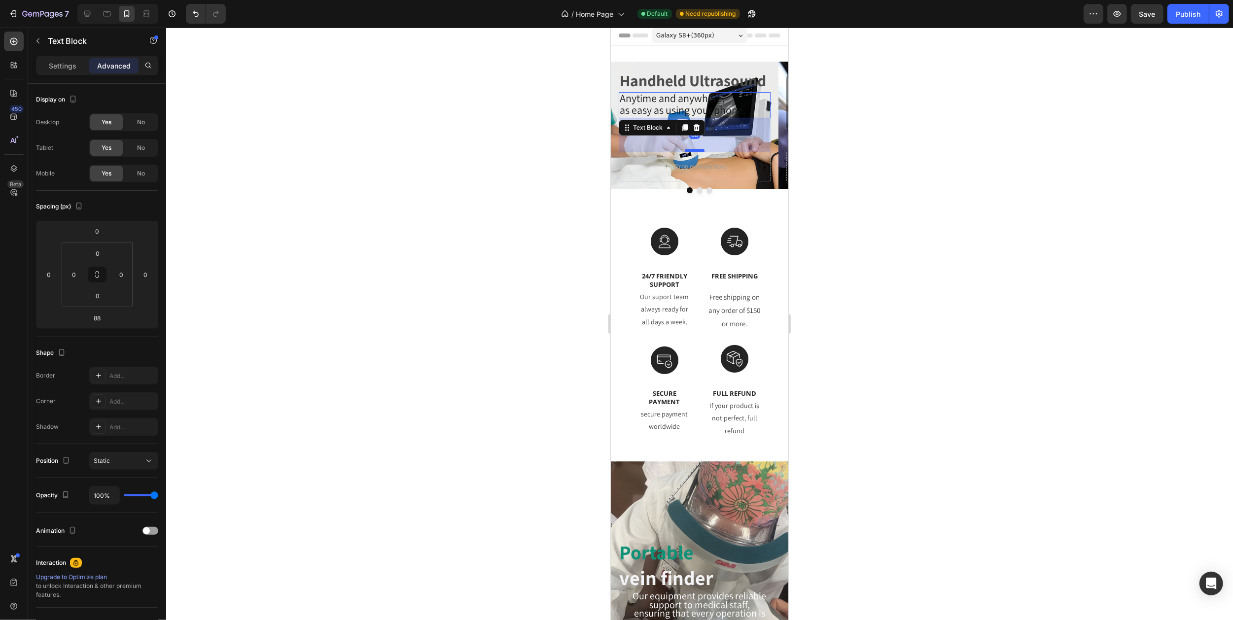
drag, startPoint x: 694, startPoint y: 161, endPoint x: 693, endPoint y: 151, distance: 9.9
click at [693, 151] on div at bounding box center [694, 150] width 20 height 3
type input "68"
click at [771, 131] on icon "Carousel Next Arrow" at bounding box center [775, 131] width 8 height 8
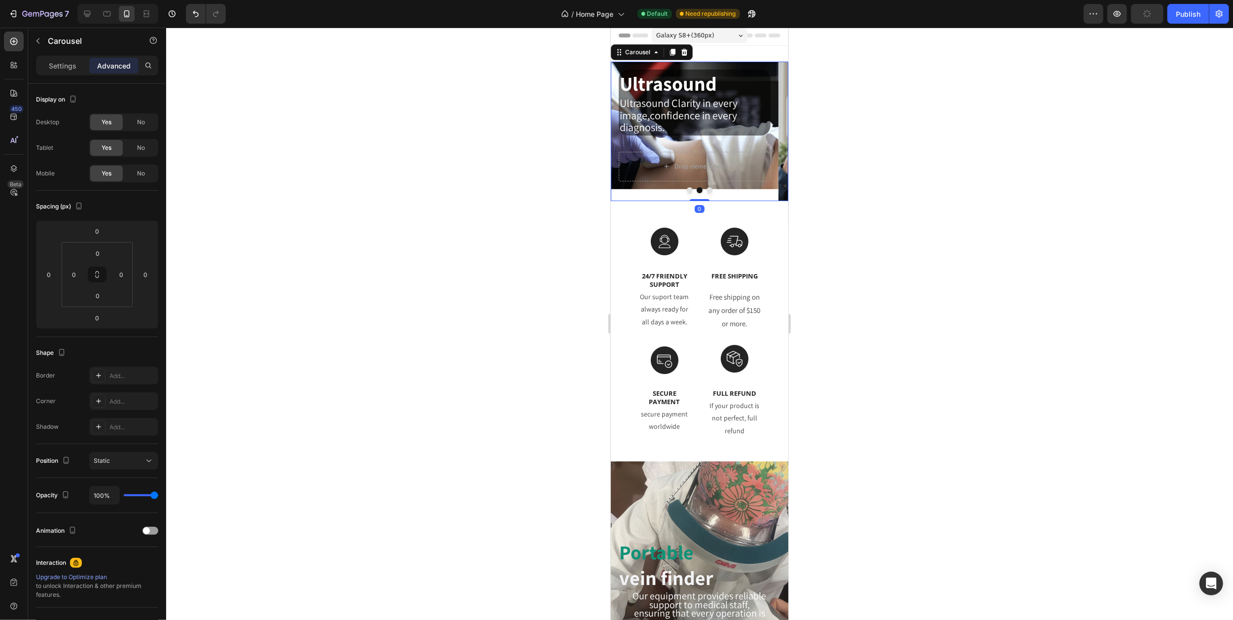
click at [771, 131] on icon "Carousel Next Arrow" at bounding box center [775, 131] width 8 height 8
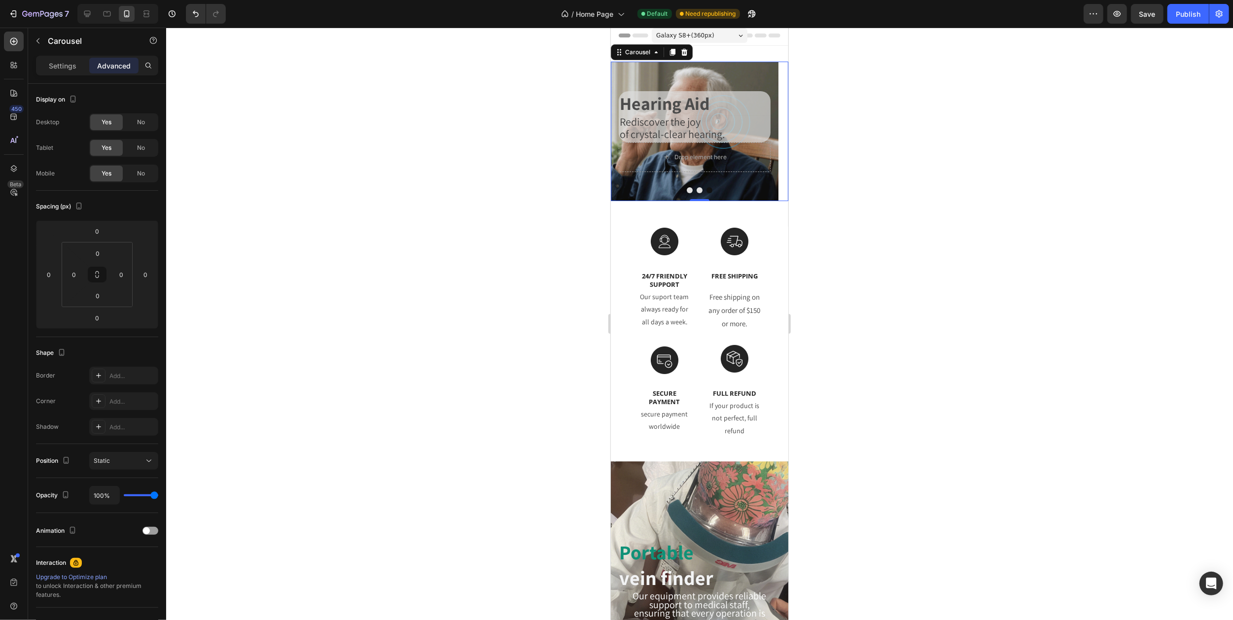
click at [622, 133] on icon "Carousel Back Arrow" at bounding box center [622, 131] width 8 height 8
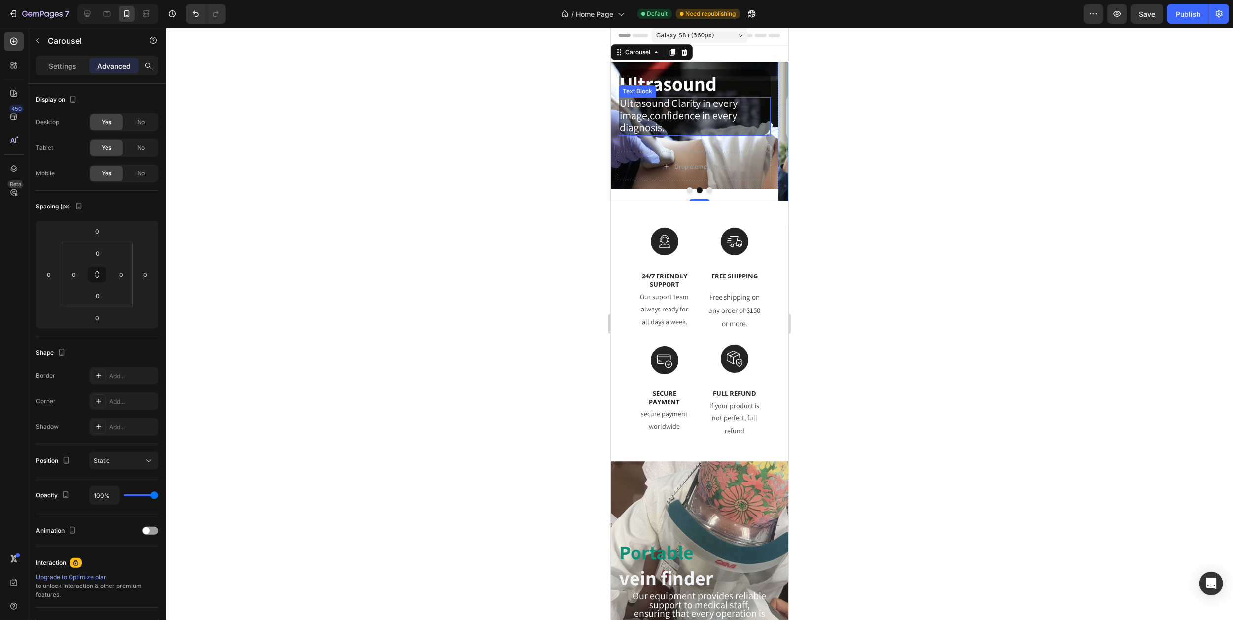
click at [688, 128] on p "Ultrasound Clarity in every image,confidence in every diagnosis." at bounding box center [694, 116] width 150 height 36
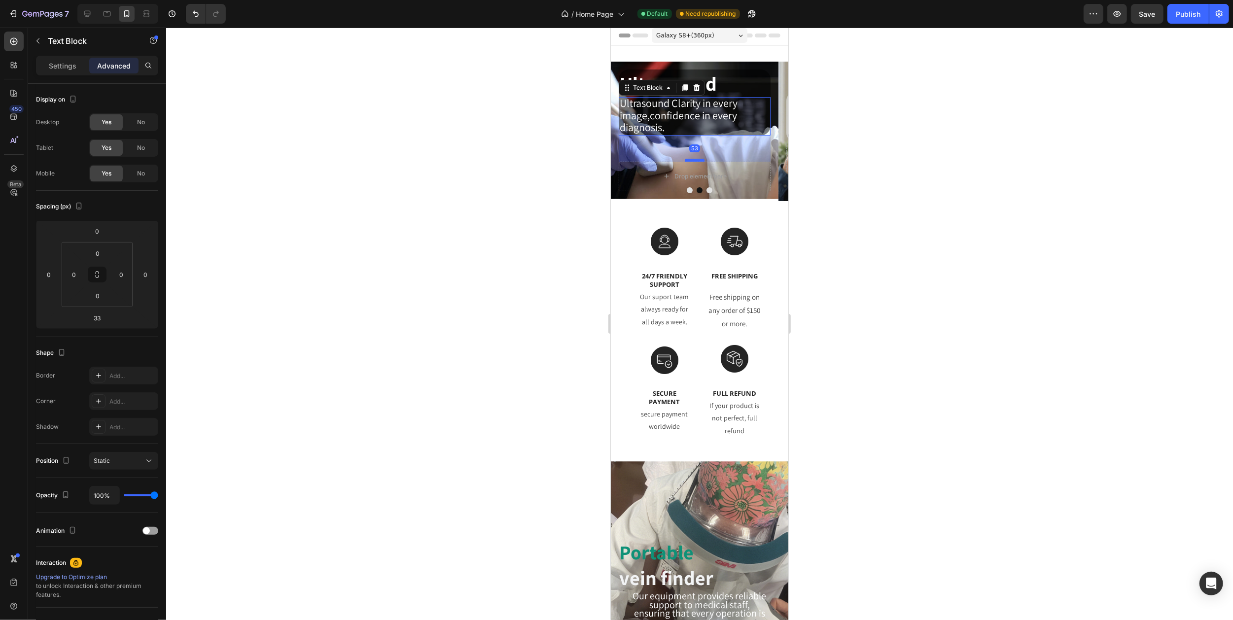
drag, startPoint x: 691, startPoint y: 151, endPoint x: 693, endPoint y: 161, distance: 10.0
click at [693, 161] on div at bounding box center [694, 160] width 20 height 3
type input "53"
click at [771, 133] on icon "Carousel Next Arrow" at bounding box center [775, 131] width 8 height 8
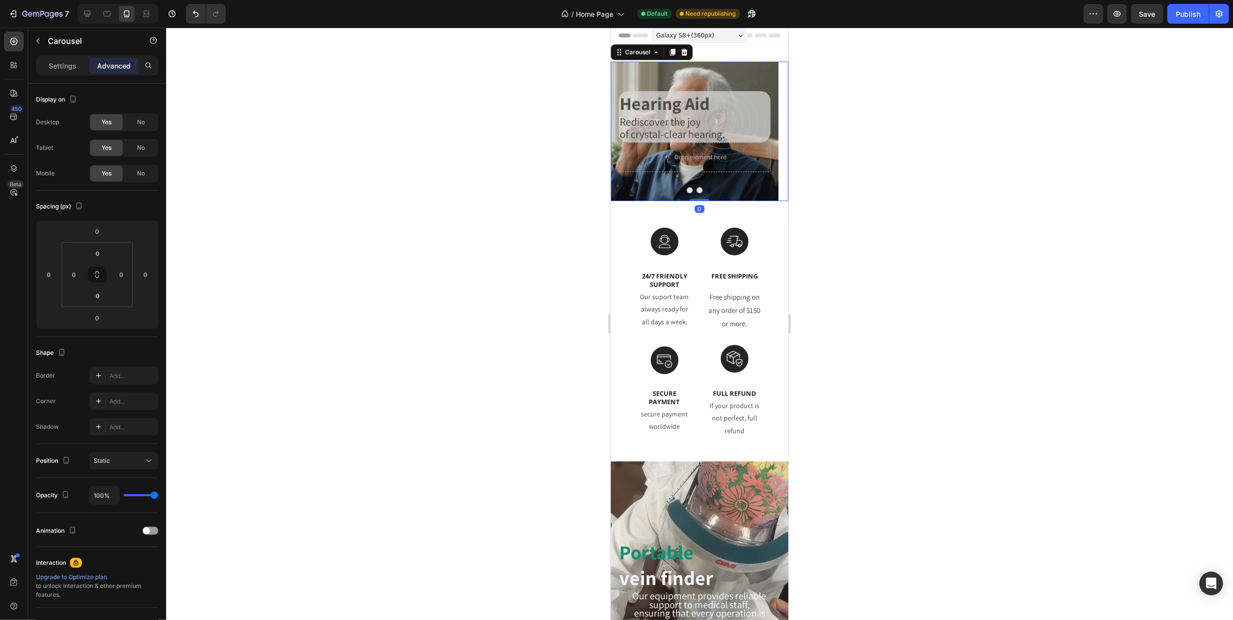
click at [771, 133] on icon "Carousel Next Arrow" at bounding box center [775, 131] width 8 height 8
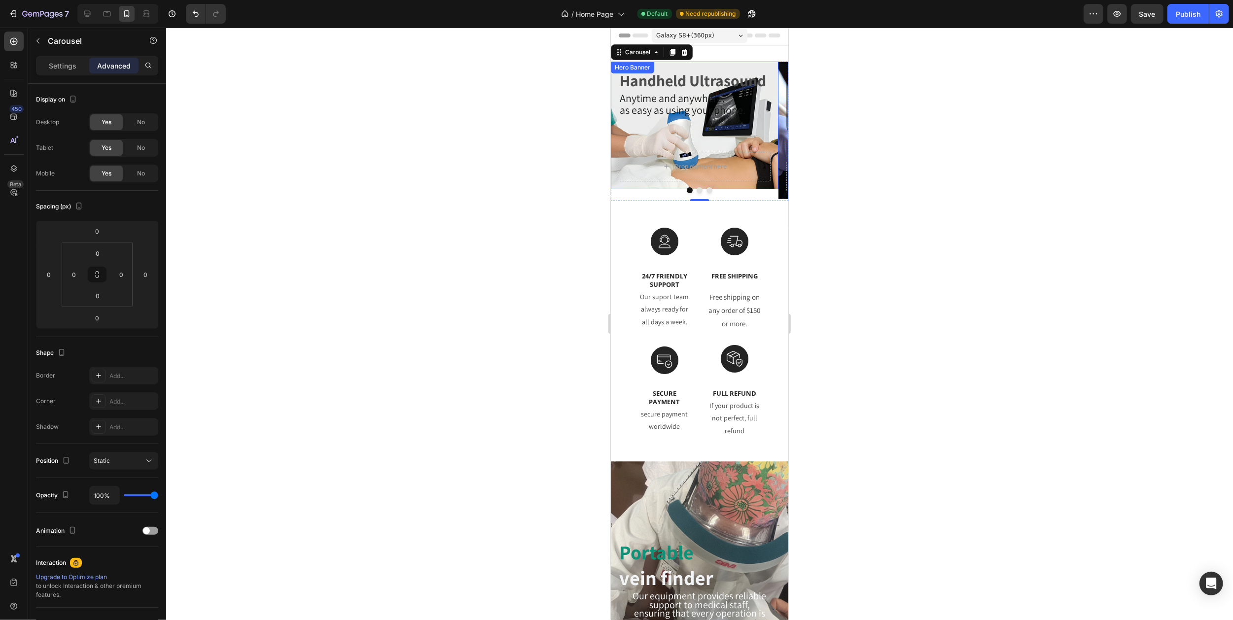
click at [687, 129] on div "Handheld Ultrasound Heading Anytime and anywhere, as easy as using your phone. …" at bounding box center [694, 111] width 152 height 82
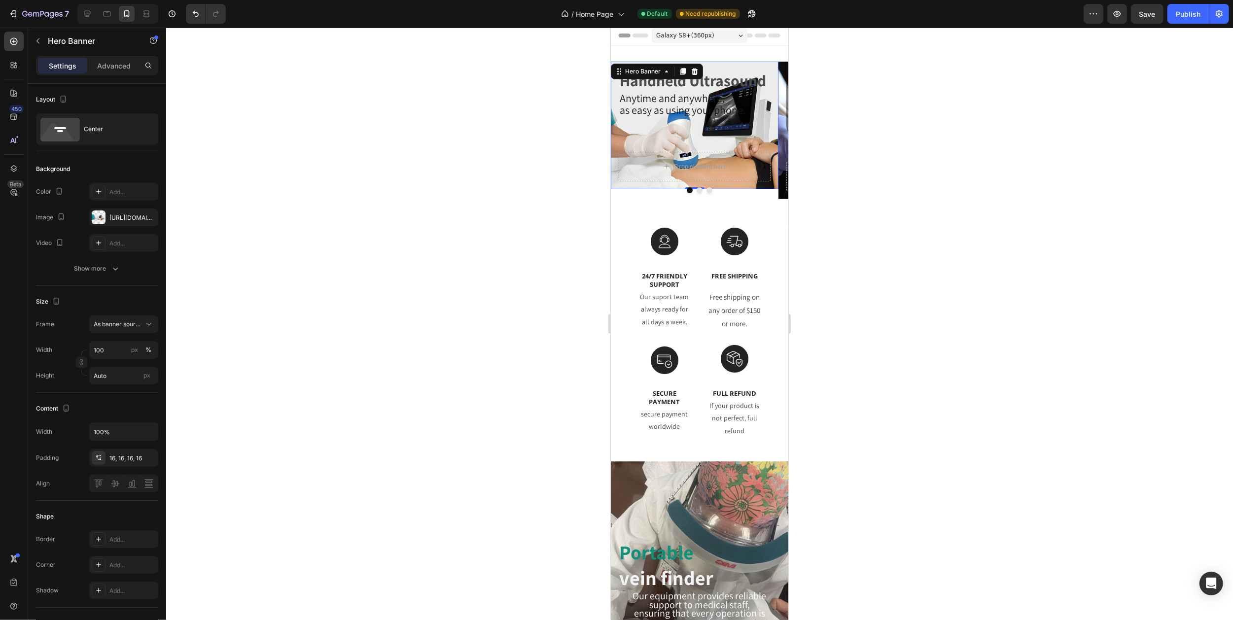
click at [687, 143] on div "Handheld Ultrasound Heading Anytime and anywhere, as easy as using your phone. …" at bounding box center [694, 111] width 152 height 82
click at [675, 109] on span "as easy as using your phone." at bounding box center [682, 110] width 126 height 14
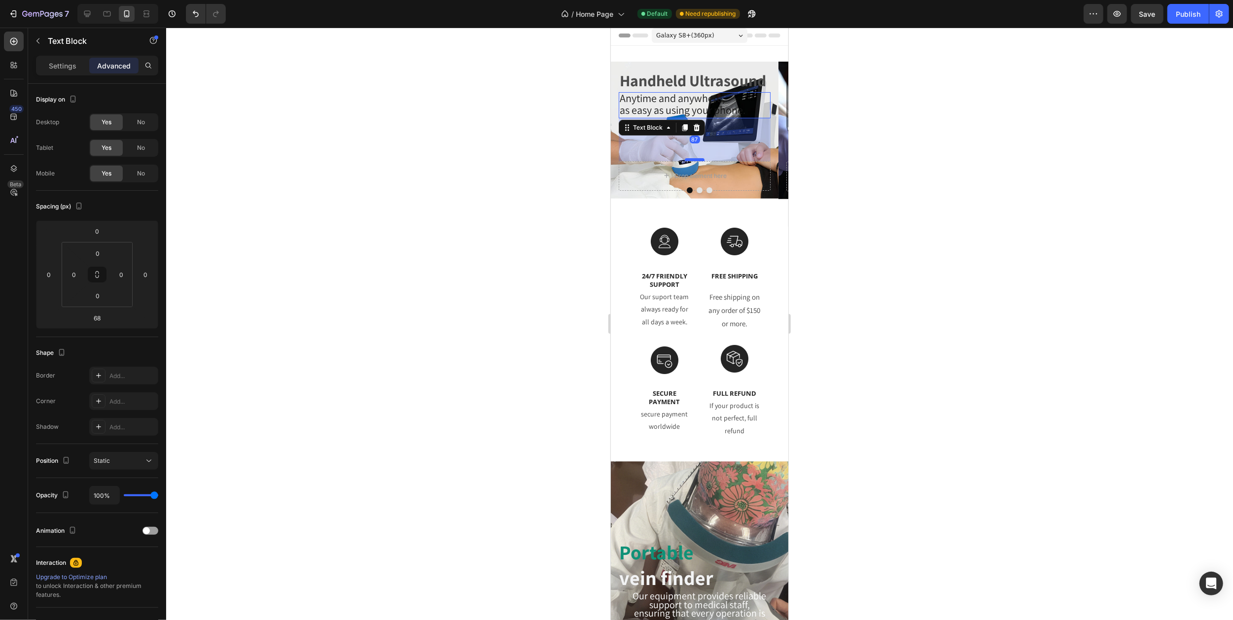
drag, startPoint x: 691, startPoint y: 151, endPoint x: 691, endPoint y: 160, distance: 9.4
click at [691, 160] on div at bounding box center [694, 159] width 20 height 3
type input "87"
click at [771, 127] on icon "Carousel Next Arrow" at bounding box center [775, 131] width 8 height 8
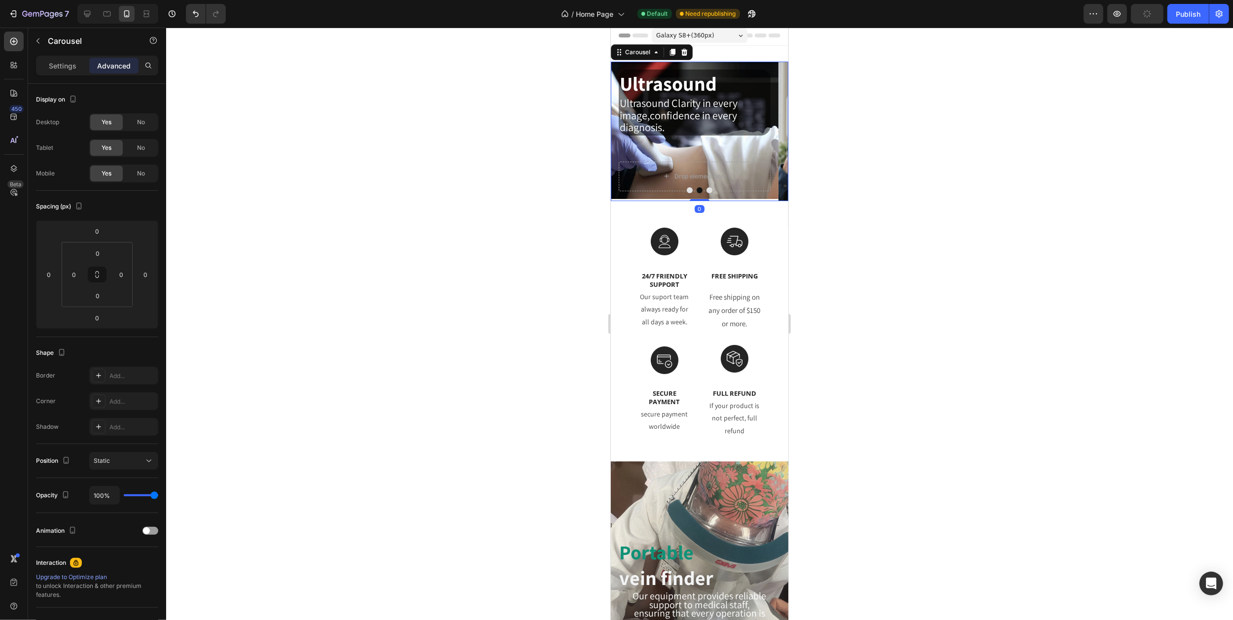
click at [771, 127] on icon "Carousel Next Arrow" at bounding box center [775, 131] width 8 height 8
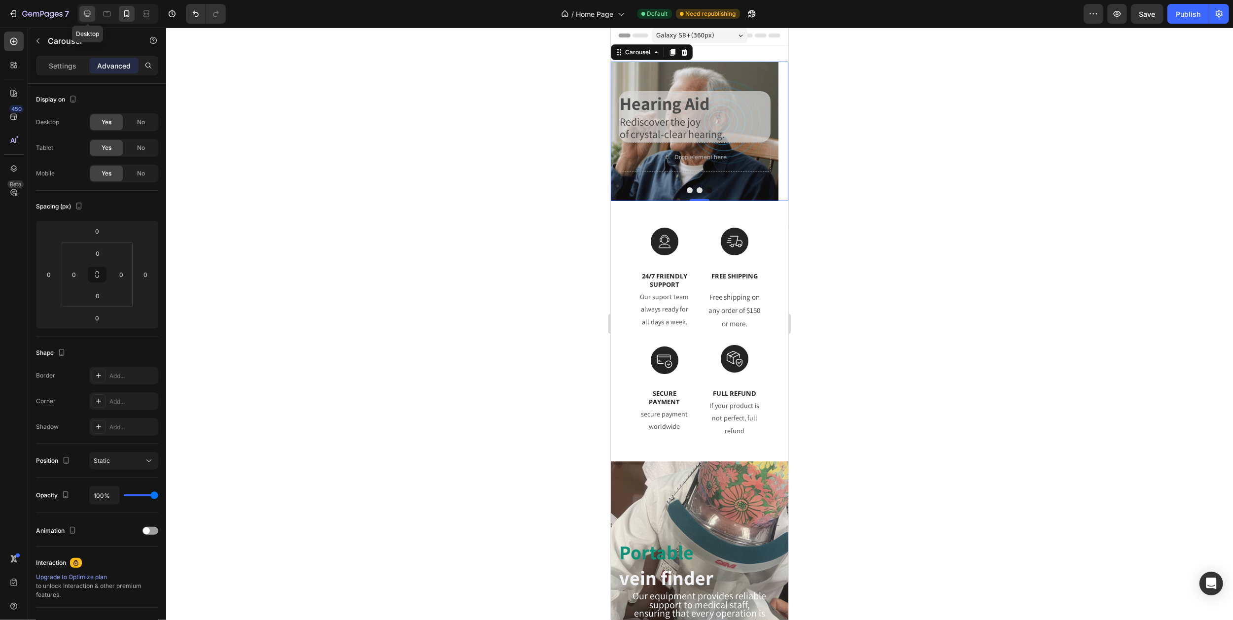
click at [85, 17] on icon at bounding box center [87, 14] width 10 height 10
type input "16"
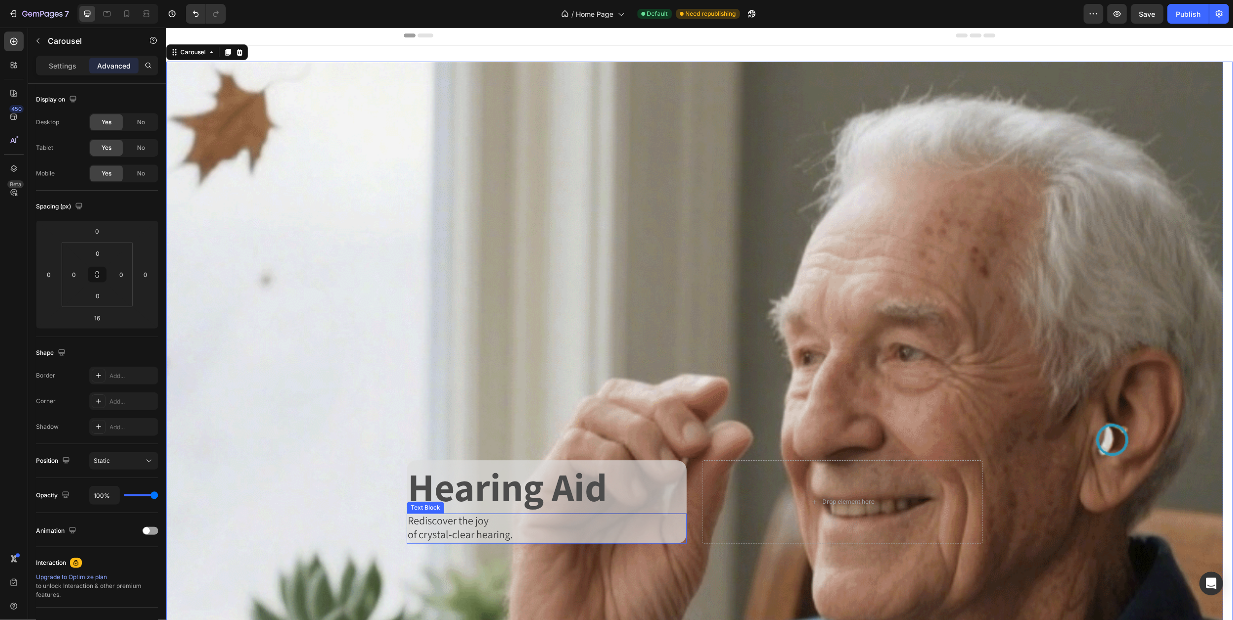
click at [420, 306] on span "Rediscover the joy" at bounding box center [447, 307] width 81 height 14
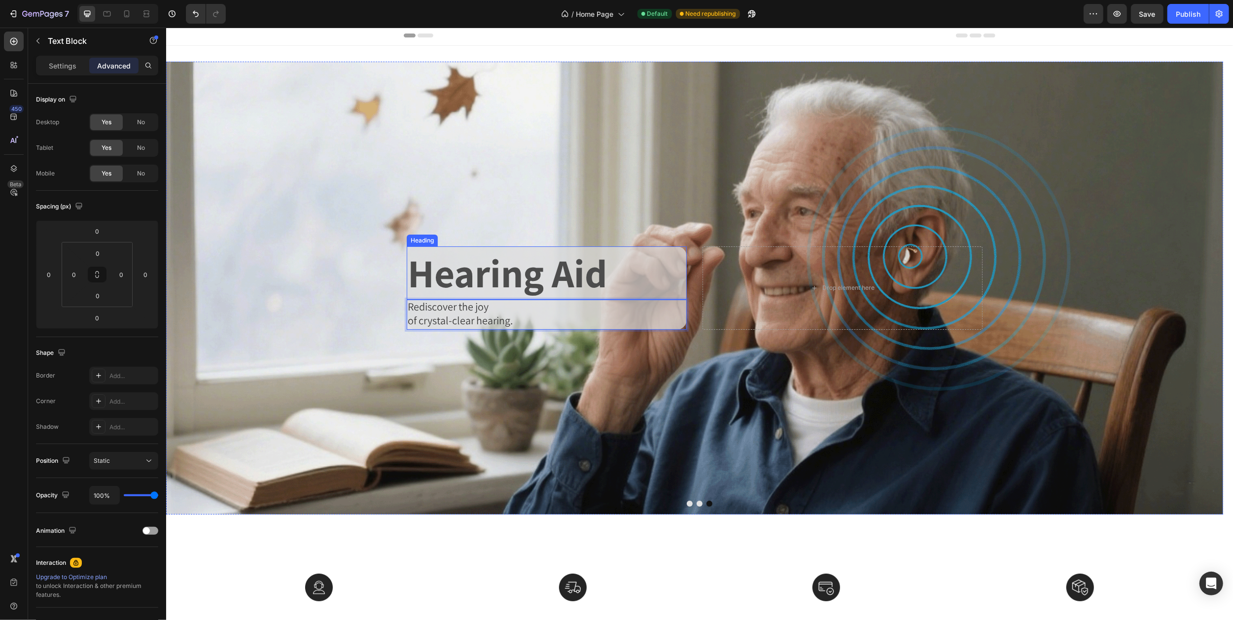
click at [421, 278] on p "Hearing Aid" at bounding box center [546, 272] width 278 height 51
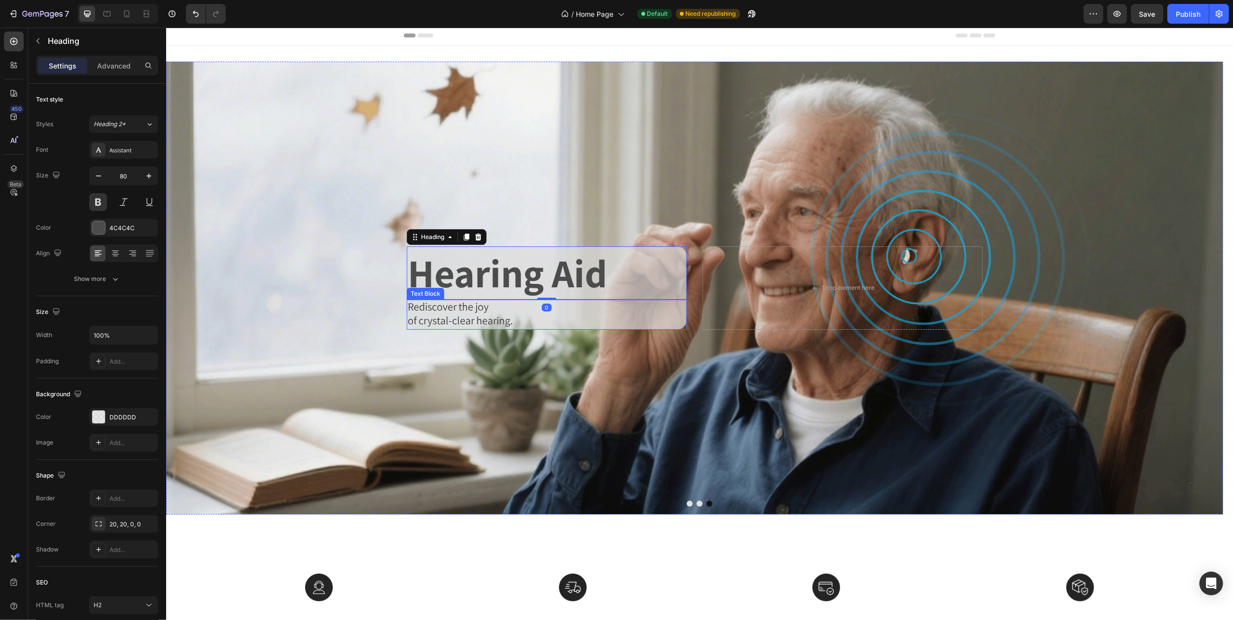
click at [415, 306] on span "Rediscover the joy" at bounding box center [447, 307] width 81 height 14
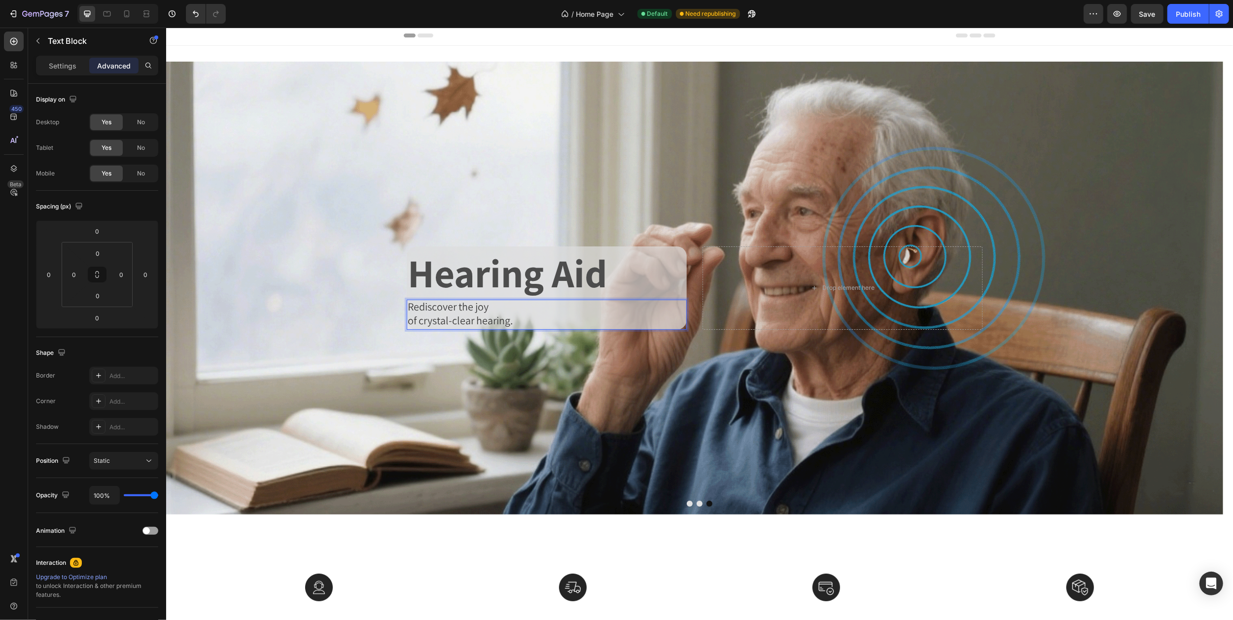
click at [417, 308] on span "Rediscover the joy" at bounding box center [447, 307] width 81 height 14
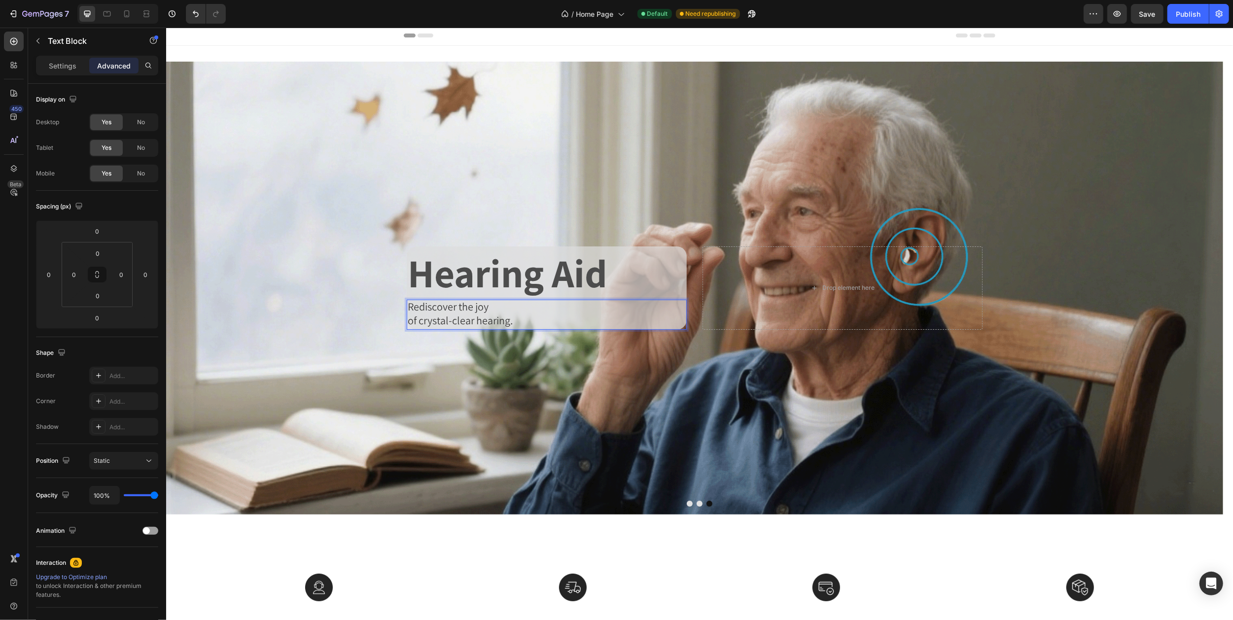
click at [413, 308] on span "Rediscover the joy" at bounding box center [447, 307] width 81 height 14
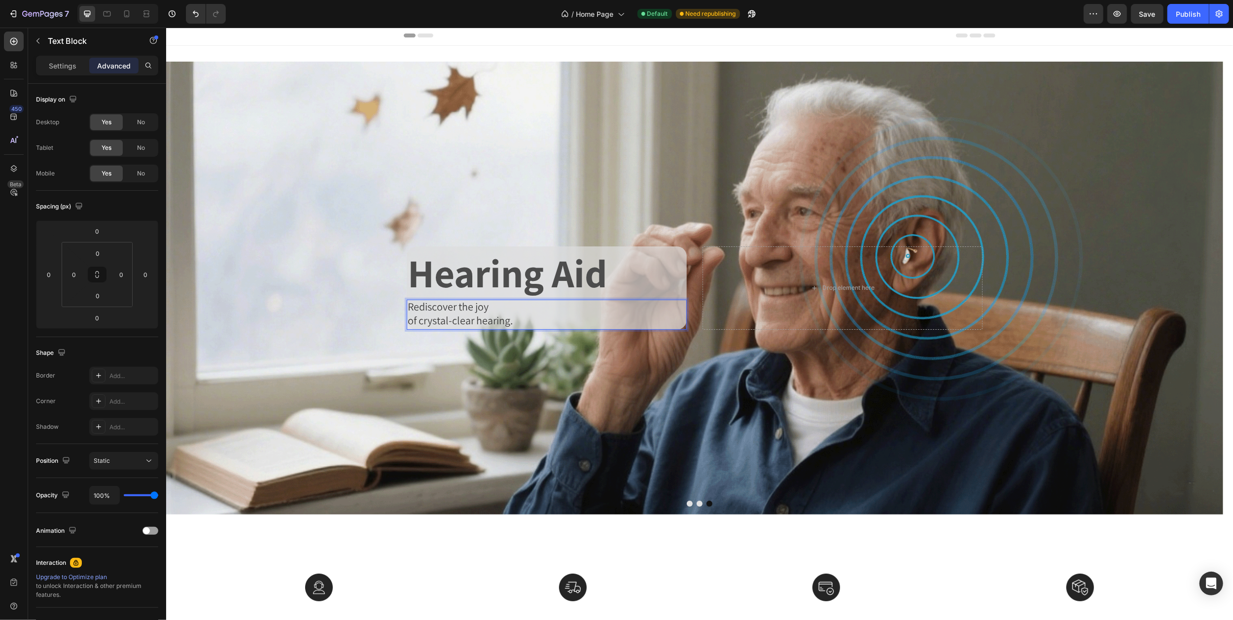
click at [410, 308] on span "Rediscover the joy" at bounding box center [447, 307] width 81 height 14
click at [409, 308] on span "Rediscover the joy" at bounding box center [447, 307] width 81 height 14
click at [429, 278] on p "Hearing Aid" at bounding box center [546, 272] width 278 height 51
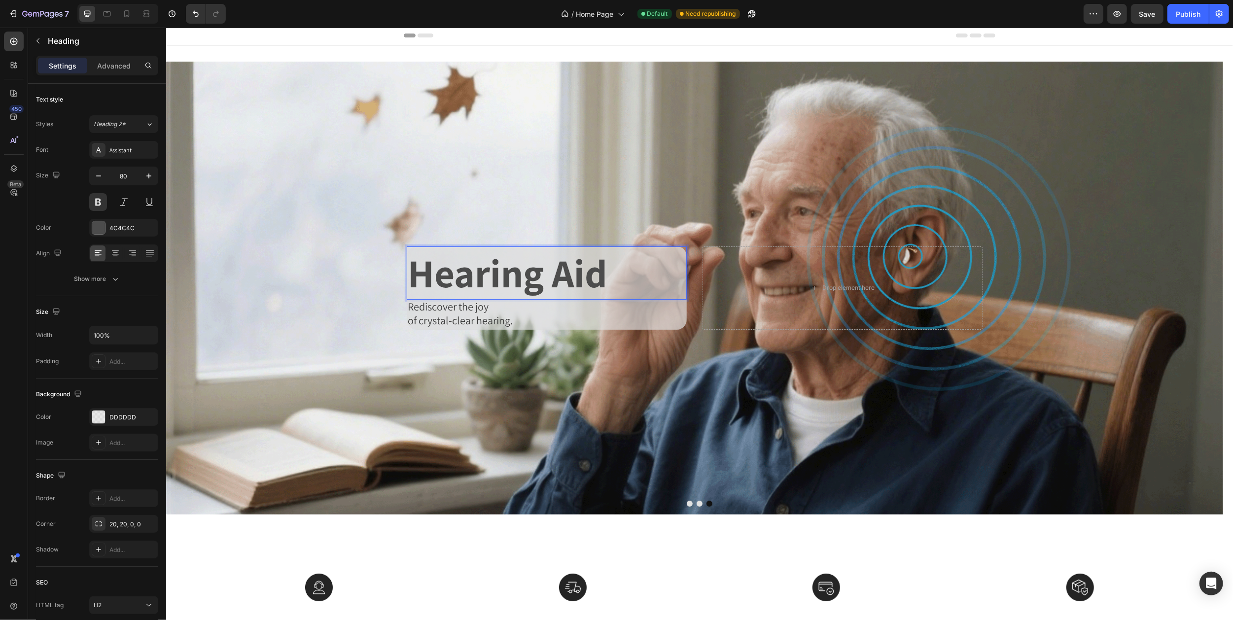
click at [426, 273] on p "Hearing Aid" at bounding box center [546, 272] width 278 height 51
click at [417, 275] on p "Hearing Aid" at bounding box center [546, 272] width 278 height 51
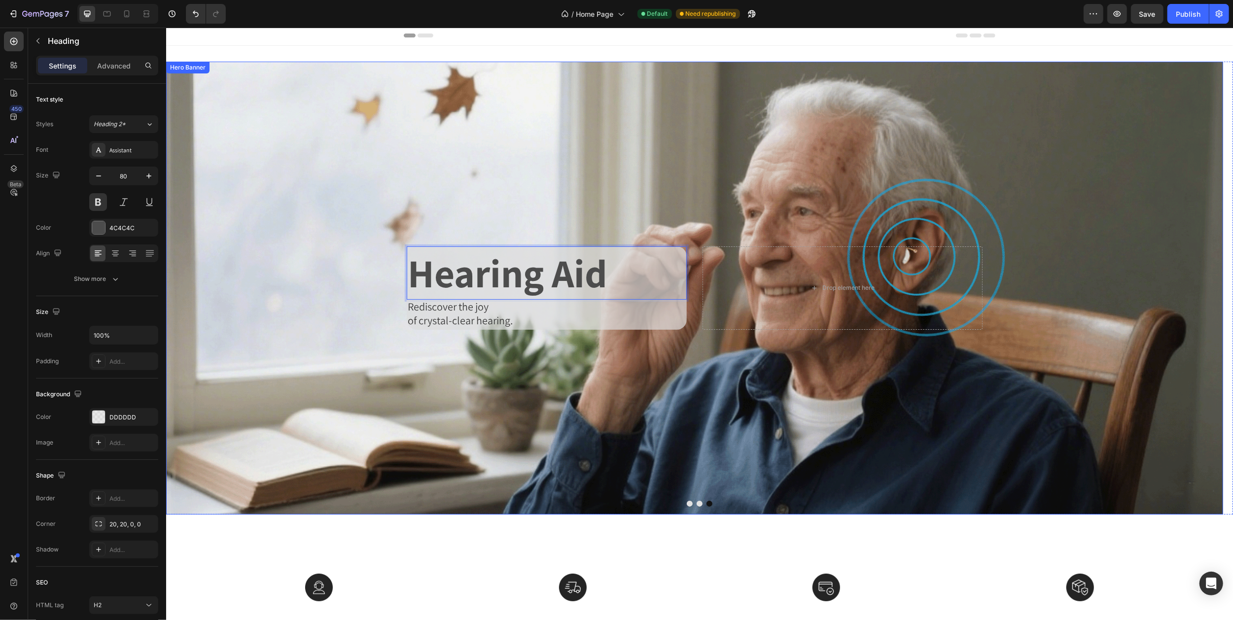
drag, startPoint x: 399, startPoint y: 292, endPoint x: 413, endPoint y: 306, distance: 19.9
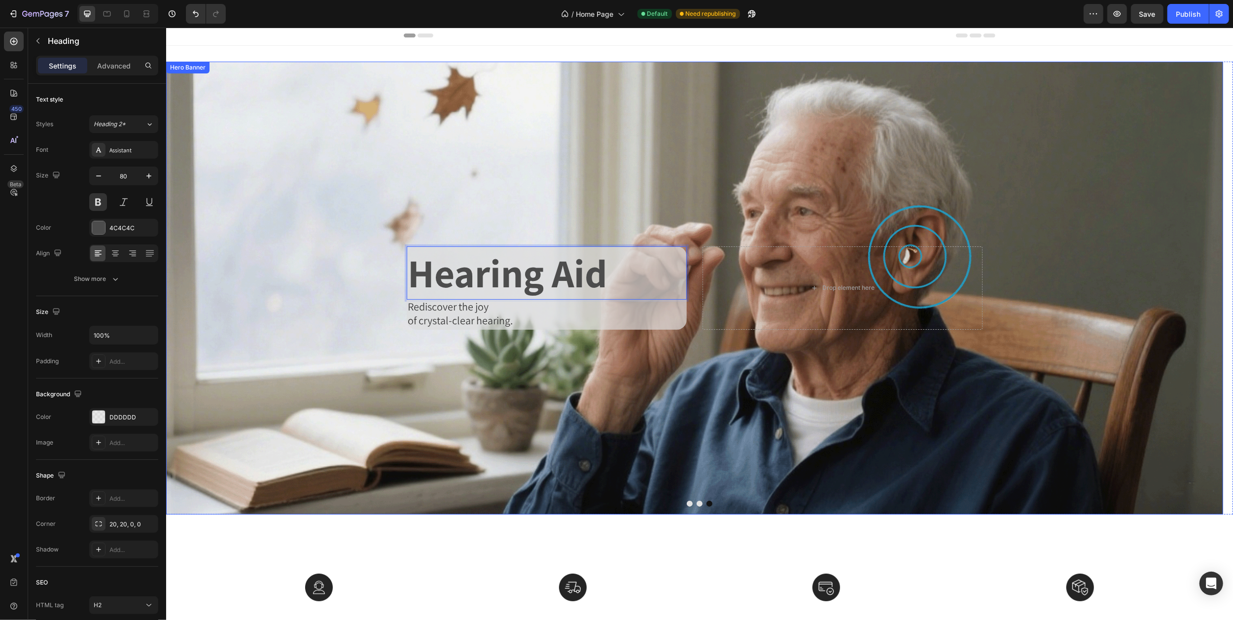
click at [400, 292] on div "Hearing Aid Heading 0 Rediscover the joy of crystal-clear hearing. Text Block D…" at bounding box center [694, 287] width 592 height 87
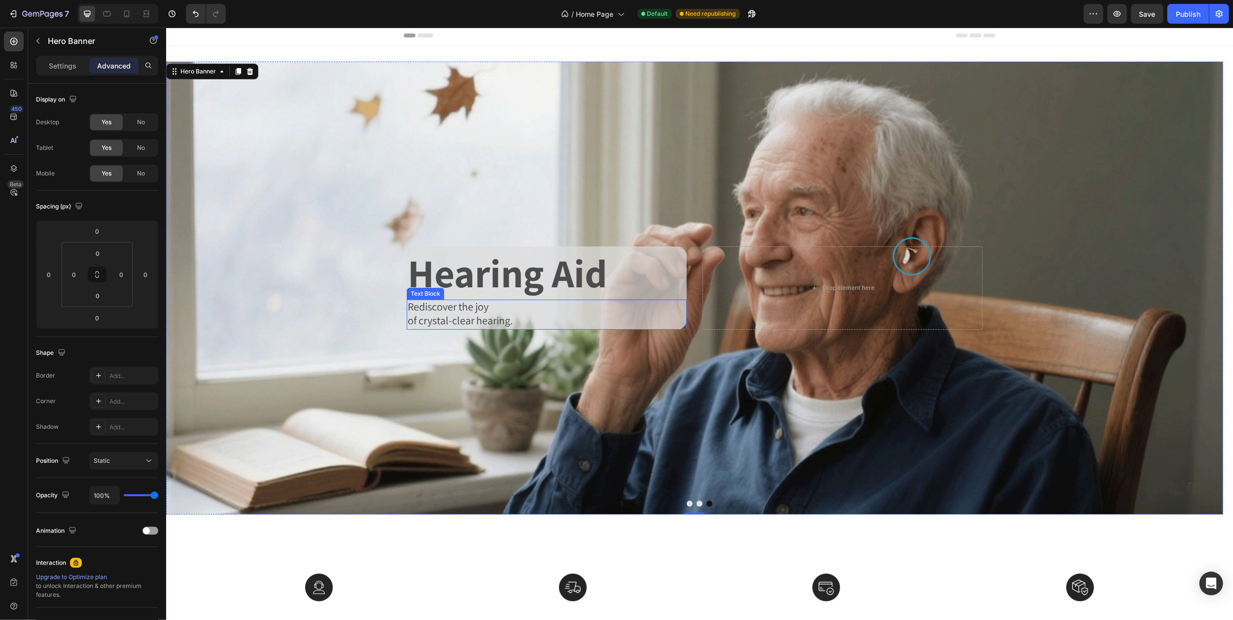
click at [417, 305] on span "Rediscover the joy" at bounding box center [447, 307] width 81 height 14
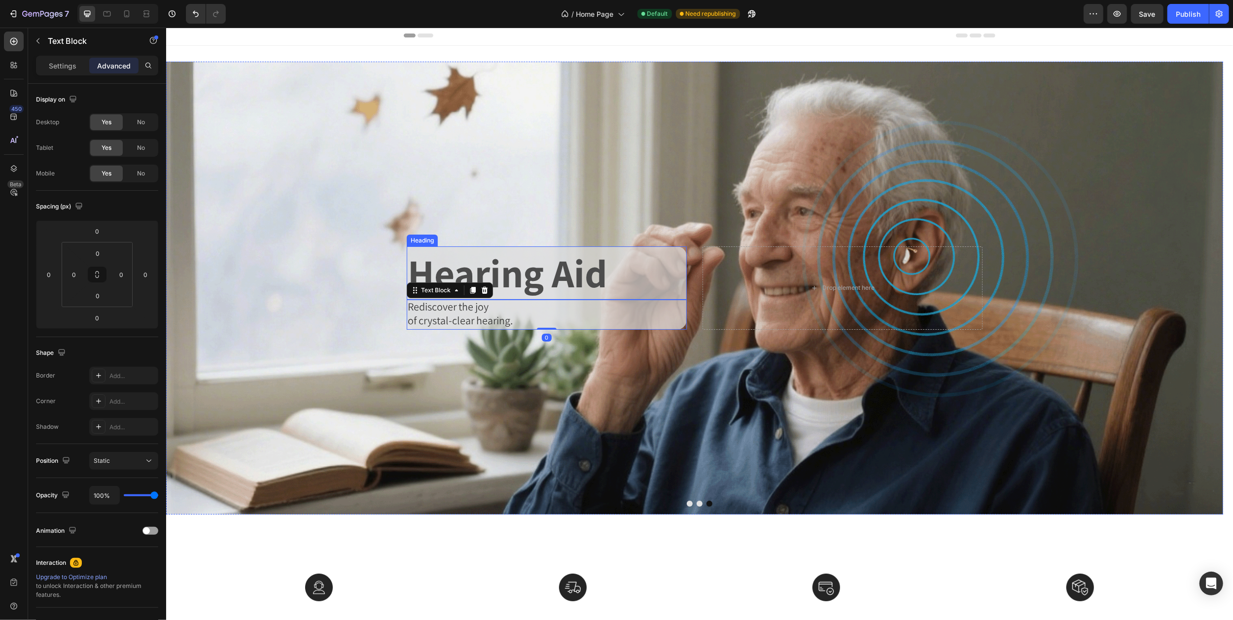
click at [428, 273] on p "Hearing Aid" at bounding box center [546, 272] width 278 height 51
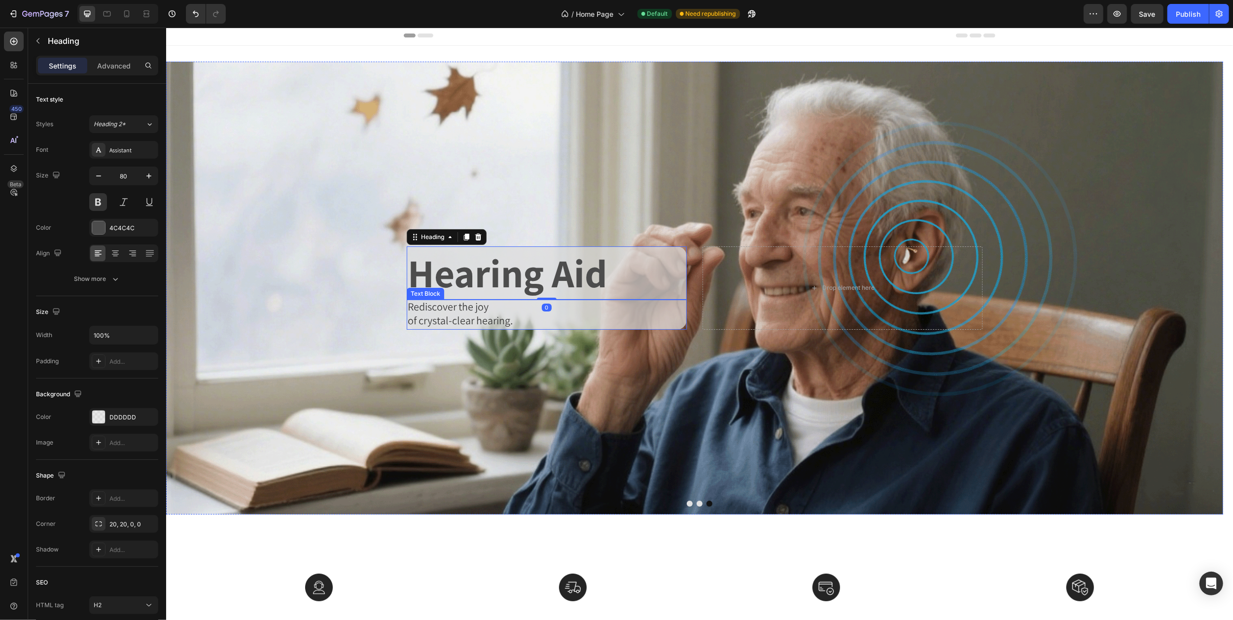
click at [418, 305] on span "Rediscover the joy" at bounding box center [447, 307] width 81 height 14
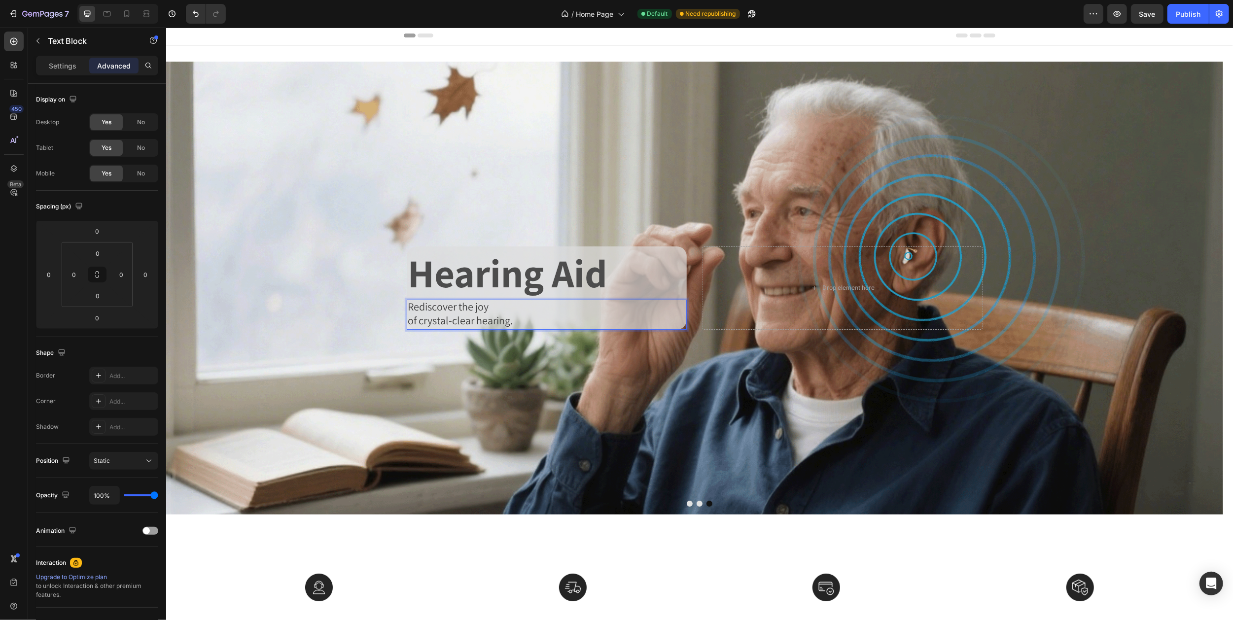
click at [418, 306] on span "Rediscover the joy" at bounding box center [447, 307] width 81 height 14
click at [417, 320] on span "of crystal-clear hearing." at bounding box center [459, 321] width 105 height 14
click at [421, 306] on span "Rediscover the joy" at bounding box center [447, 307] width 81 height 14
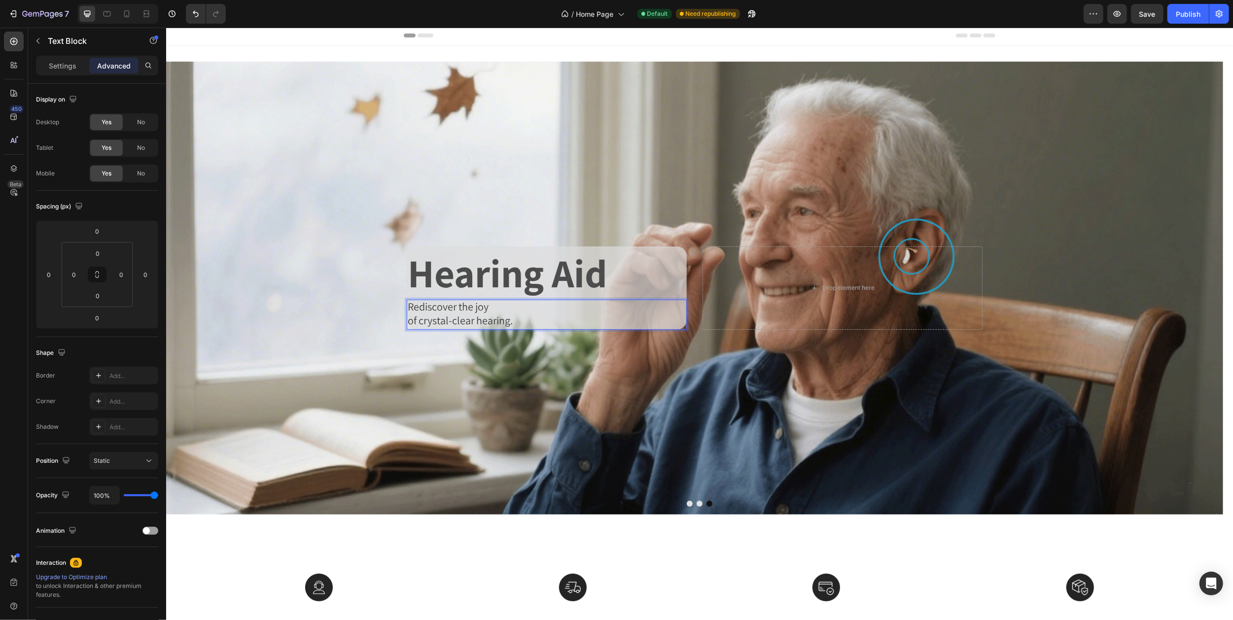
click at [422, 319] on span "of crystal-clear hearing." at bounding box center [459, 321] width 105 height 14
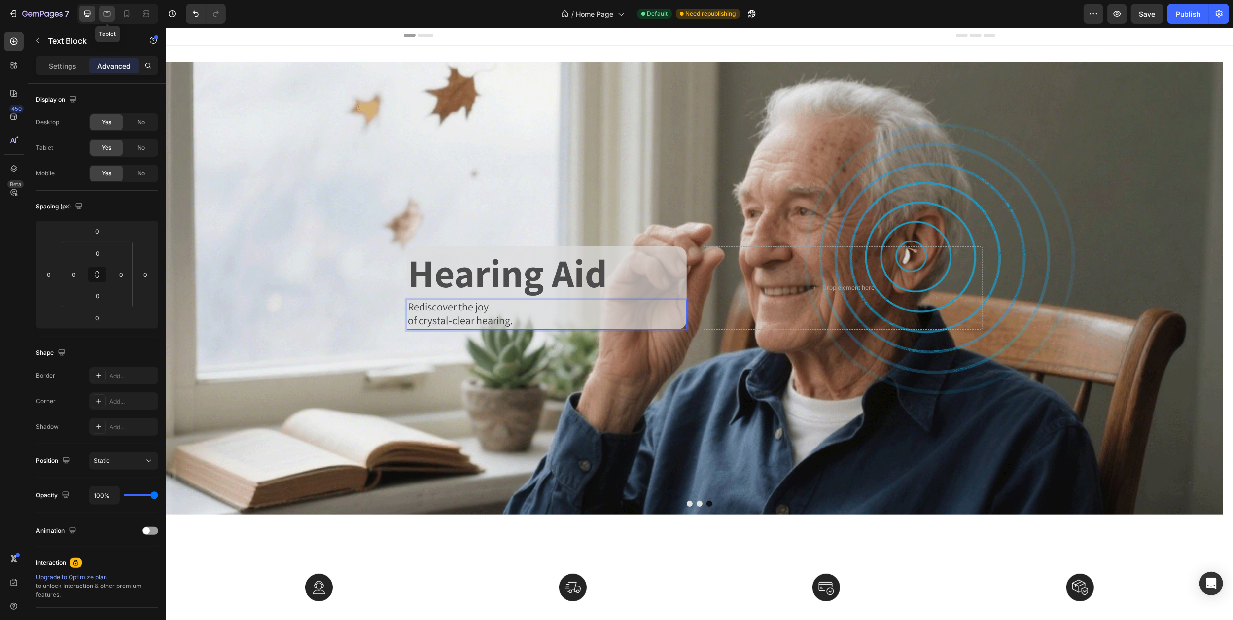
click at [106, 16] on icon at bounding box center [107, 13] width 7 height 5
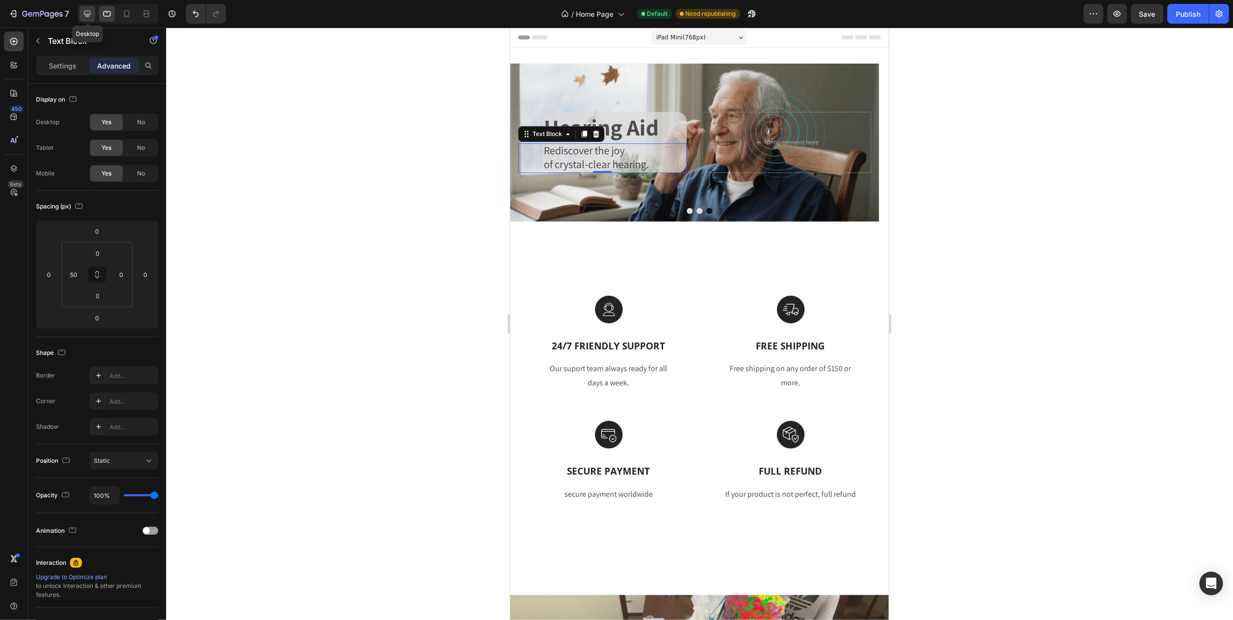
click at [87, 12] on icon at bounding box center [87, 14] width 10 height 10
type input "0"
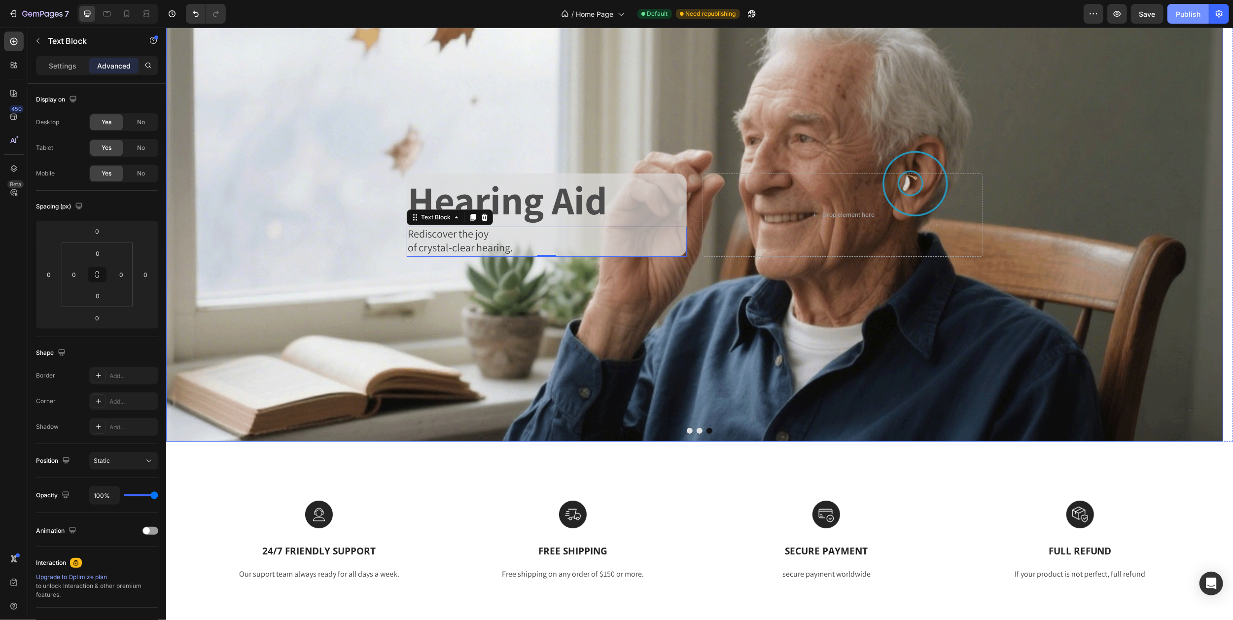
scroll to position [42, 0]
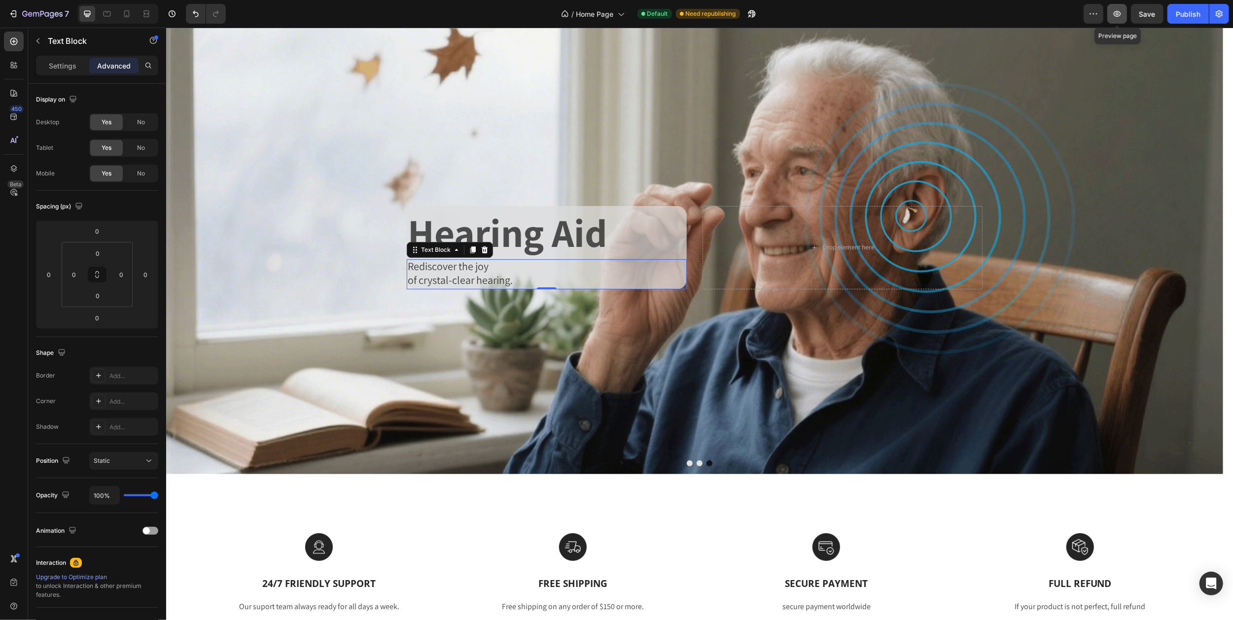
click at [1118, 18] on icon "button" at bounding box center [1117, 14] width 10 height 10
click at [127, 12] on icon at bounding box center [127, 14] width 10 height 10
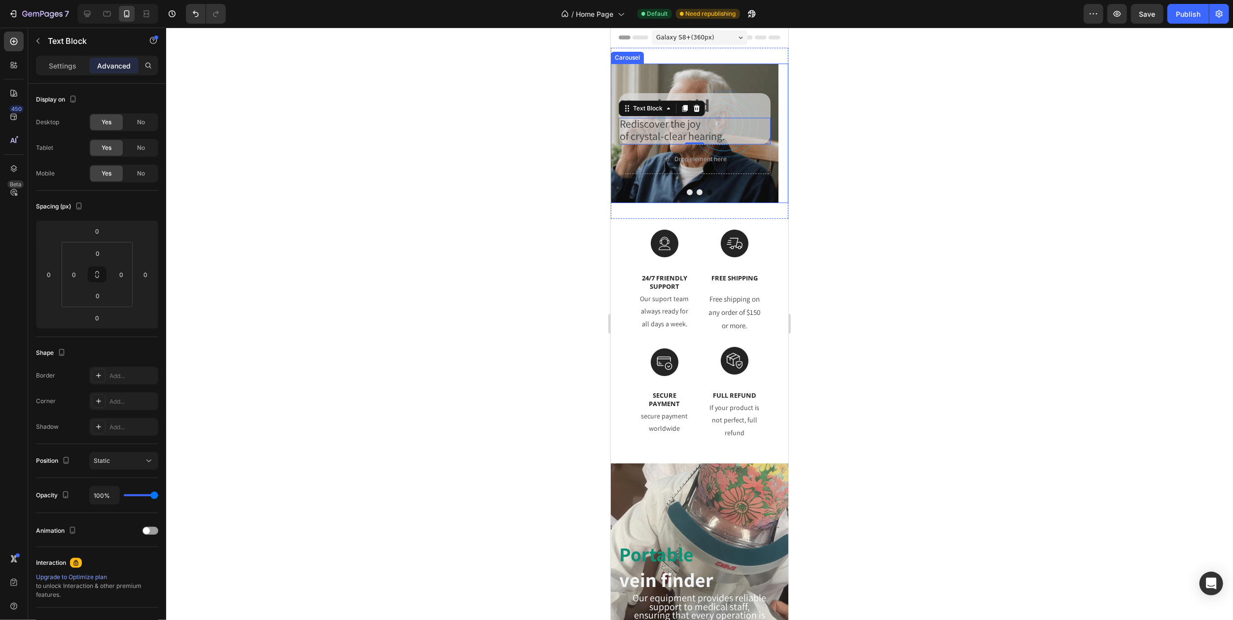
click at [620, 133] on icon "Carousel Back Arrow" at bounding box center [622, 133] width 8 height 8
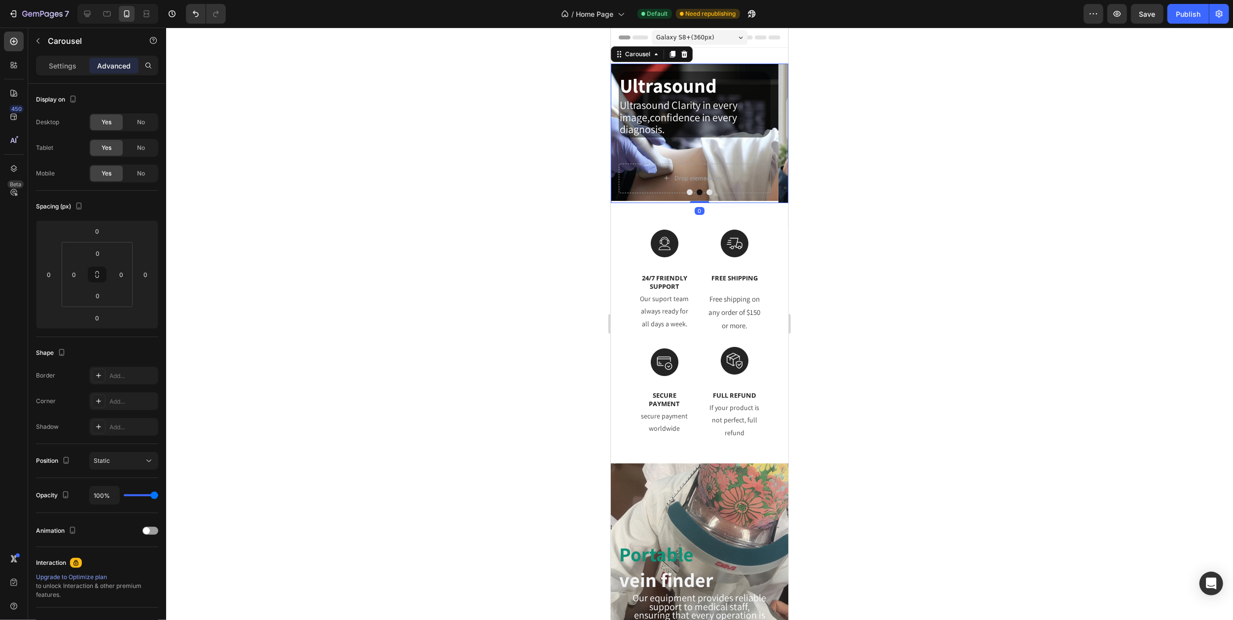
click at [771, 135] on icon "Carousel Next Arrow" at bounding box center [775, 133] width 8 height 8
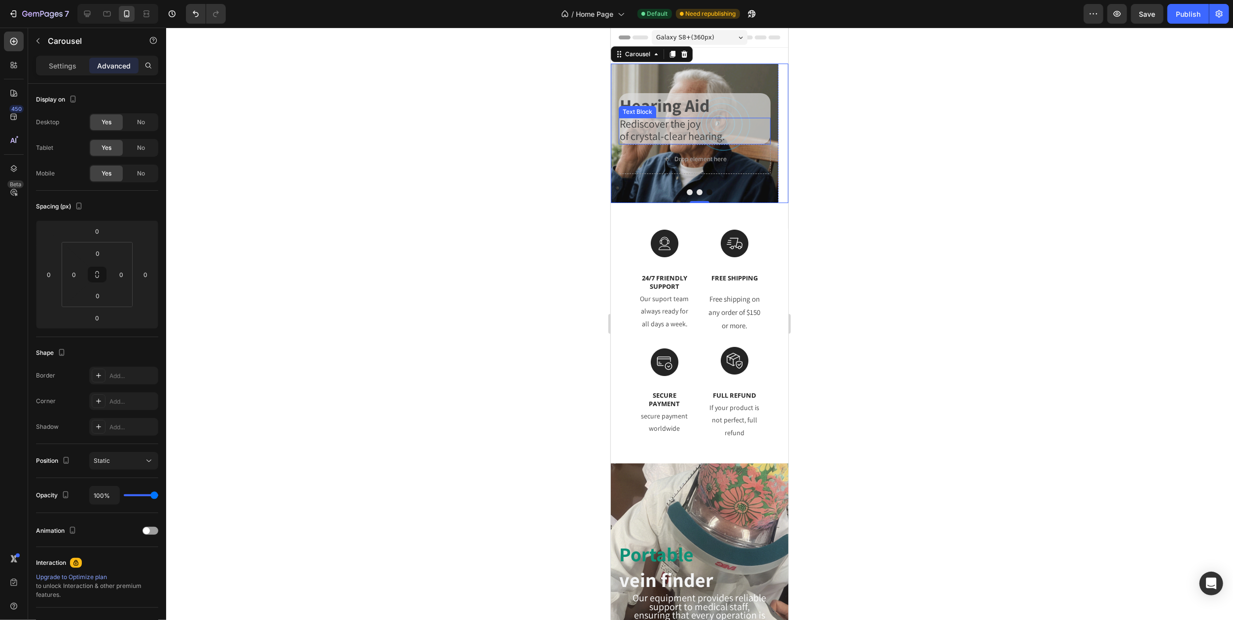
click at [639, 123] on span "Rediscover the joy" at bounding box center [659, 124] width 81 height 14
click at [628, 103] on p "Hearing Aid" at bounding box center [694, 105] width 150 height 23
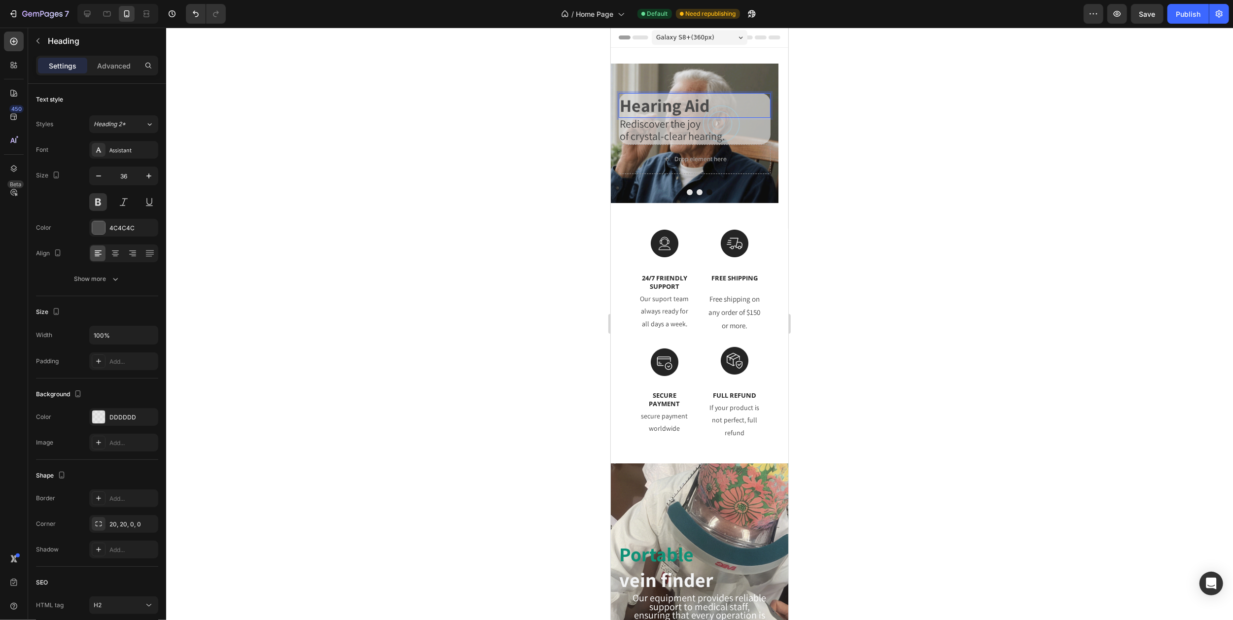
click at [626, 103] on p "Hearing Aid" at bounding box center [694, 105] width 150 height 23
click at [90, 14] on icon at bounding box center [87, 14] width 6 height 6
type input "80"
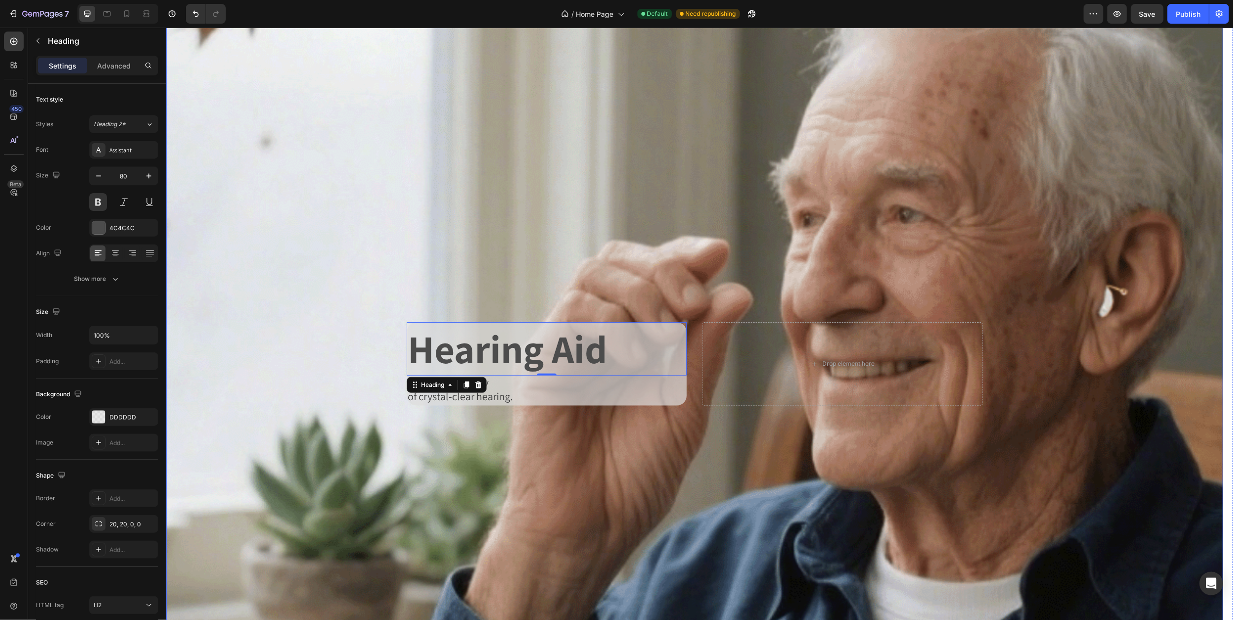
scroll to position [186, 0]
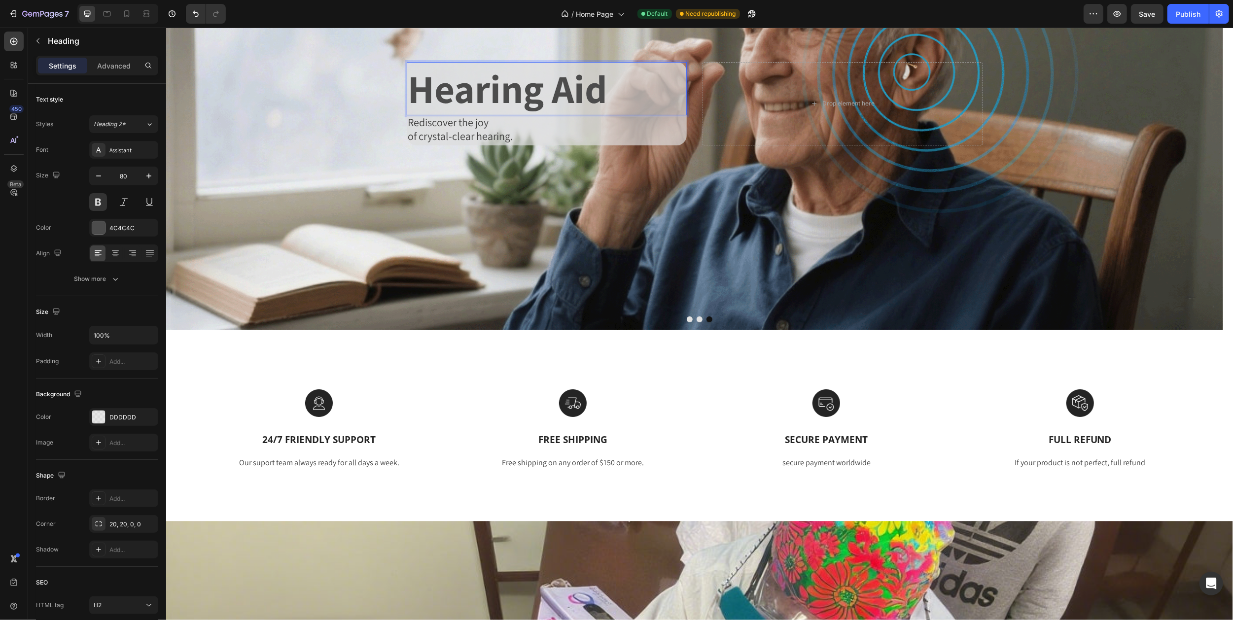
click at [448, 84] on p "Hearing Aid" at bounding box center [546, 88] width 278 height 51
click at [420, 127] on span "Rediscover the joy" at bounding box center [447, 122] width 81 height 14
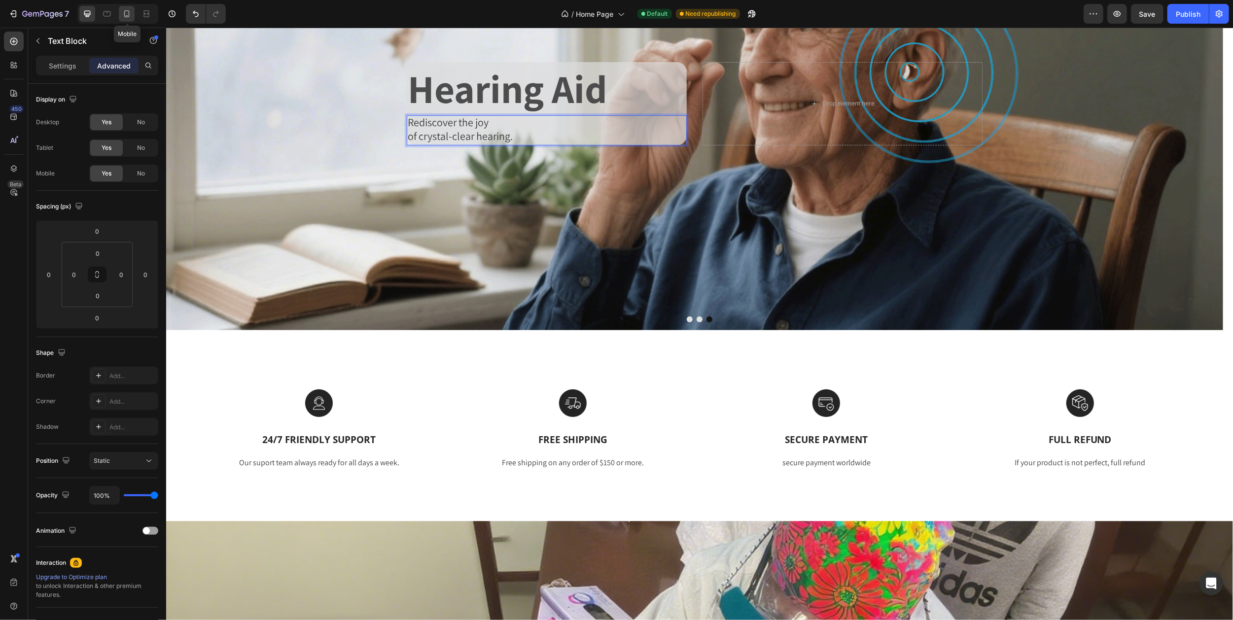
click at [123, 12] on icon at bounding box center [127, 14] width 10 height 10
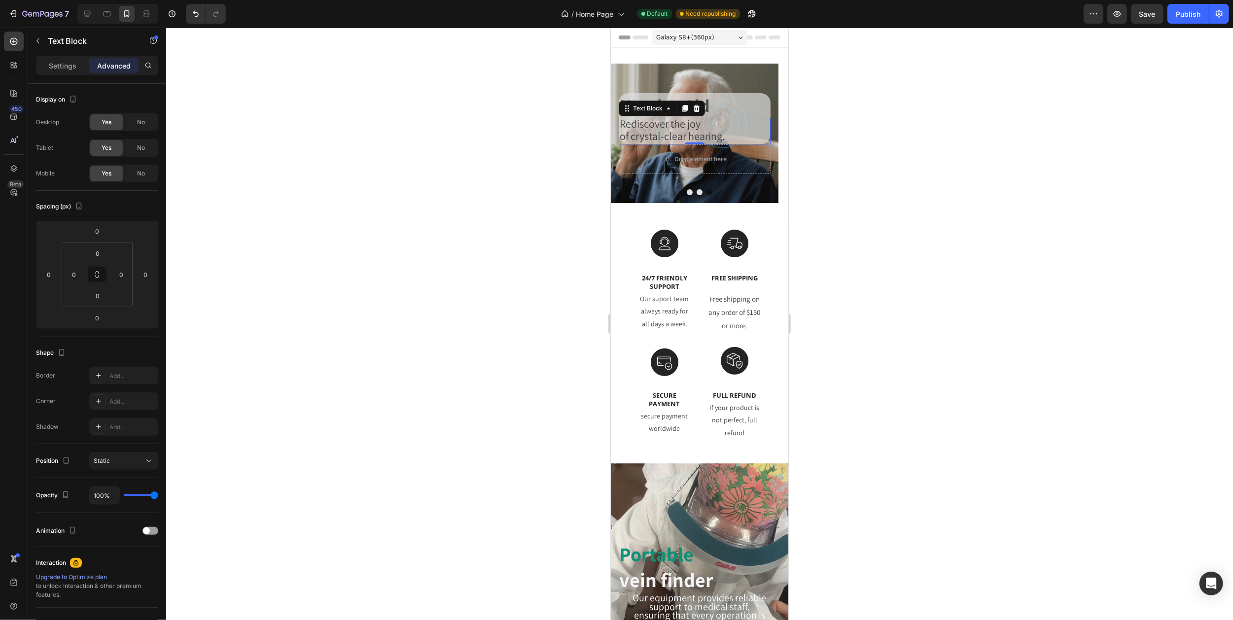
click at [874, 144] on div at bounding box center [699, 324] width 1067 height 593
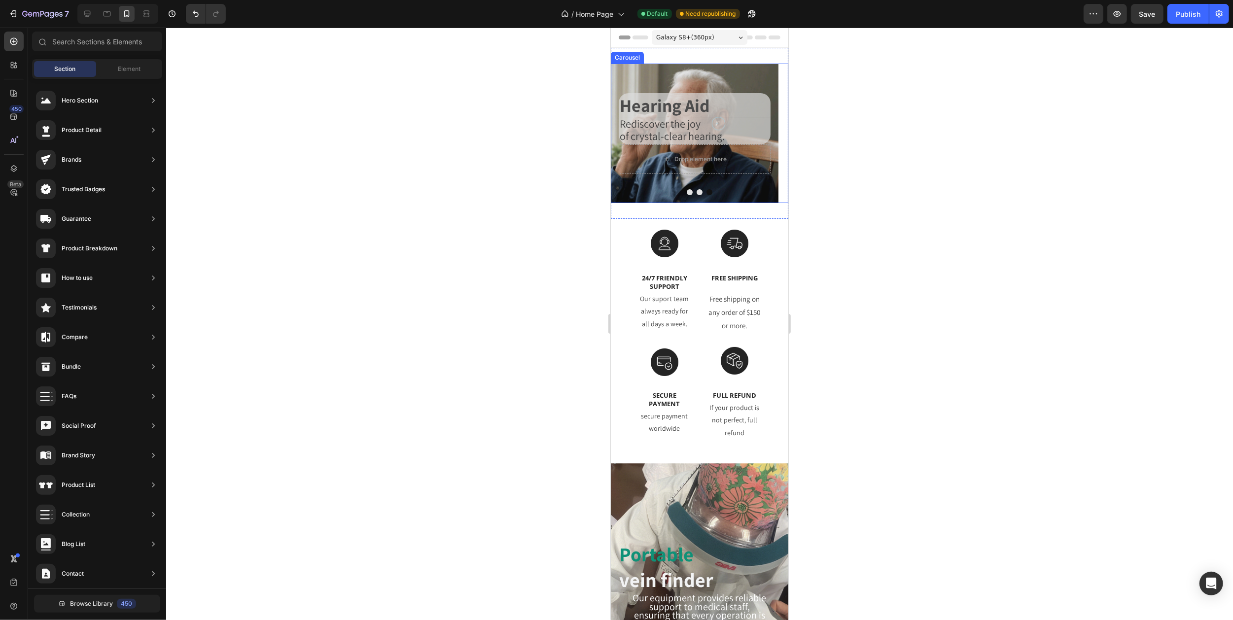
click at [626, 134] on icon "Carousel Back Arrow" at bounding box center [622, 133] width 8 height 8
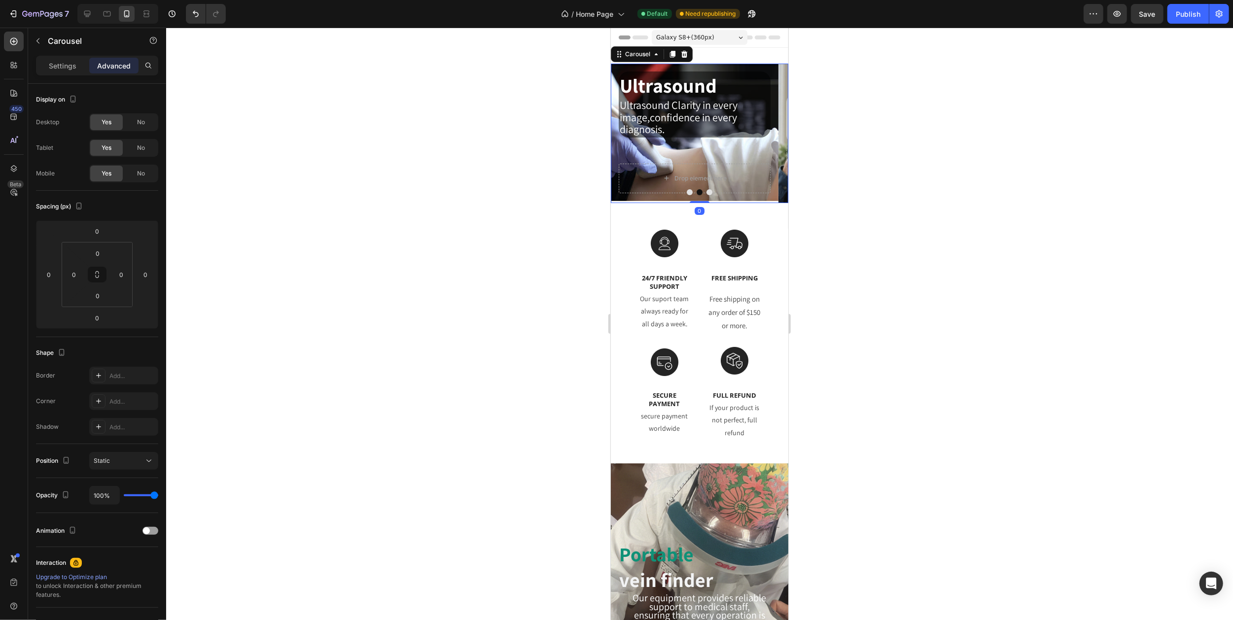
click at [626, 134] on icon "Carousel Back Arrow" at bounding box center [622, 133] width 8 height 8
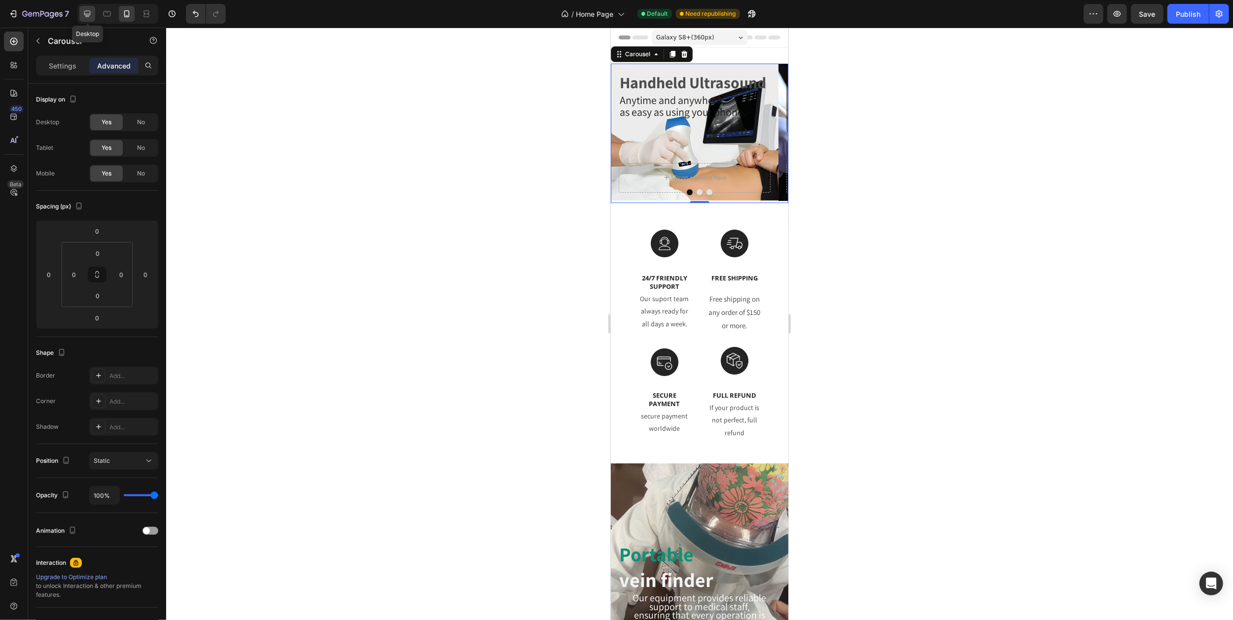
click at [89, 15] on icon at bounding box center [87, 14] width 6 height 6
type input "16"
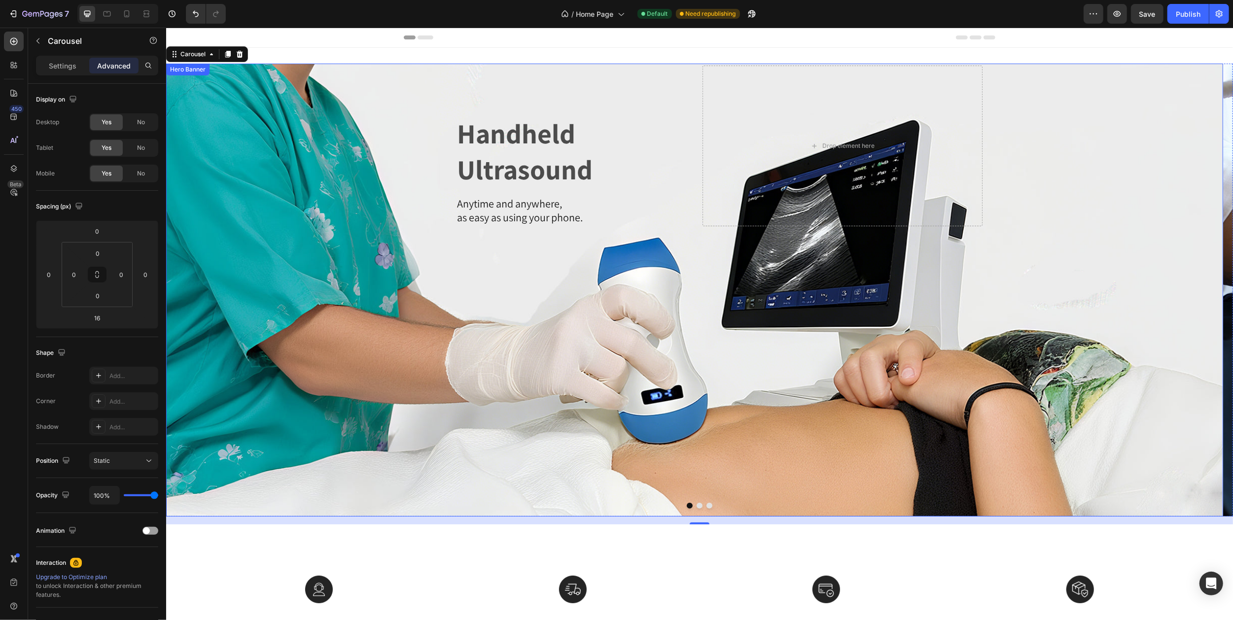
scroll to position [2, 0]
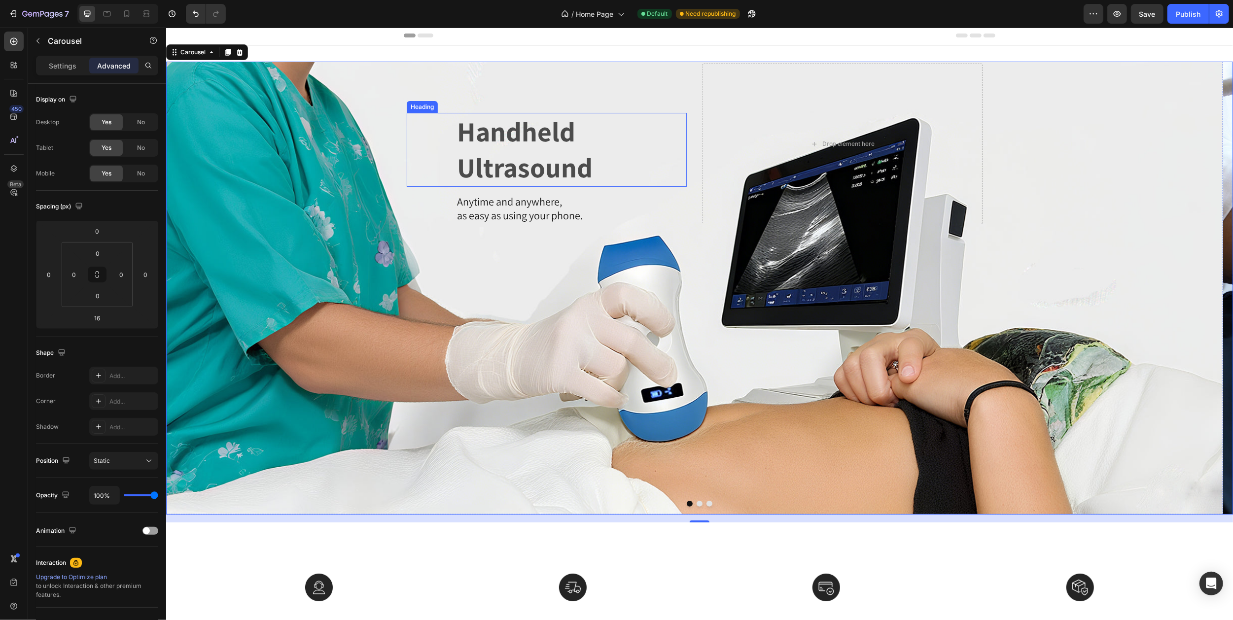
click at [509, 135] on p "Handheld Ultrasound" at bounding box center [570, 150] width 229 height 72
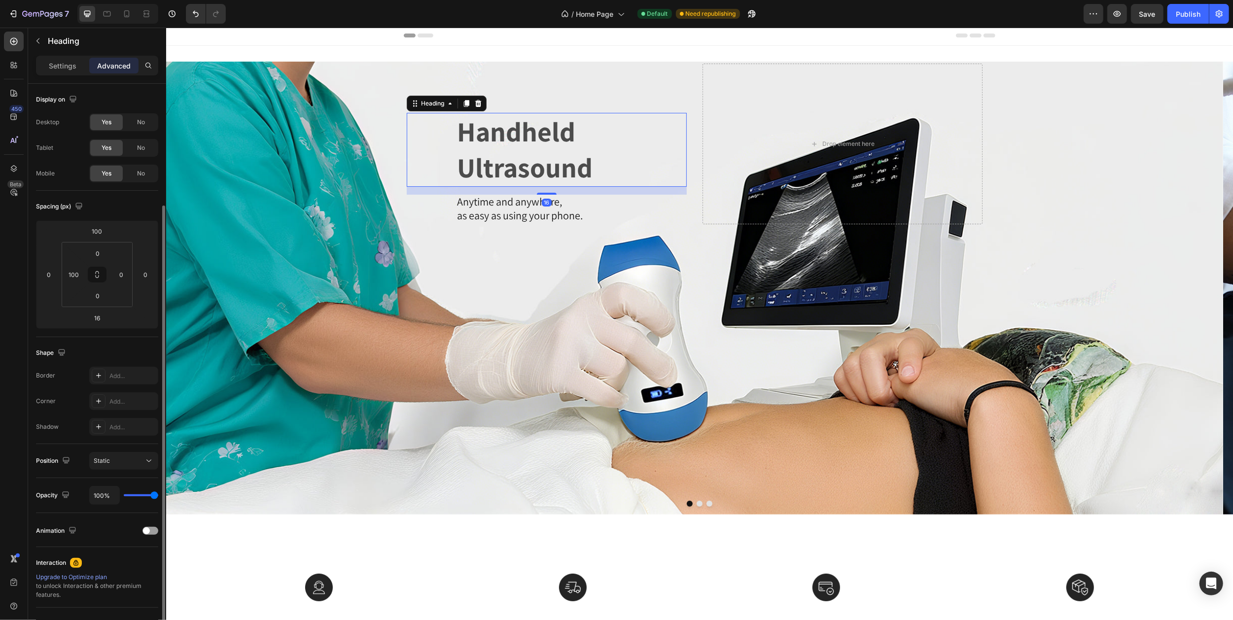
scroll to position [95, 0]
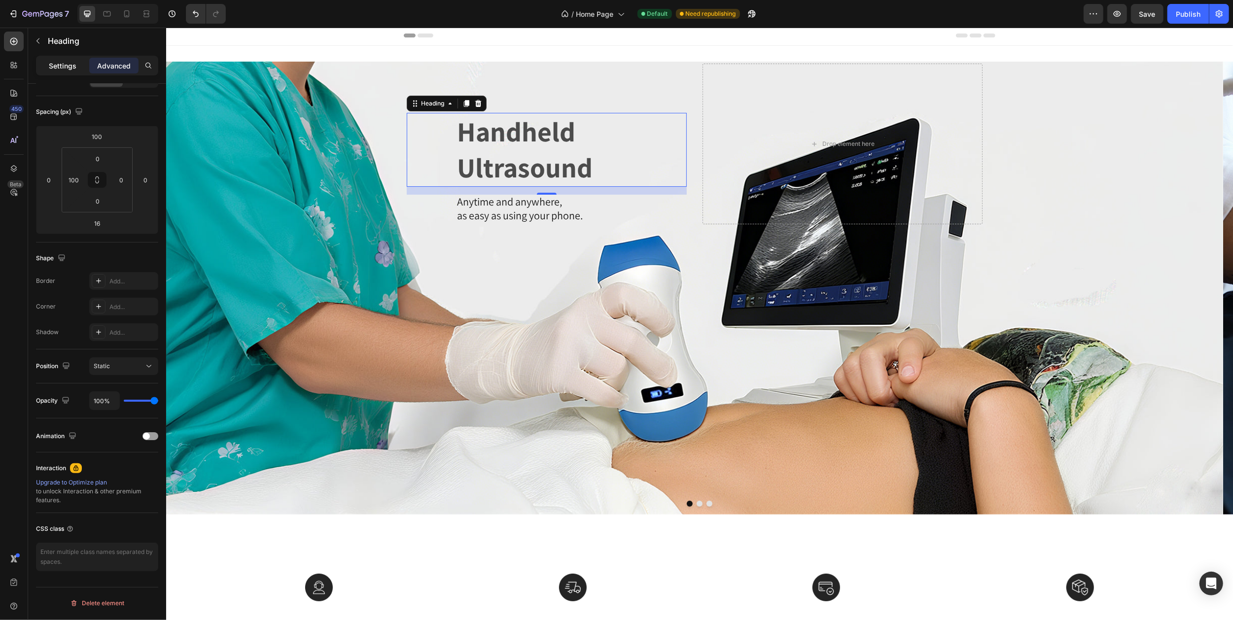
click at [71, 68] on p "Settings" at bounding box center [63, 66] width 28 height 10
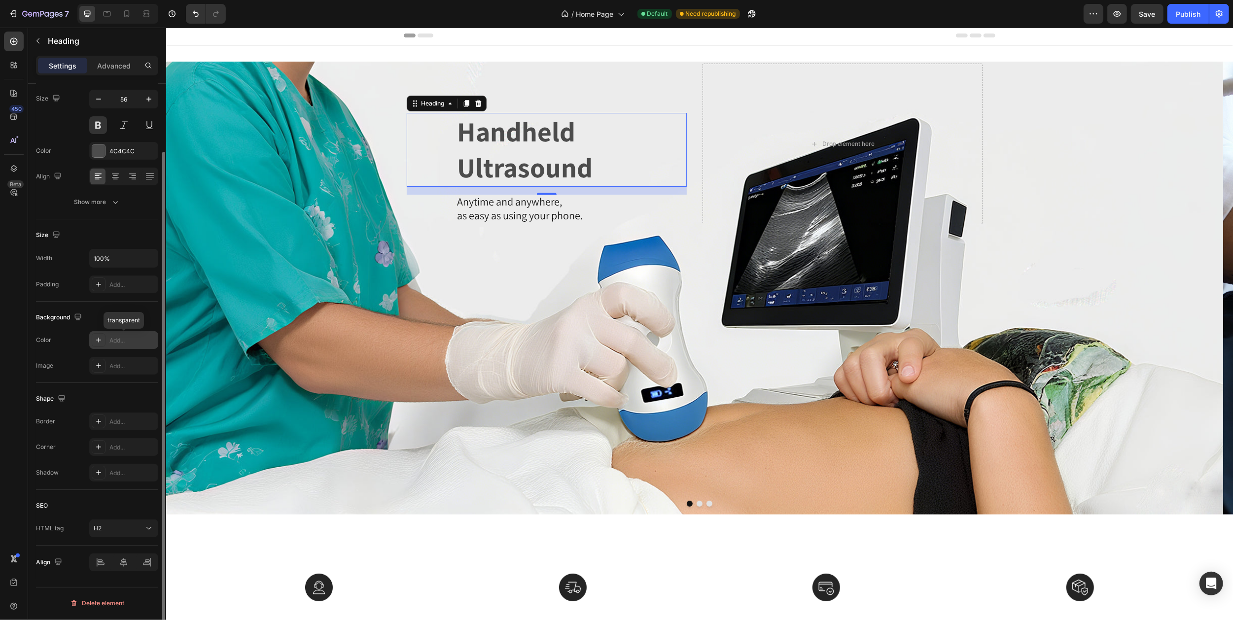
click at [113, 342] on div "Add..." at bounding box center [132, 340] width 46 height 9
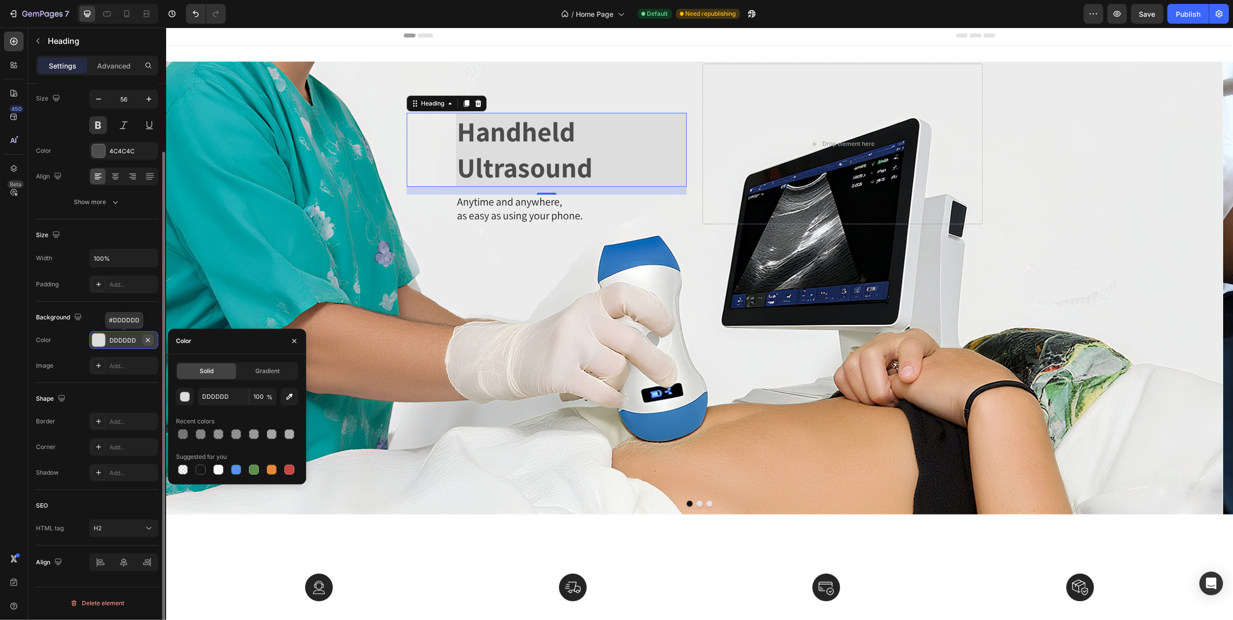
click at [146, 341] on icon "button" at bounding box center [148, 340] width 8 height 8
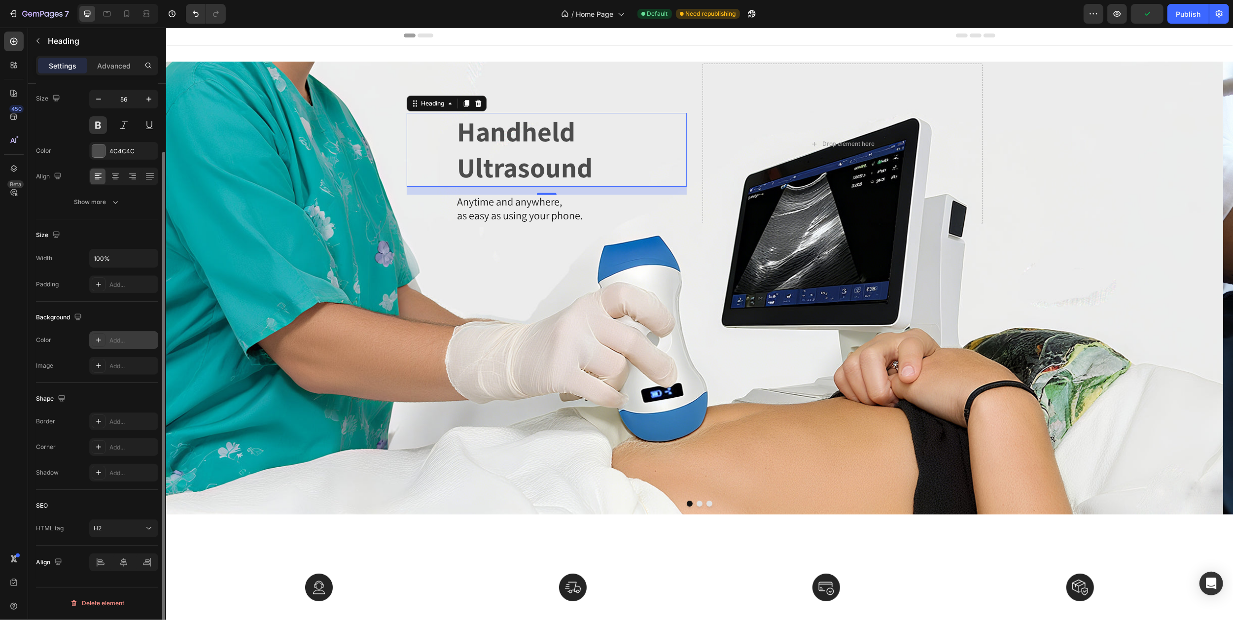
click at [442, 140] on div "Handheld Ultrasound Heading 16" at bounding box center [546, 150] width 280 height 74
click at [442, 201] on div "Anytime and anywhere, as easy as using your phone. Text Block" at bounding box center [546, 210] width 280 height 30
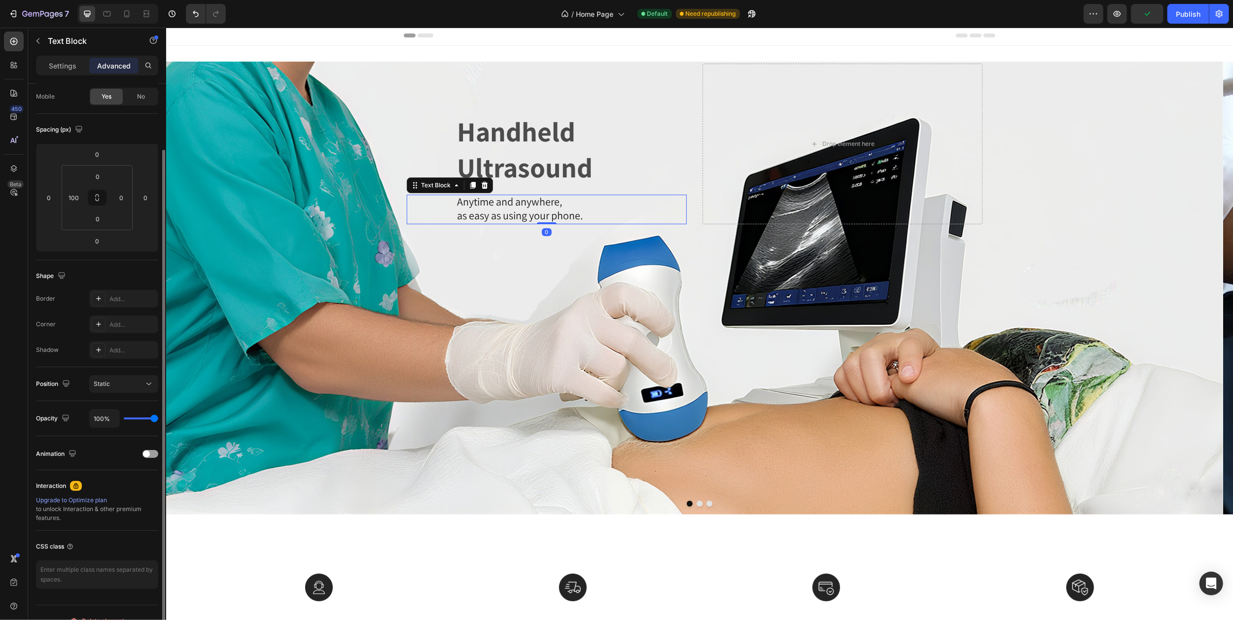
scroll to position [0, 0]
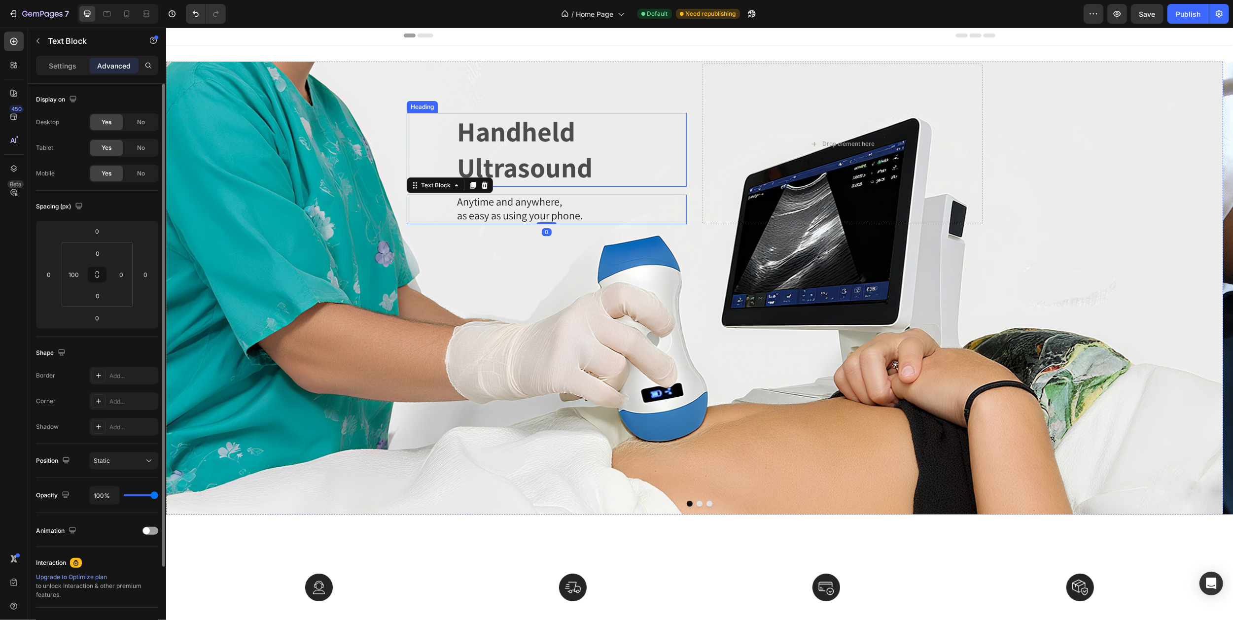
click at [458, 143] on p "Handheld Ultrasound" at bounding box center [570, 150] width 229 height 72
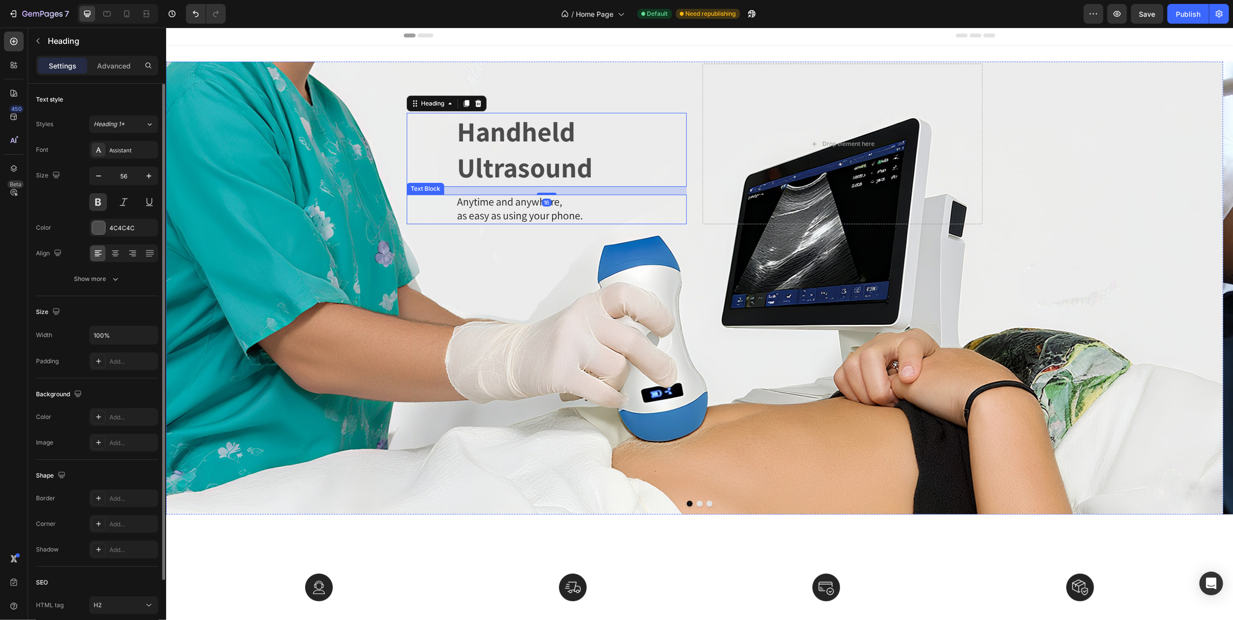
click at [448, 207] on div "Anytime and anywhere, as easy as using your phone. Text Block" at bounding box center [546, 210] width 280 height 30
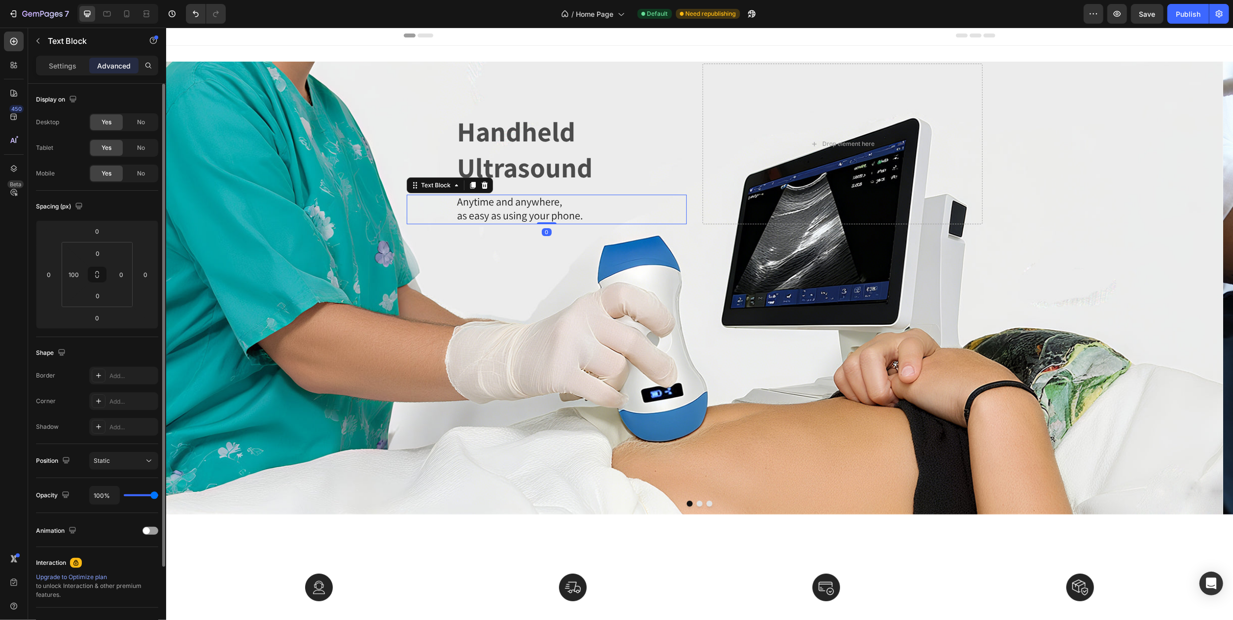
click at [450, 143] on div "Handheld Ultrasound Heading" at bounding box center [546, 150] width 280 height 74
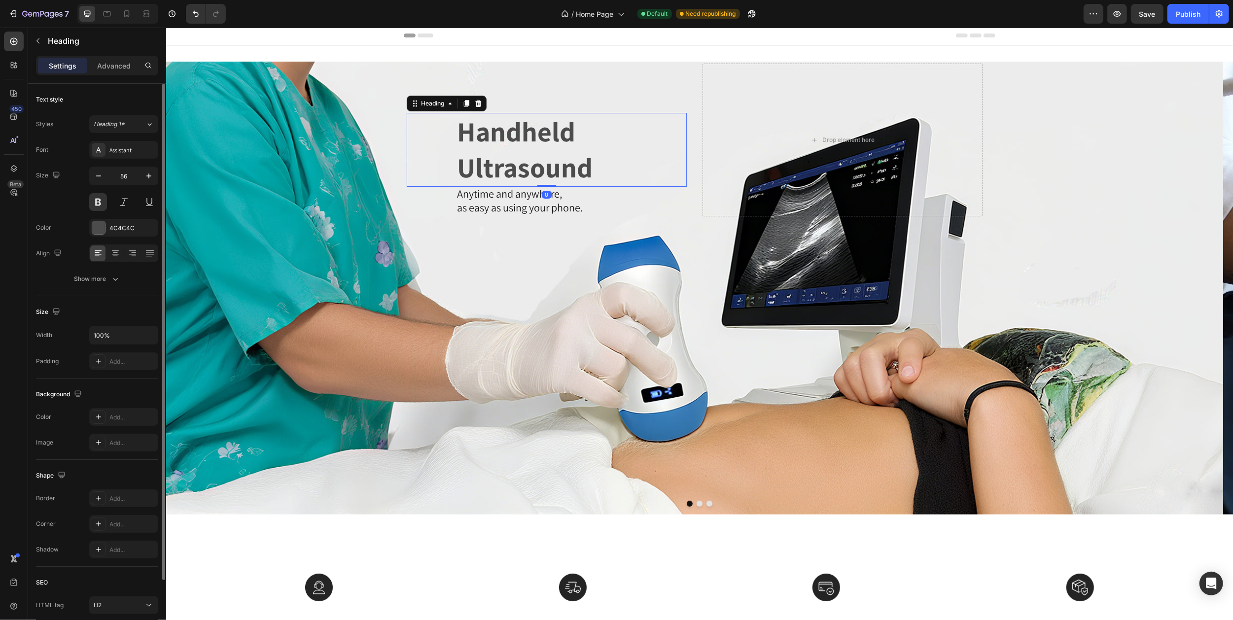
drag, startPoint x: 547, startPoint y: 193, endPoint x: 546, endPoint y: 175, distance: 17.8
click at [546, 175] on div "Handheld Ultrasound Heading 0" at bounding box center [546, 150] width 280 height 74
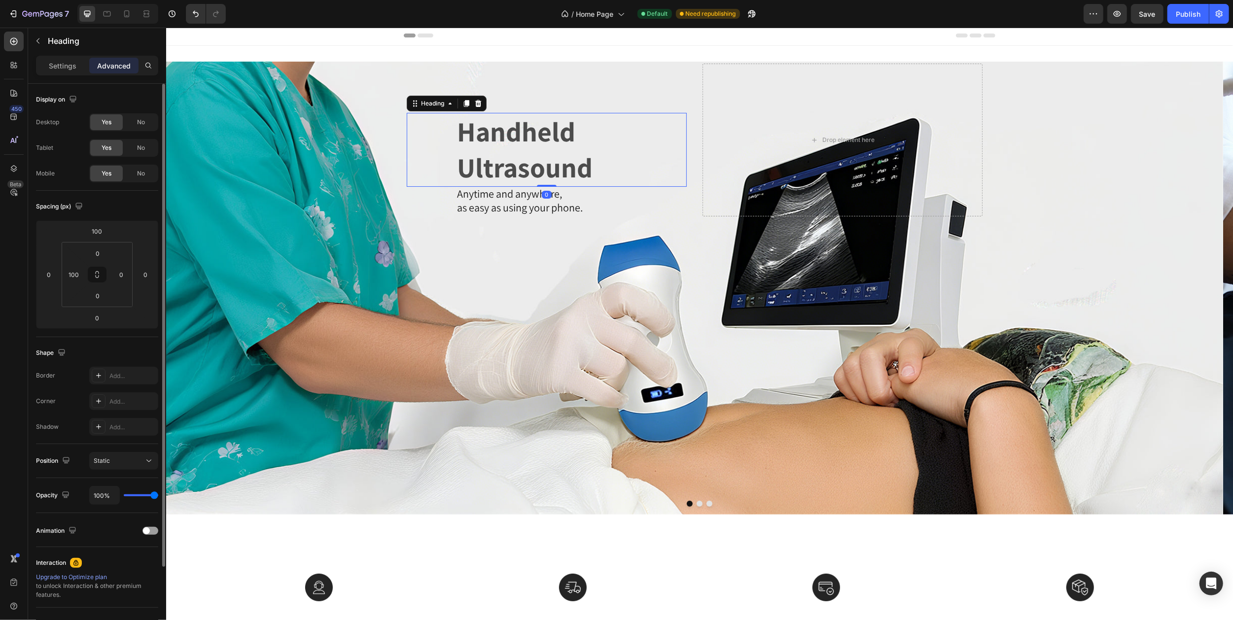
click at [580, 67] on div "Handheld Ultrasound Heading 0 Anytime and anywhere, as easy as using your phone…" at bounding box center [546, 140] width 280 height 153
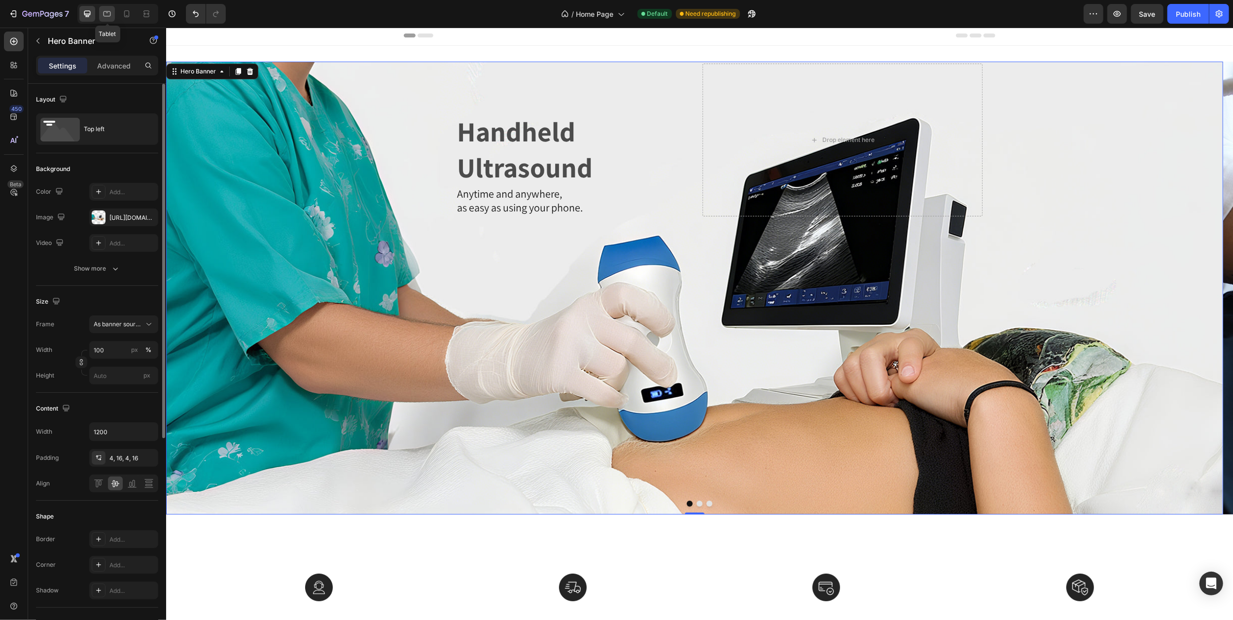
click at [105, 13] on icon at bounding box center [107, 14] width 10 height 10
type input "100%"
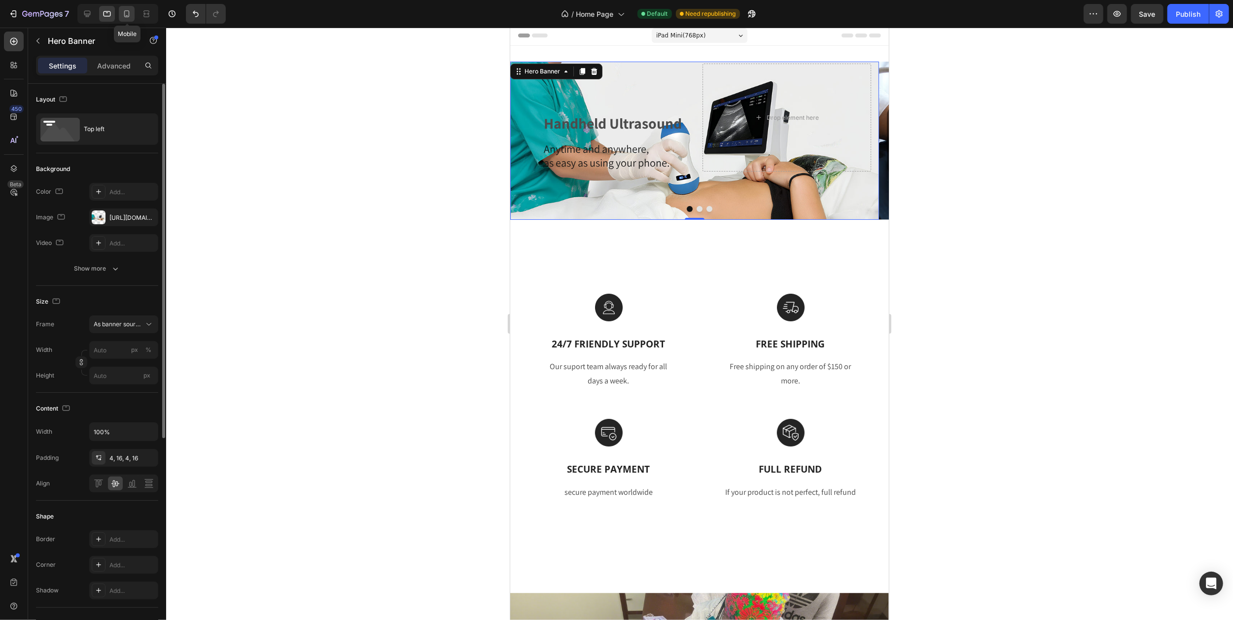
click at [128, 15] on icon at bounding box center [127, 14] width 10 height 10
type input "100"
type input "Auto"
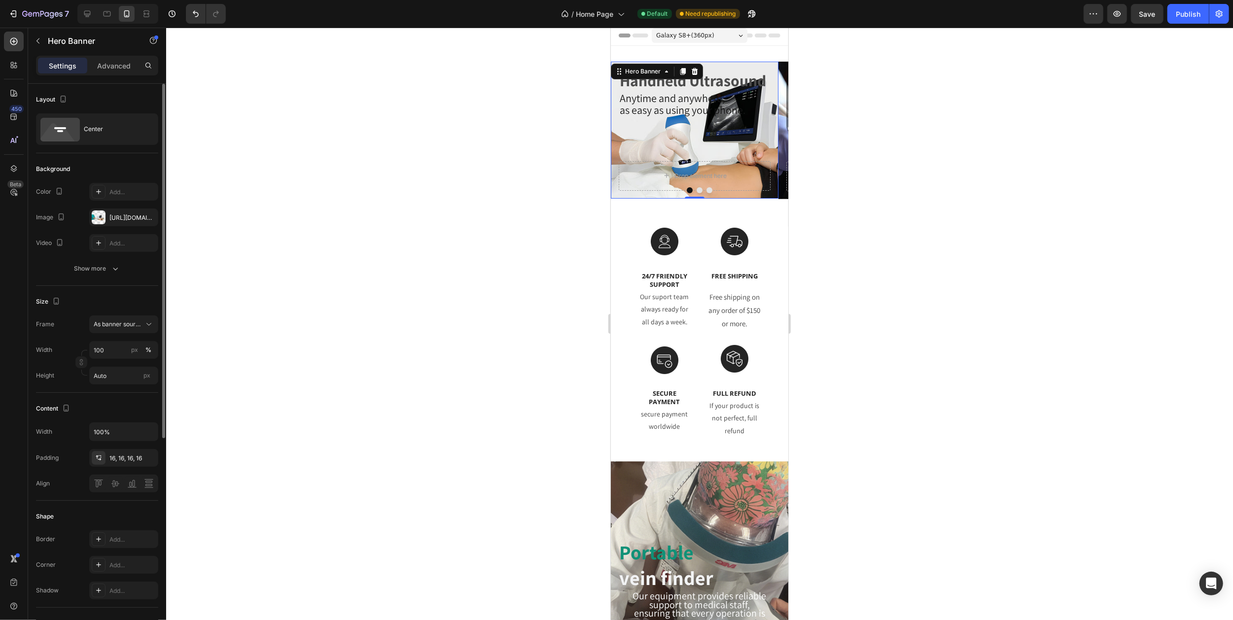
click at [701, 38] on span "Galaxy S8+ ( 360 px)" at bounding box center [685, 36] width 58 height 10
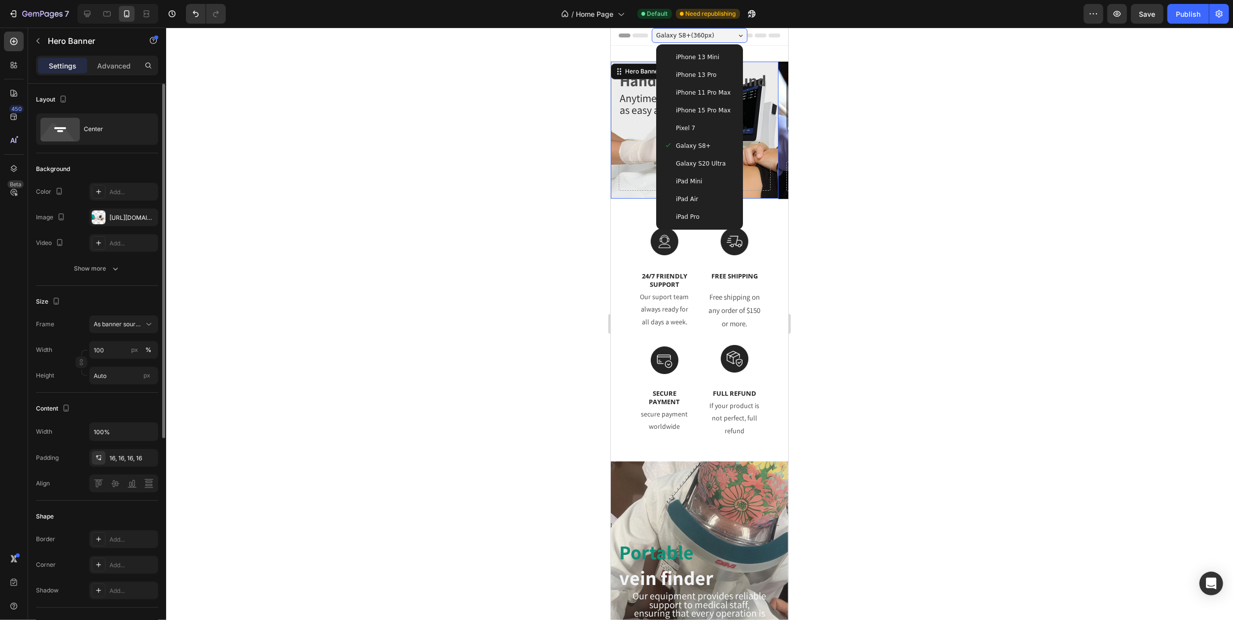
click at [700, 58] on span "iPhone 13 Mini" at bounding box center [696, 57] width 43 height 10
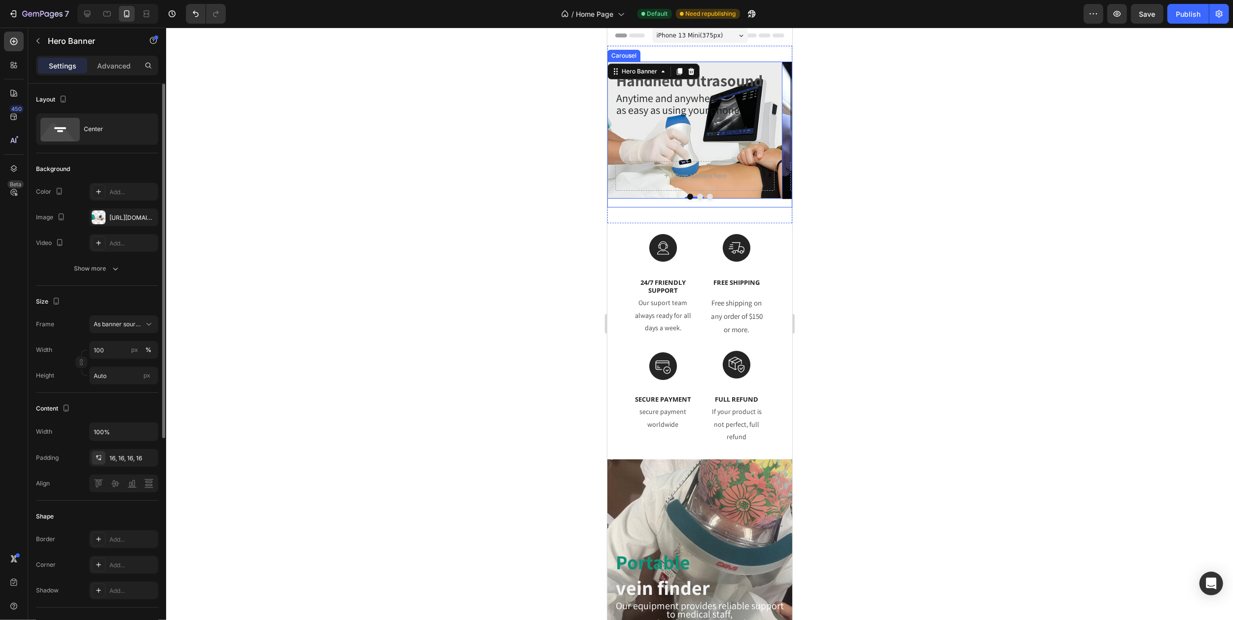
click at [775, 135] on icon "Carousel Next Arrow" at bounding box center [779, 134] width 8 height 8
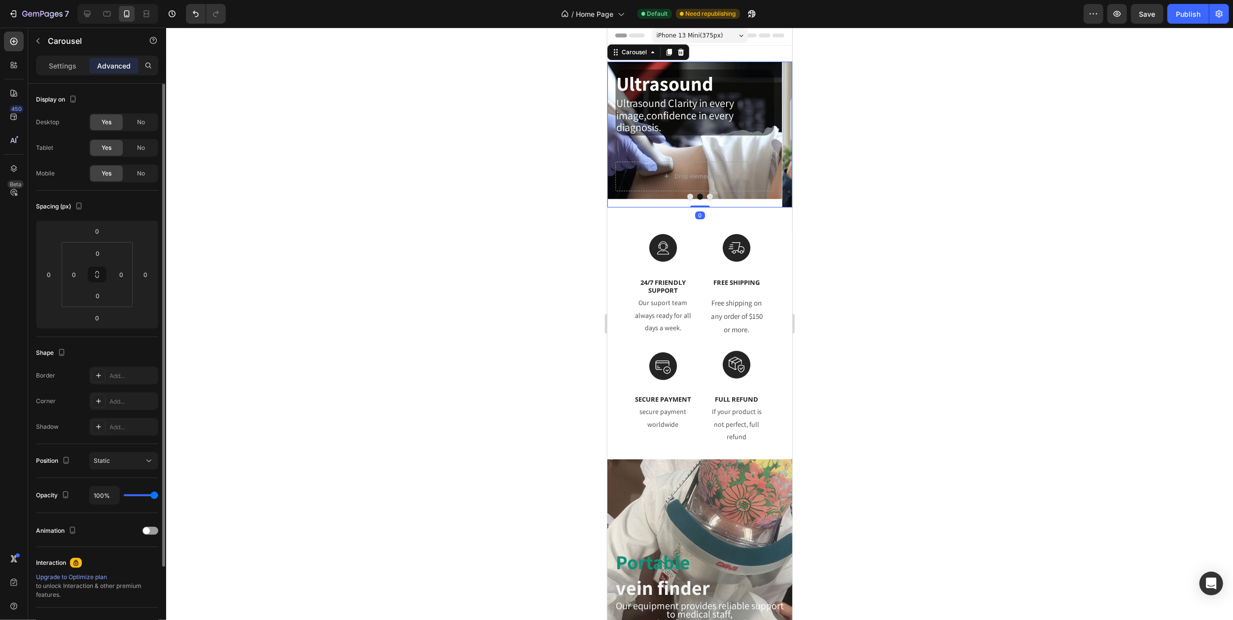
click at [775, 135] on icon "Carousel Next Arrow" at bounding box center [779, 134] width 8 height 8
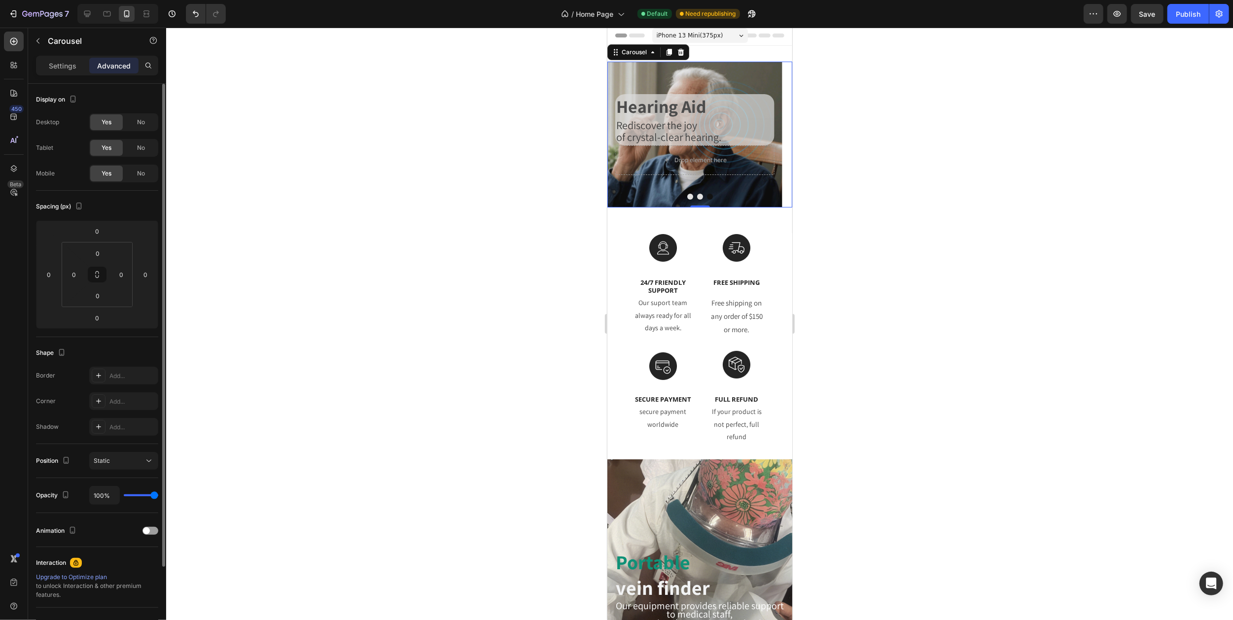
click at [775, 135] on icon "Carousel Next Arrow" at bounding box center [779, 134] width 8 height 8
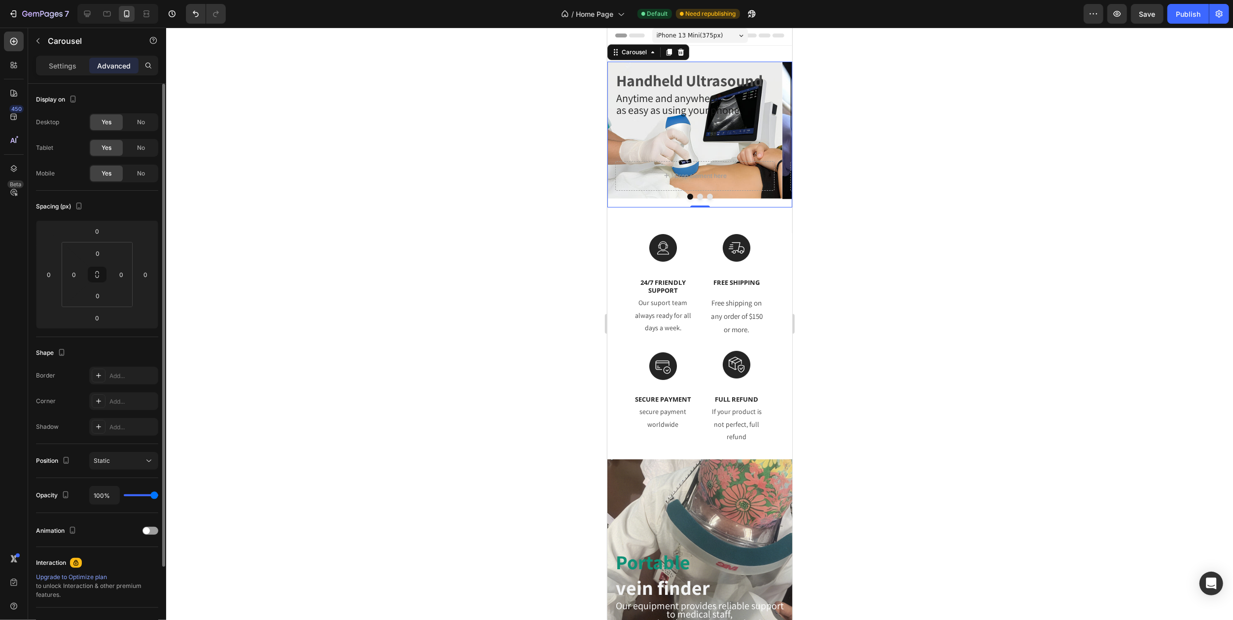
click at [775, 135] on icon "Carousel Next Arrow" at bounding box center [779, 134] width 8 height 8
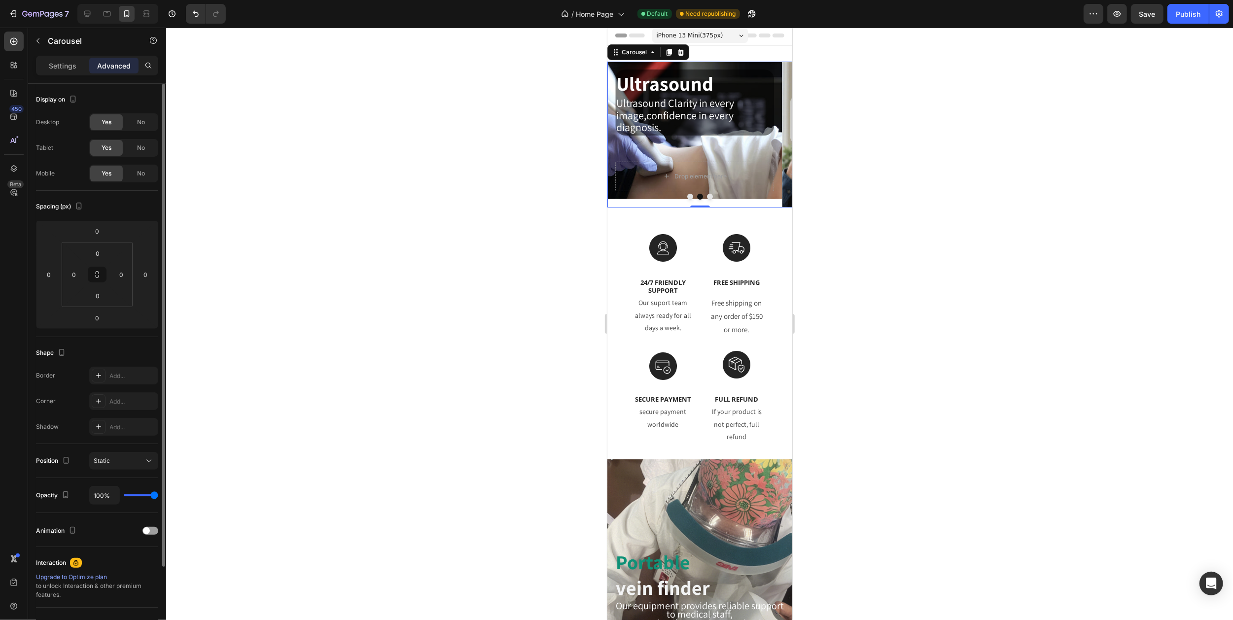
click at [775, 135] on icon "Carousel Next Arrow" at bounding box center [779, 134] width 8 height 8
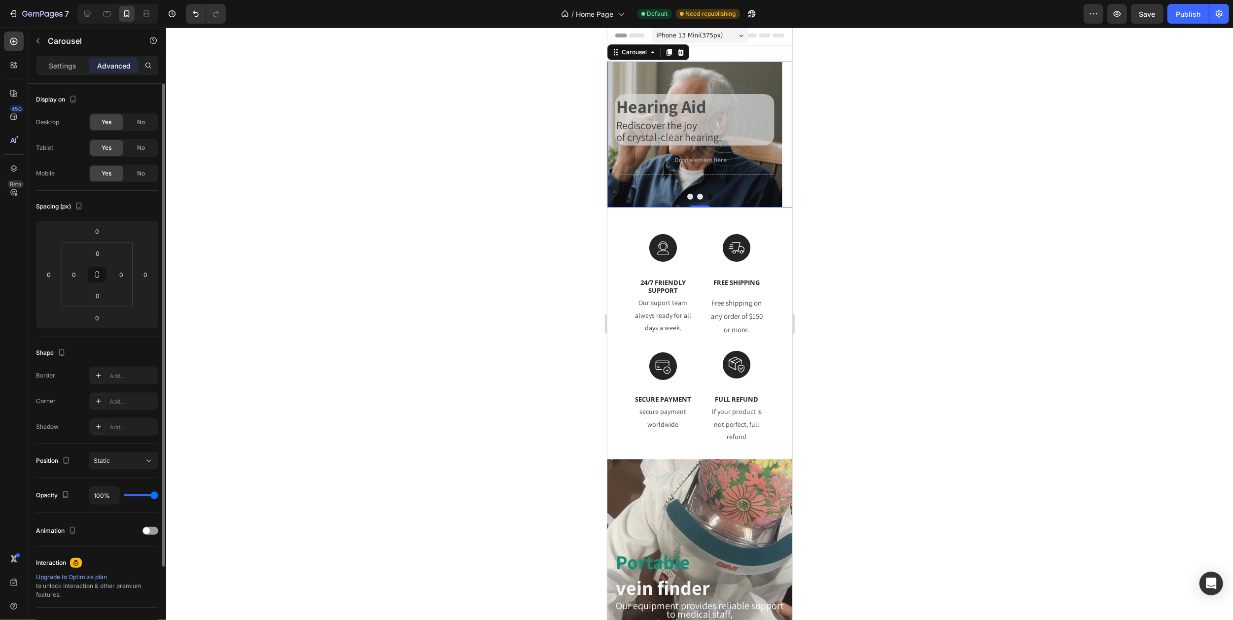
click at [775, 132] on icon "Carousel Next Arrow" at bounding box center [779, 134] width 8 height 8
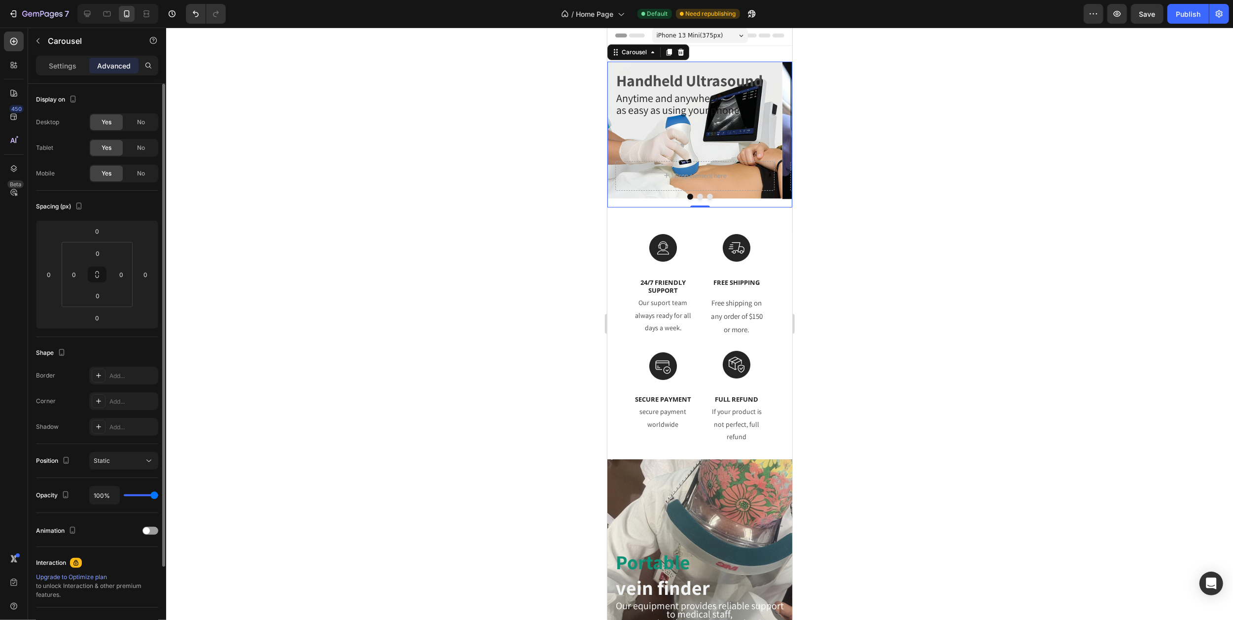
click at [775, 132] on icon "Carousel Next Arrow" at bounding box center [779, 134] width 8 height 8
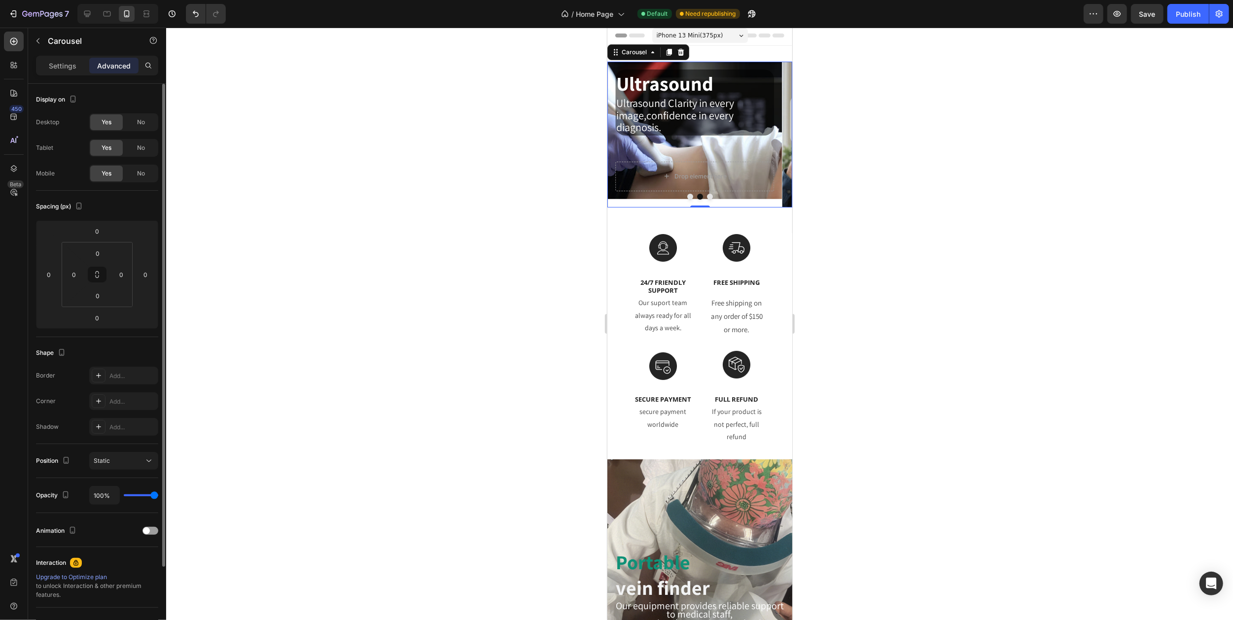
click at [775, 132] on icon "Carousel Next Arrow" at bounding box center [779, 134] width 8 height 8
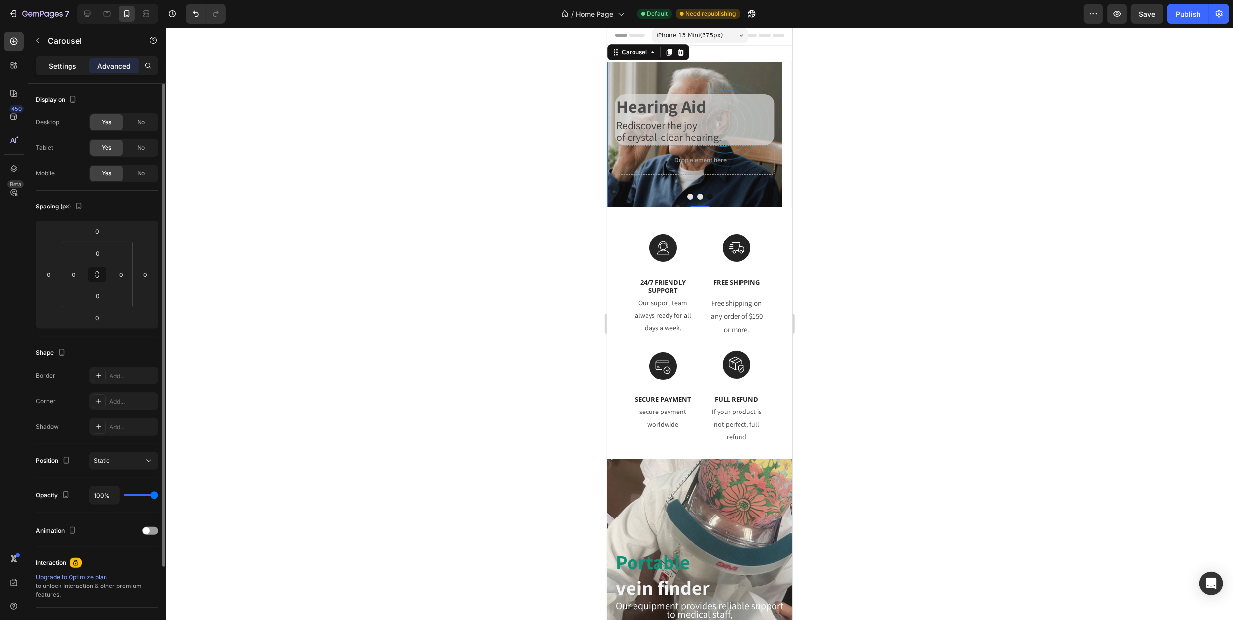
click at [59, 64] on p "Settings" at bounding box center [63, 66] width 28 height 10
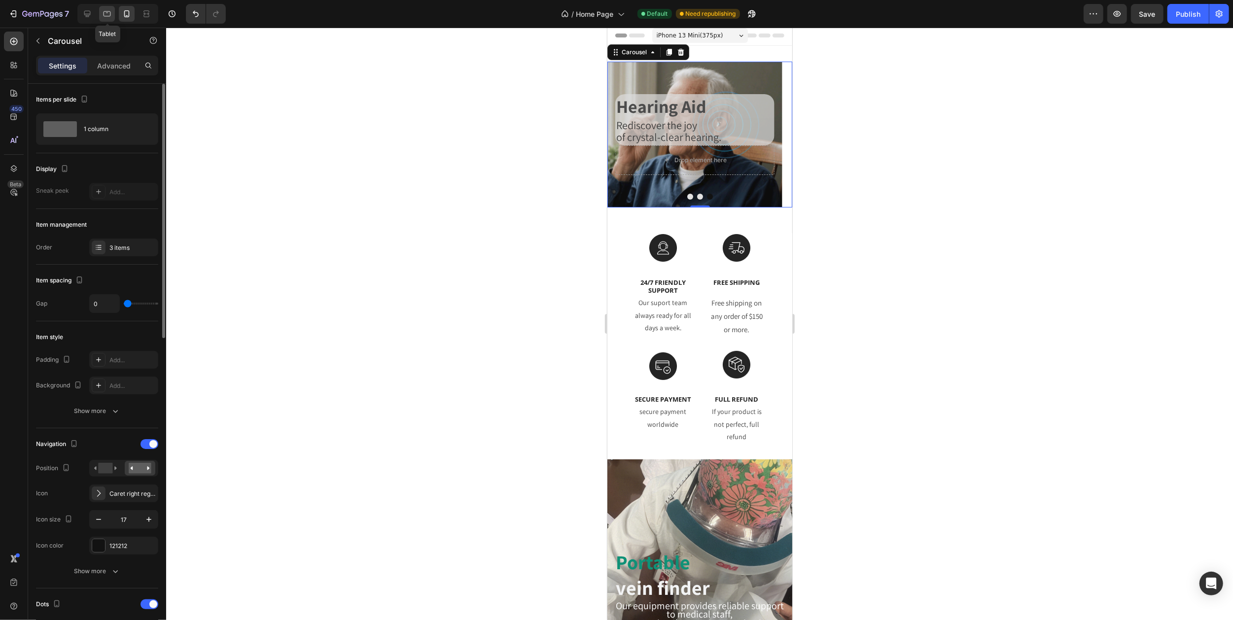
click at [103, 14] on icon at bounding box center [107, 14] width 10 height 10
type input "43"
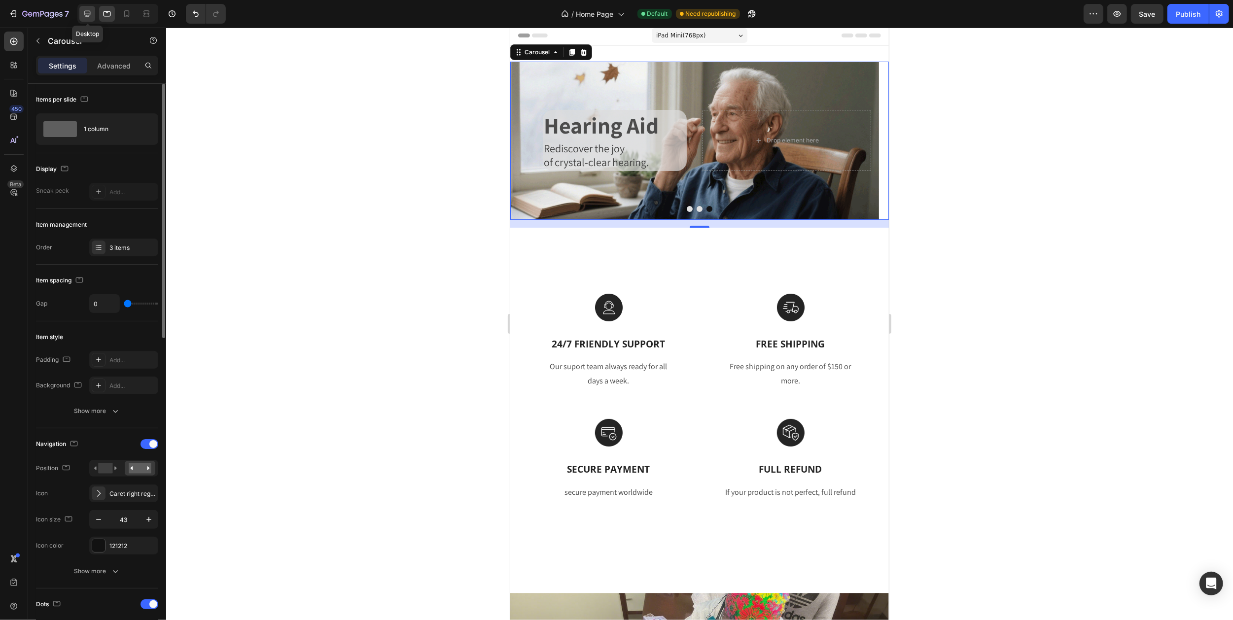
click at [89, 14] on icon at bounding box center [87, 14] width 6 height 6
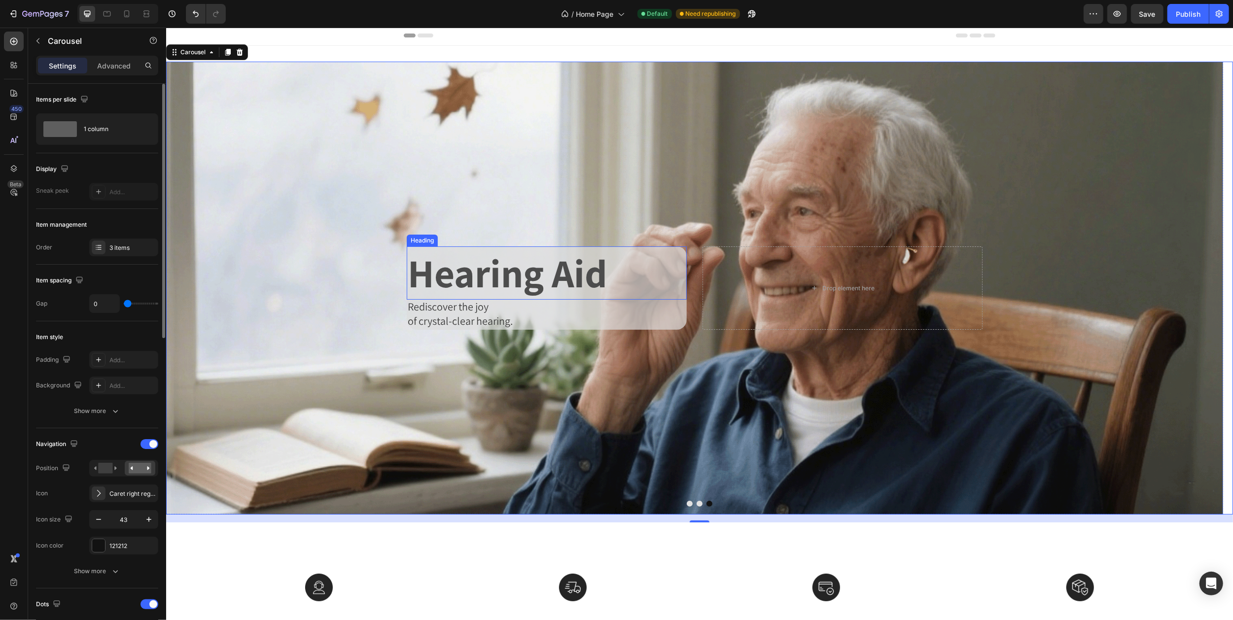
click at [438, 268] on p "Hearing Aid" at bounding box center [546, 272] width 278 height 51
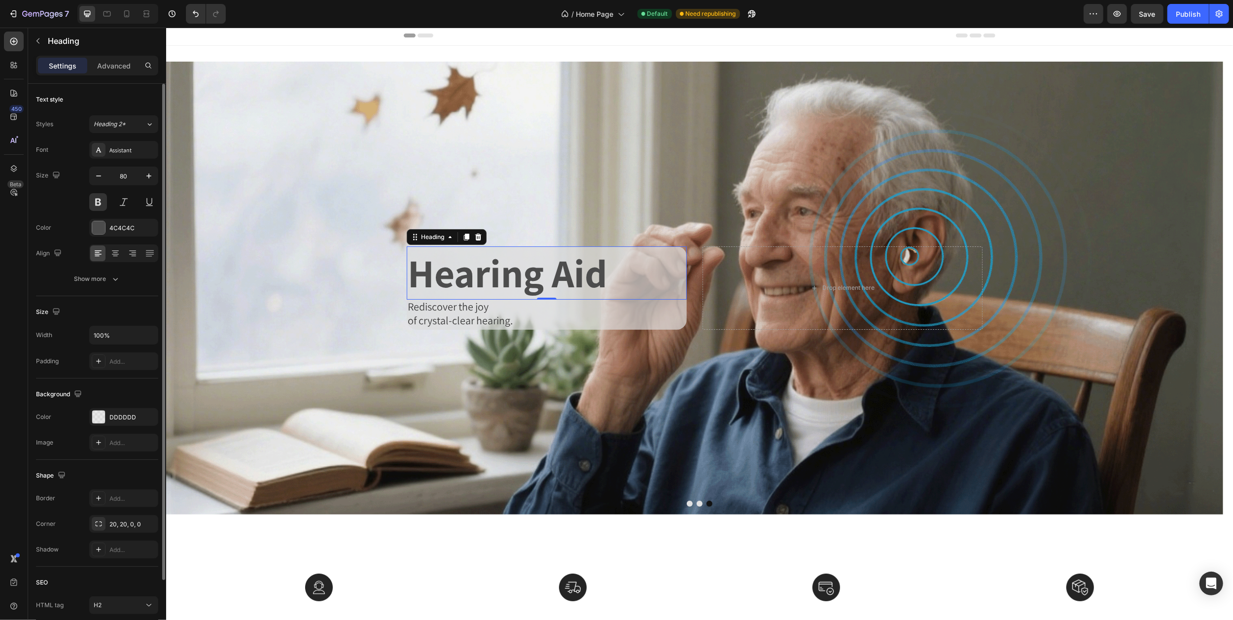
click at [427, 304] on span "Rediscover the joy" at bounding box center [447, 307] width 81 height 14
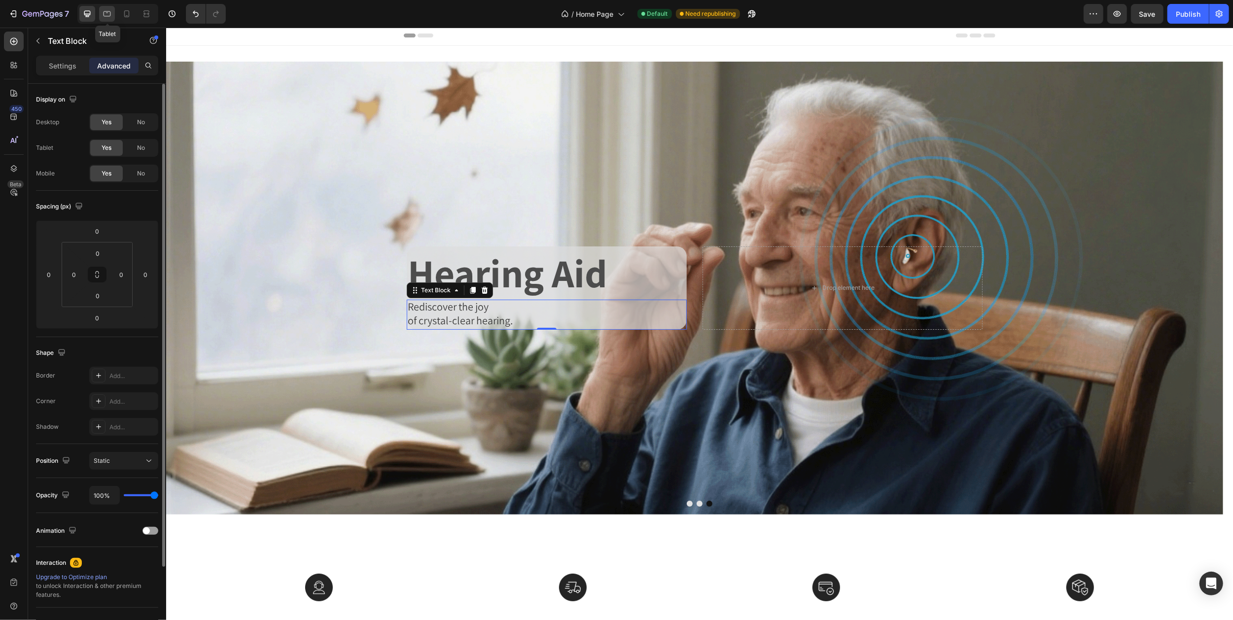
click at [105, 14] on icon at bounding box center [107, 14] width 10 height 10
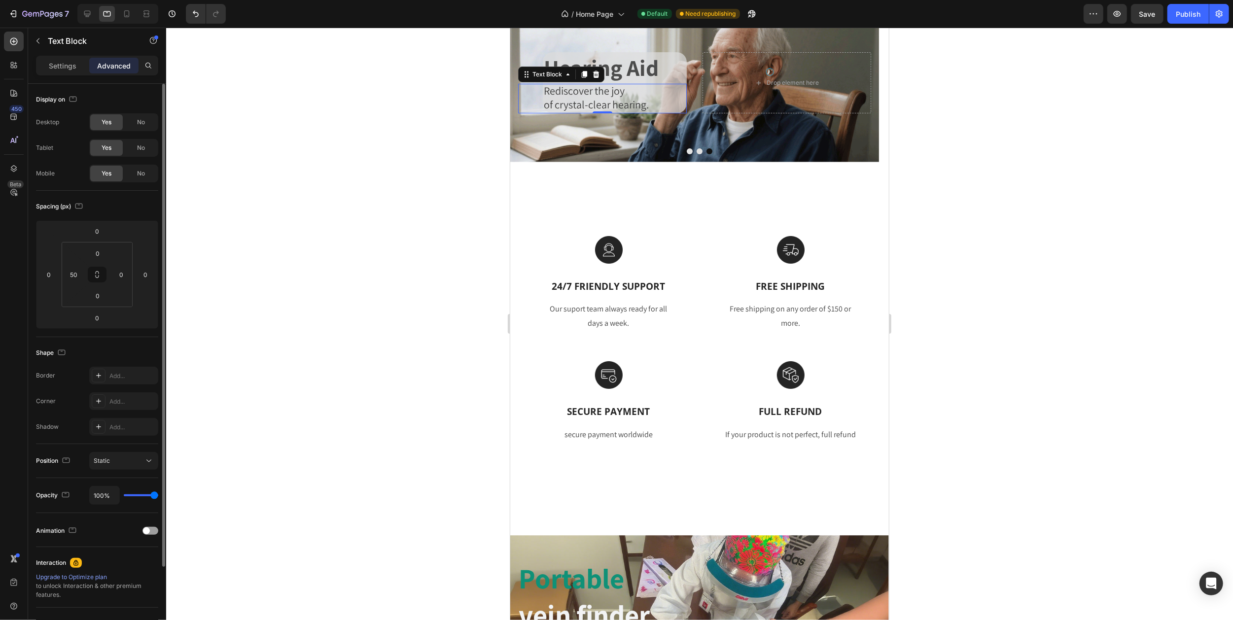
scroll to position [81, 0]
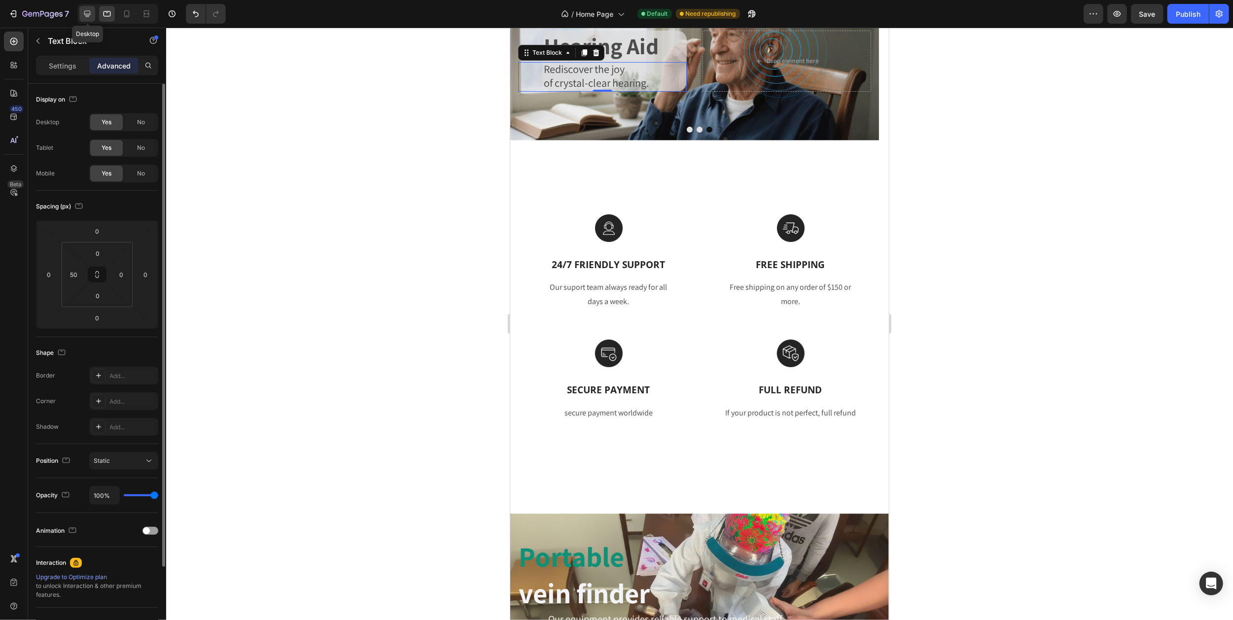
click at [86, 11] on icon at bounding box center [87, 14] width 6 height 6
type input "0"
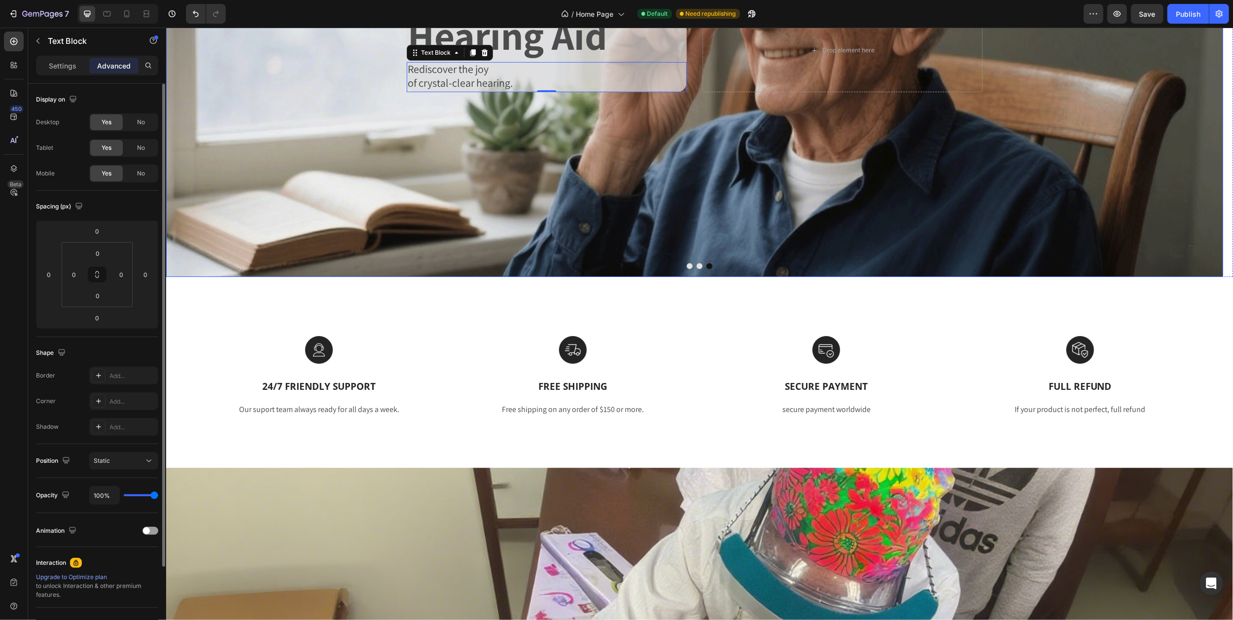
scroll to position [108, 0]
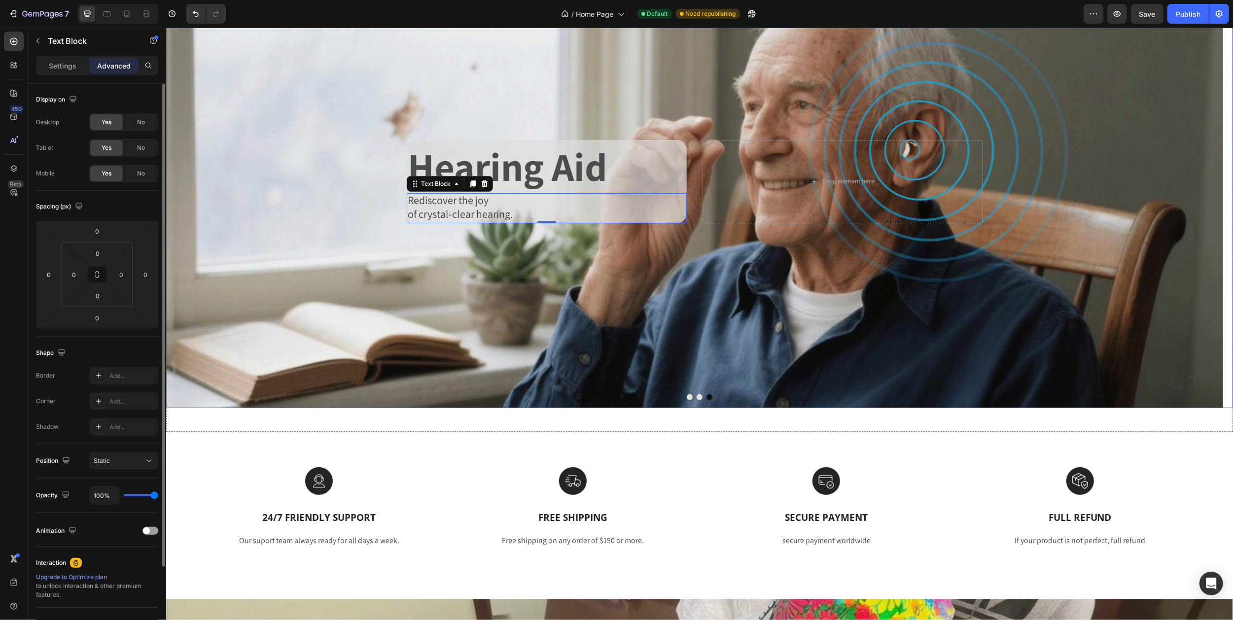
click at [177, 179] on icon "Carousel Back Arrow" at bounding box center [184, 181] width 21 height 21
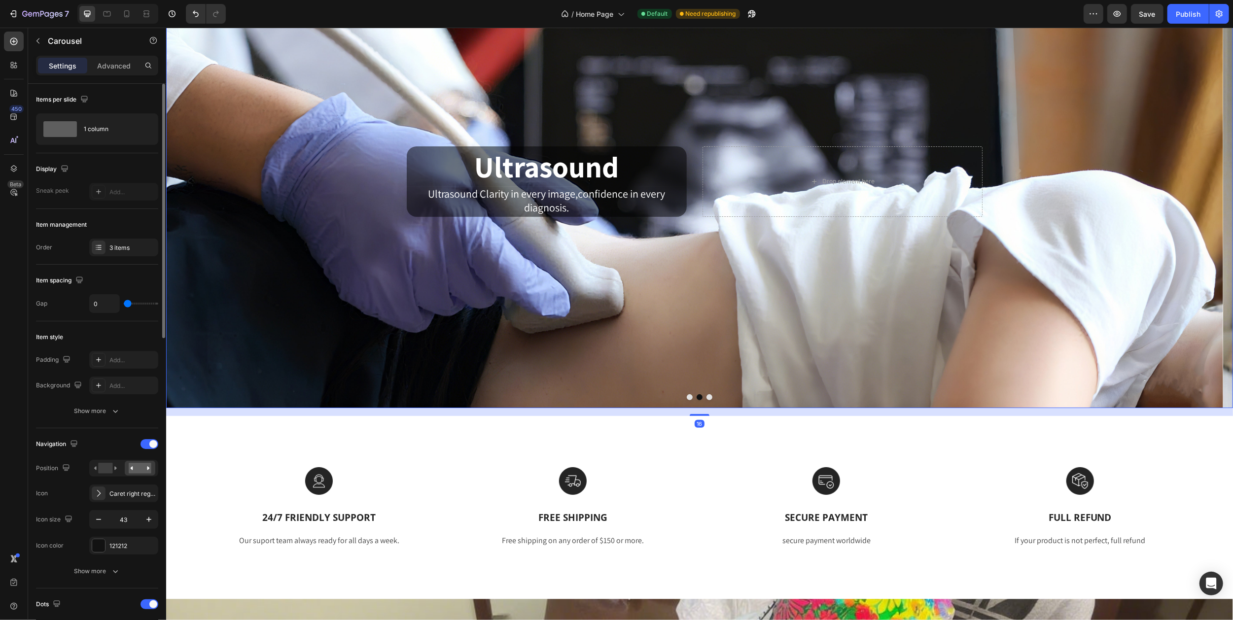
click at [181, 184] on icon "Carousel Back Arrow" at bounding box center [184, 181] width 21 height 21
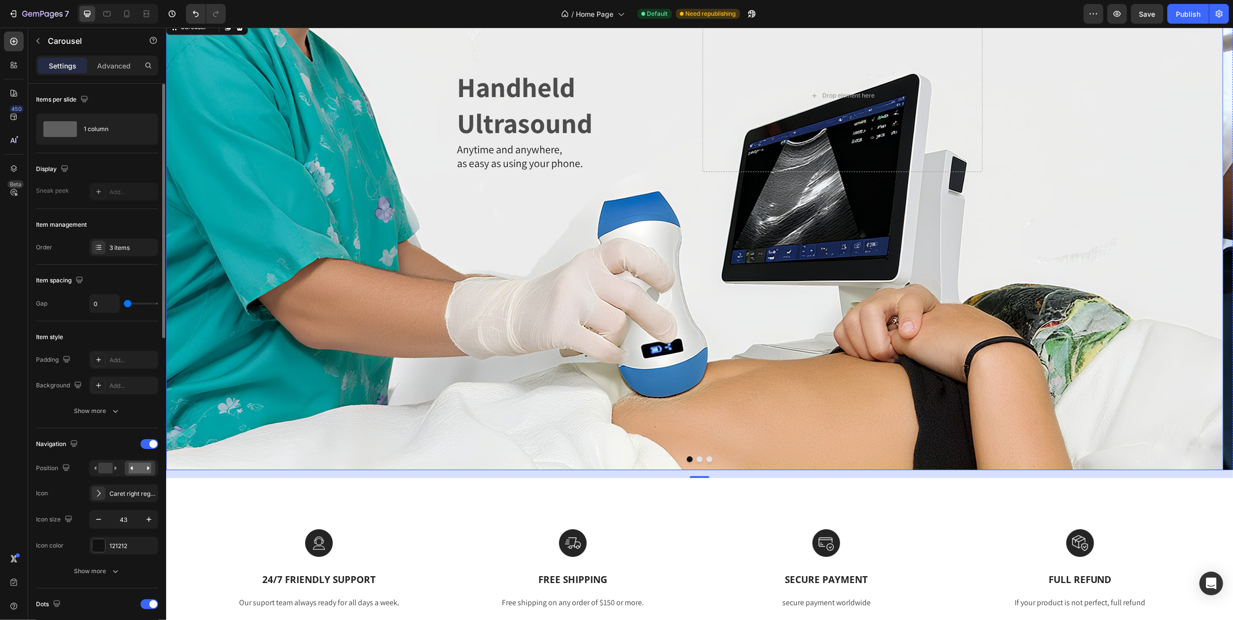
scroll to position [0, 0]
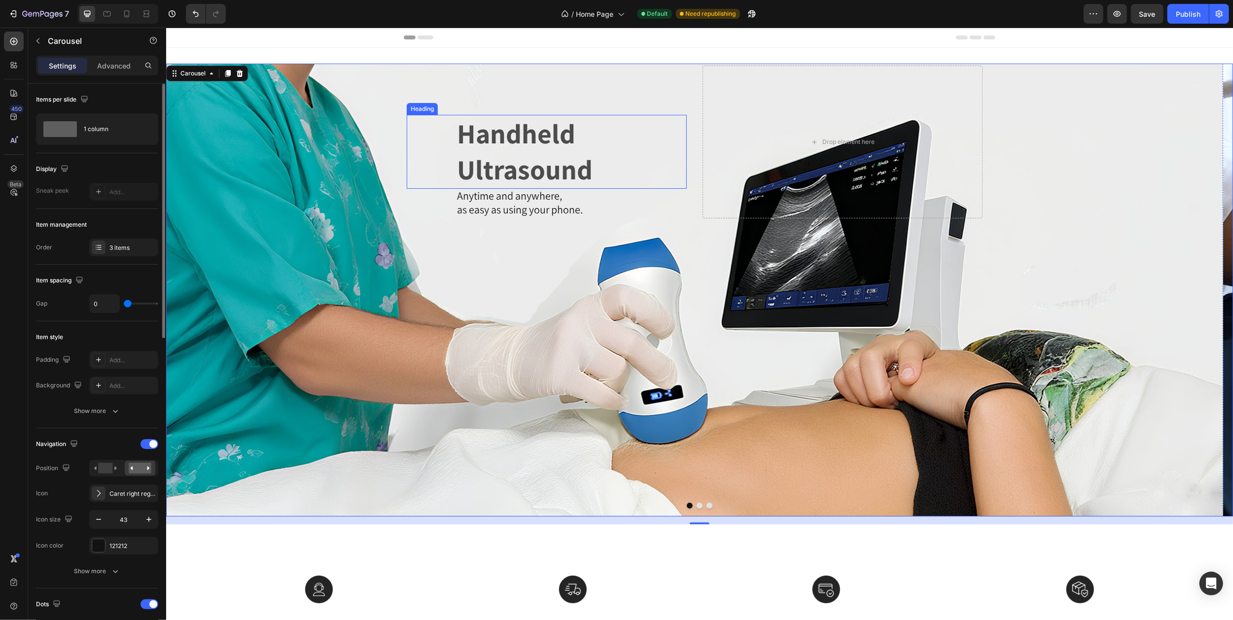
click at [472, 137] on p "Handheld Ultrasound" at bounding box center [570, 152] width 229 height 72
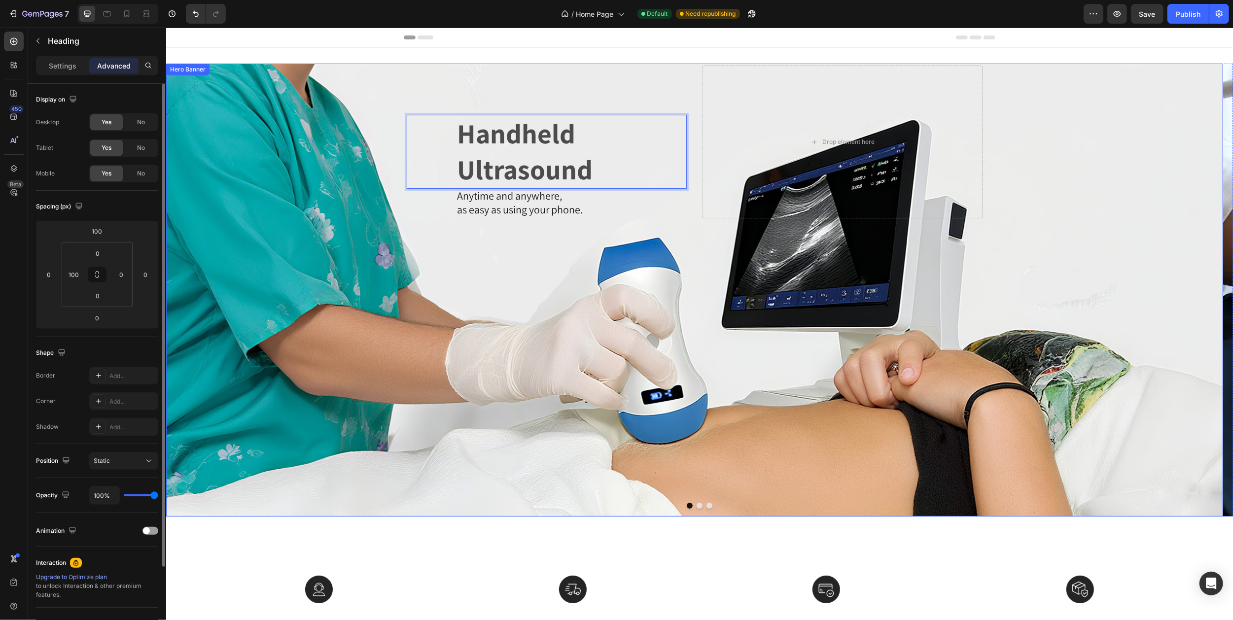
click at [500, 101] on div "Handheld Ultrasound Heading 0 Anytime and anywhere, as easy as using your phone…" at bounding box center [546, 142] width 280 height 153
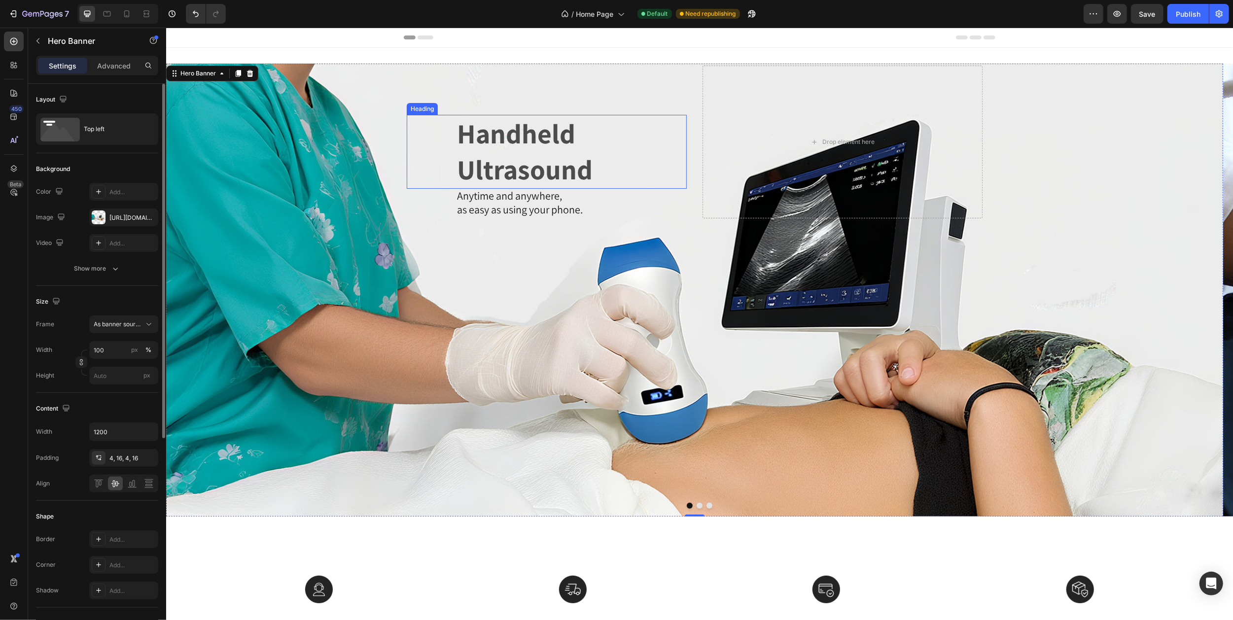
click at [447, 133] on div "Handheld Ultrasound Heading" at bounding box center [546, 152] width 280 height 74
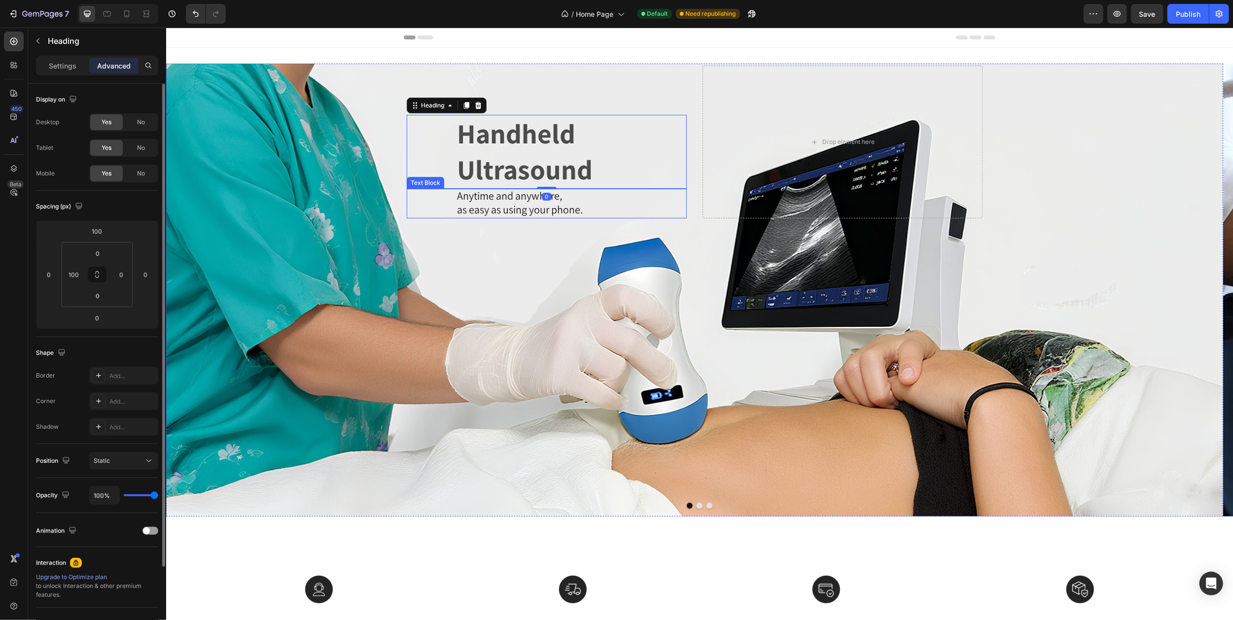
click at [452, 200] on div "Anytime and anywhere, as easy as using your phone. Text Block" at bounding box center [546, 204] width 280 height 30
click at [468, 142] on p "Handheld Ultrasound" at bounding box center [570, 152] width 229 height 72
click at [57, 270] on div "0" at bounding box center [49, 275] width 20 height 16
click at [52, 273] on input "0" at bounding box center [48, 274] width 15 height 15
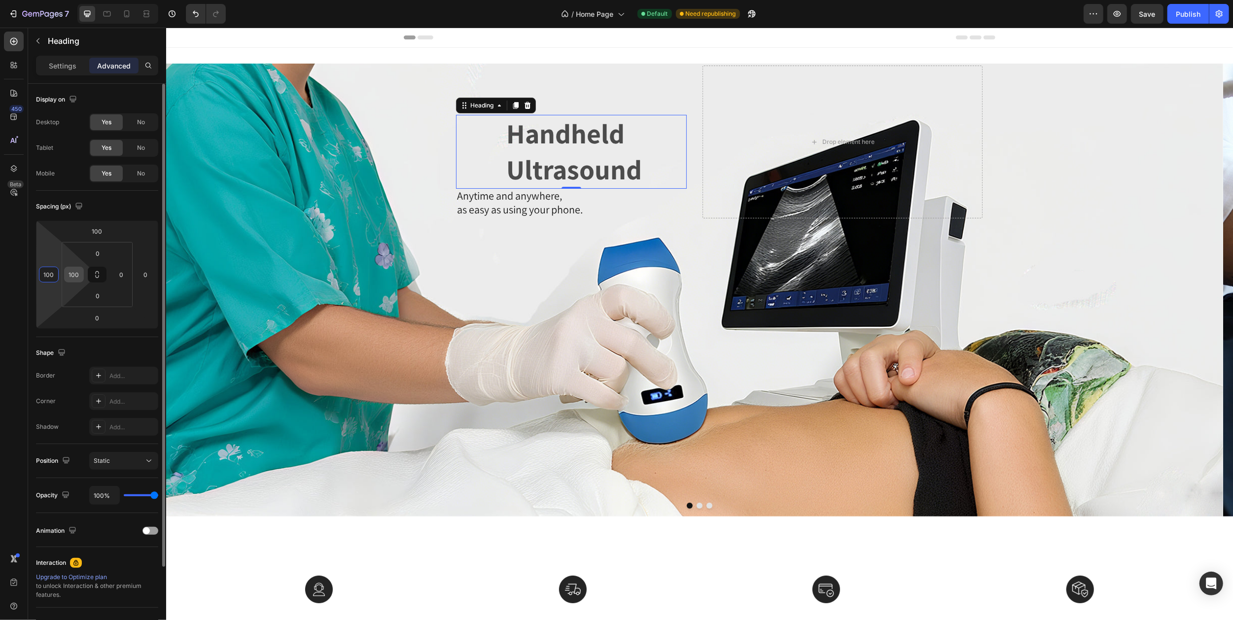
type input "100"
click at [84, 0] on html "7 Version history / Home Page Default Need republishing Preview Save Publish 45…" at bounding box center [616, 0] width 1233 height 0
click at [81, 271] on div "100" at bounding box center [74, 275] width 20 height 16
click at [80, 273] on input "100" at bounding box center [74, 274] width 15 height 15
type input "1"
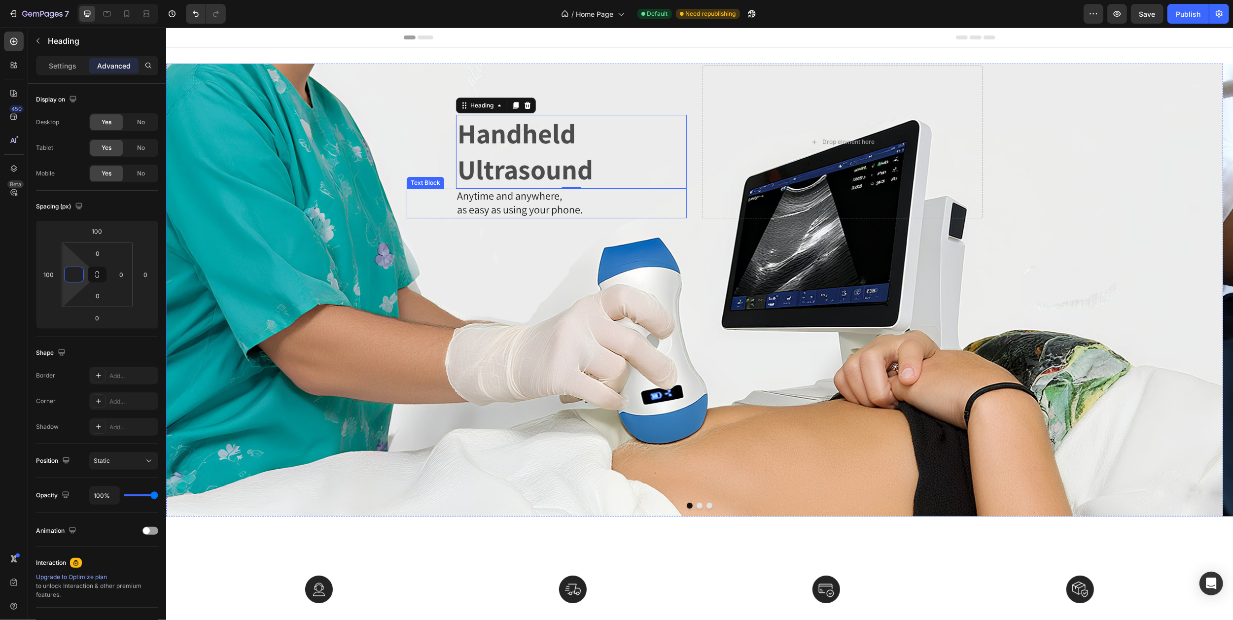
click at [506, 206] on span "as easy as using your phone." at bounding box center [519, 210] width 126 height 14
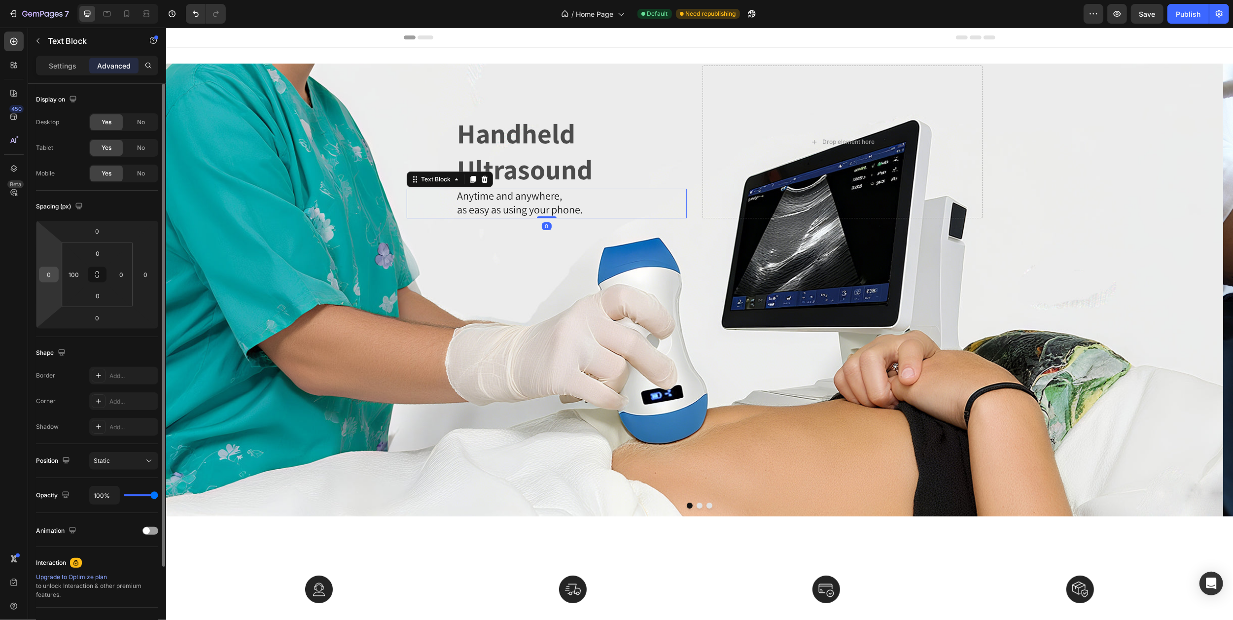
click at [56, 270] on div "0" at bounding box center [49, 275] width 20 height 16
click at [53, 273] on input "0" at bounding box center [48, 274] width 15 height 15
type input "100"
click at [80, 276] on input "100" at bounding box center [74, 274] width 15 height 15
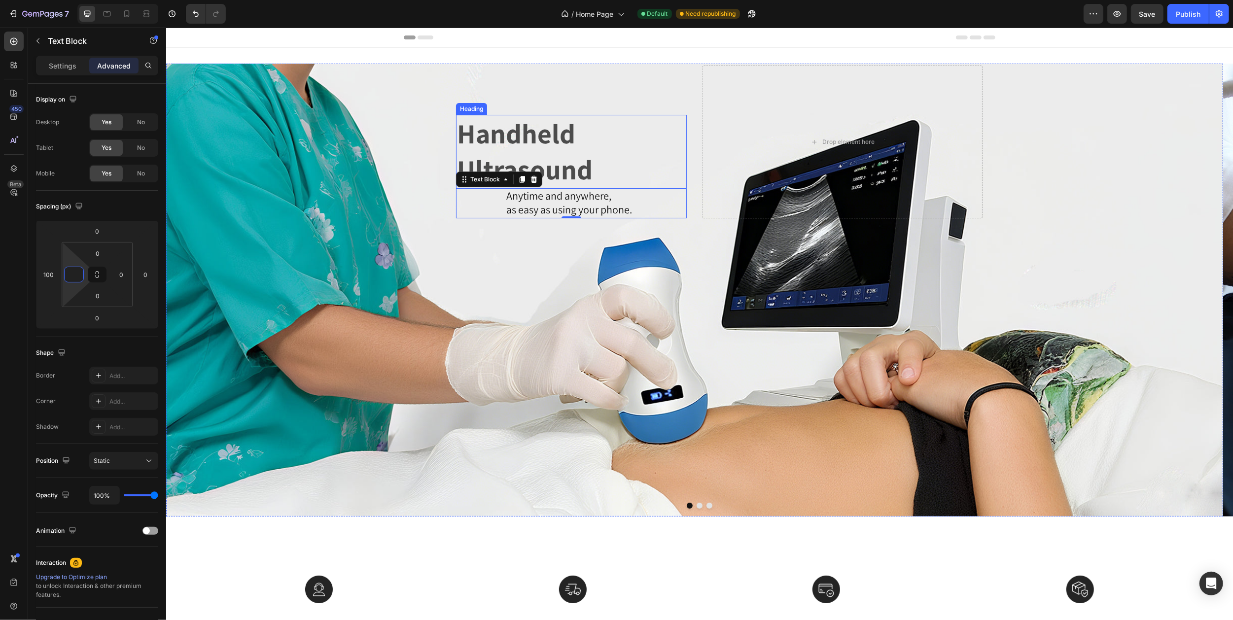
click at [543, 115] on h2 "Handheld Ultrasound" at bounding box center [570, 152] width 231 height 74
click at [524, 197] on span "Anytime and anywhere," at bounding box center [508, 196] width 105 height 14
click at [495, 154] on p "Handheld Ultrasound" at bounding box center [570, 152] width 229 height 72
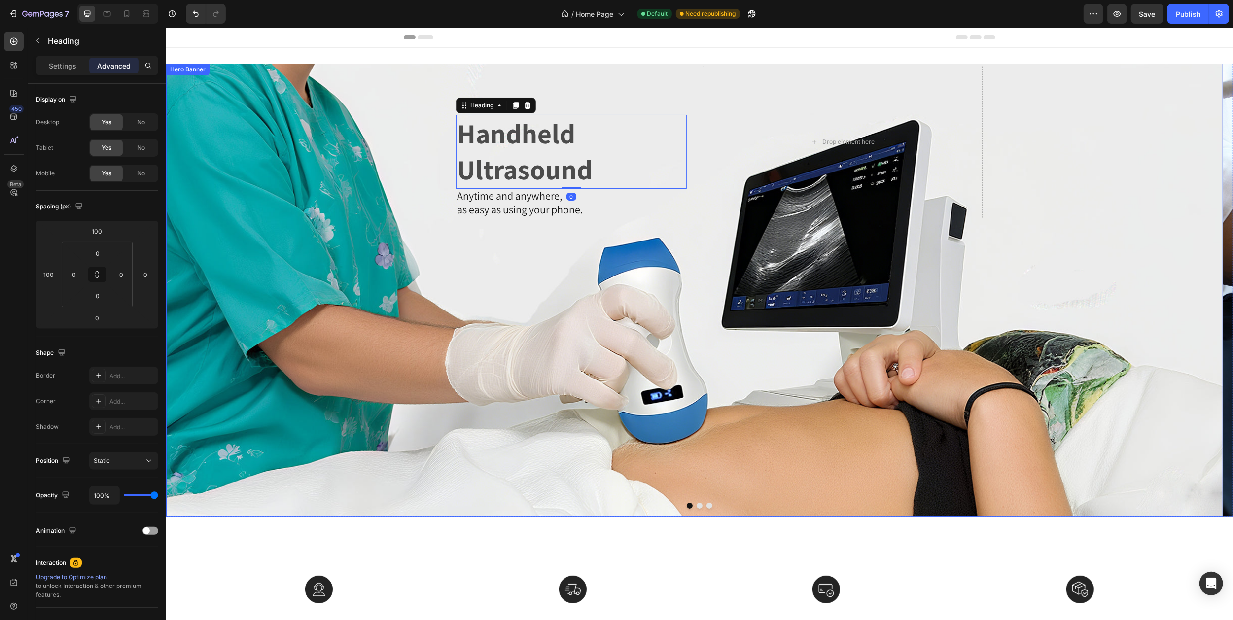
click at [442, 150] on div "Handheld Ultrasound Heading 0 Anytime and anywhere, as easy as using your phone…" at bounding box center [546, 142] width 280 height 153
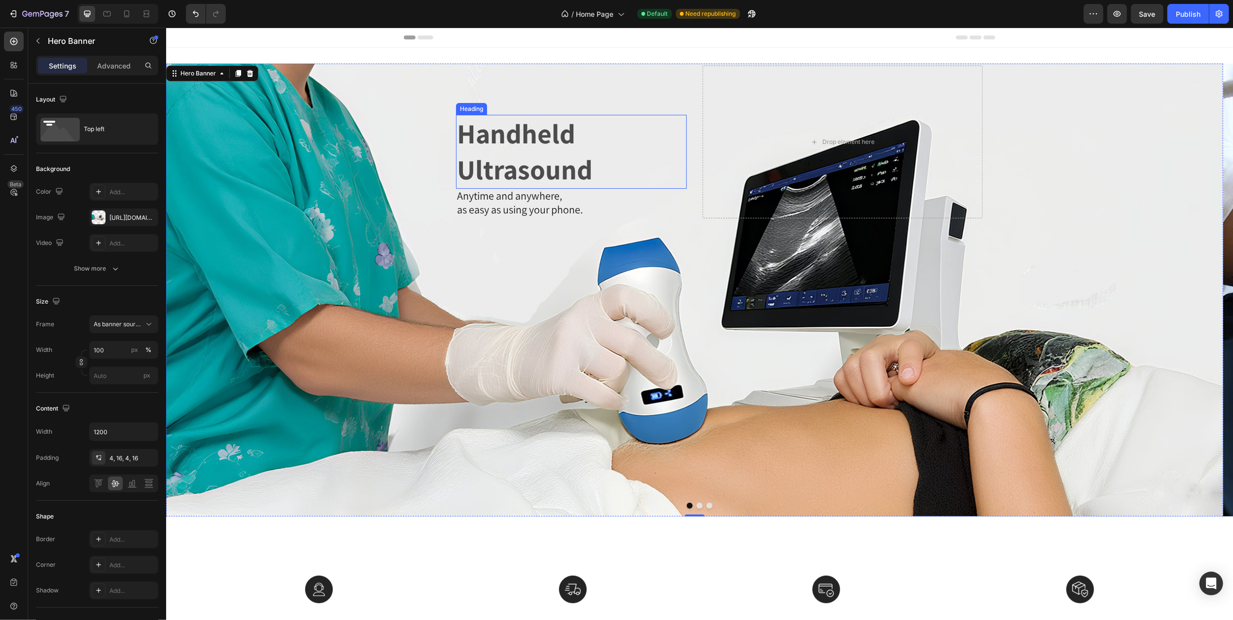
click at [486, 140] on p "Handheld Ultrasound" at bounding box center [570, 152] width 229 height 72
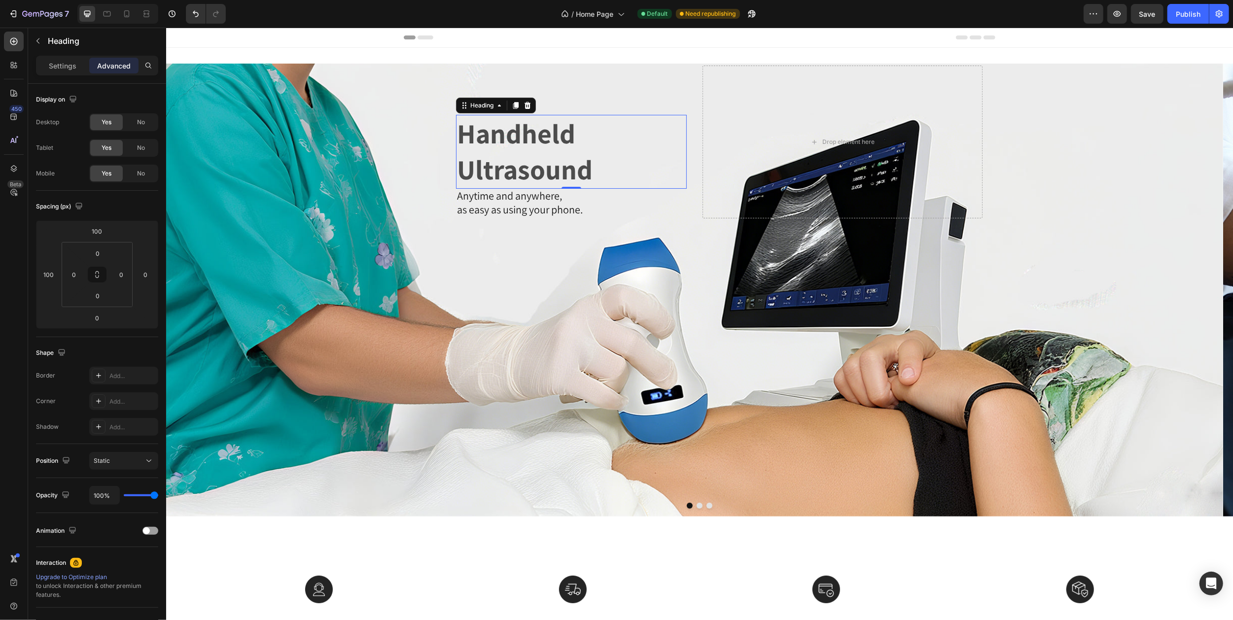
click at [434, 103] on div "Handheld Ultrasound Heading 0 Anytime and anywhere, as easy as using your phone…" at bounding box center [546, 142] width 280 height 153
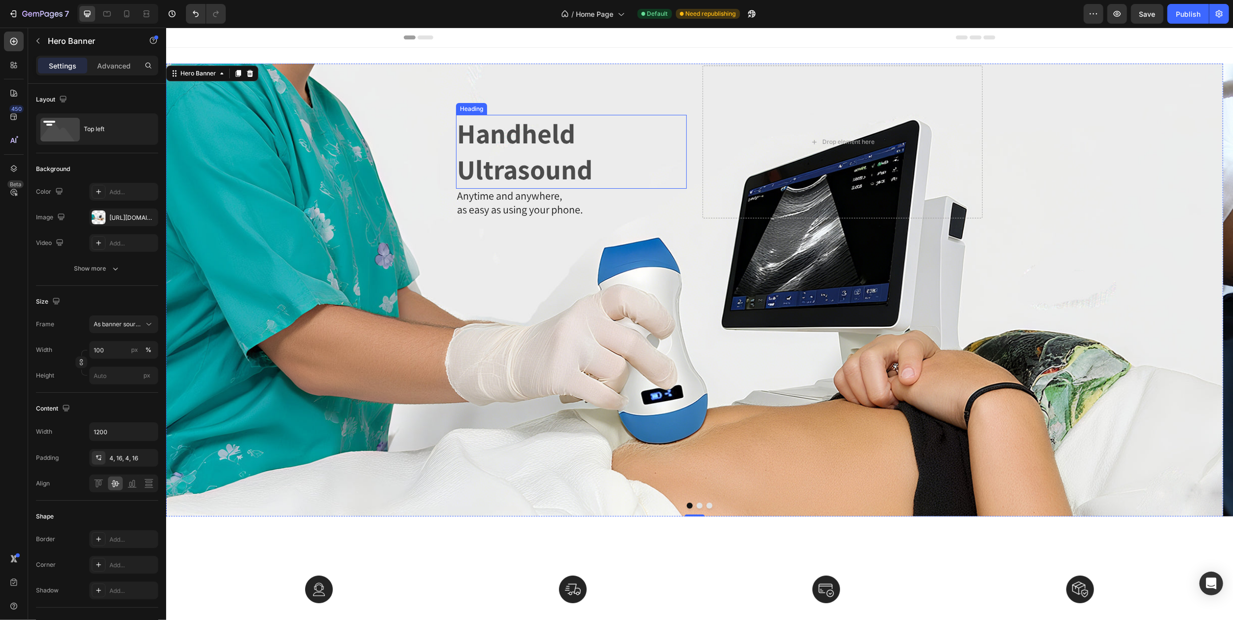
click at [486, 142] on p "Handheld Ultrasound" at bounding box center [570, 152] width 229 height 72
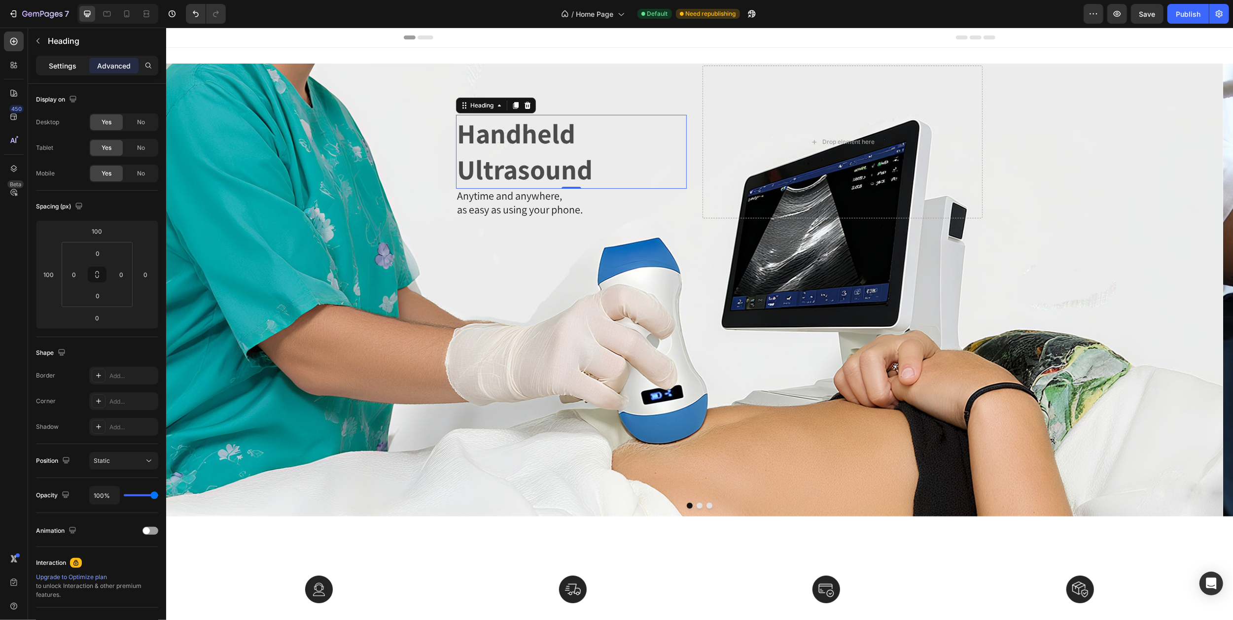
click at [71, 61] on p "Settings" at bounding box center [63, 66] width 28 height 10
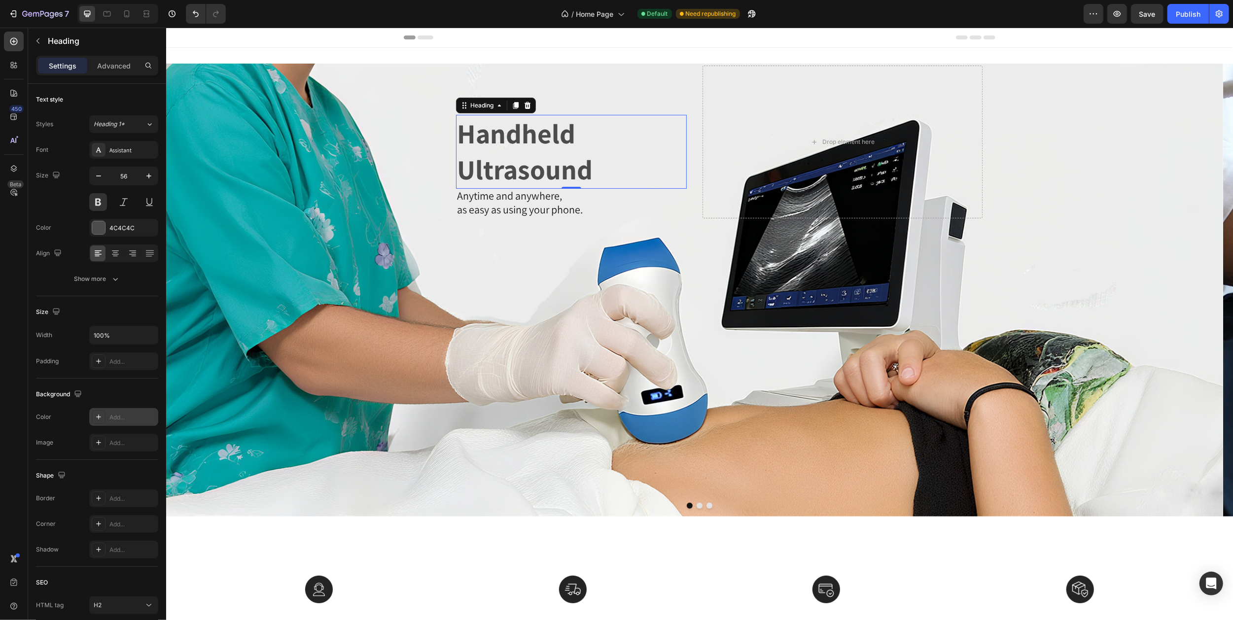
click at [117, 418] on div "Add..." at bounding box center [132, 417] width 46 height 9
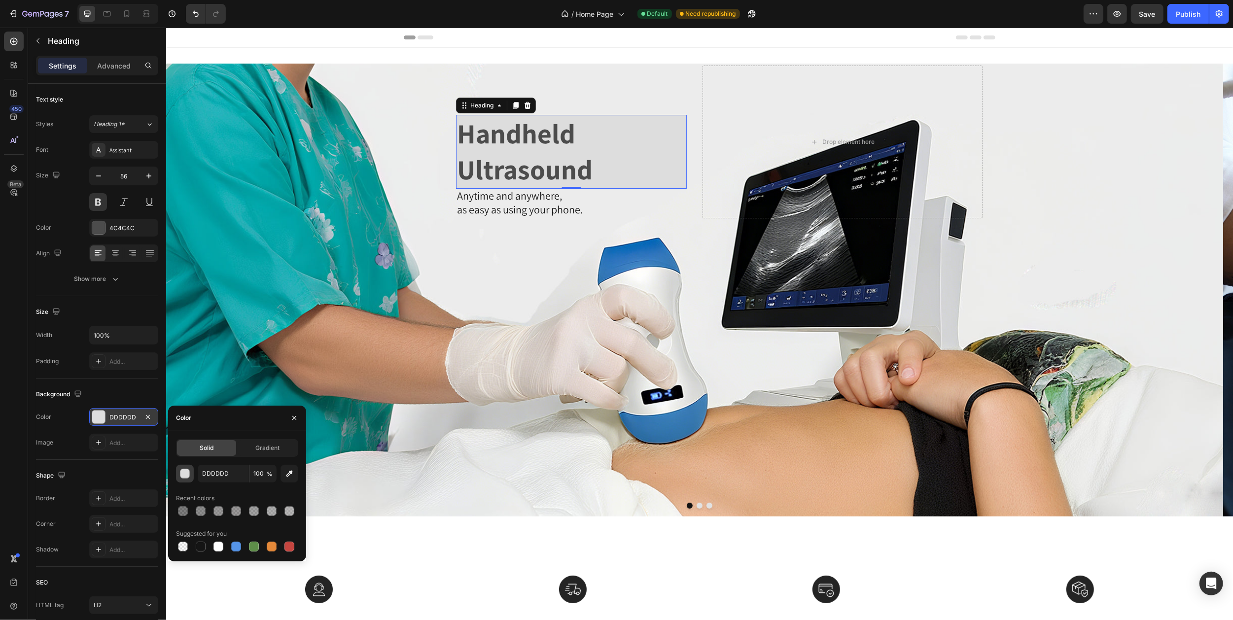
click at [185, 475] on div "button" at bounding box center [185, 474] width 10 height 10
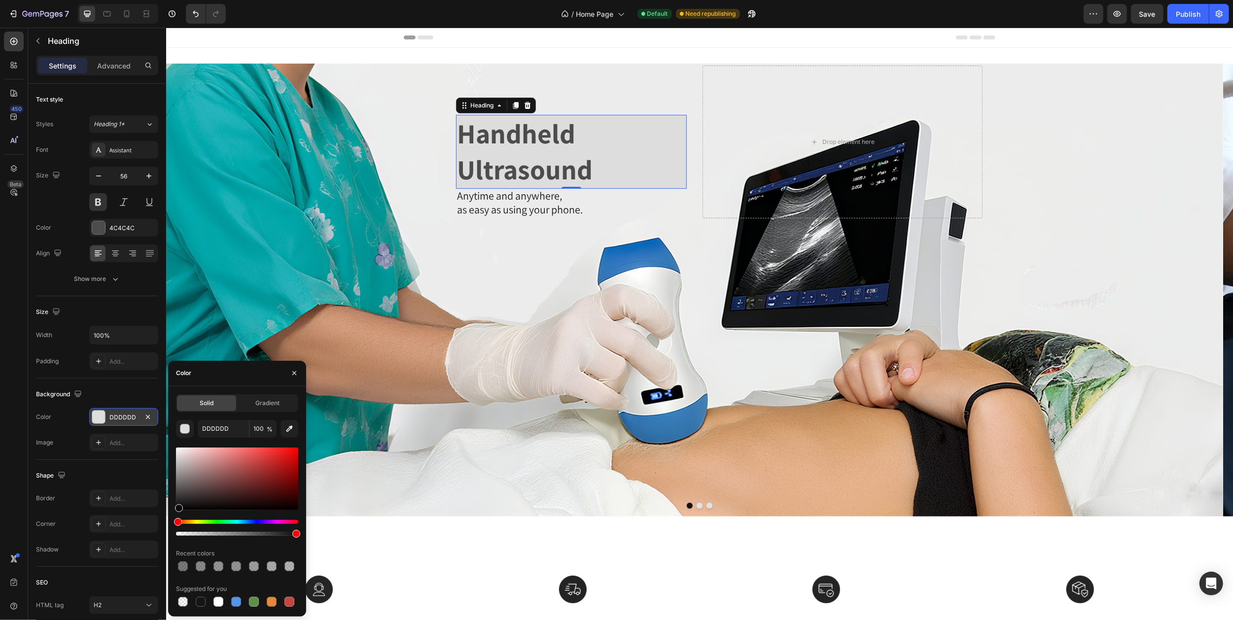
click at [178, 507] on div at bounding box center [237, 479] width 122 height 63
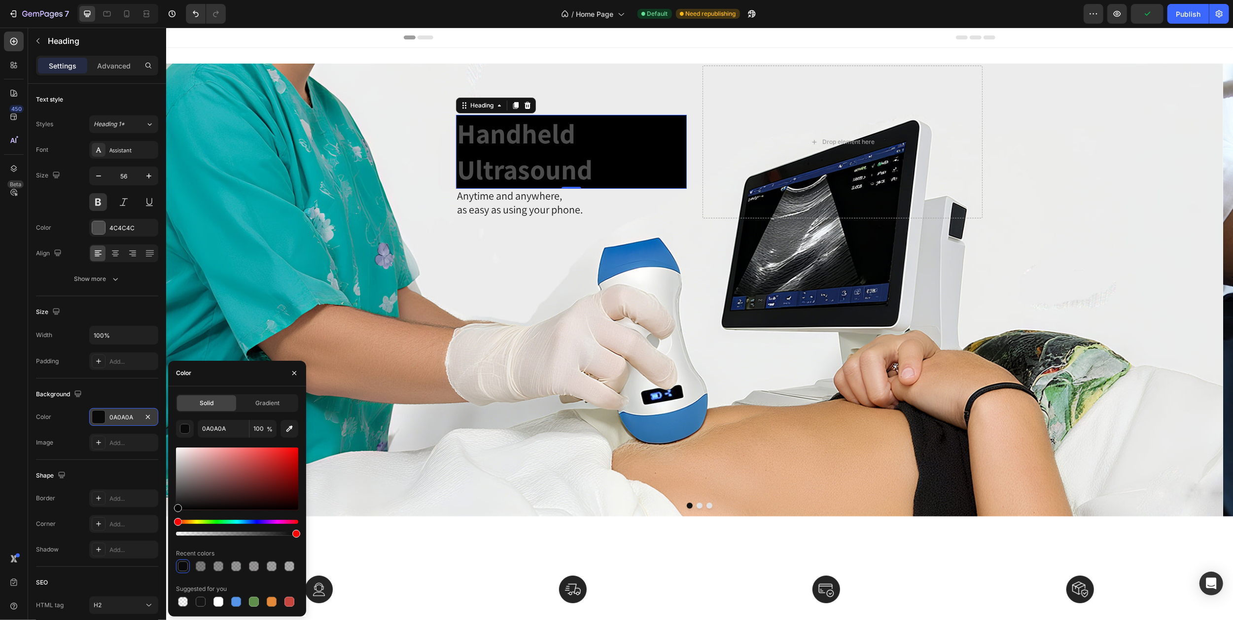
drag, startPoint x: 177, startPoint y: 505, endPoint x: 170, endPoint y: 503, distance: 7.8
click at [170, 509] on div "Solid Gradient 0A0A0A 100 % Recent colors Suggested for you" at bounding box center [237, 501] width 138 height 214
type input "020202"
click at [263, 428] on input "100" at bounding box center [262, 429] width 27 height 18
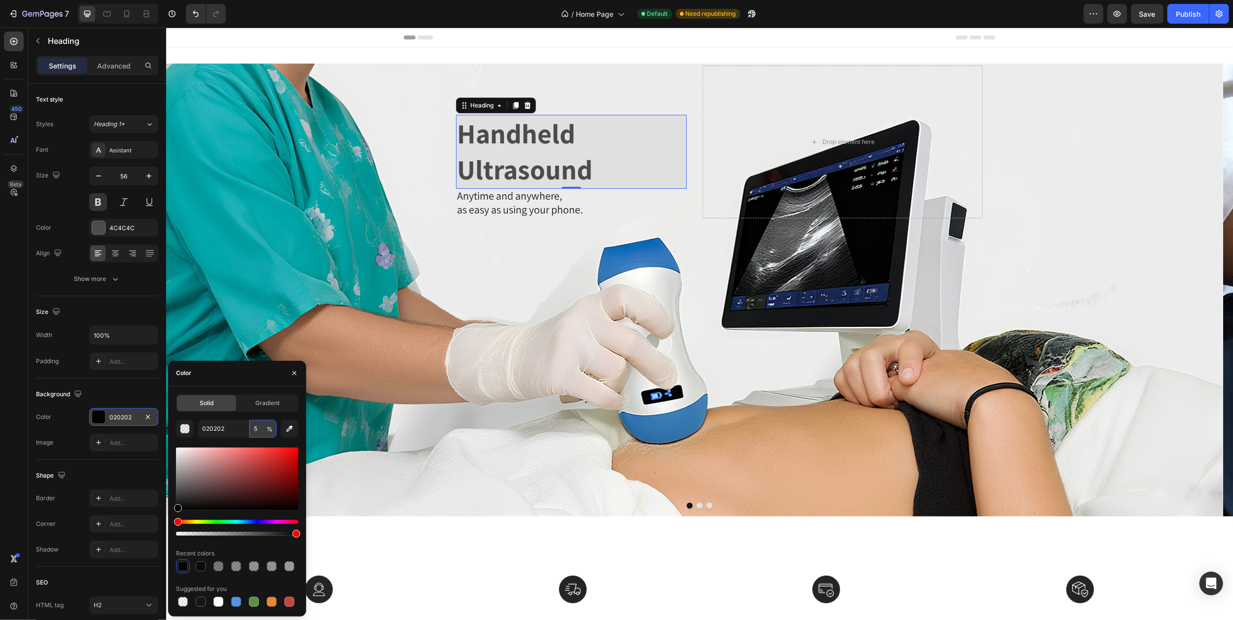
type input "50"
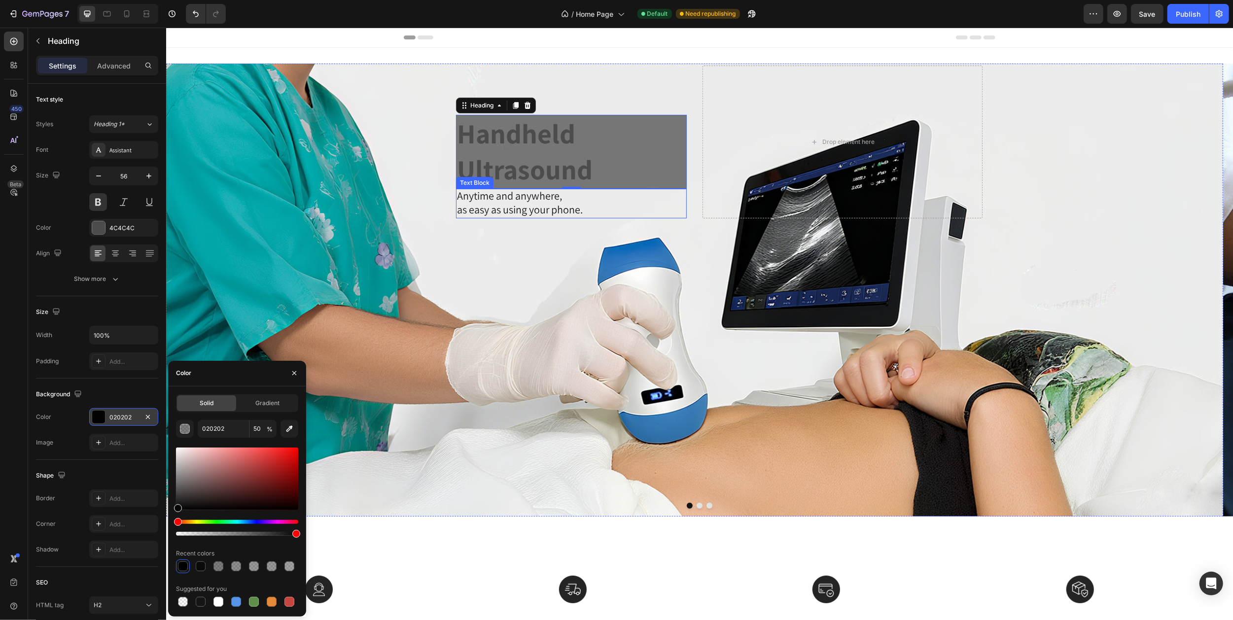
click at [507, 194] on span "Anytime and anywhere," at bounding box center [508, 196] width 105 height 14
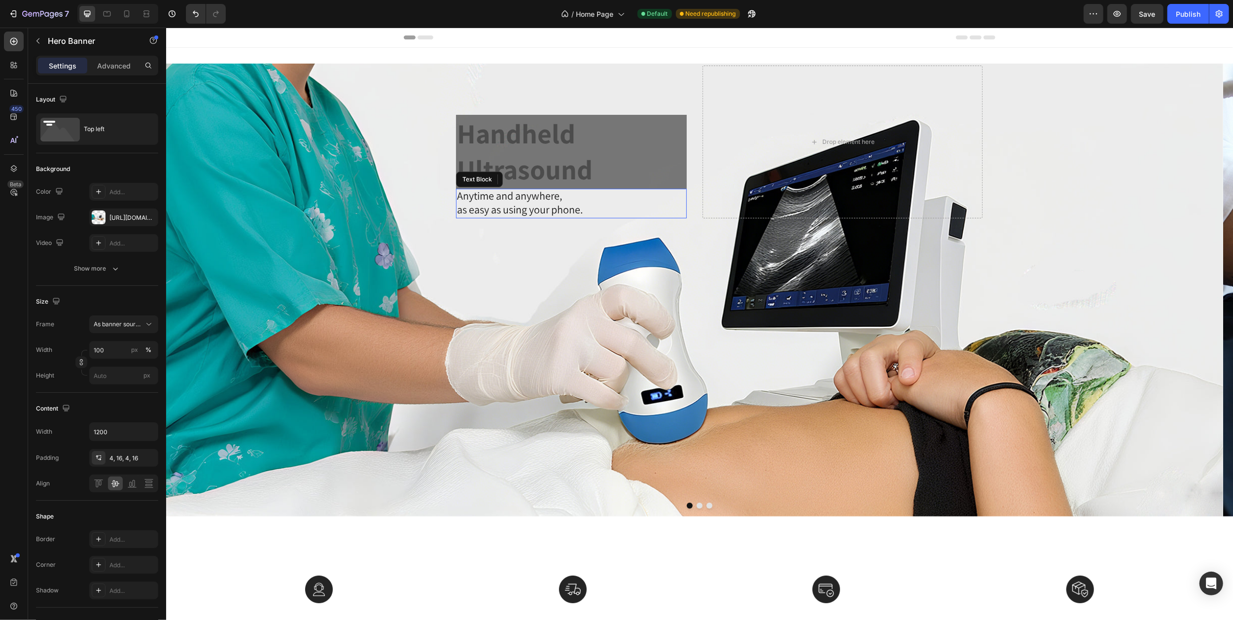
click at [571, 93] on div "Handheld Ultrasound Heading 0 Anytime and anywhere, as easy as using your phone…" at bounding box center [546, 142] width 280 height 153
click at [533, 153] on p "Handheld Ultrasound" at bounding box center [570, 152] width 229 height 72
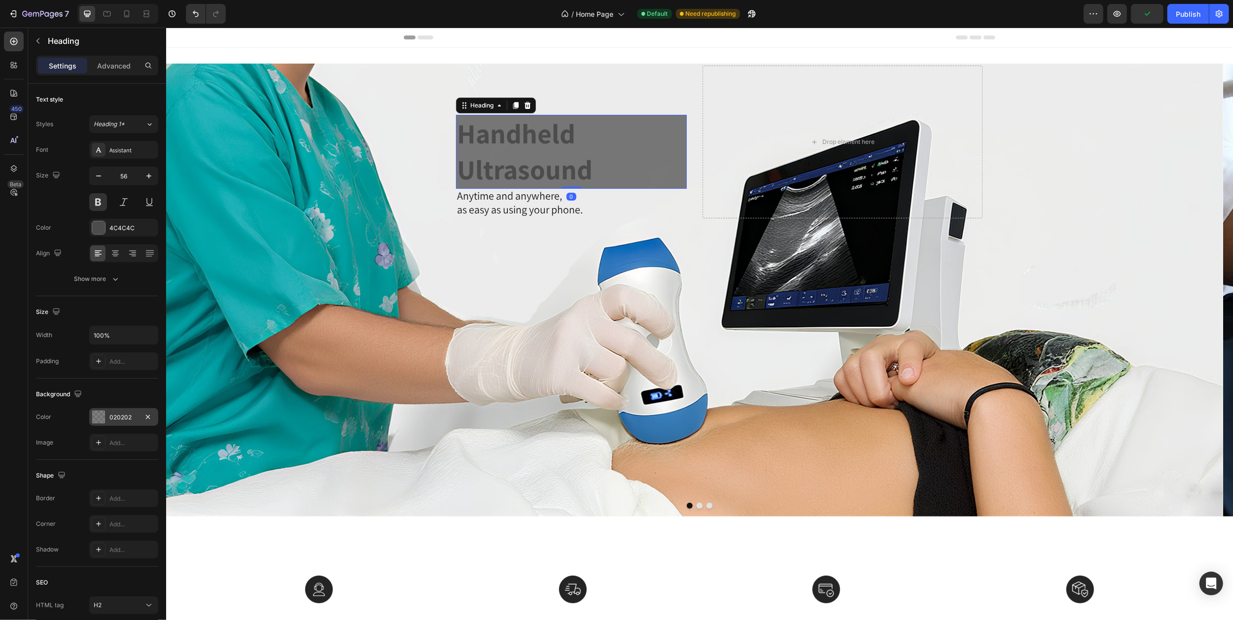
click at [98, 421] on div at bounding box center [98, 417] width 13 height 13
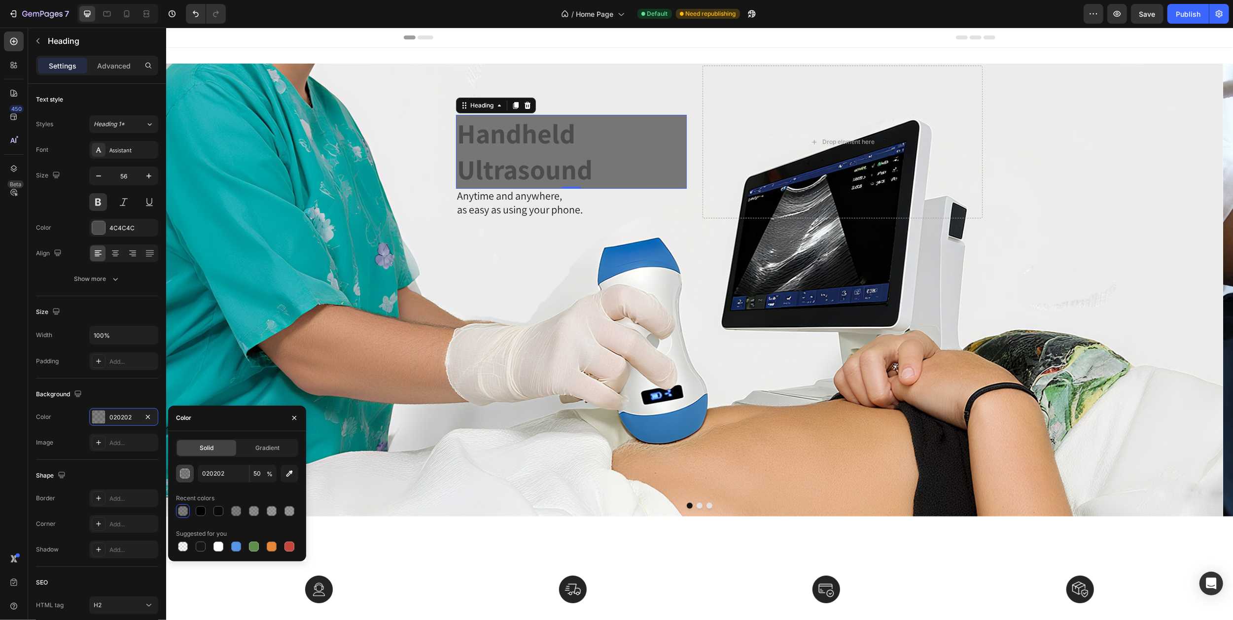
click at [186, 476] on div "button" at bounding box center [185, 474] width 10 height 10
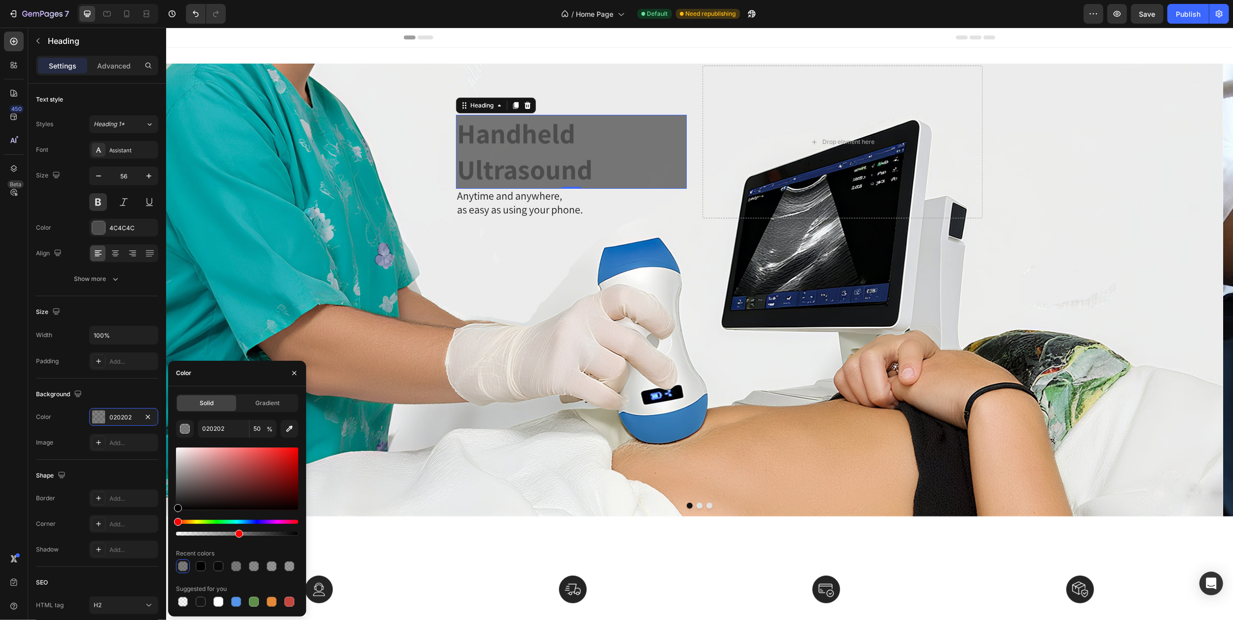
type input "000000"
drag, startPoint x: 176, startPoint y: 492, endPoint x: 172, endPoint y: 515, distance: 23.5
click at [172, 515] on div "Solid Gradient 000000 50 % Recent colors Suggested for you" at bounding box center [237, 501] width 138 height 214
click at [260, 428] on input "50" at bounding box center [262, 429] width 27 height 18
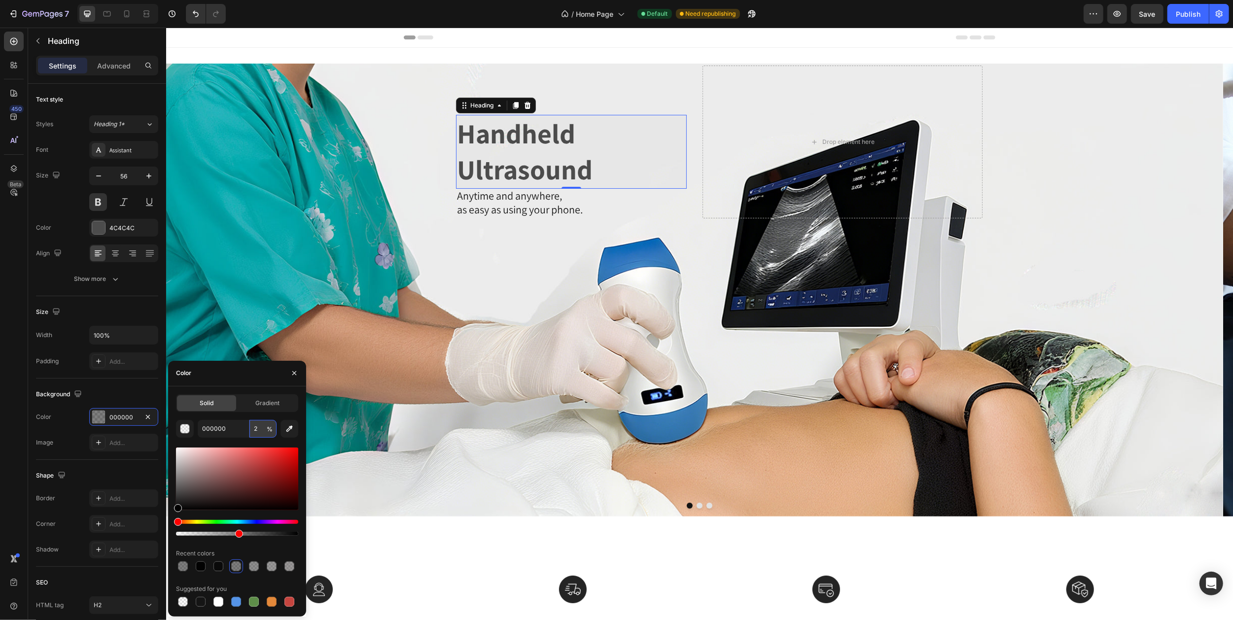
type input "20"
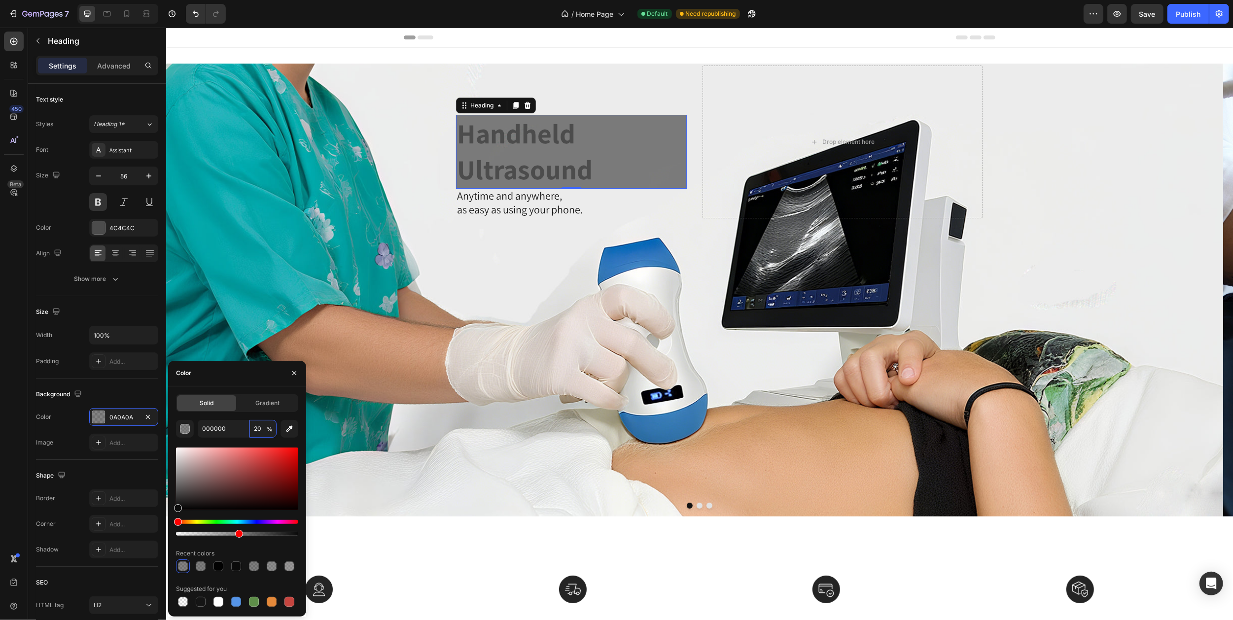
type input "0A0A0A"
type input "50"
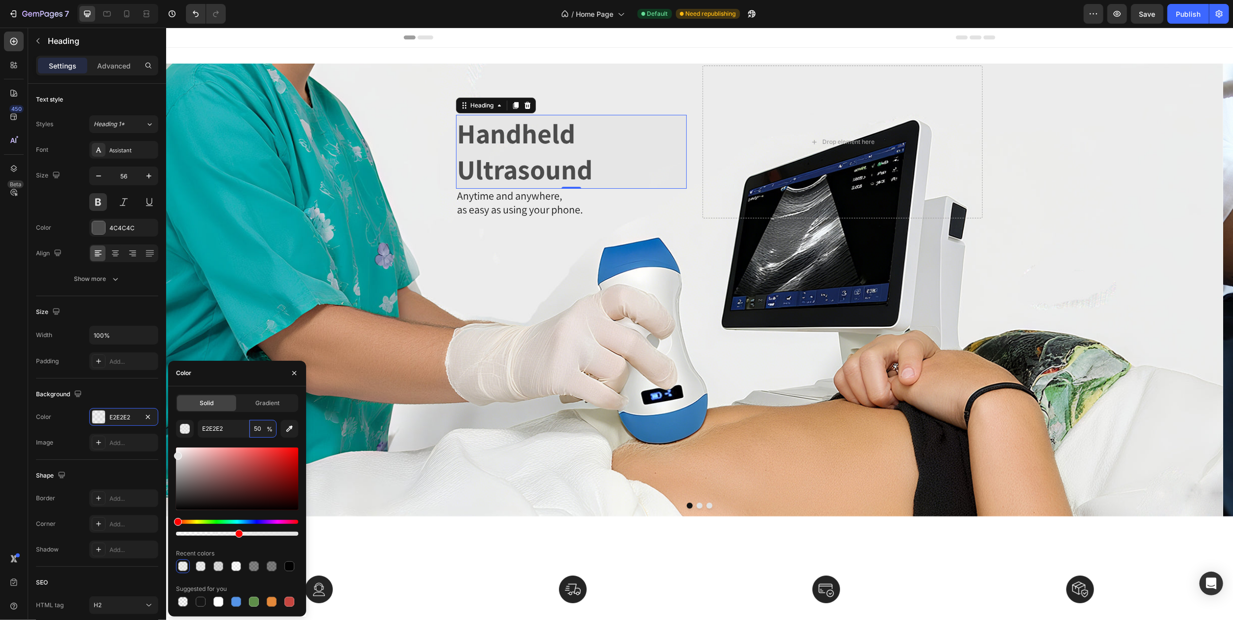
drag, startPoint x: 176, startPoint y: 507, endPoint x: 170, endPoint y: 454, distance: 53.7
click at [170, 454] on div "Solid Gradient E2E2E2 50 % Recent colors Suggested for you" at bounding box center [237, 501] width 138 height 214
click at [294, 430] on icon "button" at bounding box center [289, 429] width 10 height 10
type input "ECECEC"
type input "100"
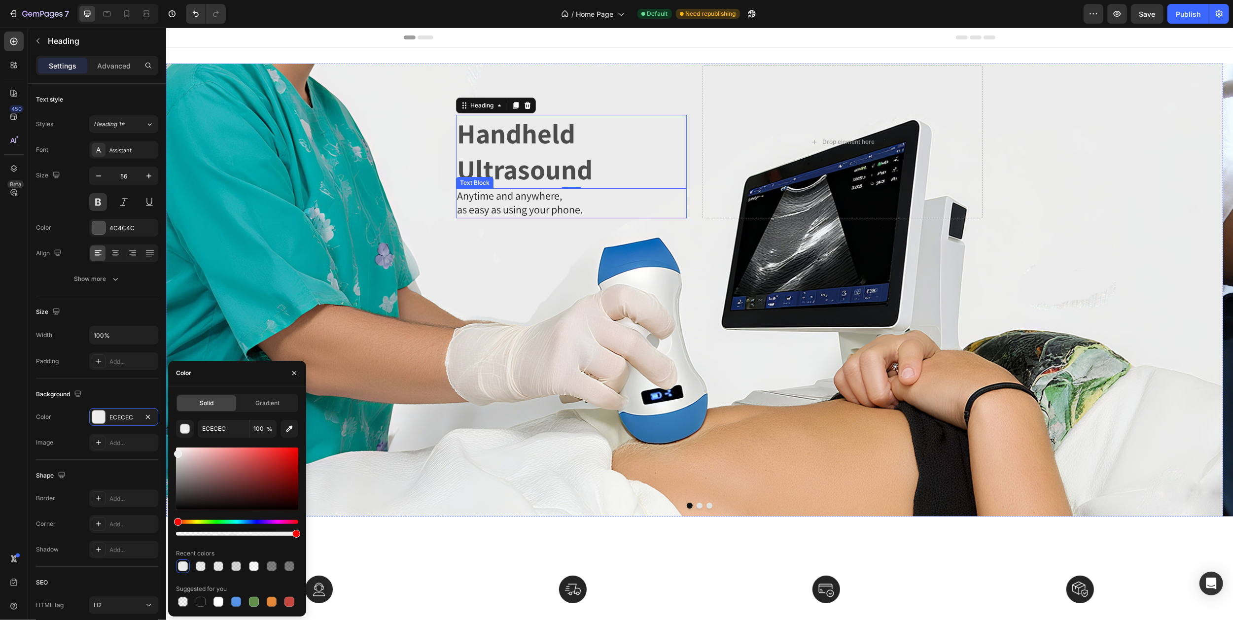
click at [475, 204] on span "as easy as using your phone." at bounding box center [519, 210] width 126 height 14
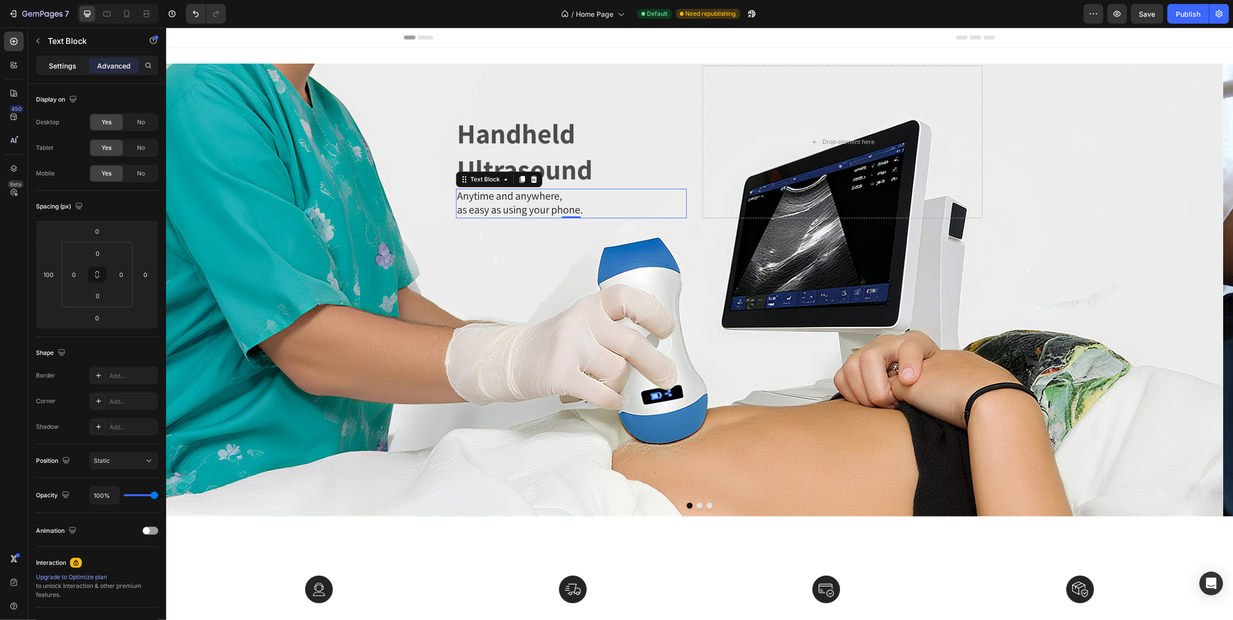
click at [60, 68] on p "Settings" at bounding box center [63, 66] width 28 height 10
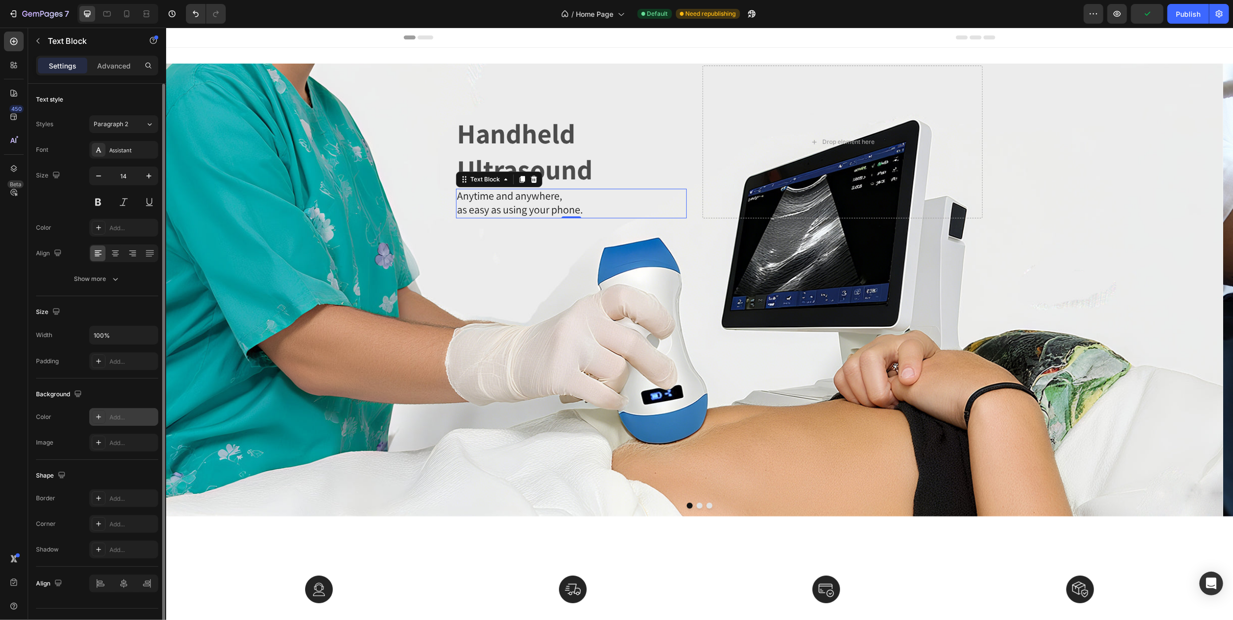
click at [105, 413] on div at bounding box center [99, 417] width 14 height 14
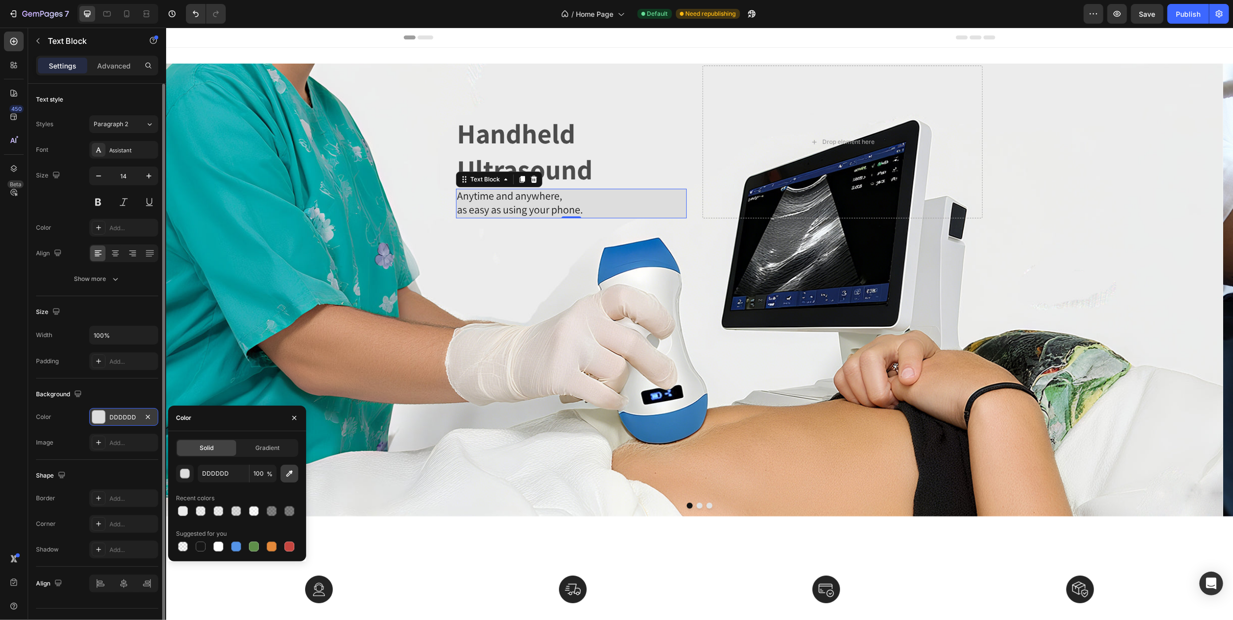
click at [286, 476] on icon "button" at bounding box center [289, 473] width 6 height 6
type input "ECECEC"
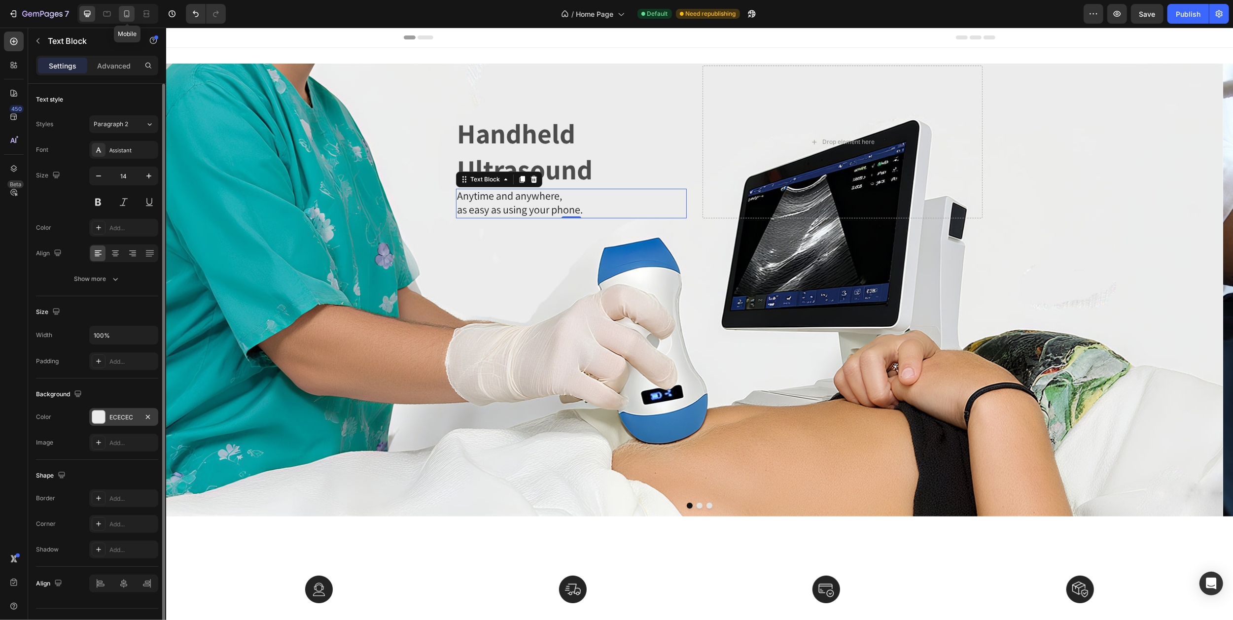
click at [127, 14] on icon at bounding box center [127, 14] width 10 height 10
type input "12"
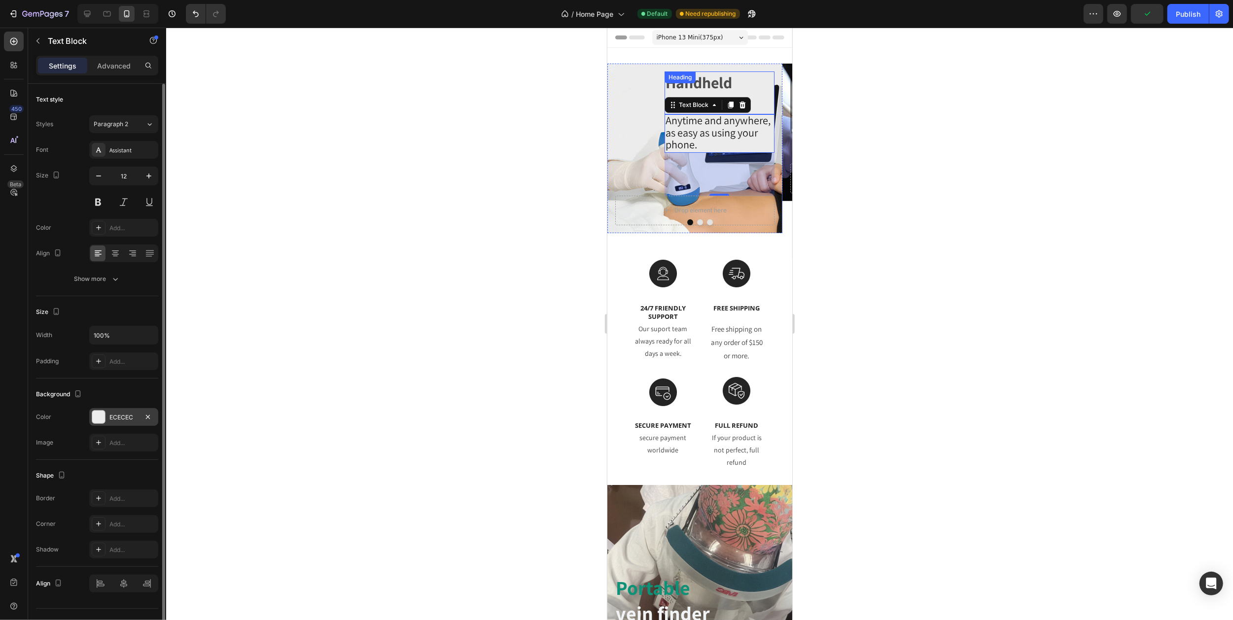
click at [746, 73] on p "Handheld Ultrasound" at bounding box center [719, 92] width 108 height 41
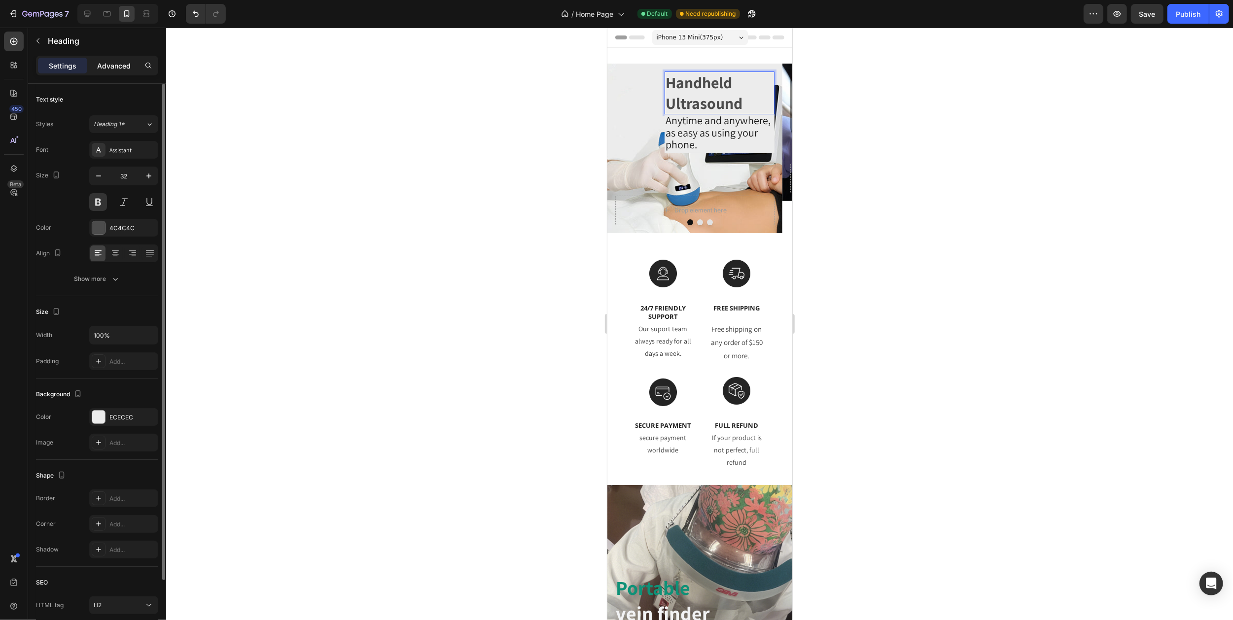
drag, startPoint x: 116, startPoint y: 69, endPoint x: 121, endPoint y: 68, distance: 5.0
click at [116, 68] on p "Advanced" at bounding box center [114, 66] width 34 height 10
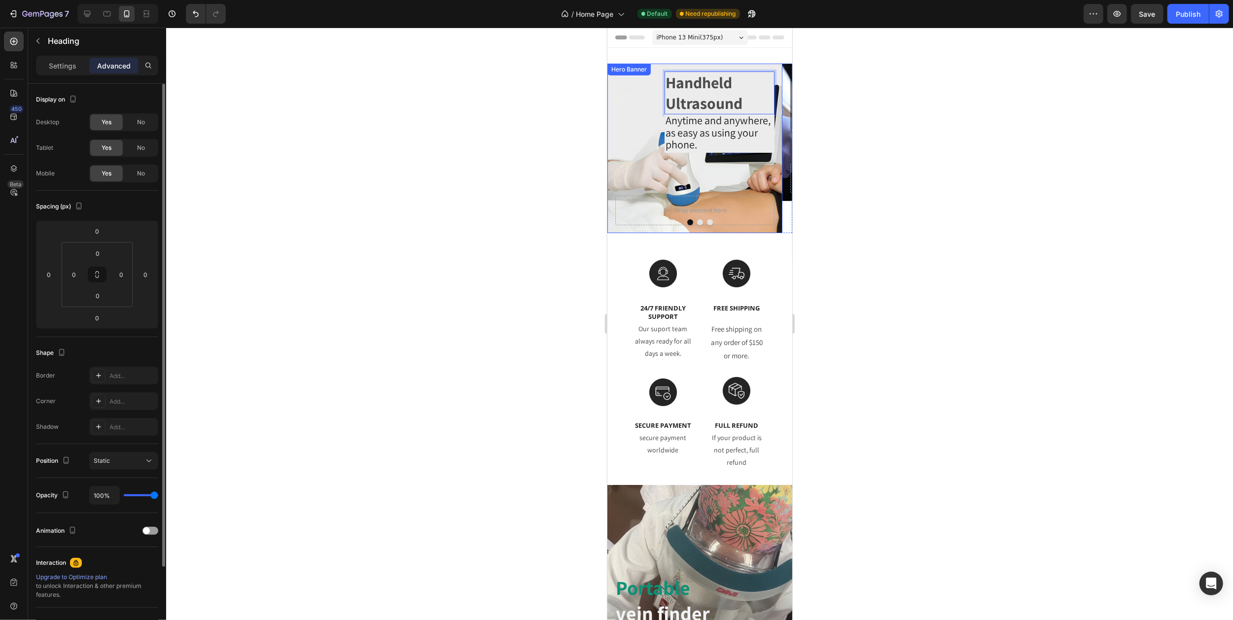
drag, startPoint x: 641, startPoint y: 85, endPoint x: 648, endPoint y: 86, distance: 7.5
click at [641, 84] on div "Handheld Ultrasound Heading 0 Anytime and anywhere, as easy as using your phone…" at bounding box center [694, 133] width 159 height 124
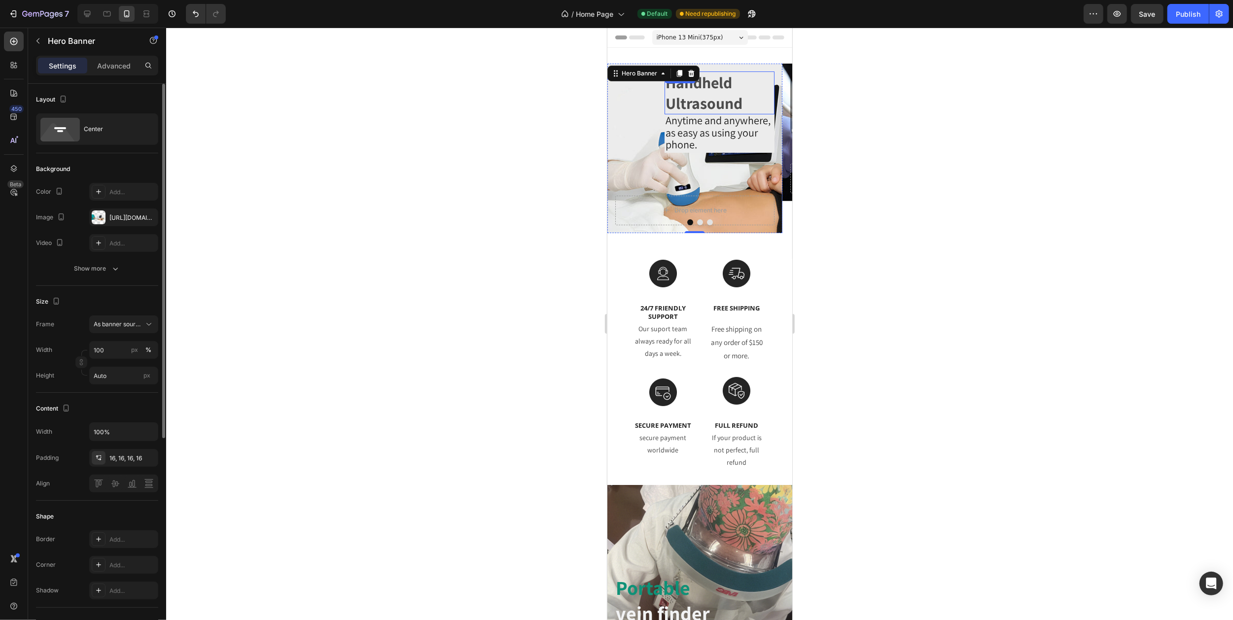
click at [696, 95] on p "Handheld Ultrasound" at bounding box center [719, 92] width 108 height 41
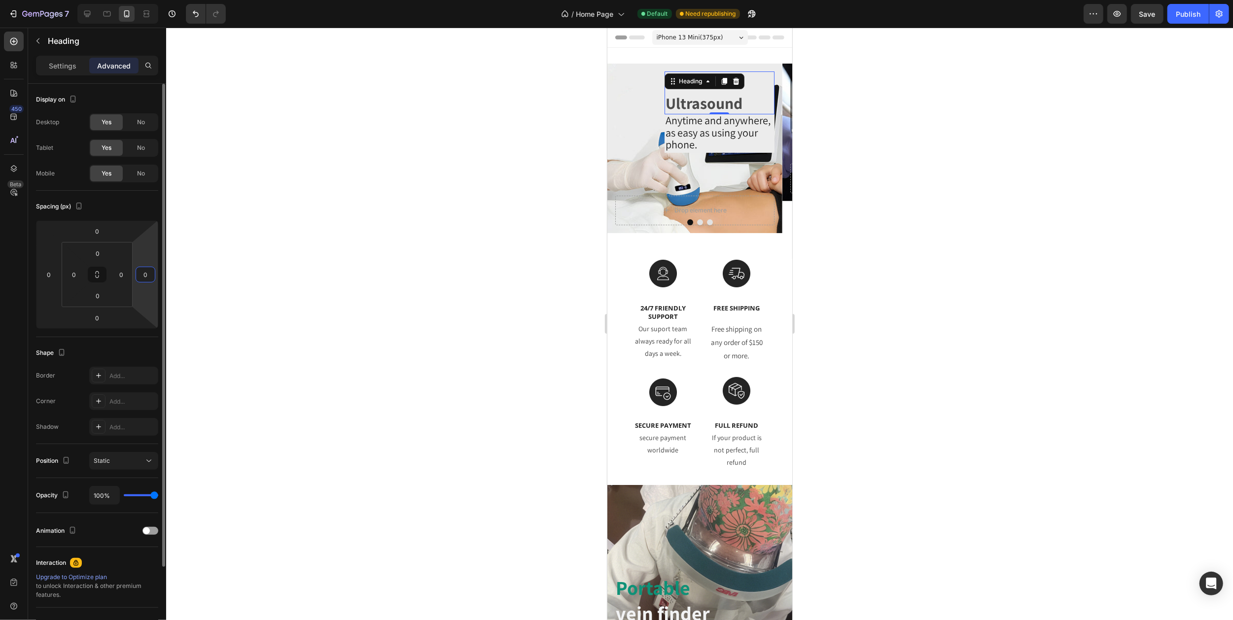
click at [150, 272] on input "0" at bounding box center [145, 274] width 15 height 15
type input "1"
click at [676, 127] on span "as easy as using your phone." at bounding box center [711, 139] width 92 height 26
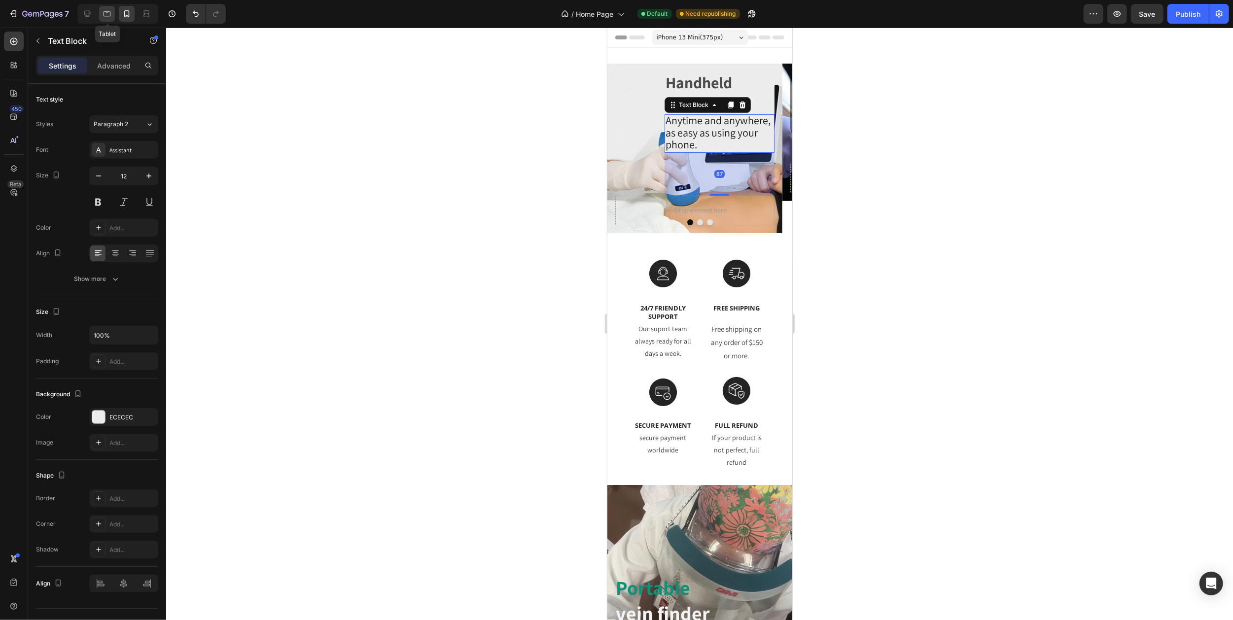
click at [99, 15] on div at bounding box center [107, 14] width 16 height 16
type input "14"
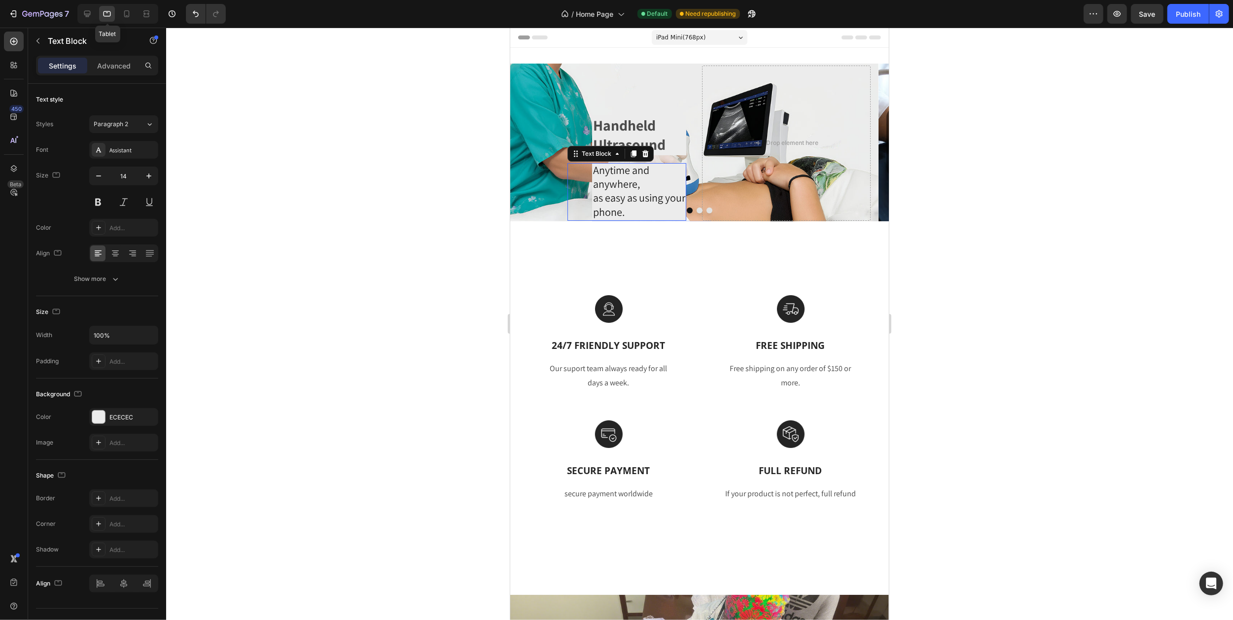
click at [102, 15] on icon at bounding box center [107, 14] width 10 height 10
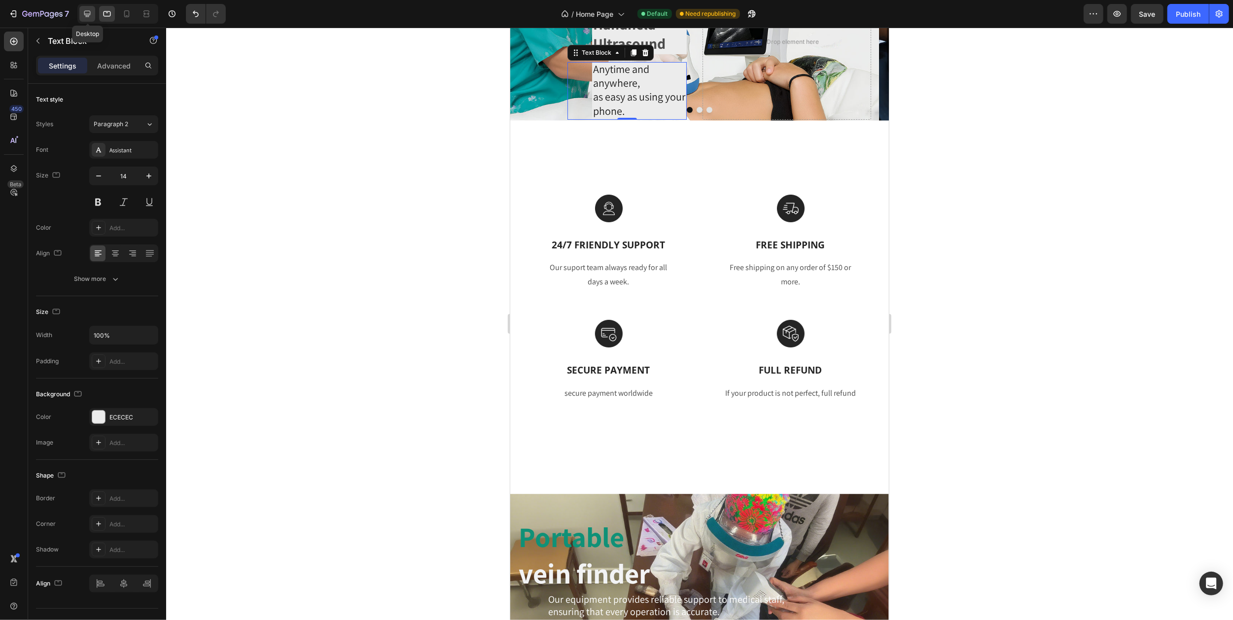
click at [88, 19] on div at bounding box center [87, 14] width 16 height 16
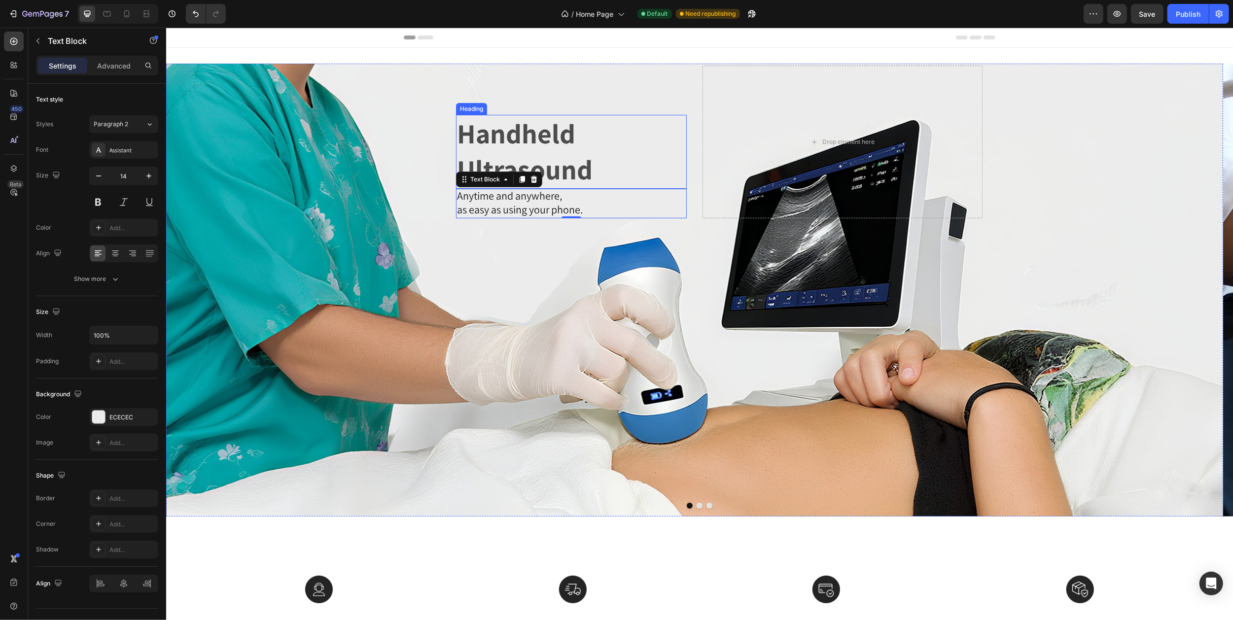
click at [476, 140] on p "Handheld Ultrasound" at bounding box center [570, 152] width 229 height 72
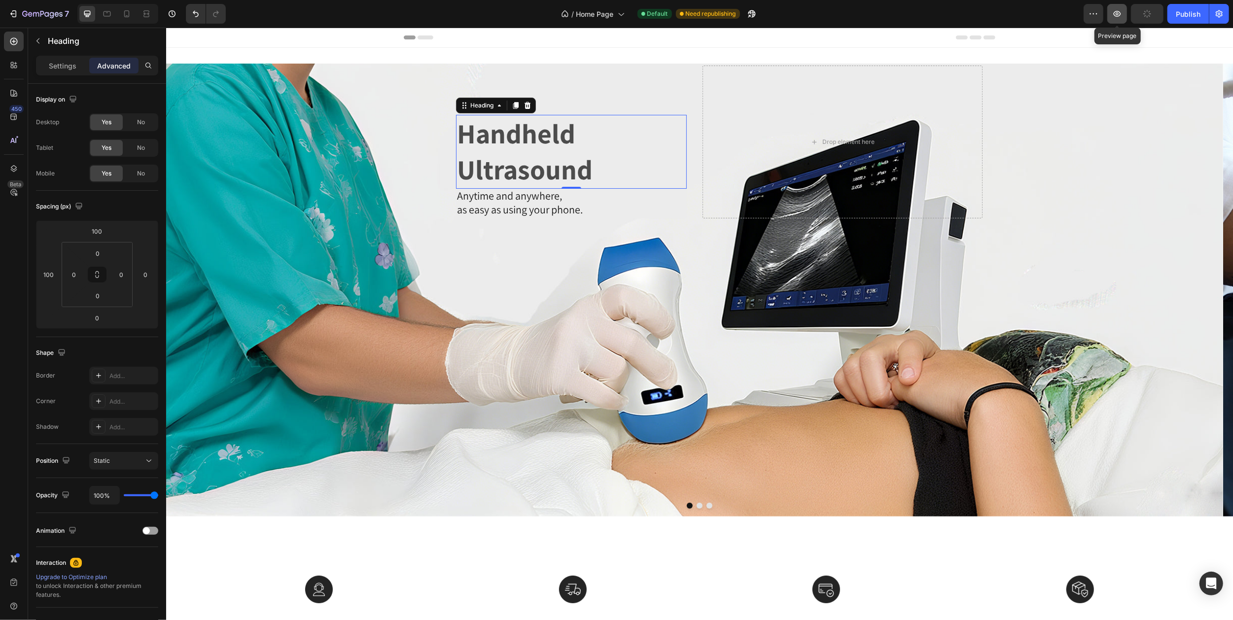
click at [1120, 10] on icon "button" at bounding box center [1117, 14] width 10 height 10
click at [491, 201] on span "Anytime and anywhere," at bounding box center [508, 196] width 105 height 14
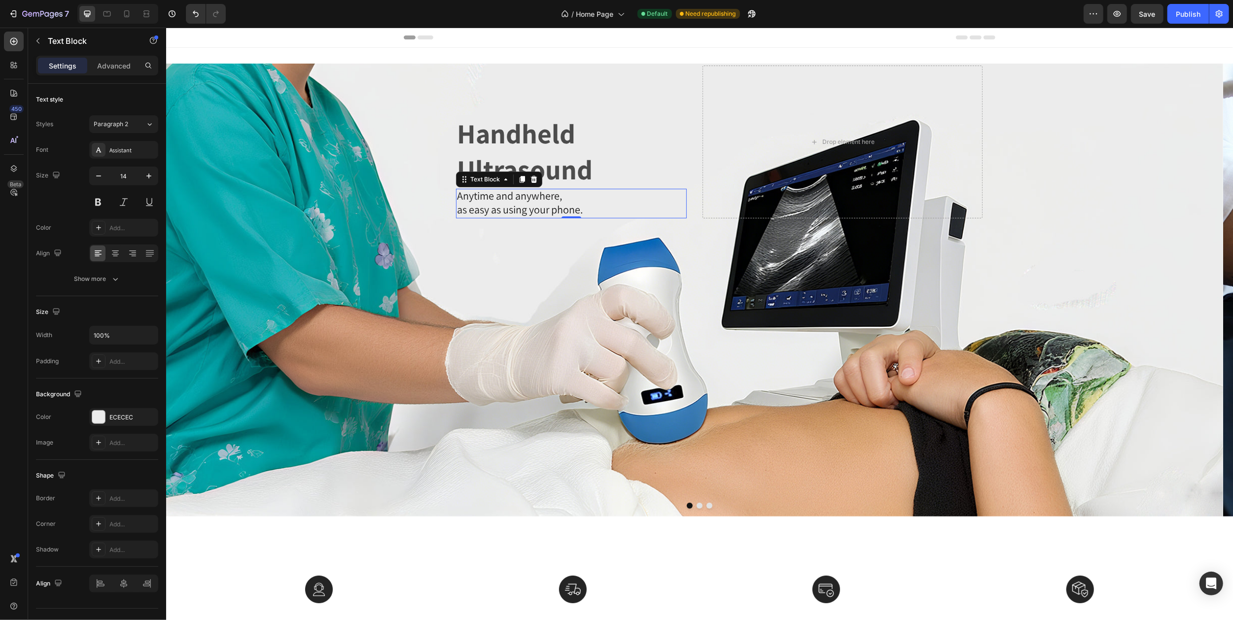
click at [514, 150] on p "Handheld Ultrasound" at bounding box center [570, 152] width 229 height 72
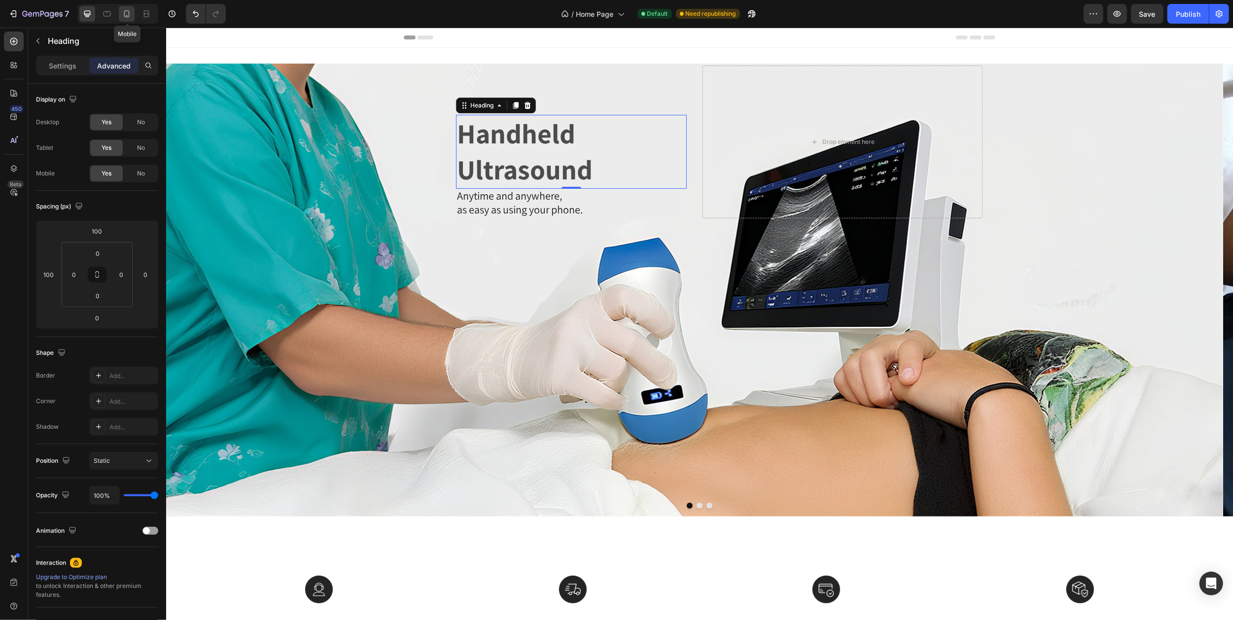
click at [127, 14] on icon at bounding box center [127, 14] width 10 height 10
type input "0"
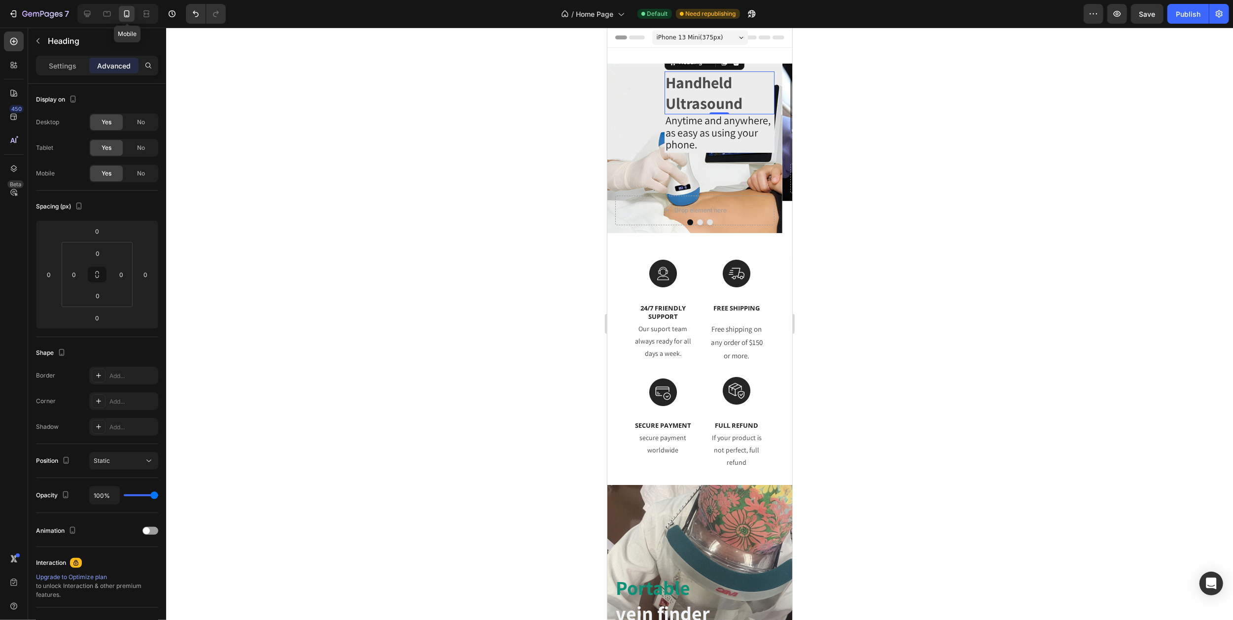
scroll to position [10, 0]
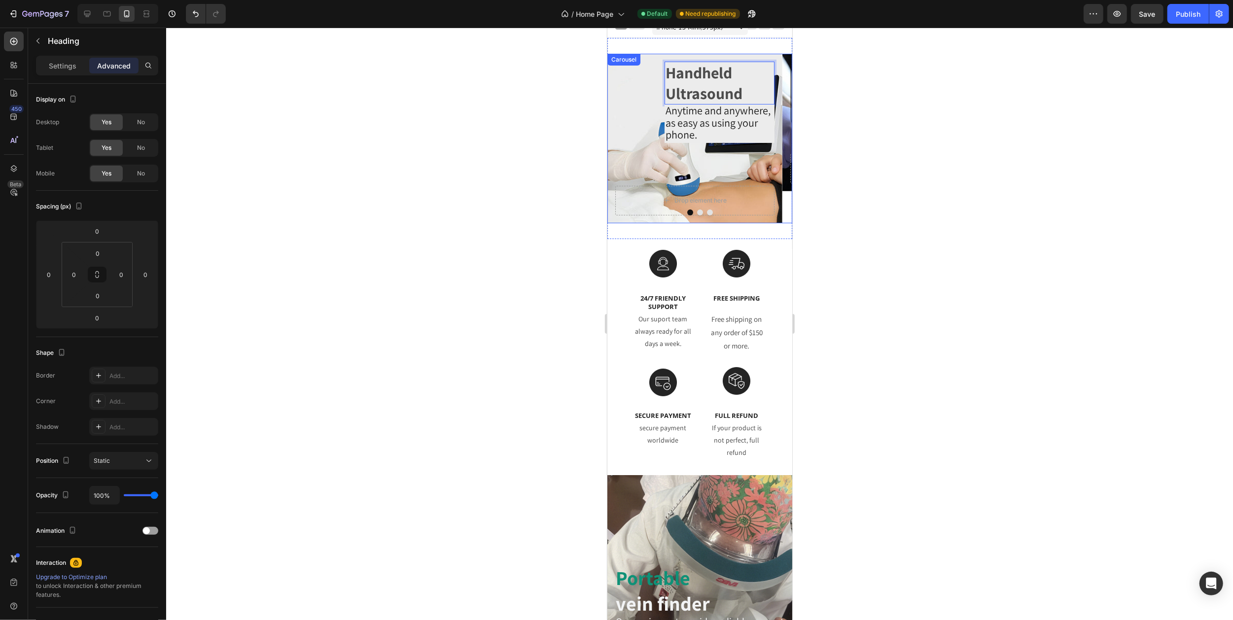
click at [775, 140] on icon "Carousel Next Arrow" at bounding box center [779, 138] width 8 height 8
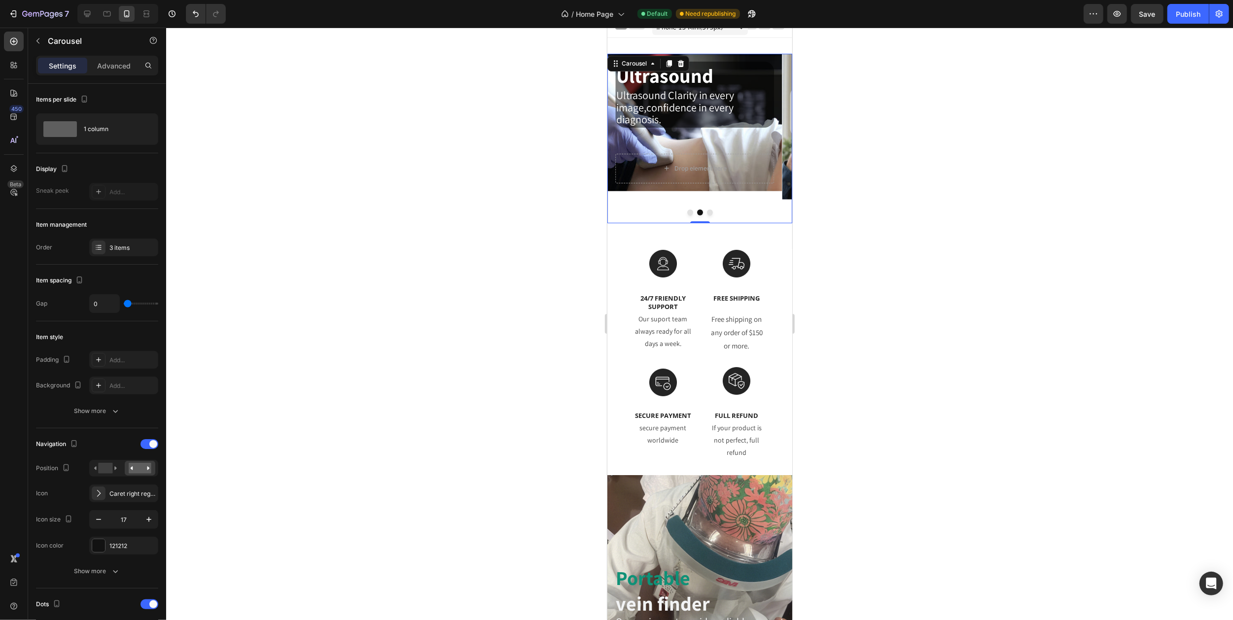
click at [623, 142] on button "Carousel Back Arrow" at bounding box center [619, 138] width 24 height 24
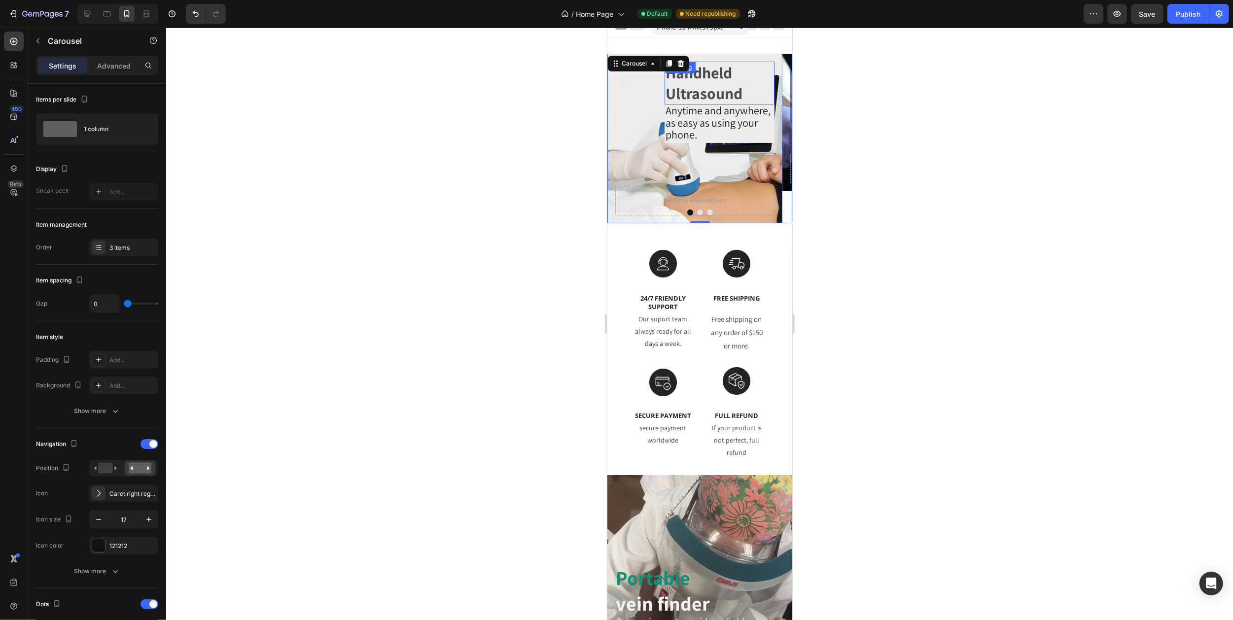
click at [678, 94] on p "Handheld Ultrasound" at bounding box center [719, 83] width 108 height 41
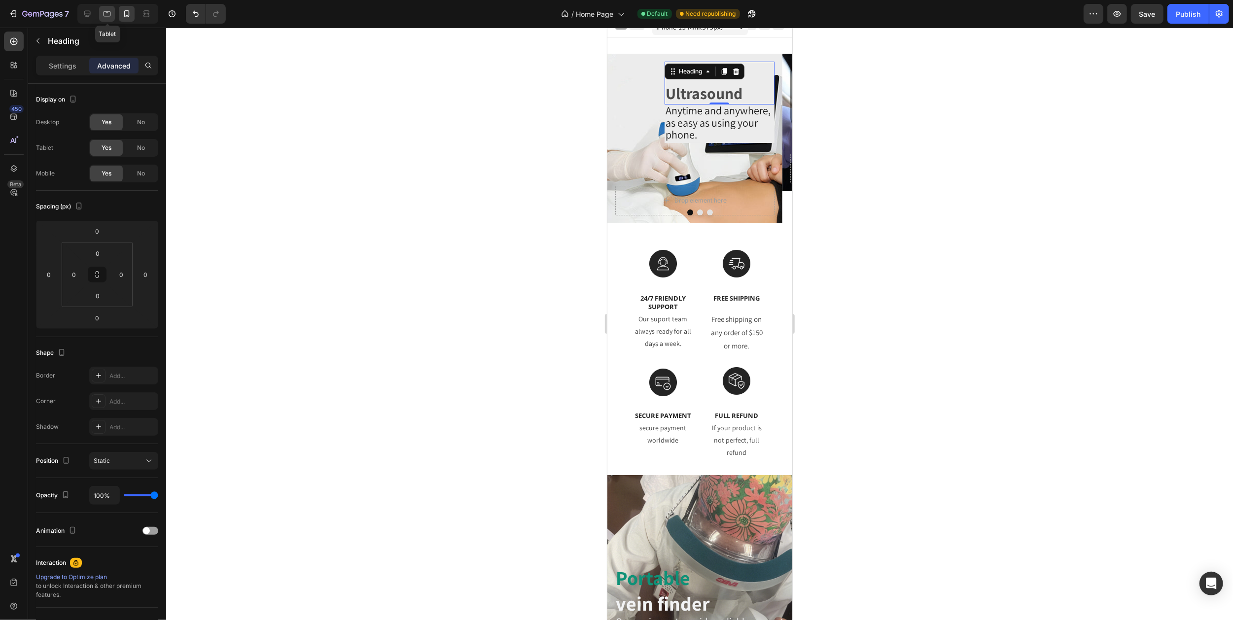
click at [101, 11] on div at bounding box center [107, 14] width 16 height 16
type input "100"
type input "16"
type input "50"
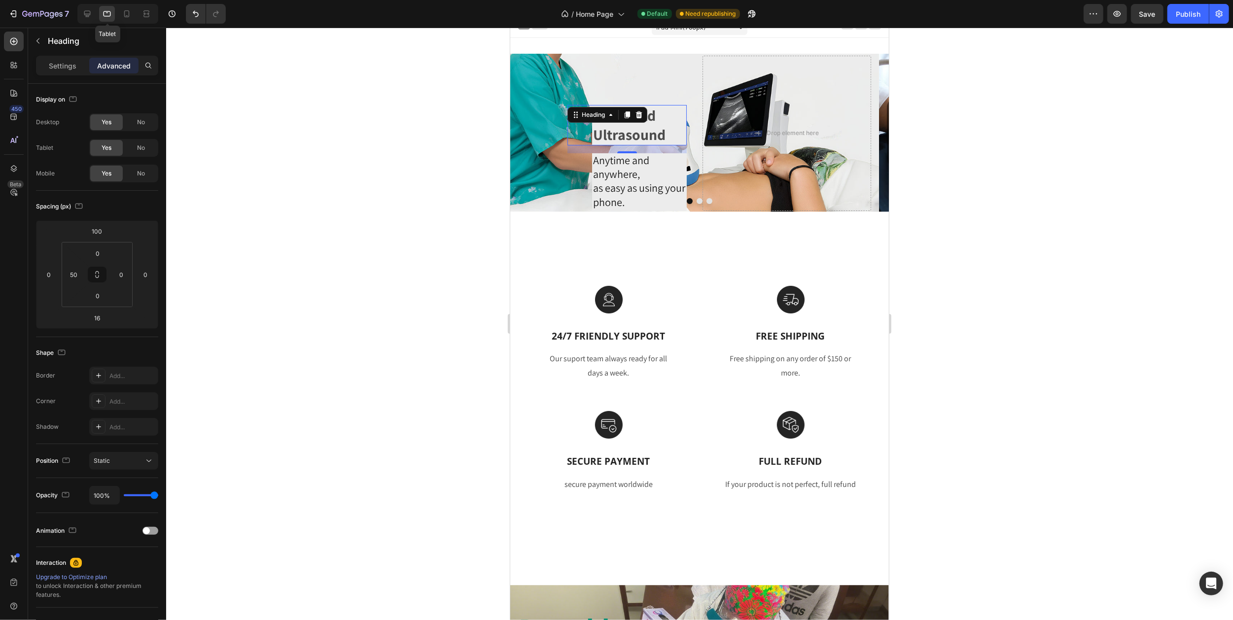
scroll to position [53, 0]
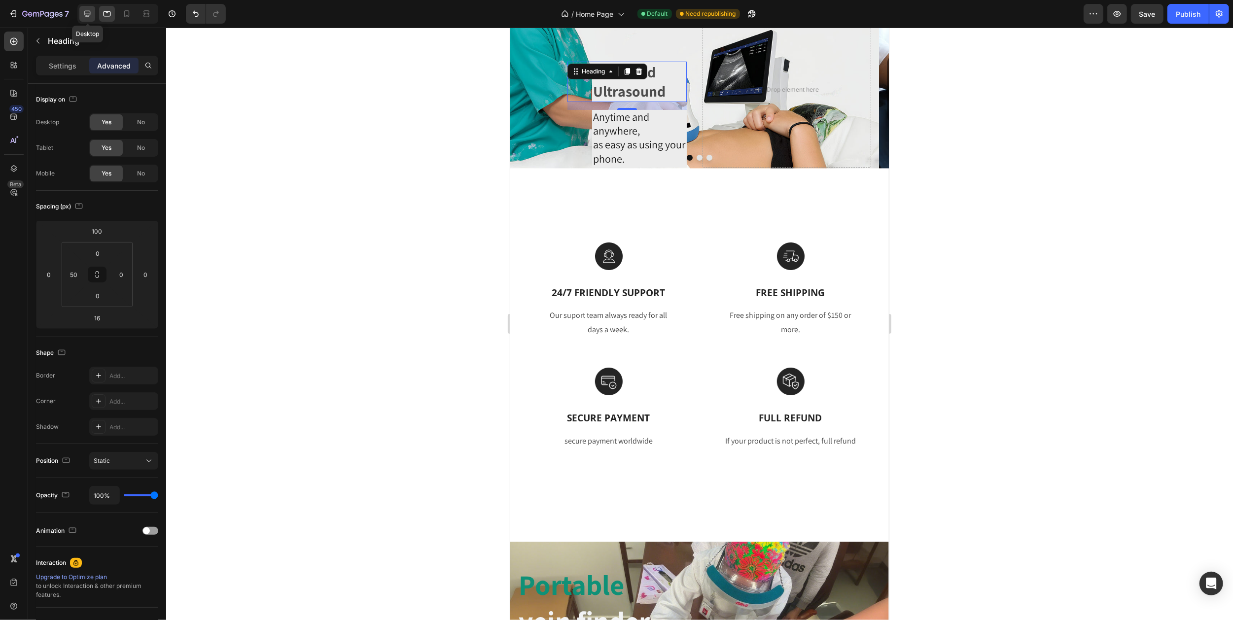
click at [83, 12] on icon at bounding box center [87, 14] width 10 height 10
type input "100"
type input "0"
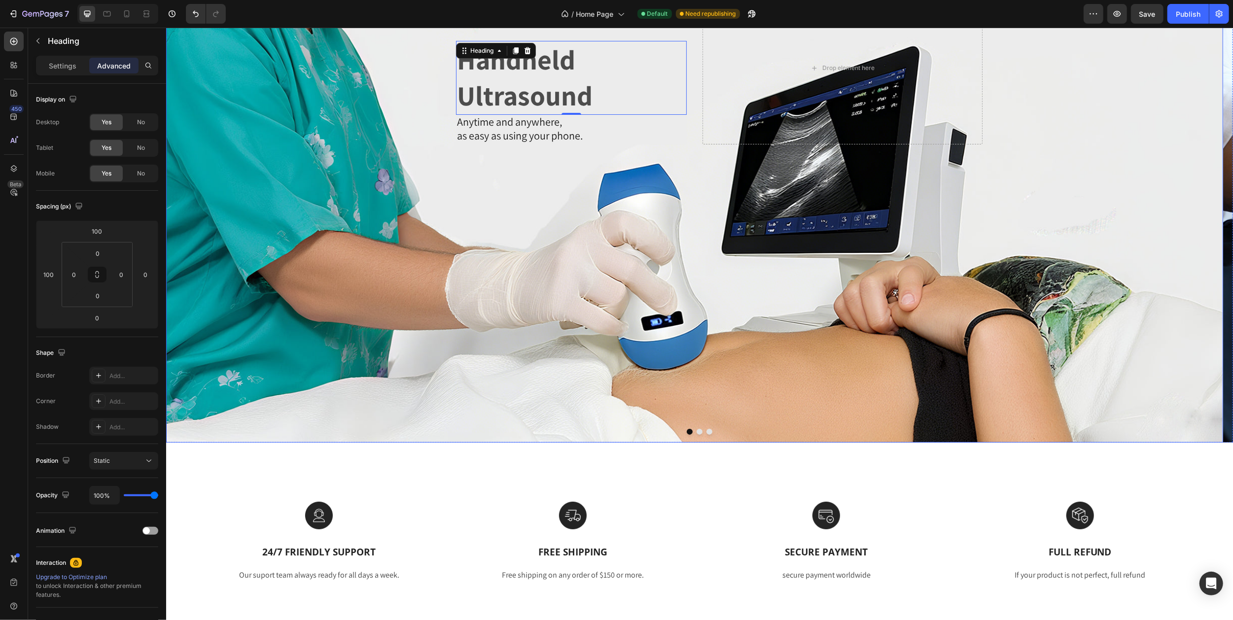
scroll to position [52, 0]
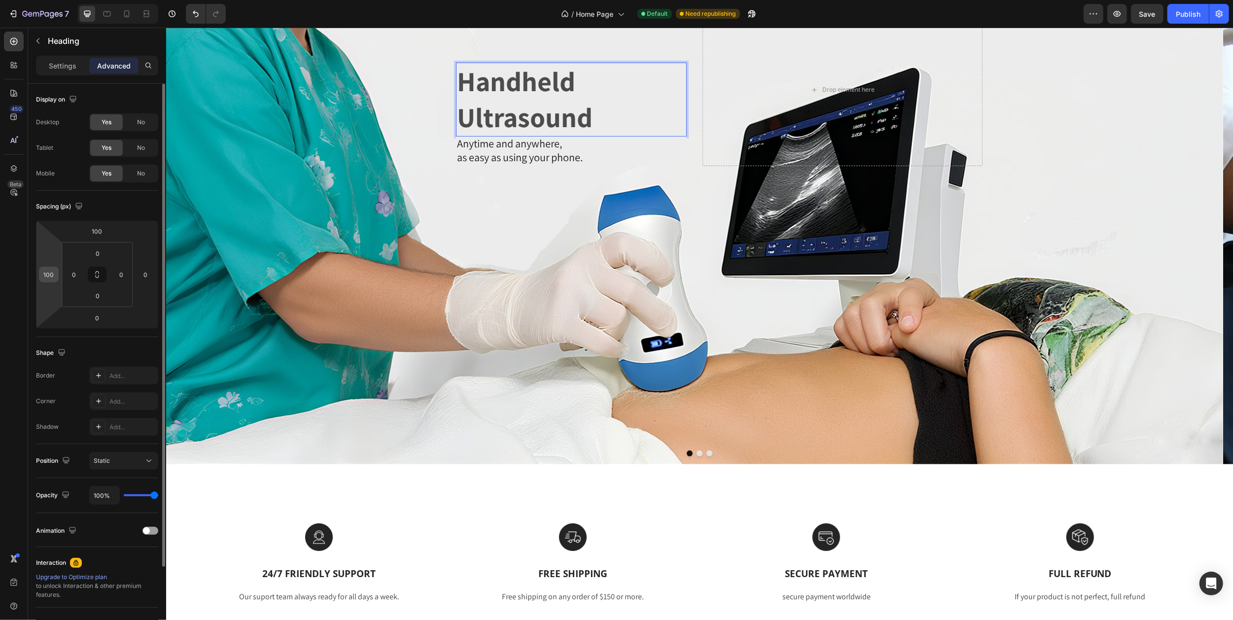
click at [49, 273] on input "100" at bounding box center [48, 274] width 15 height 15
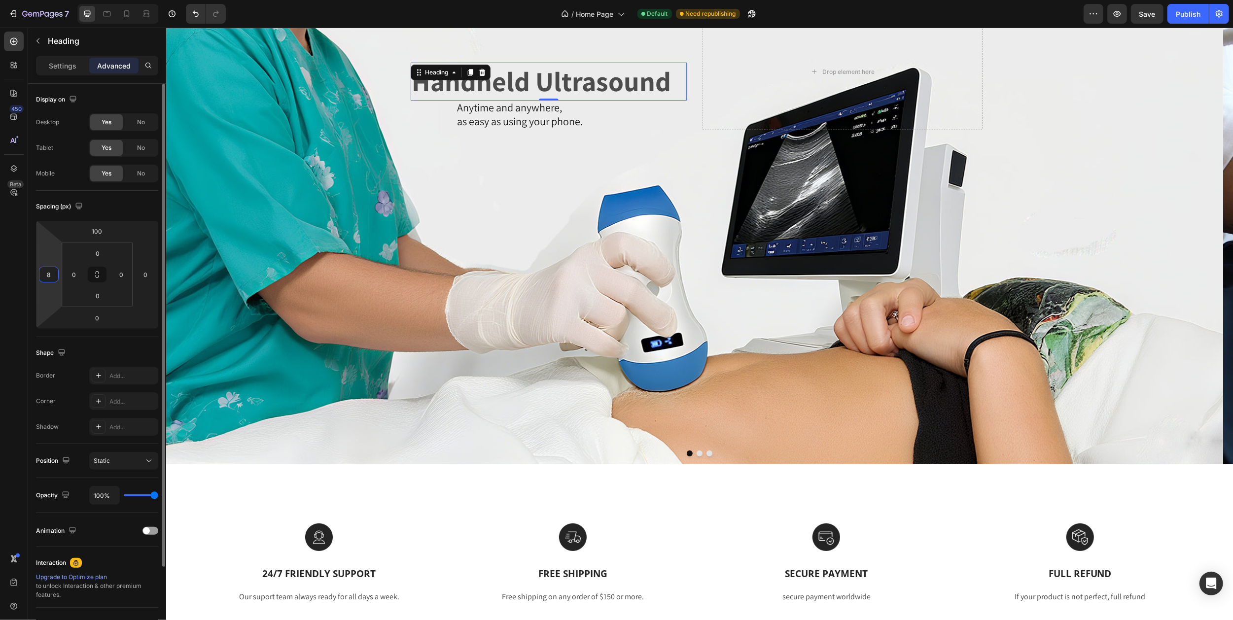
type input "80"
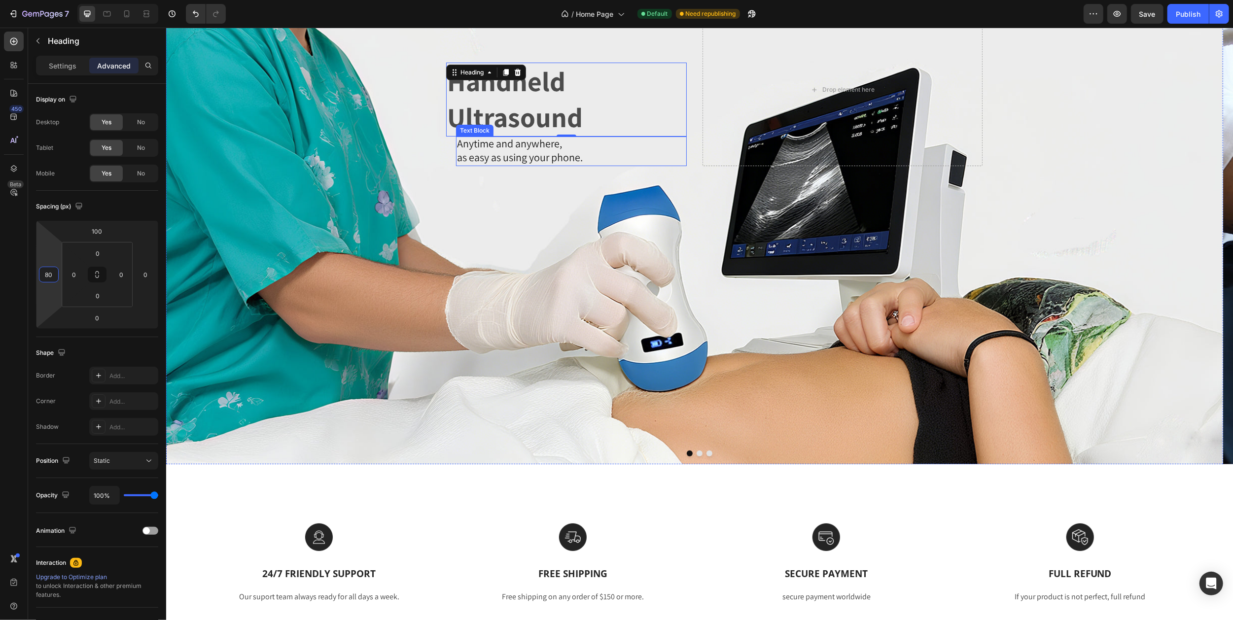
click at [486, 150] on span "as easy as using your phone." at bounding box center [519, 157] width 126 height 14
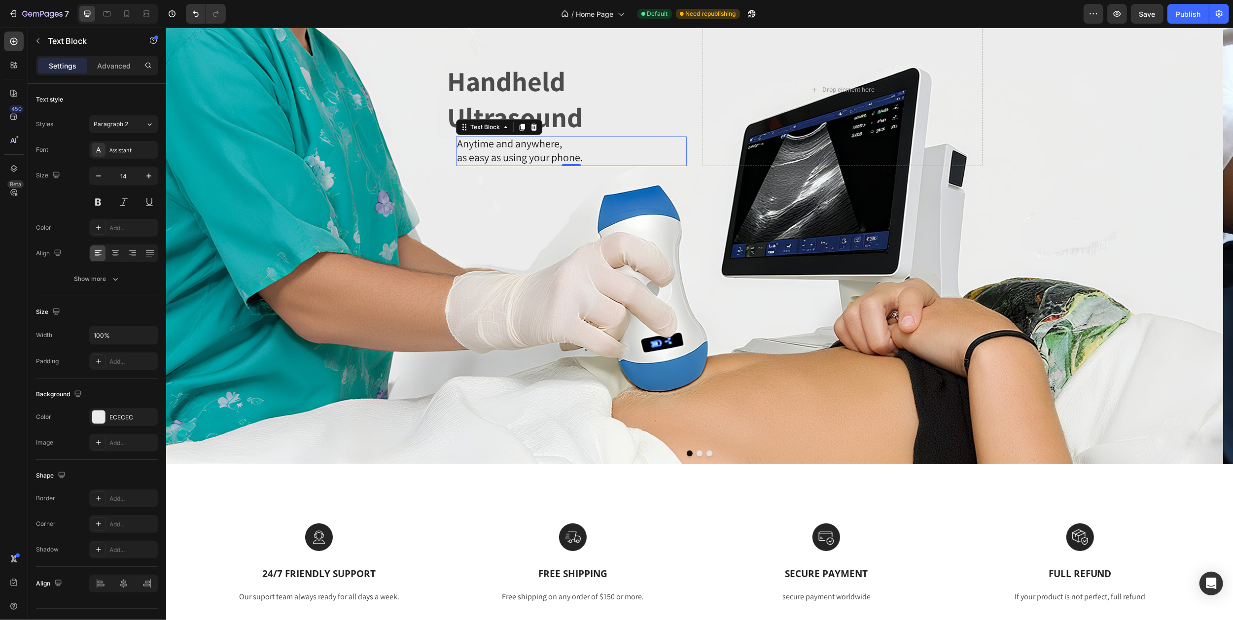
click at [422, 138] on div "Handheld Ultrasound Heading Anytime and anywhere, as easy as using your phone. …" at bounding box center [546, 89] width 280 height 153
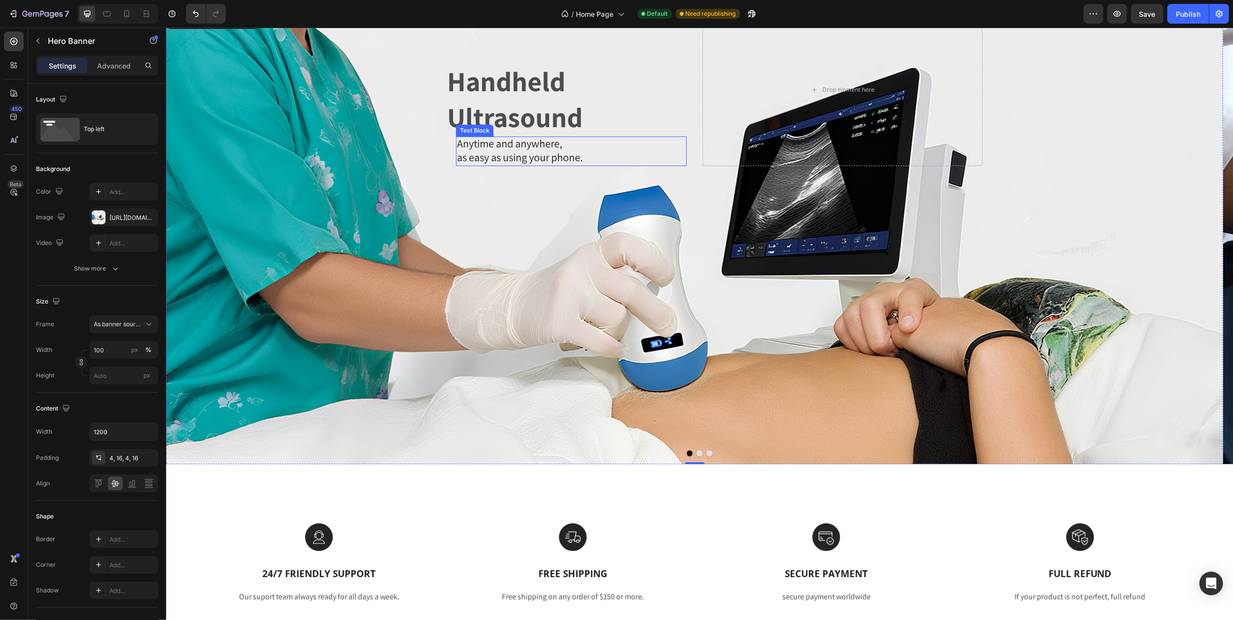
click at [464, 147] on span "Anytime and anywhere," at bounding box center [508, 144] width 105 height 14
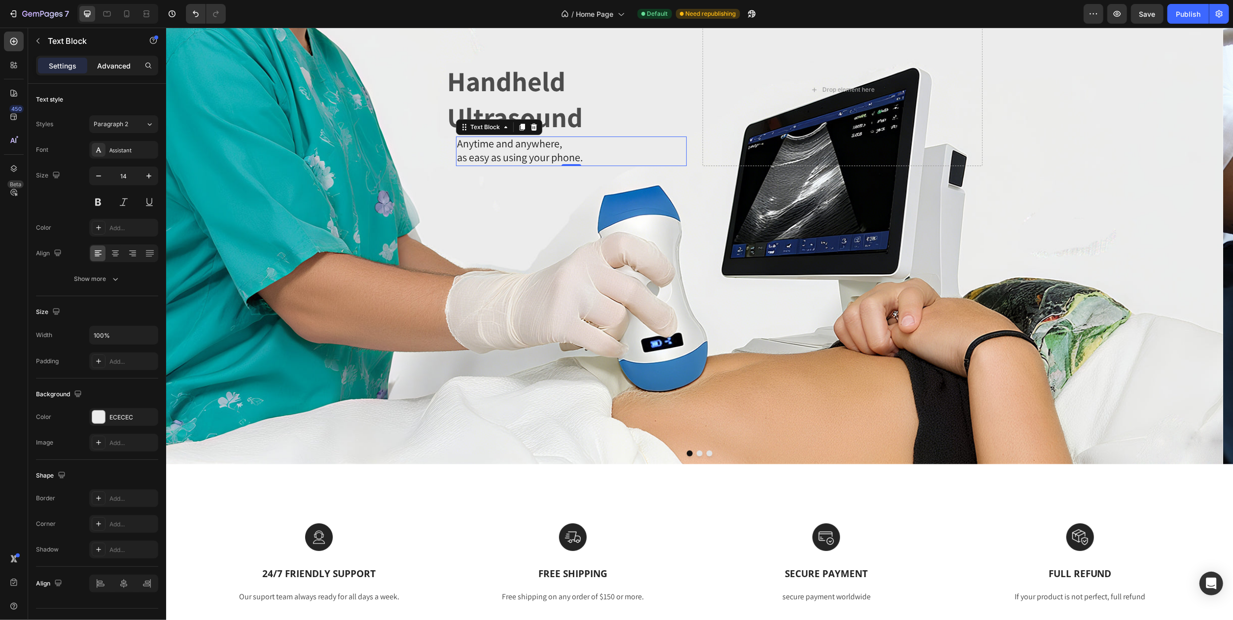
click at [117, 60] on div "Advanced" at bounding box center [113, 66] width 49 height 16
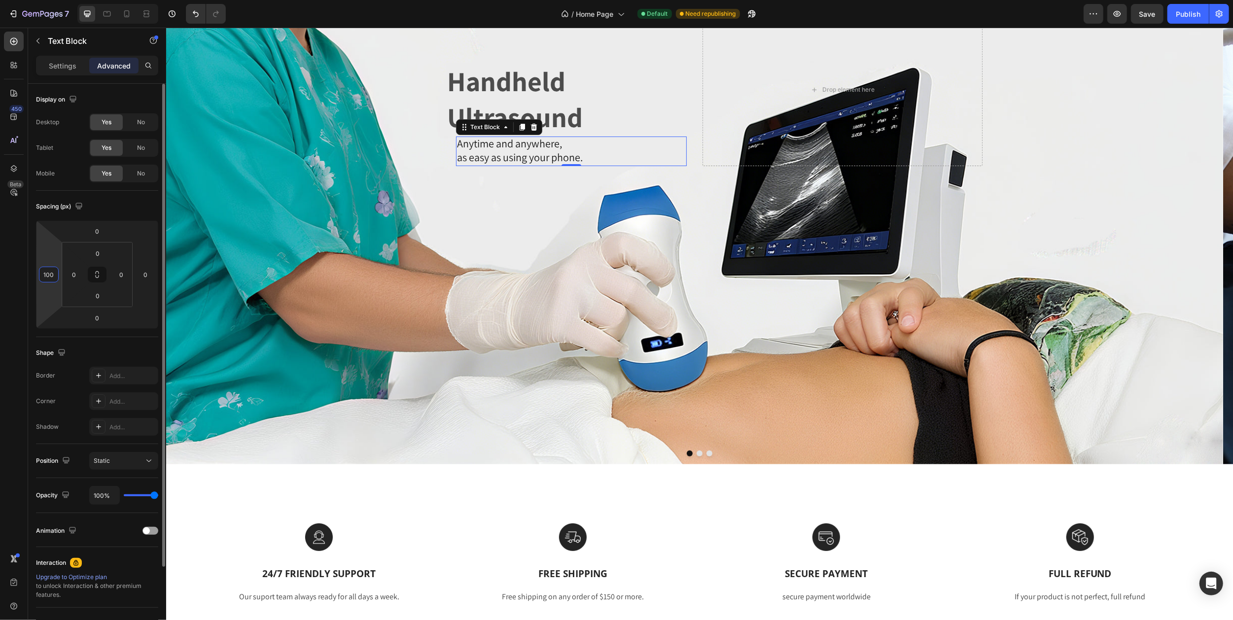
click at [52, 276] on input "100" at bounding box center [48, 274] width 15 height 15
click at [128, 12] on icon at bounding box center [127, 14] width 10 height 10
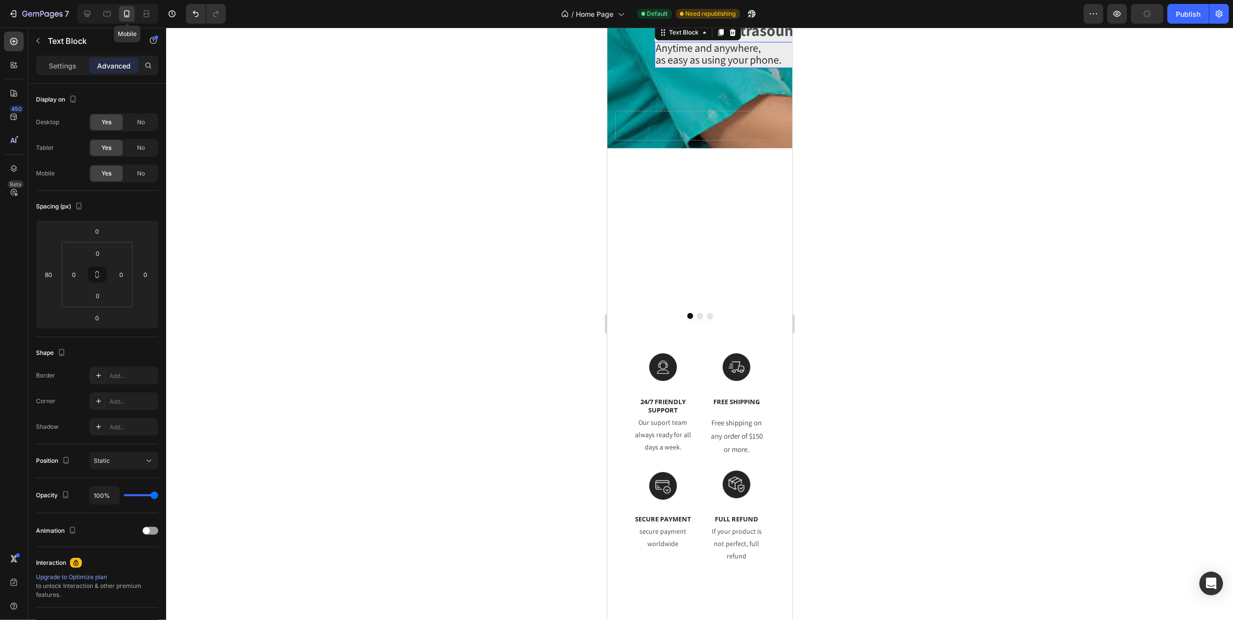
type input "0"
type input "87"
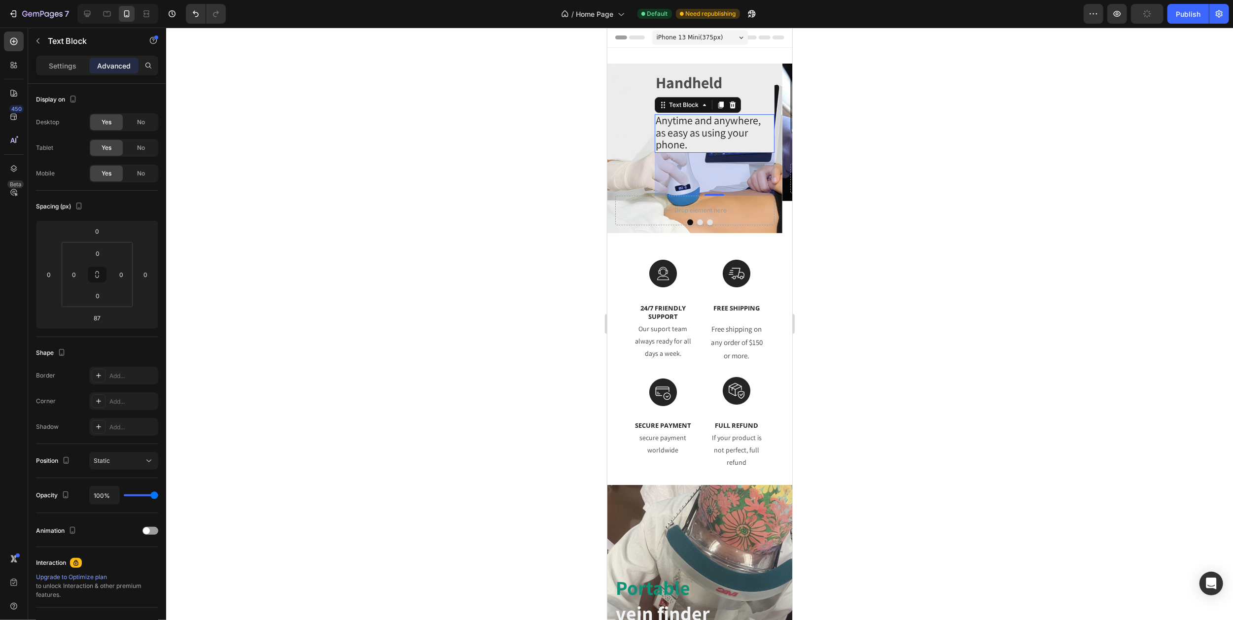
click at [876, 113] on div at bounding box center [699, 324] width 1067 height 593
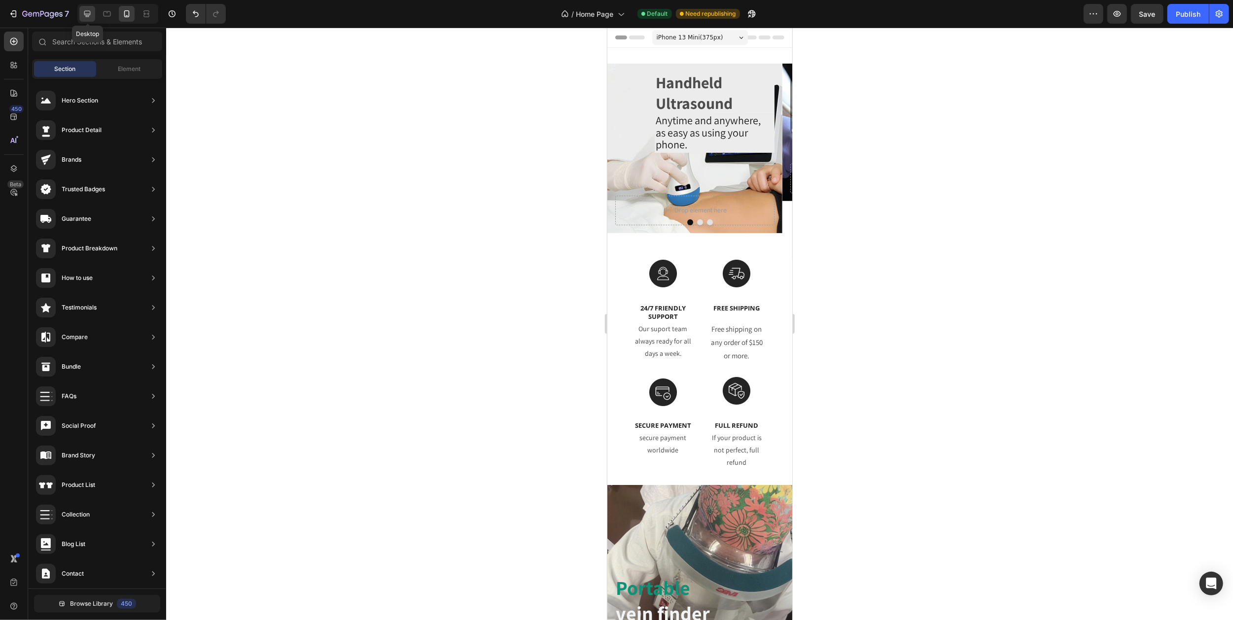
click at [85, 15] on icon at bounding box center [87, 14] width 10 height 10
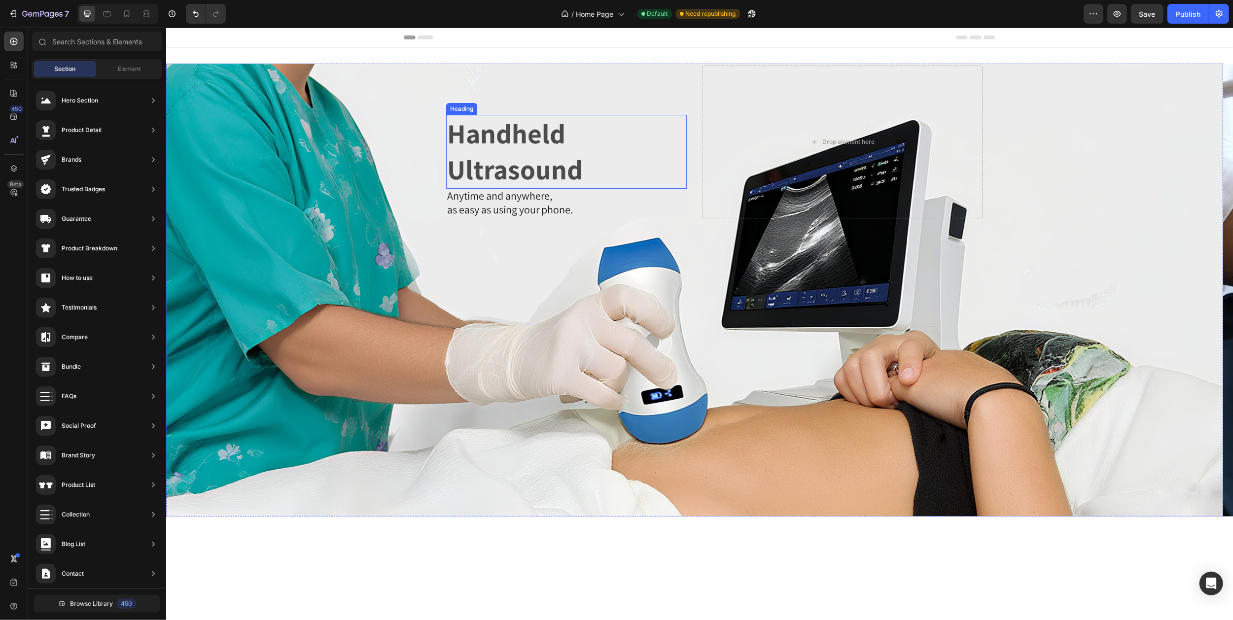
click at [498, 156] on p "Handheld Ultrasound" at bounding box center [566, 152] width 239 height 72
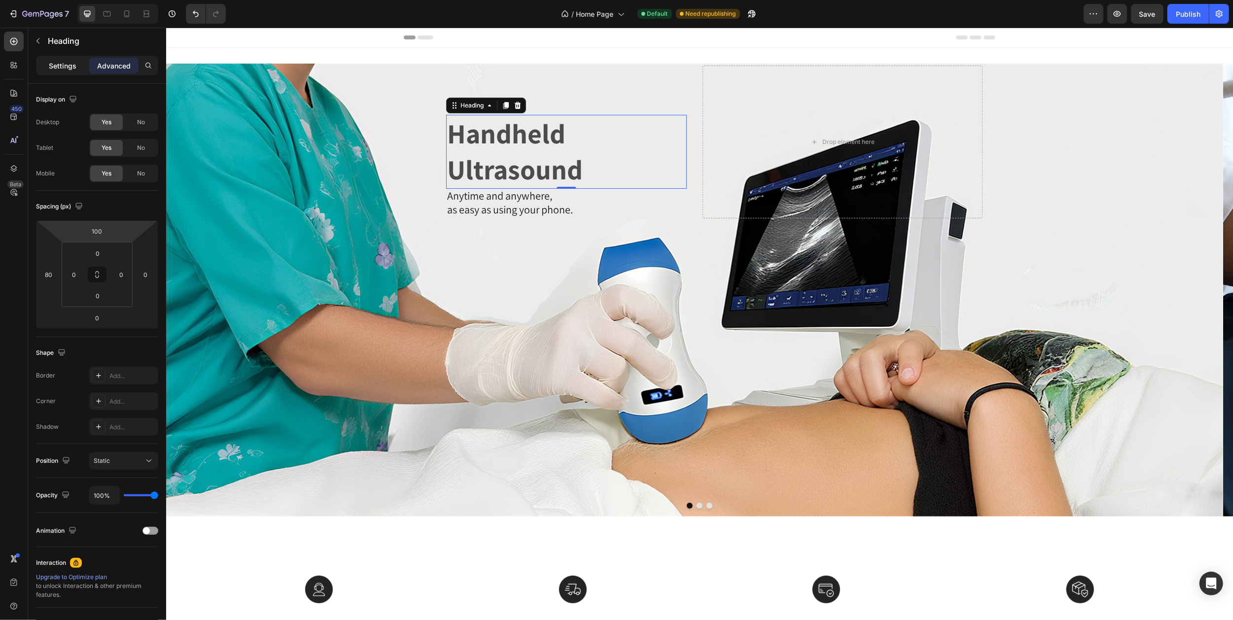
click at [62, 68] on p "Settings" at bounding box center [63, 66] width 28 height 10
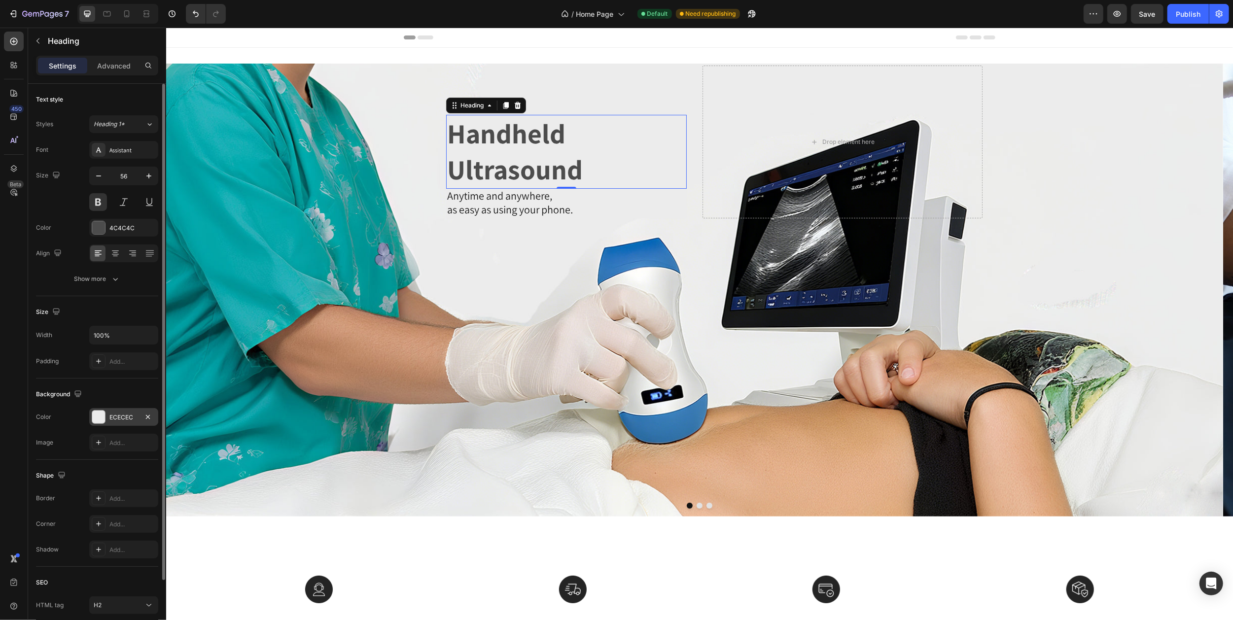
click at [103, 418] on div at bounding box center [98, 417] width 13 height 13
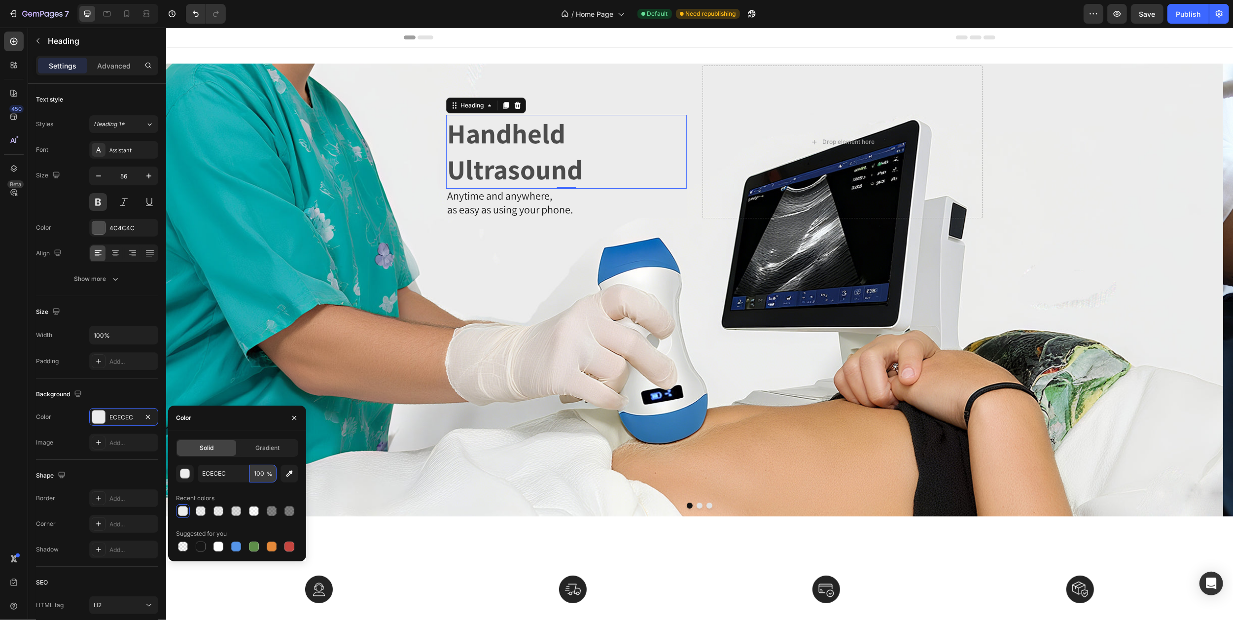
click at [261, 474] on input "100" at bounding box center [262, 474] width 27 height 18
type input "50"
click at [471, 208] on span "as easy as using your phone." at bounding box center [510, 210] width 126 height 14
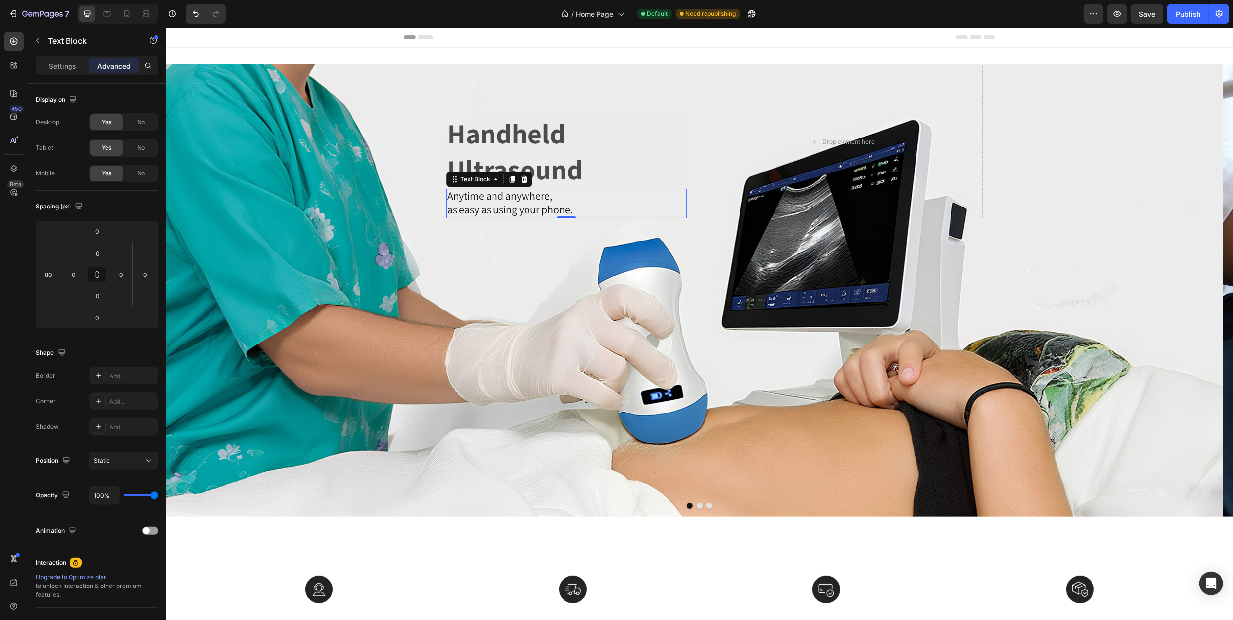
click at [62, 57] on div "Settings Advanced" at bounding box center [97, 66] width 122 height 20
click at [62, 61] on p "Settings" at bounding box center [63, 66] width 28 height 10
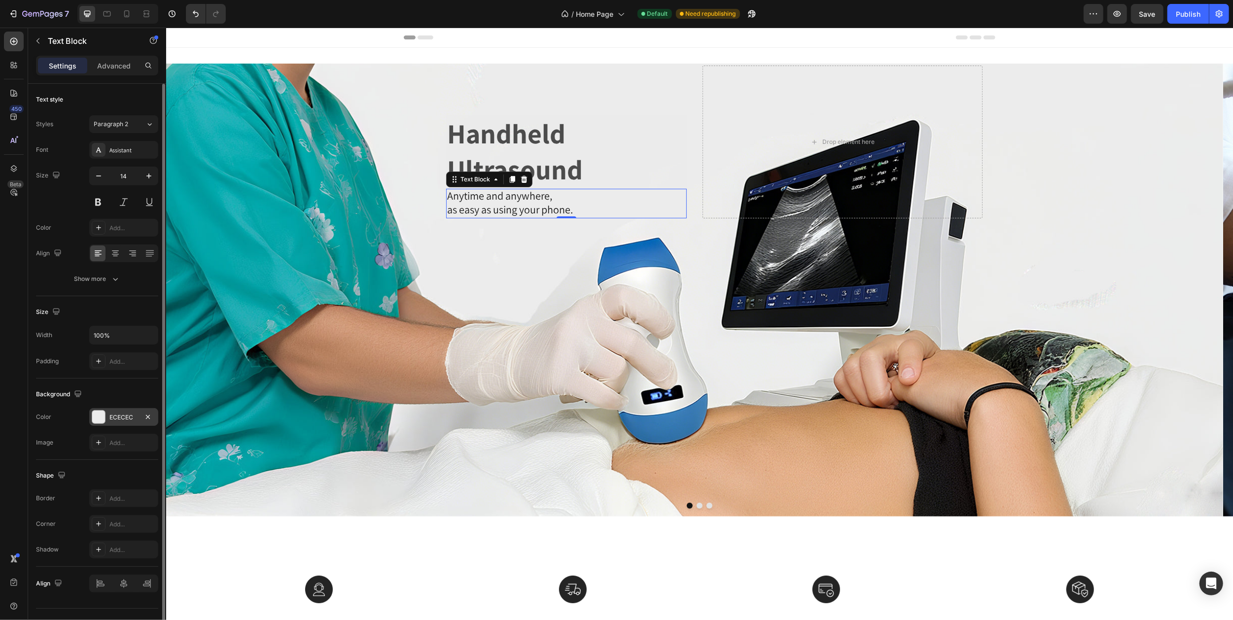
click at [109, 420] on div "ECECEC" at bounding box center [123, 417] width 29 height 9
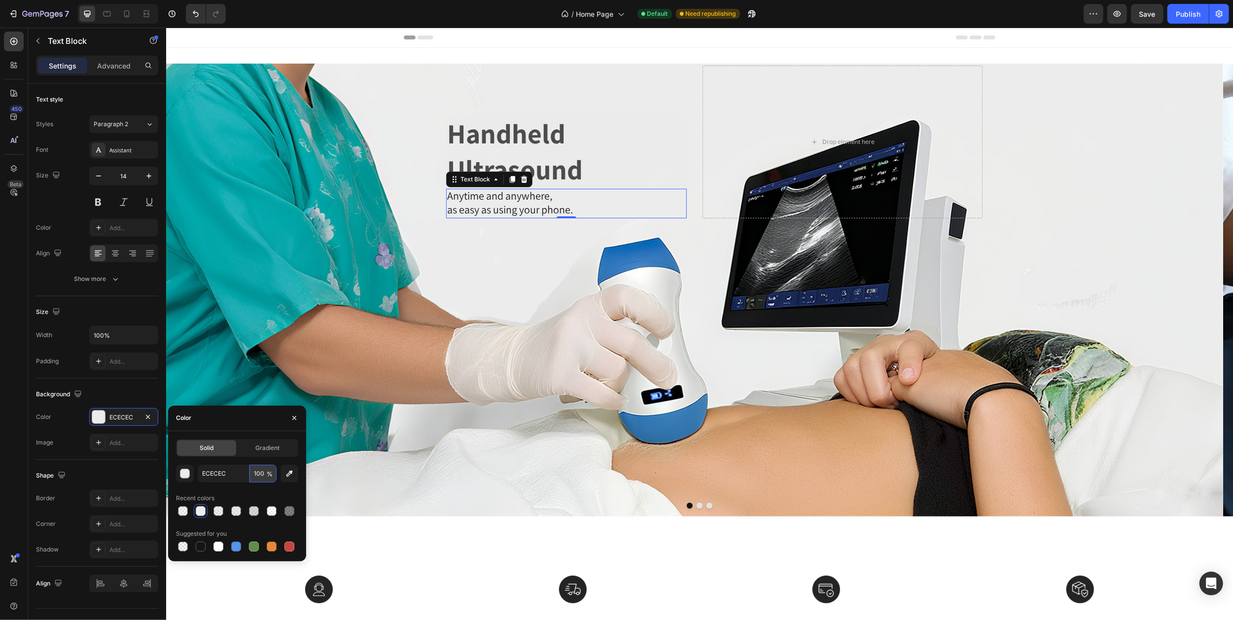
click at [261, 474] on input "100" at bounding box center [262, 474] width 27 height 18
type input "50"
click at [130, 15] on icon at bounding box center [127, 14] width 10 height 10
type input "12"
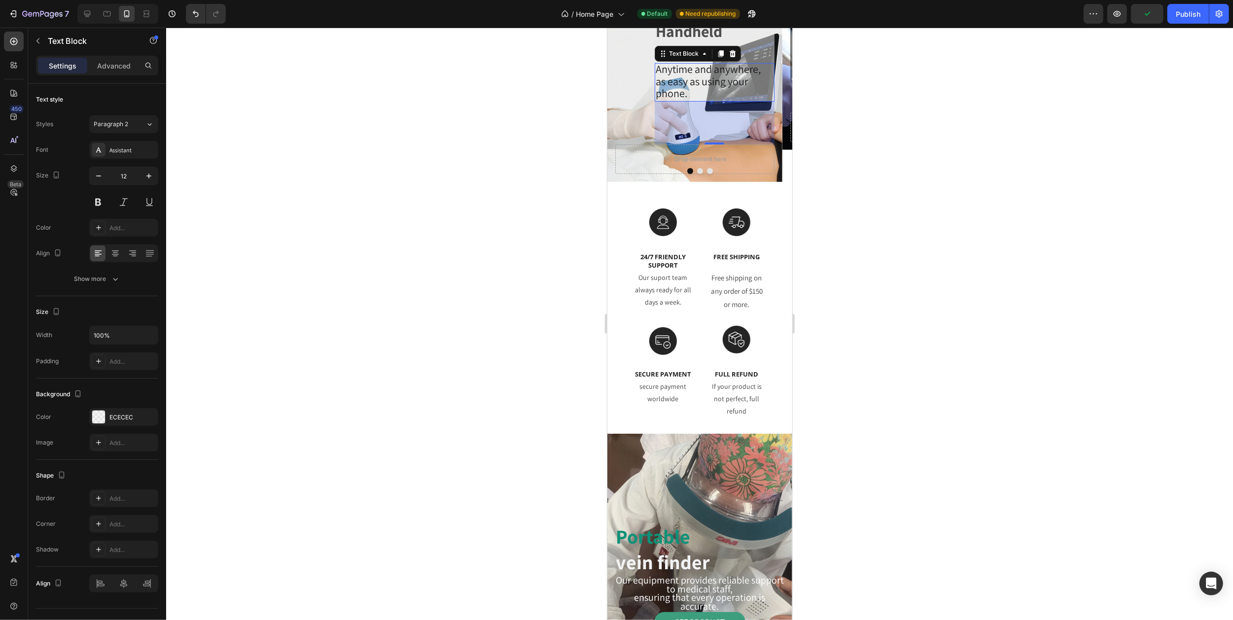
scroll to position [52, 0]
click at [878, 126] on div at bounding box center [699, 324] width 1067 height 593
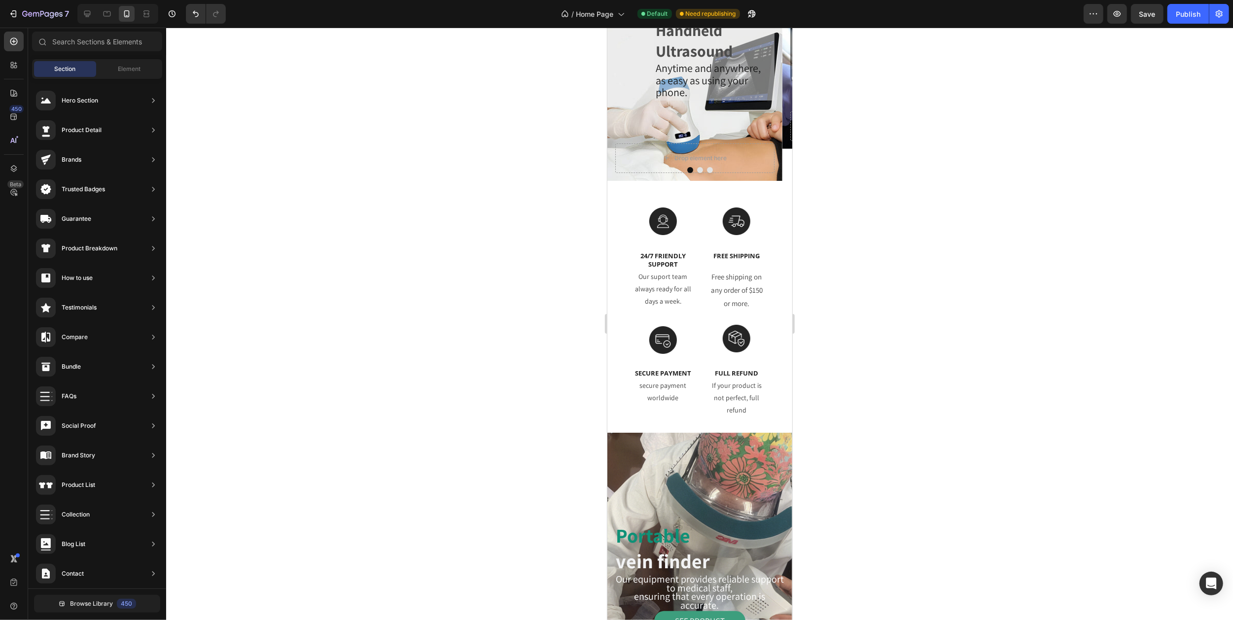
click at [857, 99] on div at bounding box center [699, 324] width 1067 height 593
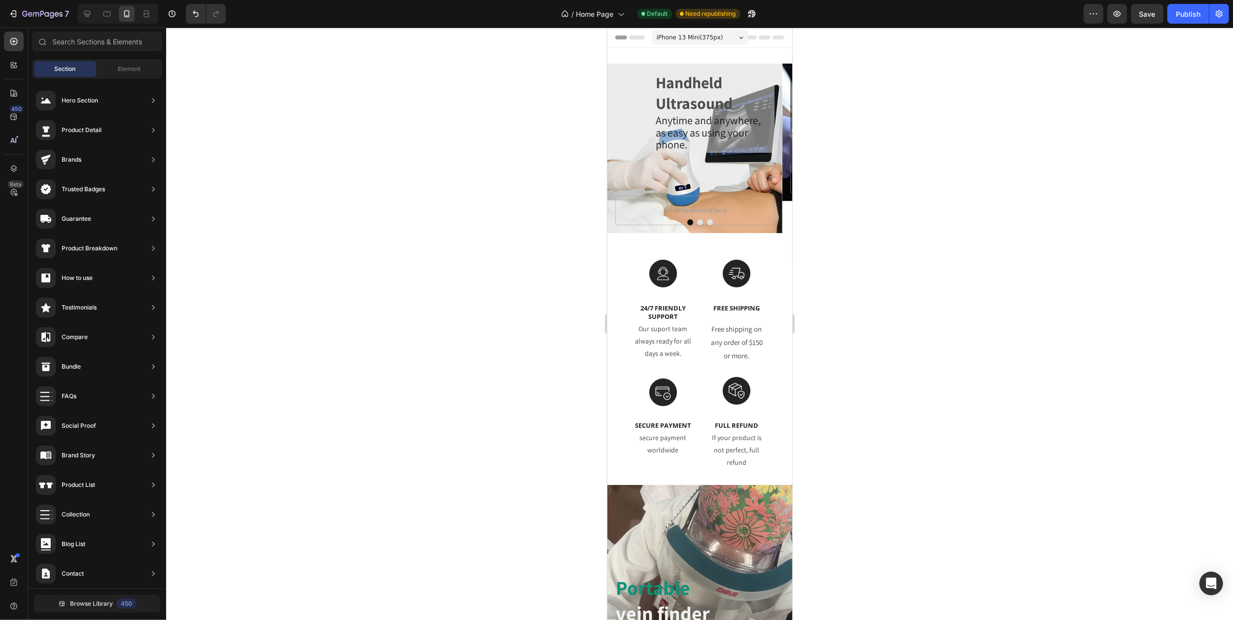
click at [841, 109] on div at bounding box center [699, 324] width 1067 height 593
click at [617, 146] on icon "Carousel Back Arrow" at bounding box center [619, 148] width 8 height 8
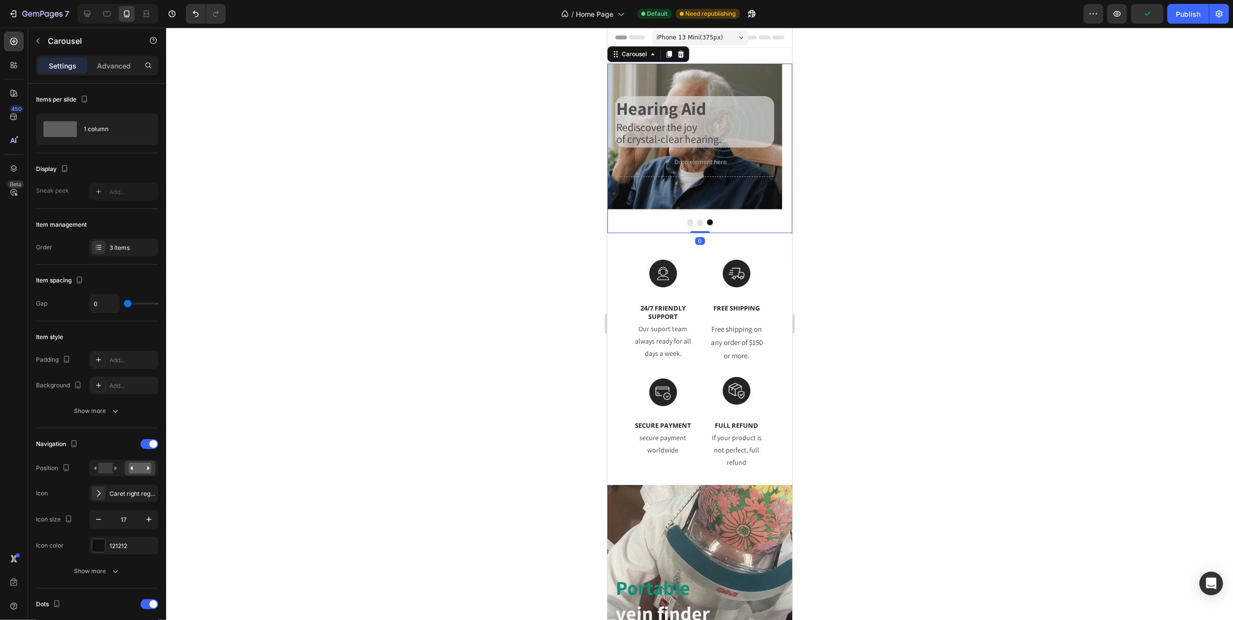
click at [617, 146] on icon "Carousel Back Arrow" at bounding box center [619, 148] width 8 height 8
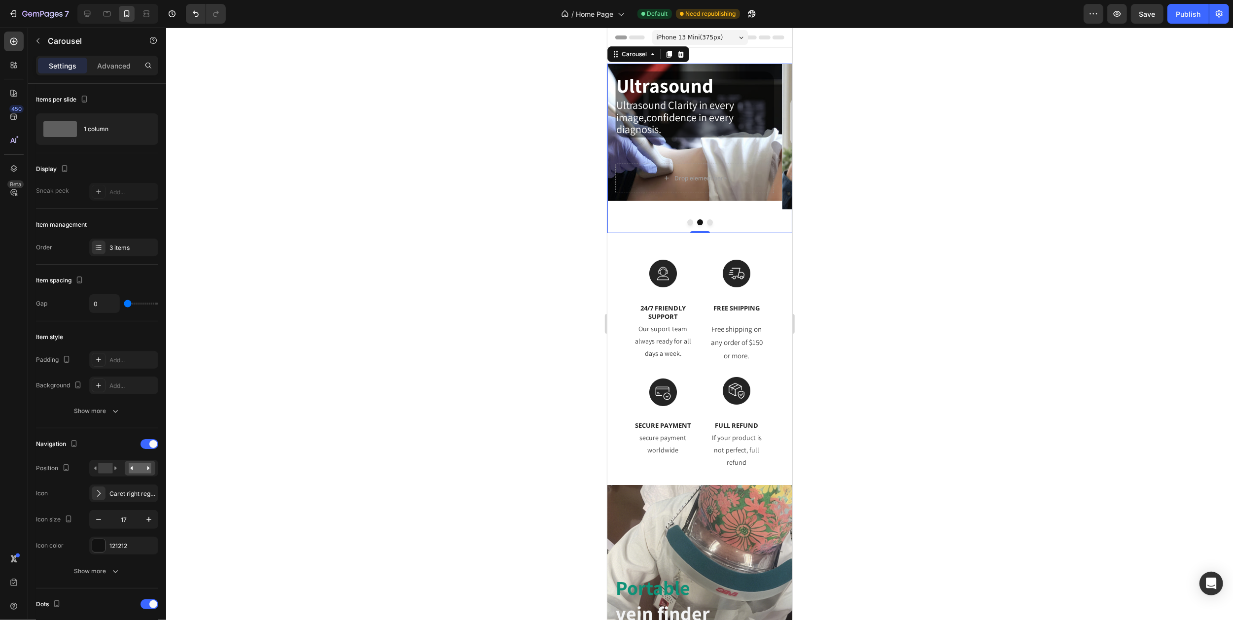
click at [617, 146] on icon "Carousel Back Arrow" at bounding box center [619, 148] width 8 height 8
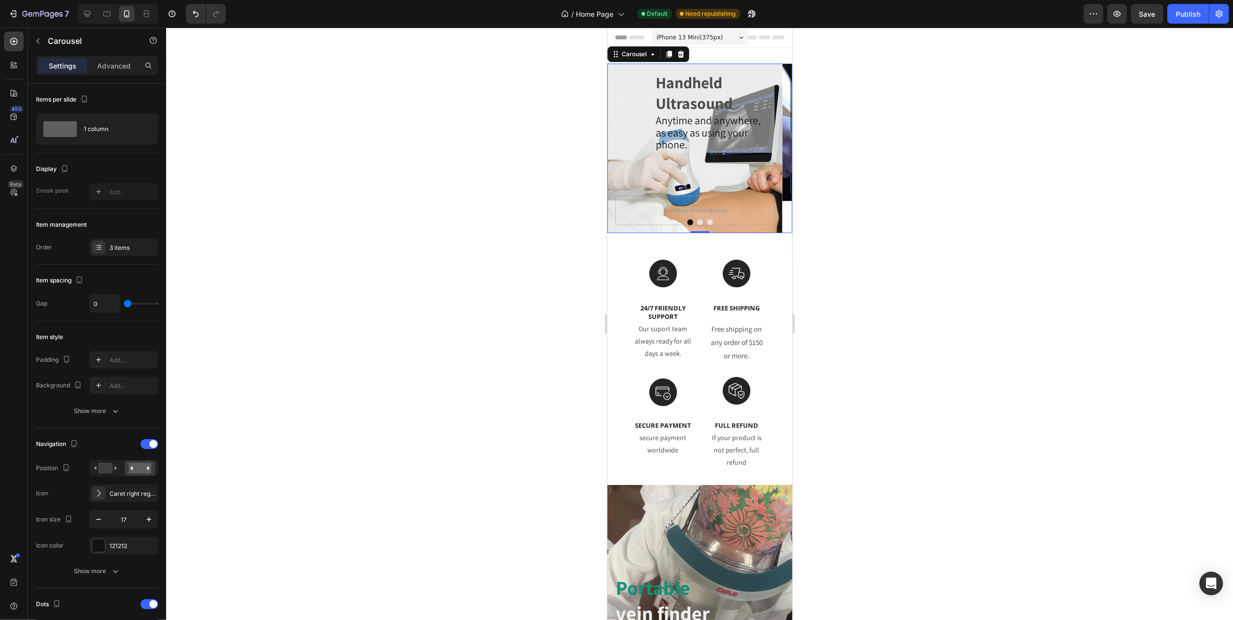
click at [617, 146] on icon "Carousel Back Arrow" at bounding box center [619, 148] width 8 height 8
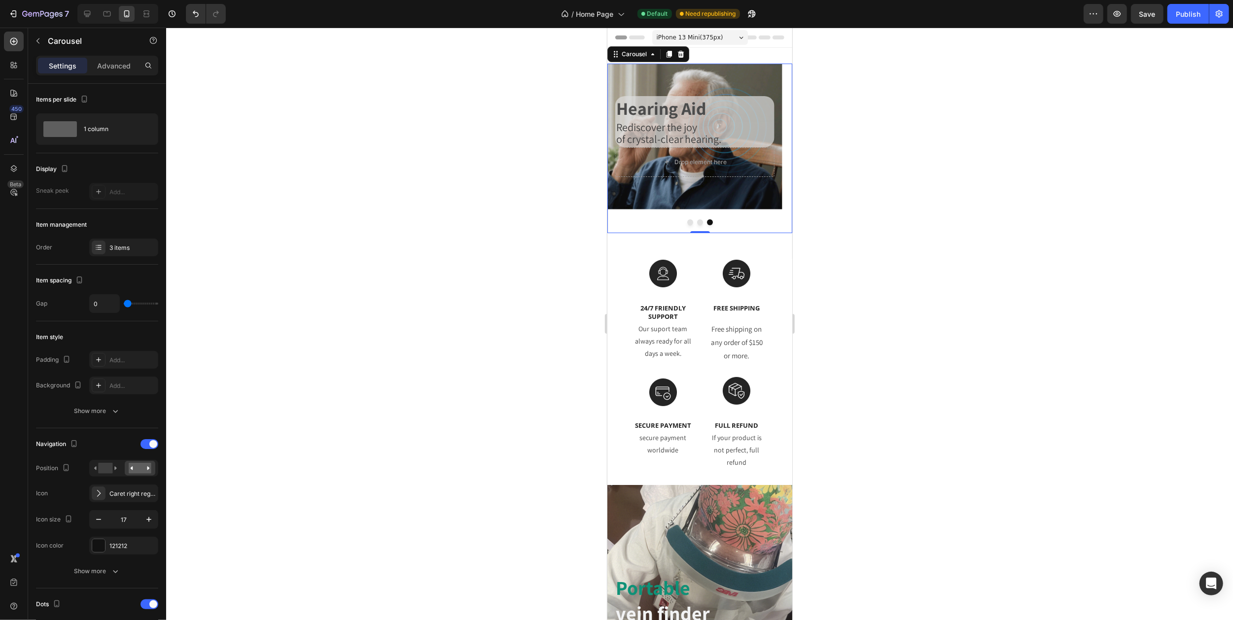
click at [617, 146] on icon "Carousel Back Arrow" at bounding box center [619, 148] width 8 height 8
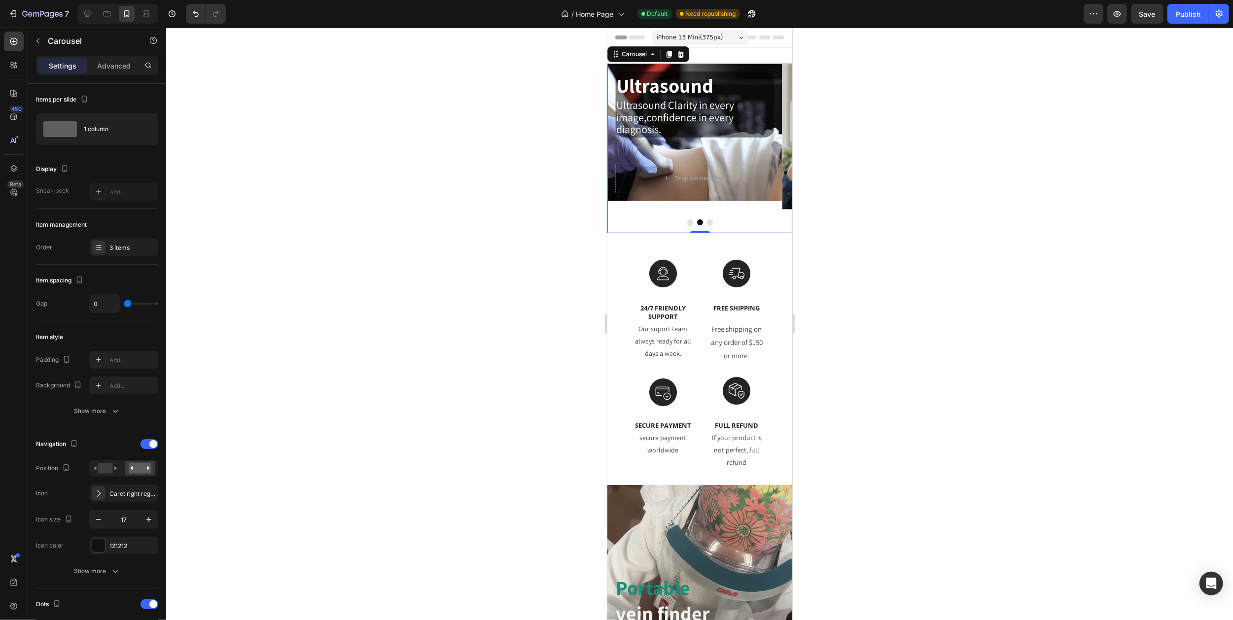
click at [617, 146] on icon "Carousel Back Arrow" at bounding box center [619, 148] width 8 height 8
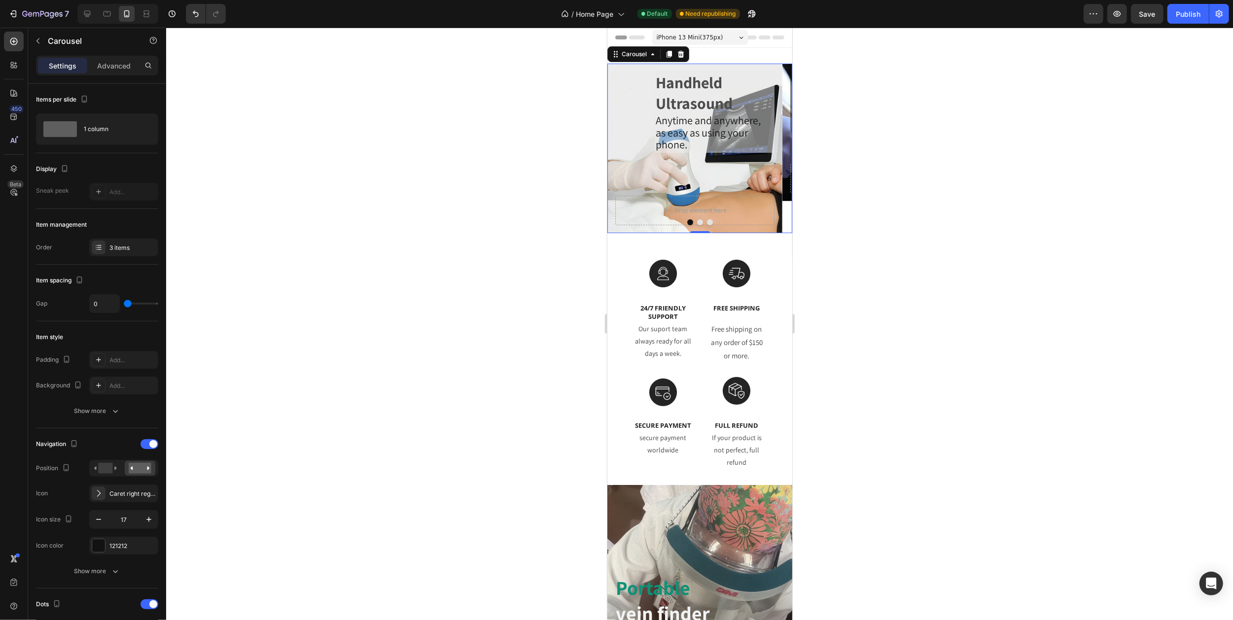
click at [617, 146] on icon "Carousel Back Arrow" at bounding box center [619, 148] width 8 height 8
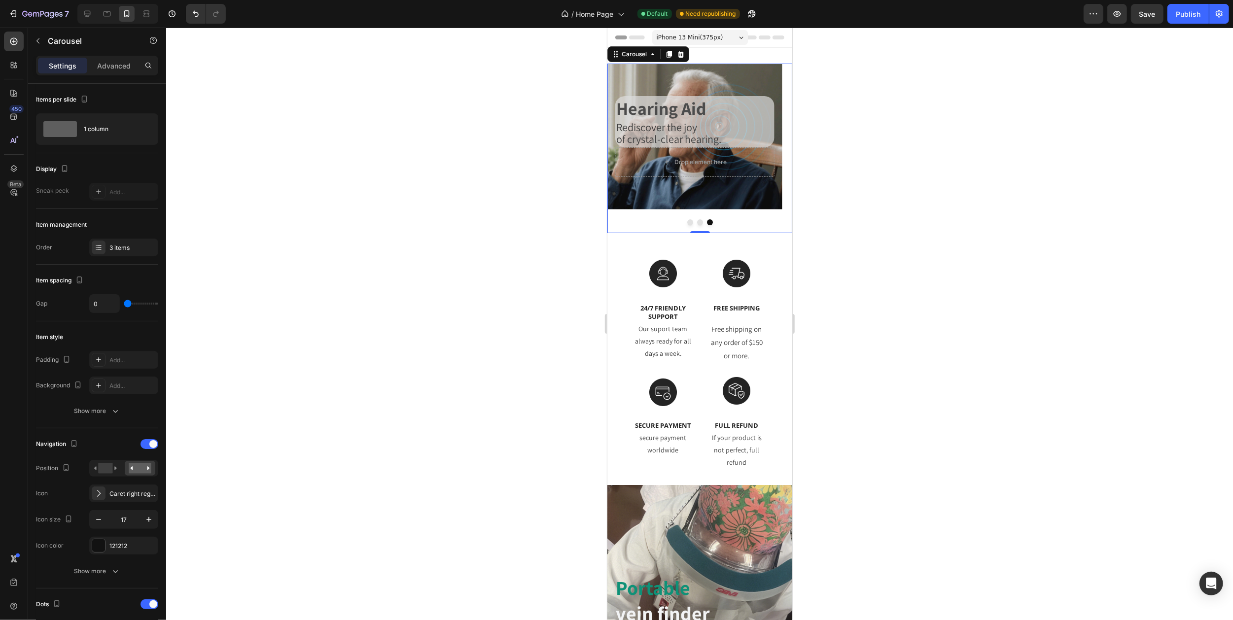
click at [617, 146] on icon "Carousel Back Arrow" at bounding box center [619, 148] width 8 height 8
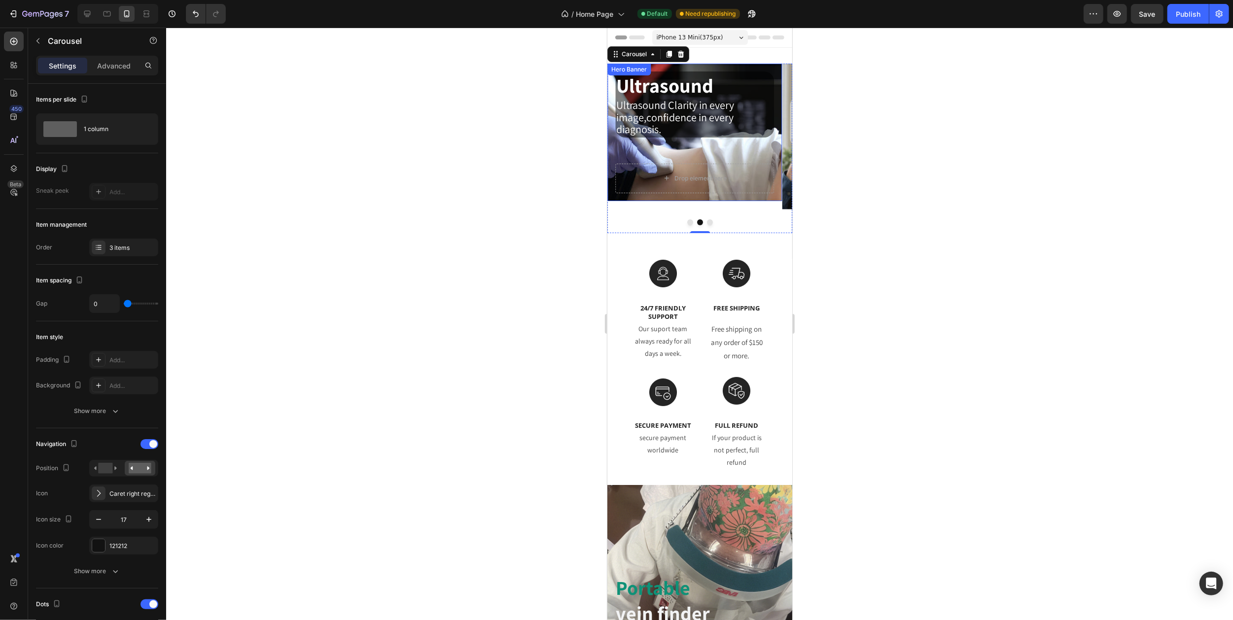
click at [689, 138] on div "Ultrasound Clarity in every image,confidence in every diagnosis." at bounding box center [694, 118] width 159 height 38
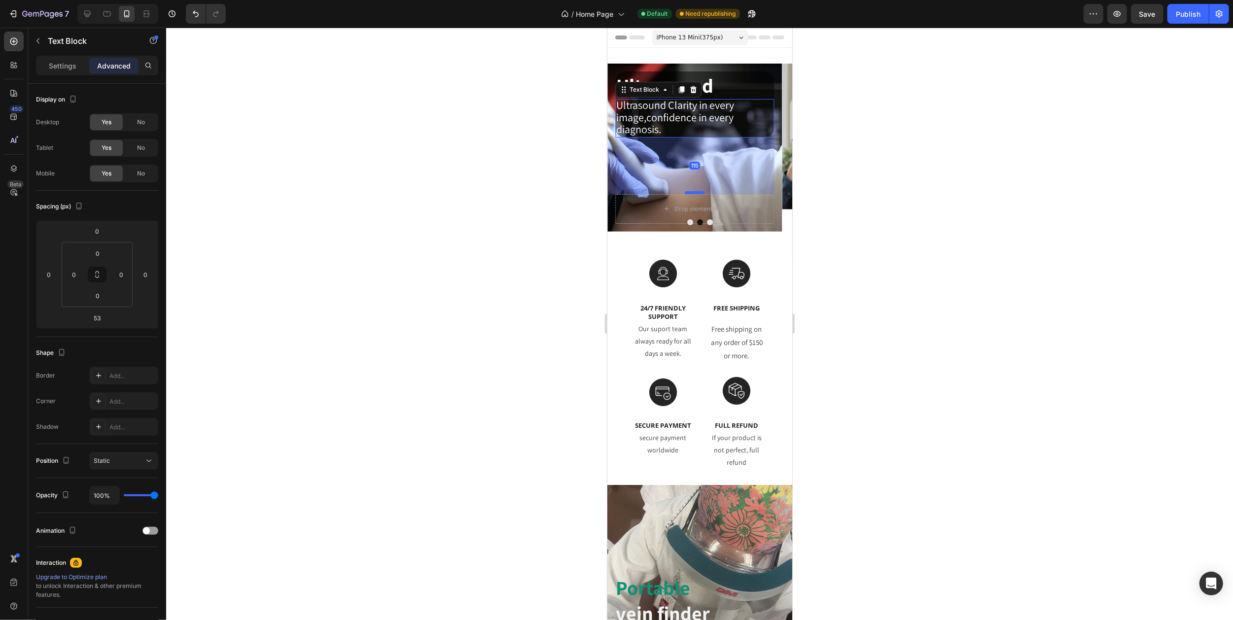
drag, startPoint x: 693, startPoint y: 164, endPoint x: 694, endPoint y: 194, distance: 30.6
click at [694, 194] on div at bounding box center [694, 192] width 20 height 3
type input "115"
click at [778, 149] on icon "Carousel Next Arrow" at bounding box center [779, 148] width 3 height 6
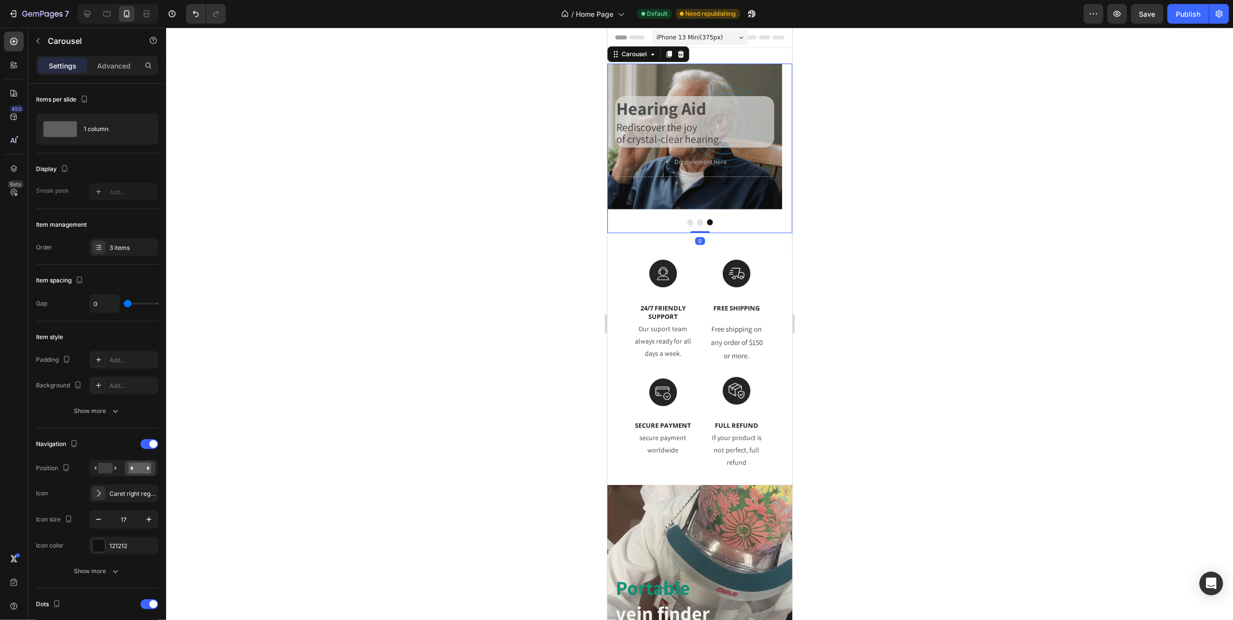
click at [778, 149] on icon "Carousel Next Arrow" at bounding box center [779, 148] width 3 height 6
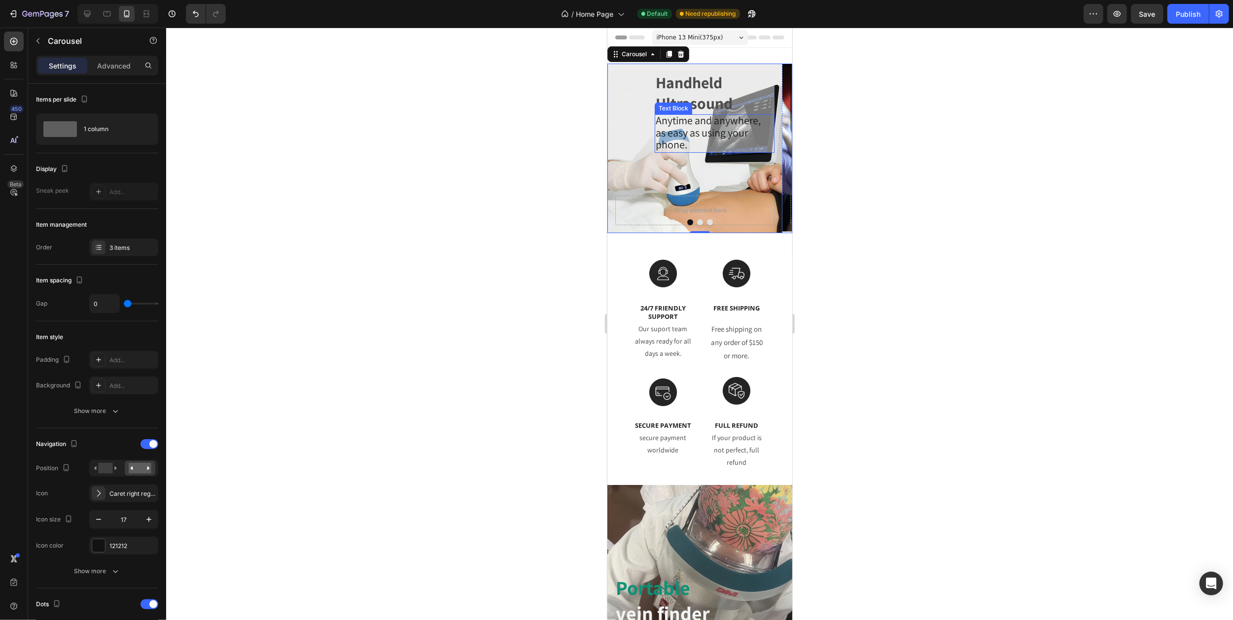
click at [679, 151] on span "as easy as using your phone." at bounding box center [701, 139] width 92 height 26
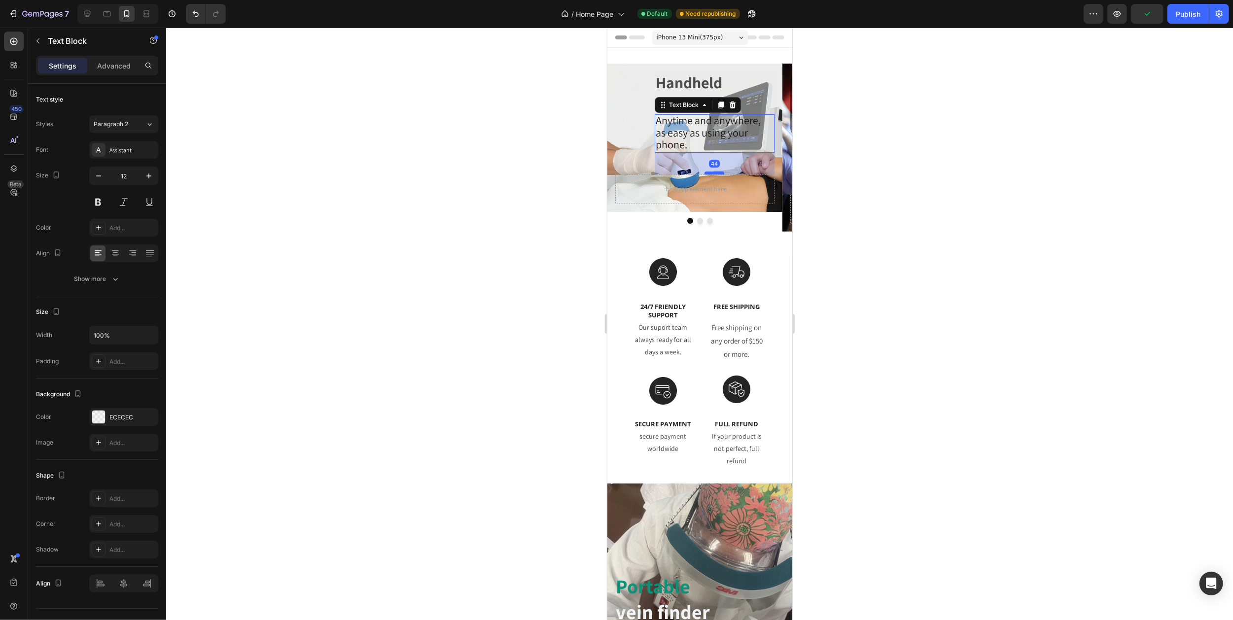
drag, startPoint x: 712, startPoint y: 196, endPoint x: 712, endPoint y: 175, distance: 21.2
click at [712, 175] on div at bounding box center [714, 173] width 20 height 3
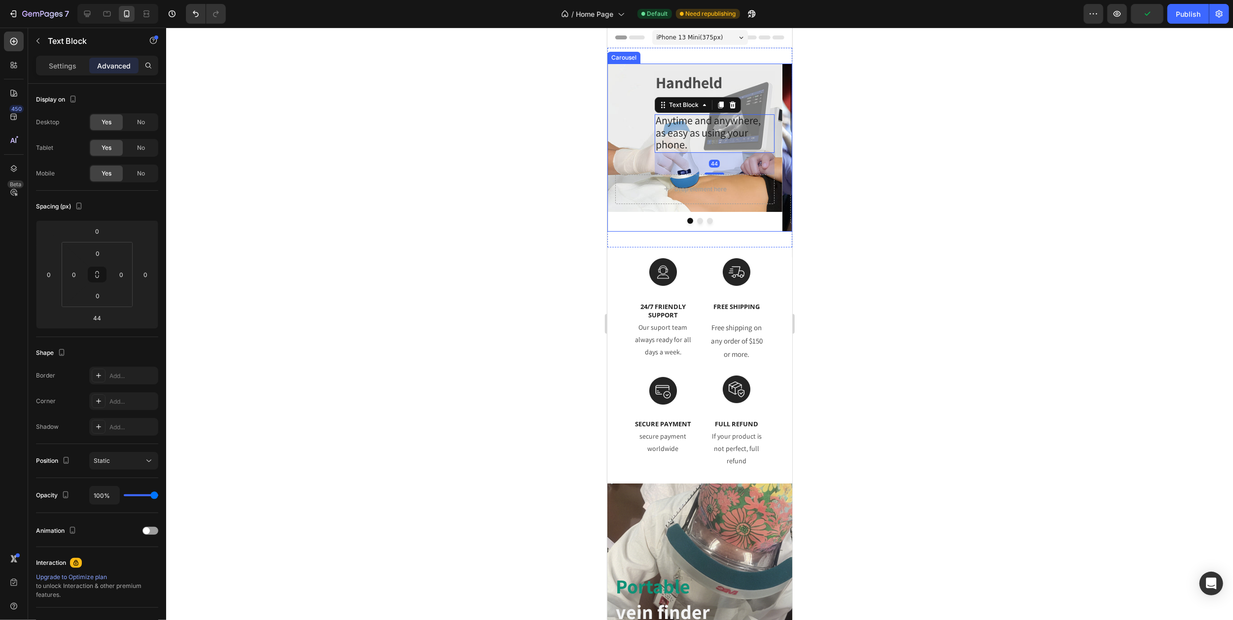
click at [775, 146] on icon "Carousel Next Arrow" at bounding box center [779, 147] width 8 height 8
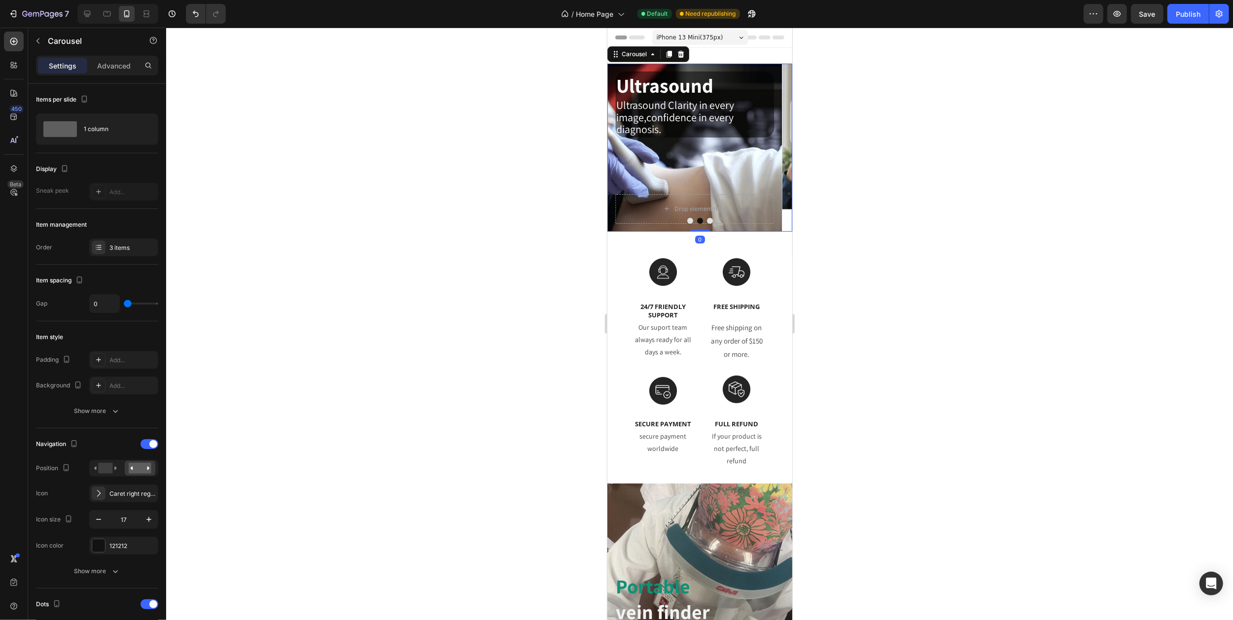
click at [775, 146] on icon "Carousel Next Arrow" at bounding box center [779, 147] width 8 height 8
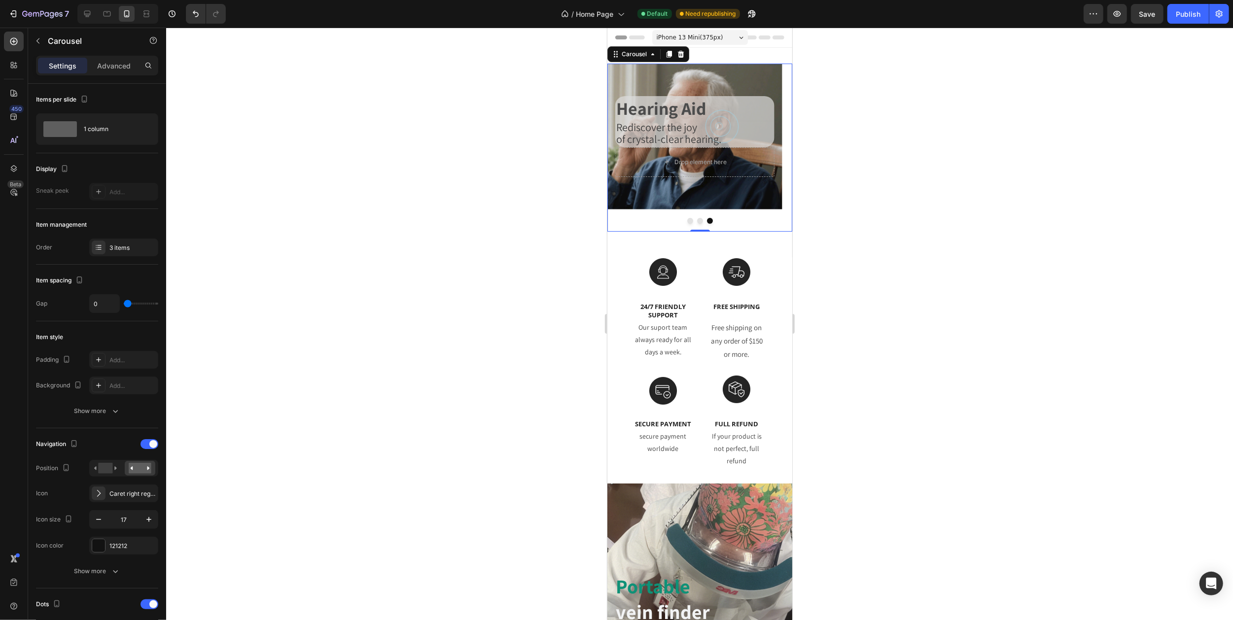
click at [775, 146] on icon "Carousel Next Arrow" at bounding box center [779, 147] width 8 height 8
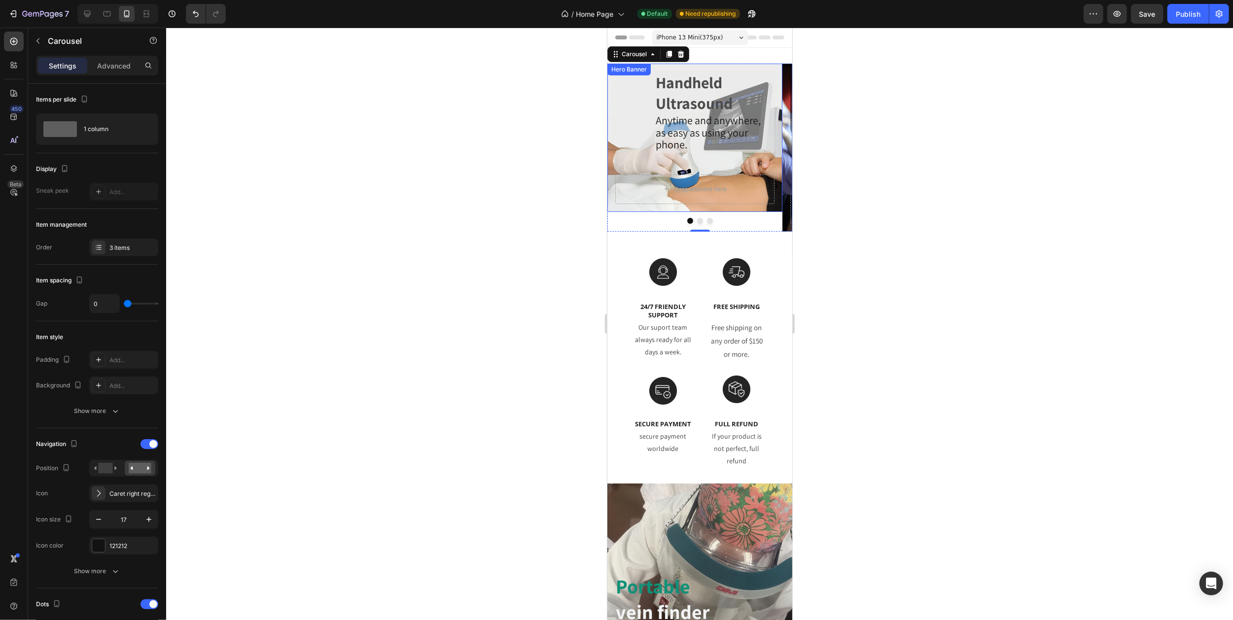
click at [707, 169] on div "Handheld Ultrasound Heading Anytime and anywhere, as easy as using your phone. …" at bounding box center [694, 122] width 159 height 103
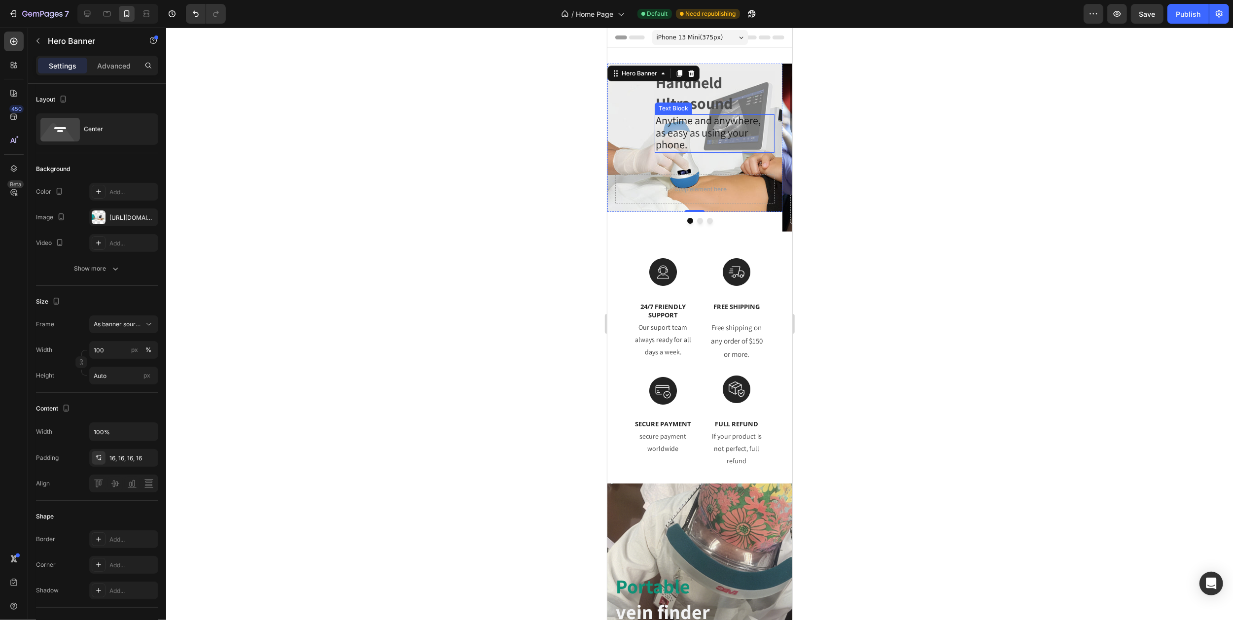
click at [706, 146] on p "as easy as using your phone." at bounding box center [714, 140] width 118 height 24
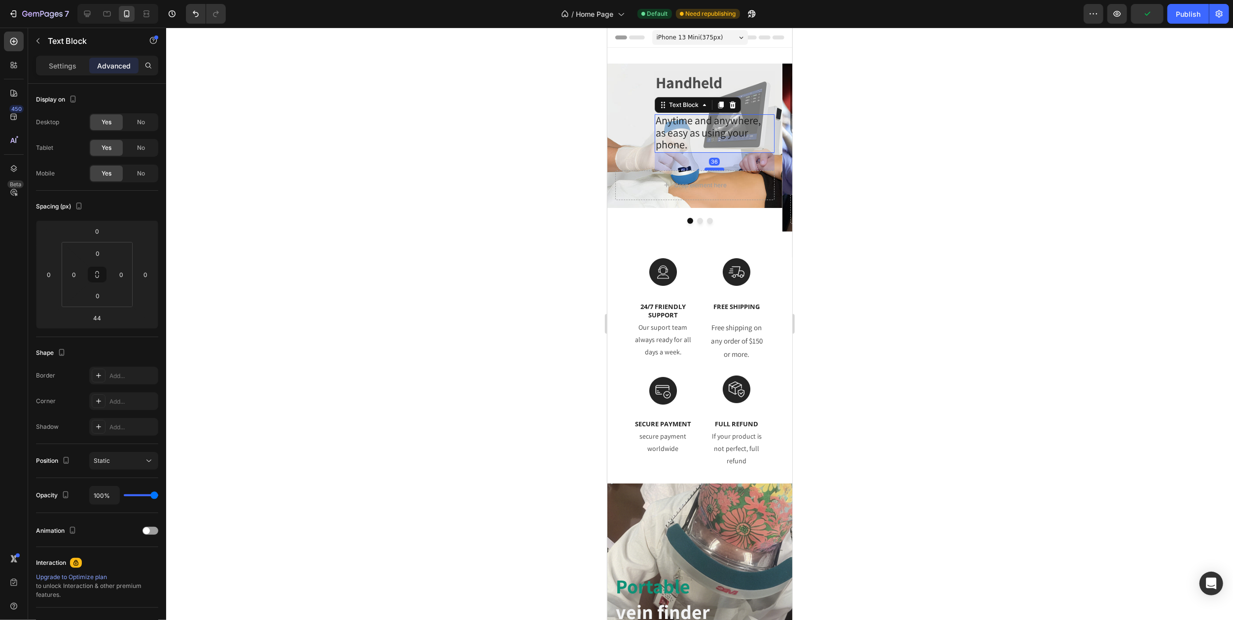
click at [711, 170] on div at bounding box center [714, 169] width 20 height 3
type input "36"
click at [775, 147] on icon "Carousel Next Arrow" at bounding box center [779, 147] width 8 height 8
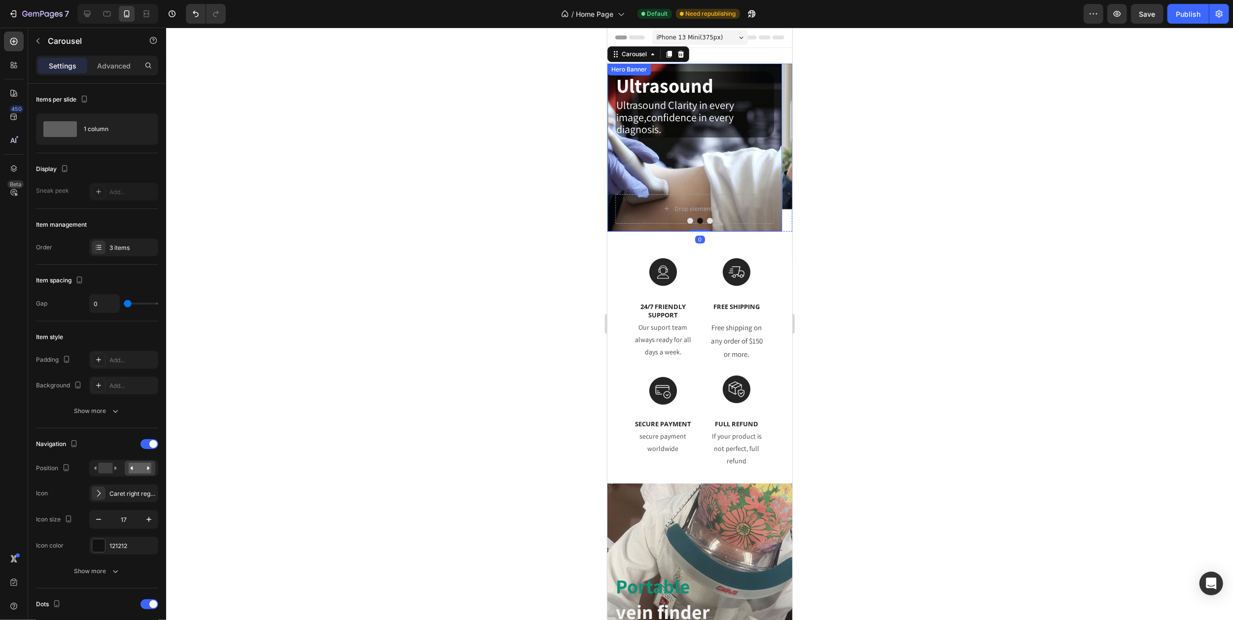
click at [709, 155] on div "Ultrasound Heading Ultrasound Clarity in every image,confidence in every diagno…" at bounding box center [694, 132] width 159 height 123
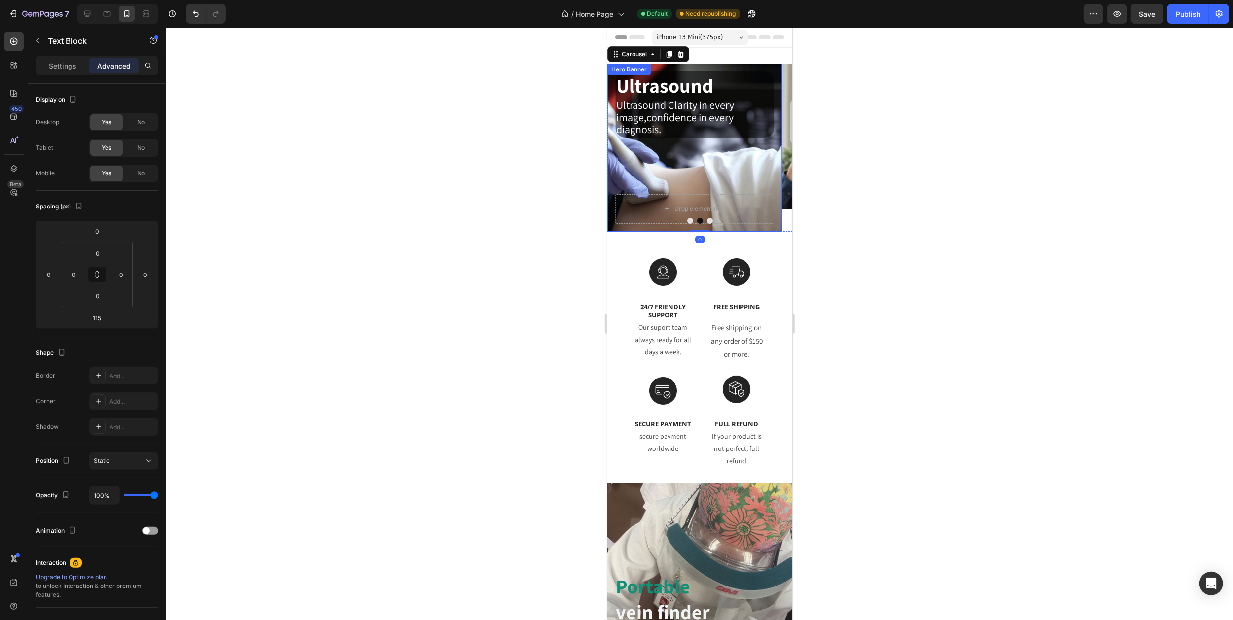
click at [701, 131] on p "Ultrasound Clarity in every image,confidence in every diagnosis." at bounding box center [694, 118] width 157 height 36
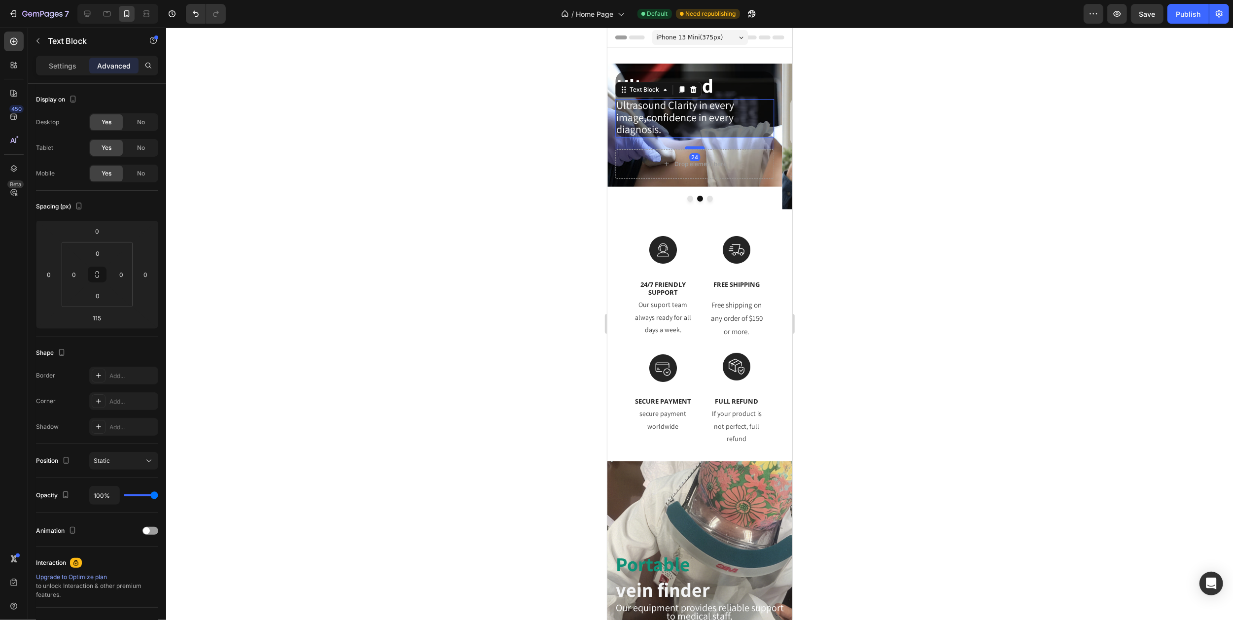
drag, startPoint x: 694, startPoint y: 193, endPoint x: 697, endPoint y: 148, distance: 45.0
click at [697, 148] on div at bounding box center [694, 147] width 20 height 3
type input "24"
click at [775, 136] on icon "Carousel Next Arrow" at bounding box center [779, 136] width 8 height 8
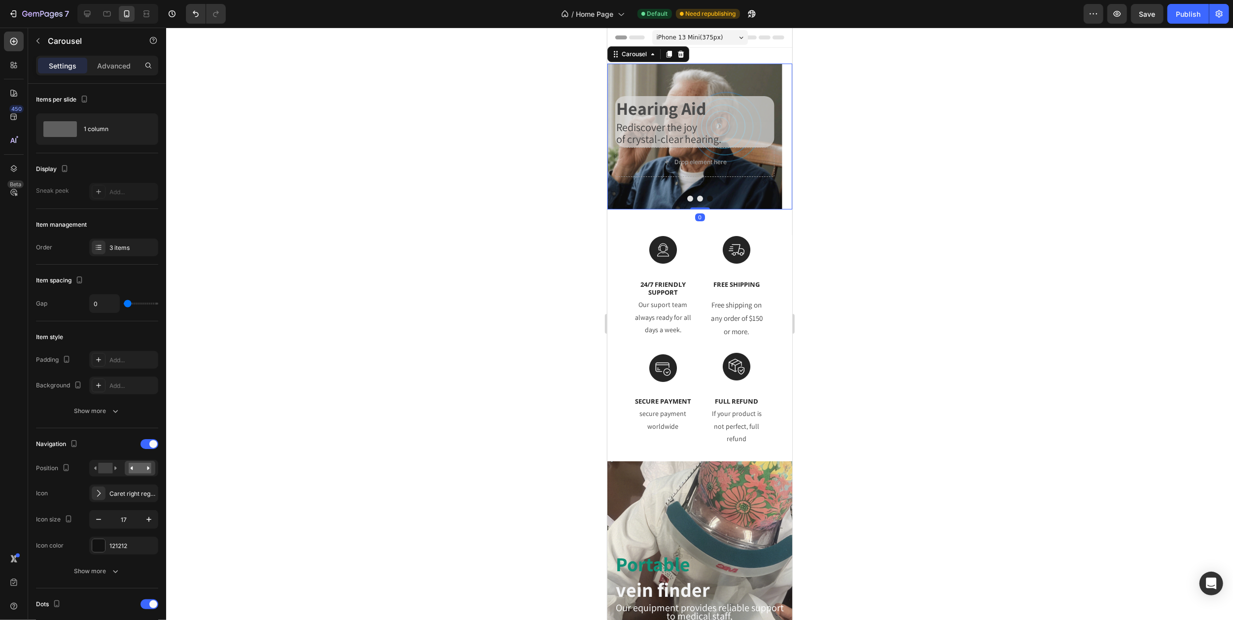
click at [775, 136] on icon "Carousel Next Arrow" at bounding box center [779, 136] width 8 height 8
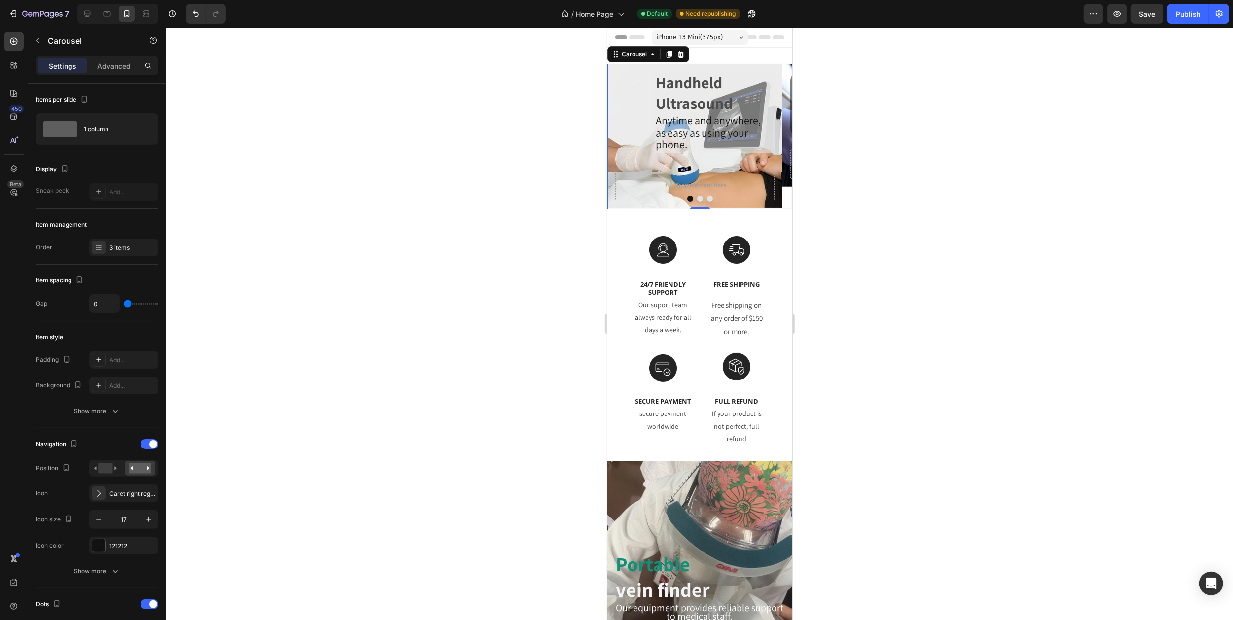
click at [775, 136] on icon "Carousel Next Arrow" at bounding box center [779, 136] width 8 height 8
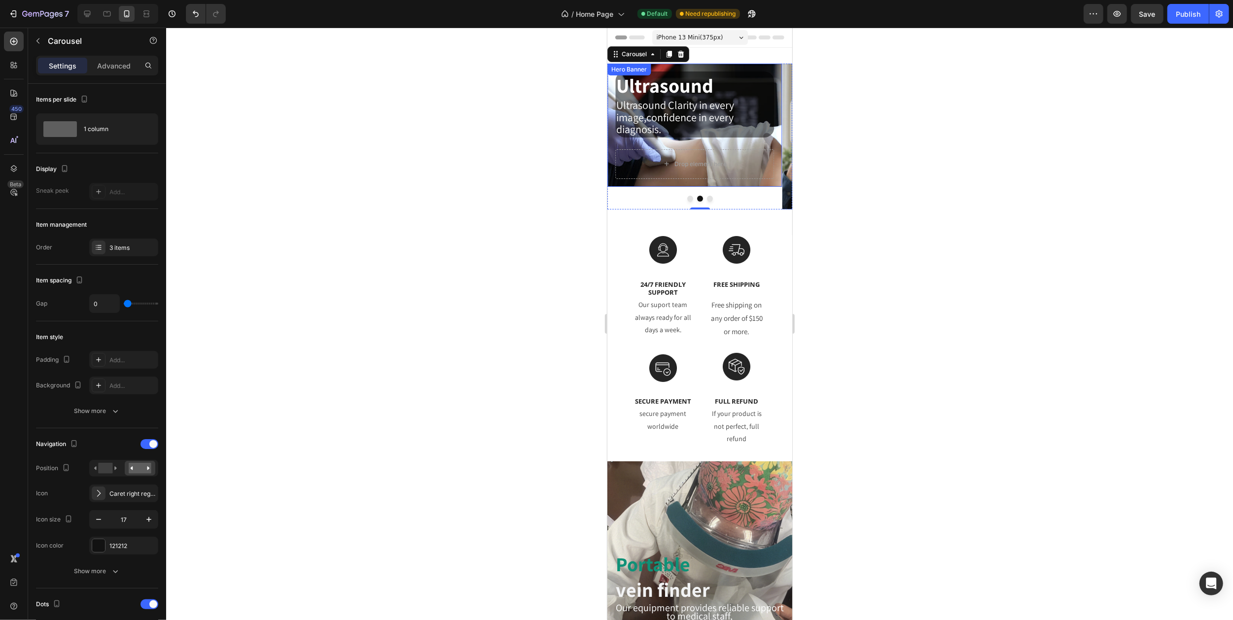
click at [690, 131] on p "Ultrasound Clarity in every image,confidence in every diagnosis." at bounding box center [694, 118] width 157 height 36
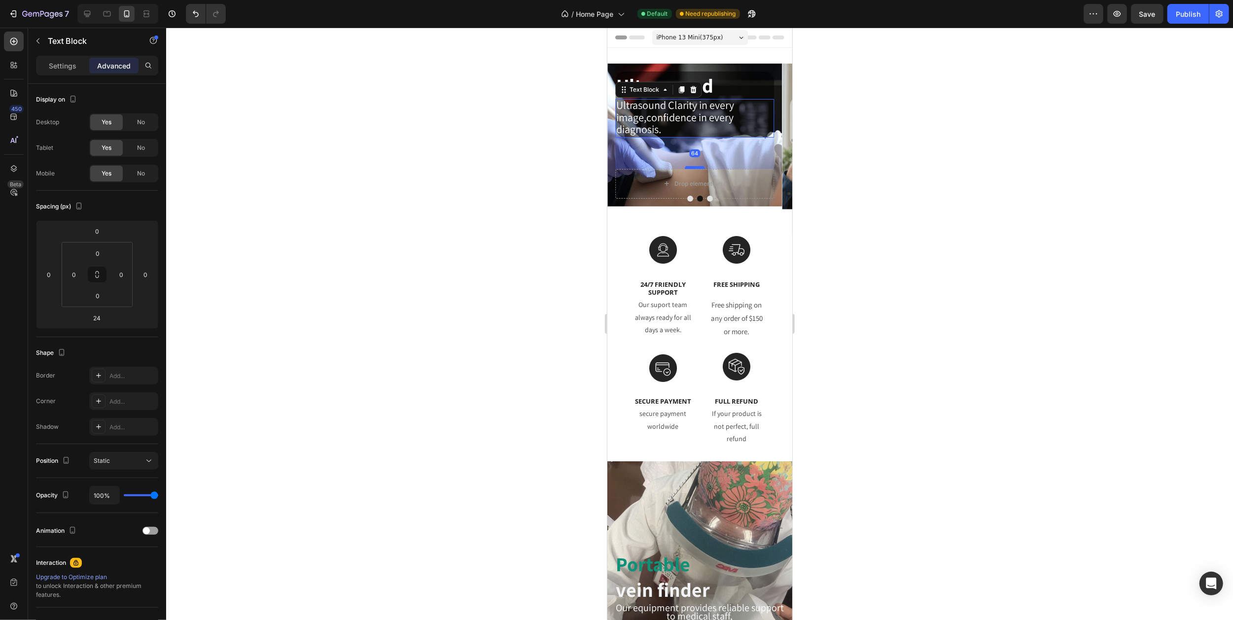
drag, startPoint x: 694, startPoint y: 148, endPoint x: 698, endPoint y: 168, distance: 20.0
click at [698, 168] on div at bounding box center [694, 167] width 20 height 3
type input "64"
click at [775, 135] on icon "Carousel Next Arrow" at bounding box center [779, 136] width 8 height 8
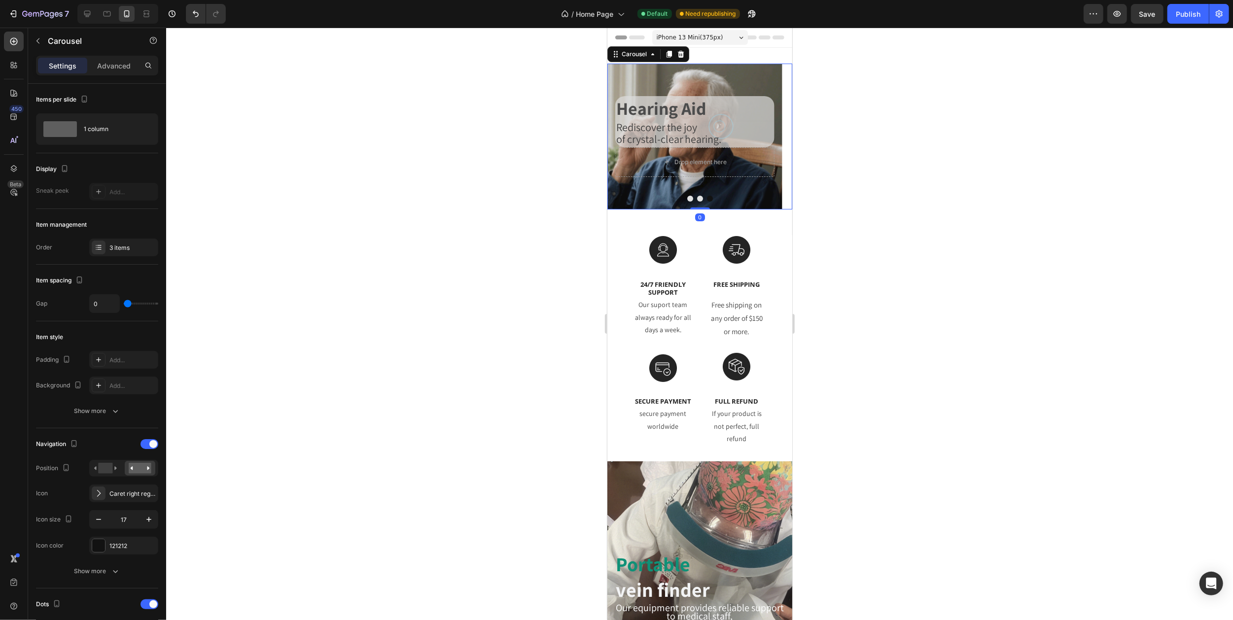
click at [775, 135] on icon "Carousel Next Arrow" at bounding box center [779, 136] width 8 height 8
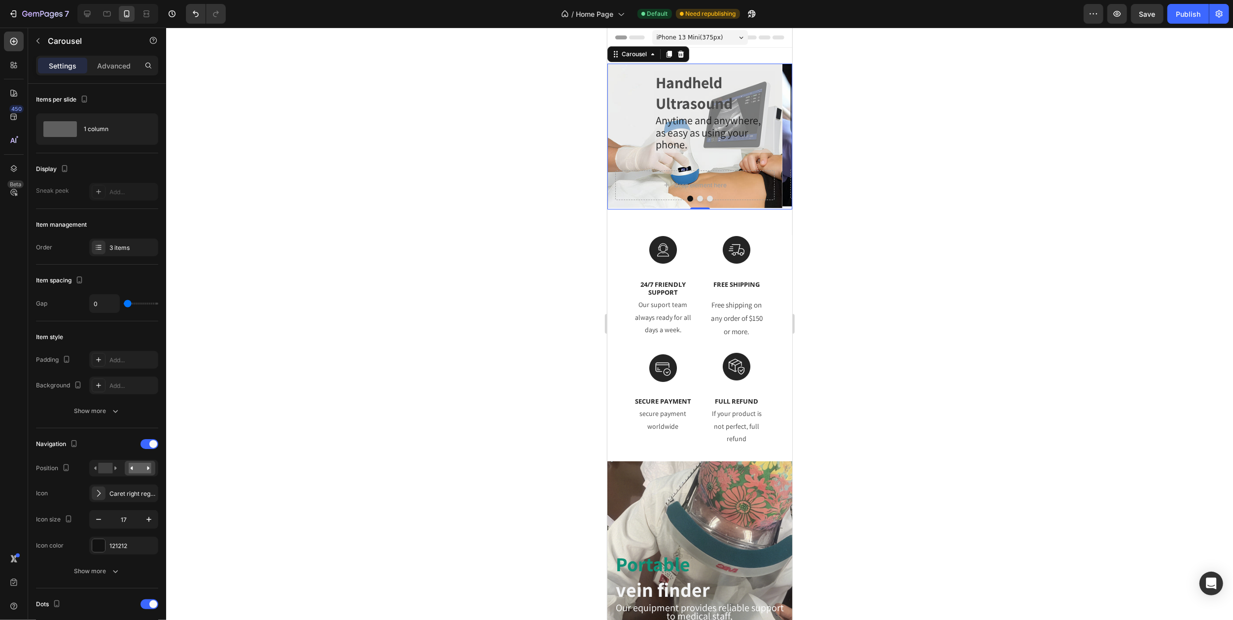
click at [775, 135] on icon "Carousel Next Arrow" at bounding box center [779, 136] width 8 height 8
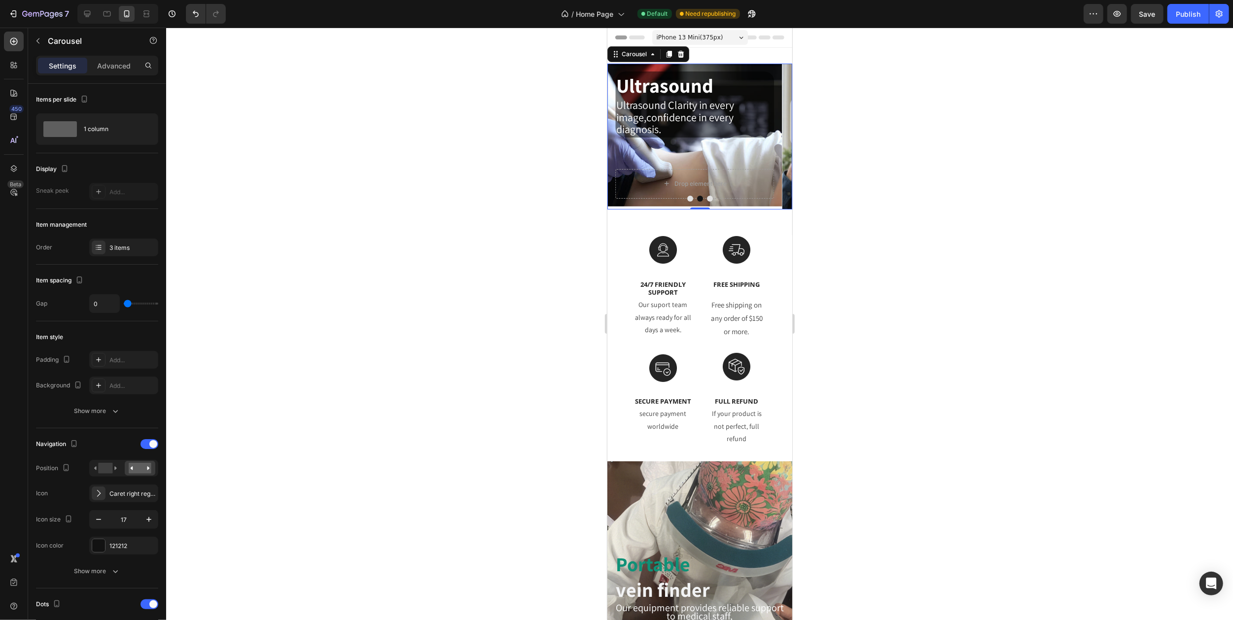
click at [775, 135] on icon "Carousel Next Arrow" at bounding box center [779, 136] width 8 height 8
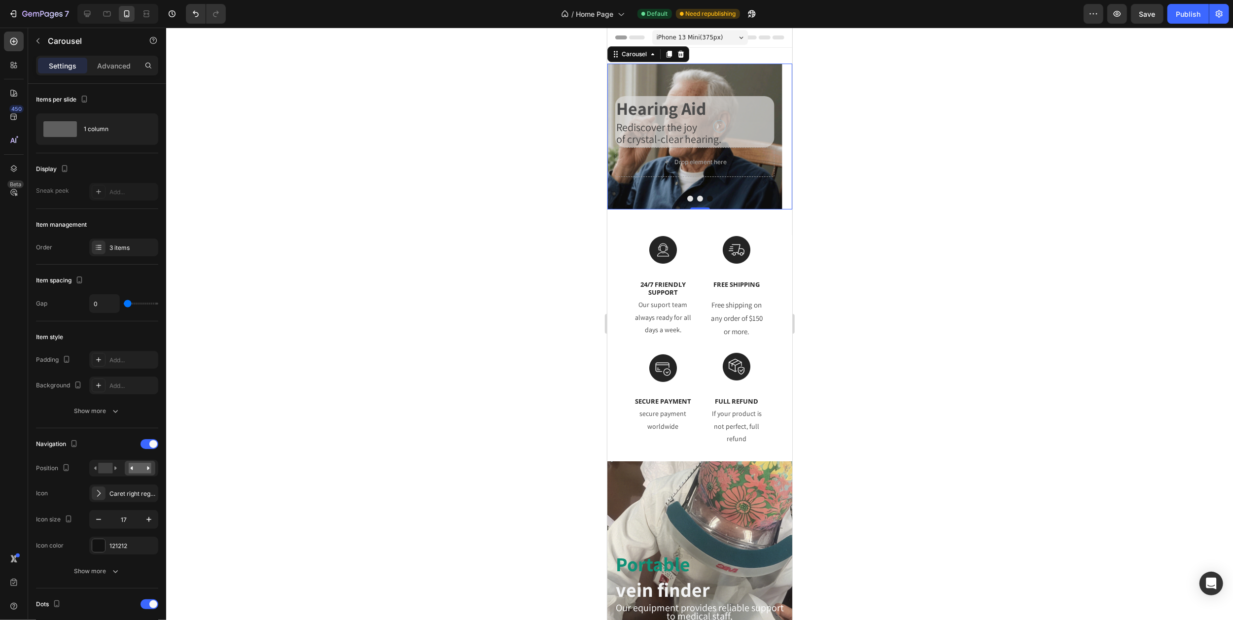
click at [775, 135] on icon "Carousel Next Arrow" at bounding box center [779, 136] width 8 height 8
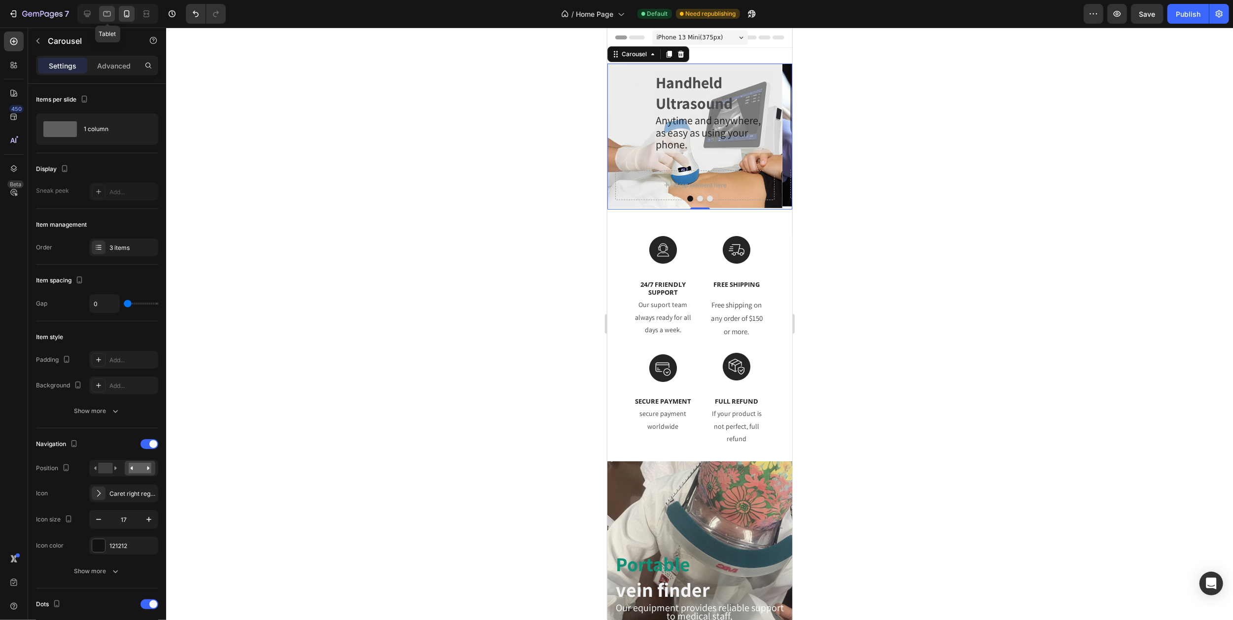
click at [104, 16] on icon at bounding box center [107, 14] width 10 height 10
type input "43"
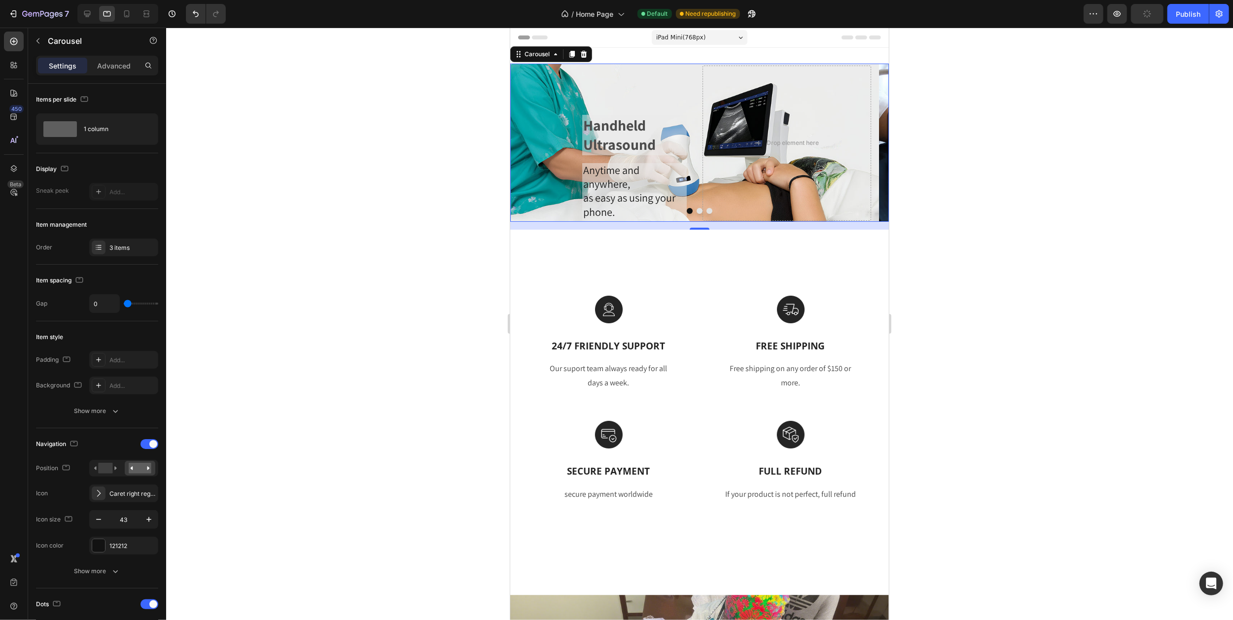
scroll to position [2, 0]
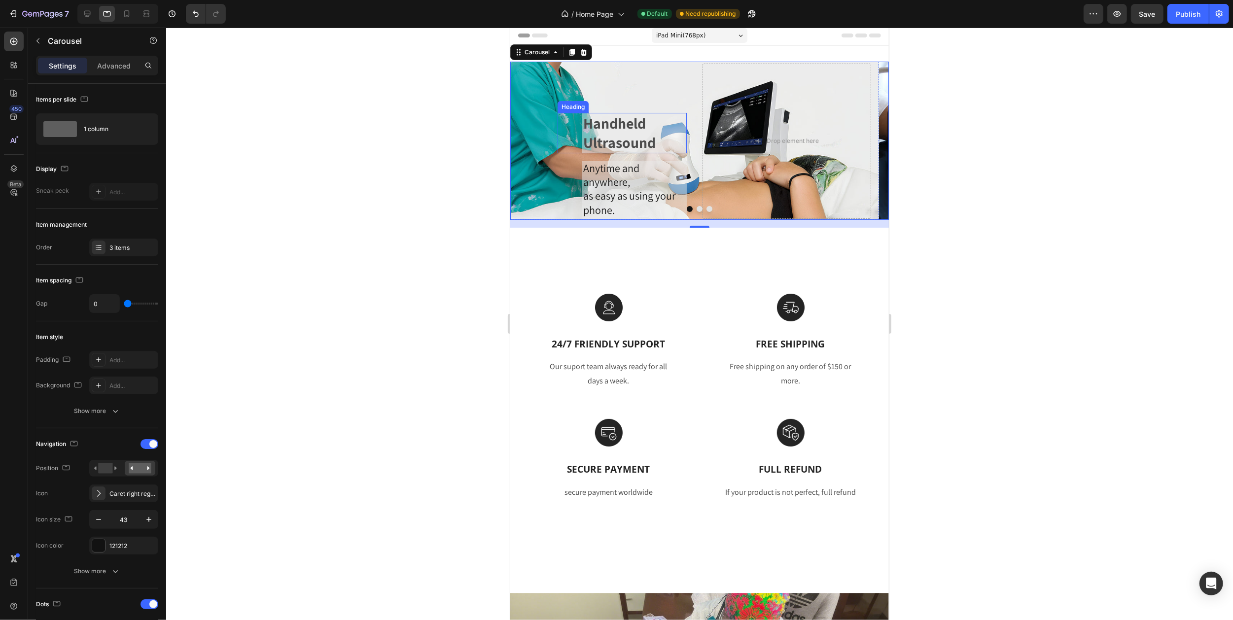
click at [615, 129] on p "Handheld Ultrasound" at bounding box center [634, 133] width 103 height 38
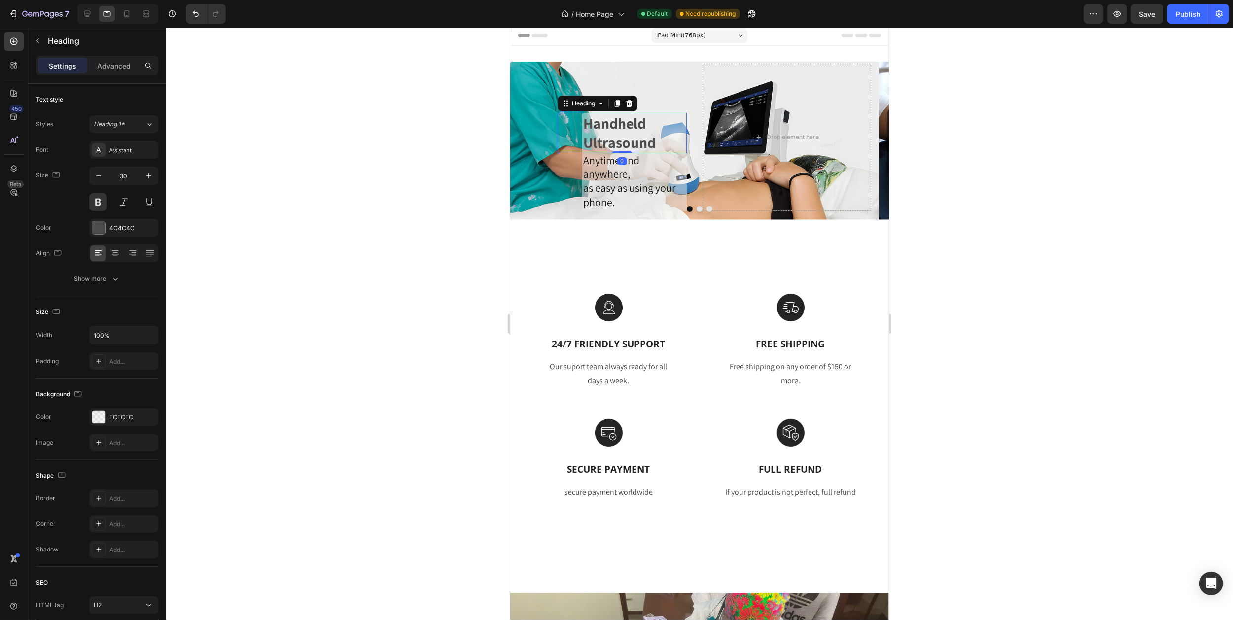
drag, startPoint x: 620, startPoint y: 159, endPoint x: 624, endPoint y: 131, distance: 28.4
click at [624, 131] on div "Handheld Ultrasound Heading 0" at bounding box center [621, 133] width 129 height 40
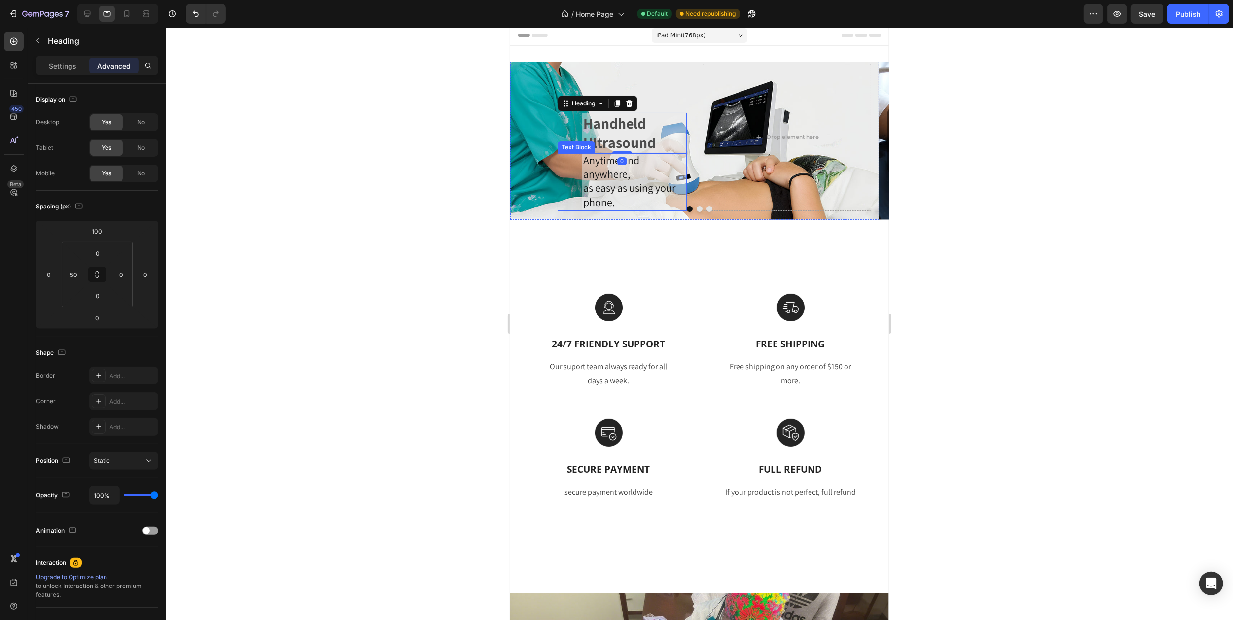
click at [626, 184] on span "as easy as using your phone." at bounding box center [629, 195] width 92 height 28
click at [579, 157] on div "Anytime and anywhere, as easy as using your phone. Text Block 0" at bounding box center [621, 182] width 129 height 58
click at [572, 104] on div "Heading" at bounding box center [572, 107] width 27 height 9
click at [667, 86] on div "Handheld Ultrasound Heading 0 Anytime and anywhere, as easy as using your phone…" at bounding box center [602, 137] width 169 height 147
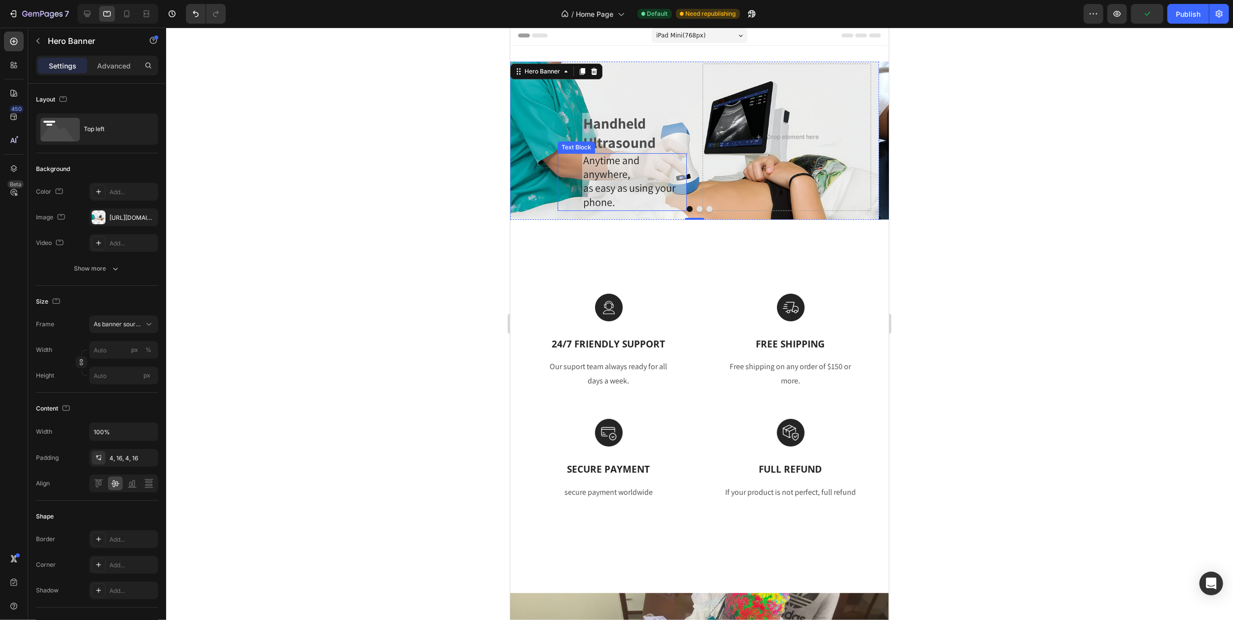
click at [586, 188] on span "as easy as using your phone." at bounding box center [629, 195] width 92 height 28
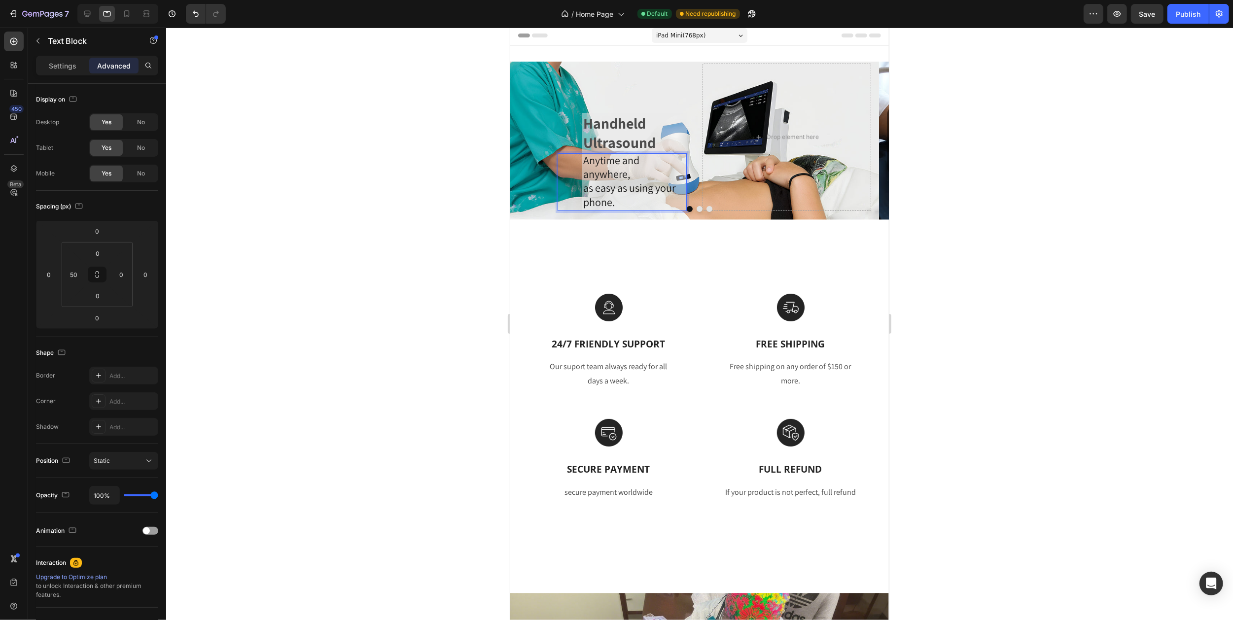
click at [633, 174] on p "Anytime and anywhere," at bounding box center [634, 168] width 103 height 28
click at [646, 164] on p "Anytime and anywhere," at bounding box center [634, 168] width 103 height 28
click at [664, 159] on p "Anytime and anywhere," at bounding box center [634, 168] width 103 height 28
click at [675, 189] on span "as easy as using your phone." at bounding box center [629, 195] width 92 height 28
click at [631, 169] on p "Anytime and anywhere," at bounding box center [634, 168] width 103 height 28
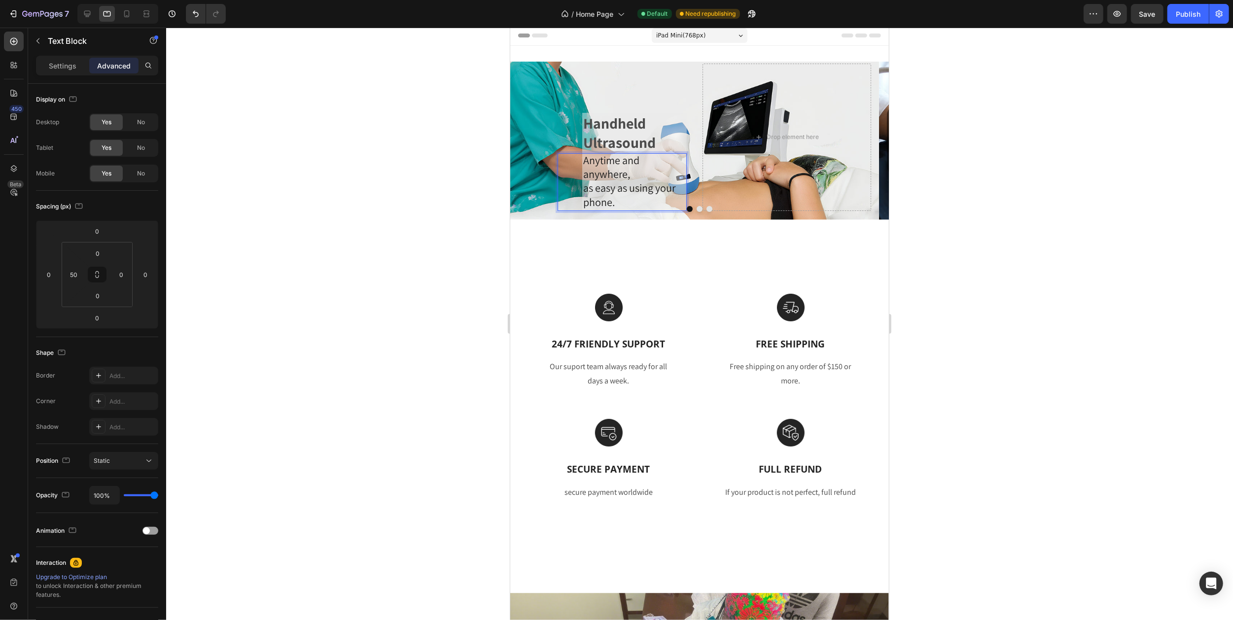
click at [639, 166] on p "Anytime and anywhere," at bounding box center [634, 168] width 103 height 28
click at [77, 275] on input "50" at bounding box center [74, 274] width 15 height 15
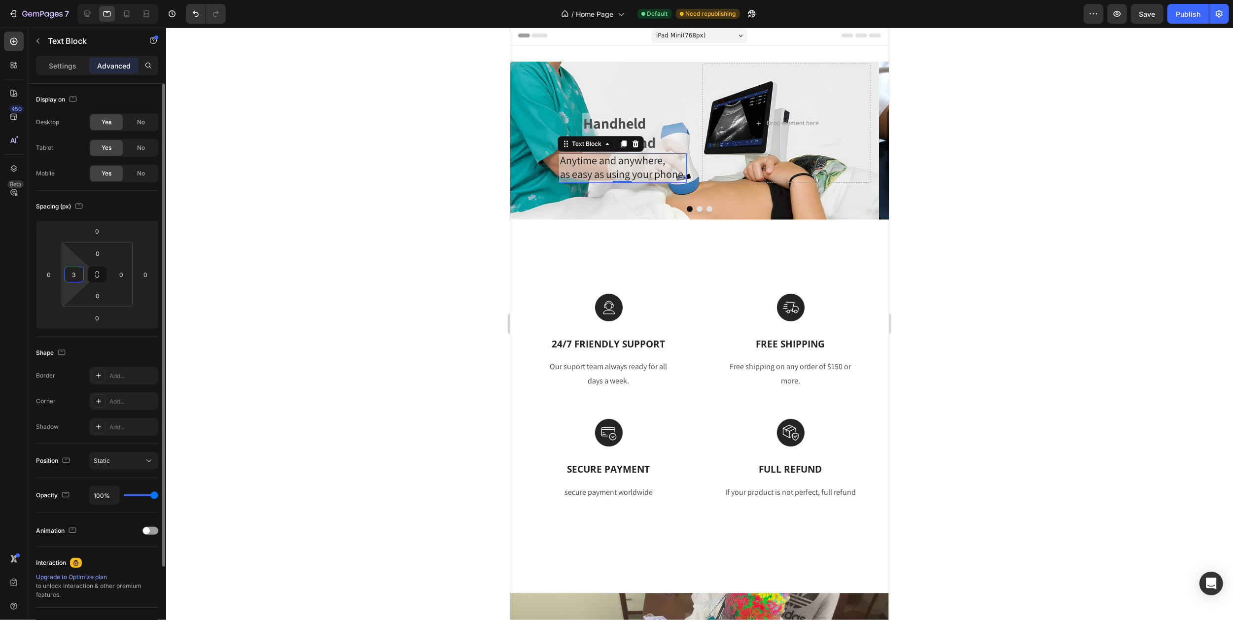
type input "30"
click at [639, 119] on p "Handheld Ultrasound" at bounding box center [634, 133] width 103 height 38
click at [75, 274] on input "50" at bounding box center [74, 274] width 15 height 15
type input "30"
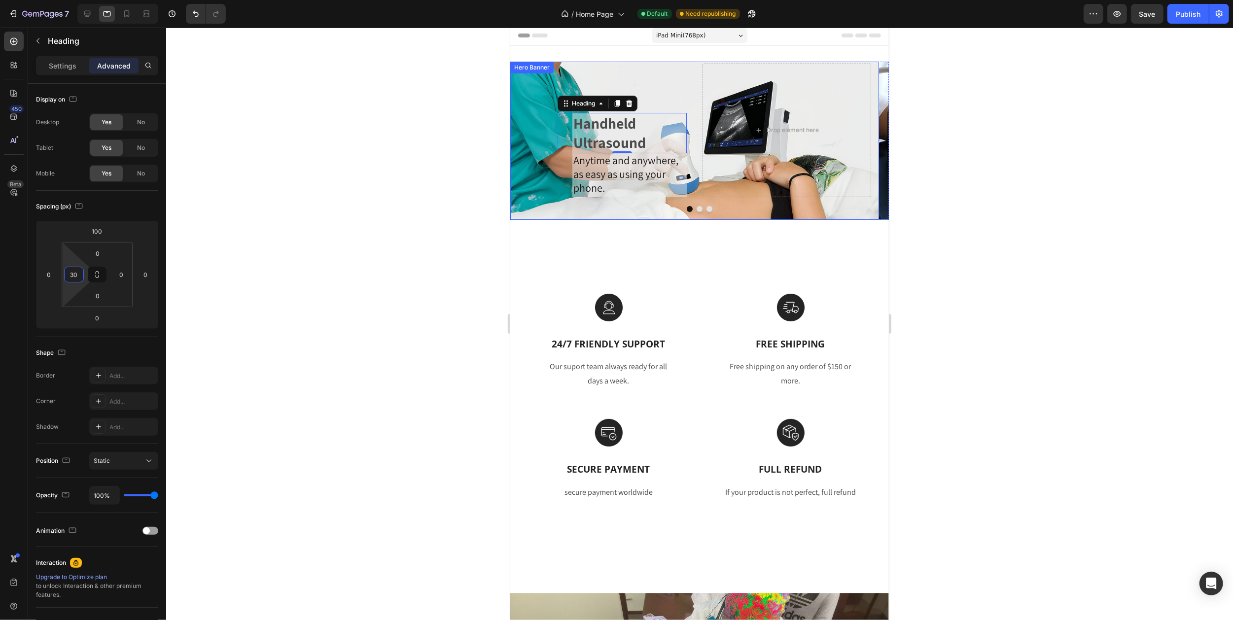
click at [669, 68] on div "Handheld Ultrasound Heading 0 Anytime and anywhere, as easy as using your phone…" at bounding box center [602, 131] width 169 height 134
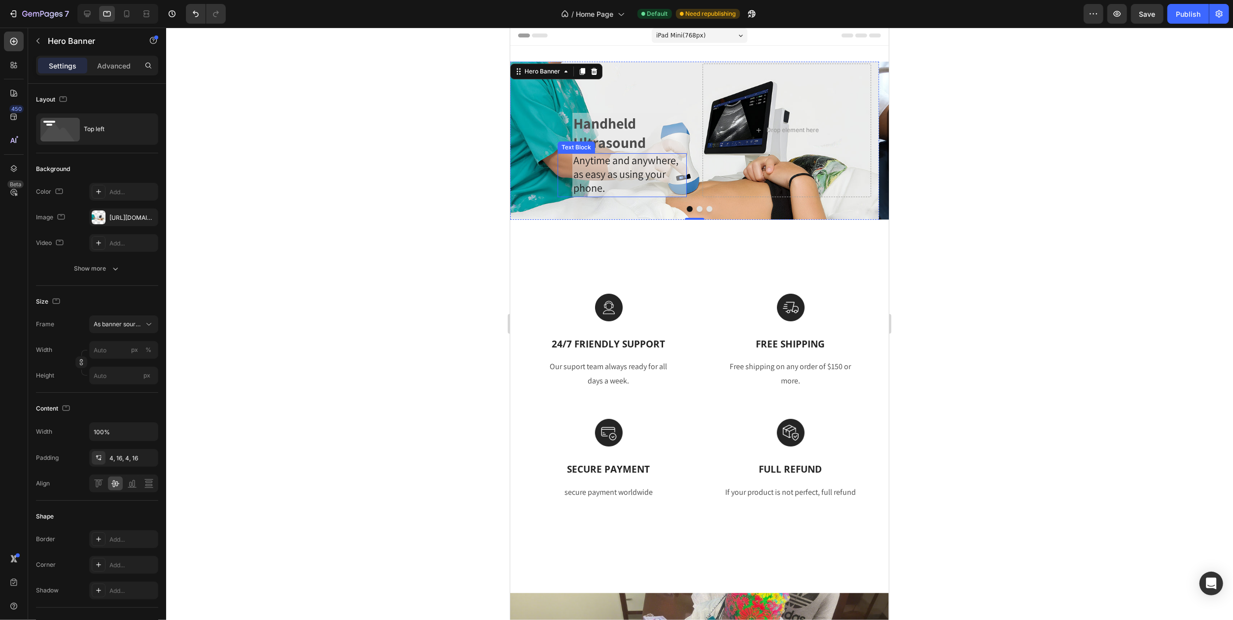
click at [578, 171] on span "as easy as using your phone." at bounding box center [619, 181] width 92 height 28
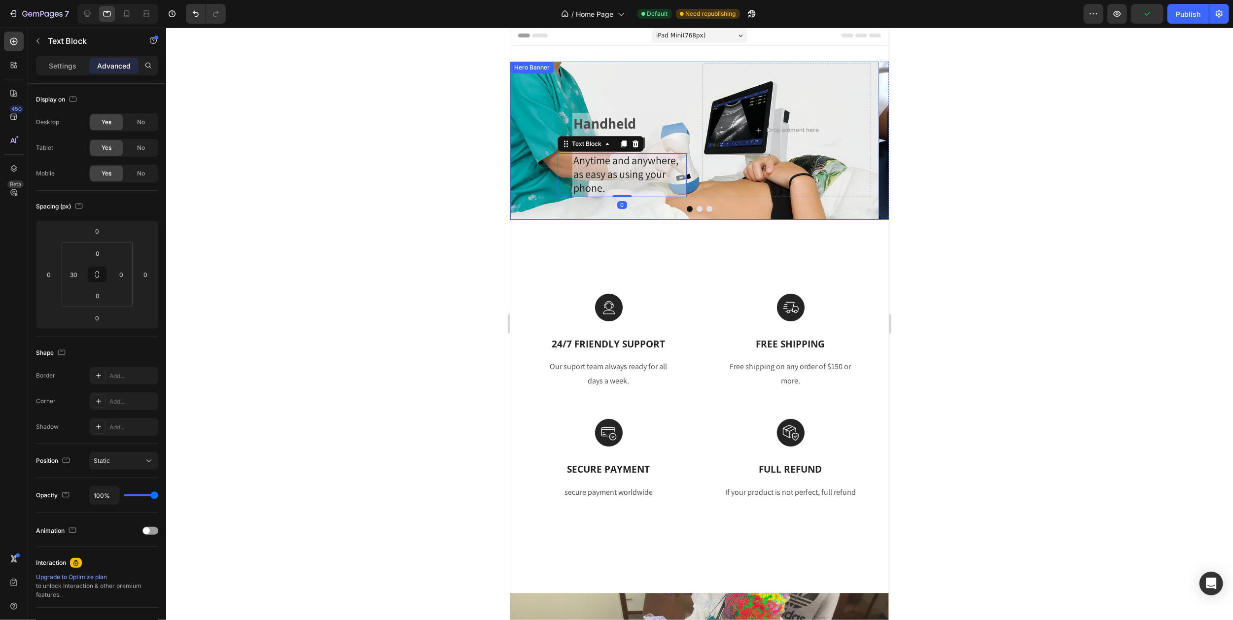
click at [635, 78] on div "Handheld Ultrasound Heading Anytime and anywhere, as easy as using your phone. …" at bounding box center [602, 131] width 169 height 134
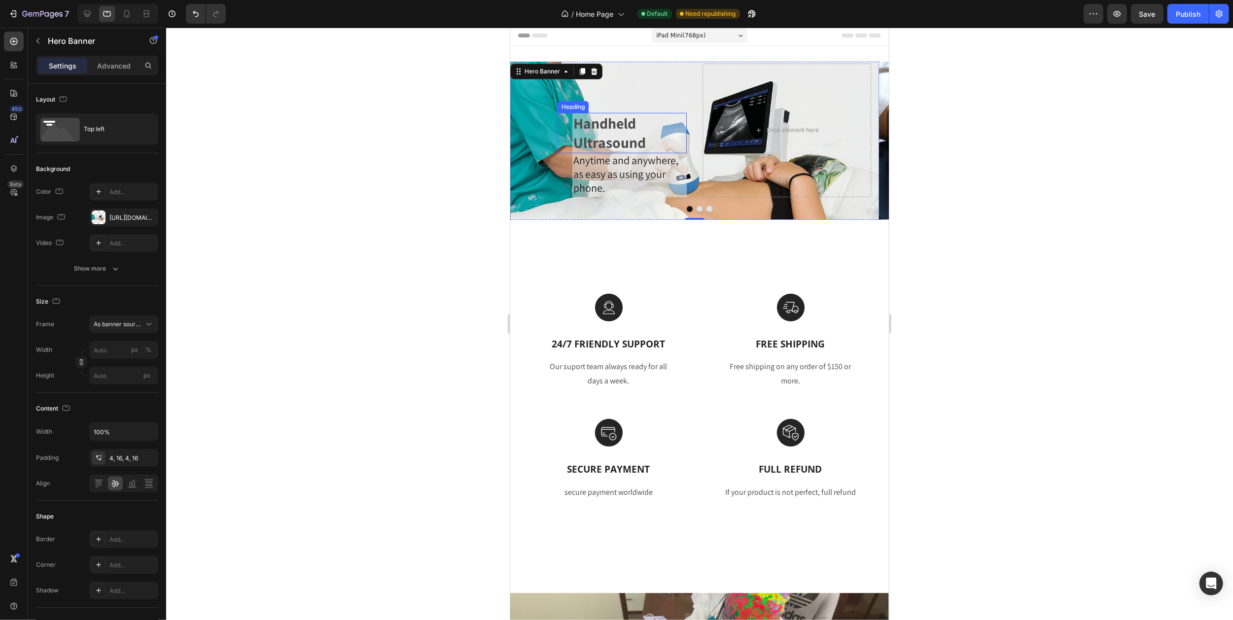
click at [641, 129] on p "Handheld Ultrasound" at bounding box center [629, 133] width 112 height 38
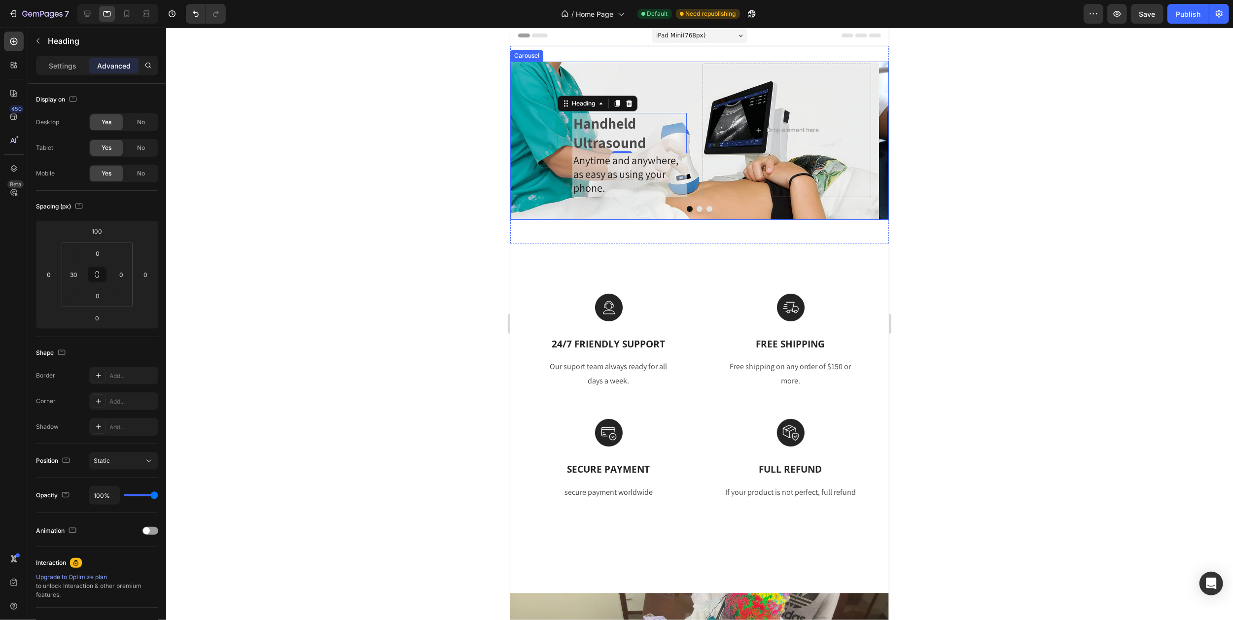
click at [535, 144] on icon "Carousel Back Arrow" at bounding box center [528, 140] width 21 height 21
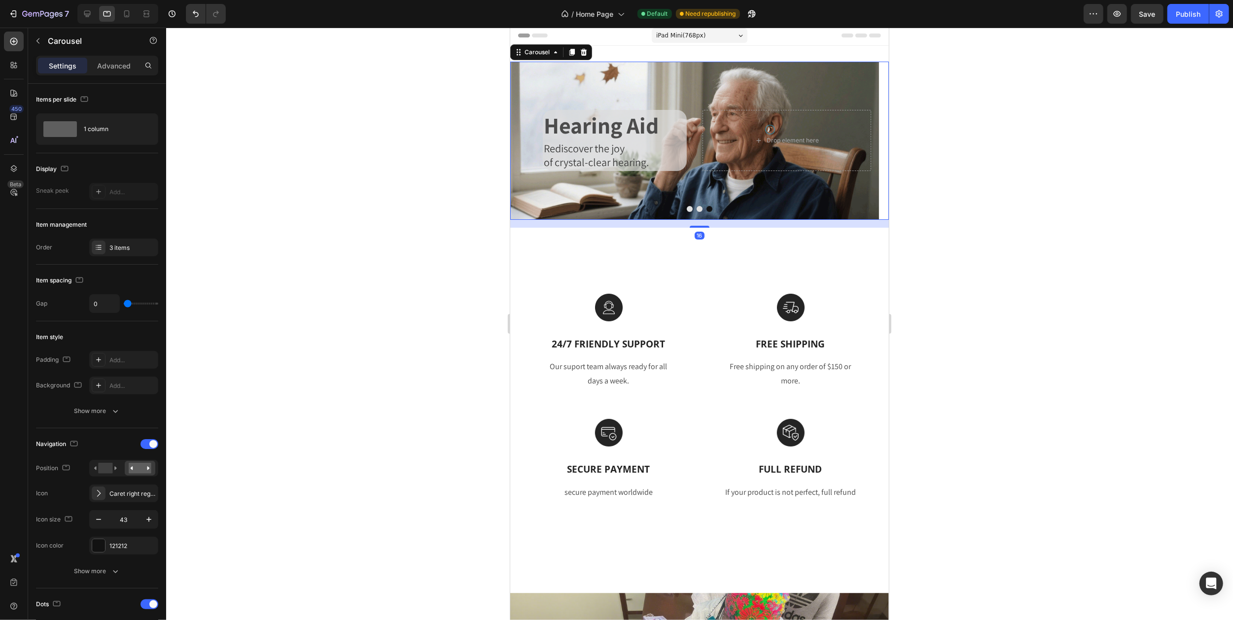
click at [535, 144] on icon "Carousel Back Arrow" at bounding box center [528, 140] width 21 height 21
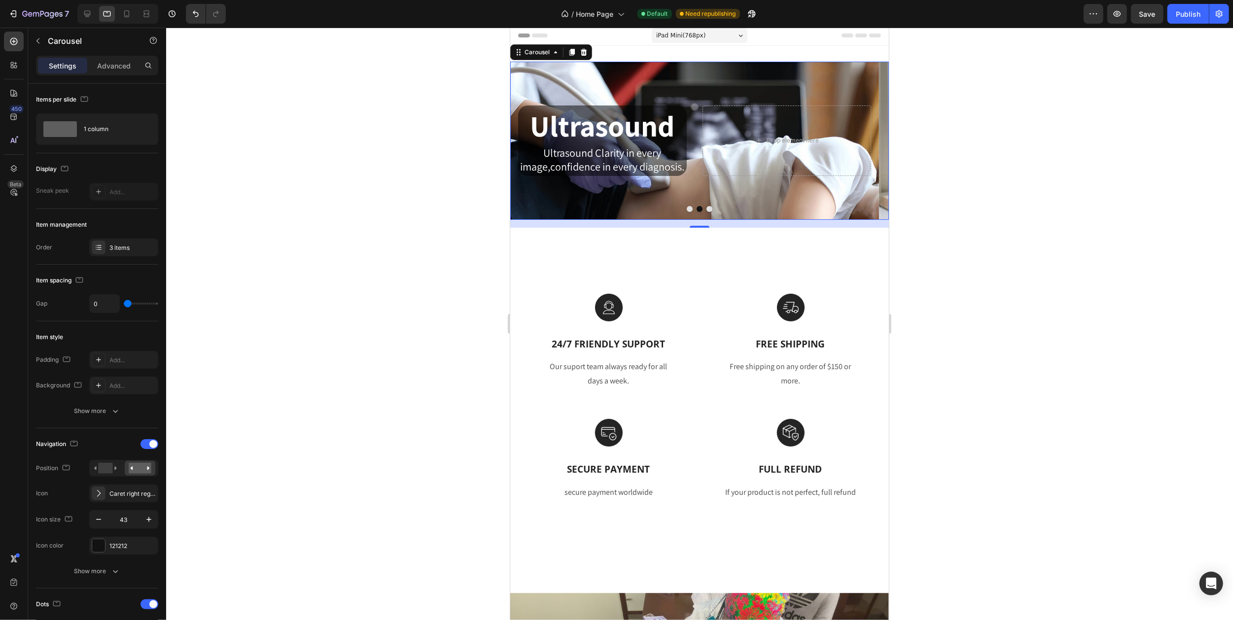
click at [535, 144] on icon "Carousel Back Arrow" at bounding box center [528, 140] width 21 height 21
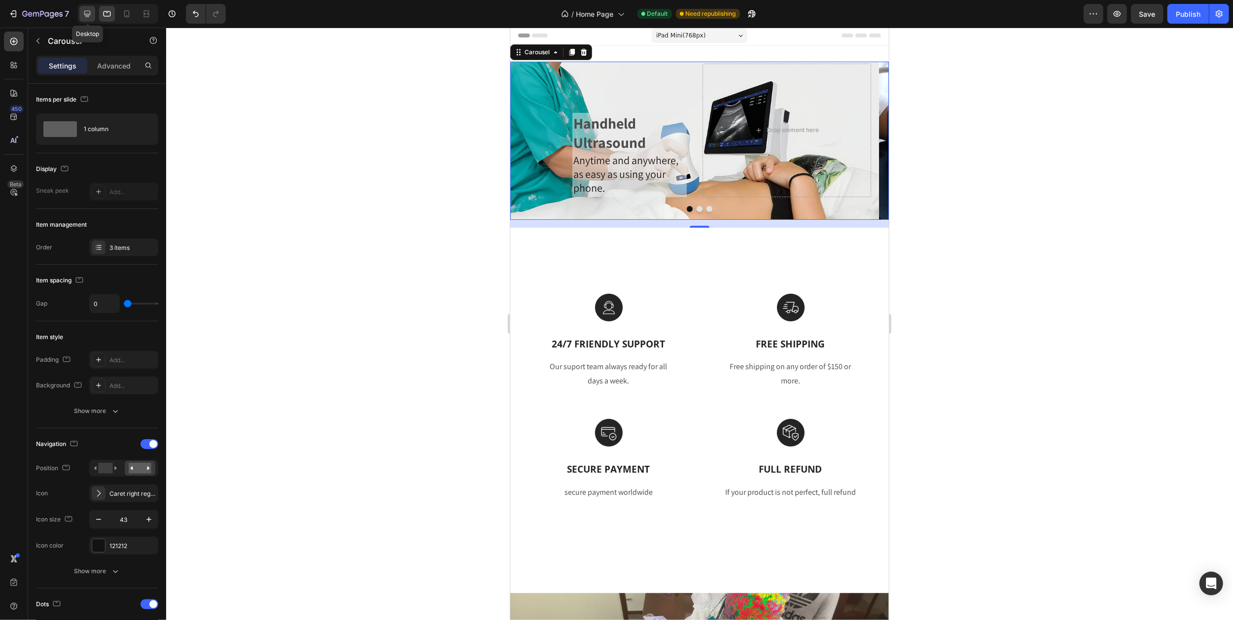
click at [85, 14] on icon at bounding box center [87, 14] width 10 height 10
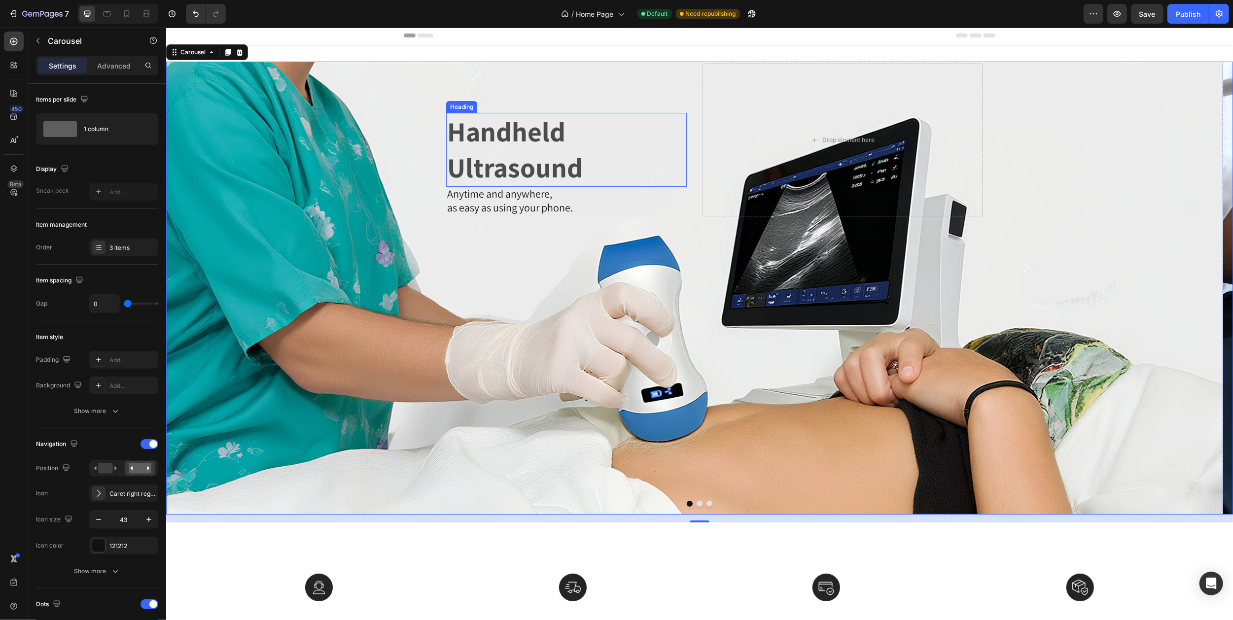
click at [493, 144] on p "Handheld Ultrasound" at bounding box center [566, 150] width 239 height 72
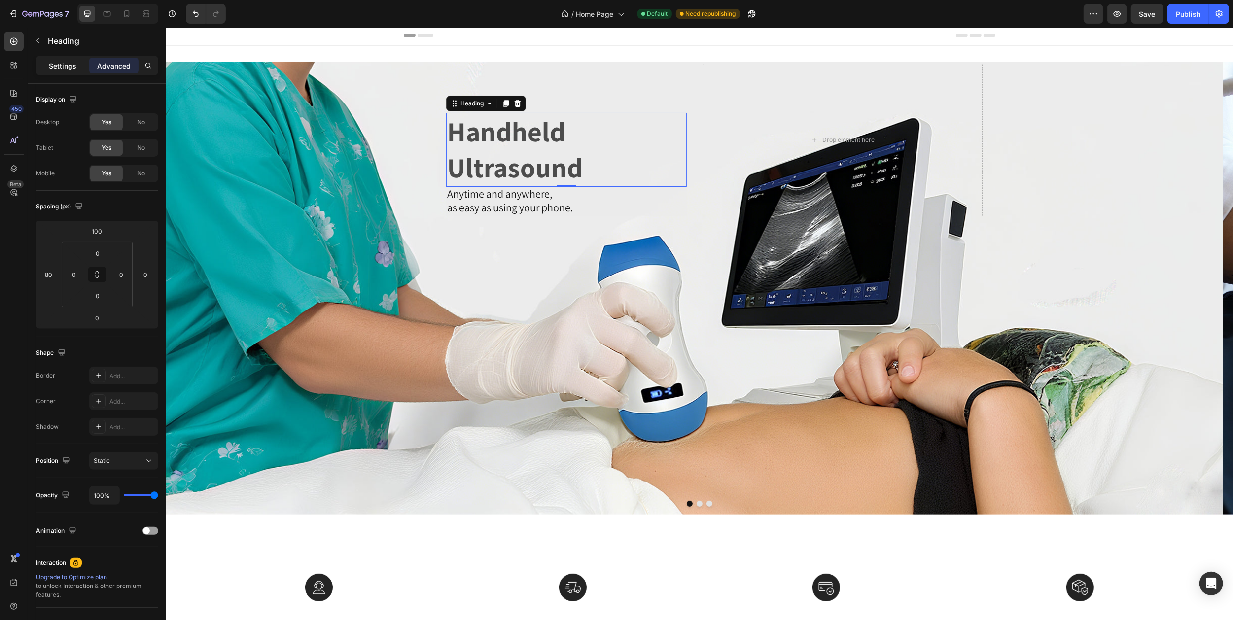
click at [64, 66] on p "Settings" at bounding box center [63, 66] width 28 height 10
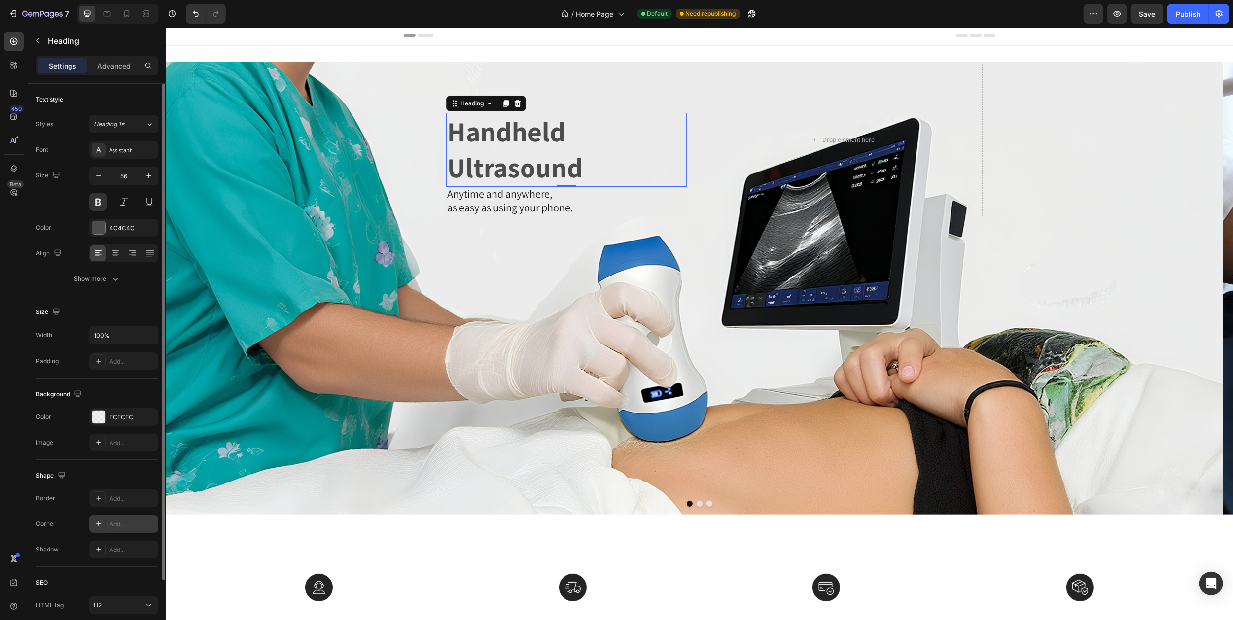
click at [119, 523] on div "Add..." at bounding box center [132, 524] width 46 height 9
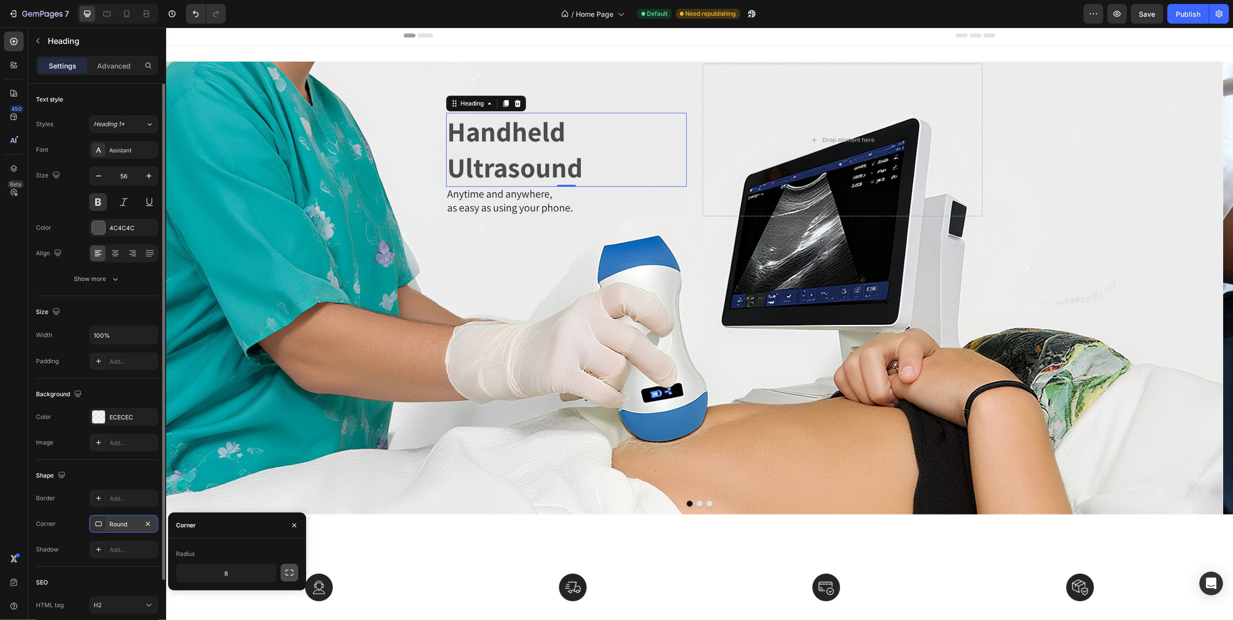
click at [281, 572] on button "button" at bounding box center [289, 573] width 18 height 18
click at [211, 572] on input "8" at bounding box center [199, 573] width 47 height 18
type input "20"
click at [255, 571] on input "8" at bounding box center [252, 573] width 47 height 18
type input "20"
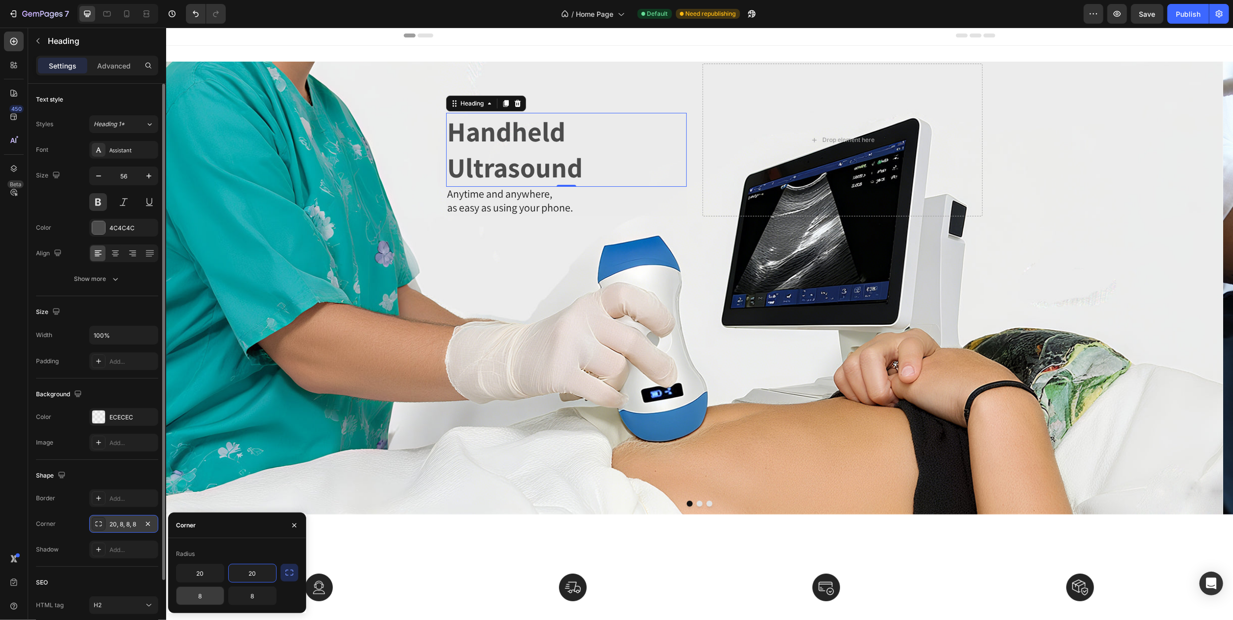
click at [206, 596] on input "8" at bounding box center [199, 596] width 47 height 18
click at [261, 596] on input "8" at bounding box center [252, 596] width 47 height 18
click at [251, 459] on div "Background Image" at bounding box center [694, 288] width 1057 height 453
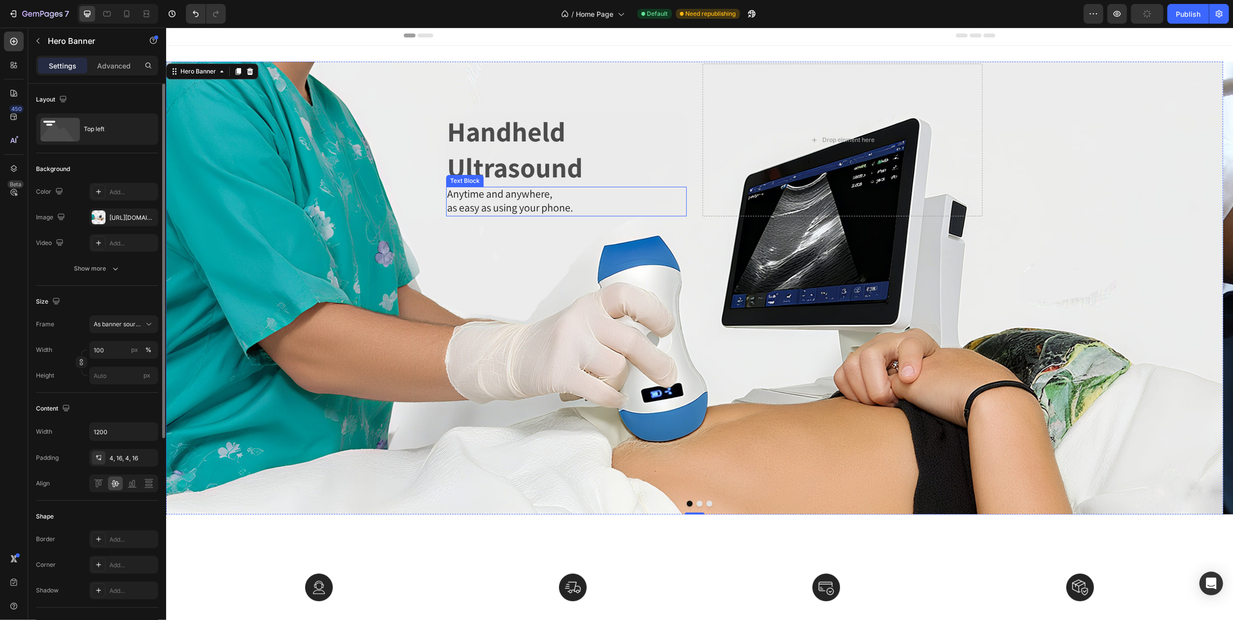
click at [558, 201] on span "as easy as using your phone." at bounding box center [510, 208] width 126 height 14
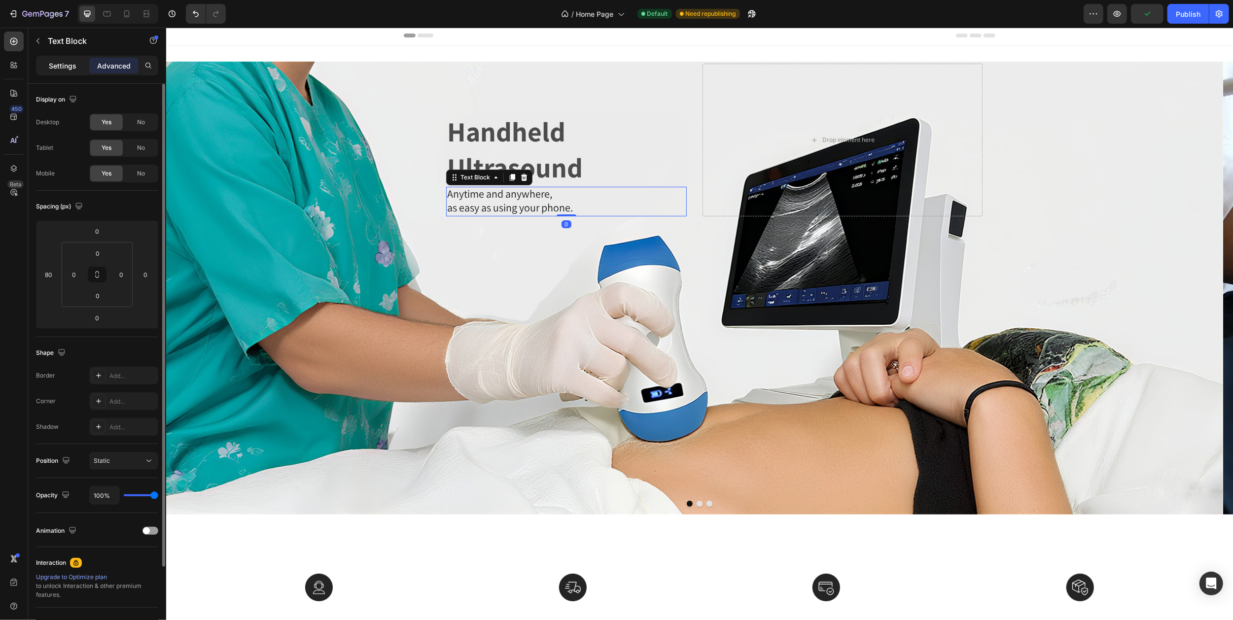
click at [62, 68] on p "Settings" at bounding box center [63, 66] width 28 height 10
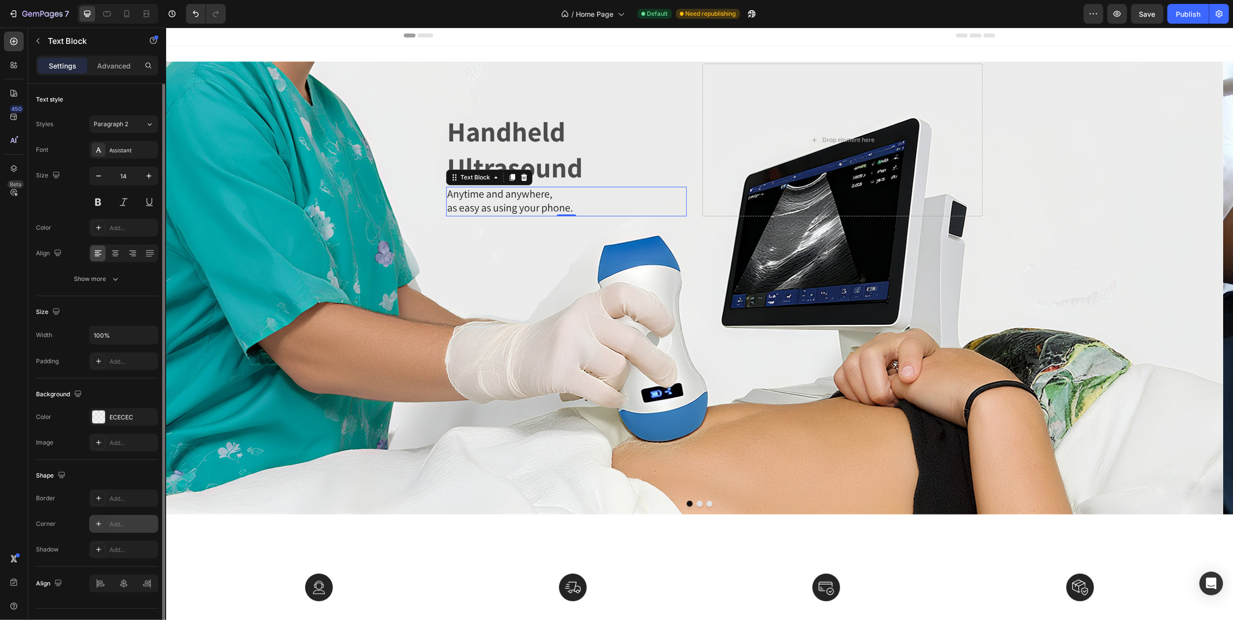
click at [106, 523] on div "Add..." at bounding box center [123, 524] width 69 height 18
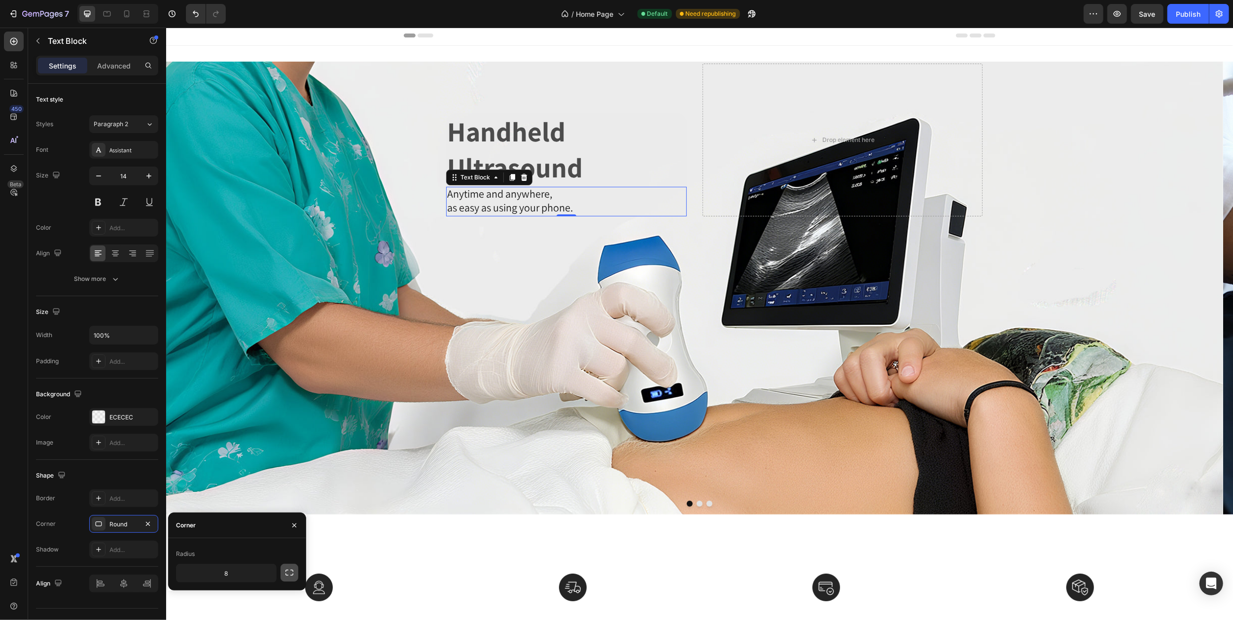
click at [290, 576] on icon "button" at bounding box center [289, 573] width 10 height 10
click at [207, 572] on input "8" at bounding box center [199, 573] width 47 height 18
type input "0"
click at [255, 574] on input "8" at bounding box center [252, 573] width 47 height 18
type input "0"
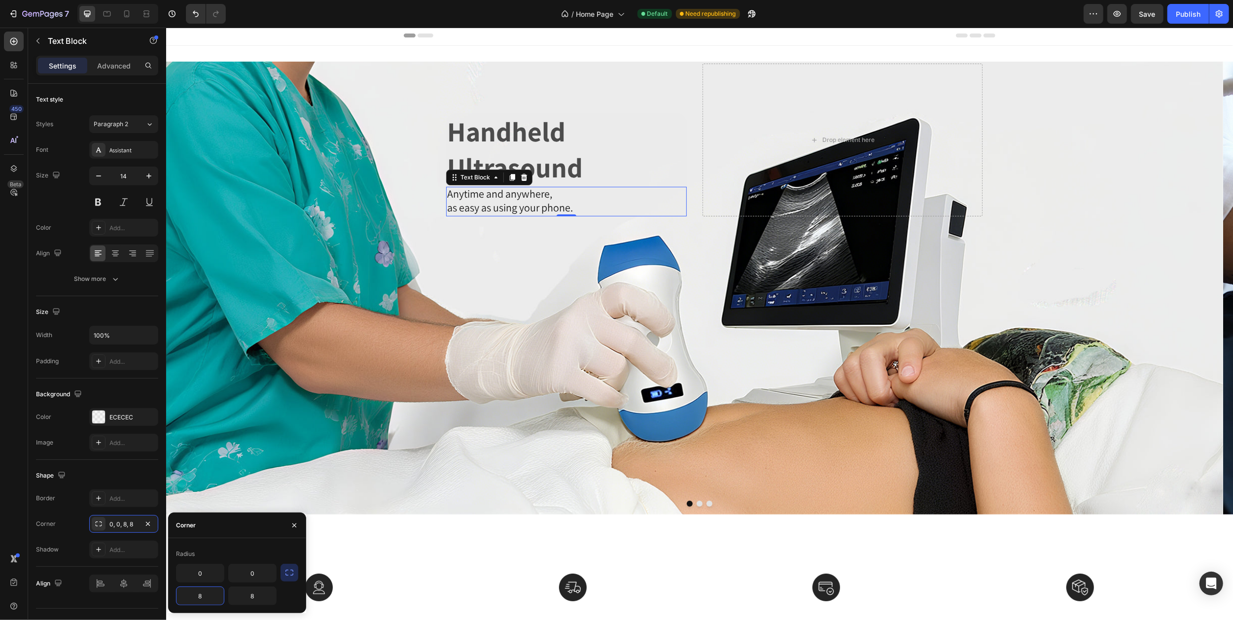
click at [204, 596] on input "8" at bounding box center [199, 596] width 47 height 18
type input "20"
click at [259, 598] on input "8" at bounding box center [252, 596] width 47 height 18
type input "20"
click at [819, 258] on div "Background Image" at bounding box center [694, 288] width 1057 height 453
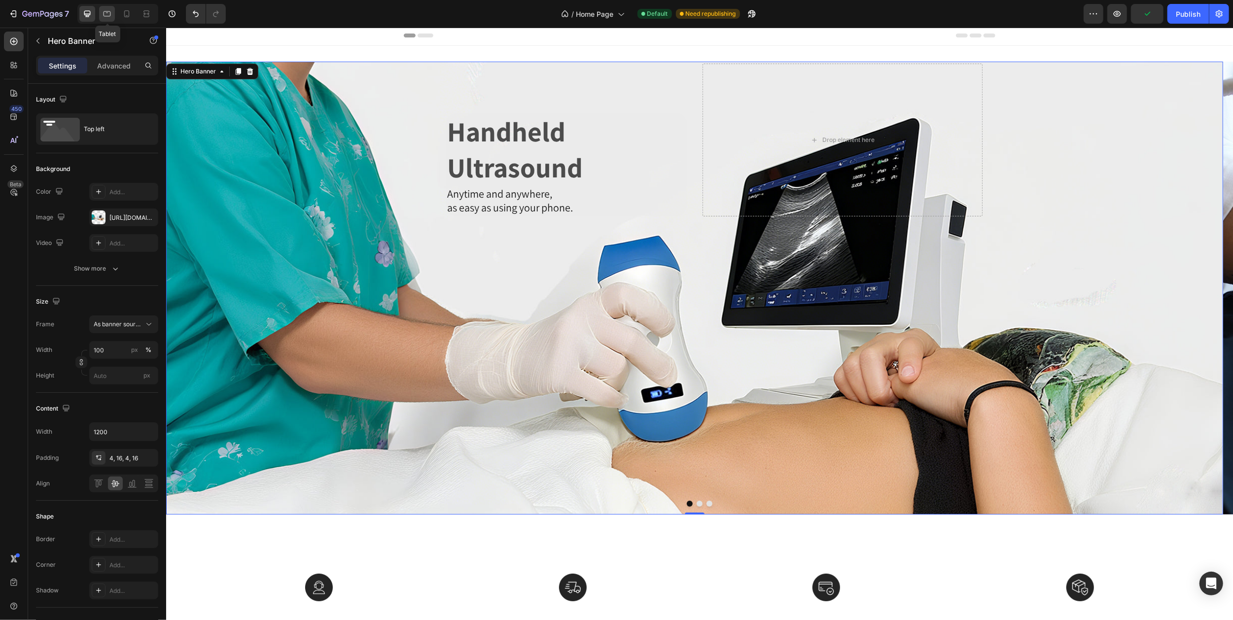
click at [103, 12] on icon at bounding box center [107, 14] width 10 height 10
type input "100%"
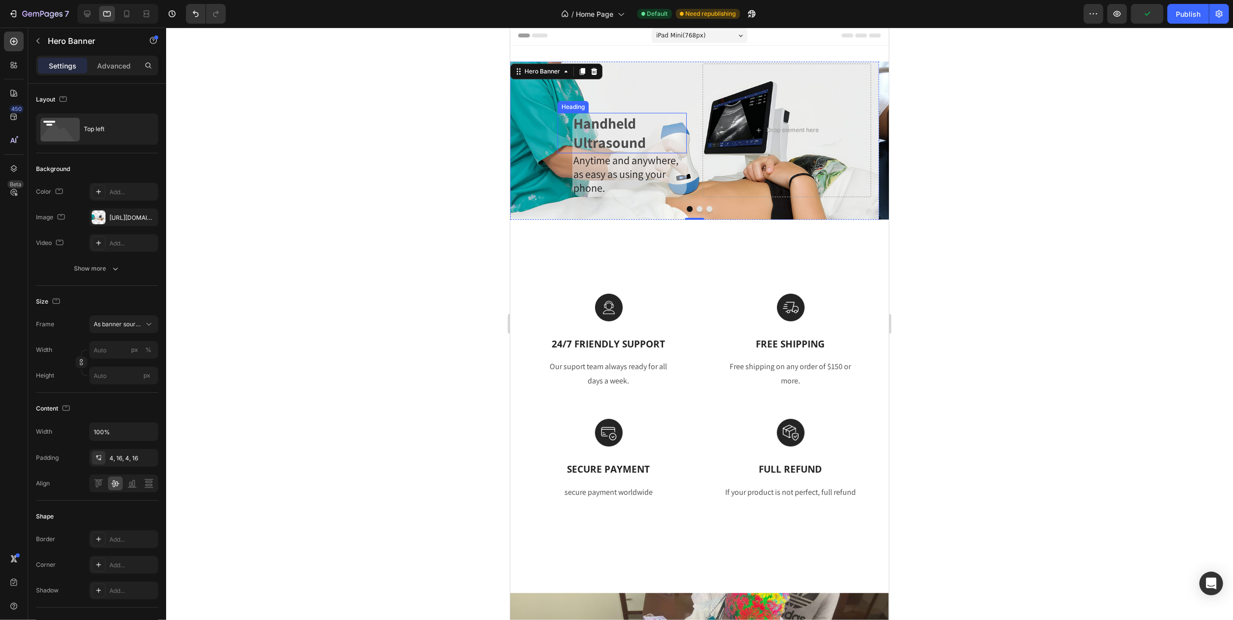
click at [579, 140] on p "Handheld Ultrasound" at bounding box center [629, 133] width 112 height 38
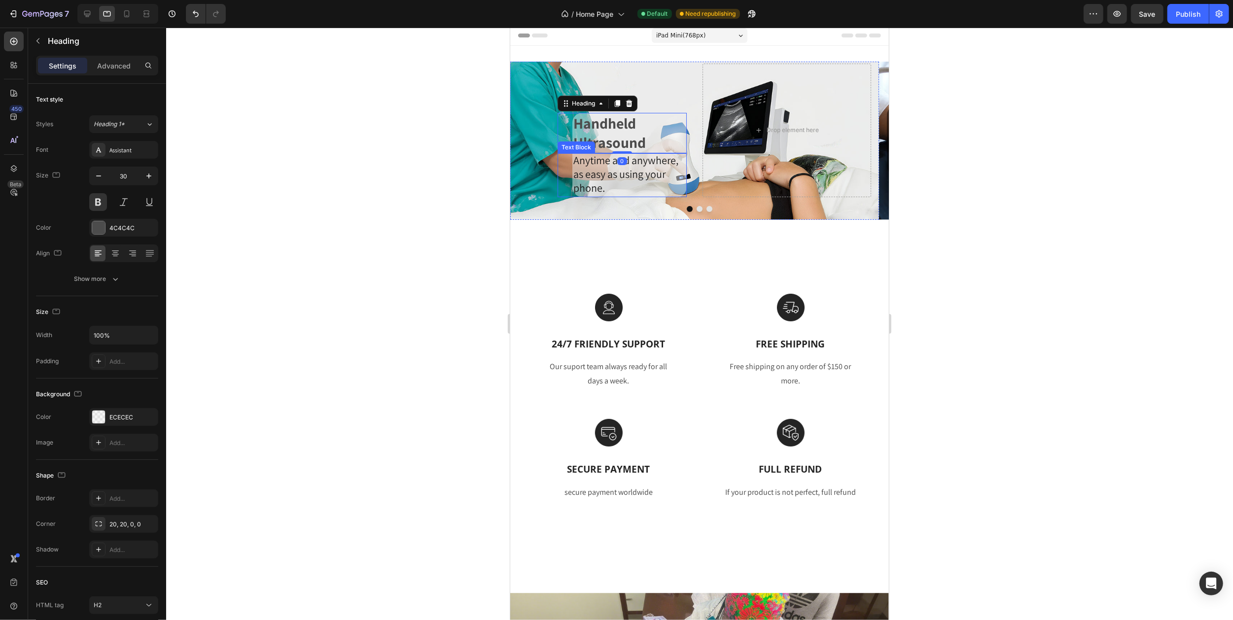
click at [579, 166] on span "Anytime and anywhere," at bounding box center [625, 160] width 105 height 14
click at [864, 142] on icon "Carousel Next Arrow" at bounding box center [869, 140] width 21 height 21
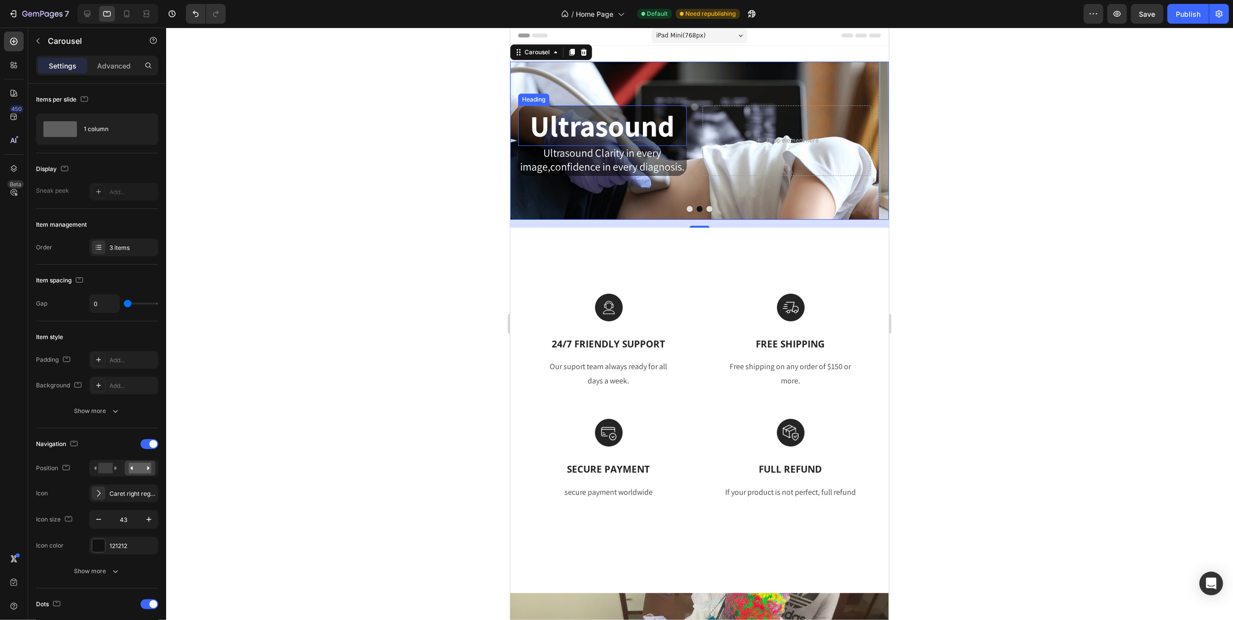
click at [578, 127] on p "Ultrasound" at bounding box center [602, 125] width 167 height 38
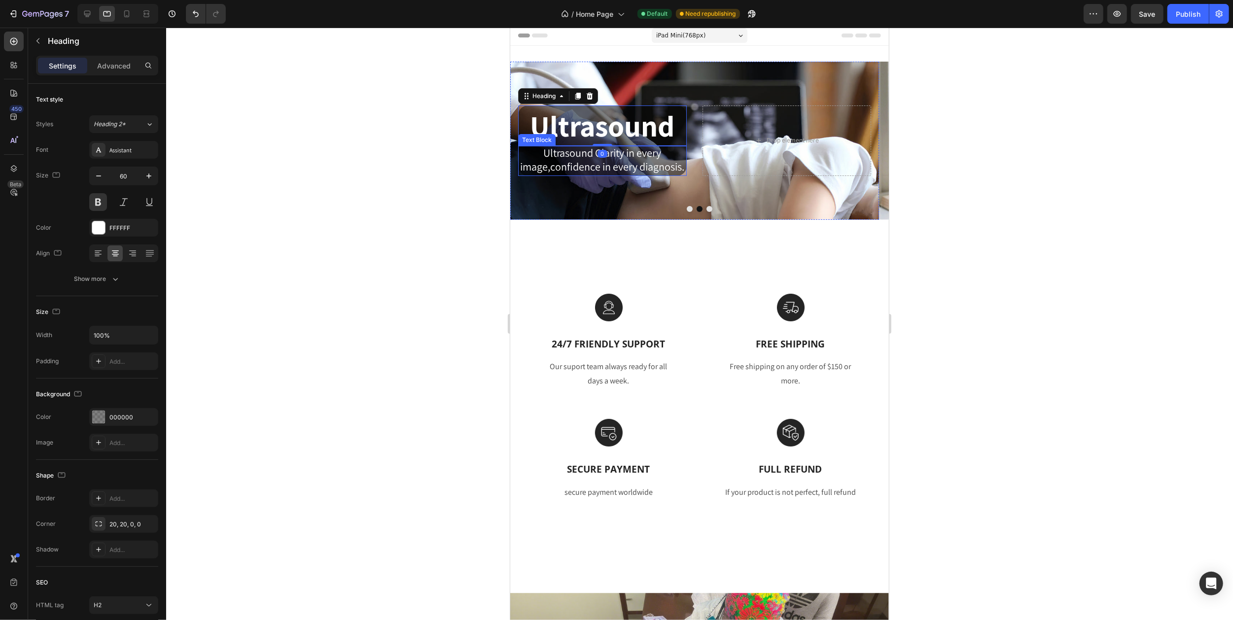
click at [585, 158] on span "Ultrasound Clarity in every image,confidence in every diagnosis." at bounding box center [602, 160] width 164 height 28
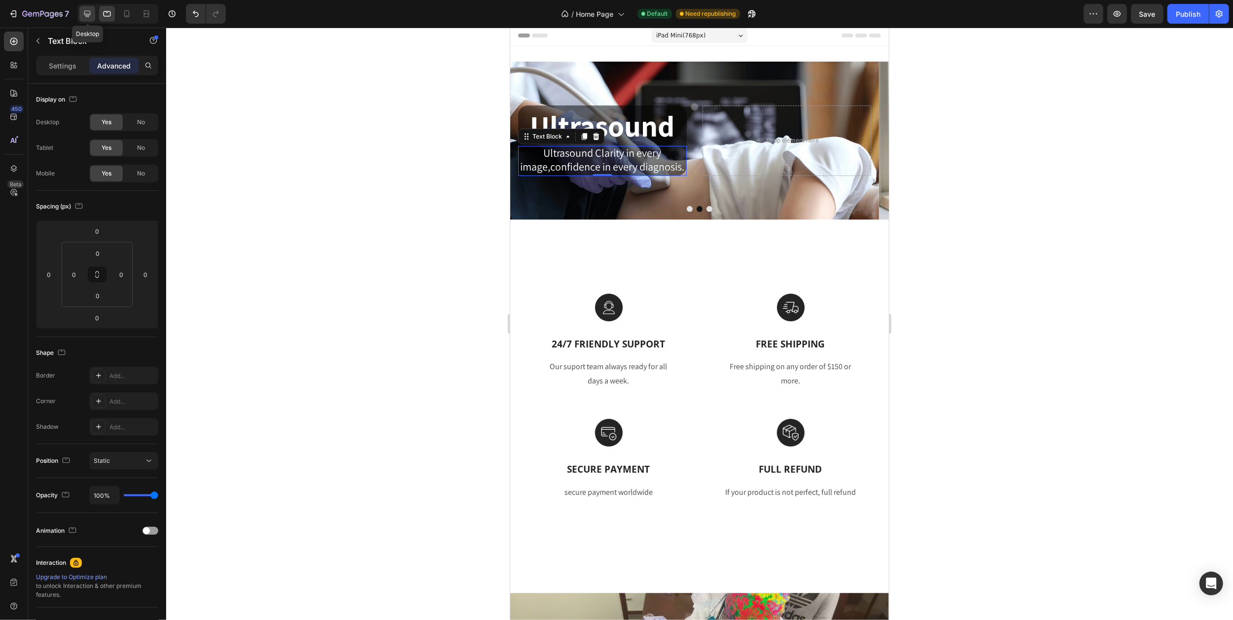
click at [91, 12] on icon at bounding box center [87, 14] width 6 height 6
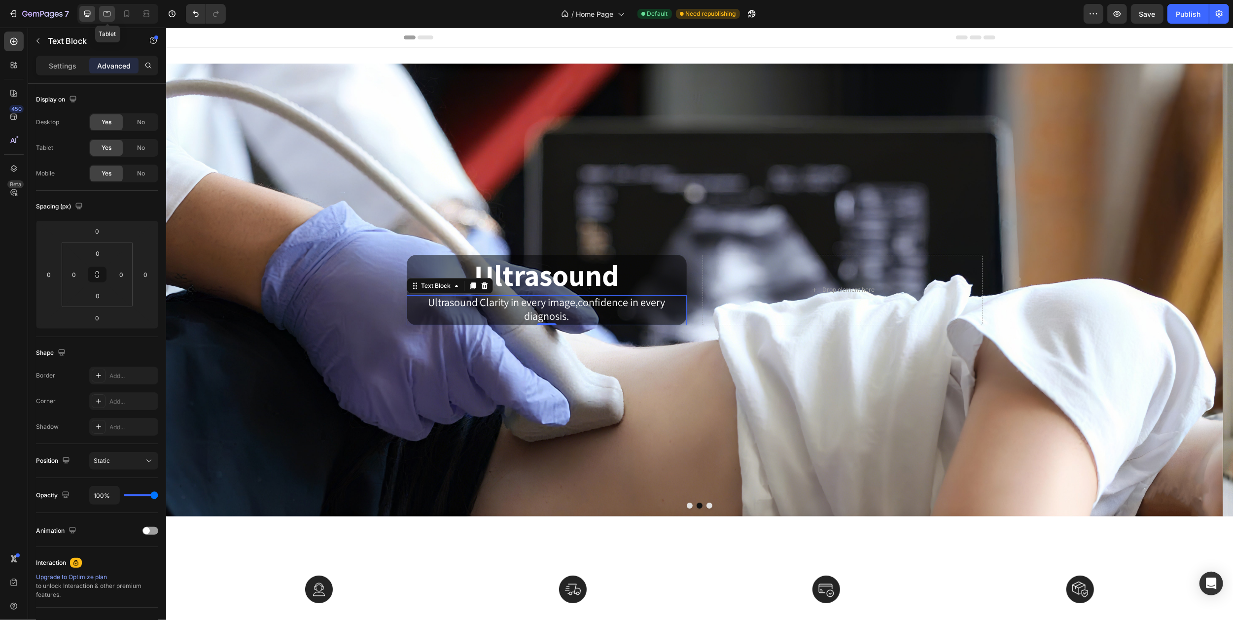
click at [107, 14] on icon at bounding box center [107, 14] width 10 height 10
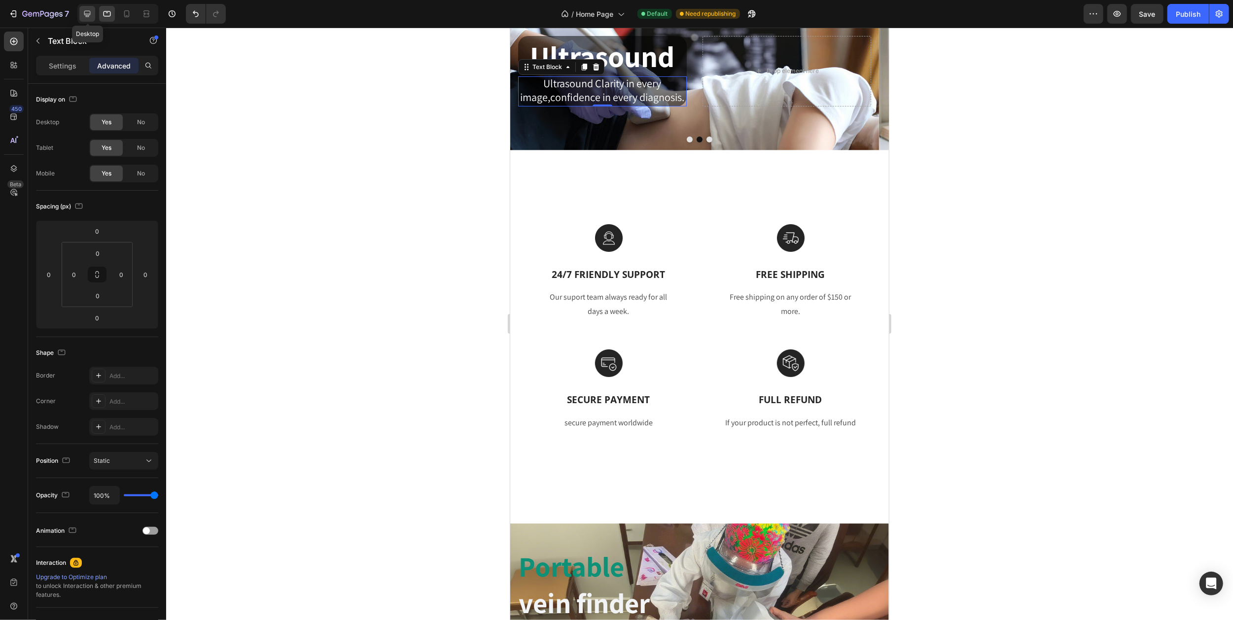
click at [91, 14] on icon at bounding box center [87, 14] width 10 height 10
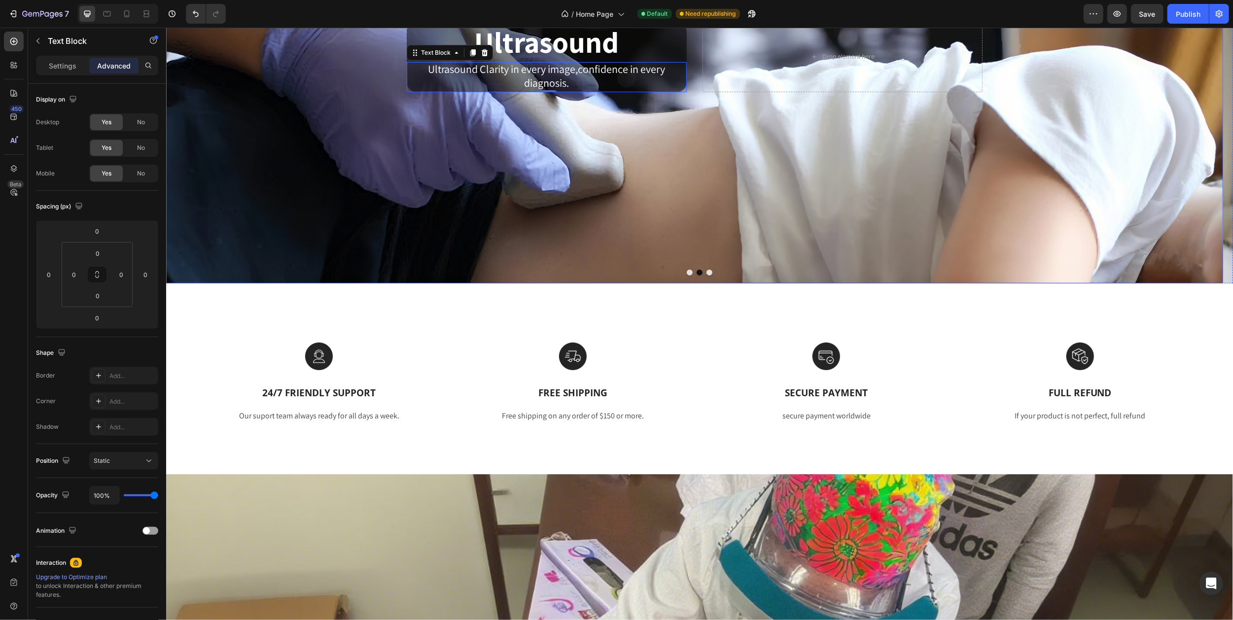
scroll to position [36, 0]
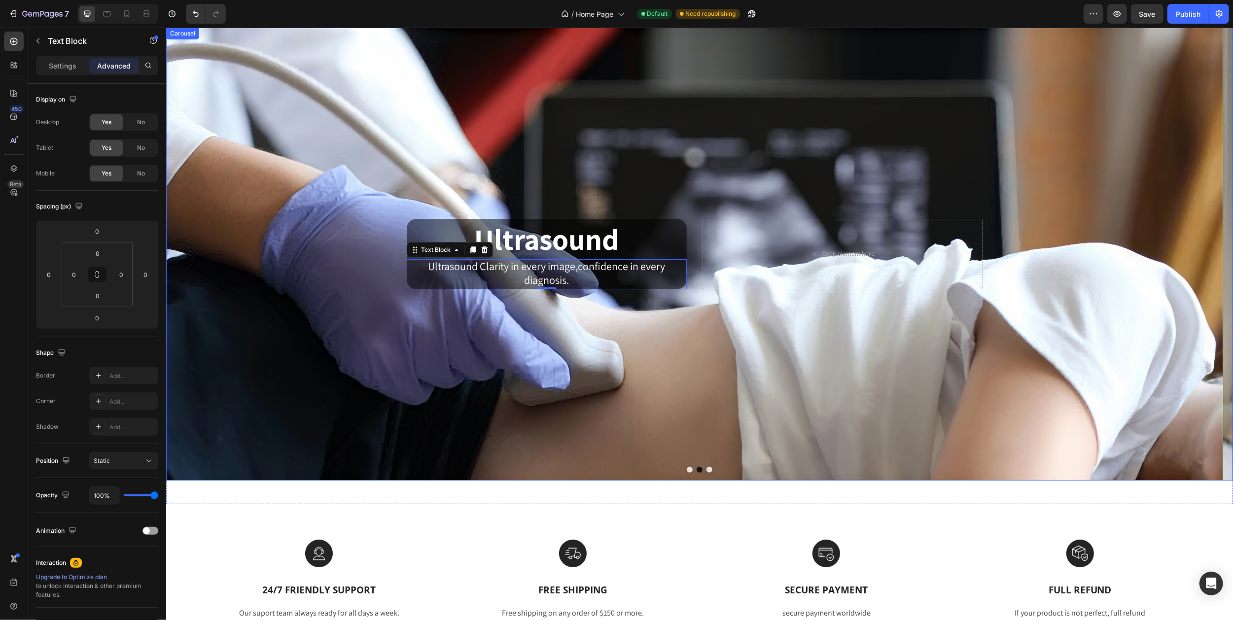
click at [183, 246] on icon "Carousel Back Arrow" at bounding box center [184, 254] width 21 height 21
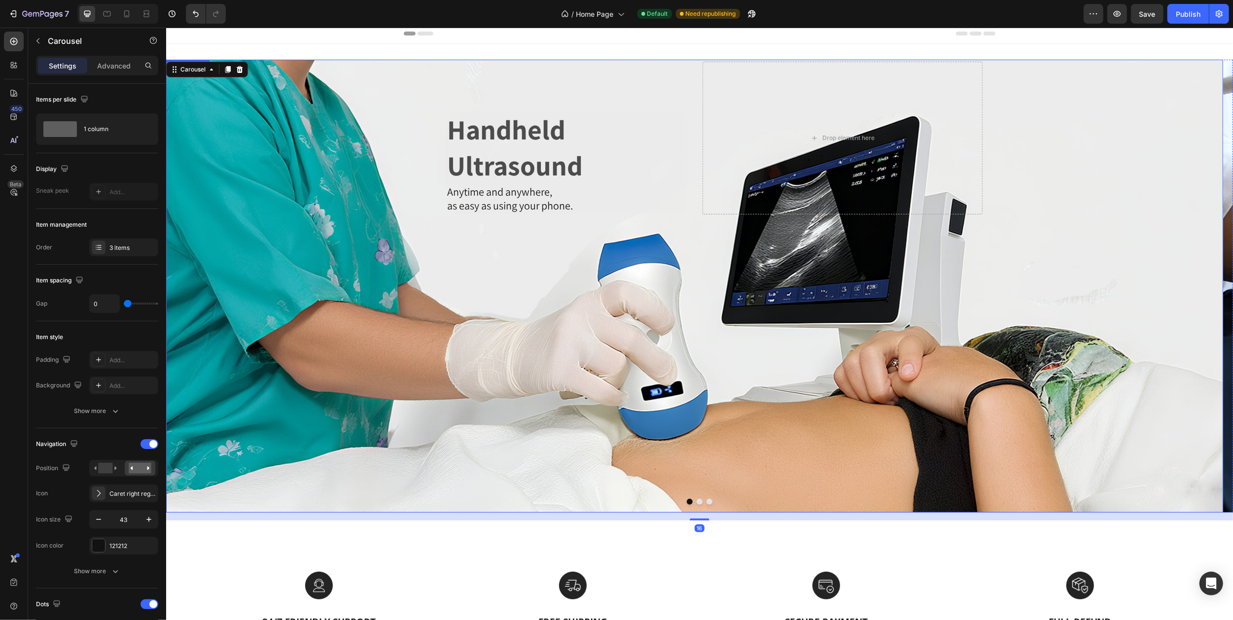
scroll to position [0, 0]
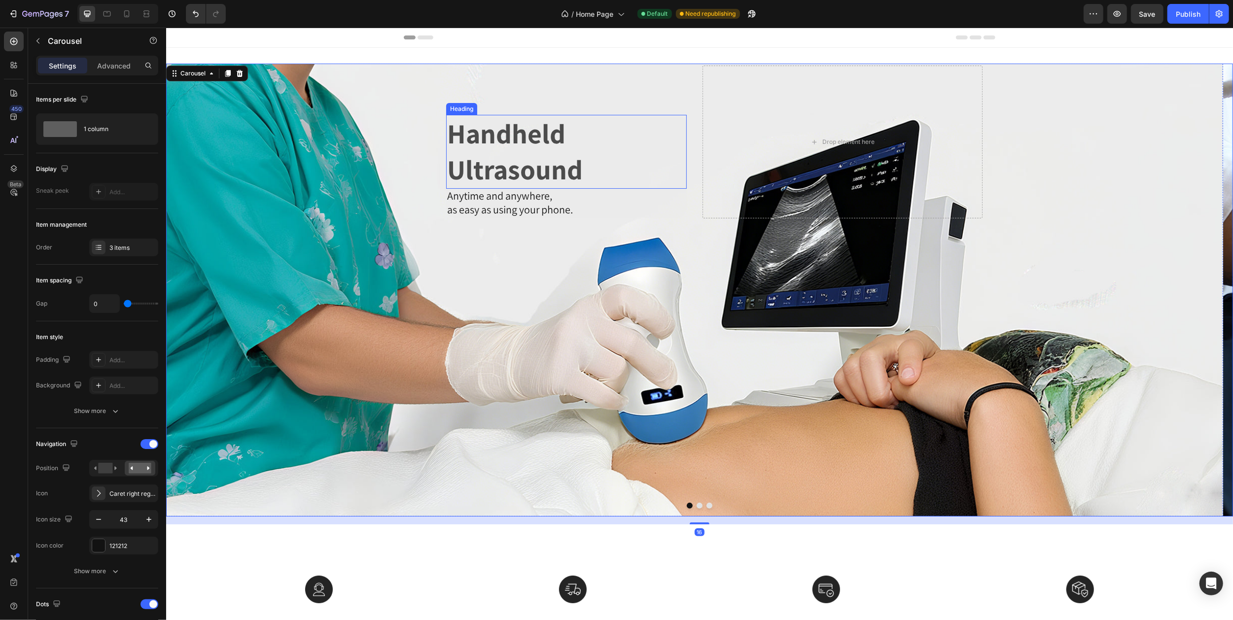
click at [463, 158] on p "Handheld Ultrasound" at bounding box center [566, 152] width 239 height 72
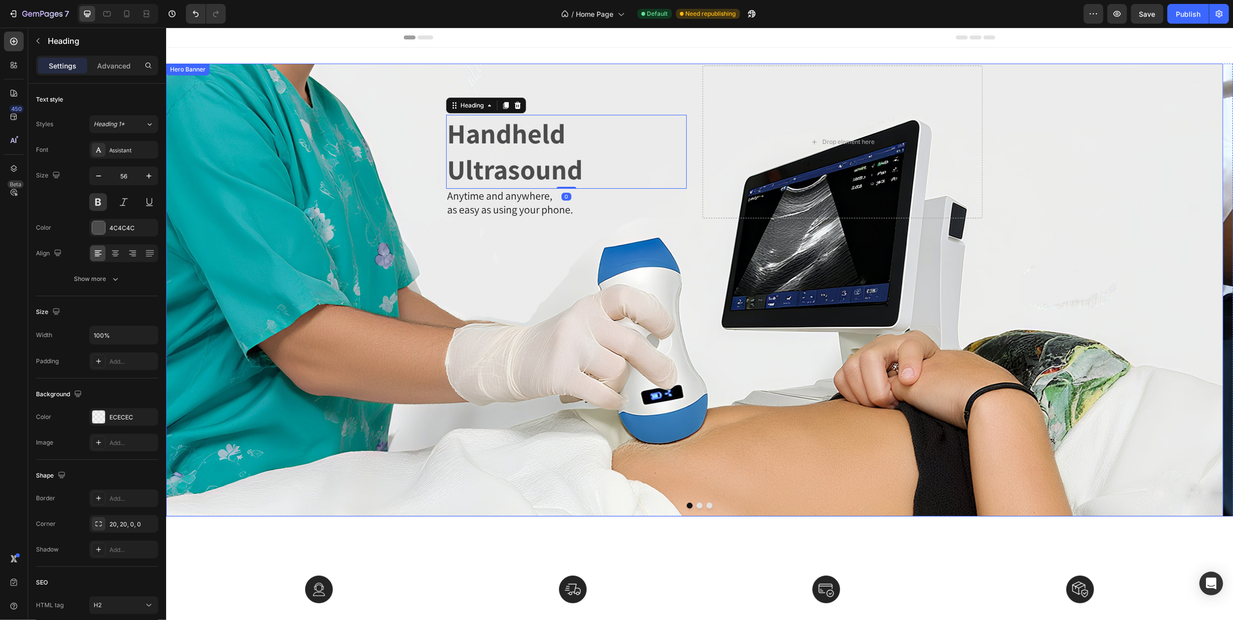
click at [431, 140] on div "Handheld Ultrasound Heading 0 Anytime and anywhere, as easy as using your phone…" at bounding box center [546, 142] width 280 height 153
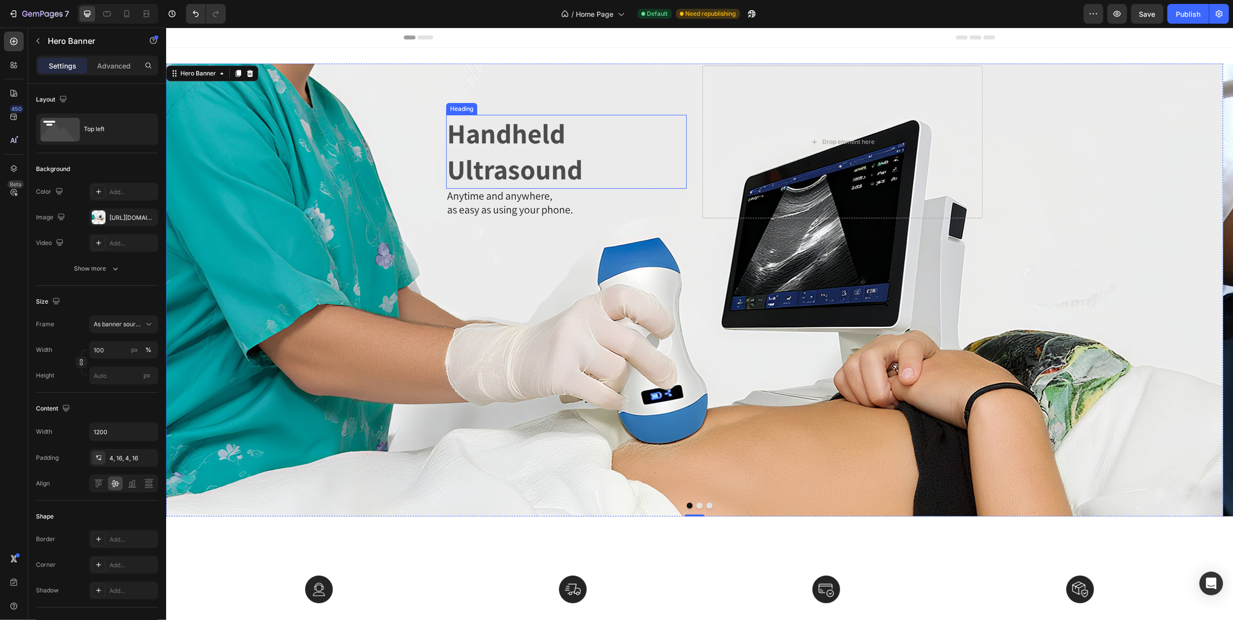
click at [494, 144] on p "Handheld Ultrasound" at bounding box center [566, 152] width 239 height 72
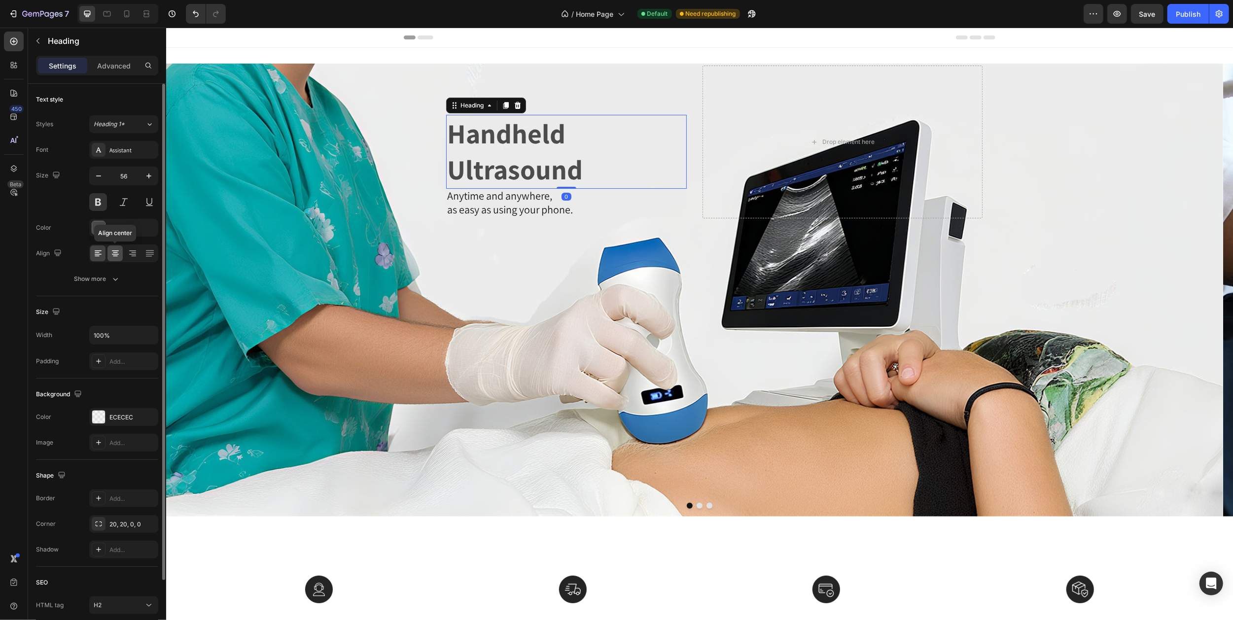
click at [119, 252] on icon at bounding box center [115, 253] width 10 height 10
click at [99, 253] on icon at bounding box center [98, 253] width 10 height 10
click at [399, 109] on div "Handheld Ultrasound Heading 0 Anytime and anywhere, as easy as using your phone…" at bounding box center [694, 142] width 592 height 157
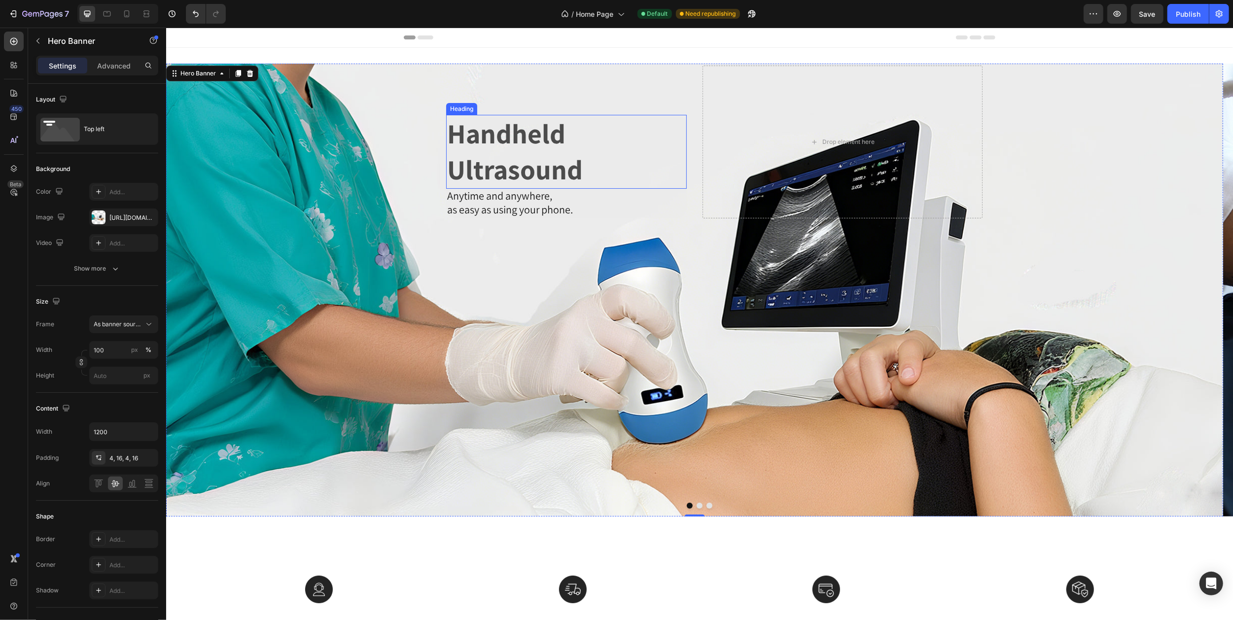
click at [507, 146] on p "Handheld Ultrasound" at bounding box center [566, 152] width 239 height 72
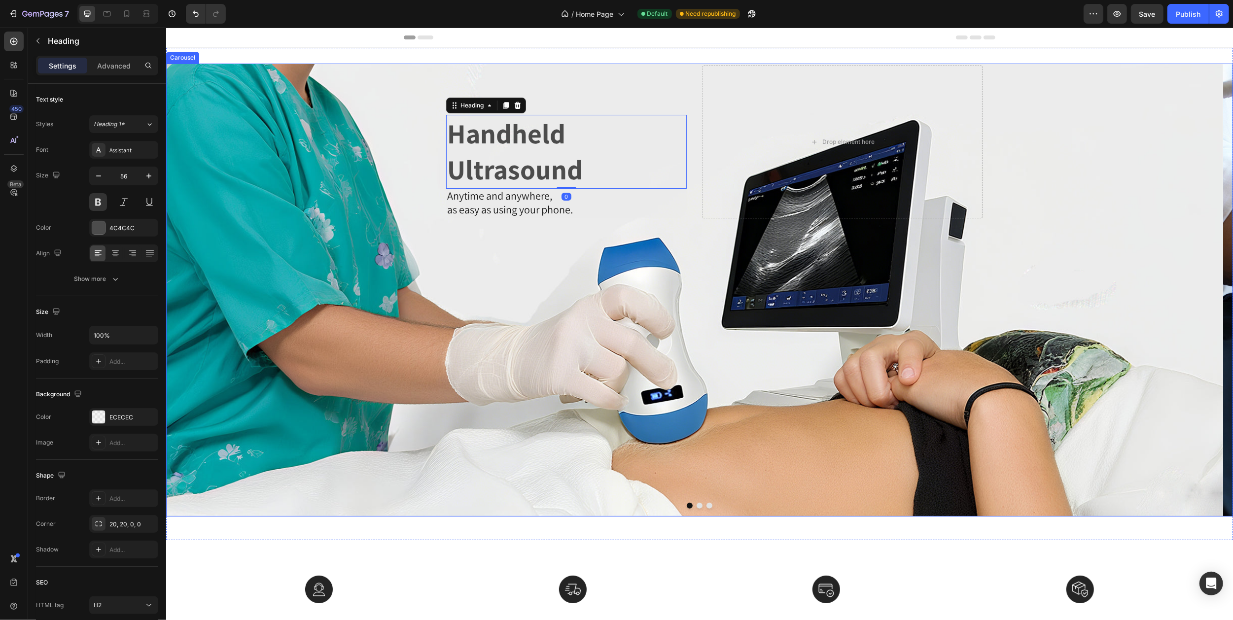
click at [1211, 291] on icon "Carousel Next Arrow" at bounding box center [1215, 290] width 8 height 15
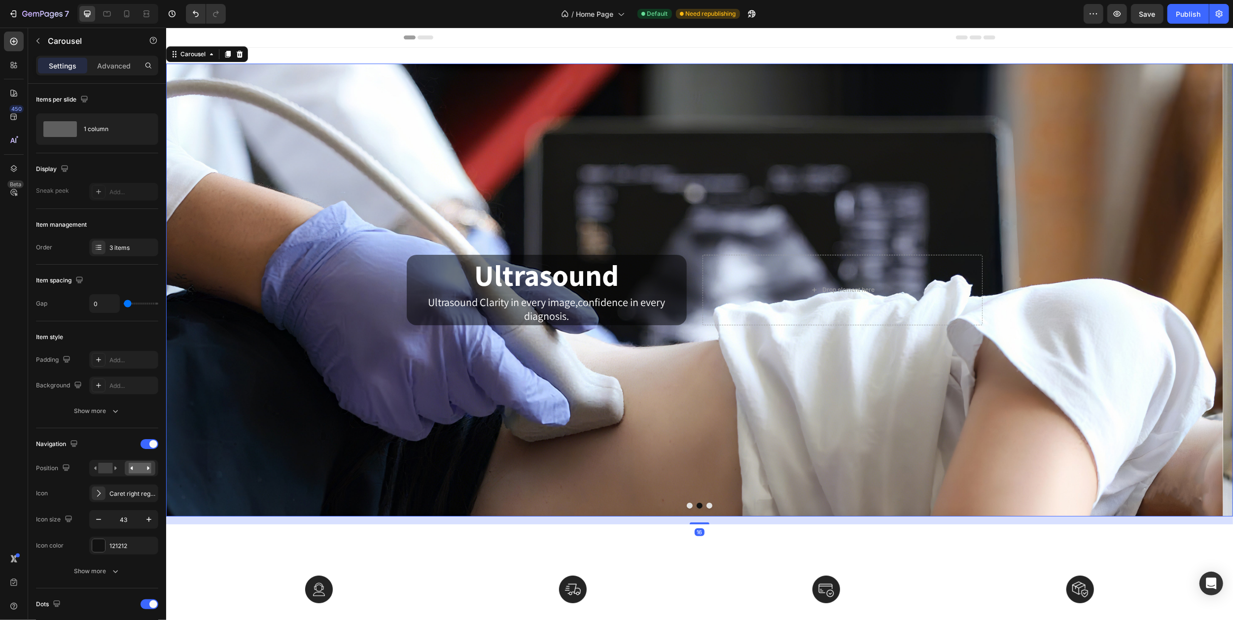
click at [1211, 291] on icon "Carousel Next Arrow" at bounding box center [1215, 290] width 8 height 15
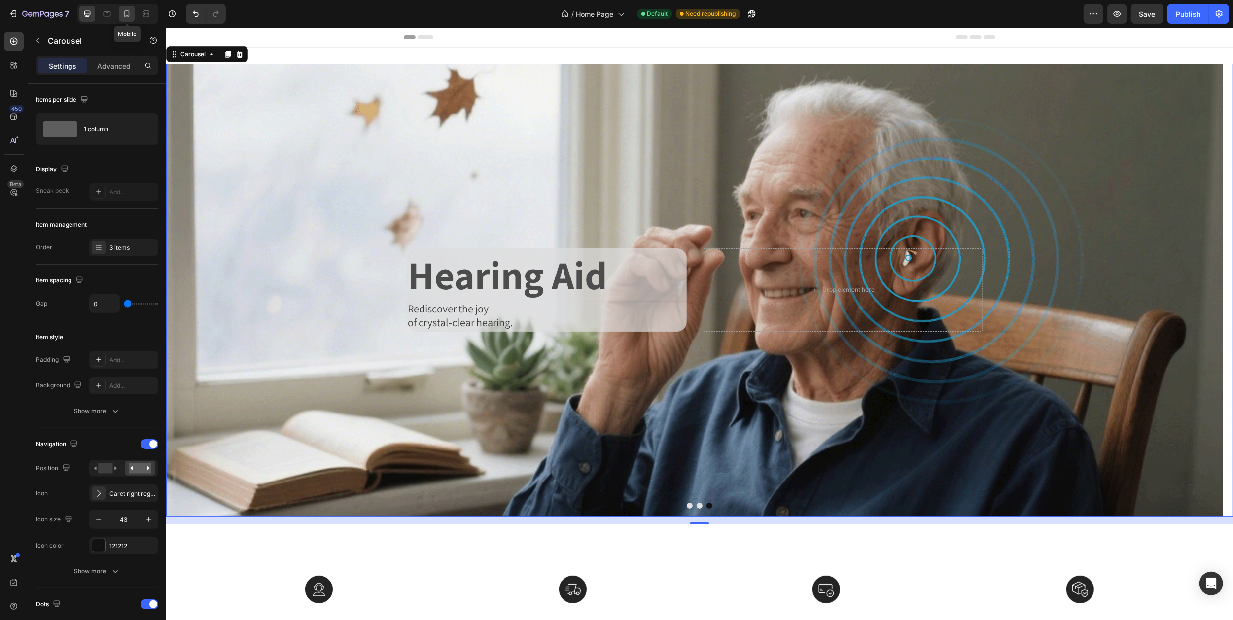
click at [132, 13] on div at bounding box center [127, 14] width 16 height 16
type input "17"
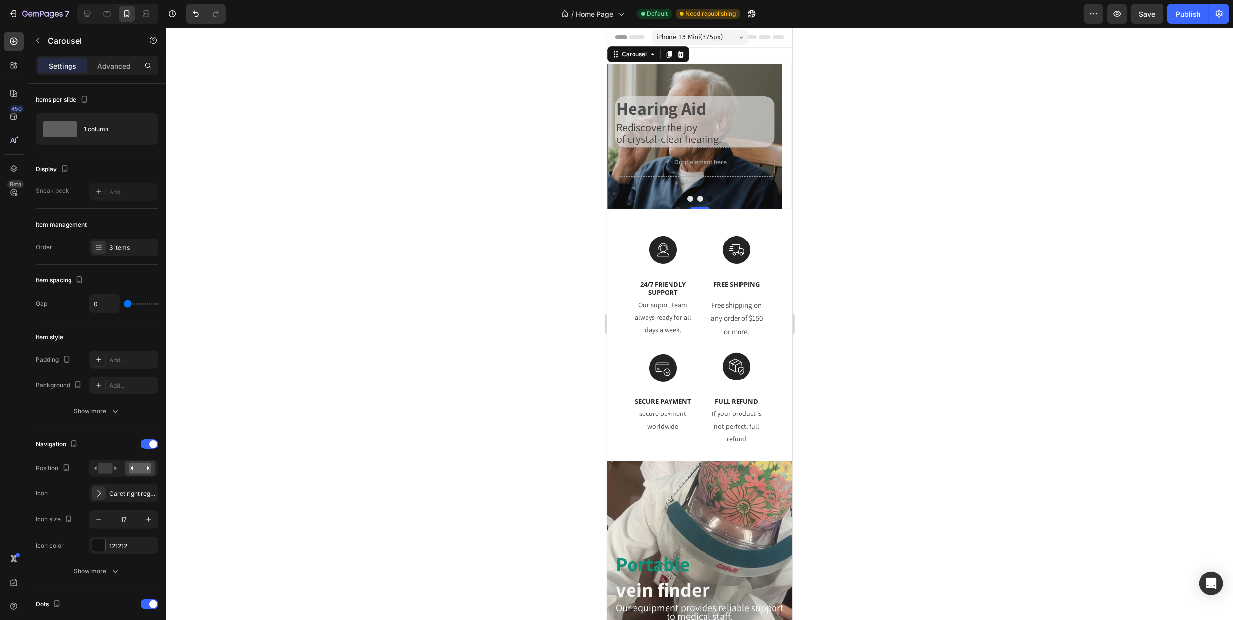
scroll to position [2, 0]
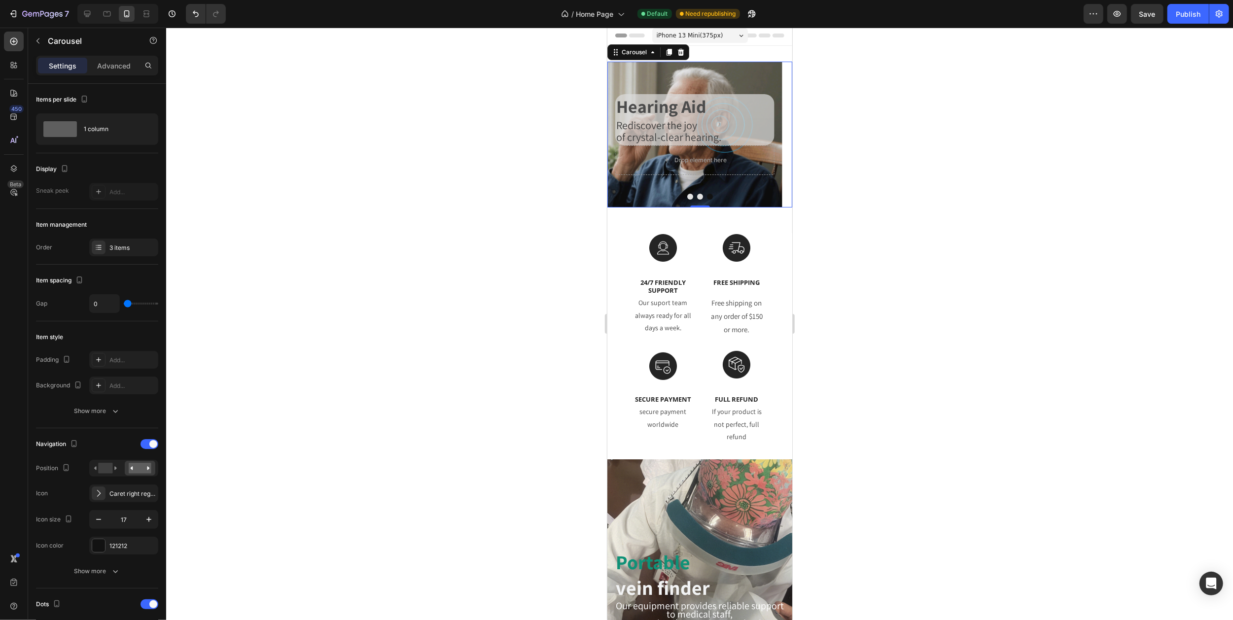
click at [778, 135] on icon "Carousel Next Arrow" at bounding box center [779, 135] width 3 height 6
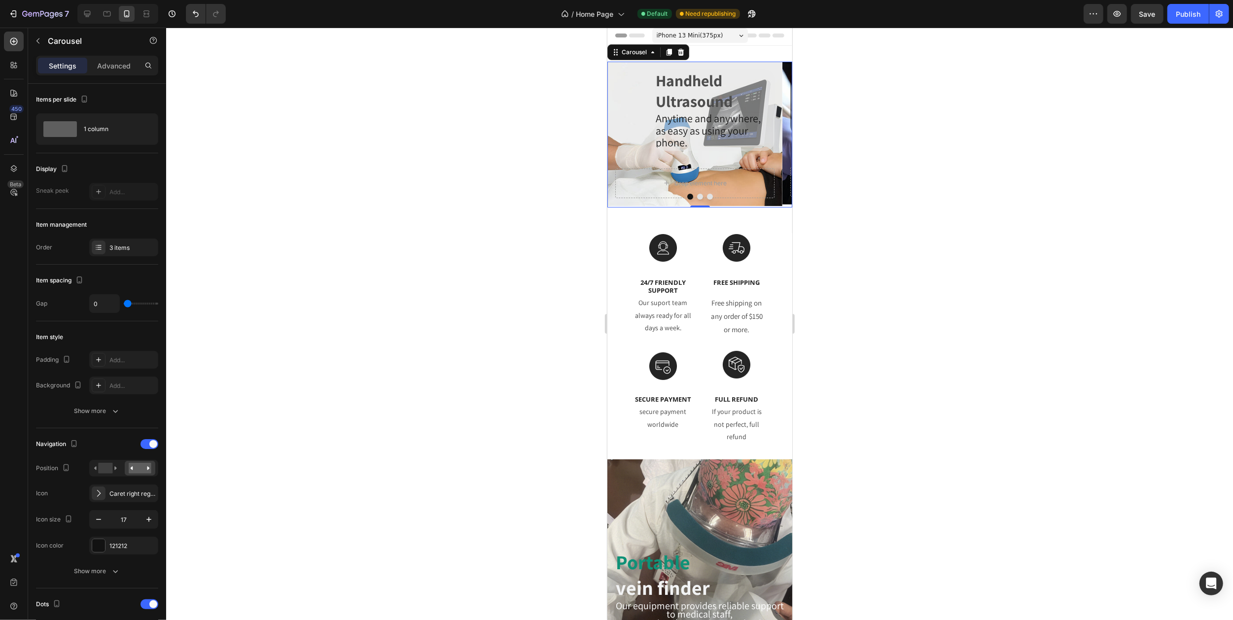
click at [778, 135] on icon "Carousel Next Arrow" at bounding box center [779, 135] width 3 height 6
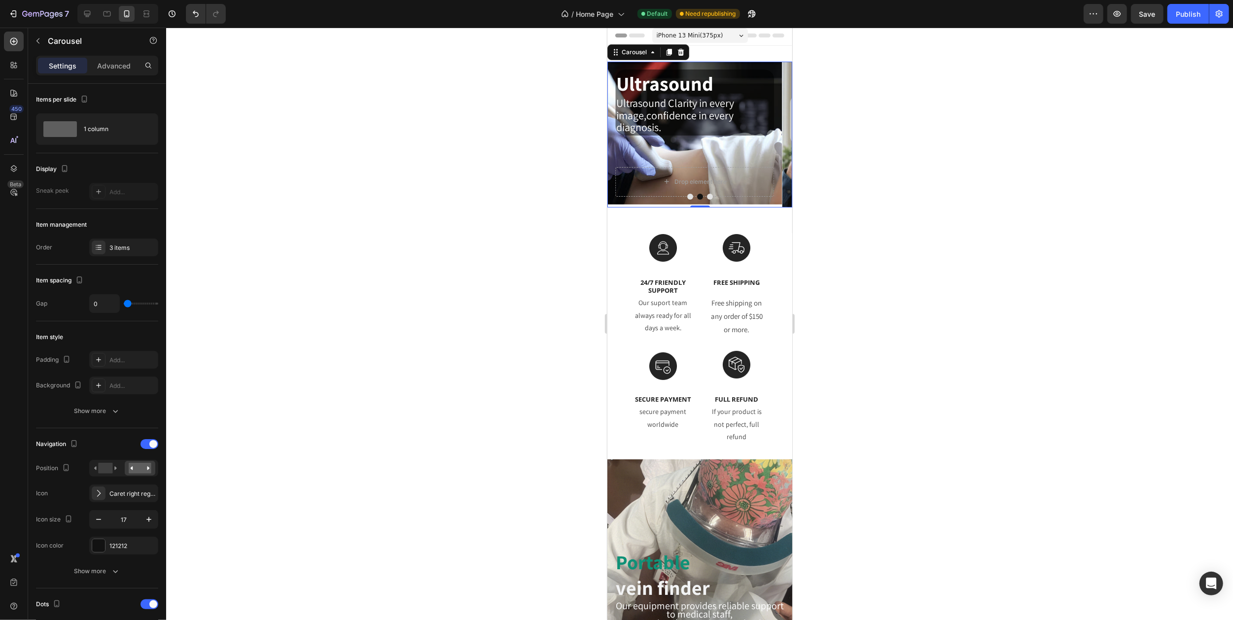
click at [721, 36] on div "iPhone 13 Mini ( 375 px)" at bounding box center [700, 35] width 96 height 15
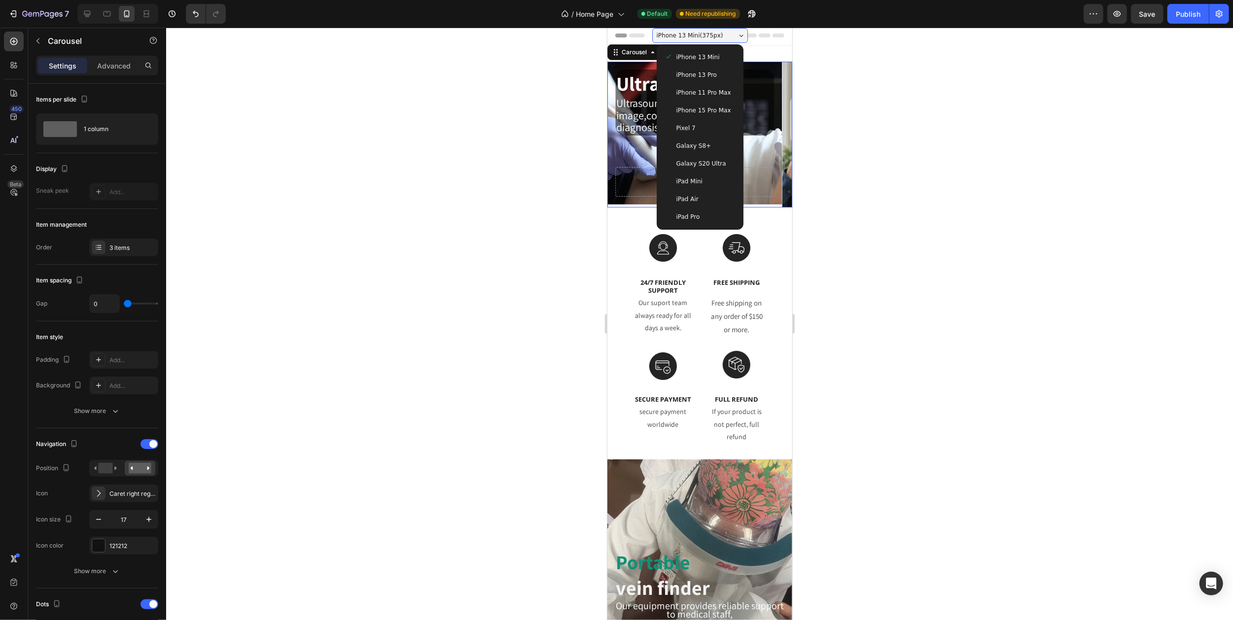
click at [698, 113] on span "iPhone 15 Pro Max" at bounding box center [703, 110] width 55 height 10
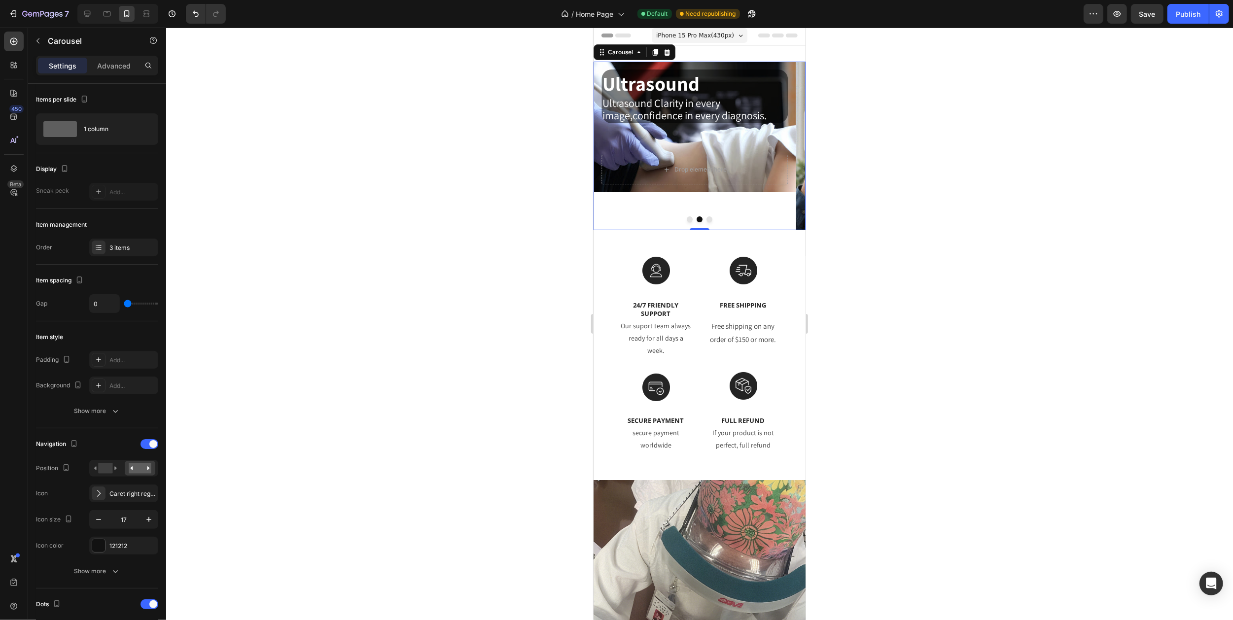
click at [792, 147] on icon "Carousel Next Arrow" at bounding box center [793, 146] width 3 height 6
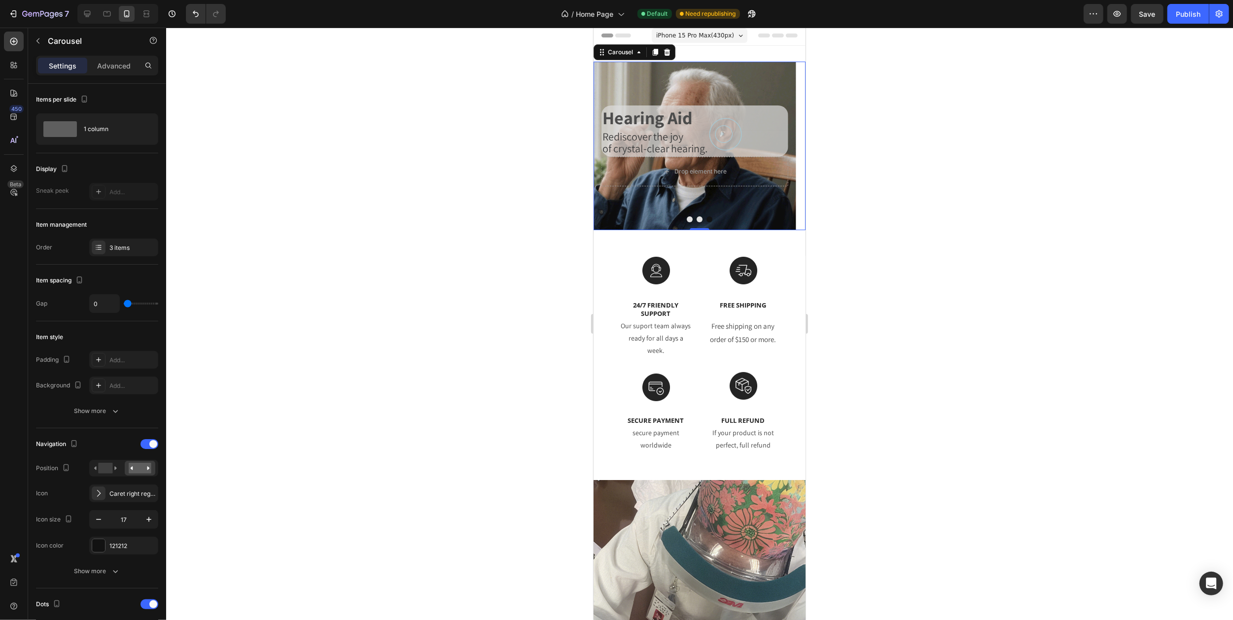
click at [792, 147] on icon "Carousel Next Arrow" at bounding box center [793, 146] width 3 height 6
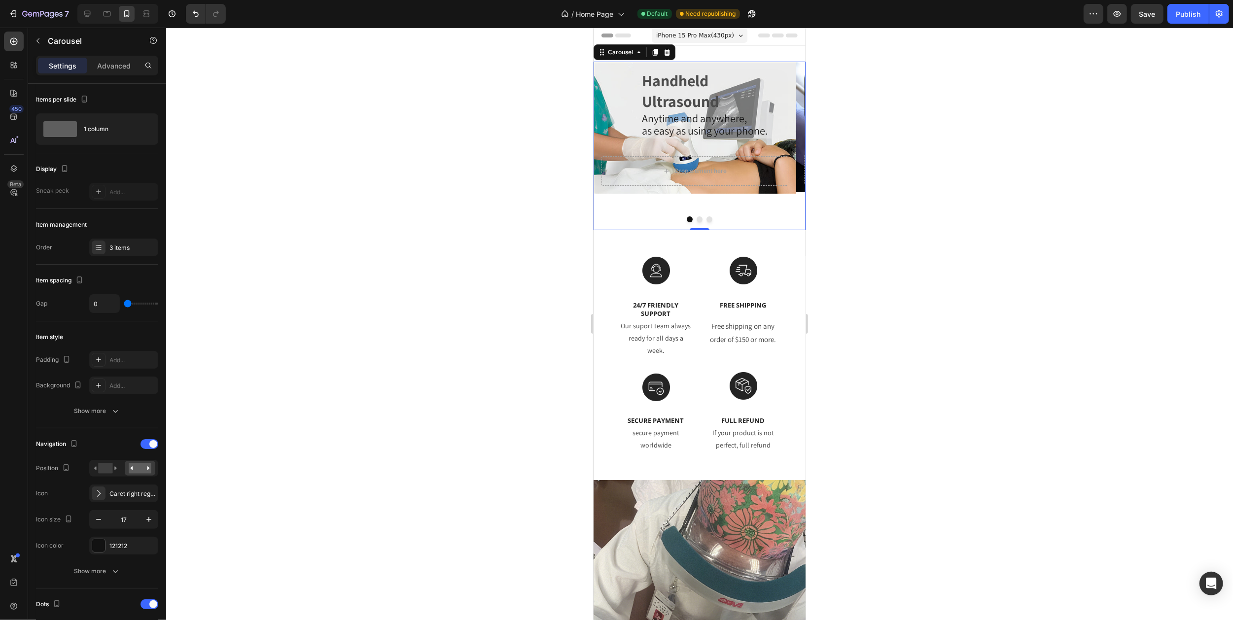
click at [792, 147] on icon "Carousel Next Arrow" at bounding box center [793, 146] width 3 height 6
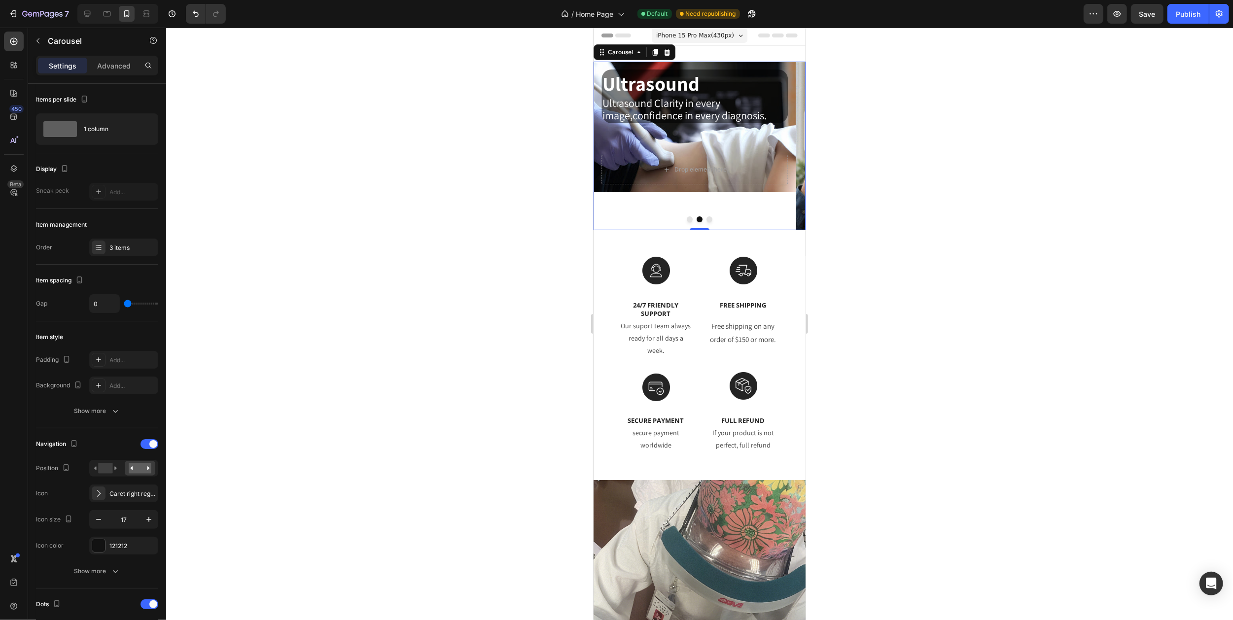
click at [792, 147] on icon "Carousel Next Arrow" at bounding box center [793, 146] width 3 height 6
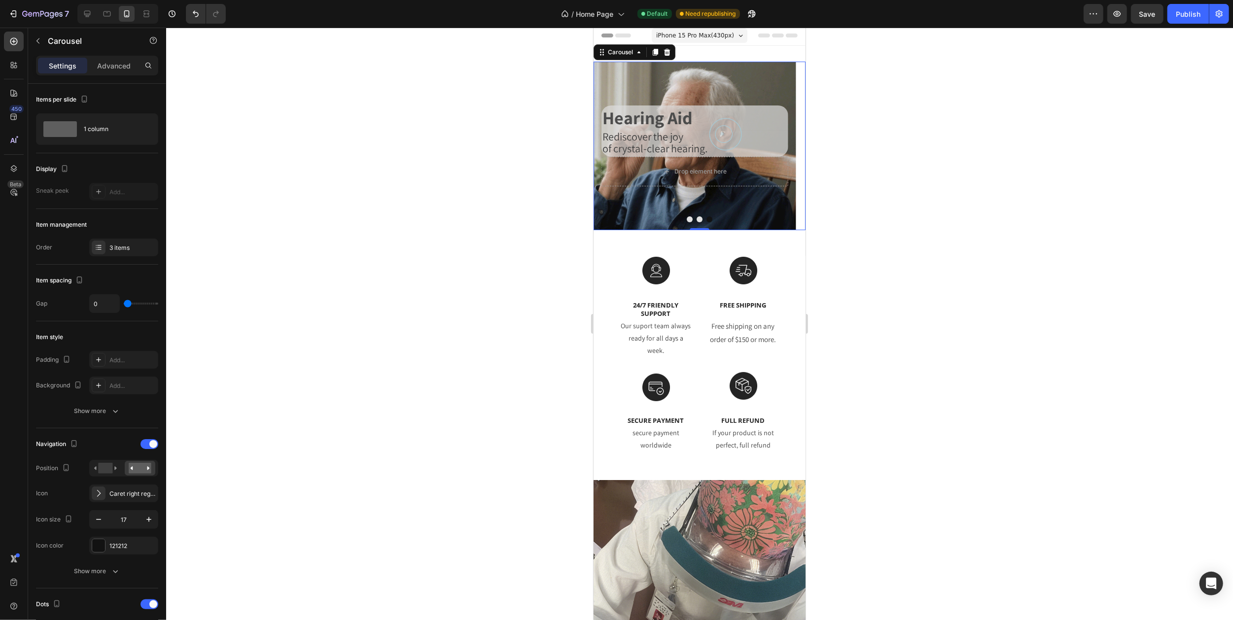
click at [792, 147] on icon "Carousel Next Arrow" at bounding box center [793, 146] width 3 height 6
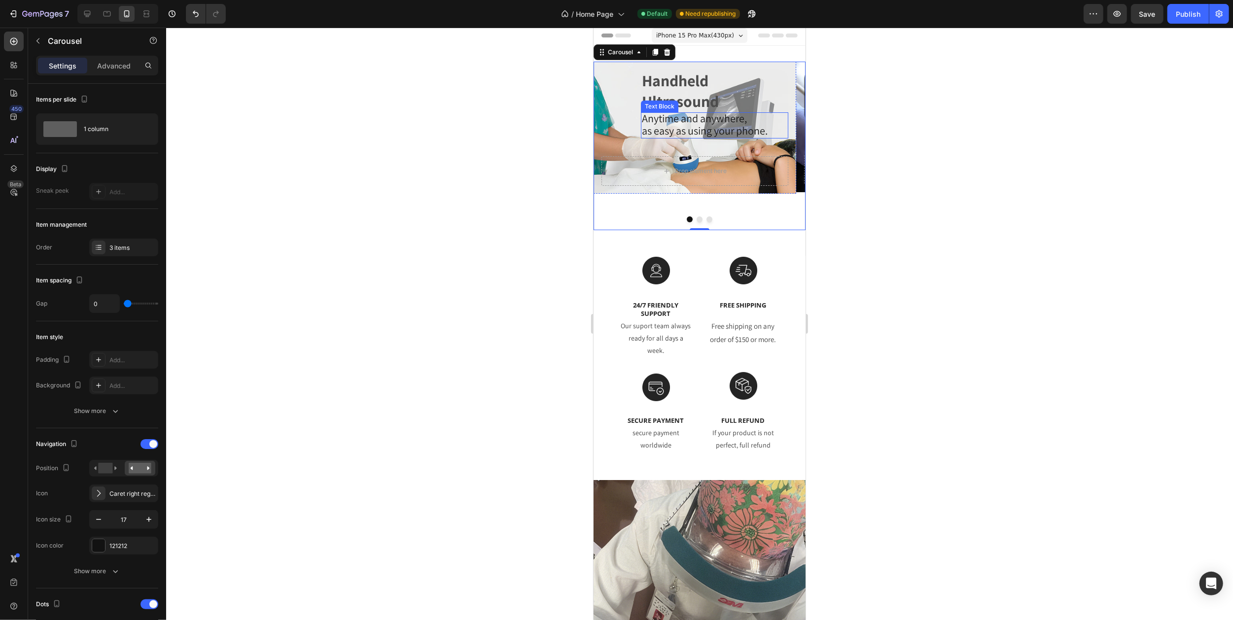
click at [688, 129] on span "as easy as using your phone." at bounding box center [704, 131] width 126 height 14
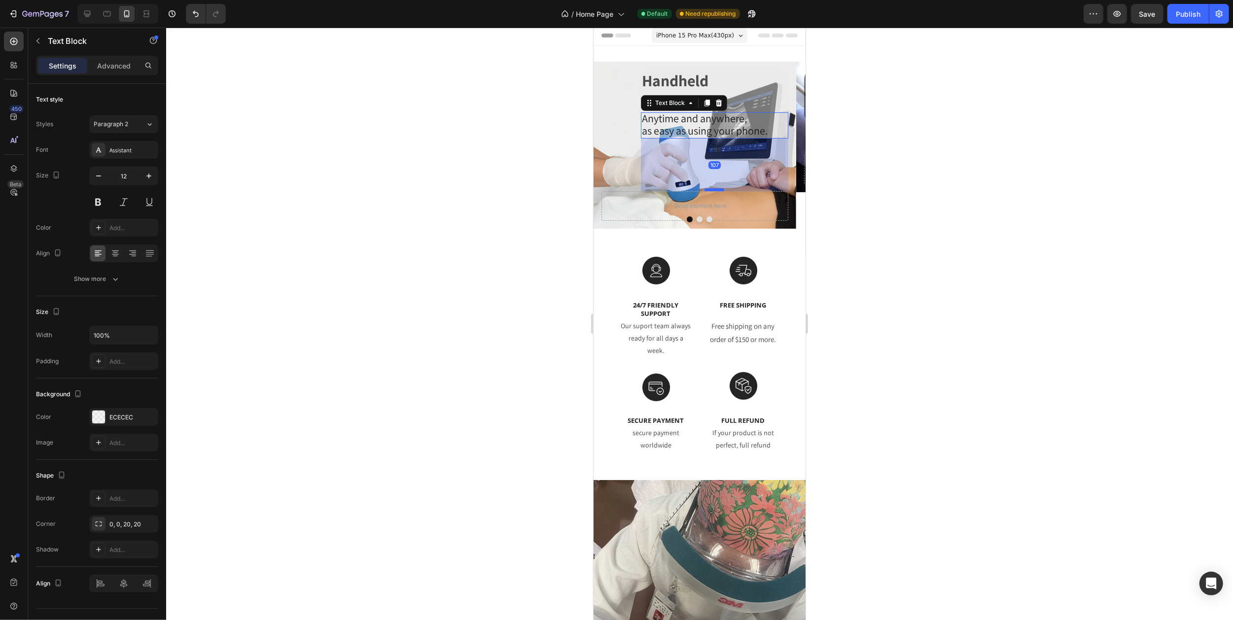
drag, startPoint x: 712, startPoint y: 157, endPoint x: 712, endPoint y: 192, distance: 35.0
click at [712, 191] on div at bounding box center [714, 189] width 20 height 3
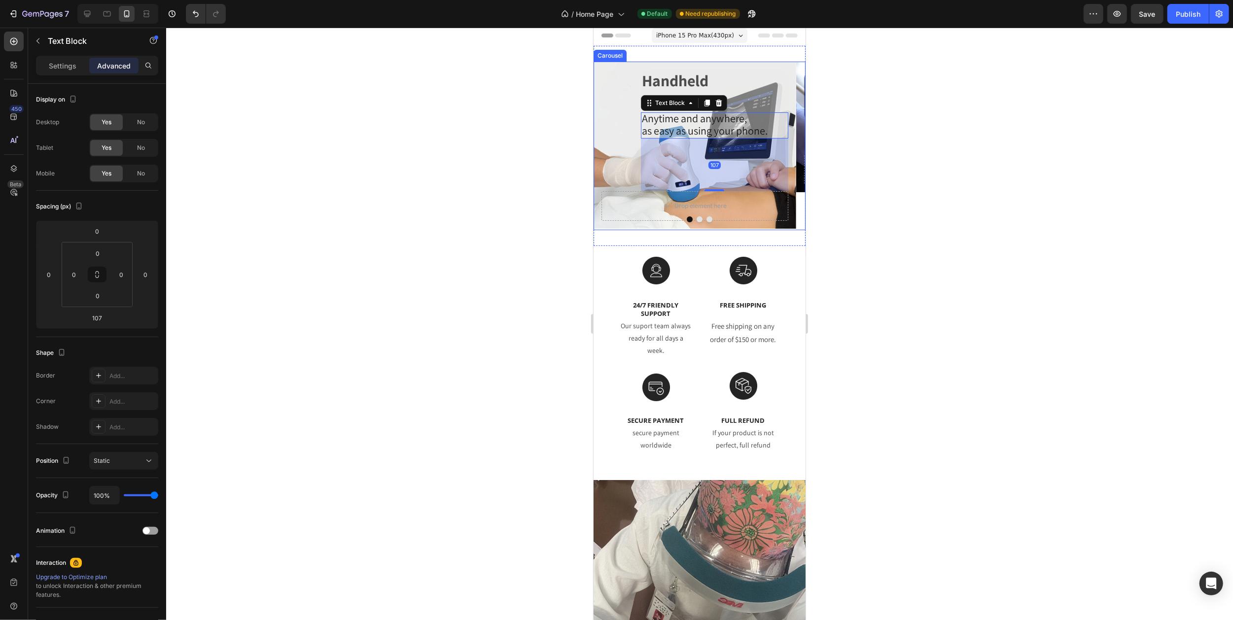
click at [789, 147] on icon "Carousel Next Arrow" at bounding box center [793, 146] width 8 height 8
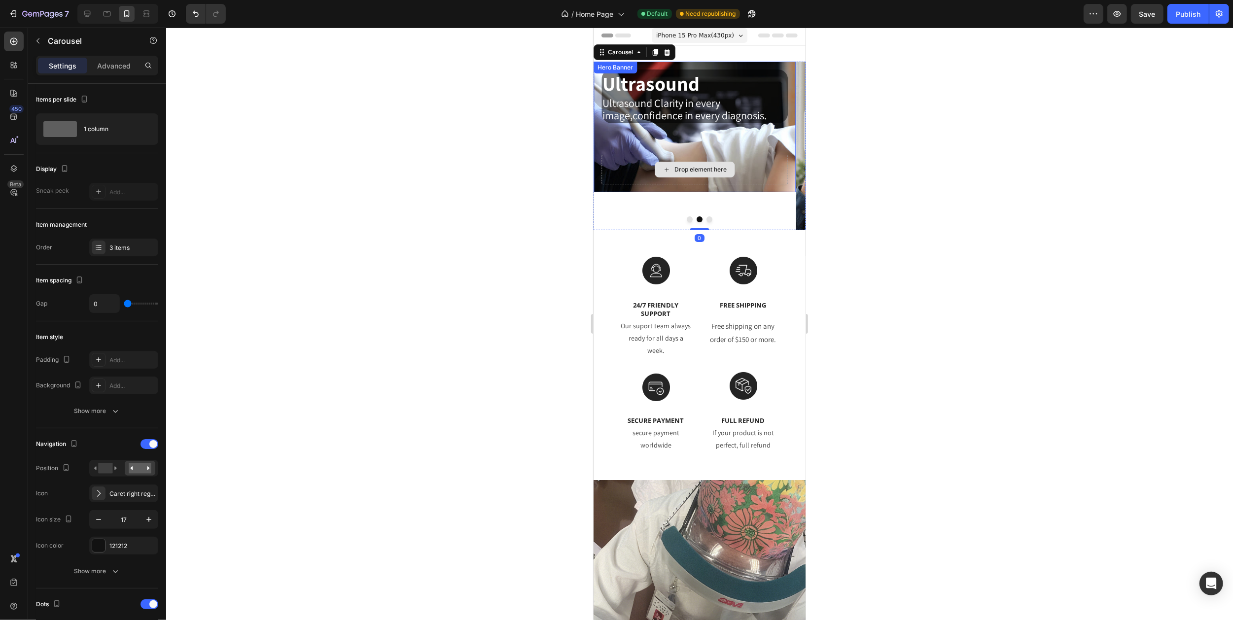
click at [694, 155] on div "Ultrasound Heading Ultrasound Clarity in every image,confidence in every diagno…" at bounding box center [694, 112] width 187 height 85
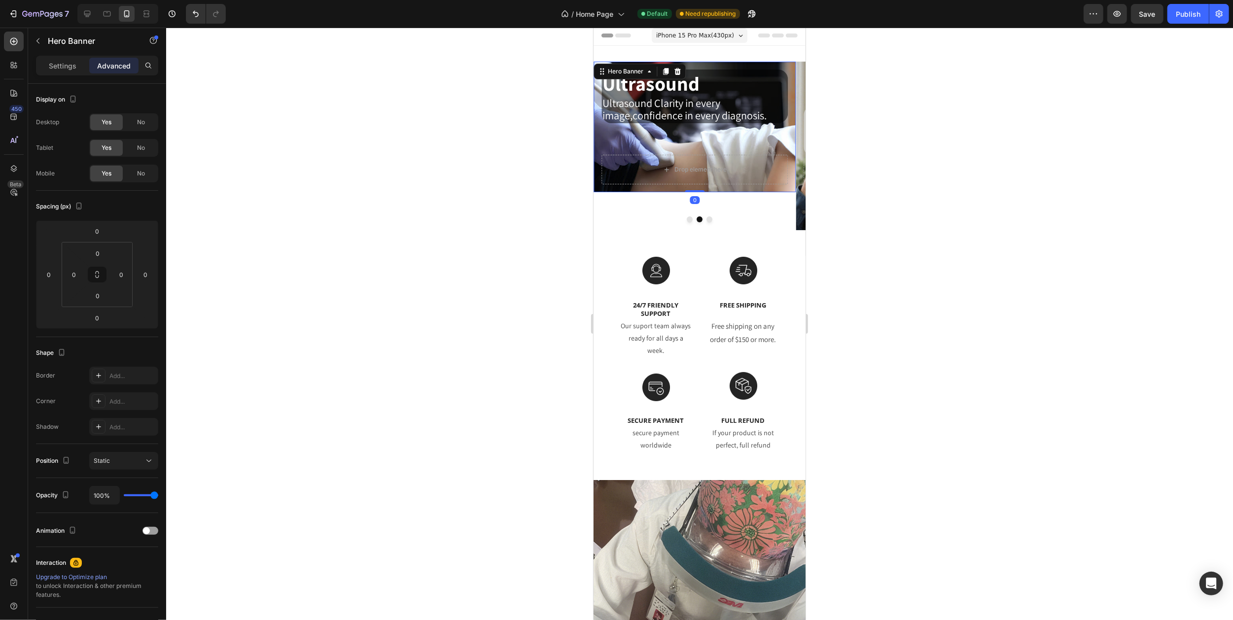
click at [691, 130] on div "Ultrasound Heading Ultrasound Clarity in every image,confidence in every diagno…" at bounding box center [694, 112] width 187 height 85
click at [691, 117] on span "Ultrasound Clarity in every image,confidence in every diagnosis." at bounding box center [684, 109] width 164 height 26
click at [693, 142] on div "Ultrasound Heading Ultrasound Clarity in every image,confidence in every diagno…" at bounding box center [694, 112] width 187 height 85
click at [693, 109] on span "Ultrasound Clarity in every image,confidence in every diagnosis." at bounding box center [684, 109] width 164 height 26
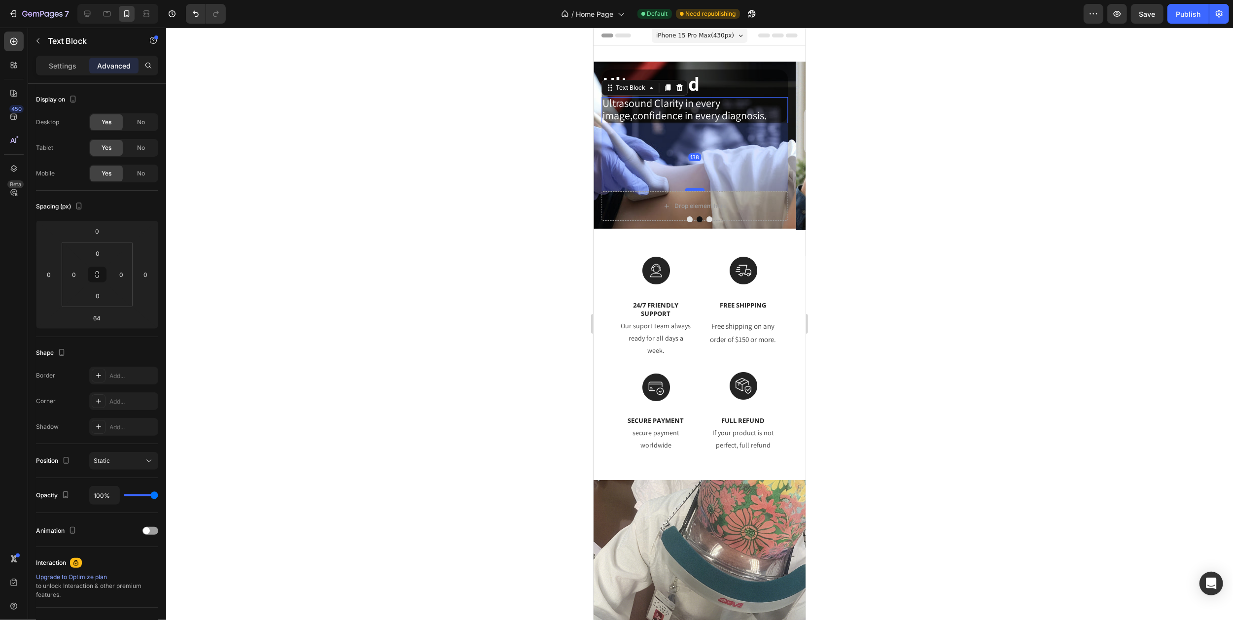
drag, startPoint x: 695, startPoint y: 155, endPoint x: 696, endPoint y: 191, distance: 36.5
click at [696, 191] on div at bounding box center [694, 189] width 20 height 3
type input "138"
click at [789, 142] on icon "Carousel Next Arrow" at bounding box center [793, 146] width 8 height 8
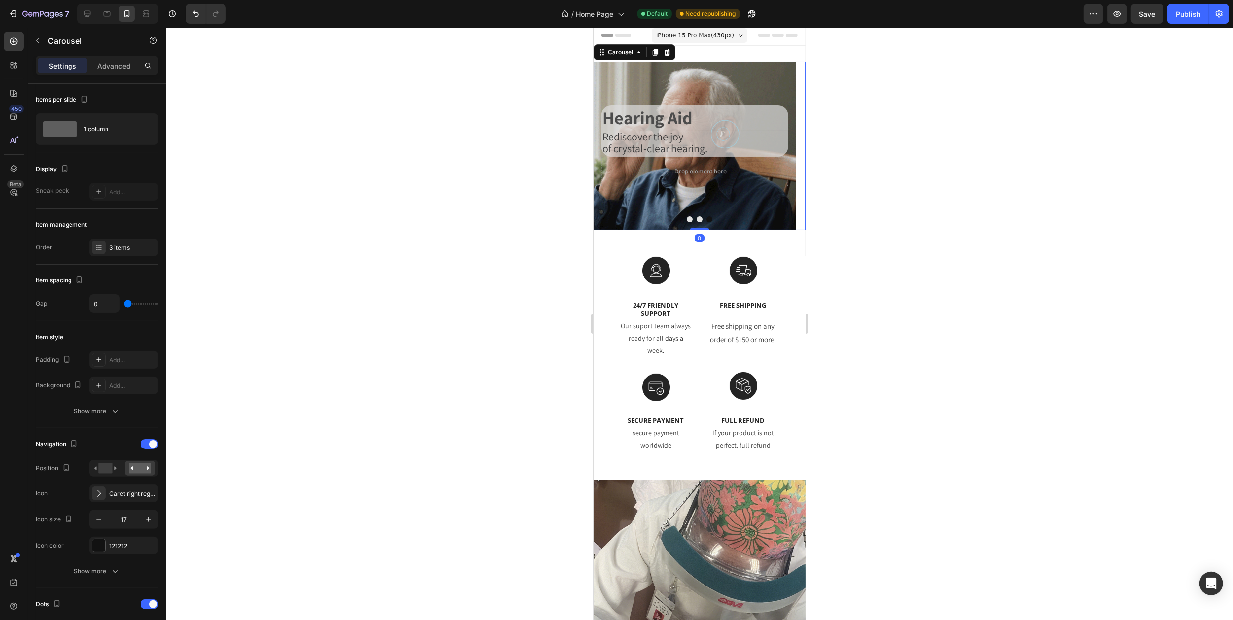
click at [789, 142] on icon "Carousel Next Arrow" at bounding box center [793, 146] width 8 height 8
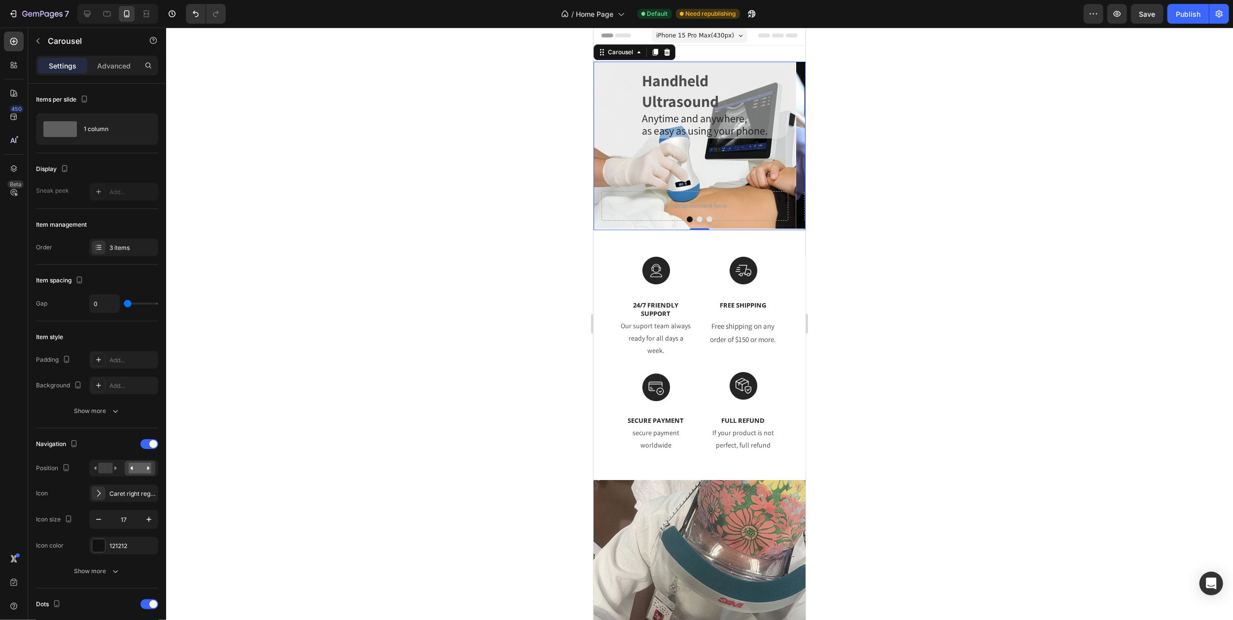
click at [789, 142] on icon "Carousel Next Arrow" at bounding box center [793, 146] width 8 height 8
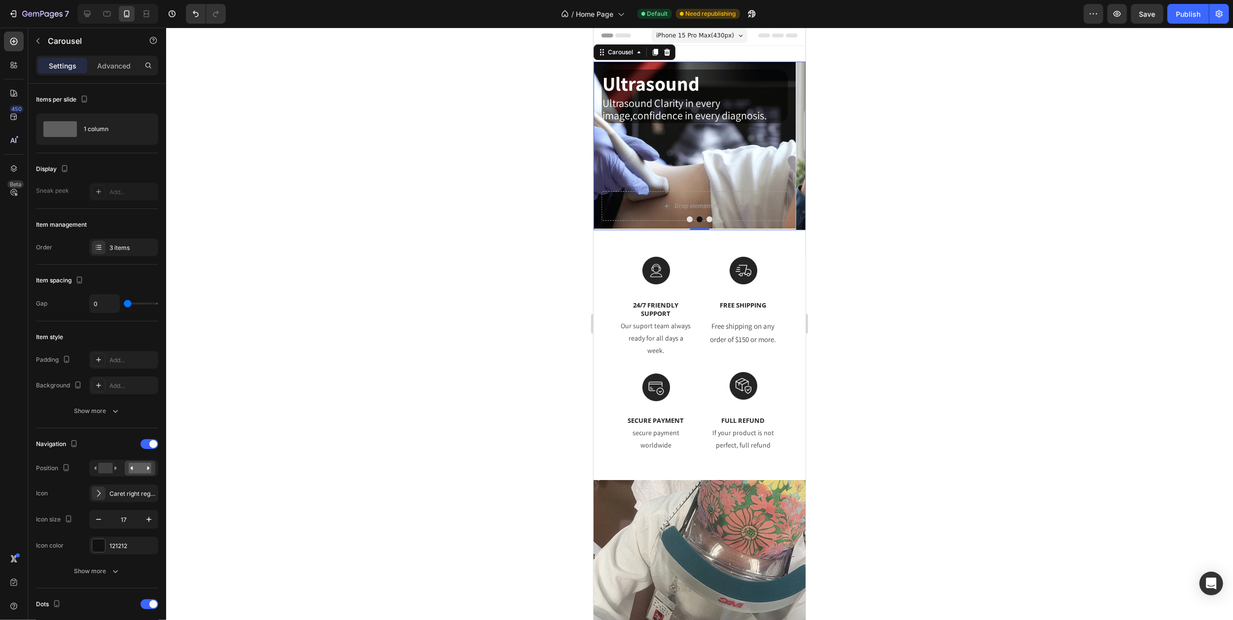
click at [789, 142] on icon "Carousel Next Arrow" at bounding box center [793, 146] width 8 height 8
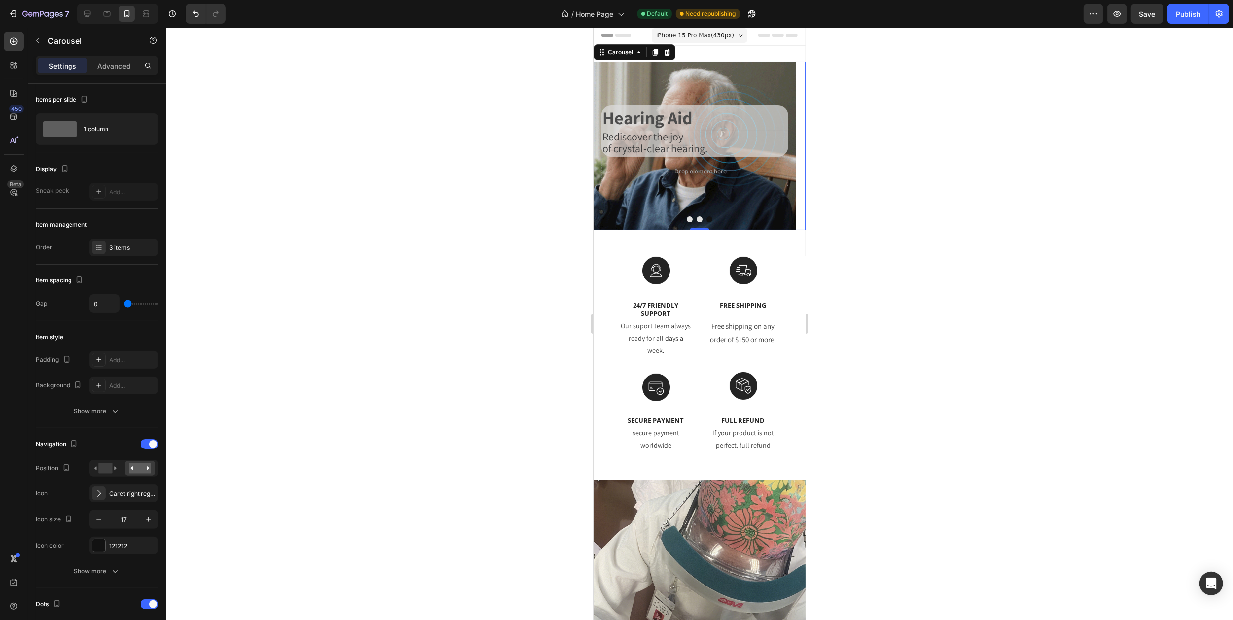
click at [789, 142] on icon "Carousel Next Arrow" at bounding box center [793, 146] width 8 height 8
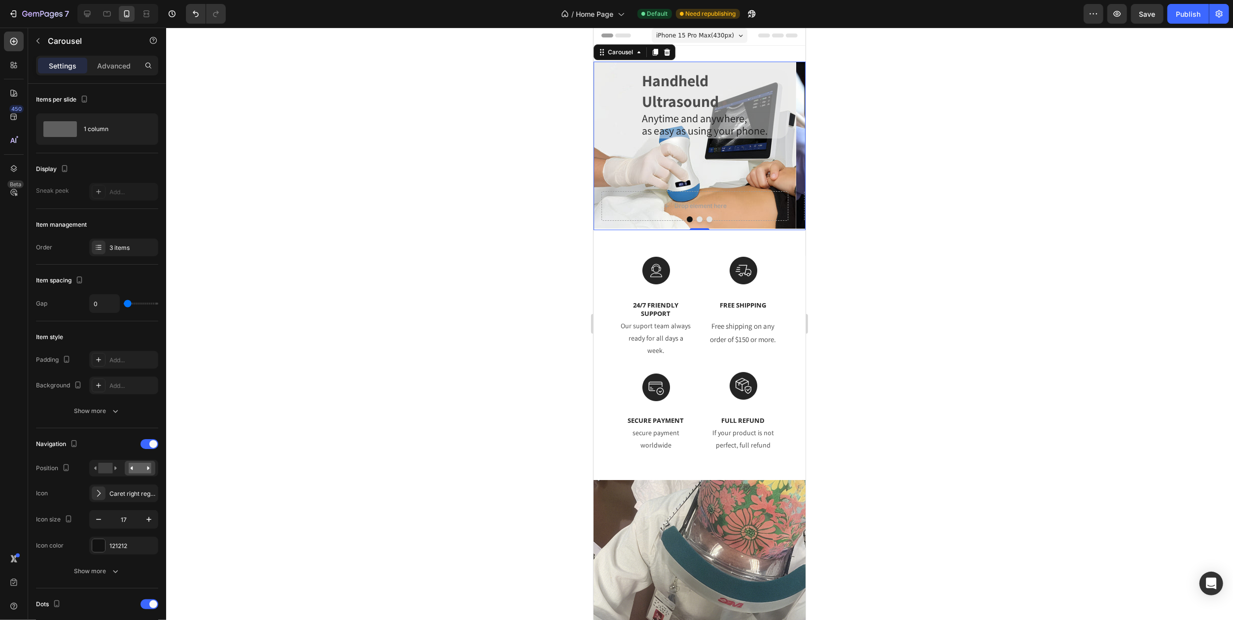
click at [789, 142] on icon "Carousel Next Arrow" at bounding box center [793, 146] width 8 height 8
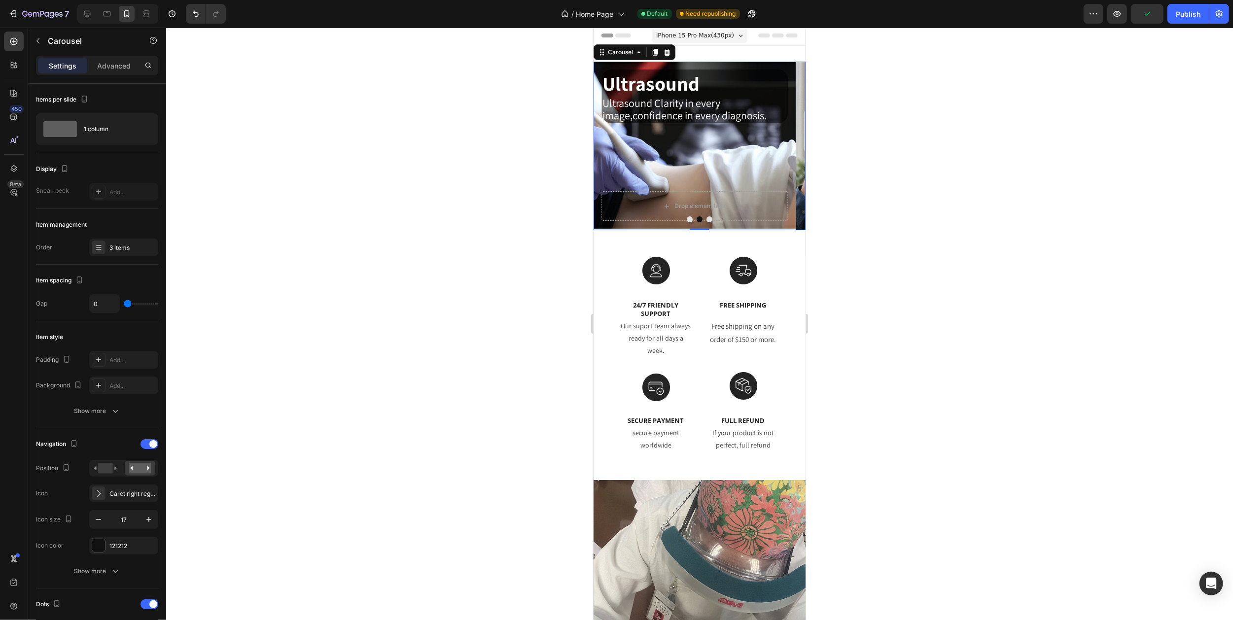
click at [730, 35] on div "iPhone 15 Pro Max ( 430 px)" at bounding box center [699, 35] width 96 height 15
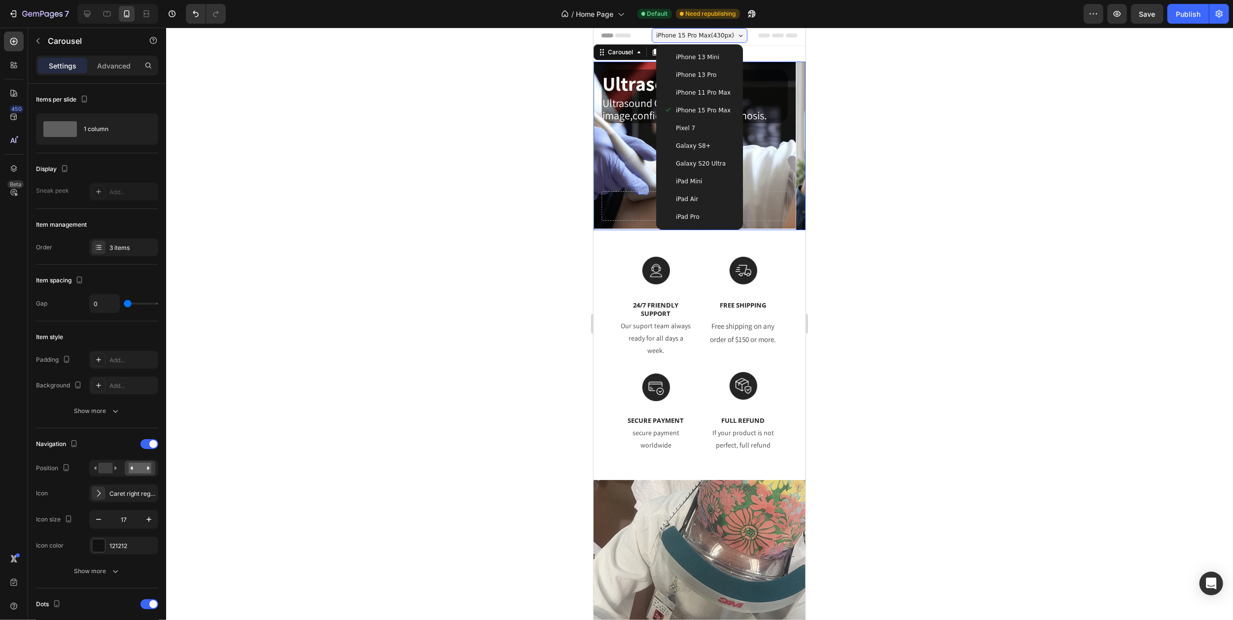
click at [691, 124] on div "Pixel 7" at bounding box center [698, 128] width 71 height 10
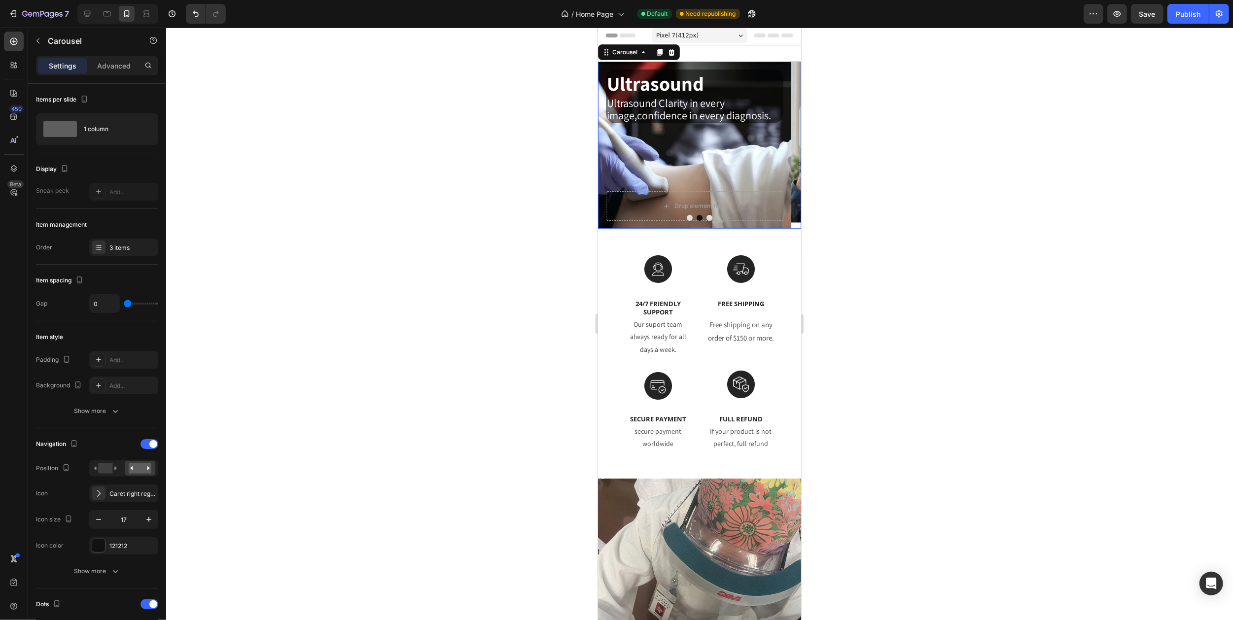
click at [784, 144] on icon "Carousel Next Arrow" at bounding box center [788, 145] width 8 height 8
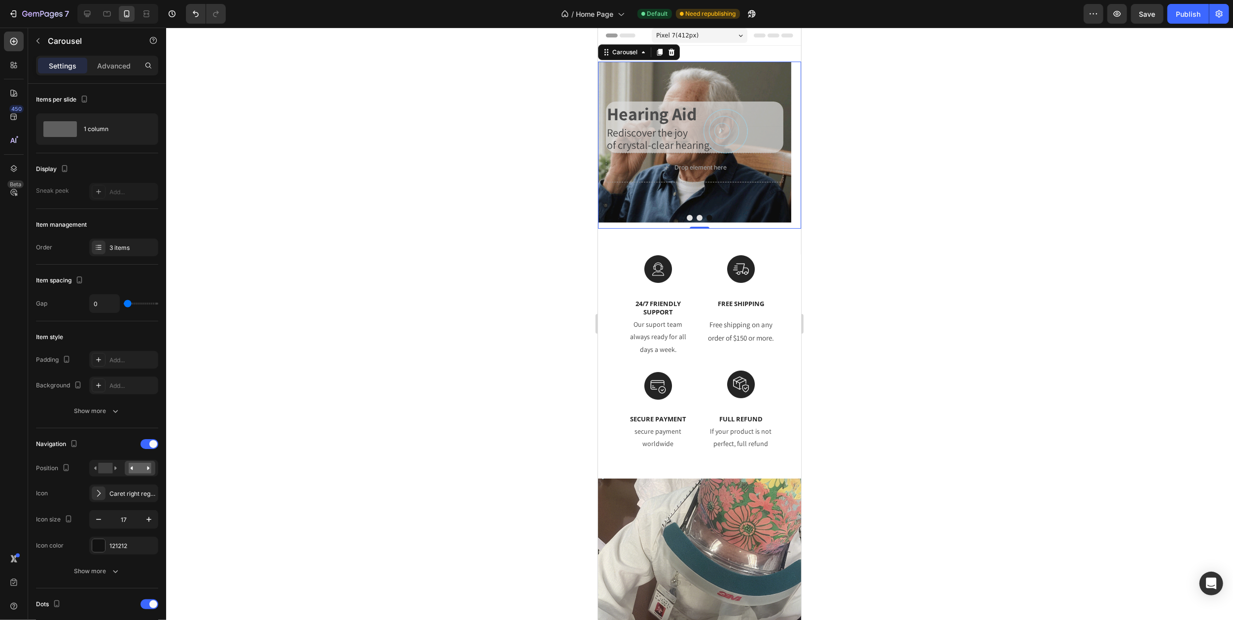
click at [784, 144] on icon "Carousel Next Arrow" at bounding box center [788, 145] width 8 height 8
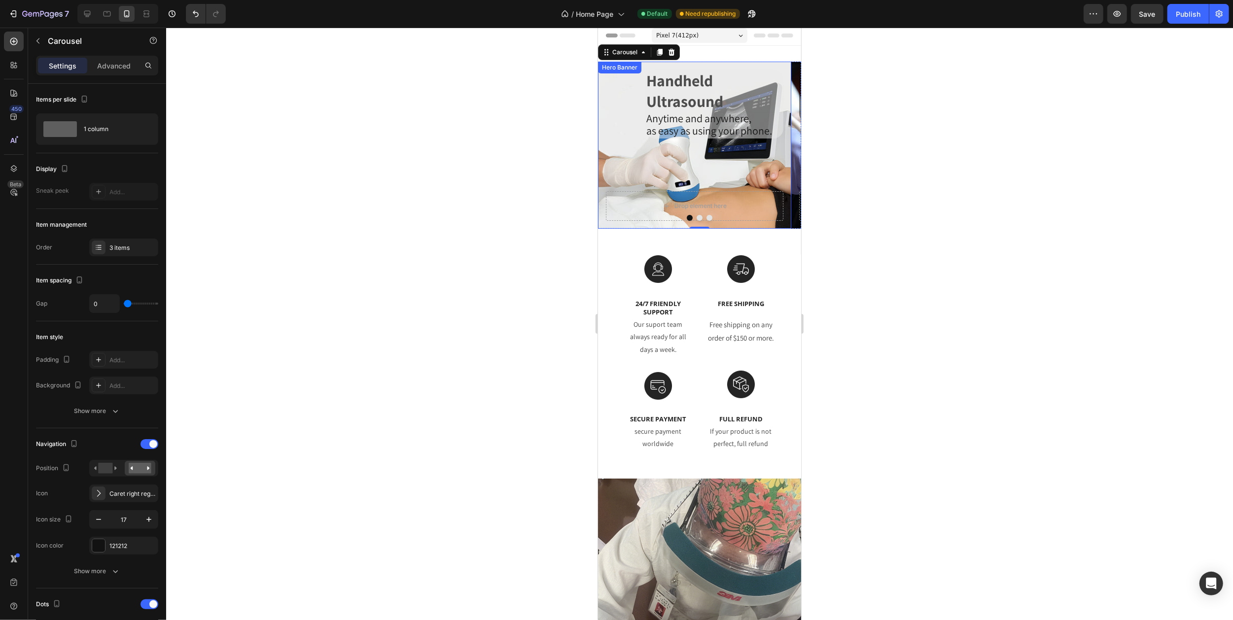
click at [689, 138] on span "as easy as using your phone." at bounding box center [709, 131] width 126 height 14
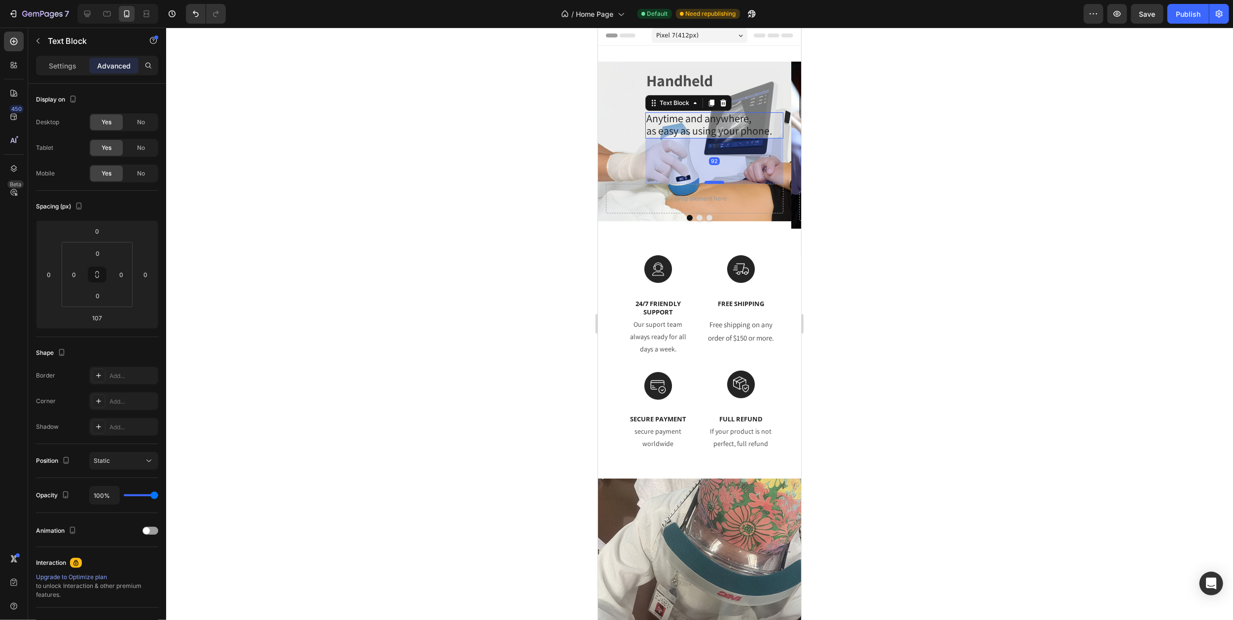
drag, startPoint x: 709, startPoint y: 191, endPoint x: 709, endPoint y: 184, distance: 7.4
click at [709, 184] on div at bounding box center [714, 182] width 20 height 3
type input "92"
click at [784, 148] on icon "Carousel Next Arrow" at bounding box center [788, 145] width 8 height 8
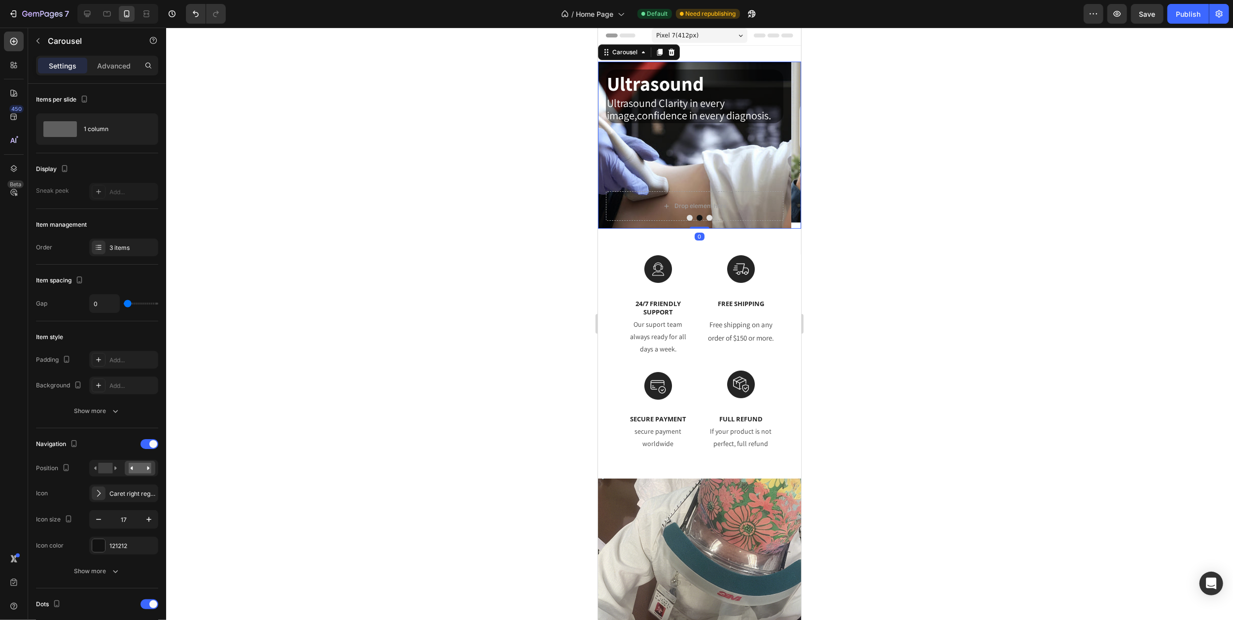
click at [784, 148] on icon "Carousel Next Arrow" at bounding box center [788, 145] width 8 height 8
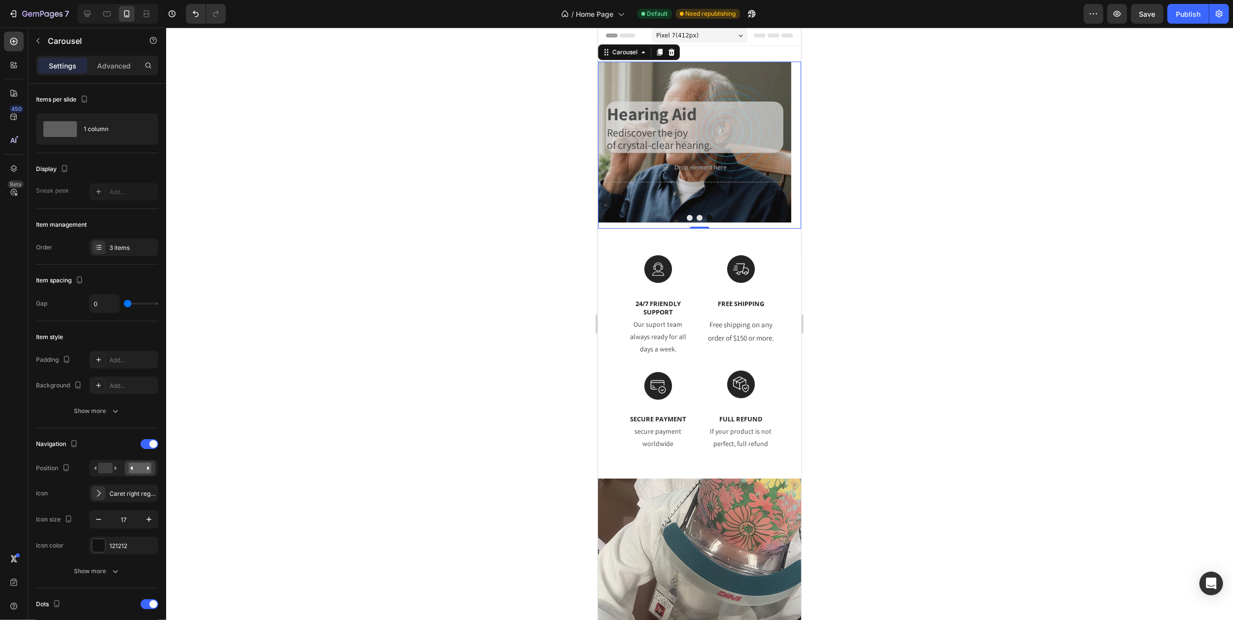
click at [776, 148] on button "Carousel Next Arrow" at bounding box center [788, 145] width 24 height 24
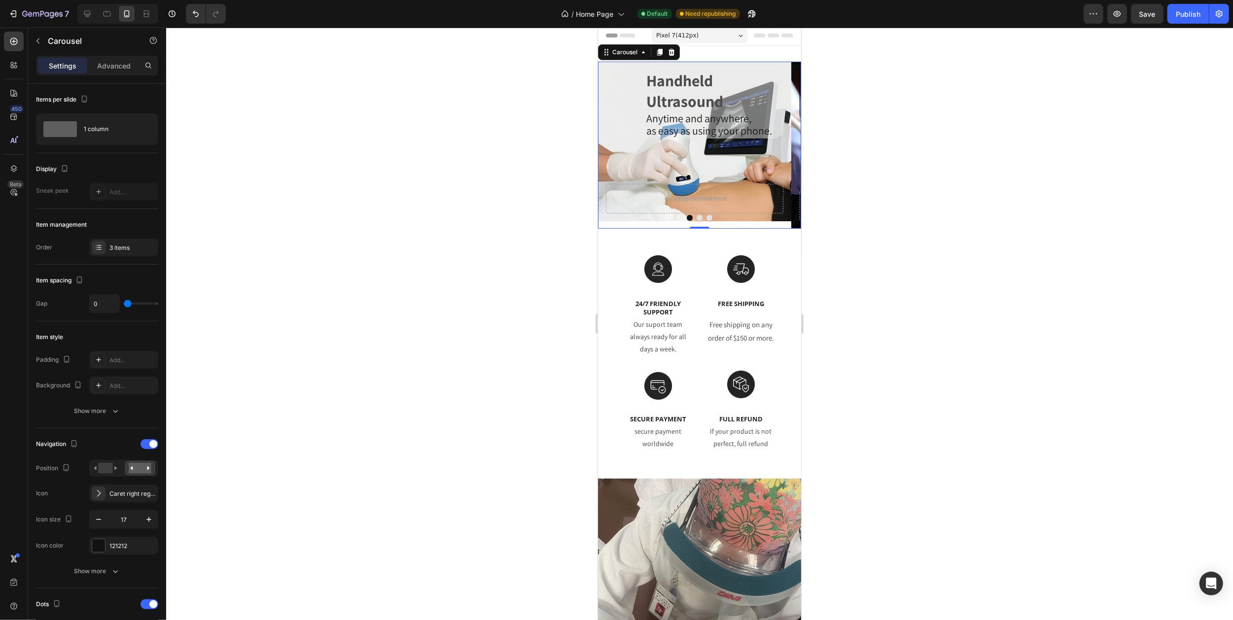
click at [776, 148] on button "Carousel Next Arrow" at bounding box center [788, 145] width 24 height 24
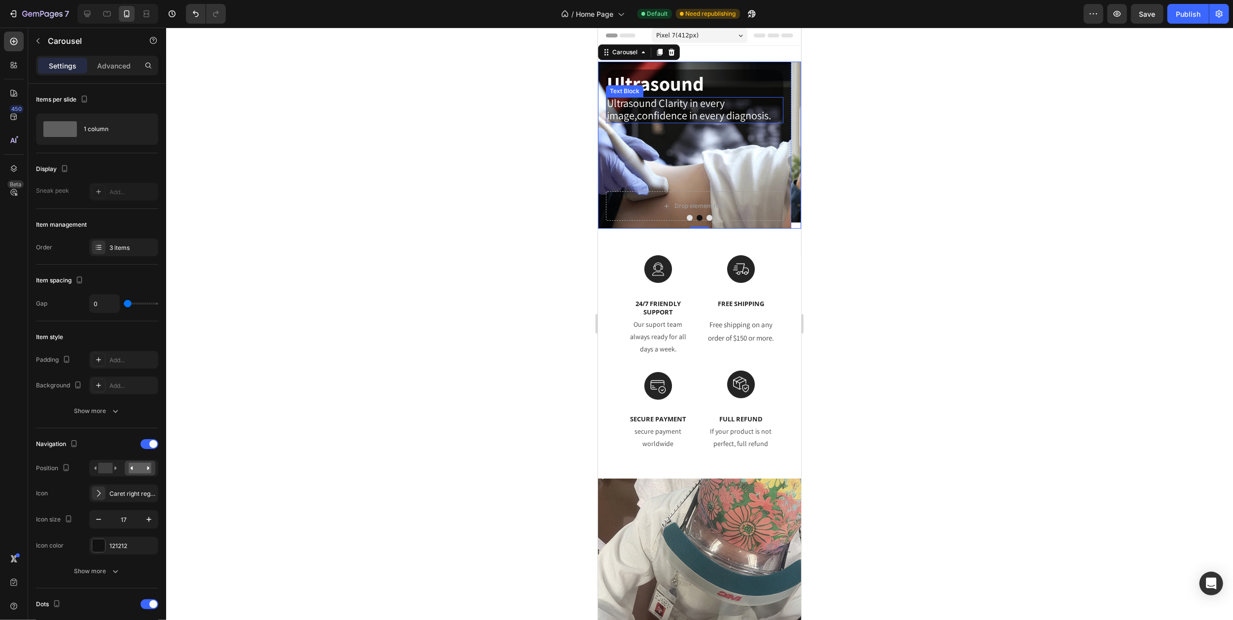
click at [685, 115] on span "Ultrasound Clarity in every image,confidence in every diagnosis." at bounding box center [688, 109] width 164 height 26
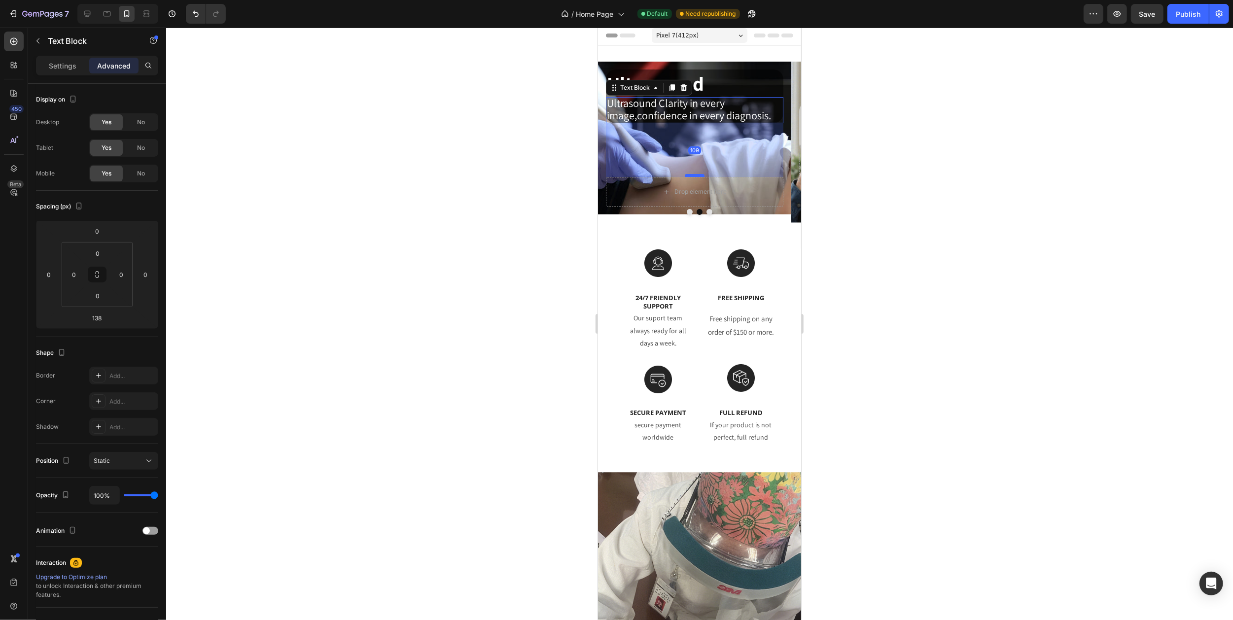
drag, startPoint x: 695, startPoint y: 190, endPoint x: 695, endPoint y: 175, distance: 14.3
click at [695, 175] on div at bounding box center [694, 175] width 20 height 3
type input "109"
click at [776, 139] on button "Carousel Next Arrow" at bounding box center [788, 142] width 24 height 24
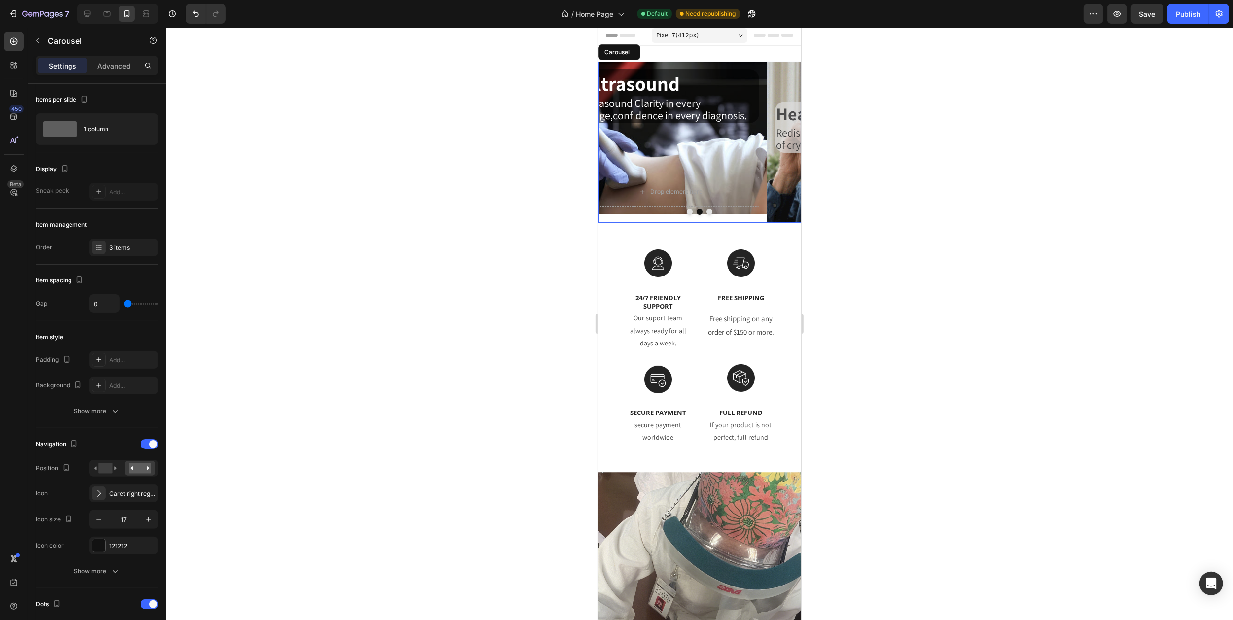
click at [776, 139] on button "Carousel Next Arrow" at bounding box center [788, 142] width 24 height 24
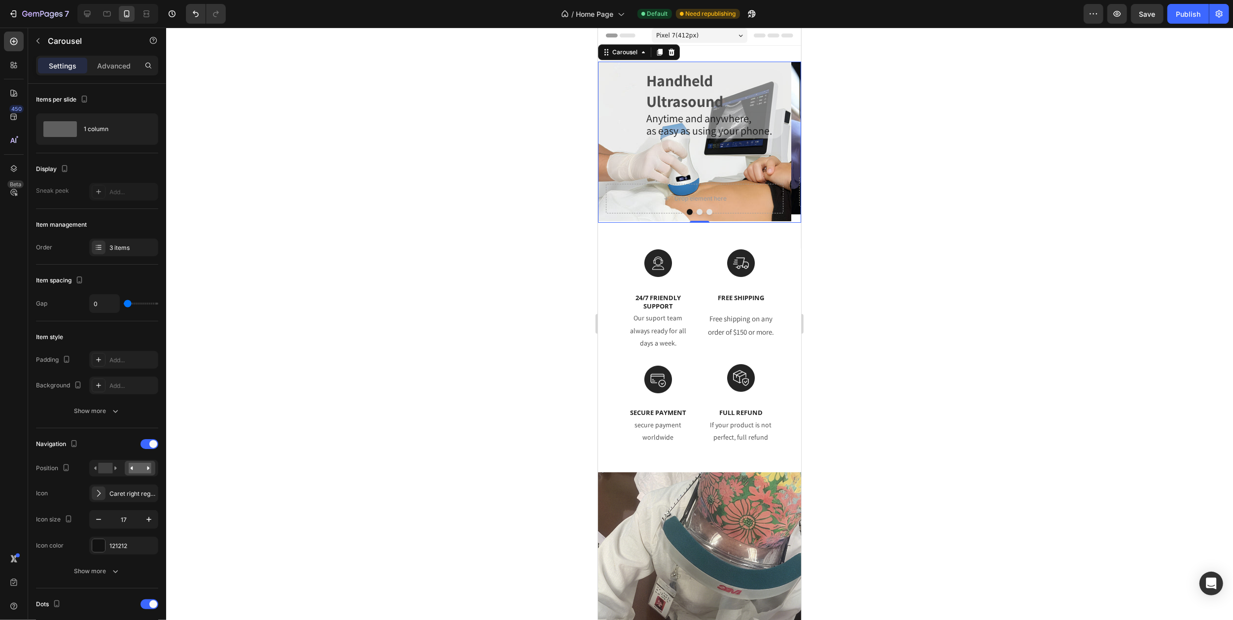
click at [784, 139] on icon "Carousel Next Arrow" at bounding box center [788, 142] width 8 height 8
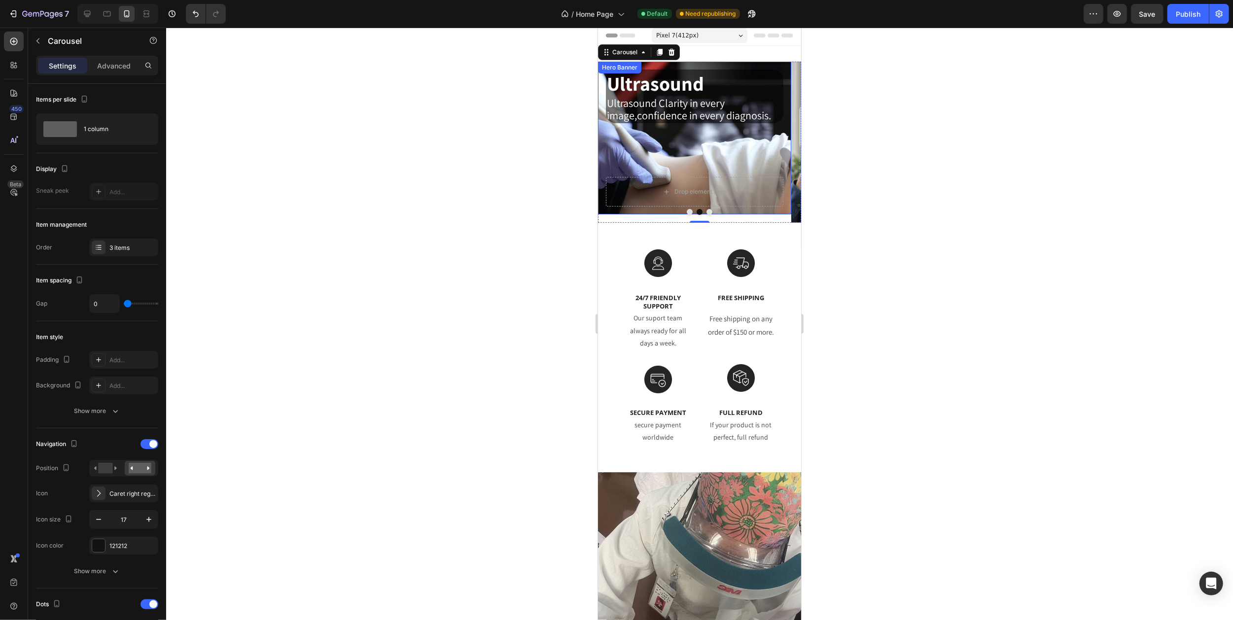
click at [687, 125] on div "Ultrasound Heading Ultrasound Clarity in every image,confidence in every diagno…" at bounding box center [693, 123] width 177 height 107
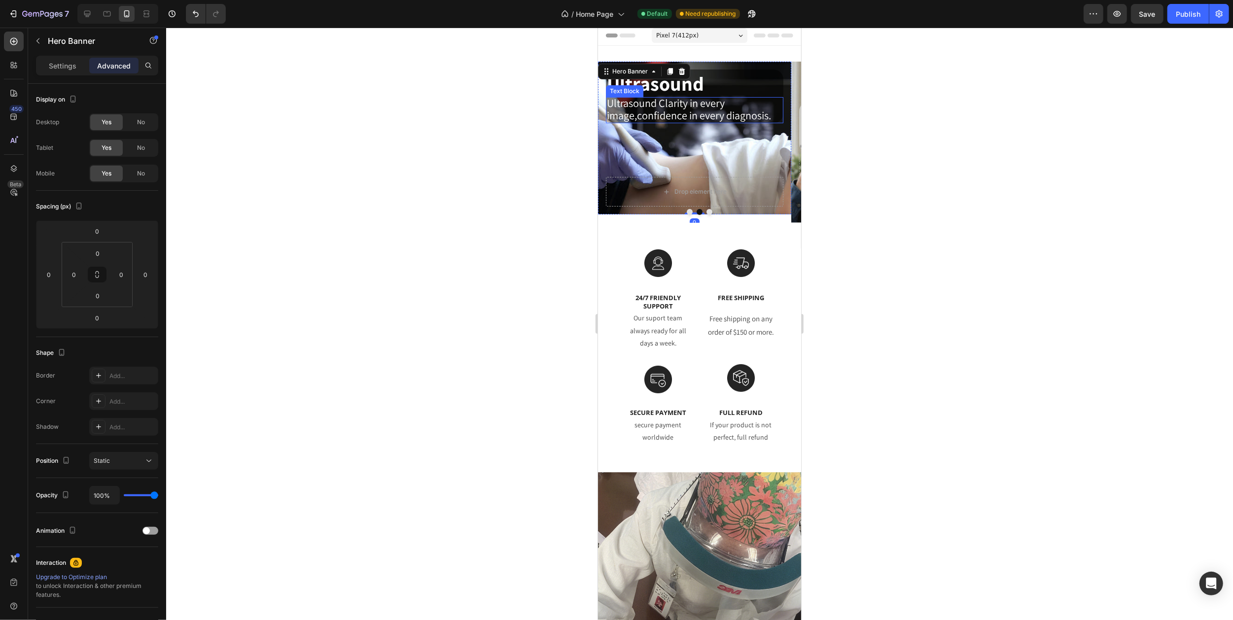
click at [689, 114] on span "Ultrasound Clarity in every image,confidence in every diagnosis." at bounding box center [688, 109] width 164 height 26
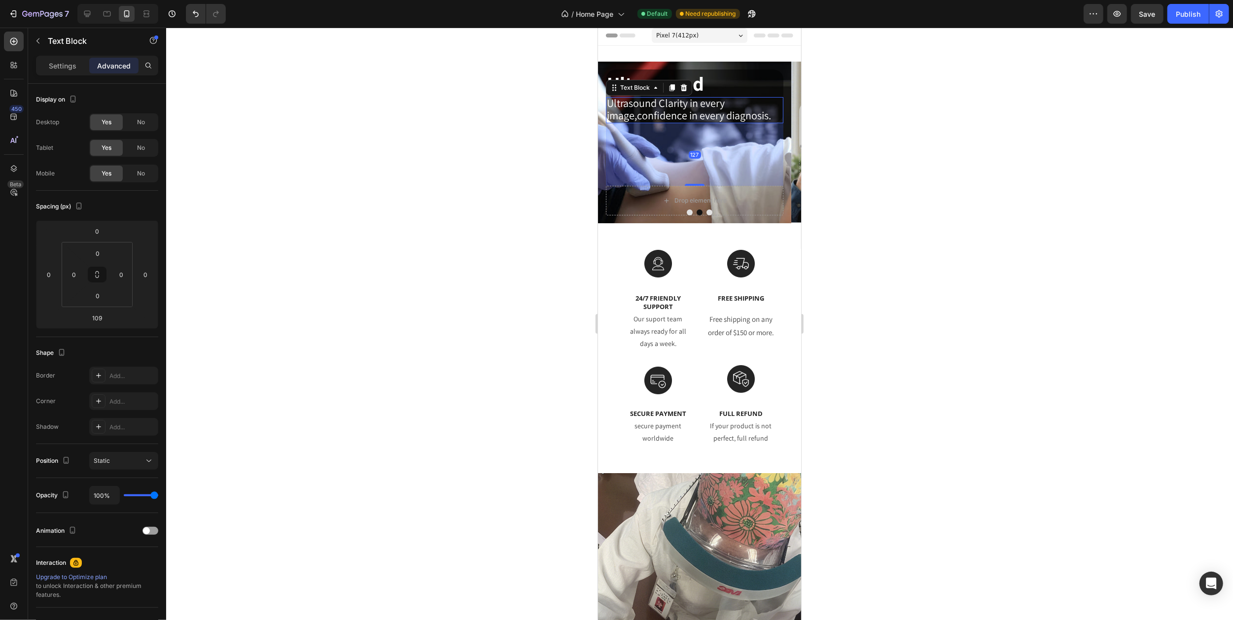
drag, startPoint x: 695, startPoint y: 176, endPoint x: 728, endPoint y: 168, distance: 34.1
click at [696, 184] on div at bounding box center [694, 185] width 20 height 2
type input "124"
click at [787, 144] on icon "Carousel Next Arrow" at bounding box center [788, 142] width 3 height 6
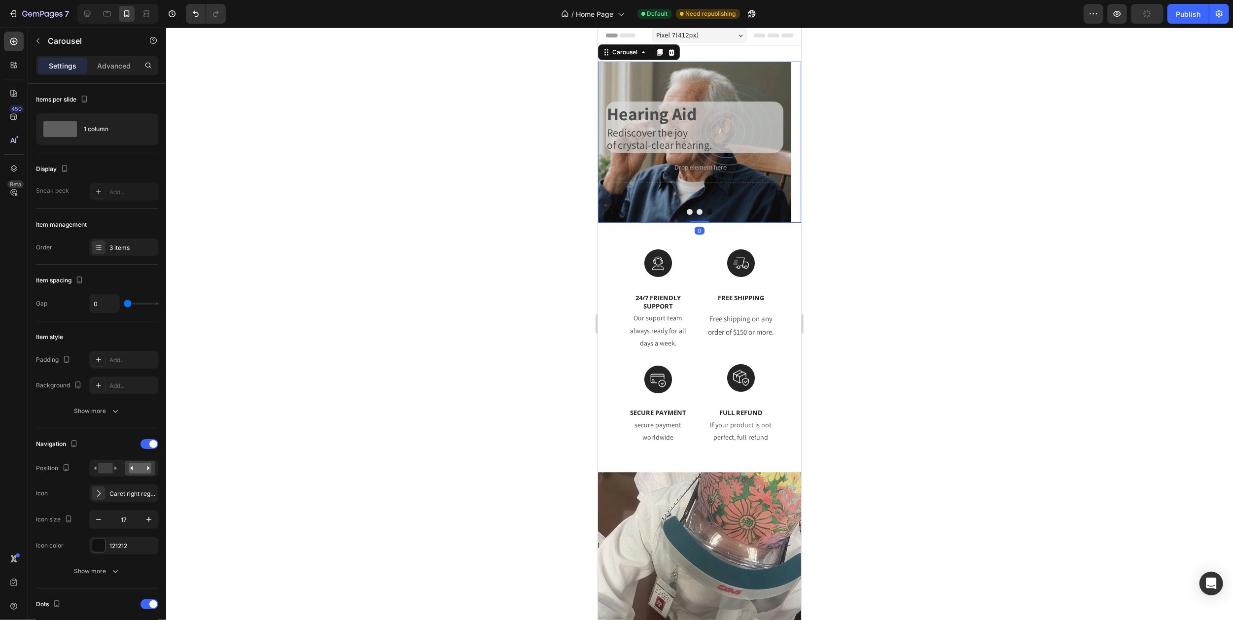
click at [787, 144] on icon "Carousel Next Arrow" at bounding box center [788, 142] width 3 height 6
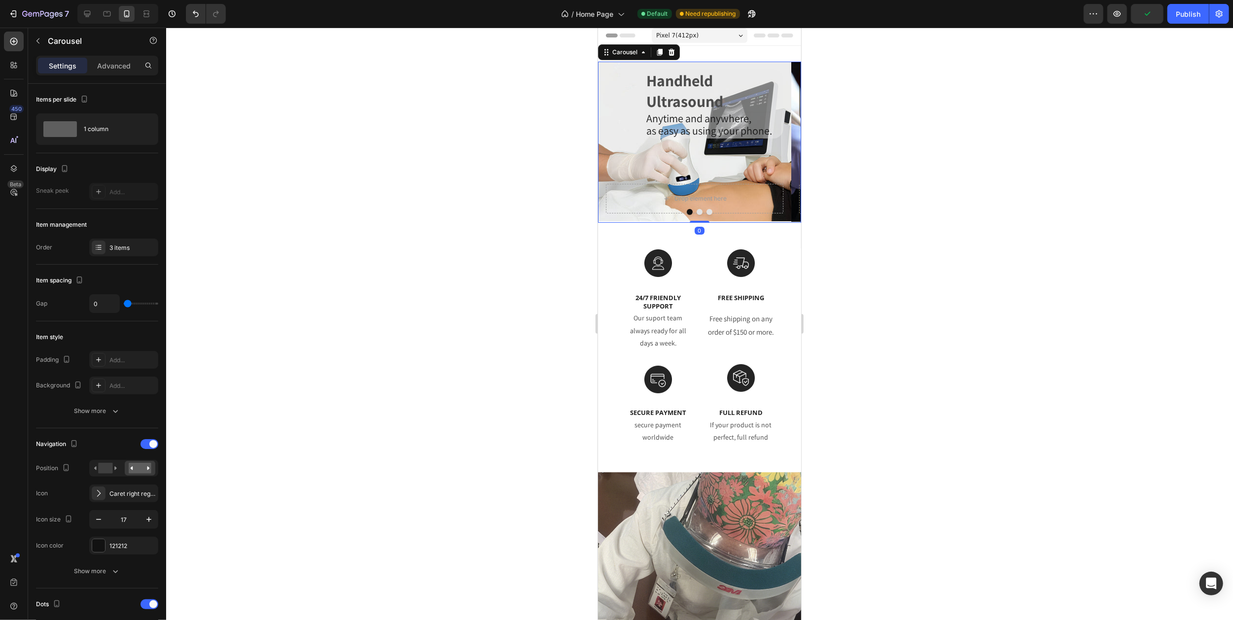
click at [787, 144] on icon "Carousel Next Arrow" at bounding box center [788, 142] width 3 height 6
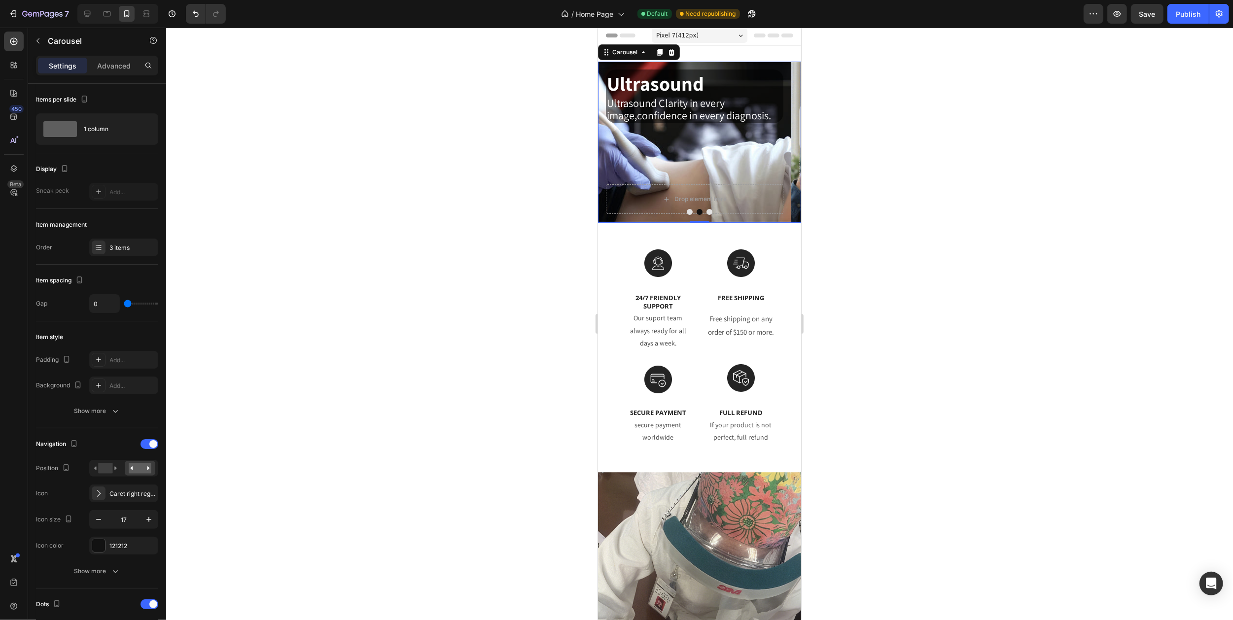
click at [710, 36] on div "Pixel 7 ( 412 px)" at bounding box center [699, 35] width 96 height 15
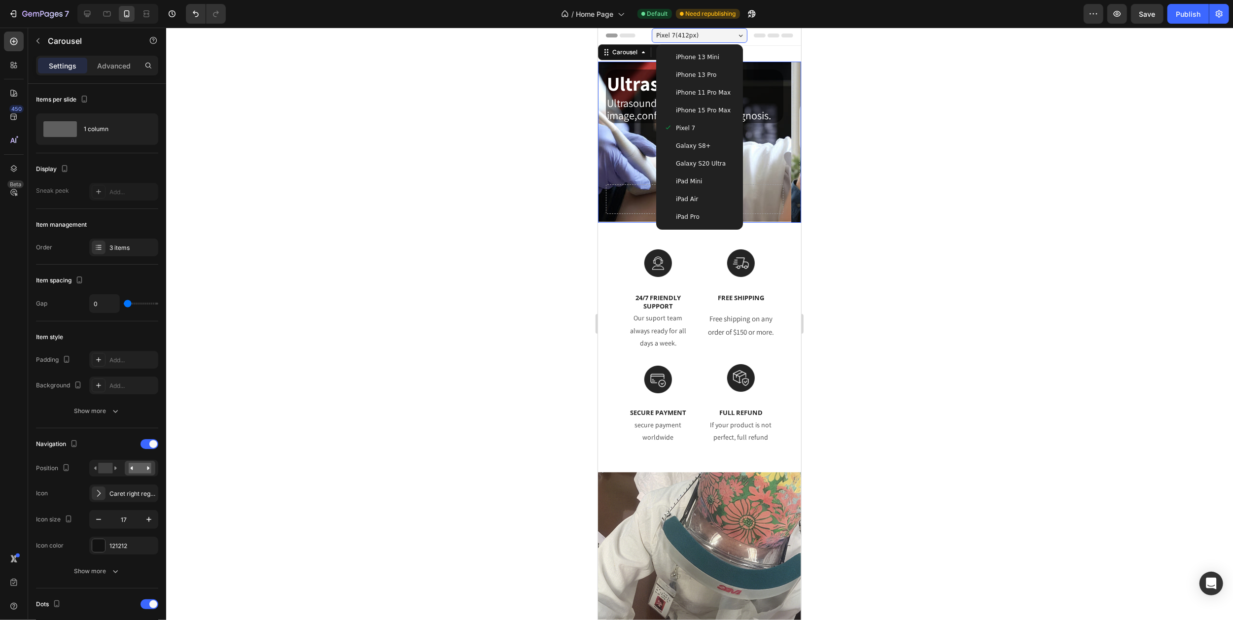
click at [682, 149] on span "Galaxy S8+" at bounding box center [692, 146] width 35 height 10
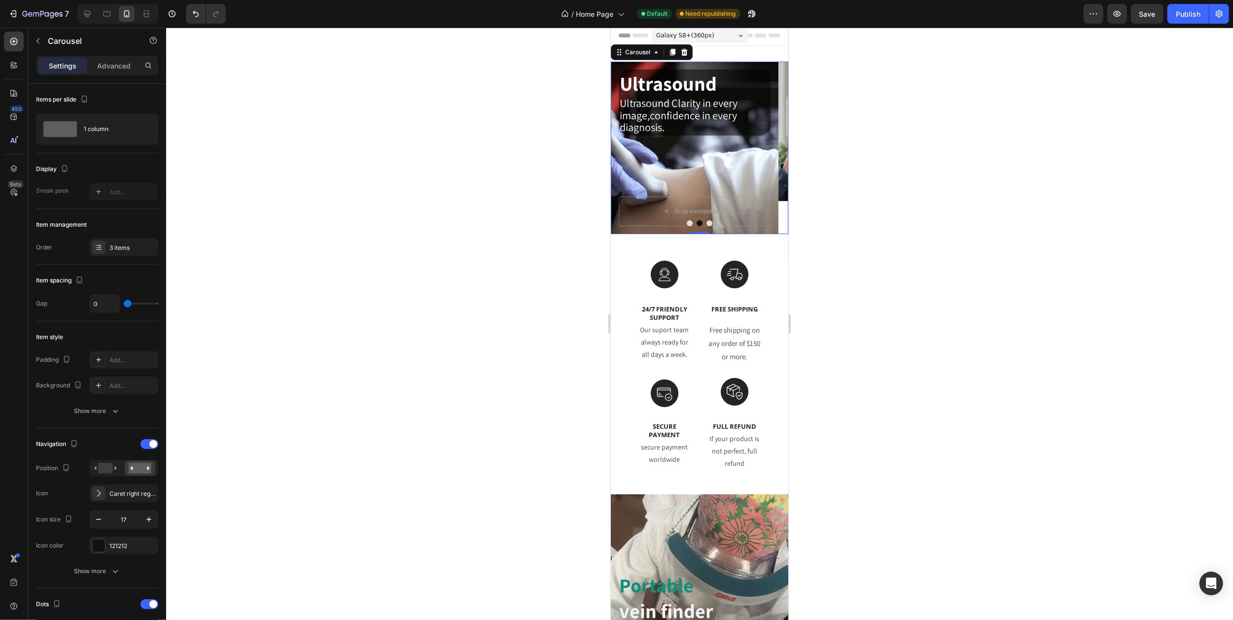
click at [771, 145] on icon "Carousel Next Arrow" at bounding box center [775, 147] width 8 height 8
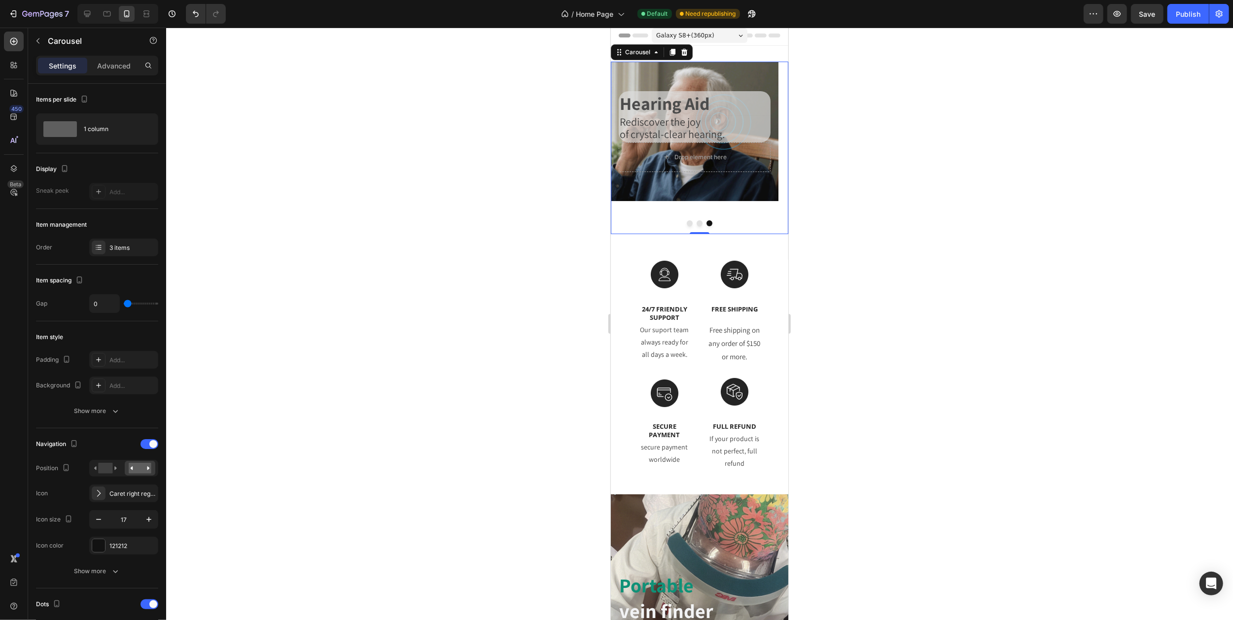
click at [771, 145] on icon "Carousel Next Arrow" at bounding box center [775, 147] width 8 height 8
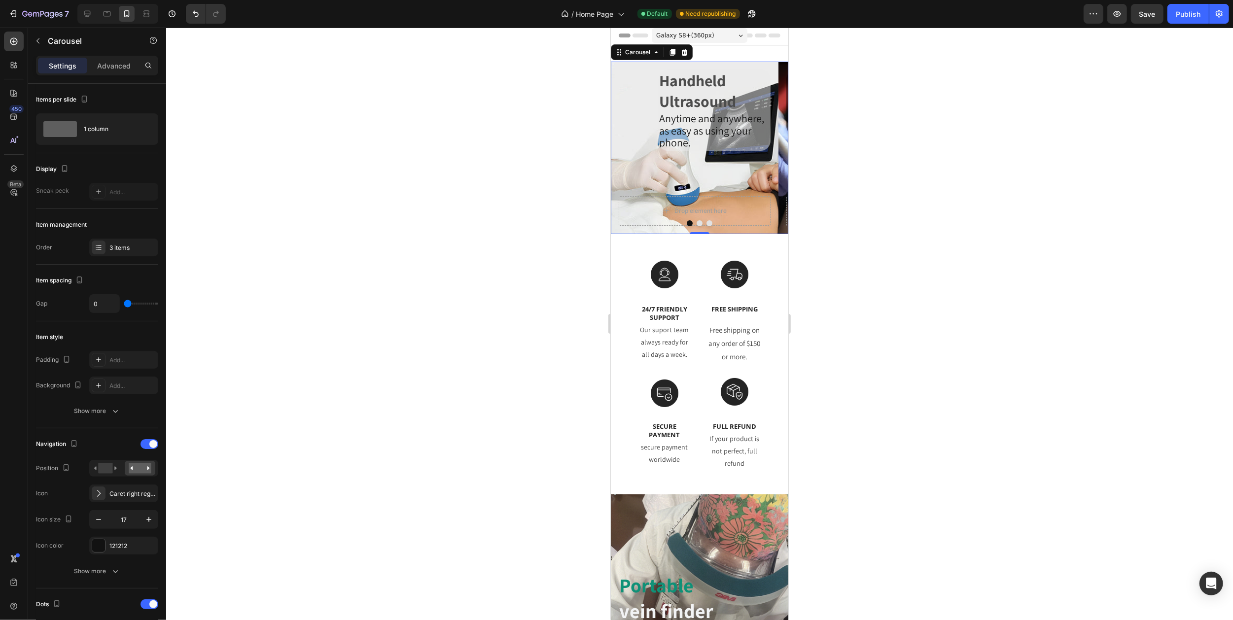
click at [771, 145] on icon "Carousel Next Arrow" at bounding box center [775, 147] width 8 height 8
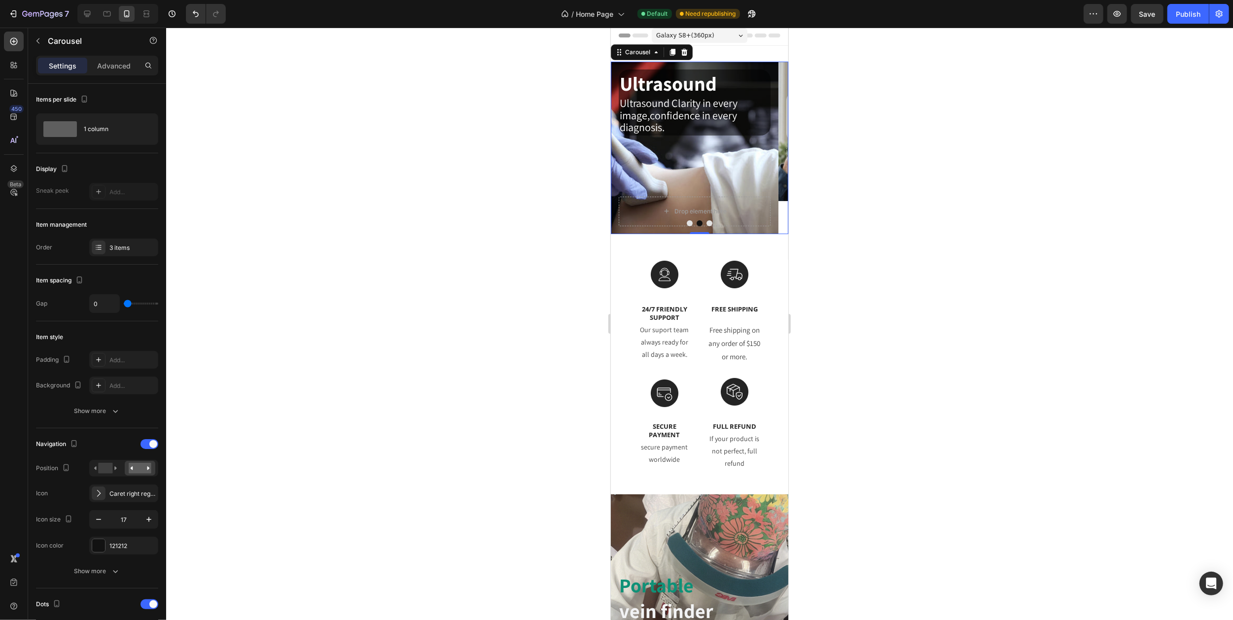
click at [771, 145] on icon "Carousel Next Arrow" at bounding box center [775, 147] width 8 height 8
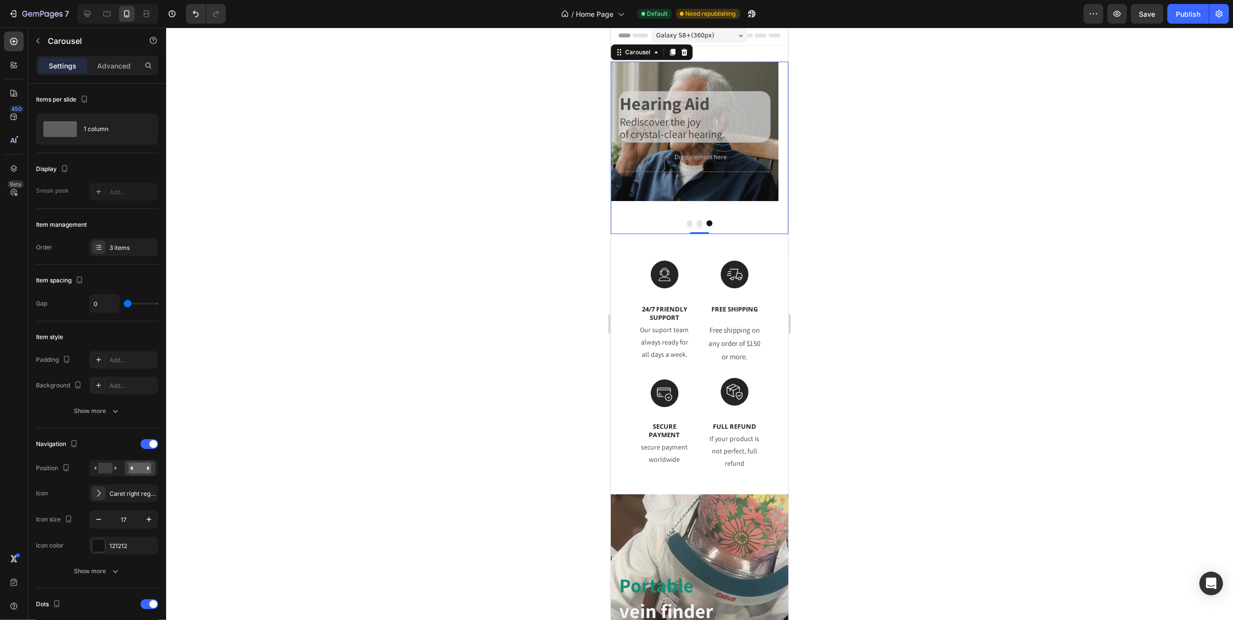
click at [627, 149] on button "Carousel Back Arrow" at bounding box center [622, 148] width 24 height 24
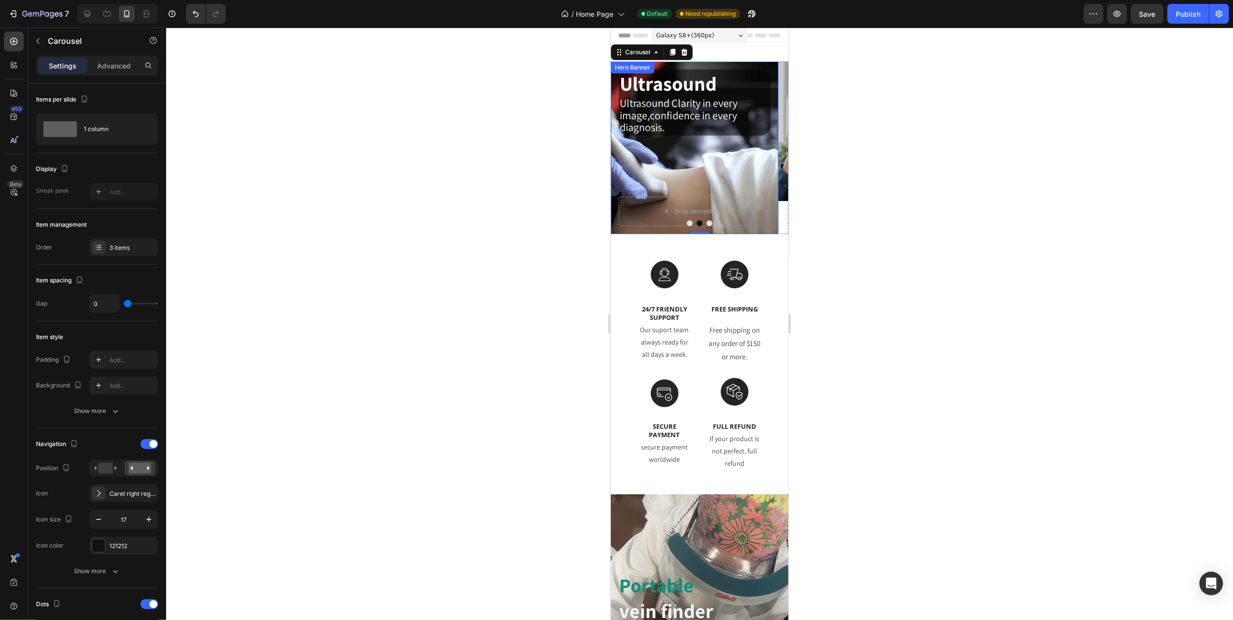
click at [684, 130] on p "Ultrasound Clarity in every image,confidence in every diagnosis." at bounding box center [694, 116] width 150 height 36
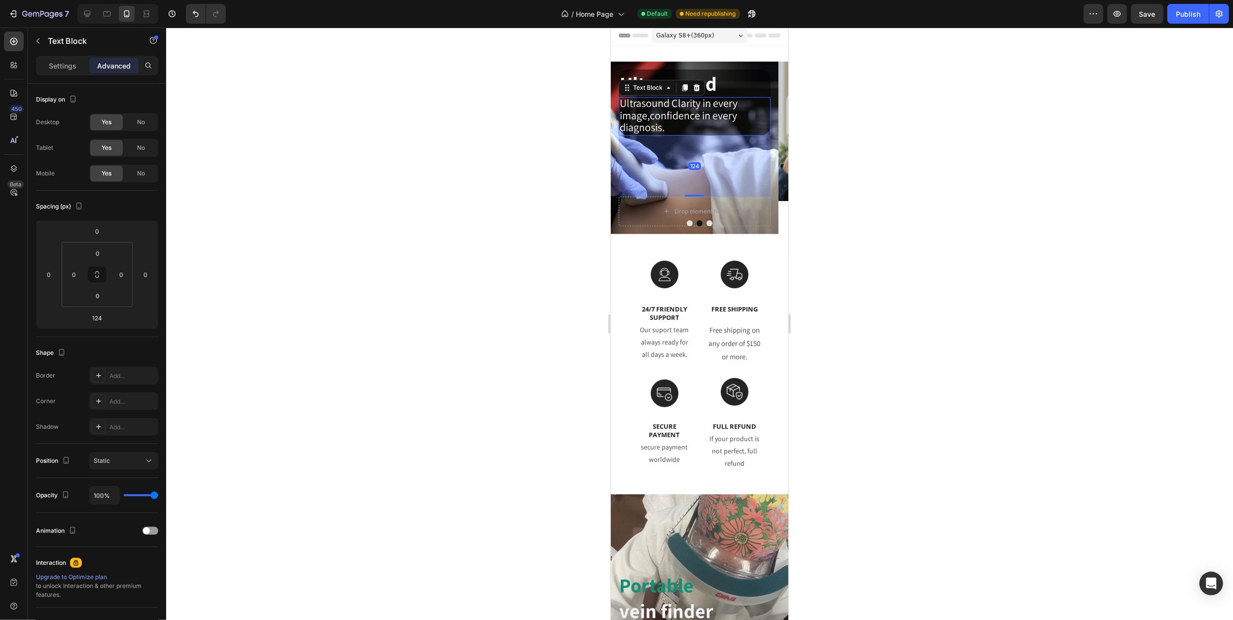
click at [691, 194] on div "124" at bounding box center [694, 166] width 152 height 61
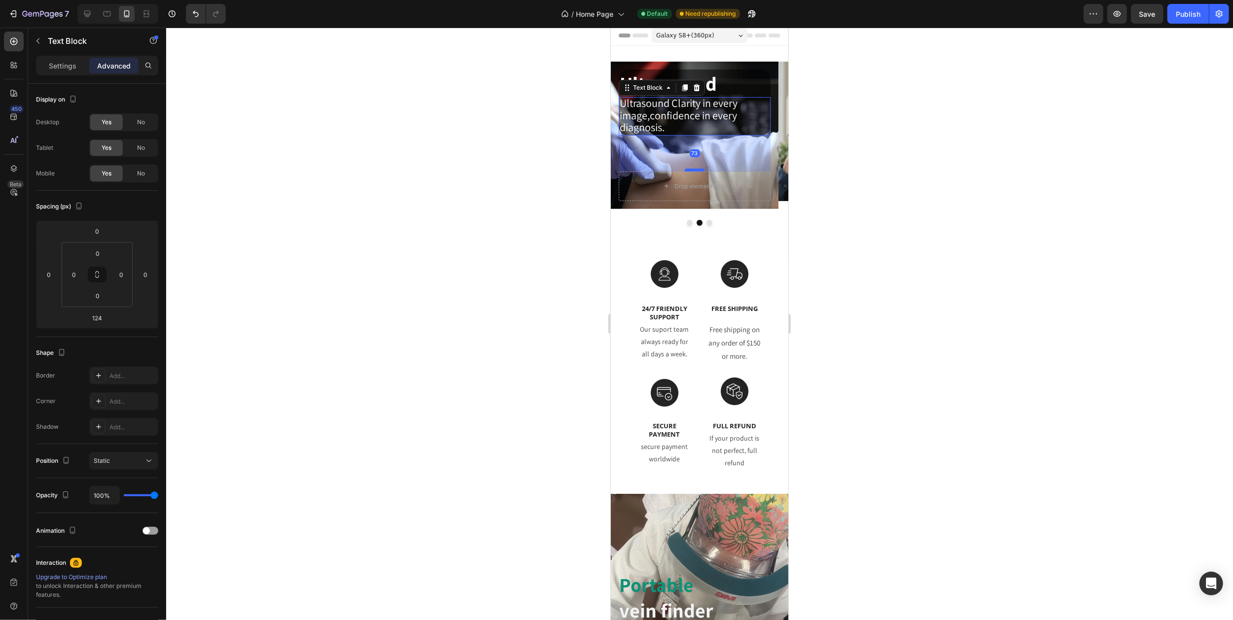
drag, startPoint x: 692, startPoint y: 197, endPoint x: 695, endPoint y: 172, distance: 25.3
click at [695, 172] on div at bounding box center [694, 170] width 20 height 3
type input "73"
click at [771, 147] on icon "Carousel Next Arrow" at bounding box center [775, 147] width 8 height 8
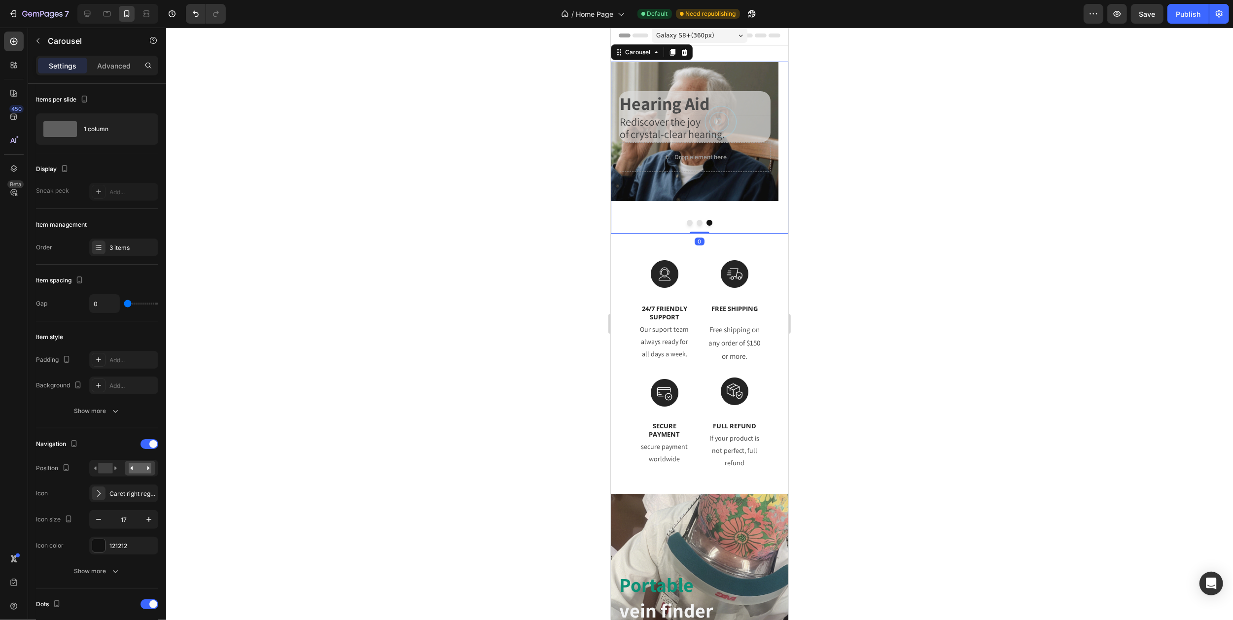
click at [771, 147] on icon "Carousel Next Arrow" at bounding box center [775, 147] width 8 height 8
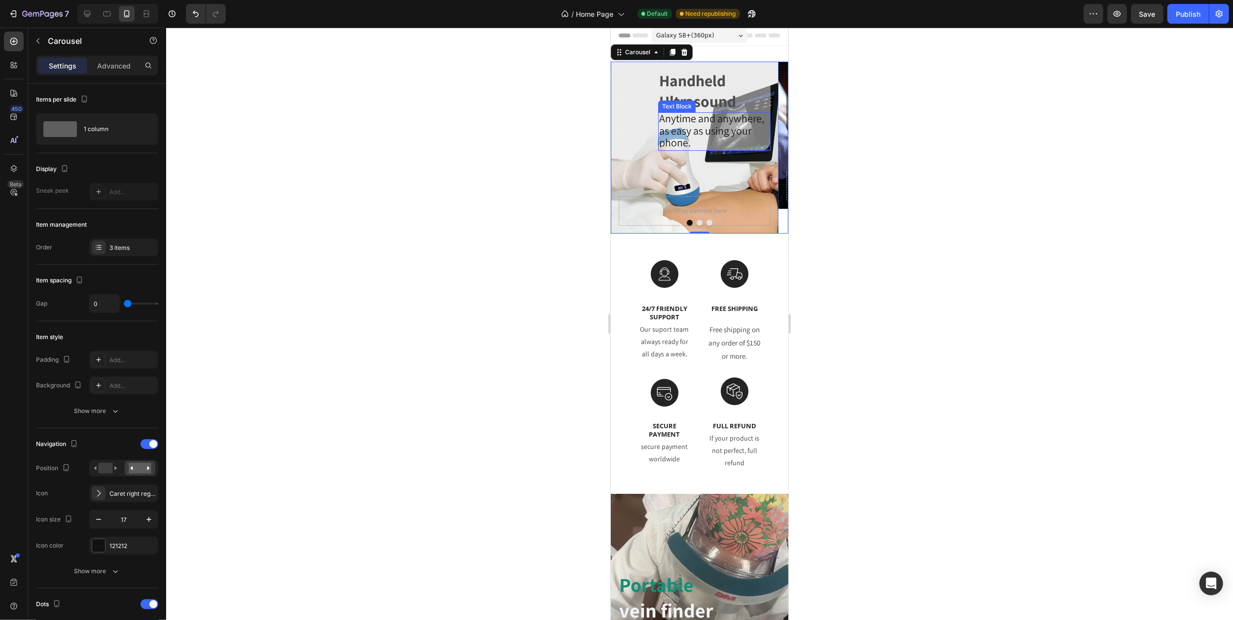
click at [700, 146] on p "as easy as using your phone." at bounding box center [714, 138] width 110 height 24
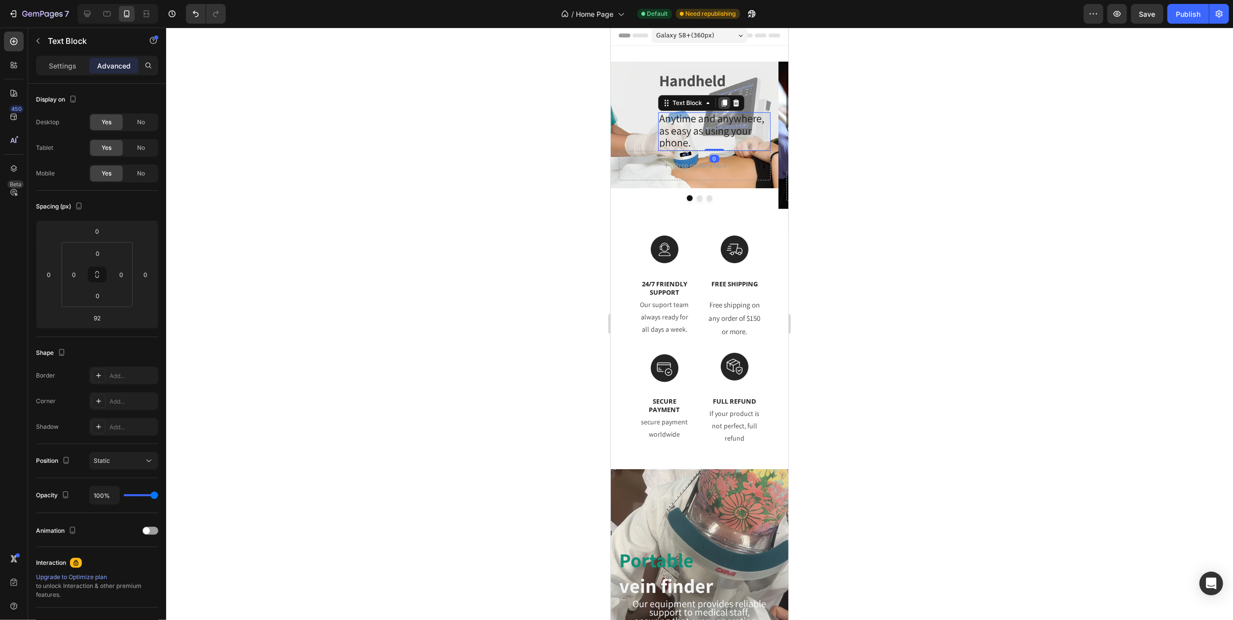
drag, startPoint x: 711, startPoint y: 196, endPoint x: 726, endPoint y: 103, distance: 93.8
click at [726, 112] on div "Anytime and anywhere, as easy as using your phone. Text Block 0" at bounding box center [714, 131] width 112 height 38
type input "0"
drag, startPoint x: 713, startPoint y: 150, endPoint x: 715, endPoint y: 133, distance: 17.4
click at [715, 133] on div "Anytime and anywhere, as easy as using your phone. Text Block 0" at bounding box center [714, 131] width 112 height 38
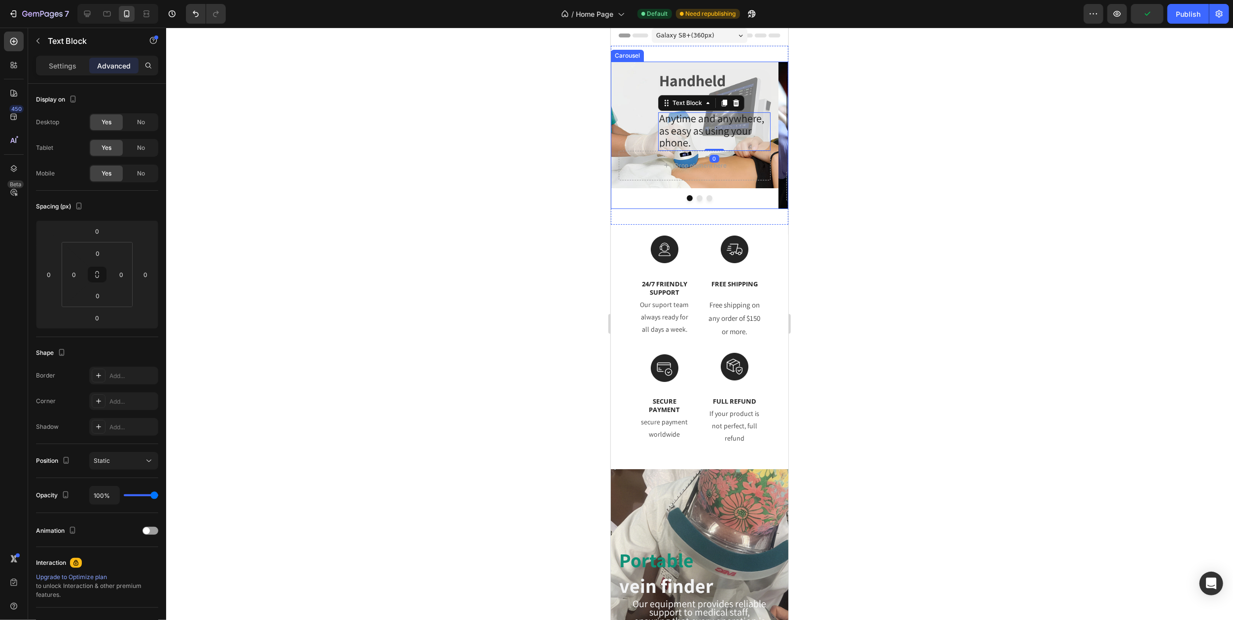
click at [771, 137] on icon "Carousel Next Arrow" at bounding box center [775, 135] width 8 height 8
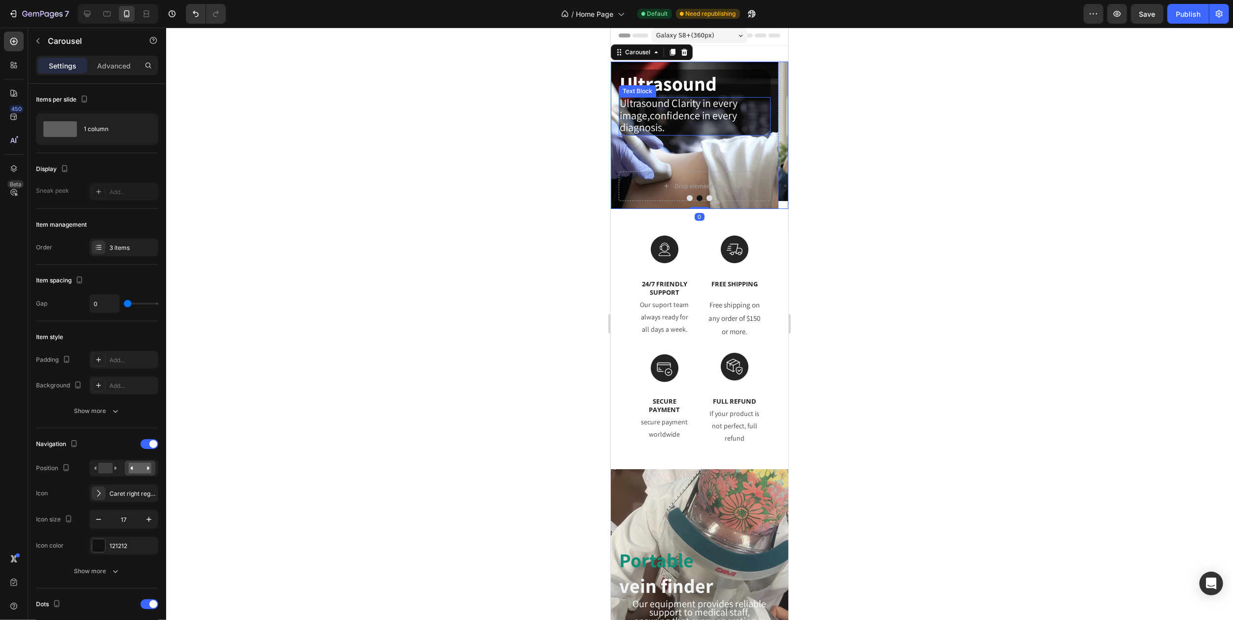
click at [687, 132] on p "Ultrasound Clarity in every image,confidence in every diagnosis." at bounding box center [694, 116] width 150 height 36
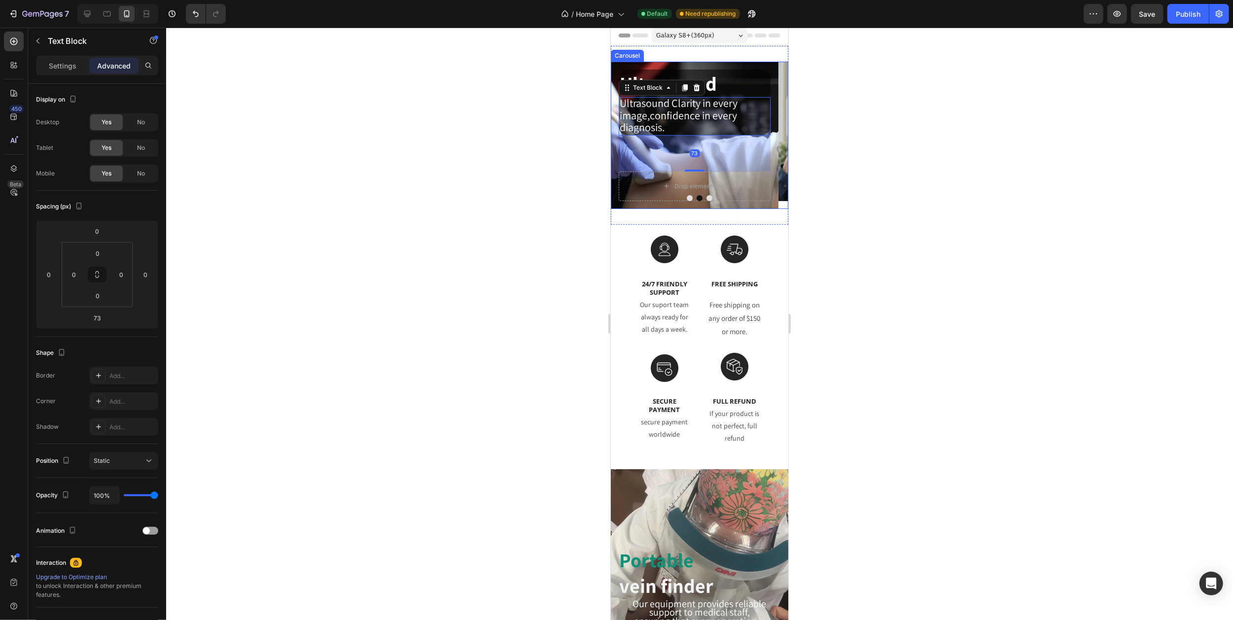
click at [771, 133] on icon "Carousel Next Arrow" at bounding box center [775, 135] width 8 height 8
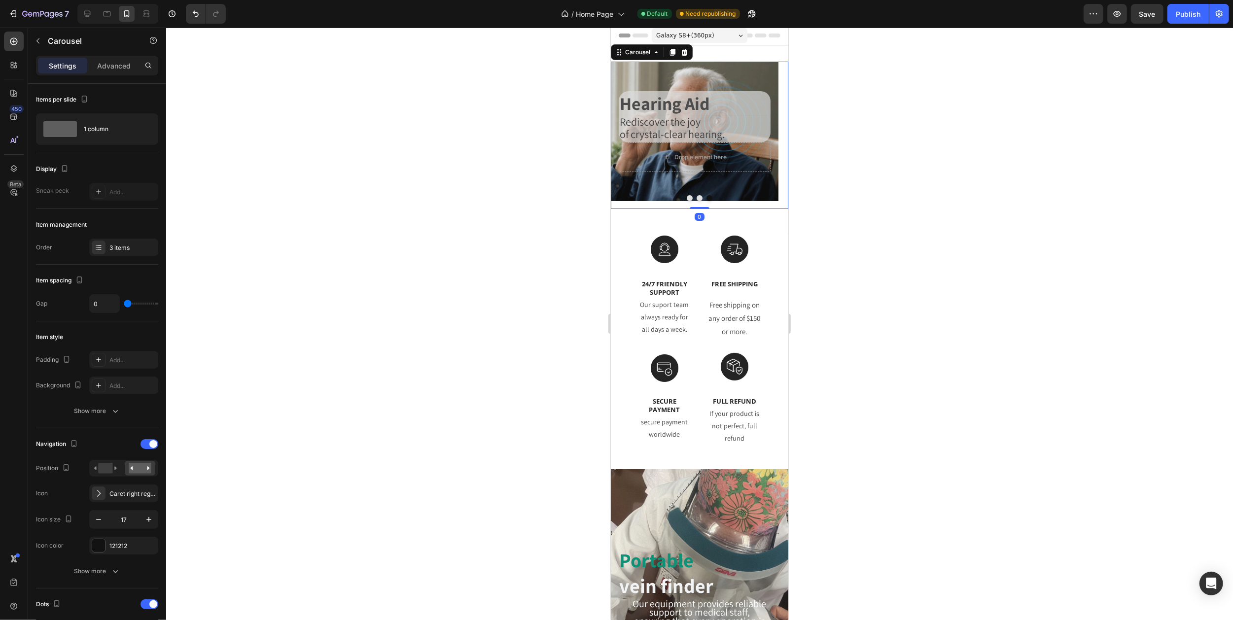
click at [771, 133] on icon "Carousel Next Arrow" at bounding box center [775, 135] width 8 height 8
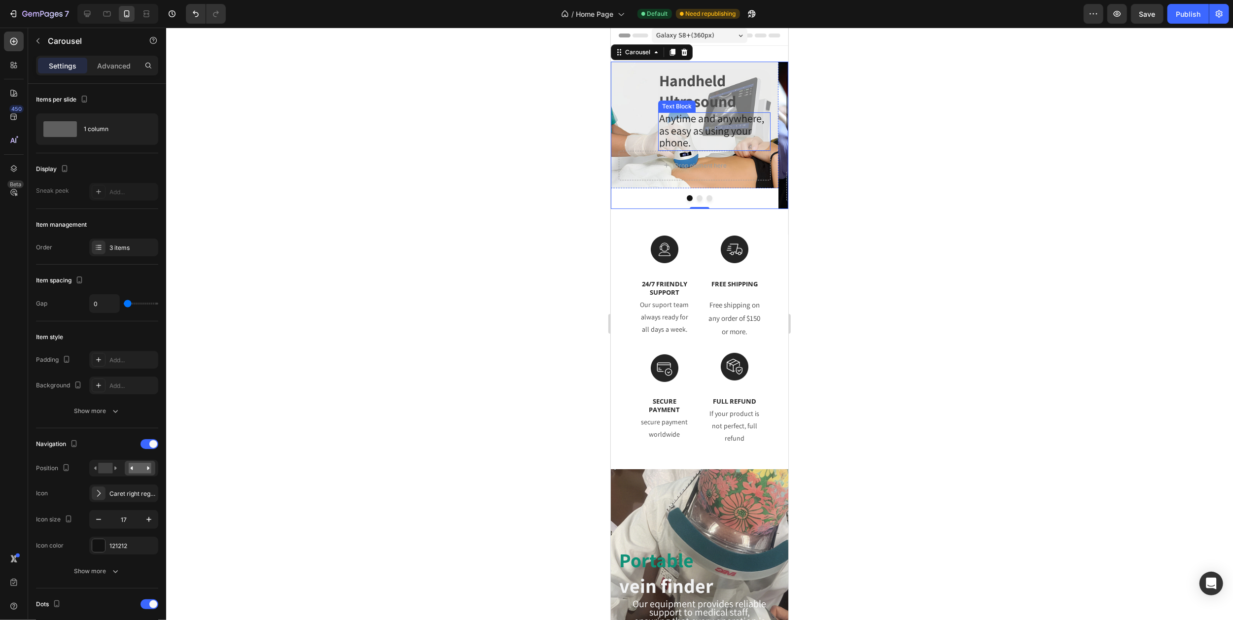
click at [698, 146] on p "as easy as using your phone." at bounding box center [714, 138] width 110 height 24
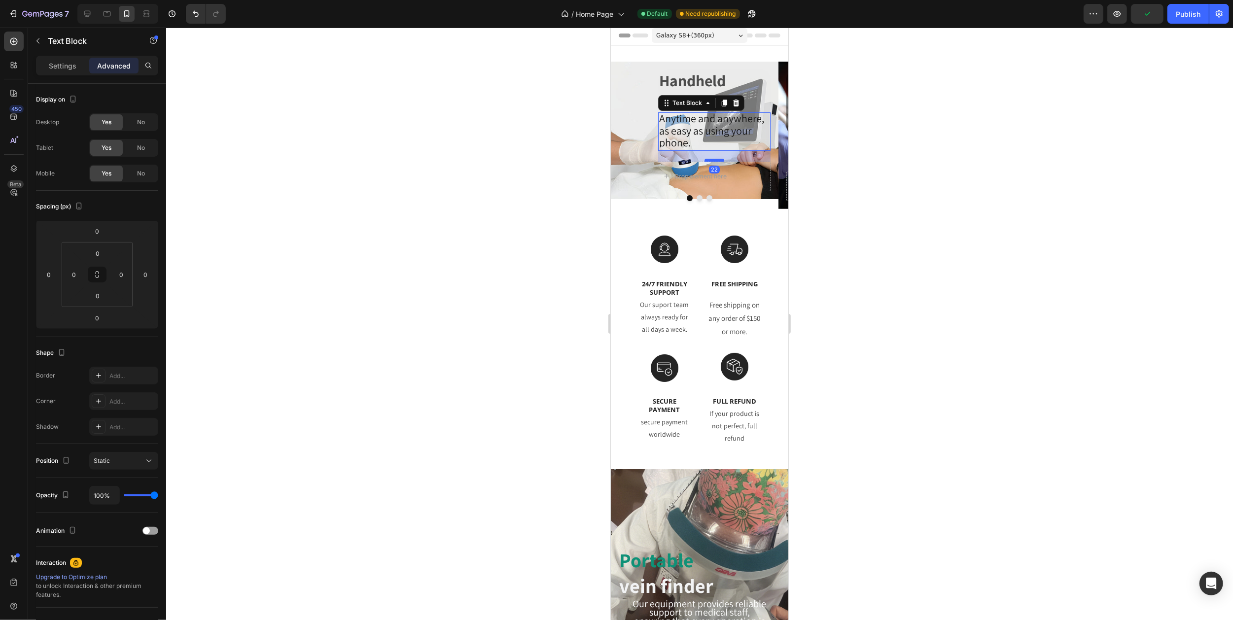
drag, startPoint x: 711, startPoint y: 150, endPoint x: 712, endPoint y: 161, distance: 10.9
click at [712, 161] on div at bounding box center [714, 160] width 20 height 3
type input "22"
click at [771, 135] on icon "Carousel Next Arrow" at bounding box center [775, 135] width 8 height 8
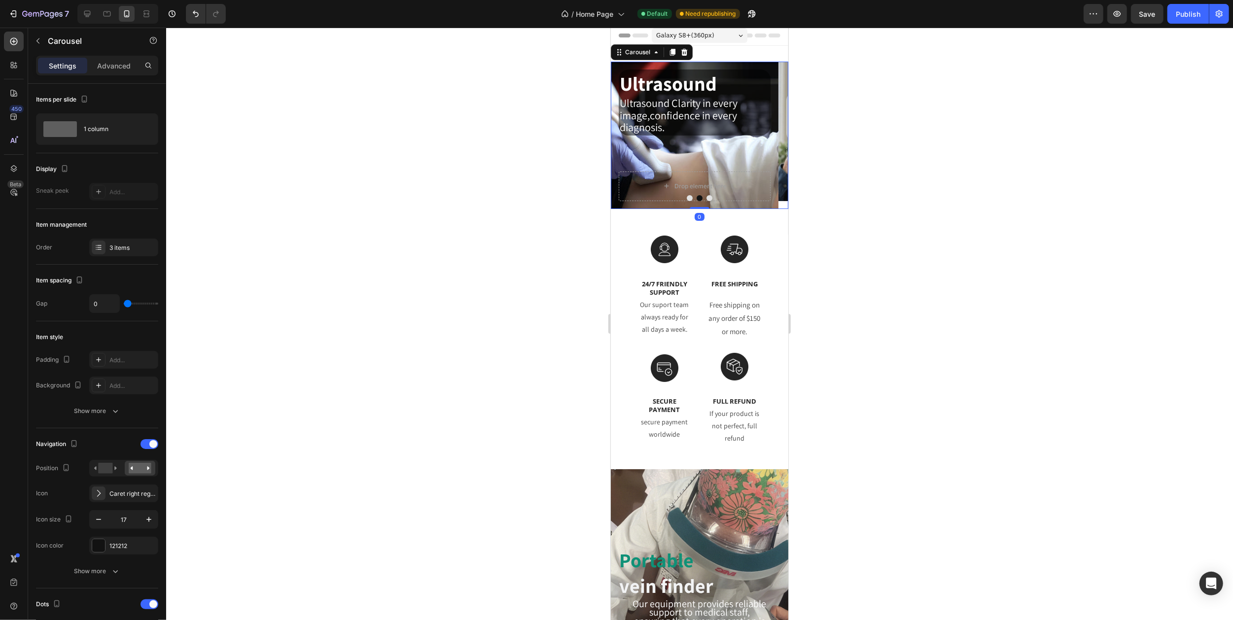
click at [771, 135] on icon "Carousel Next Arrow" at bounding box center [775, 135] width 8 height 8
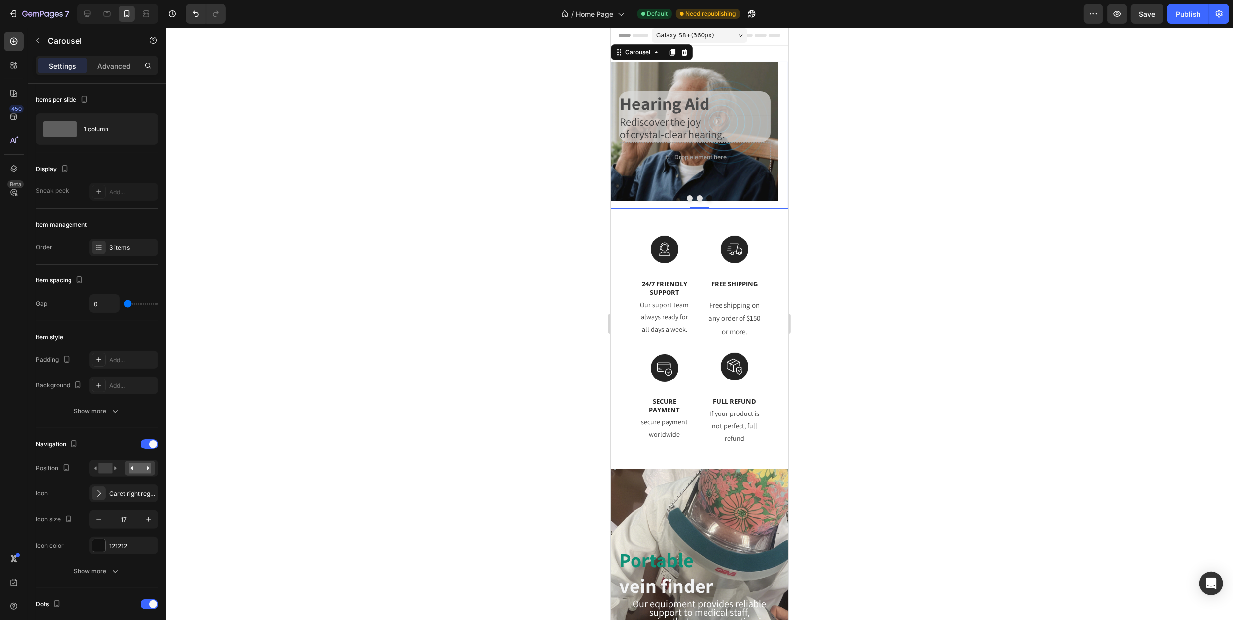
click at [771, 135] on icon "Carousel Next Arrow" at bounding box center [775, 135] width 8 height 8
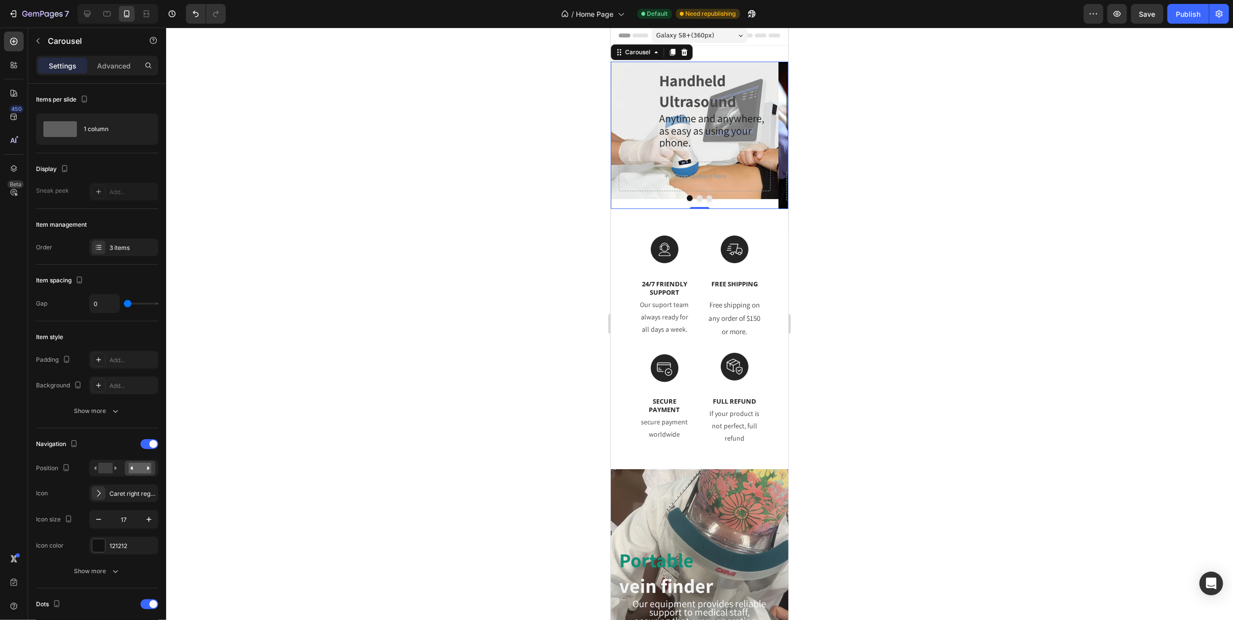
click at [771, 135] on icon "Carousel Next Arrow" at bounding box center [775, 135] width 8 height 8
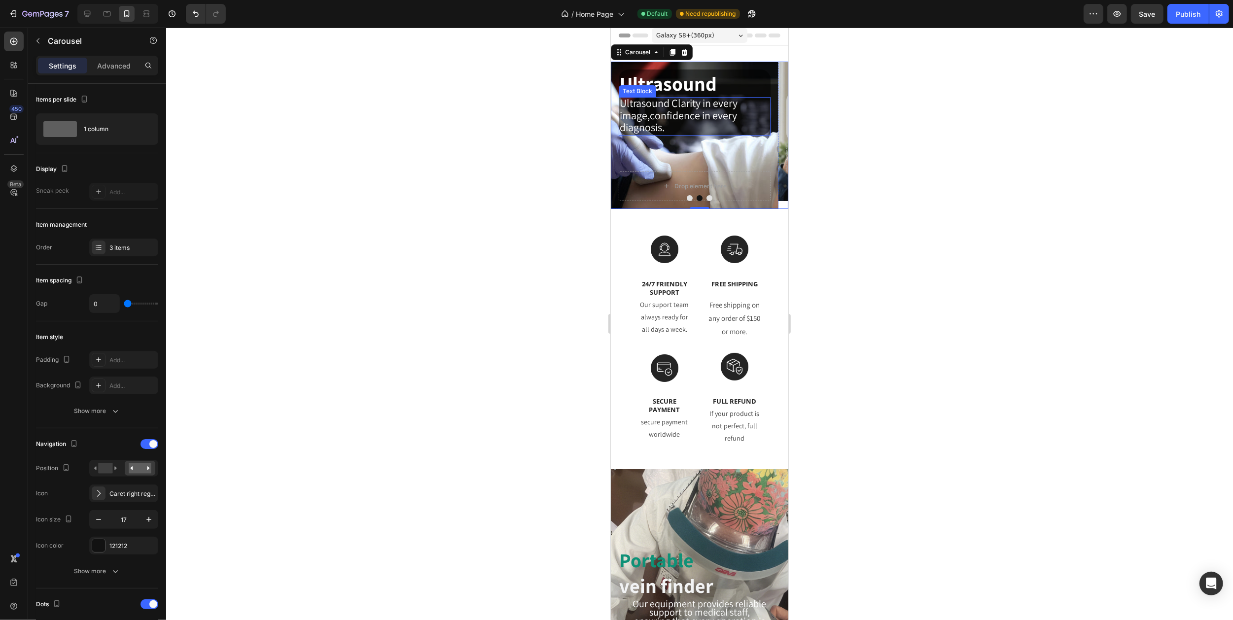
click at [687, 129] on p "Ultrasound Clarity in every image,confidence in every diagnosis." at bounding box center [694, 116] width 150 height 36
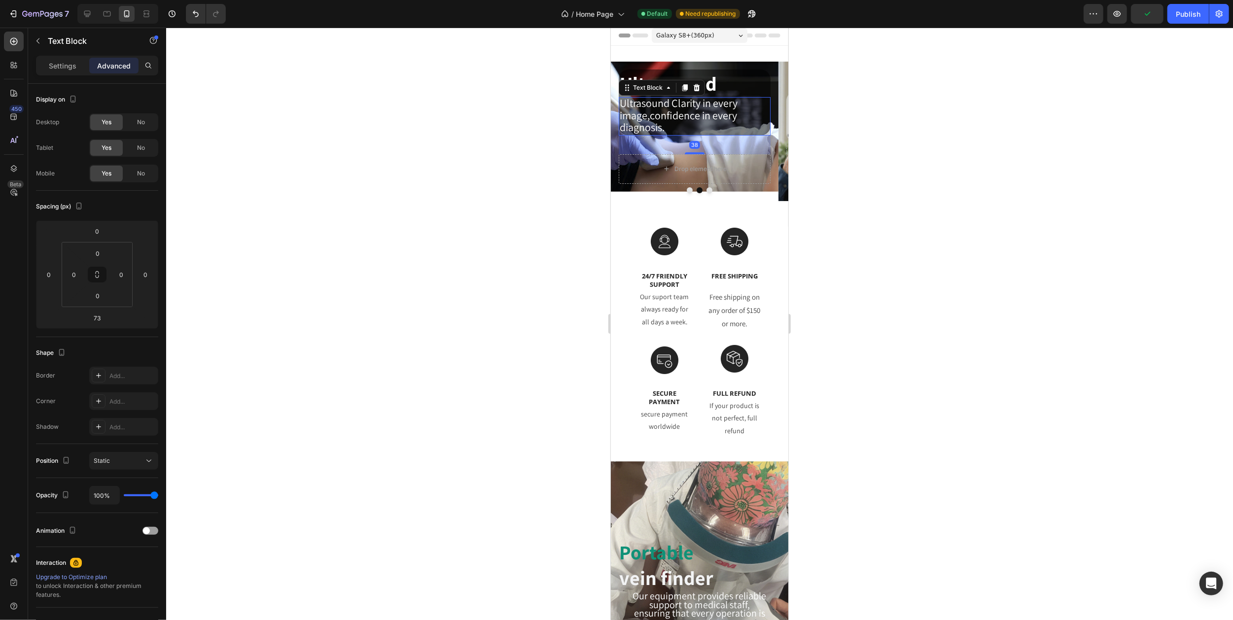
drag, startPoint x: 690, startPoint y: 170, endPoint x: 694, endPoint y: 152, distance: 17.7
click at [694, 136] on div "38" at bounding box center [694, 136] width 152 height 0
type input "38"
click at [771, 133] on icon "Carousel Next Arrow" at bounding box center [775, 131] width 8 height 8
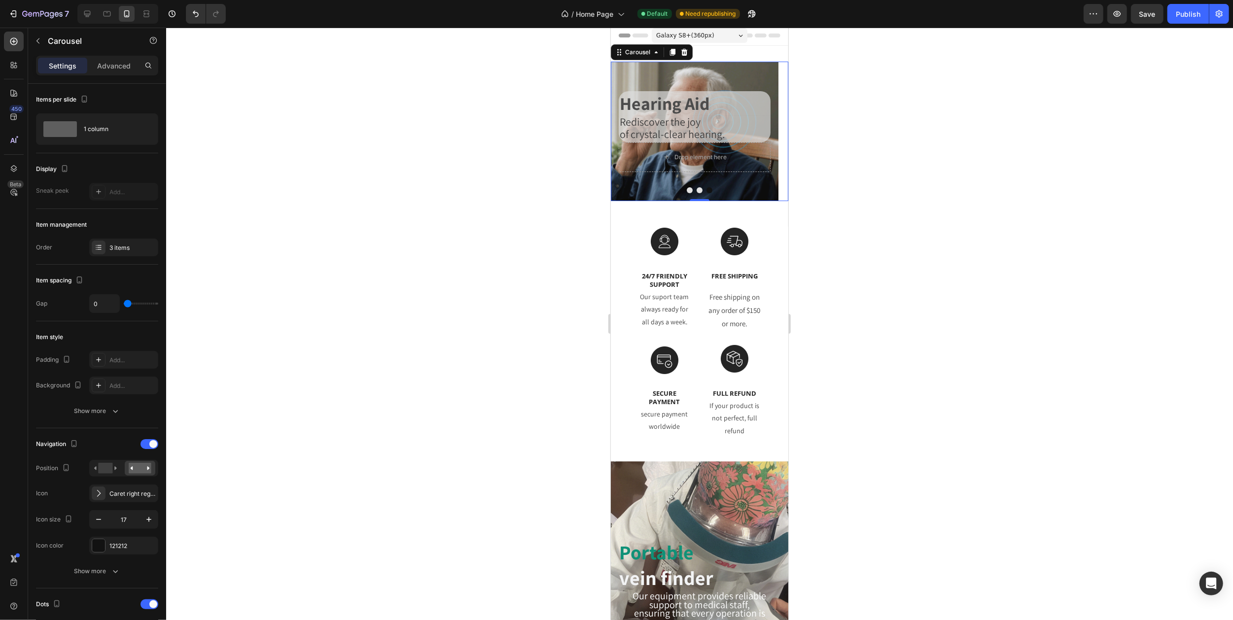
click at [764, 131] on button "Carousel Next Arrow" at bounding box center [776, 131] width 24 height 24
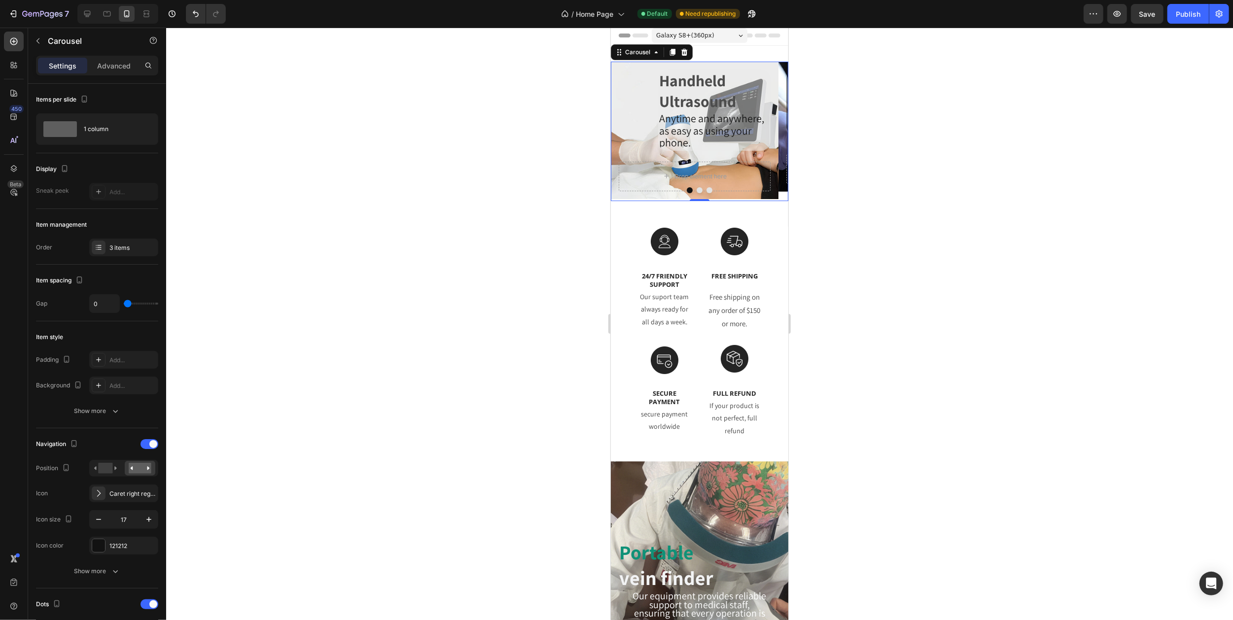
click at [771, 132] on icon "Carousel Next Arrow" at bounding box center [775, 131] width 8 height 8
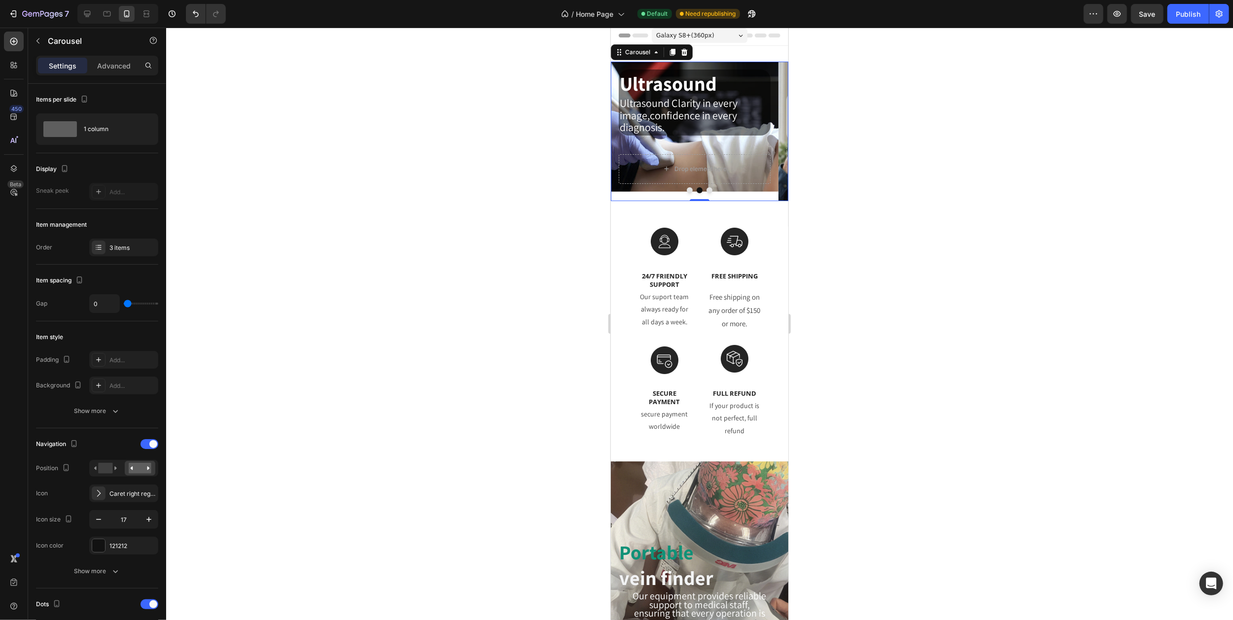
click at [771, 132] on icon "Carousel Next Arrow" at bounding box center [775, 131] width 8 height 8
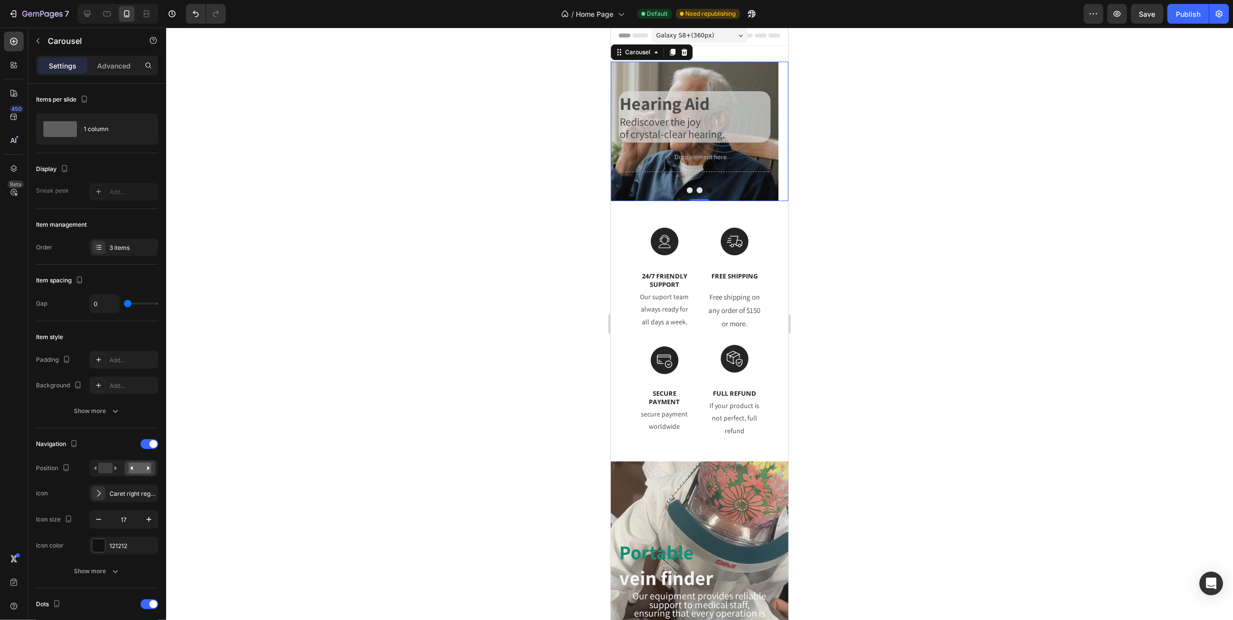
click at [764, 132] on button "Carousel Next Arrow" at bounding box center [776, 131] width 24 height 24
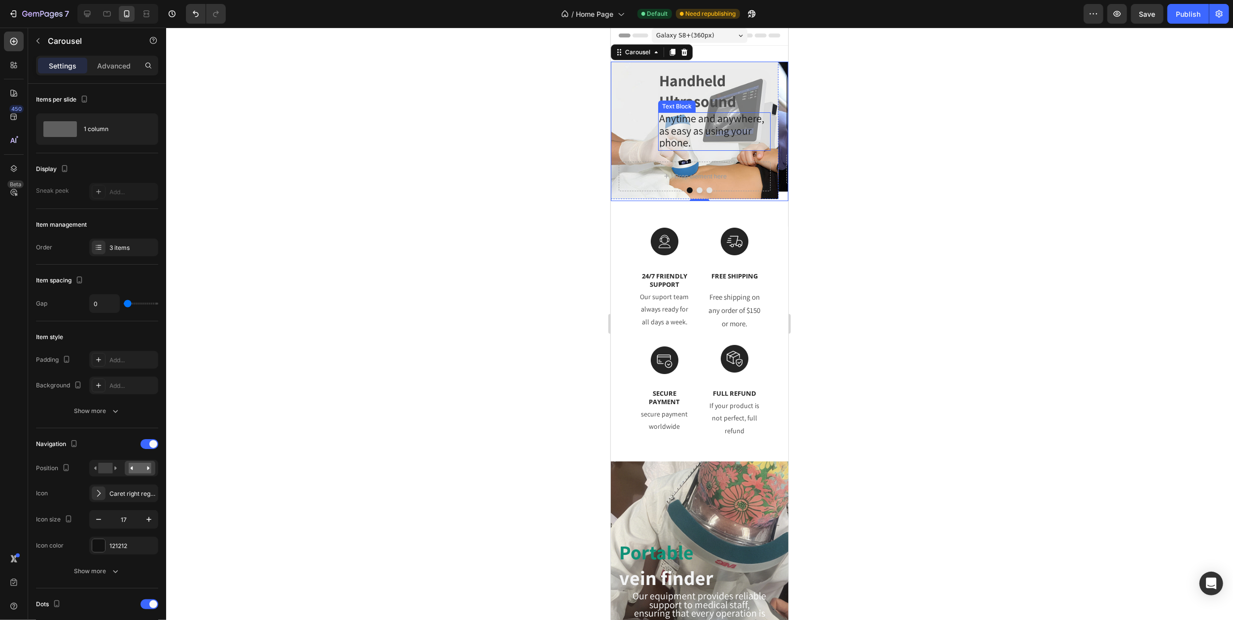
click at [703, 146] on p "as easy as using your phone." at bounding box center [714, 138] width 110 height 24
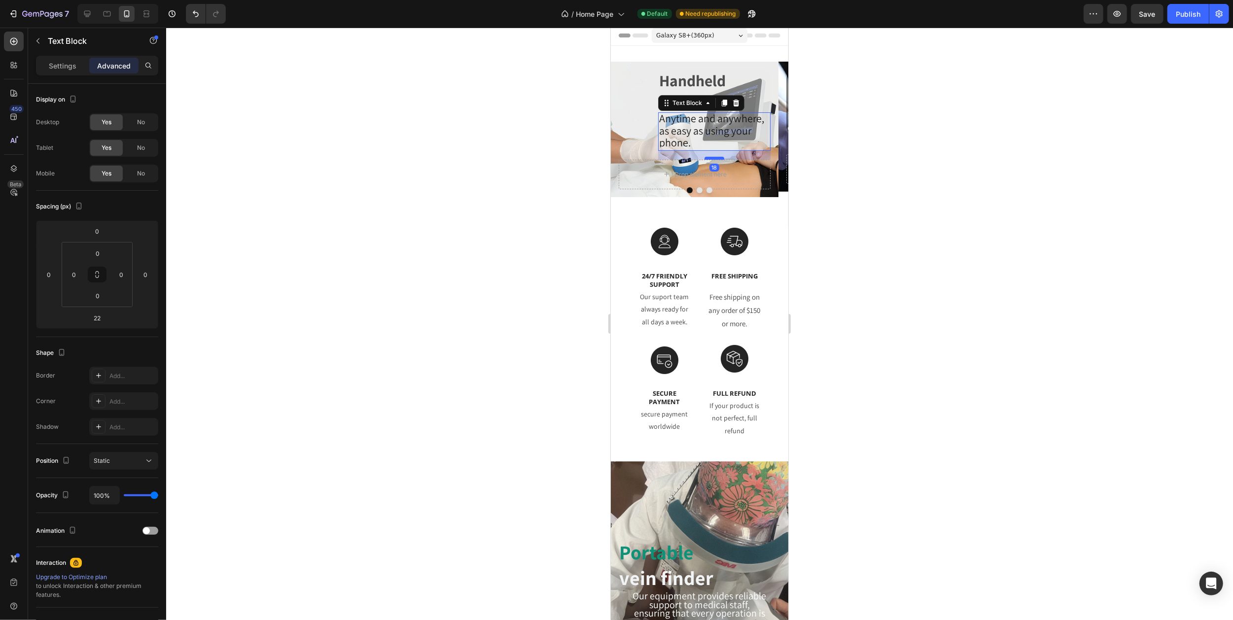
click at [714, 160] on div at bounding box center [714, 158] width 20 height 3
type input "18"
click at [771, 131] on icon "Carousel Next Arrow" at bounding box center [775, 131] width 8 height 8
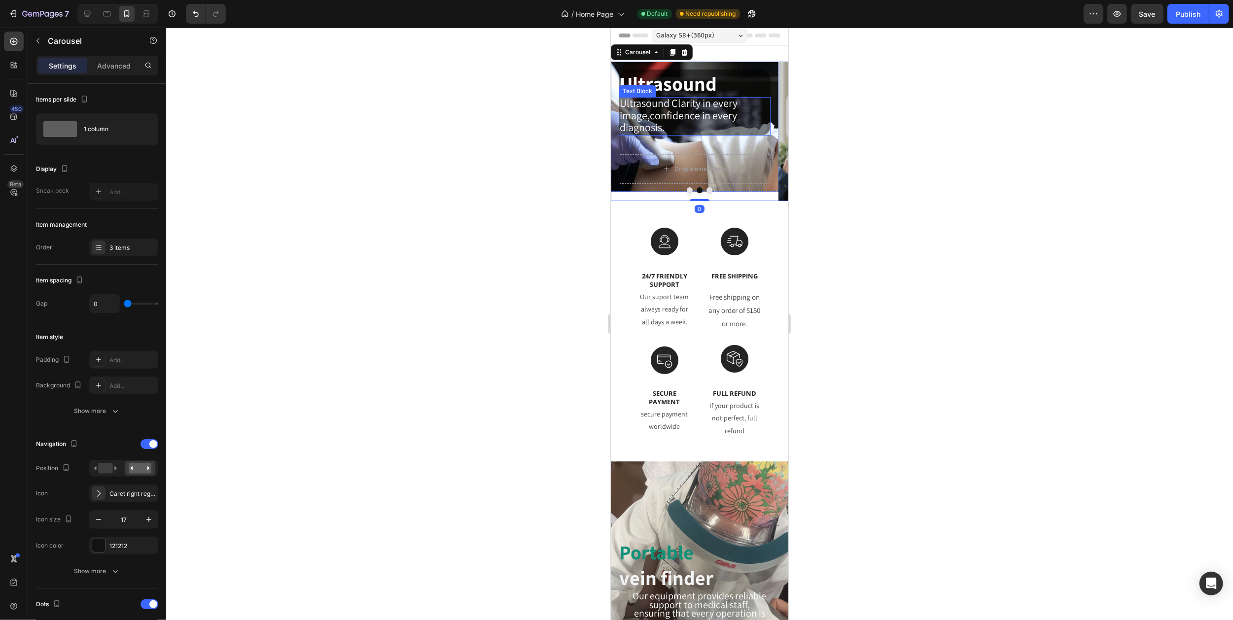
click at [691, 135] on p "Ultrasound Clarity in every image,confidence in every diagnosis." at bounding box center [694, 116] width 150 height 36
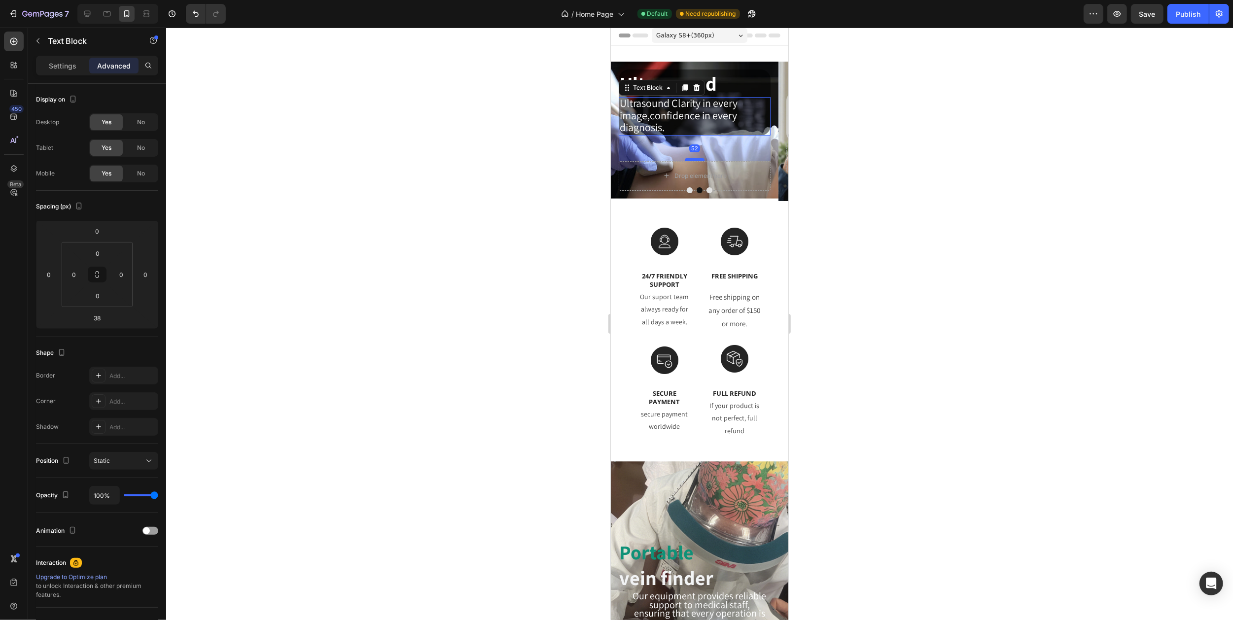
drag, startPoint x: 697, startPoint y: 154, endPoint x: 697, endPoint y: 161, distance: 6.9
click at [697, 161] on div at bounding box center [694, 159] width 20 height 3
type input "52"
click at [764, 130] on button "Carousel Next Arrow" at bounding box center [776, 131] width 24 height 24
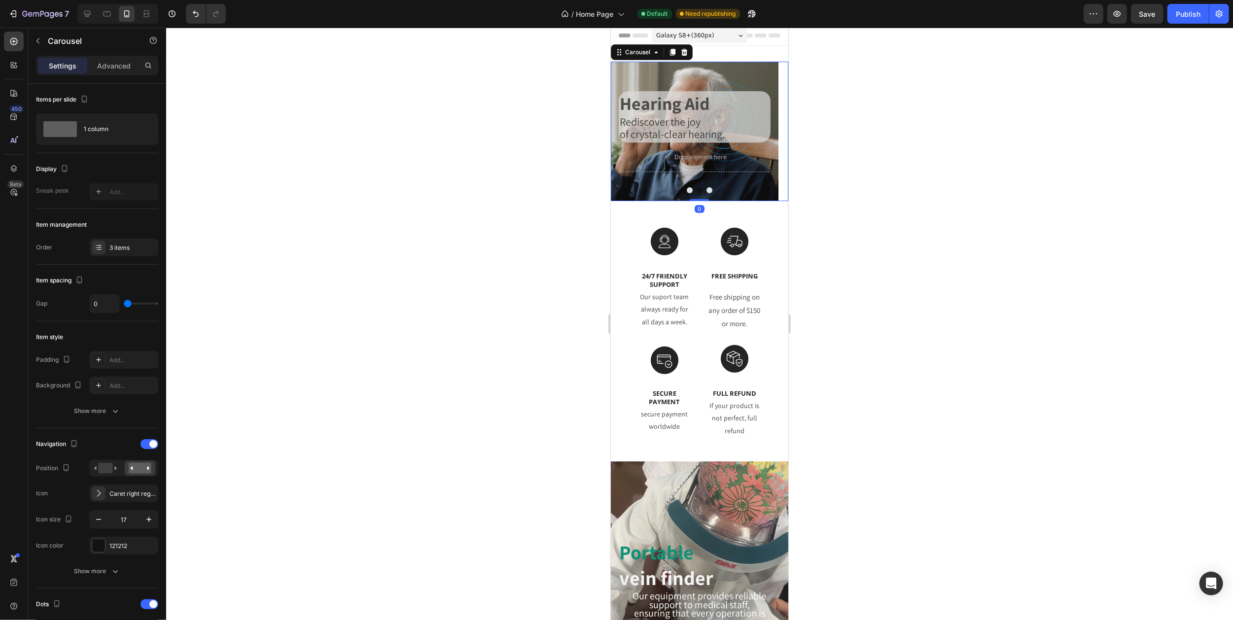
click at [764, 130] on button "Carousel Next Arrow" at bounding box center [776, 131] width 24 height 24
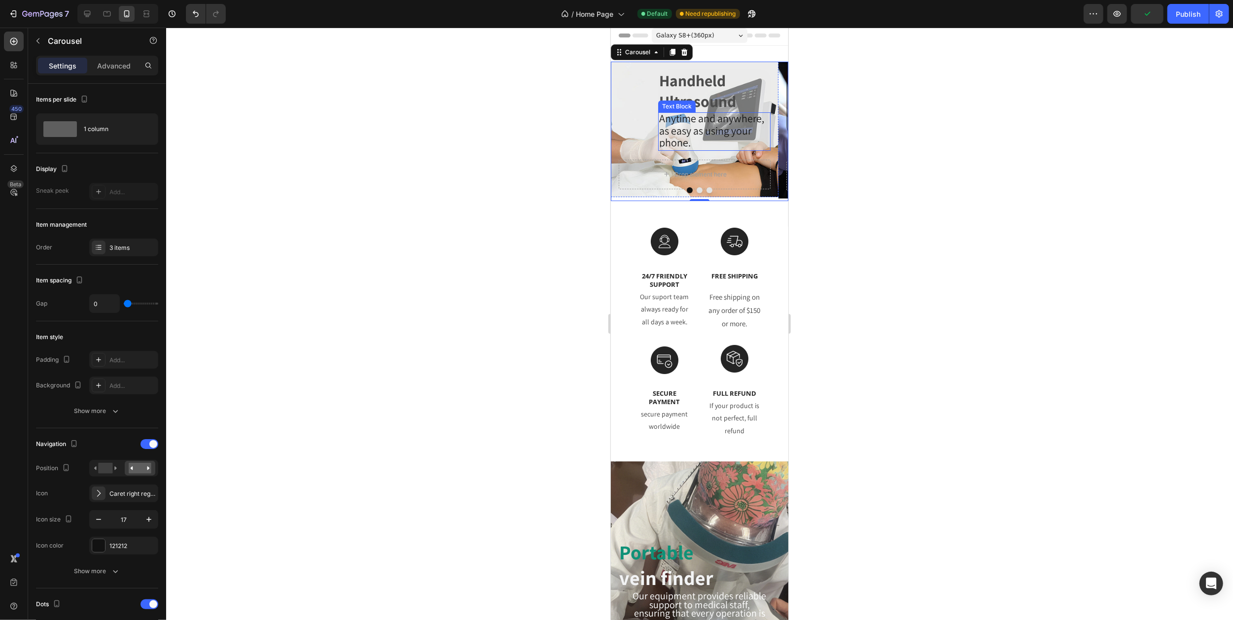
click at [700, 150] on p "as easy as using your phone." at bounding box center [714, 138] width 110 height 24
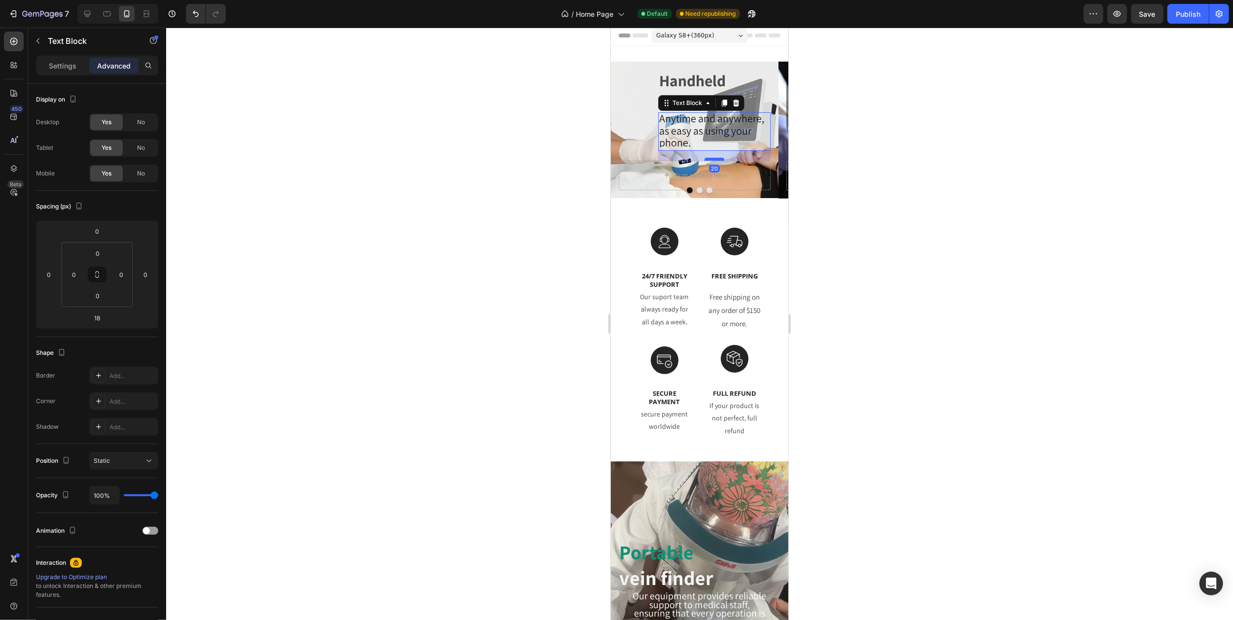
click at [708, 160] on div at bounding box center [714, 159] width 20 height 3
type input "20"
click at [771, 131] on icon "Carousel Next Arrow" at bounding box center [775, 131] width 8 height 8
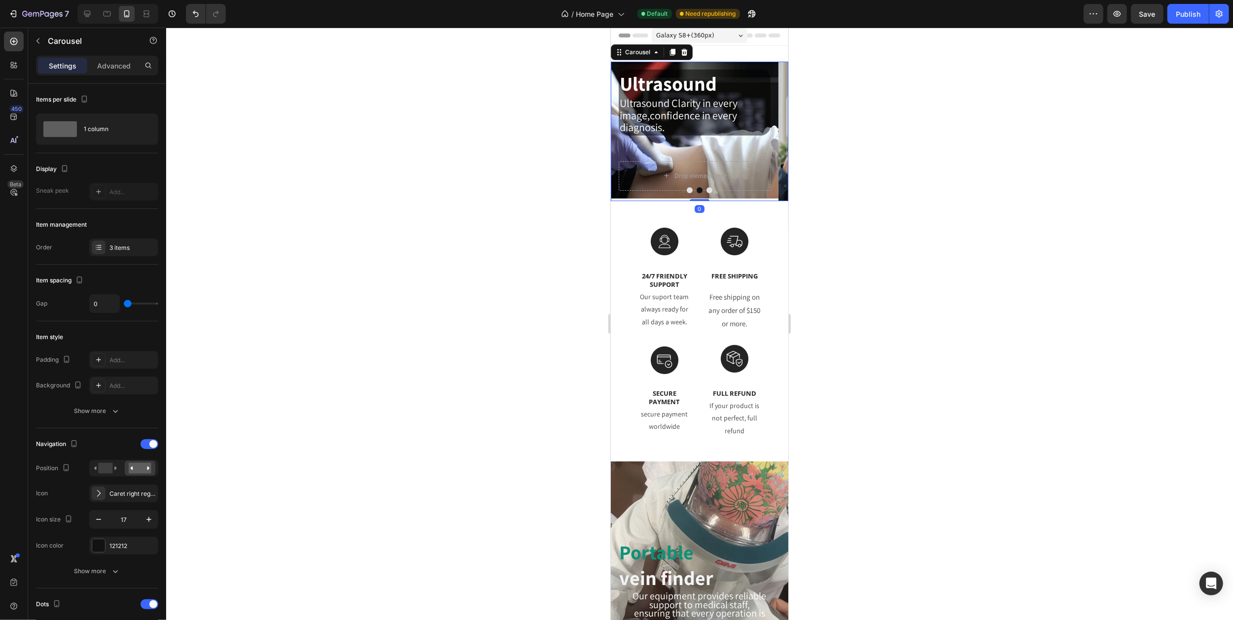
click at [771, 131] on icon "Carousel Next Arrow" at bounding box center [775, 131] width 8 height 8
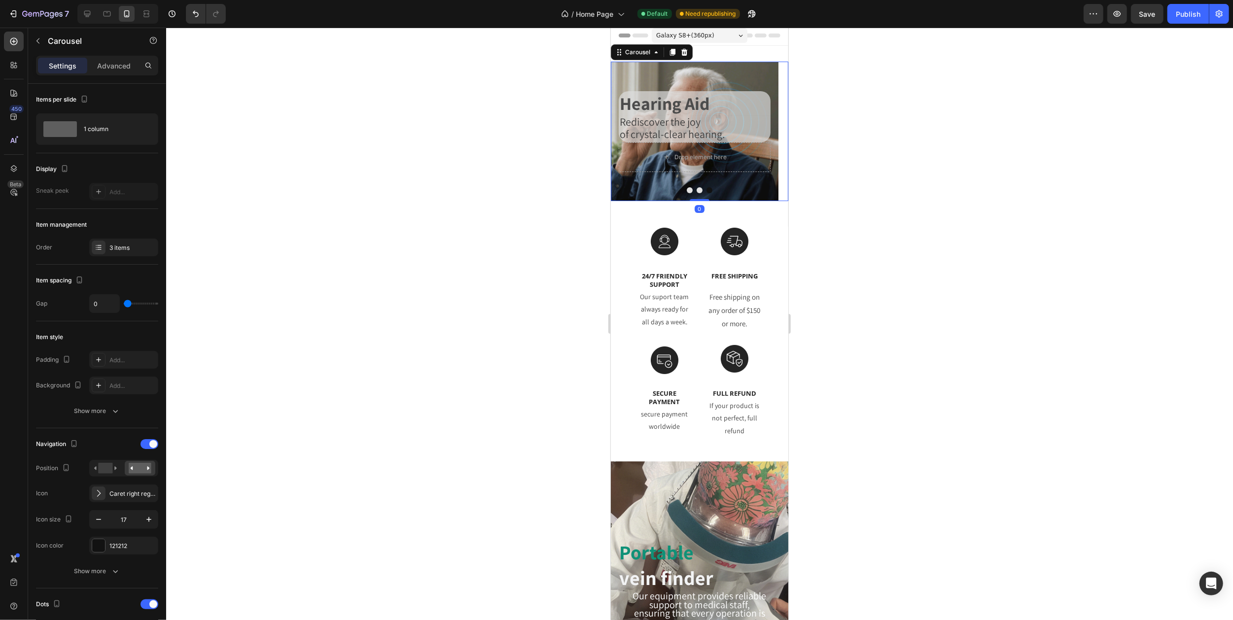
click at [771, 131] on icon "Carousel Next Arrow" at bounding box center [775, 131] width 8 height 8
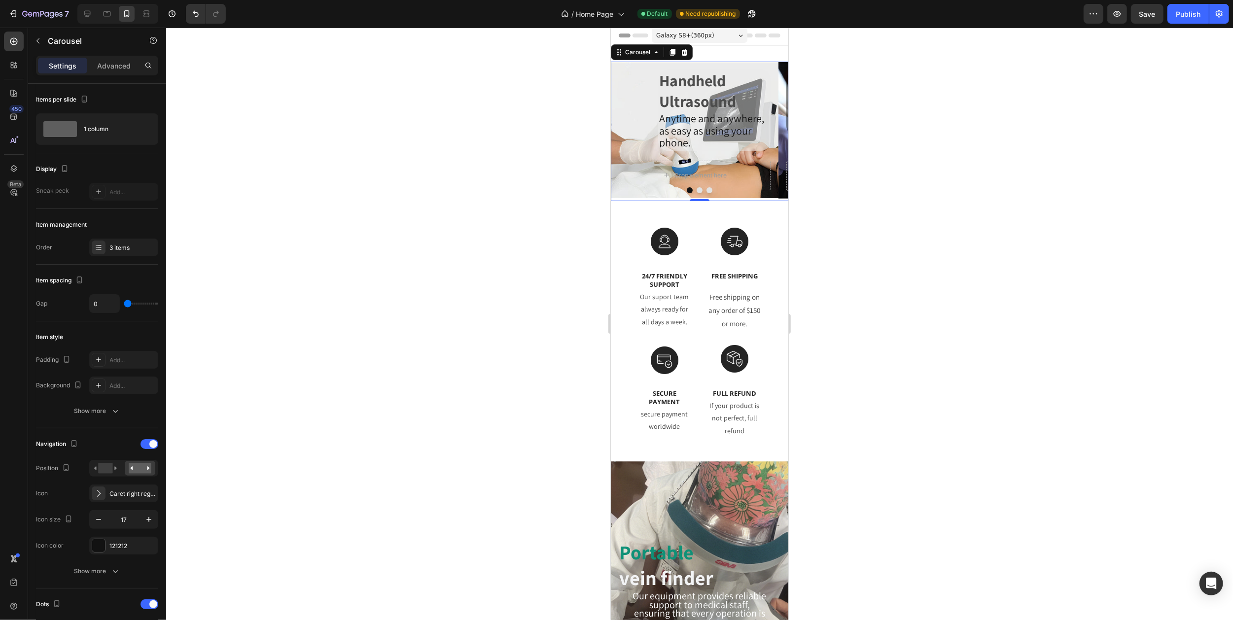
click at [702, 37] on span "Galaxy S8+ ( 360 px)" at bounding box center [685, 36] width 58 height 10
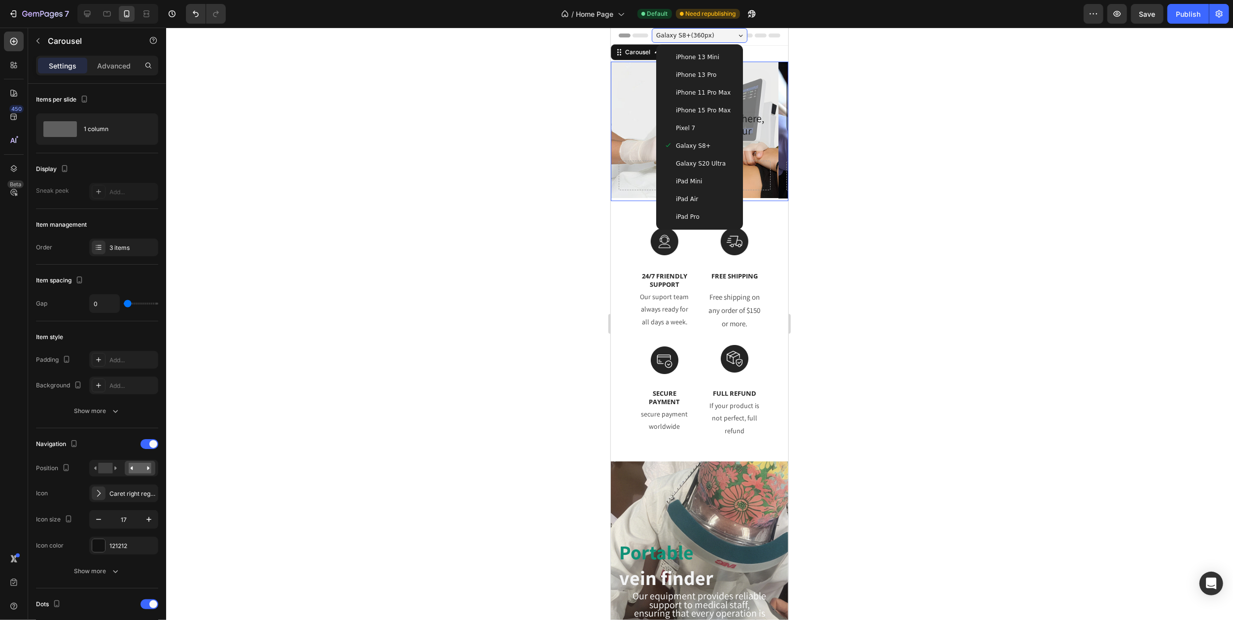
click at [691, 164] on span "Galaxy S20 Ultra" at bounding box center [700, 164] width 50 height 10
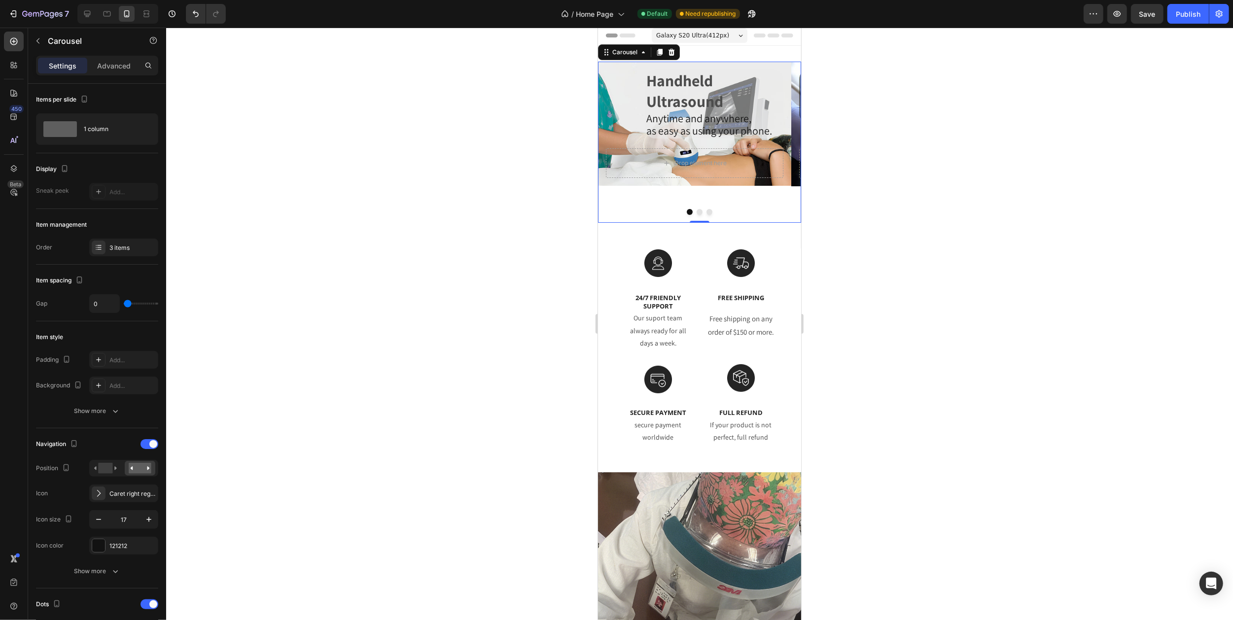
click at [784, 141] on icon "Carousel Next Arrow" at bounding box center [788, 142] width 8 height 8
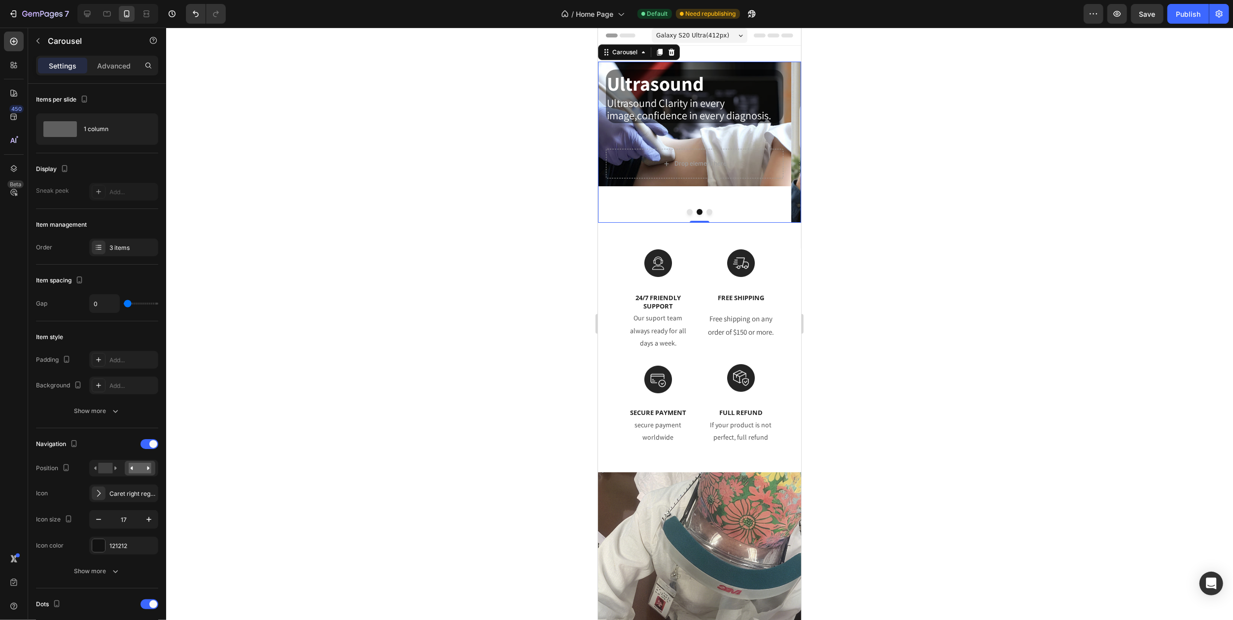
click at [784, 141] on icon "Carousel Next Arrow" at bounding box center [788, 142] width 8 height 8
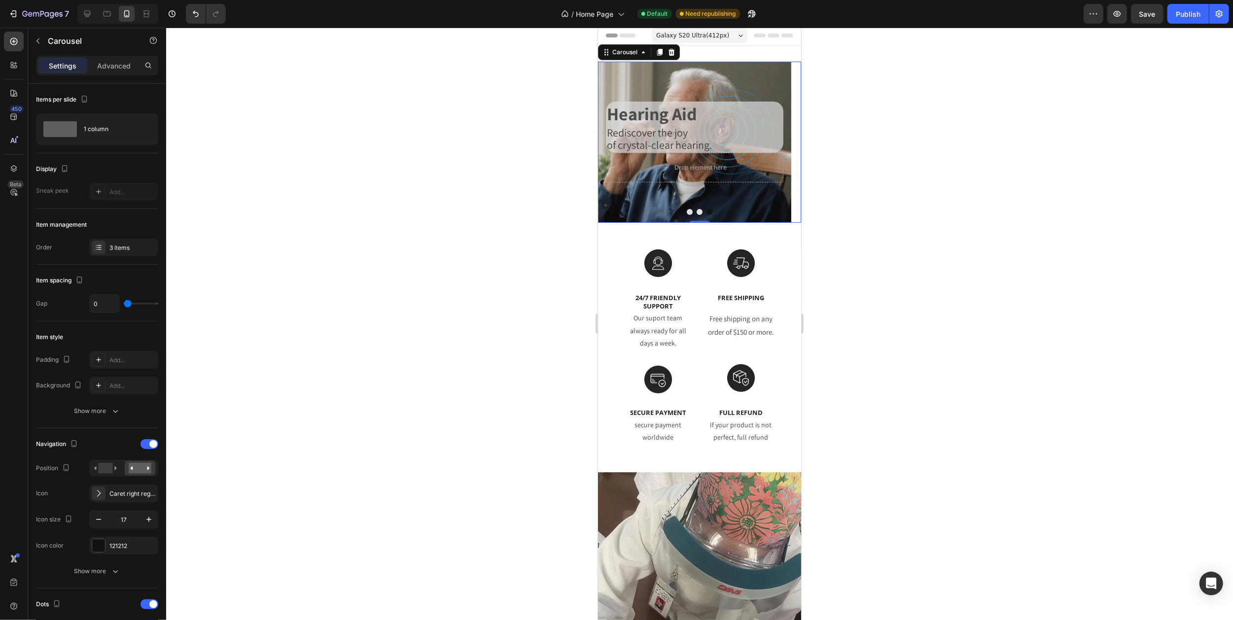
click at [784, 141] on icon "Carousel Next Arrow" at bounding box center [788, 142] width 8 height 8
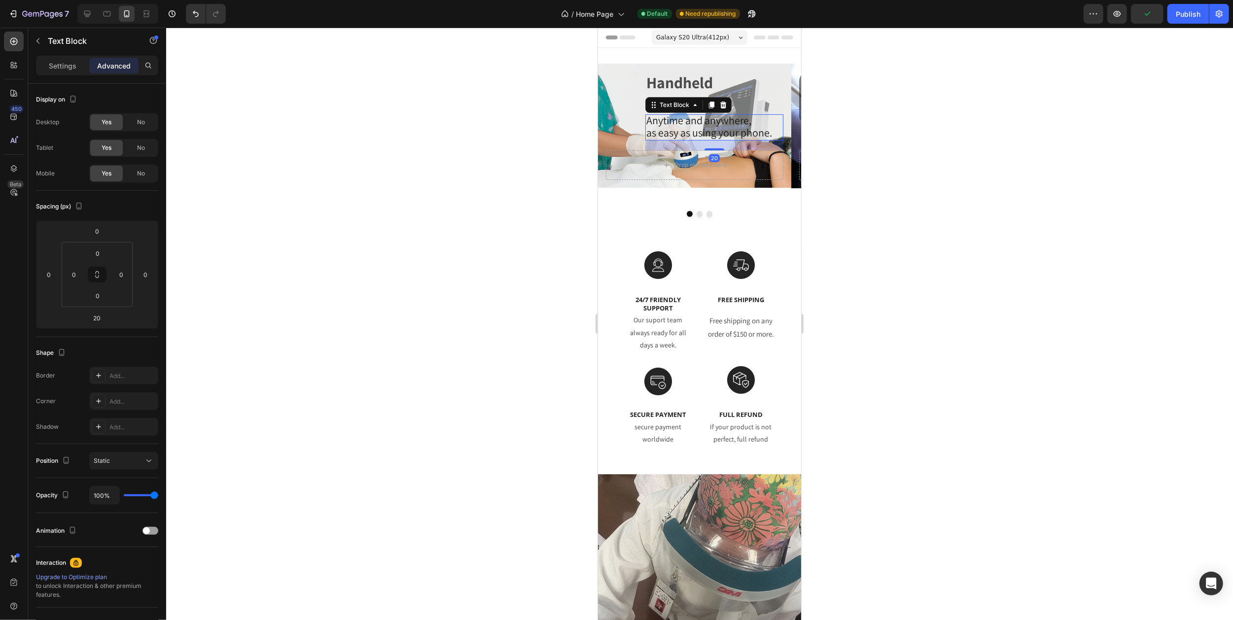
scroll to position [2, 0]
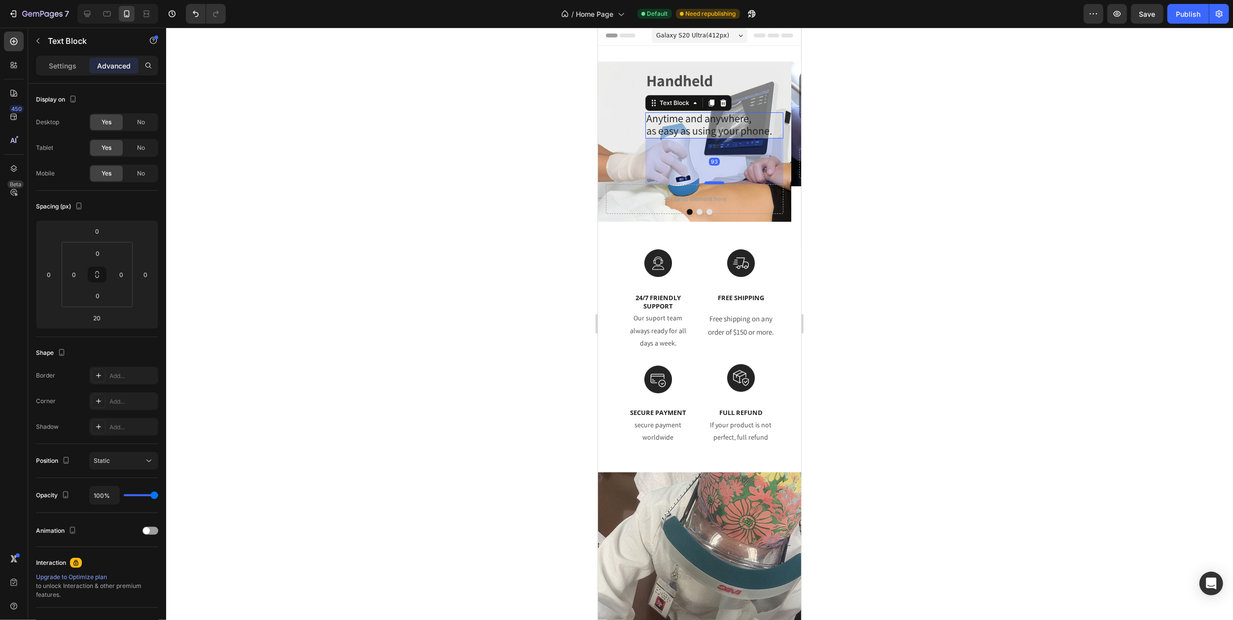
drag, startPoint x: 597, startPoint y: 28, endPoint x: 711, endPoint y: 184, distance: 193.1
click at [711, 184] on div at bounding box center [714, 182] width 20 height 3
type input "93"
click at [784, 143] on icon "Carousel Next Arrow" at bounding box center [788, 142] width 8 height 8
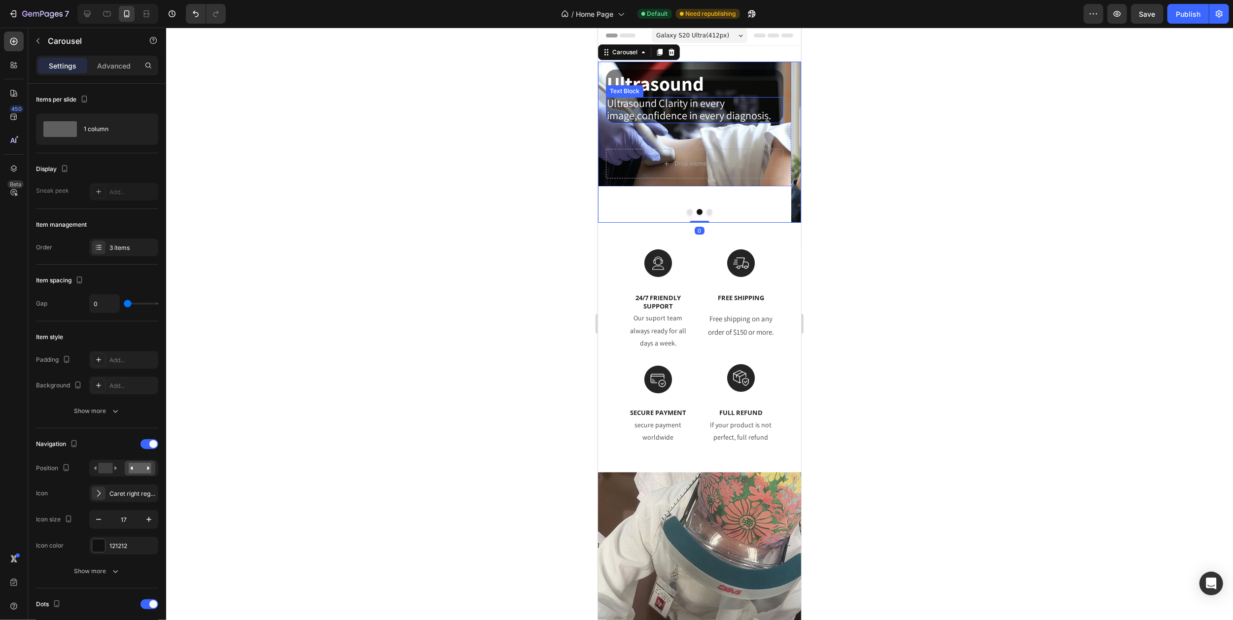
click at [705, 123] on div "Ultrasound Clarity in every image,confidence in every diagnosis." at bounding box center [693, 110] width 177 height 26
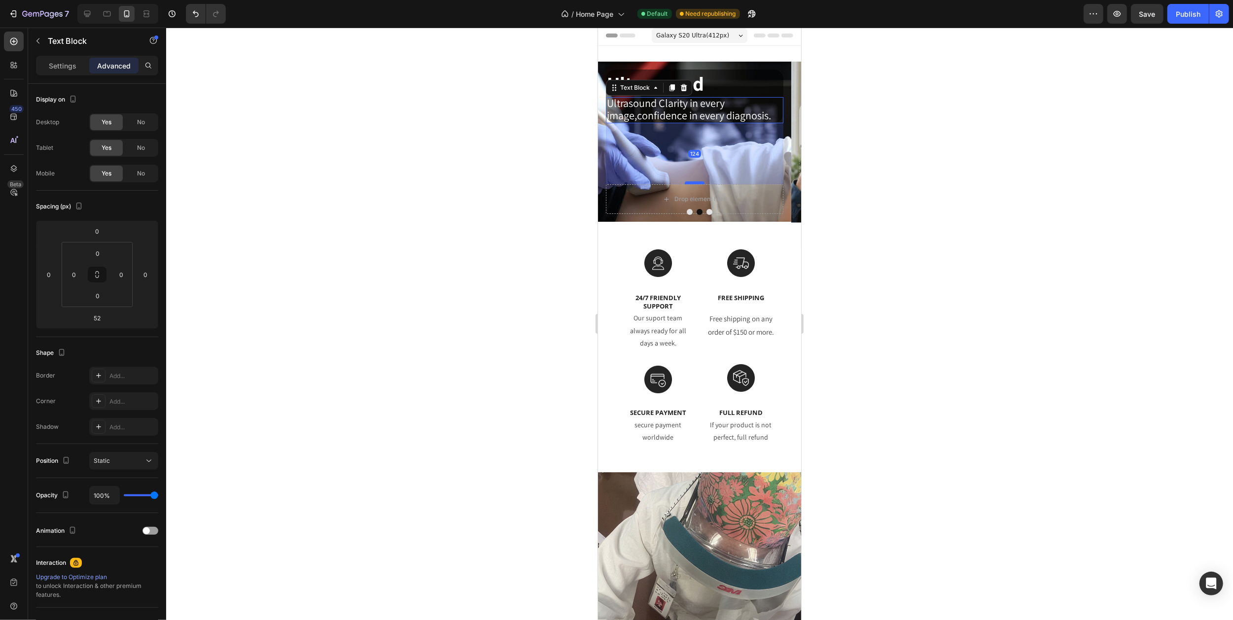
drag, startPoint x: 697, startPoint y: 148, endPoint x: 700, endPoint y: 183, distance: 35.7
click at [700, 183] on div at bounding box center [694, 182] width 20 height 3
type input "124"
click at [776, 143] on button "Carousel Next Arrow" at bounding box center [788, 142] width 24 height 24
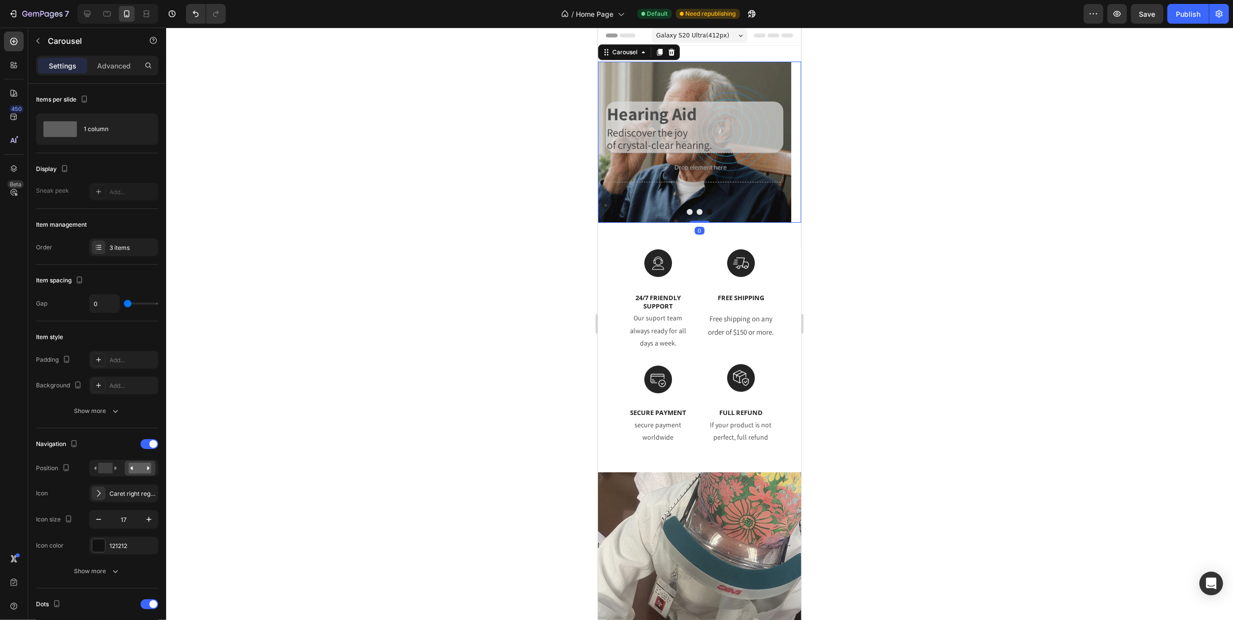
click at [776, 143] on button "Carousel Next Arrow" at bounding box center [788, 142] width 24 height 24
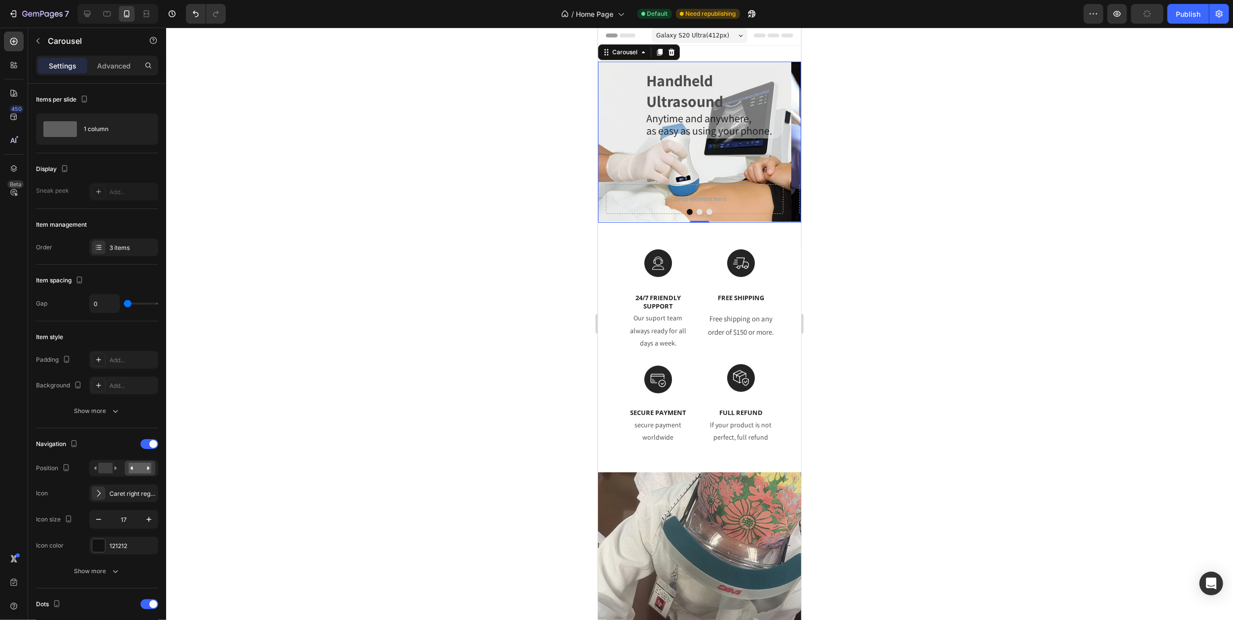
click at [776, 143] on button "Carousel Next Arrow" at bounding box center [788, 142] width 24 height 24
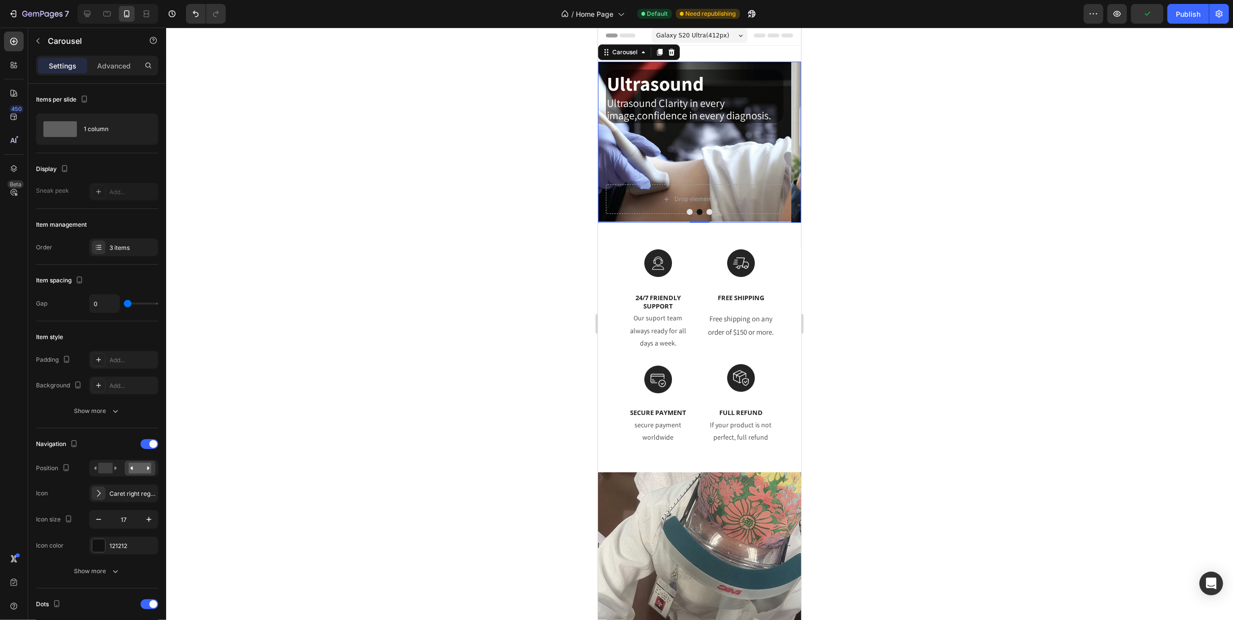
click at [776, 143] on button "Carousel Next Arrow" at bounding box center [788, 142] width 24 height 24
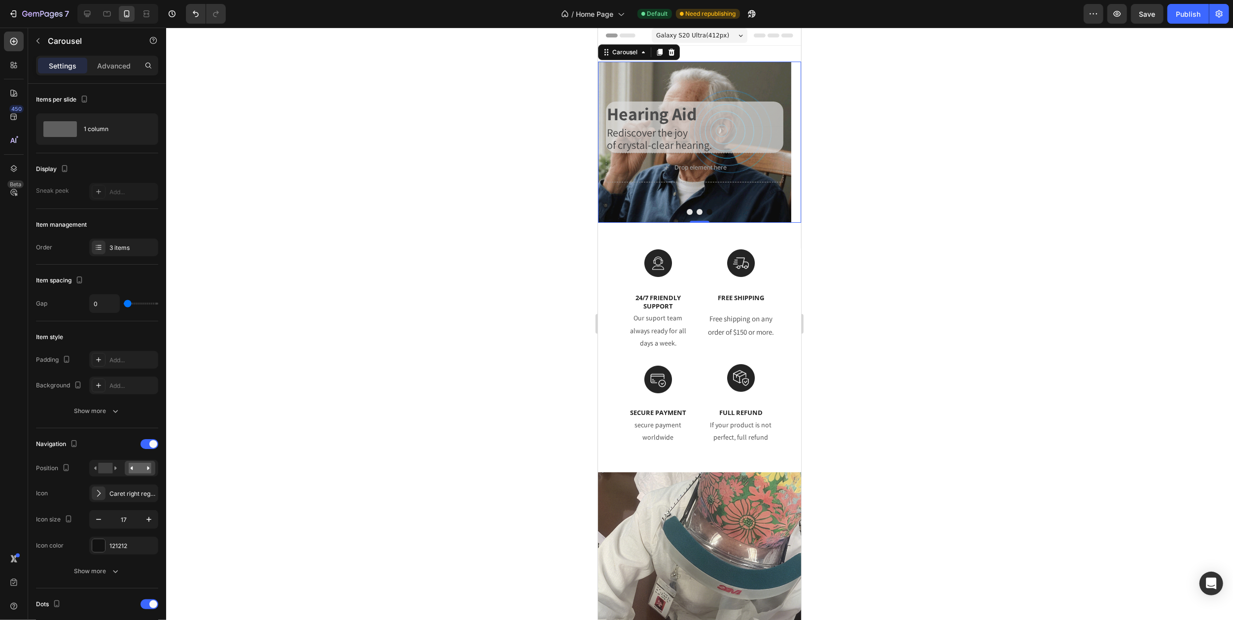
click at [724, 36] on div "Galaxy S20 Ultra ( 412 px)" at bounding box center [699, 35] width 96 height 15
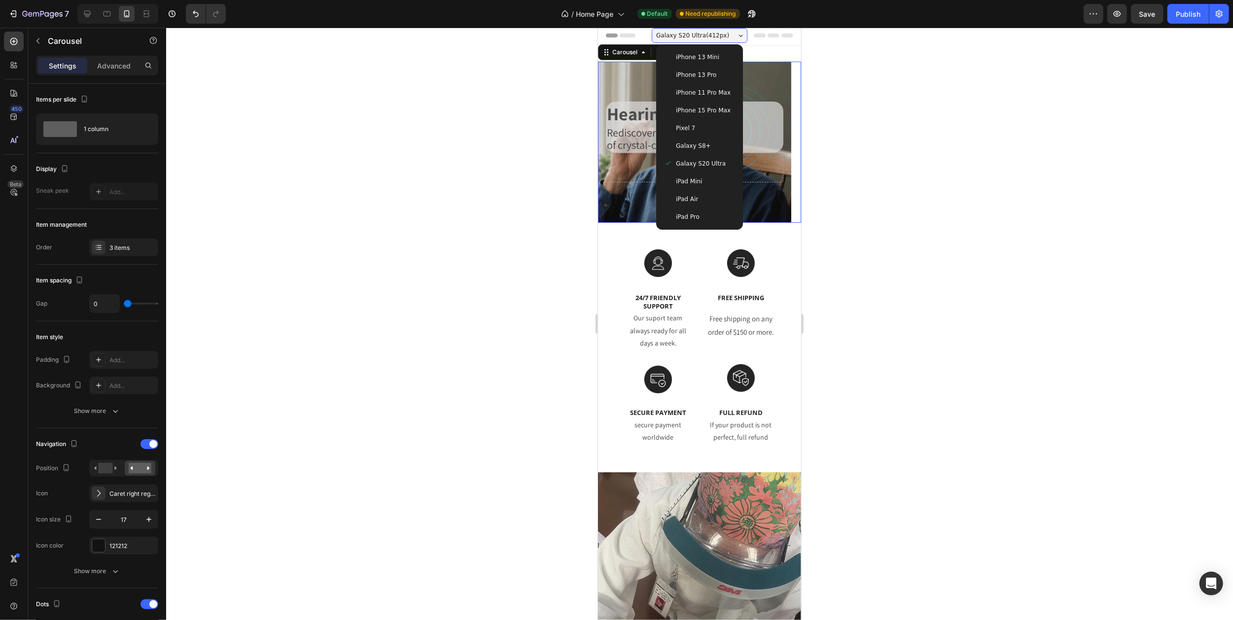
click at [692, 177] on span "iPad Mini" at bounding box center [688, 181] width 26 height 10
type input "43"
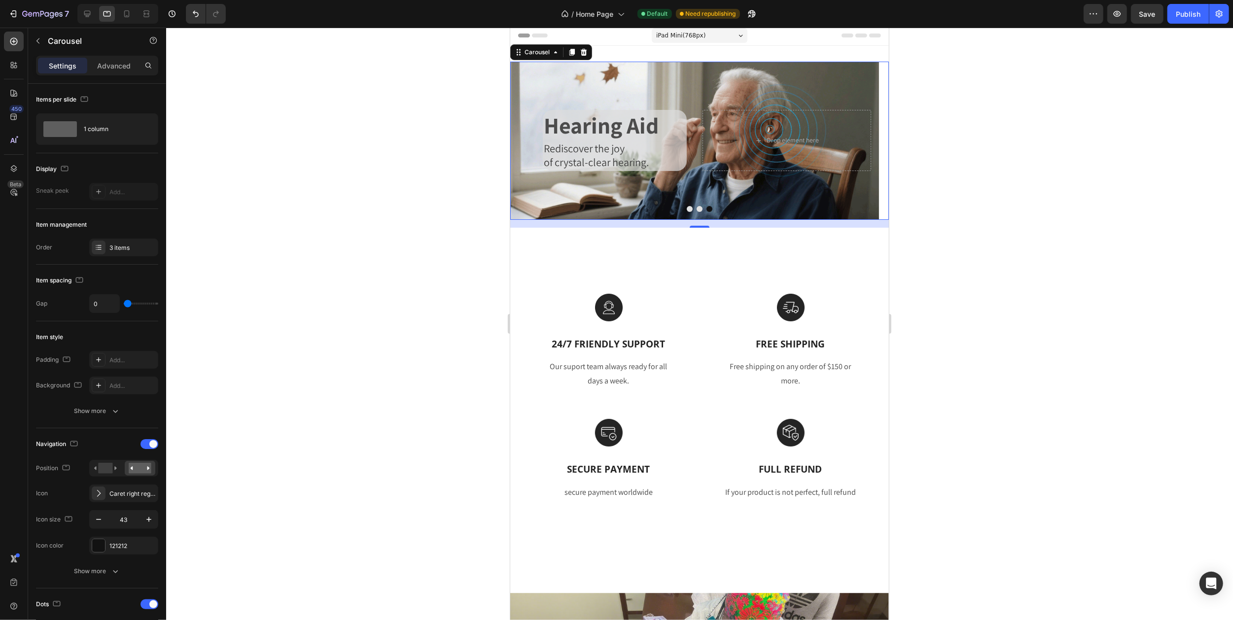
click at [859, 140] on icon "Carousel Next Arrow" at bounding box center [869, 140] width 21 height 21
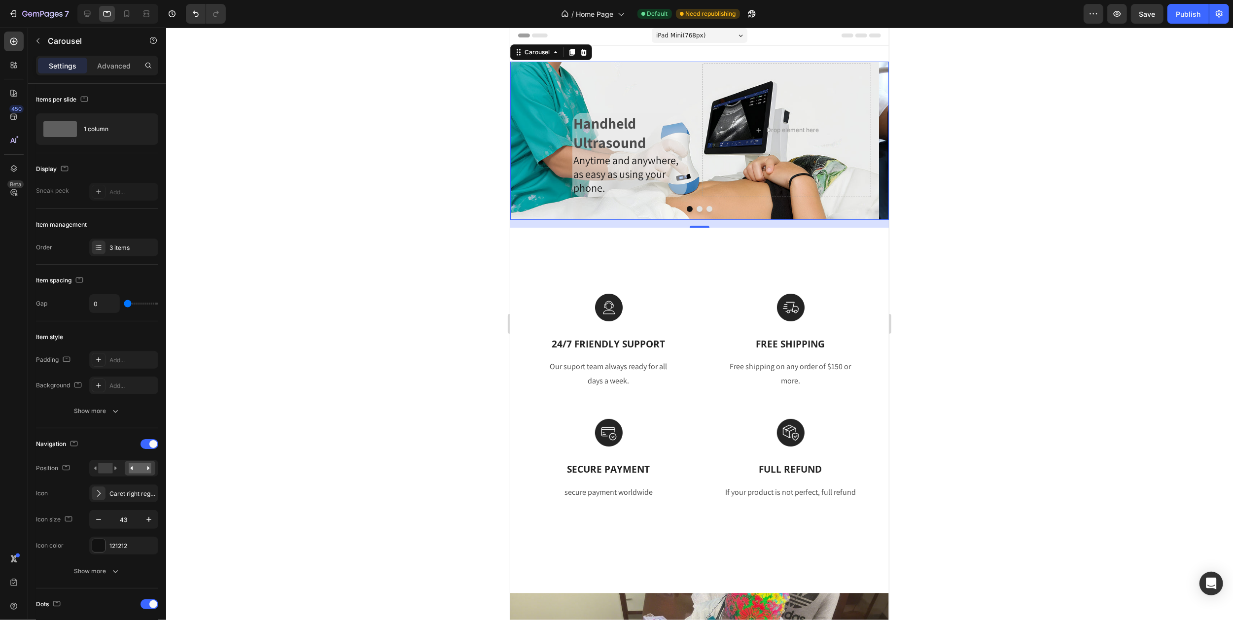
click at [867, 140] on icon "Carousel Next Arrow" at bounding box center [871, 141] width 8 height 15
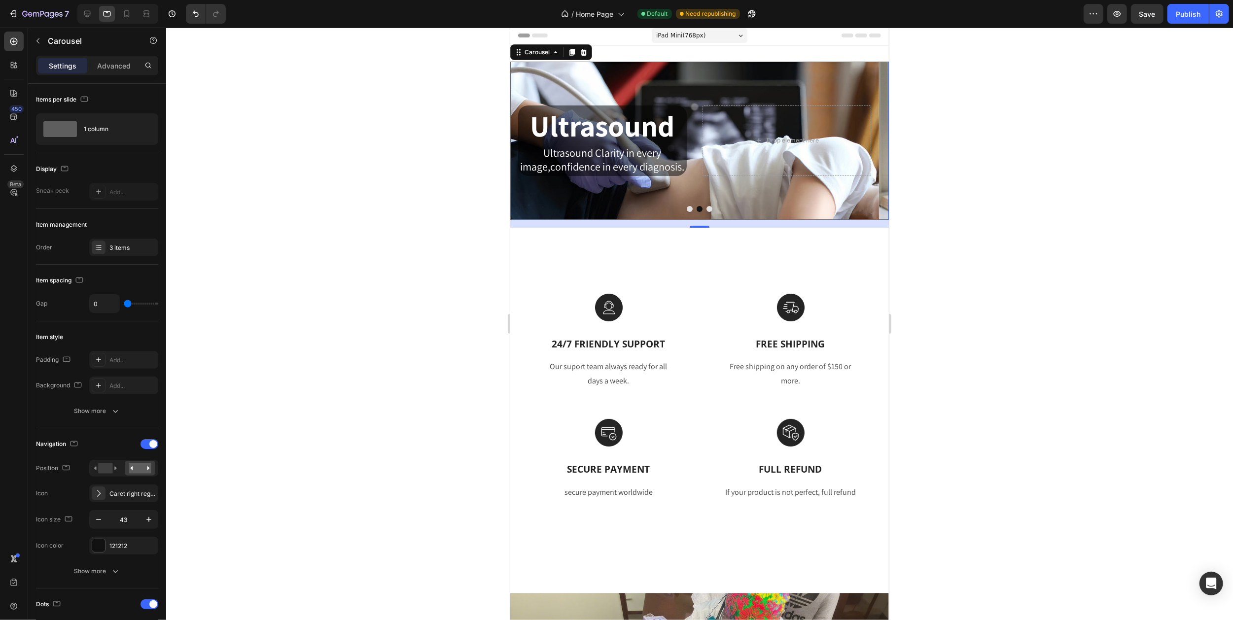
click at [867, 139] on icon "Carousel Next Arrow" at bounding box center [871, 141] width 8 height 15
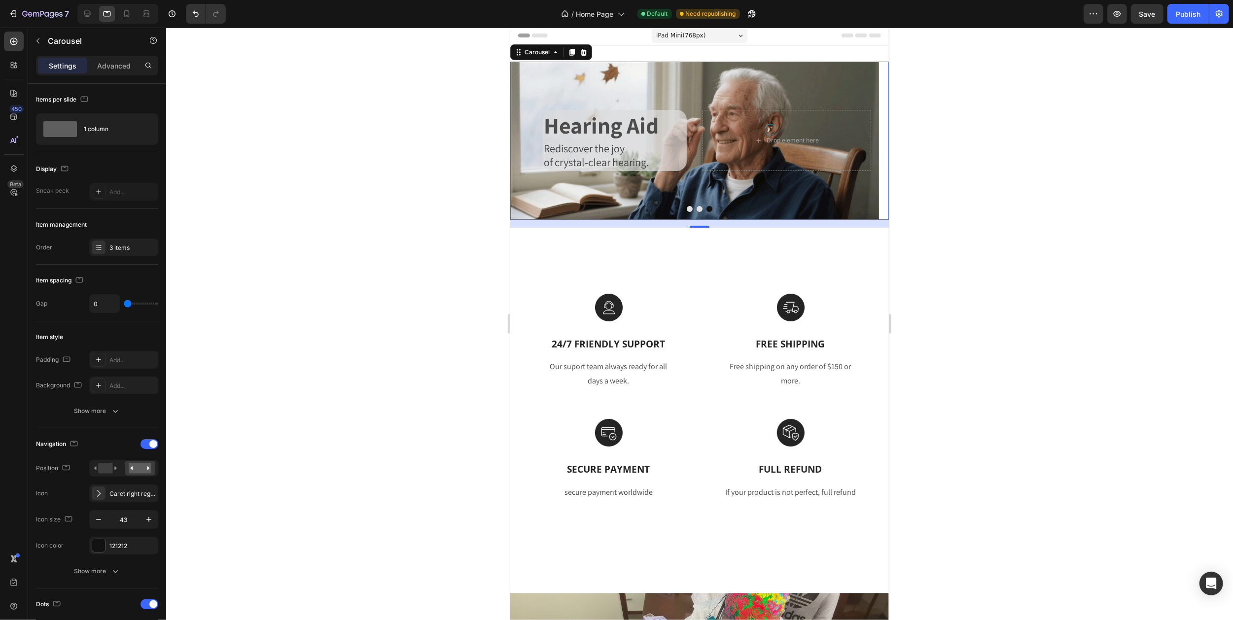
click at [867, 139] on icon "Carousel Next Arrow" at bounding box center [871, 141] width 8 height 15
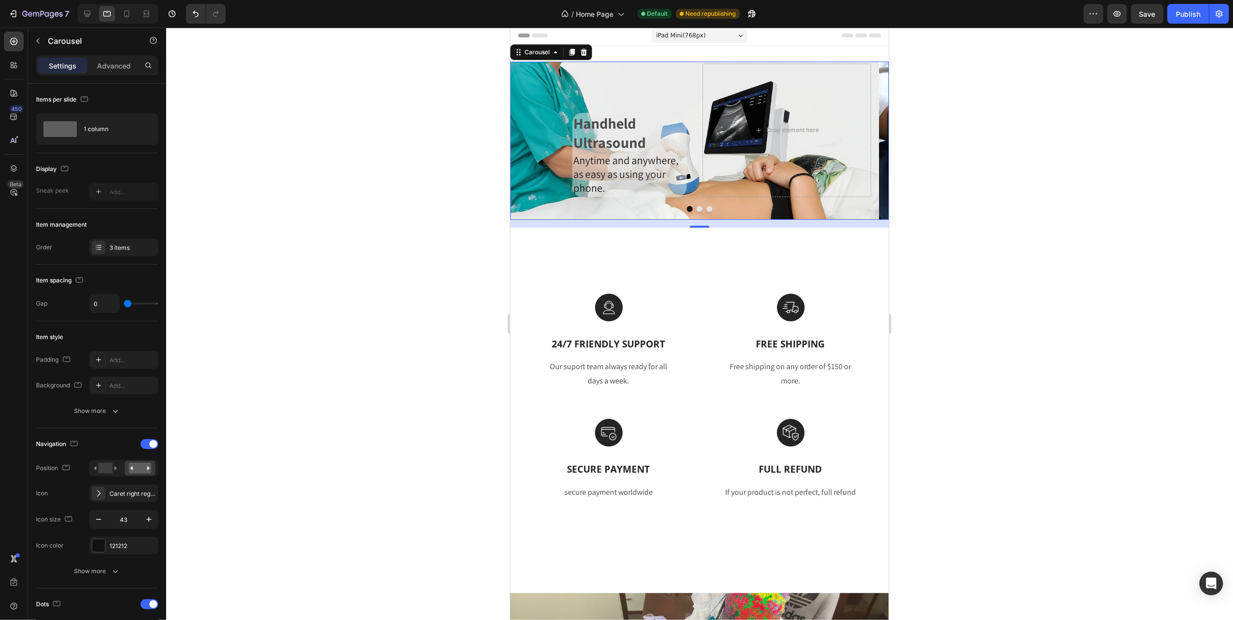
click at [867, 139] on icon "Carousel Next Arrow" at bounding box center [871, 141] width 8 height 15
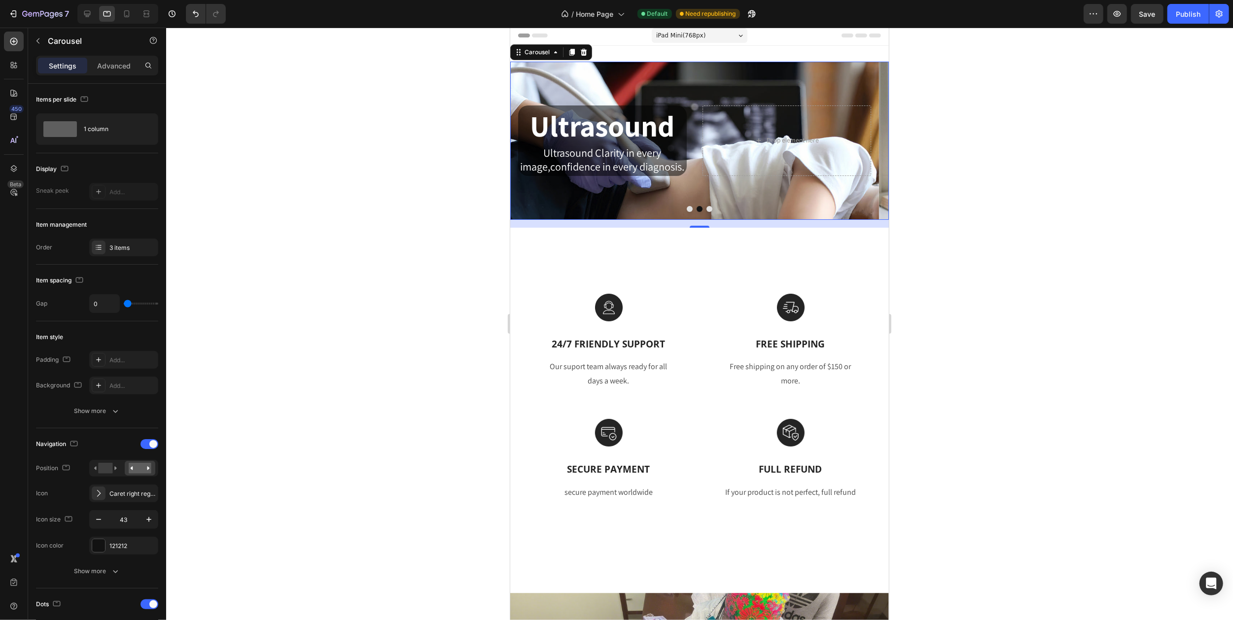
click at [867, 139] on icon "Carousel Next Arrow" at bounding box center [871, 141] width 8 height 15
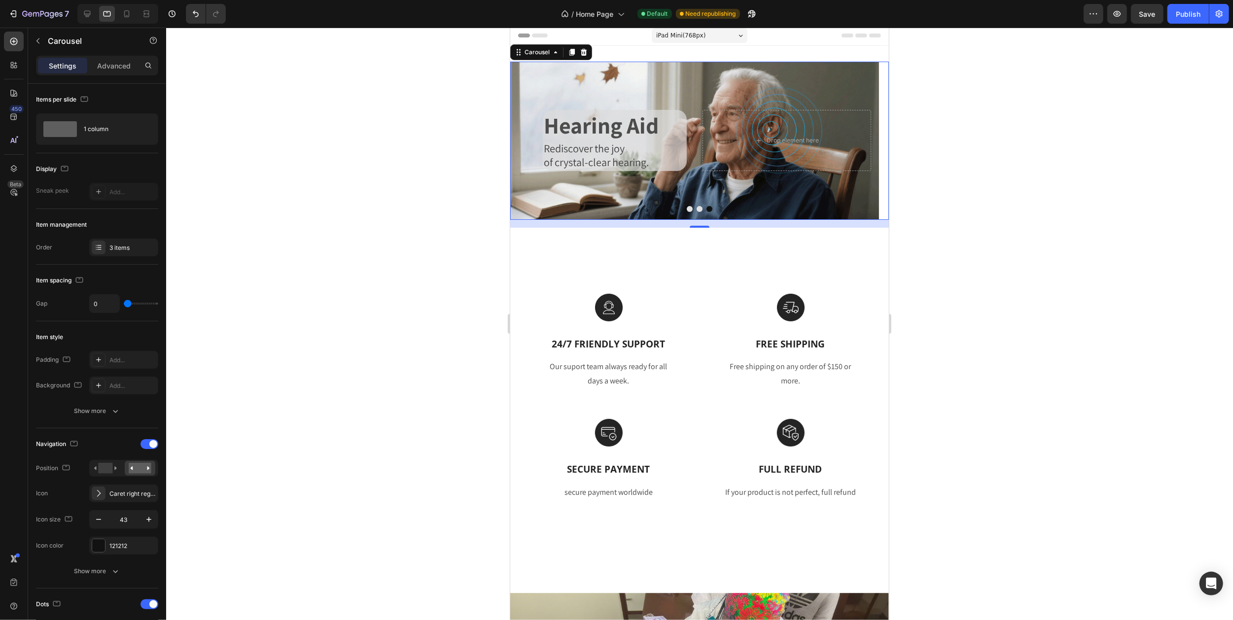
click at [867, 139] on icon "Carousel Next Arrow" at bounding box center [871, 141] width 8 height 15
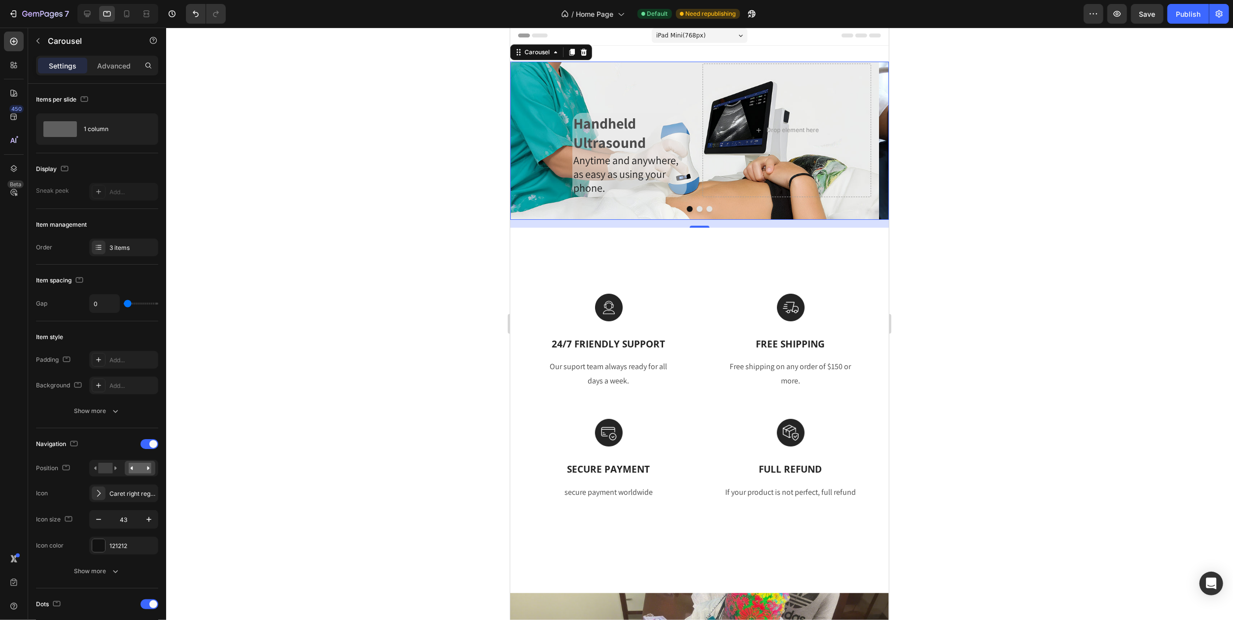
click at [699, 35] on span "iPad Mini ( 768 px)" at bounding box center [680, 36] width 49 height 10
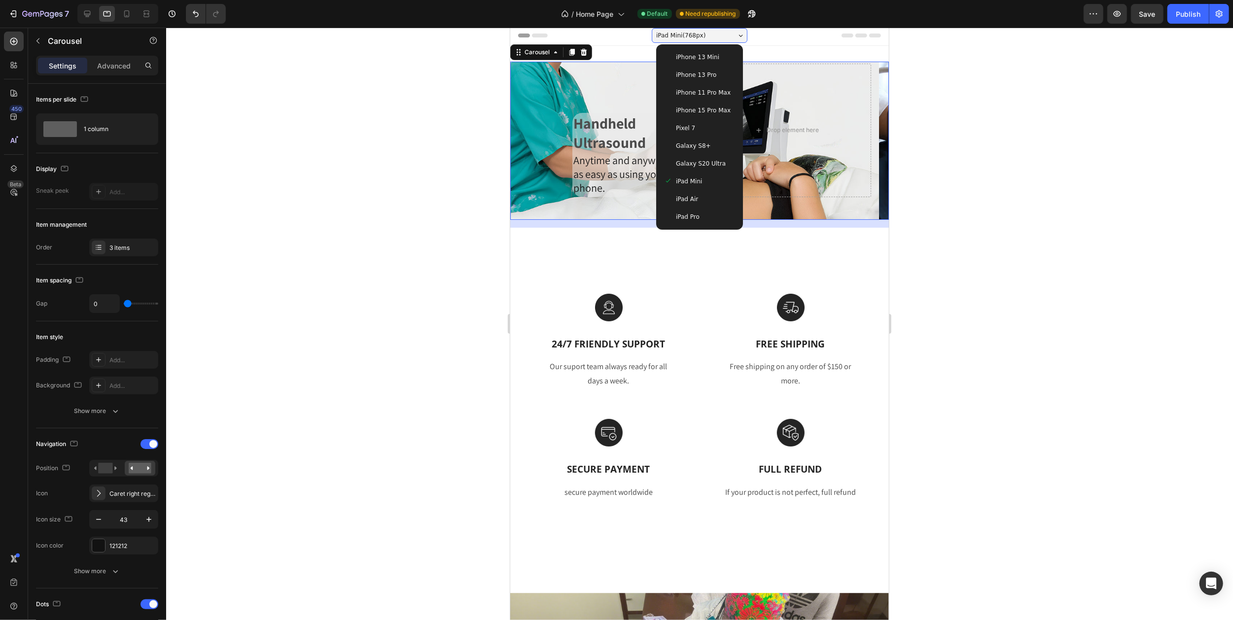
click at [684, 198] on span "iPad Air" at bounding box center [686, 199] width 22 height 10
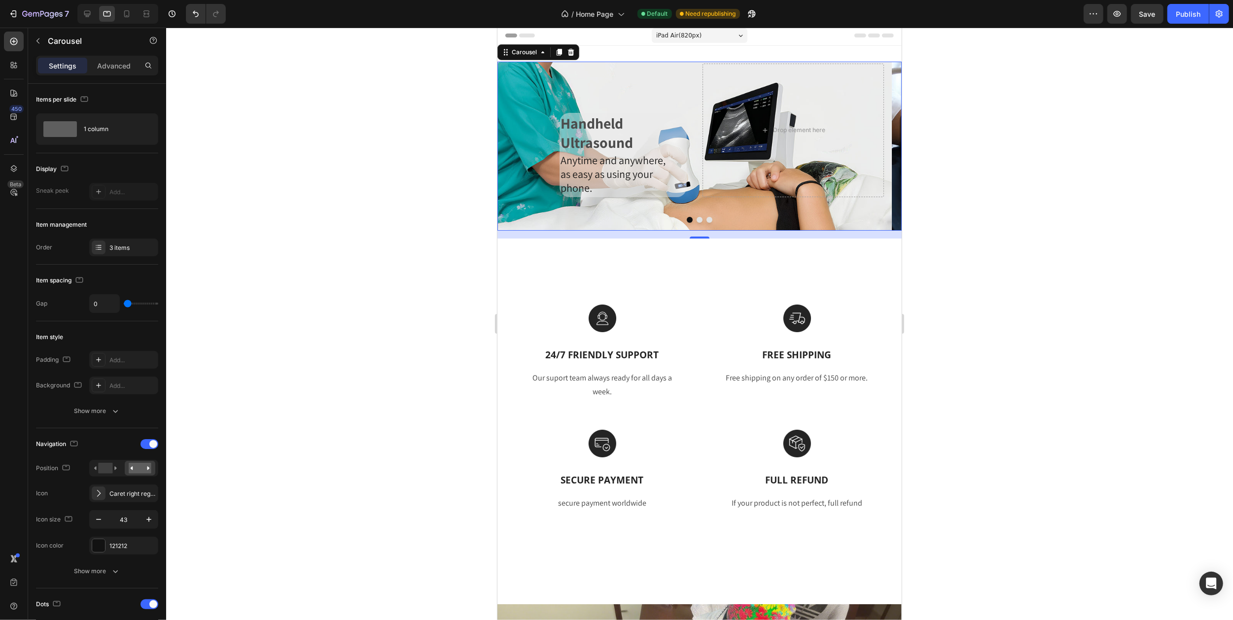
click at [879, 144] on icon "Carousel Next Arrow" at bounding box center [883, 146] width 8 height 15
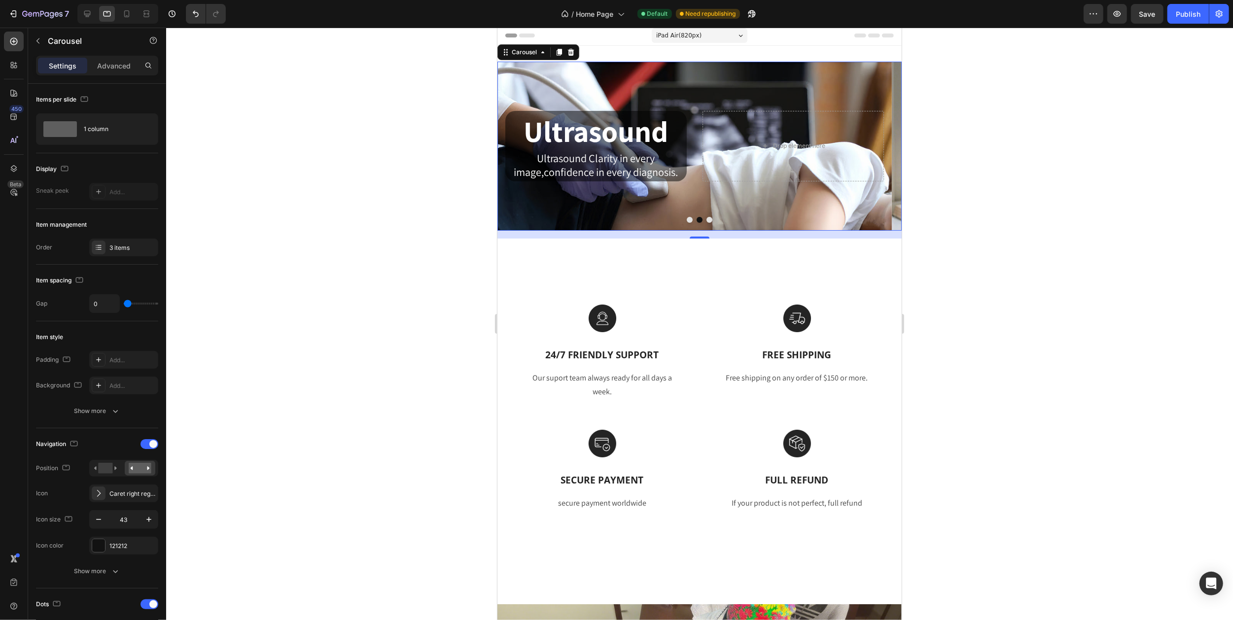
click at [879, 144] on icon "Carousel Next Arrow" at bounding box center [883, 146] width 8 height 15
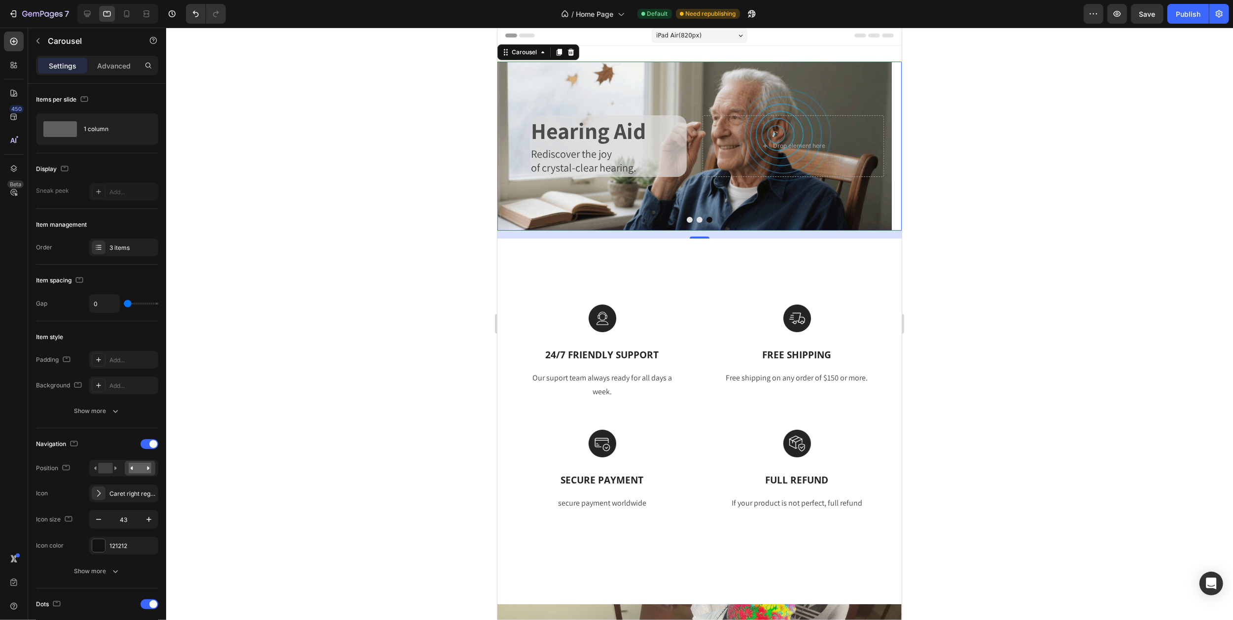
click at [879, 144] on icon "Carousel Next Arrow" at bounding box center [883, 146] width 8 height 15
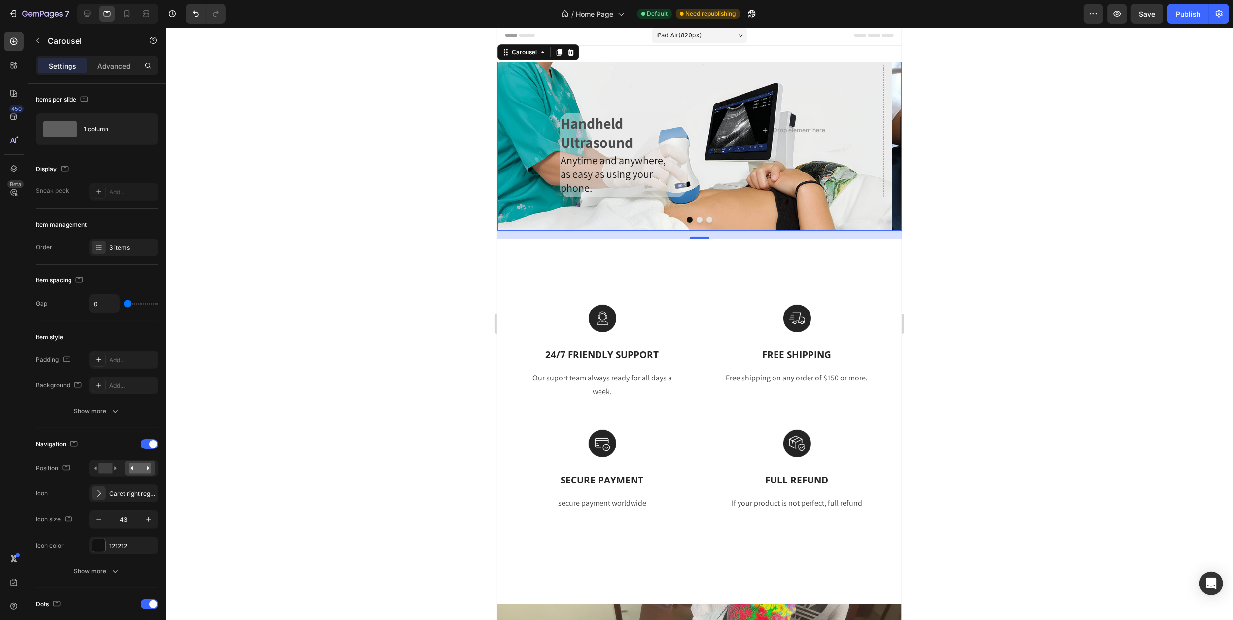
click at [698, 42] on div "iPad Air ( 820 px)" at bounding box center [699, 35] width 96 height 15
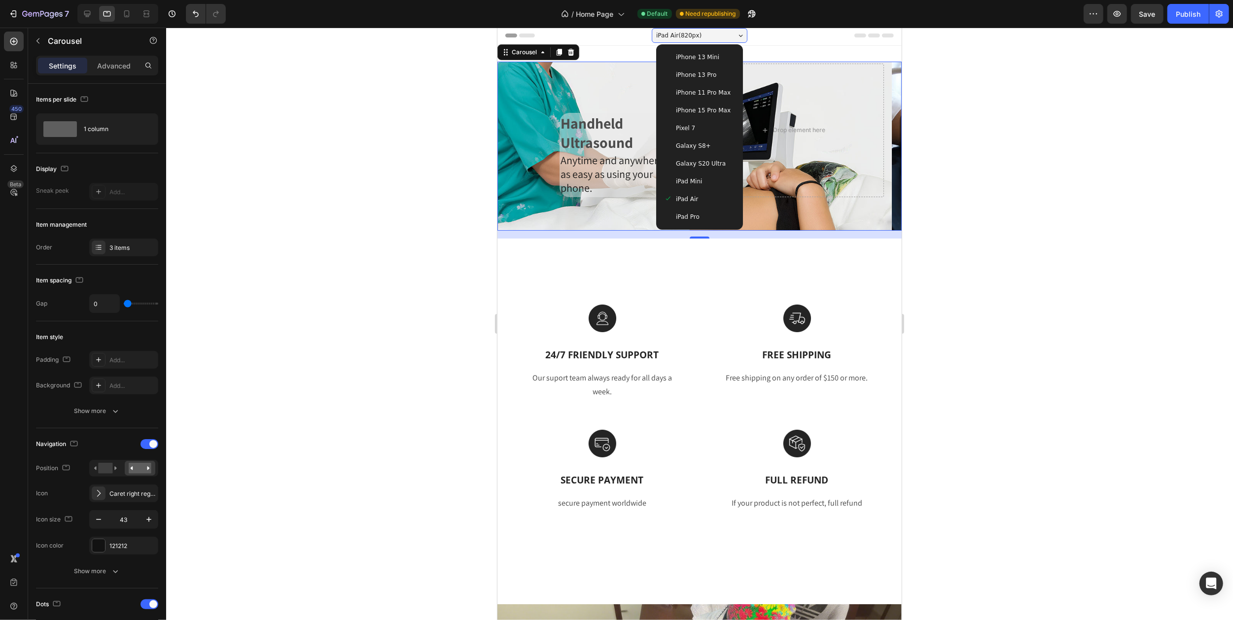
click at [695, 213] on div "iPad Pro" at bounding box center [698, 217] width 71 height 10
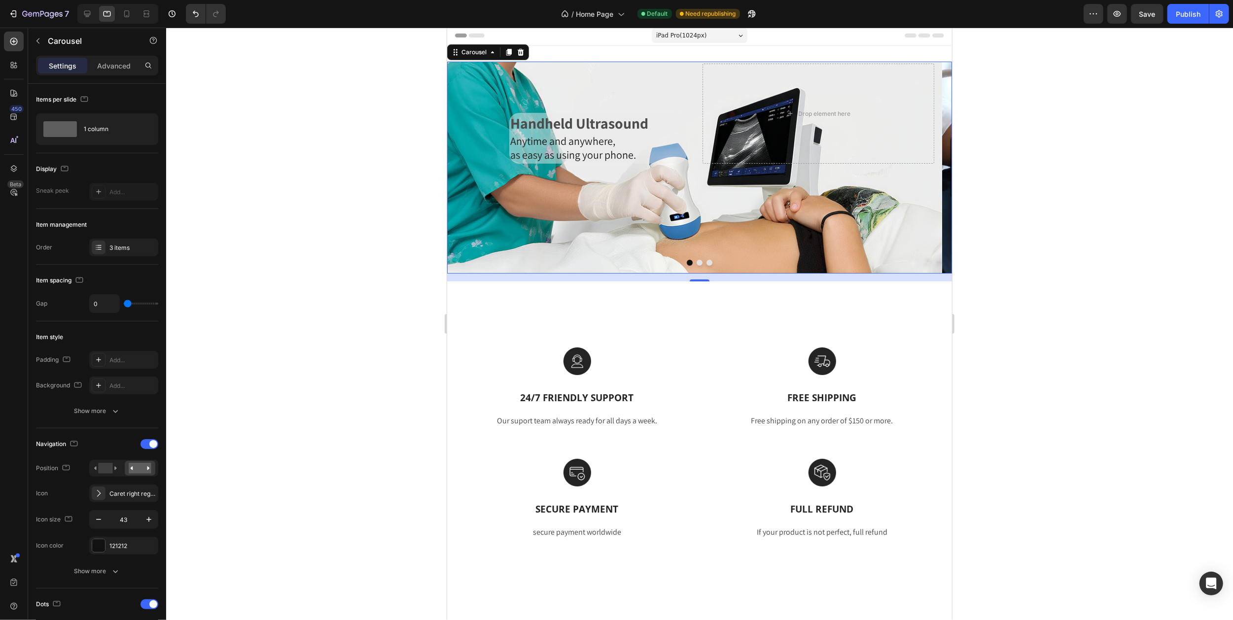
click at [922, 168] on icon "Carousel Next Arrow" at bounding box center [932, 167] width 21 height 21
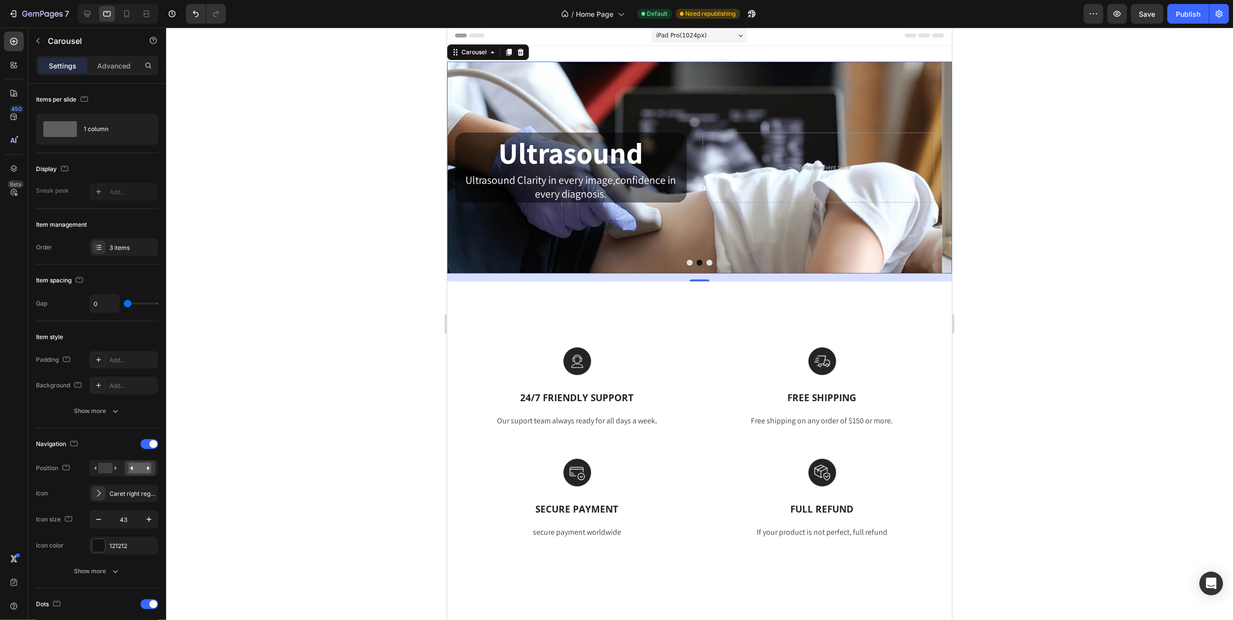
click at [454, 165] on icon "Carousel Back Arrow" at bounding box center [464, 167] width 21 height 21
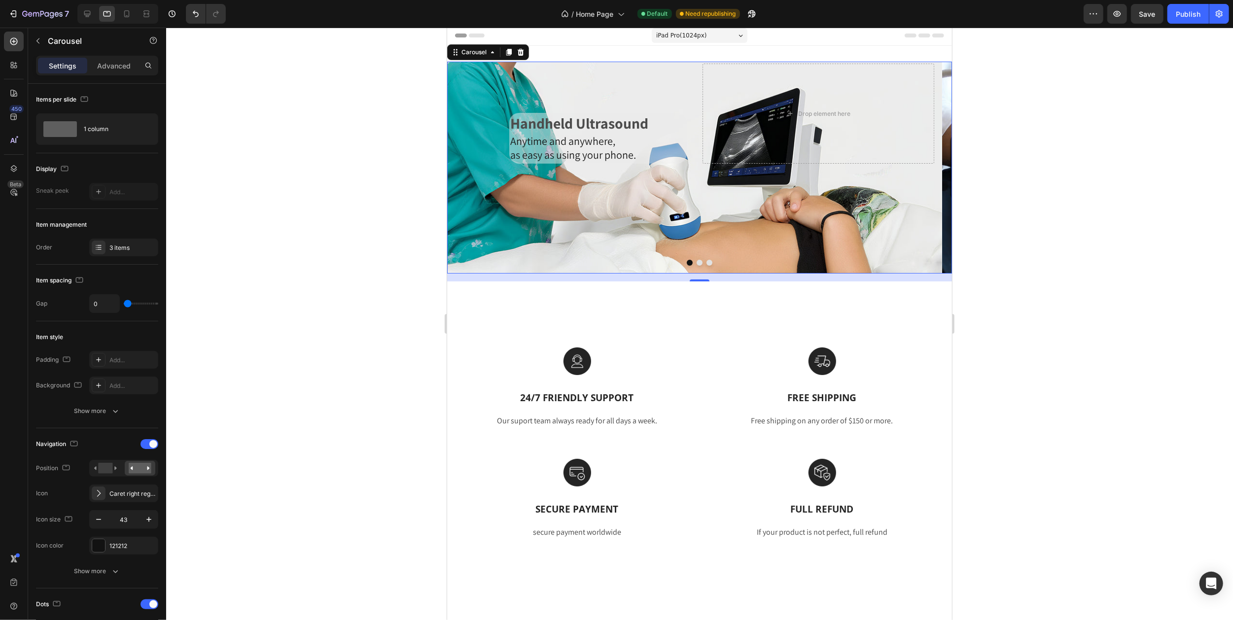
click at [925, 168] on icon "Carousel Next Arrow" at bounding box center [932, 167] width 21 height 21
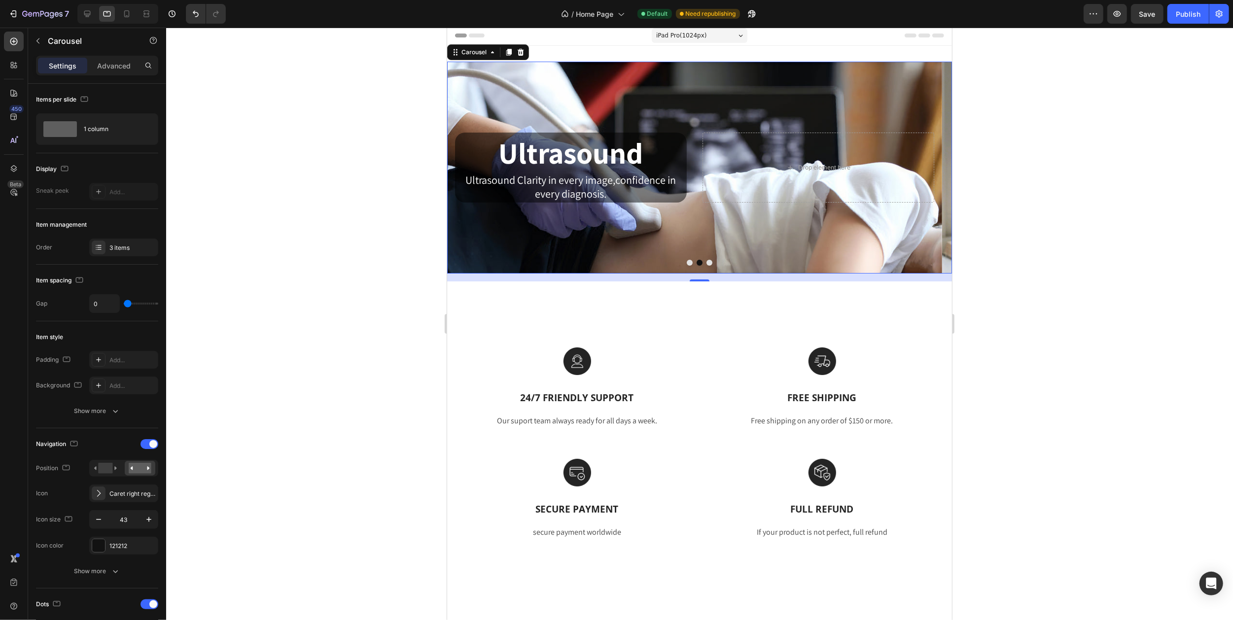
click at [925, 168] on icon "Carousel Next Arrow" at bounding box center [932, 167] width 21 height 21
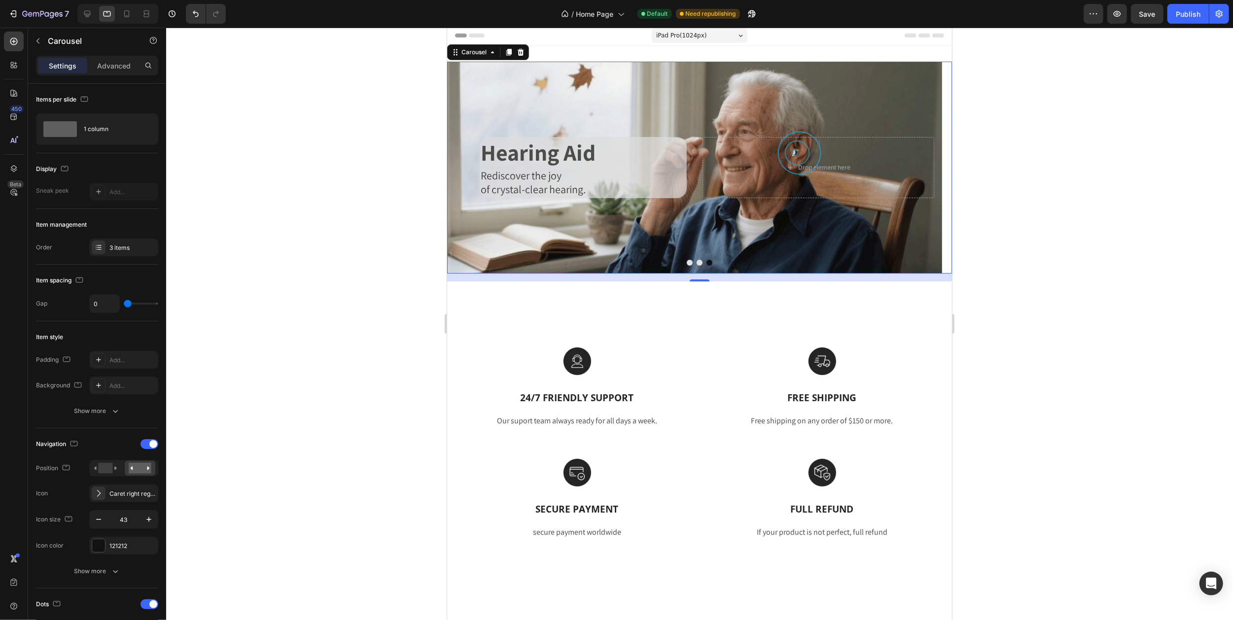
click at [925, 168] on icon "Carousel Next Arrow" at bounding box center [932, 167] width 21 height 21
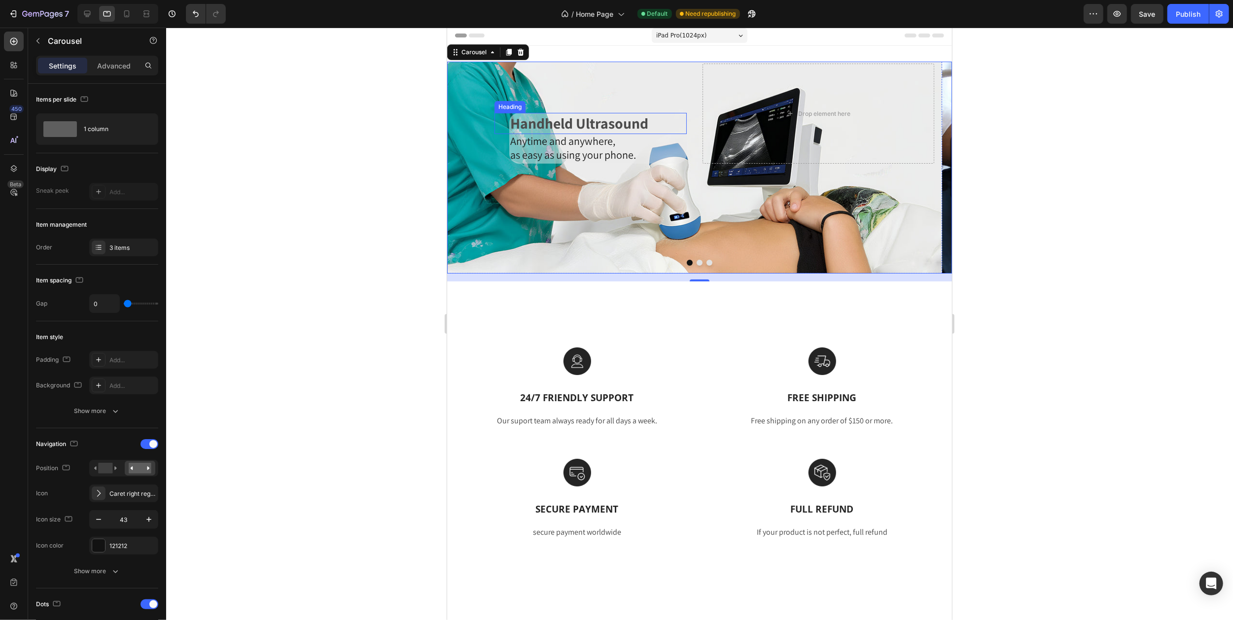
click at [513, 124] on p "Handheld Ultrasound" at bounding box center [597, 123] width 175 height 19
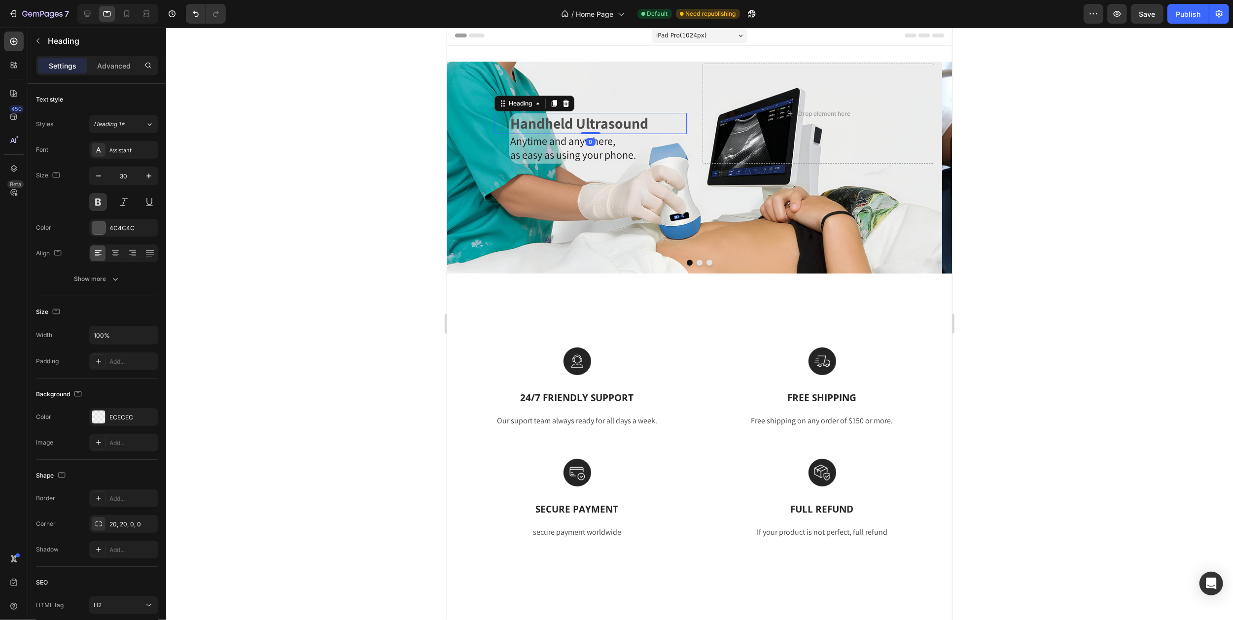
click at [513, 124] on p "Handheld Ultrasound" at bounding box center [597, 123] width 175 height 19
click at [513, 137] on span "Anytime and anywhere," at bounding box center [562, 141] width 105 height 14
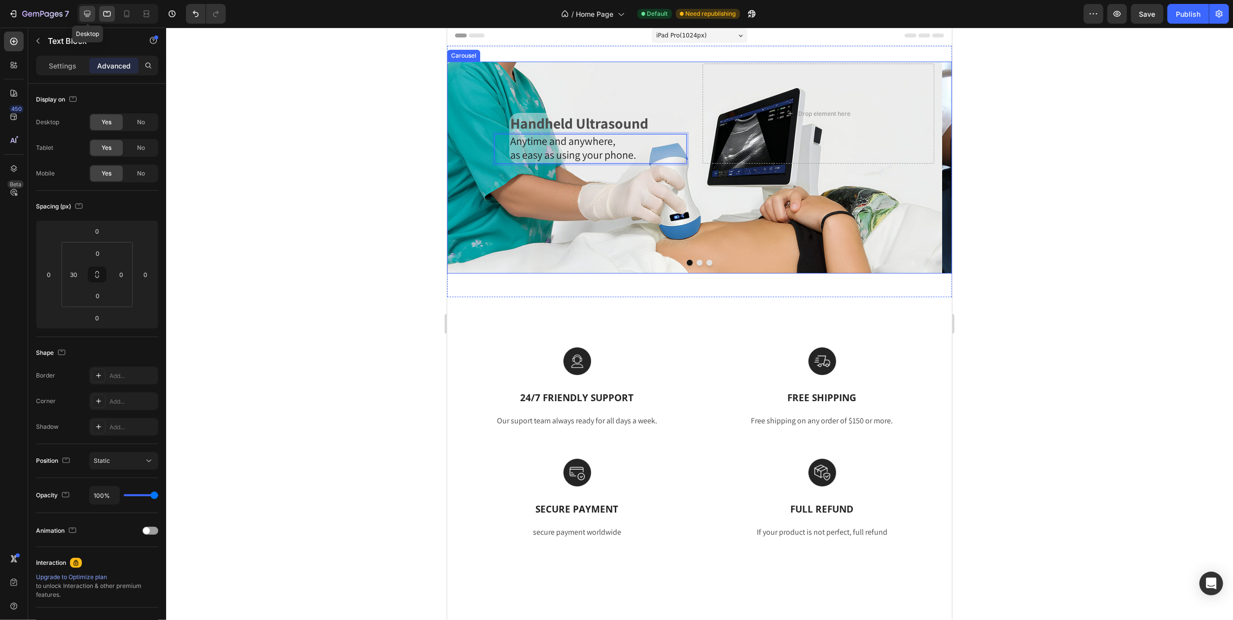
click at [84, 14] on icon at bounding box center [87, 14] width 10 height 10
type input "80"
type input "0"
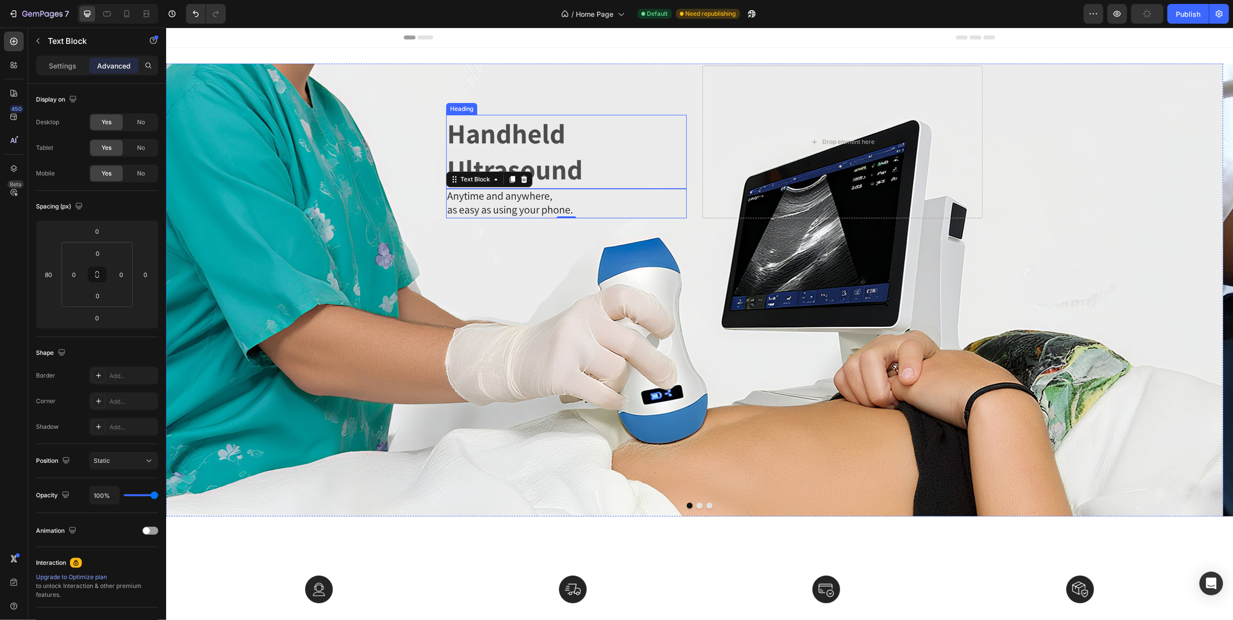
click at [467, 131] on p "Handheld Ultrasound" at bounding box center [566, 152] width 239 height 72
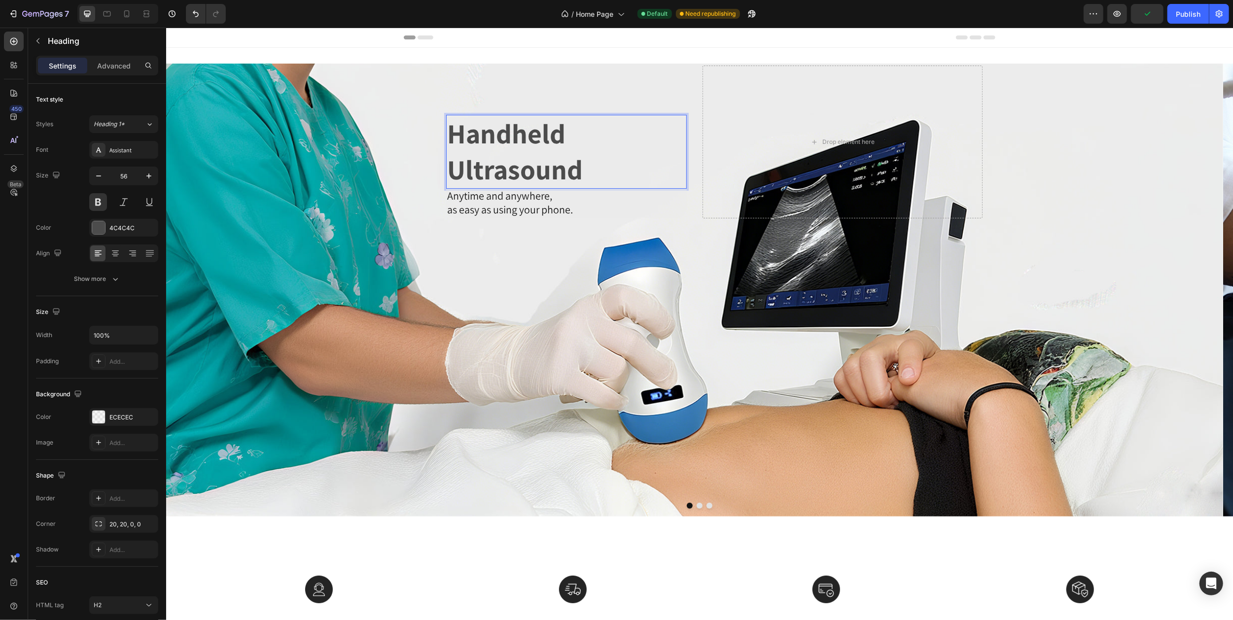
click at [452, 170] on p "Handheld Ultrasound" at bounding box center [566, 152] width 239 height 72
click at [472, 133] on p "Handheld Ultrasound" at bounding box center [566, 152] width 239 height 72
click at [450, 175] on p "Handheld Ultrasound" at bounding box center [566, 152] width 239 height 72
click at [471, 132] on p "Handheld Ultrasound" at bounding box center [566, 152] width 239 height 72
click at [127, 14] on icon at bounding box center [127, 14] width 10 height 10
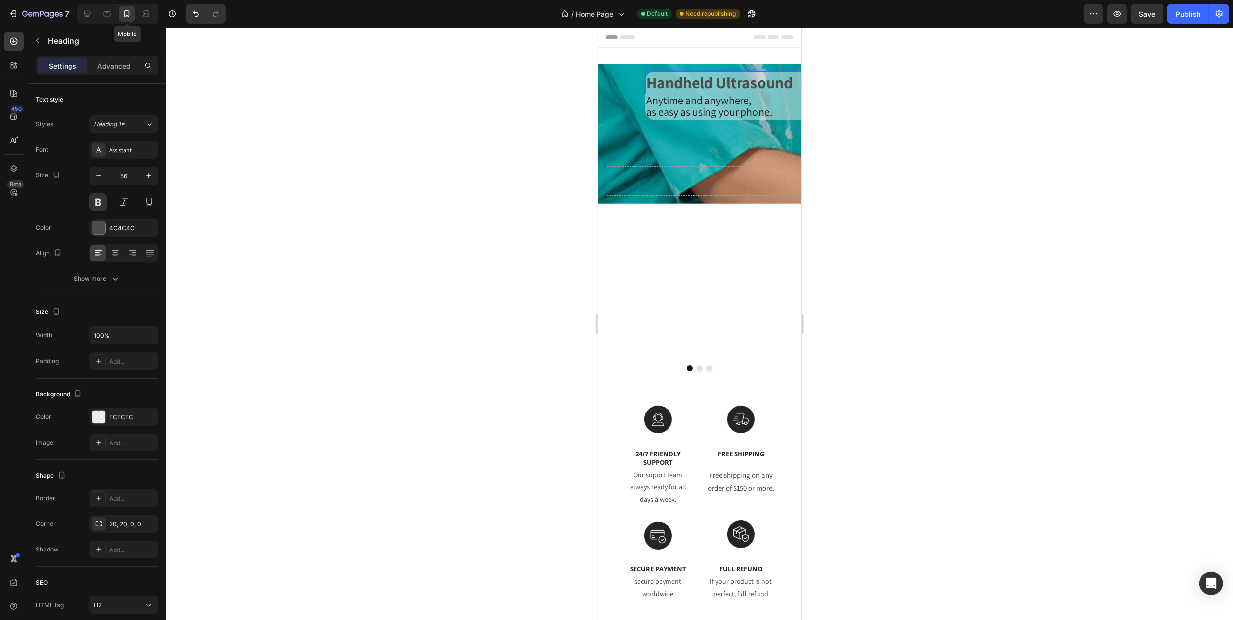
type input "32"
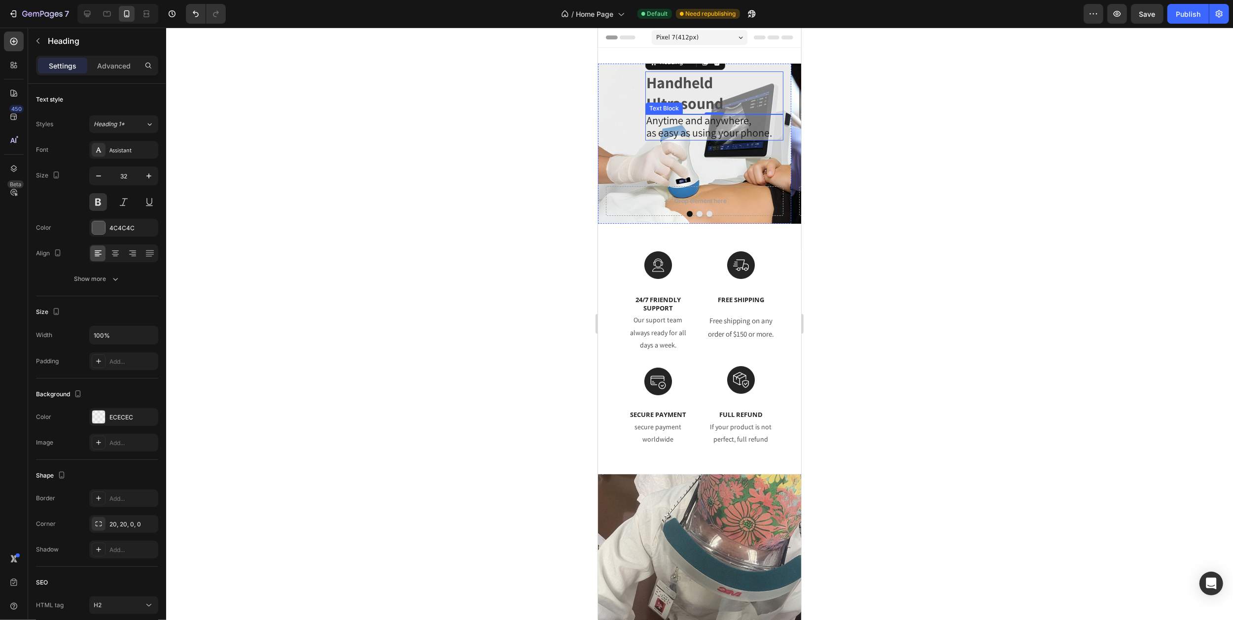
click at [661, 119] on span "Anytime and anywhere," at bounding box center [698, 120] width 105 height 14
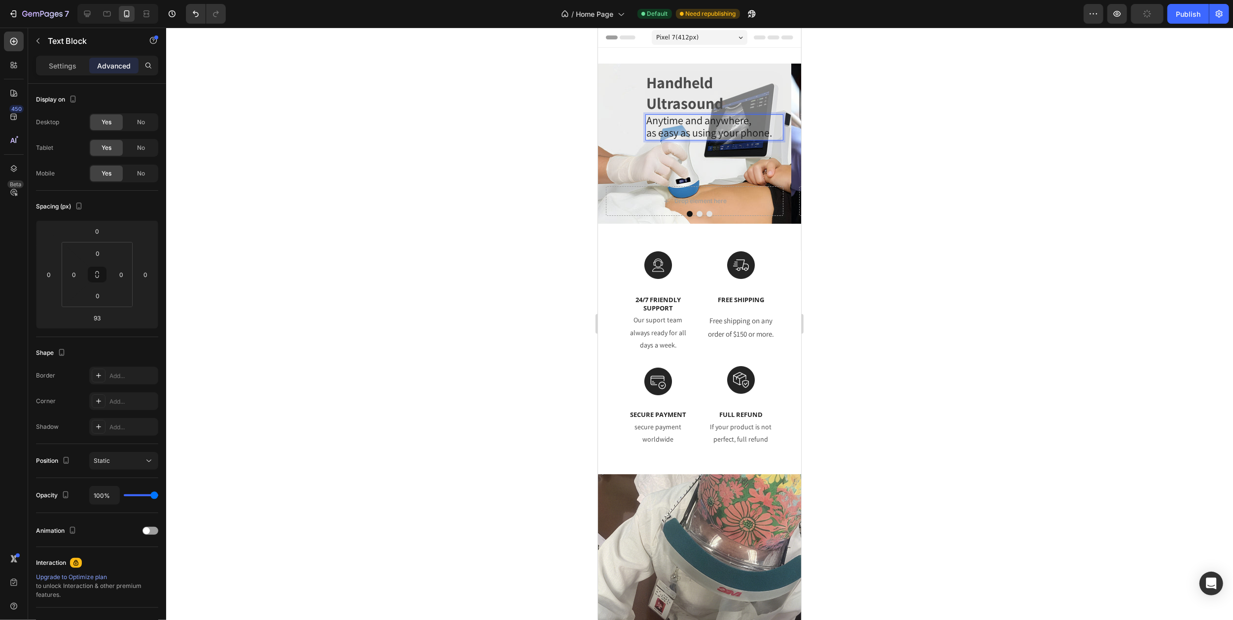
click at [661, 119] on span "Anytime and anywhere," at bounding box center [698, 120] width 105 height 14
click at [661, 134] on span "as easy as using your phone." at bounding box center [709, 133] width 126 height 14
click at [704, 37] on div "Pixel 7 ( 412 px)" at bounding box center [699, 37] width 96 height 15
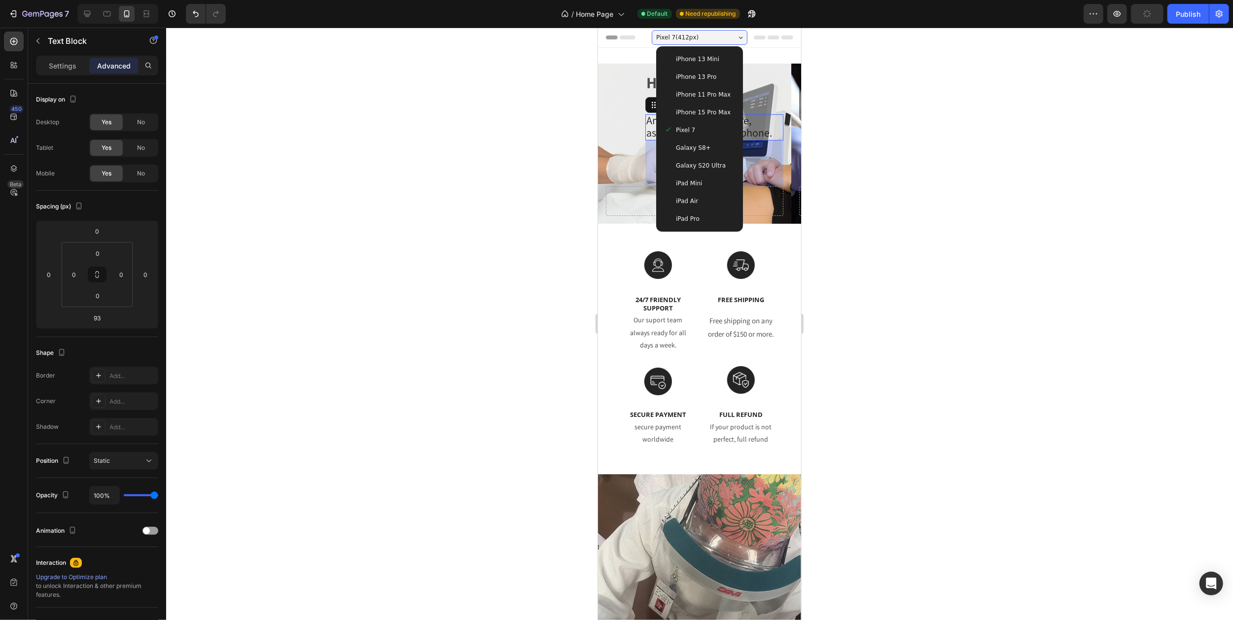
click at [683, 202] on span "iPad Air" at bounding box center [686, 201] width 22 height 10
type input "0"
type input "30"
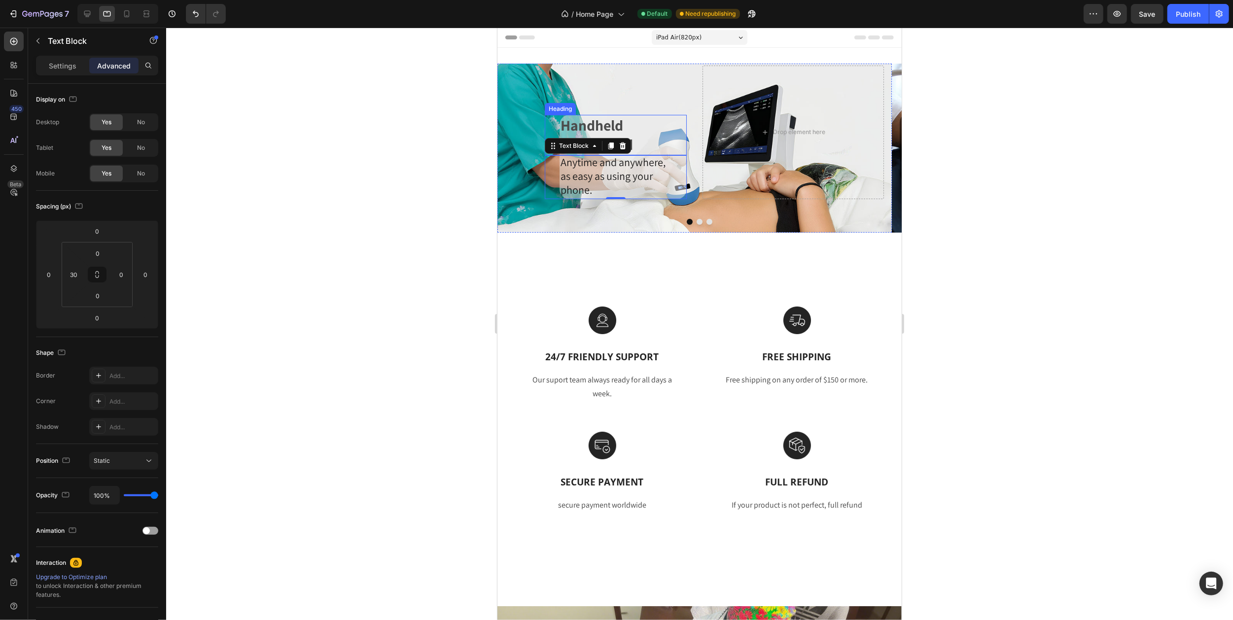
click at [638, 140] on p "Handheld Ultrasound" at bounding box center [622, 135] width 125 height 38
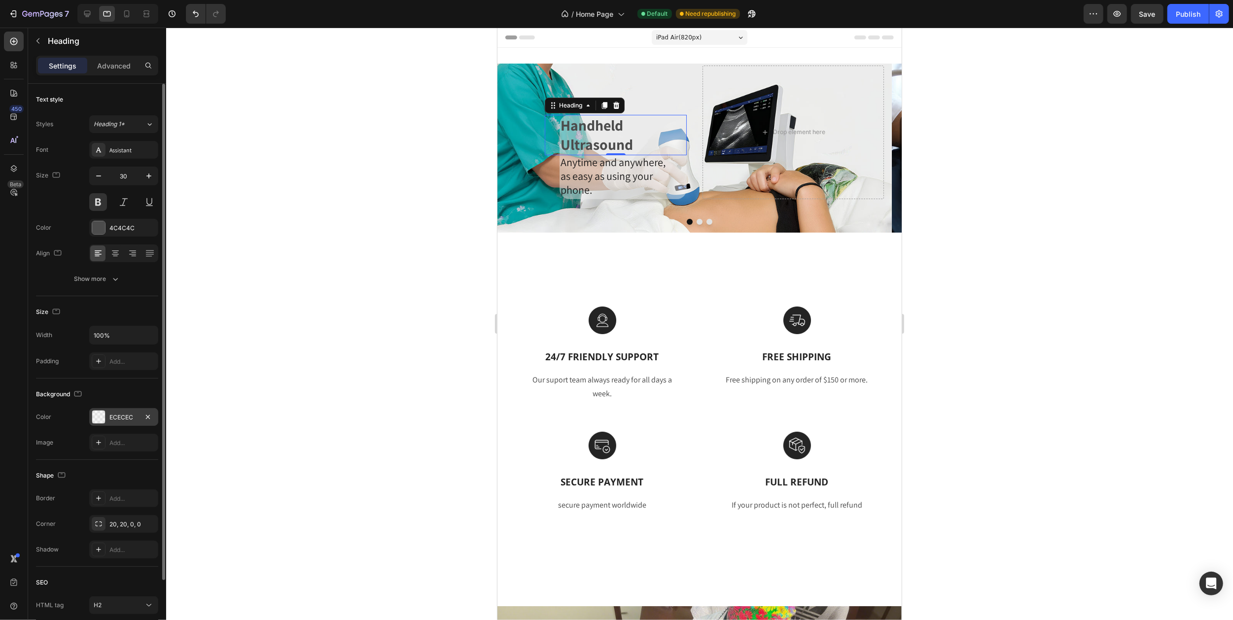
click at [108, 417] on div "ECECEC" at bounding box center [123, 417] width 69 height 18
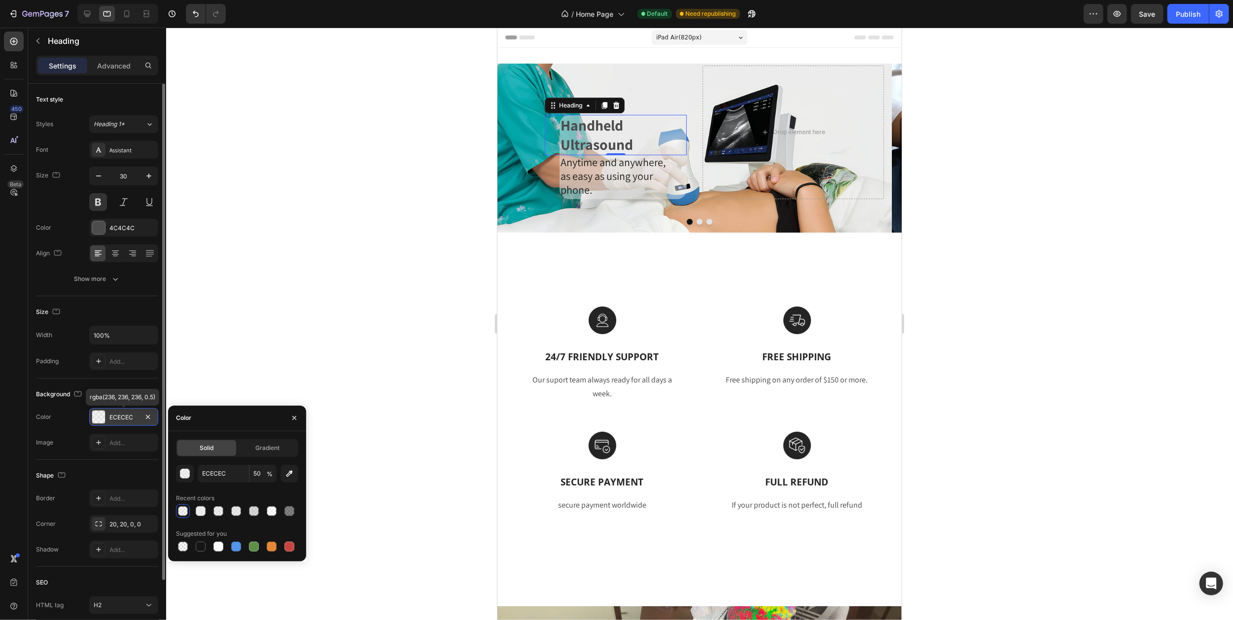
click at [108, 417] on div "ECECEC" at bounding box center [123, 417] width 69 height 18
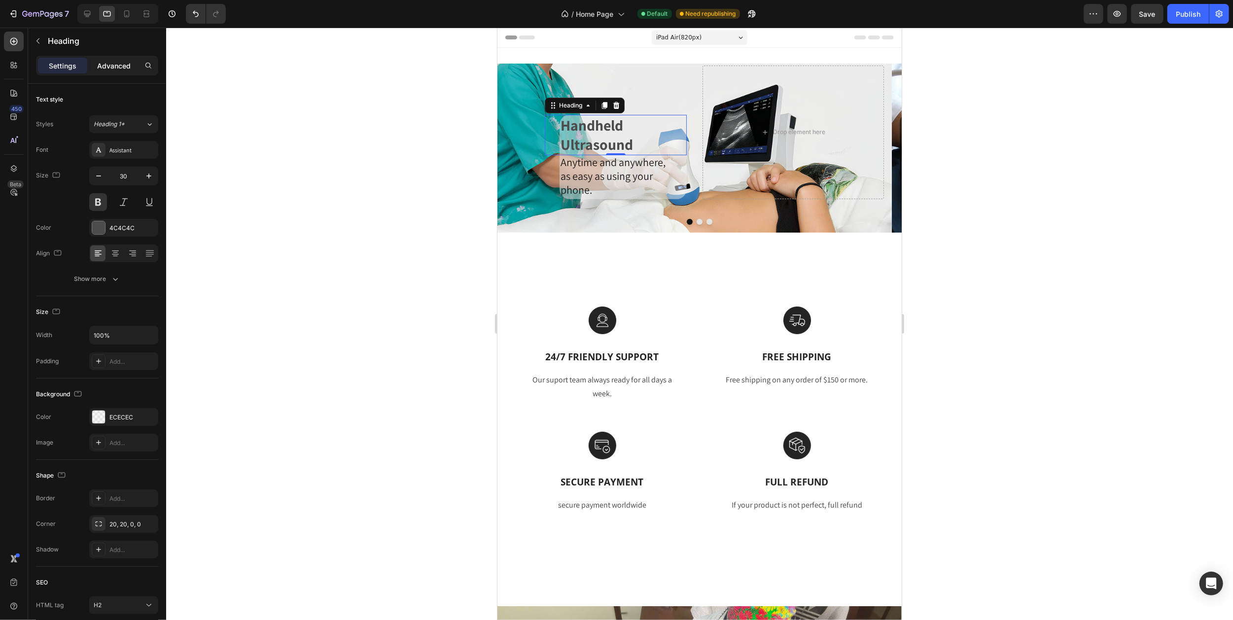
click at [113, 63] on p "Advanced" at bounding box center [114, 66] width 34 height 10
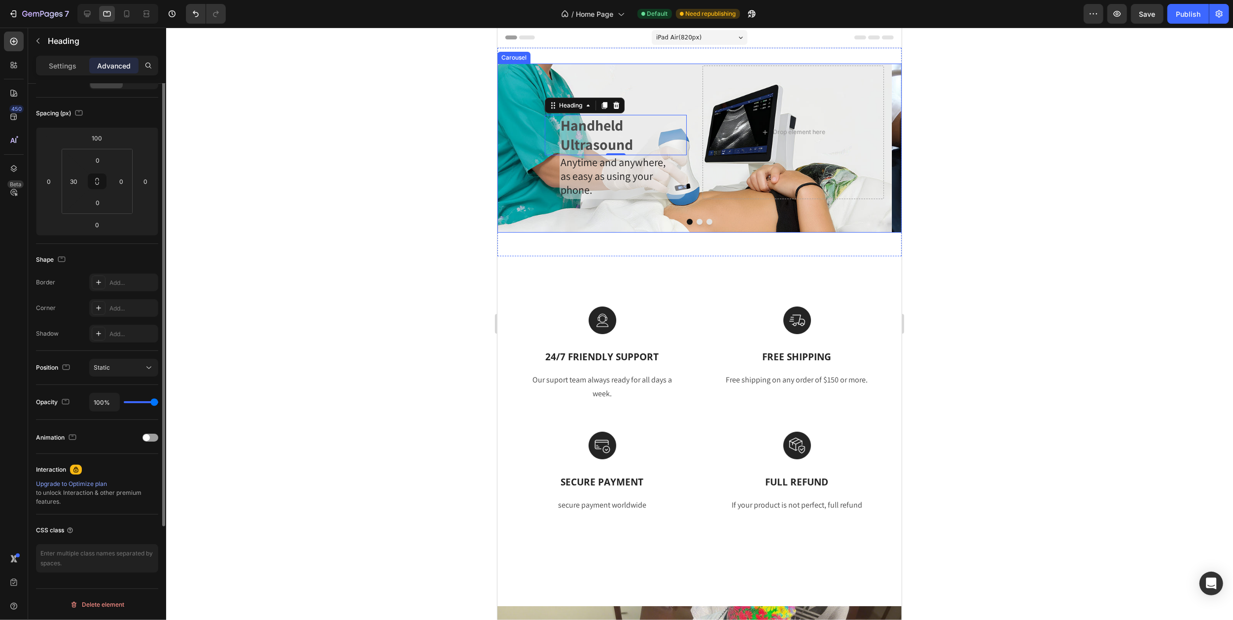
scroll to position [29, 0]
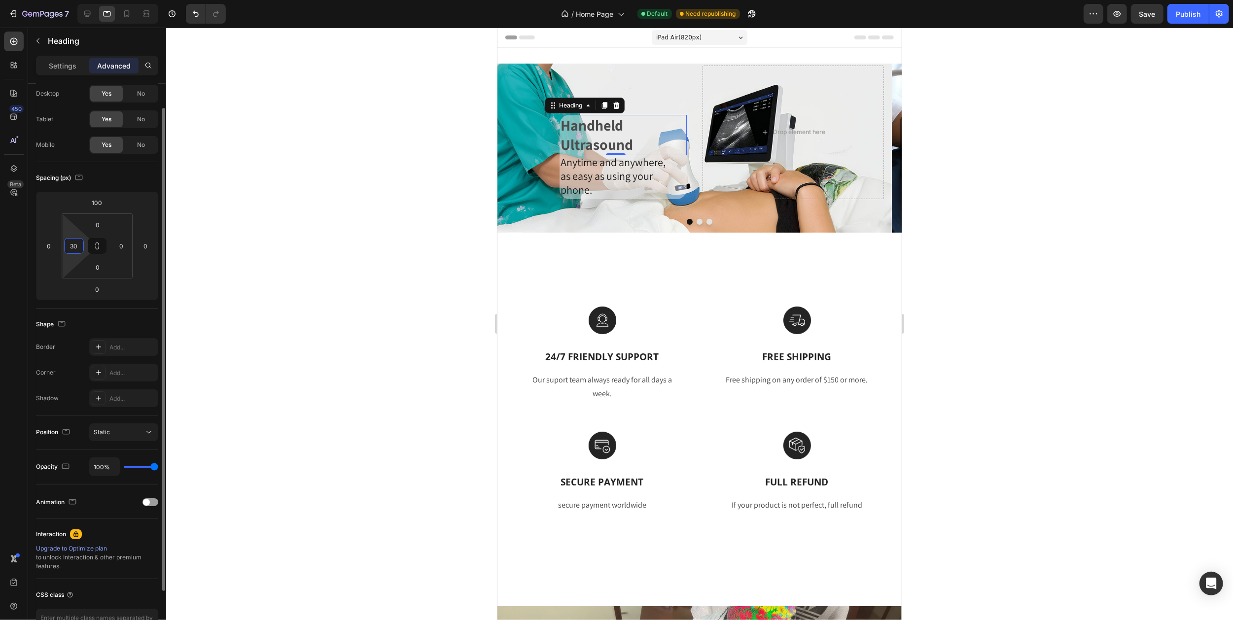
click at [79, 245] on input "30" at bounding box center [74, 246] width 15 height 15
type input "0"
click at [54, 246] on input "0" at bounding box center [48, 246] width 15 height 15
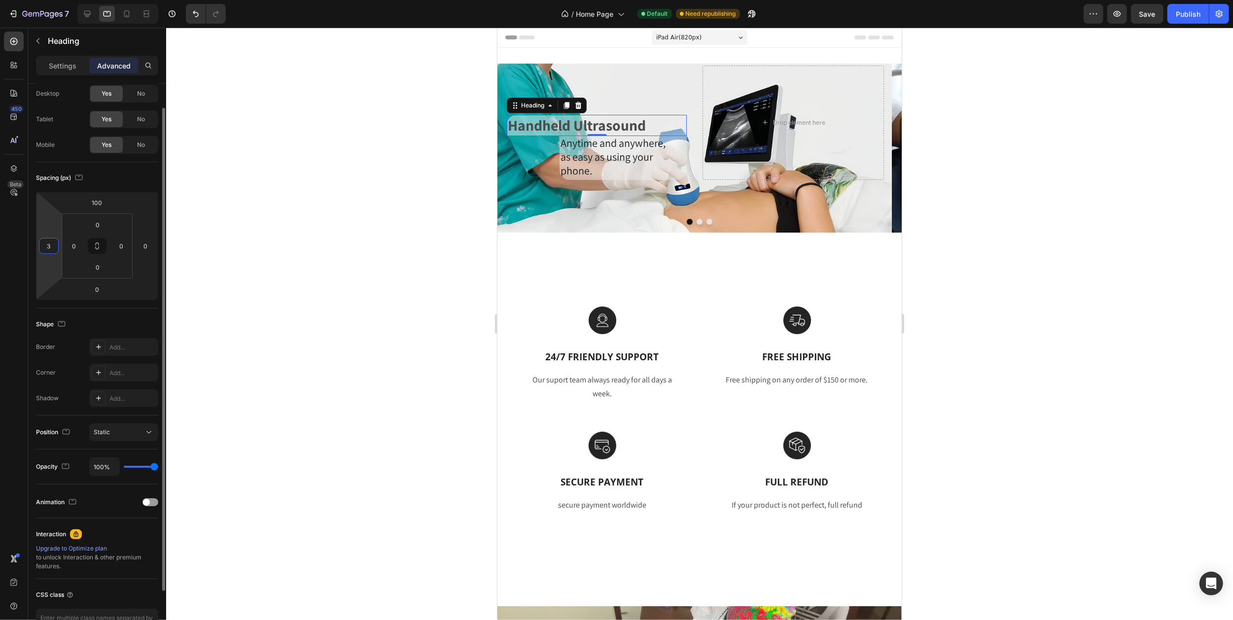
type input "30"
click at [584, 154] on span "as easy as using your phone." at bounding box center [606, 164] width 92 height 28
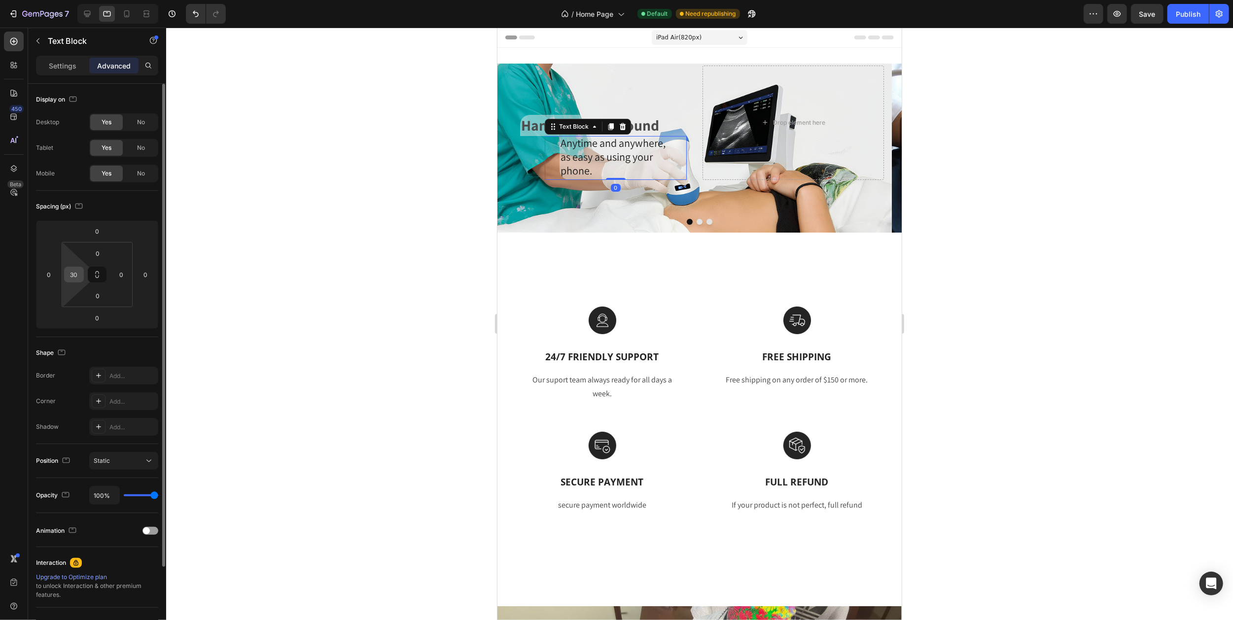
click at [83, 274] on div "30" at bounding box center [74, 275] width 20 height 16
click at [78, 275] on input "30" at bounding box center [74, 274] width 15 height 15
type input "0"
click at [54, 271] on input "0" at bounding box center [48, 274] width 15 height 15
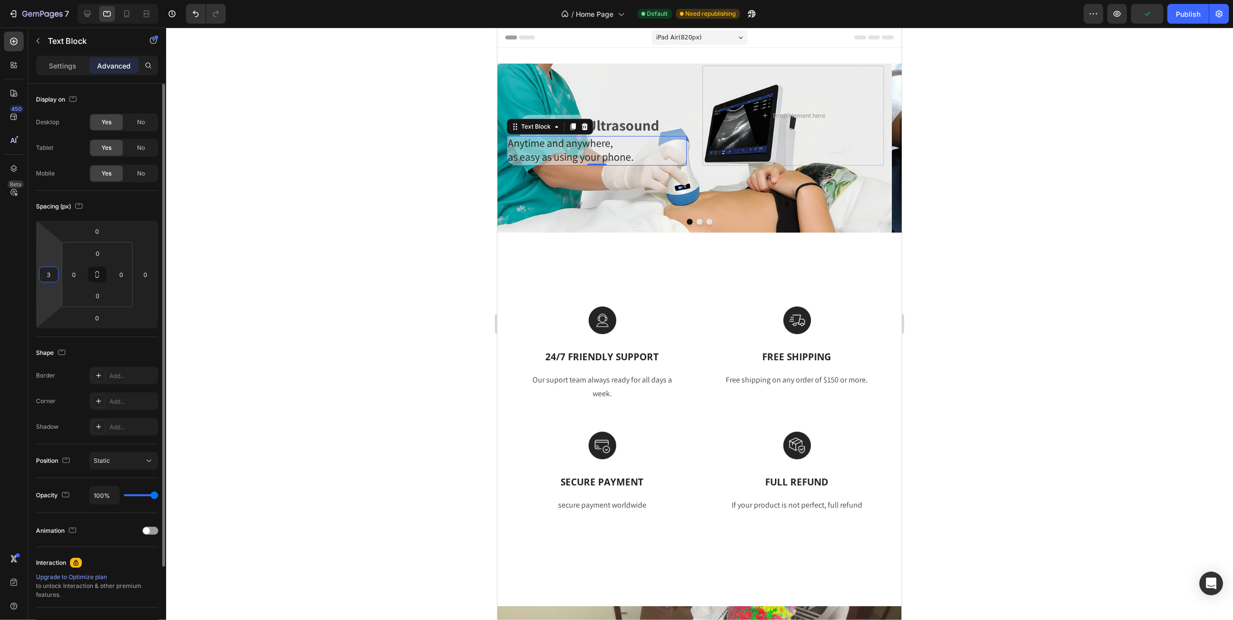
type input "30"
click at [396, 93] on div at bounding box center [699, 324] width 1067 height 593
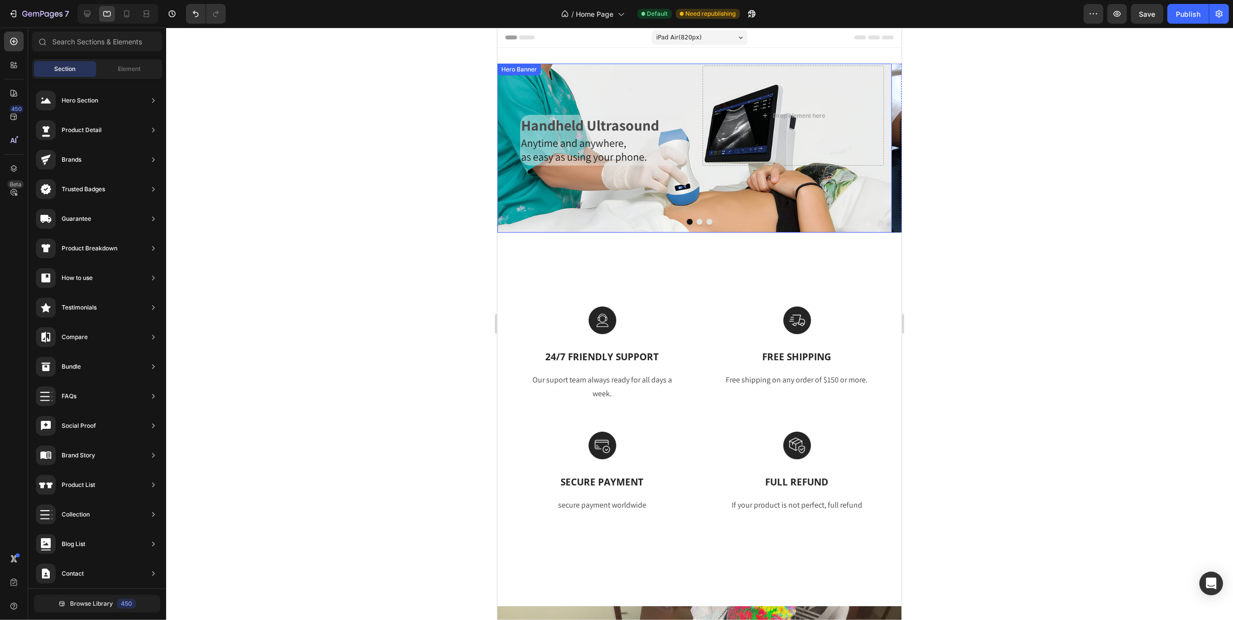
click at [635, 90] on div "Handheld Ultrasound Heading Anytime and anywhere, as easy as using your phone. …" at bounding box center [595, 116] width 181 height 100
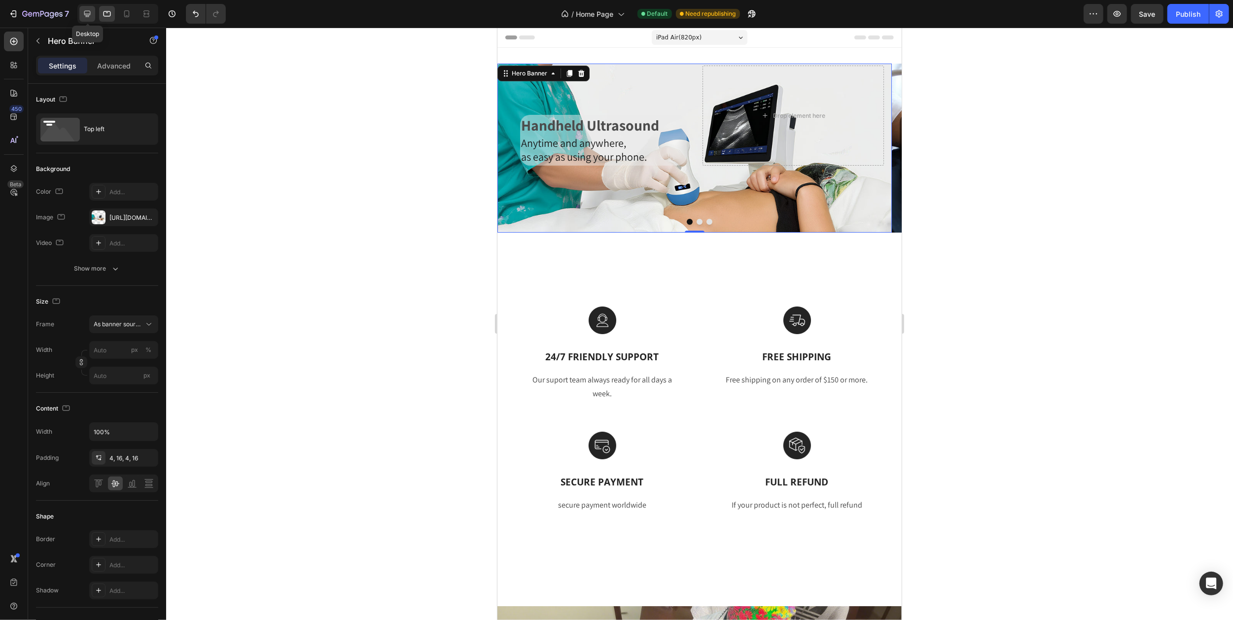
click at [88, 12] on icon at bounding box center [87, 14] width 10 height 10
type input "100"
type input "1200"
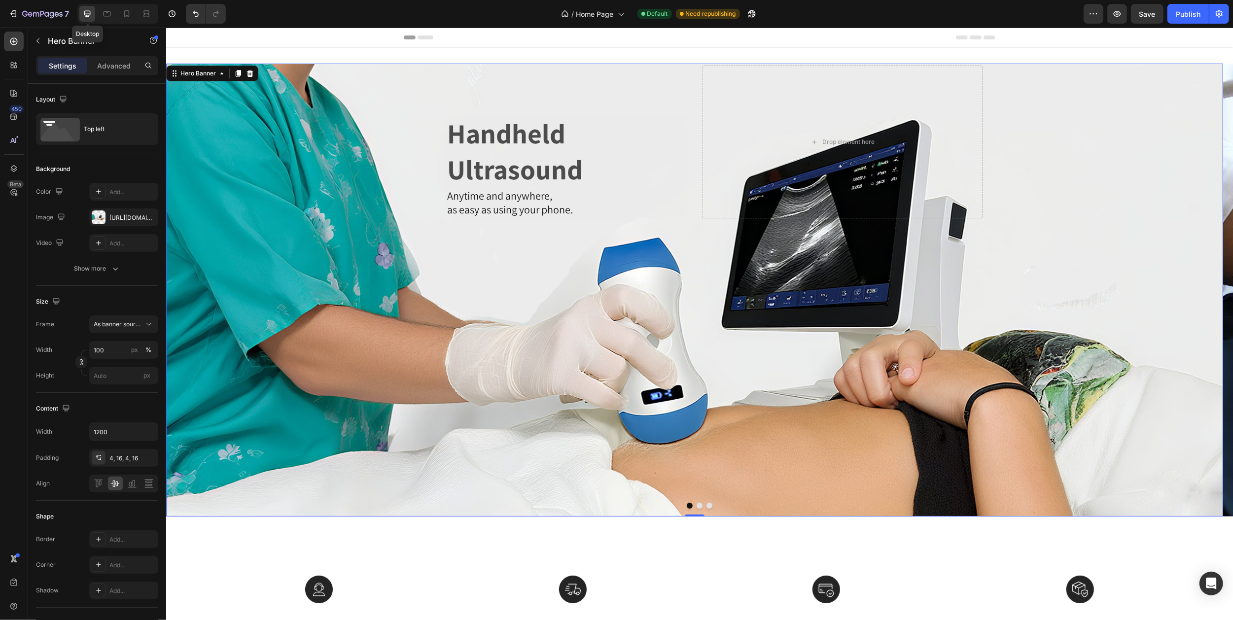
scroll to position [2, 0]
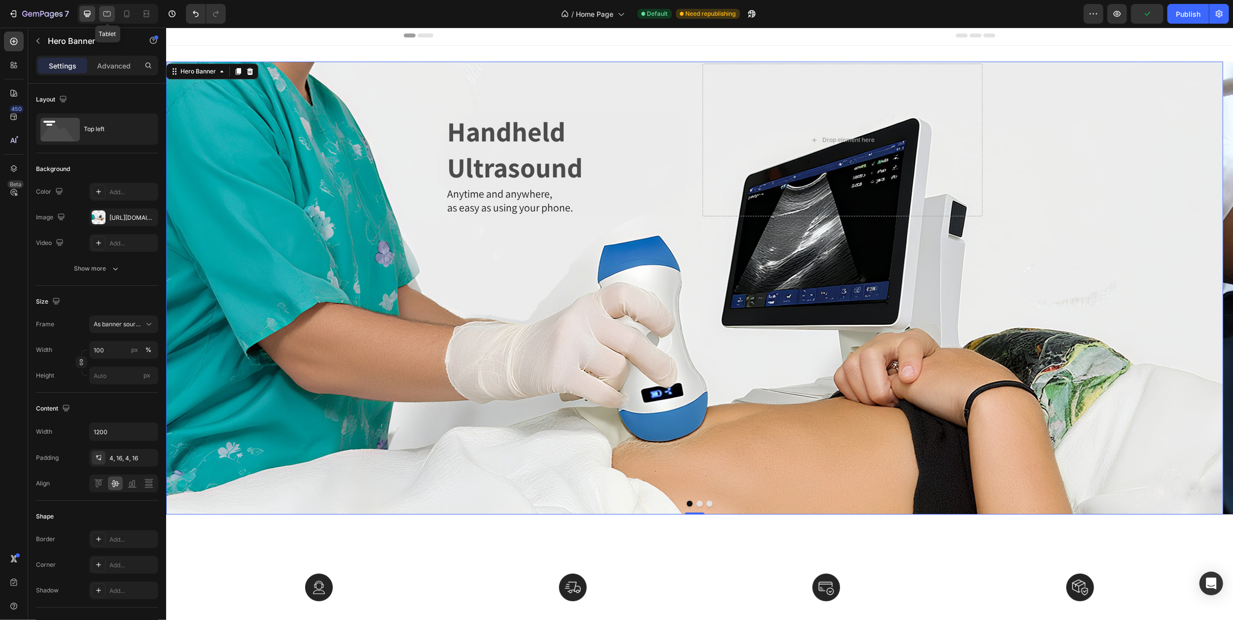
click at [102, 12] on icon at bounding box center [107, 14] width 10 height 10
type input "100%"
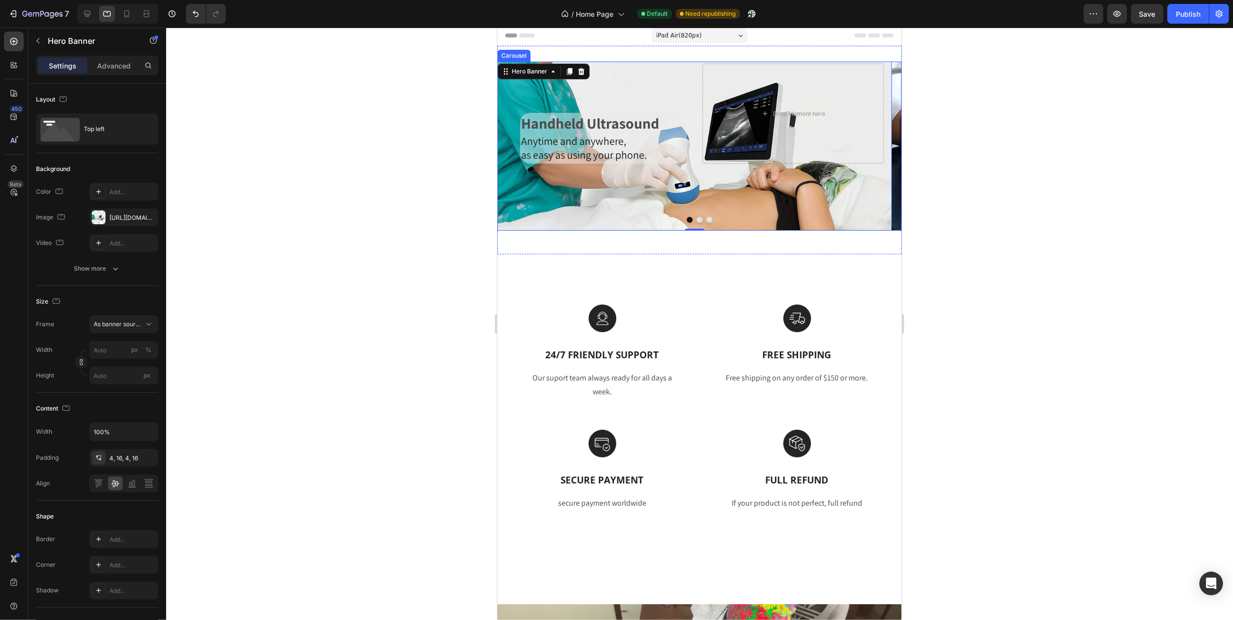
click at [873, 148] on icon "Carousel Next Arrow" at bounding box center [882, 146] width 21 height 21
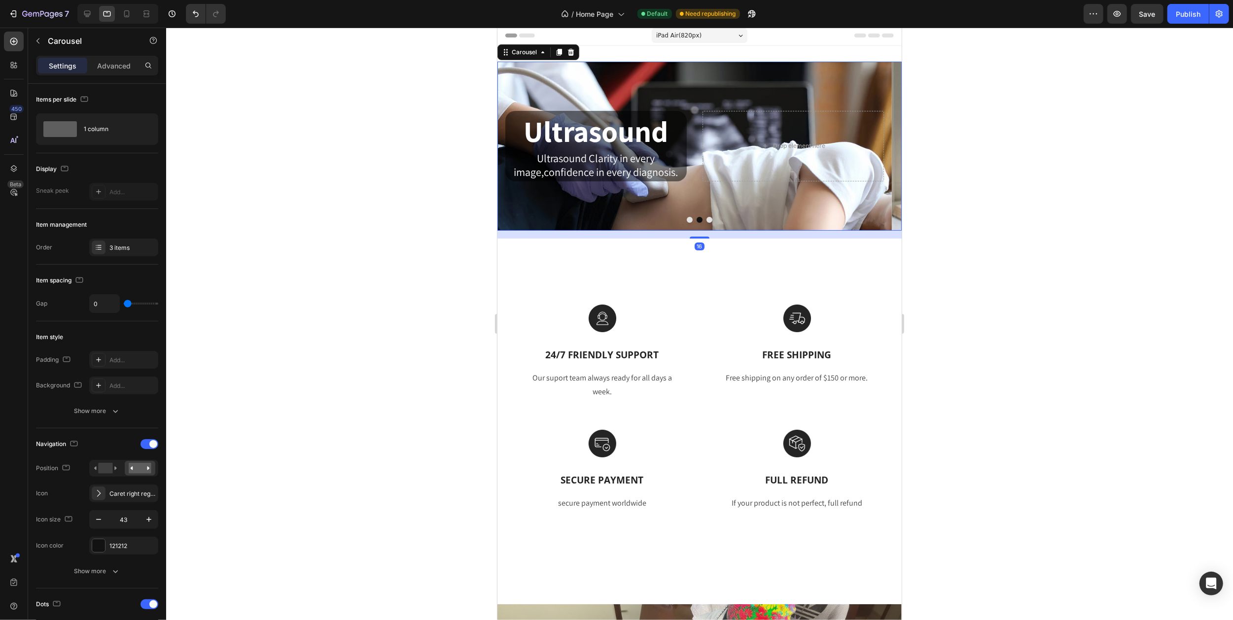
click at [873, 148] on icon "Carousel Next Arrow" at bounding box center [882, 146] width 21 height 21
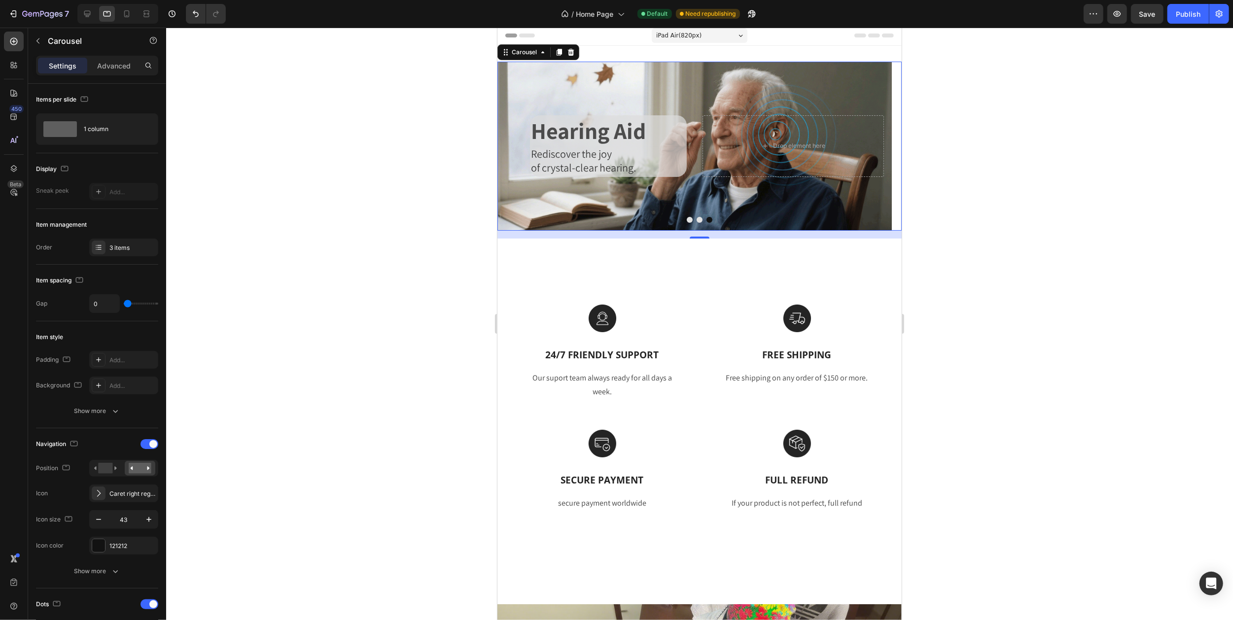
click at [873, 148] on icon "Carousel Next Arrow" at bounding box center [882, 146] width 21 height 21
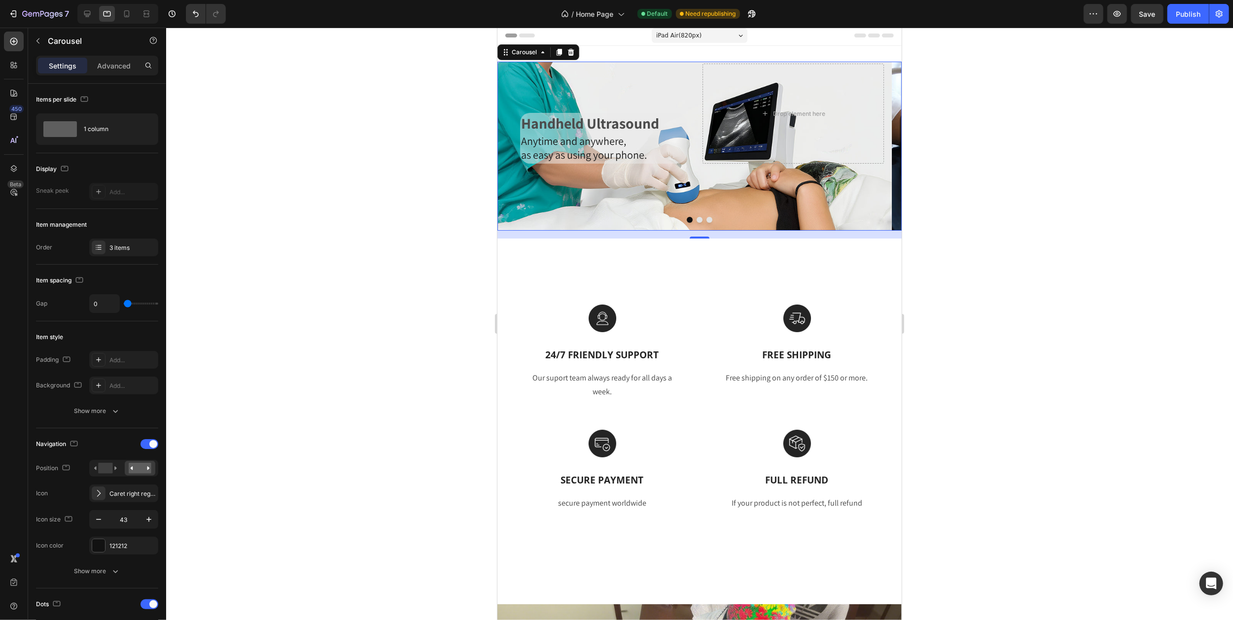
click at [873, 148] on icon "Carousel Next Arrow" at bounding box center [882, 146] width 21 height 21
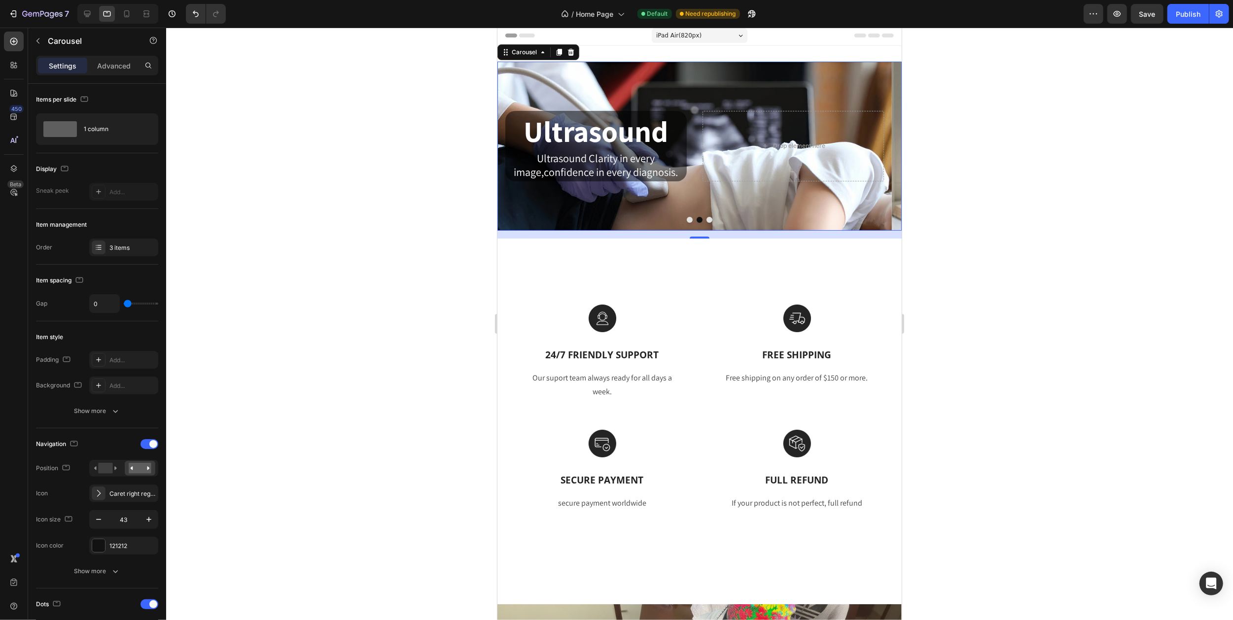
click at [873, 148] on icon "Carousel Next Arrow" at bounding box center [882, 146] width 21 height 21
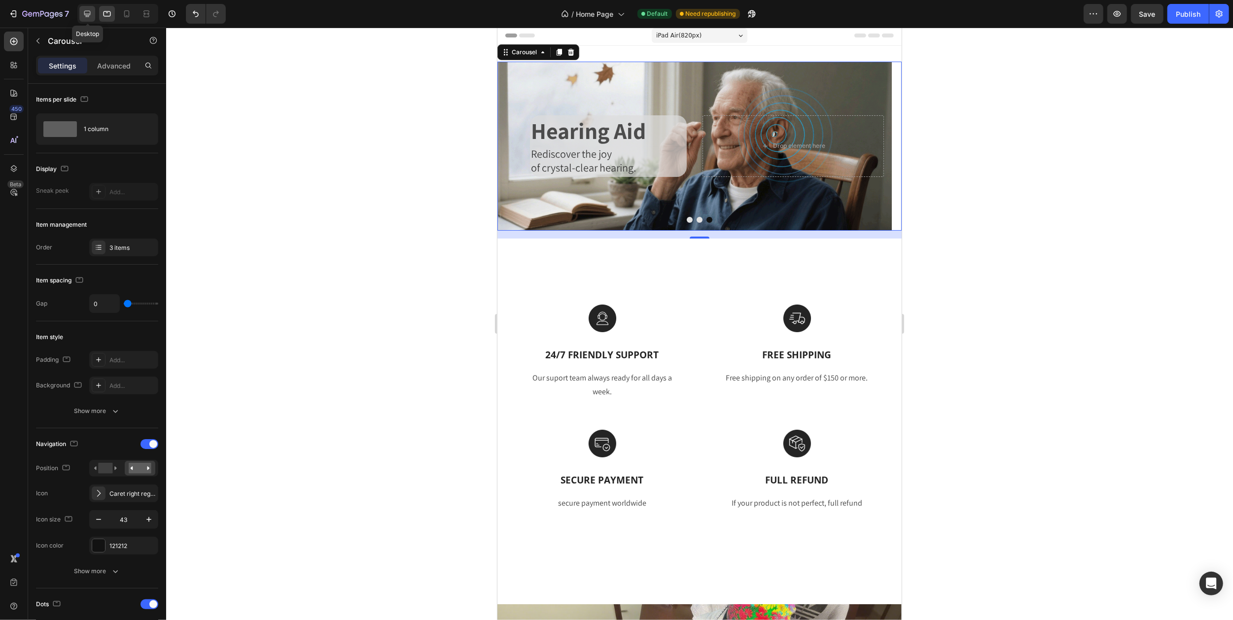
click at [88, 14] on icon at bounding box center [87, 14] width 6 height 6
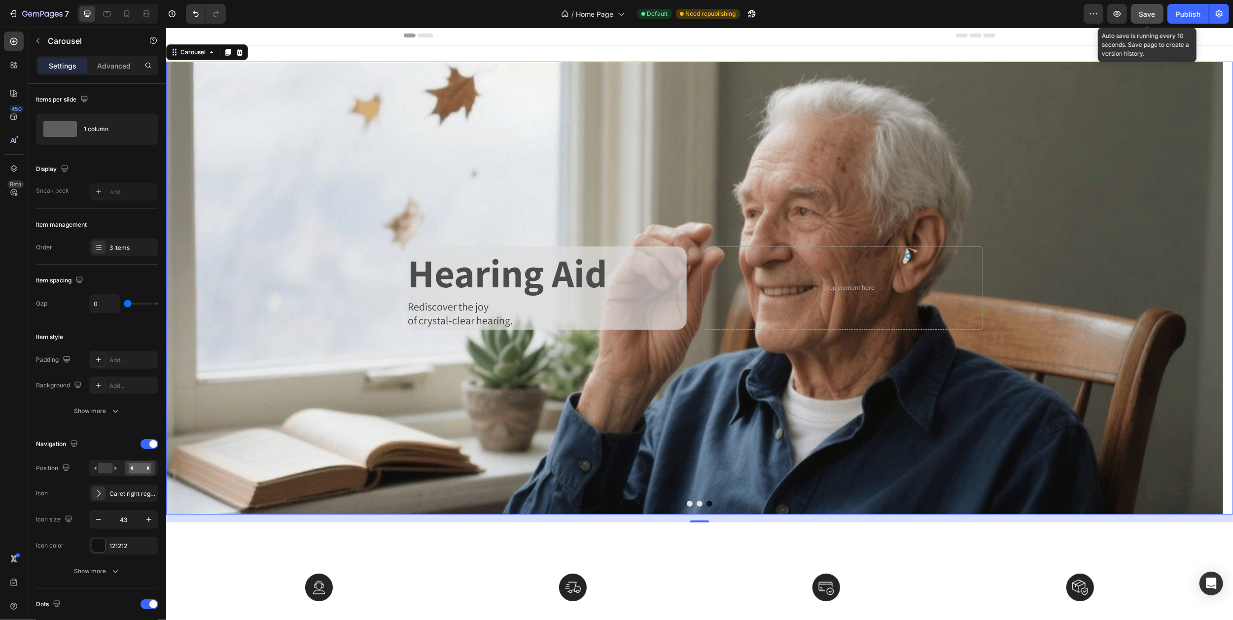
click at [1150, 14] on span "Save" at bounding box center [1147, 14] width 16 height 8
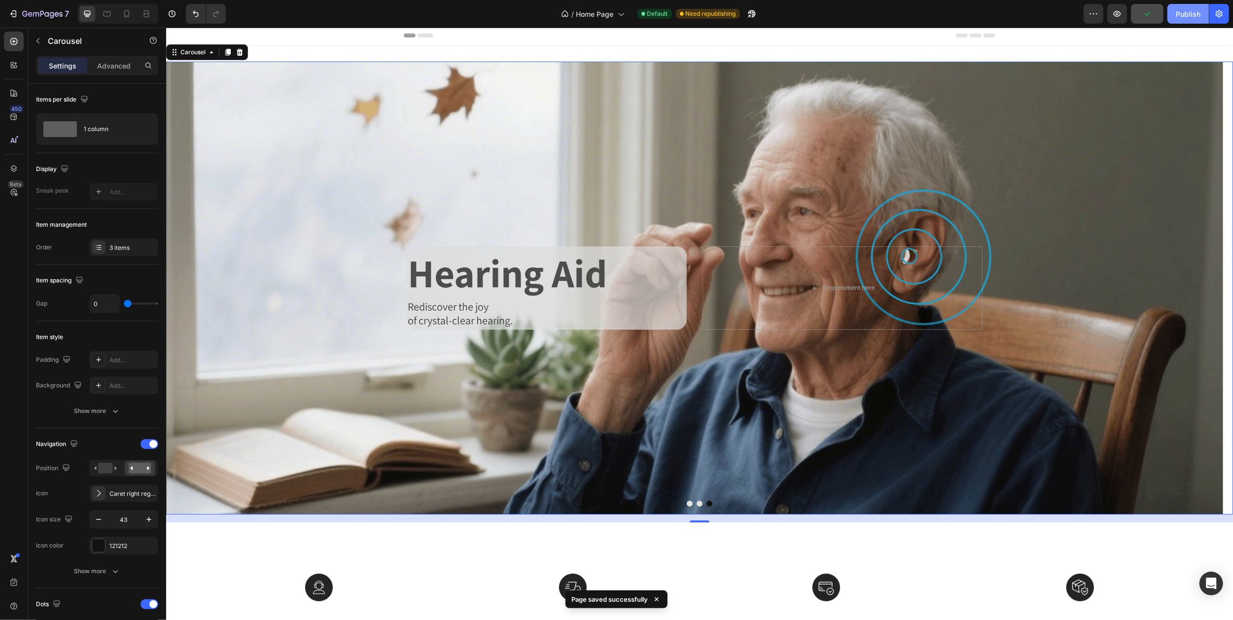
click at [1181, 17] on div "Publish" at bounding box center [1188, 14] width 25 height 10
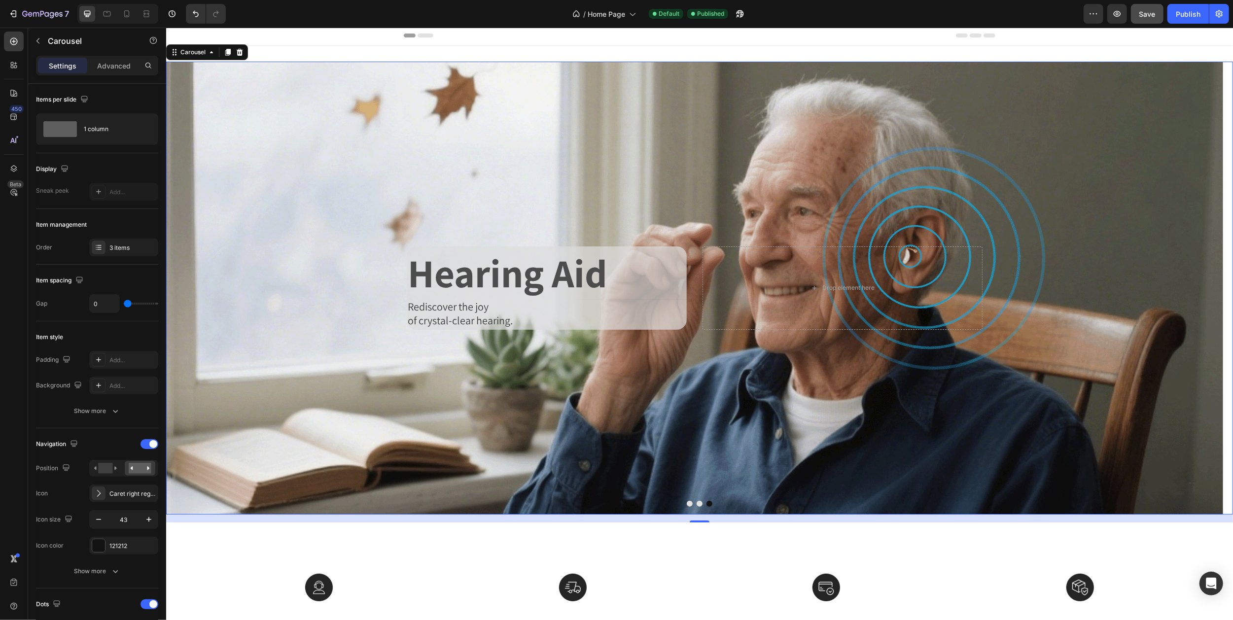
click at [184, 284] on icon "Carousel Back Arrow" at bounding box center [183, 288] width 8 height 15
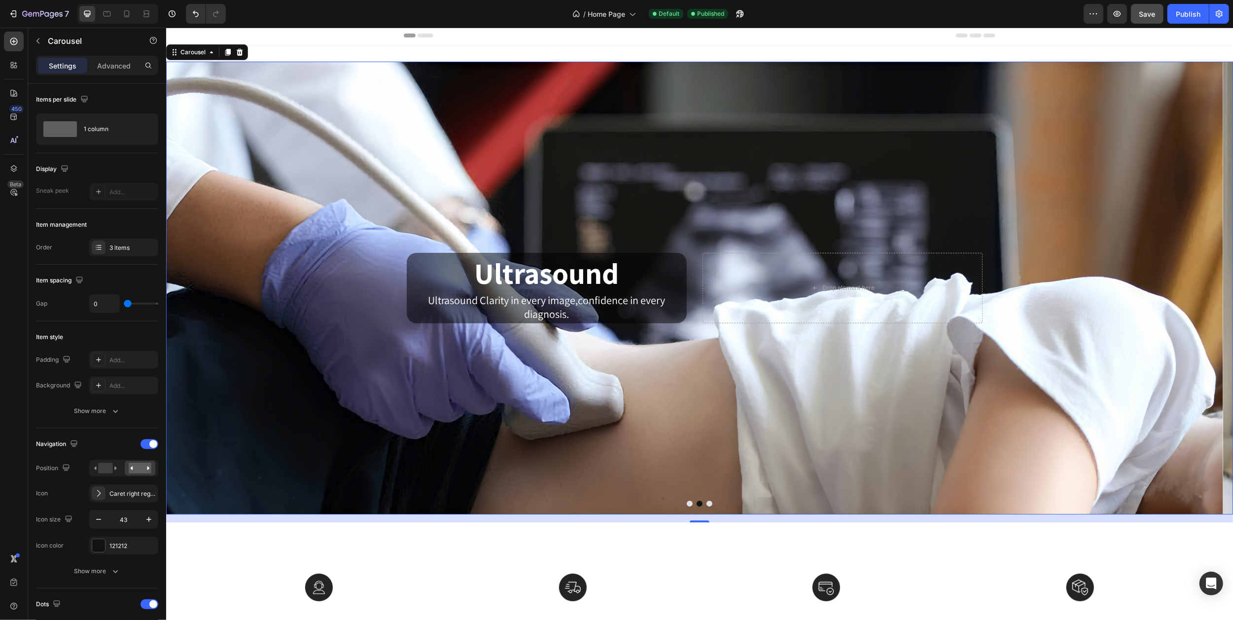
click at [184, 287] on icon "Carousel Back Arrow" at bounding box center [184, 288] width 21 height 21
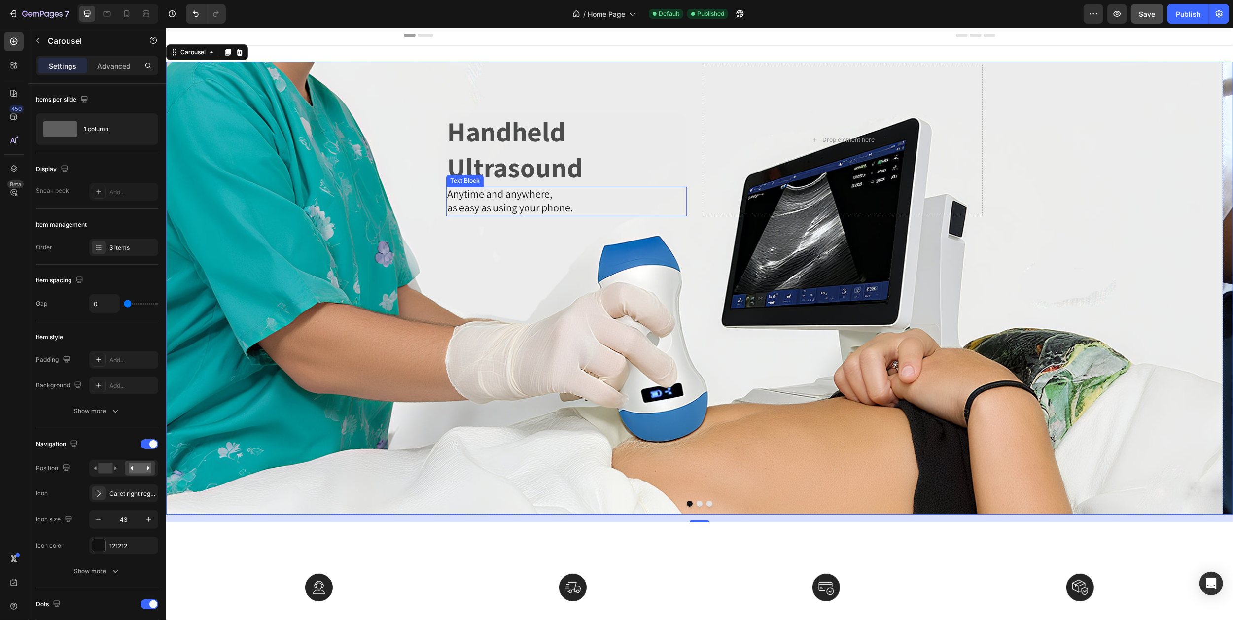
click at [473, 204] on span "as easy as using your phone." at bounding box center [510, 208] width 126 height 14
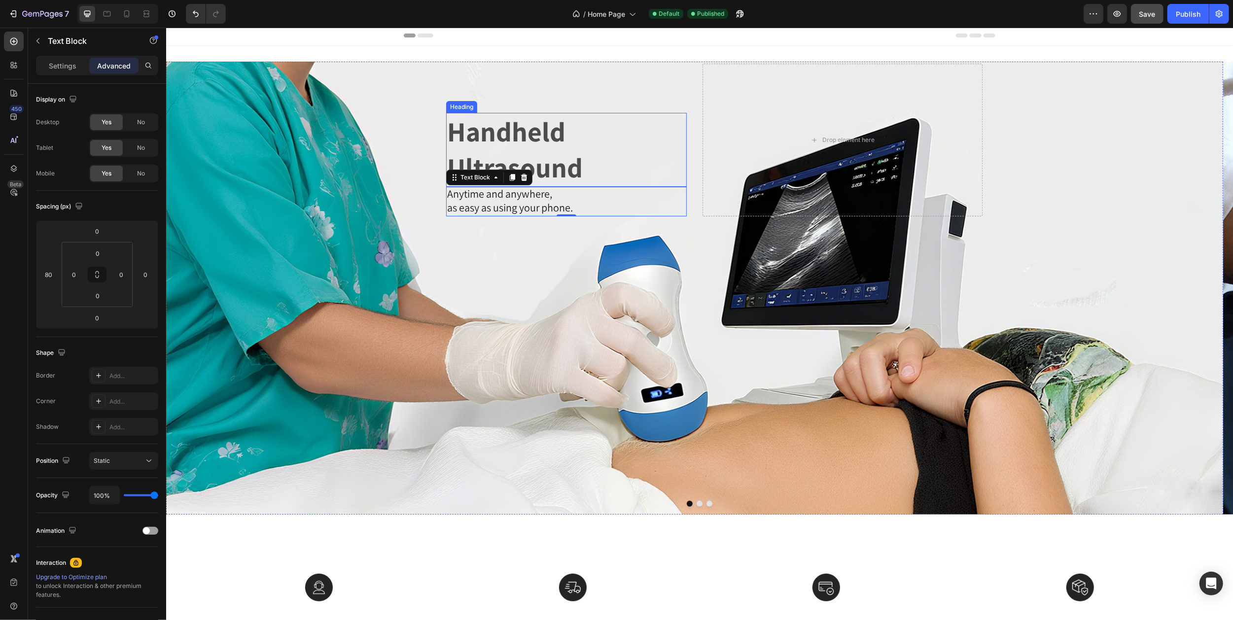
click at [479, 146] on p "Handheld Ultrasound" at bounding box center [566, 150] width 239 height 72
click at [60, 60] on div "Settings" at bounding box center [62, 66] width 49 height 16
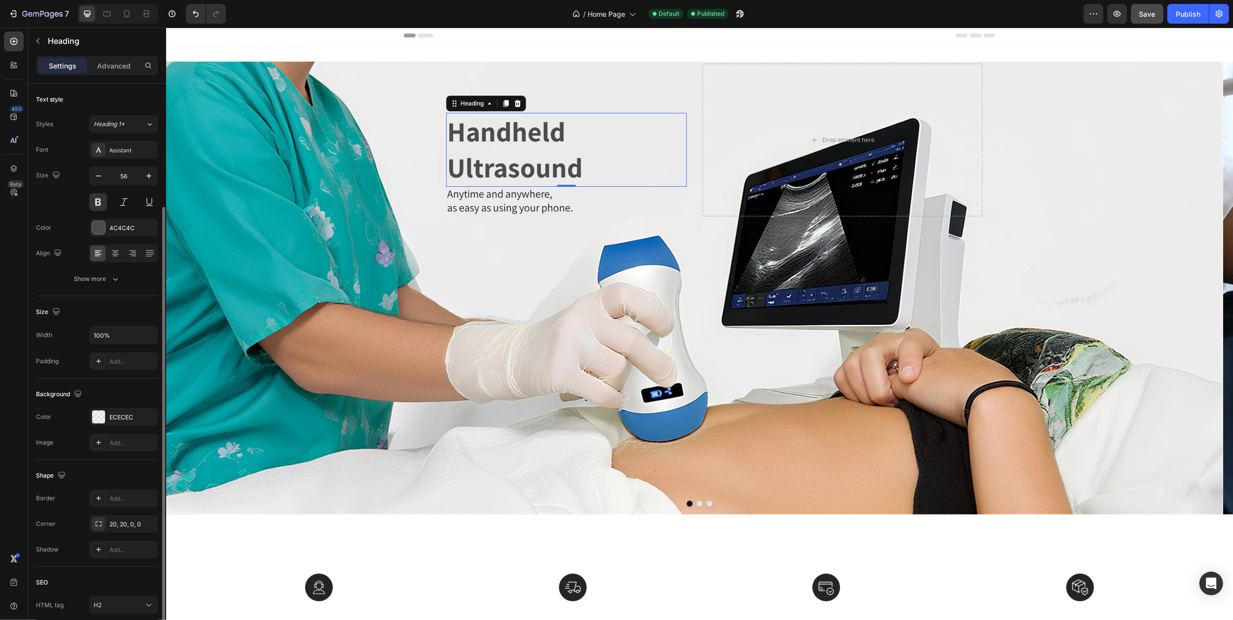
scroll to position [66, 0]
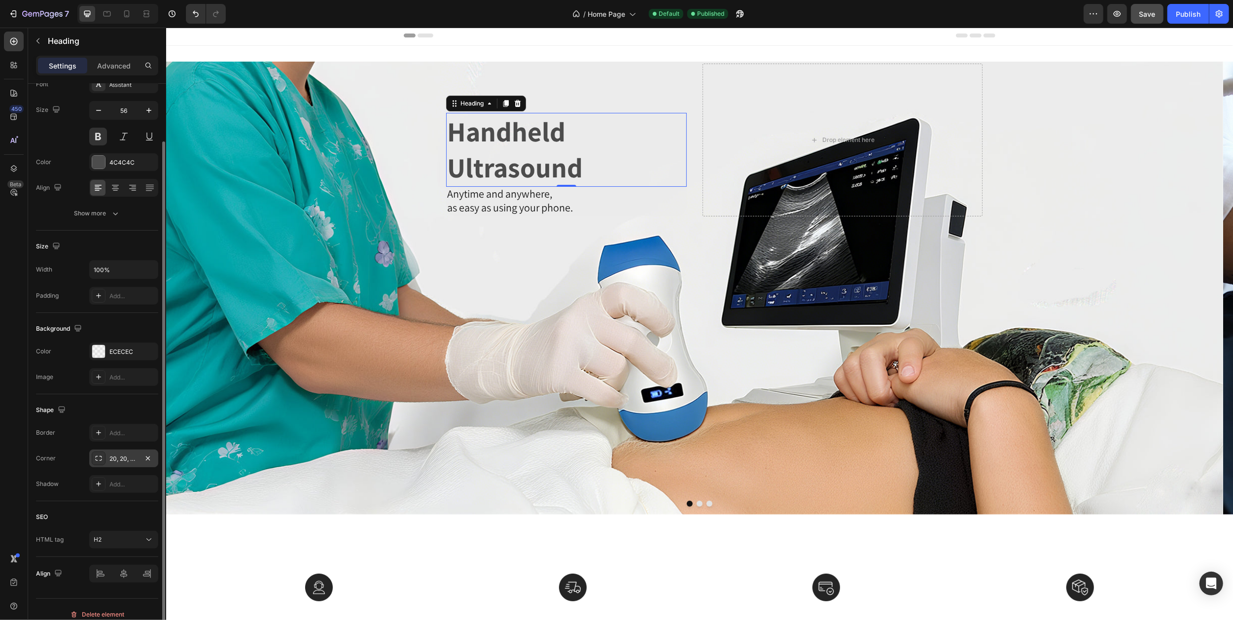
click at [121, 458] on div "20, 20, 0, 0" at bounding box center [123, 458] width 29 height 9
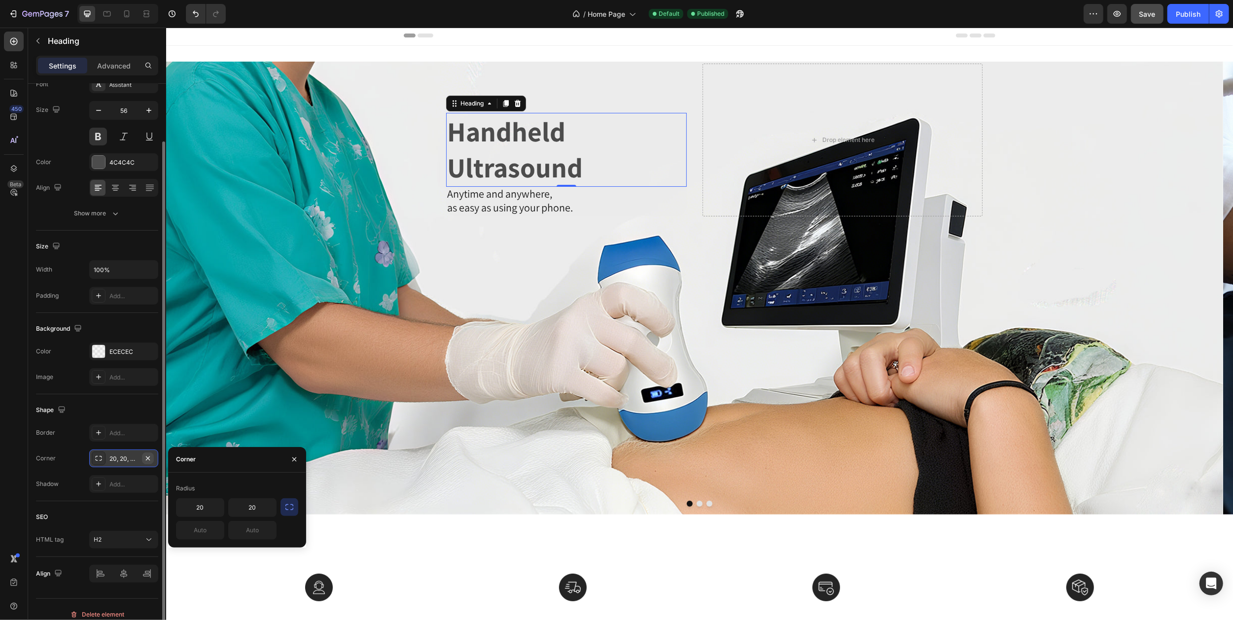
click at [148, 460] on icon "button" at bounding box center [148, 458] width 4 height 4
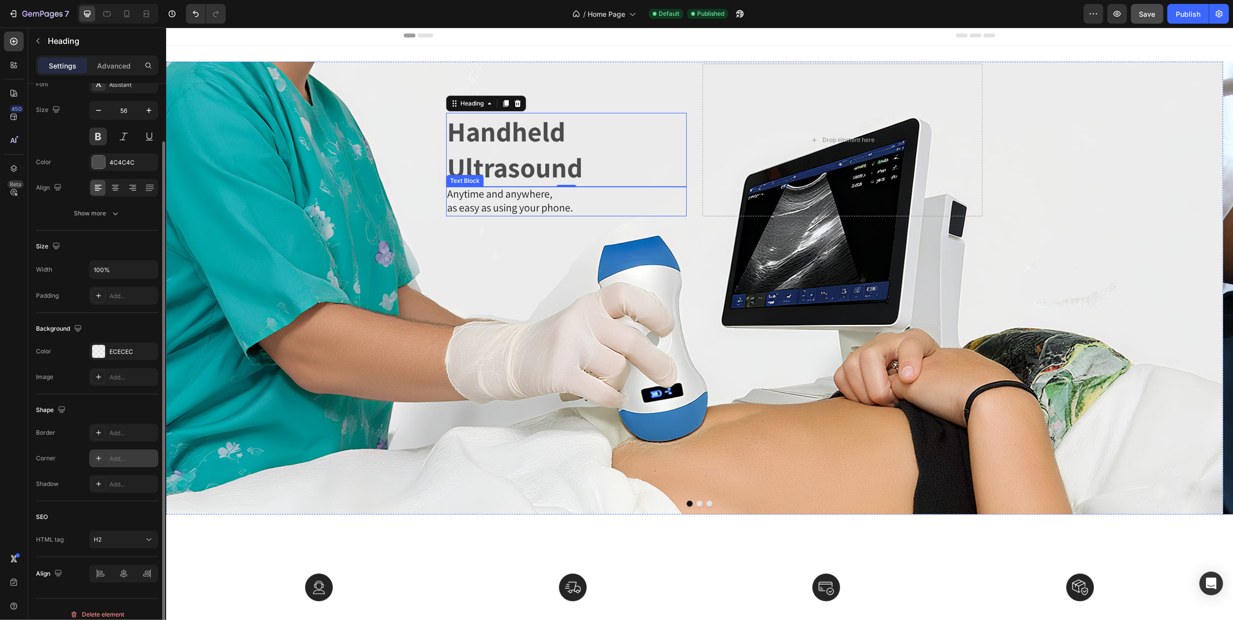
click at [477, 202] on span "as easy as using your phone." at bounding box center [510, 208] width 126 height 14
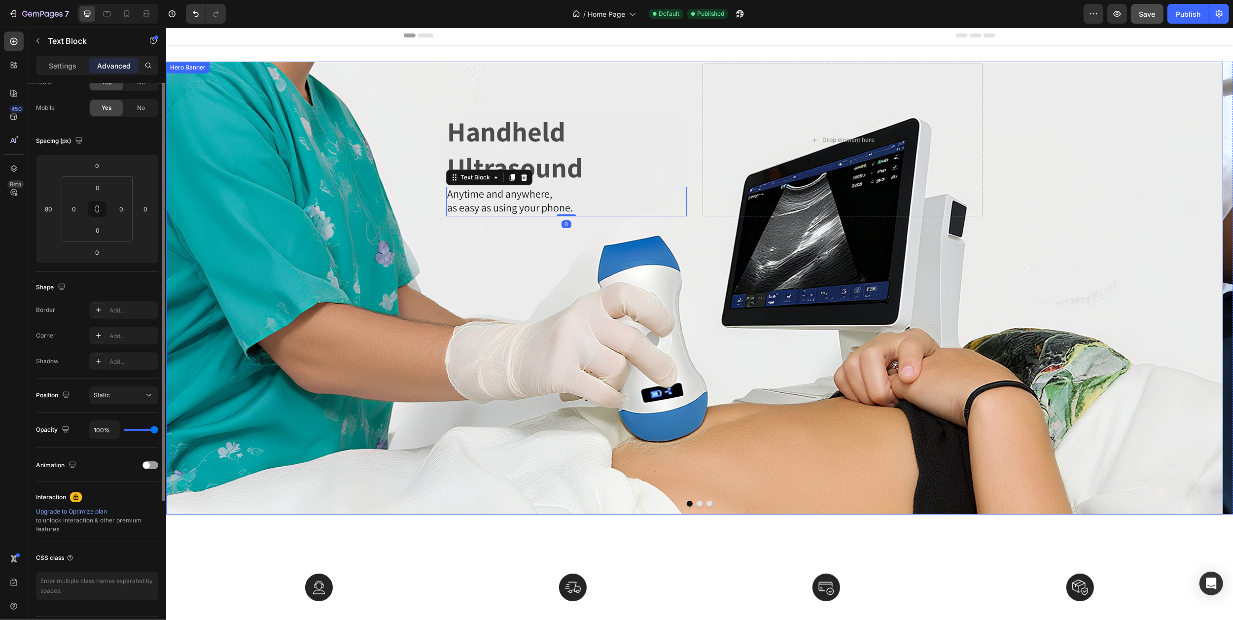
scroll to position [0, 0]
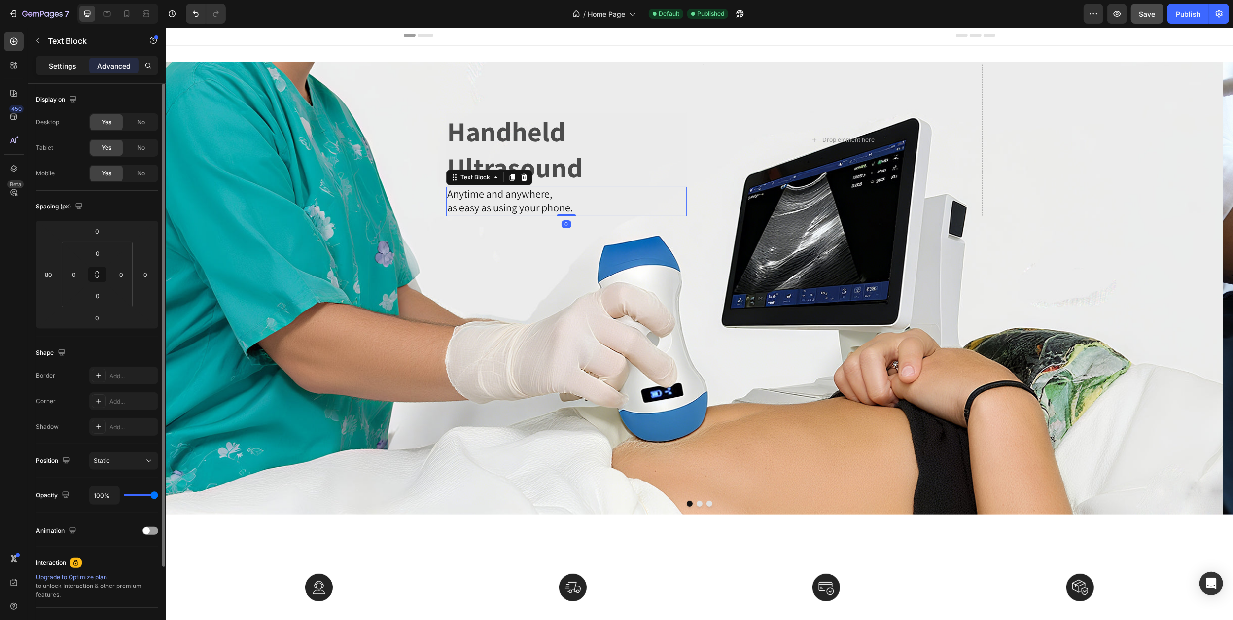
click at [64, 60] on div "Settings" at bounding box center [62, 66] width 49 height 16
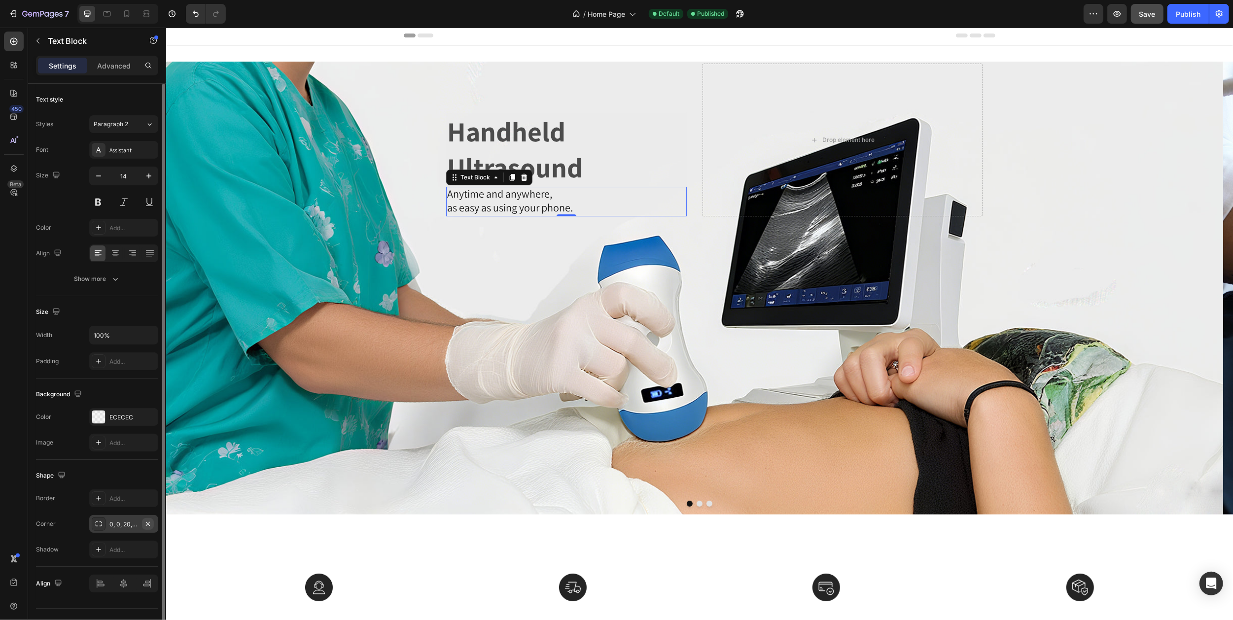
click at [148, 519] on button "button" at bounding box center [148, 524] width 12 height 12
click at [1136, 17] on button "Save" at bounding box center [1147, 14] width 33 height 20
click at [109, 16] on icon at bounding box center [107, 13] width 7 height 5
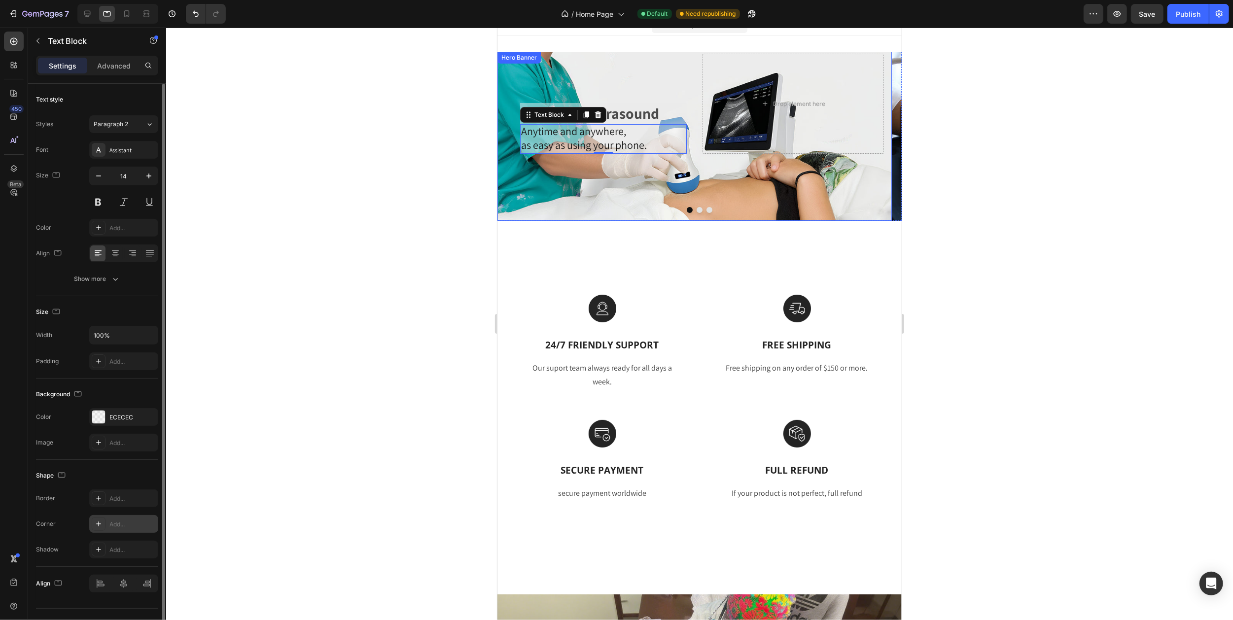
scroll to position [8, 0]
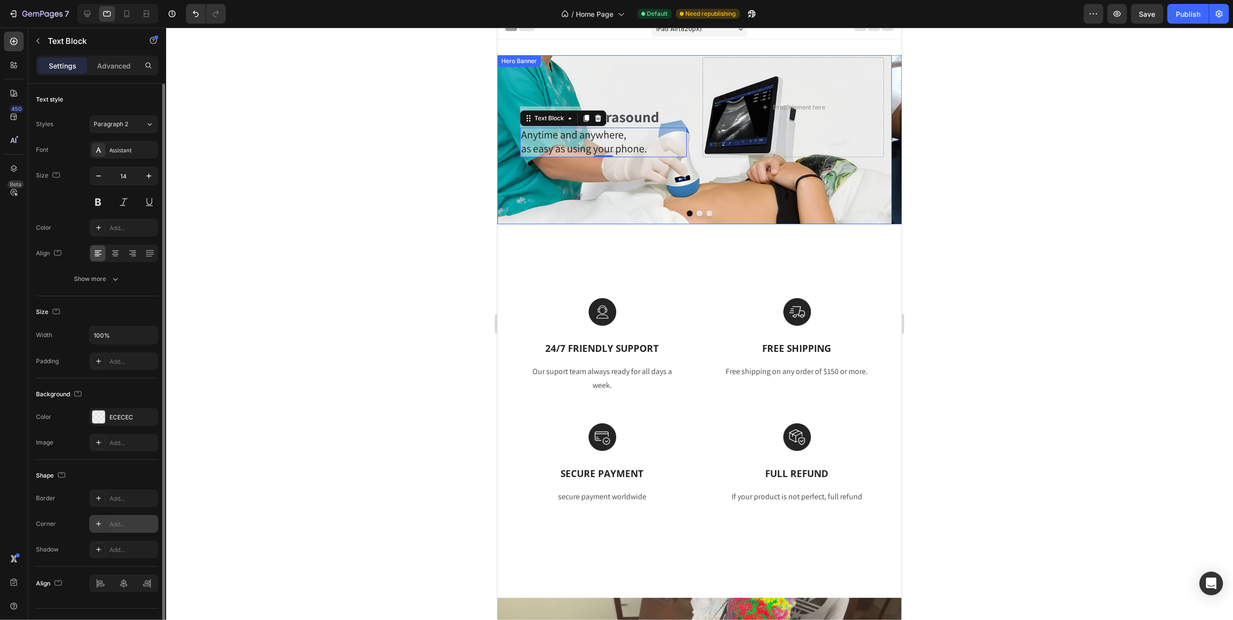
click at [611, 83] on div "Handheld Ultrasound Heading Anytime and anywhere, as easy as using your phone. …" at bounding box center [595, 107] width 181 height 100
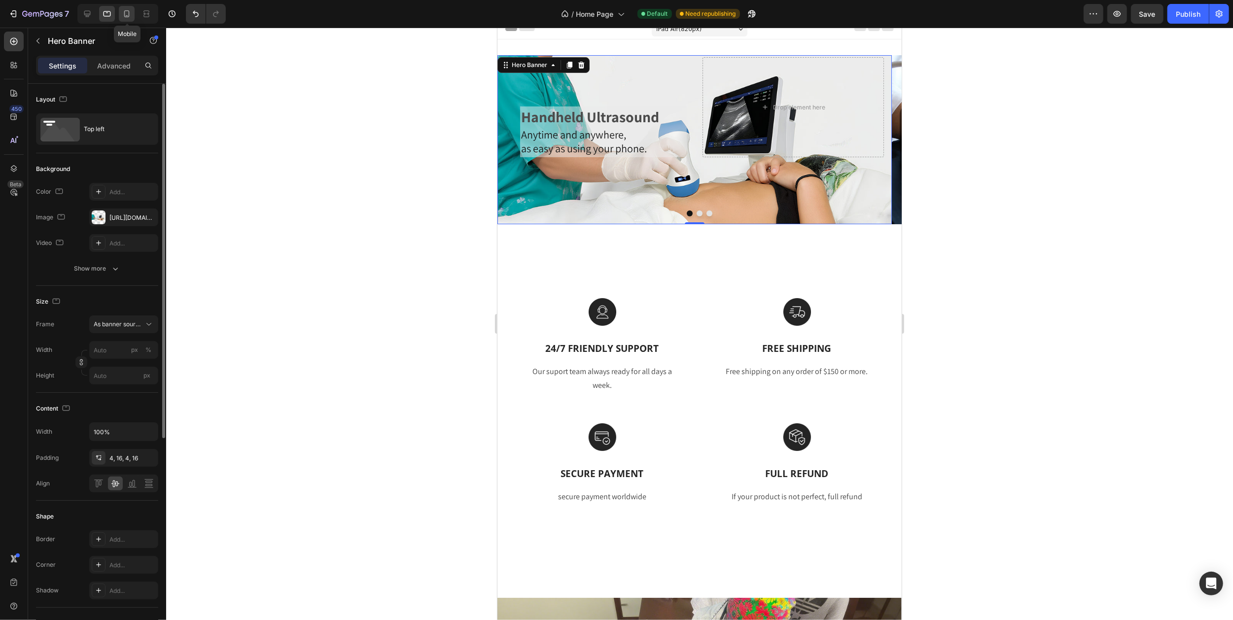
click at [124, 14] on icon at bounding box center [127, 14] width 10 height 10
type input "100"
type input "Auto"
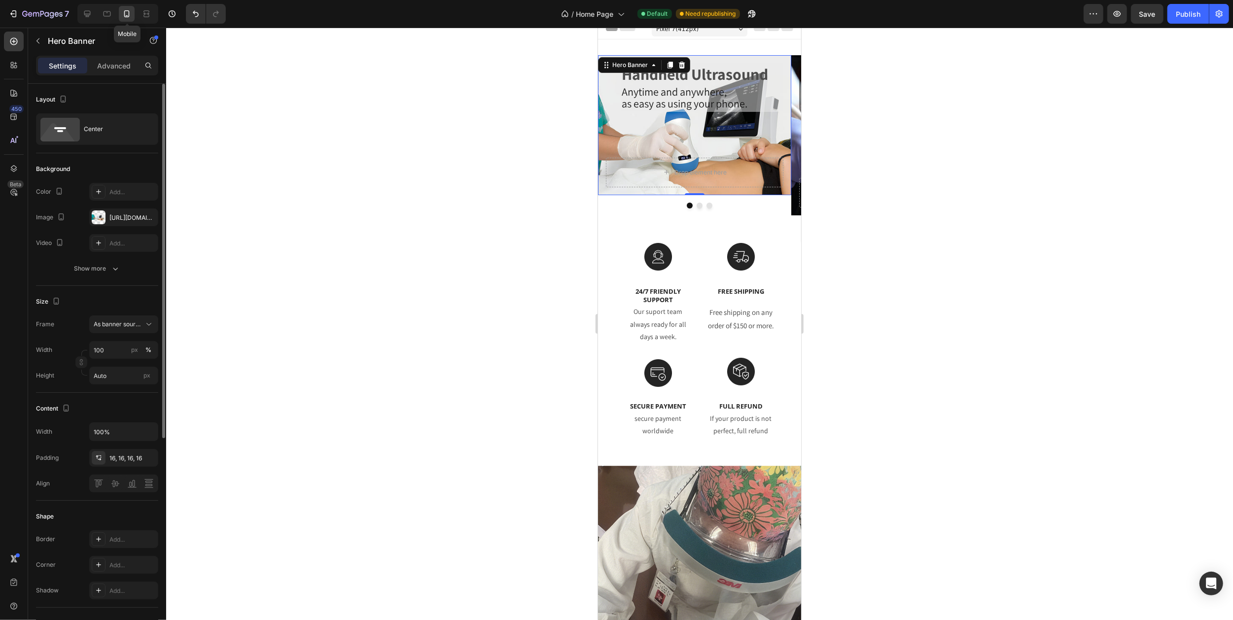
scroll to position [2, 0]
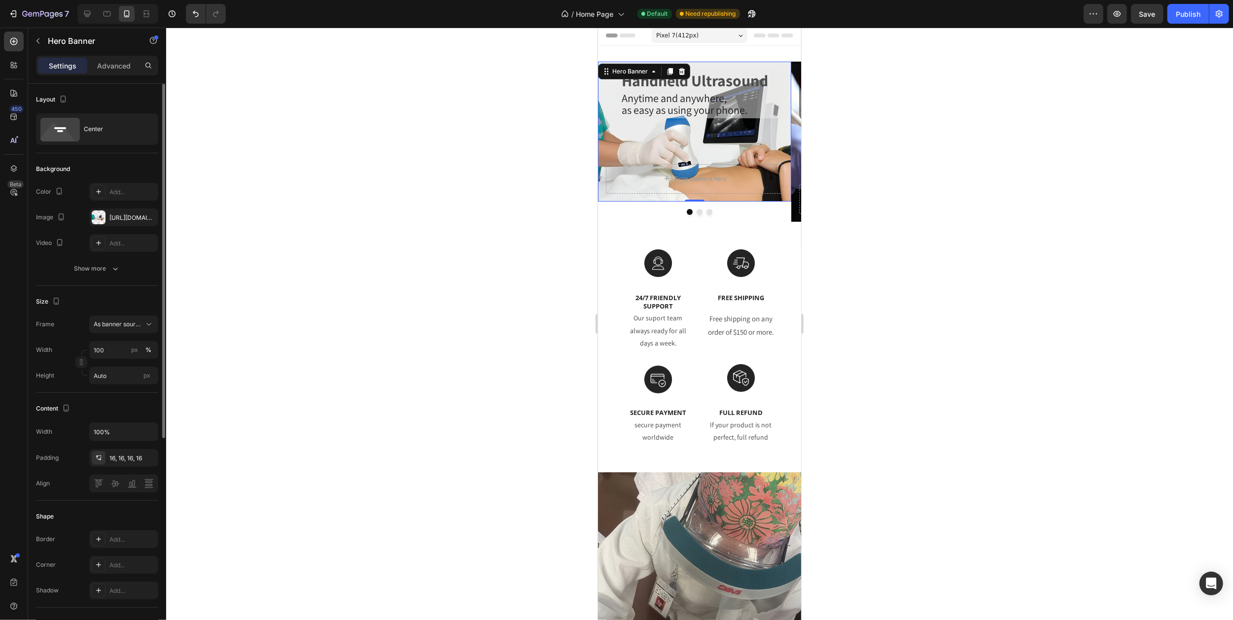
click at [896, 129] on div at bounding box center [699, 324] width 1067 height 593
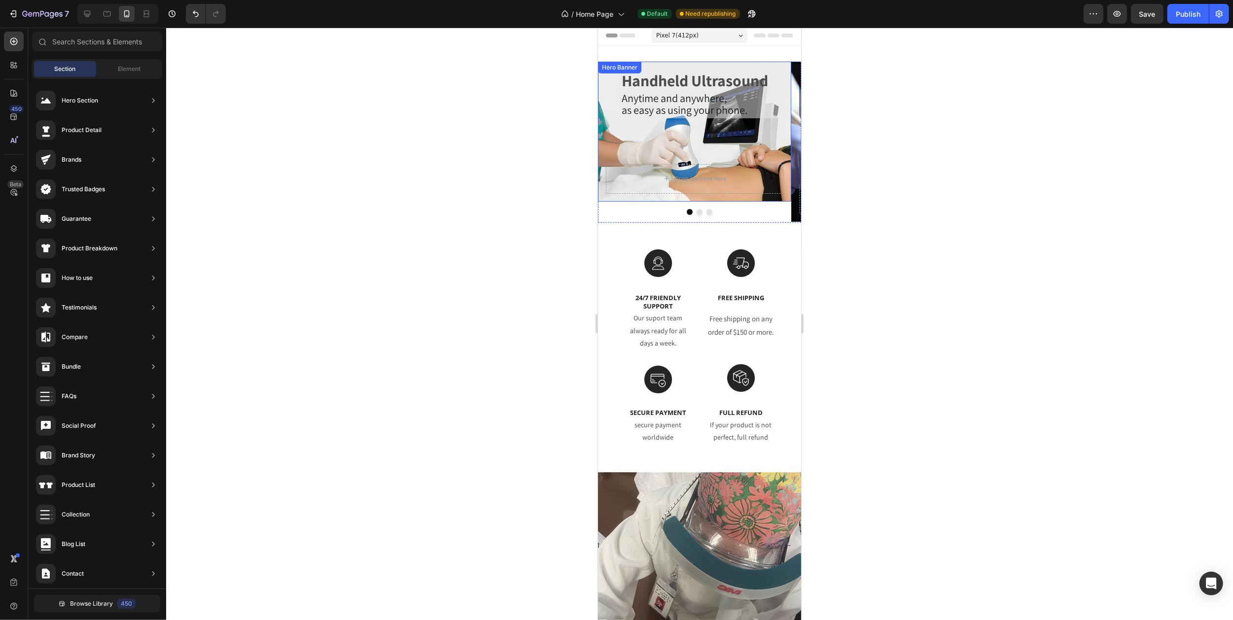
scroll to position [0, 0]
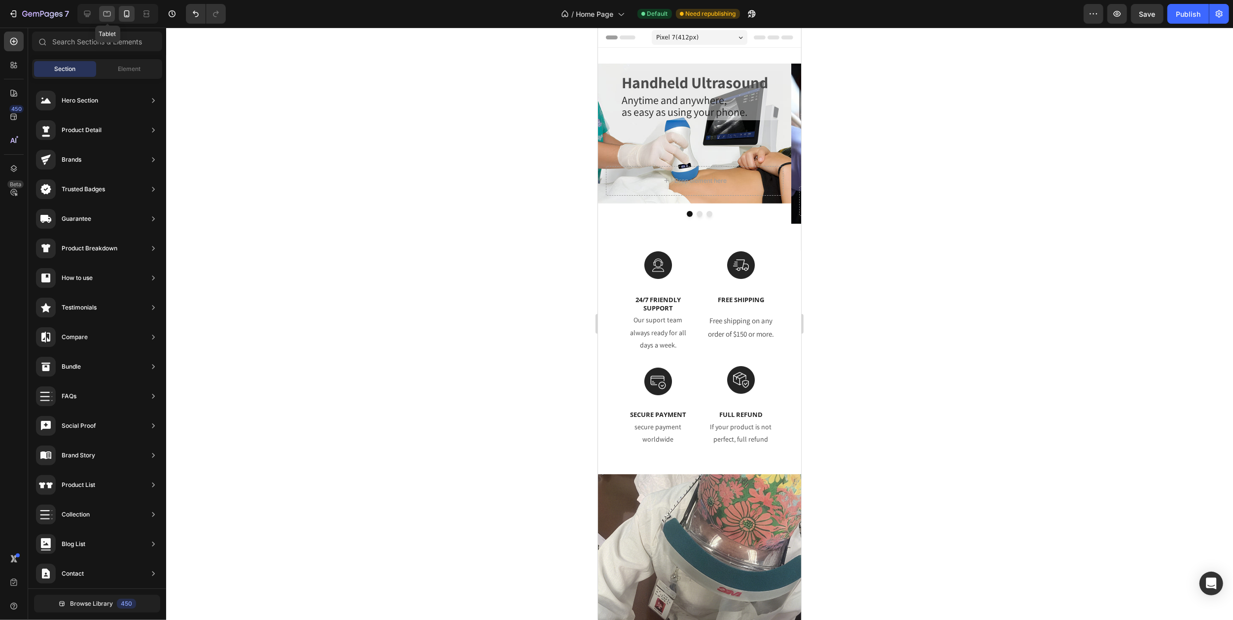
click at [108, 16] on icon at bounding box center [107, 13] width 7 height 5
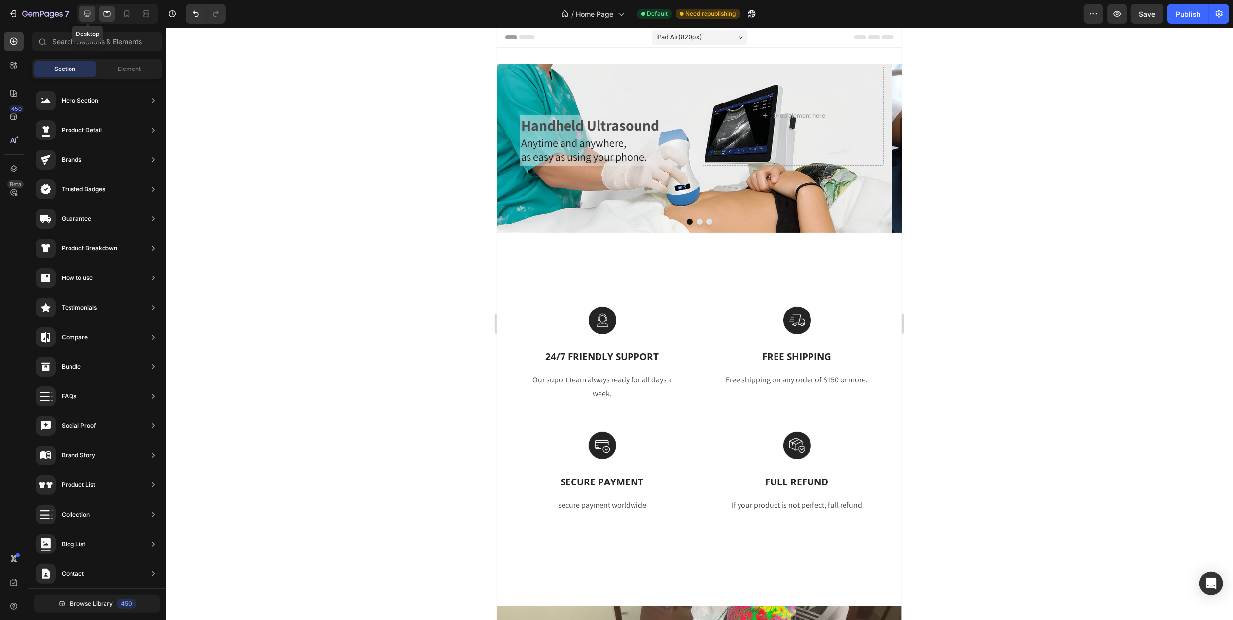
click at [89, 13] on icon at bounding box center [87, 14] width 10 height 10
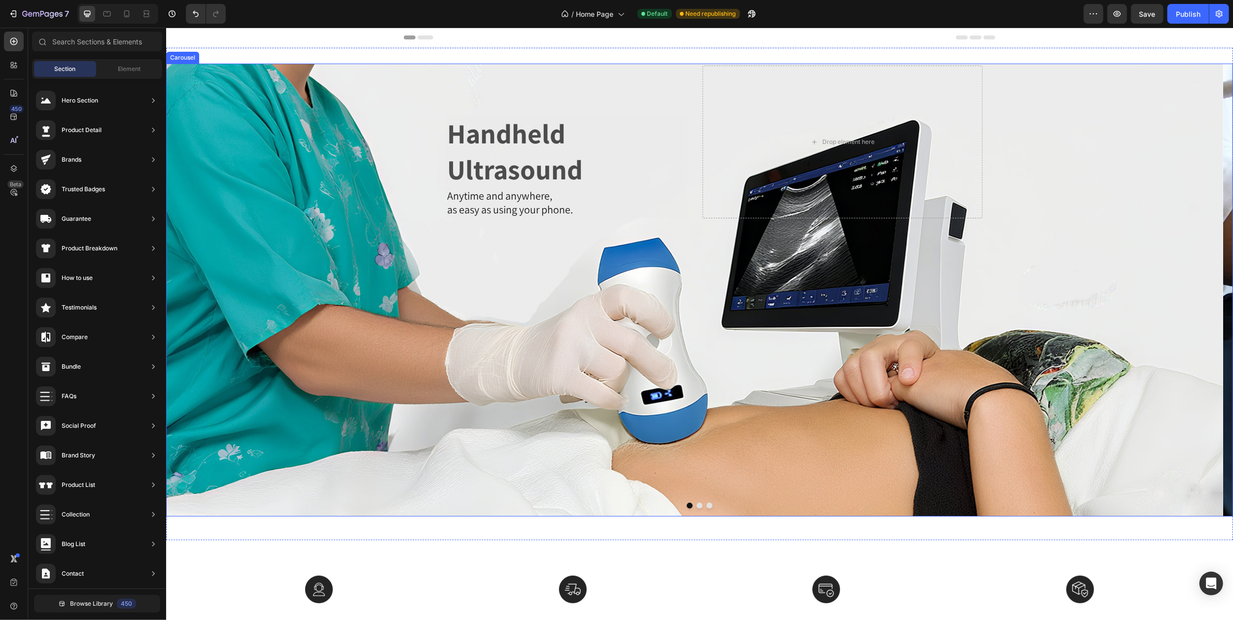
click at [1206, 290] on icon "Carousel Next Arrow" at bounding box center [1213, 289] width 21 height 21
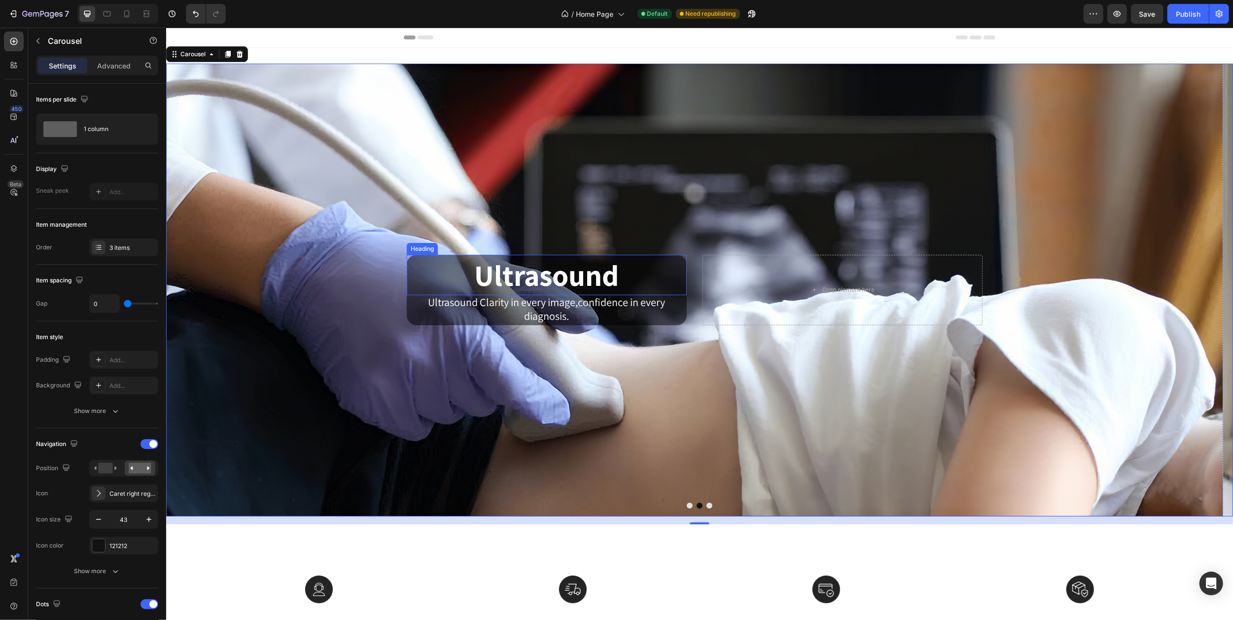
click at [426, 277] on p "Ultrasound" at bounding box center [546, 275] width 278 height 38
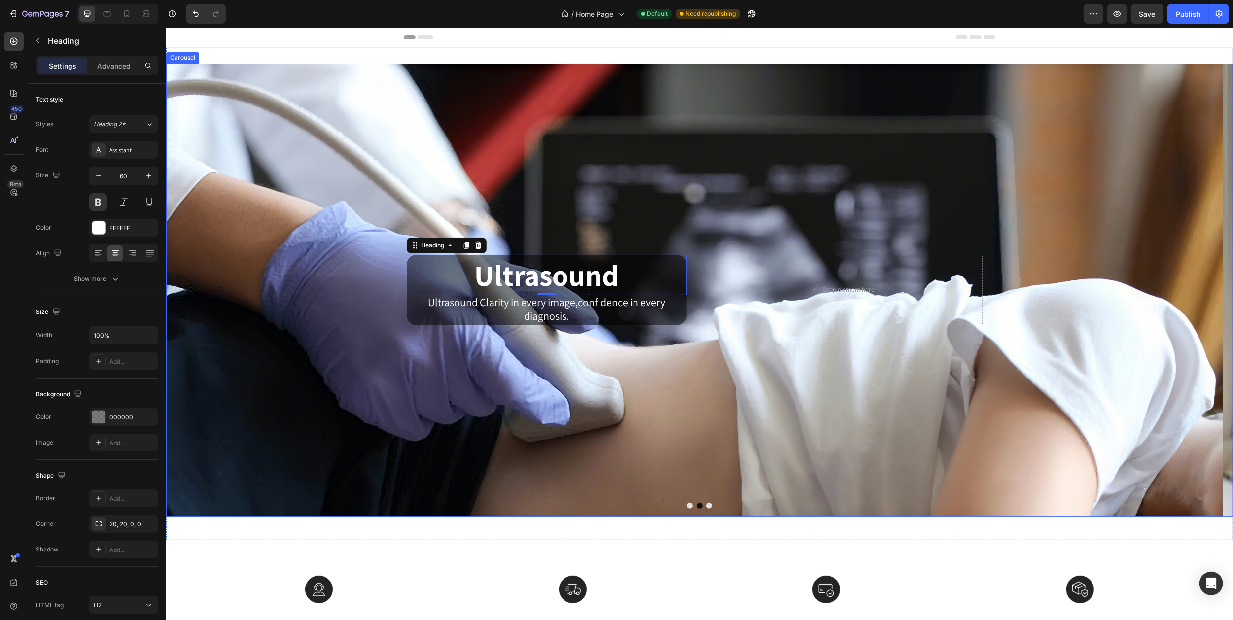
click at [1203, 285] on icon "Carousel Next Arrow" at bounding box center [1213, 289] width 21 height 21
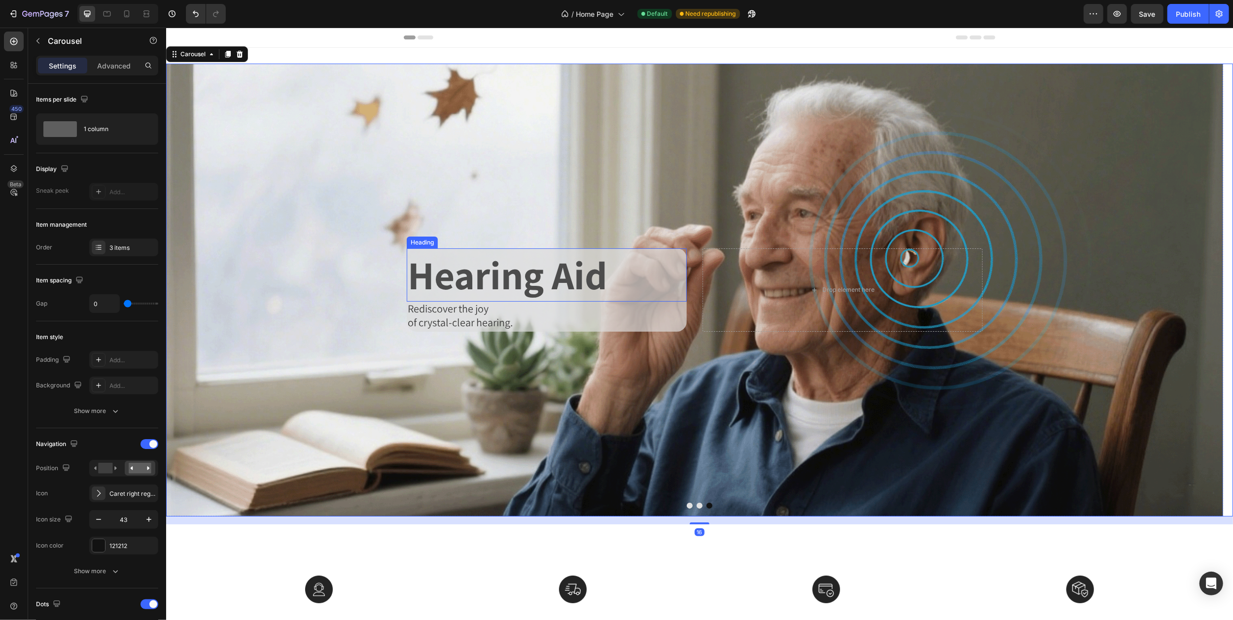
click at [530, 266] on p "Hearing Aid" at bounding box center [546, 274] width 278 height 51
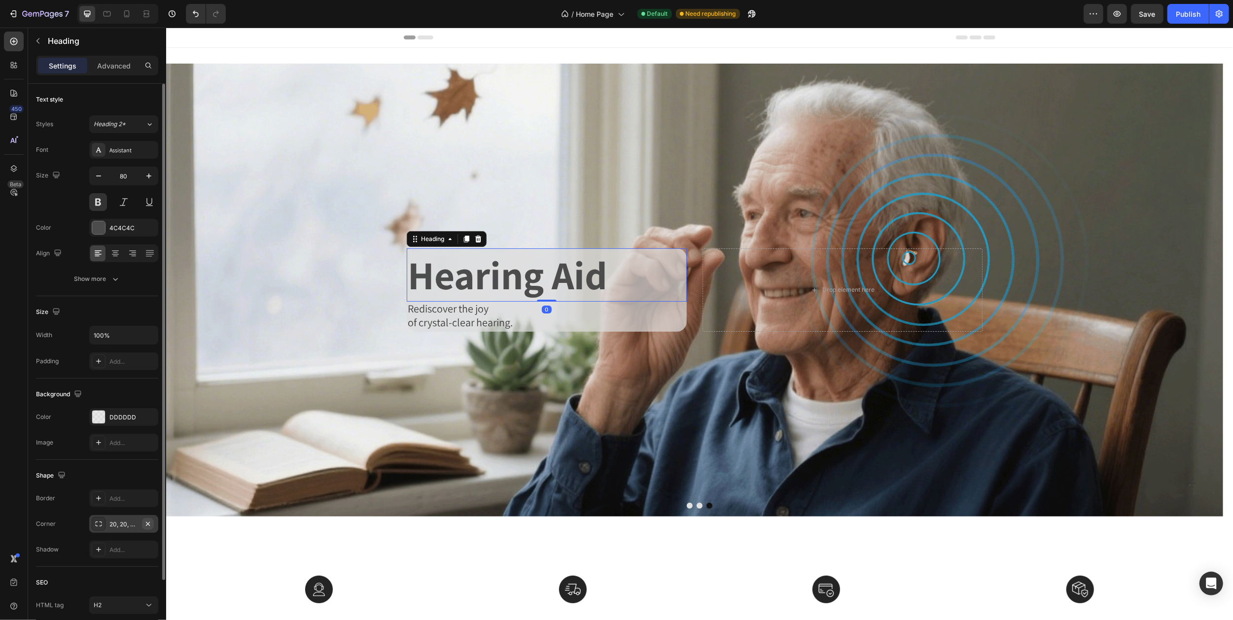
click at [144, 525] on icon "button" at bounding box center [148, 524] width 8 height 8
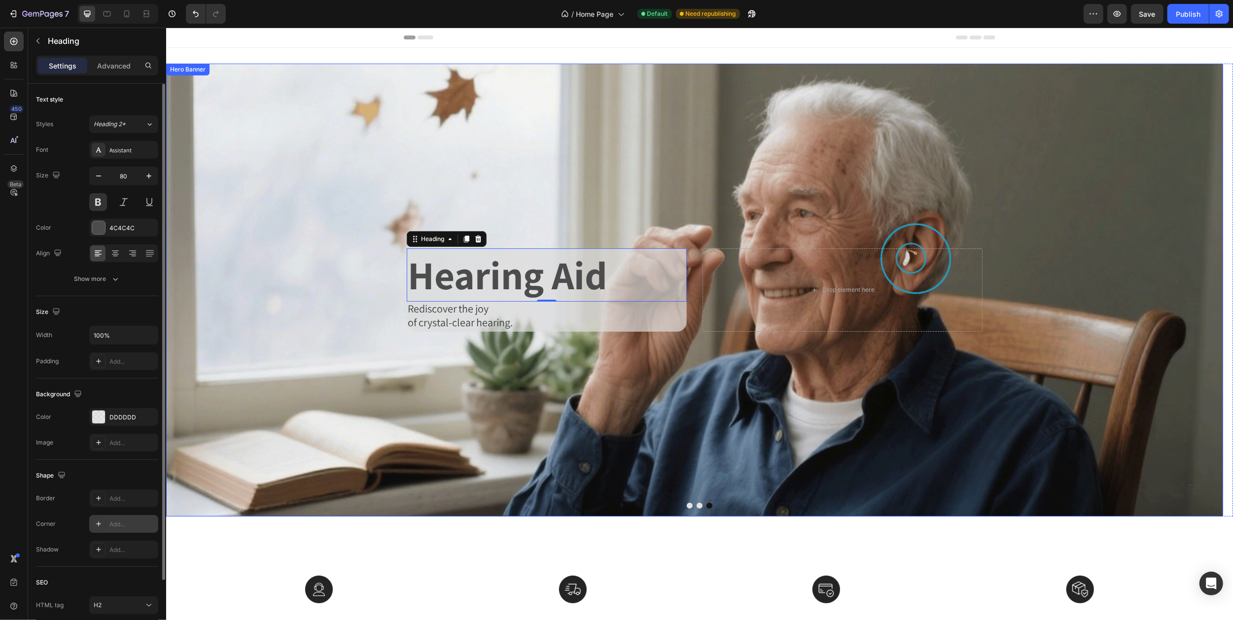
click at [488, 307] on span "Rediscover the joy" at bounding box center [447, 309] width 81 height 14
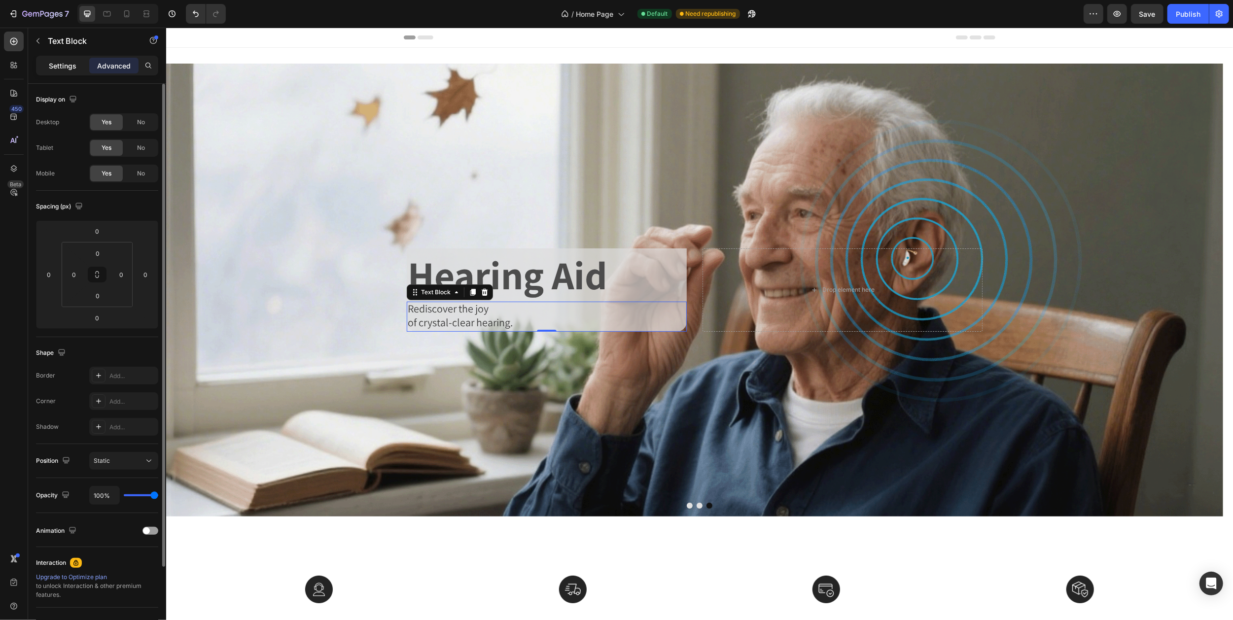
click at [50, 66] on p "Settings" at bounding box center [63, 66] width 28 height 10
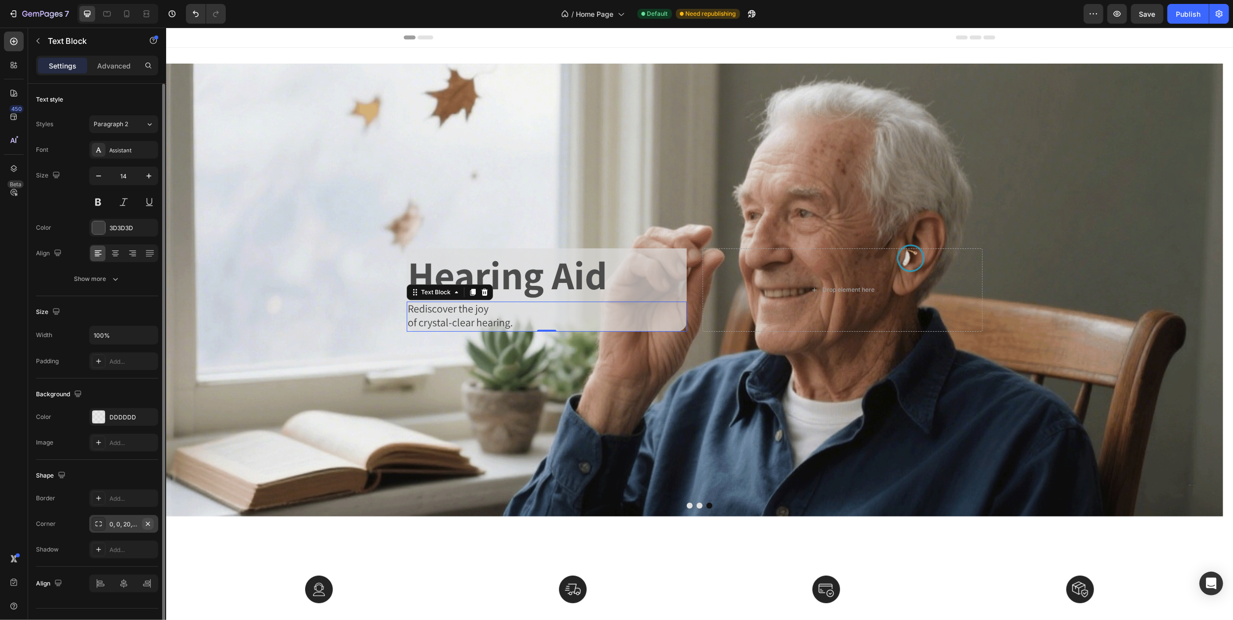
click at [145, 525] on icon "button" at bounding box center [148, 524] width 8 height 8
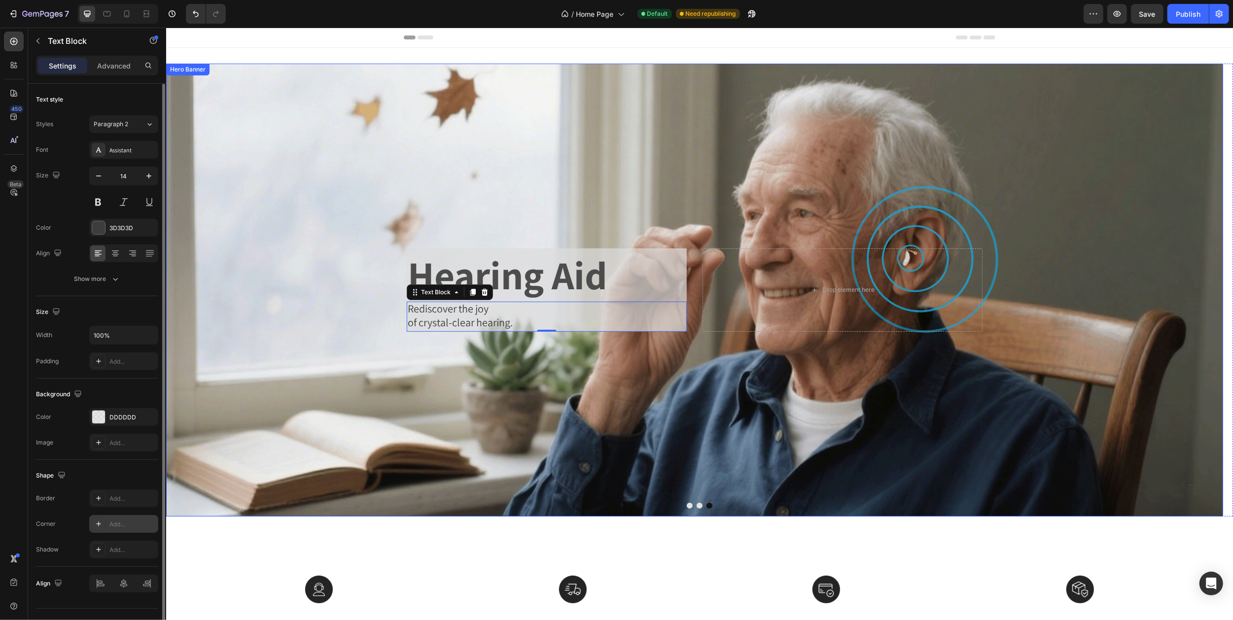
click at [448, 161] on div "Background Image" at bounding box center [694, 290] width 1057 height 453
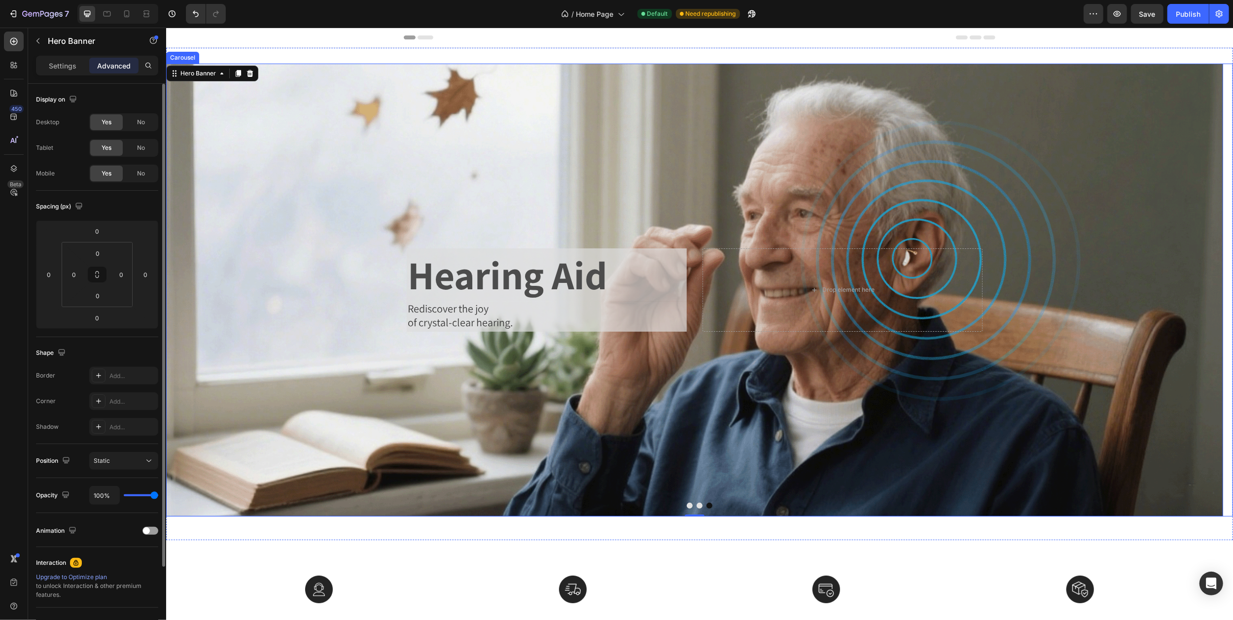
click at [1203, 290] on icon "Carousel Next Arrow" at bounding box center [1213, 289] width 21 height 21
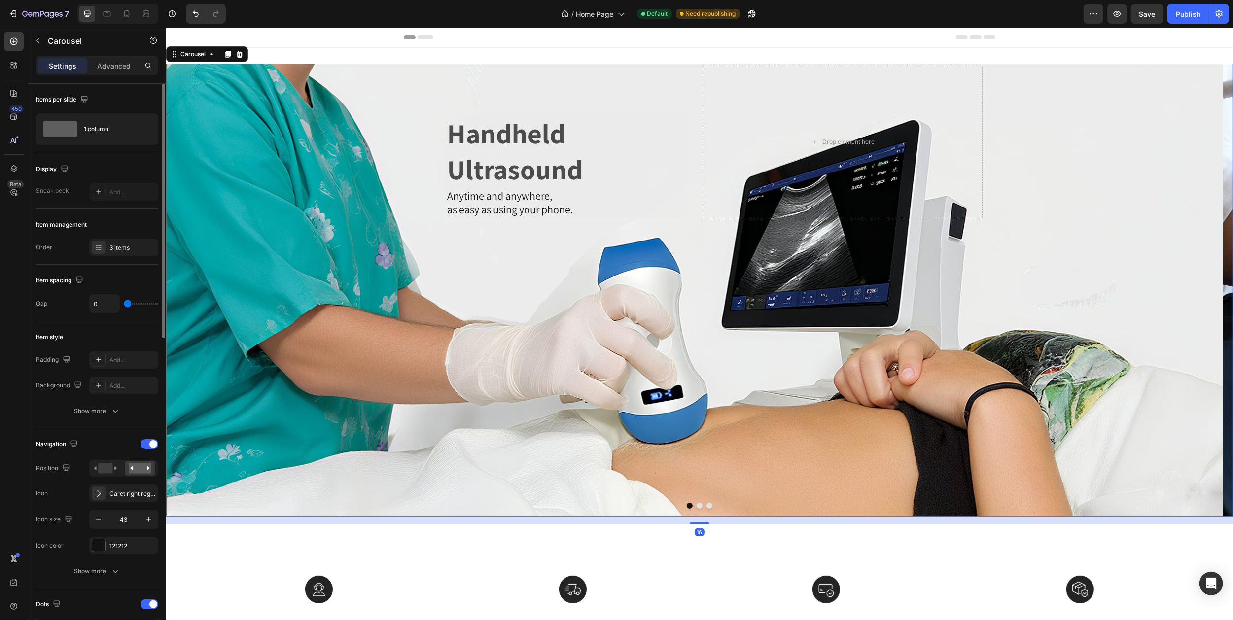
click at [1203, 290] on icon "Carousel Next Arrow" at bounding box center [1213, 289] width 21 height 21
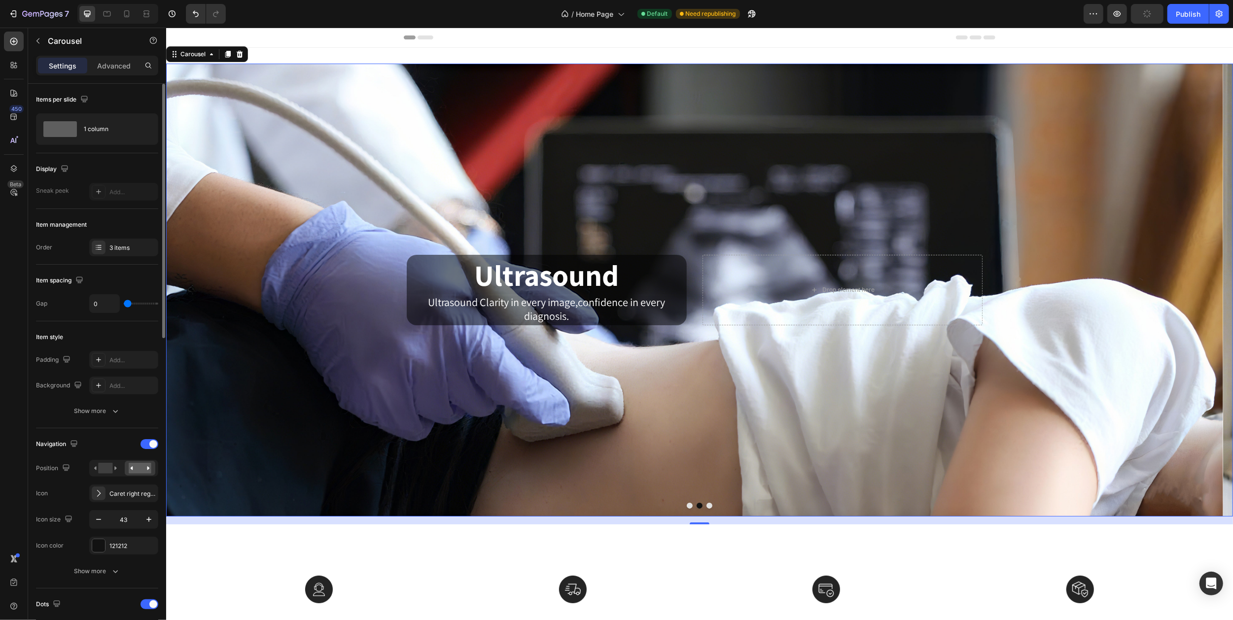
click at [1203, 290] on icon "Carousel Next Arrow" at bounding box center [1213, 289] width 21 height 21
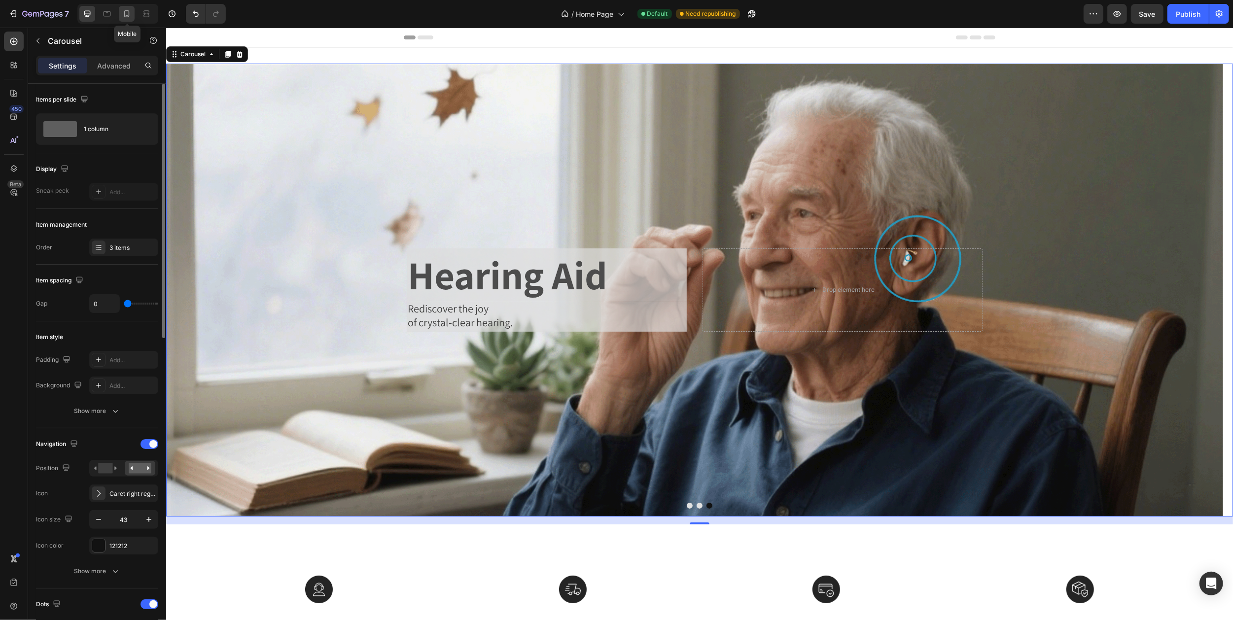
click at [127, 18] on icon at bounding box center [127, 14] width 10 height 10
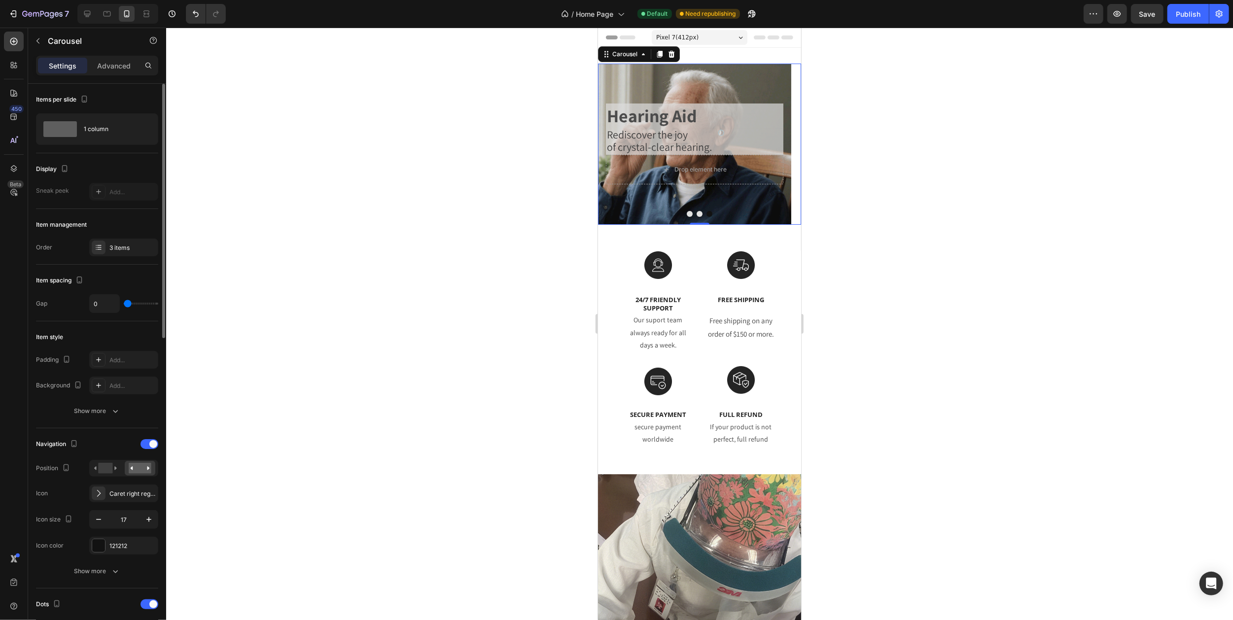
scroll to position [2, 0]
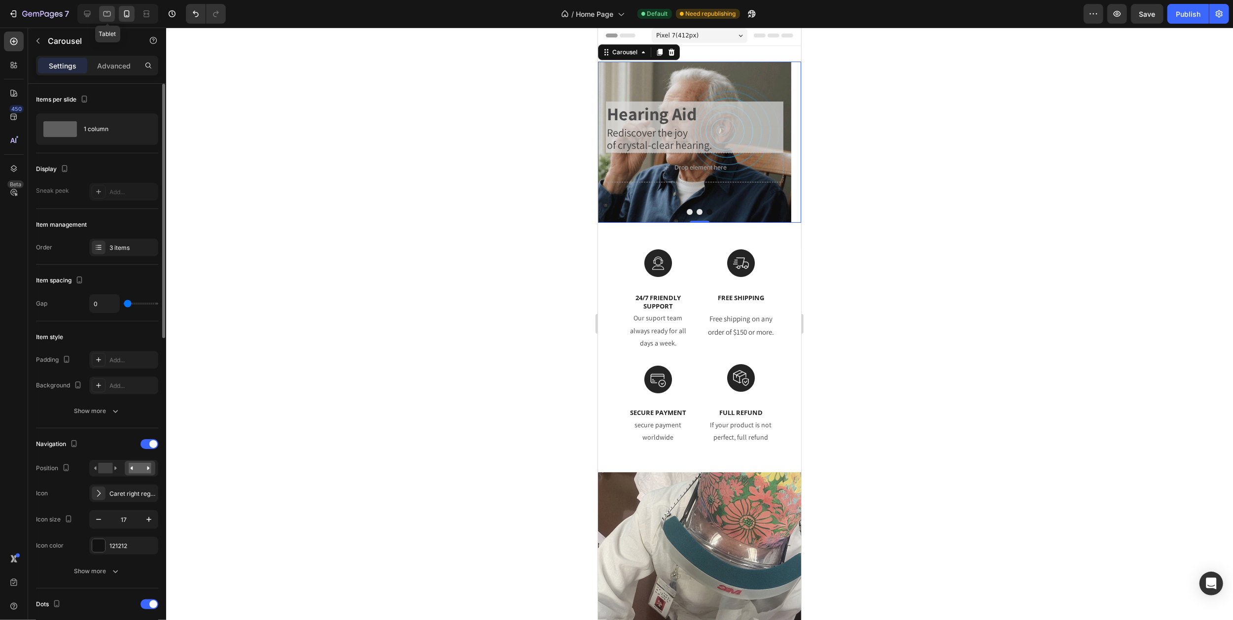
click at [106, 17] on icon at bounding box center [107, 14] width 10 height 10
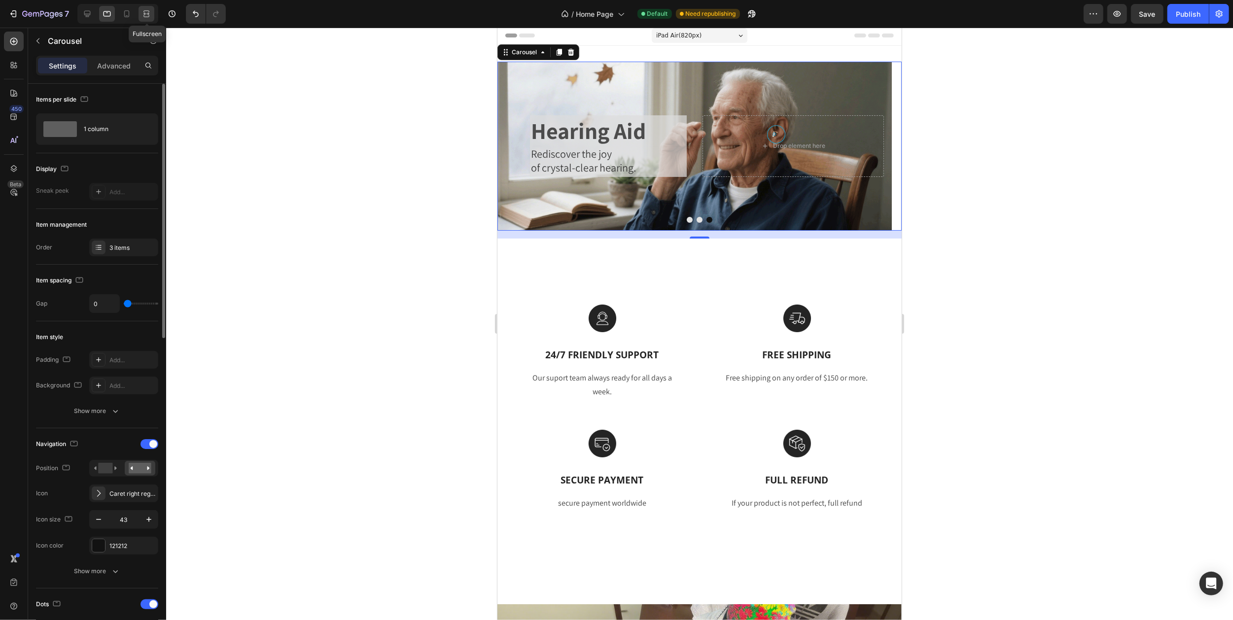
click at [146, 15] on icon at bounding box center [144, 13] width 3 height 2
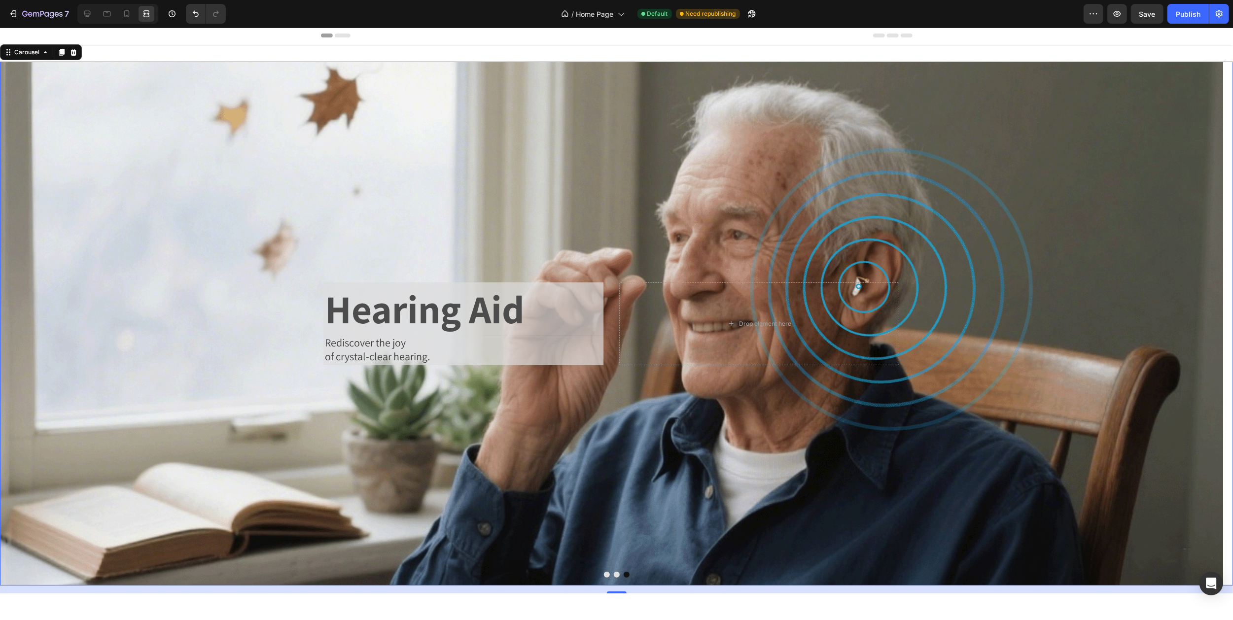
click at [1205, 325] on icon "Carousel Next Arrow" at bounding box center [1214, 323] width 21 height 21
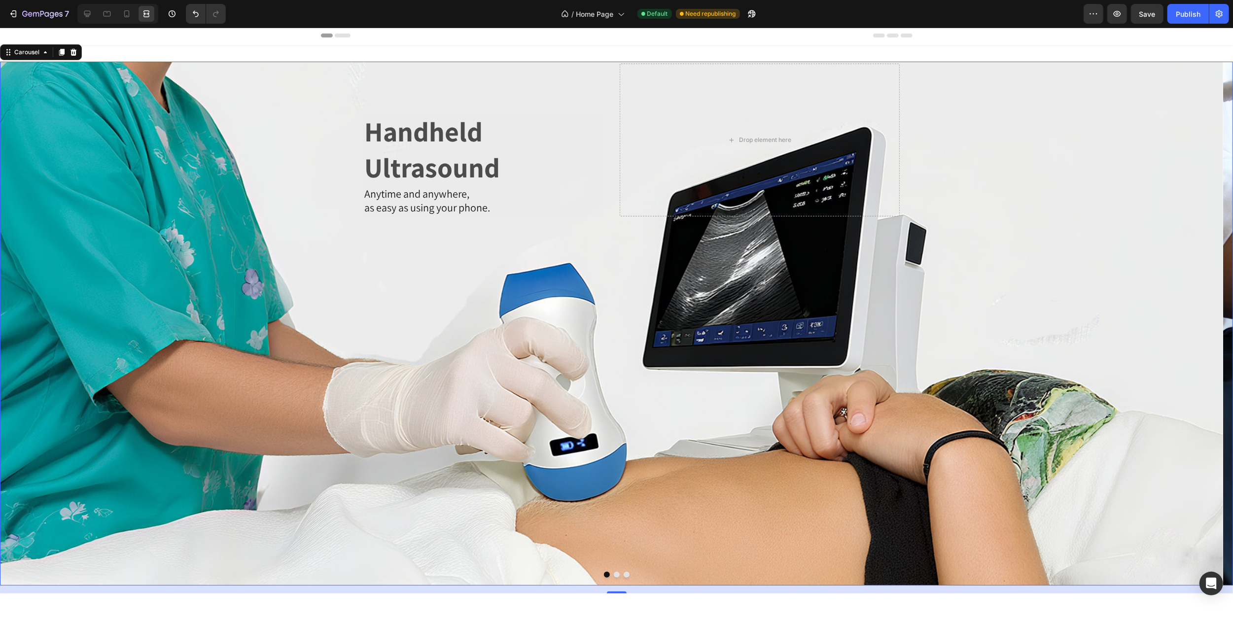
click at [1205, 325] on icon "Carousel Next Arrow" at bounding box center [1214, 323] width 21 height 21
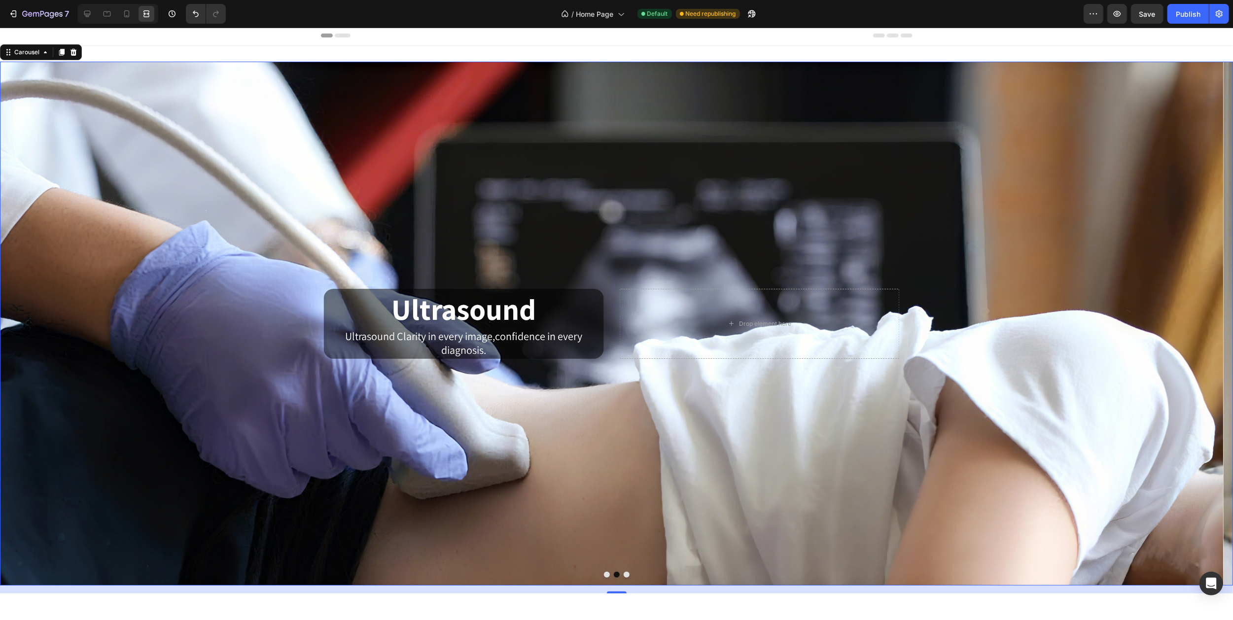
click at [1205, 325] on icon "Carousel Next Arrow" at bounding box center [1214, 323] width 21 height 21
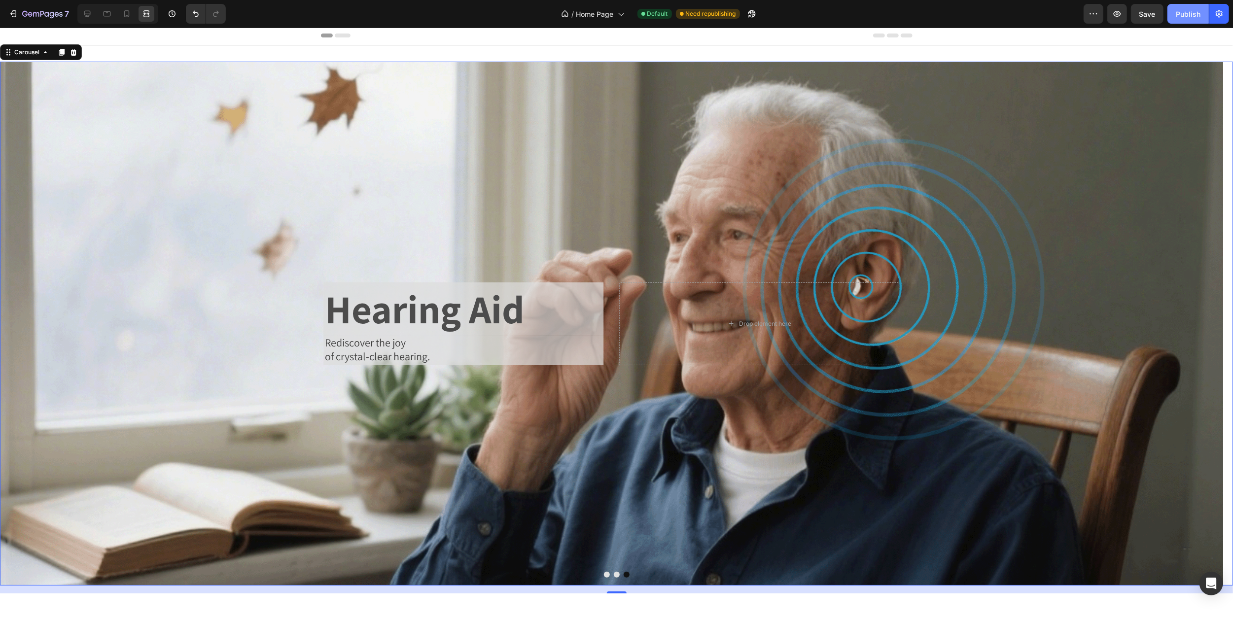
click at [1183, 15] on div "Publish" at bounding box center [1188, 14] width 25 height 10
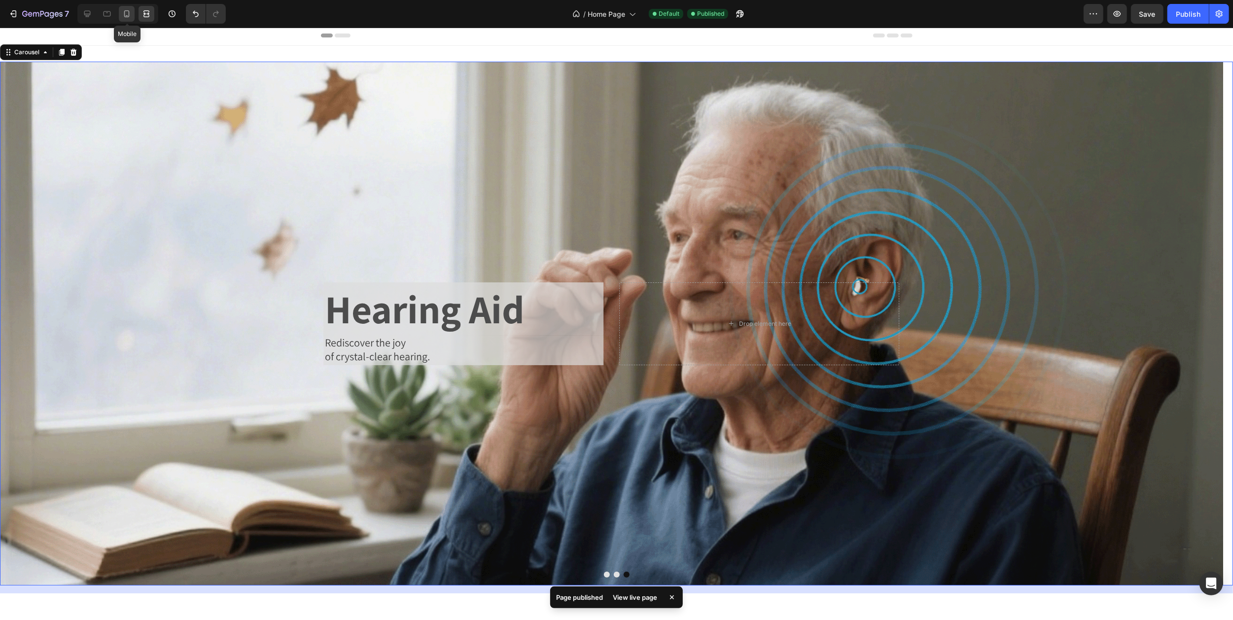
click at [125, 15] on icon at bounding box center [126, 13] width 5 height 7
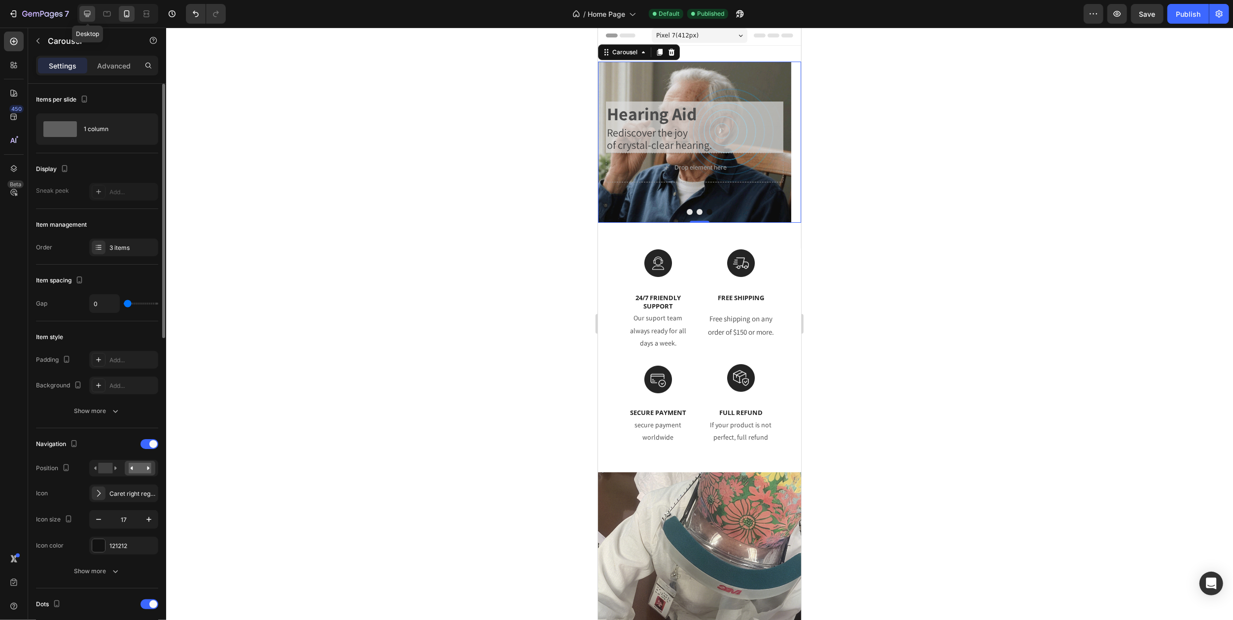
click at [87, 17] on icon at bounding box center [87, 14] width 10 height 10
type input "43"
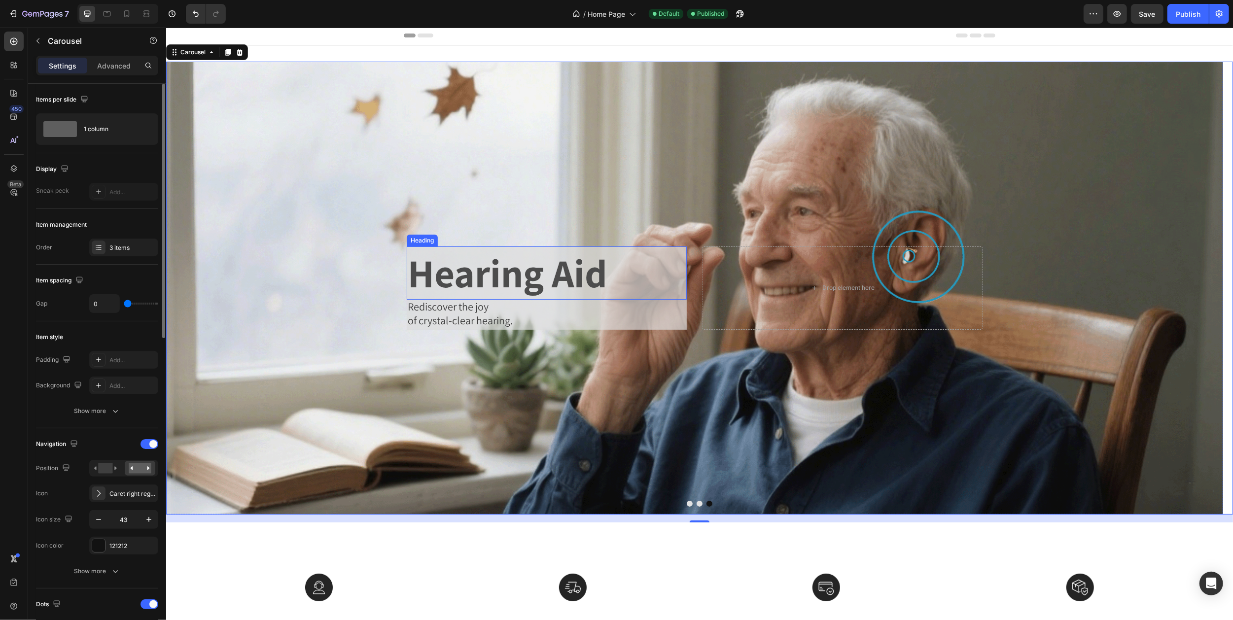
click at [624, 269] on p "Hearing Aid" at bounding box center [546, 272] width 278 height 51
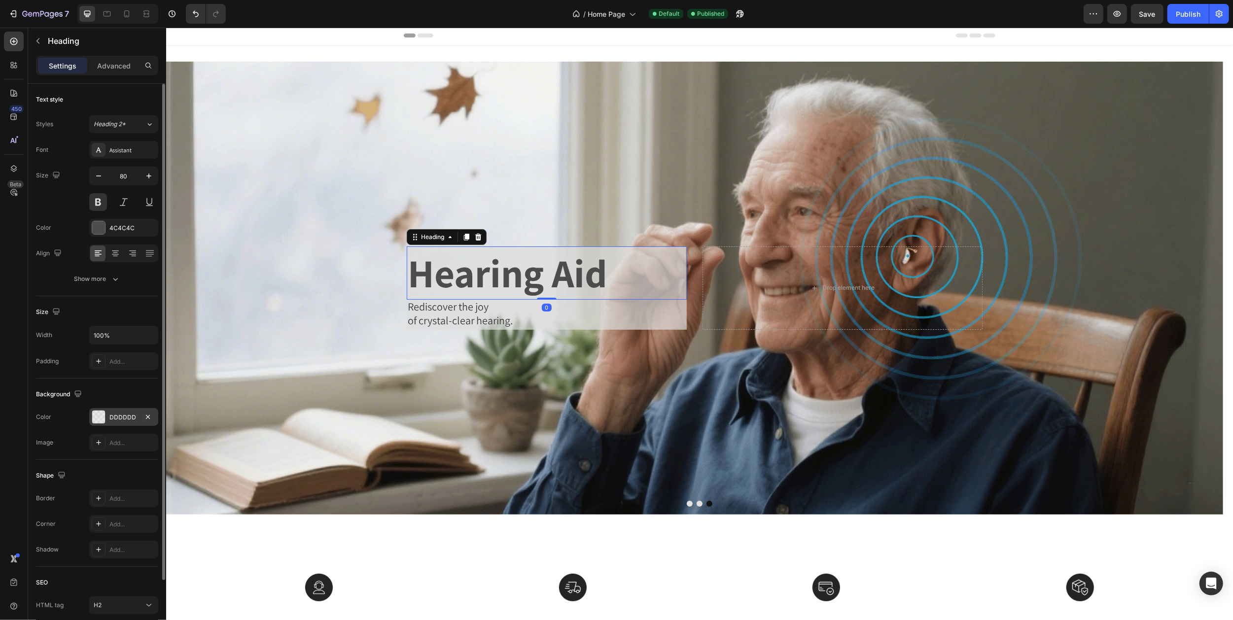
click at [123, 418] on div "DDDDDD" at bounding box center [123, 417] width 29 height 9
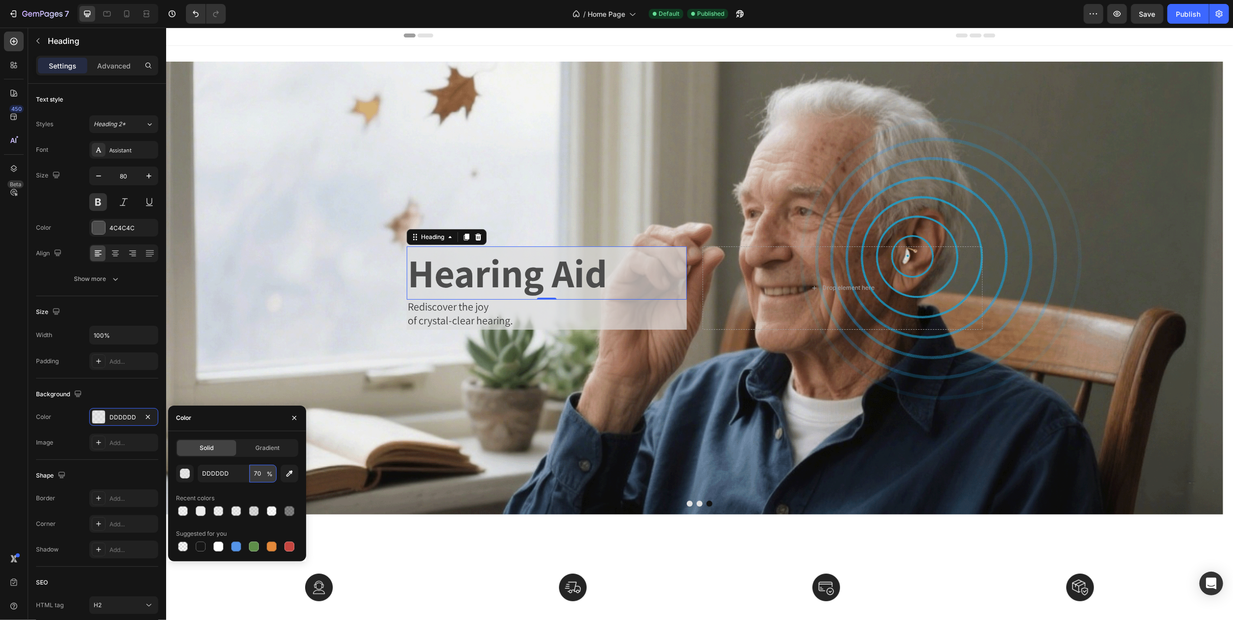
click at [260, 471] on input "70" at bounding box center [262, 474] width 27 height 18
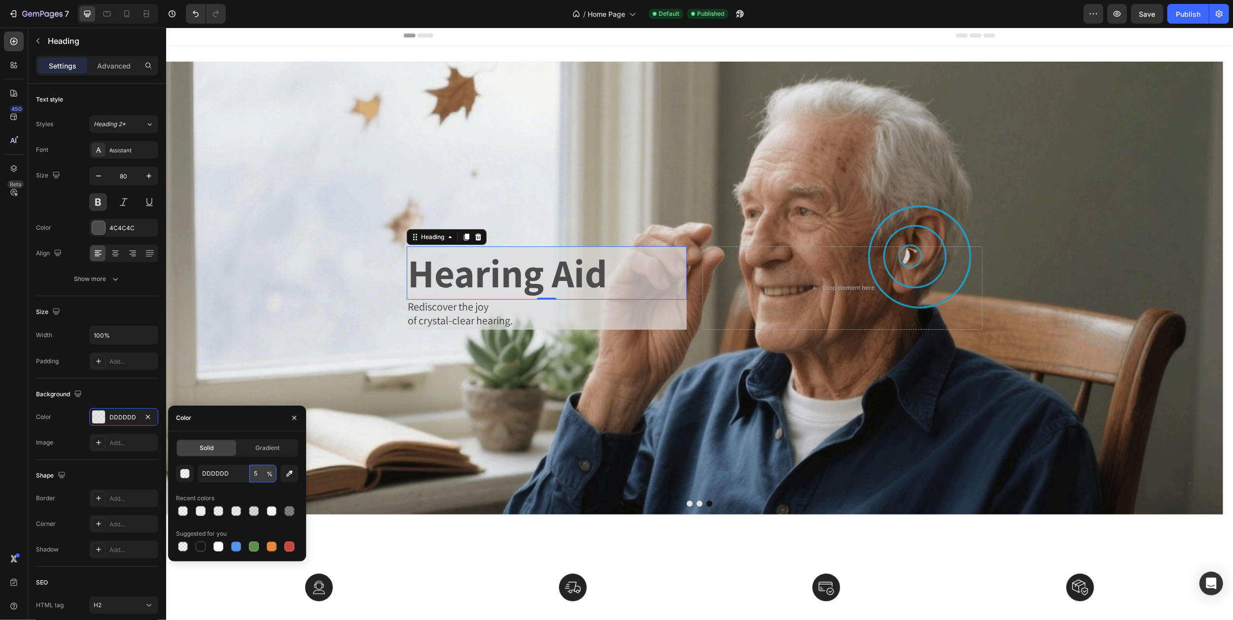
type input "50"
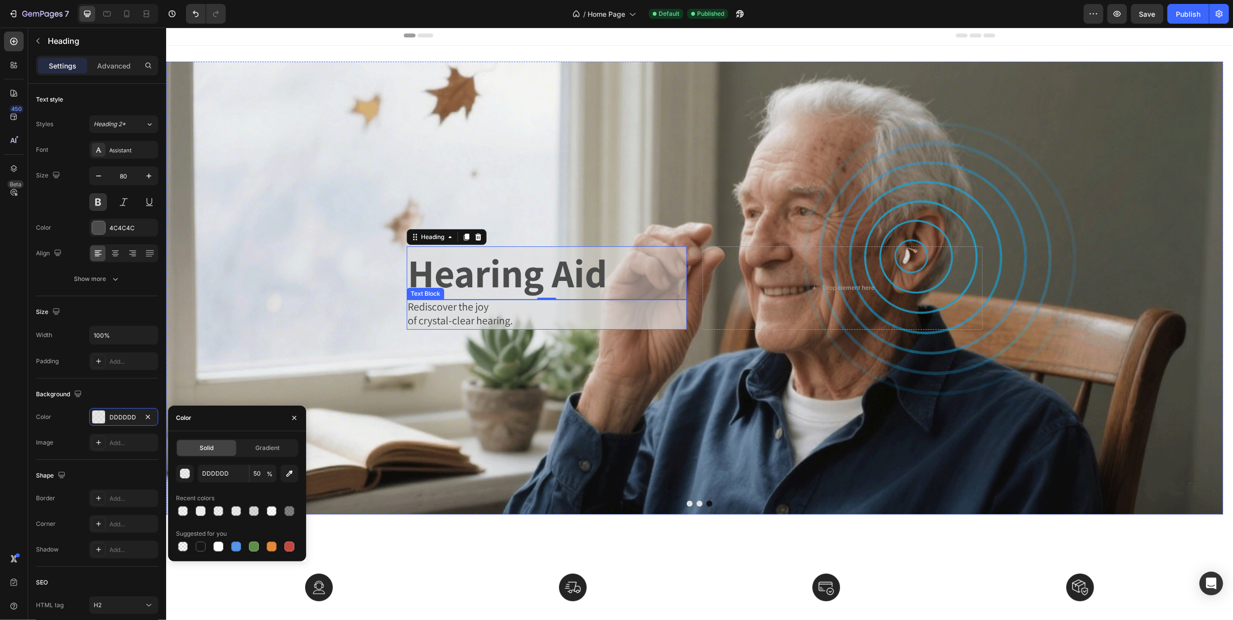
click at [497, 314] on span "of crystal-clear hearing." at bounding box center [459, 321] width 105 height 14
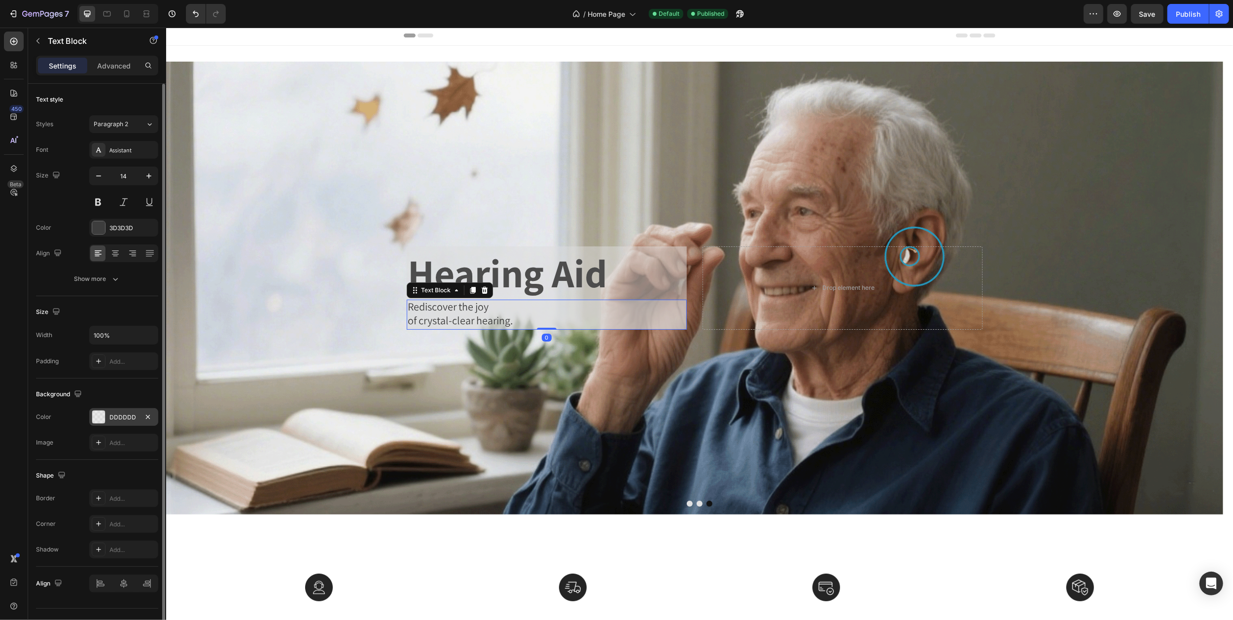
click at [125, 416] on div "DDDDDD" at bounding box center [123, 417] width 29 height 9
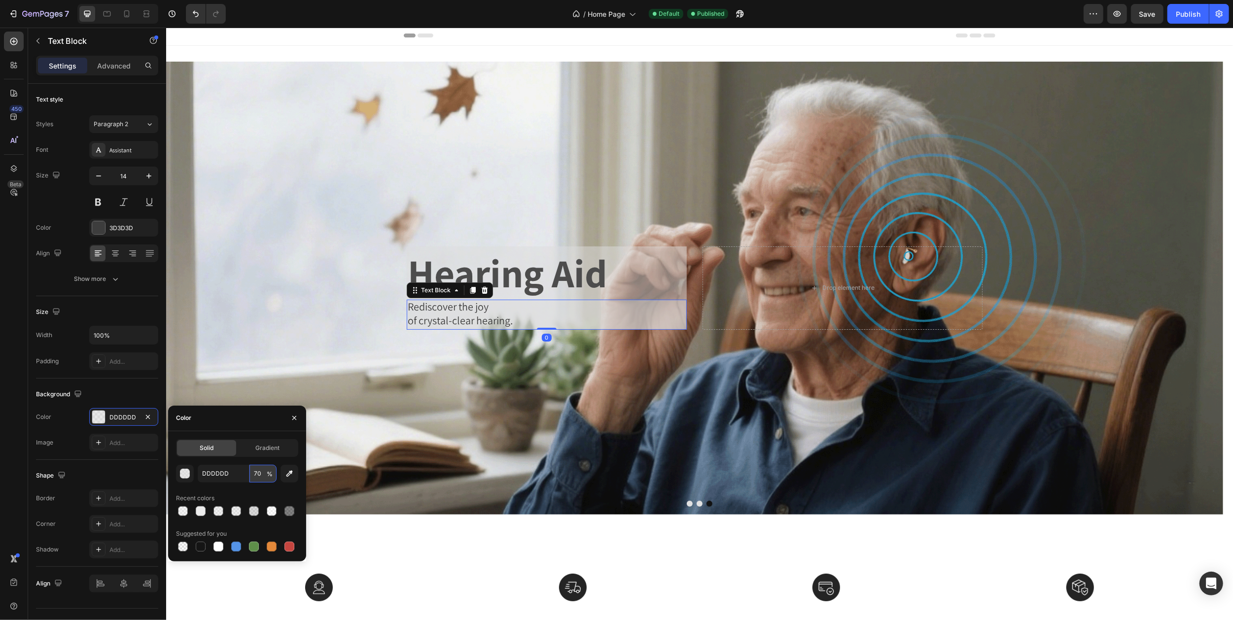
click at [259, 474] on input "70" at bounding box center [262, 474] width 27 height 18
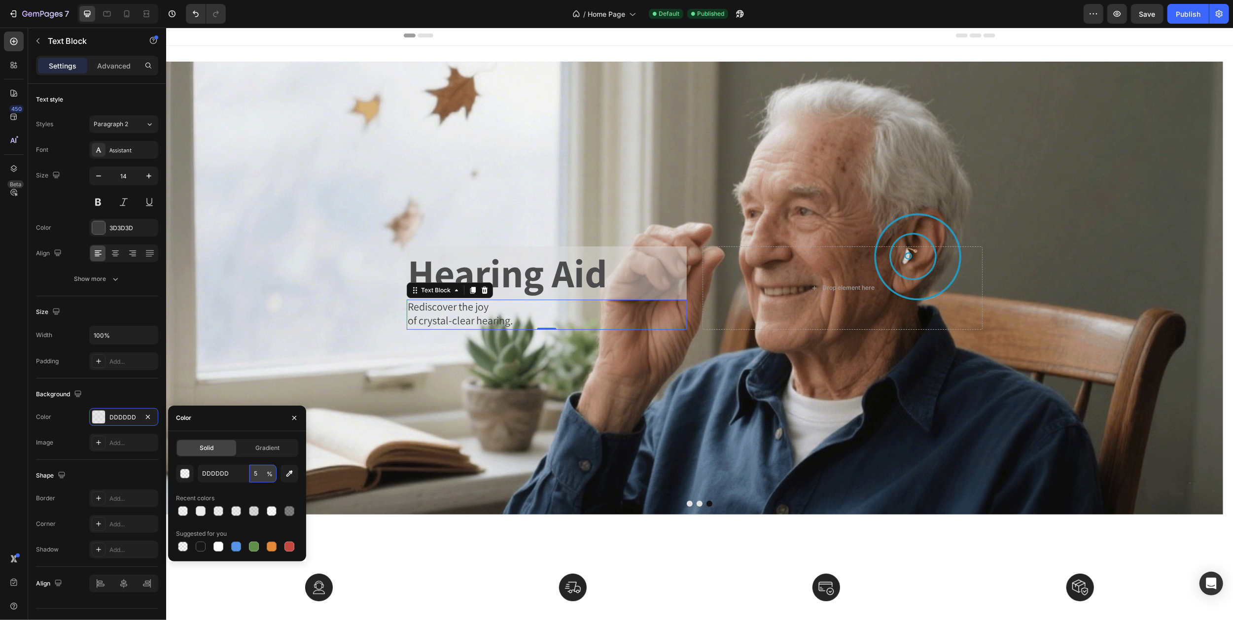
type input "50"
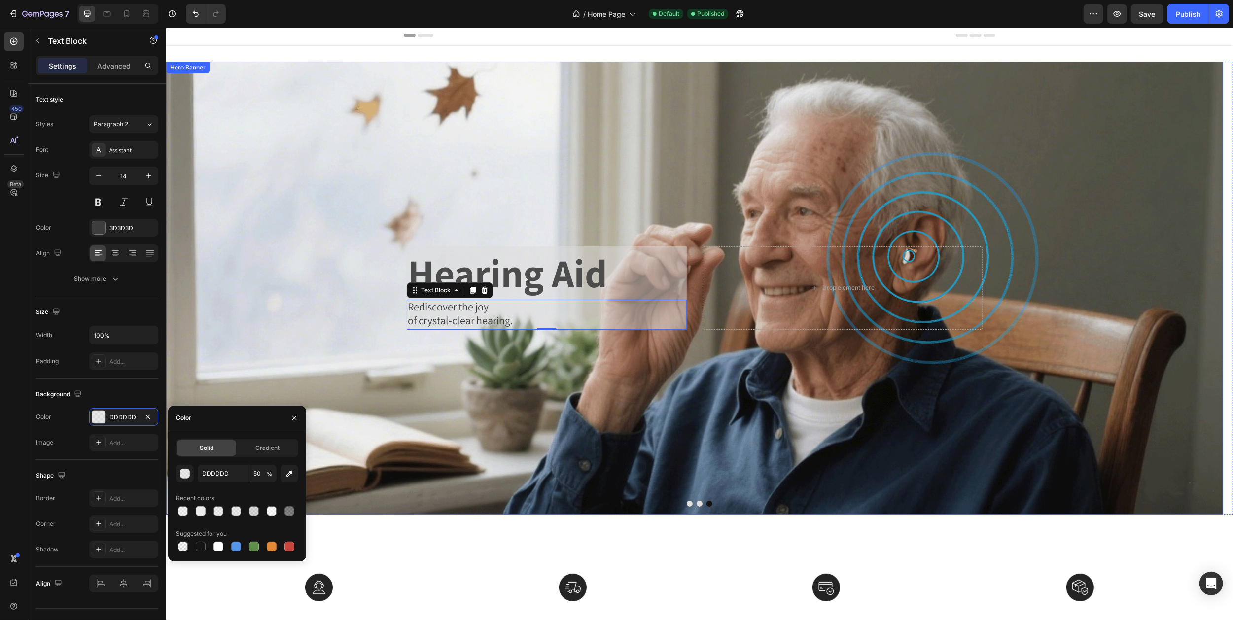
click at [533, 134] on div "Background Image" at bounding box center [694, 288] width 1057 height 453
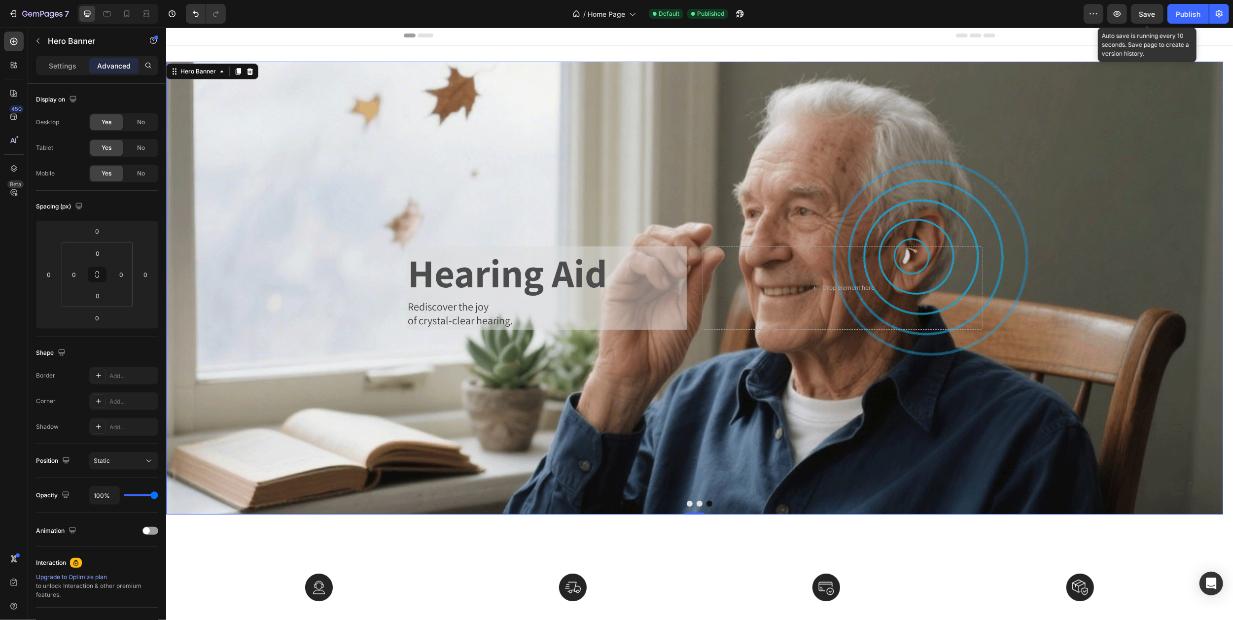
click at [1145, 11] on span "Save" at bounding box center [1147, 14] width 16 height 8
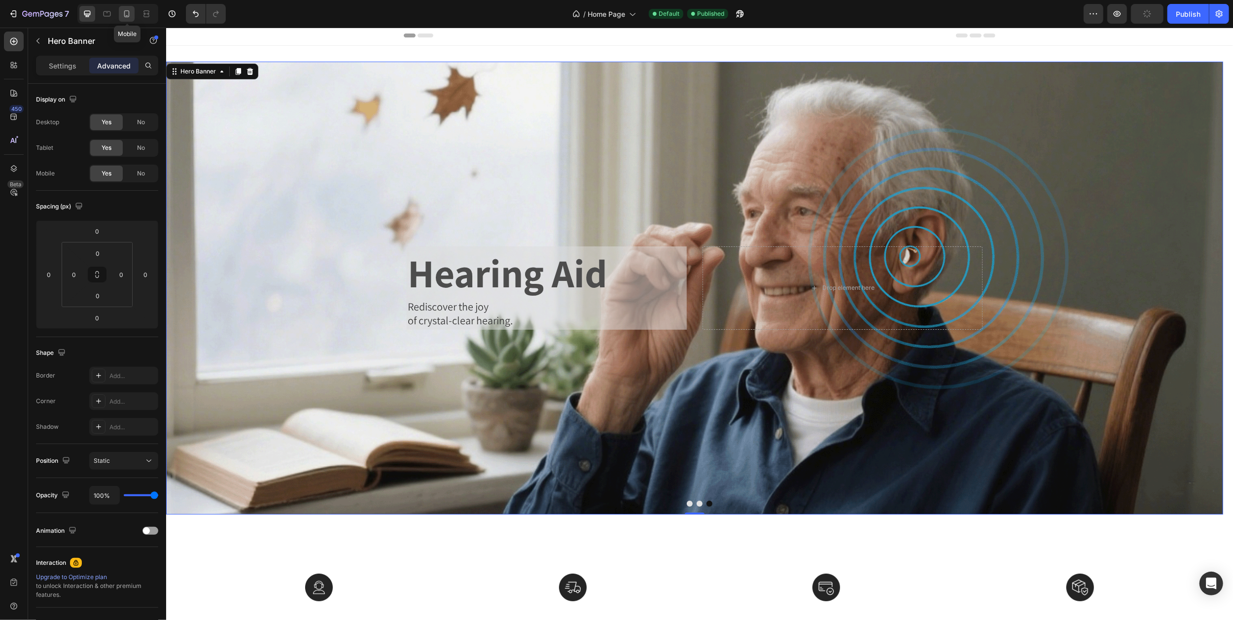
click at [128, 14] on icon at bounding box center [127, 14] width 10 height 10
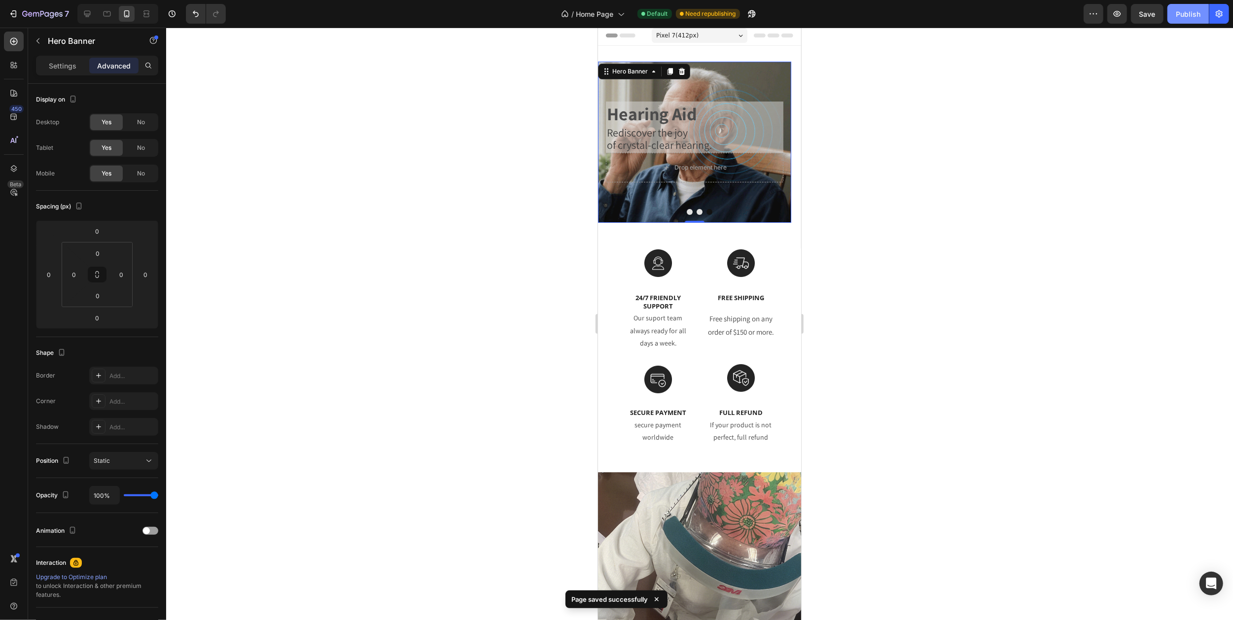
click at [1195, 16] on div "Publish" at bounding box center [1188, 14] width 25 height 10
click at [107, 12] on icon at bounding box center [107, 14] width 10 height 10
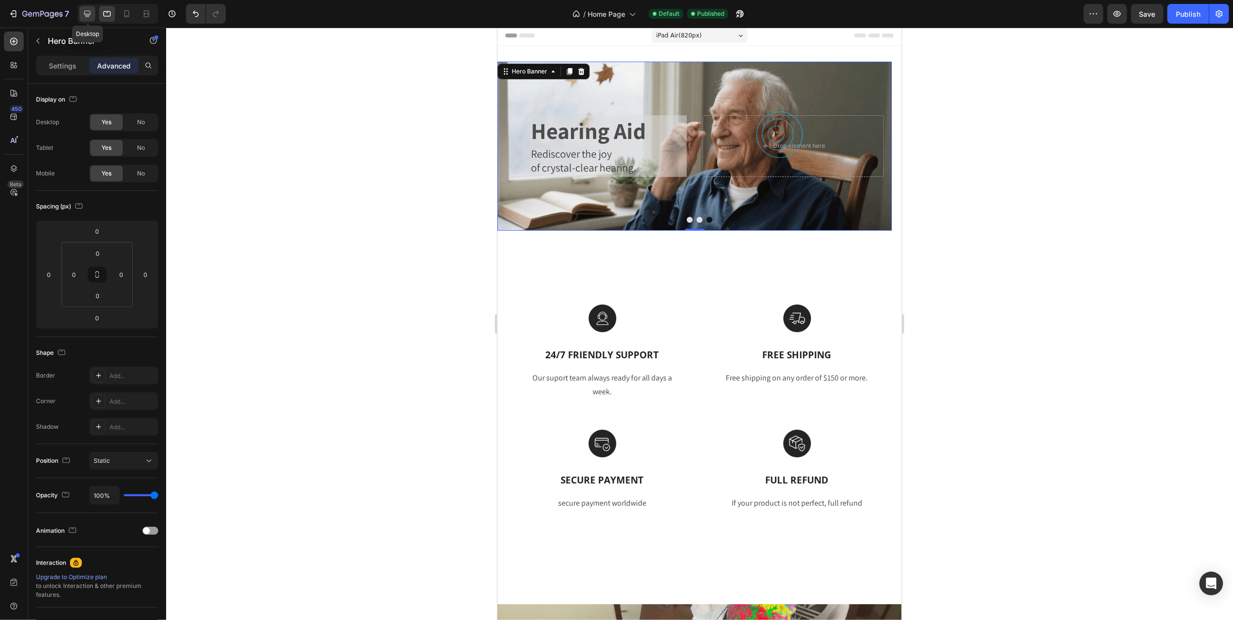
click at [87, 12] on icon at bounding box center [87, 14] width 10 height 10
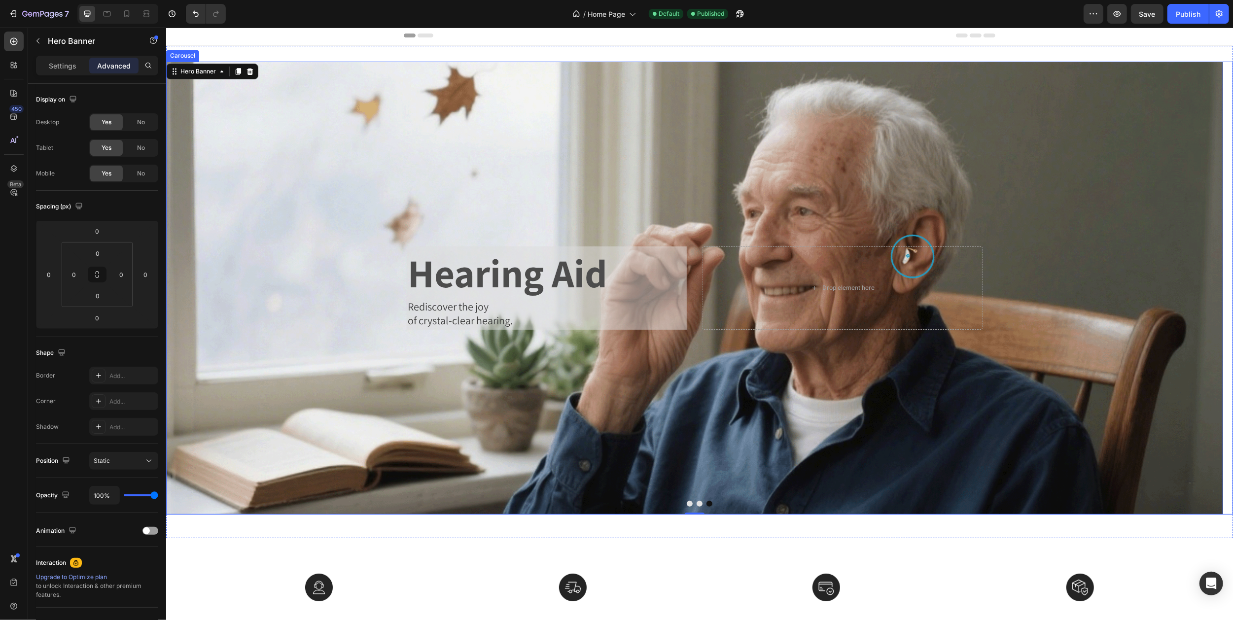
click at [1195, 290] on button "Carousel Next Arrow" at bounding box center [1213, 288] width 37 height 37
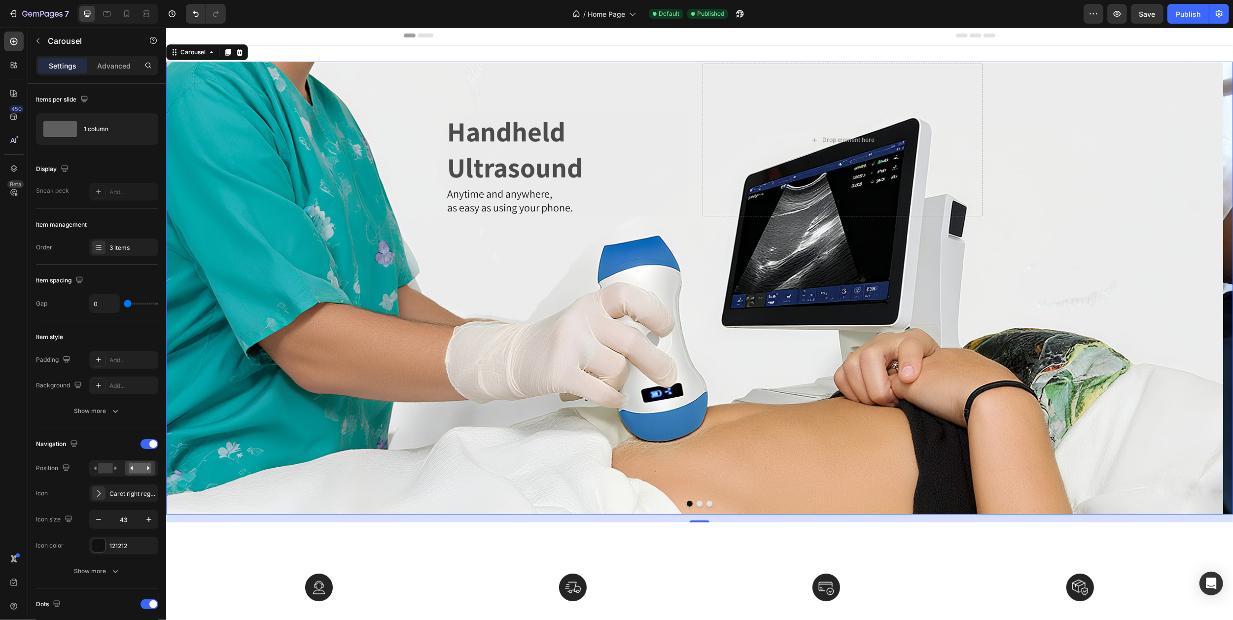
click at [1203, 296] on icon "Carousel Next Arrow" at bounding box center [1213, 288] width 21 height 21
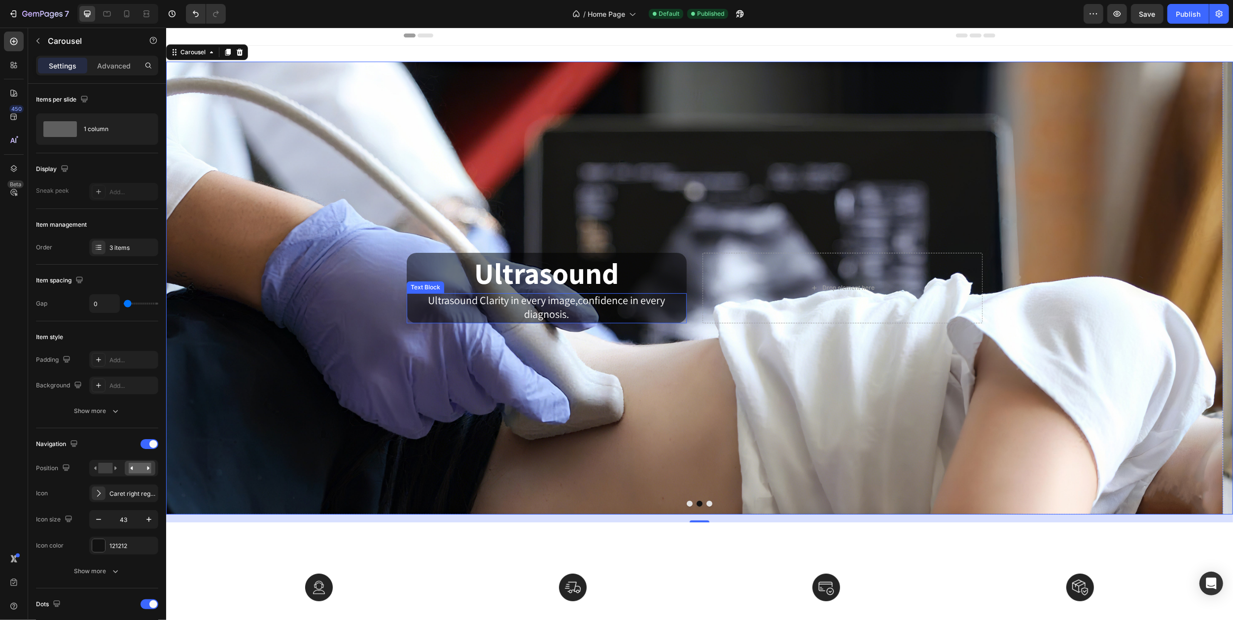
click at [579, 302] on span "Ultrasound Clarity in every image,confidence in every diagnosis." at bounding box center [546, 307] width 237 height 28
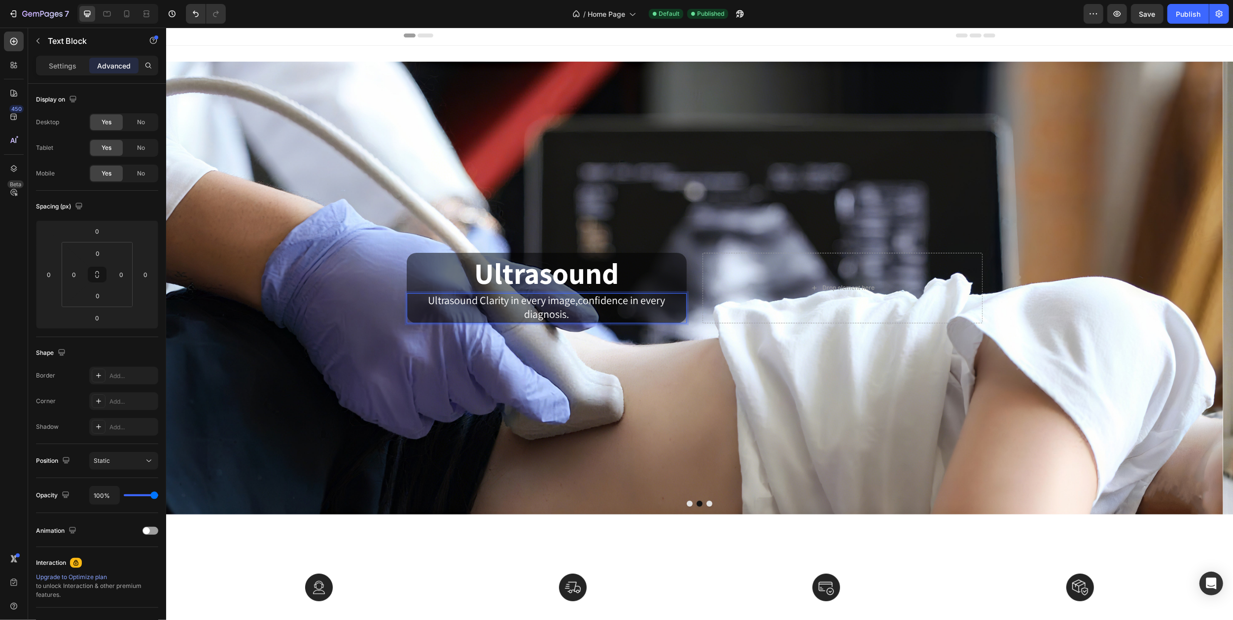
click at [579, 302] on span "Ultrasound Clarity in every image,confidence in every diagnosis." at bounding box center [546, 307] width 237 height 28
click at [69, 66] on p "Settings" at bounding box center [63, 66] width 28 height 10
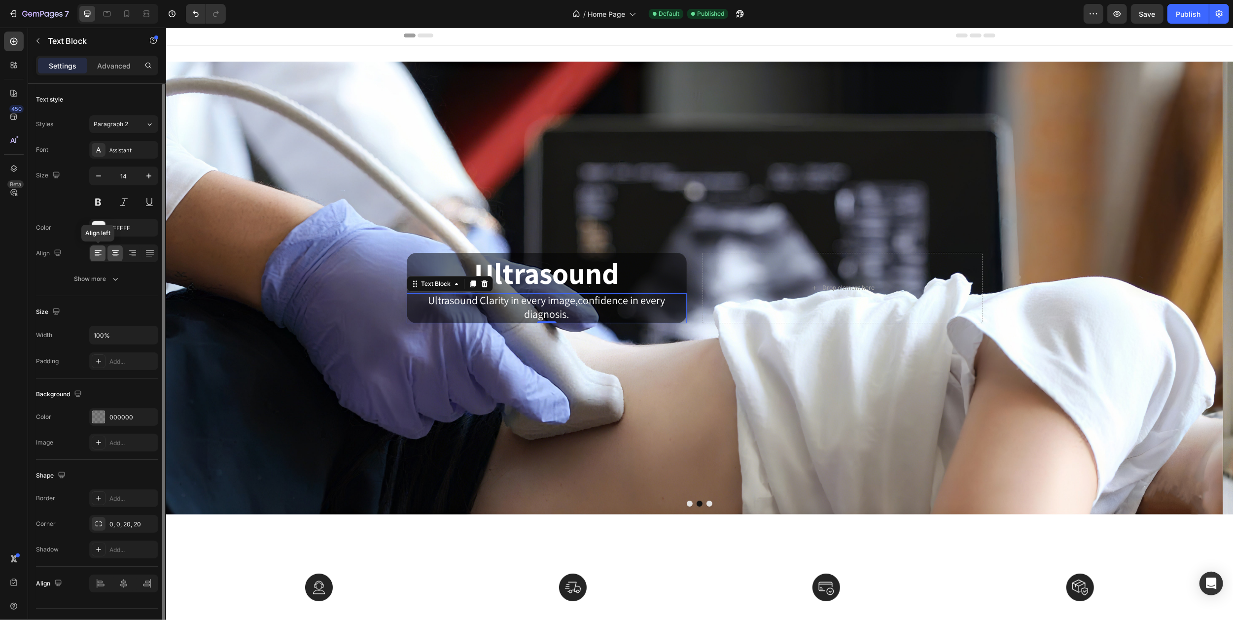
click at [102, 257] on icon at bounding box center [98, 253] width 10 height 10
click at [113, 252] on icon at bounding box center [115, 253] width 10 height 10
click at [580, 302] on span "Ultrasound Clarity in every image,confidence in every diagnosis." at bounding box center [546, 307] width 237 height 28
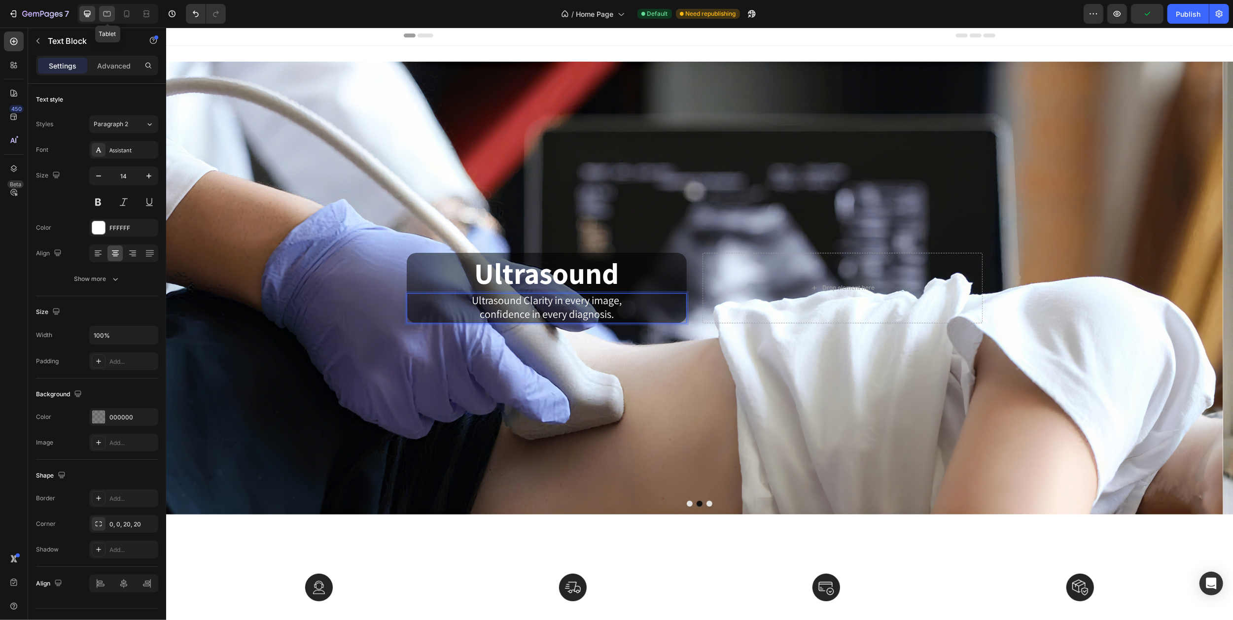
click at [105, 14] on icon at bounding box center [107, 14] width 10 height 10
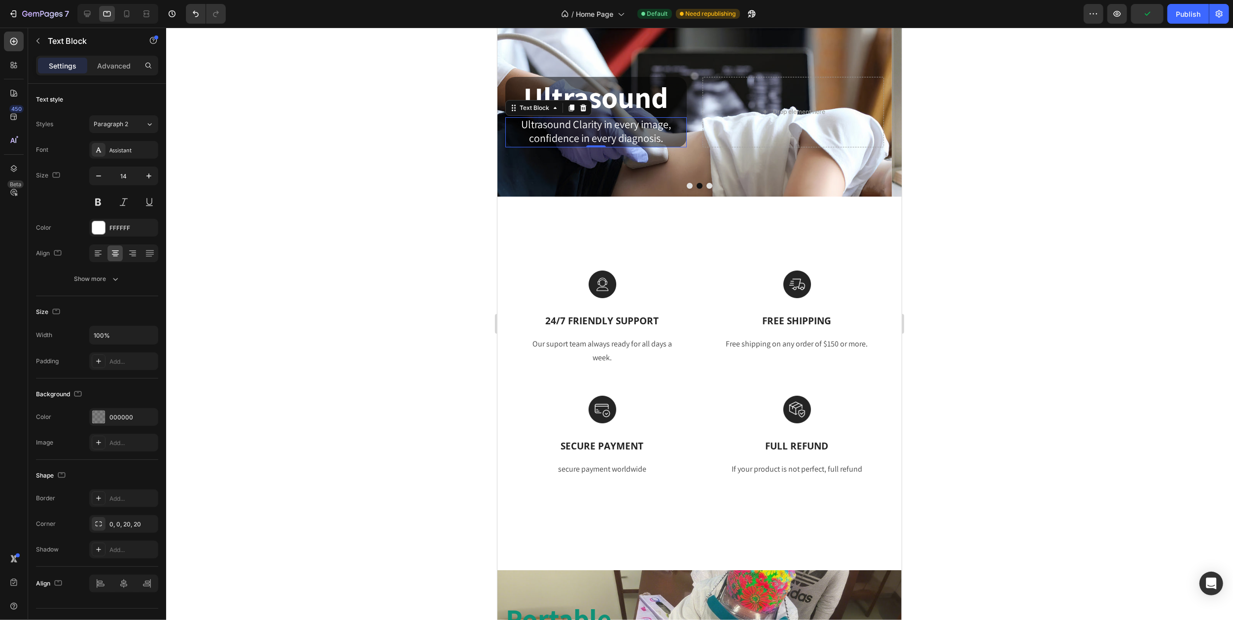
scroll to position [91, 0]
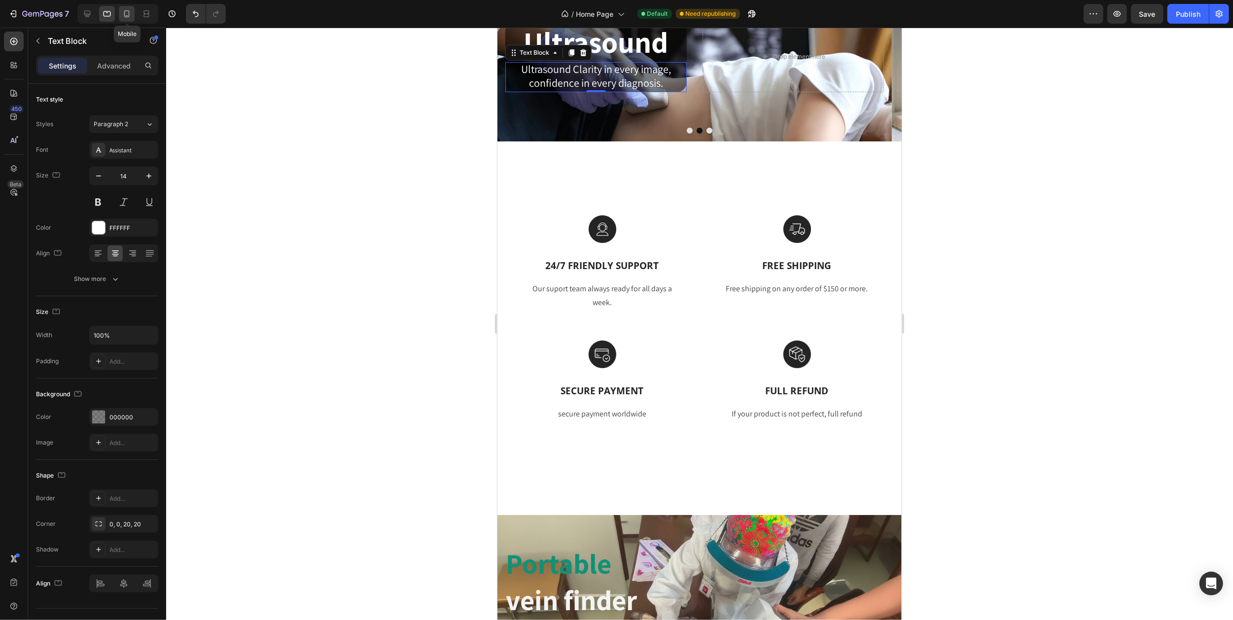
click at [127, 12] on icon at bounding box center [127, 14] width 10 height 10
type input "12"
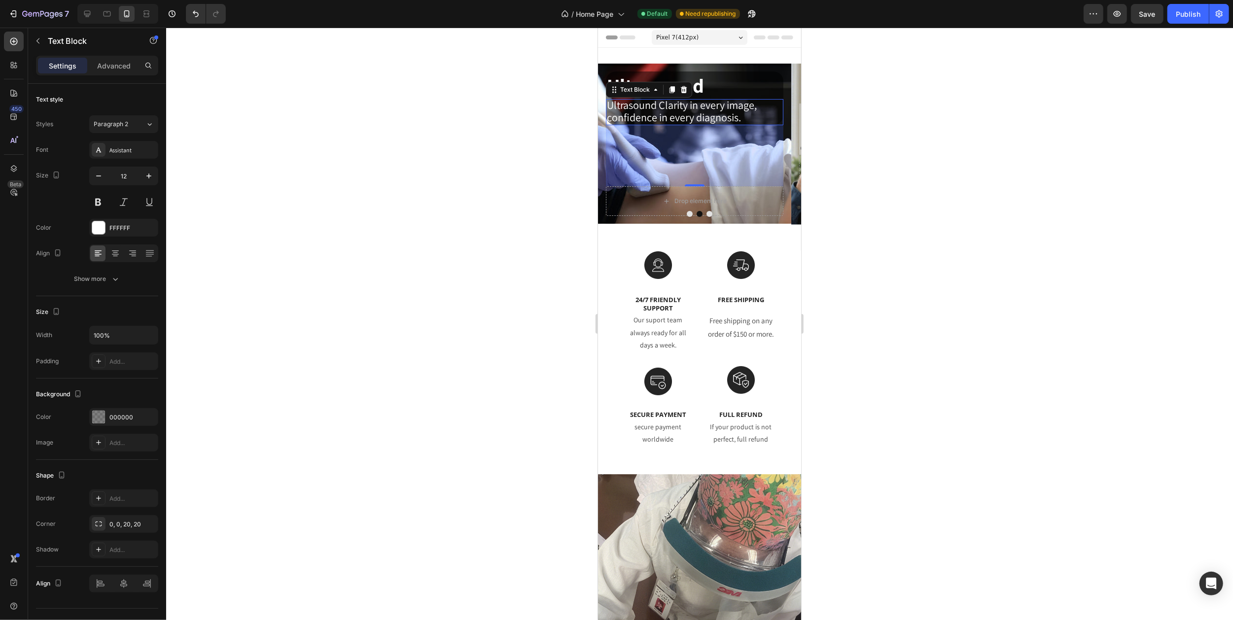
click at [722, 36] on div "Pixel 7 ( 412 px)" at bounding box center [699, 37] width 96 height 15
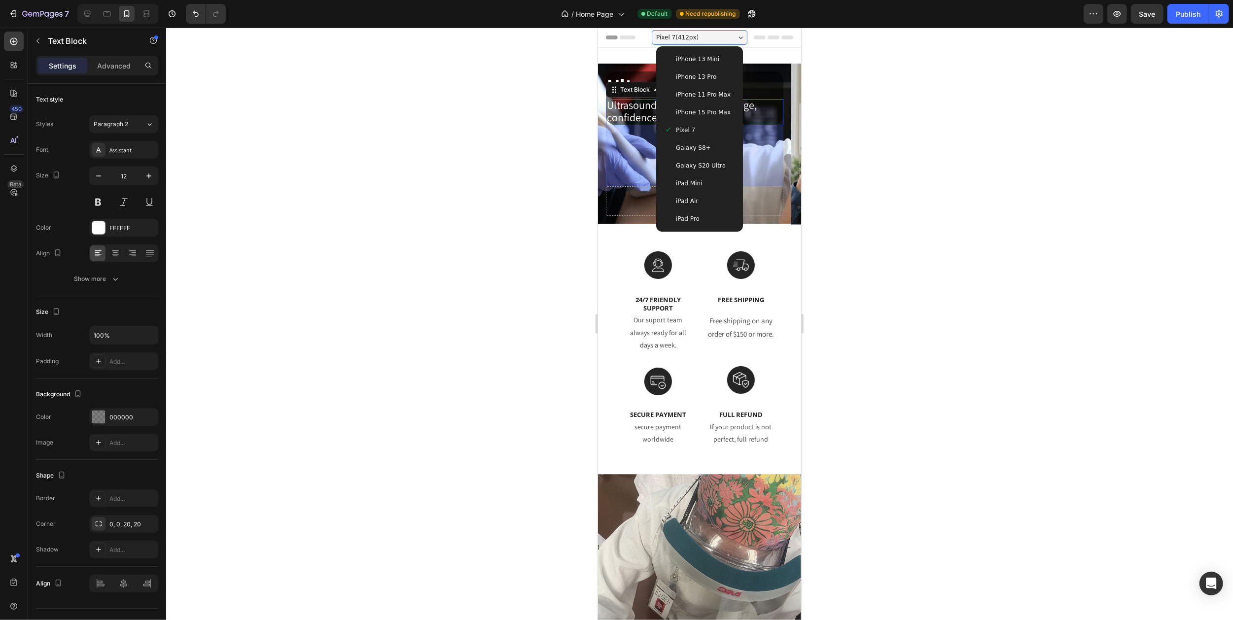
click at [696, 58] on span "iPhone 13 Mini" at bounding box center [696, 59] width 43 height 10
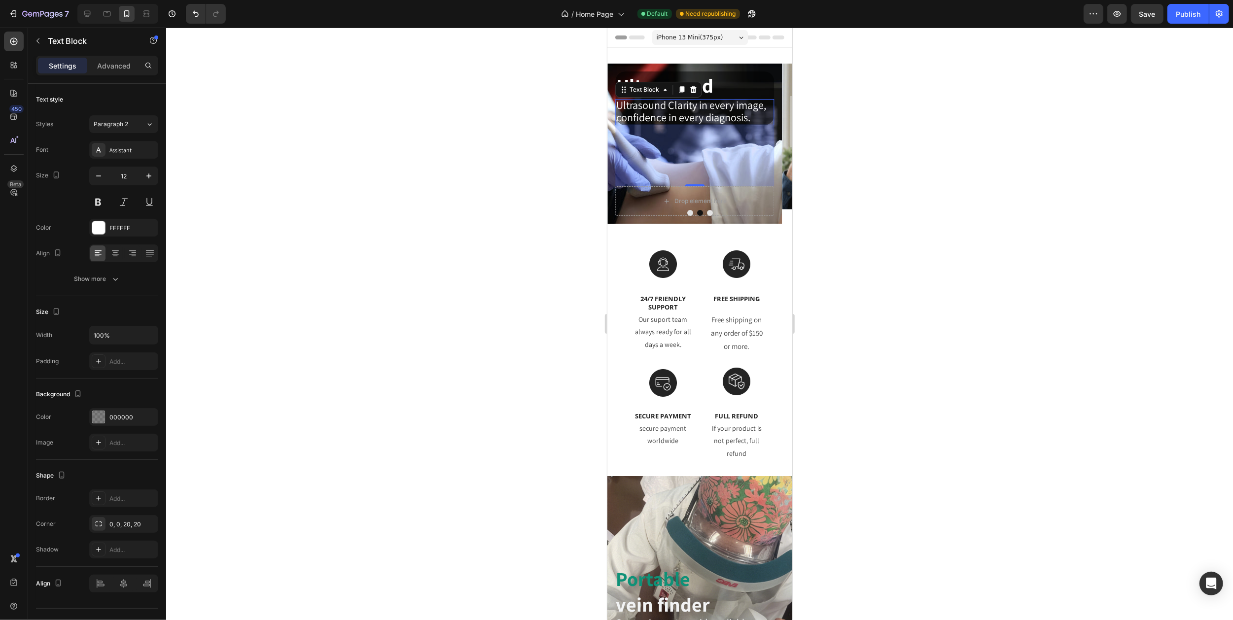
click at [709, 34] on span "iPhone 13 Mini ( 375 px)" at bounding box center [689, 38] width 67 height 10
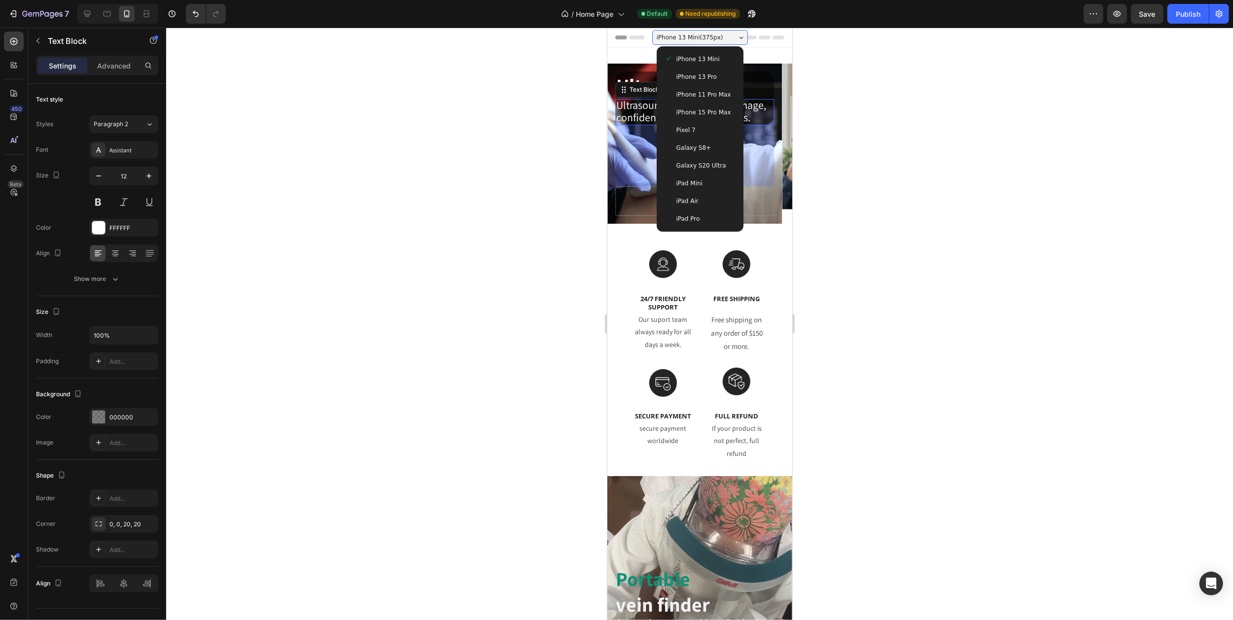
click at [704, 72] on span "iPhone 13 Pro" at bounding box center [696, 77] width 40 height 10
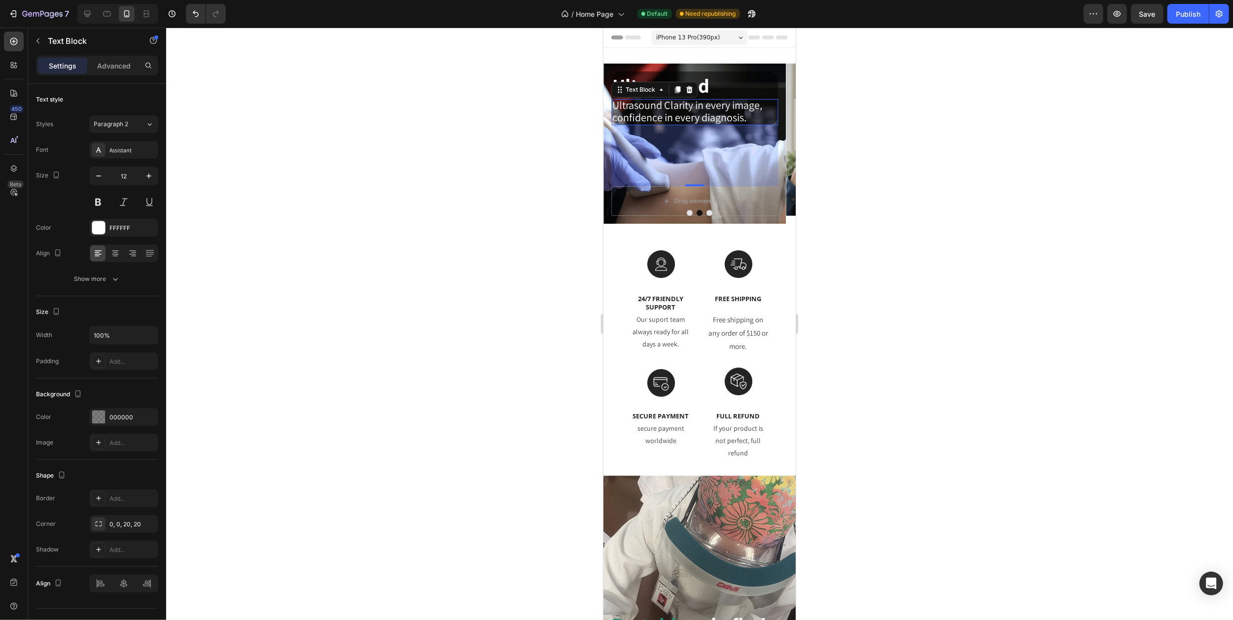
click at [714, 36] on div "iPhone 13 Pro ( 390 px)" at bounding box center [699, 37] width 96 height 15
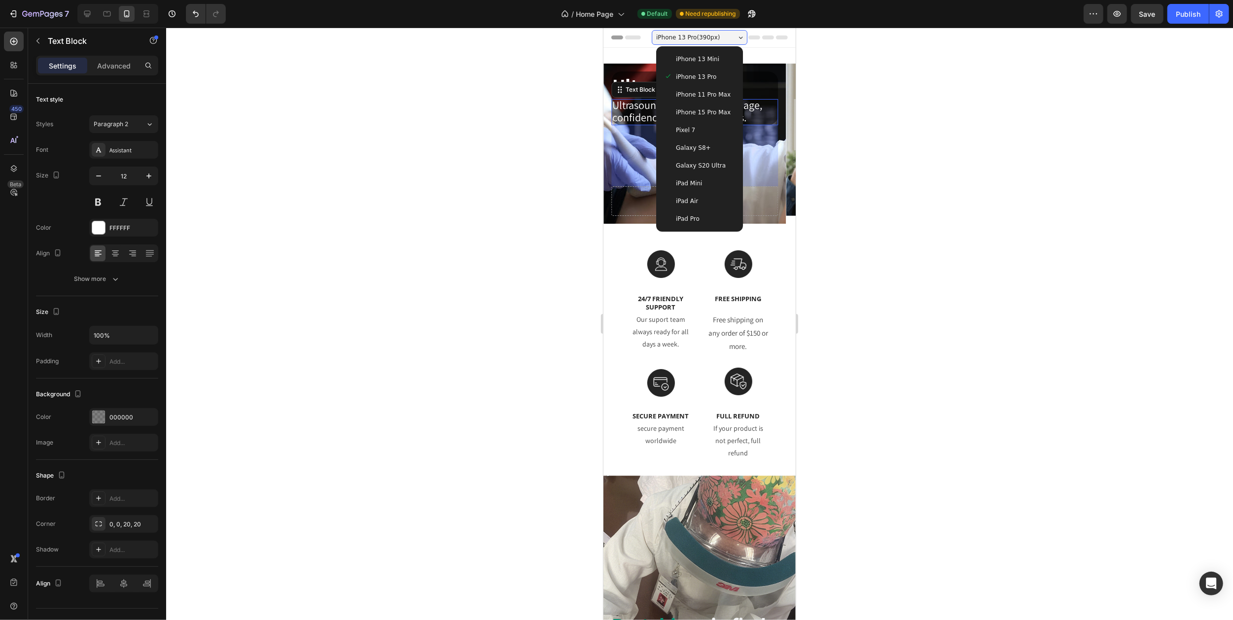
click at [697, 96] on span "iPhone 11 Pro Max" at bounding box center [702, 95] width 55 height 10
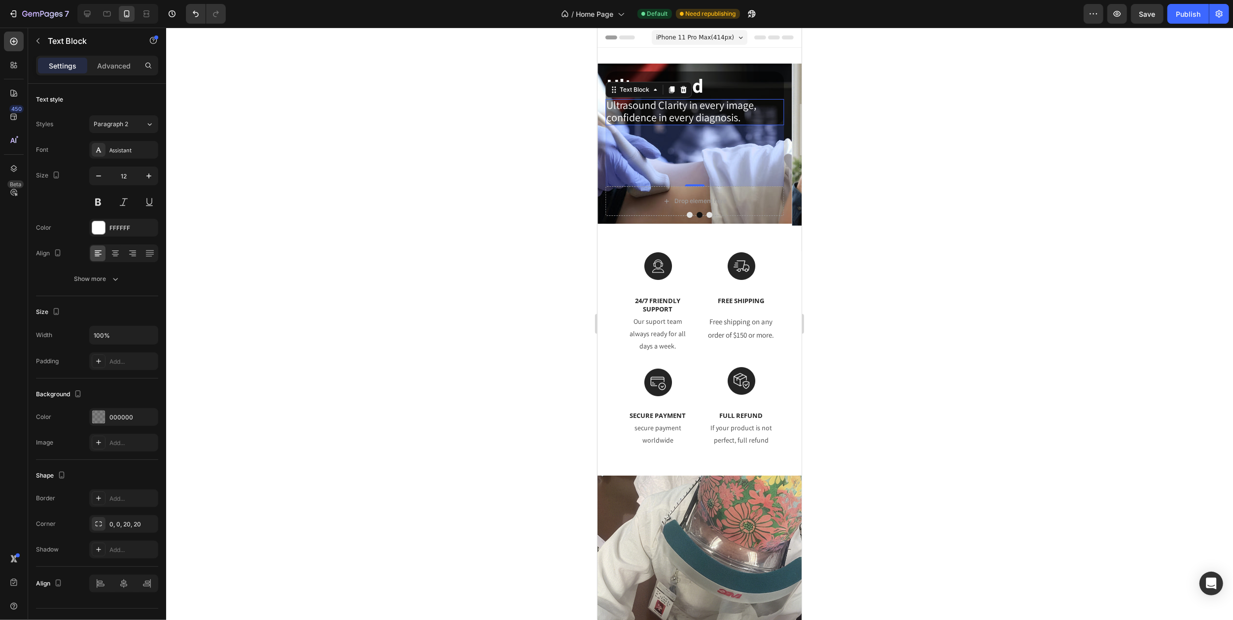
click at [716, 36] on span "iPhone 11 Pro Max ( 414 px)" at bounding box center [695, 38] width 78 height 10
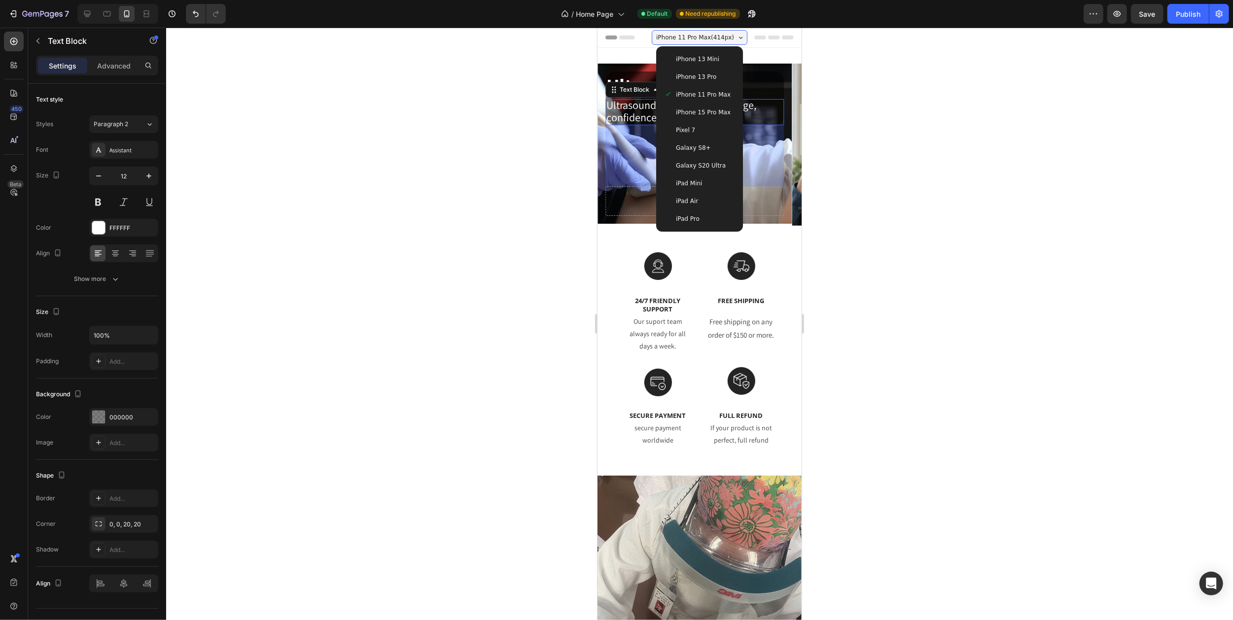
click at [698, 107] on span "iPhone 15 Pro Max" at bounding box center [702, 112] width 55 height 10
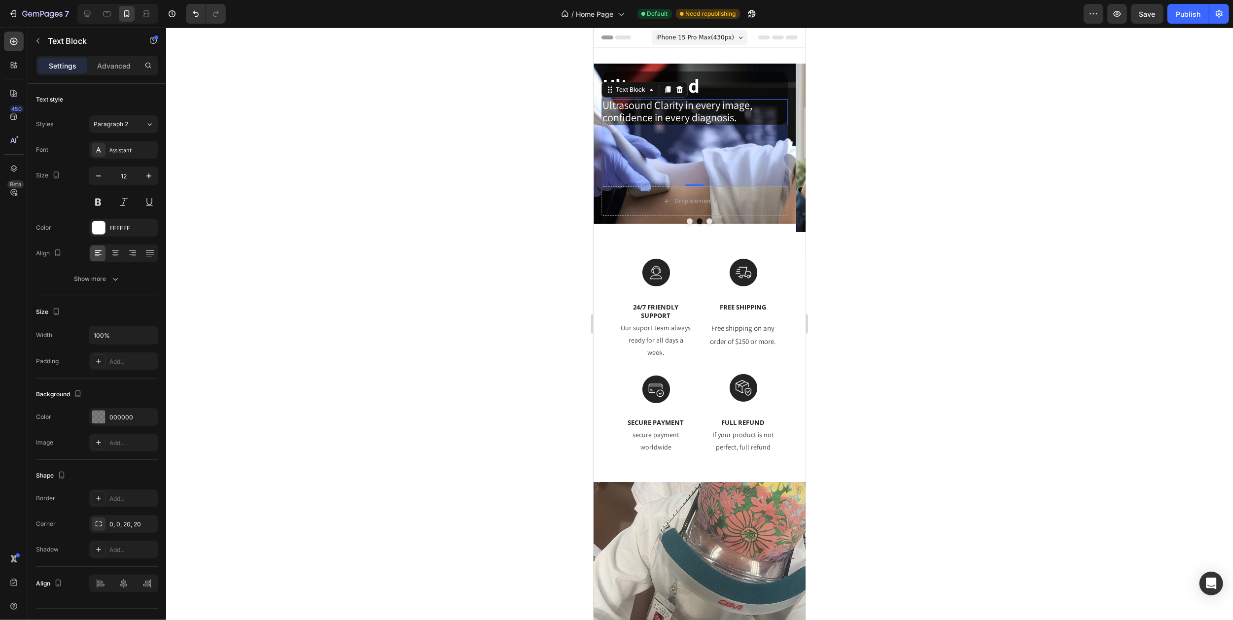
click at [789, 152] on button "Carousel Next Arrow" at bounding box center [793, 148] width 24 height 24
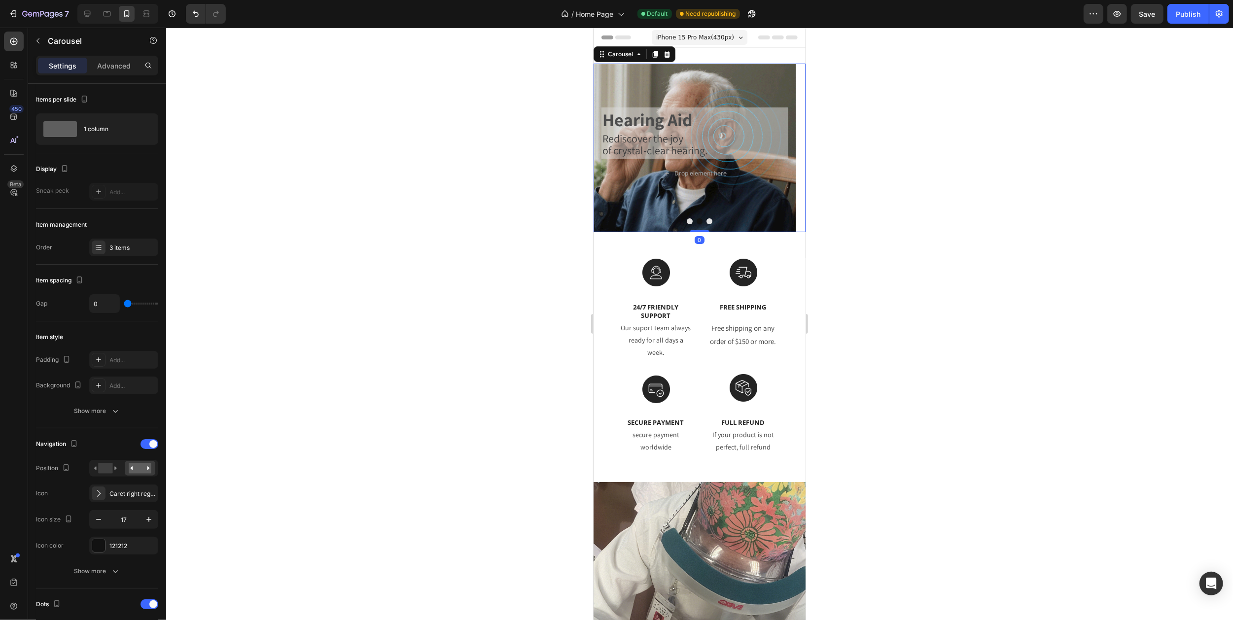
click at [788, 150] on button "Carousel Next Arrow" at bounding box center [793, 148] width 24 height 24
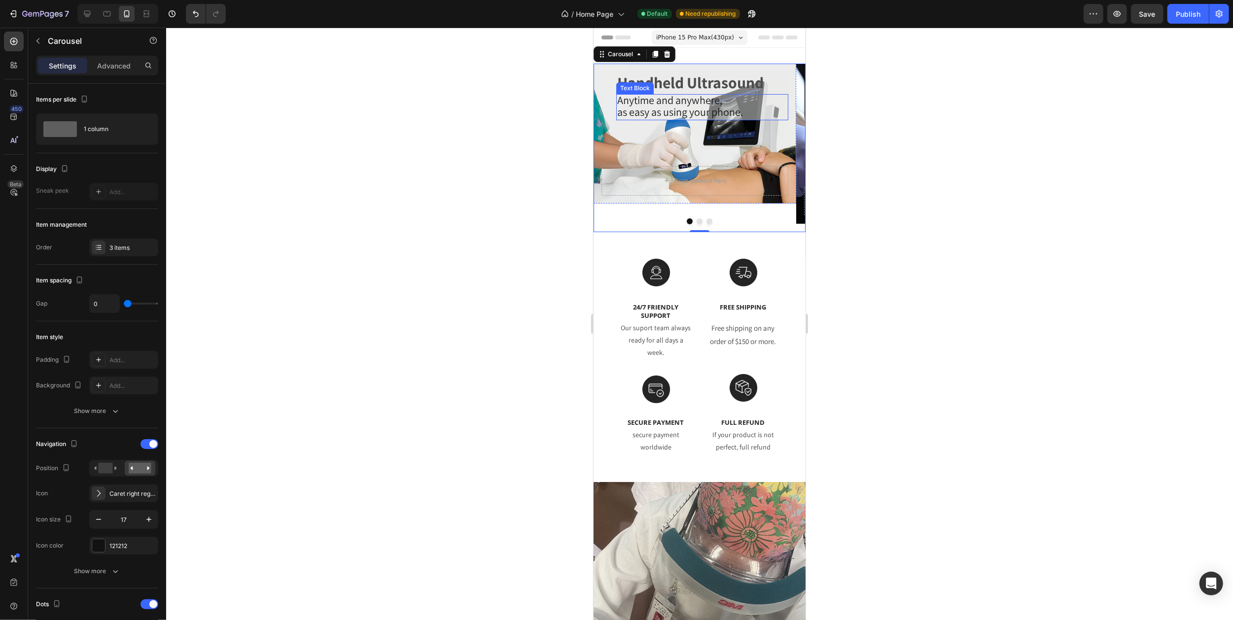
click at [689, 116] on span "as easy as using your phone." at bounding box center [680, 112] width 126 height 14
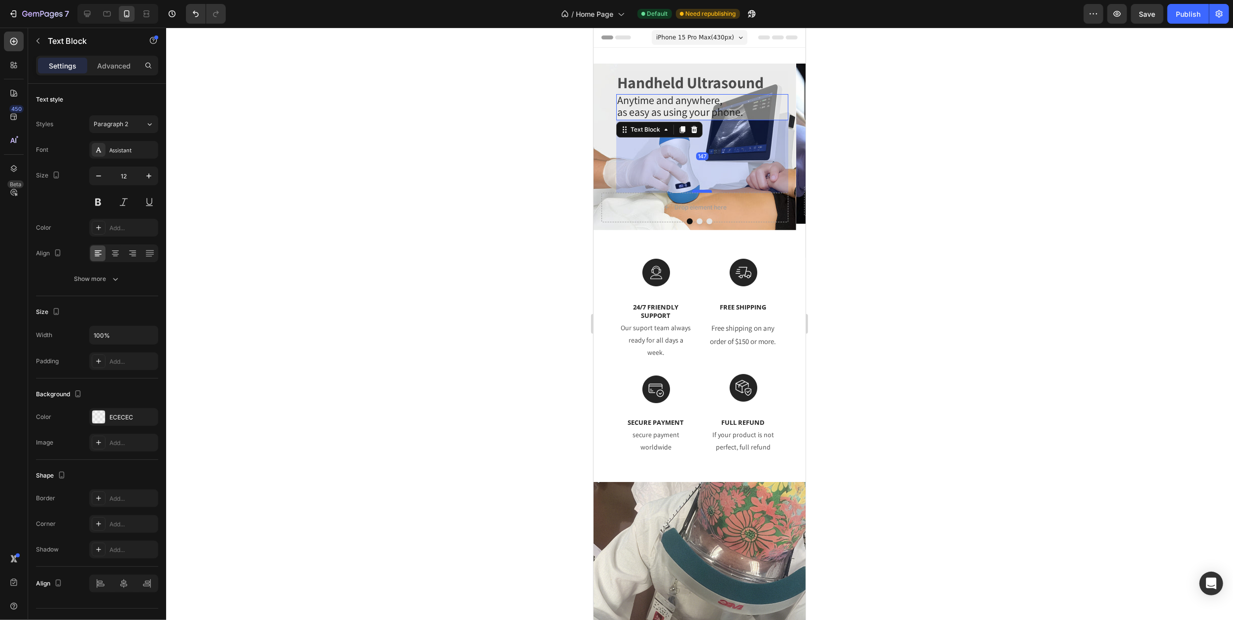
drag, startPoint x: 700, startPoint y: 166, endPoint x: 701, endPoint y: 192, distance: 26.6
click at [701, 192] on div at bounding box center [702, 191] width 20 height 3
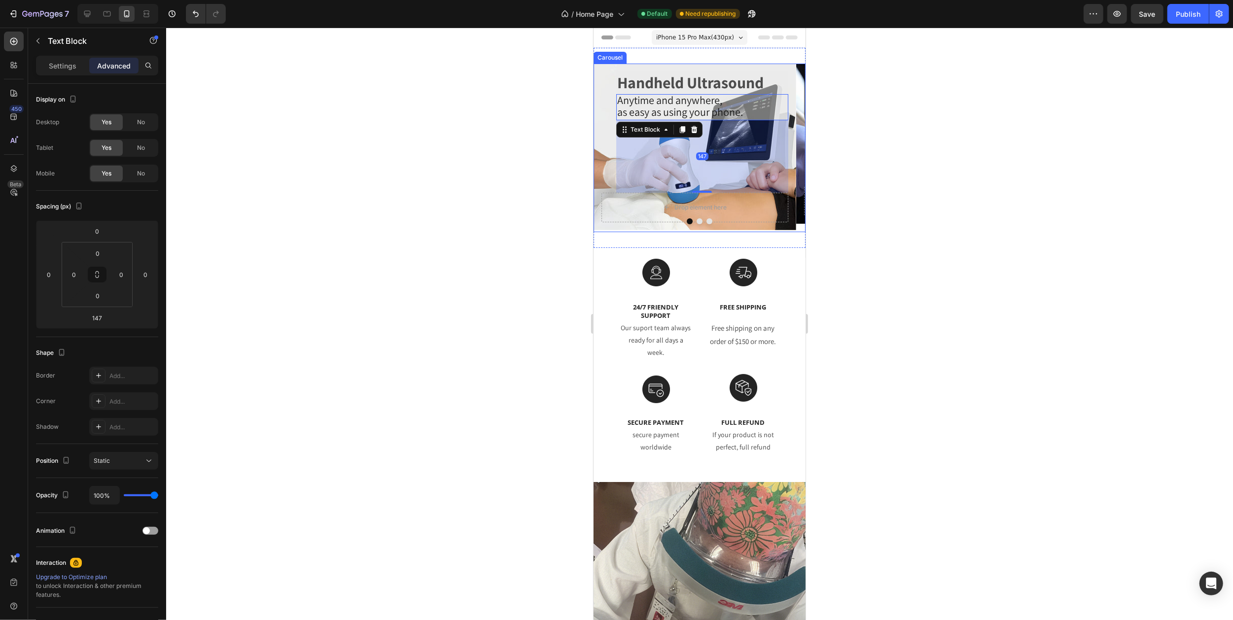
click at [785, 153] on button "Carousel Next Arrow" at bounding box center [793, 148] width 24 height 24
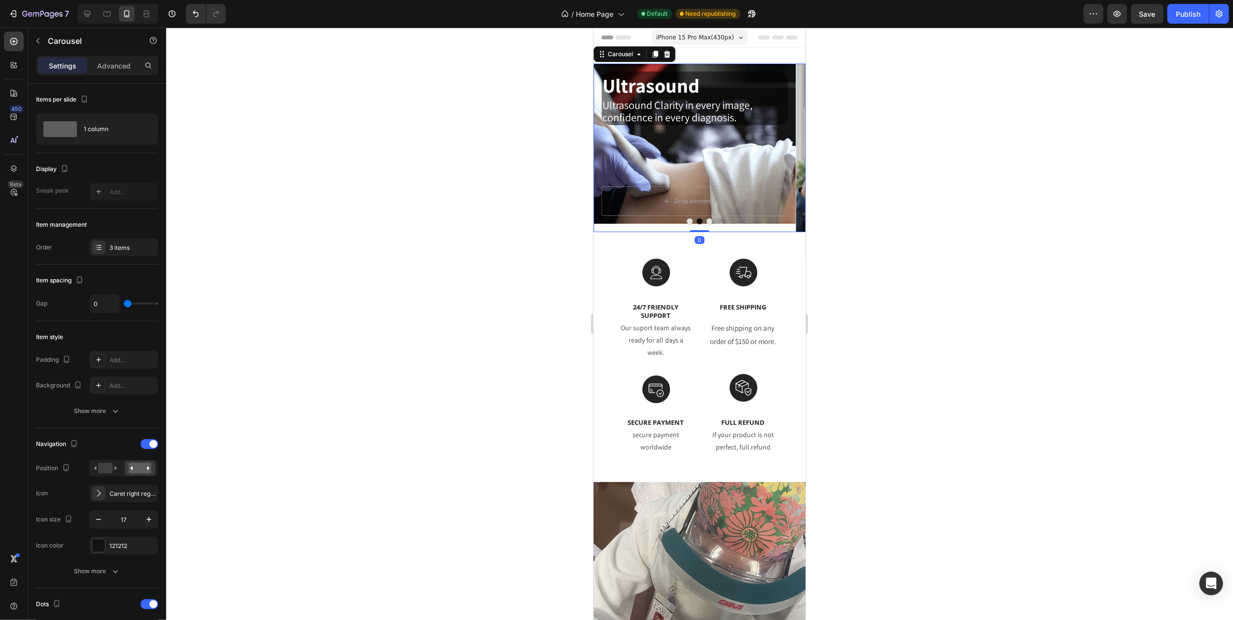
click at [785, 153] on button "Carousel Next Arrow" at bounding box center [793, 148] width 24 height 24
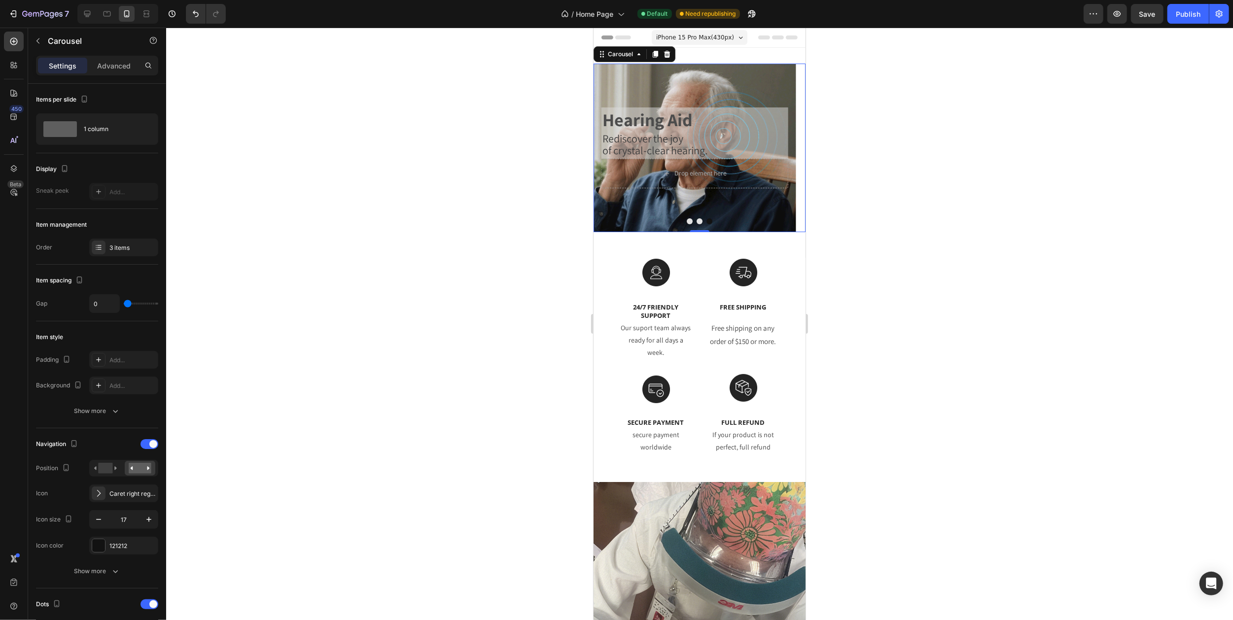
click at [785, 153] on button "Carousel Next Arrow" at bounding box center [793, 148] width 24 height 24
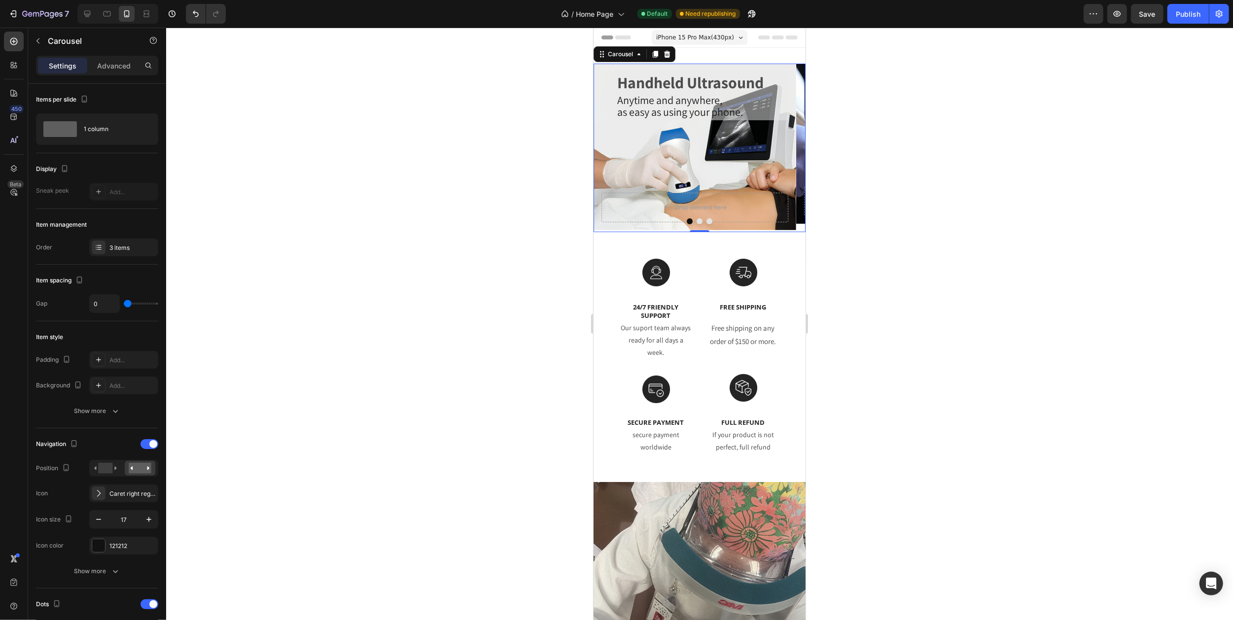
click at [789, 146] on icon "Carousel Next Arrow" at bounding box center [793, 148] width 8 height 8
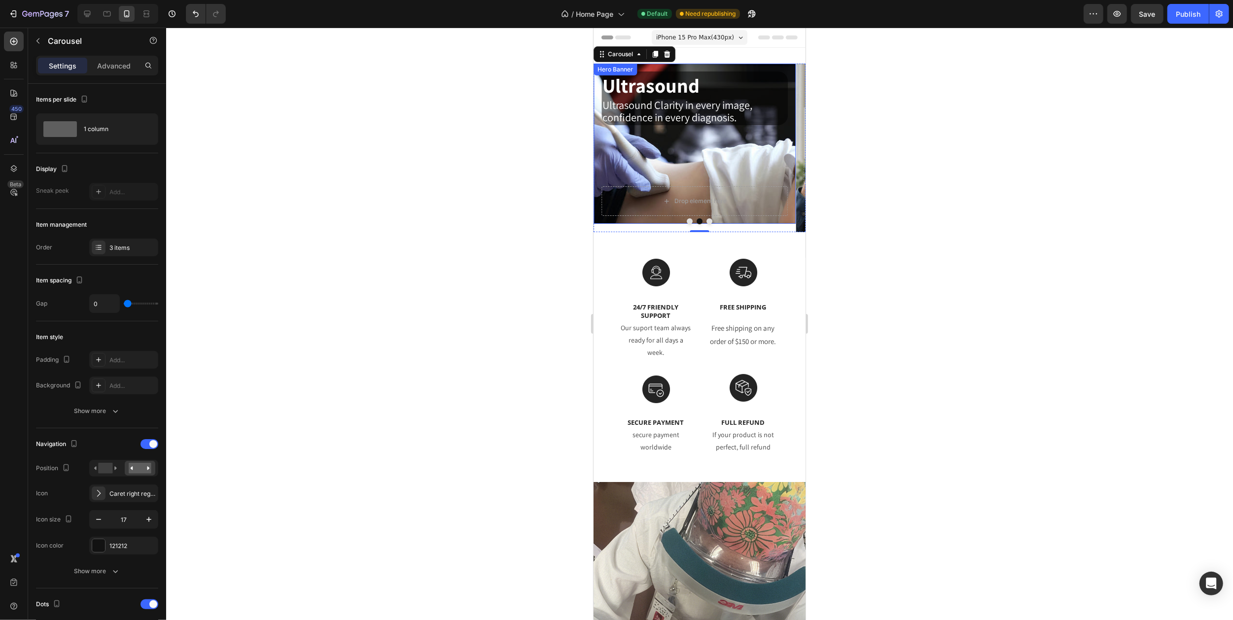
click at [690, 125] on div "Ultrasound Clarity in every image, confidence in every diagnosis." at bounding box center [694, 112] width 187 height 26
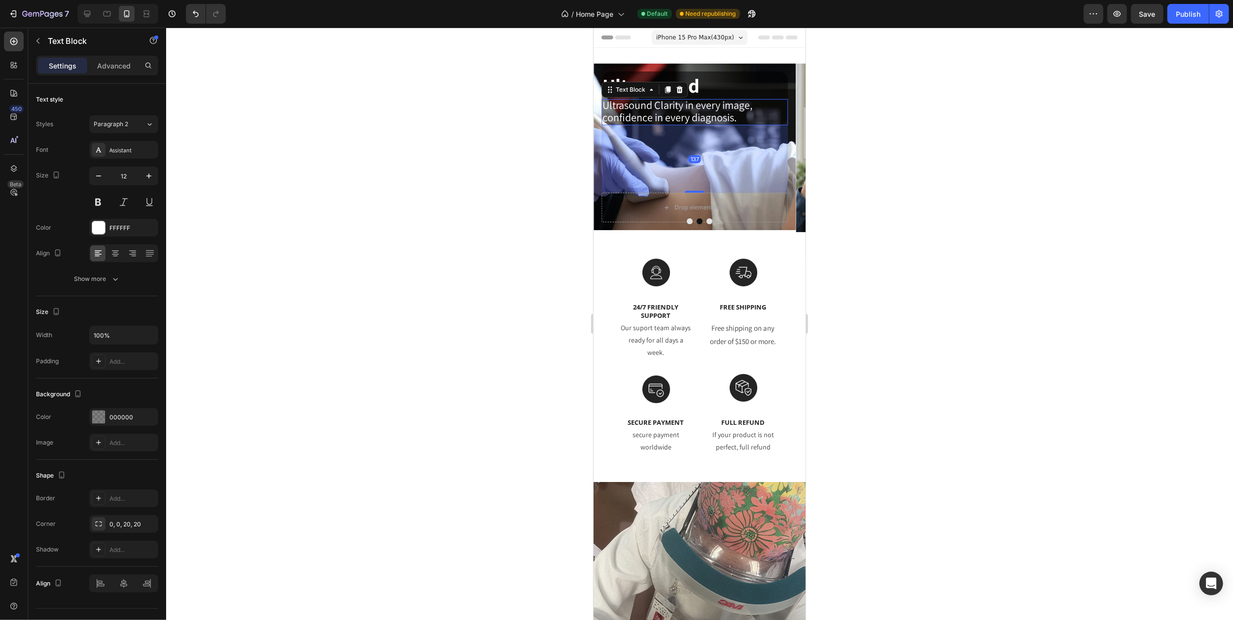
drag, startPoint x: 695, startPoint y: 184, endPoint x: 695, endPoint y: 190, distance: 6.4
click at [695, 125] on div "137" at bounding box center [694, 125] width 187 height 0
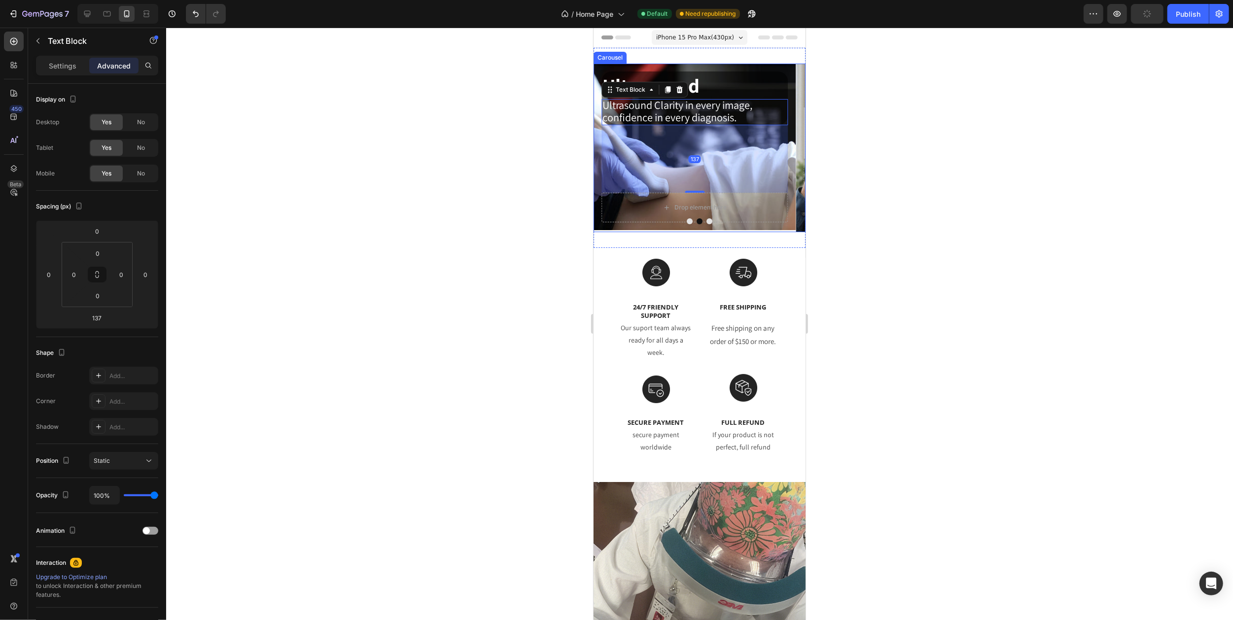
click at [789, 146] on button "Carousel Next Arrow" at bounding box center [793, 148] width 24 height 24
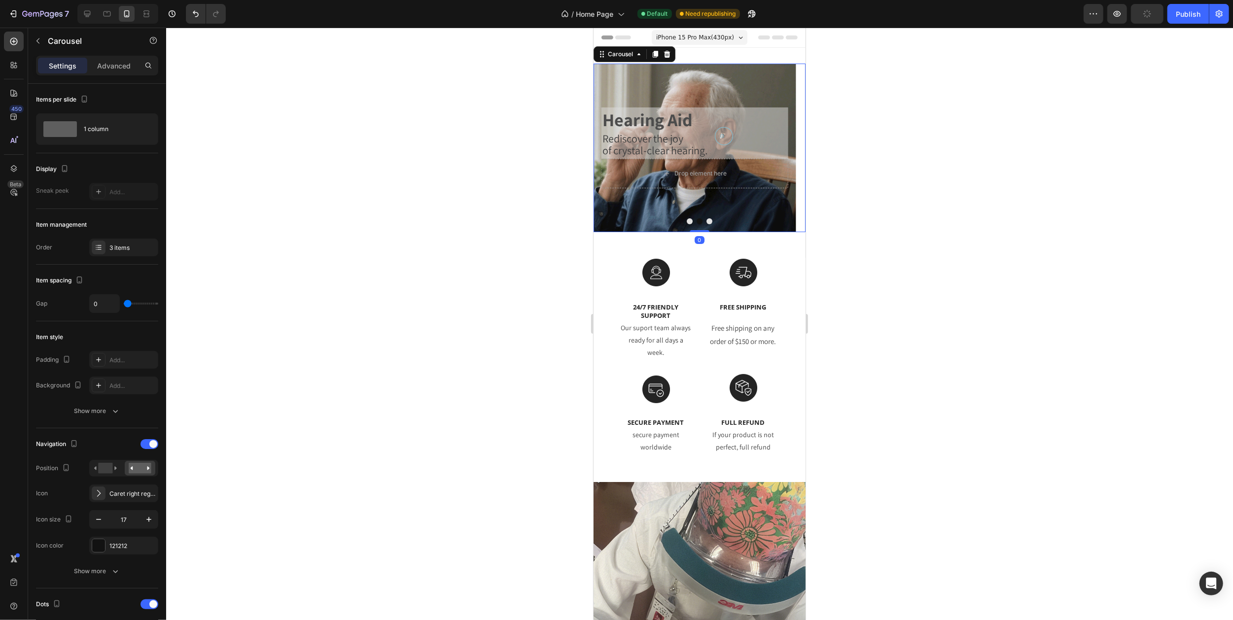
click at [789, 146] on button "Carousel Next Arrow" at bounding box center [793, 148] width 24 height 24
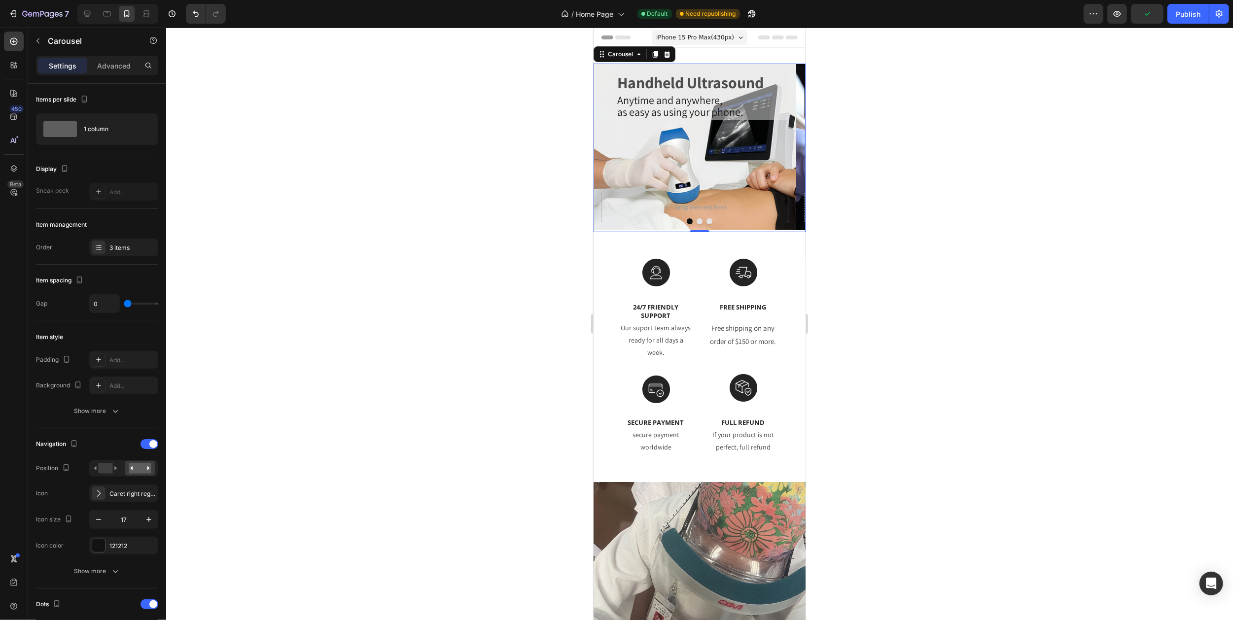
click at [721, 35] on span "iPhone 15 Pro Max ( 430 px)" at bounding box center [695, 38] width 78 height 10
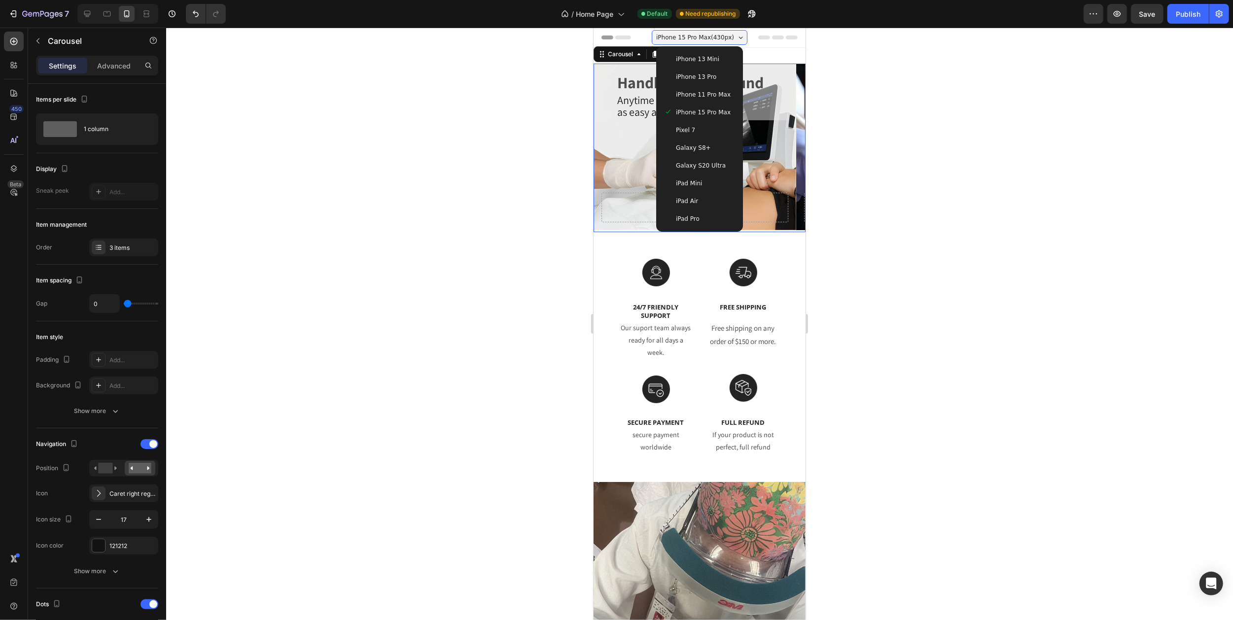
click at [697, 131] on div "Pixel 7" at bounding box center [698, 130] width 71 height 10
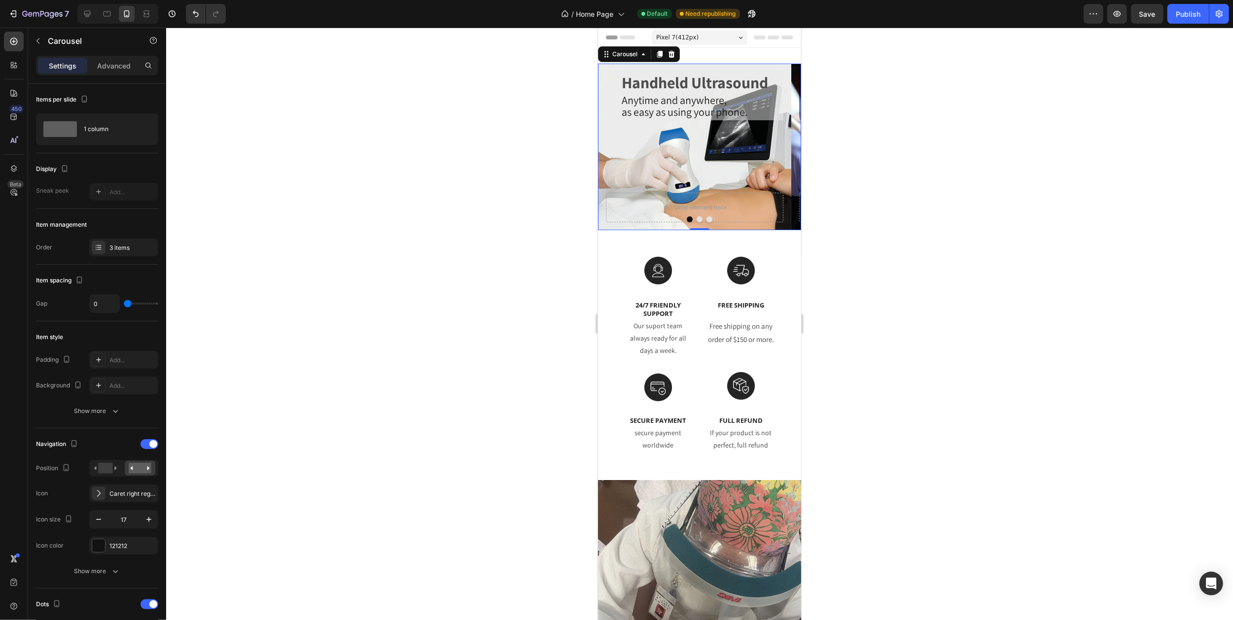
click at [787, 149] on icon "Carousel Next Arrow" at bounding box center [788, 147] width 3 height 6
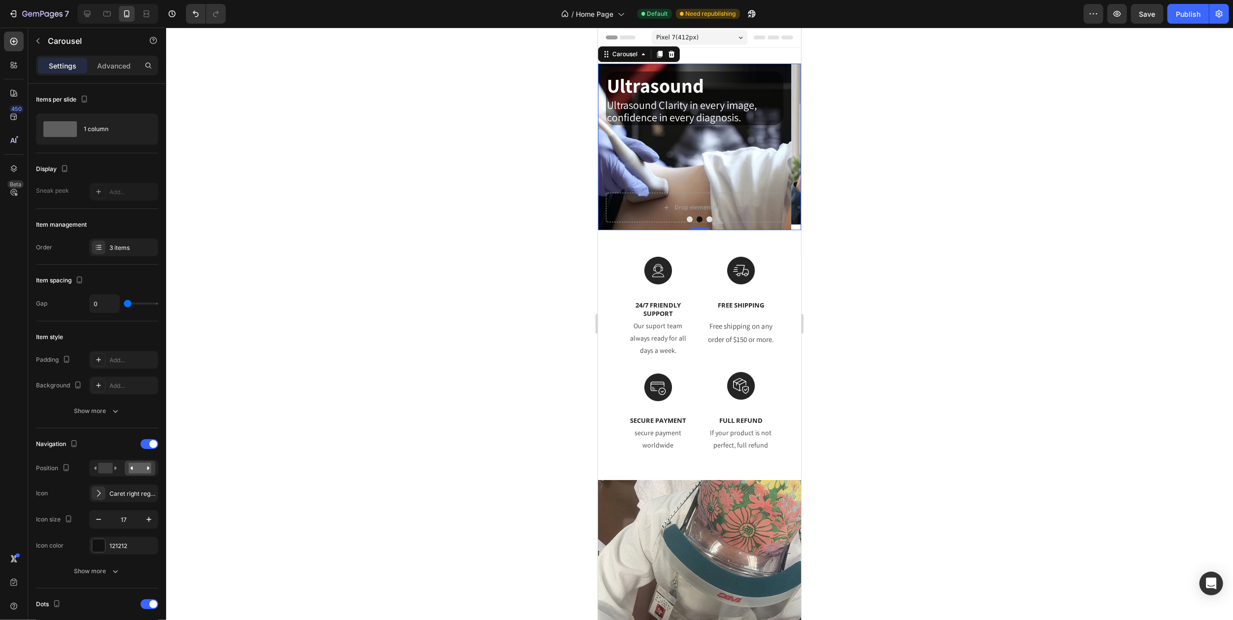
click at [787, 149] on icon "Carousel Next Arrow" at bounding box center [788, 147] width 3 height 6
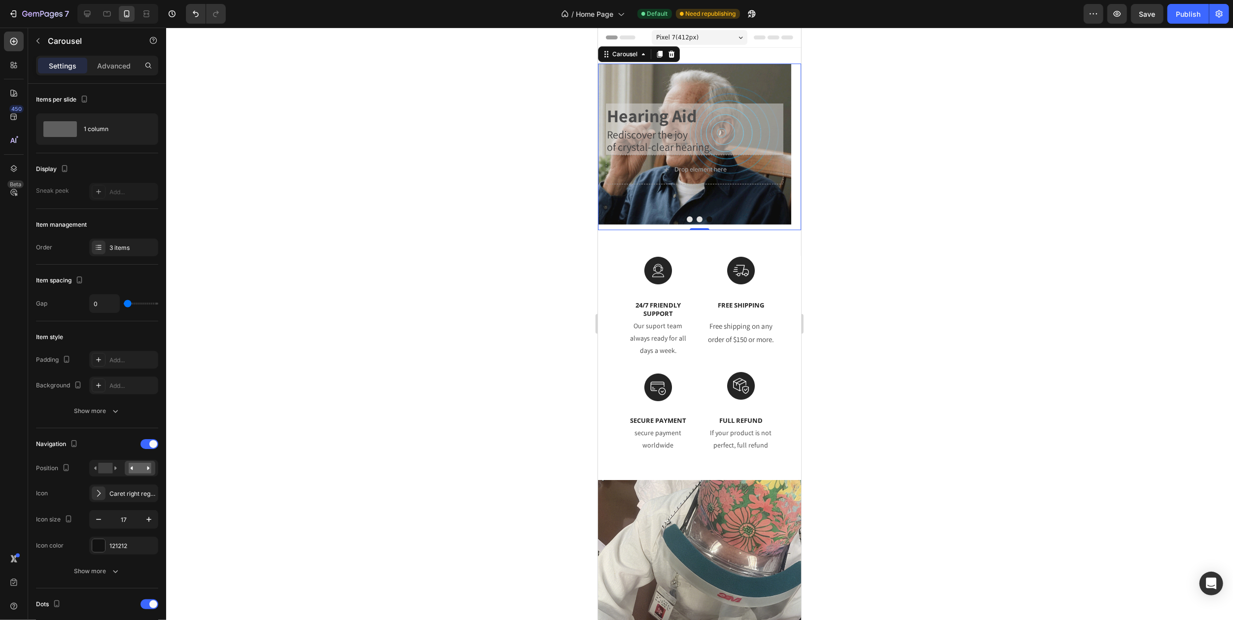
click at [609, 145] on icon "Carousel Back Arrow" at bounding box center [609, 147] width 8 height 8
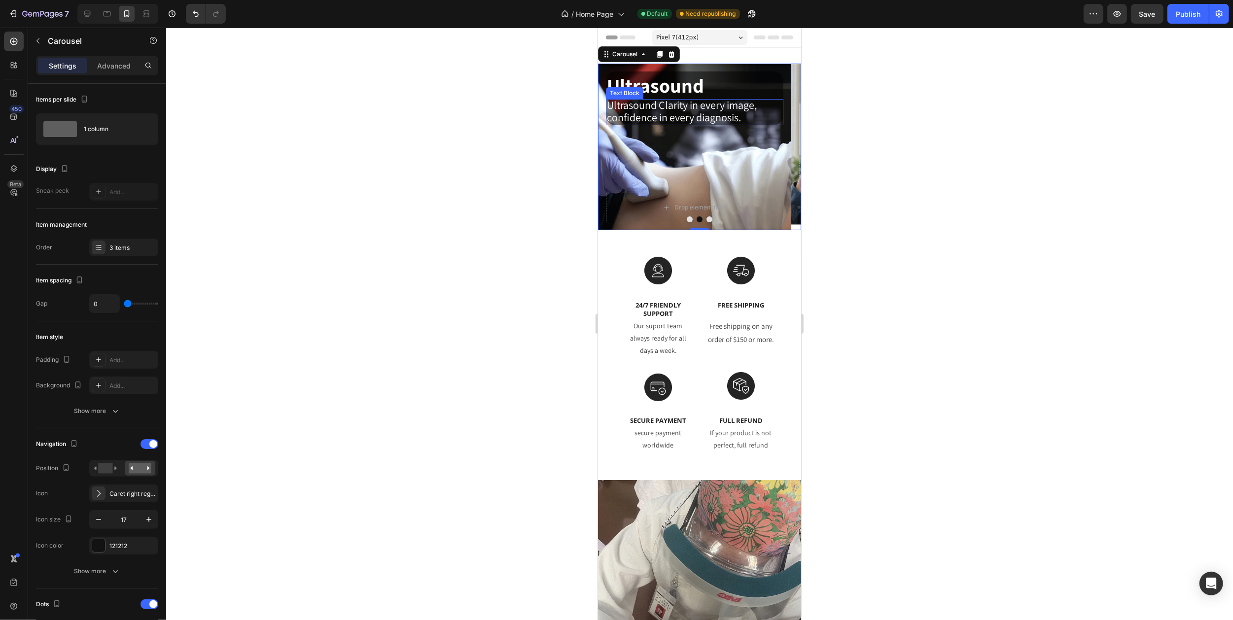
click at [689, 124] on span "confidence in every diagnosis." at bounding box center [673, 117] width 134 height 14
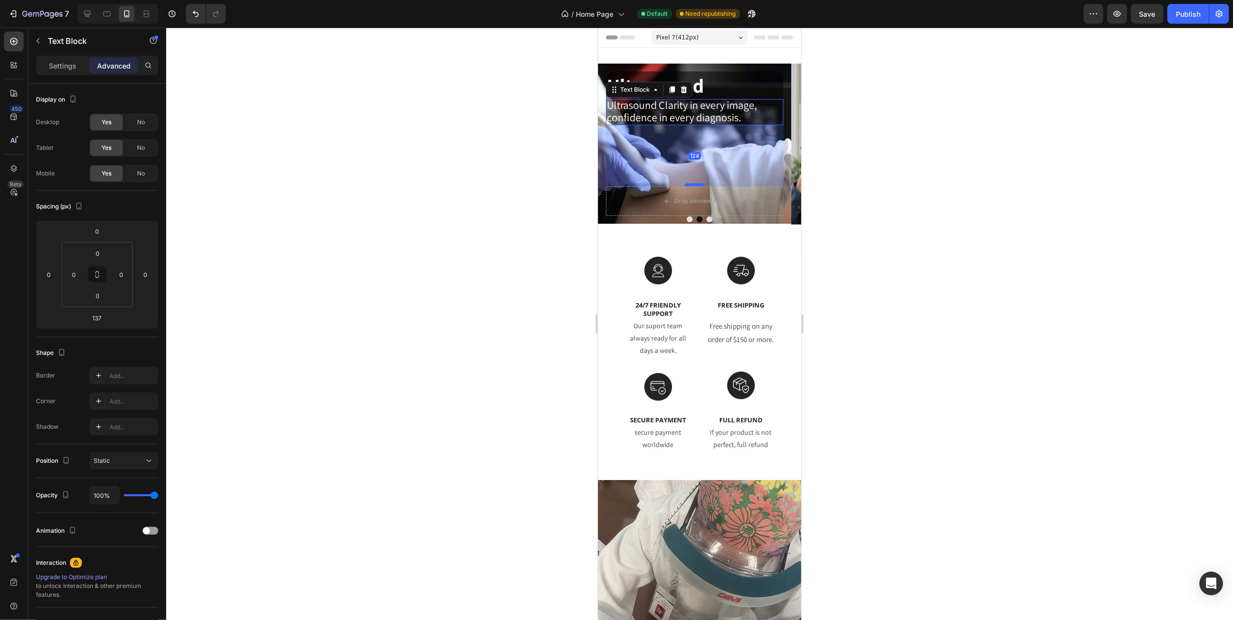
drag, startPoint x: 697, startPoint y: 192, endPoint x: 697, endPoint y: 185, distance: 6.4
click at [697, 185] on div at bounding box center [694, 184] width 20 height 3
type input "124"
click at [776, 151] on button "Carousel Next Arrow" at bounding box center [788, 147] width 24 height 24
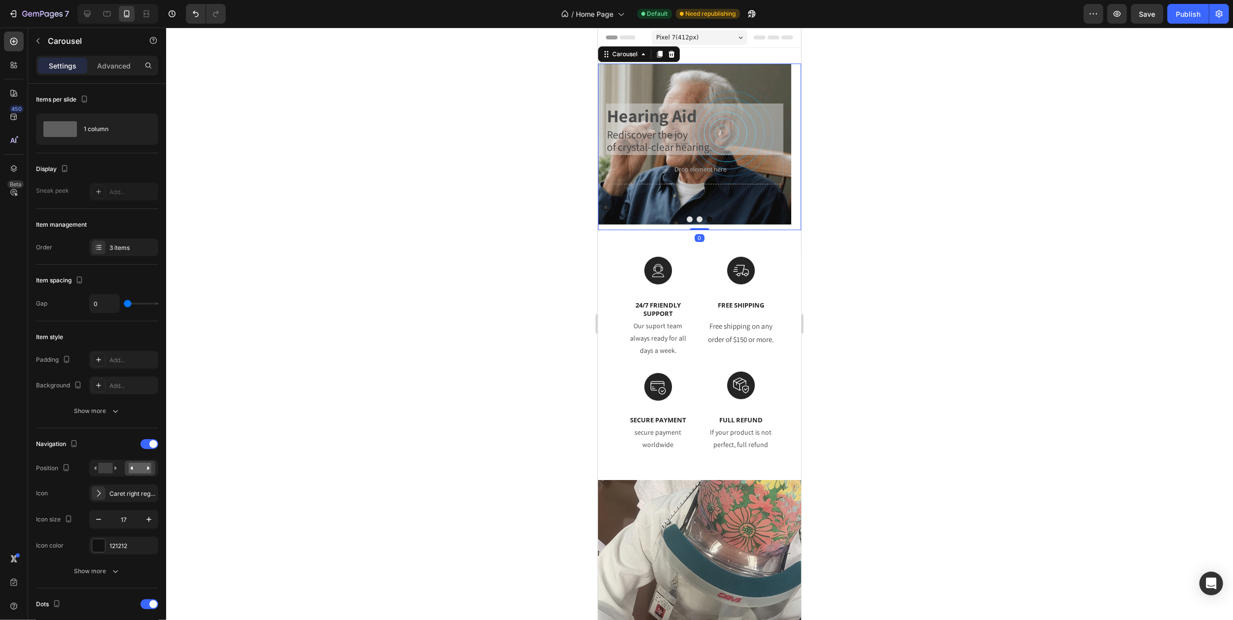
click at [776, 151] on button "Carousel Next Arrow" at bounding box center [788, 147] width 24 height 24
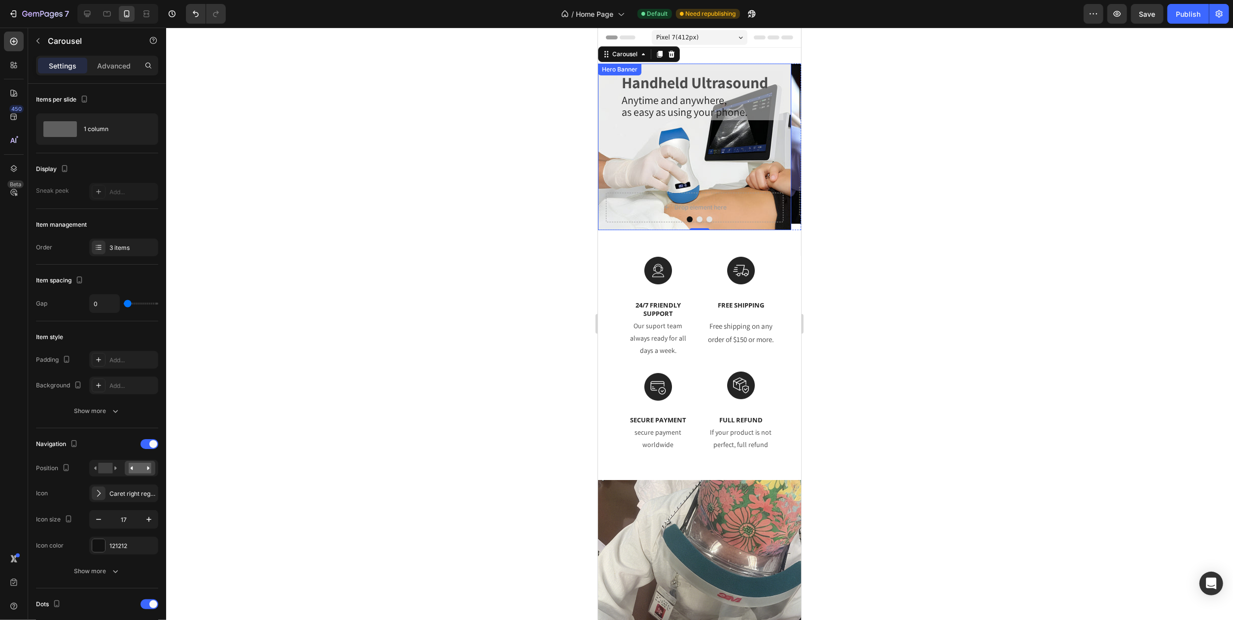
click at [685, 123] on div "Handheld Ultrasound Heading Anytime and anywhere, as easy as using your phone. …" at bounding box center [693, 131] width 177 height 121
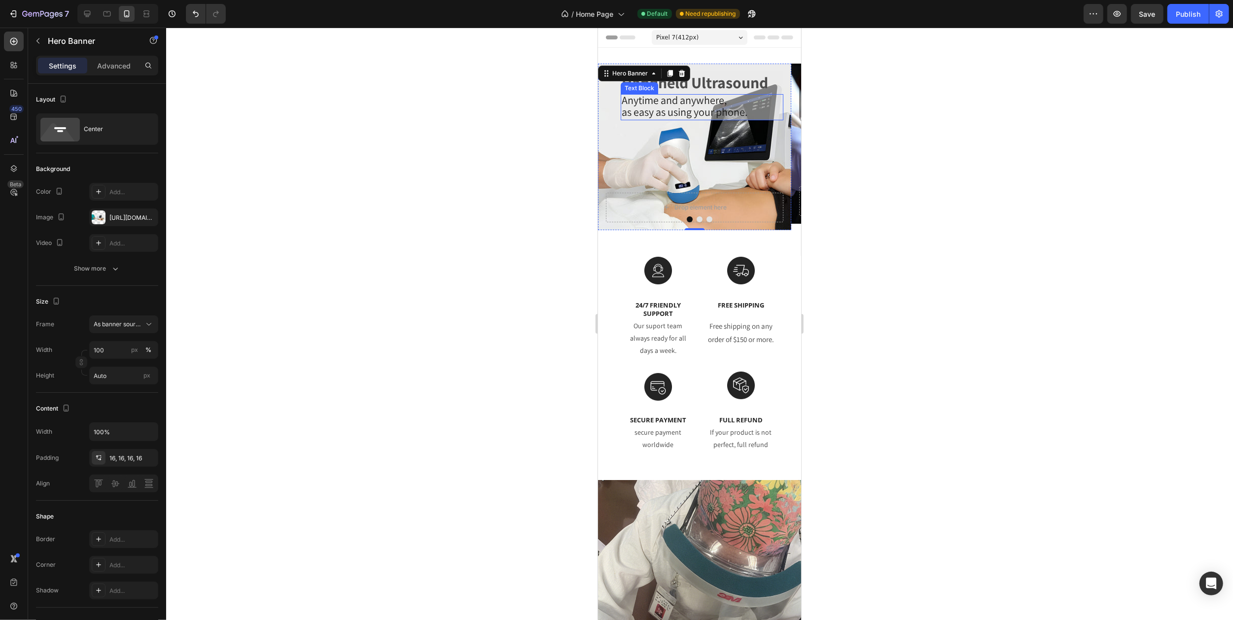
click at [685, 117] on span "as easy as using your phone." at bounding box center [684, 112] width 126 height 14
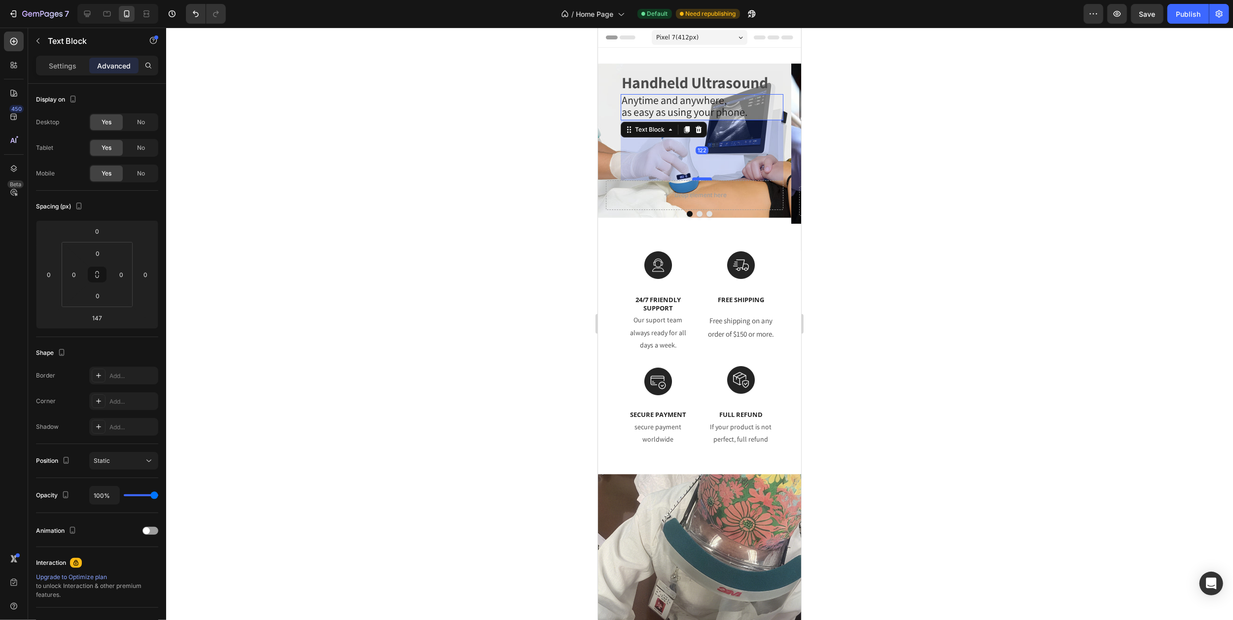
drag, startPoint x: 698, startPoint y: 192, endPoint x: 698, endPoint y: 180, distance: 12.3
click at [698, 180] on div at bounding box center [702, 178] width 20 height 3
type input "122"
click at [784, 142] on icon "Carousel Next Arrow" at bounding box center [788, 144] width 8 height 8
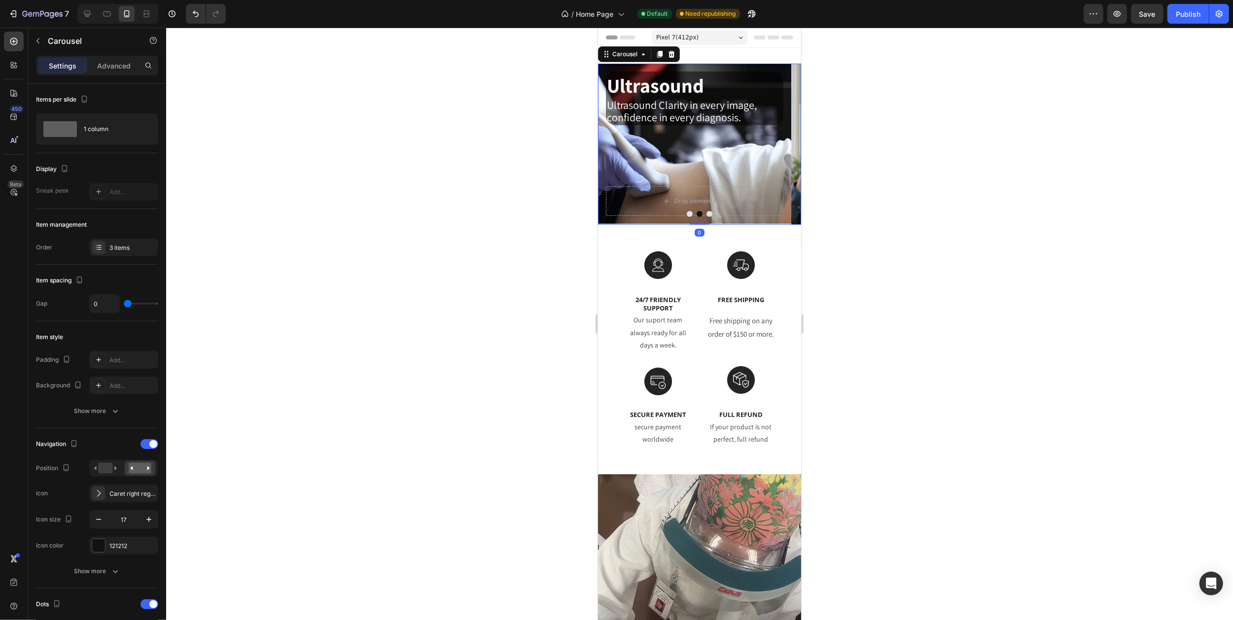
click at [784, 142] on icon "Carousel Next Arrow" at bounding box center [788, 144] width 8 height 8
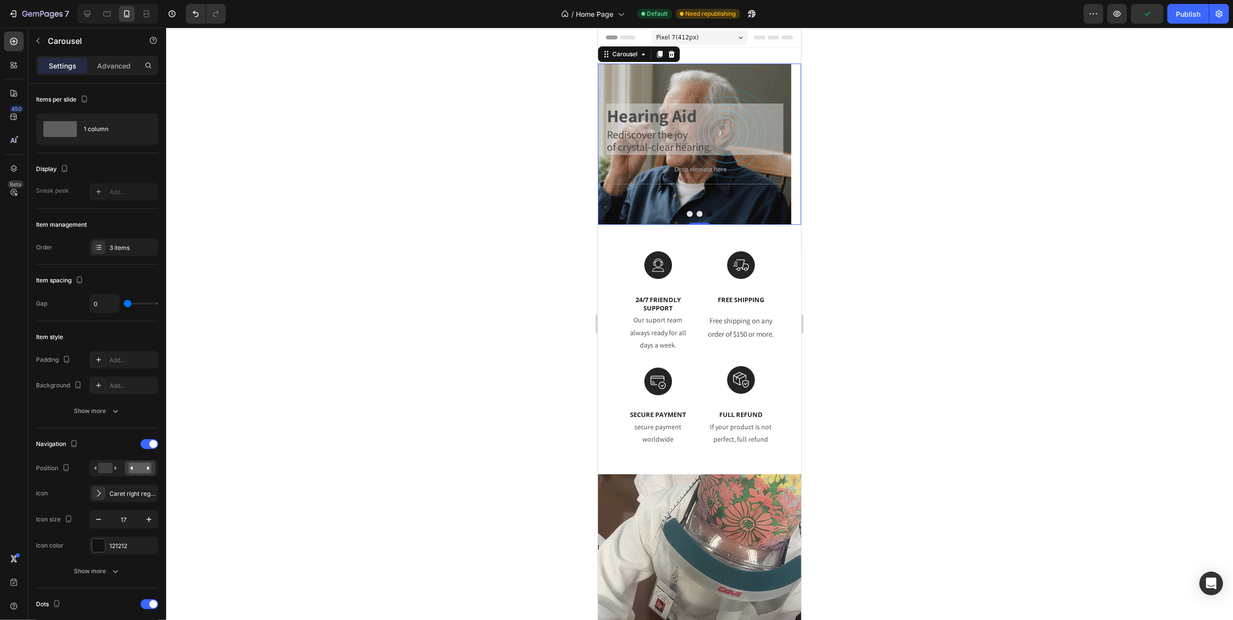
click at [784, 142] on icon "Carousel Next Arrow" at bounding box center [788, 144] width 8 height 8
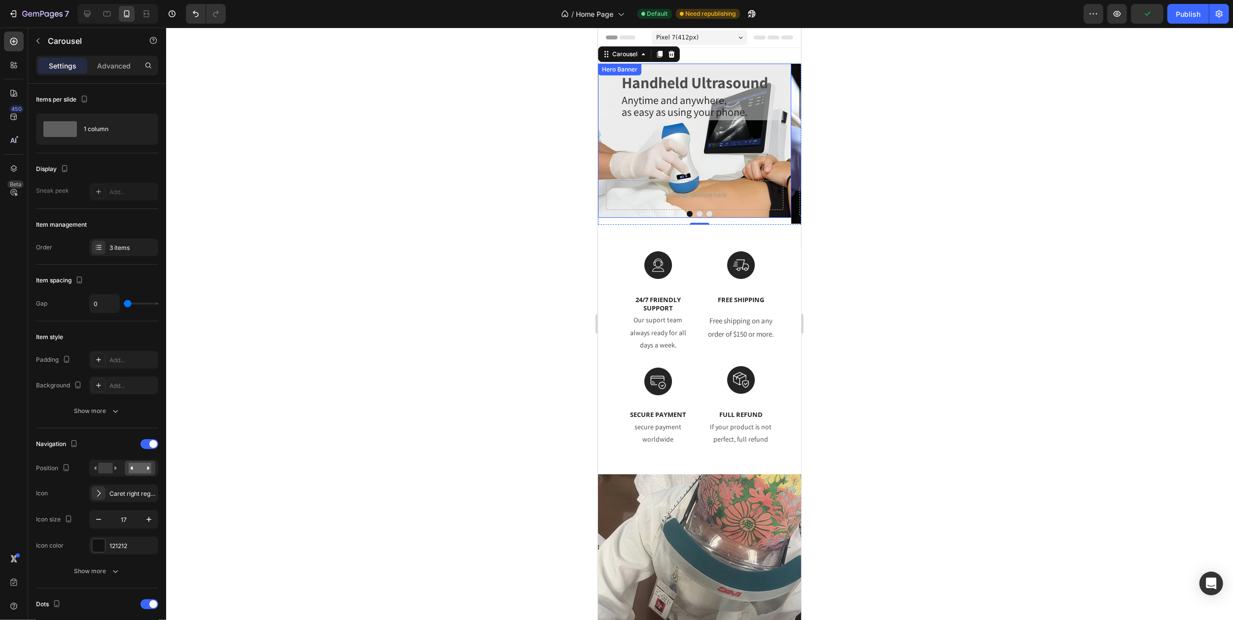
click at [688, 120] on div "Anytime and anywhere, as easy as using your phone." at bounding box center [701, 107] width 163 height 26
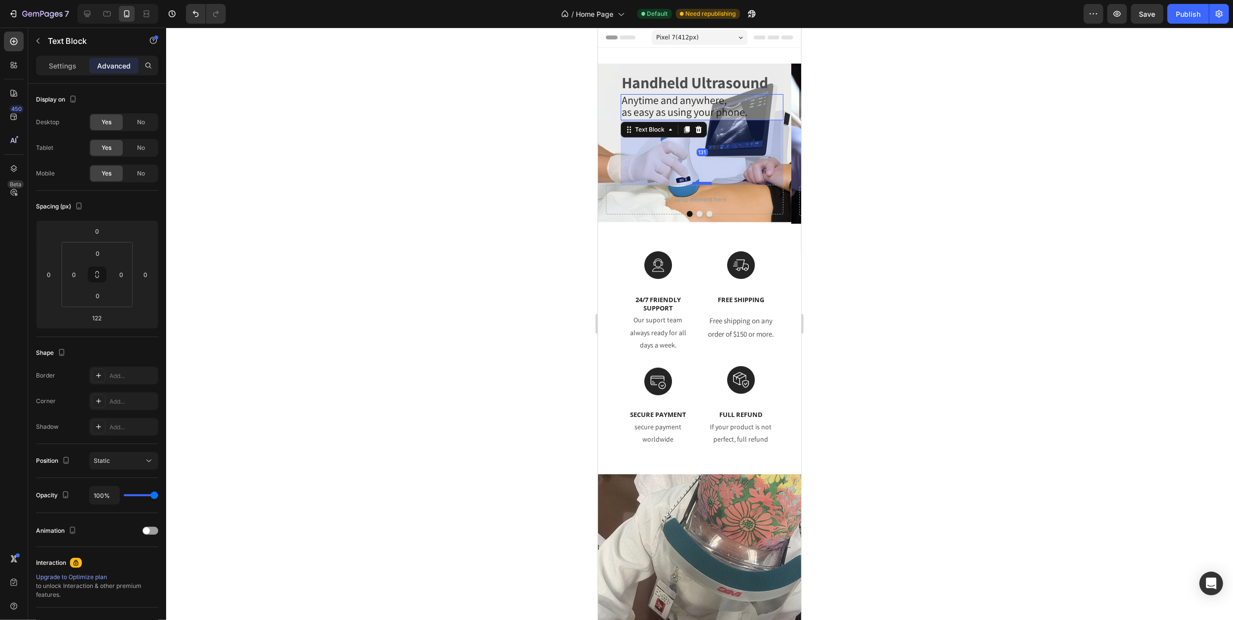
click at [699, 184] on div at bounding box center [702, 183] width 20 height 3
type input "131"
click at [776, 141] on button "Carousel Next Arrow" at bounding box center [788, 144] width 24 height 24
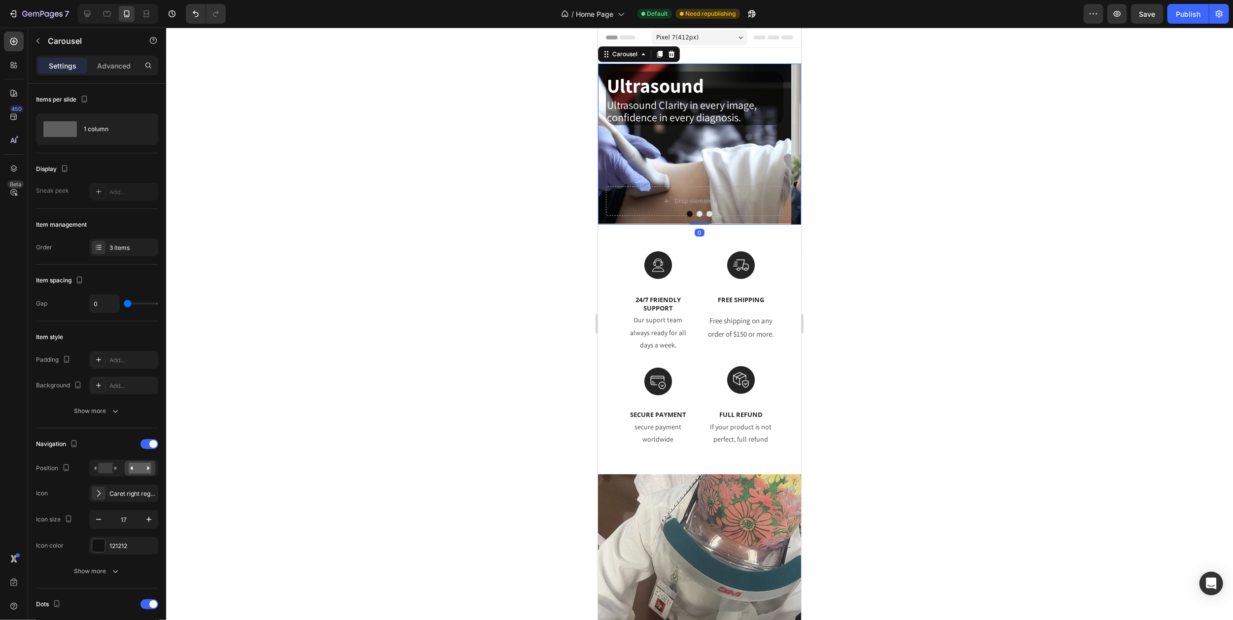
click at [776, 141] on button "Carousel Next Arrow" at bounding box center [788, 144] width 24 height 24
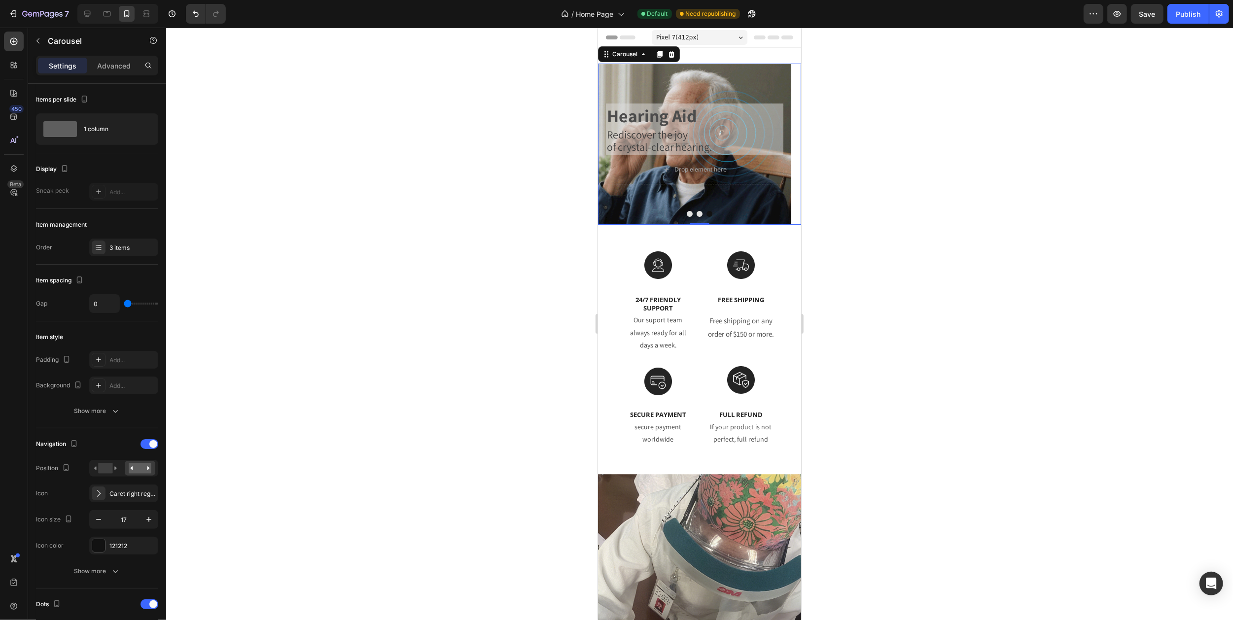
click at [700, 38] on div "Pixel 7 ( 412 px)" at bounding box center [699, 37] width 96 height 15
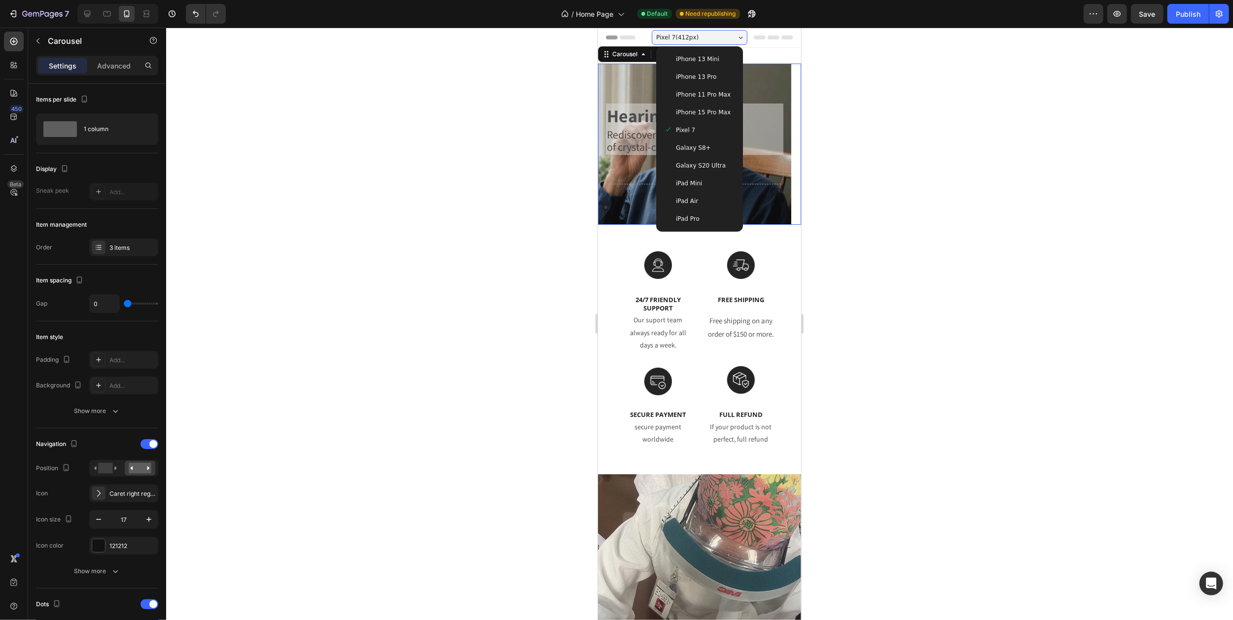
click at [691, 162] on span "Galaxy S20 Ultra" at bounding box center [700, 166] width 50 height 10
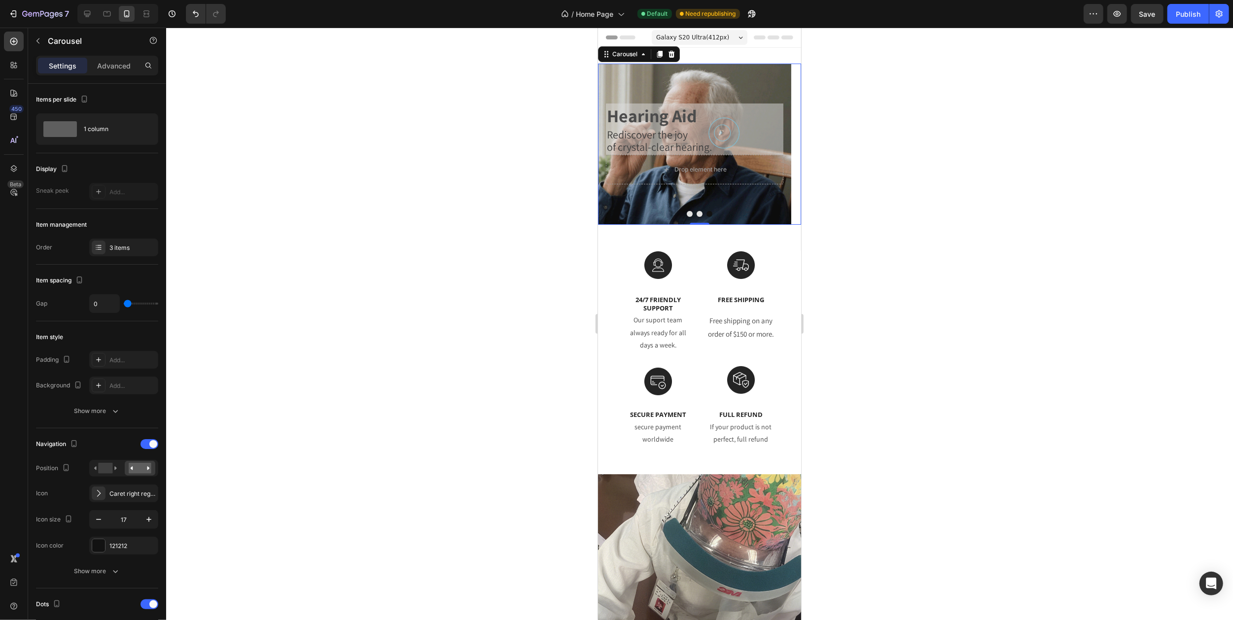
click at [776, 143] on button "Carousel Next Arrow" at bounding box center [788, 144] width 24 height 24
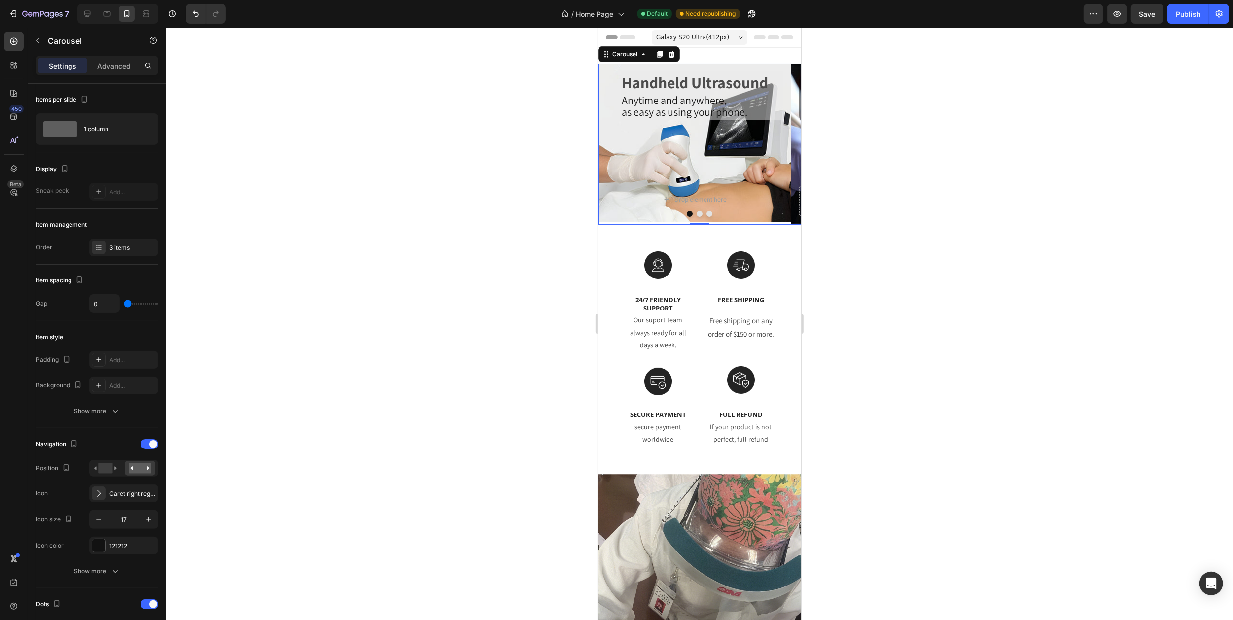
click at [776, 143] on button "Carousel Next Arrow" at bounding box center [788, 144] width 24 height 24
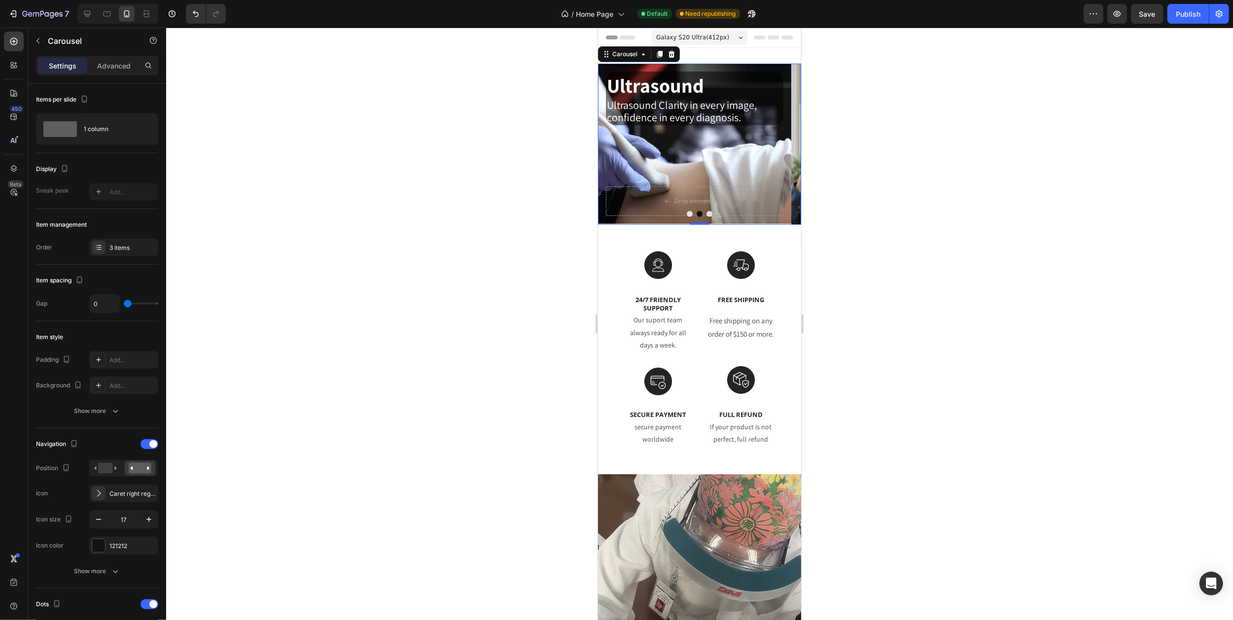
click at [710, 37] on span "Galaxy S20 Ultra ( 412 px)" at bounding box center [692, 38] width 73 height 10
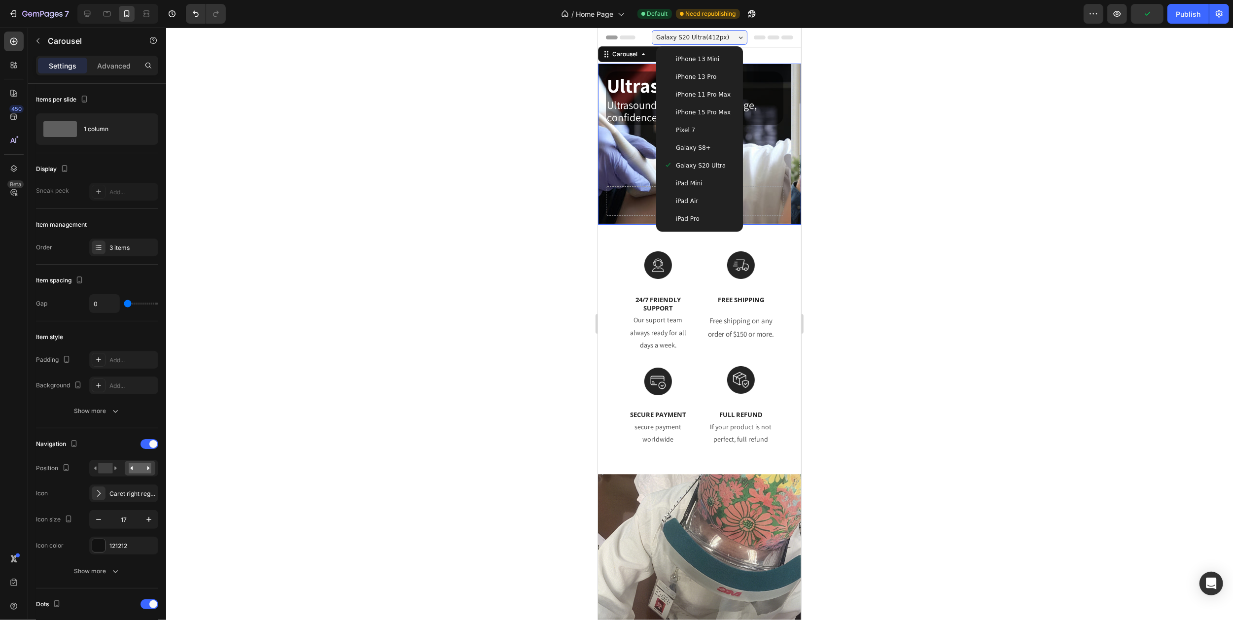
click at [687, 179] on span "iPad Mini" at bounding box center [688, 183] width 26 height 10
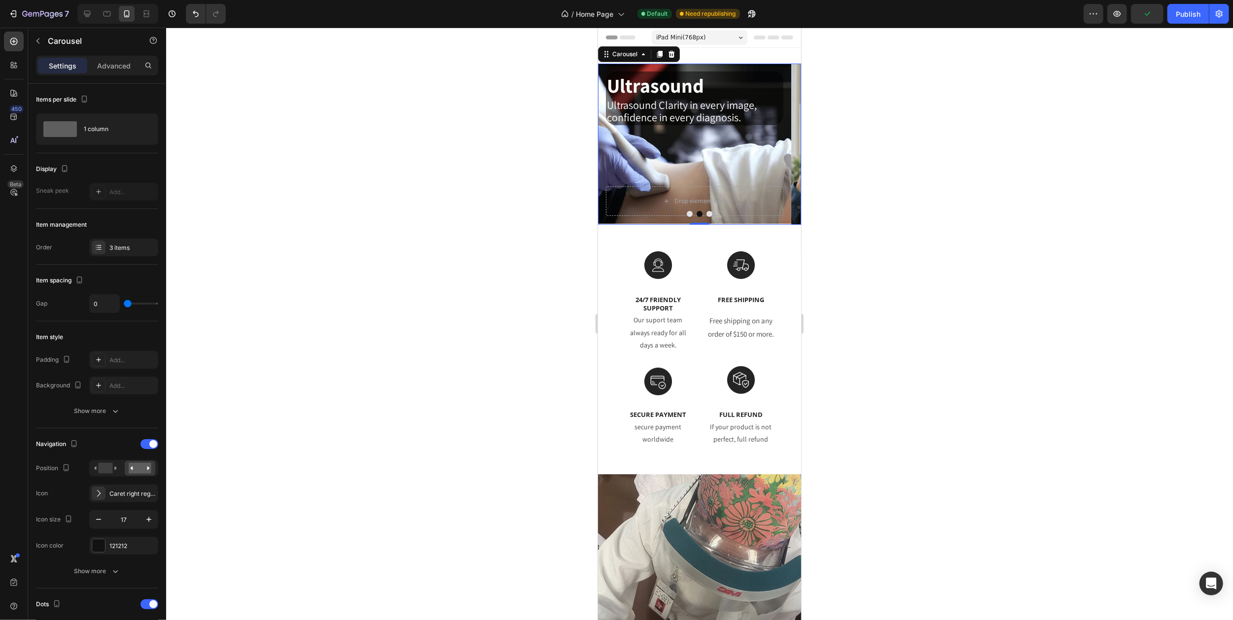
type input "43"
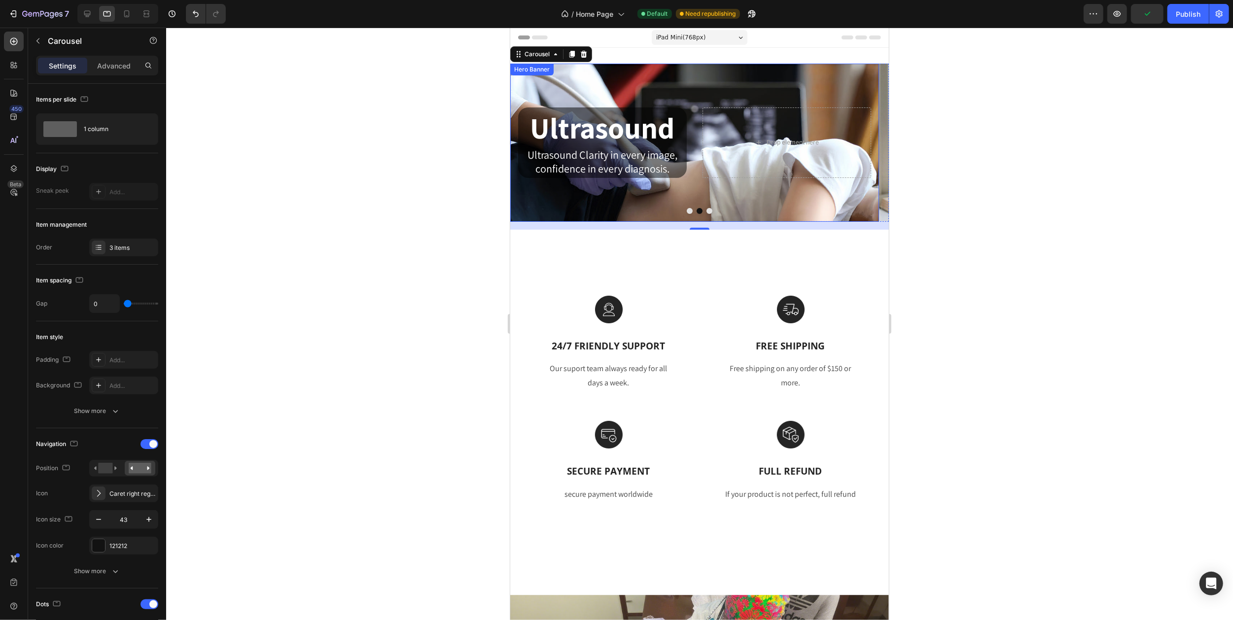
scroll to position [2, 0]
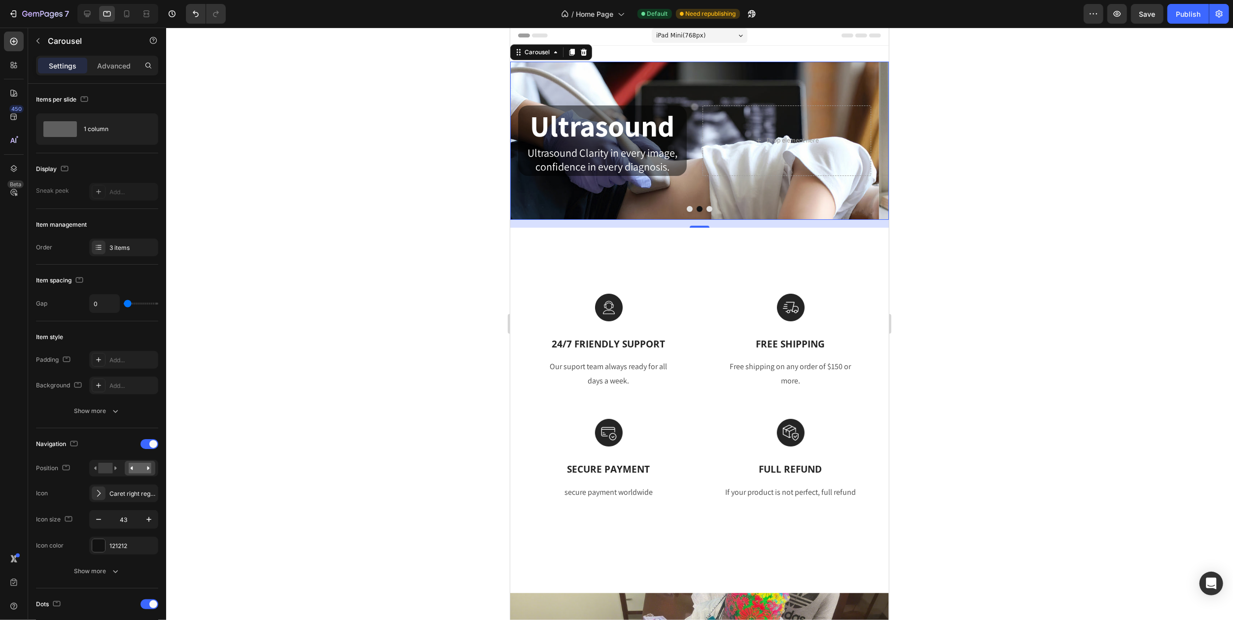
click at [862, 147] on icon "Carousel Next Arrow" at bounding box center [869, 140] width 21 height 21
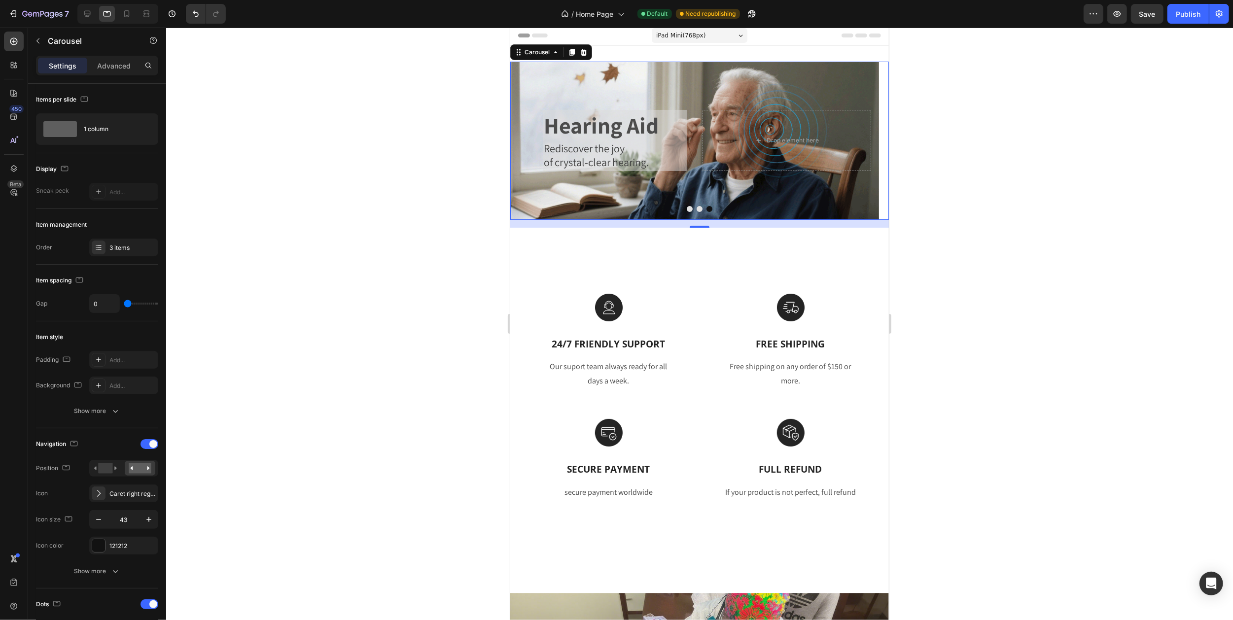
click at [862, 147] on icon "Carousel Next Arrow" at bounding box center [869, 140] width 21 height 21
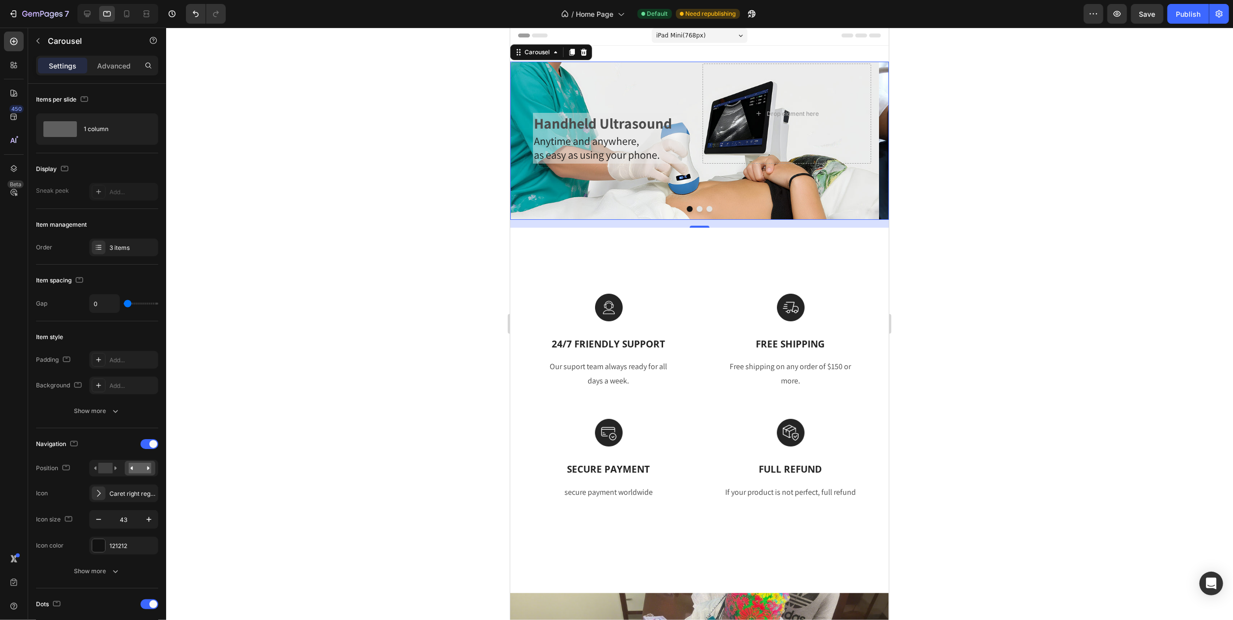
click at [862, 147] on icon "Carousel Next Arrow" at bounding box center [869, 140] width 21 height 21
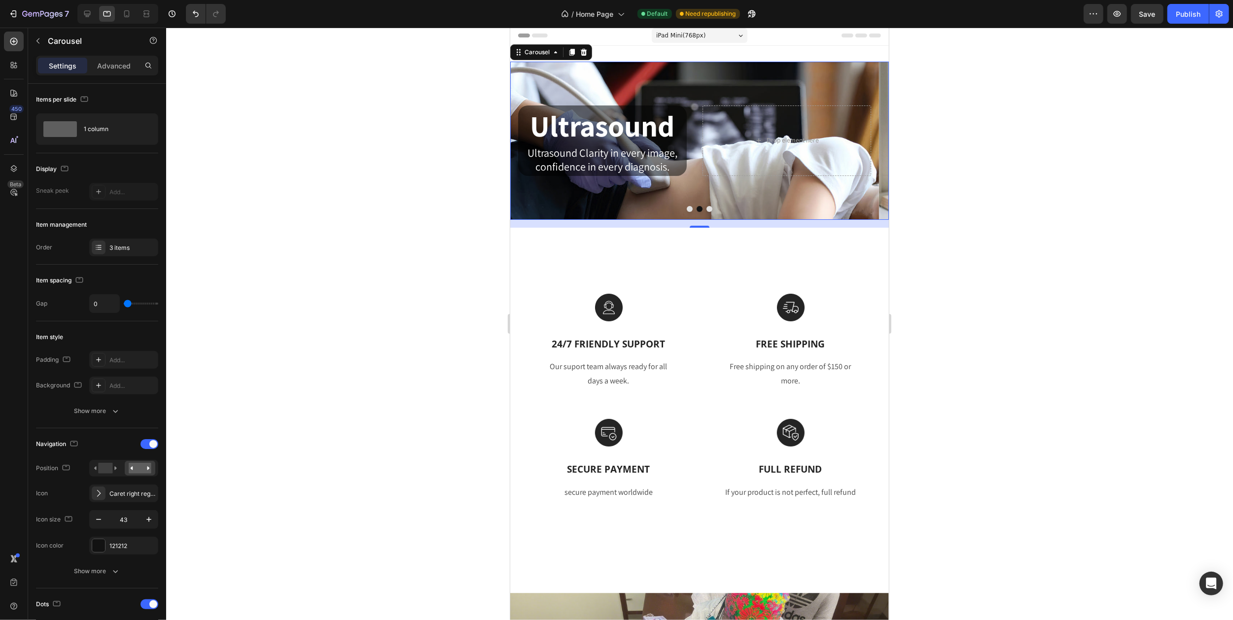
click at [862, 147] on icon "Carousel Next Arrow" at bounding box center [869, 140] width 21 height 21
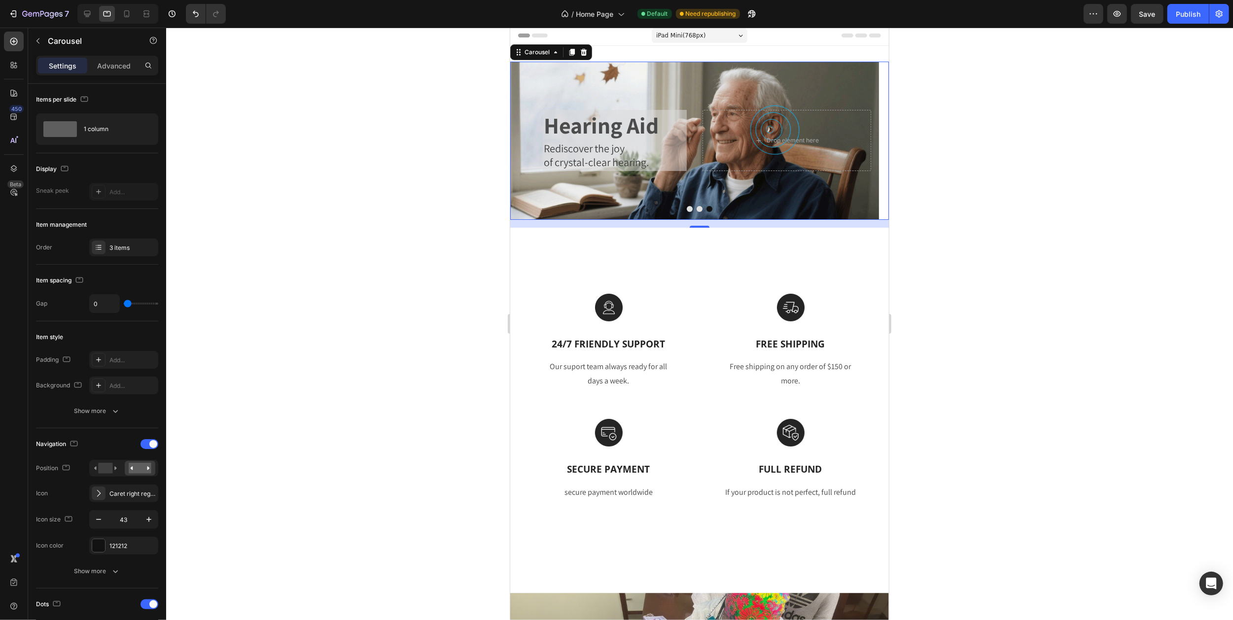
click at [862, 147] on icon "Carousel Next Arrow" at bounding box center [869, 140] width 21 height 21
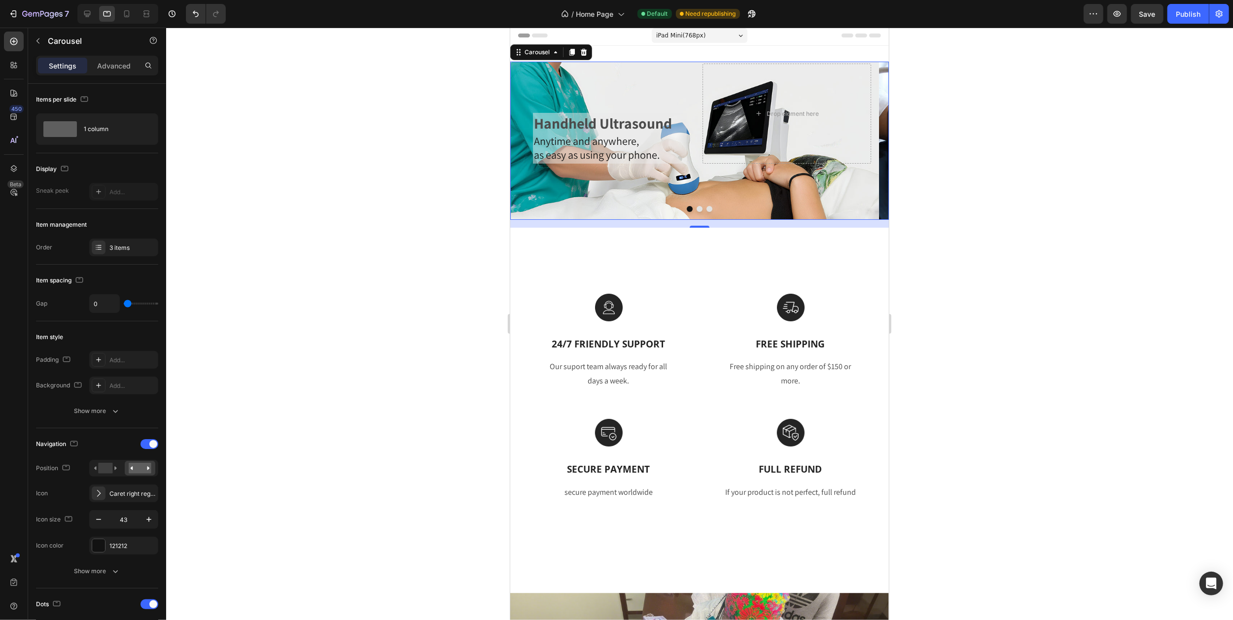
click at [862, 147] on icon "Carousel Next Arrow" at bounding box center [869, 140] width 21 height 21
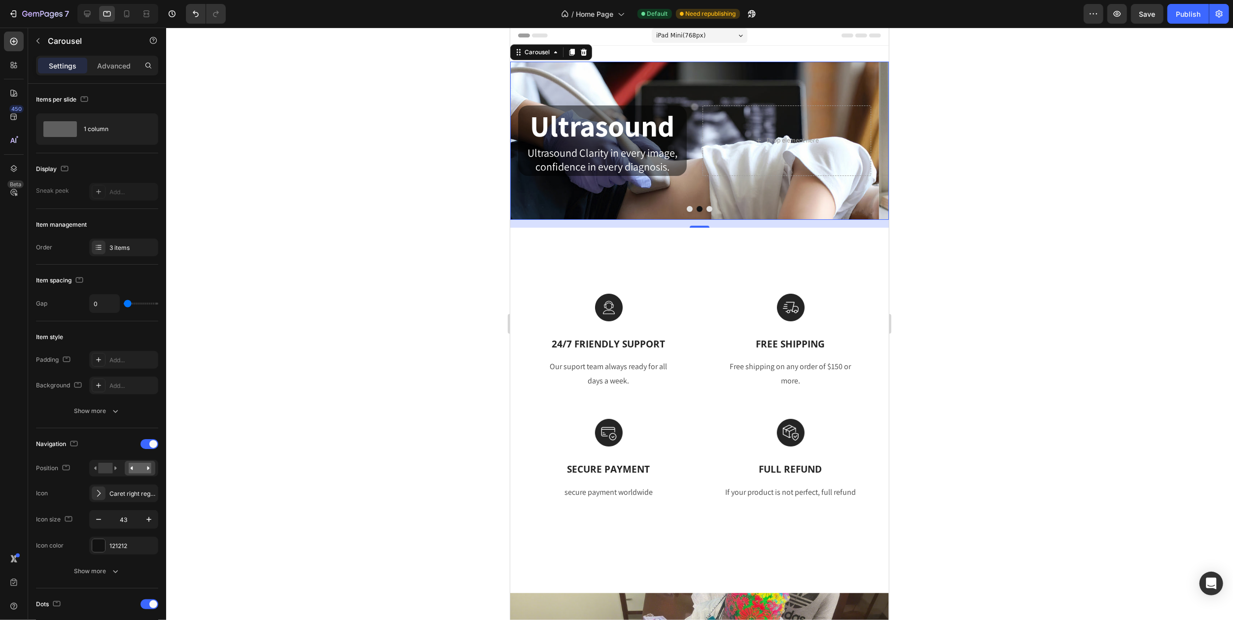
click at [862, 147] on icon "Carousel Next Arrow" at bounding box center [869, 140] width 21 height 21
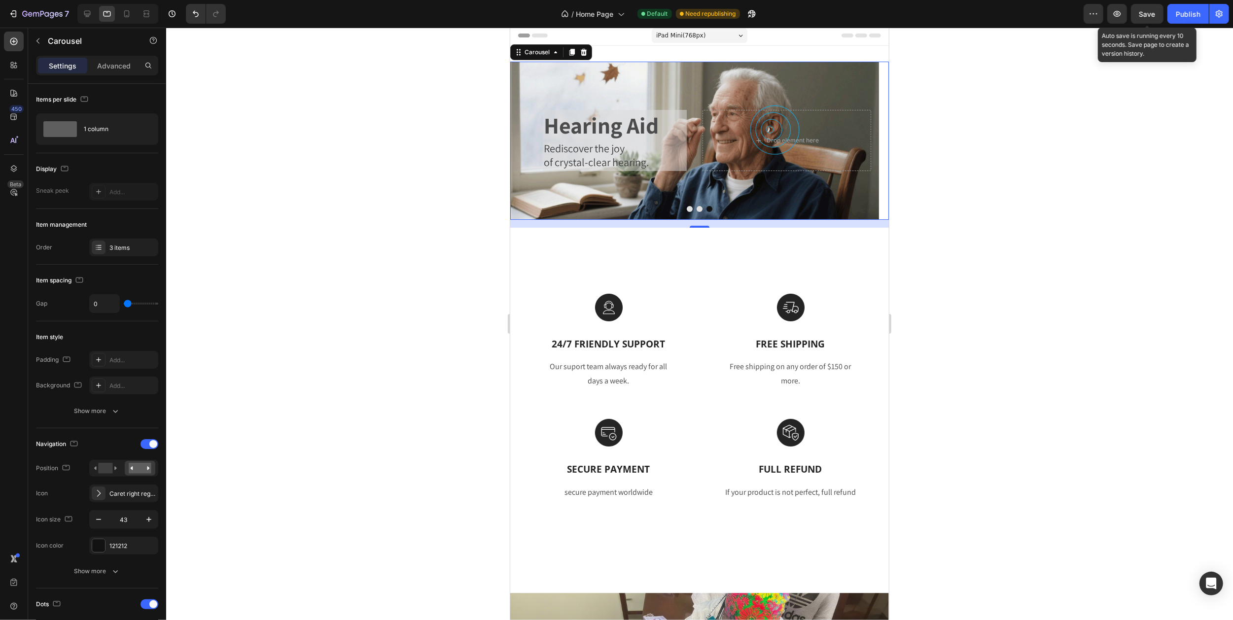
click at [1152, 15] on span "Save" at bounding box center [1147, 14] width 16 height 8
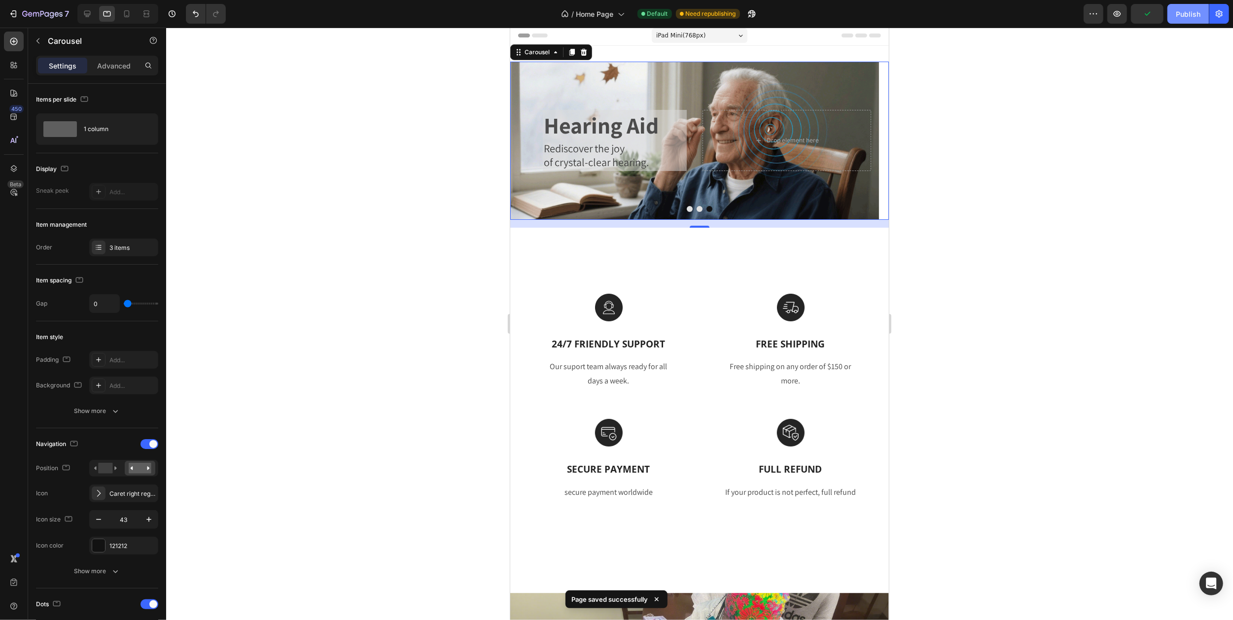
click at [1182, 14] on div "Publish" at bounding box center [1188, 14] width 25 height 10
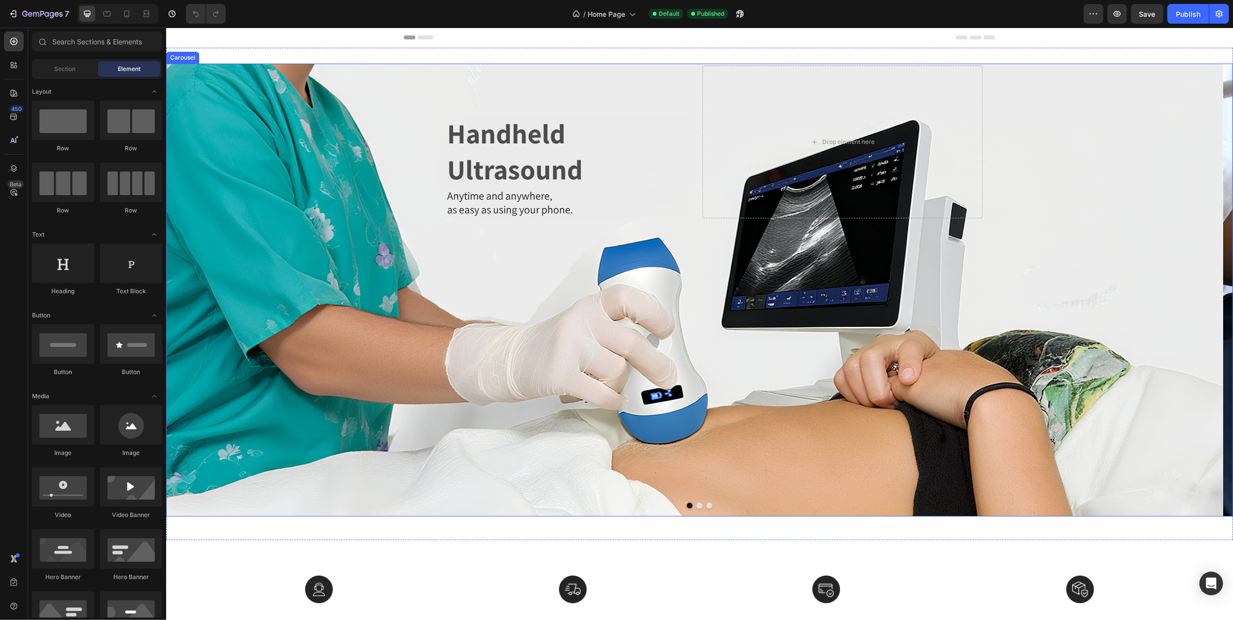
click at [1203, 290] on icon "Carousel Next Arrow" at bounding box center [1213, 289] width 21 height 21
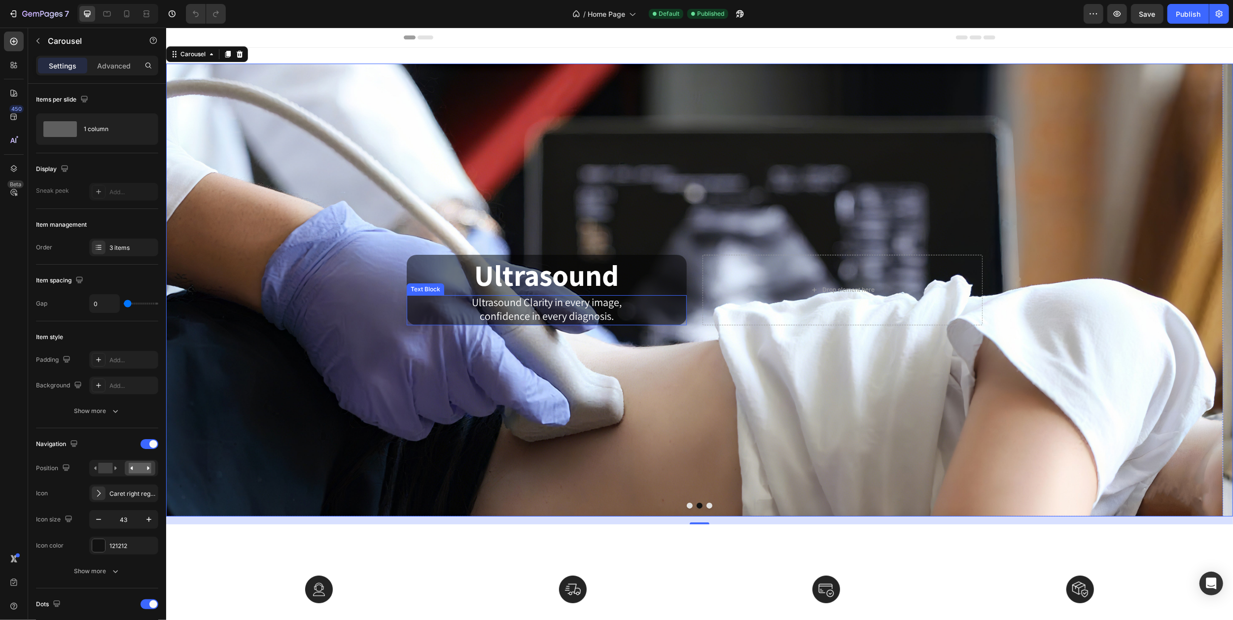
click at [653, 304] on p "Ultrasound Clarity in every image," at bounding box center [546, 303] width 278 height 14
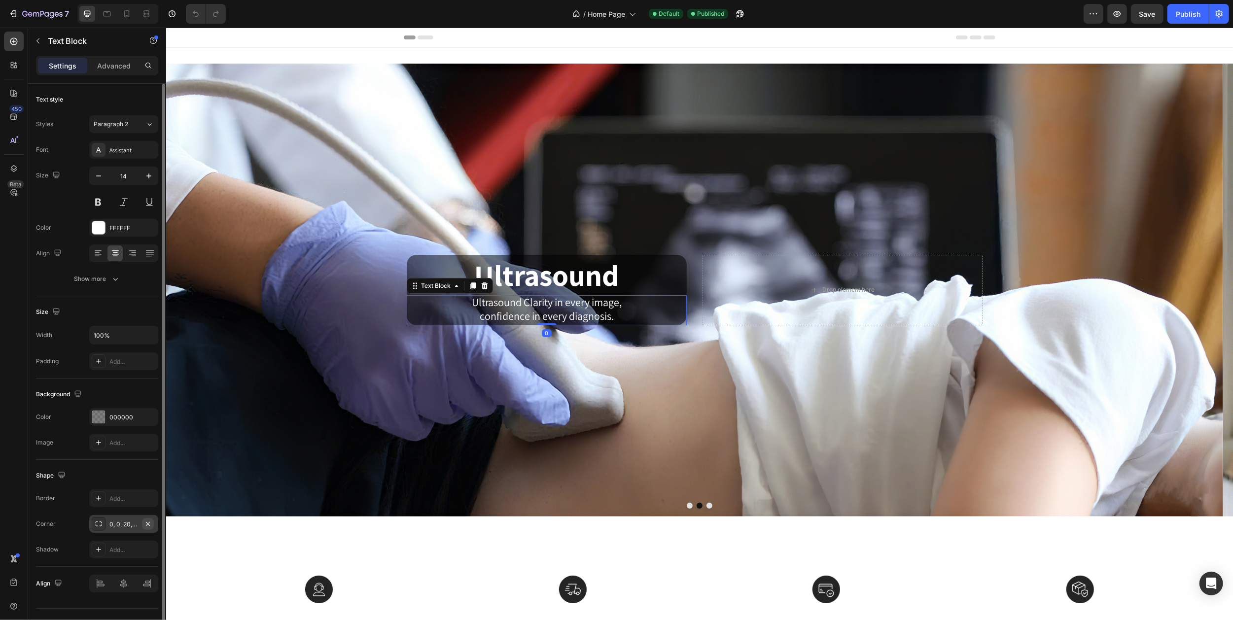
click at [151, 525] on icon "button" at bounding box center [148, 524] width 8 height 8
click at [663, 265] on h2 "Ultrasound" at bounding box center [546, 275] width 280 height 40
click at [150, 523] on icon "button" at bounding box center [148, 524] width 8 height 8
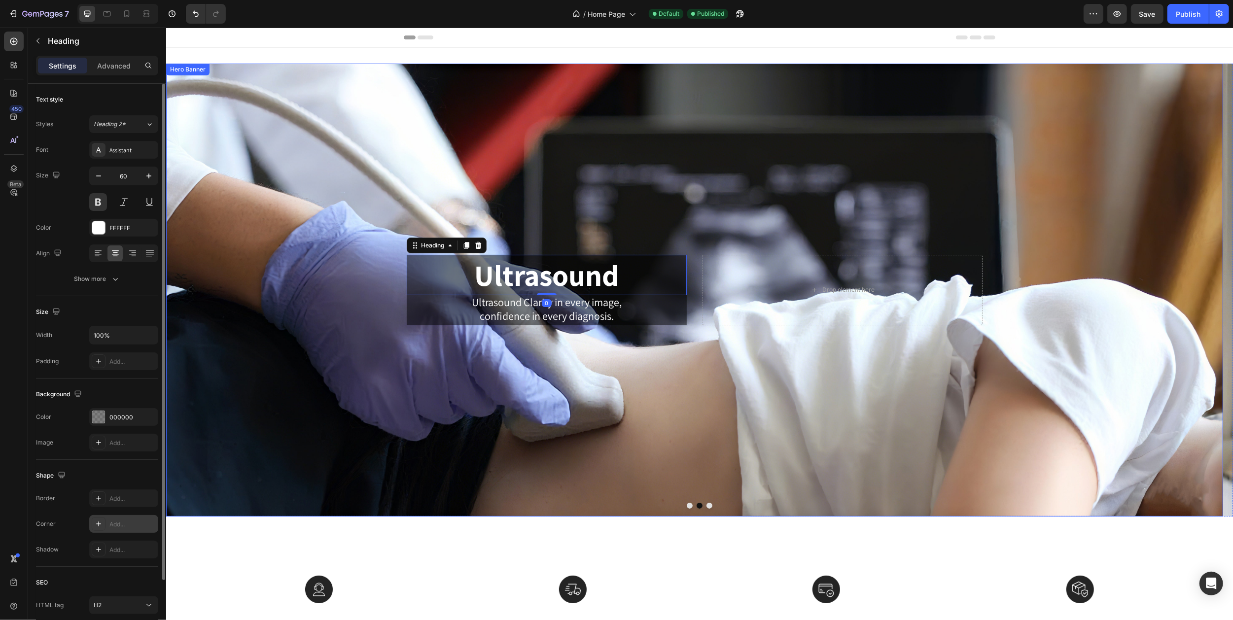
click at [639, 178] on div "Background Image" at bounding box center [694, 290] width 1057 height 453
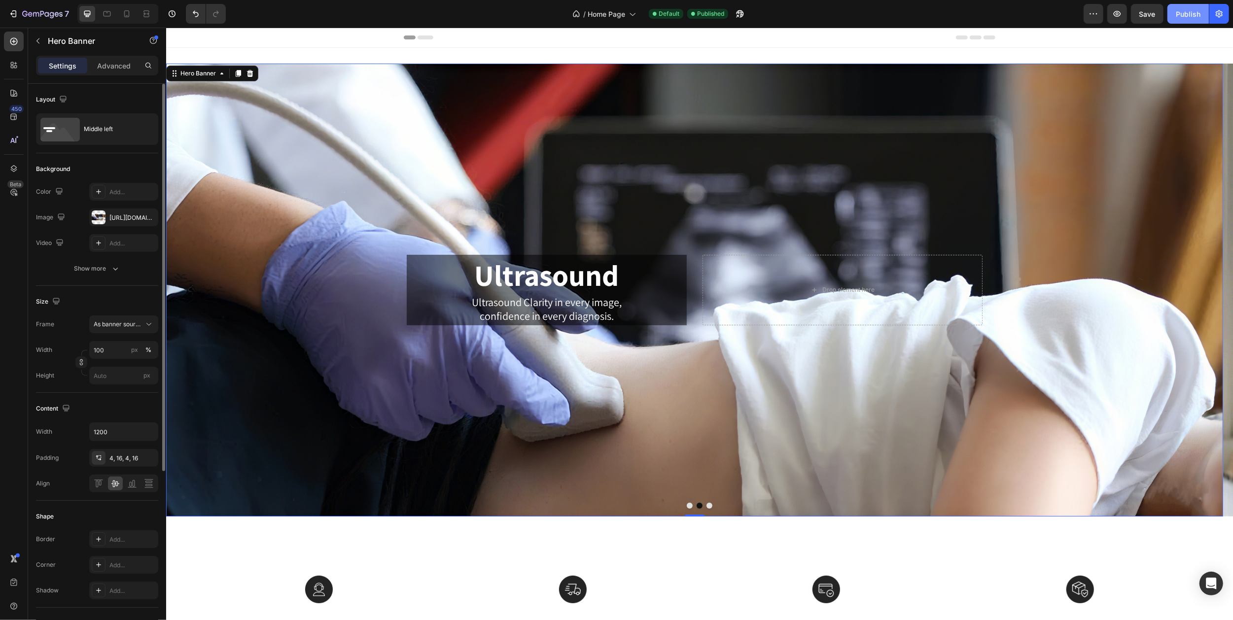
click at [1178, 14] on div "Publish" at bounding box center [1188, 14] width 25 height 10
click at [105, 13] on icon at bounding box center [107, 14] width 10 height 10
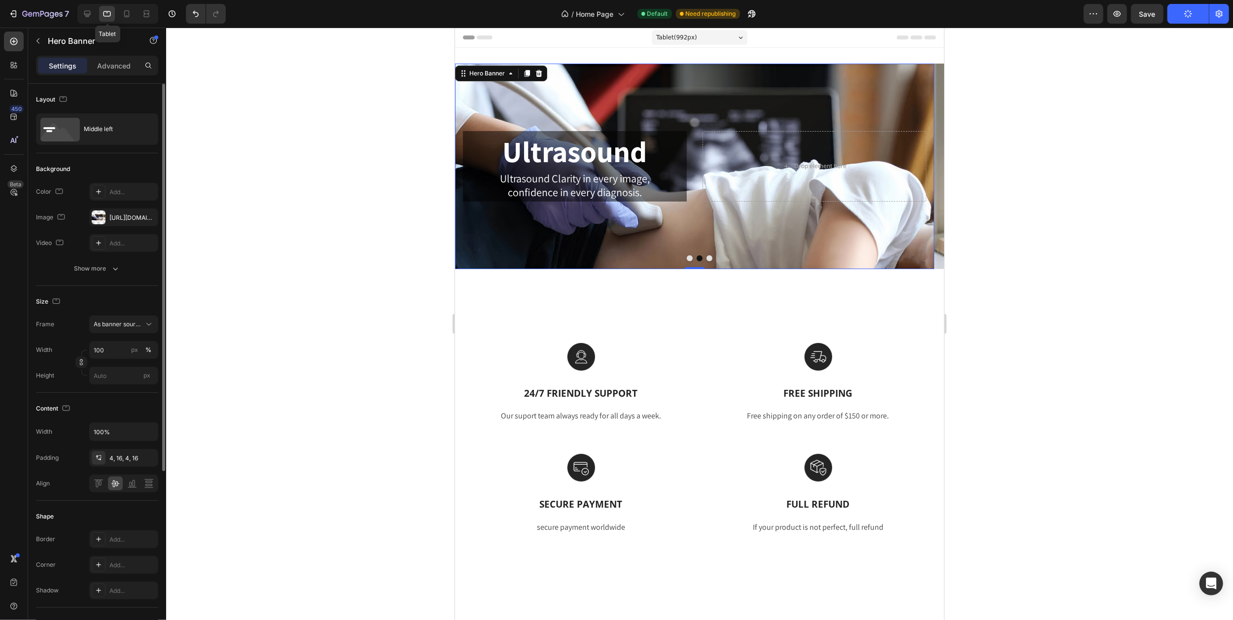
scroll to position [2, 0]
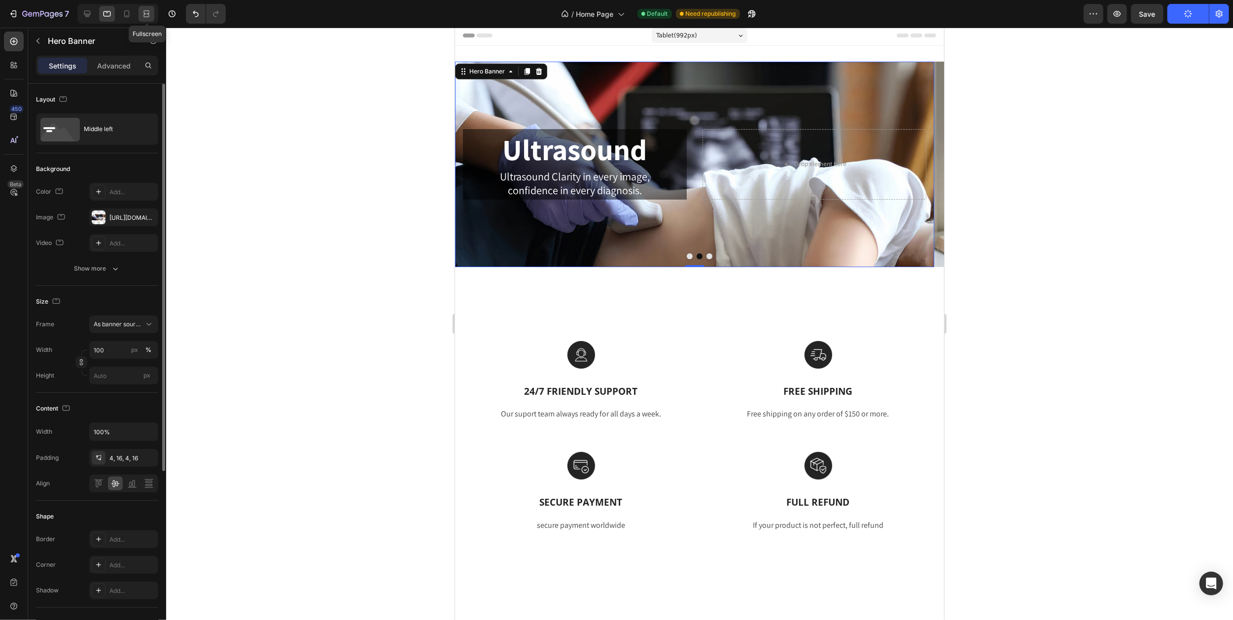
click at [142, 14] on icon at bounding box center [146, 14] width 10 height 10
type input "1200"
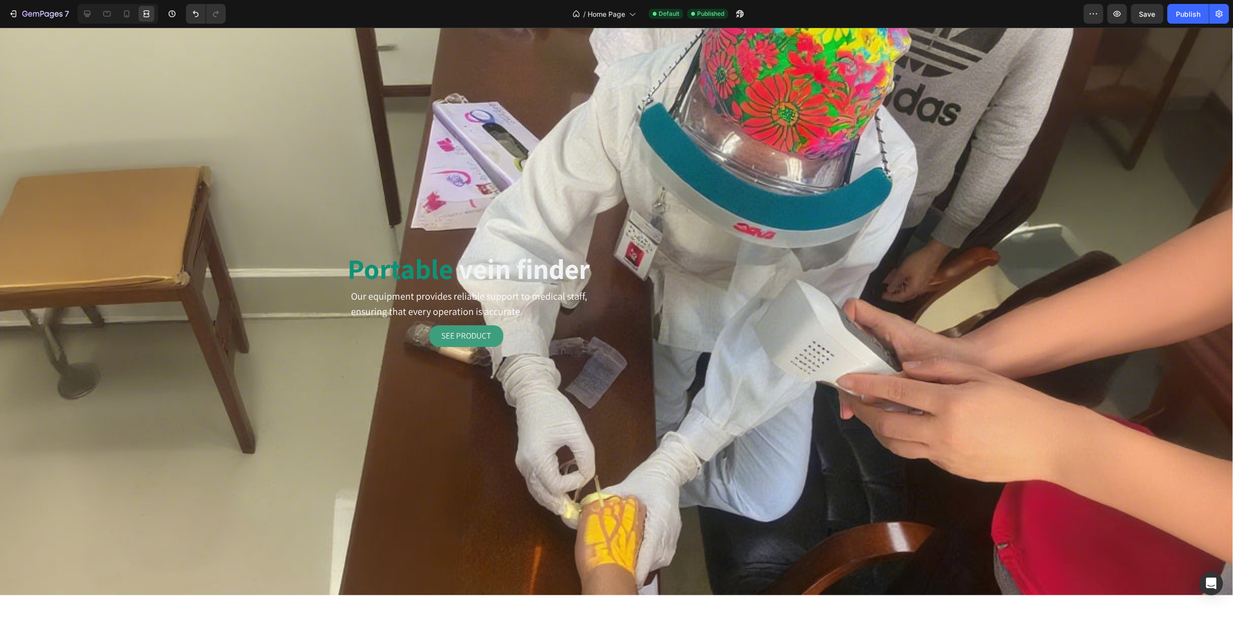
scroll to position [791, 0]
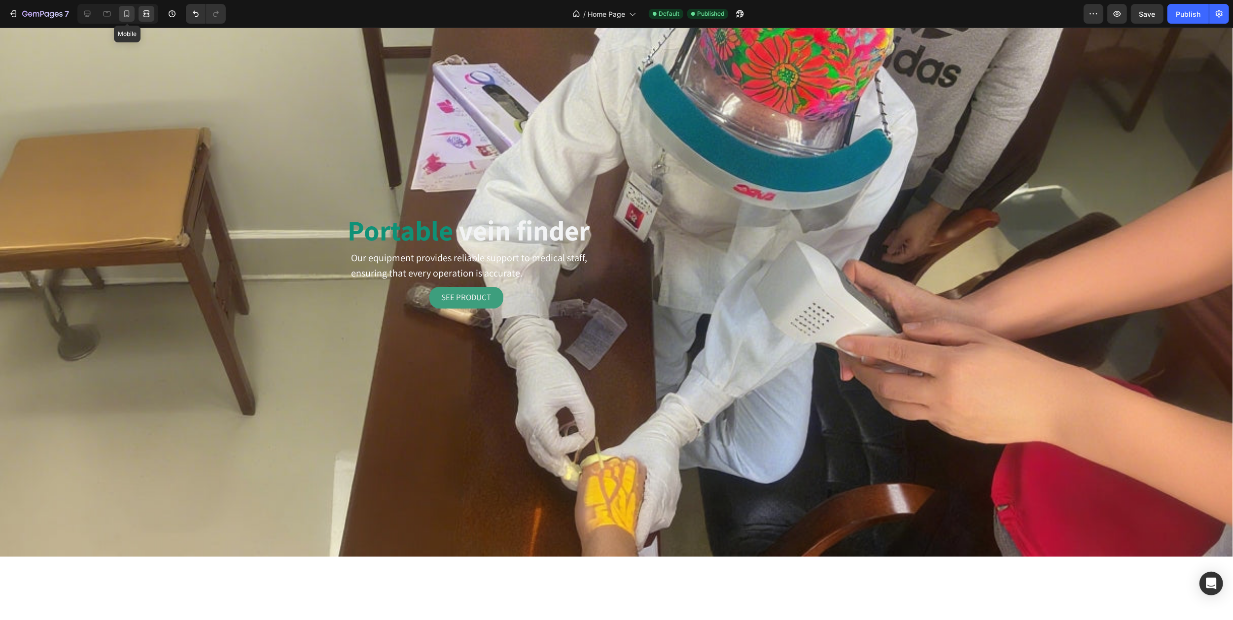
click at [127, 16] on icon at bounding box center [126, 13] width 5 height 7
type input "100%"
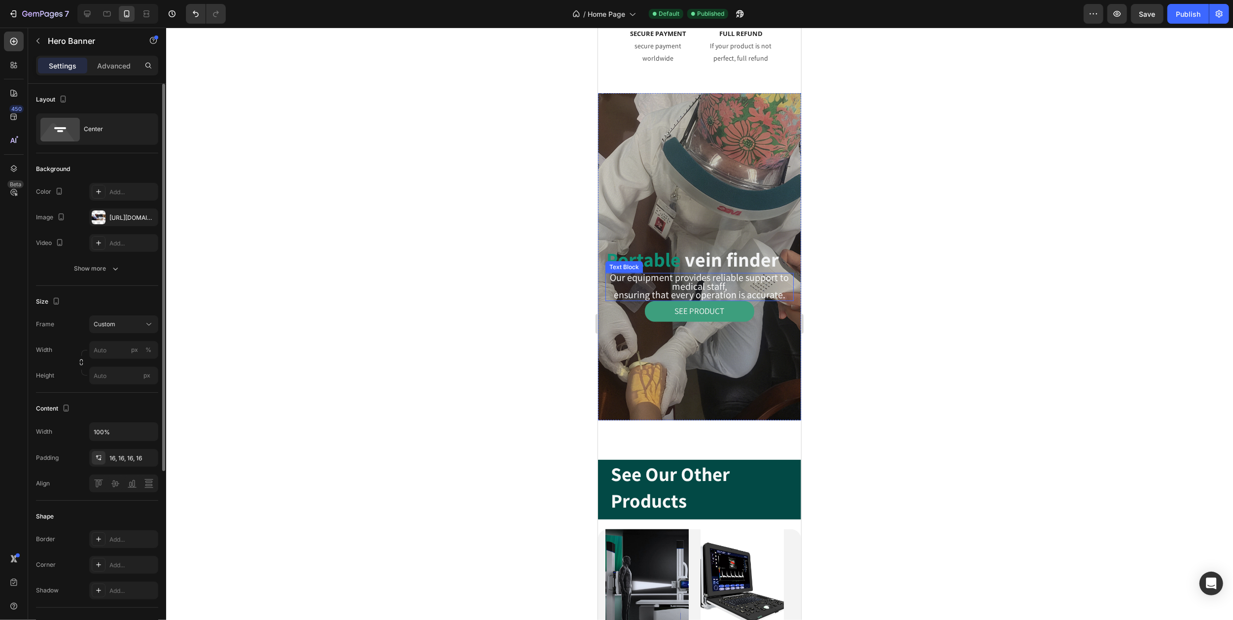
scroll to position [689, 0]
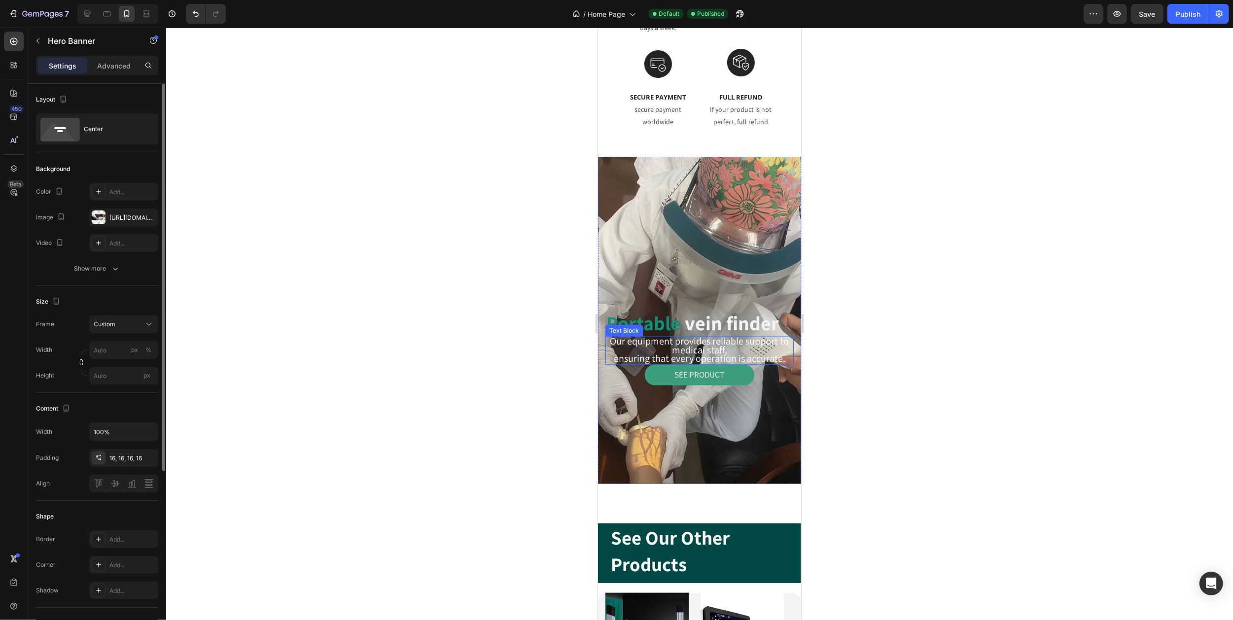
click at [669, 335] on span "Our equipment provides reliable support to medical staff," at bounding box center [699, 346] width 179 height 22
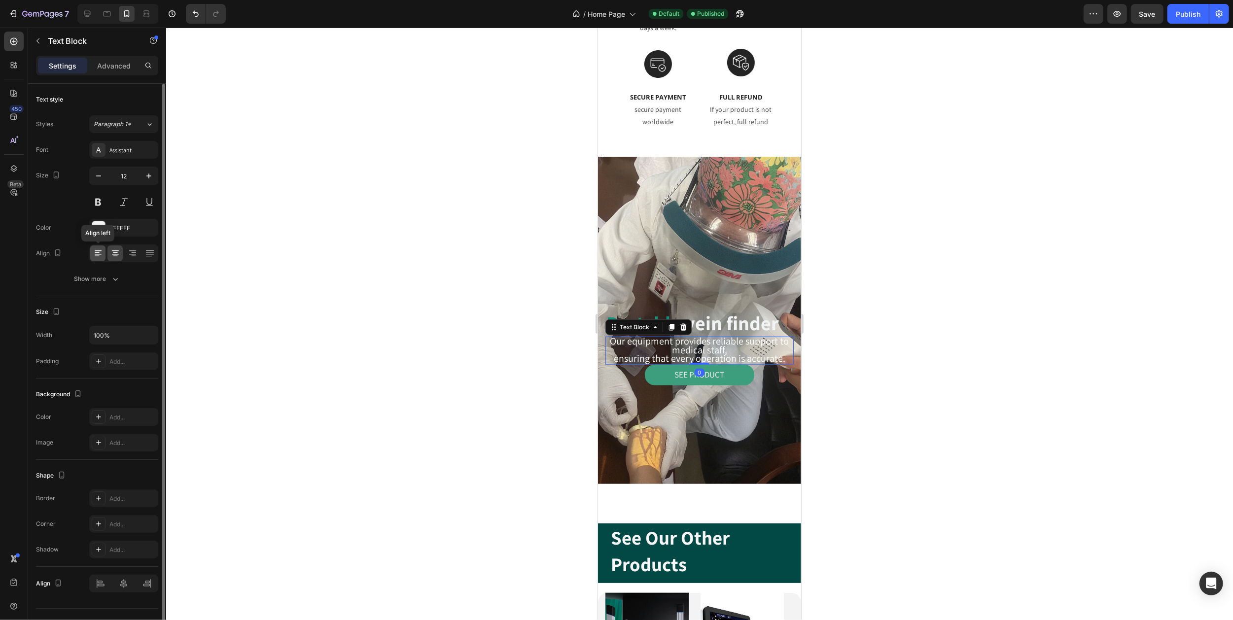
click at [97, 255] on icon at bounding box center [98, 253] width 10 height 10
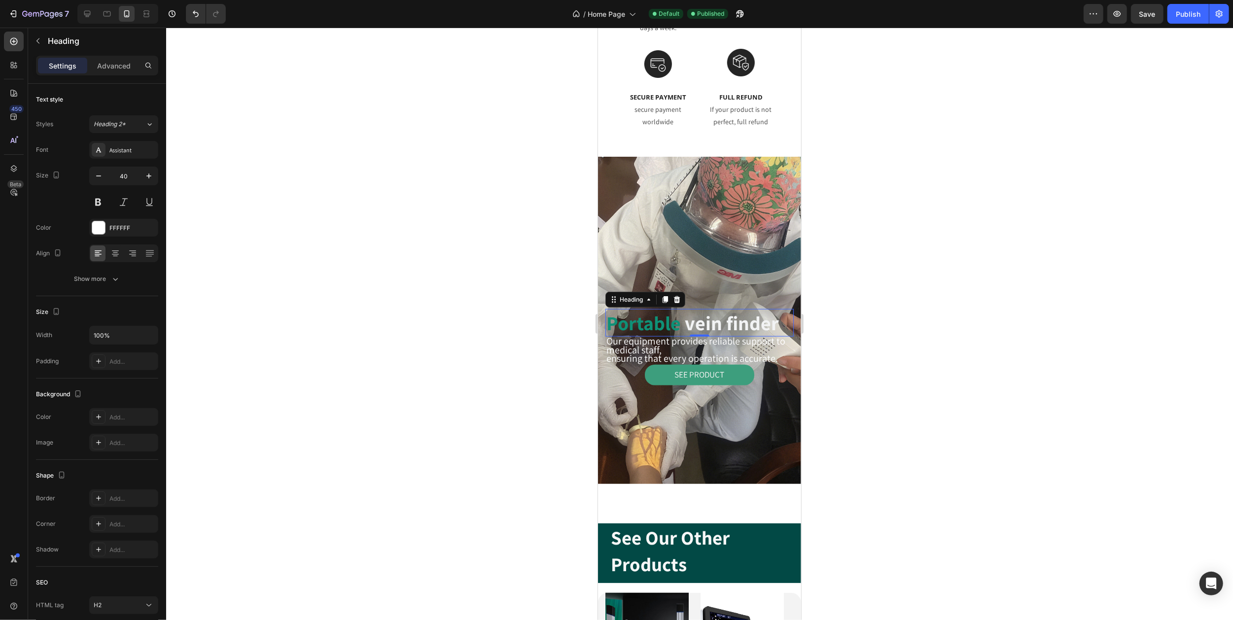
click at [726, 310] on strong "vein finder" at bounding box center [731, 323] width 94 height 26
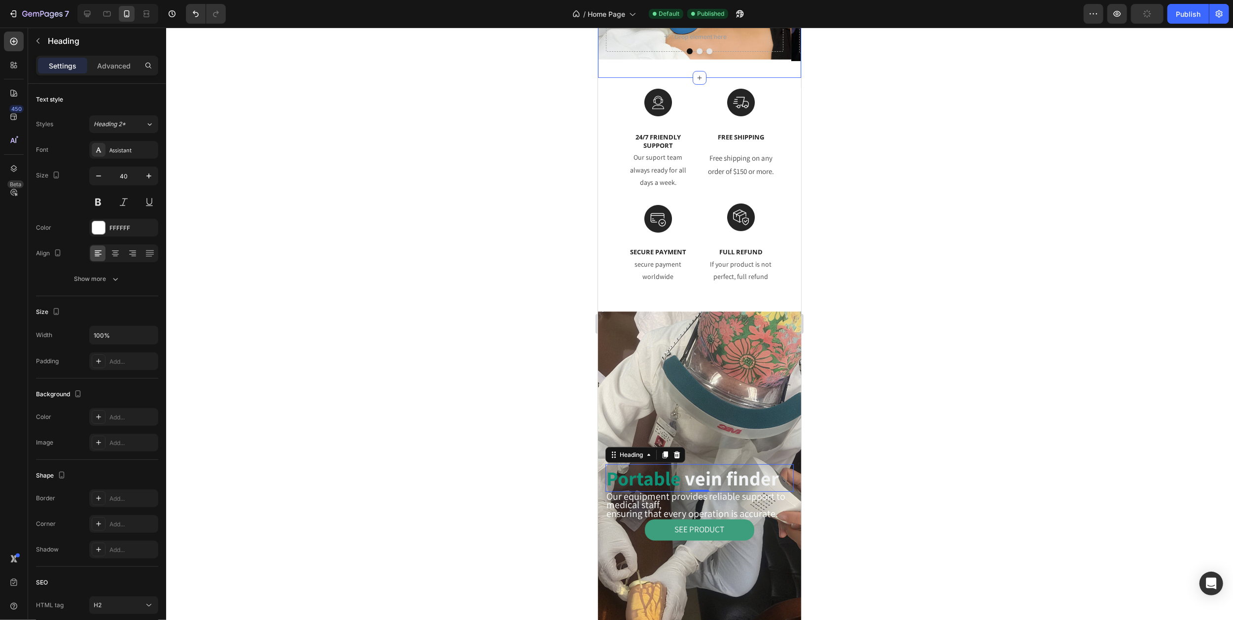
scroll to position [0, 0]
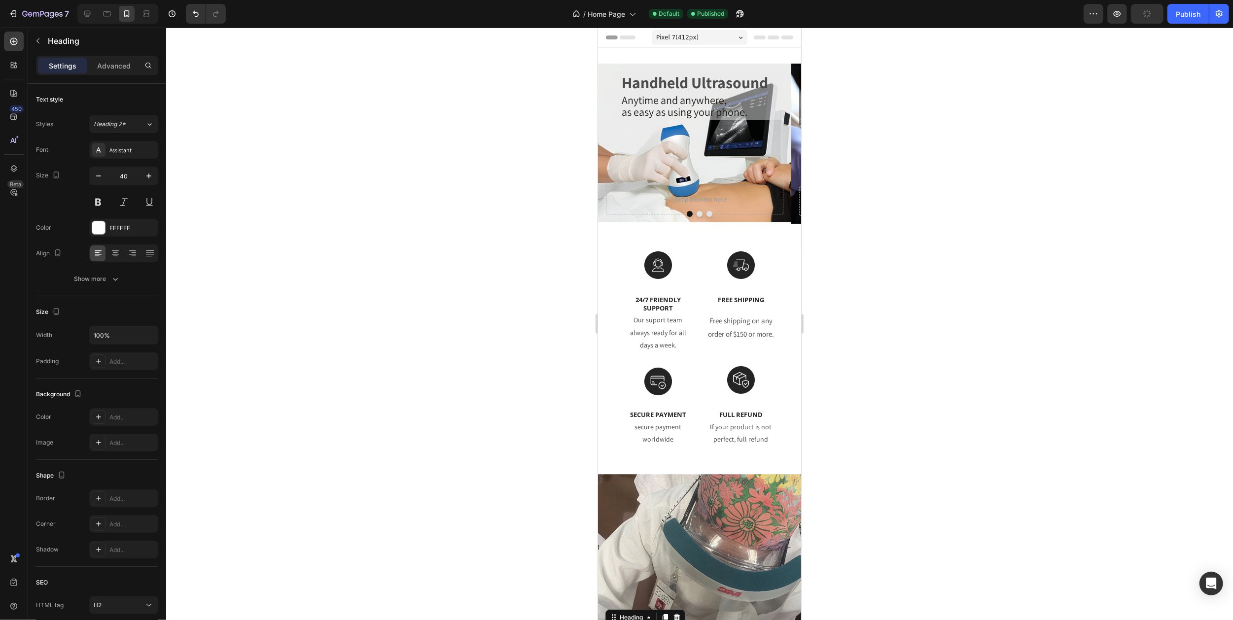
click at [718, 35] on div "Pixel 7 ( 412 px)" at bounding box center [699, 37] width 96 height 15
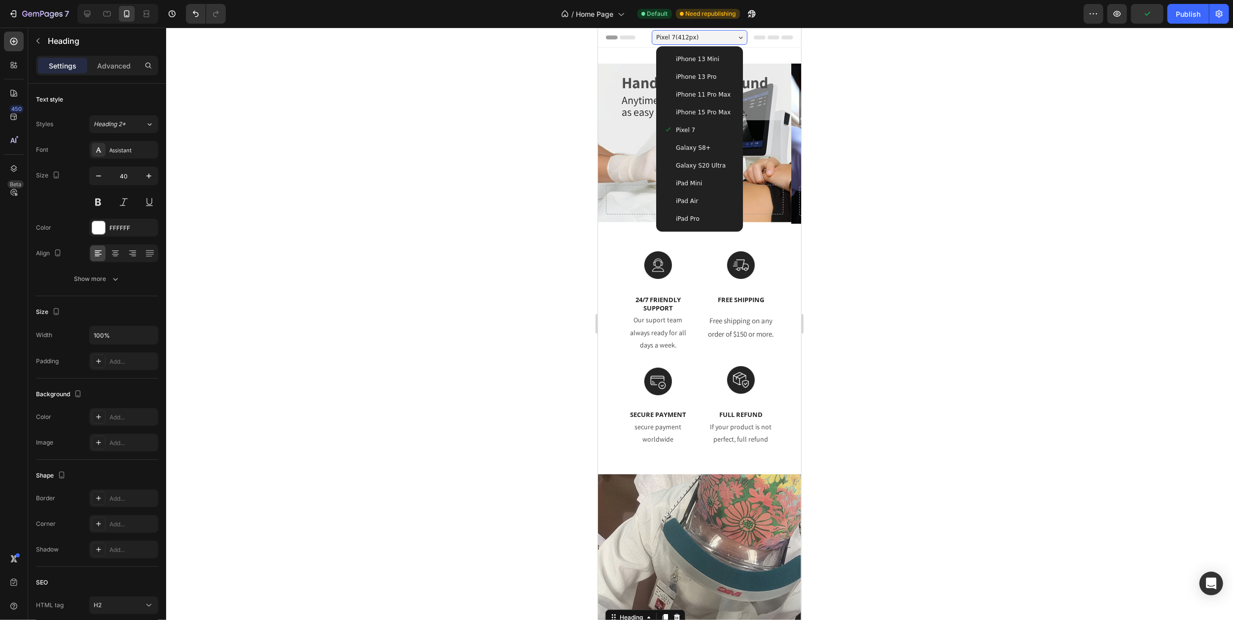
click at [698, 60] on span "iPhone 13 Mini" at bounding box center [696, 59] width 43 height 10
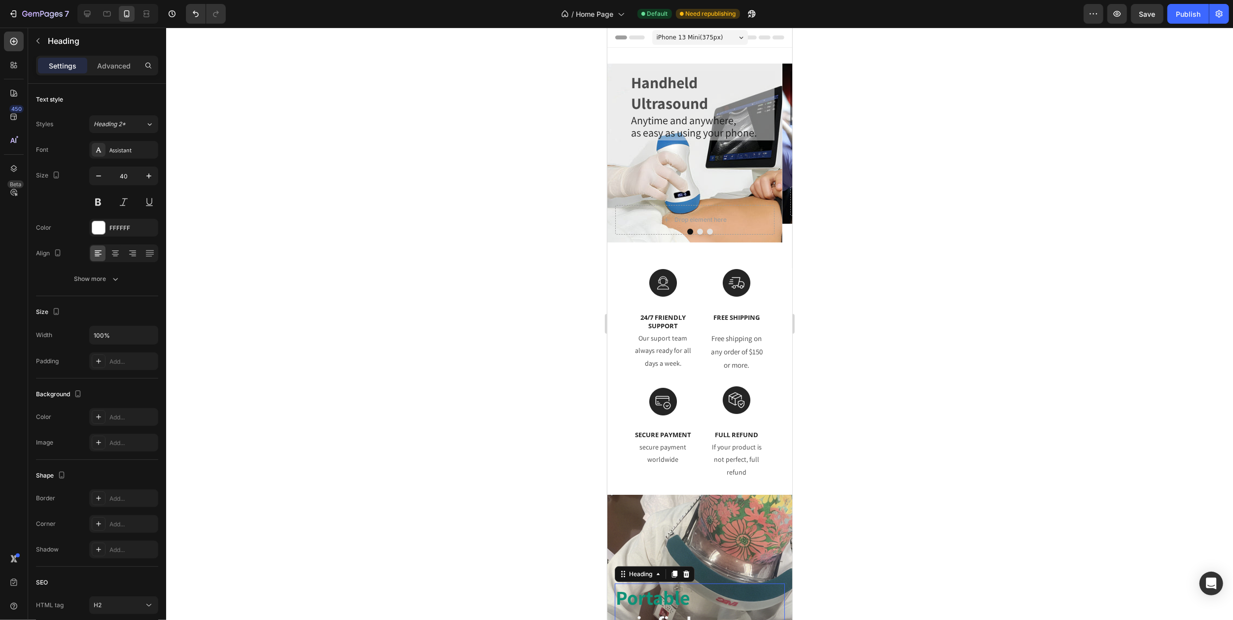
click at [717, 35] on div "iPhone 13 Mini ( 375 px)" at bounding box center [700, 37] width 96 height 15
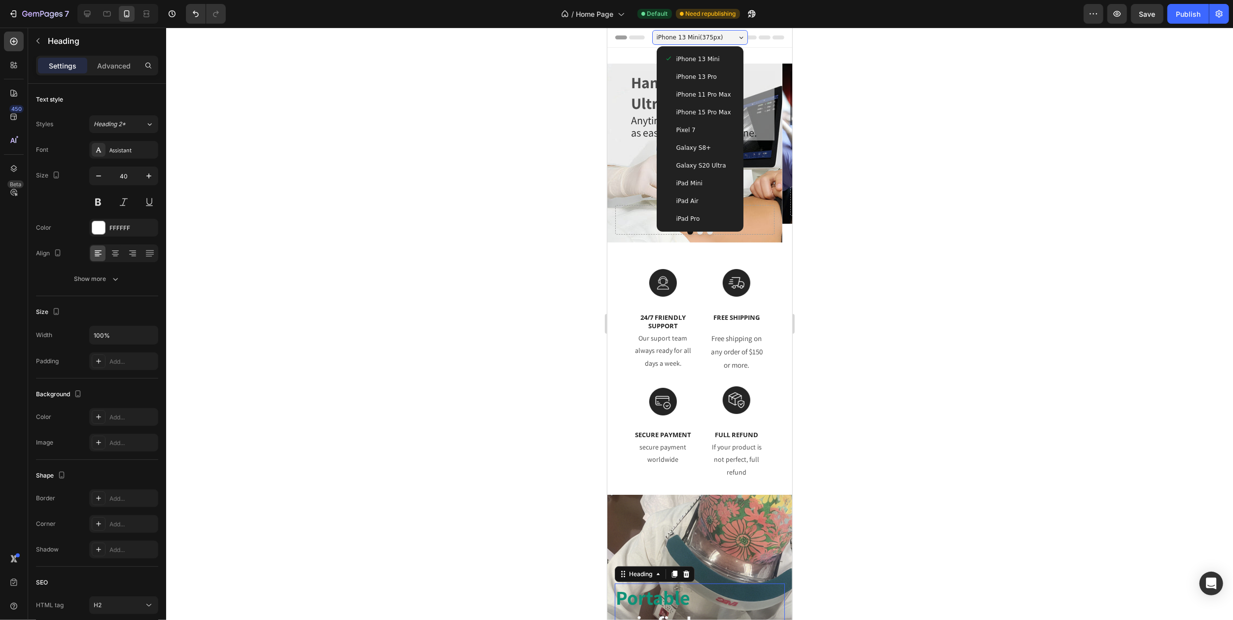
click at [685, 202] on span "iPad Air" at bounding box center [687, 201] width 22 height 10
type input "57"
type input "50%"
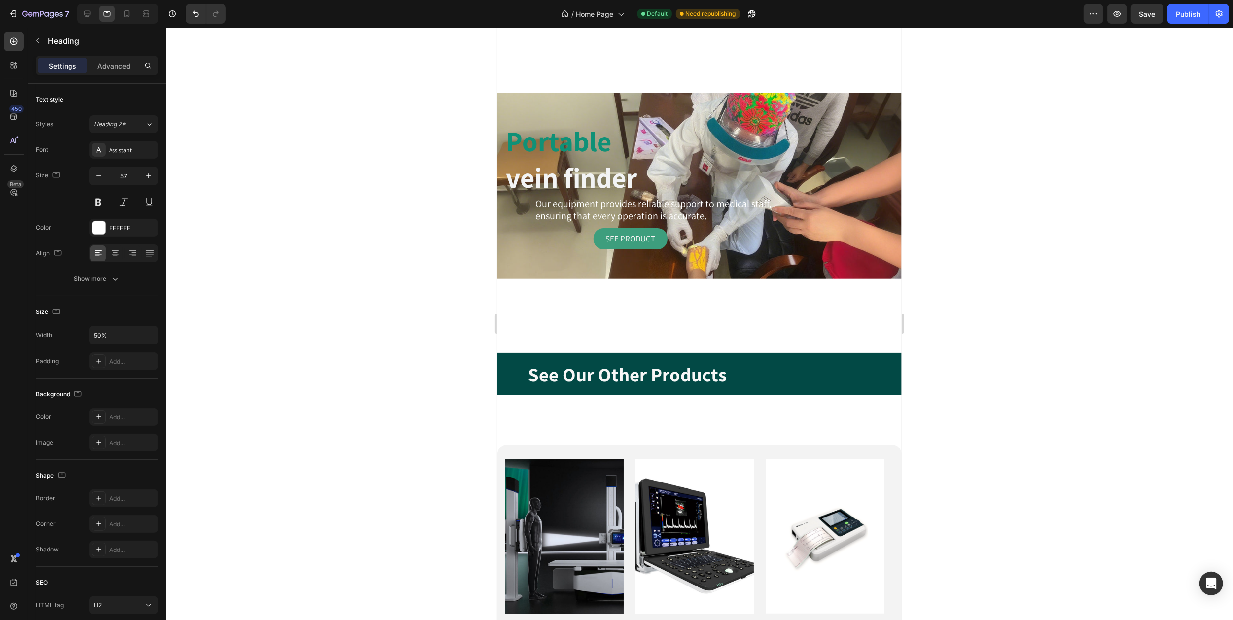
scroll to position [571, 0]
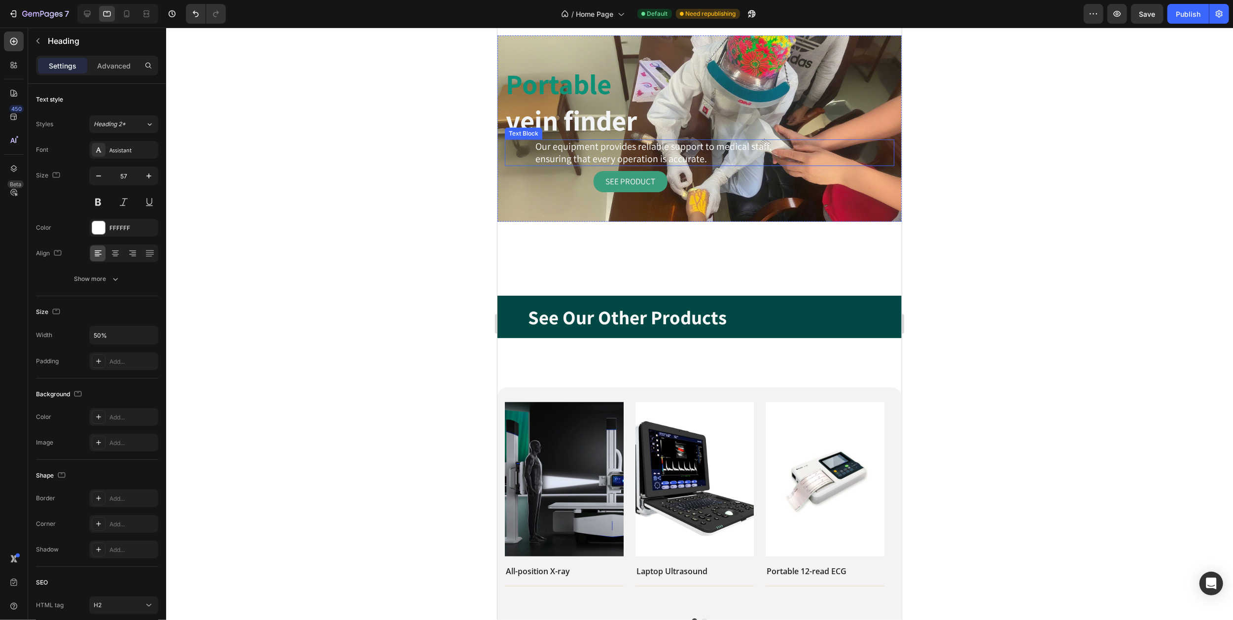
click at [606, 147] on span "Our equipment provides reliable support to medical staff," at bounding box center [653, 146] width 236 height 13
click at [602, 112] on strong "vein finder" at bounding box center [570, 120] width 131 height 36
click at [111, 66] on p "Advanced" at bounding box center [114, 66] width 34 height 10
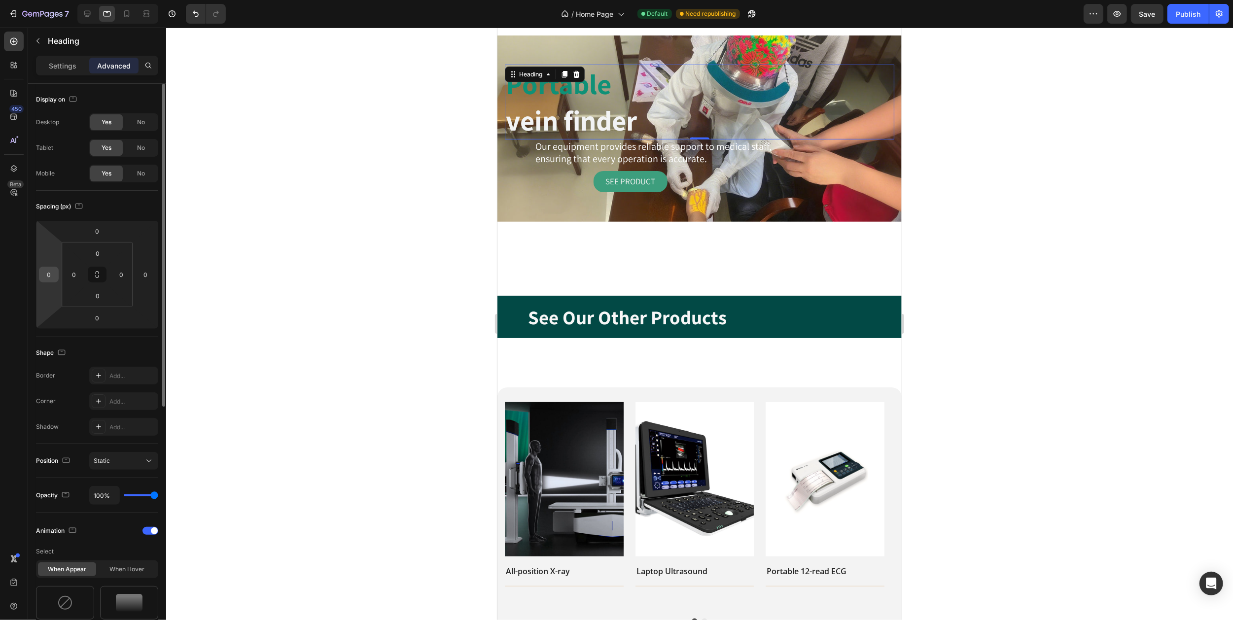
click at [51, 275] on input "0" at bounding box center [48, 274] width 15 height 15
type input "50"
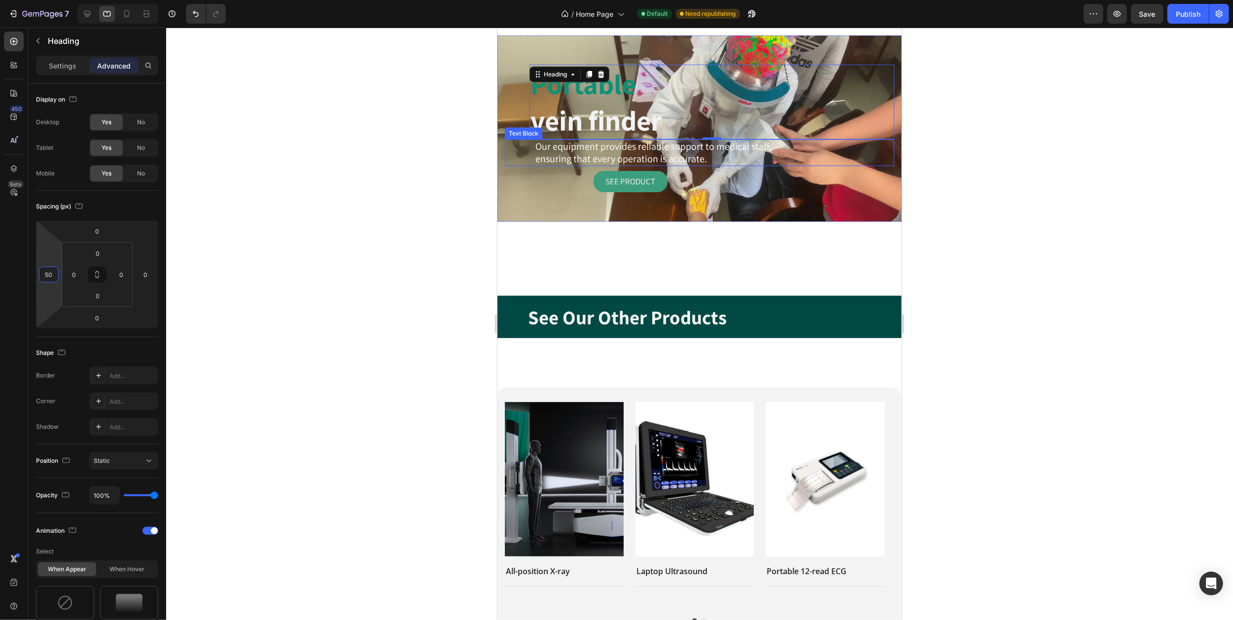
click at [554, 145] on span "Our equipment provides reliable support to medical staff," at bounding box center [653, 146] width 236 height 13
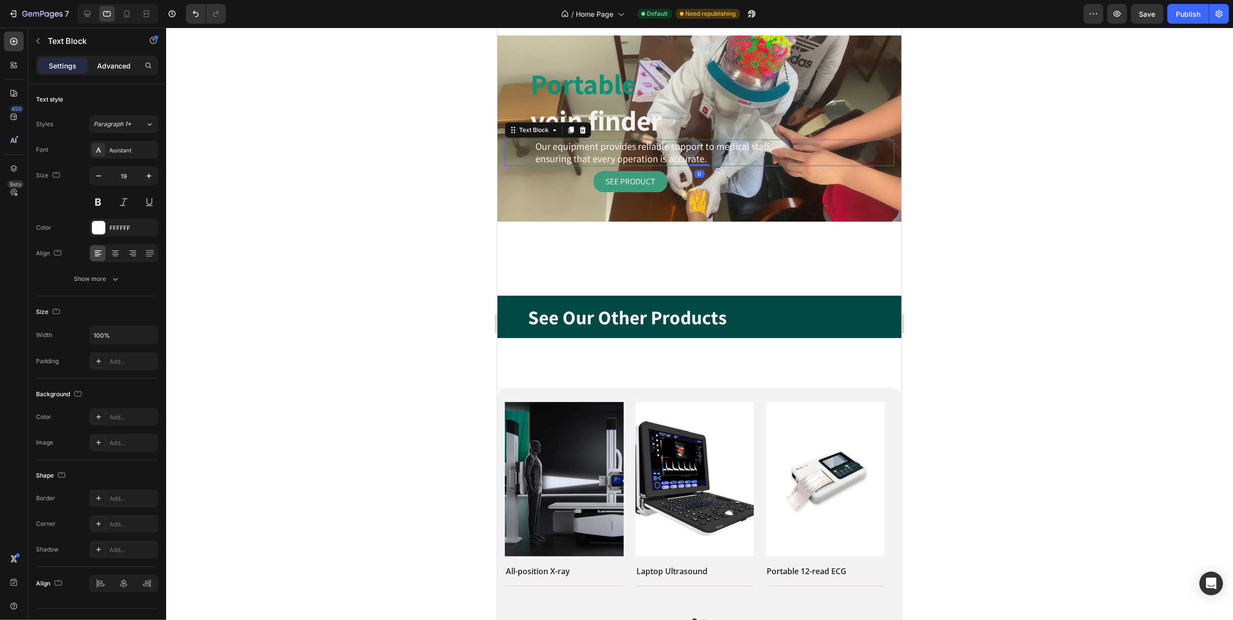
click at [110, 69] on p "Advanced" at bounding box center [114, 66] width 34 height 10
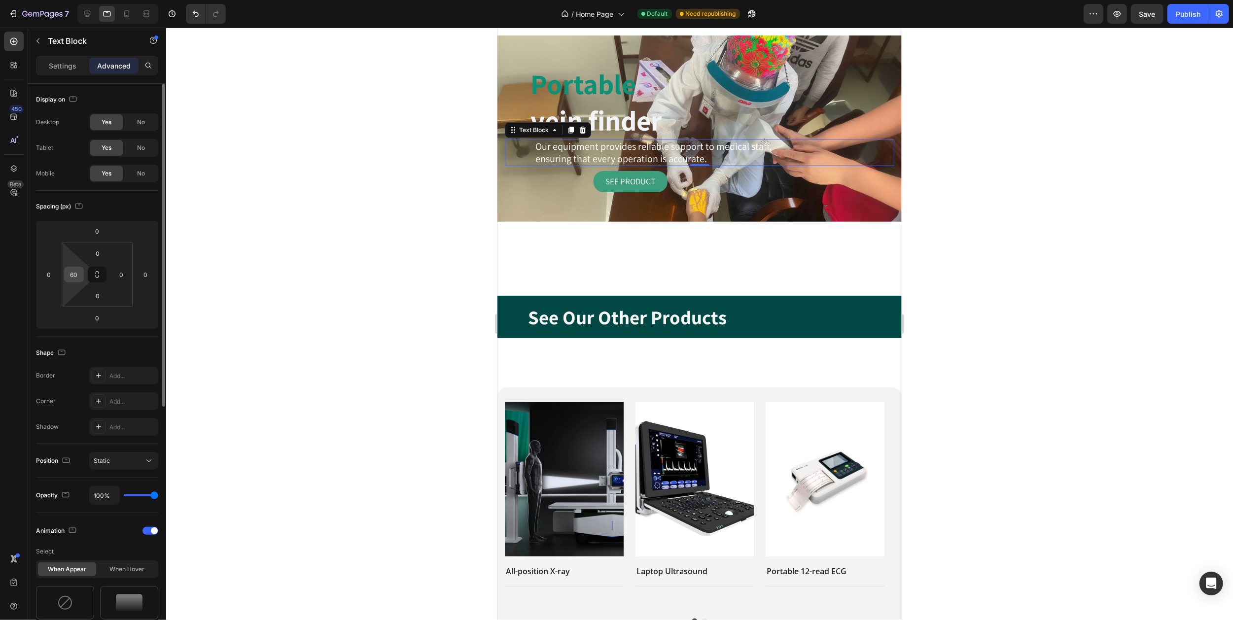
click at [76, 273] on input "60" at bounding box center [74, 274] width 15 height 15
type input "0"
click at [49, 272] on input "0" at bounding box center [48, 274] width 15 height 15
type input "60"
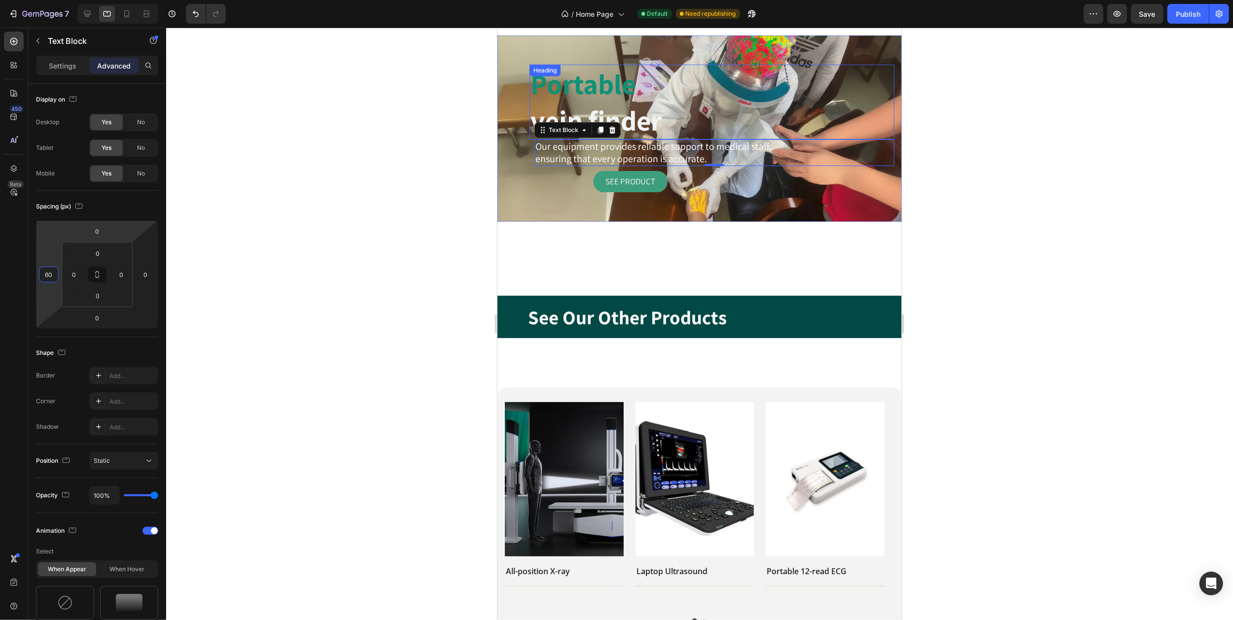
click at [597, 98] on strong "Portable" at bounding box center [582, 84] width 105 height 36
click at [67, 59] on div "Settings" at bounding box center [62, 66] width 49 height 16
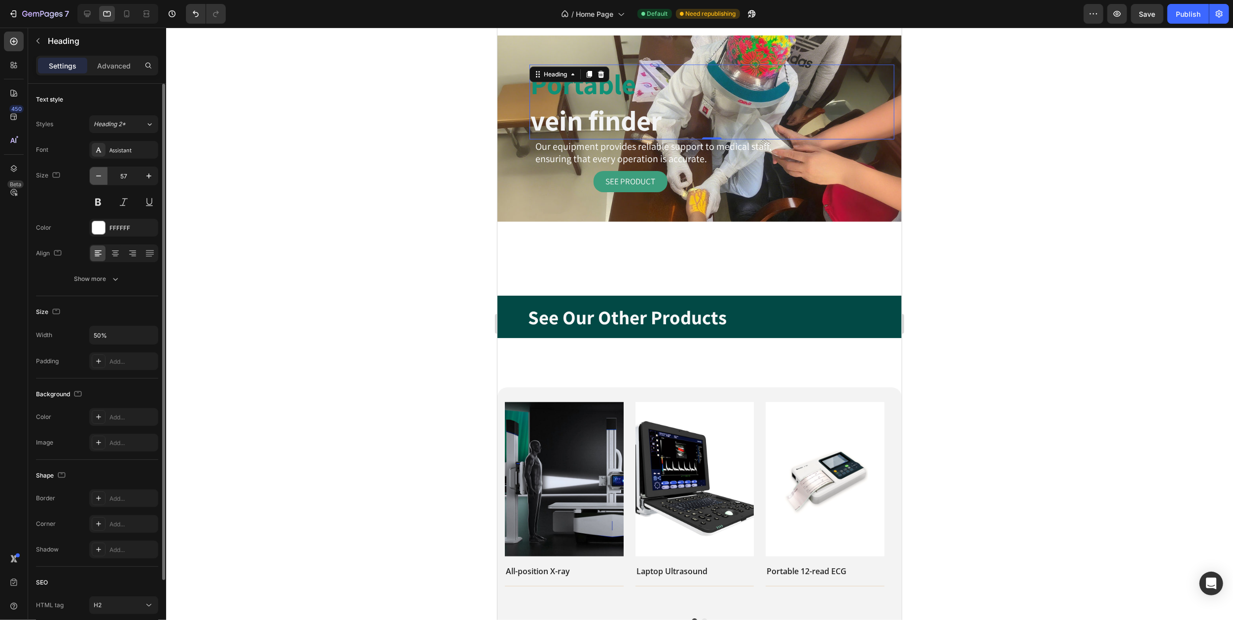
click at [101, 176] on icon "button" at bounding box center [98, 175] width 5 height 1
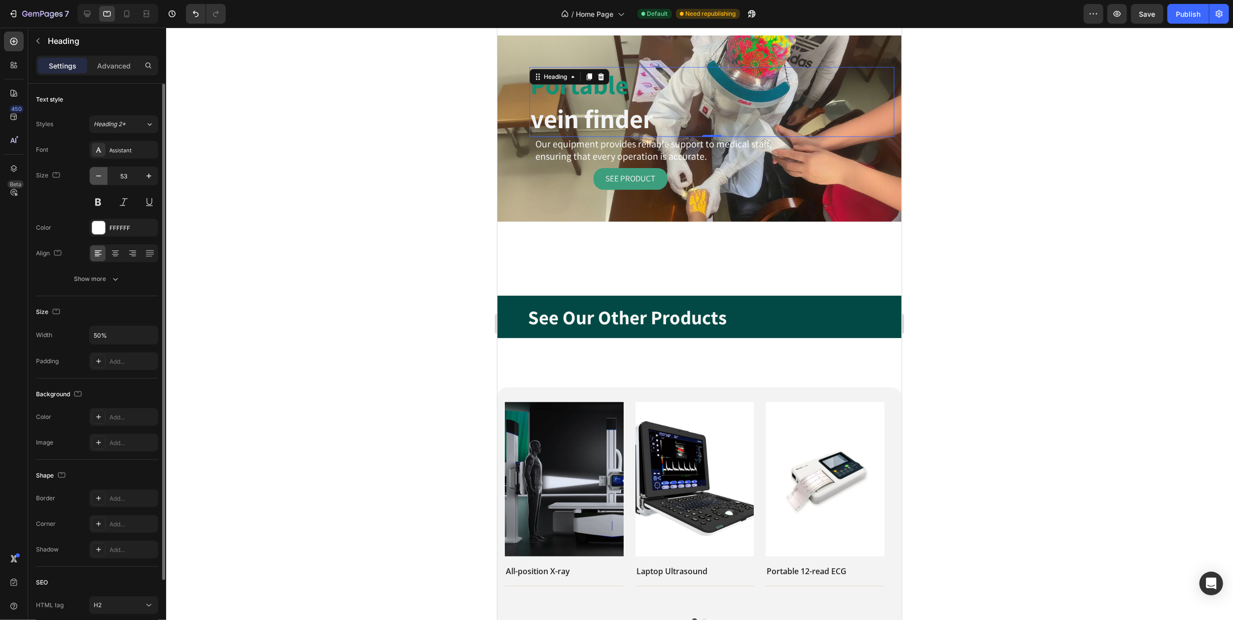
click at [101, 176] on icon "button" at bounding box center [98, 175] width 5 height 1
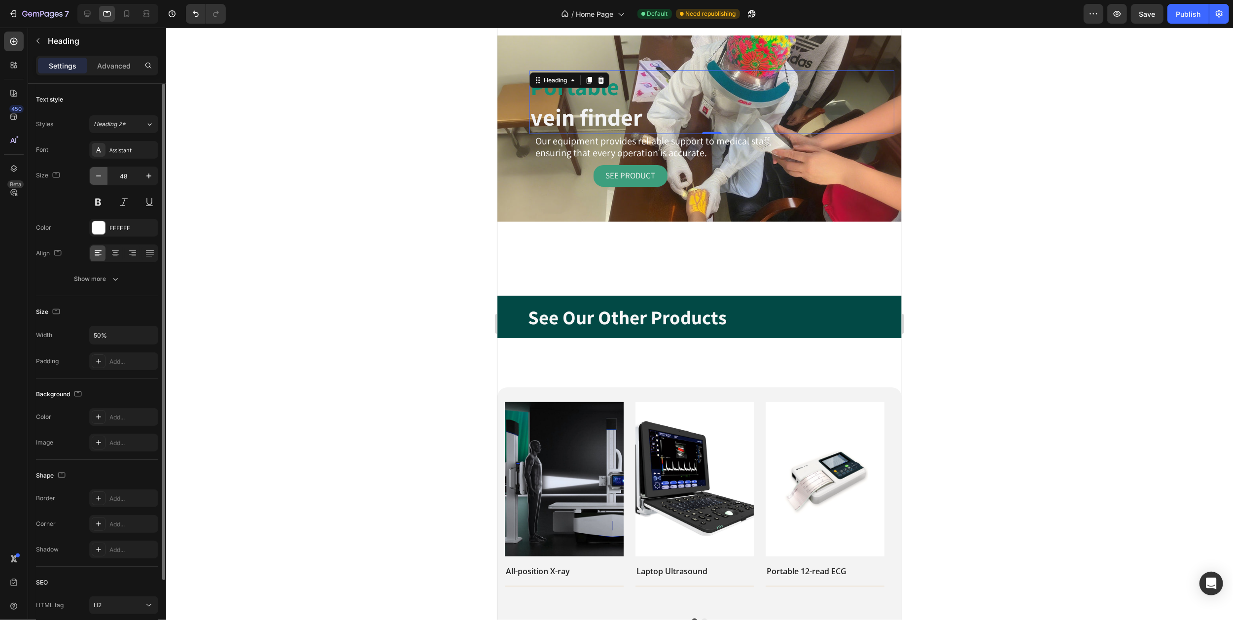
click at [101, 176] on icon "button" at bounding box center [98, 175] width 5 height 1
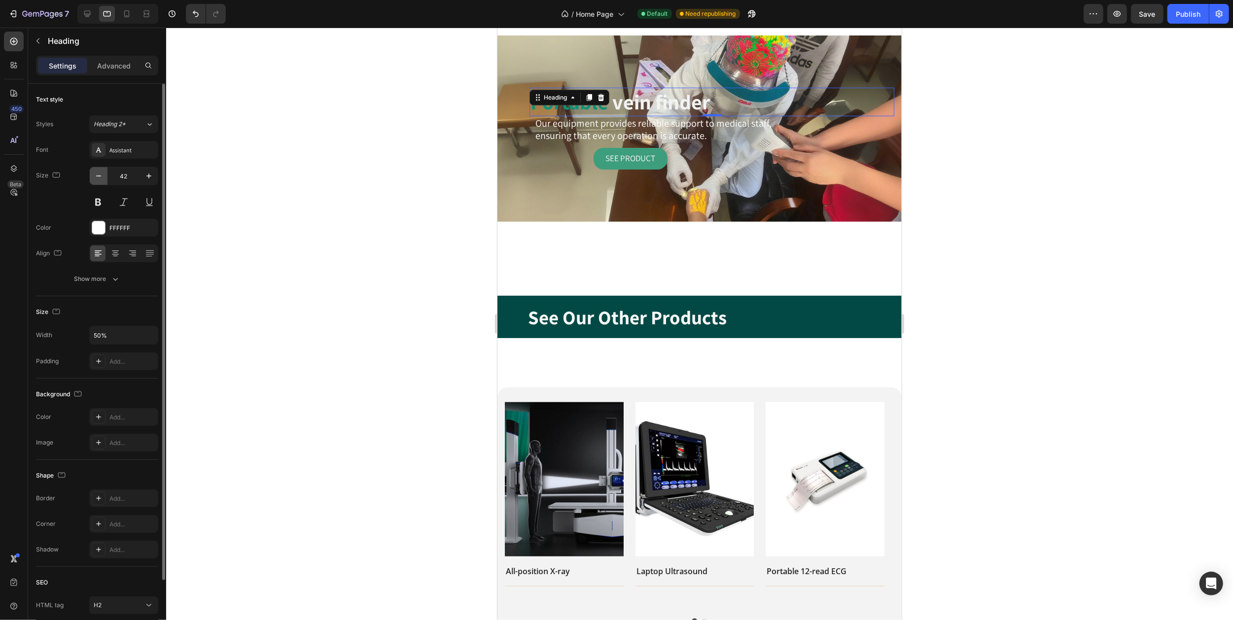
click at [101, 176] on icon "button" at bounding box center [98, 175] width 5 height 1
type input "39"
click at [523, 164] on div "See Product Button" at bounding box center [698, 155] width 389 height 27
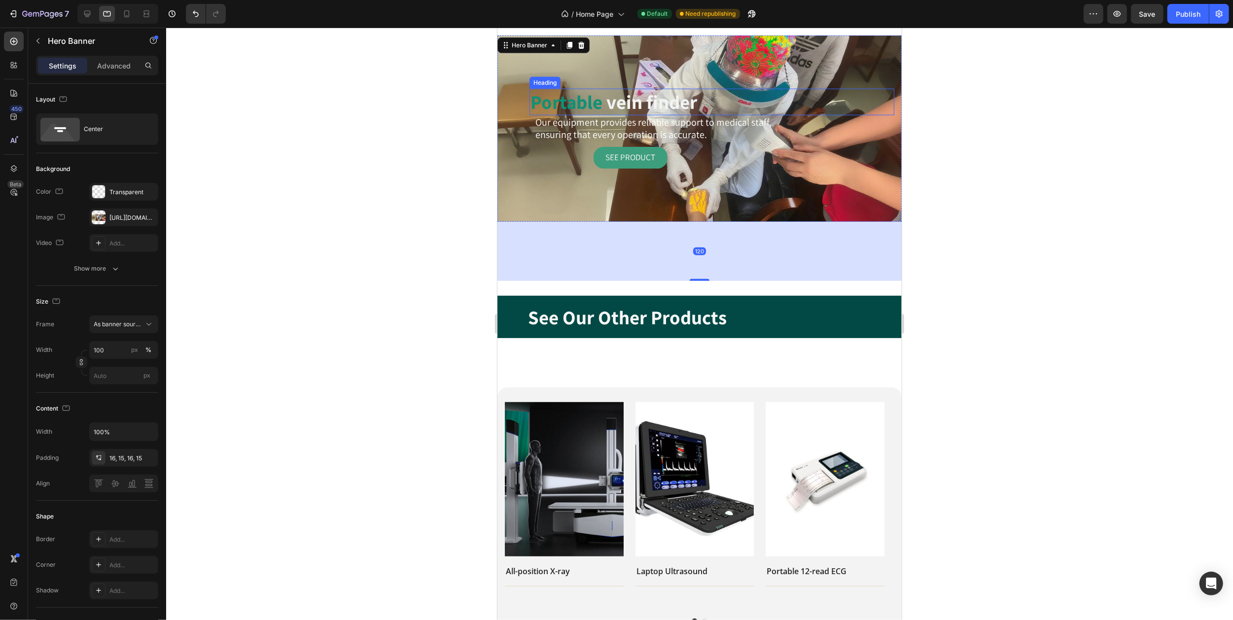
click at [536, 100] on strong "Portable" at bounding box center [566, 101] width 72 height 25
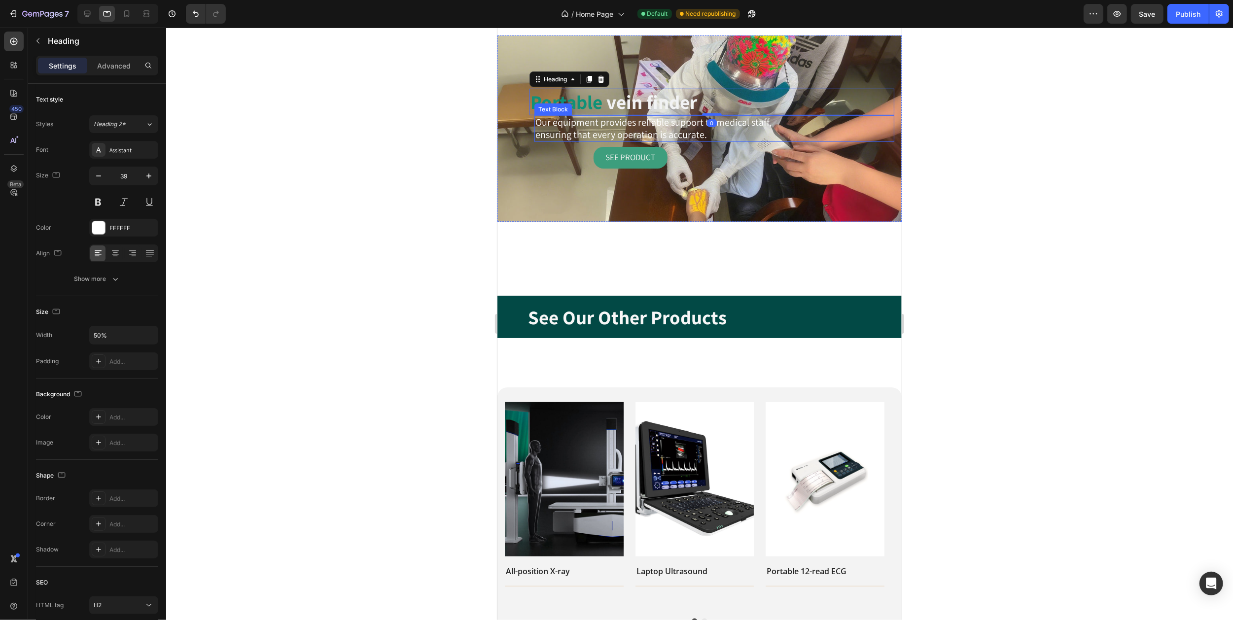
click at [541, 128] on span "ensuring that every operation is accurate." at bounding box center [621, 134] width 172 height 13
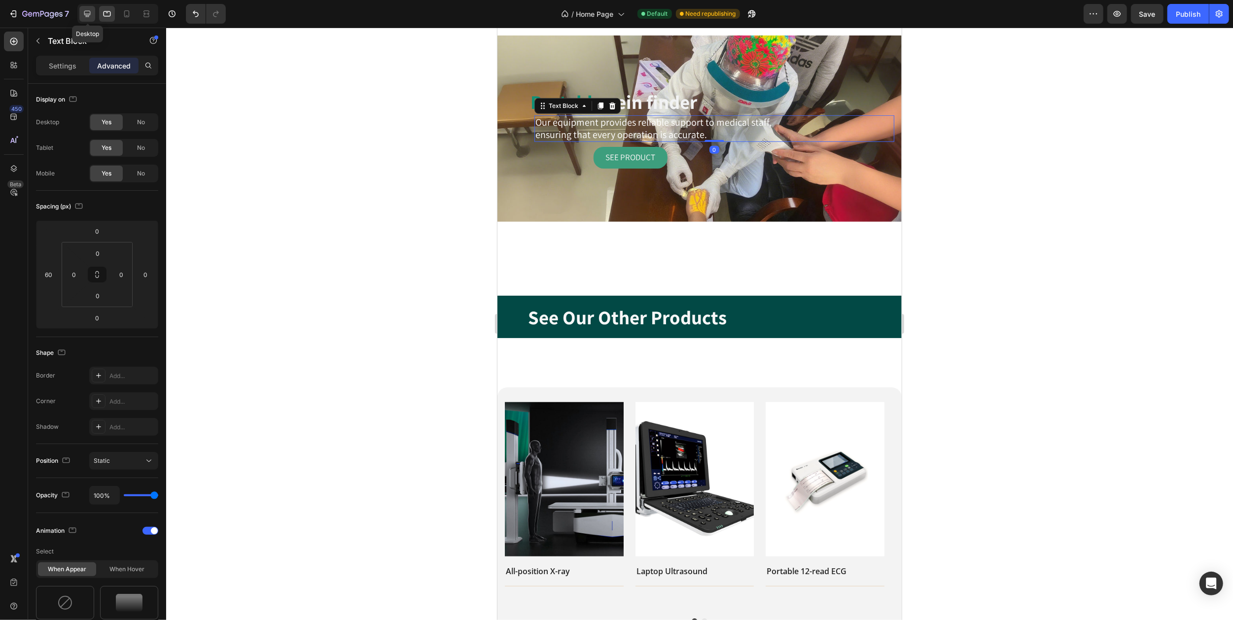
click at [88, 12] on icon at bounding box center [87, 14] width 10 height 10
type input "0"
type input "60"
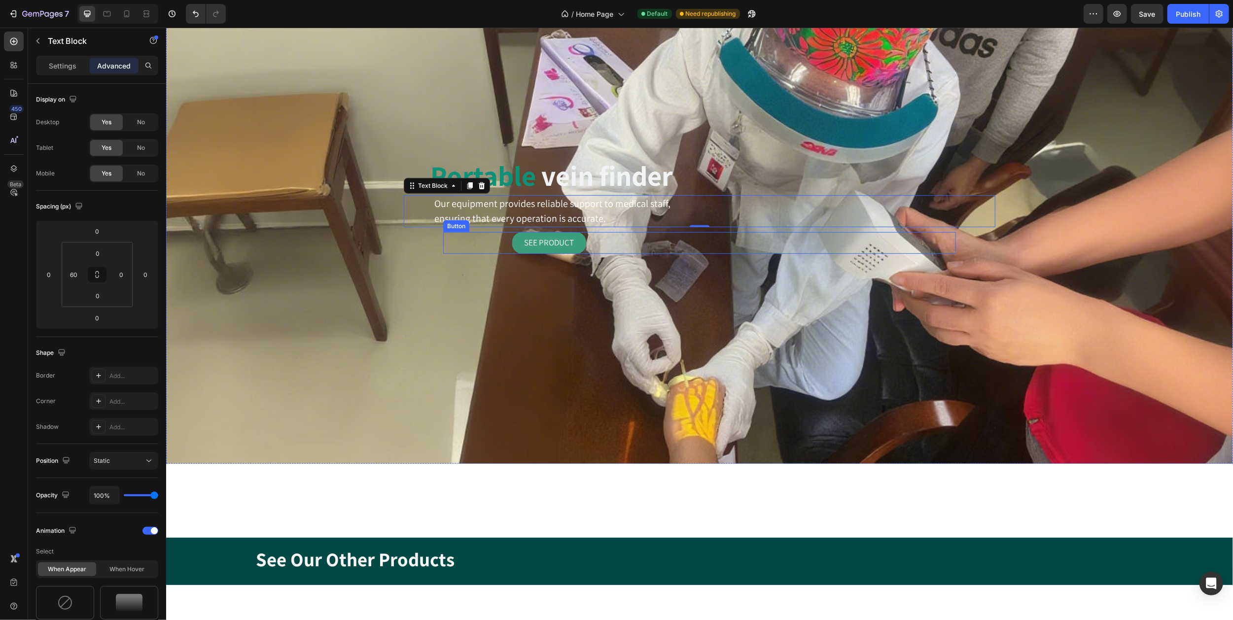
scroll to position [465, 0]
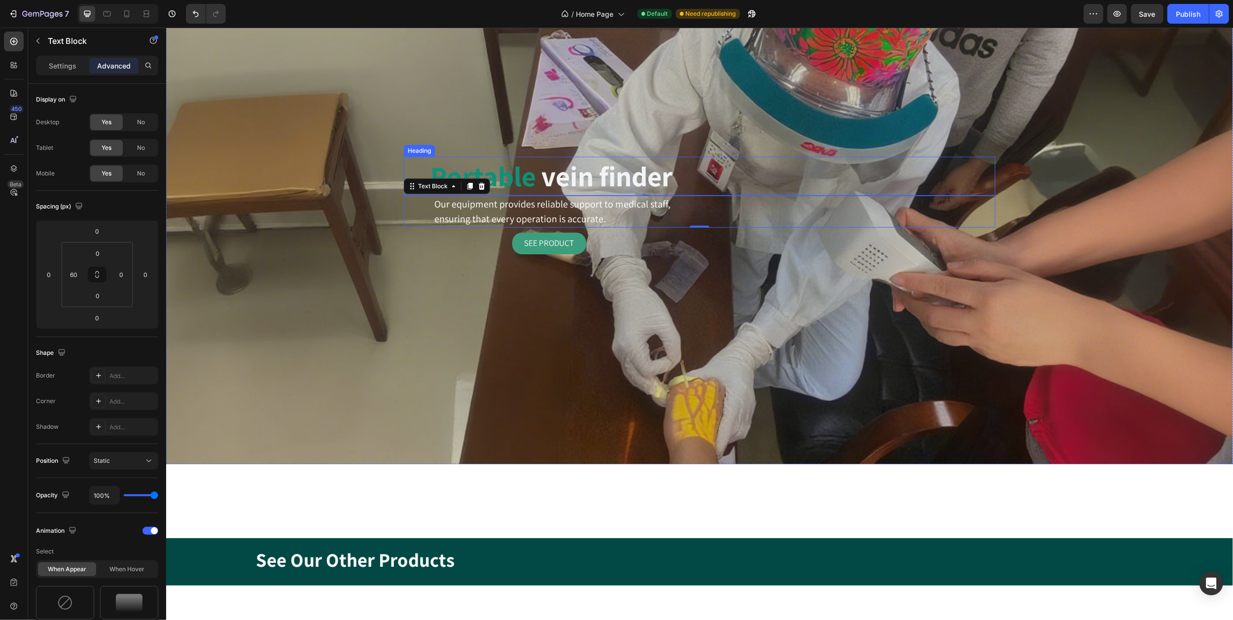
click at [555, 118] on div "Overlay" at bounding box center [699, 218] width 1067 height 492
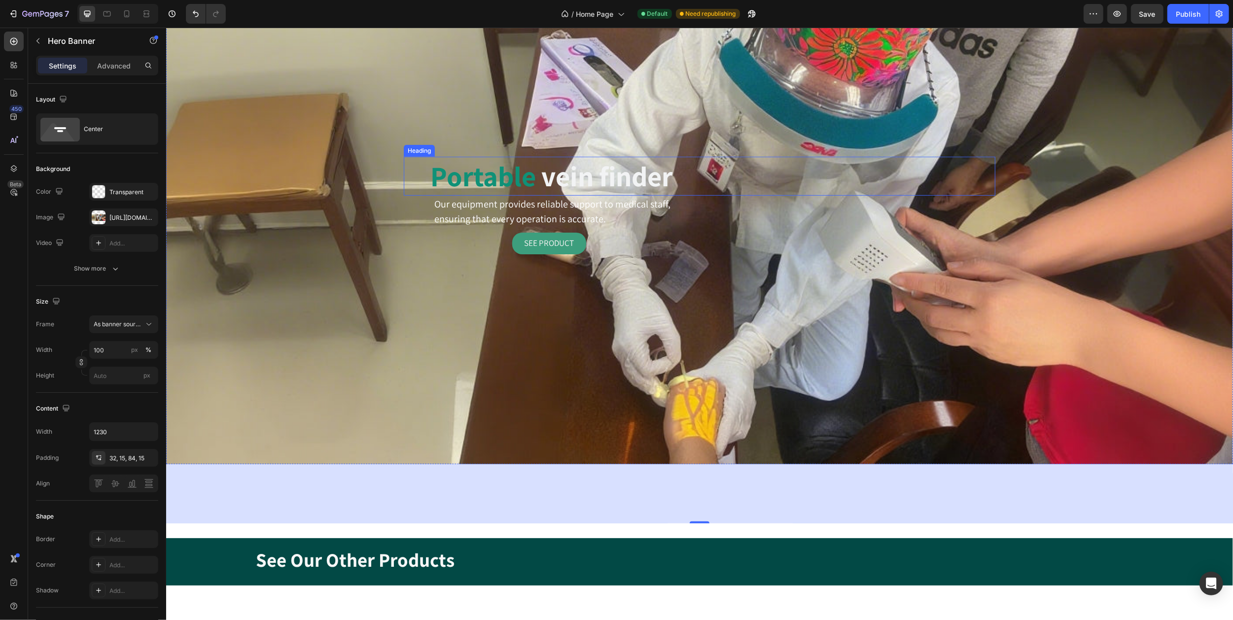
click at [504, 184] on strong "Portable" at bounding box center [482, 176] width 105 height 36
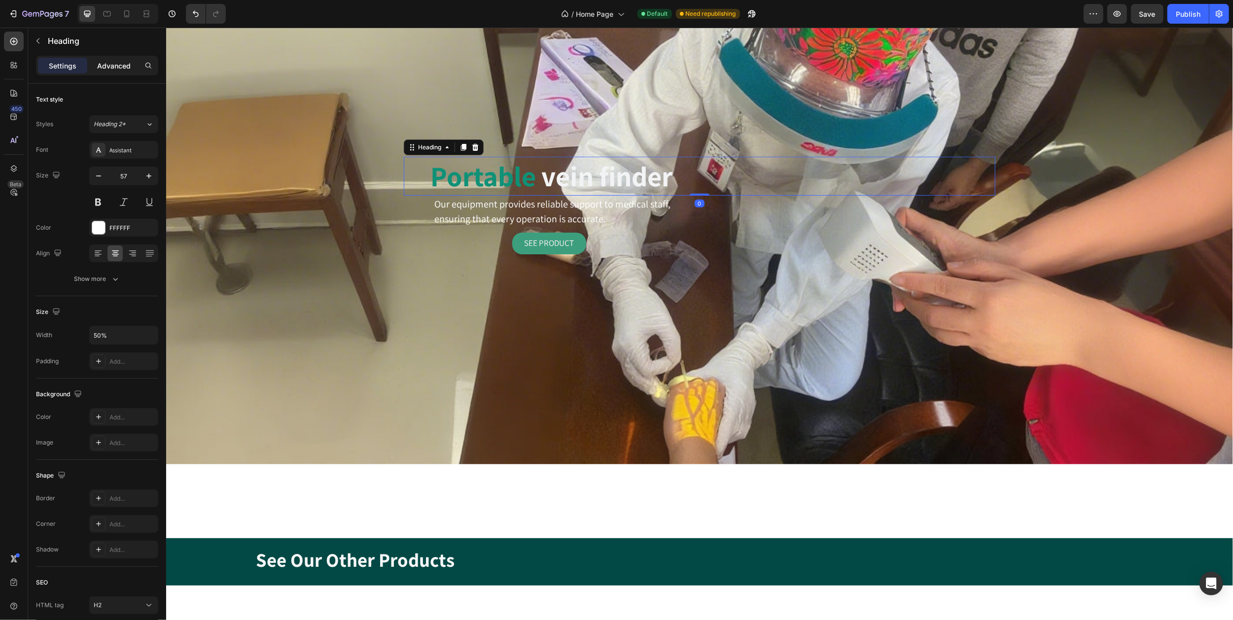
click at [113, 63] on p "Advanced" at bounding box center [114, 66] width 34 height 10
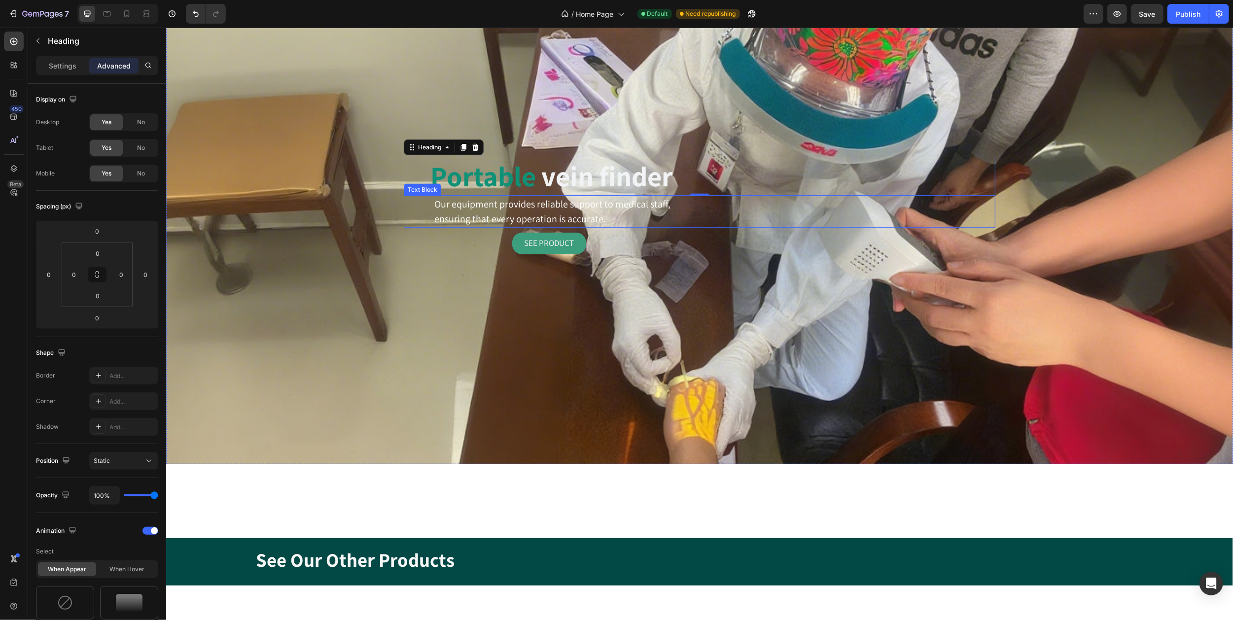
click at [440, 213] on span "ensuring that every operation is accurate." at bounding box center [520, 218] width 172 height 13
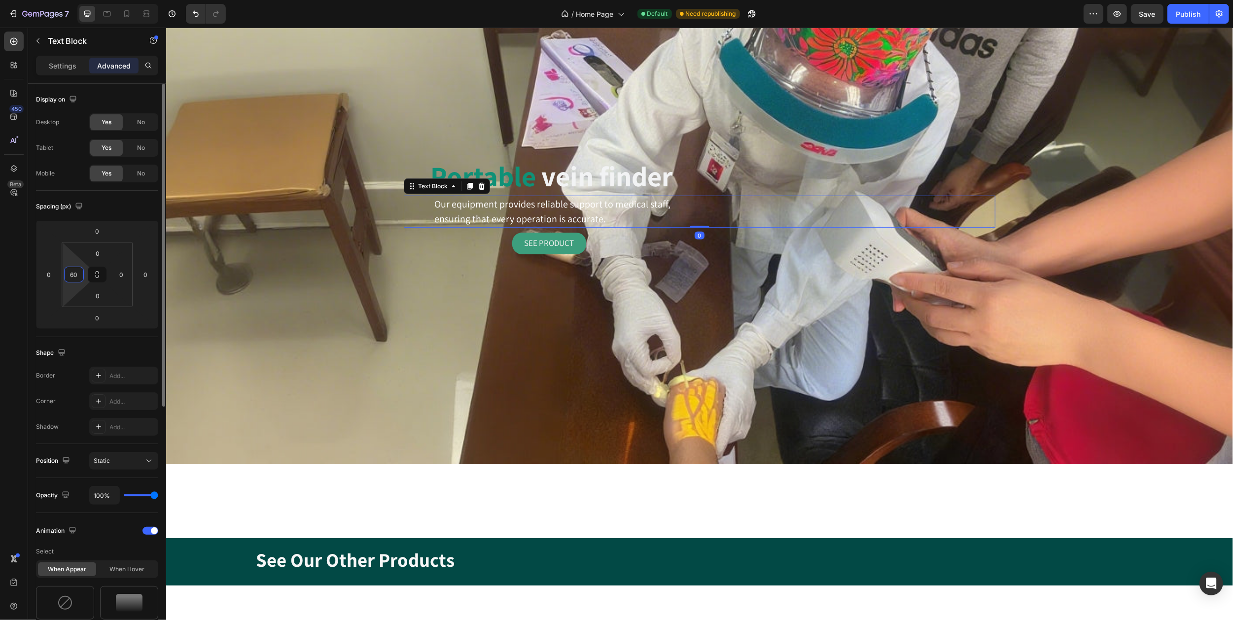
click at [80, 269] on input "60" at bounding box center [74, 274] width 15 height 15
type input "0"
click at [89, 231] on input "0" at bounding box center [97, 231] width 20 height 15
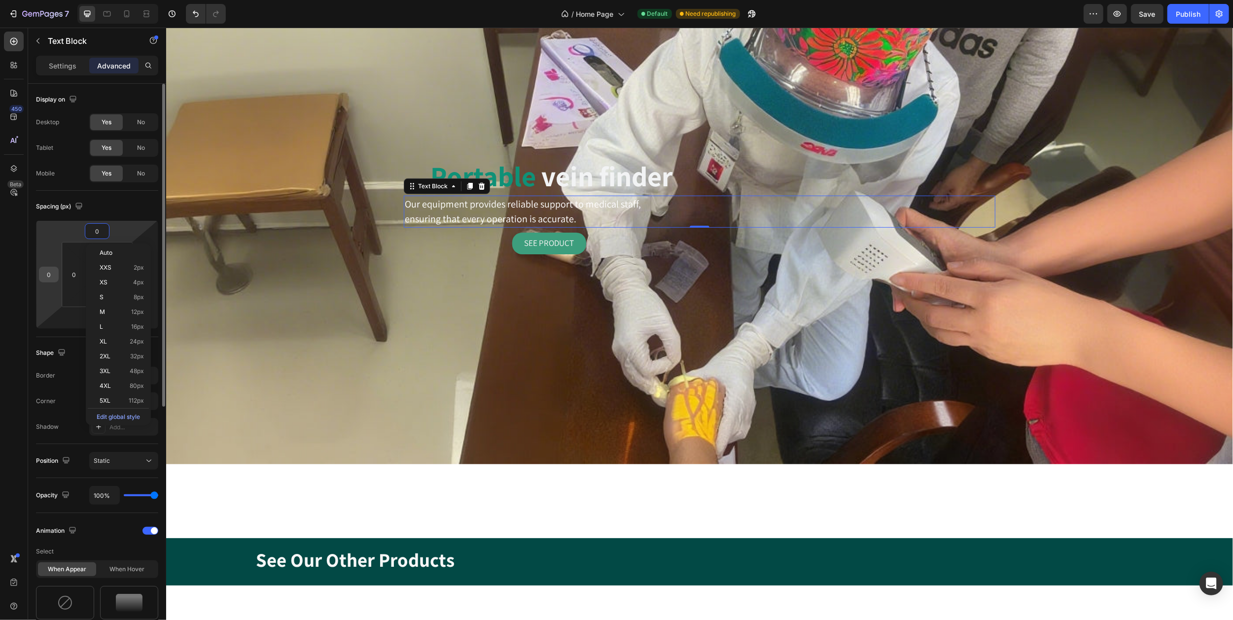
click at [51, 271] on input "0" at bounding box center [48, 274] width 15 height 15
type input "60"
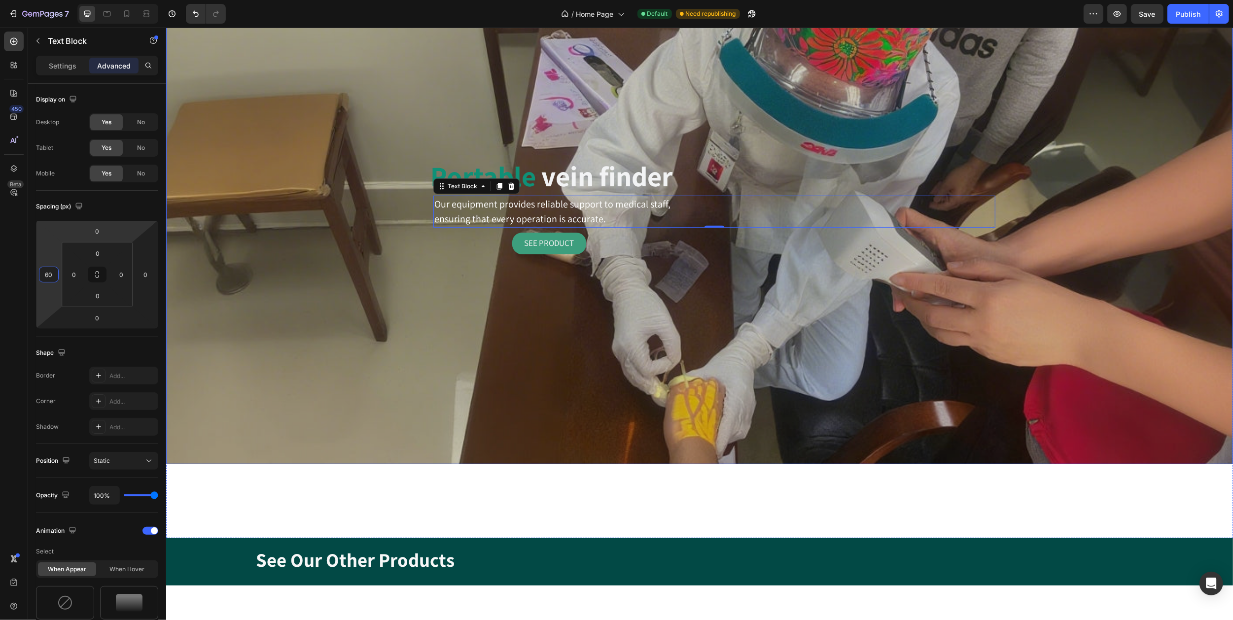
click at [431, 84] on div "Overlay" at bounding box center [699, 218] width 1067 height 492
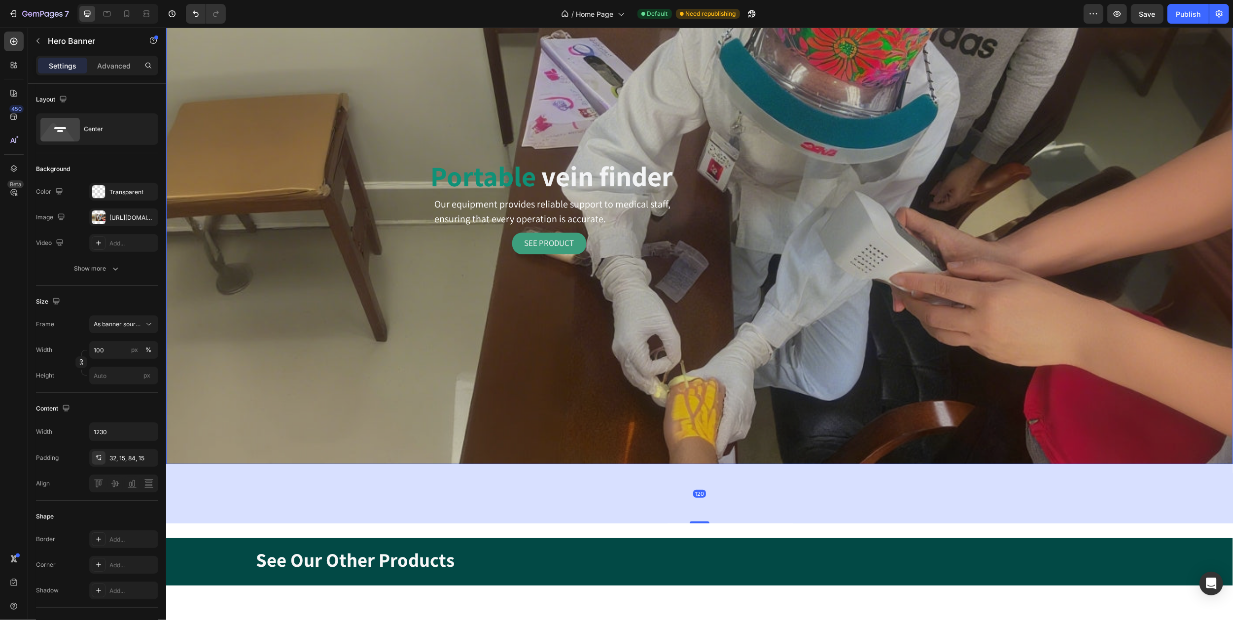
scroll to position [268, 0]
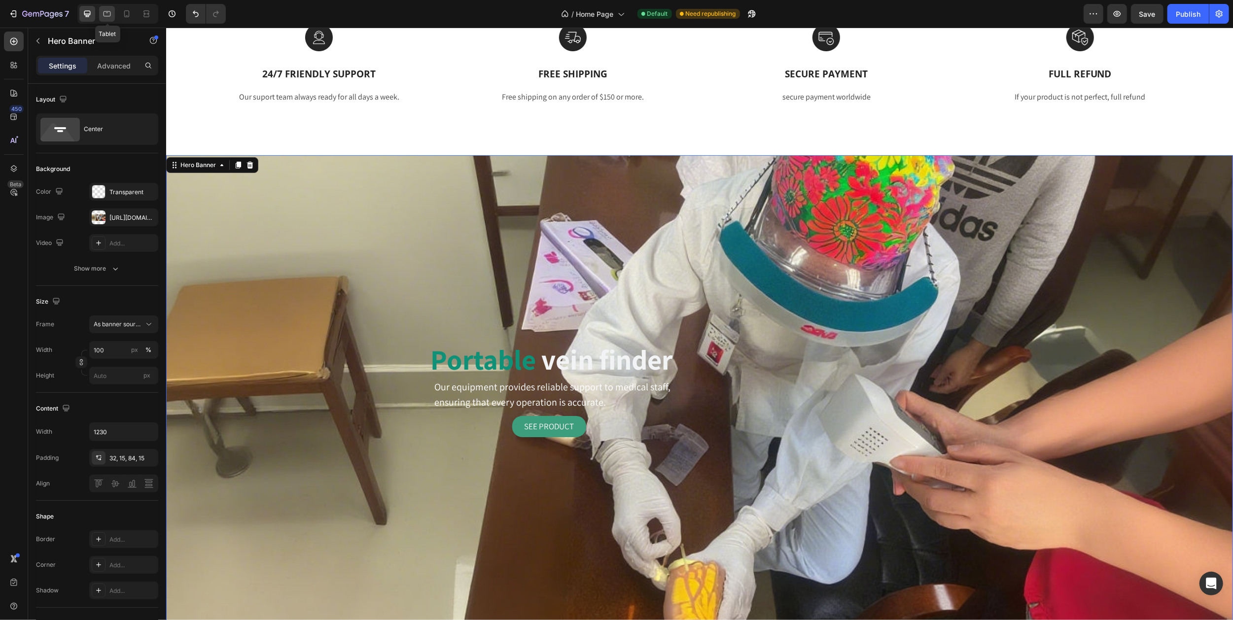
click at [109, 12] on icon at bounding box center [107, 14] width 10 height 10
type input "100%"
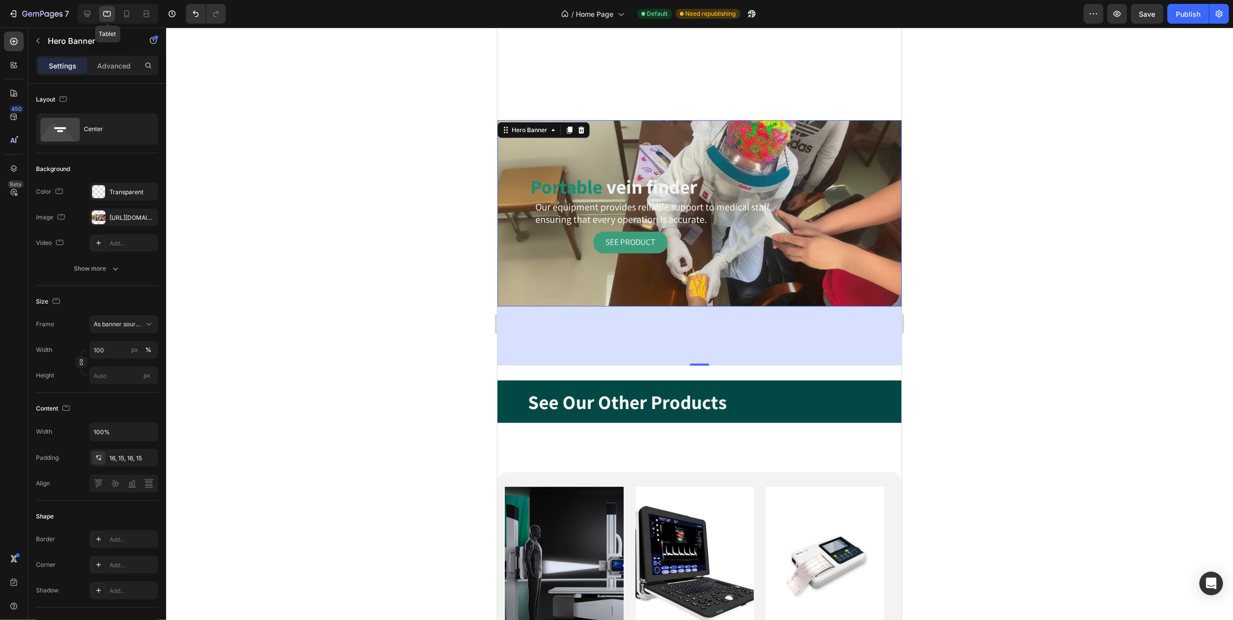
scroll to position [544, 0]
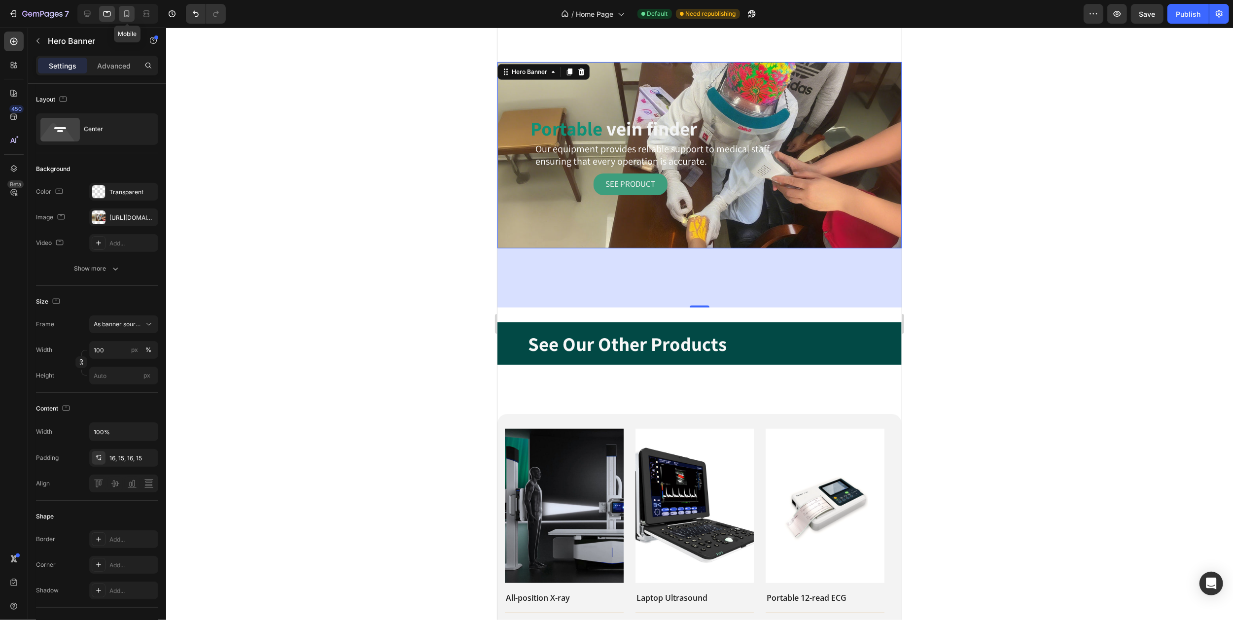
click at [123, 15] on icon at bounding box center [127, 14] width 10 height 10
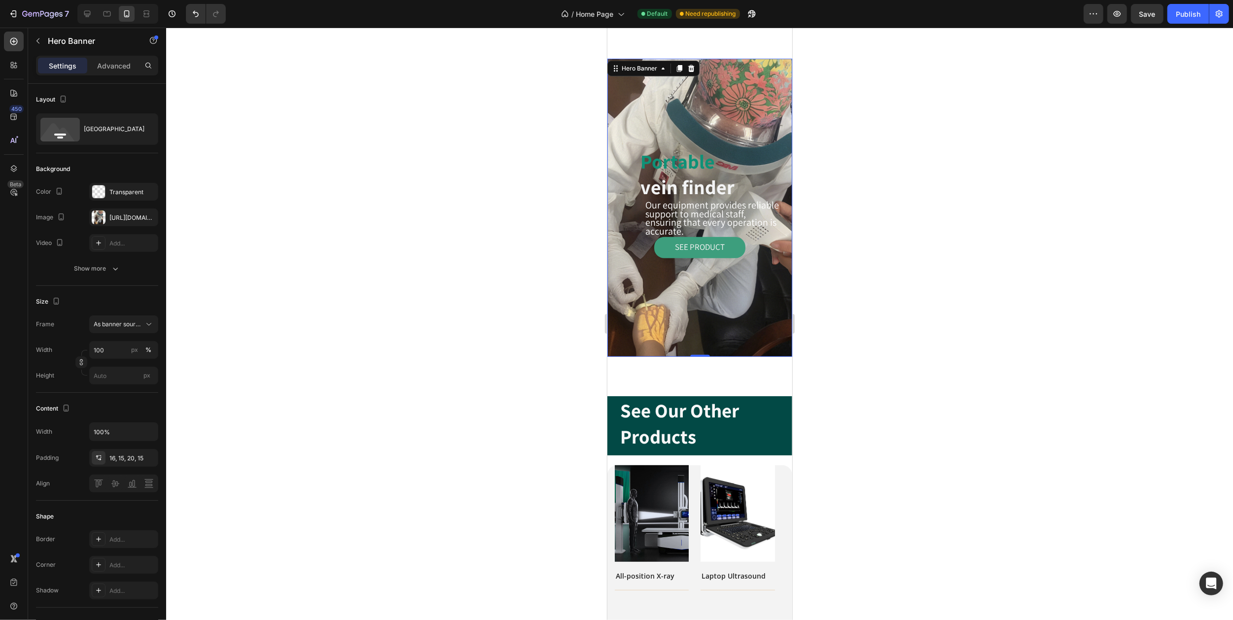
scroll to position [417, 0]
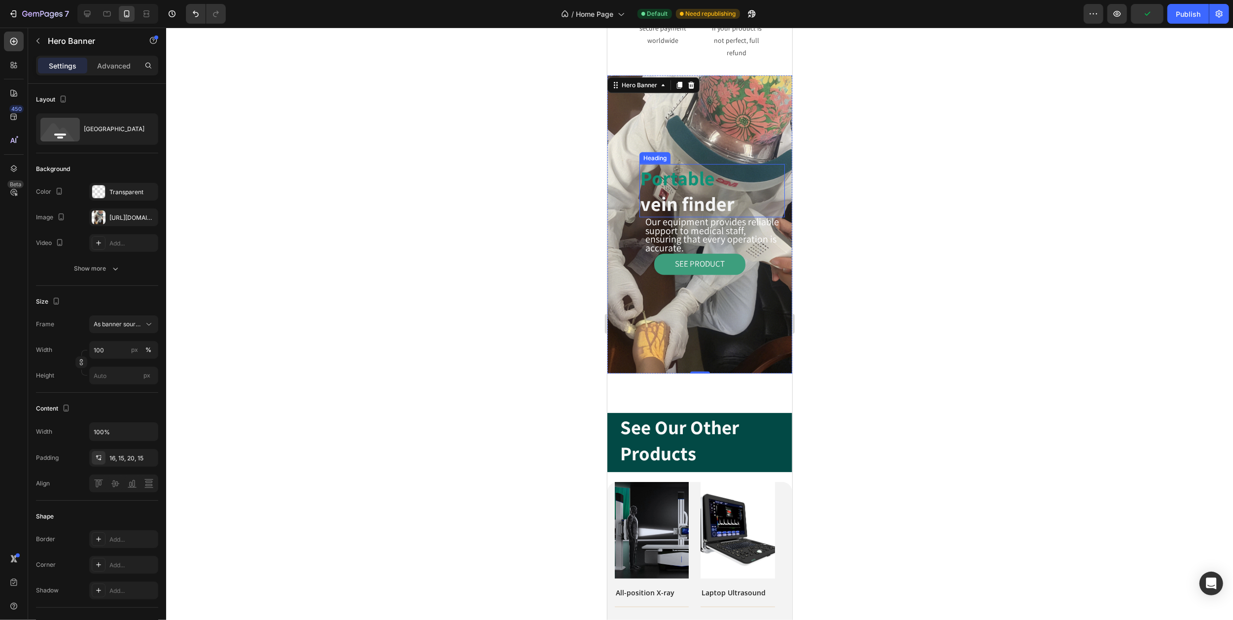
click at [690, 191] on strong "vein finder" at bounding box center [687, 204] width 94 height 26
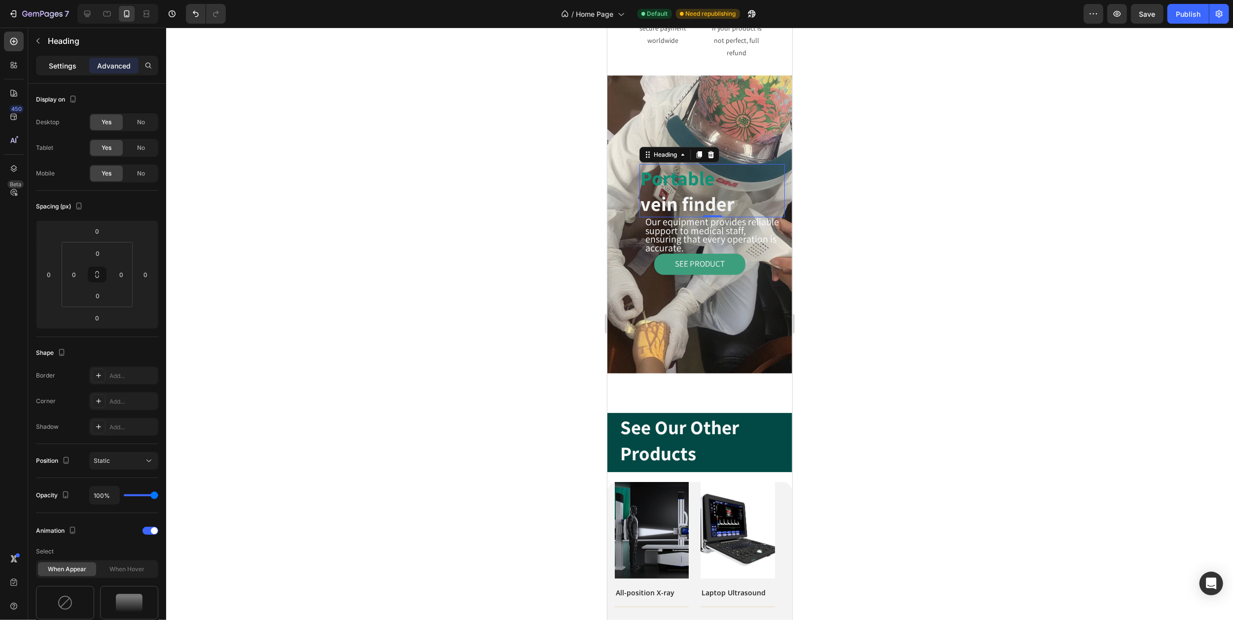
click at [73, 66] on p "Settings" at bounding box center [63, 66] width 28 height 10
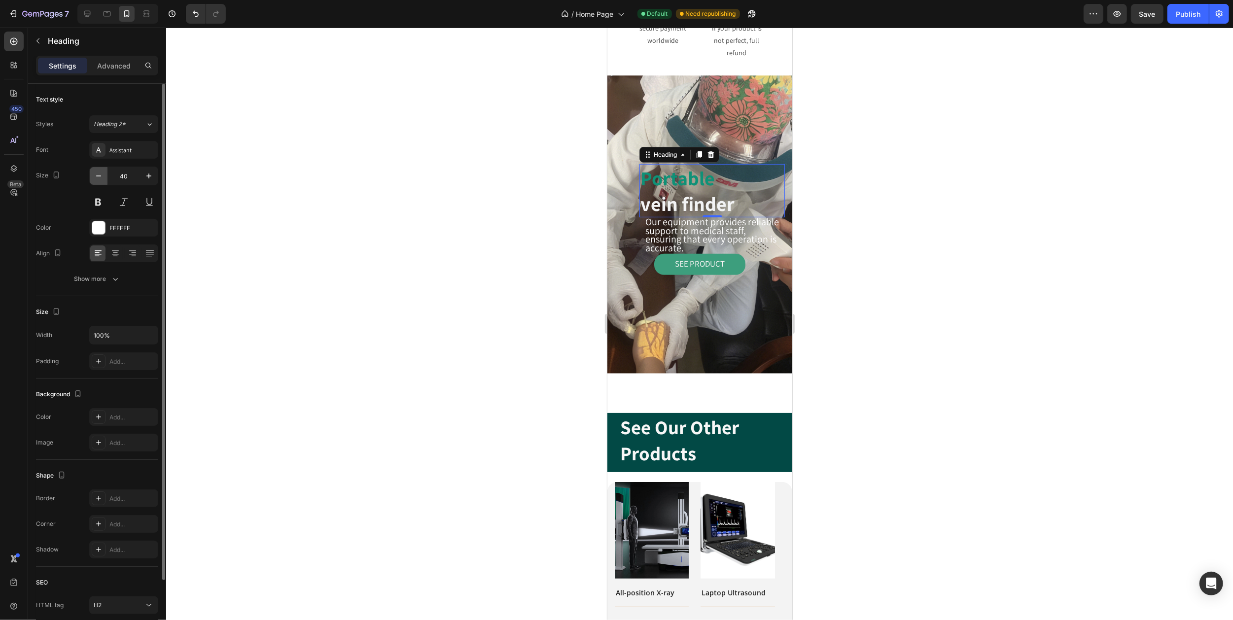
click at [99, 173] on icon "button" at bounding box center [99, 176] width 10 height 10
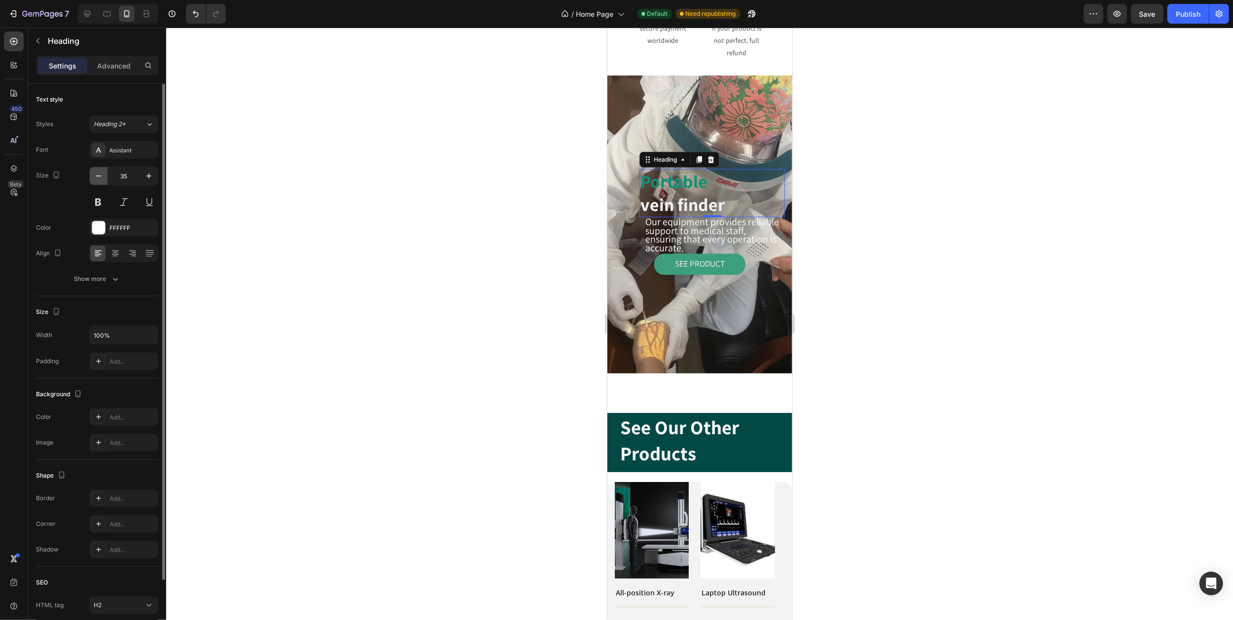
click at [99, 173] on icon "button" at bounding box center [99, 176] width 10 height 10
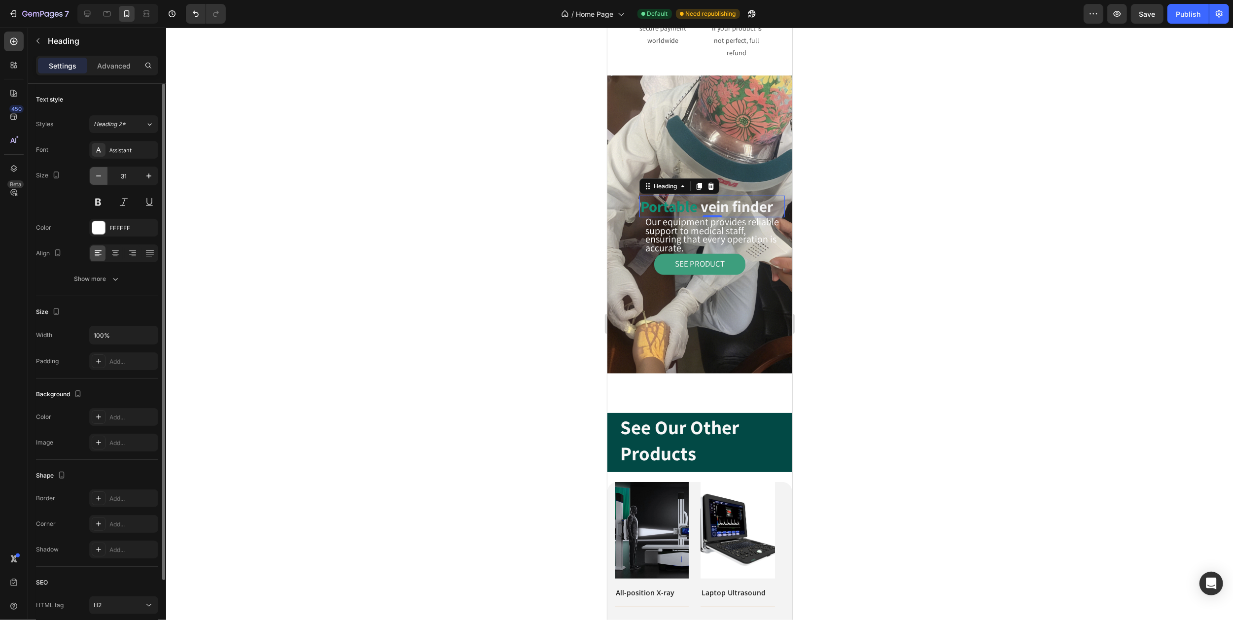
click at [99, 173] on icon "button" at bounding box center [99, 176] width 10 height 10
click at [146, 176] on icon "button" at bounding box center [148, 176] width 5 height 5
type input "30"
click at [845, 112] on div at bounding box center [699, 324] width 1067 height 593
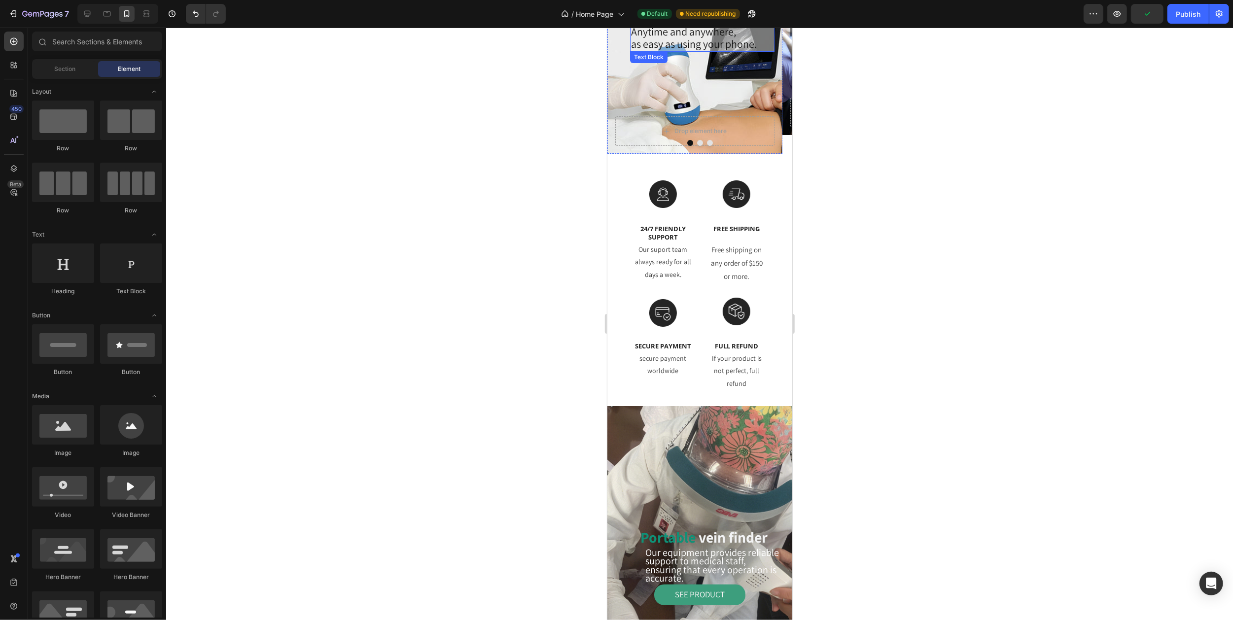
scroll to position [0, 0]
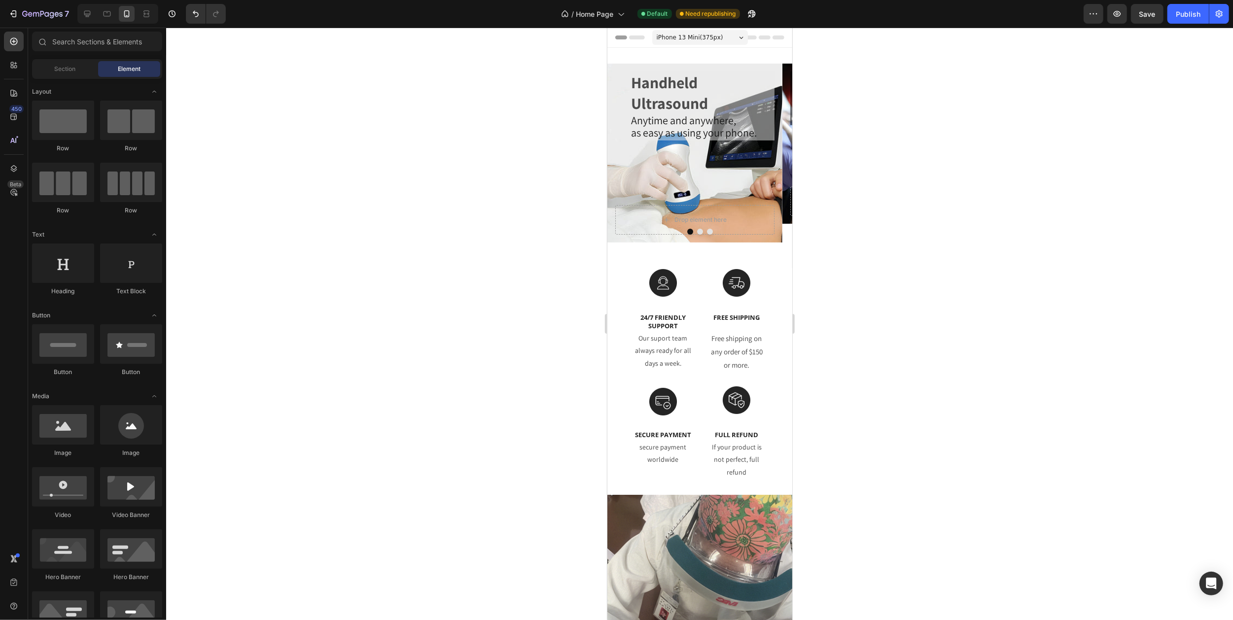
click at [731, 35] on div "iPhone 13 Mini ( 375 px)" at bounding box center [700, 37] width 96 height 15
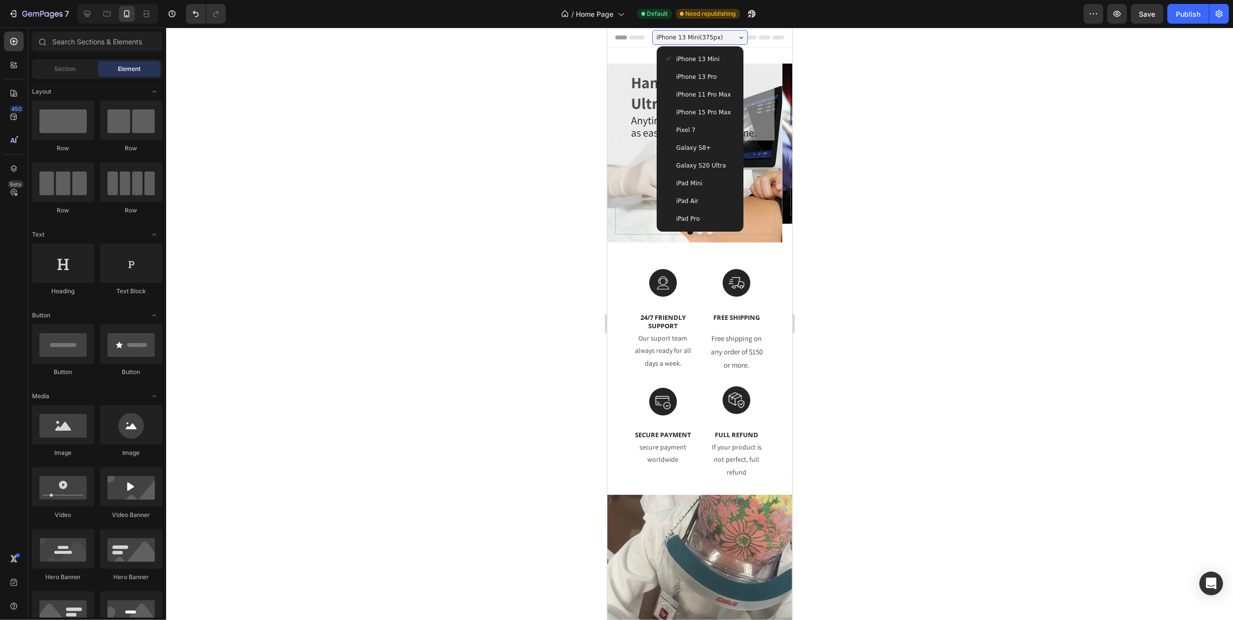
click at [703, 152] on div "Galaxy S8+" at bounding box center [699, 148] width 71 height 10
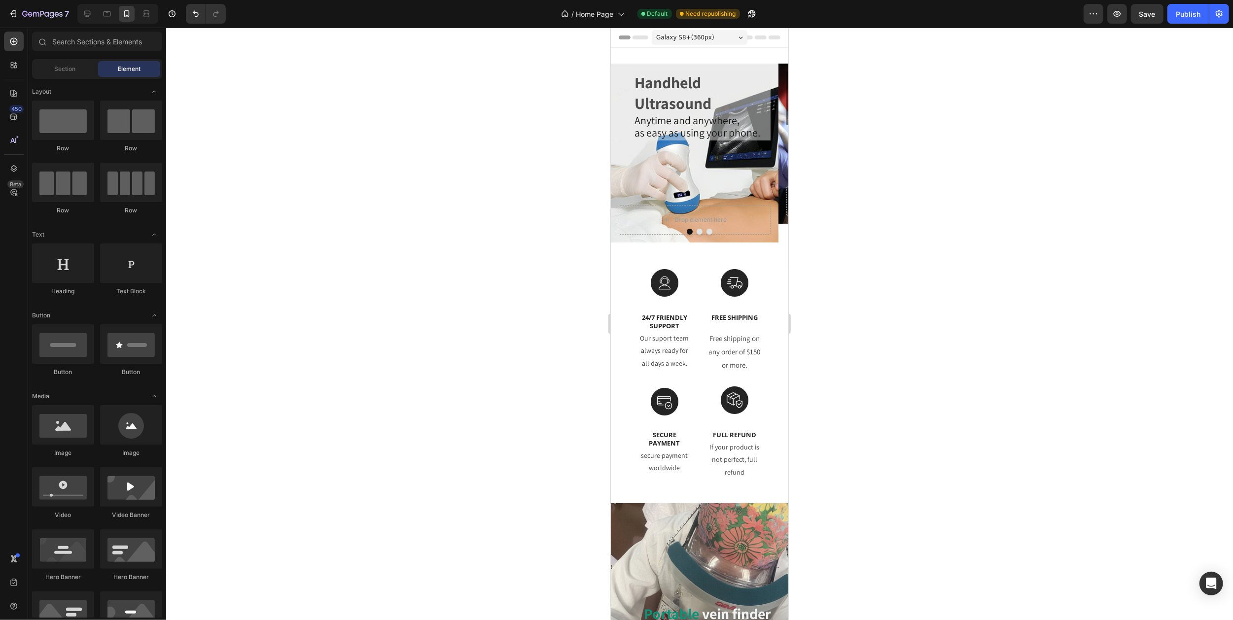
click at [726, 34] on div "Galaxy S8+ ( 360 px)" at bounding box center [699, 37] width 96 height 15
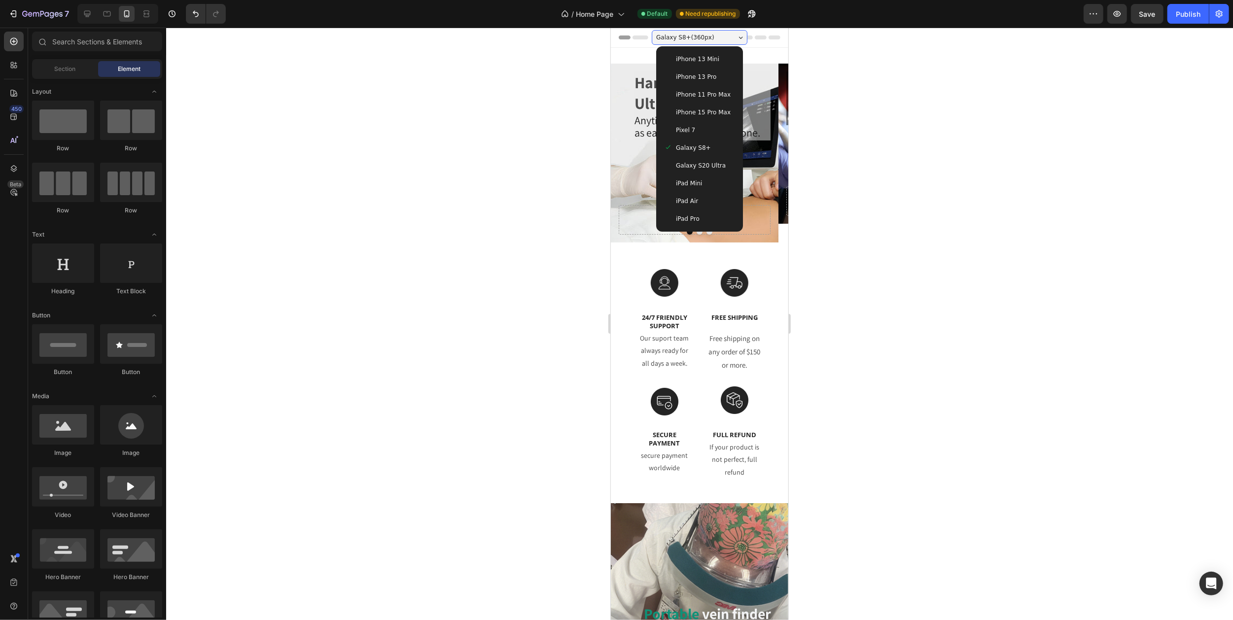
click at [690, 195] on div "iPad Air" at bounding box center [699, 201] width 79 height 18
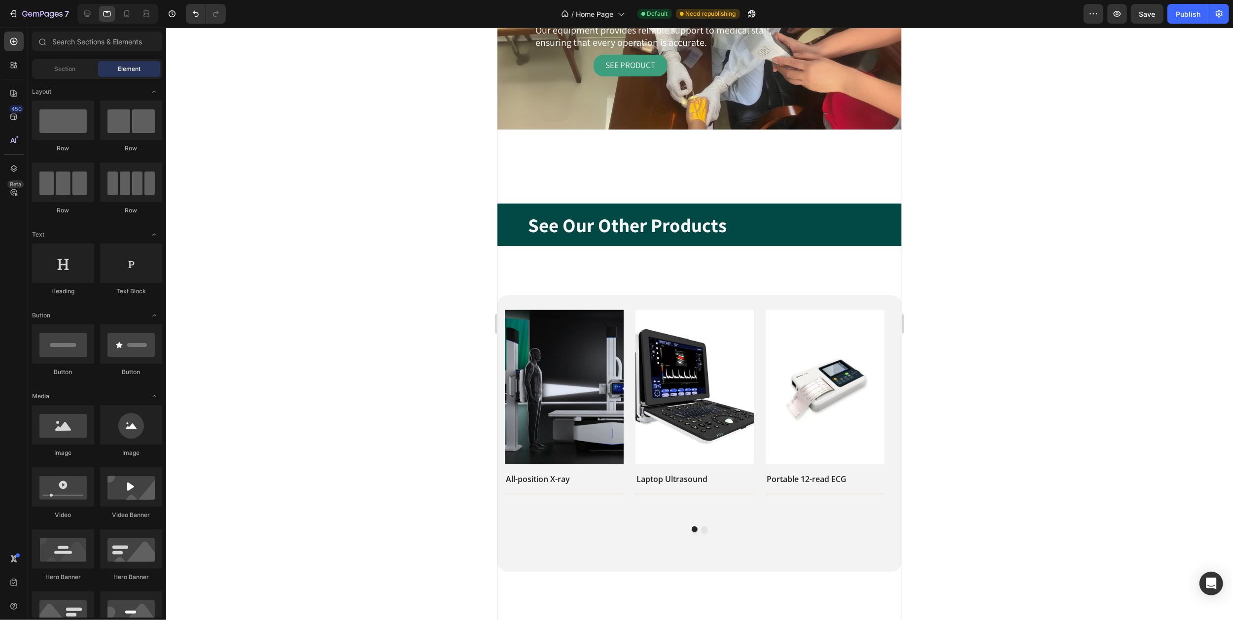
scroll to position [789, 0]
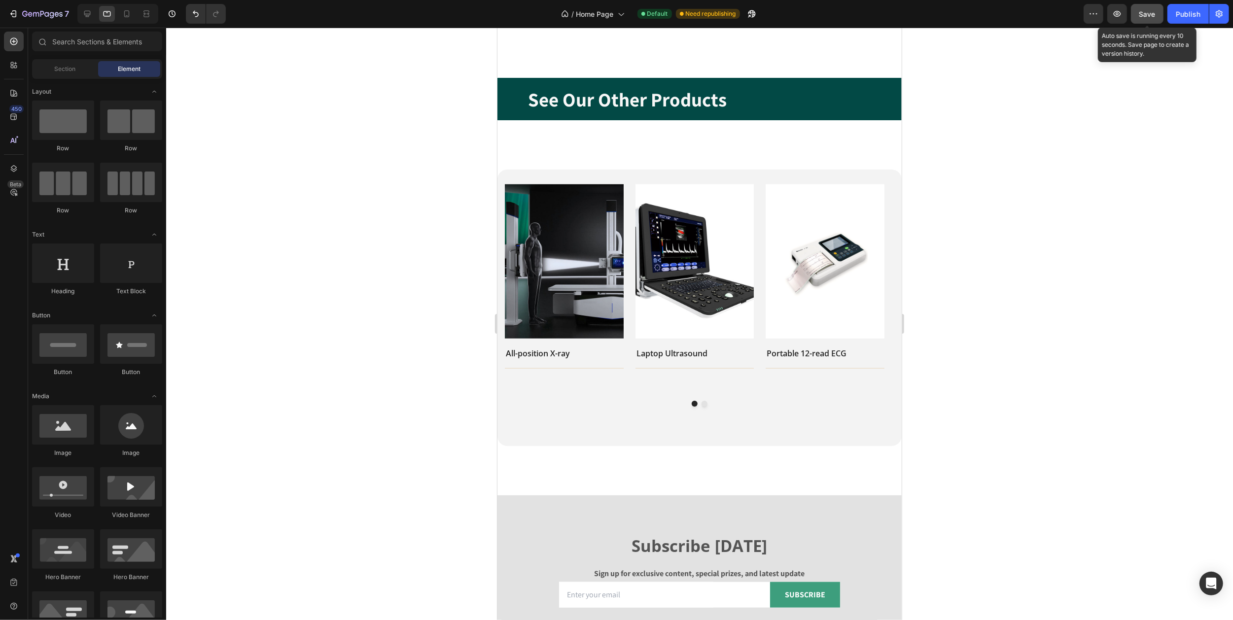
click at [1146, 16] on span "Save" at bounding box center [1147, 14] width 16 height 8
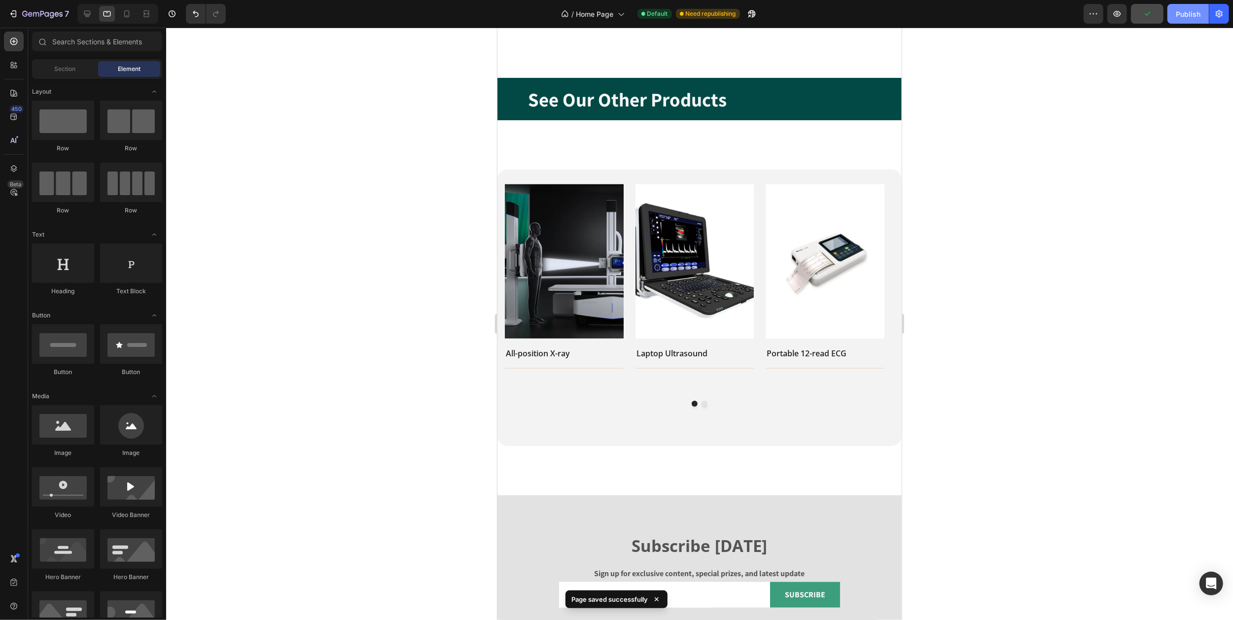
click at [1182, 15] on div "Publish" at bounding box center [1188, 14] width 25 height 10
